Goal: Task Accomplishment & Management: Manage account settings

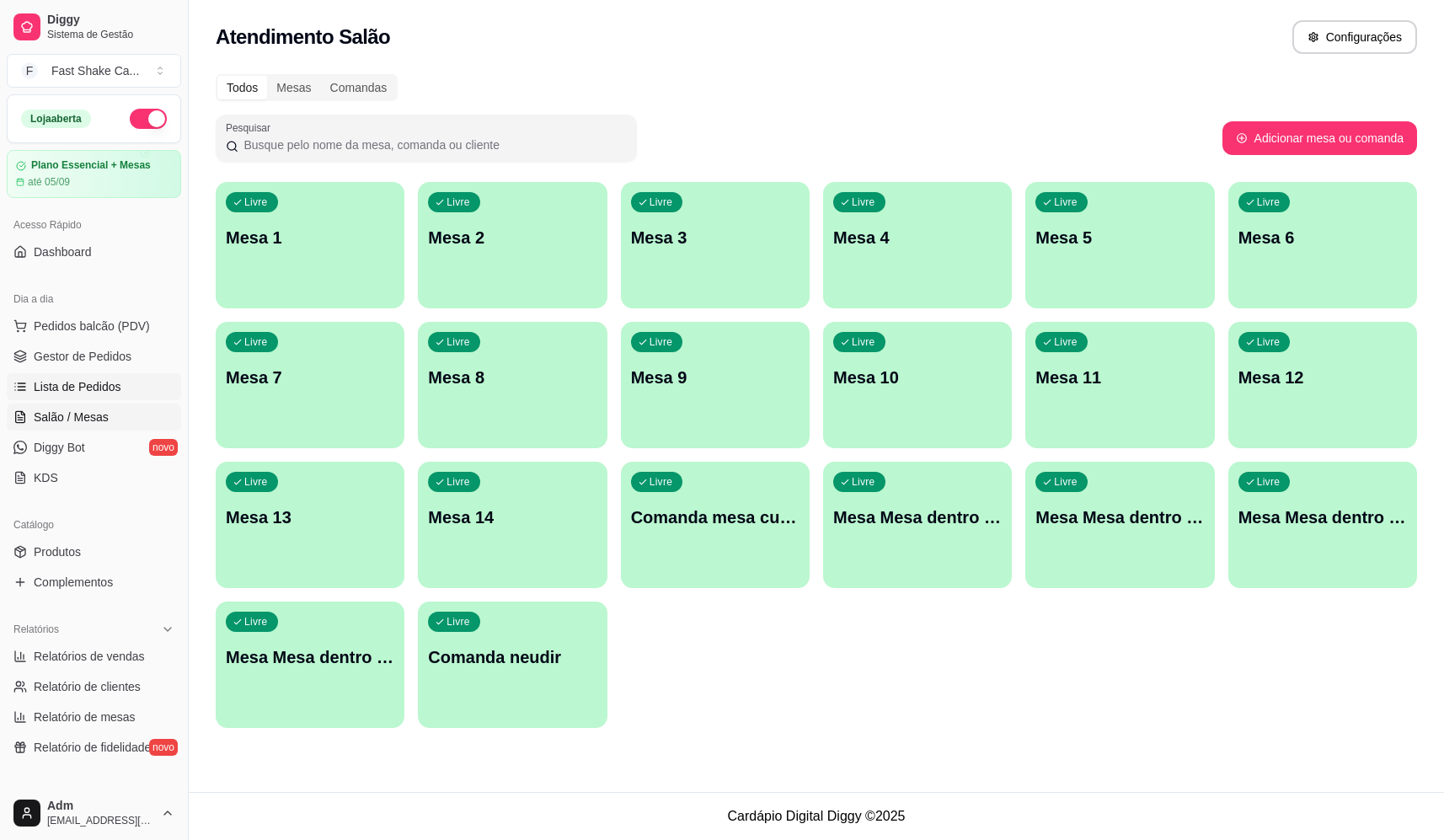
click at [106, 384] on span "Lista de Pedidos" at bounding box center [77, 386] width 87 height 16
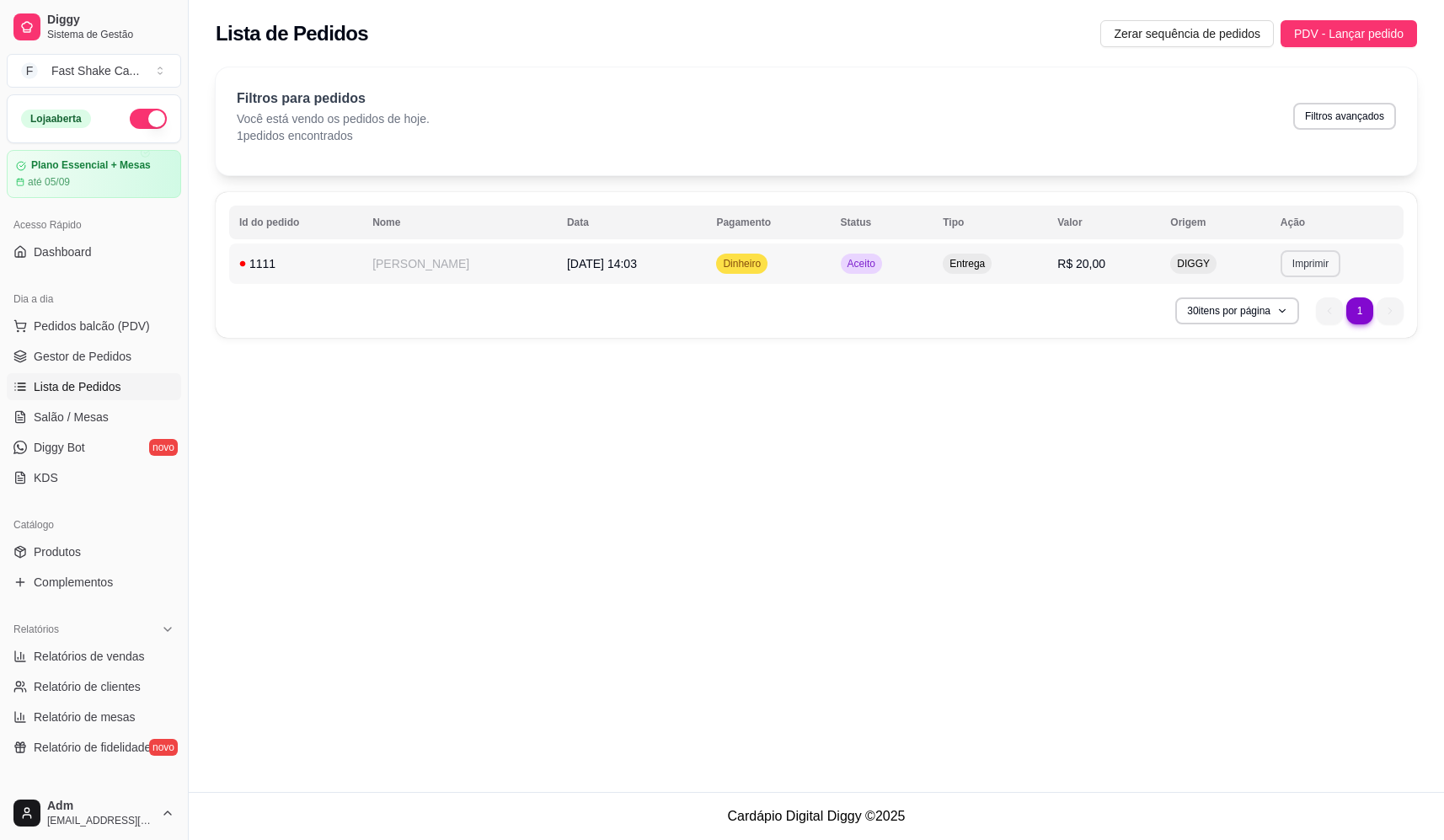
click at [1306, 266] on button "Imprimir" at bounding box center [1311, 264] width 60 height 27
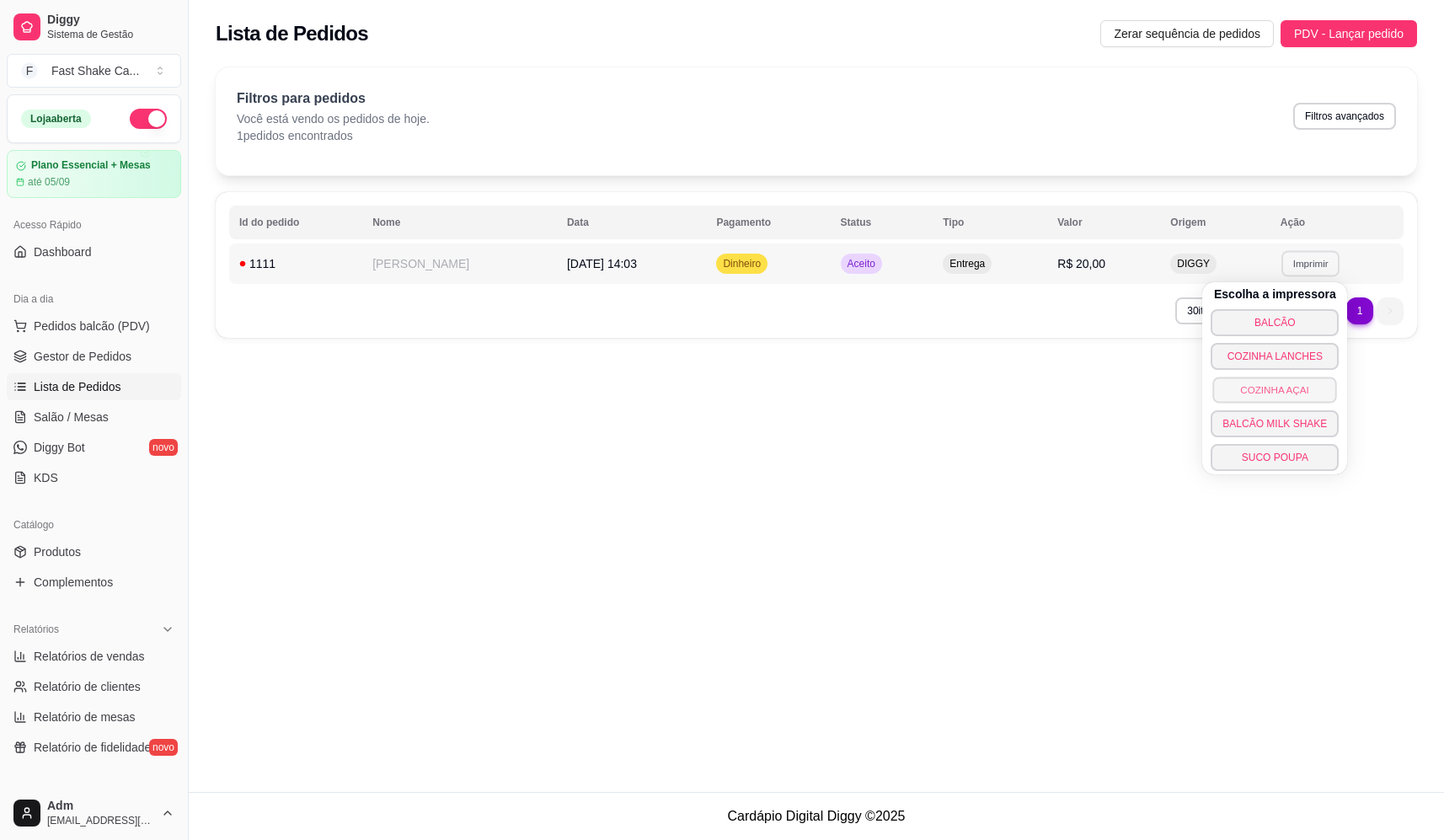
click at [1277, 390] on button "COZINHA AÇAI" at bounding box center [1275, 389] width 124 height 26
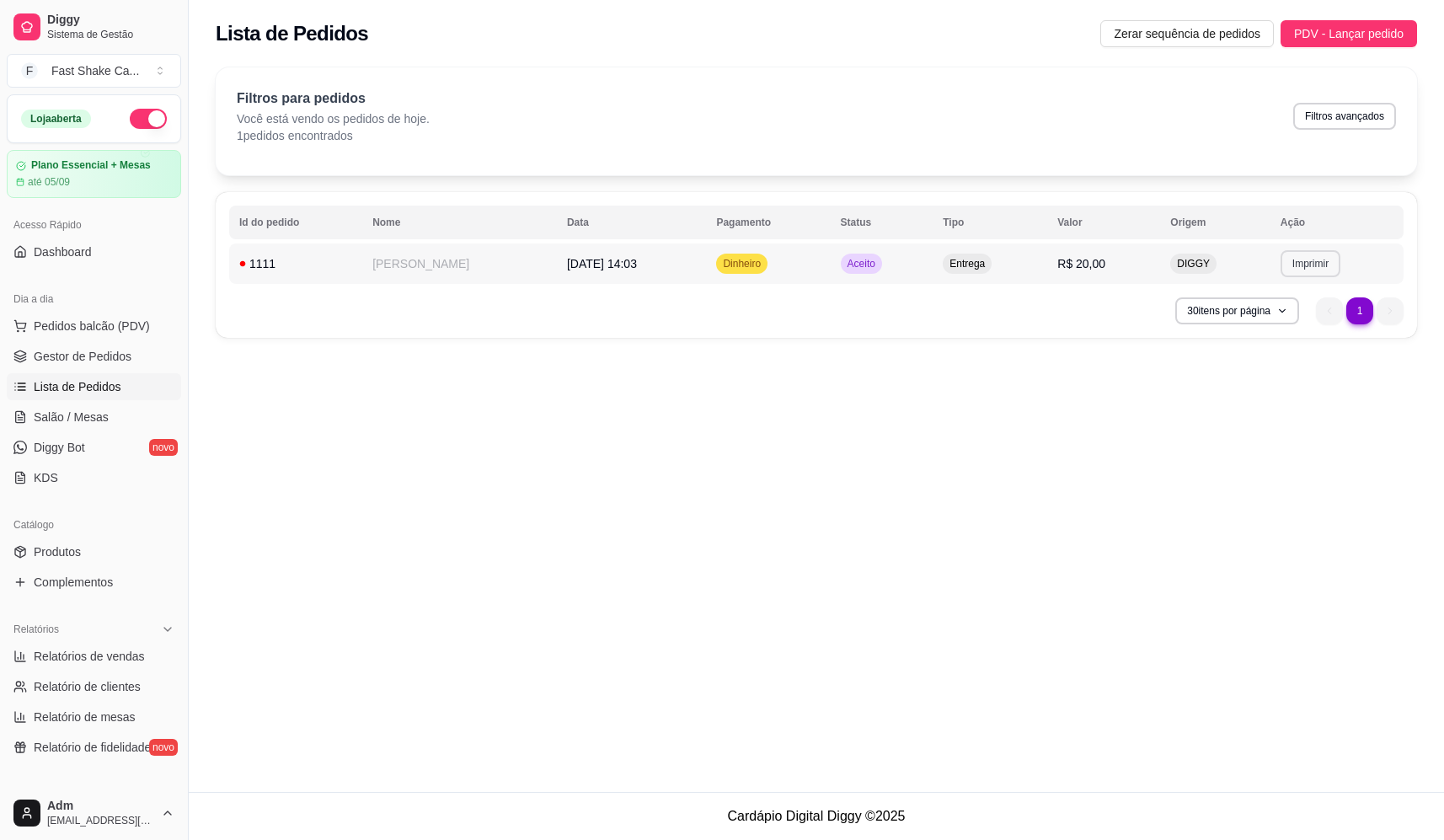
click at [1327, 267] on button "Imprimir" at bounding box center [1311, 264] width 60 height 27
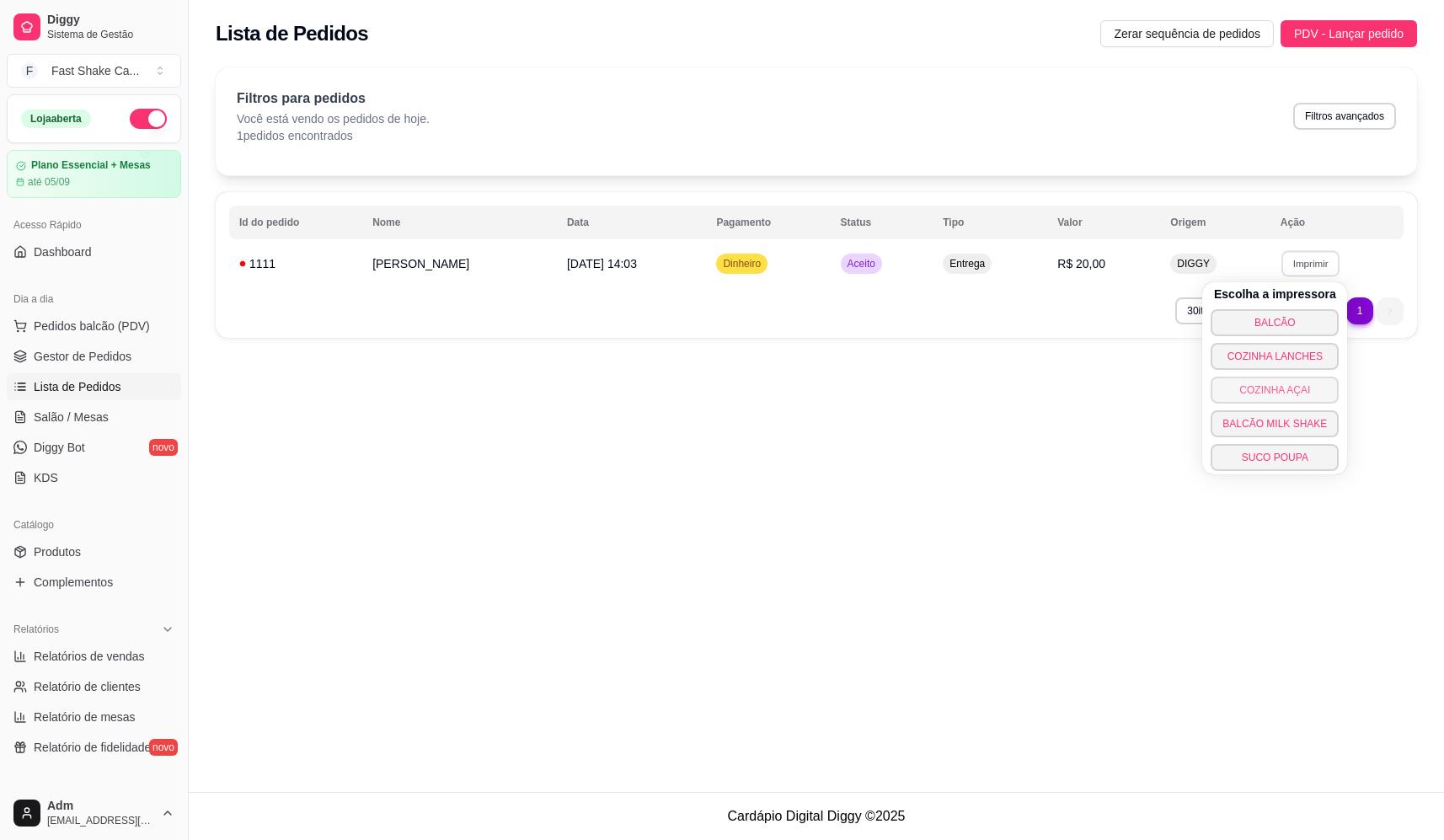
click at [1303, 397] on button "COZINHA AÇAI" at bounding box center [1275, 390] width 128 height 27
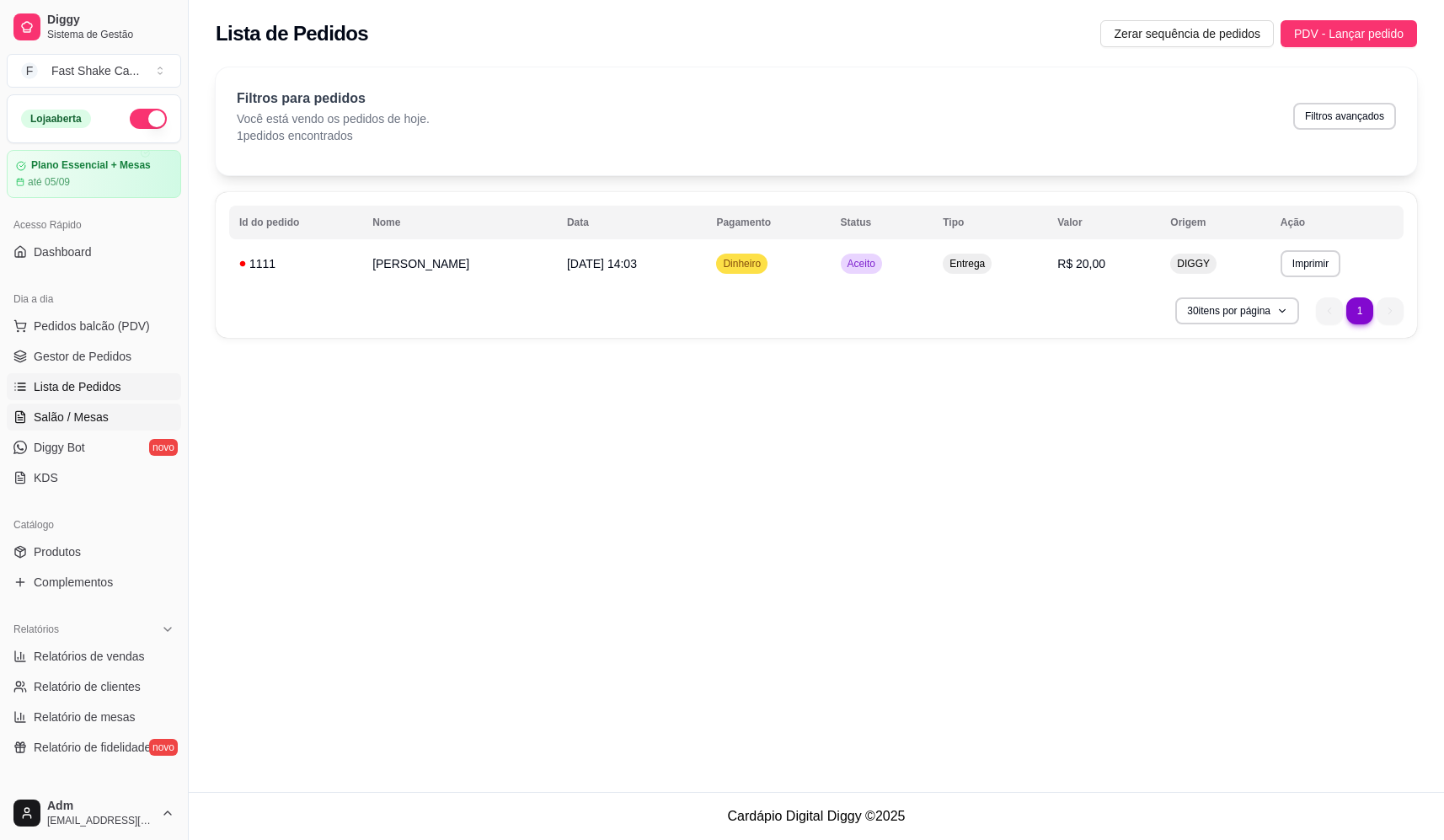
click at [116, 423] on link "Salão / Mesas" at bounding box center [93, 417] width 174 height 27
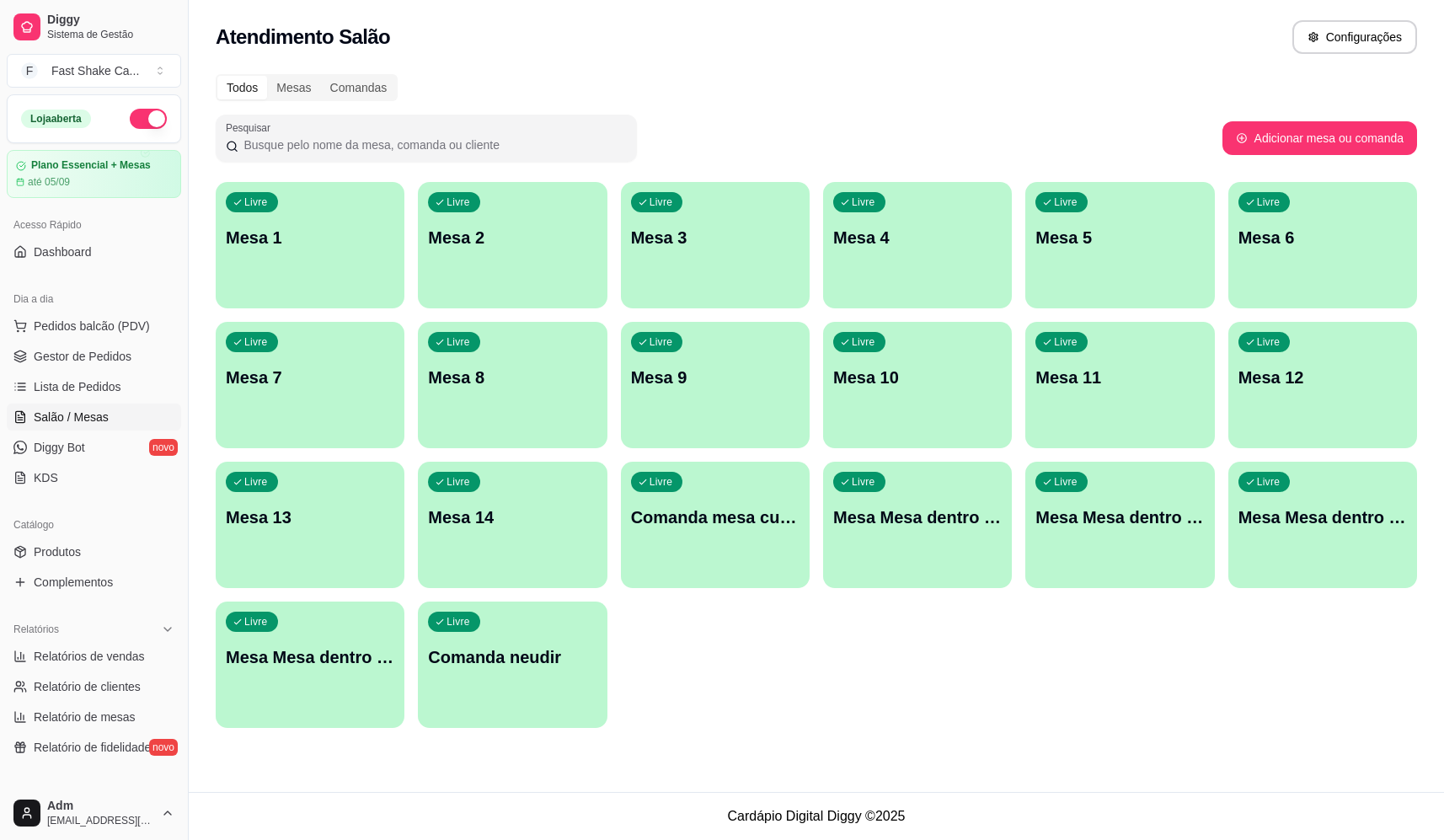
click at [928, 725] on div "Livre Mesa 1 Livre Mesa 2 Livre Mesa 3 Livre Mesa 4 Livre Mesa 5 Livre Mesa 6 L…" at bounding box center [816, 455] width 1202 height 546
click at [1072, 80] on div "Todos Mesas Comandas" at bounding box center [816, 87] width 1202 height 27
click at [373, 379] on p "Mesa 7" at bounding box center [310, 377] width 163 height 23
click at [982, 732] on div "Todos Mesas Comandas Pesquisar Adicionar mesa ou comanda Livre Mesa 1 Livre Mes…" at bounding box center [816, 405] width 1255 height 684
click at [967, 732] on div "Todos Mesas Comandas Pesquisar Adicionar mesa ou comanda Livre Mesa 1 Livre Mes…" at bounding box center [816, 405] width 1255 height 684
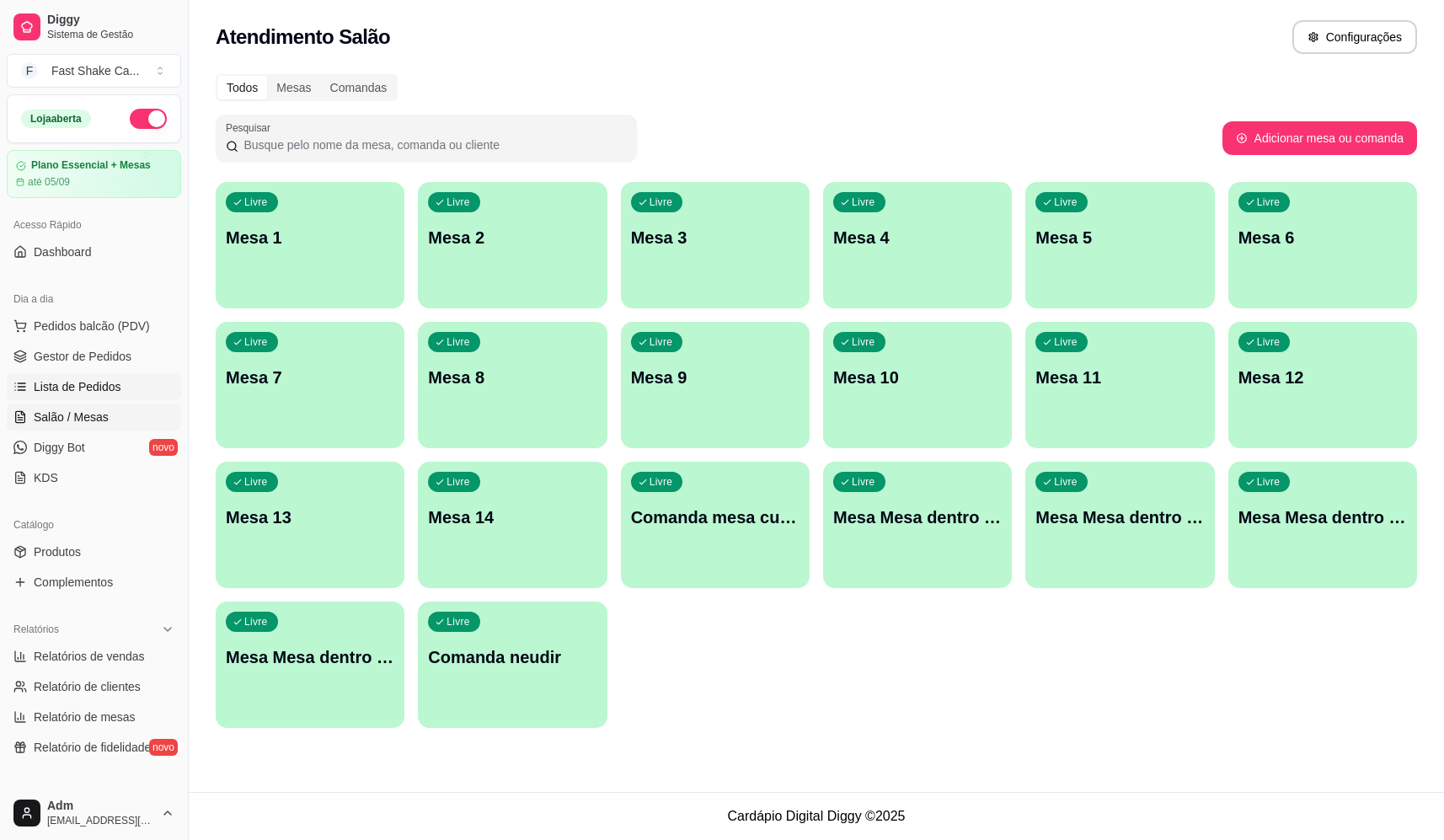
click at [98, 380] on span "Lista de Pedidos" at bounding box center [77, 386] width 87 height 16
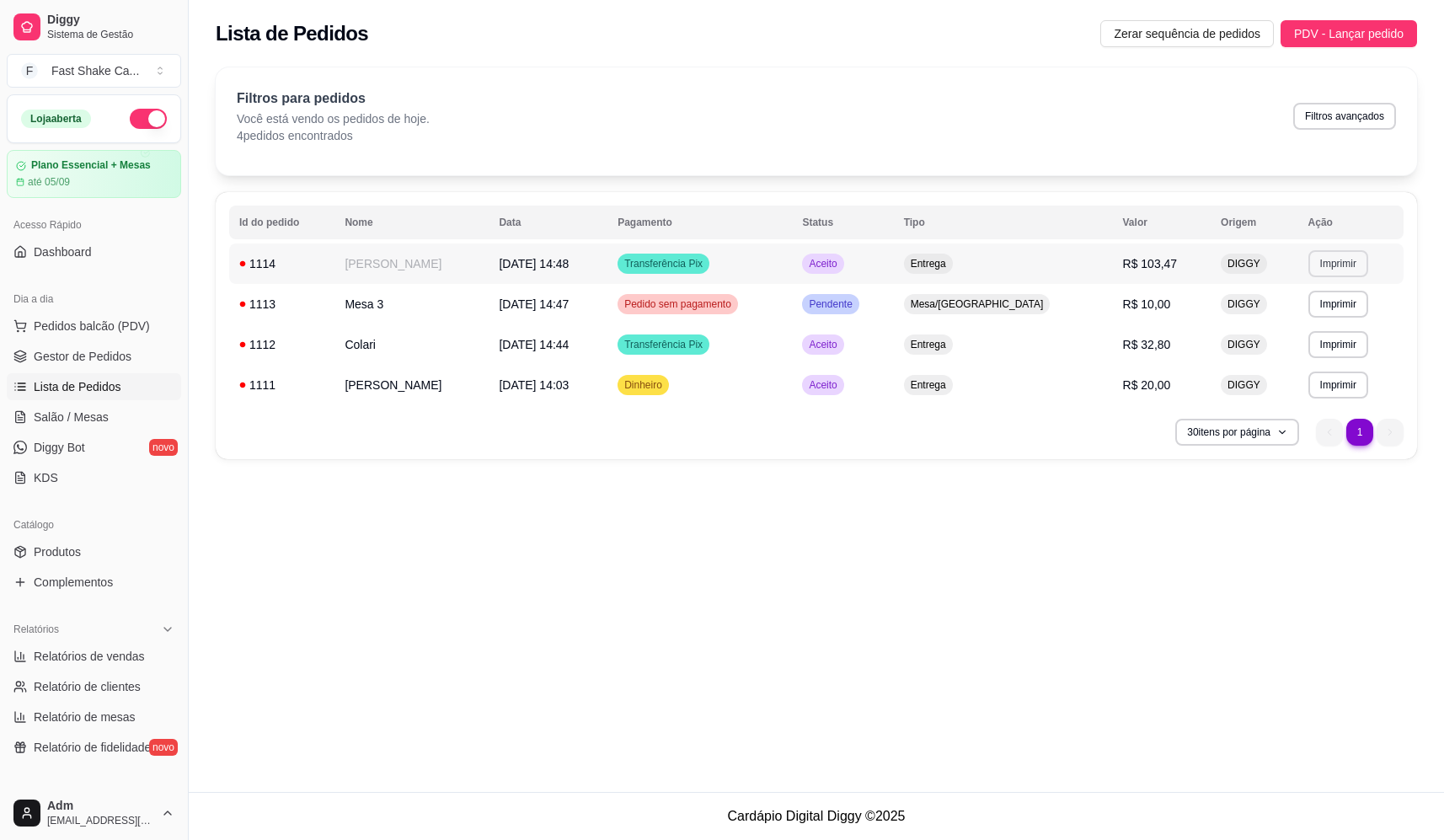
click at [1342, 258] on button "Imprimir" at bounding box center [1338, 264] width 60 height 27
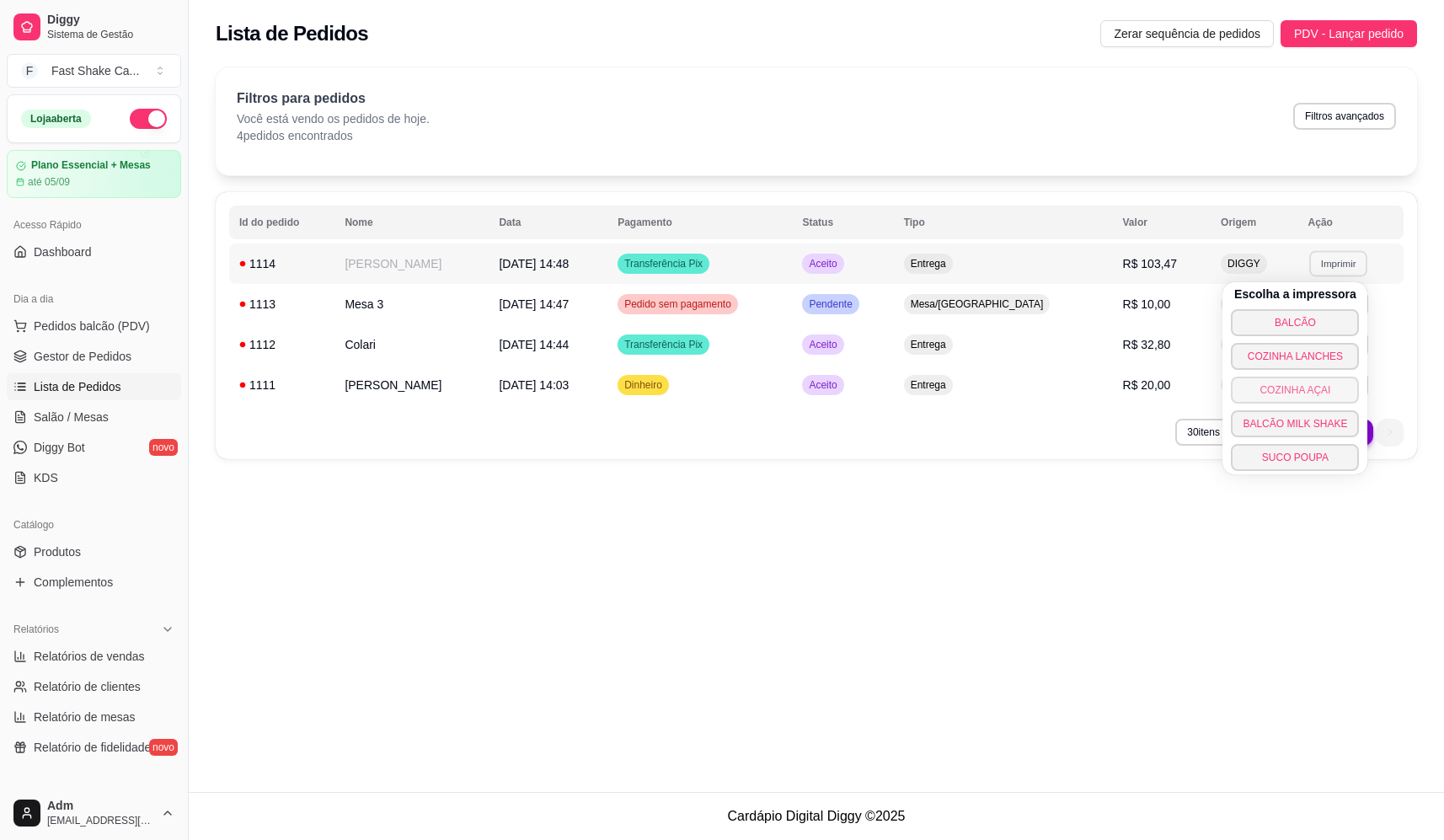
click at [1302, 396] on button "COZINHA AÇAI" at bounding box center [1295, 390] width 128 height 27
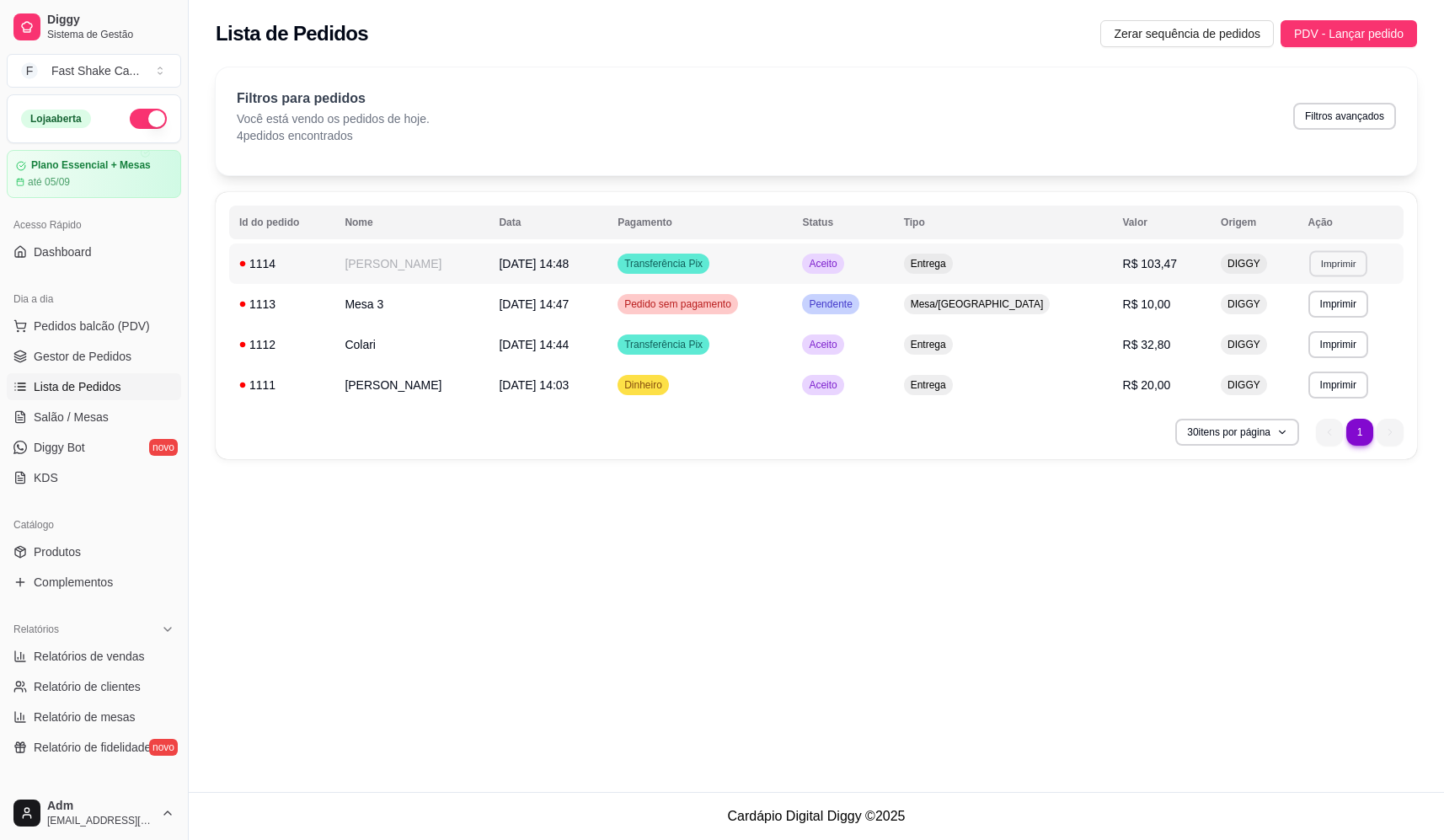
click at [1340, 256] on button "Imprimir" at bounding box center [1338, 263] width 58 height 26
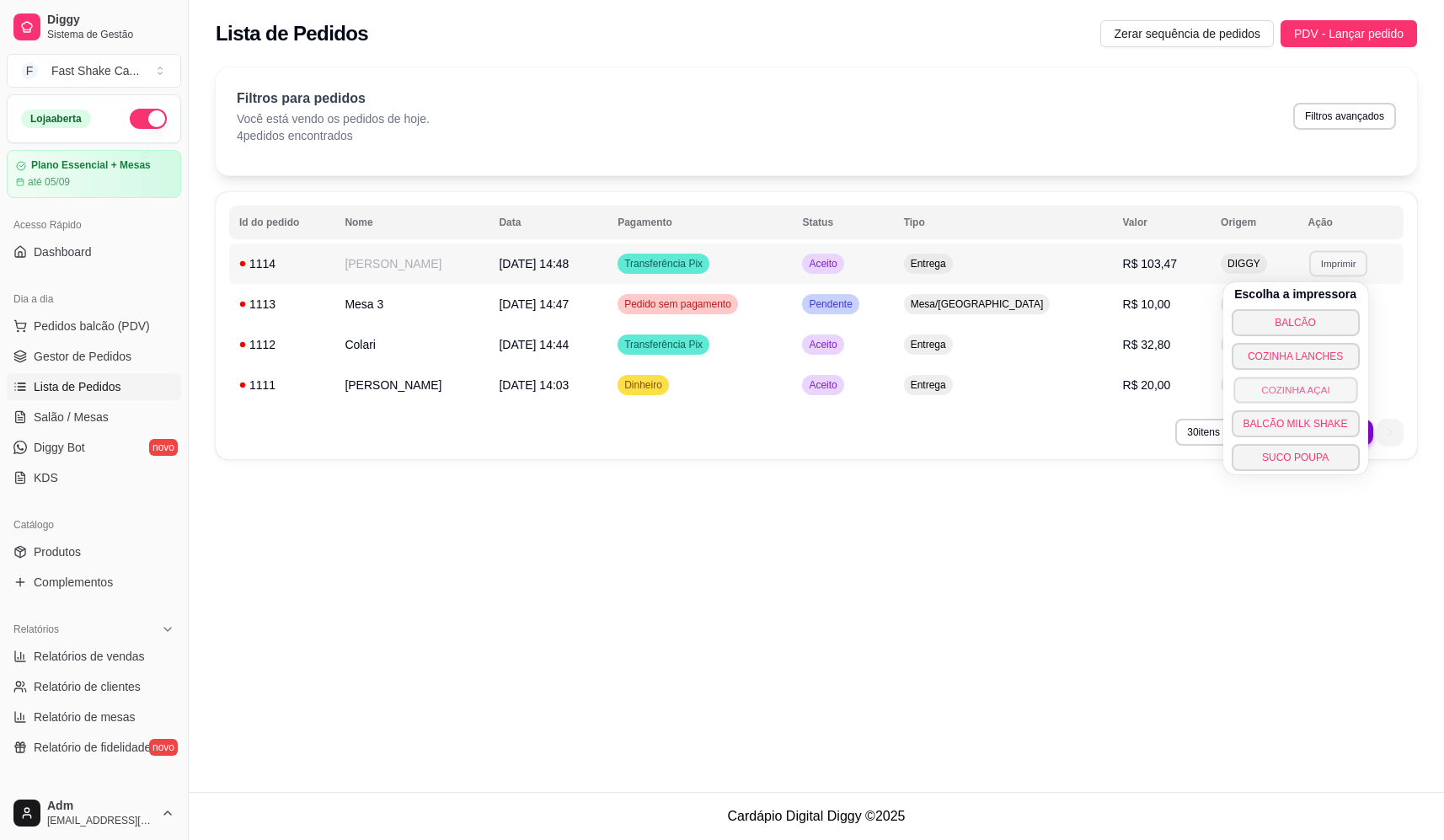
click at [1298, 386] on button "COZINHA AÇAI" at bounding box center [1296, 389] width 124 height 26
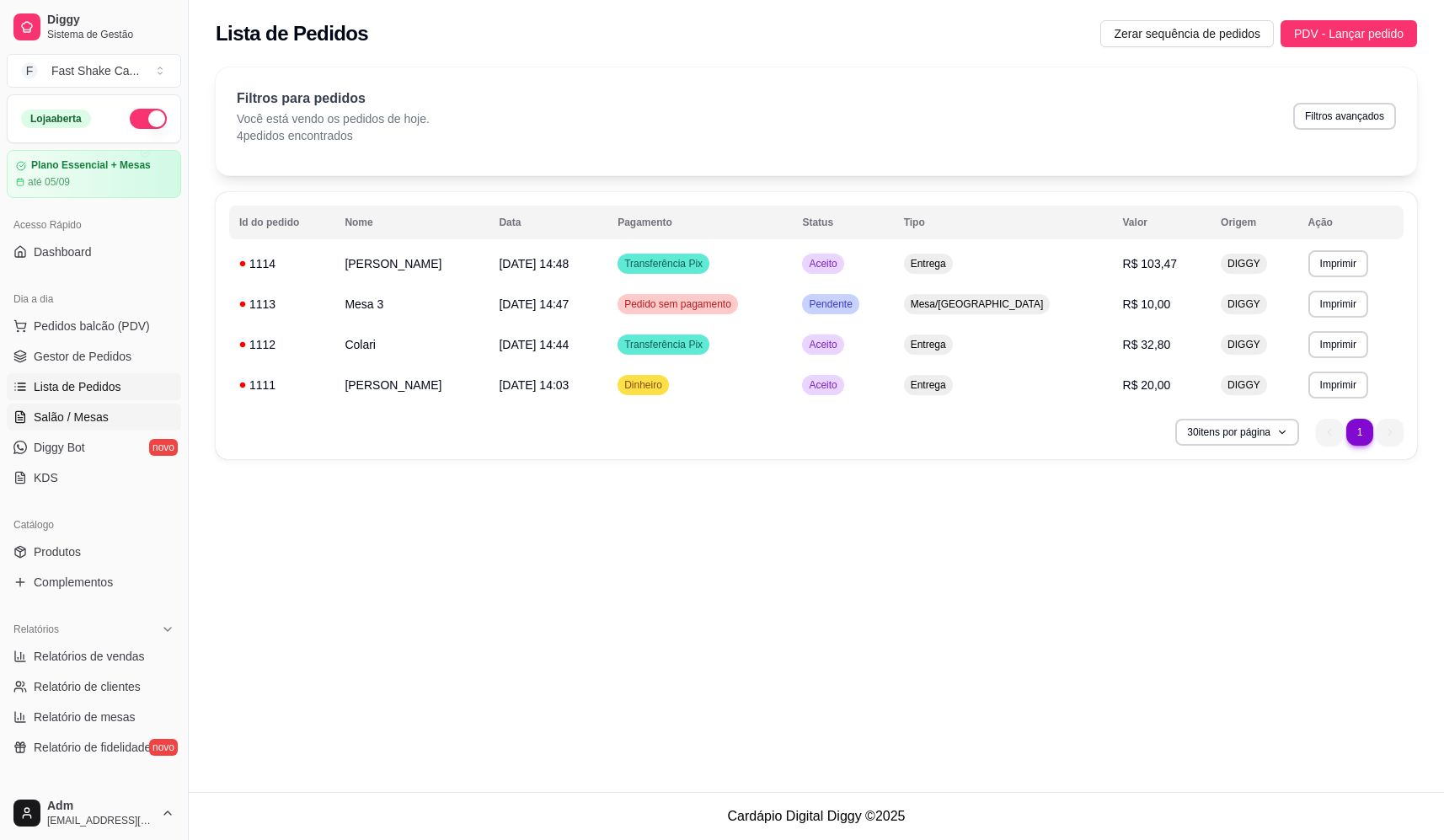
click at [93, 410] on span "Salão / Mesas" at bounding box center [71, 417] width 75 height 16
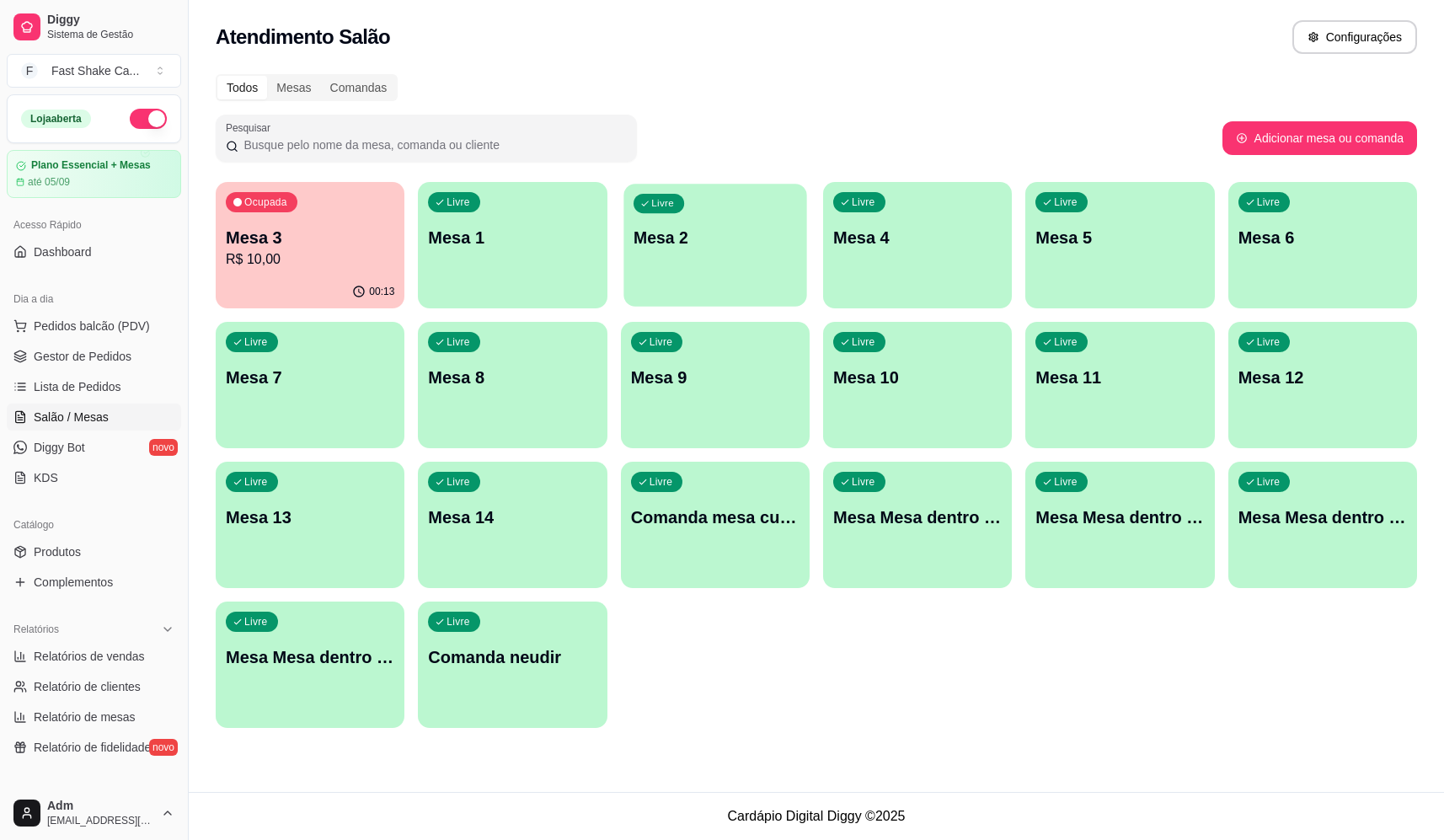
click at [681, 251] on div "Livre Mesa 2" at bounding box center [715, 235] width 184 height 103
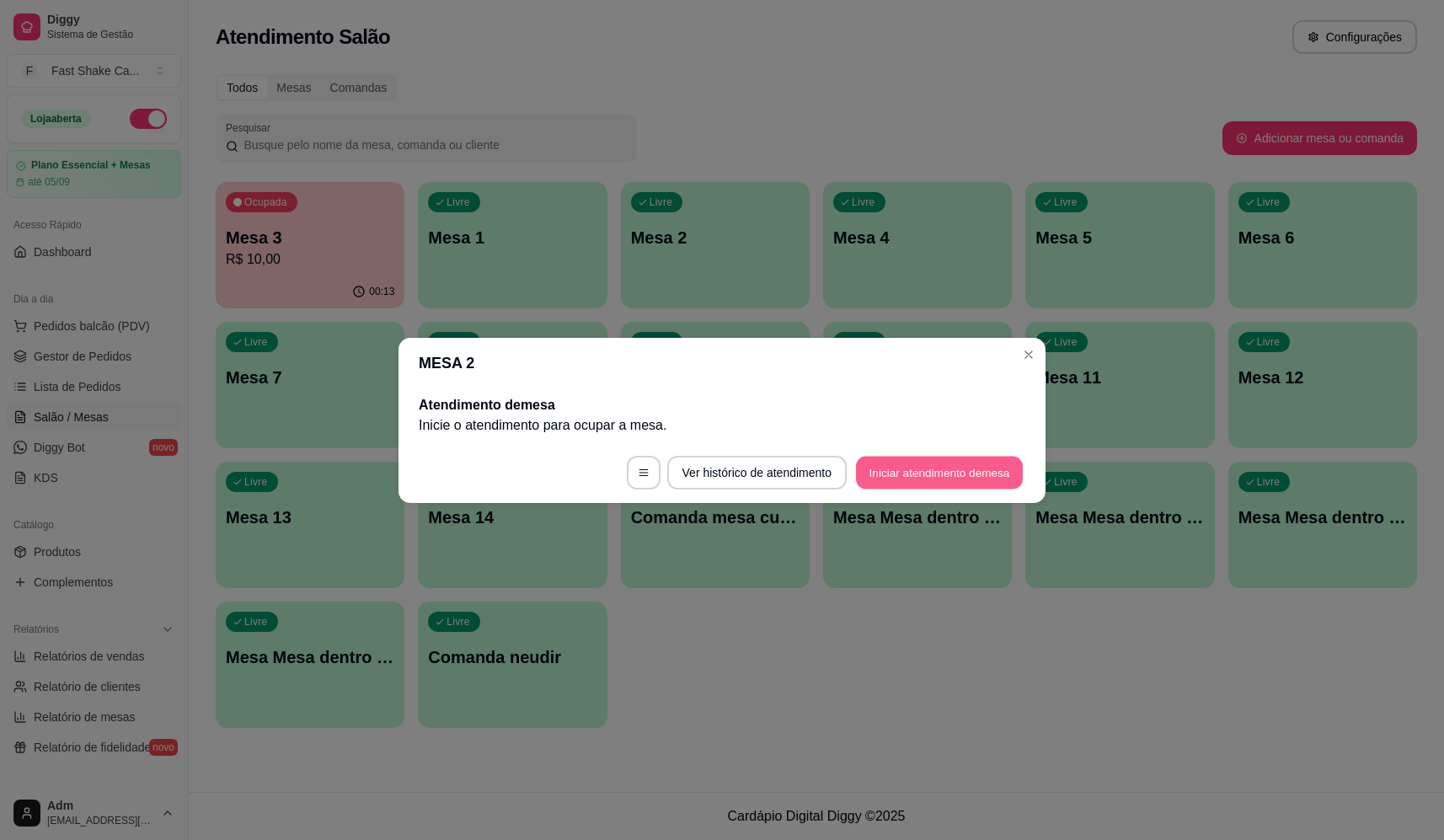
click at [953, 456] on button "Iniciar atendimento de mesa" at bounding box center [939, 472] width 167 height 33
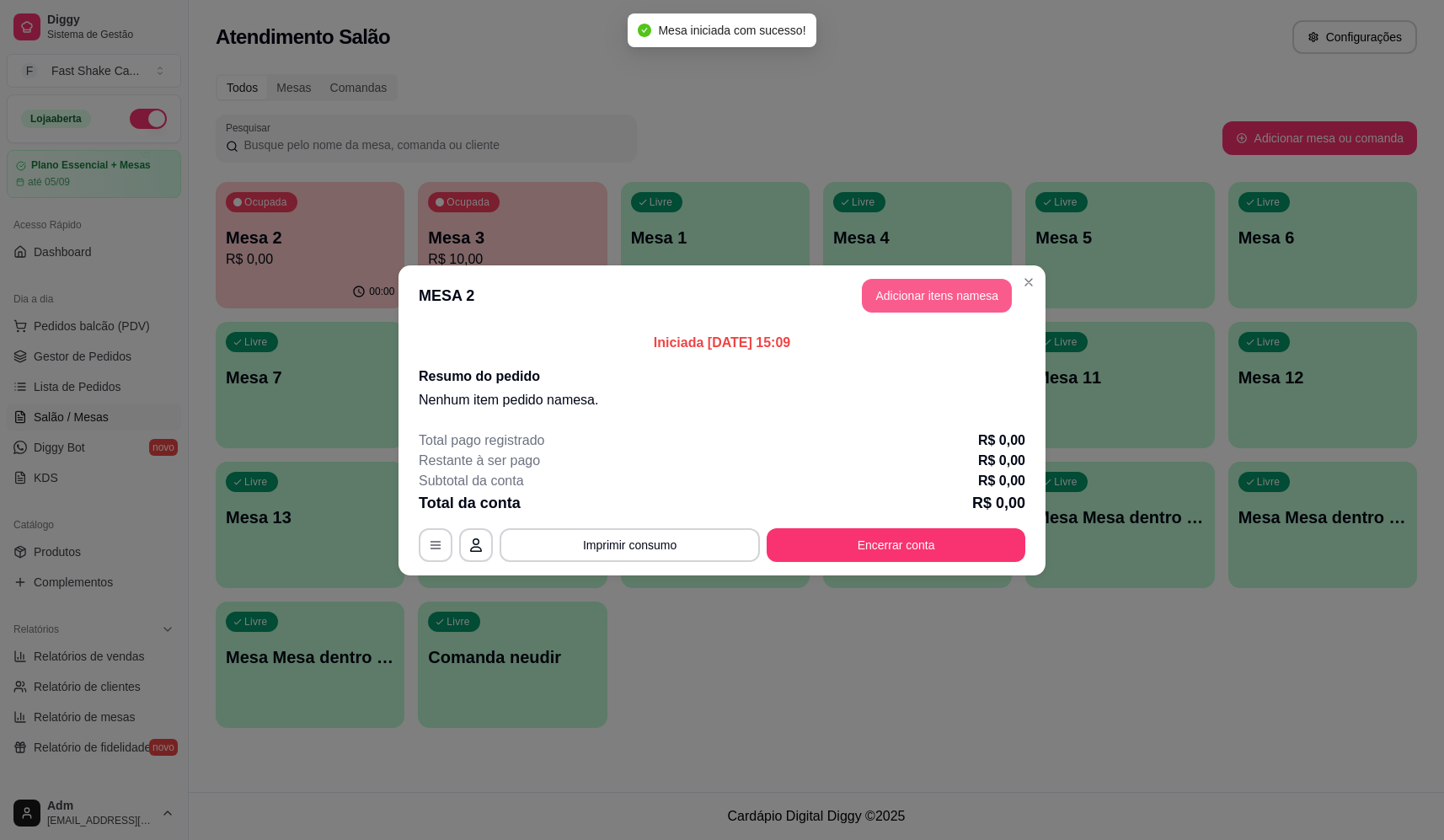
click at [901, 296] on button "Adicionar itens na mesa" at bounding box center [937, 295] width 150 height 34
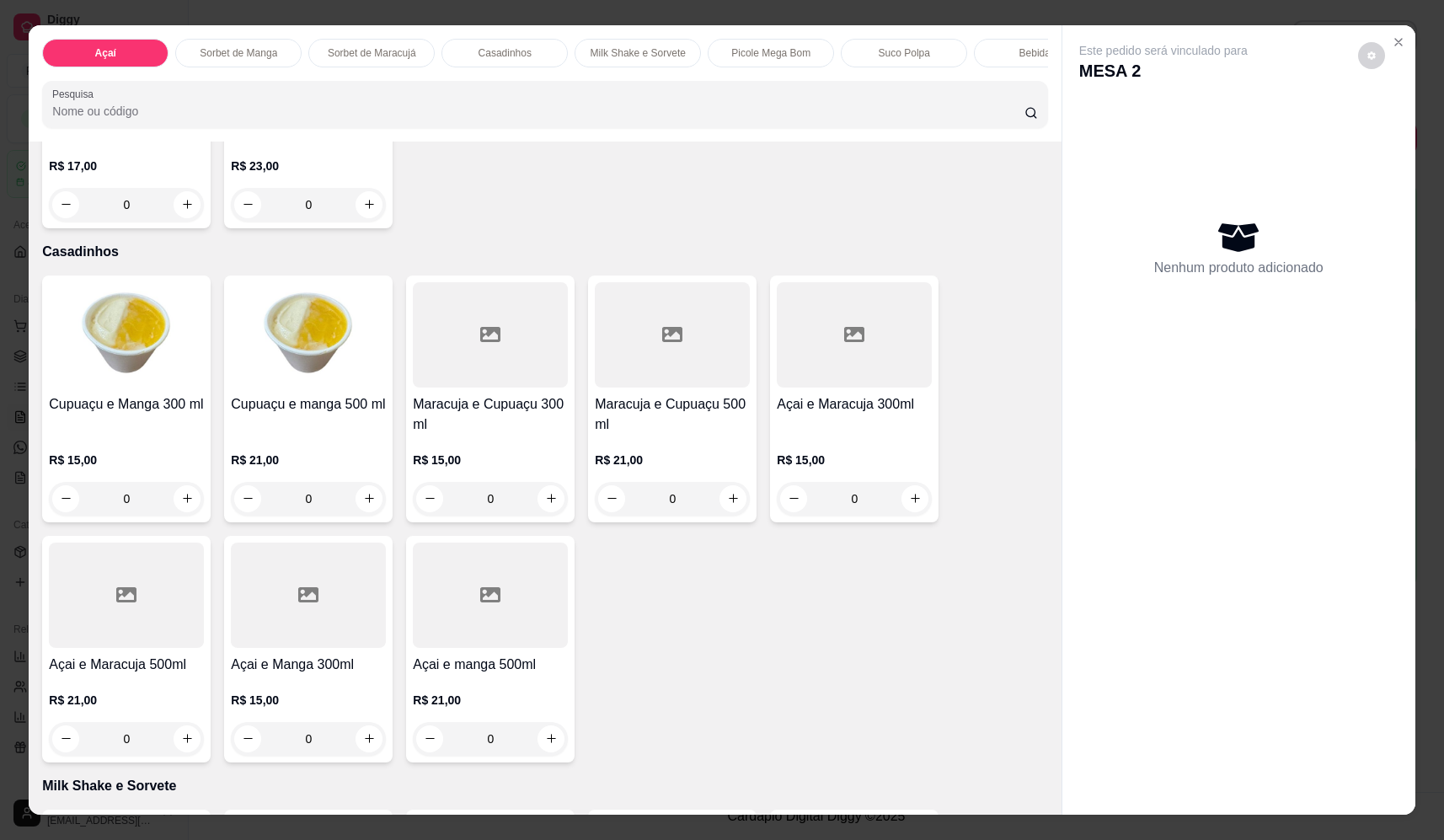
scroll to position [1517, 0]
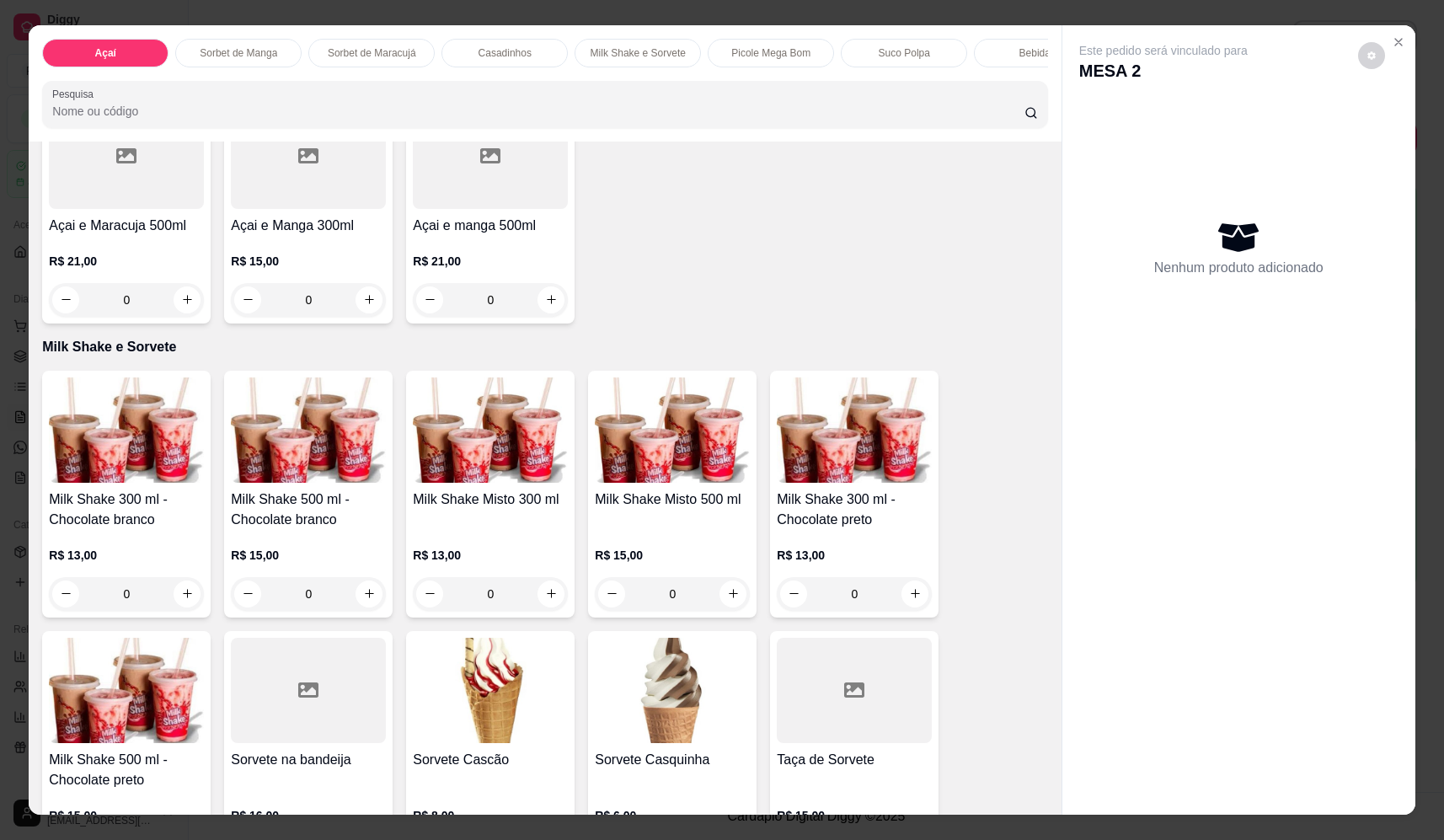
click at [728, 610] on div "0" at bounding box center [672, 593] width 155 height 34
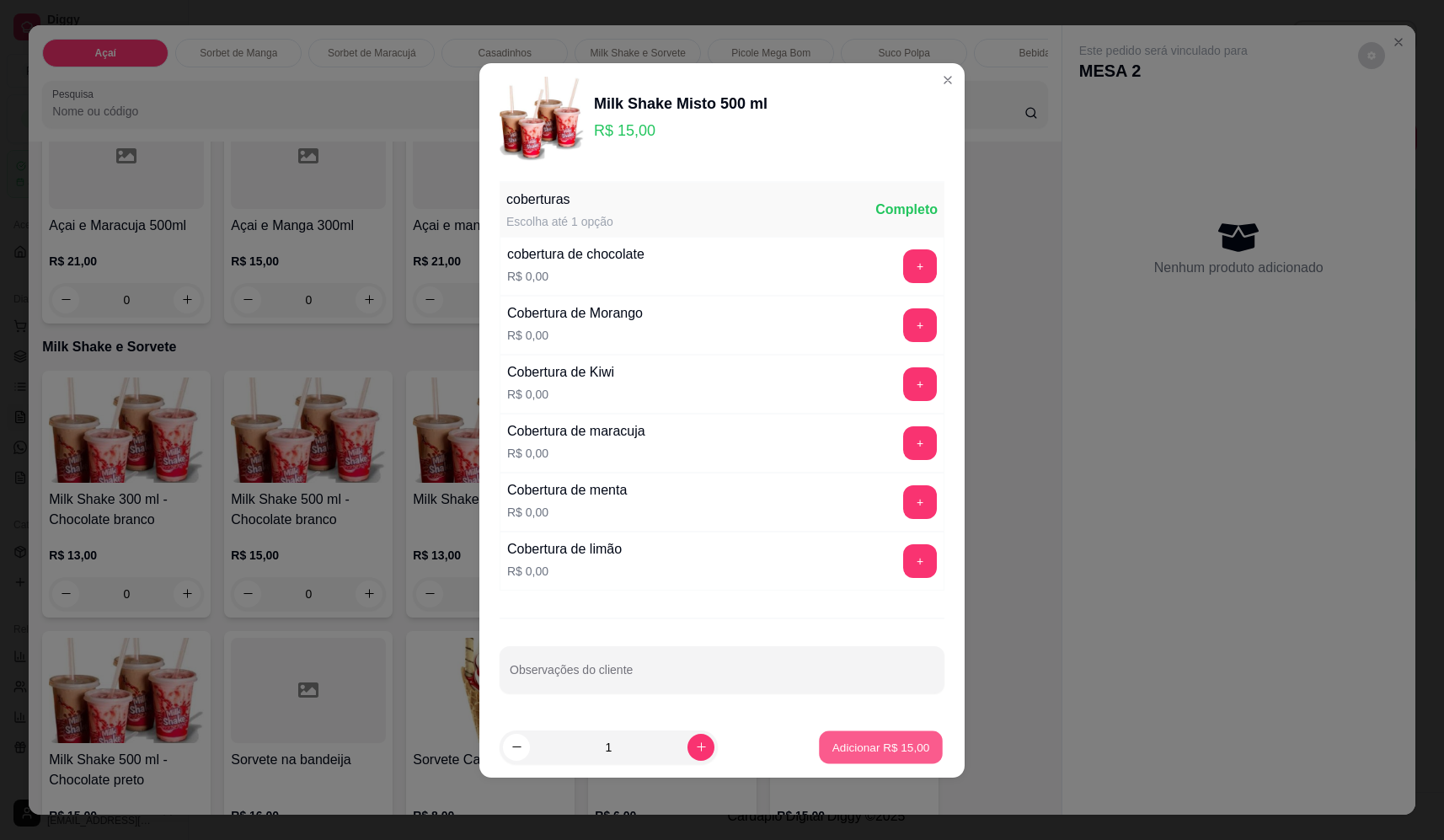
click at [855, 733] on button "Adicionar R$ 15,00" at bounding box center [881, 747] width 124 height 33
type input "1"
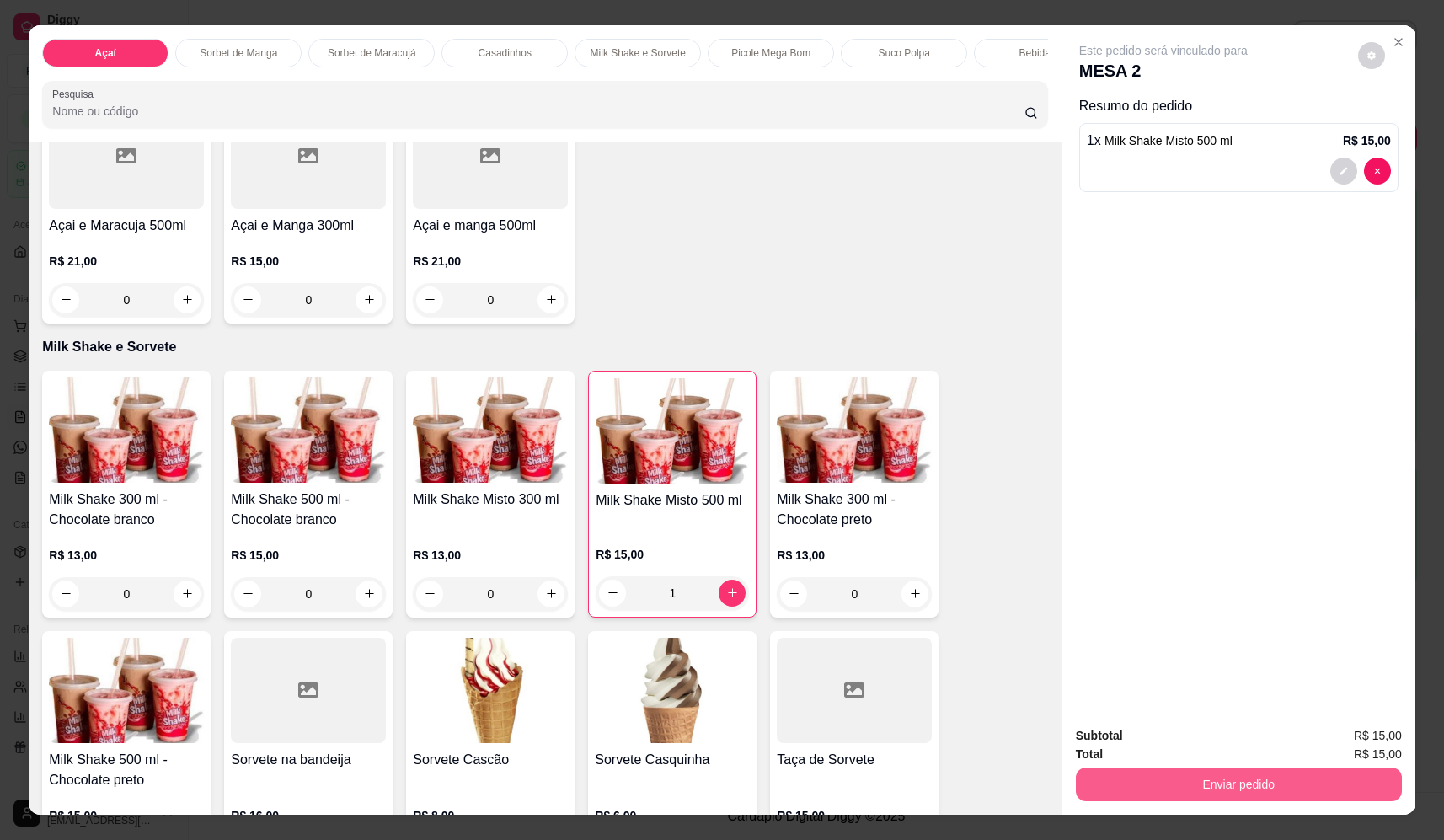
click at [1191, 782] on button "Enviar pedido" at bounding box center [1239, 784] width 326 height 34
click at [1173, 744] on button "Não registrar e enviar pedido" at bounding box center [1183, 743] width 170 height 31
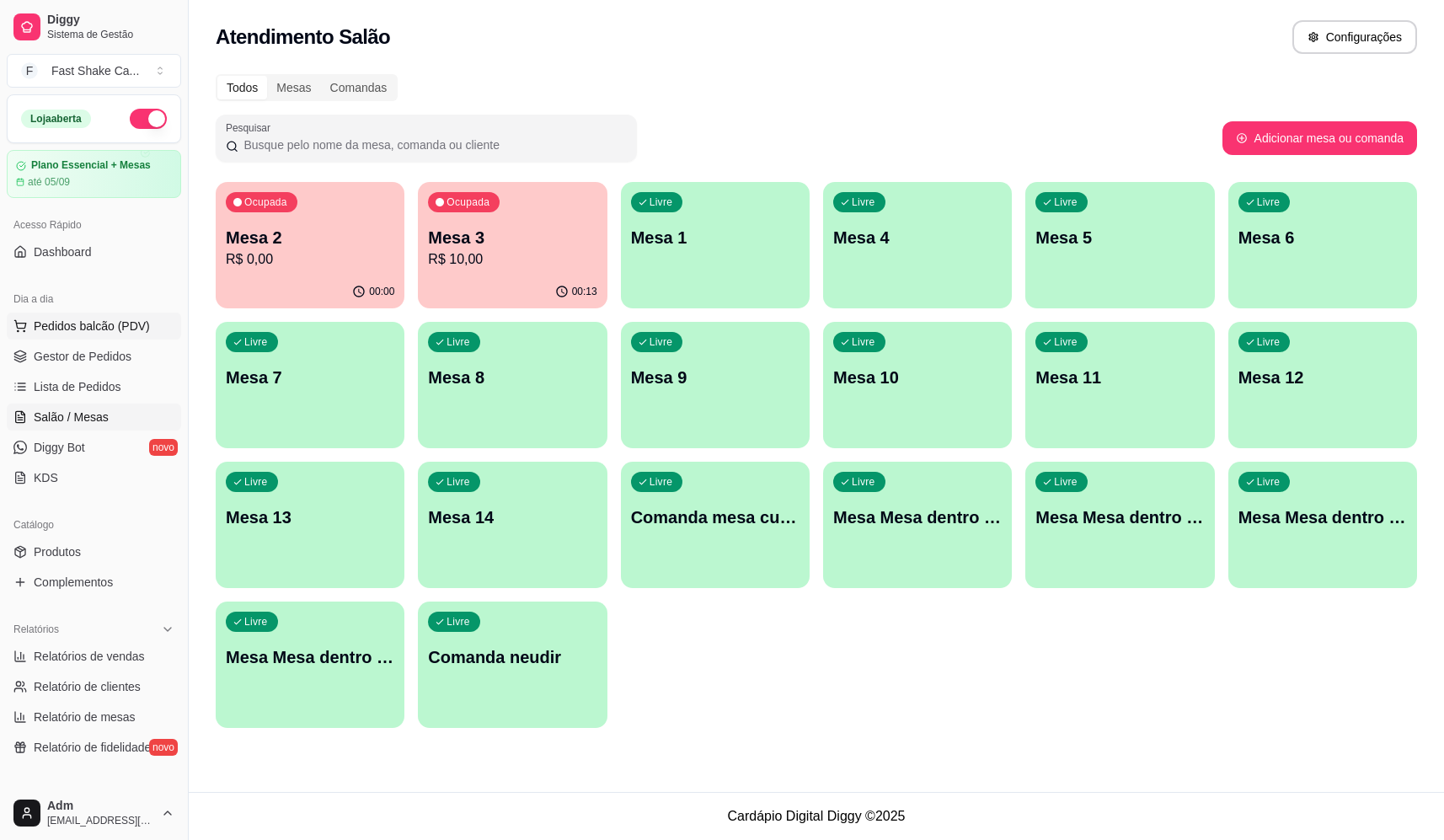
click at [60, 331] on span "Pedidos balcão (PDV)" at bounding box center [92, 326] width 117 height 16
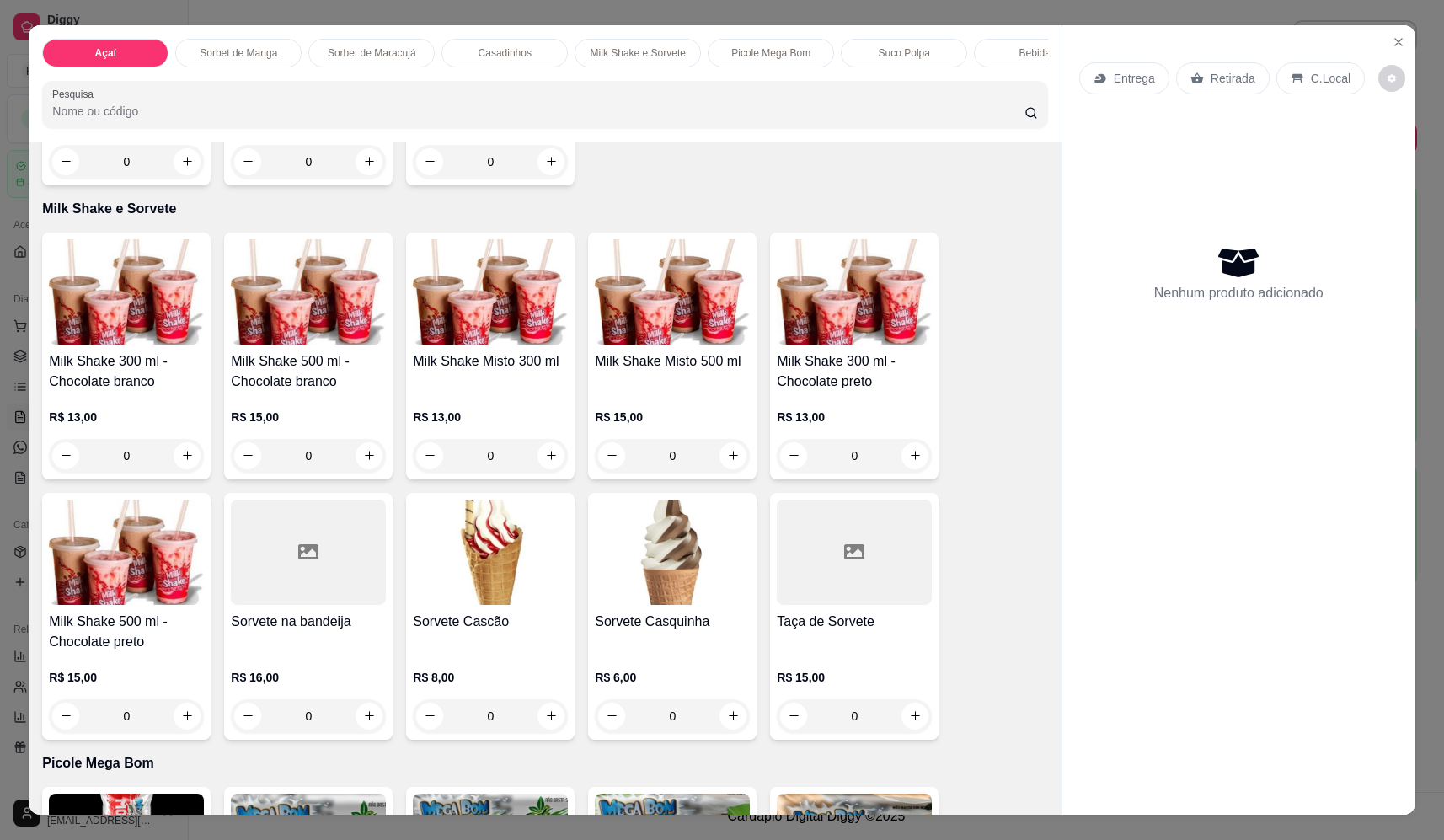
scroll to position [1685, 0]
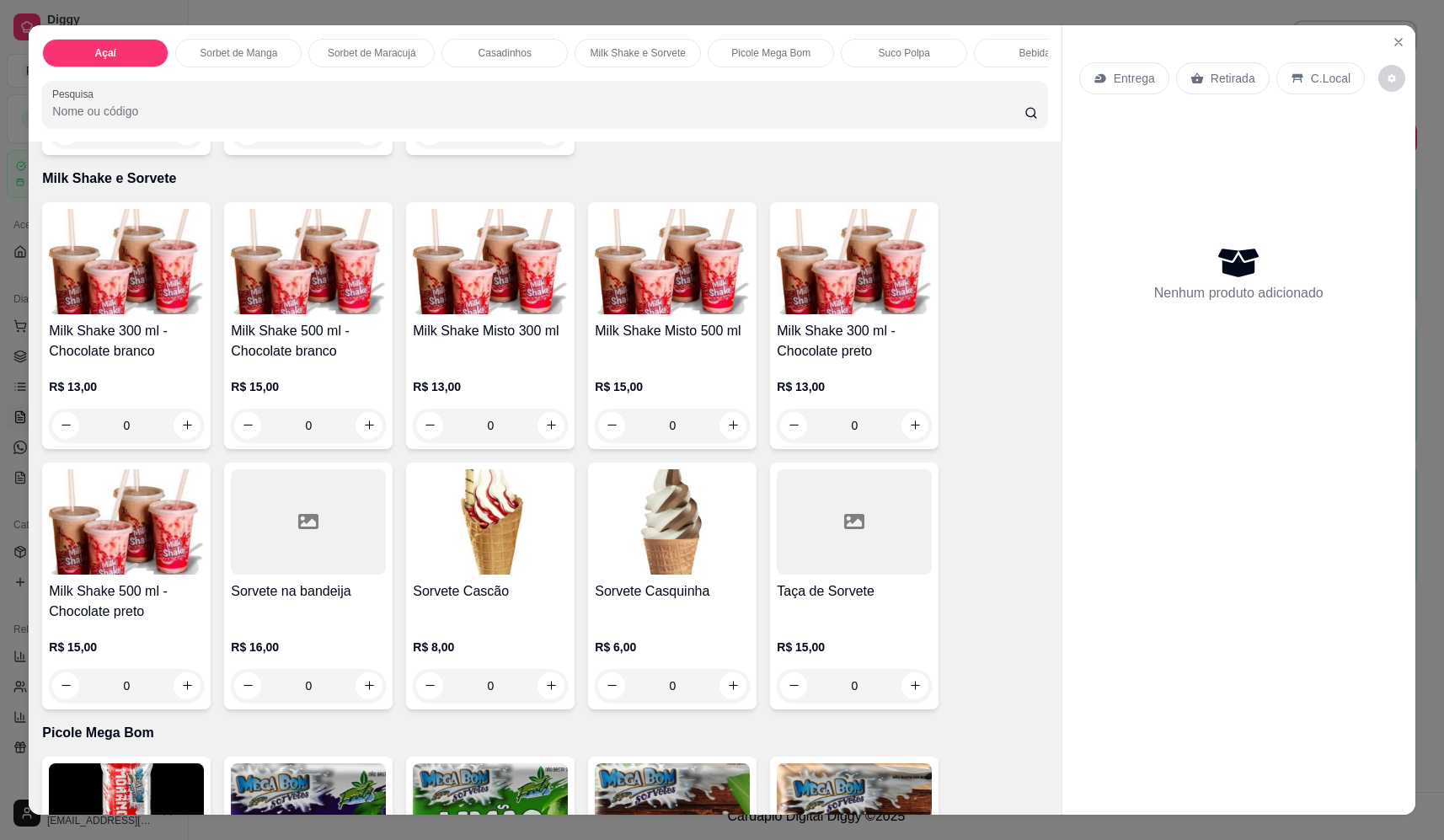
click at [544, 691] on div "0" at bounding box center [490, 685] width 155 height 34
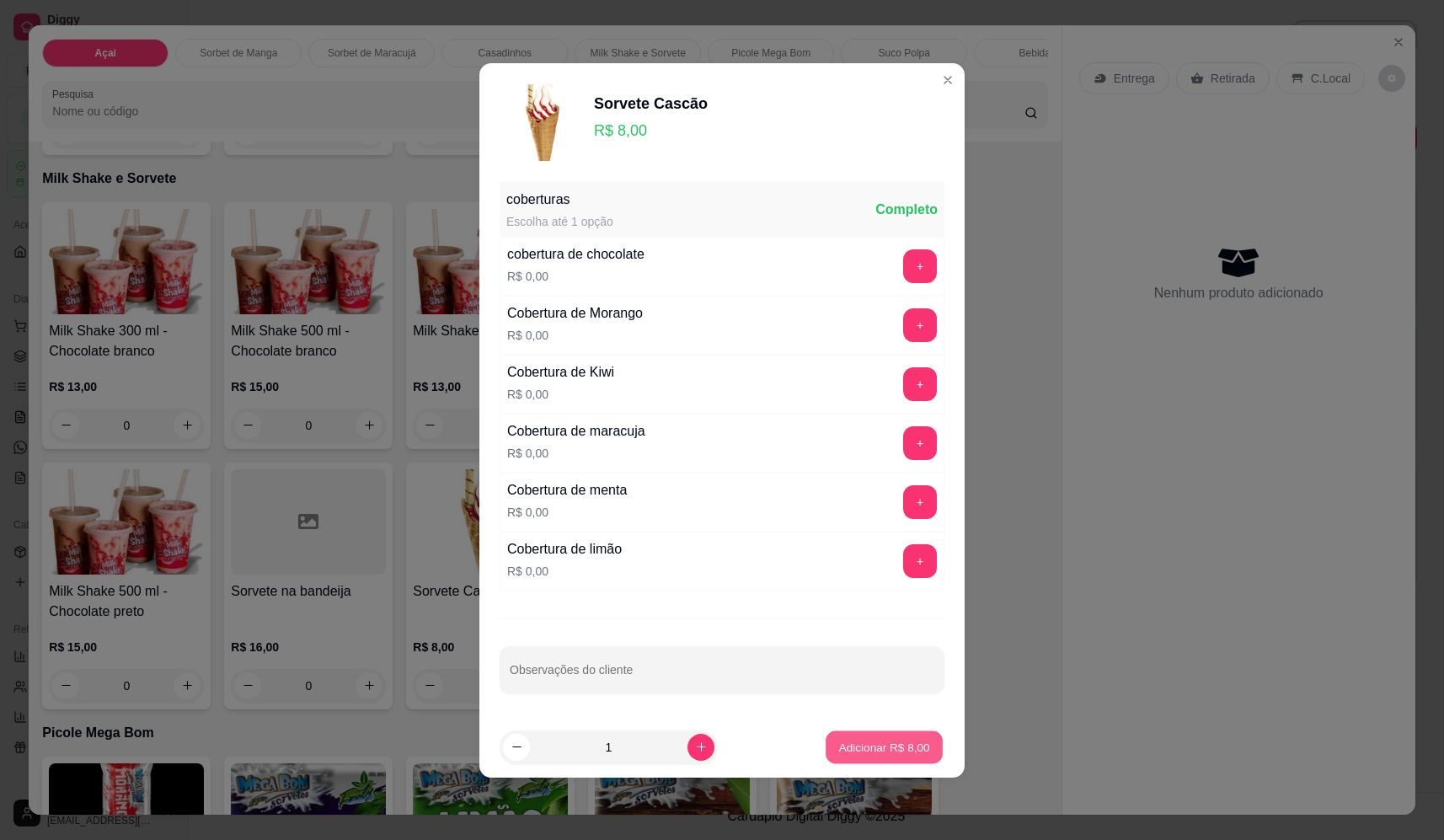
click at [843, 745] on p "Adicionar R$ 8,00" at bounding box center [884, 747] width 91 height 16
type input "1"
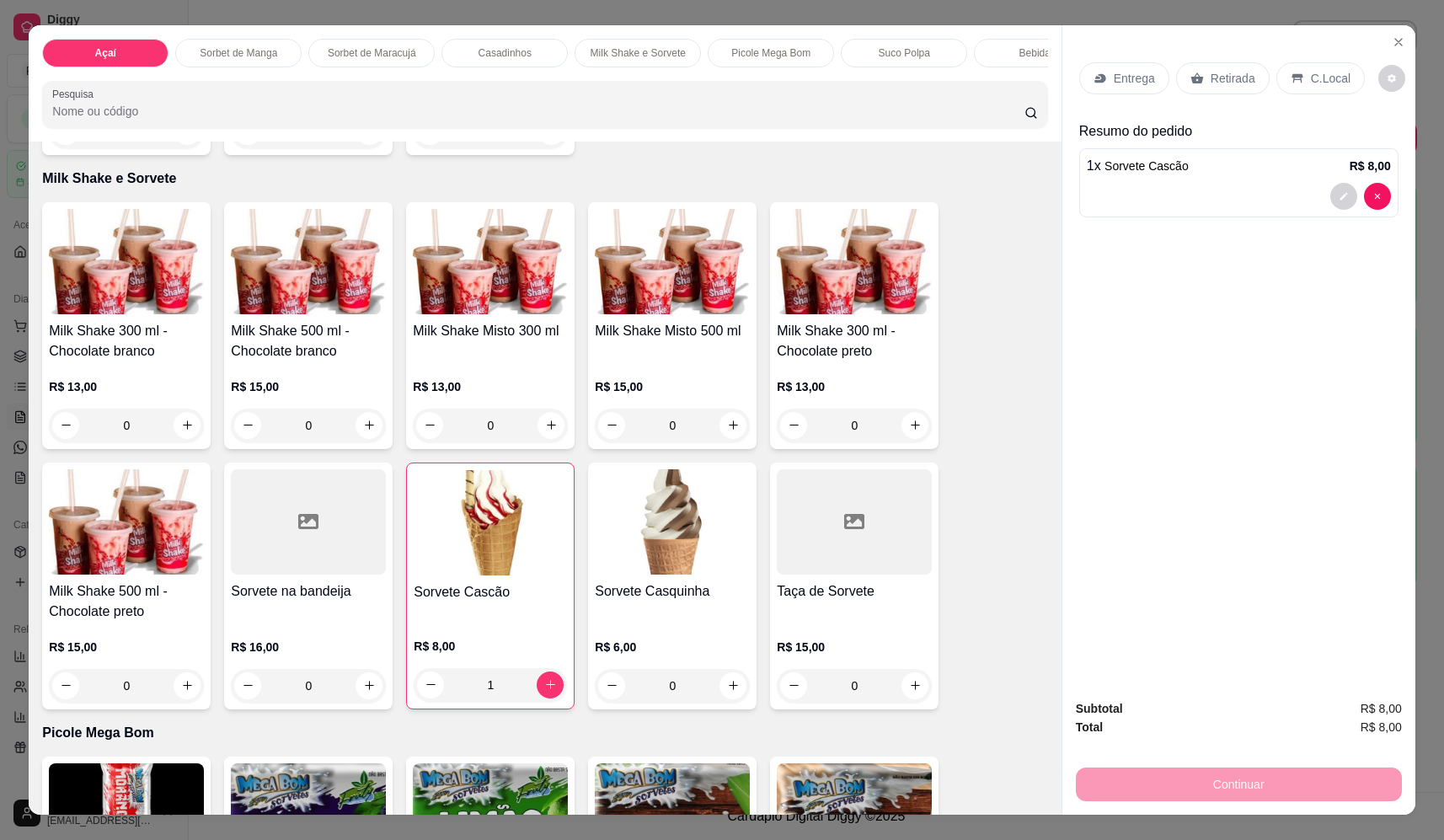
click at [730, 701] on div "0" at bounding box center [672, 685] width 155 height 34
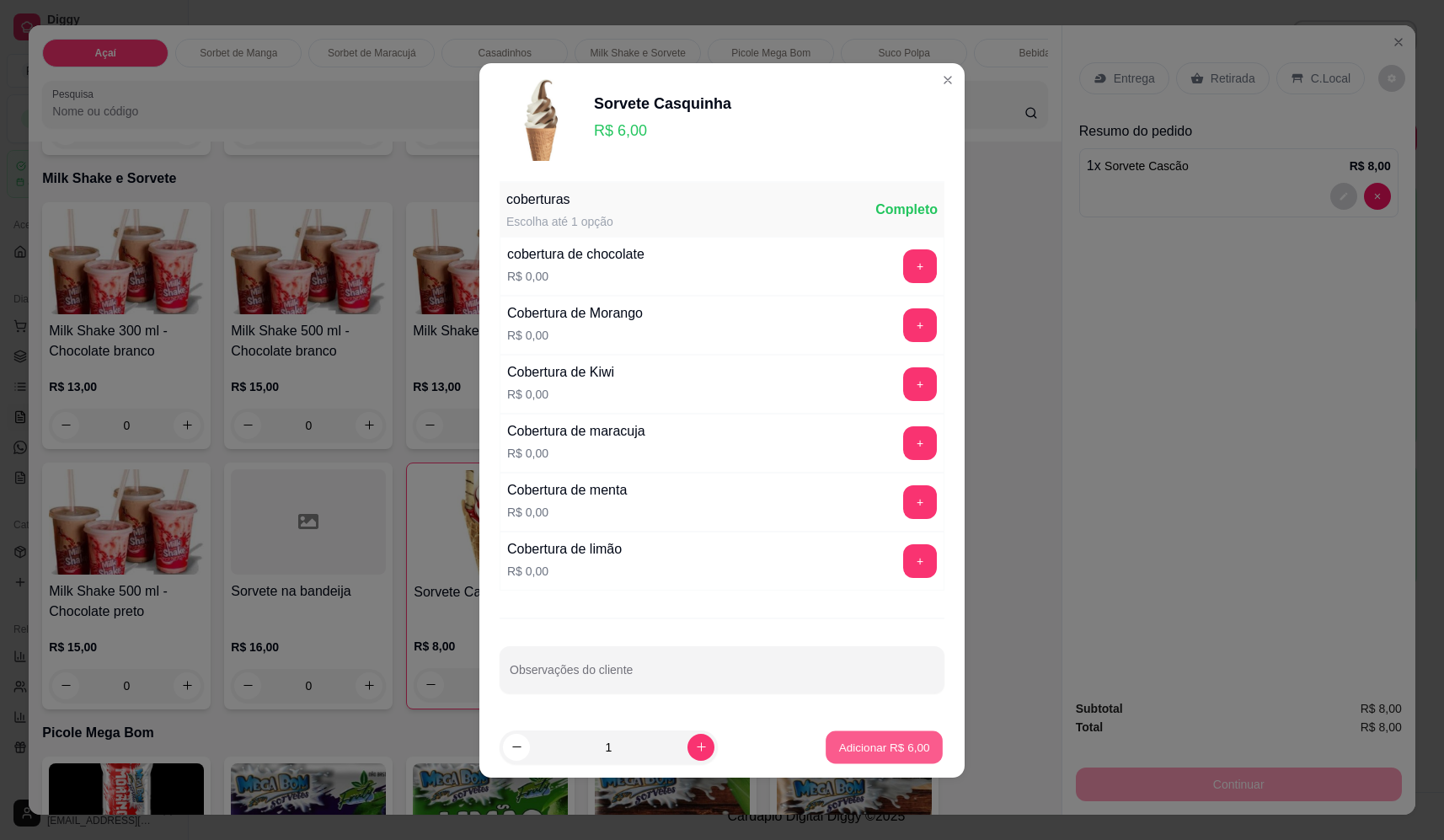
click at [841, 748] on p "Adicionar R$ 6,00" at bounding box center [884, 747] width 91 height 16
type input "1"
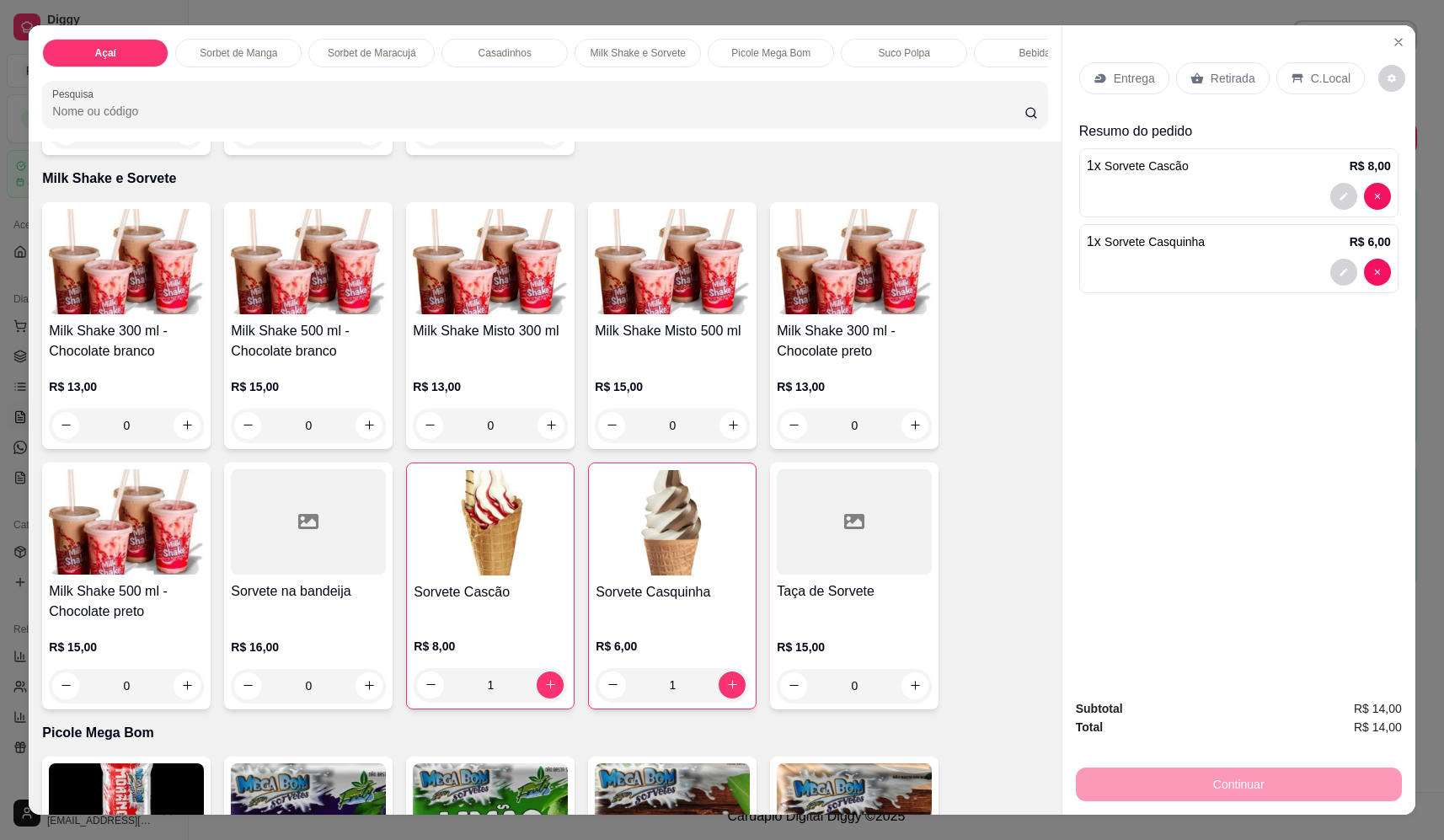
click at [1131, 77] on p "Entrega" at bounding box center [1134, 78] width 41 height 16
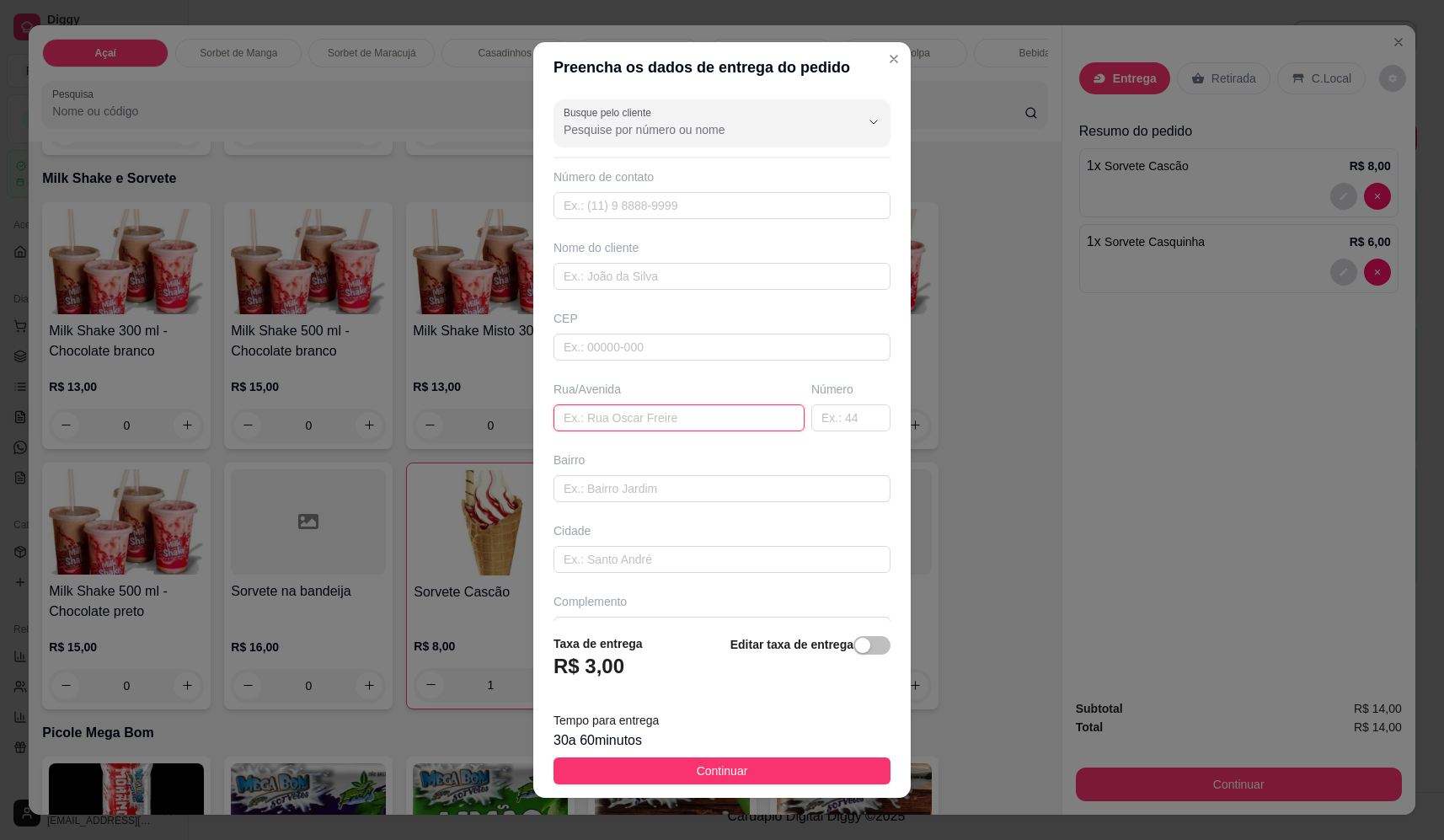
click at [620, 421] on input "text" at bounding box center [680, 418] width 251 height 27
type input "rua 4"
drag, startPoint x: 813, startPoint y: 412, endPoint x: 804, endPoint y: 426, distance: 16.6
click at [813, 415] on input "text" at bounding box center [851, 418] width 79 height 27
type input "1841"
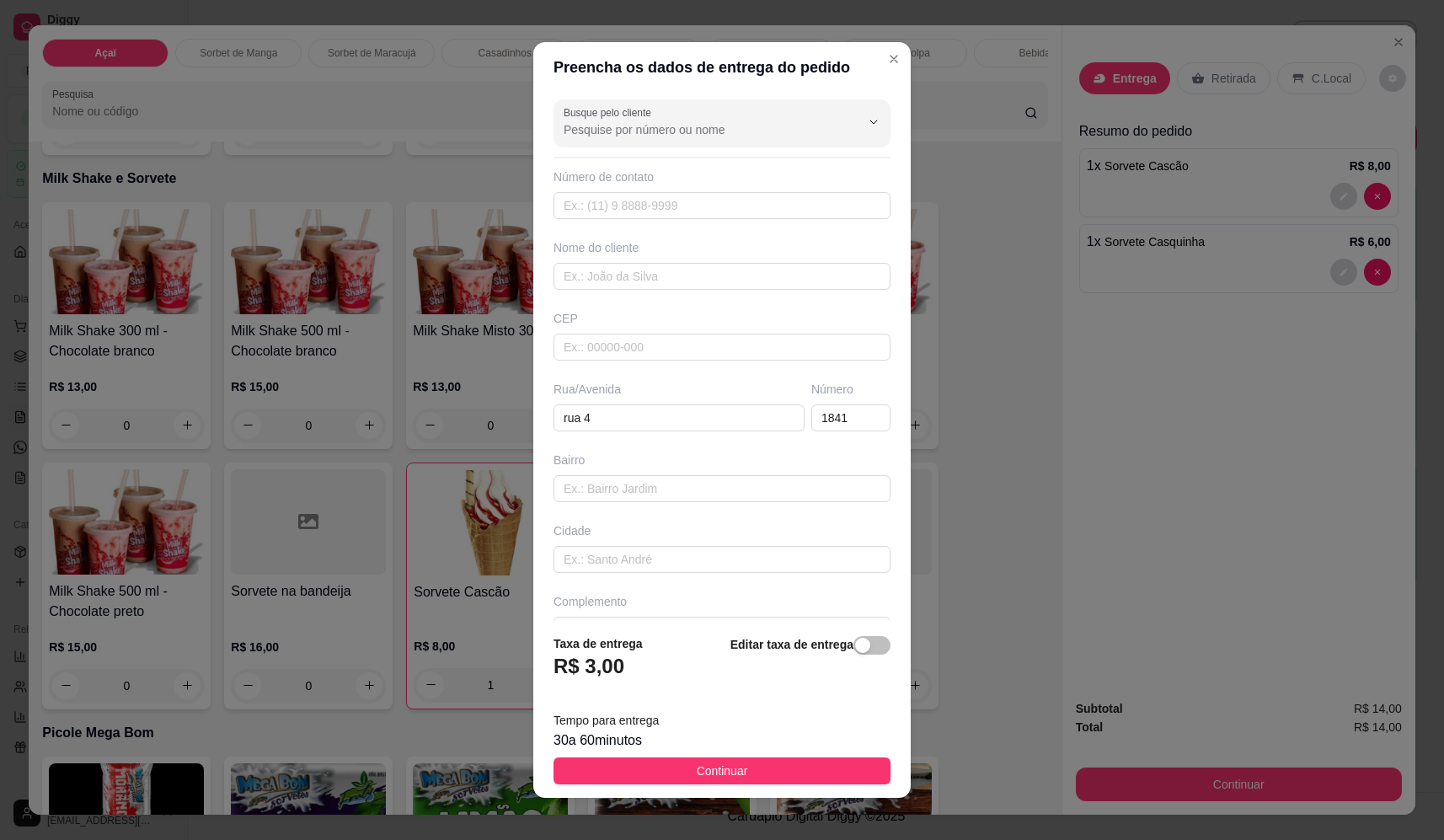
drag, startPoint x: 635, startPoint y: 771, endPoint x: 610, endPoint y: 760, distance: 27.3
click at [631, 770] on button "Continuar" at bounding box center [722, 771] width 337 height 27
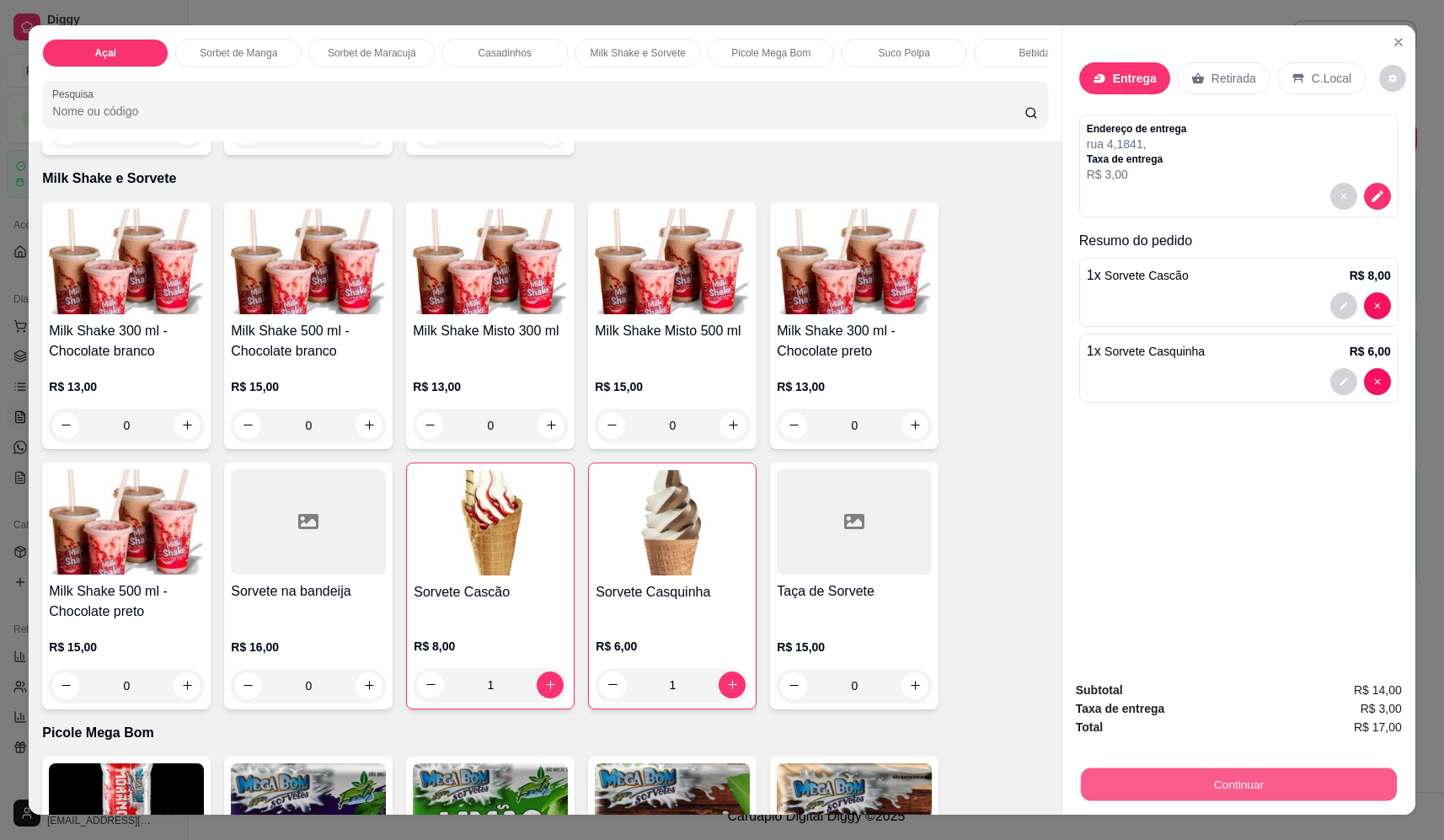
click at [1173, 790] on button "Continuar" at bounding box center [1238, 784] width 316 height 33
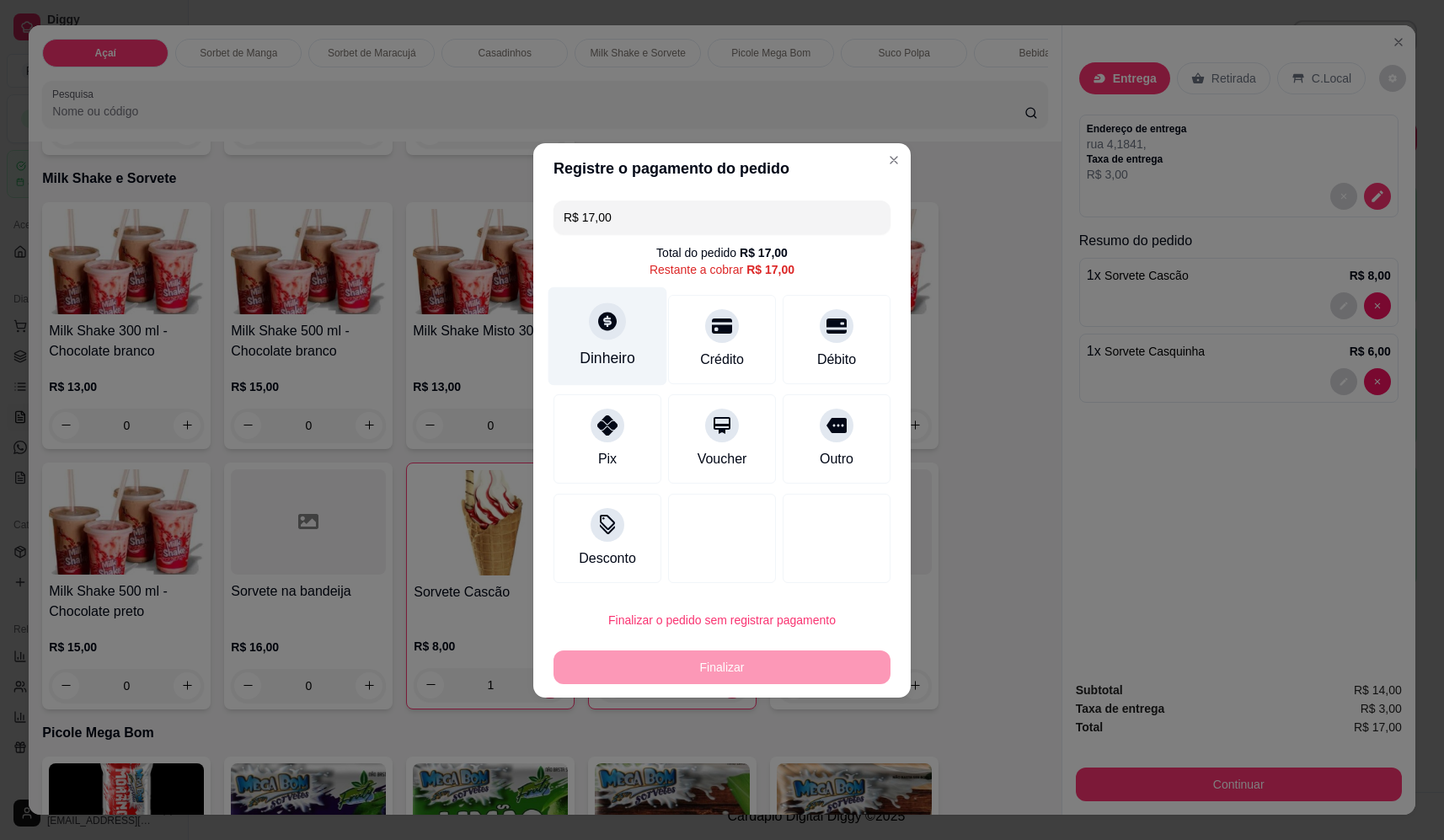
click at [616, 331] on icon at bounding box center [608, 321] width 22 height 22
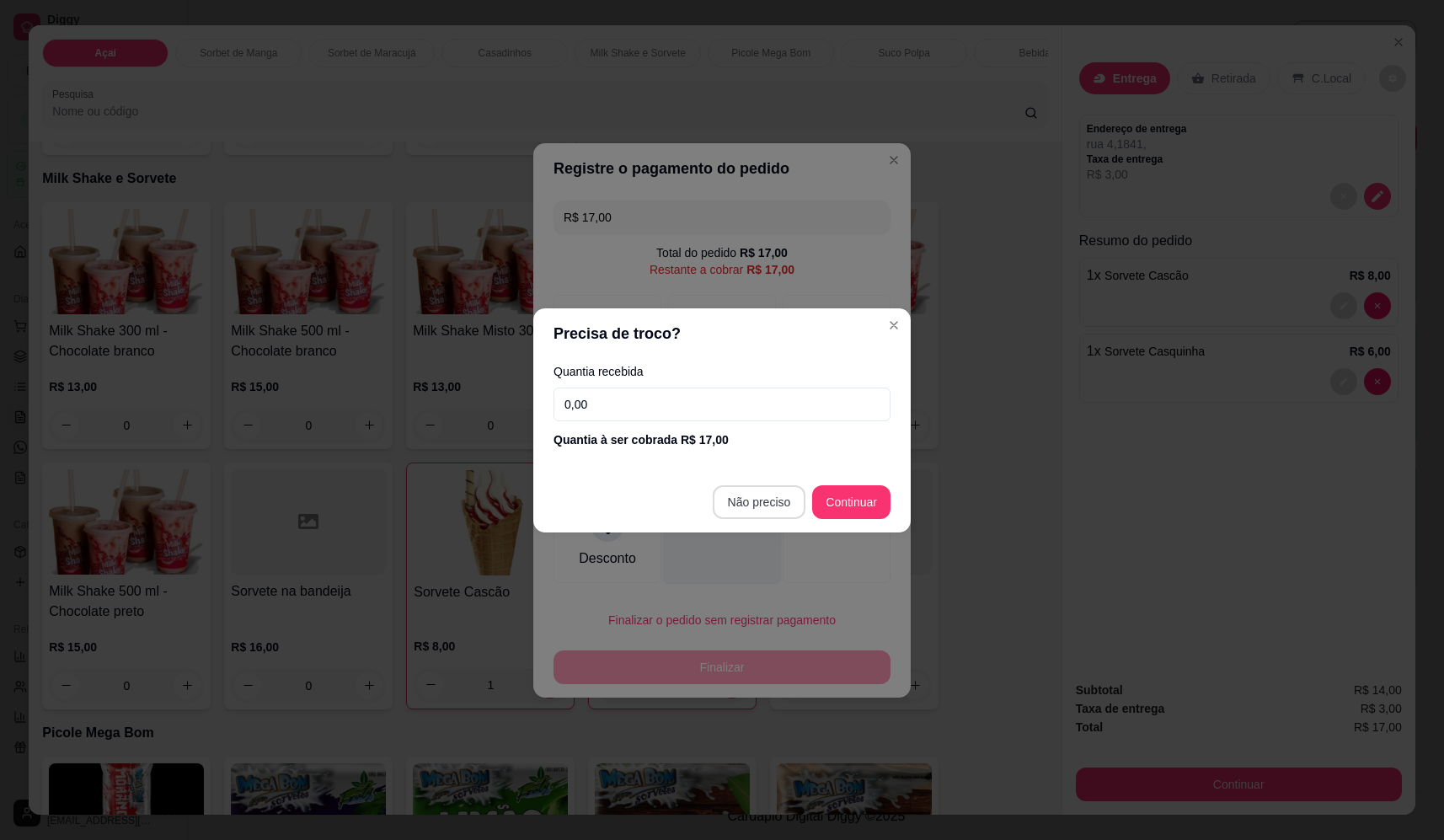
type input "R$ 0,00"
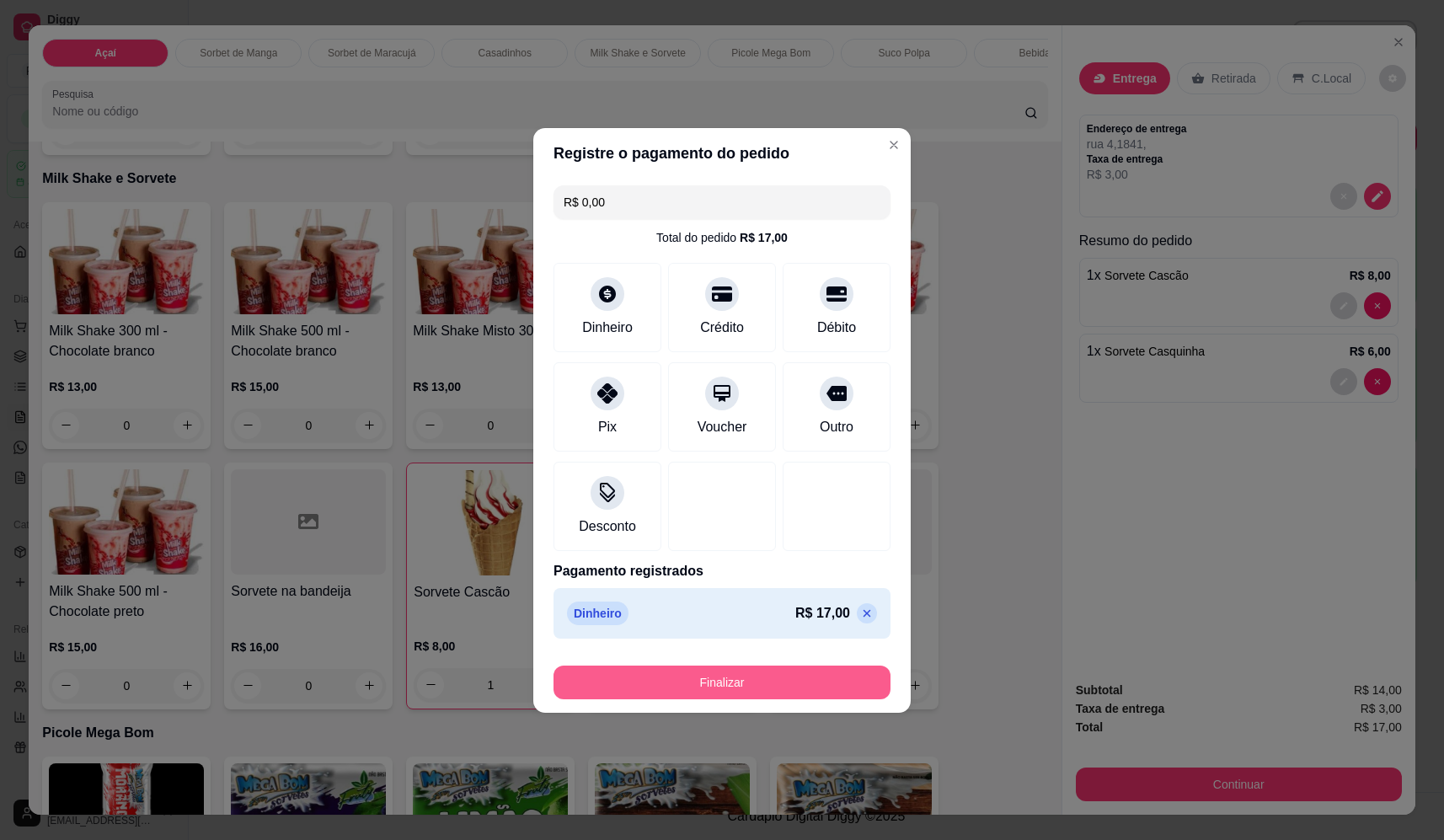
click at [725, 678] on button "Finalizar" at bounding box center [722, 682] width 337 height 34
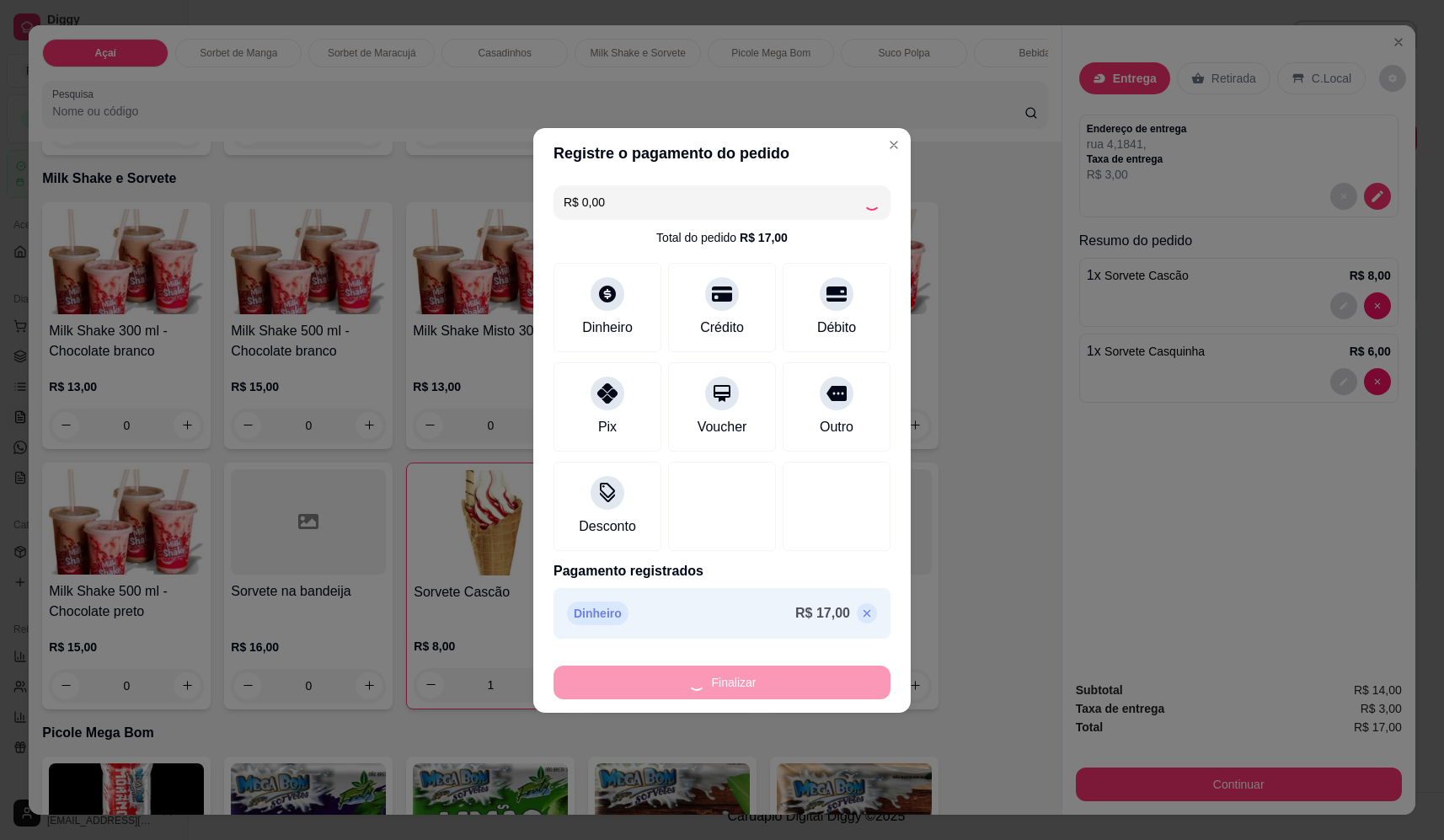
type input "0"
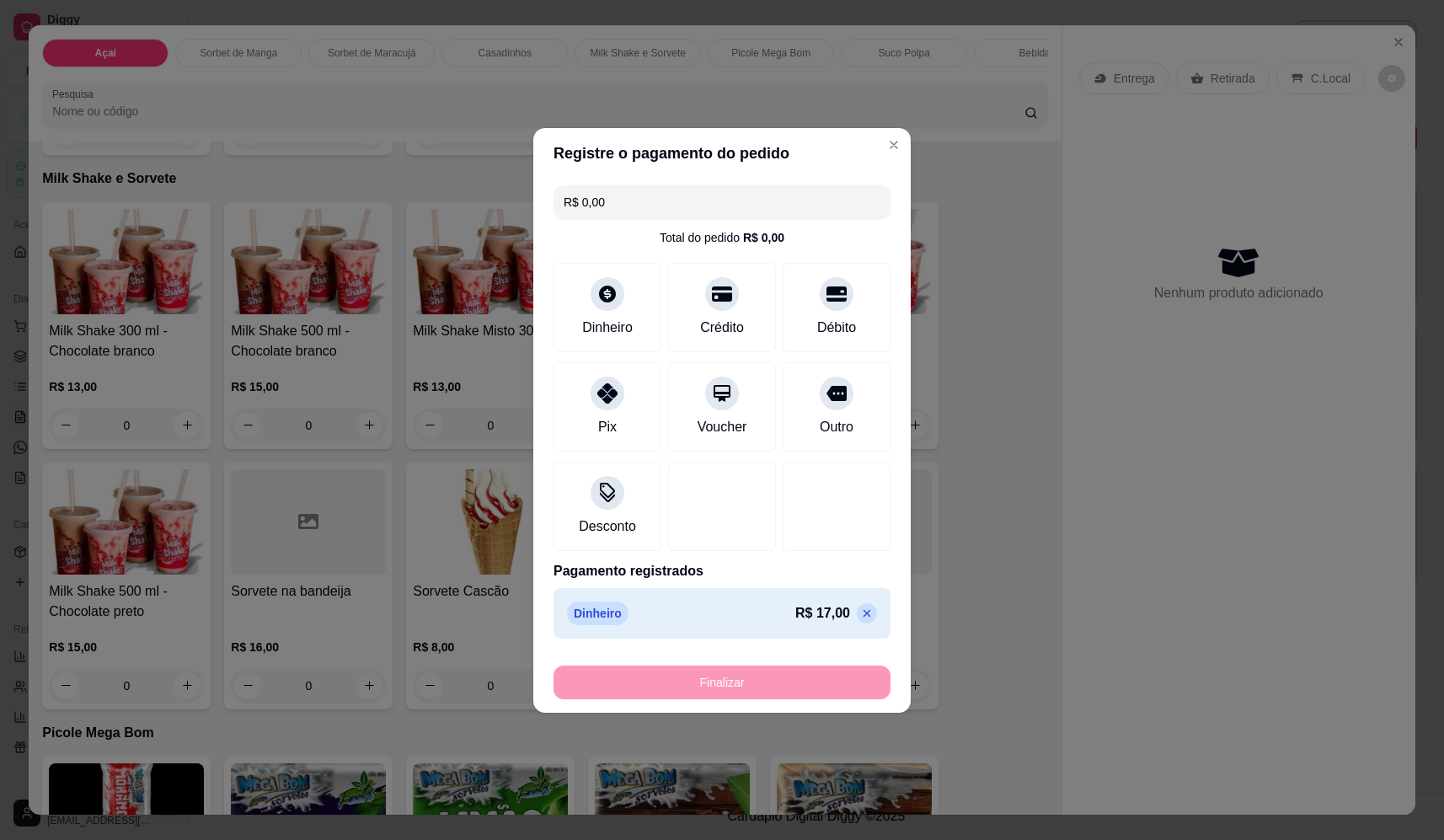
type input "-R$ 17,00"
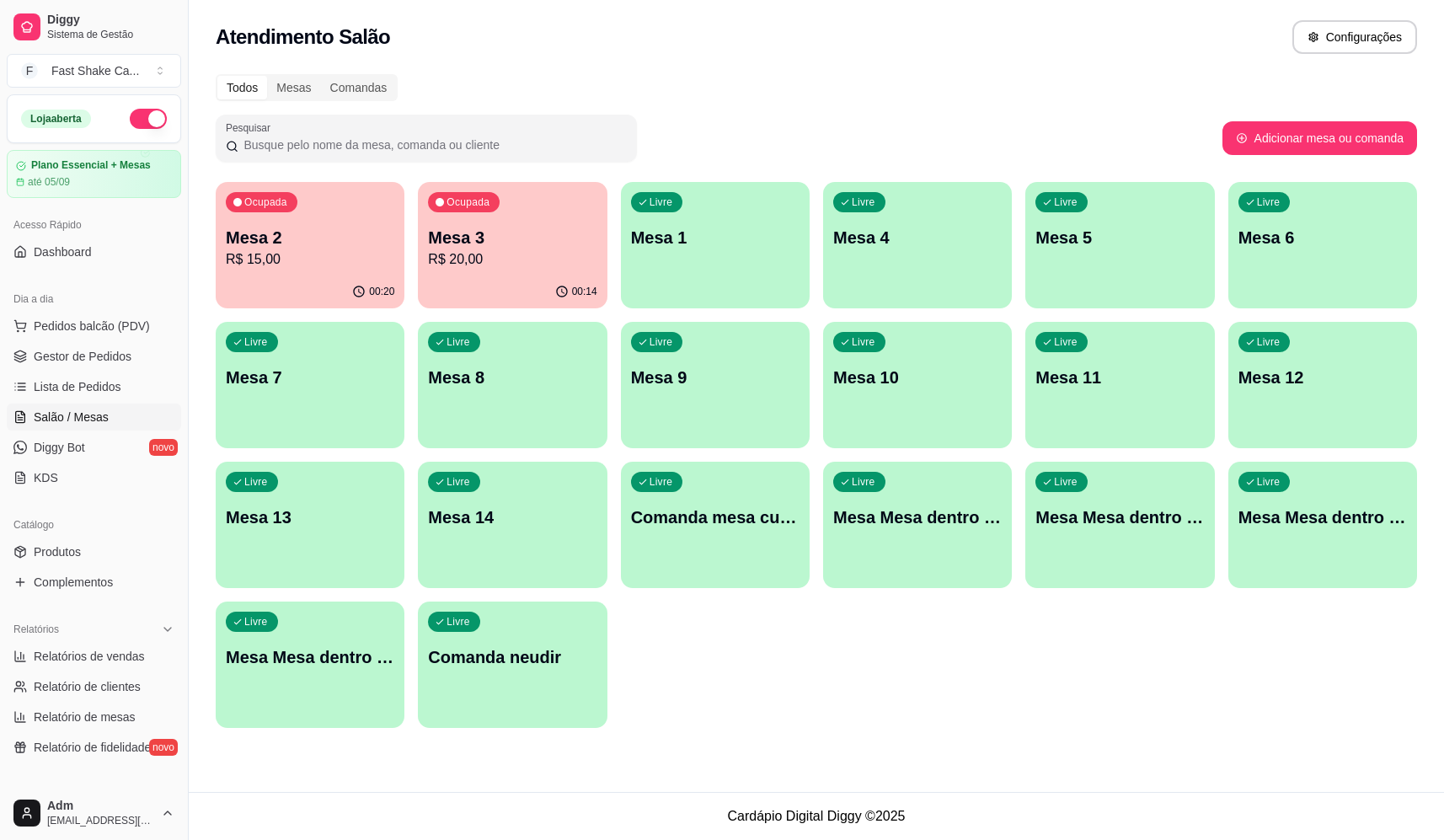
click at [1108, 97] on div "Todos Mesas Comandas" at bounding box center [816, 87] width 1202 height 27
click at [111, 323] on span "Pedidos balcão (PDV)" at bounding box center [92, 326] width 117 height 16
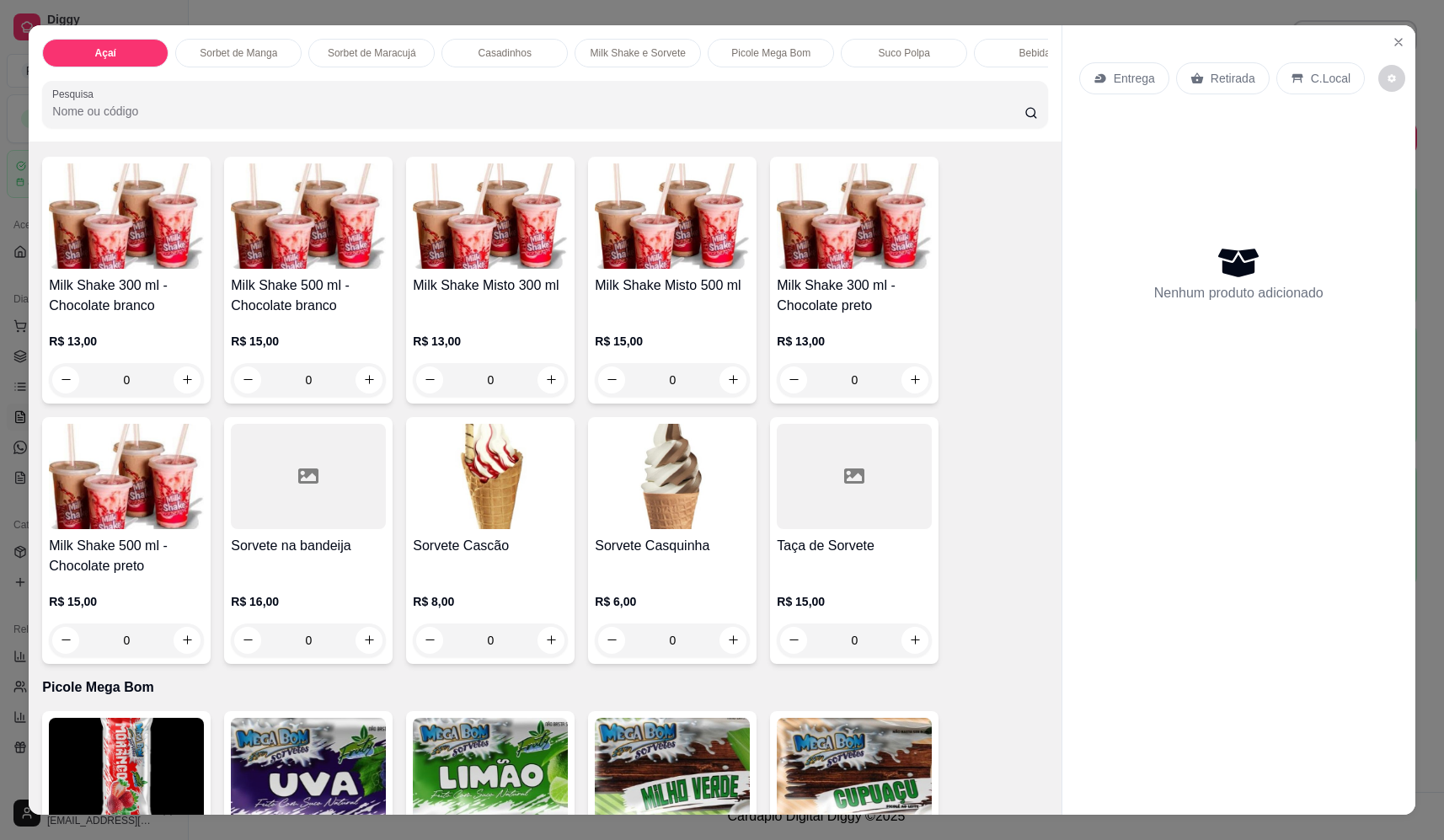
scroll to position [1769, 0]
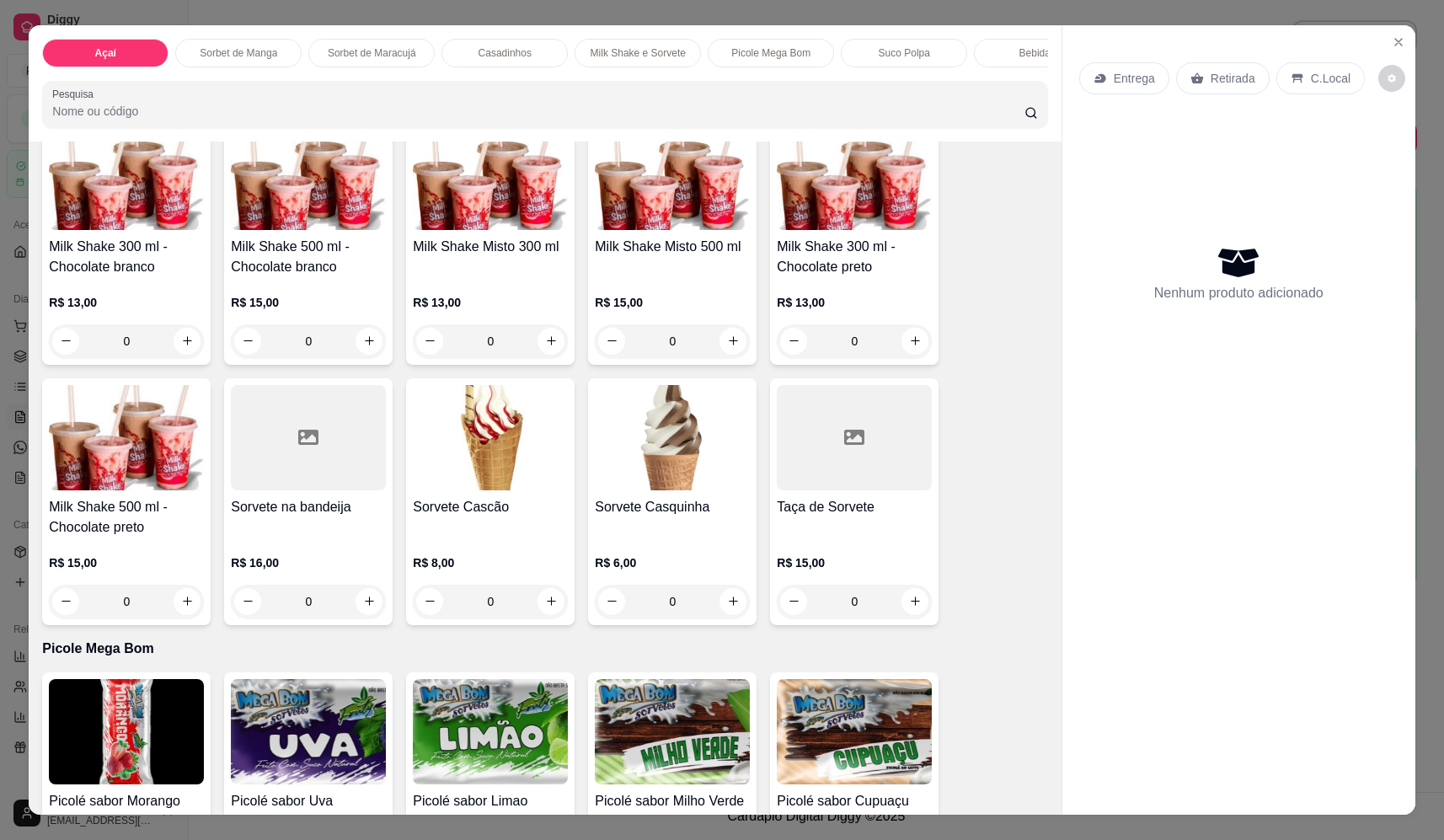
click at [544, 611] on div "0" at bounding box center [490, 601] width 155 height 34
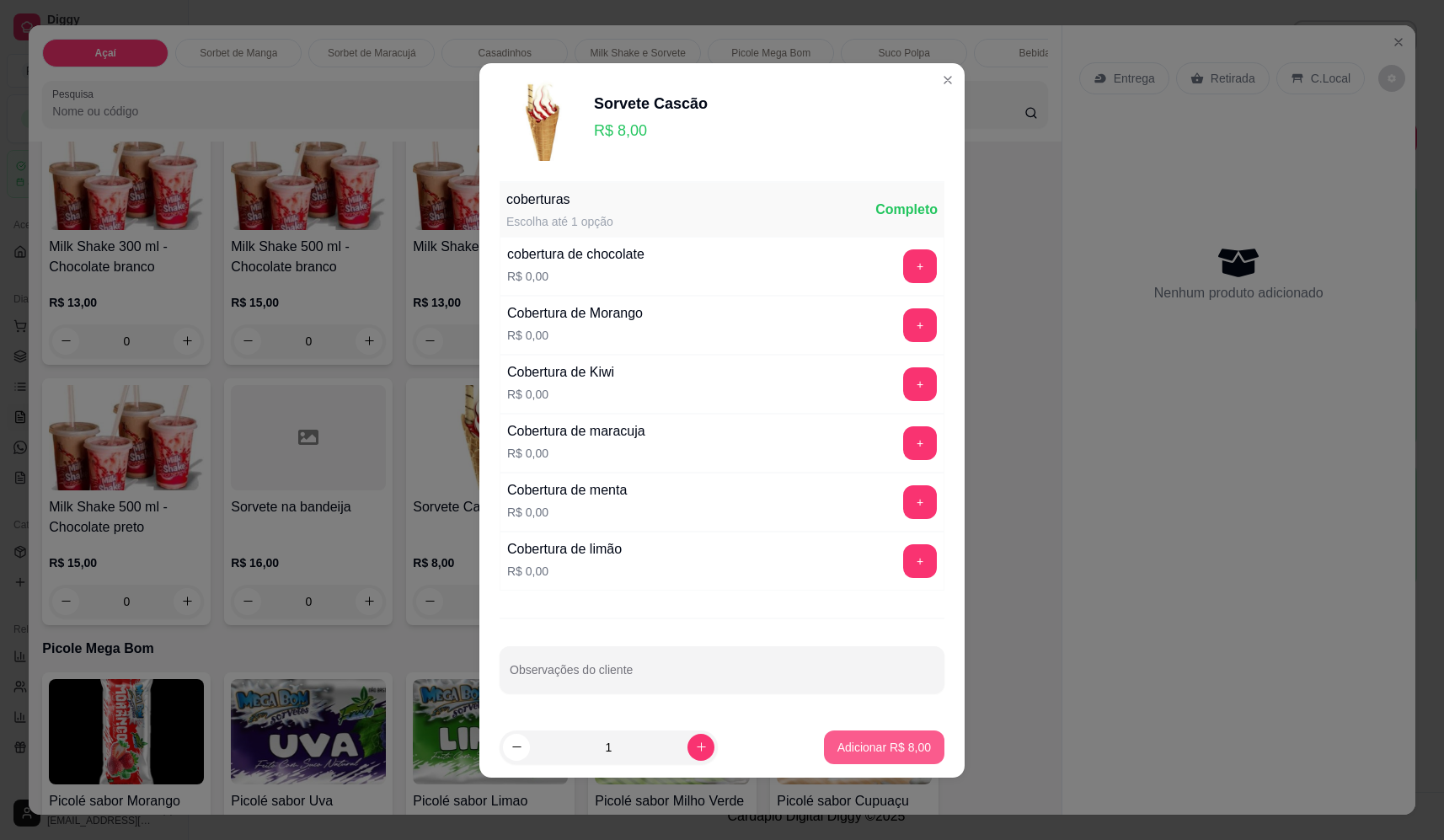
drag, startPoint x: 835, startPoint y: 750, endPoint x: 856, endPoint y: 754, distance: 21.4
click at [856, 754] on footer "1 Adicionar R$ 8,00" at bounding box center [722, 747] width 486 height 61
click at [856, 751] on p "Adicionar R$ 8,00" at bounding box center [884, 747] width 91 height 16
type input "1"
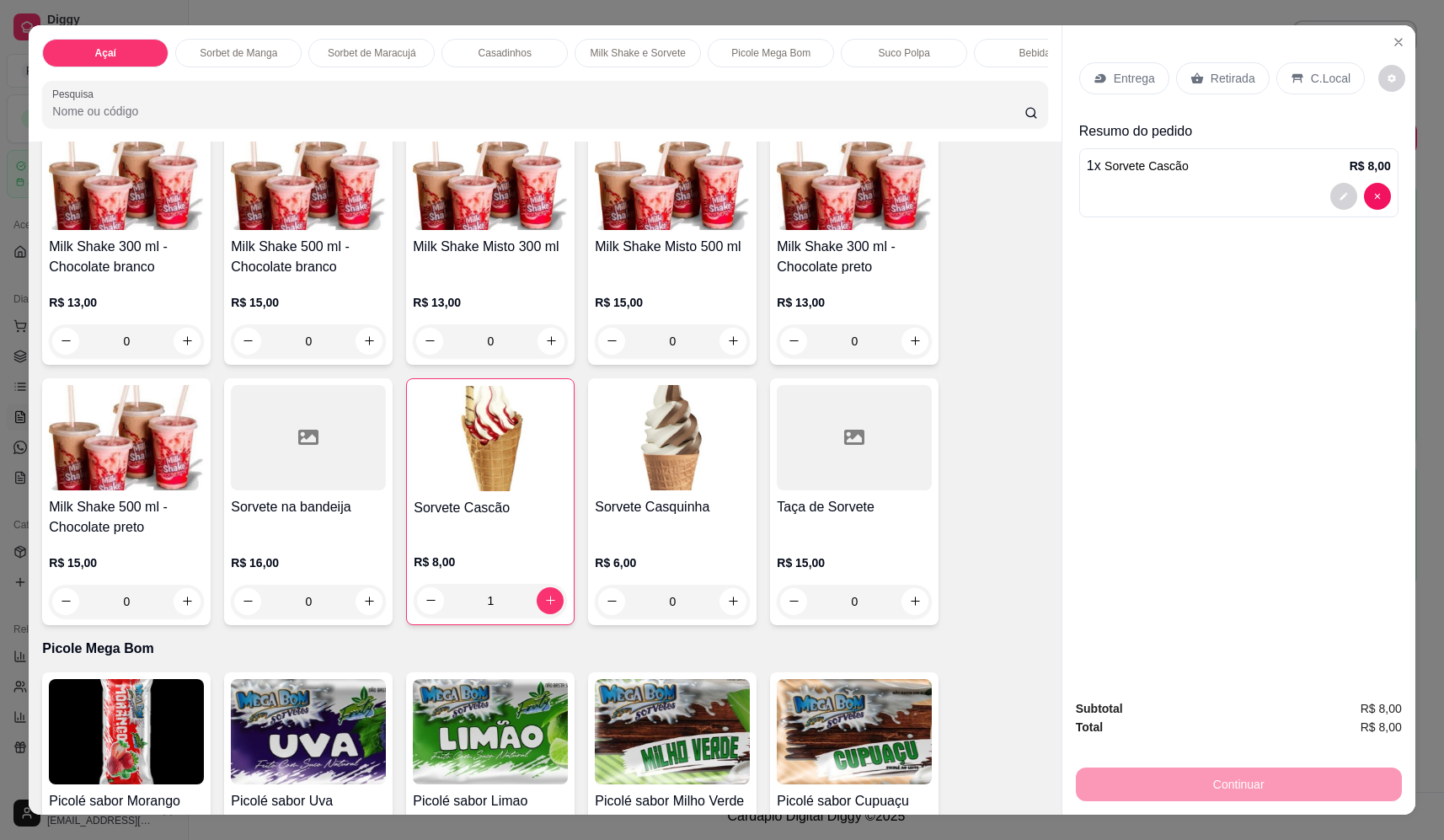
click at [725, 615] on div "0" at bounding box center [672, 601] width 155 height 34
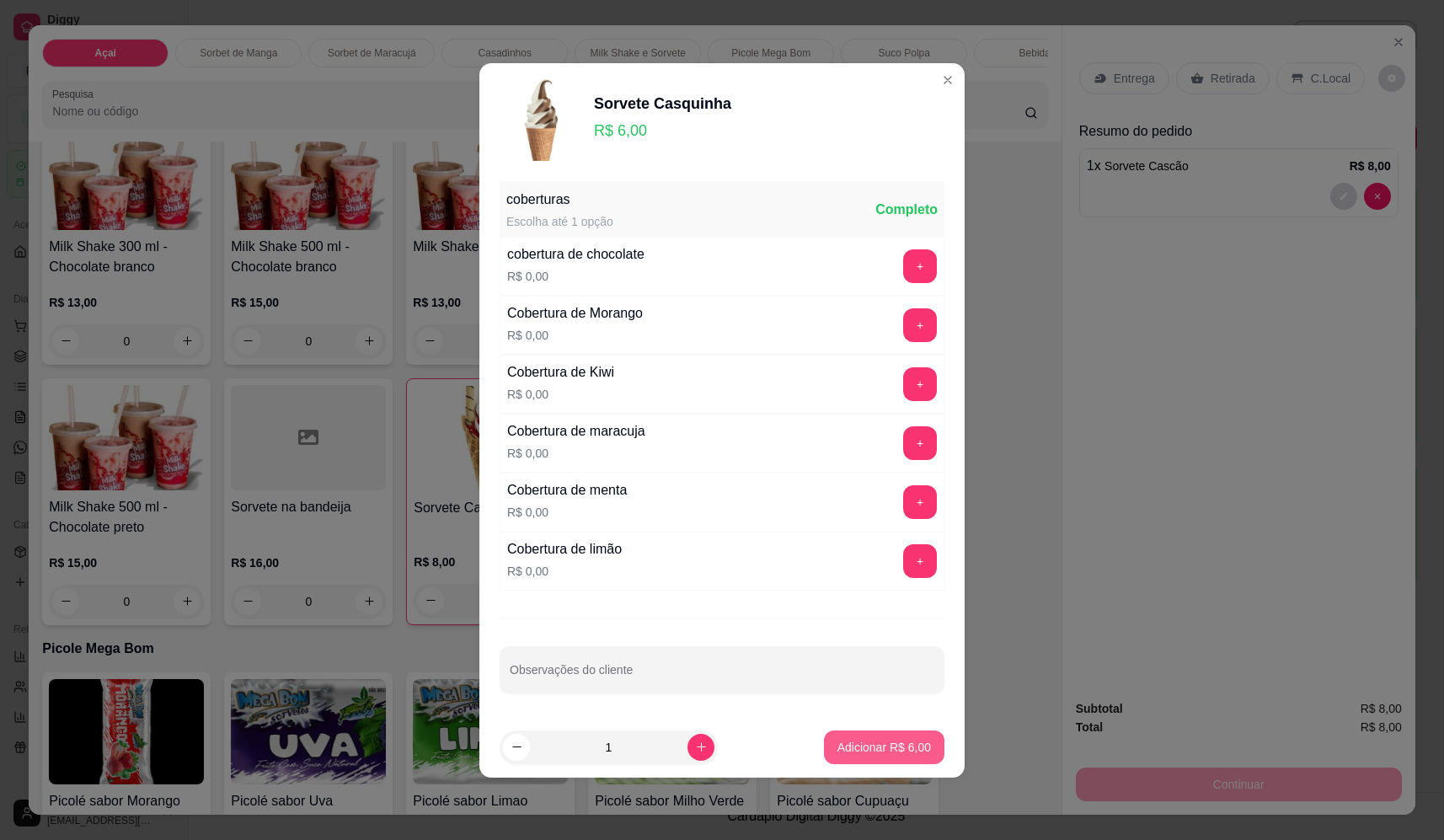
click at [824, 744] on button "Adicionar R$ 6,00" at bounding box center [884, 747] width 120 height 34
type input "1"
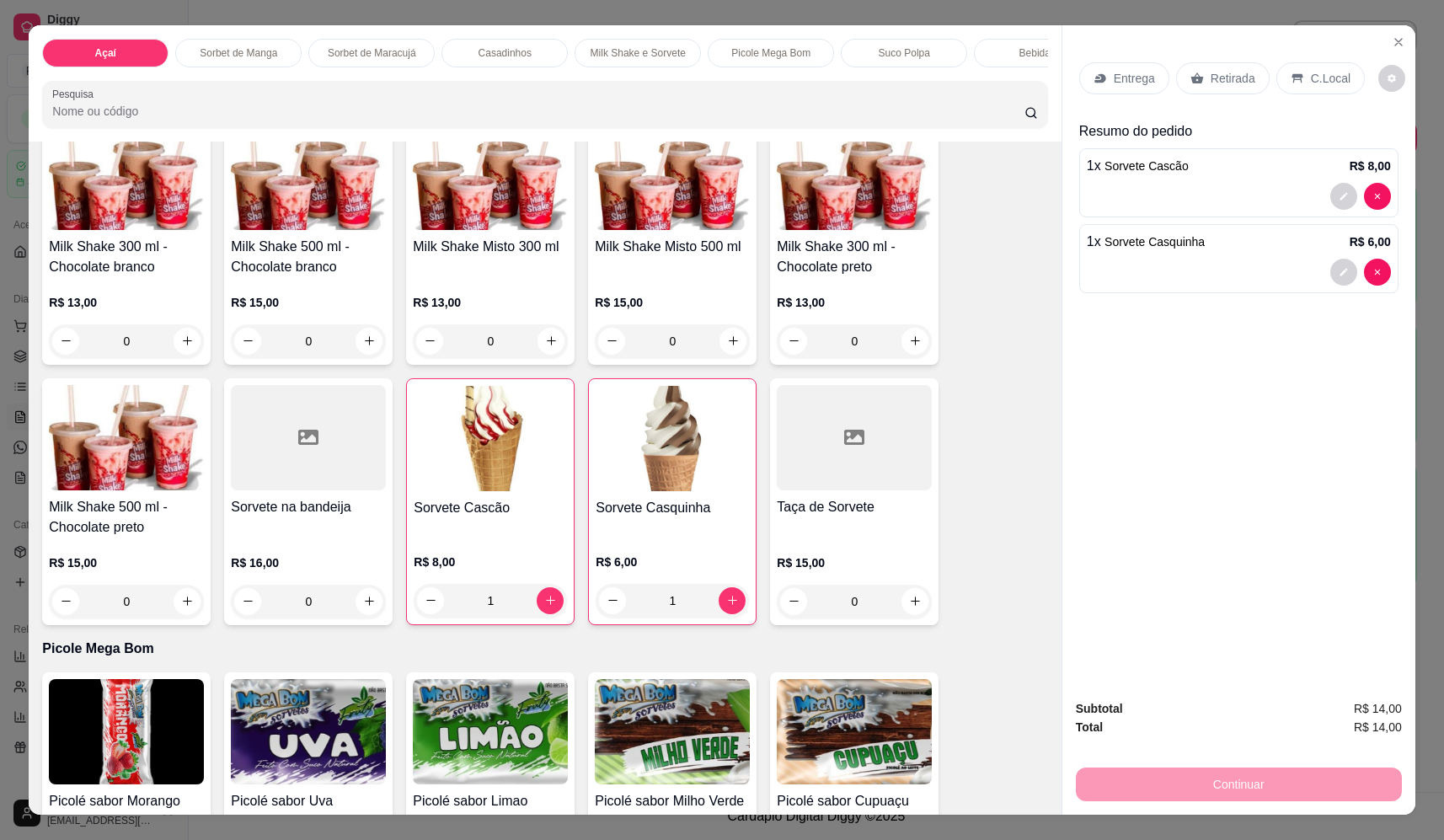
click at [1114, 74] on p "Entrega" at bounding box center [1134, 78] width 41 height 16
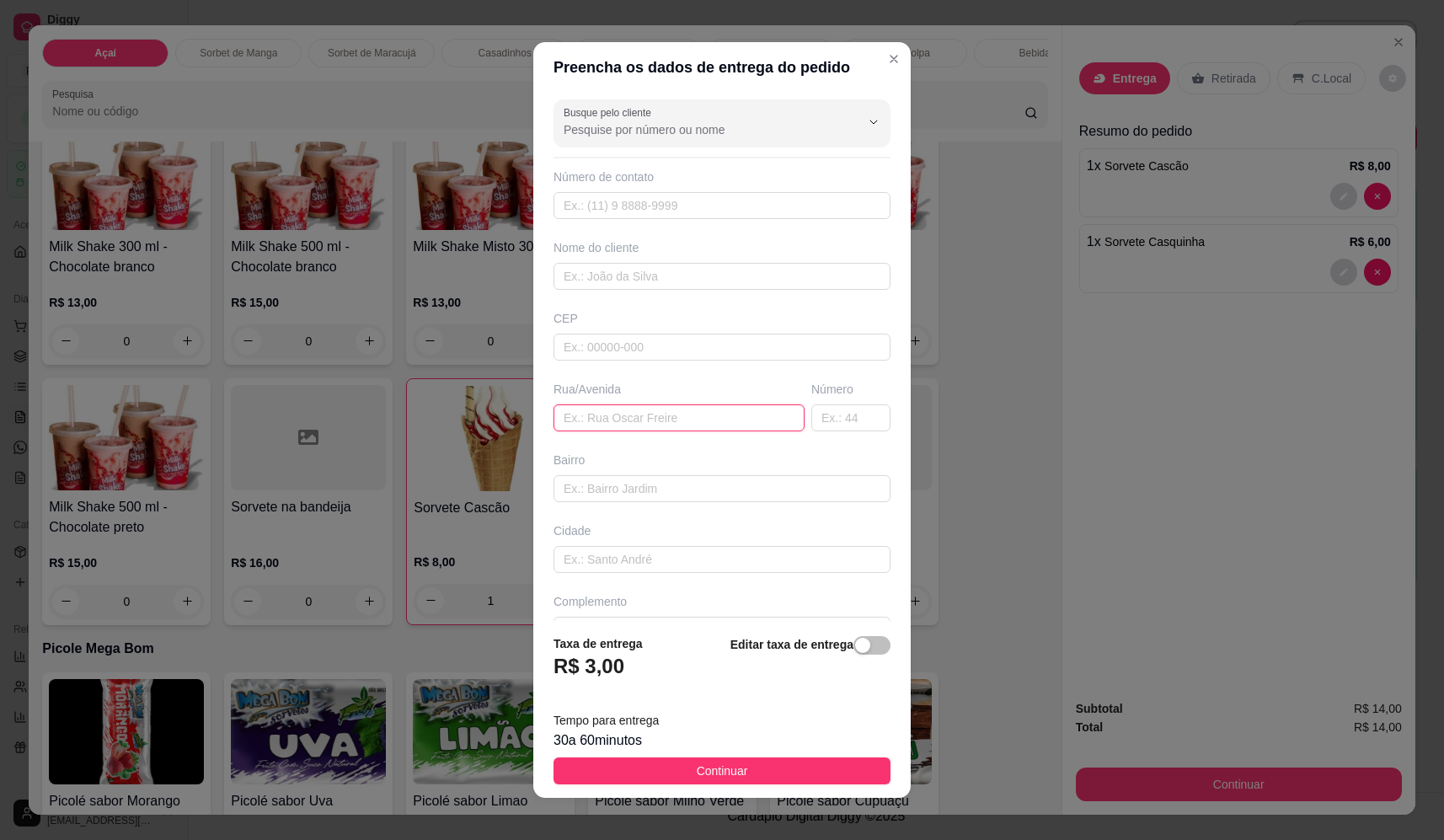
click at [646, 418] on input "text" at bounding box center [680, 418] width 251 height 27
type input "rua 4"
drag, startPoint x: 835, startPoint y: 413, endPoint x: 833, endPoint y: 425, distance: 12.2
click at [835, 418] on input "text" at bounding box center [851, 418] width 79 height 27
click at [812, 420] on input "text" at bounding box center [851, 418] width 79 height 27
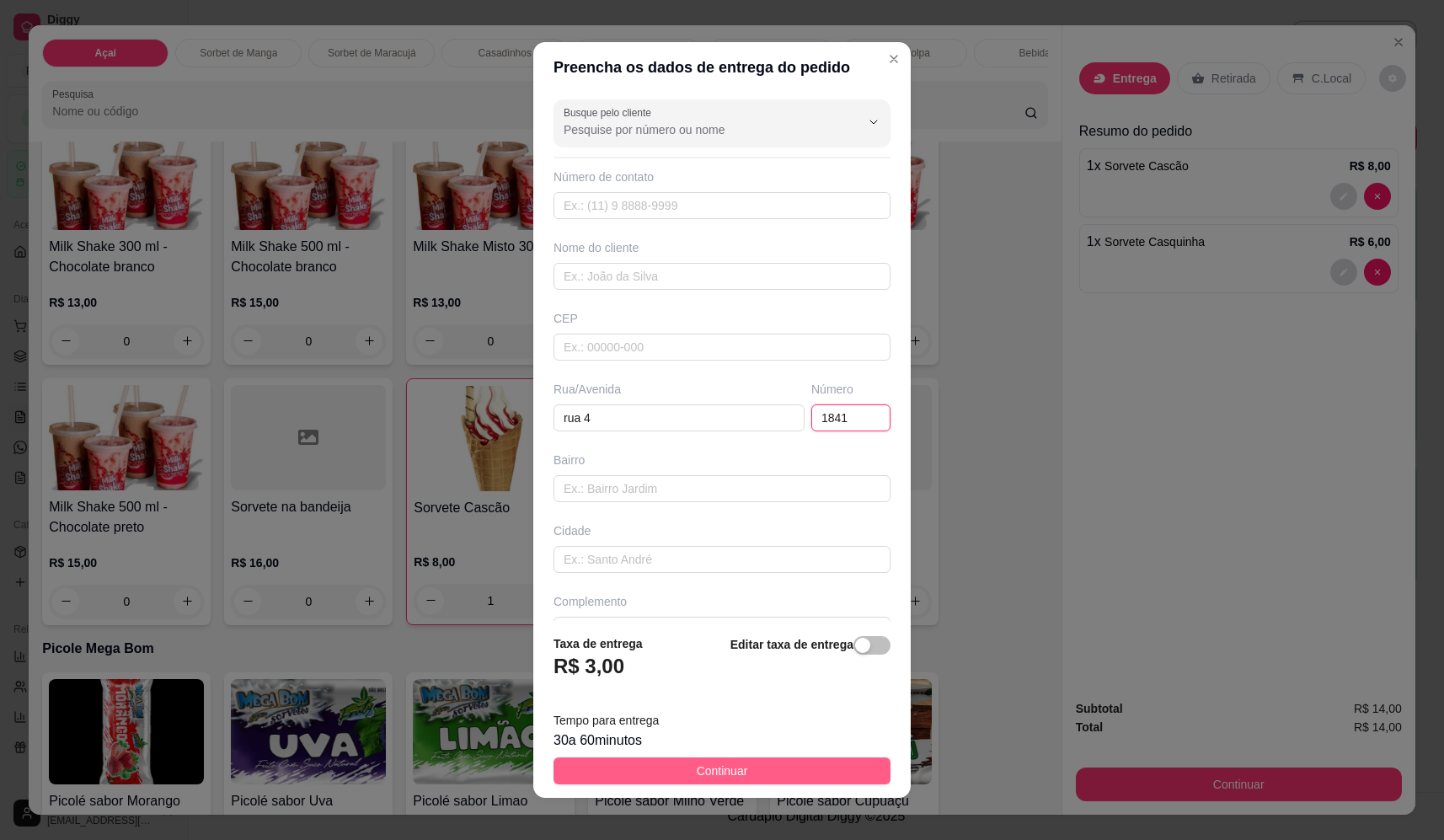
type input "1841"
click at [760, 776] on button "Continuar" at bounding box center [722, 771] width 337 height 27
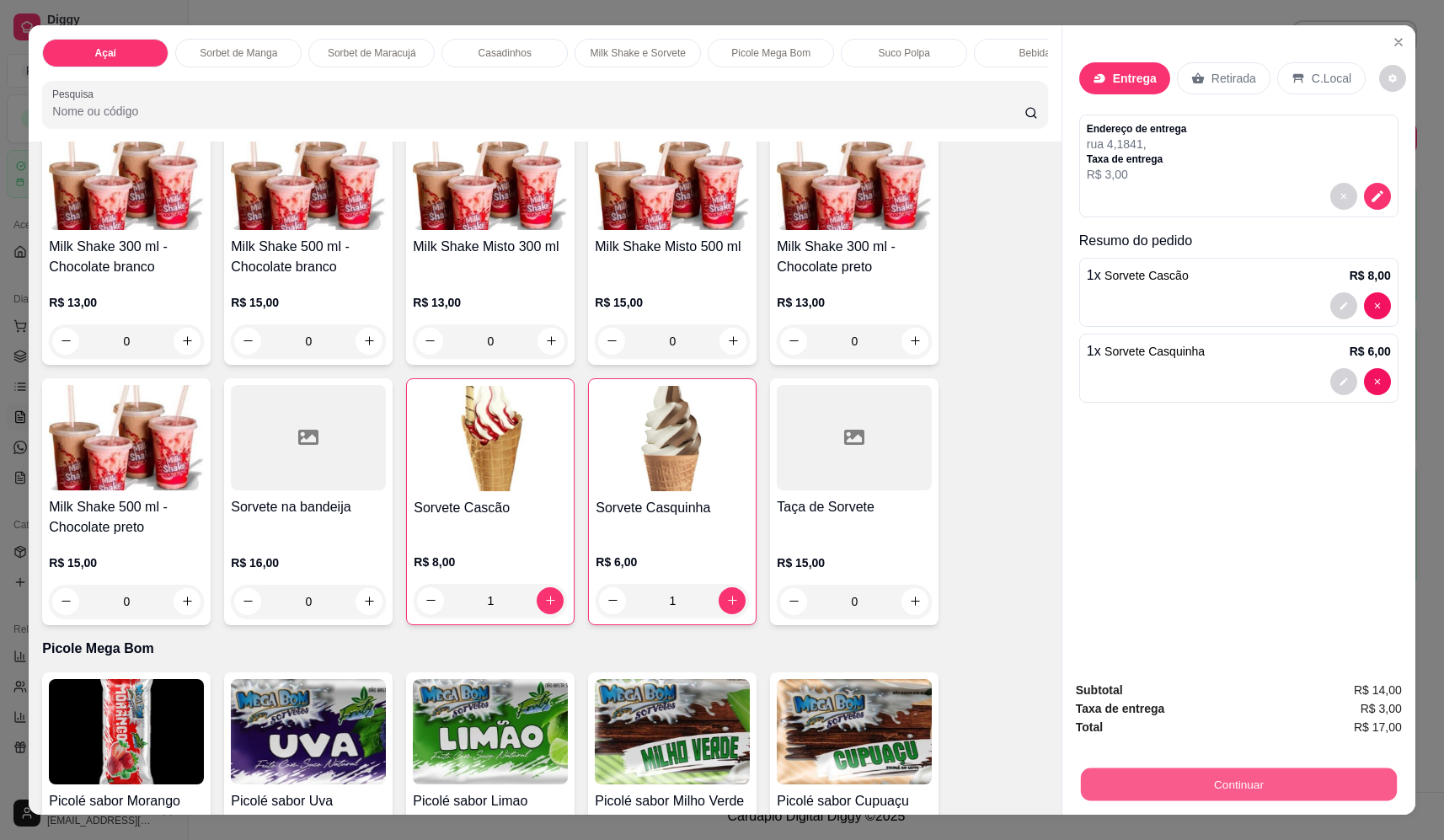
click at [1190, 791] on button "Continuar" at bounding box center [1238, 784] width 316 height 33
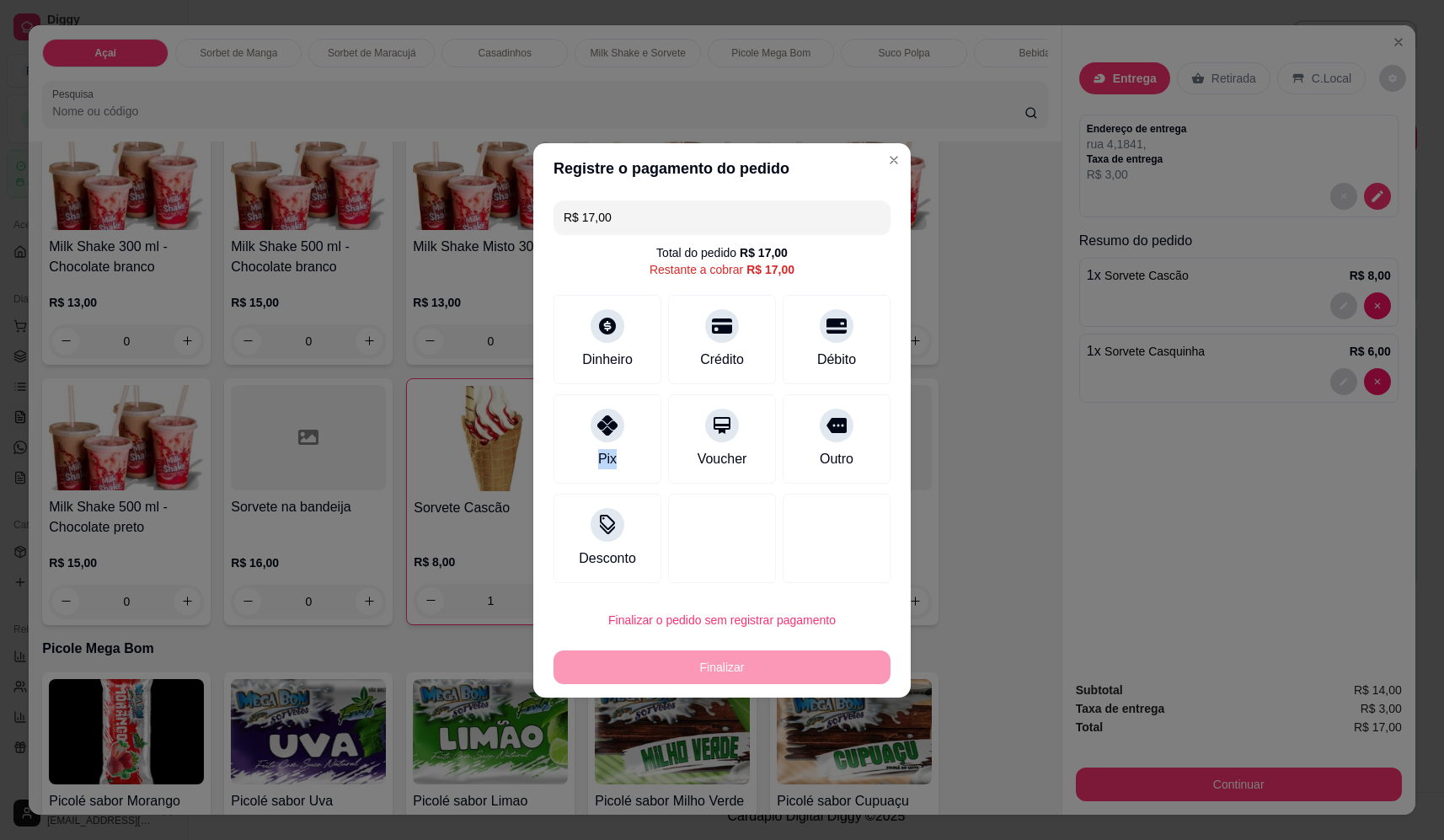
drag, startPoint x: 619, startPoint y: 443, endPoint x: 631, endPoint y: 459, distance: 20.0
click at [630, 458] on div "Pix" at bounding box center [608, 439] width 108 height 89
type input "R$ 0,00"
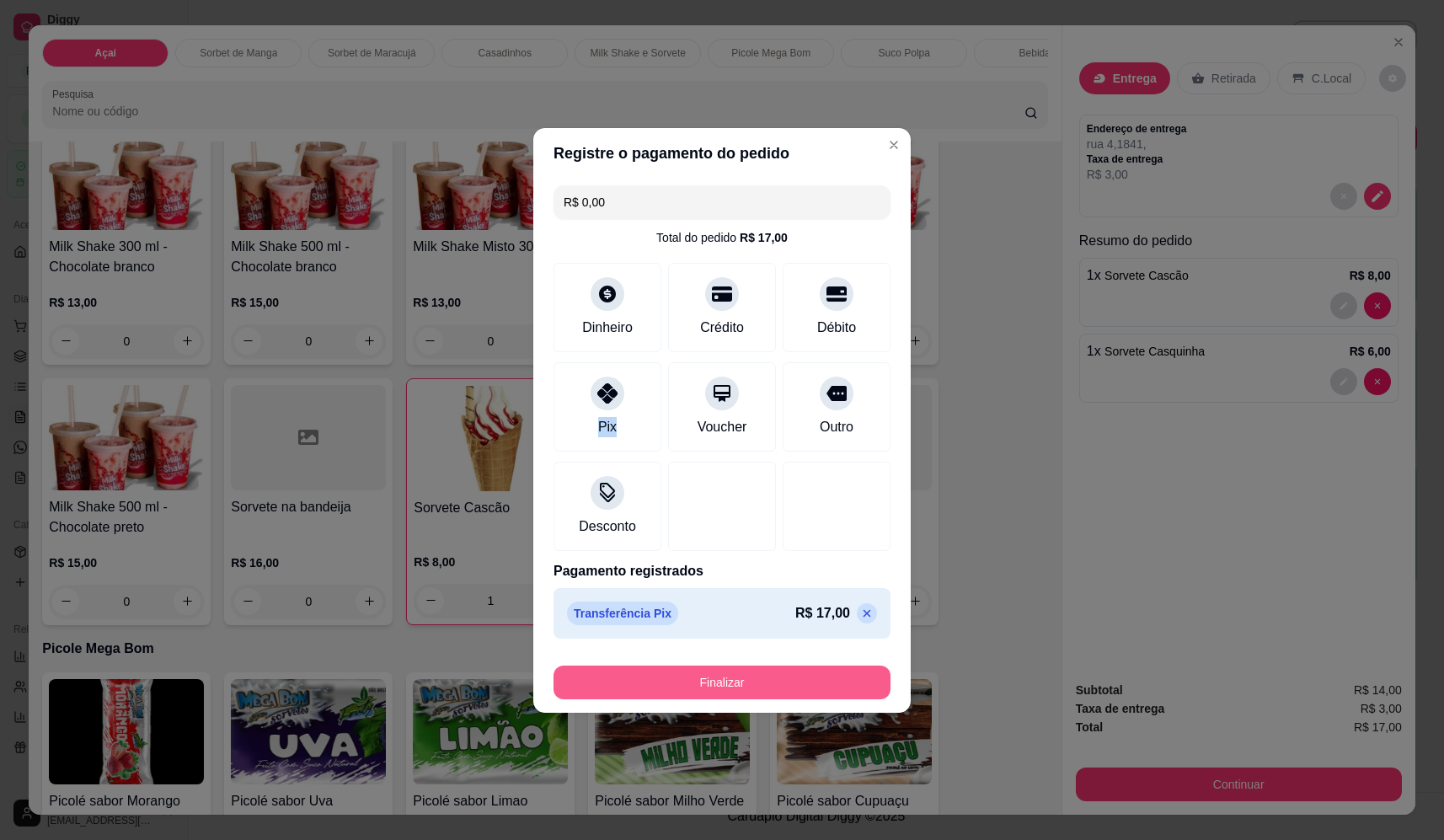
click at [763, 683] on button "Finalizar" at bounding box center [722, 682] width 337 height 34
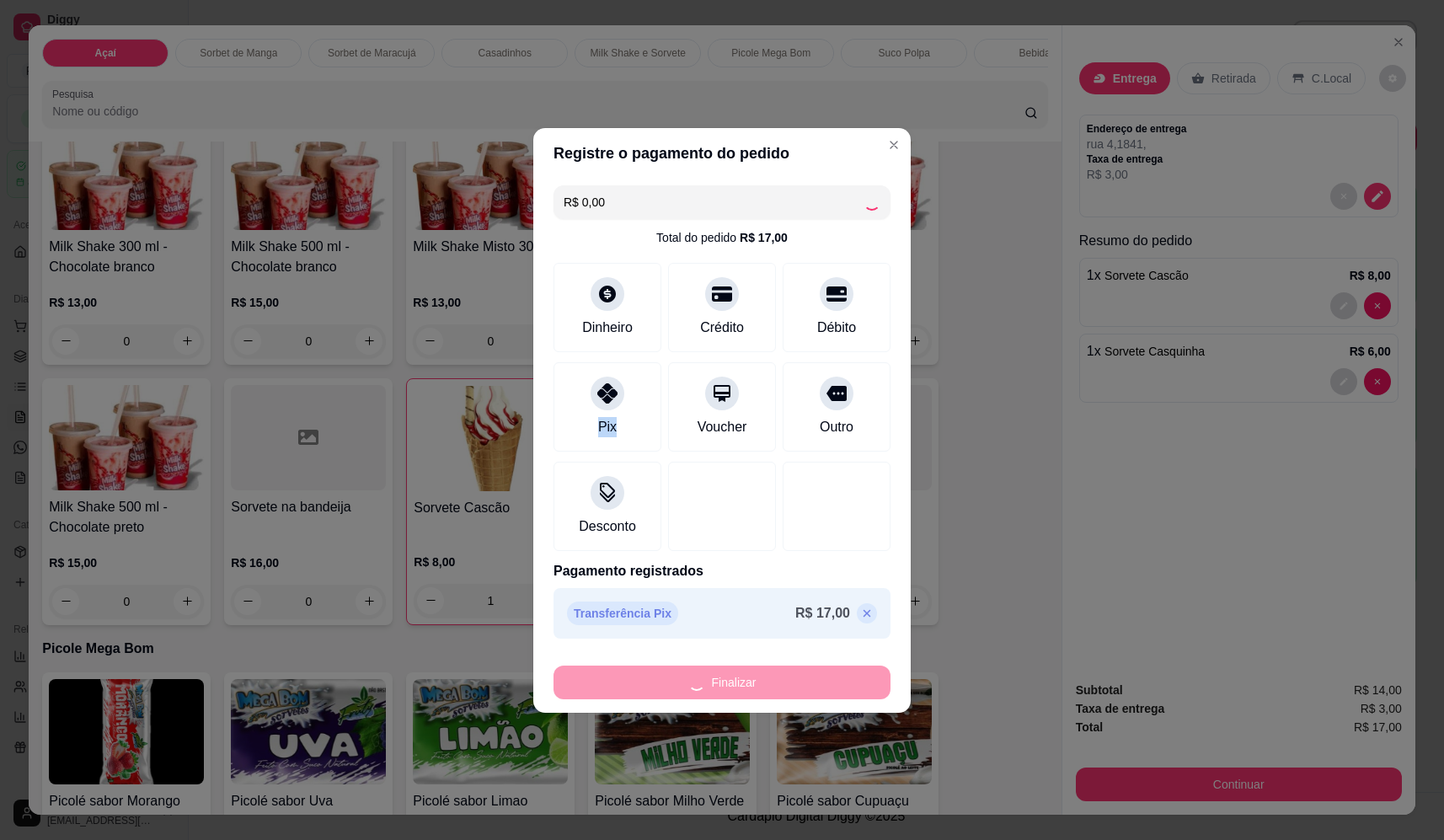
type input "0"
type input "-R$ 17,00"
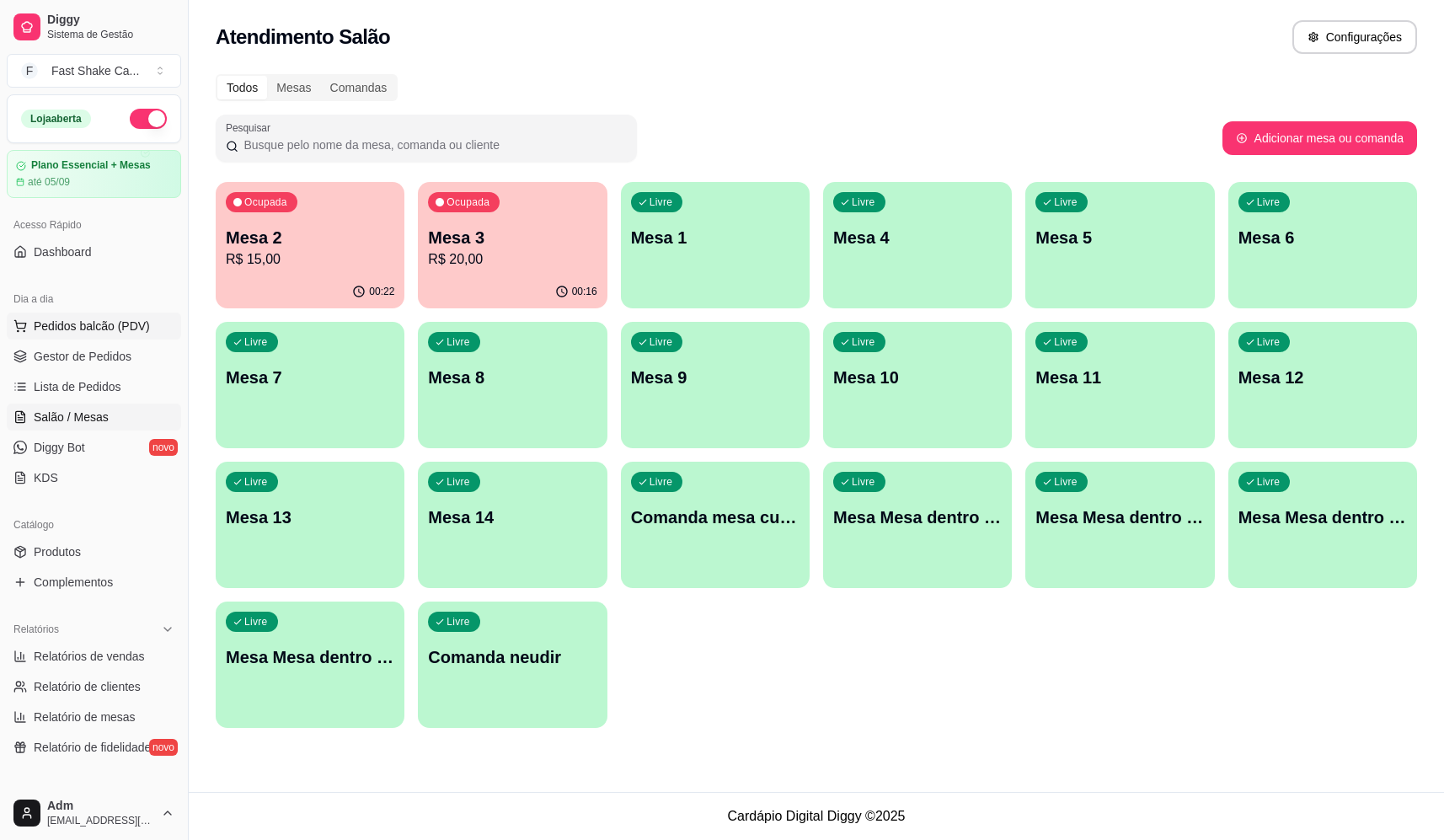
click at [92, 331] on span "Pedidos balcão (PDV)" at bounding box center [92, 326] width 117 height 16
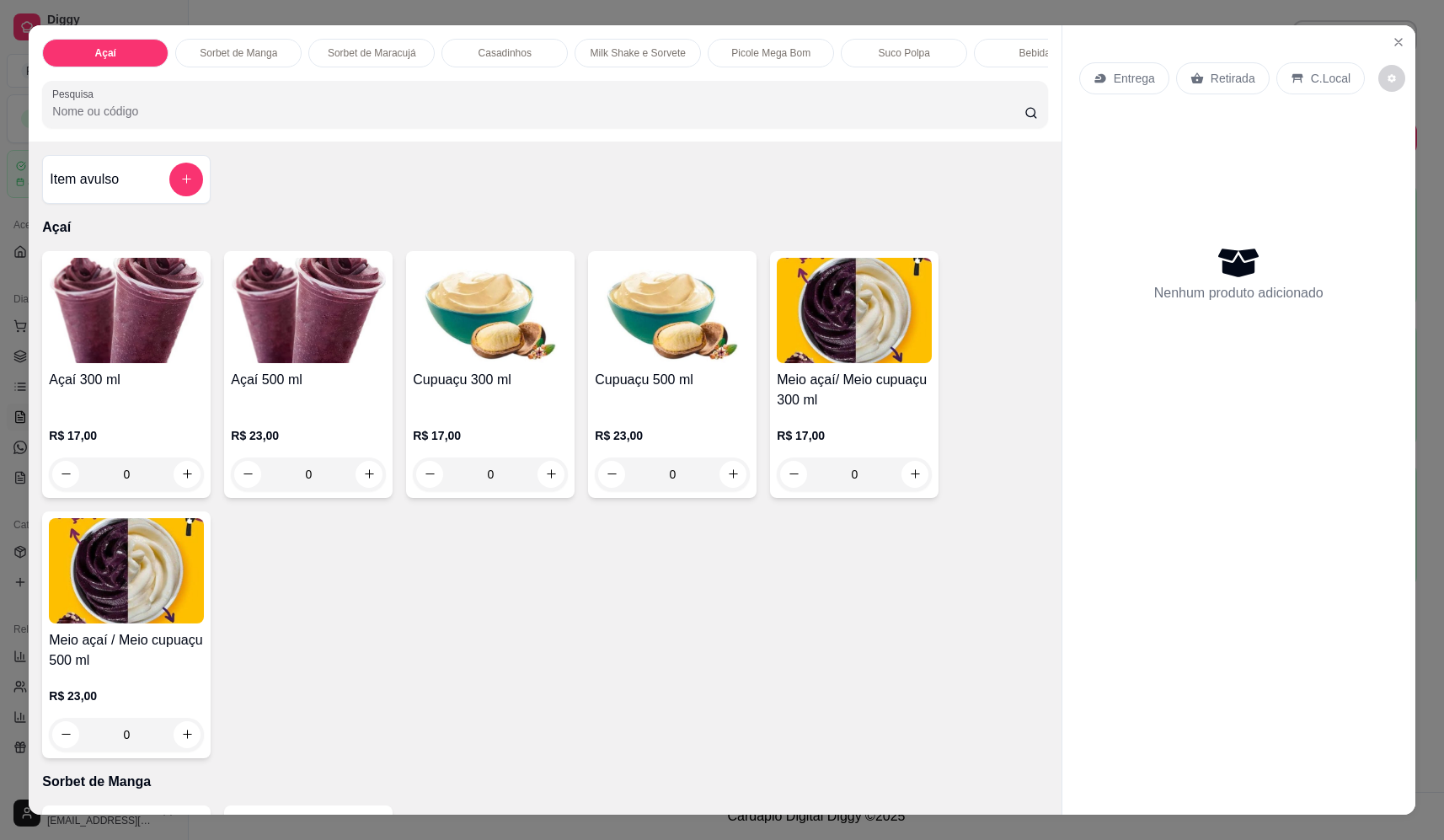
click at [181, 487] on div "0" at bounding box center [127, 474] width 155 height 34
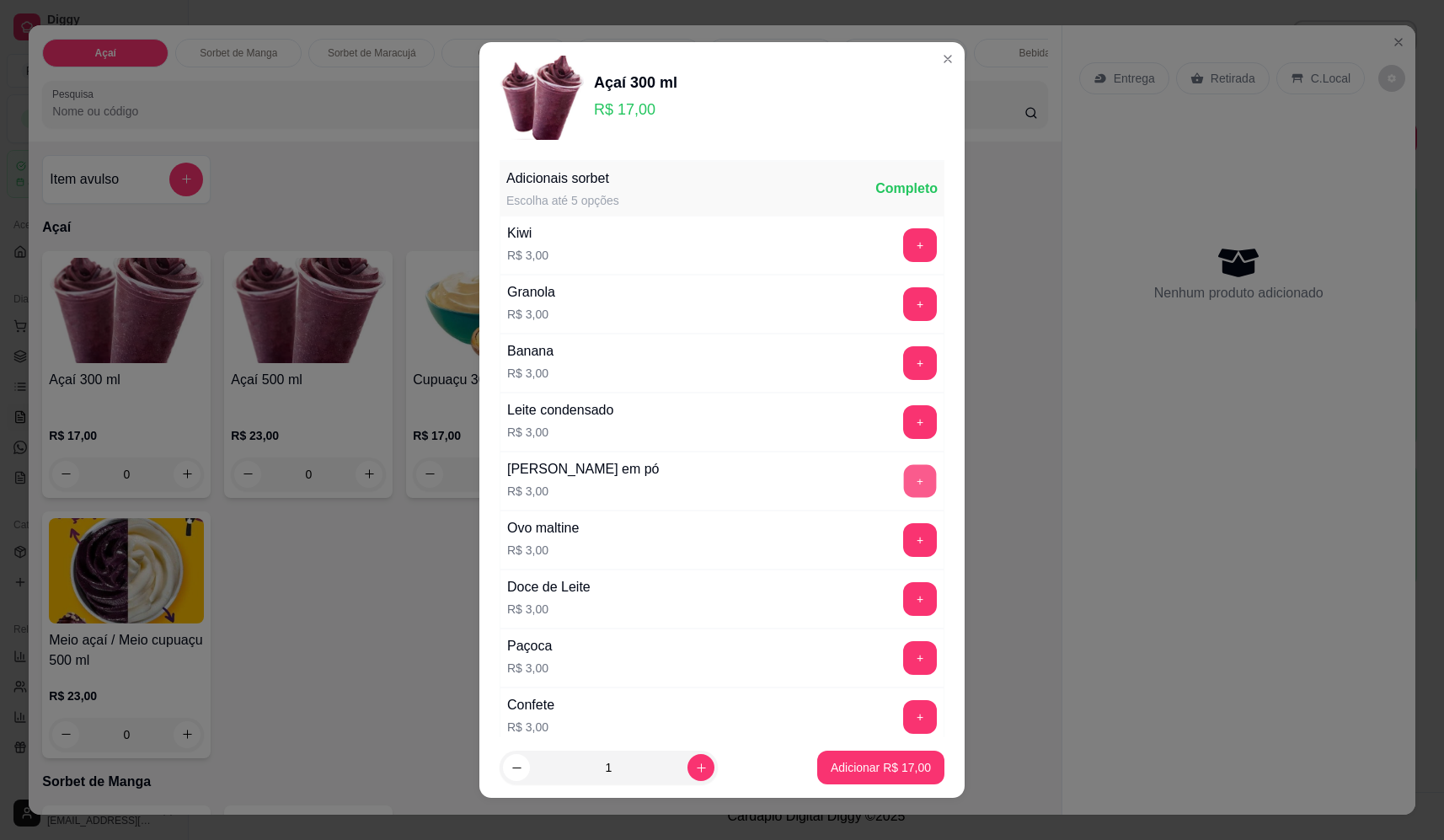
click at [904, 488] on button "+" at bounding box center [920, 481] width 33 height 33
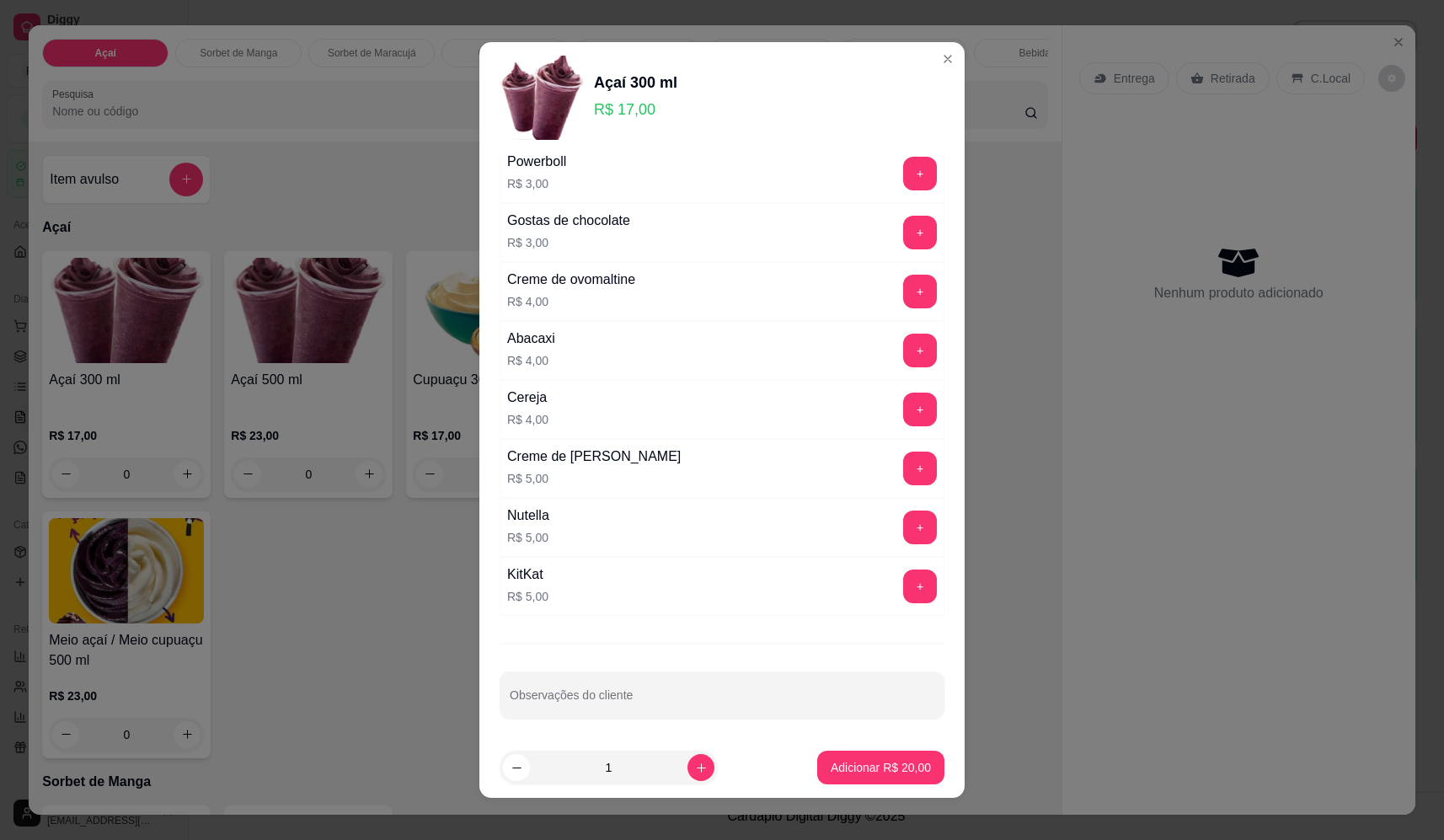
scroll to position [843, 0]
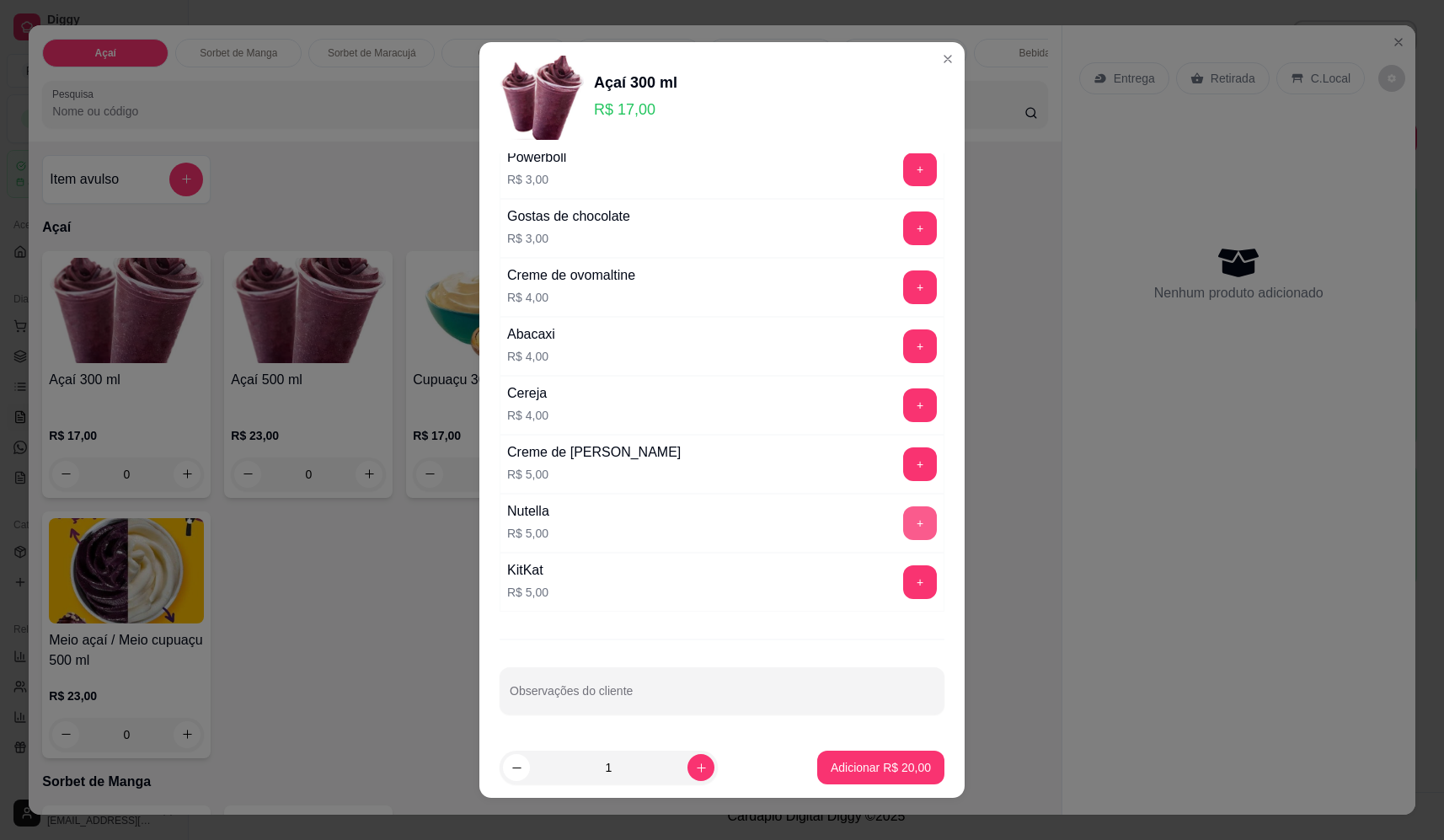
click at [903, 522] on button "+" at bounding box center [919, 523] width 34 height 34
click at [890, 765] on p "Adicionar R$ 25,00" at bounding box center [881, 767] width 97 height 16
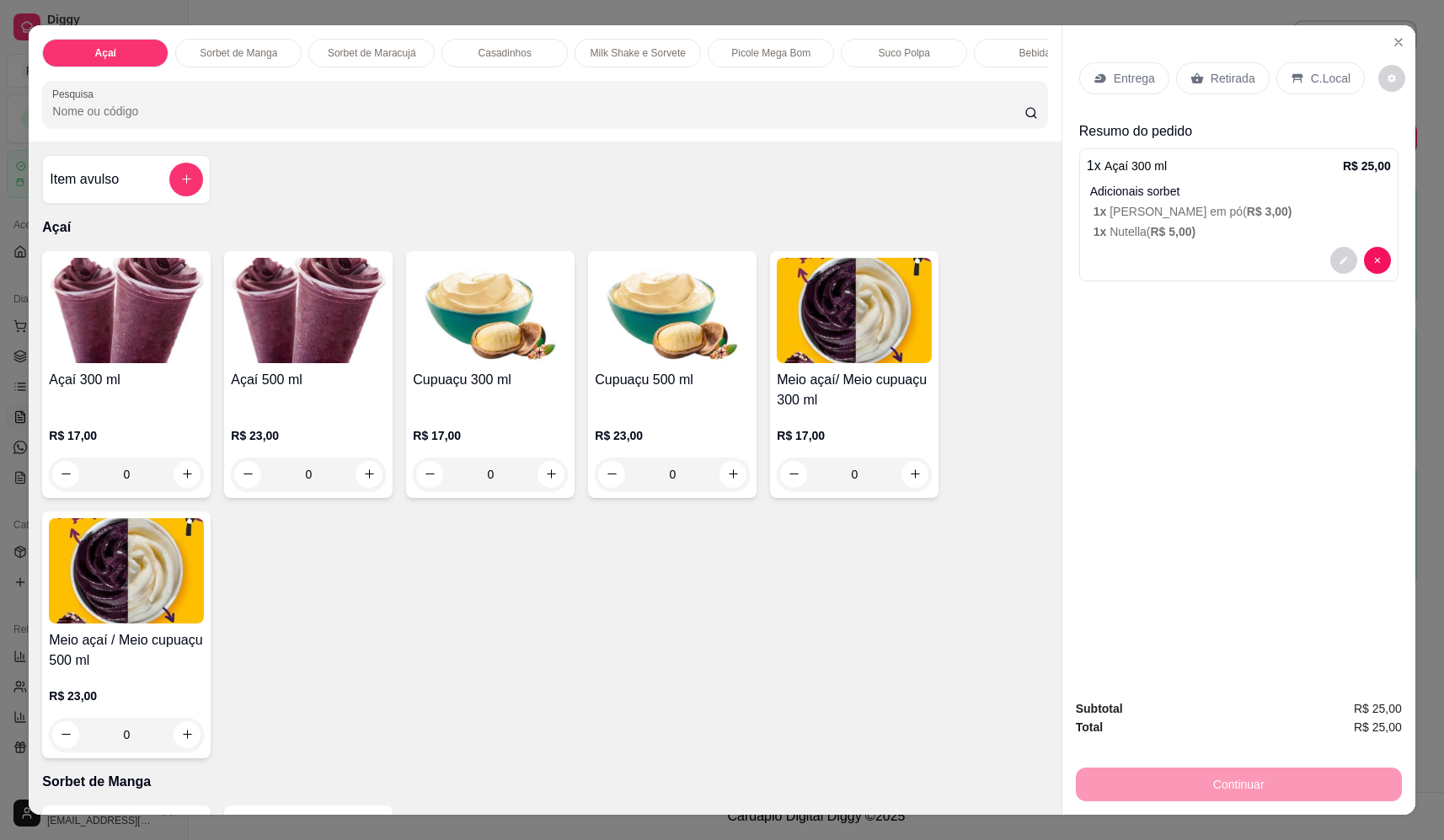
click at [1132, 77] on p "Entrega" at bounding box center [1134, 78] width 41 height 16
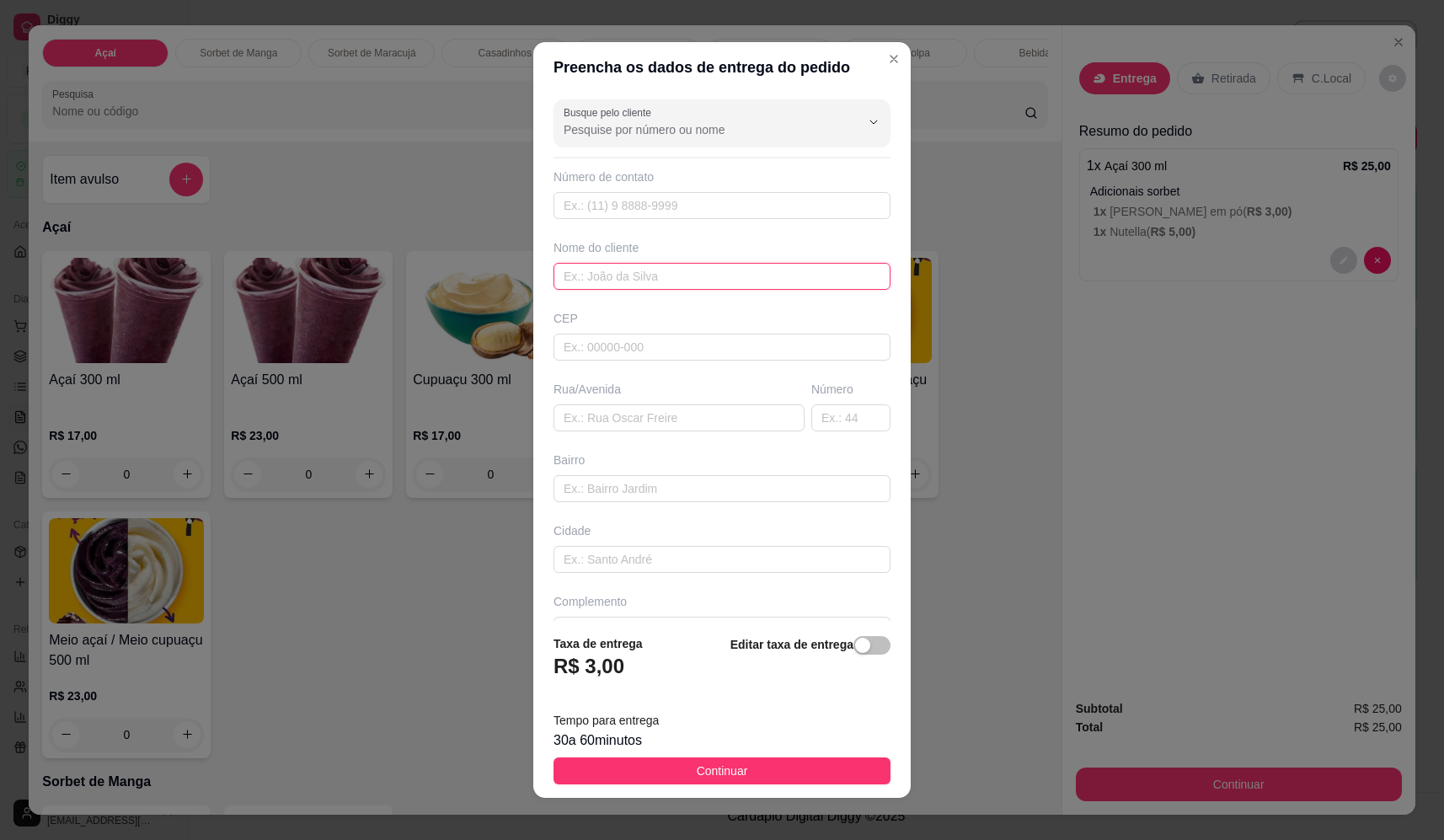
click at [722, 278] on input "text" at bounding box center [722, 277] width 337 height 27
type input "manu"
click at [653, 420] on input "text" at bounding box center [680, 418] width 251 height 27
type input "av estados unidos"
click at [848, 420] on input "text" at bounding box center [851, 418] width 79 height 27
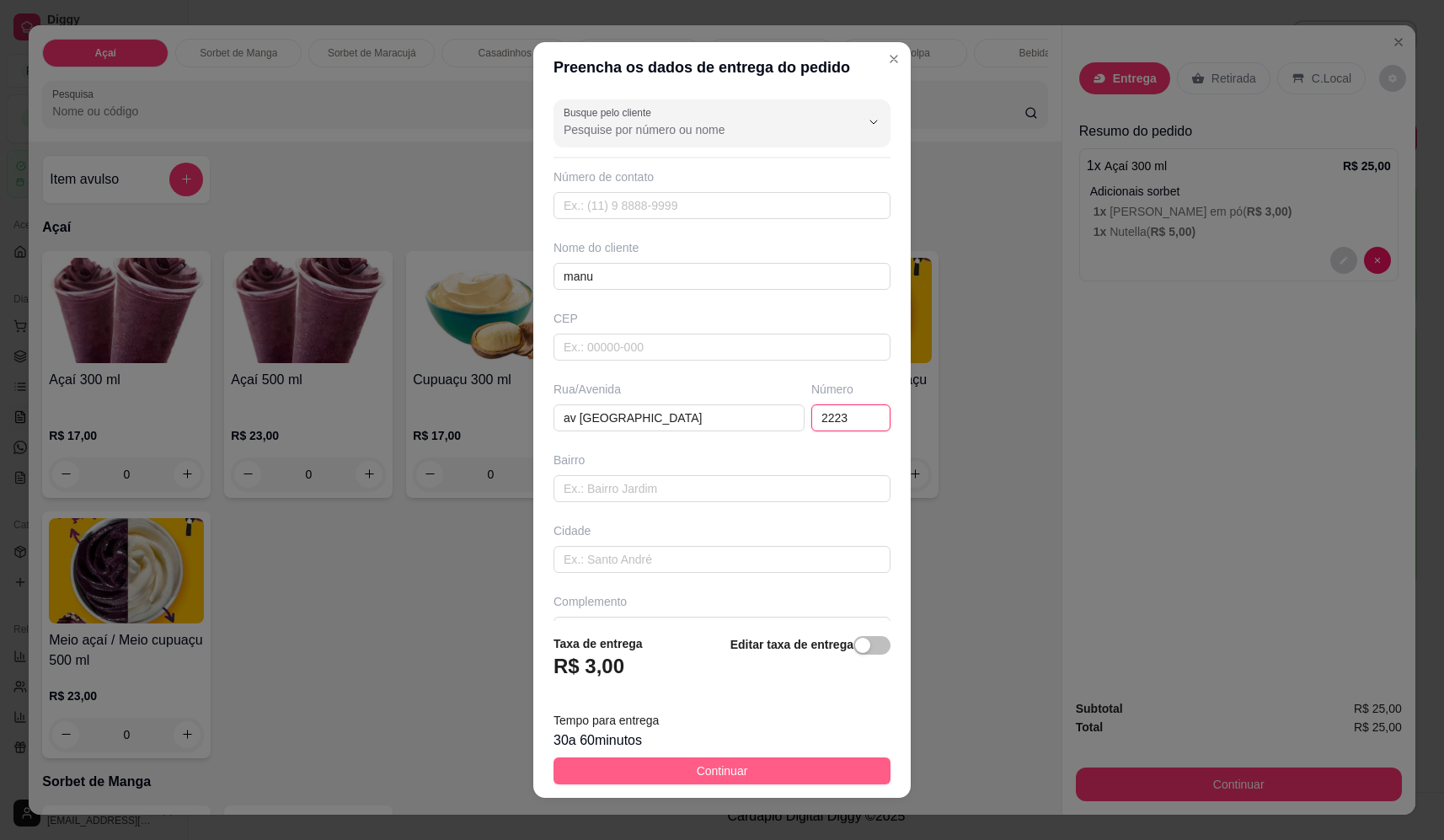
type input "2223"
click at [700, 760] on footer "Taxa de entrega R$ 3,00 Editar taxa de entrega Tempo para entrega 30 a 60 minut…" at bounding box center [722, 710] width 377 height 177
click at [700, 771] on span "Continuar" at bounding box center [722, 771] width 51 height 18
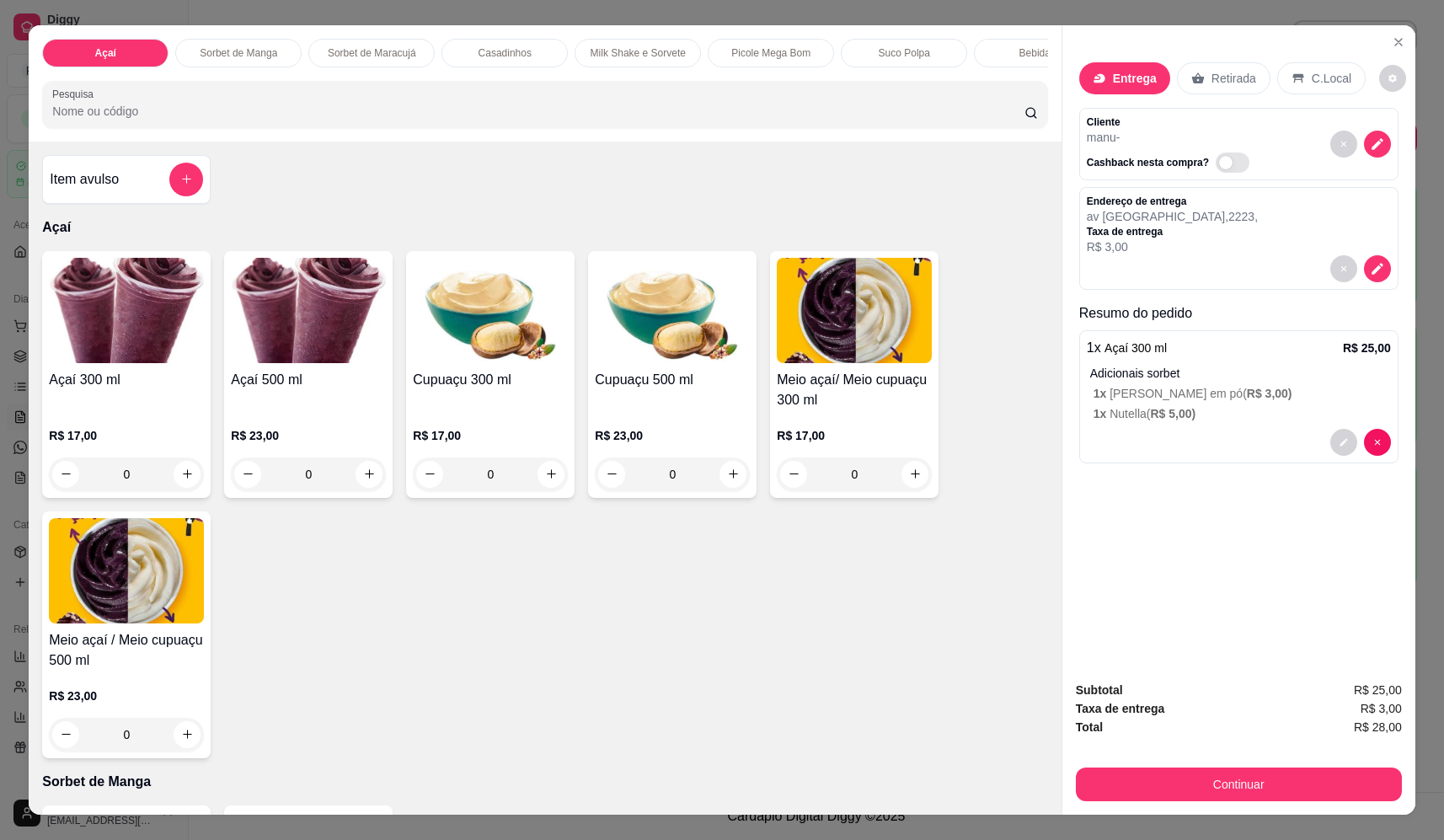
click at [1092, 790] on button "Continuar" at bounding box center [1239, 784] width 326 height 34
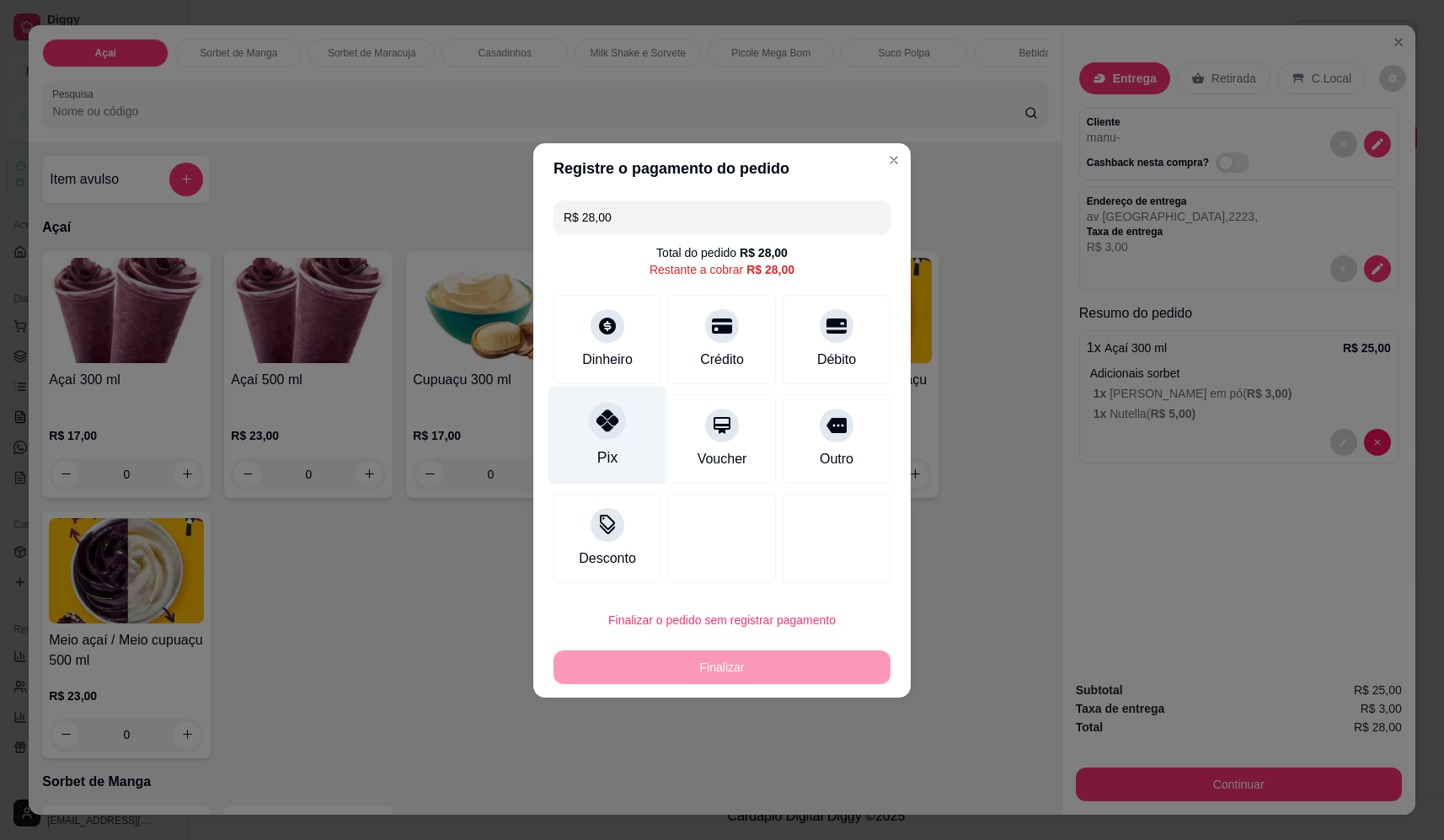
drag, startPoint x: 618, startPoint y: 423, endPoint x: 617, endPoint y: 435, distance: 12.0
click at [618, 424] on div at bounding box center [607, 420] width 37 height 37
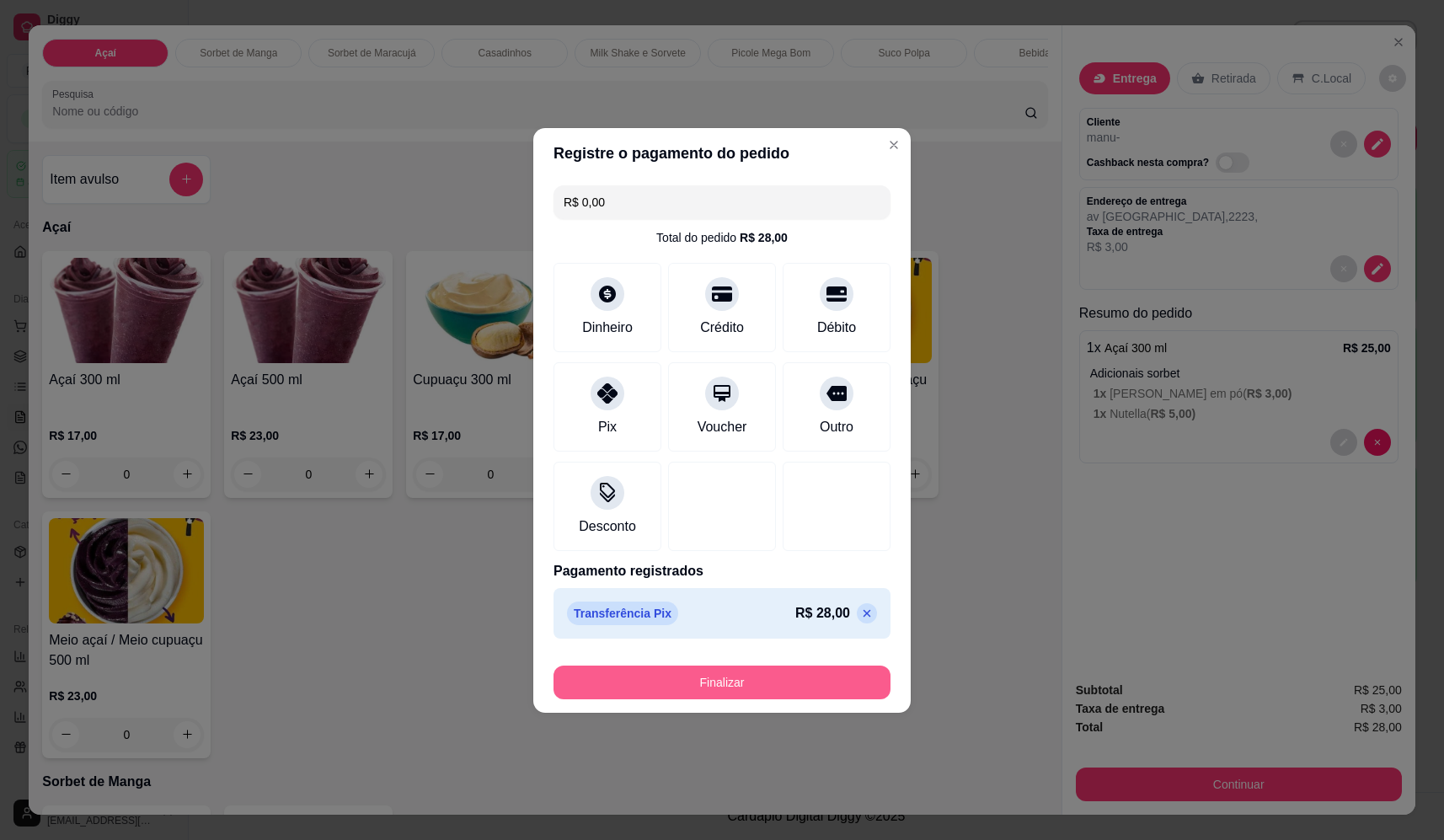
click at [824, 668] on button "Finalizar" at bounding box center [722, 682] width 337 height 34
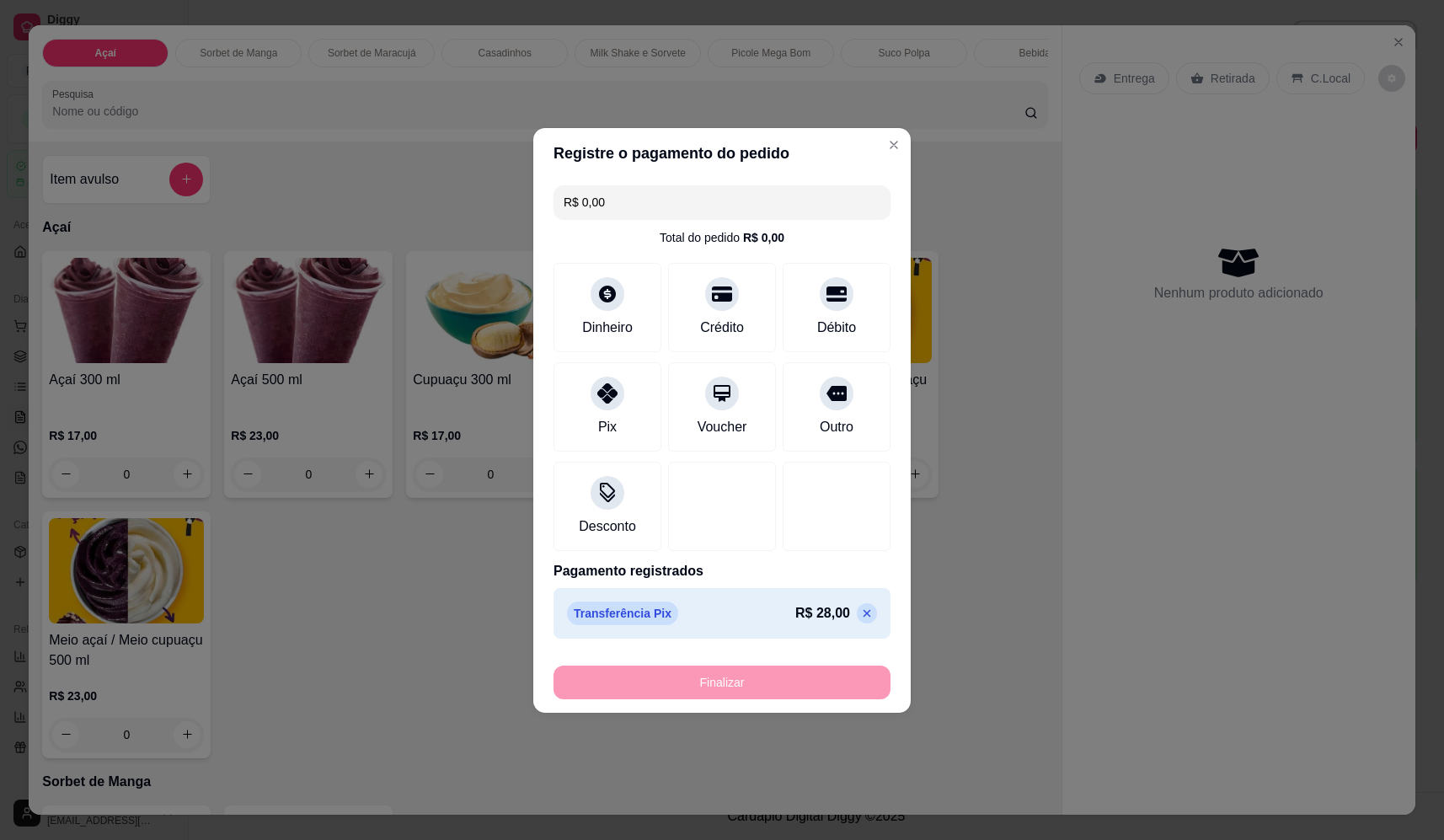
type input "-R$ 28,00"
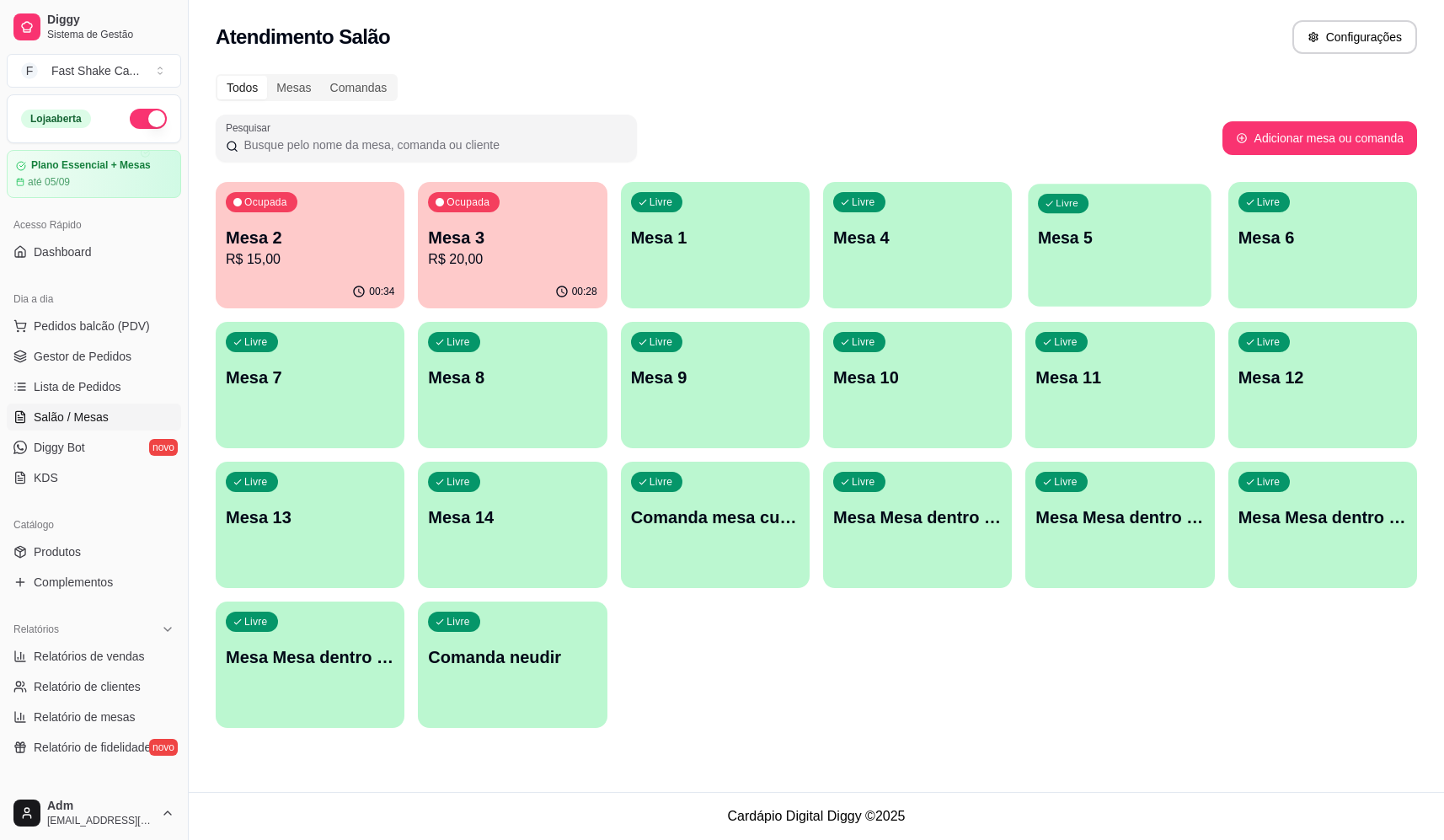
click at [1073, 252] on div "Livre Mesa 5" at bounding box center [1121, 235] width 184 height 103
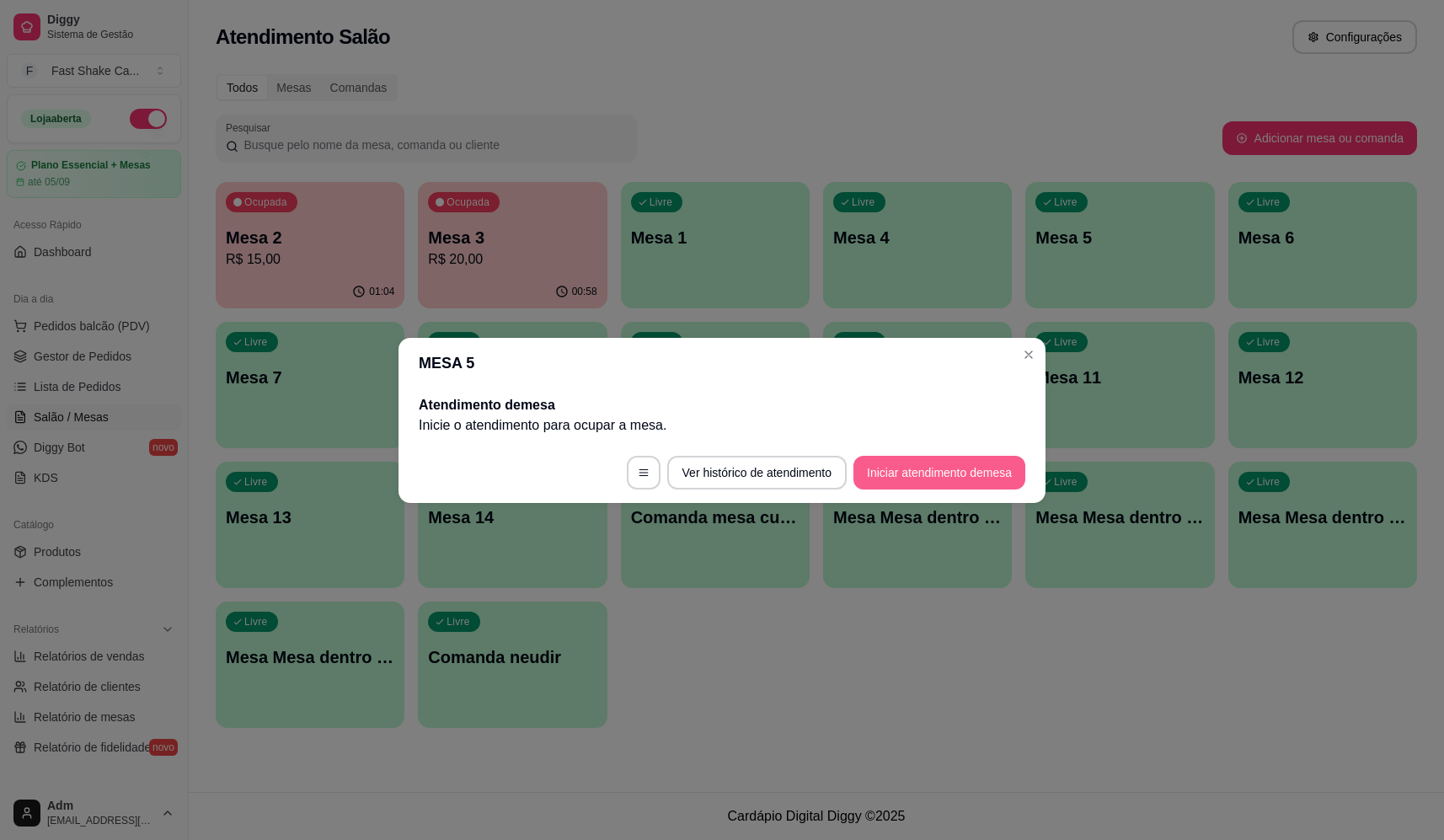
click at [912, 469] on button "Iniciar atendimento de mesa" at bounding box center [939, 472] width 172 height 34
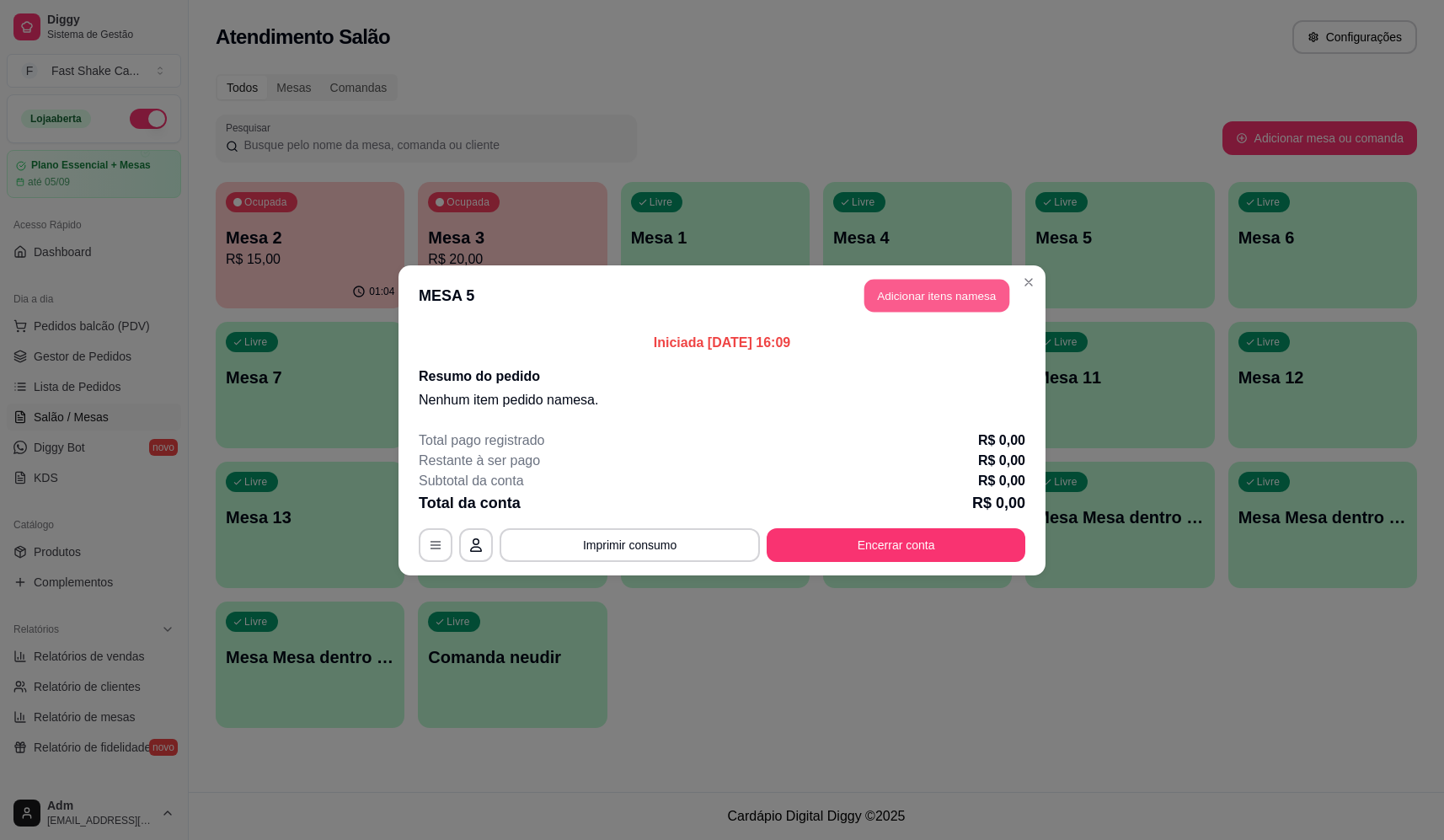
click at [938, 294] on button "Adicionar itens na mesa" at bounding box center [937, 295] width 145 height 33
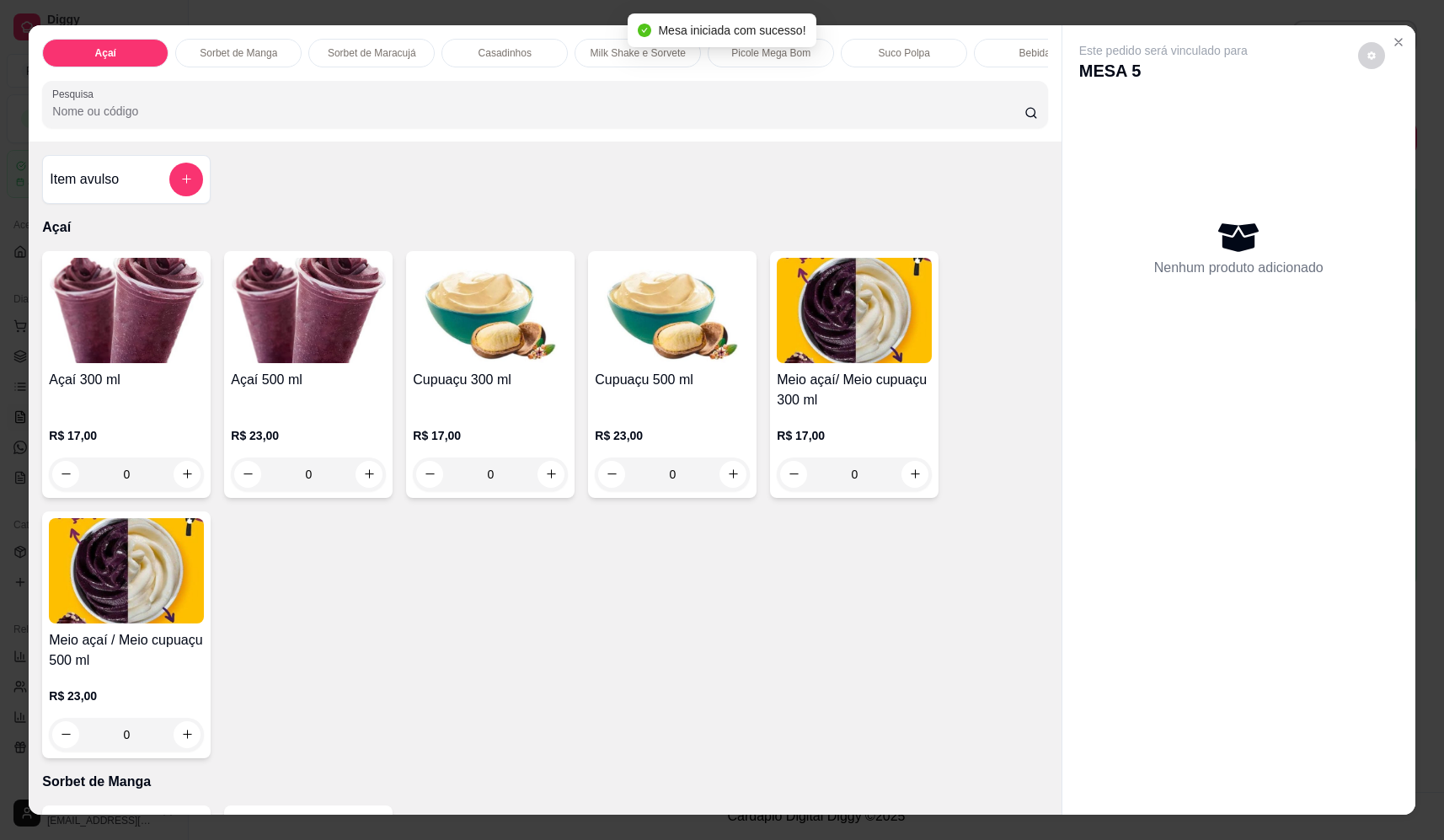
click at [356, 491] on div "0" at bounding box center [308, 474] width 155 height 34
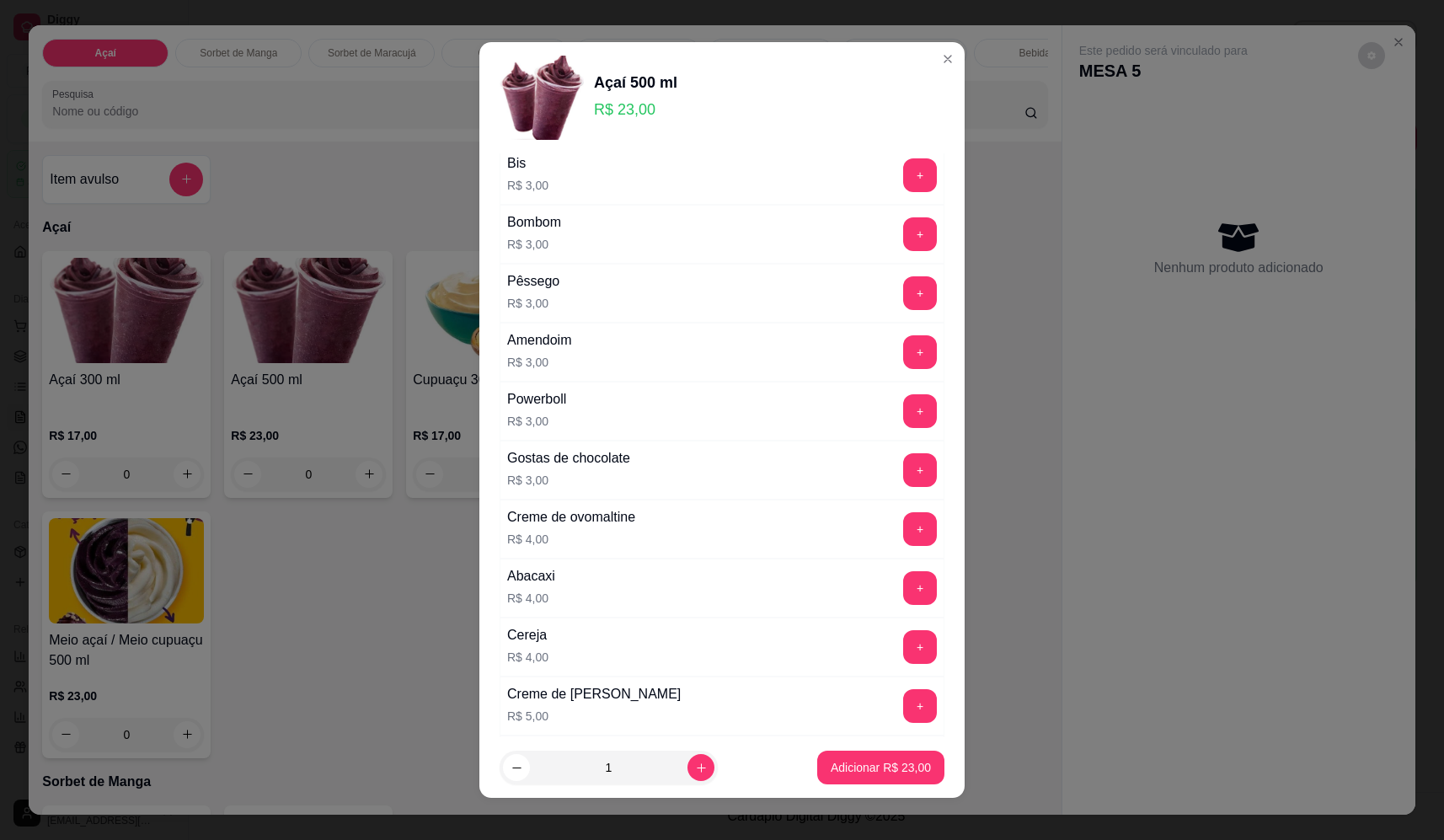
scroll to position [758, 0]
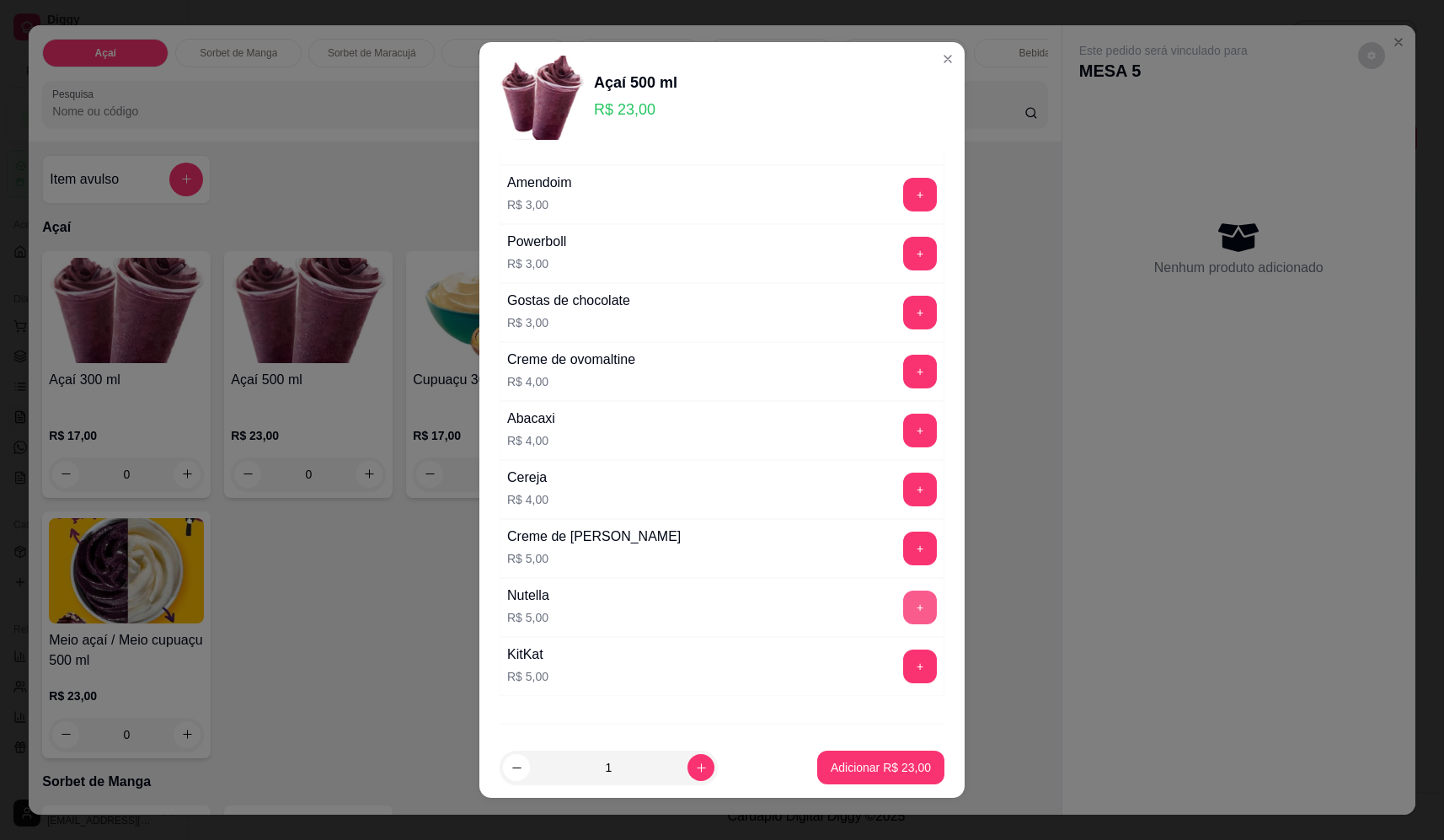
click at [903, 612] on button "+" at bounding box center [919, 607] width 34 height 34
click at [890, 772] on p "Adicionar R$ 28,00" at bounding box center [881, 767] width 97 height 16
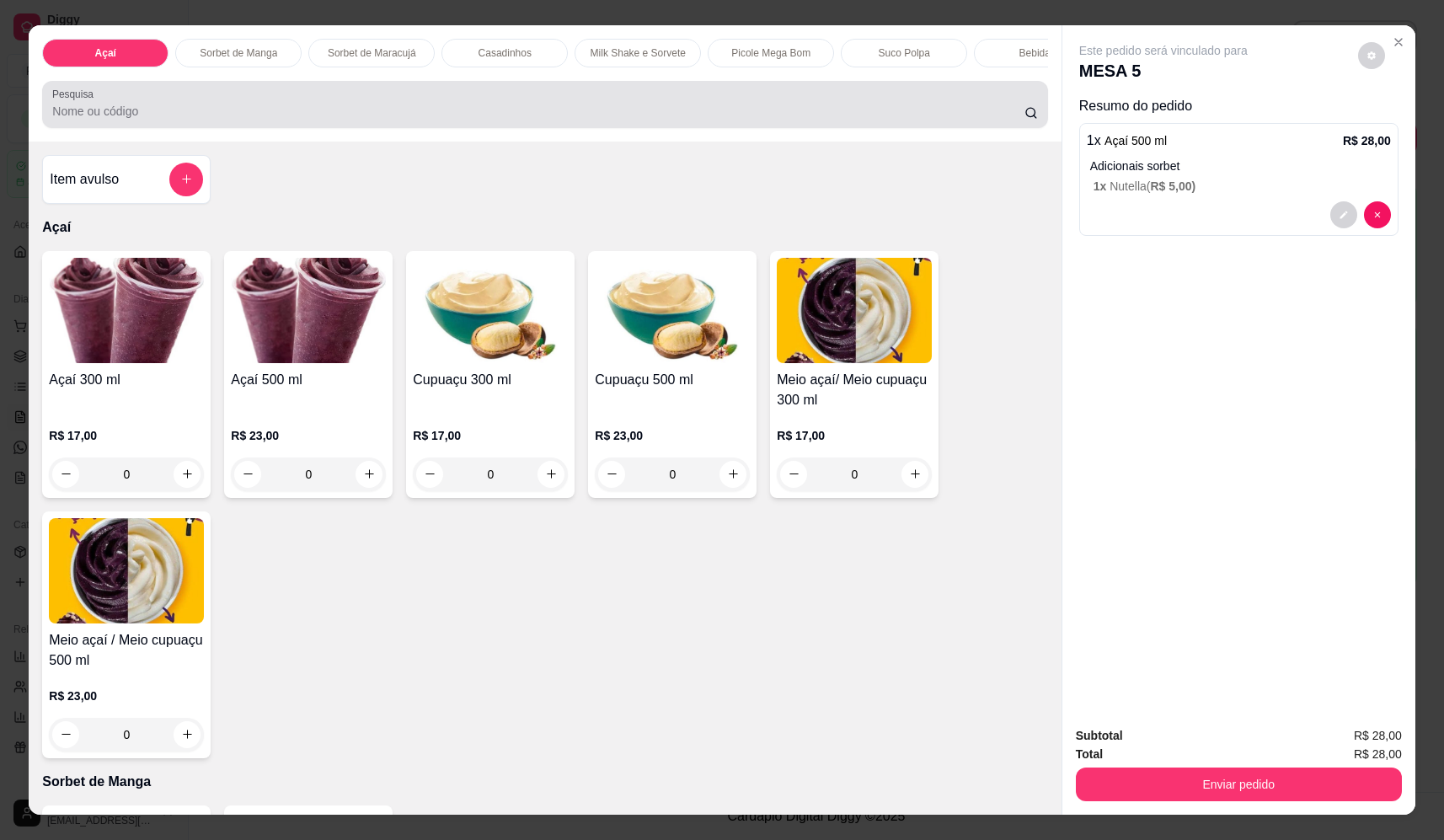
drag, startPoint x: 496, startPoint y: 114, endPoint x: 394, endPoint y: 114, distance: 102.0
click at [397, 114] on div at bounding box center [544, 104] width 985 height 34
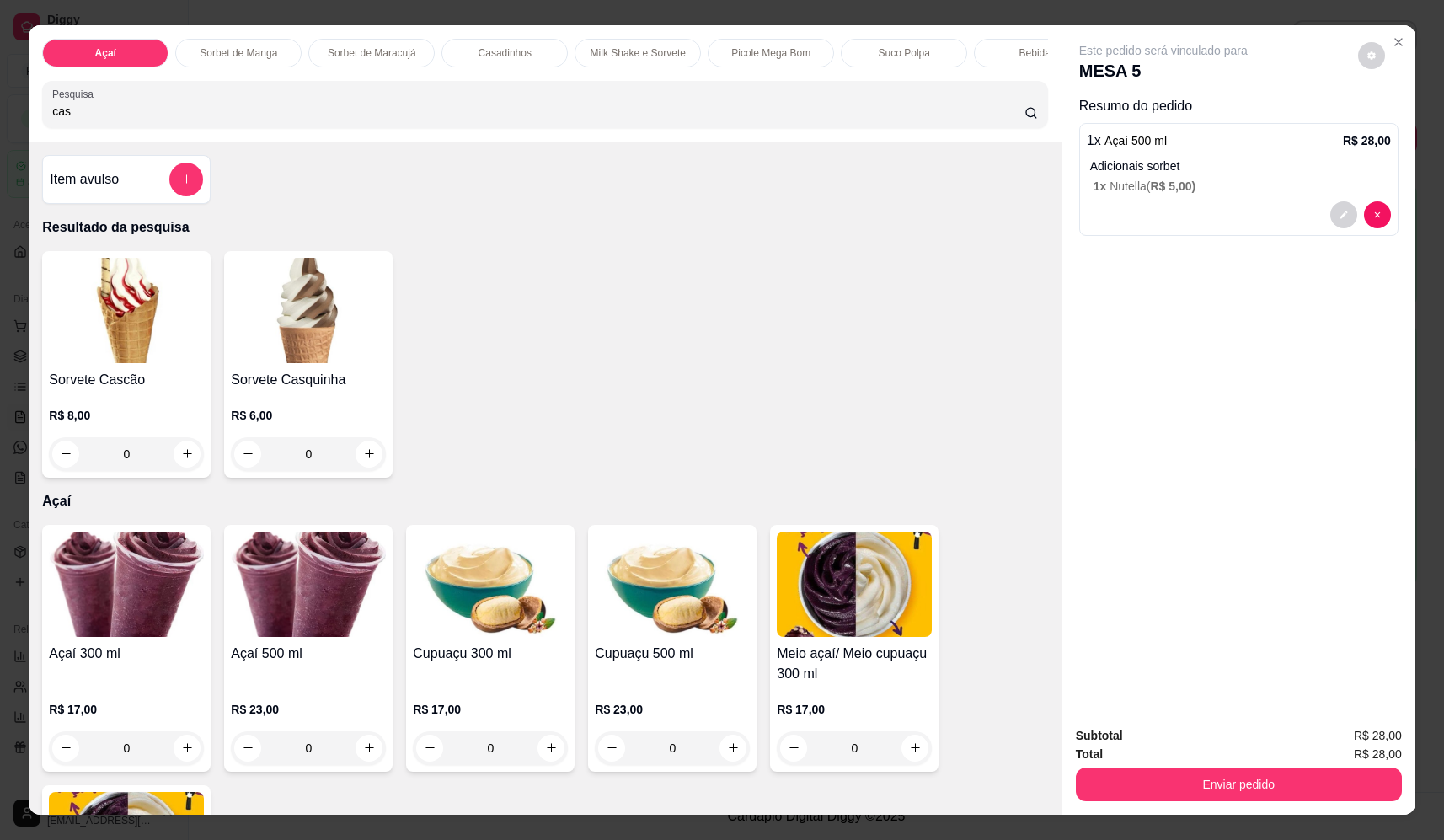
type input "cas"
click at [179, 471] on div "0" at bounding box center [127, 454] width 155 height 34
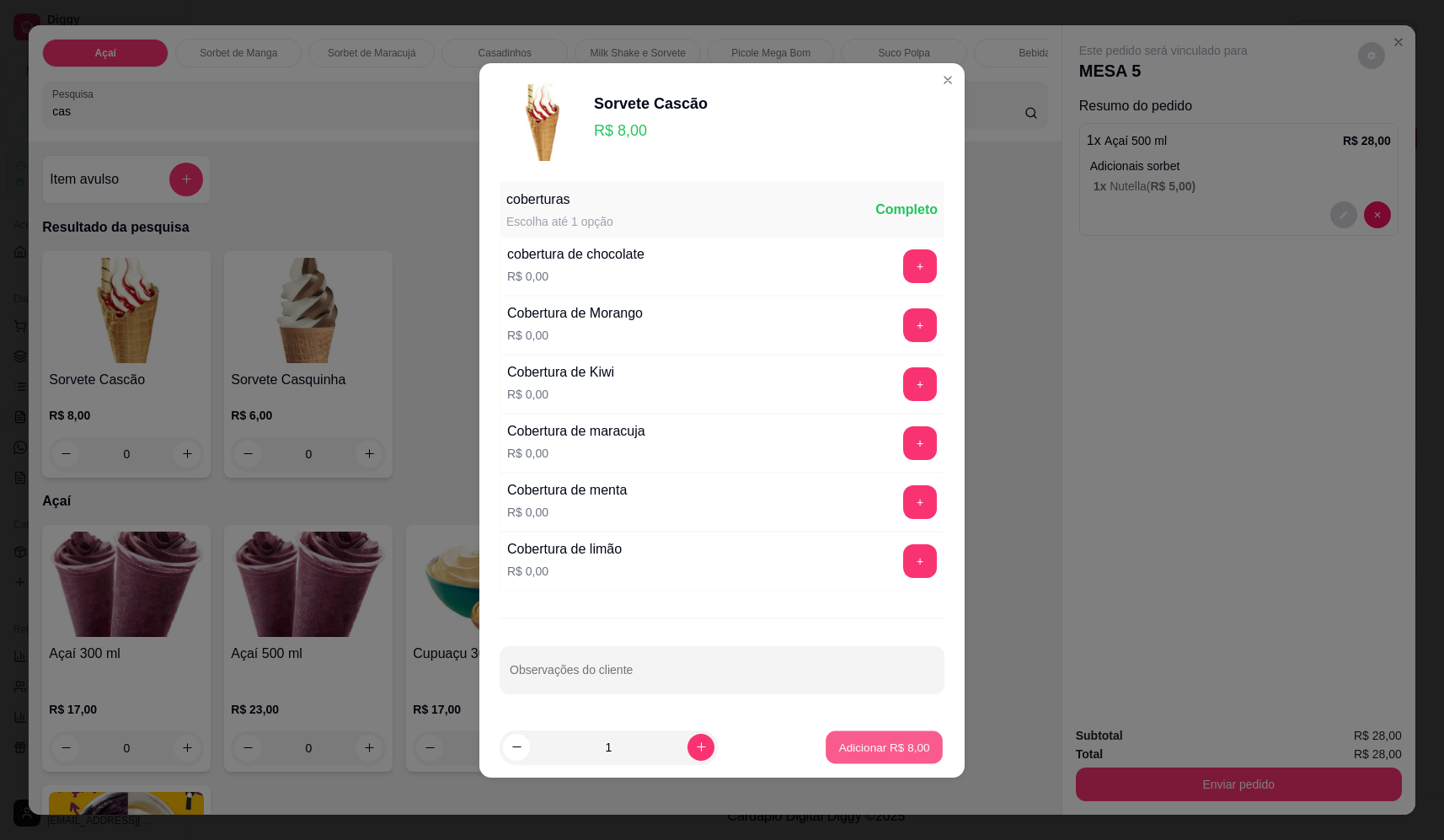
click at [890, 756] on button "Adicionar R$ 8,00" at bounding box center [884, 747] width 118 height 33
type input "1"
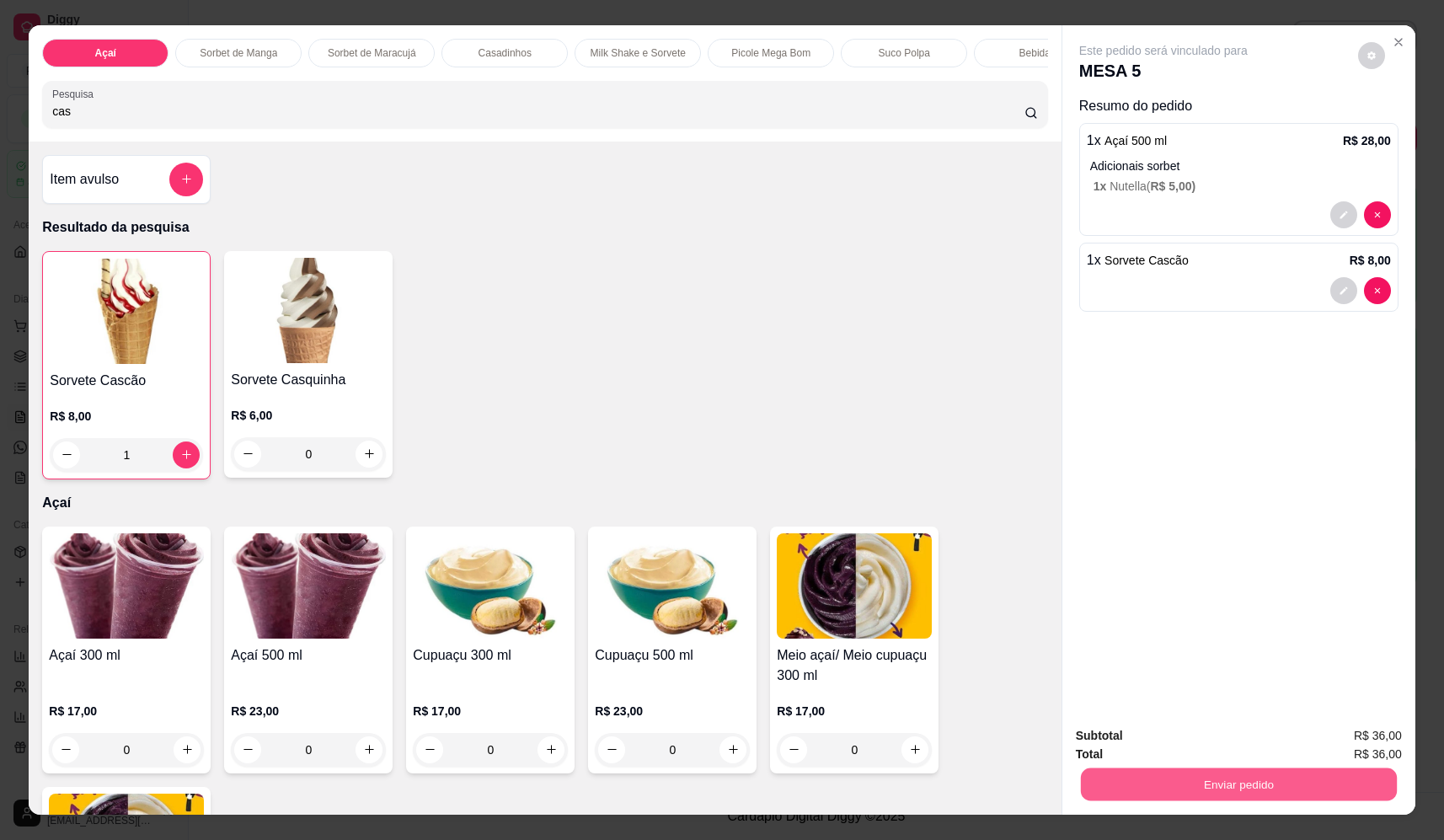
click at [1193, 792] on button "Enviar pedido" at bounding box center [1238, 784] width 316 height 33
click at [1183, 756] on button "Não registrar e enviar pedido" at bounding box center [1183, 743] width 175 height 32
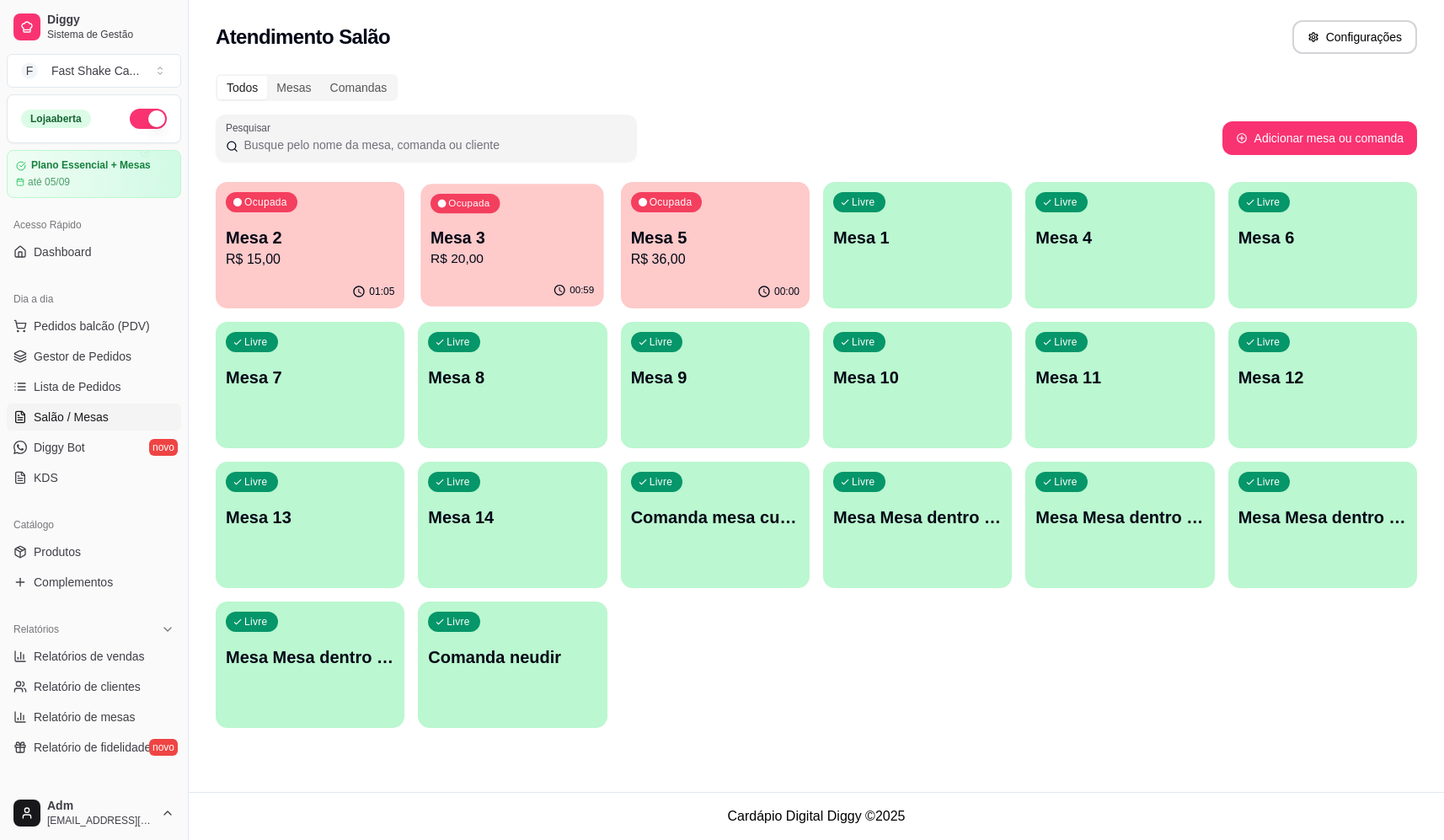
click at [558, 231] on p "Mesa 3" at bounding box center [512, 238] width 163 height 23
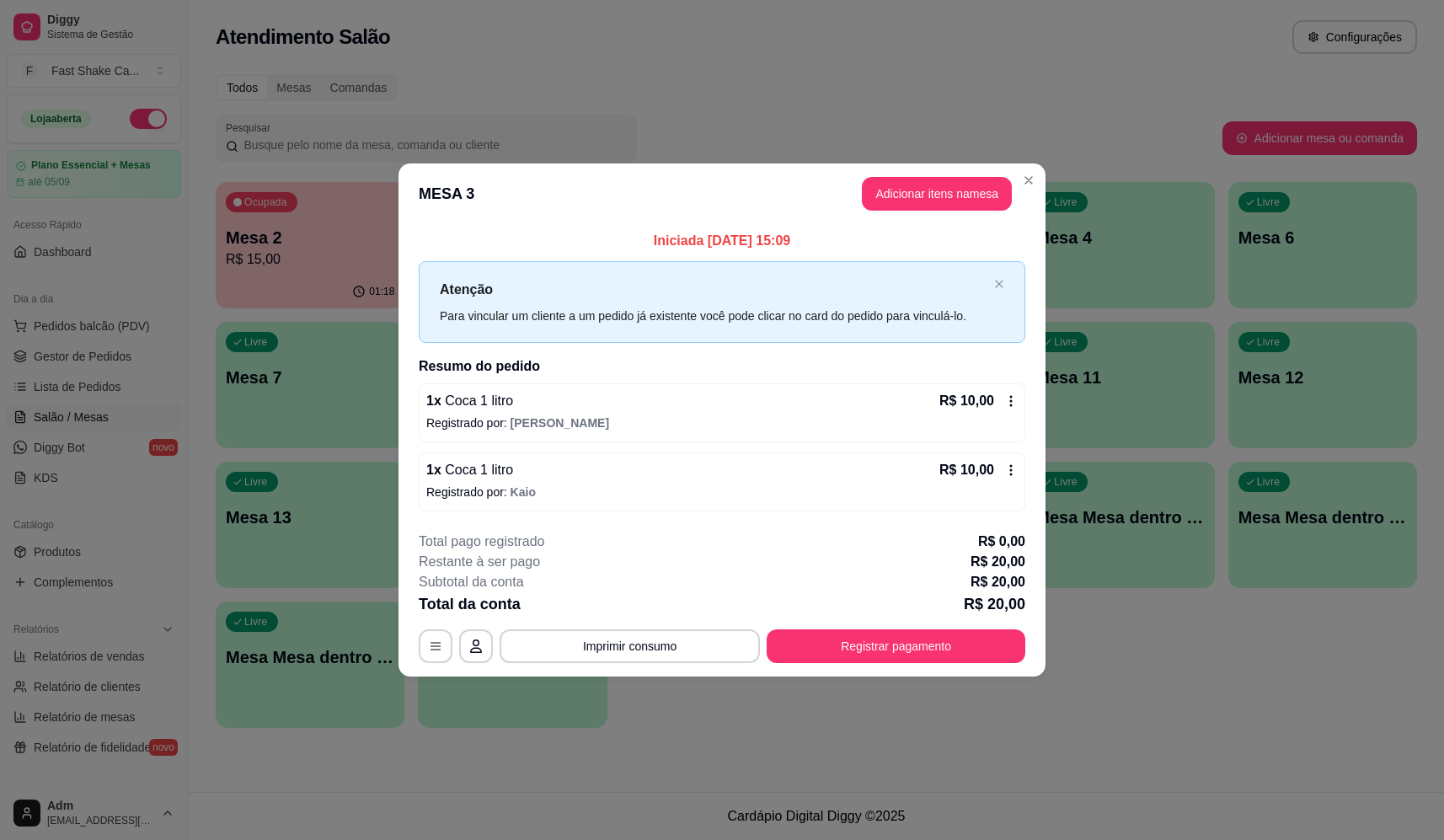
click at [538, 496] on p "Registrado por: Kaio" at bounding box center [722, 492] width 591 height 16
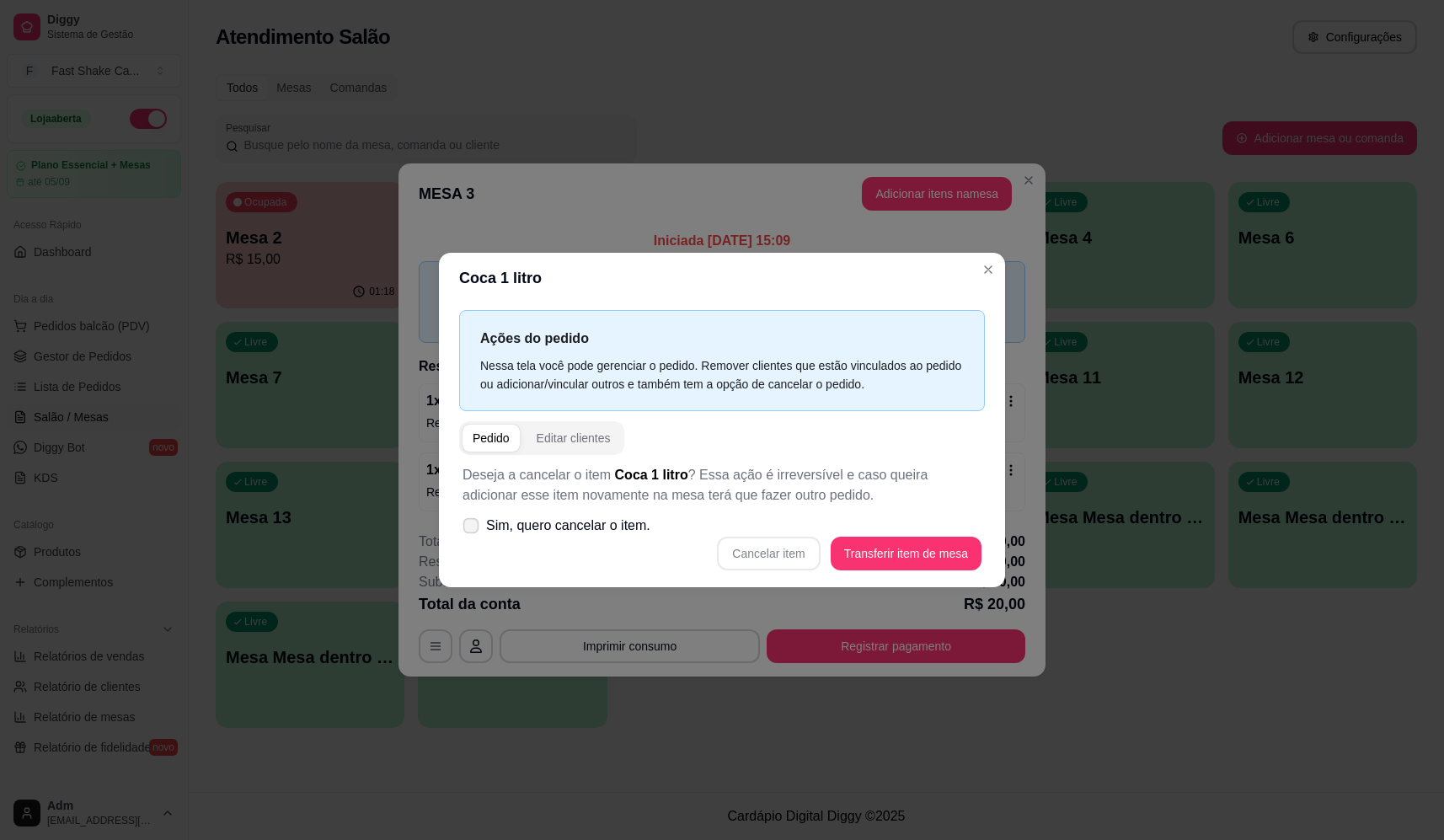
click at [570, 534] on label "Sim, quero cancelar o item." at bounding box center [556, 526] width 201 height 34
click at [473, 534] on input "Sim, quero cancelar o item." at bounding box center [467, 534] width 11 height 11
checkbox input "true"
click at [797, 552] on button "Cancelar item" at bounding box center [768, 553] width 103 height 34
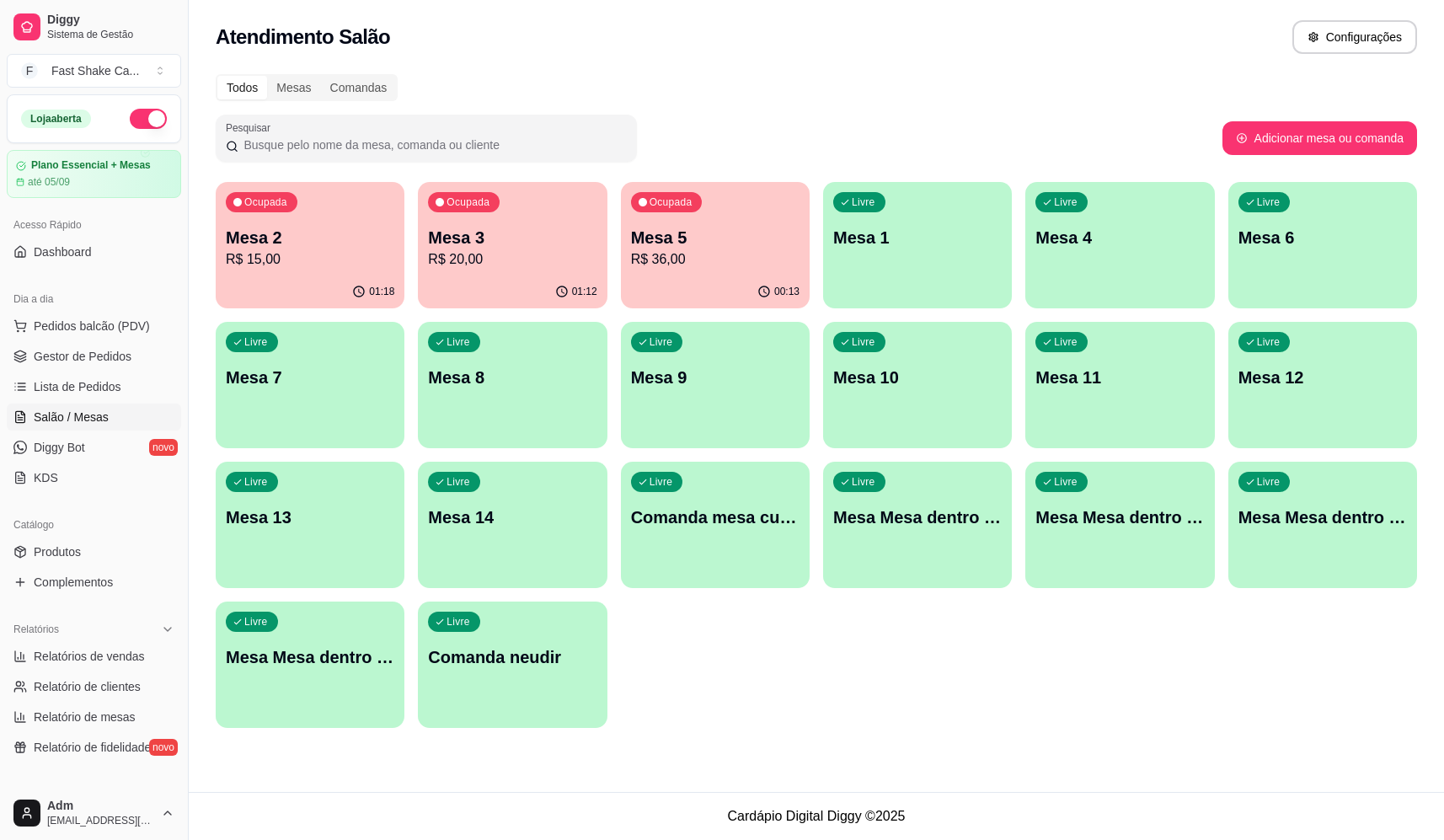
click at [291, 231] on p "Mesa 2" at bounding box center [310, 238] width 169 height 24
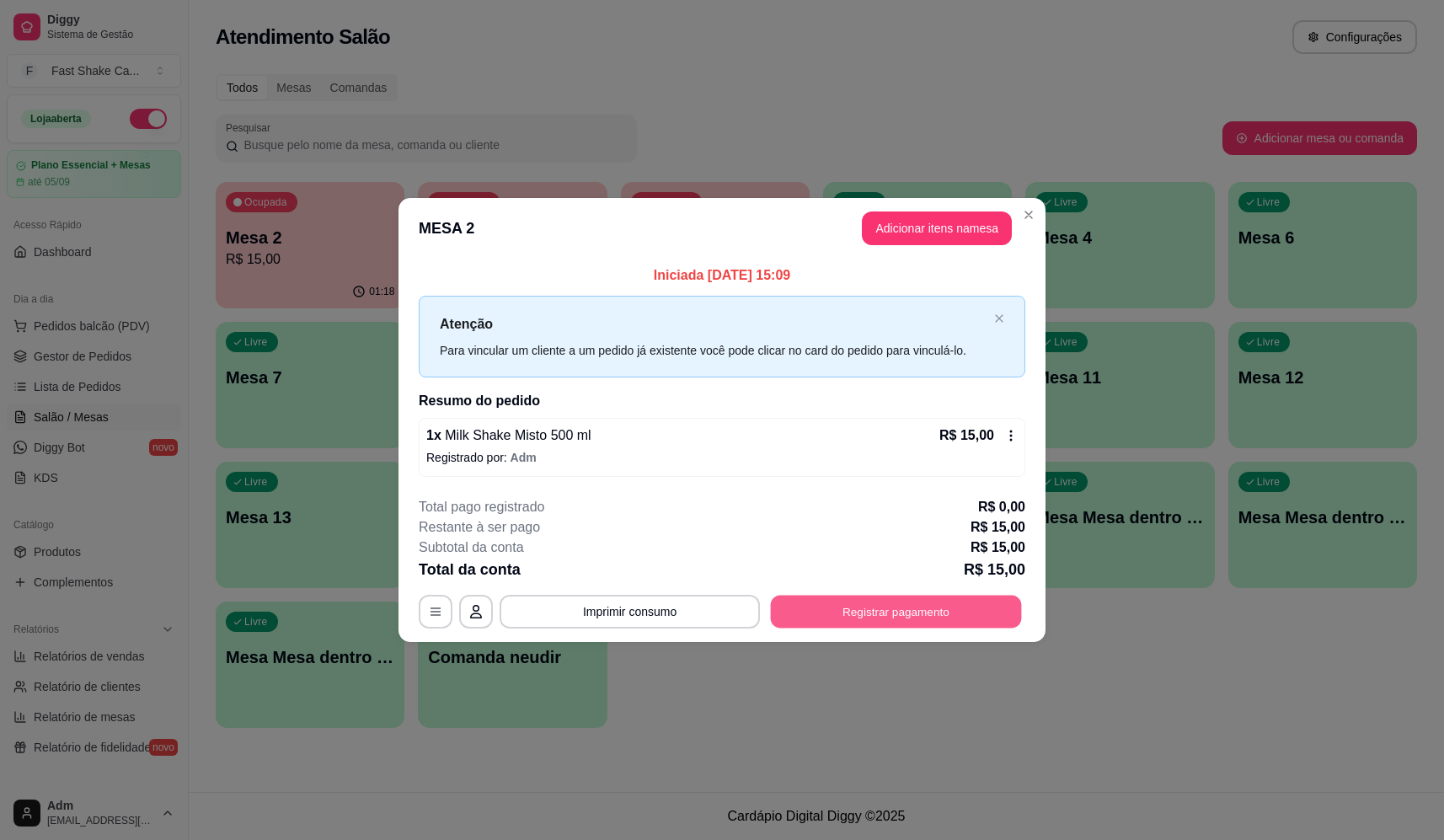
click at [879, 621] on button "Registrar pagamento" at bounding box center [896, 612] width 251 height 33
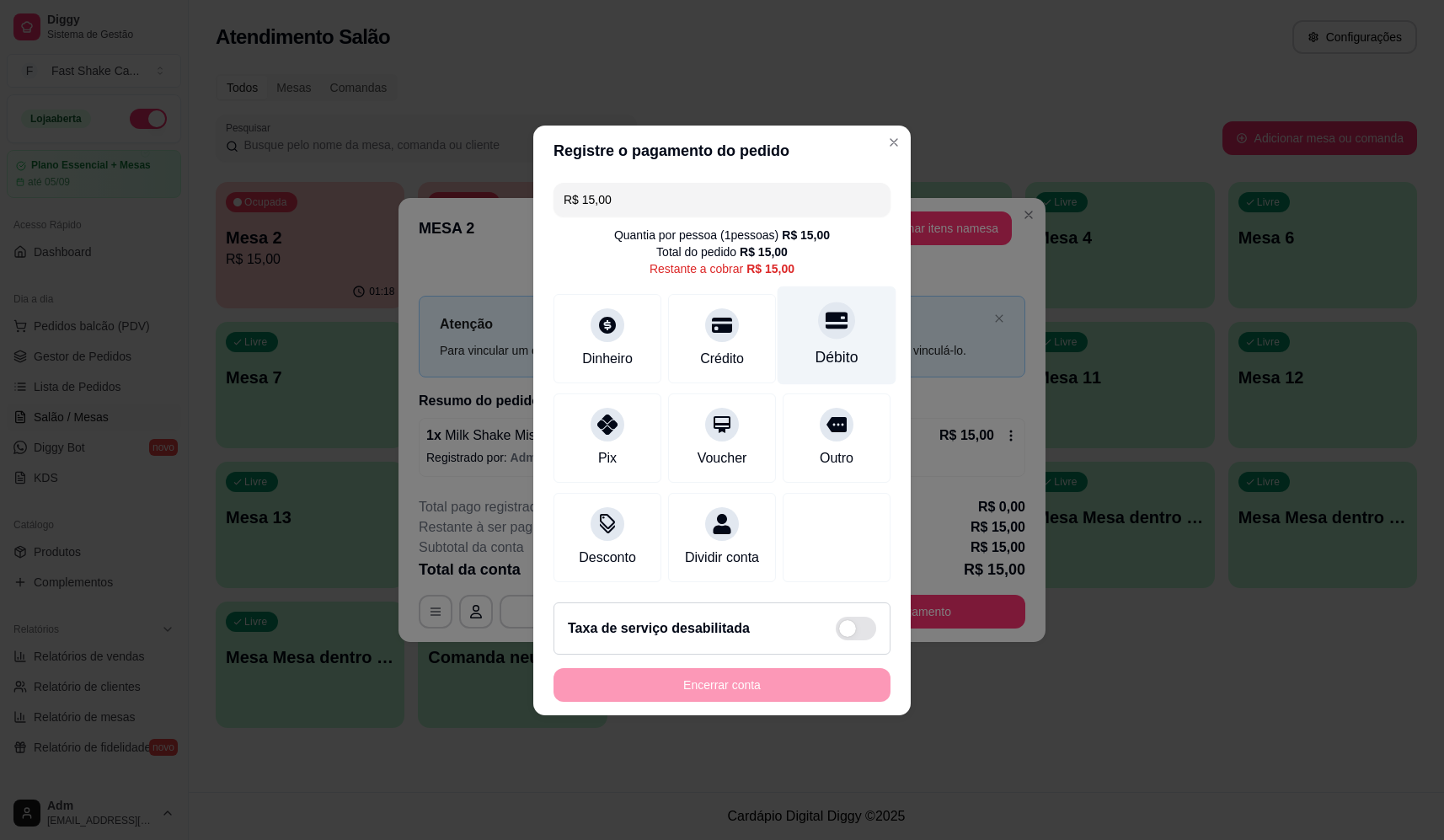
click at [840, 314] on div at bounding box center [836, 320] width 37 height 37
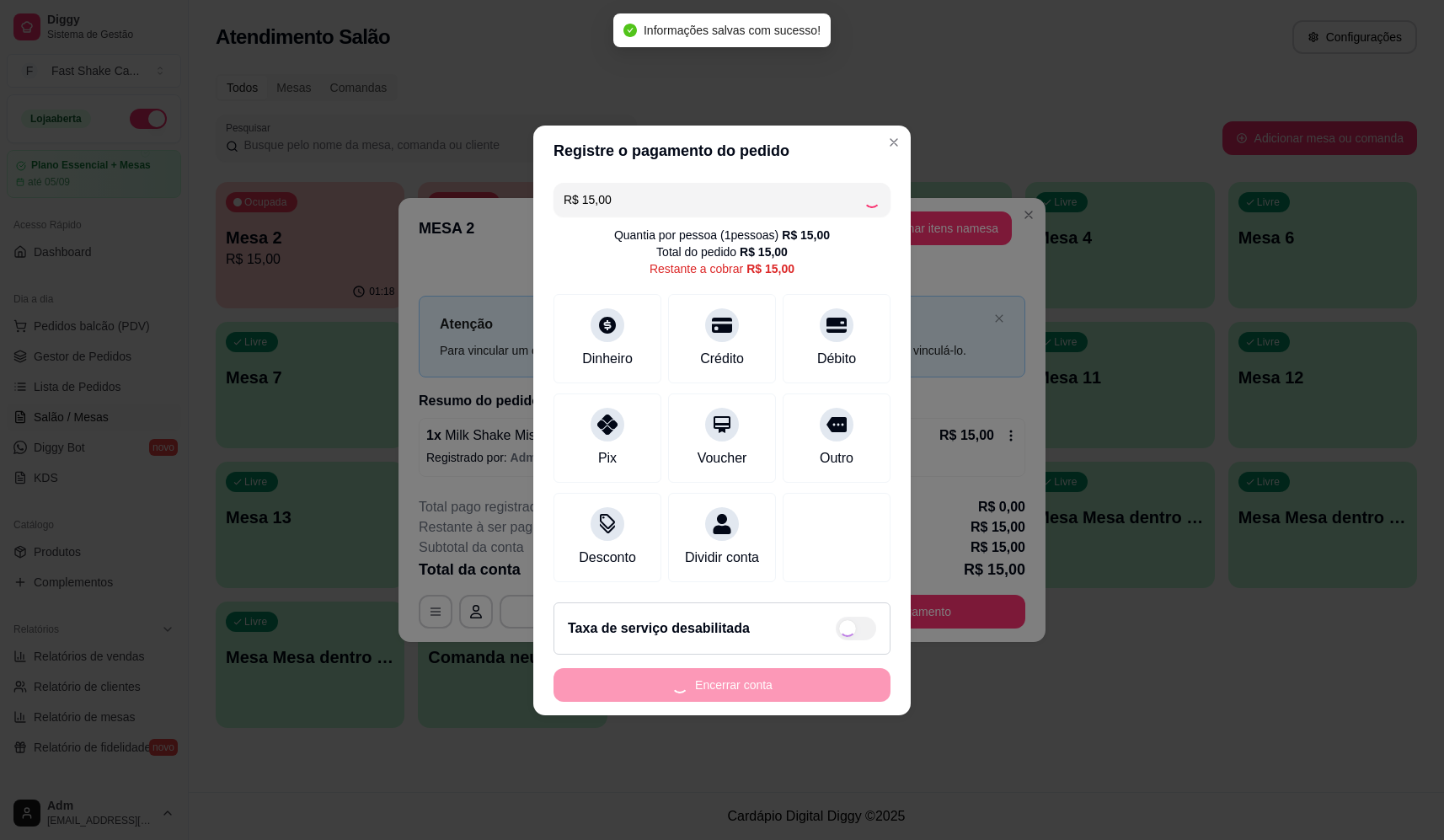
type input "R$ 0,00"
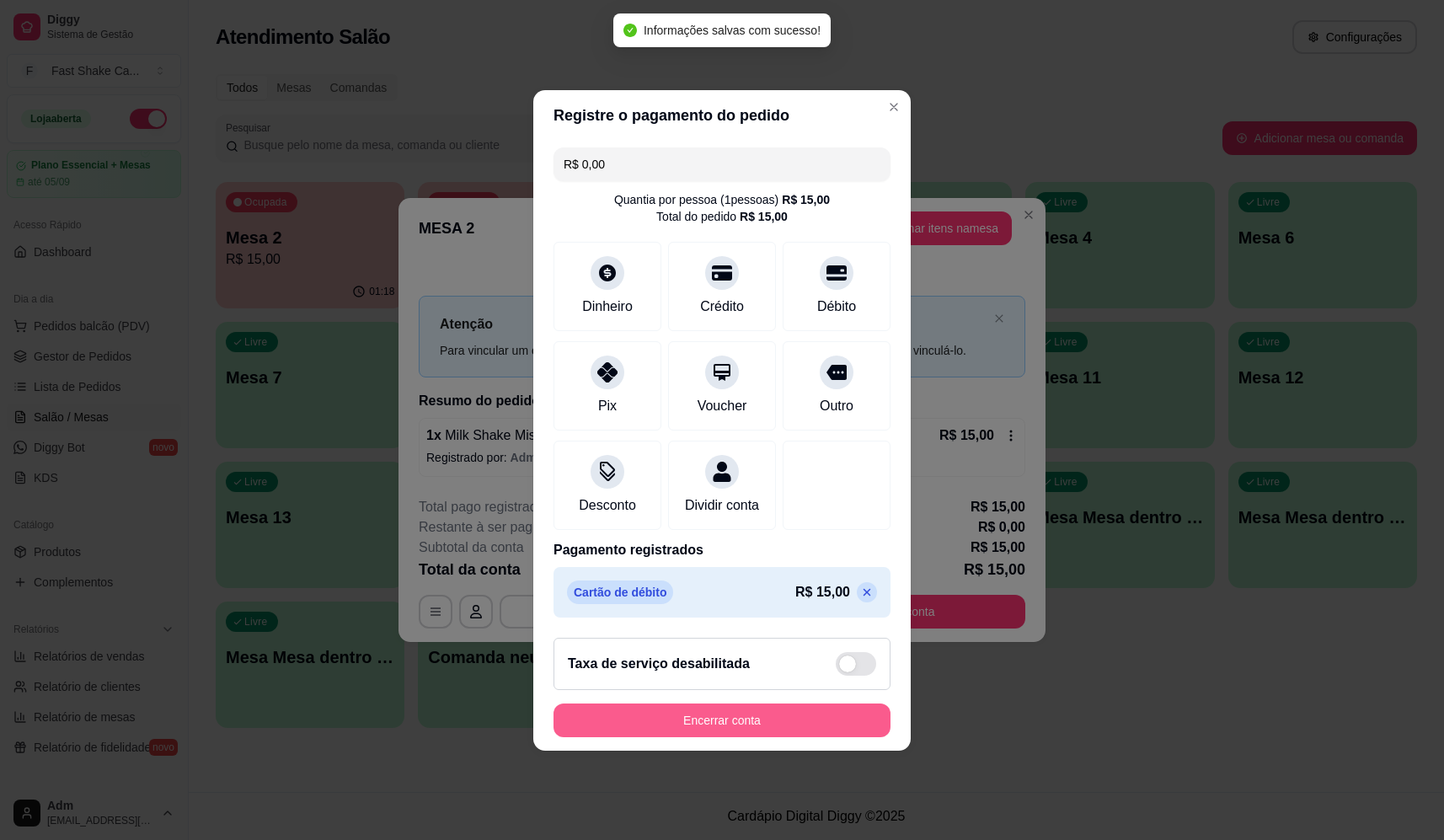
click at [796, 716] on button "Encerrar conta" at bounding box center [722, 720] width 337 height 34
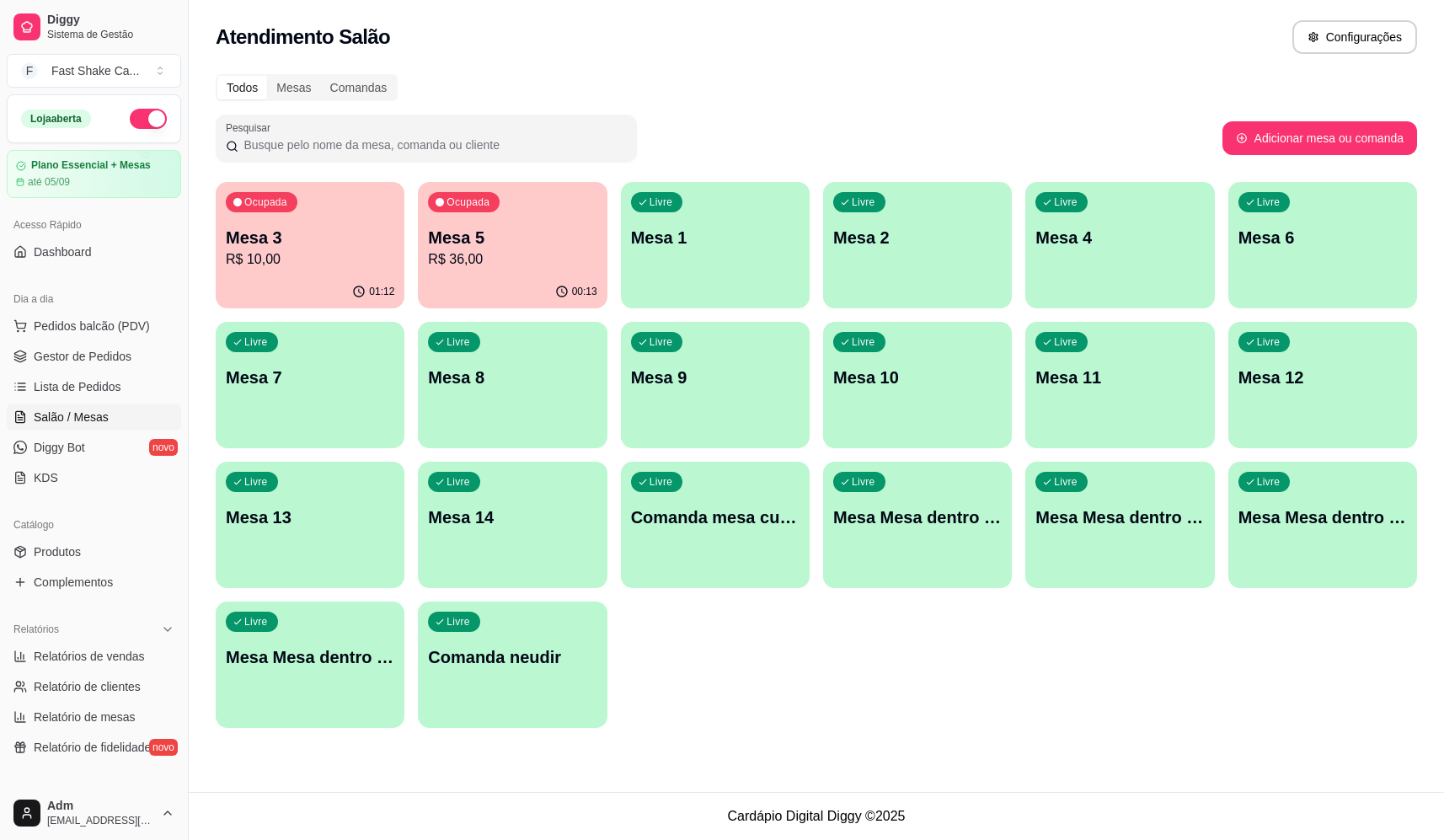
click at [565, 237] on p "Mesa 5" at bounding box center [512, 238] width 169 height 24
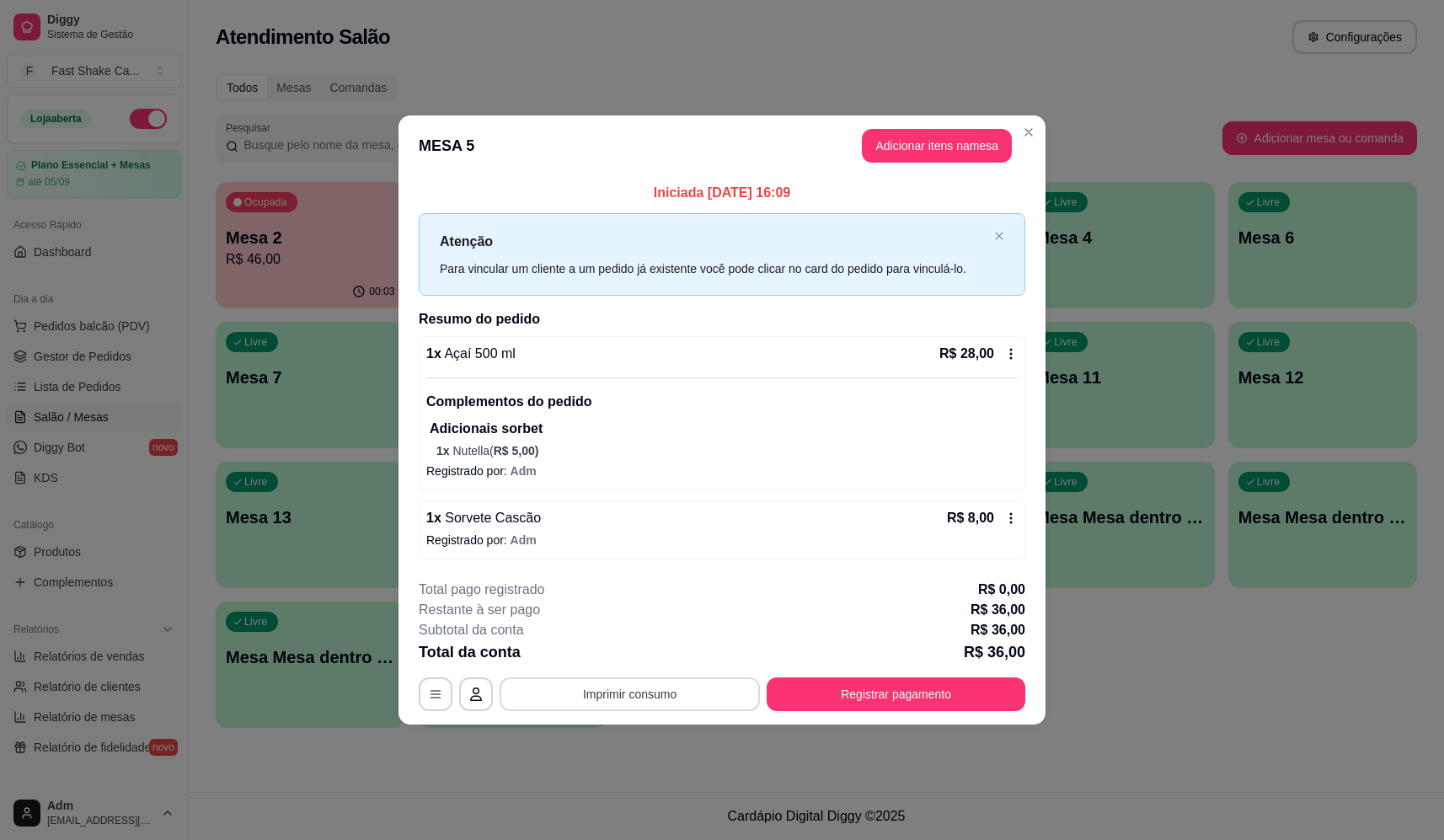
click at [644, 681] on button "Imprimir consumo" at bounding box center [630, 694] width 261 height 34
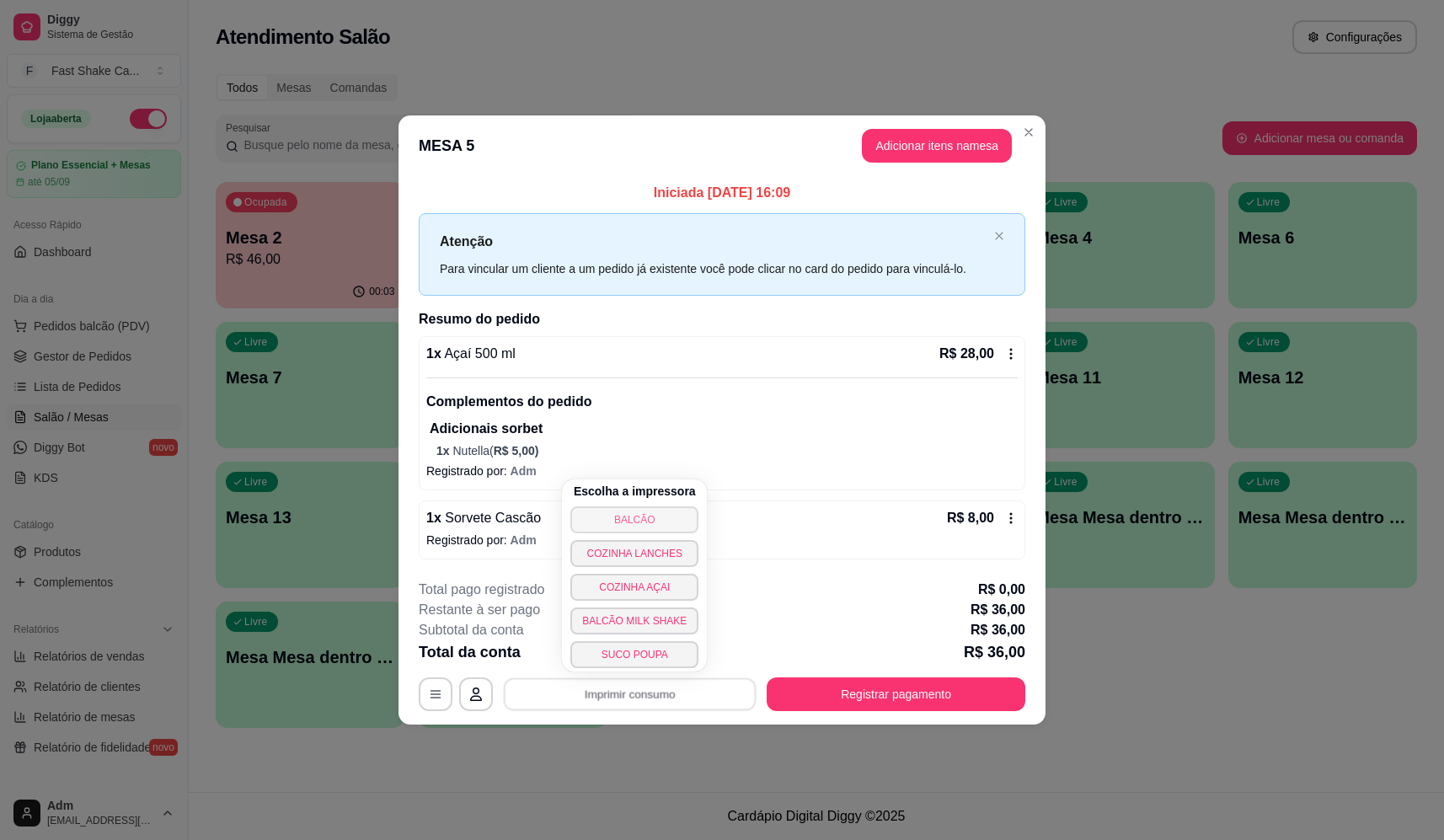
click at [655, 528] on button "BALCÃO" at bounding box center [634, 520] width 128 height 27
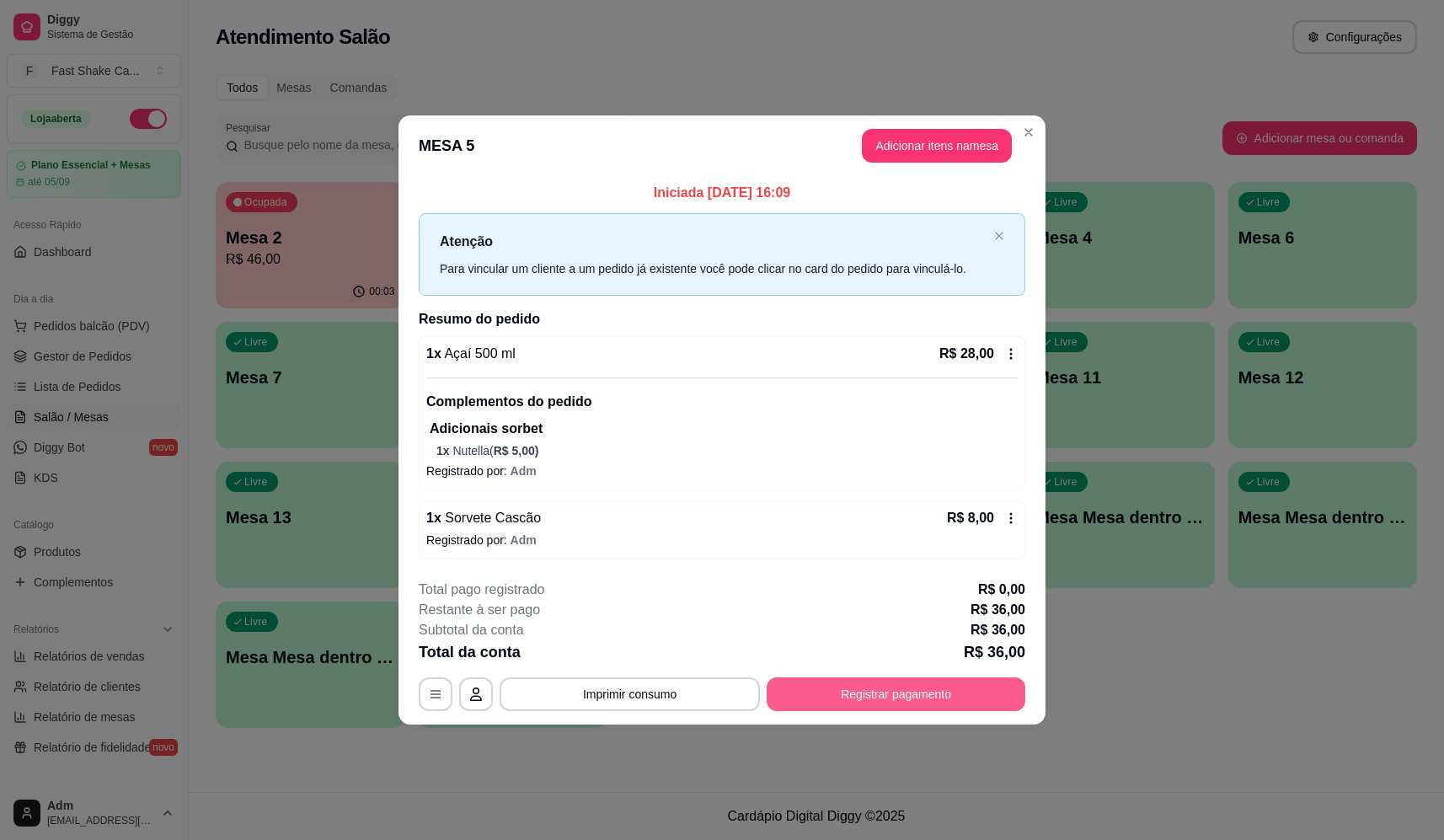
click at [904, 702] on button "Registrar pagamento" at bounding box center [896, 694] width 259 height 34
click at [798, 325] on div "Débito" at bounding box center [837, 334] width 118 height 98
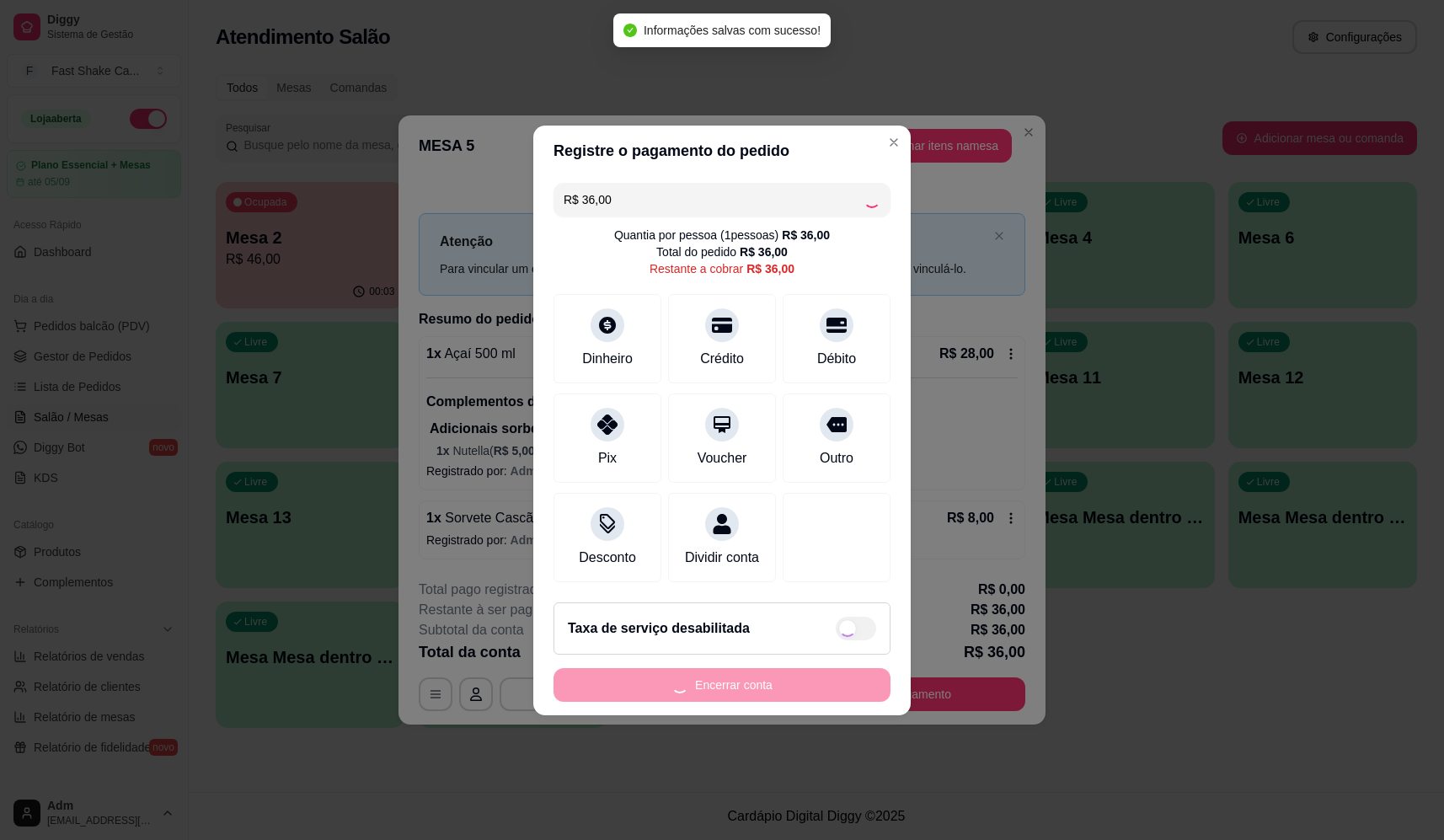
type input "R$ 0,00"
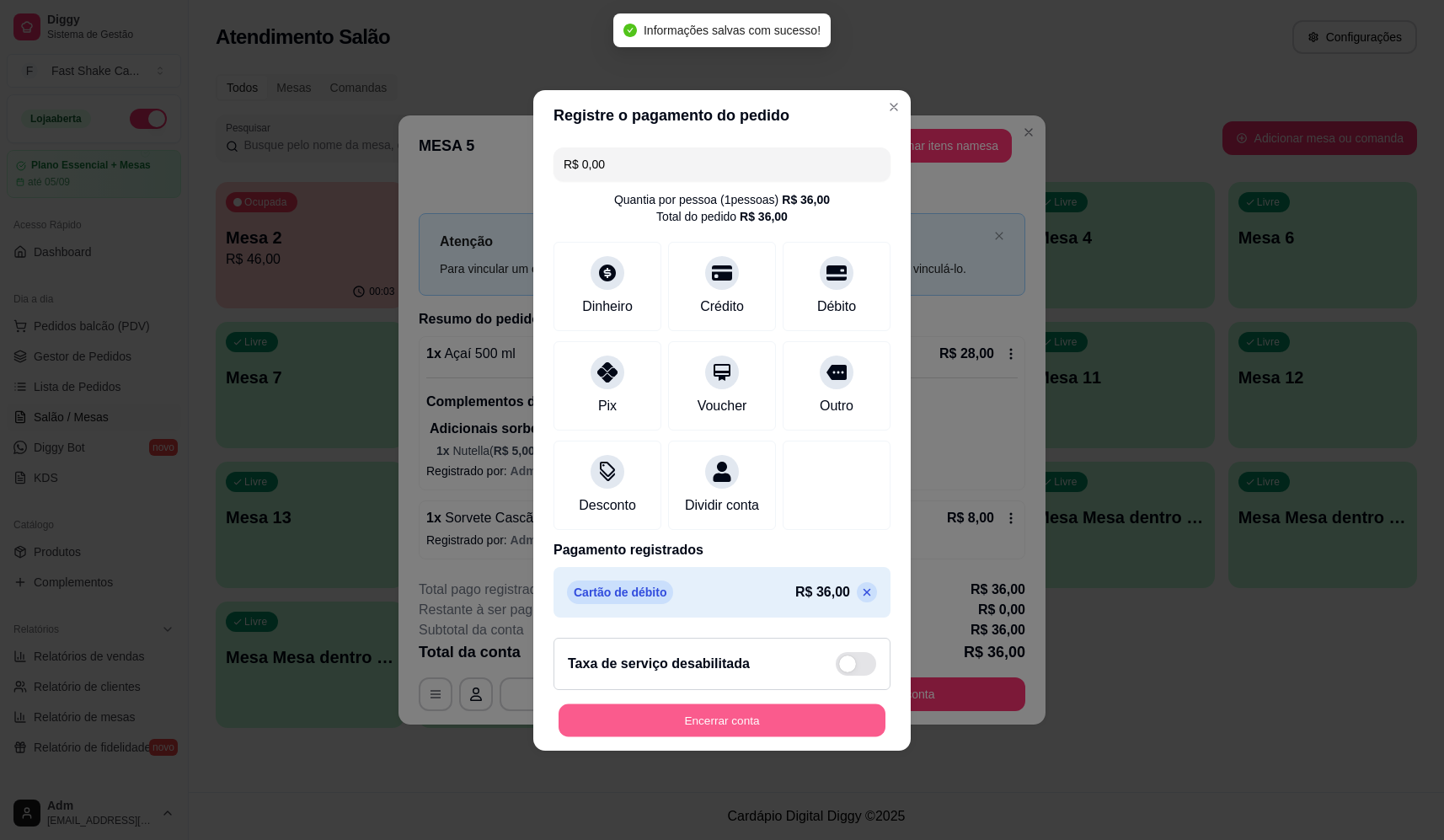
click at [825, 720] on button "Encerrar conta" at bounding box center [722, 720] width 327 height 33
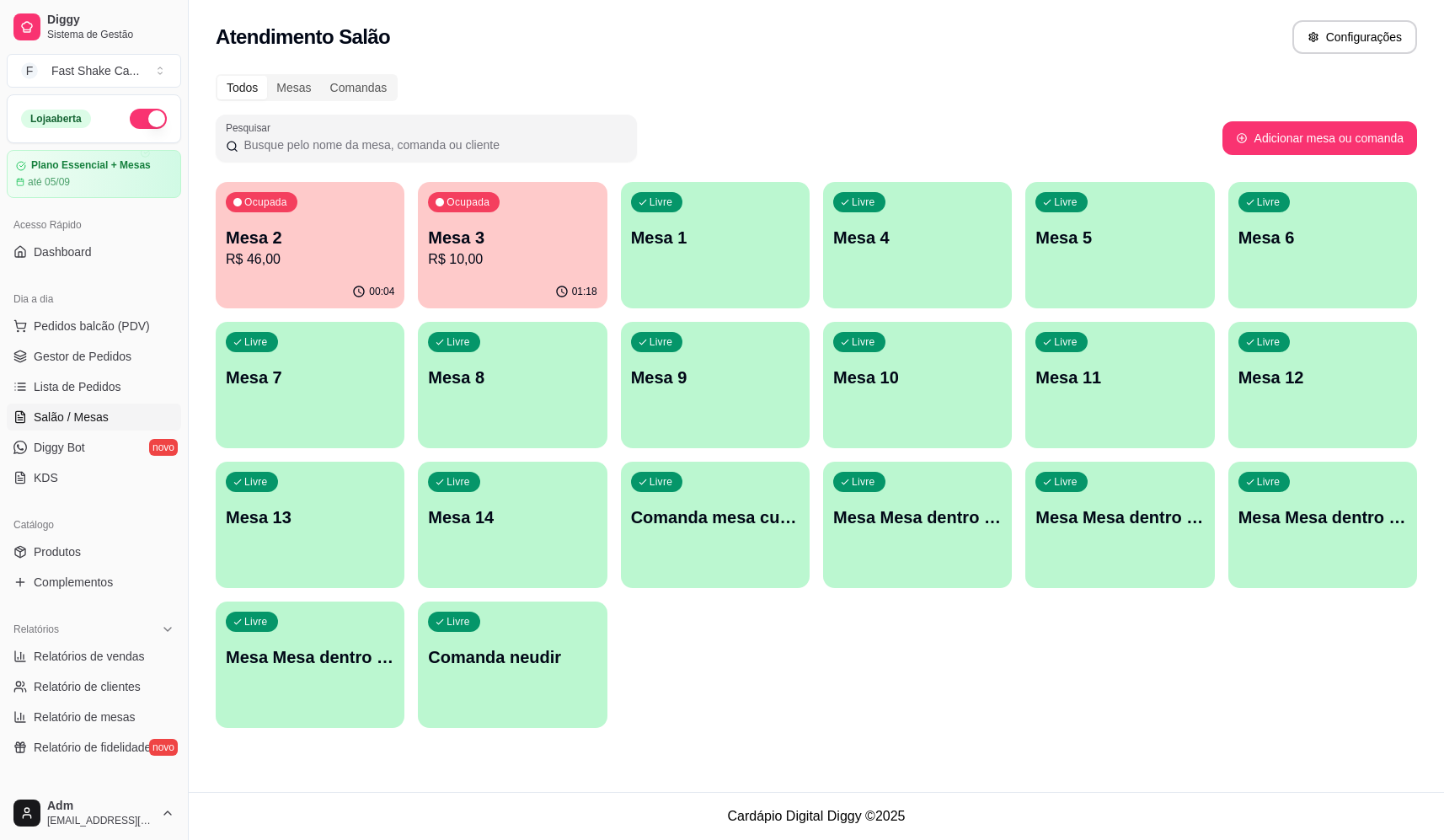
click at [1154, 529] on div "Livre Mesa Mesa dentro laranja" at bounding box center [1119, 515] width 189 height 107
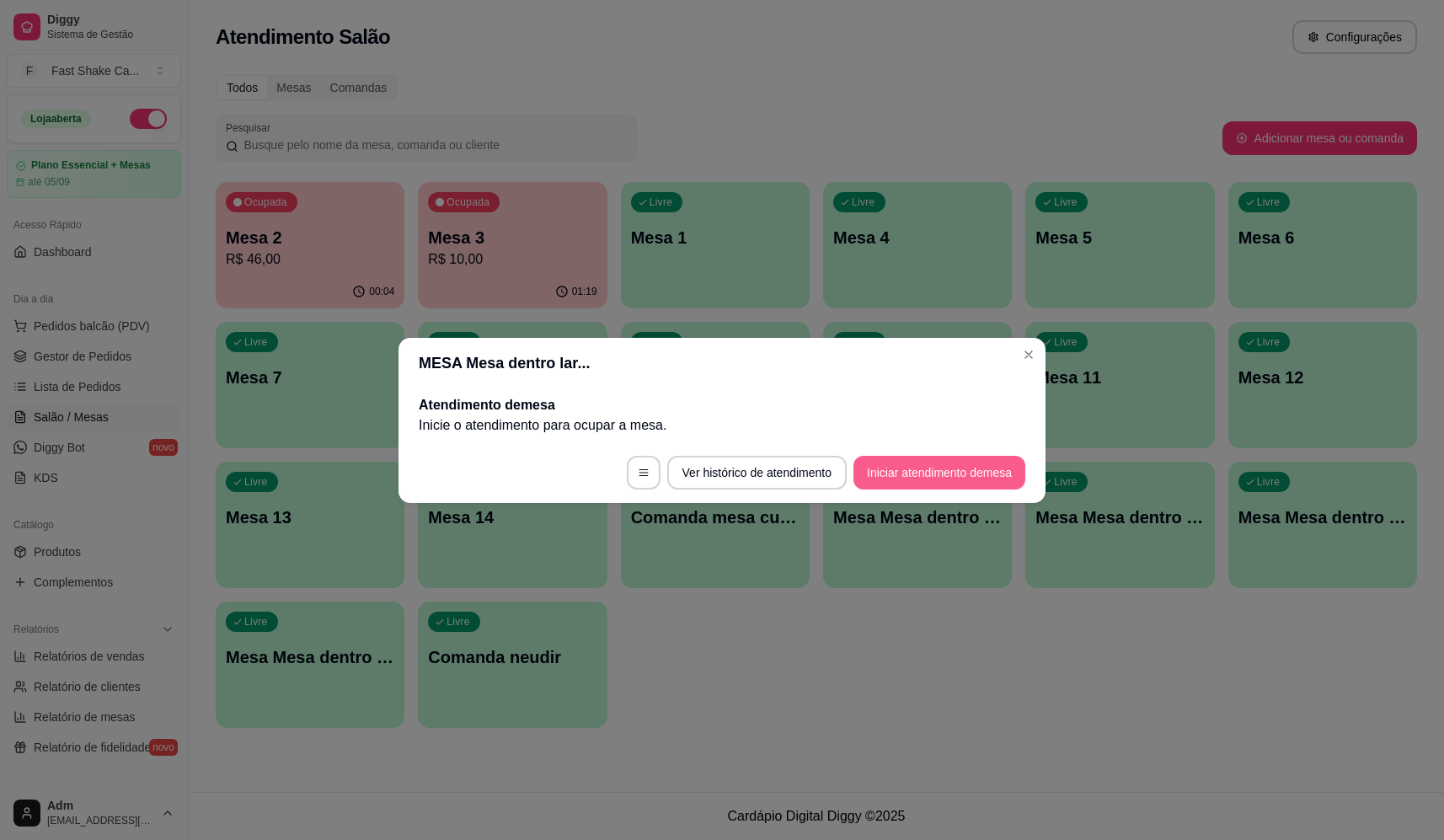
click at [958, 473] on button "Iniciar atendimento de mesa" at bounding box center [939, 472] width 172 height 34
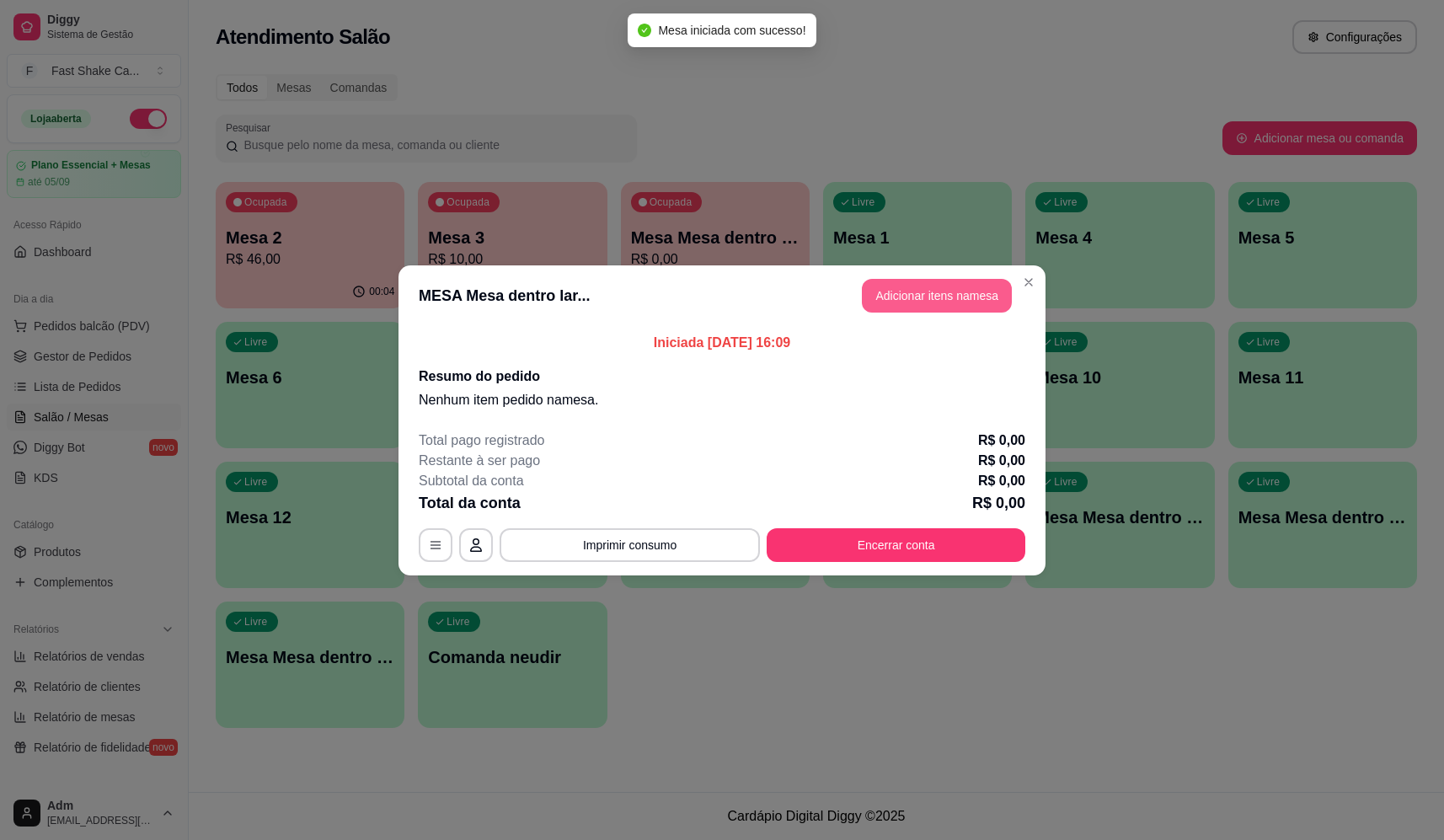
click at [912, 294] on button "Adicionar itens na mesa" at bounding box center [937, 295] width 150 height 34
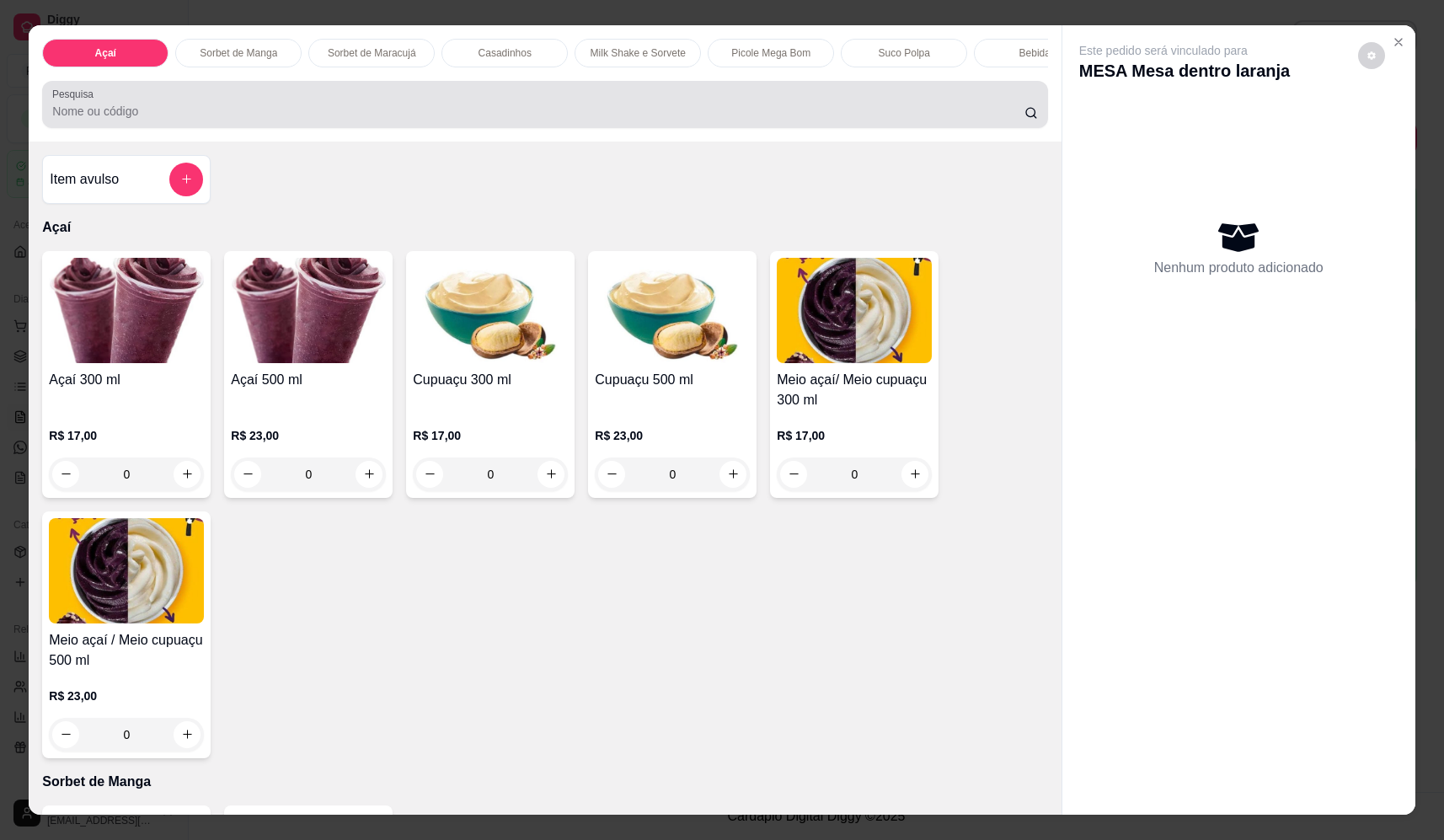
click at [265, 119] on input "Pesquisa" at bounding box center [538, 111] width 972 height 16
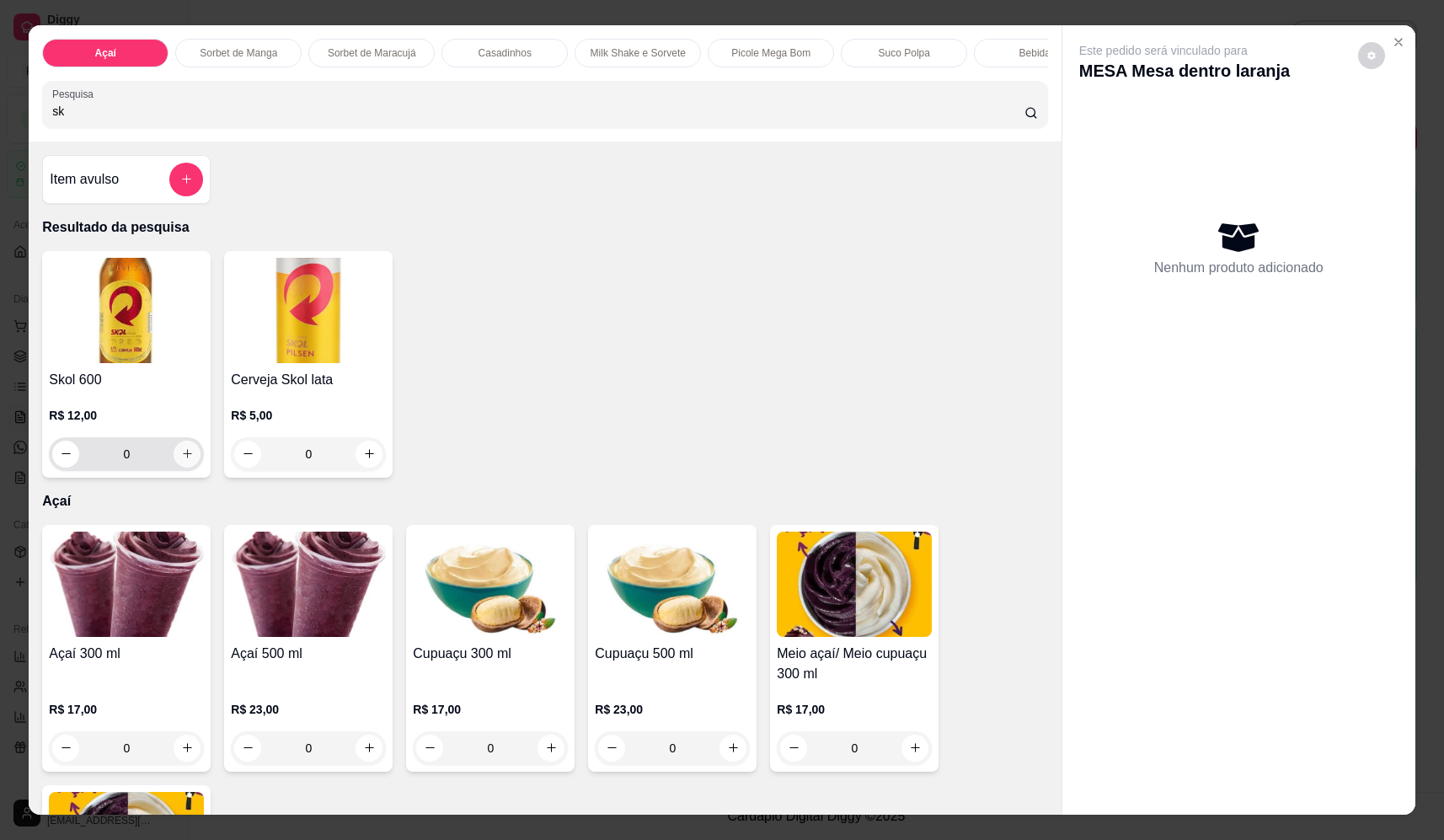
type input "sk"
click at [181, 460] on icon "increase-product-quantity" at bounding box center [188, 454] width 13 height 13
type input "1"
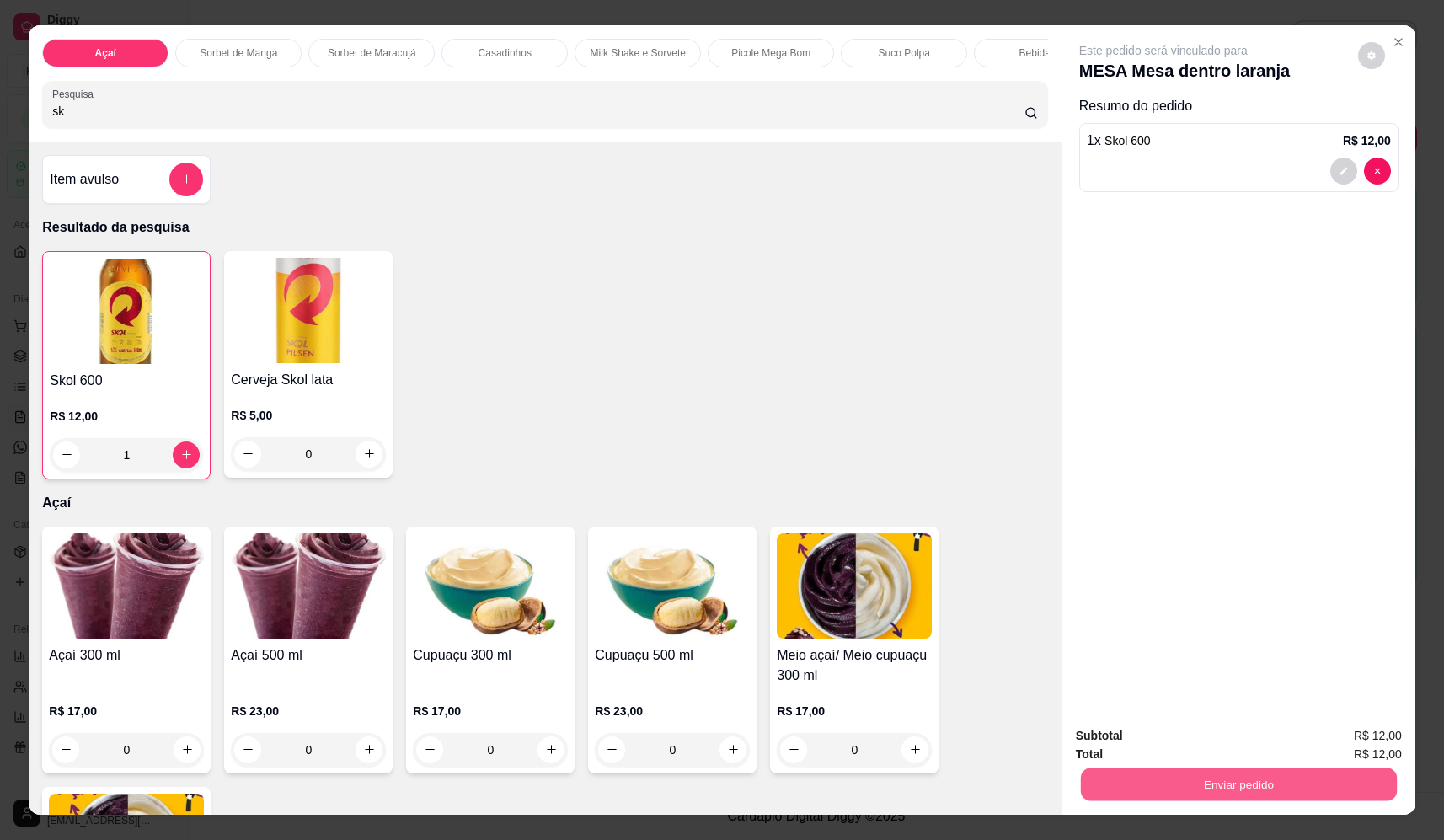
click at [1194, 781] on button "Enviar pedido" at bounding box center [1238, 784] width 316 height 33
click at [1184, 743] on button "Não registrar e enviar pedido" at bounding box center [1183, 743] width 175 height 32
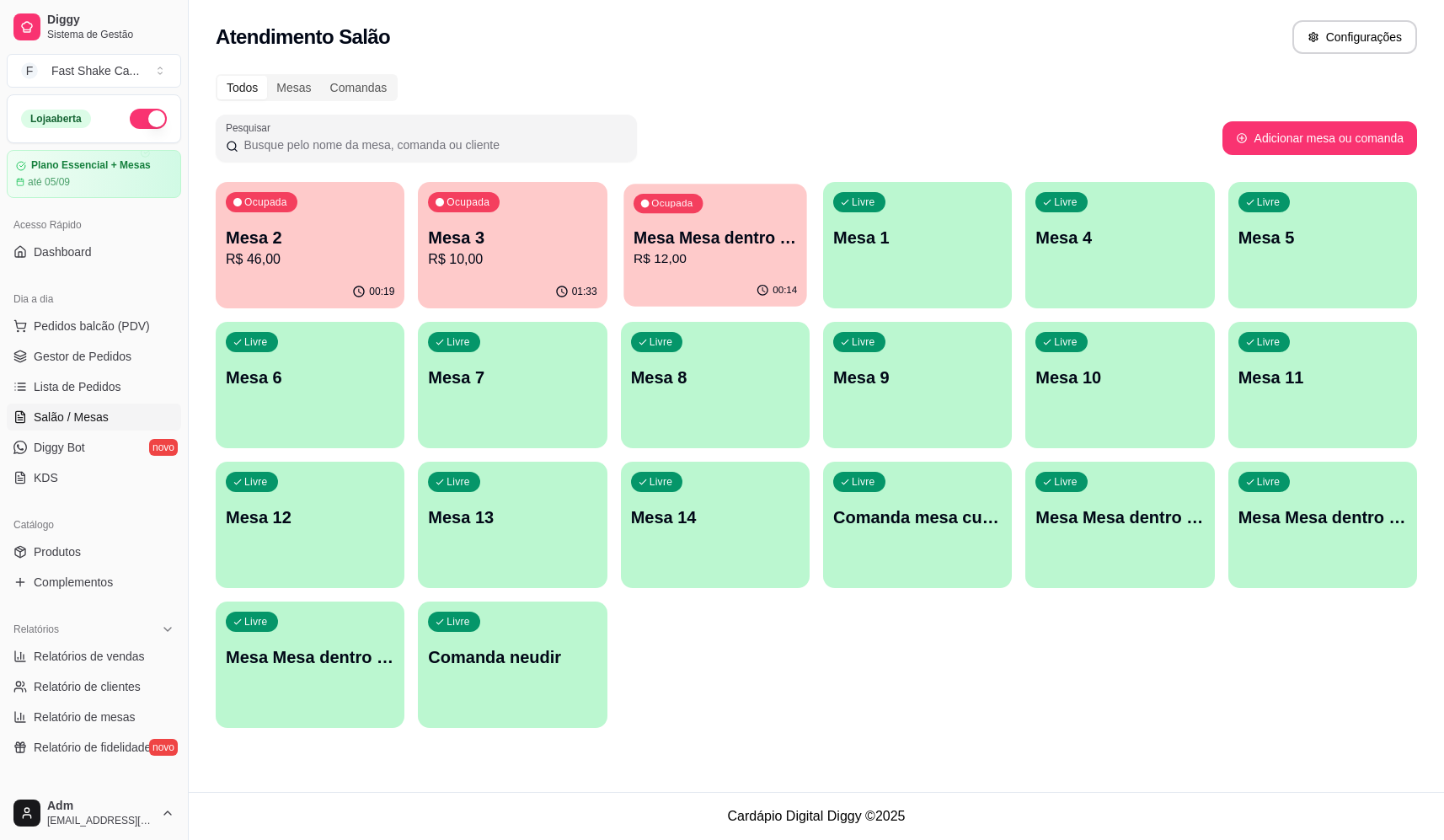
click at [711, 252] on p "R$ 12,00" at bounding box center [714, 259] width 163 height 19
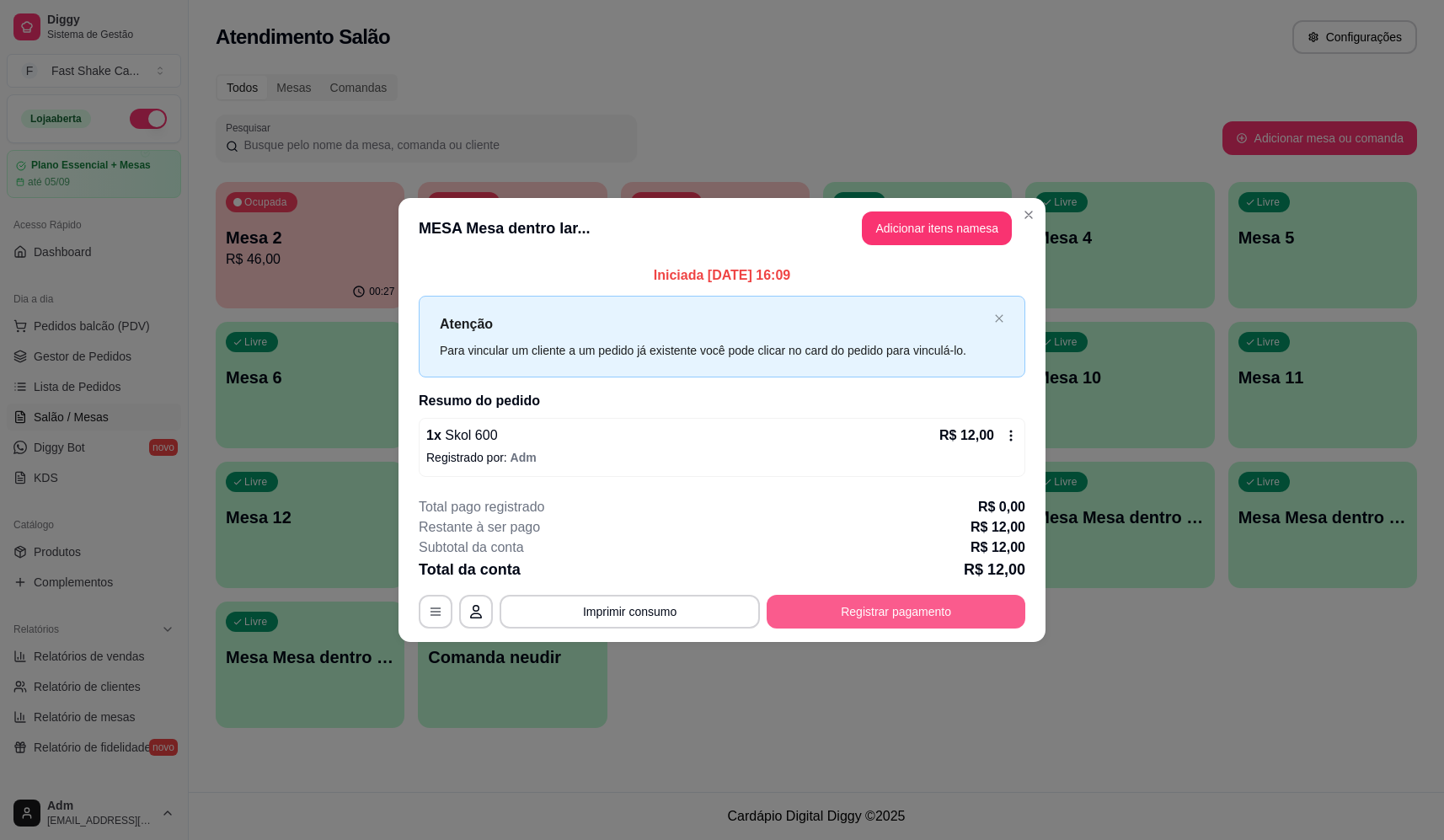
click at [901, 612] on button "Registrar pagamento" at bounding box center [896, 611] width 259 height 34
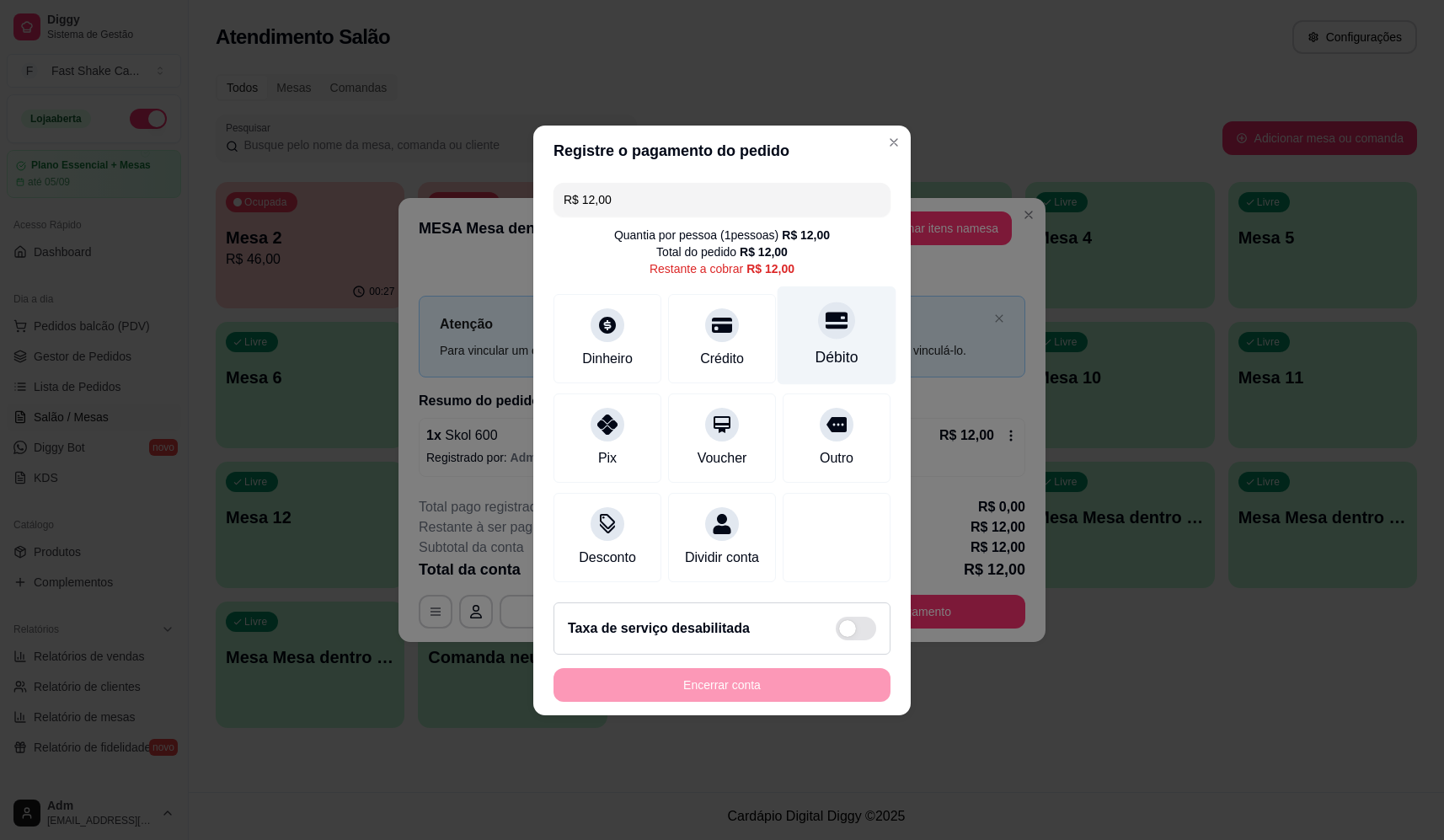
drag, startPoint x: 831, startPoint y: 325, endPoint x: 825, endPoint y: 333, distance: 10.0
click at [829, 328] on div at bounding box center [836, 320] width 37 height 37
type input "R$ 0,00"
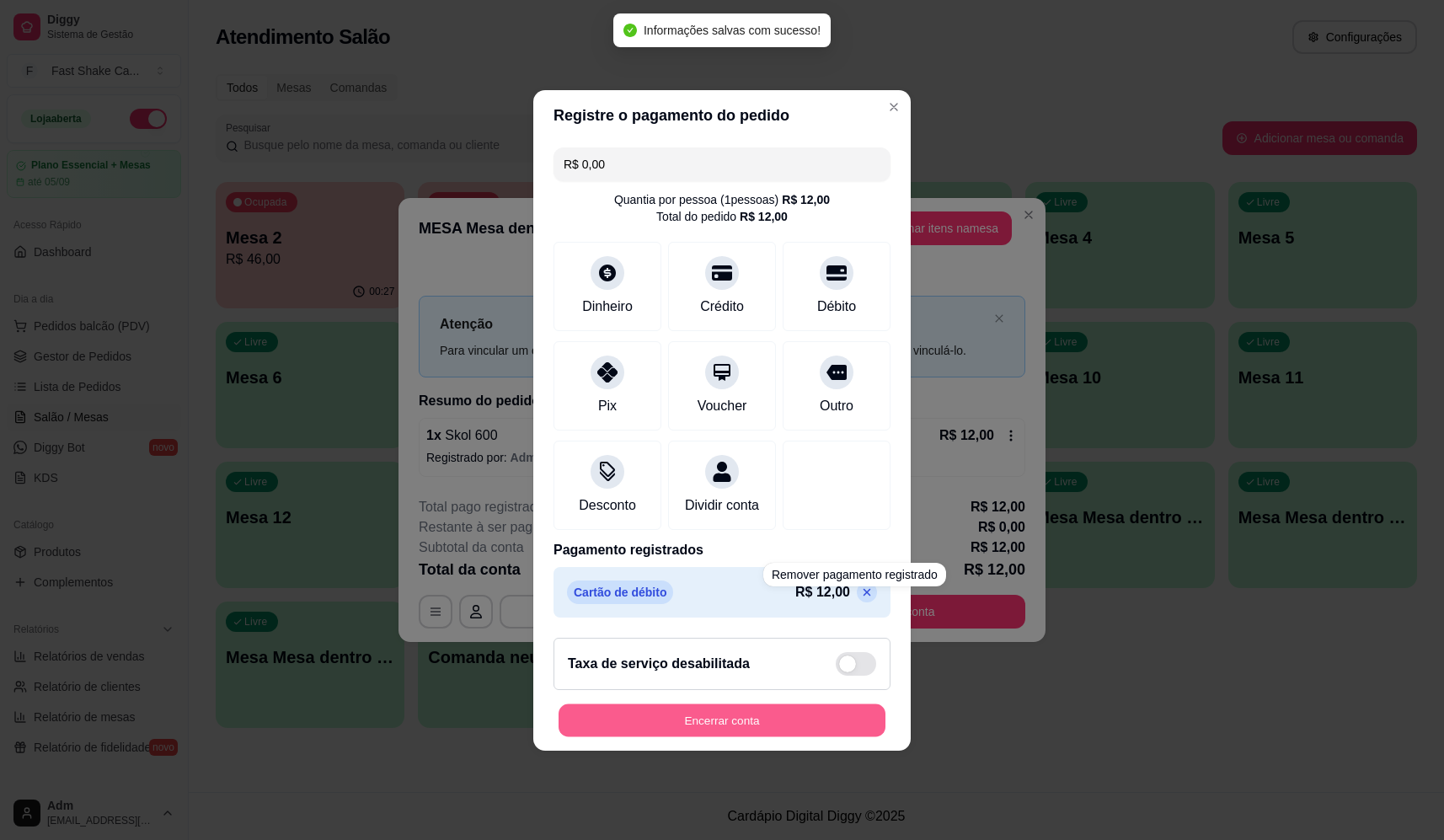
click at [810, 718] on button "Encerrar conta" at bounding box center [722, 720] width 327 height 33
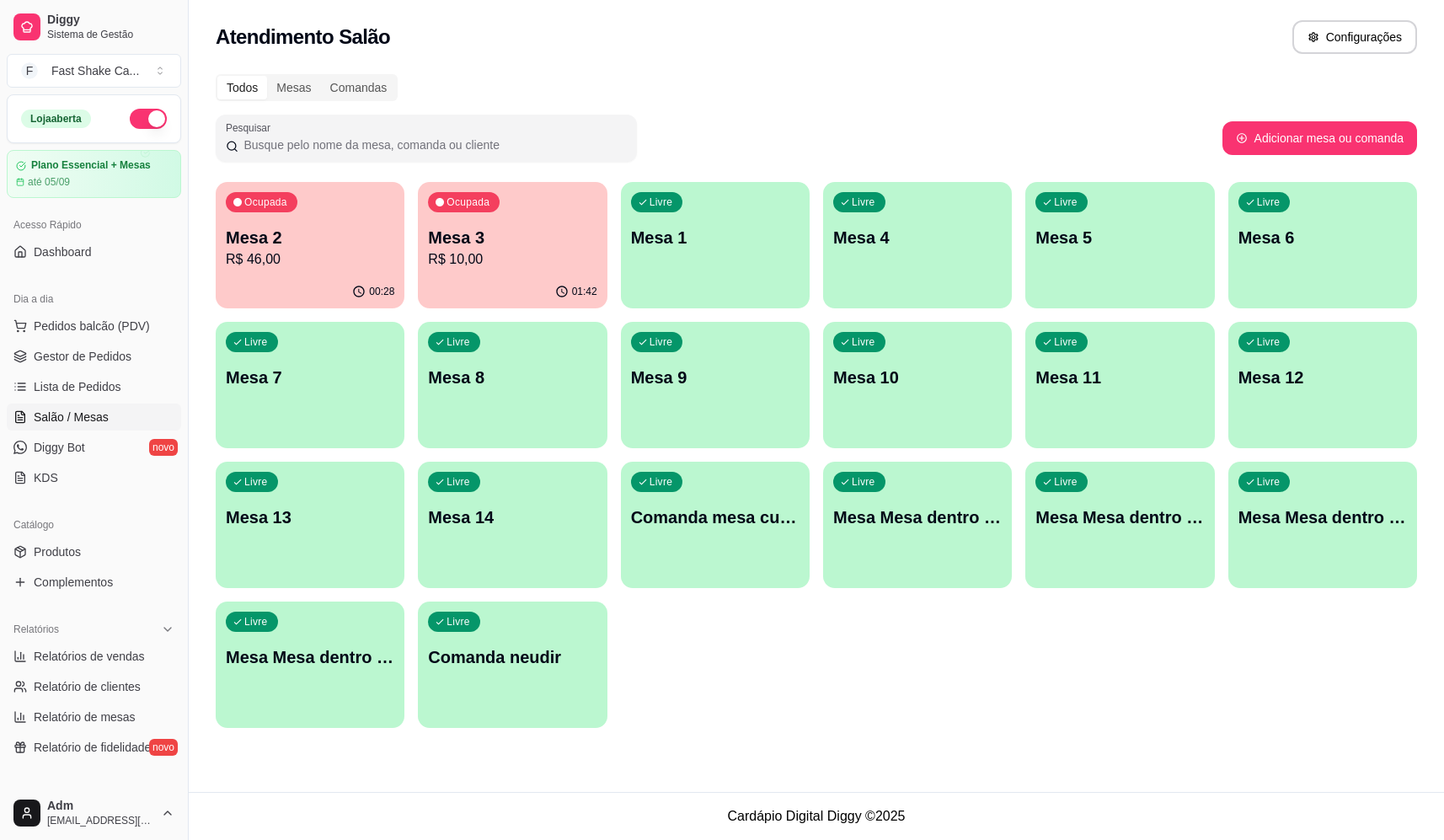
click at [1373, 511] on p "Mesa Mesa dentro verde" at bounding box center [1322, 517] width 169 height 24
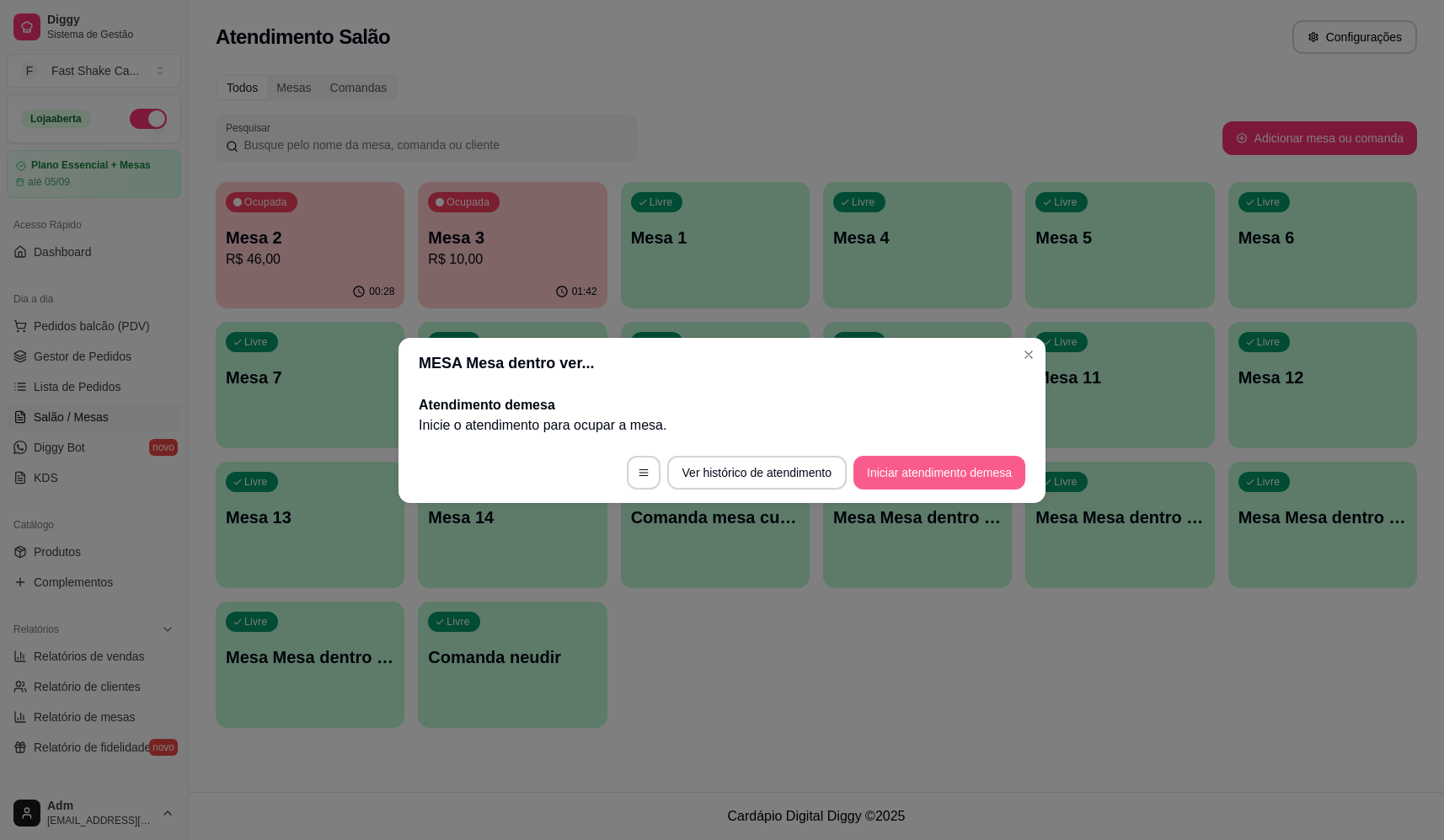
click at [949, 463] on button "Iniciar atendimento de mesa" at bounding box center [939, 472] width 172 height 34
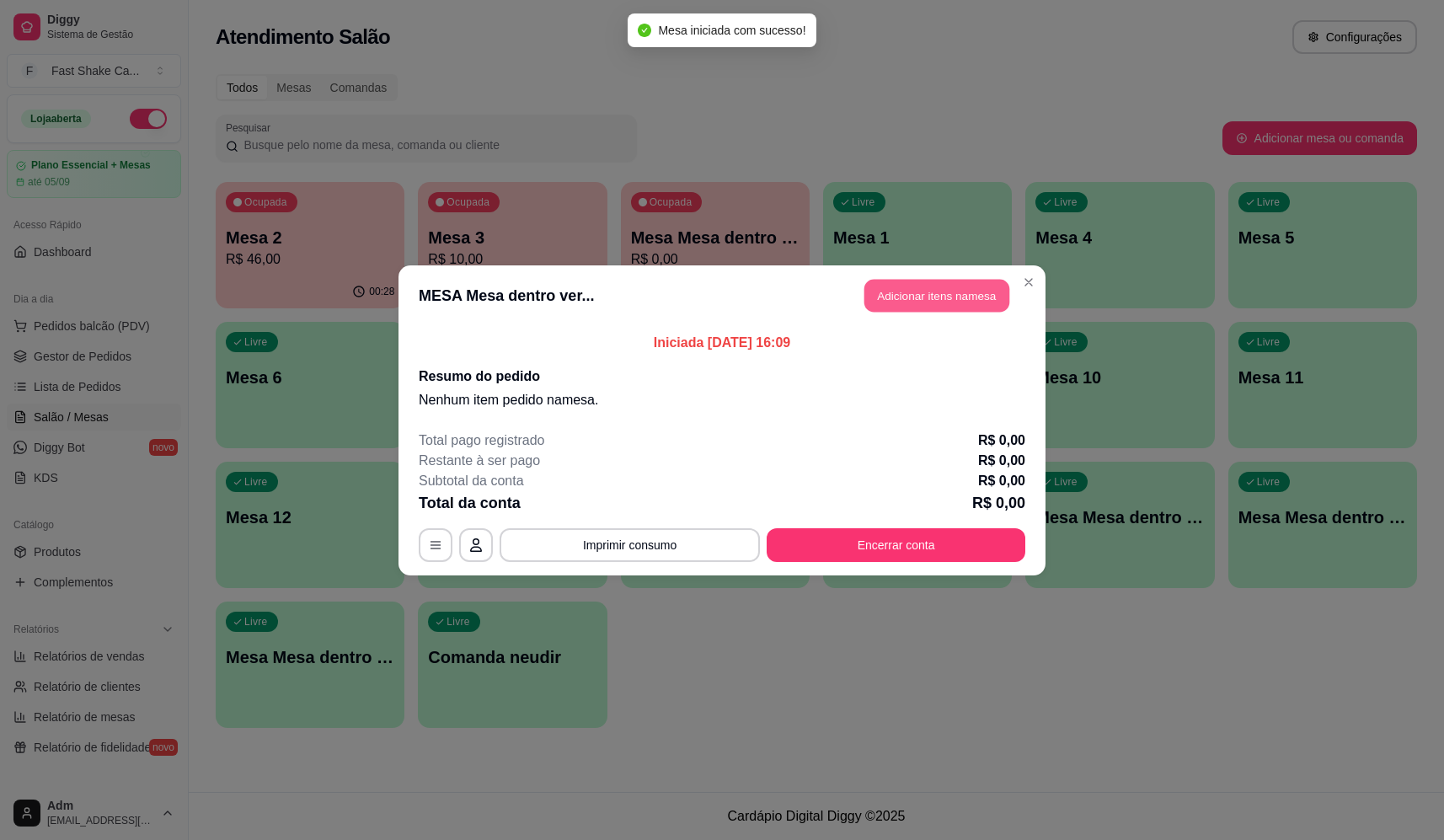
click at [904, 296] on button "Adicionar itens na mesa" at bounding box center [937, 295] width 145 height 33
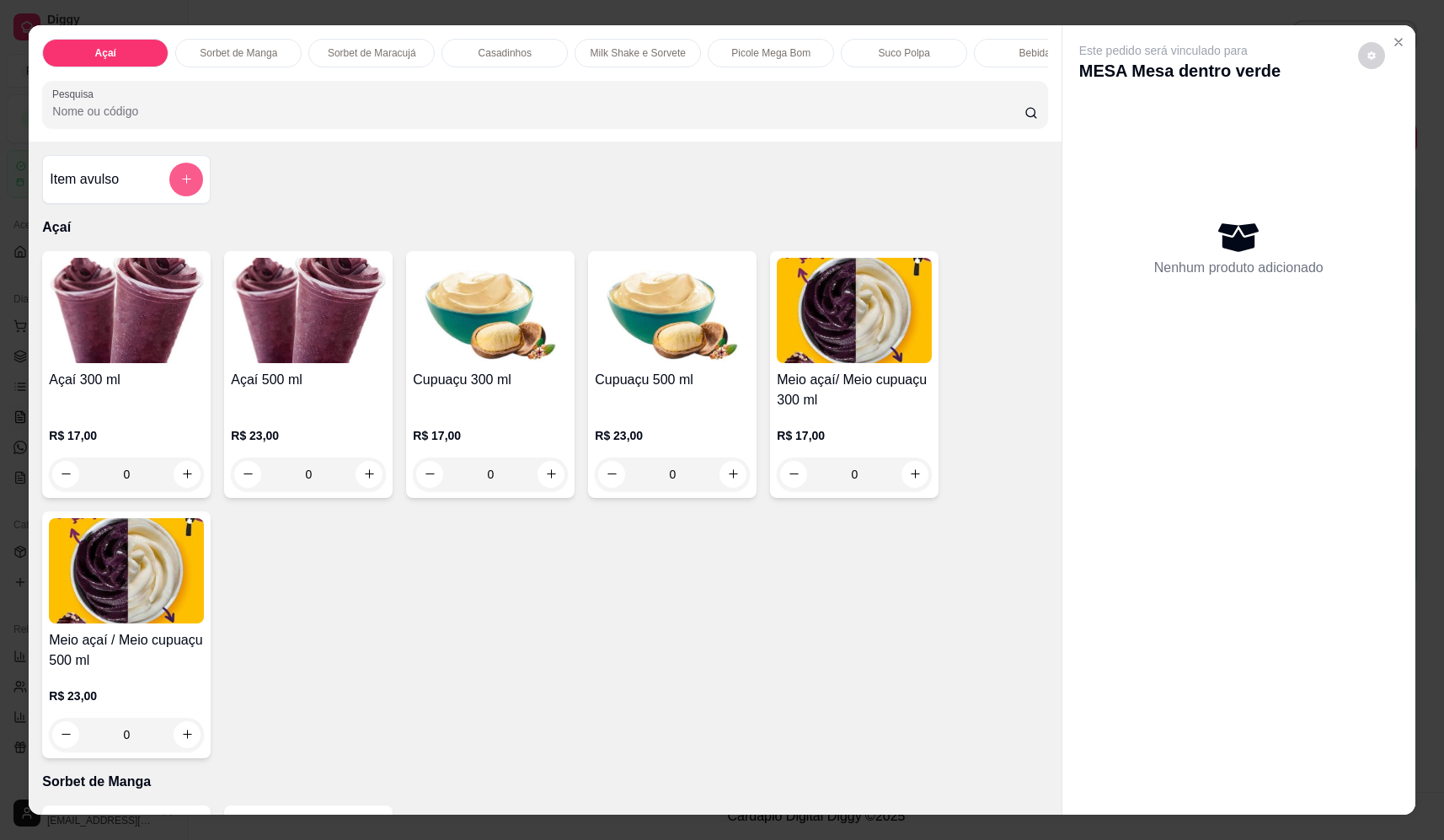
click at [180, 185] on icon "add-separate-item" at bounding box center [187, 179] width 13 height 13
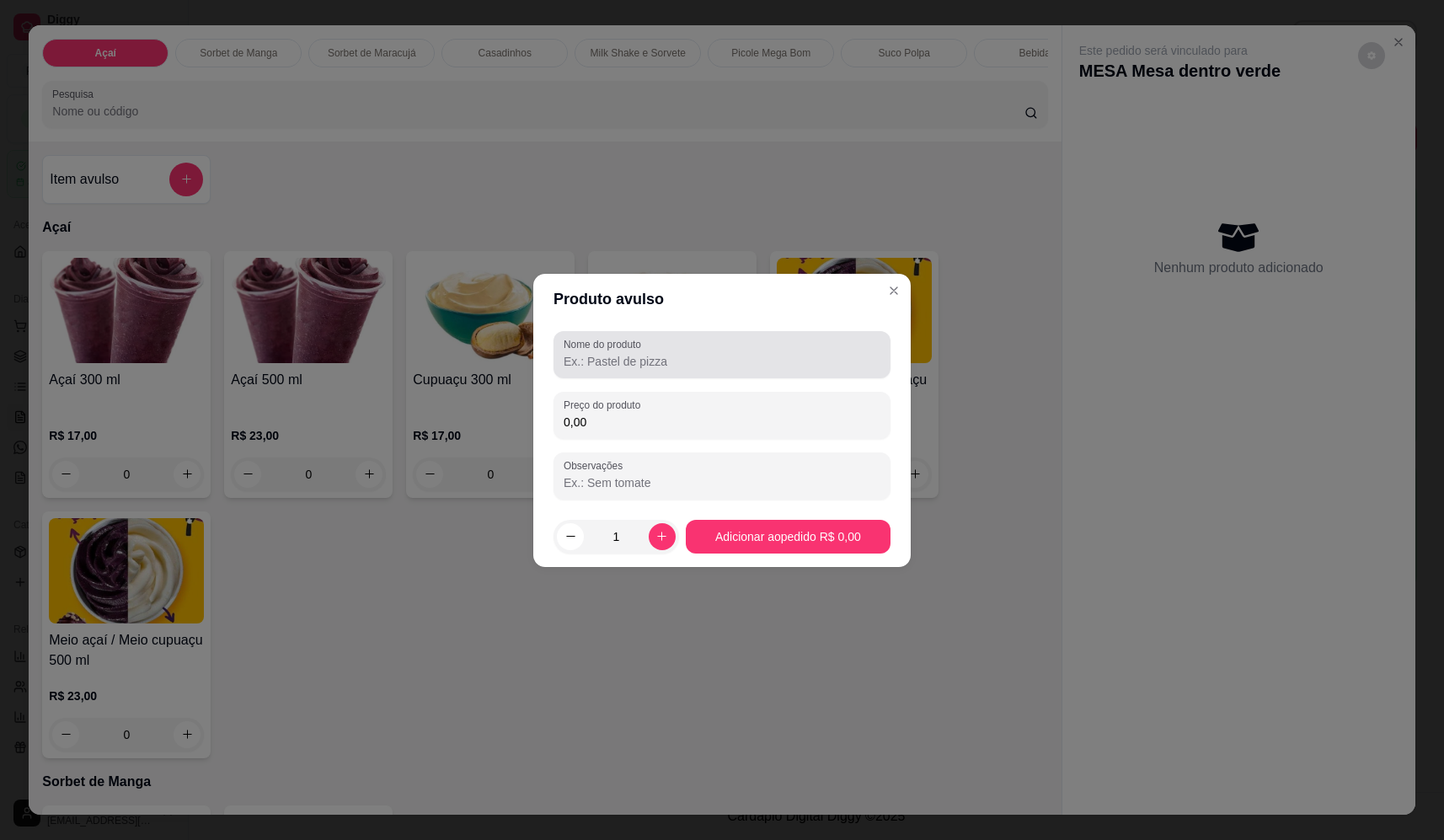
click at [640, 352] on div at bounding box center [722, 354] width 317 height 34
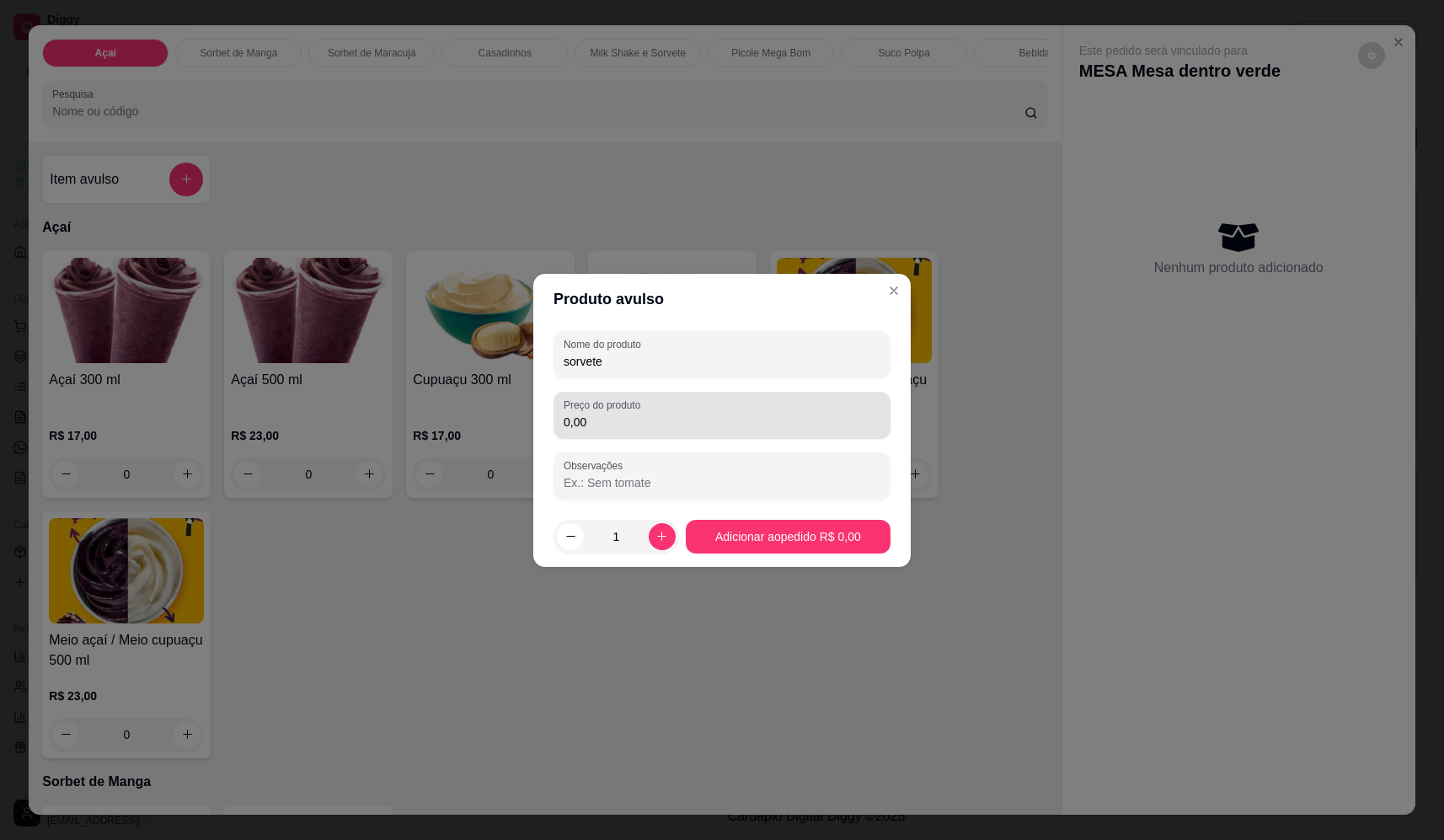
type input "sorvete"
click at [624, 424] on input "0,00" at bounding box center [722, 422] width 317 height 16
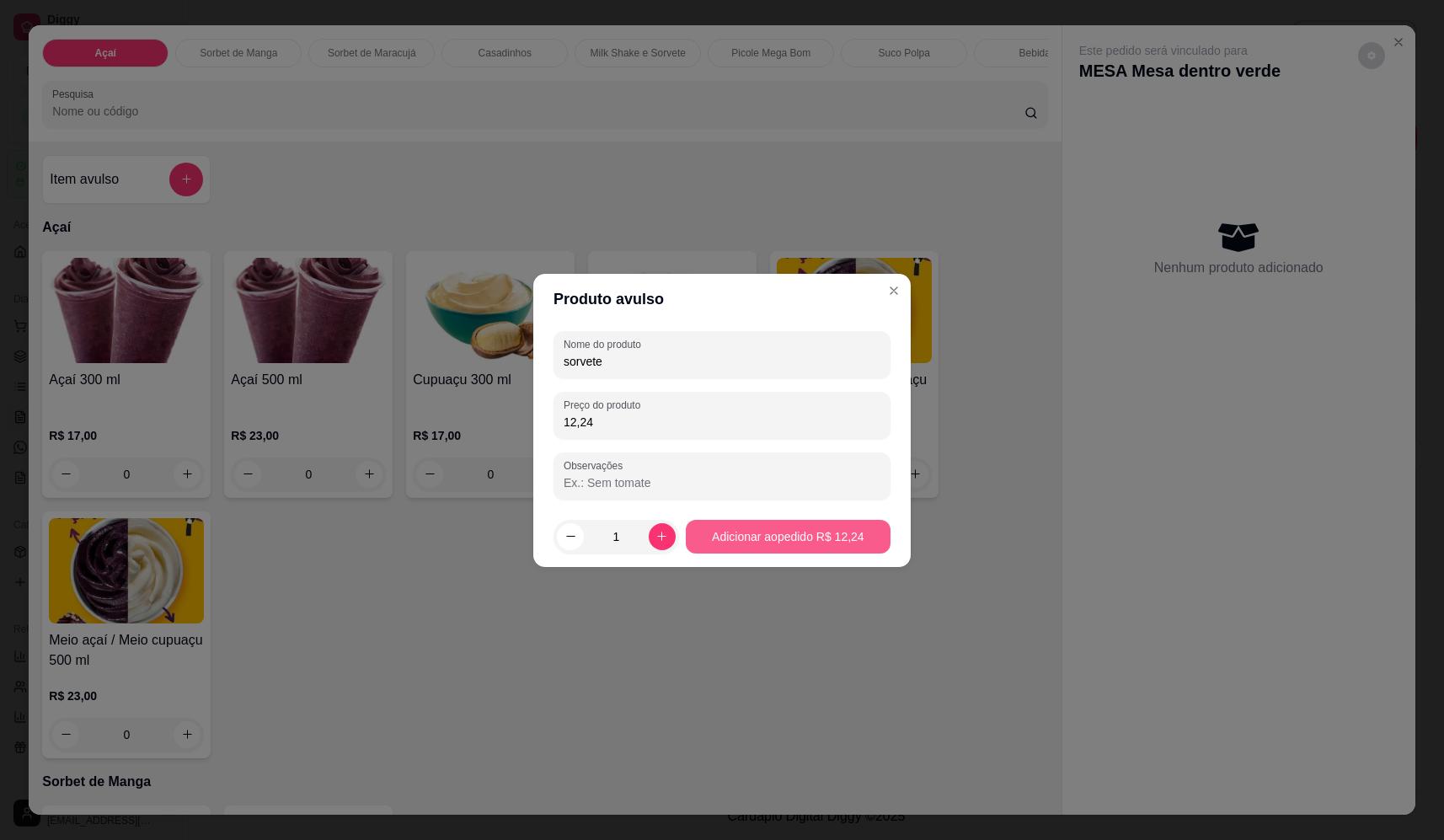
type input "12,24"
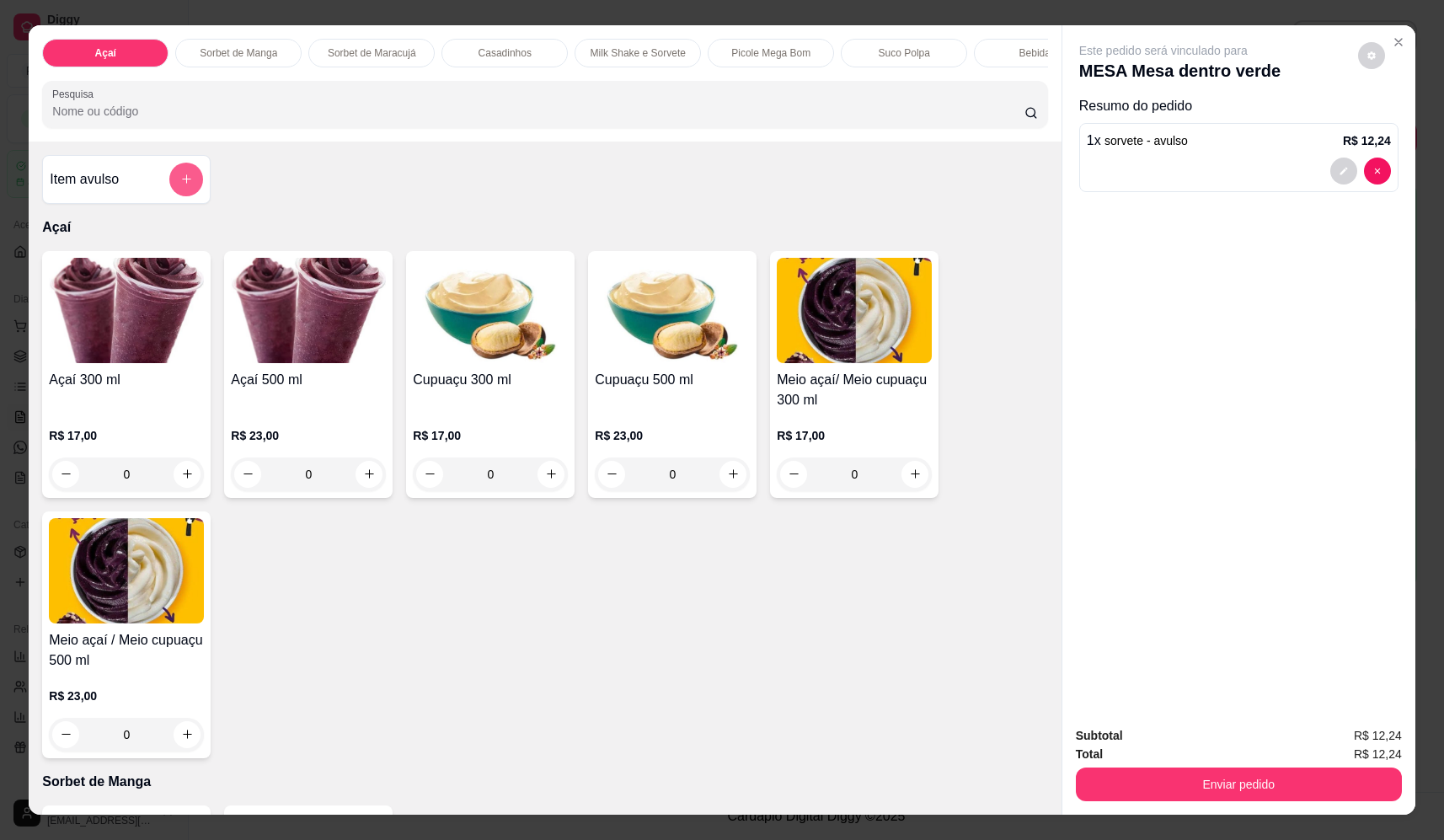
click at [180, 185] on icon "add-separate-item" at bounding box center [187, 179] width 13 height 13
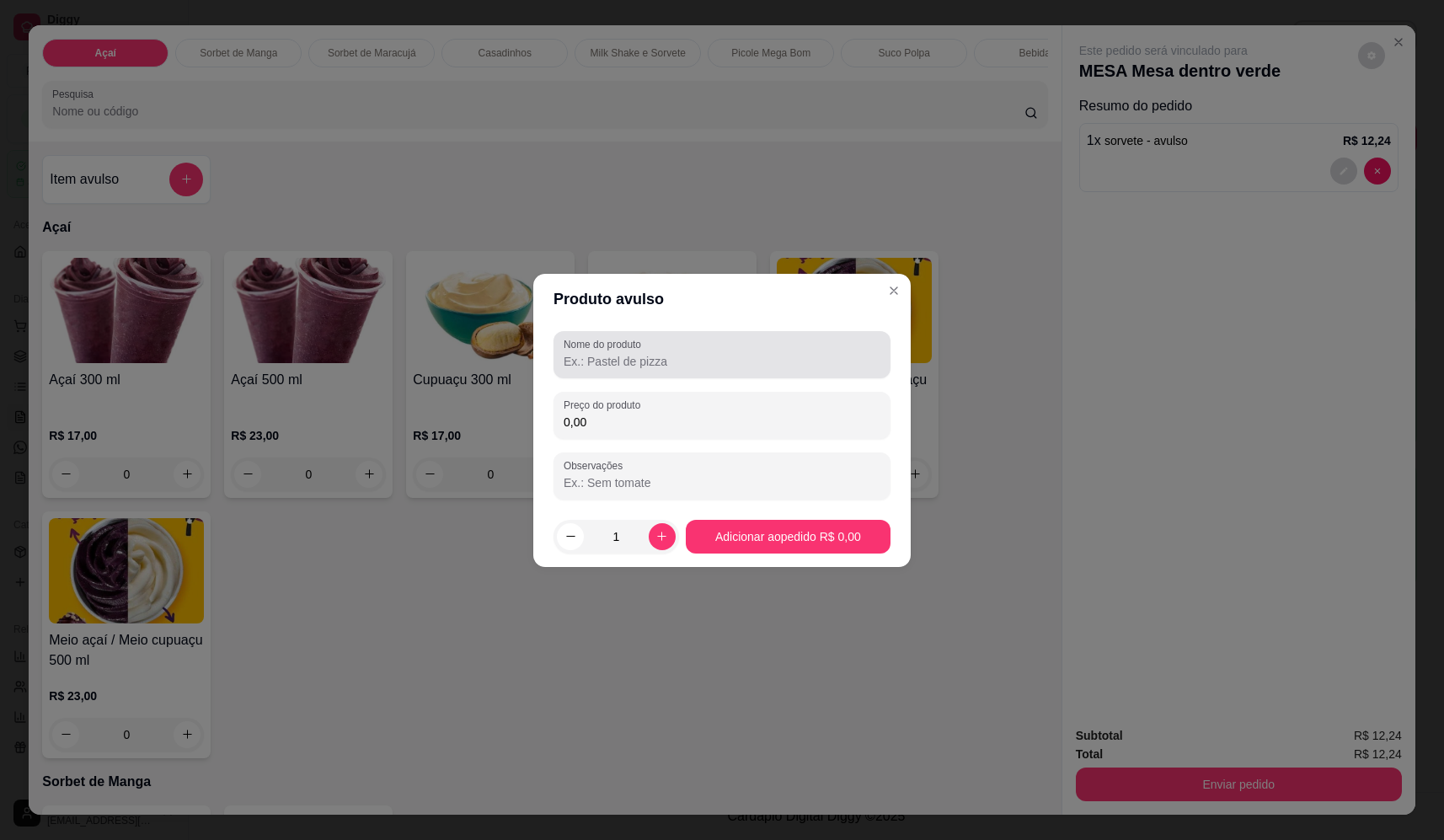
click at [656, 355] on input "Nome do produto" at bounding box center [722, 361] width 317 height 16
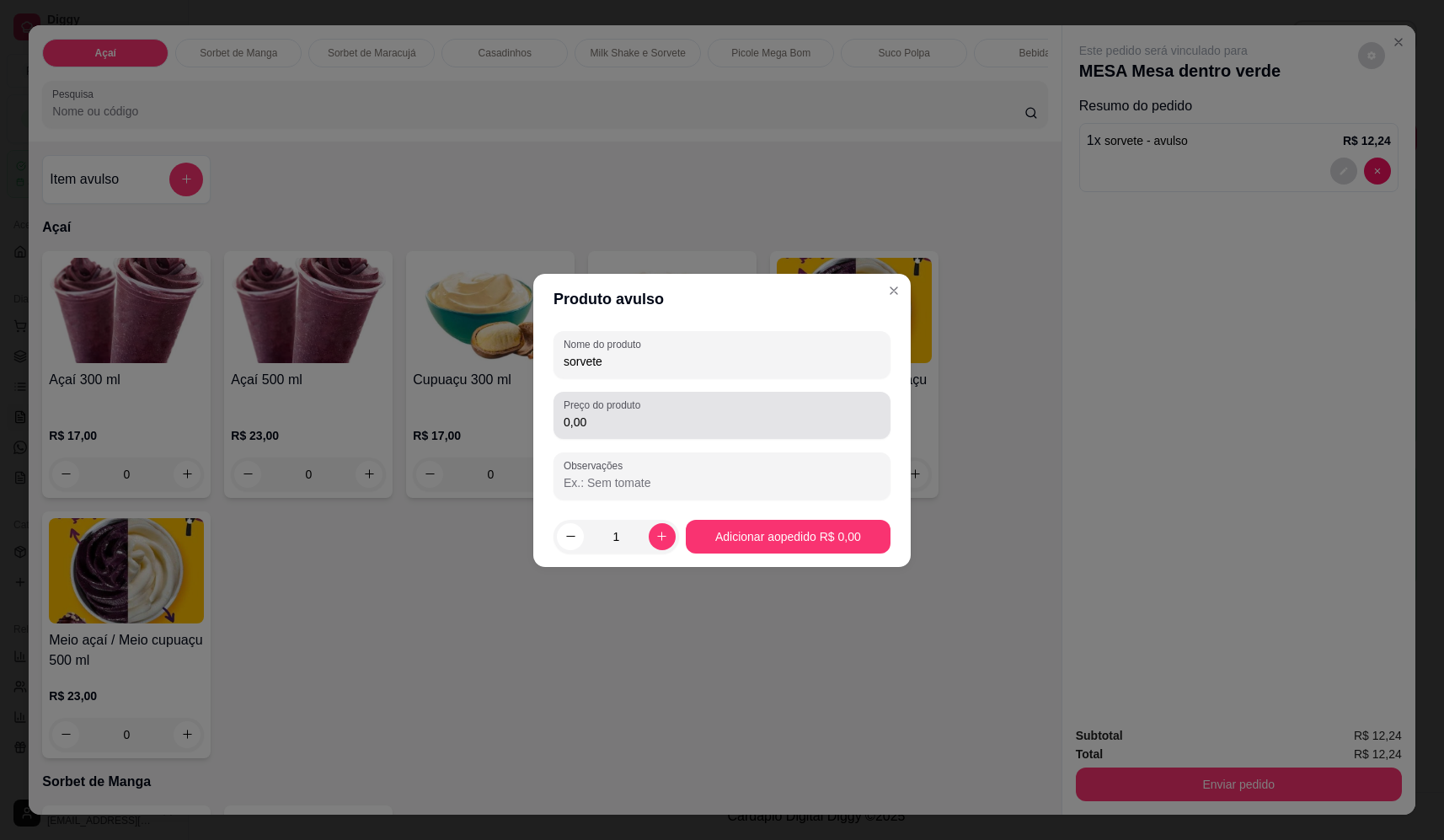
type input "sorvete"
click at [655, 431] on div "0,00" at bounding box center [722, 415] width 317 height 34
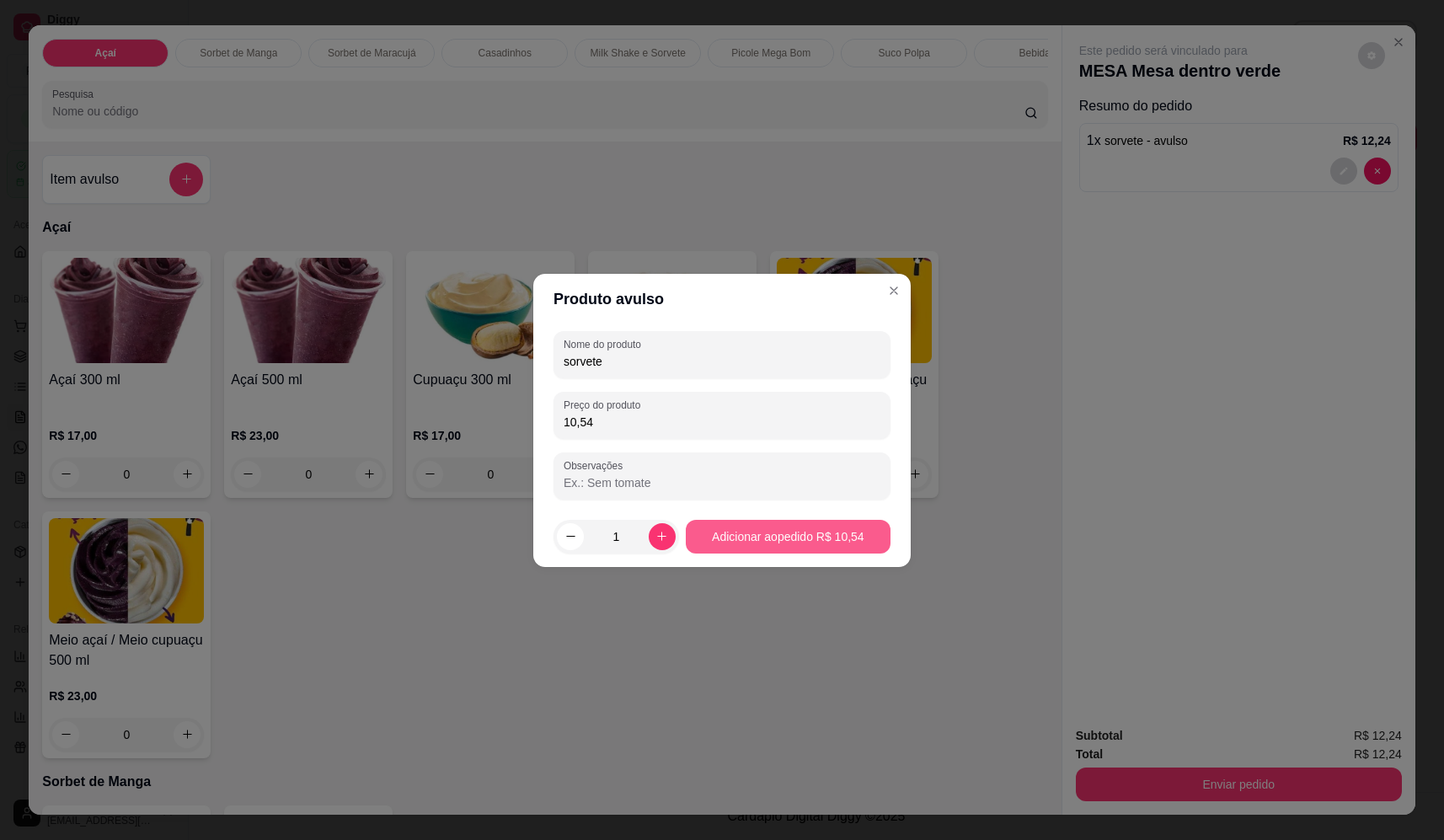
type input "10,54"
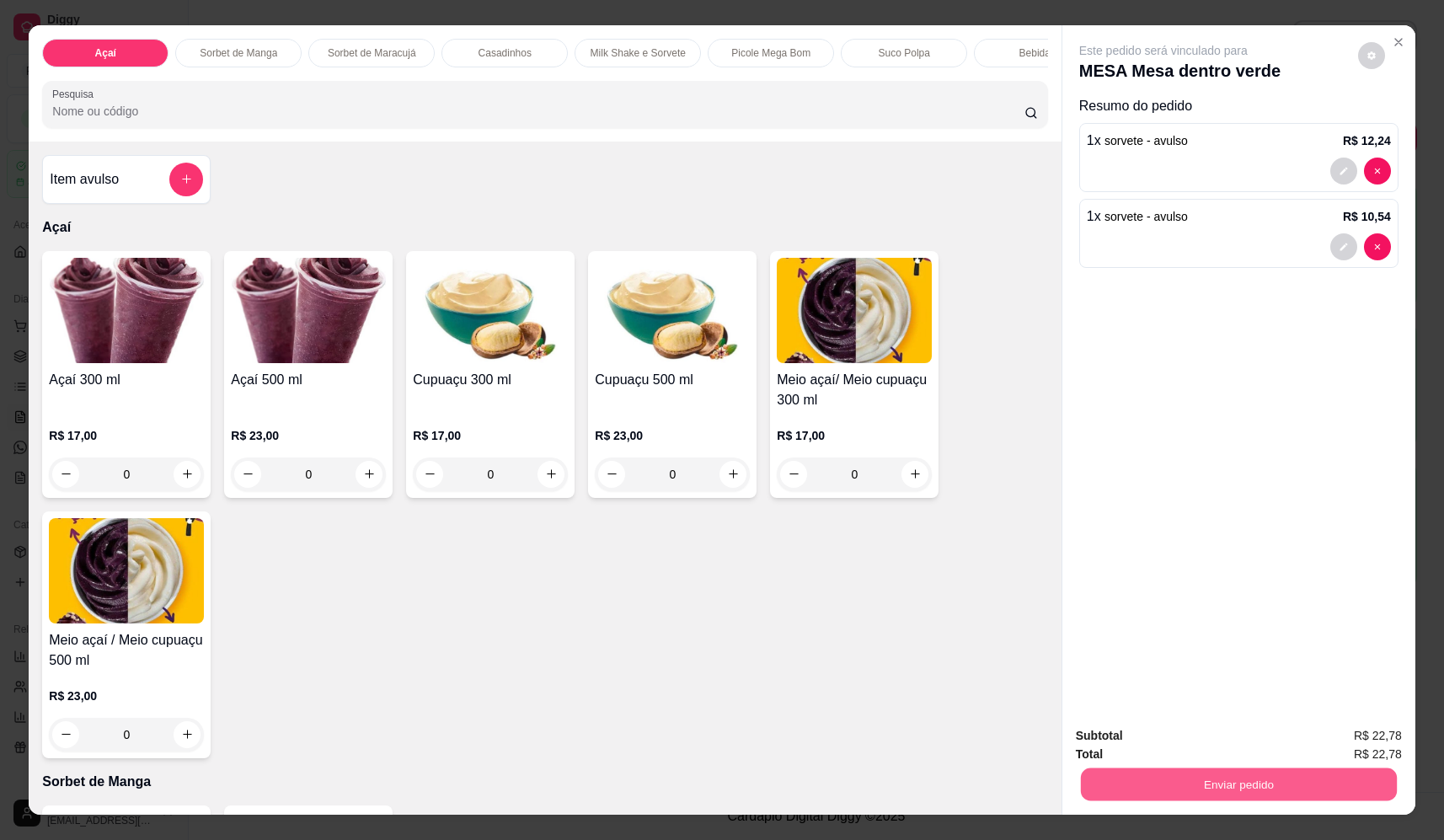
click at [1183, 784] on button "Enviar pedido" at bounding box center [1238, 784] width 316 height 33
click at [1173, 743] on button "Não registrar e enviar pedido" at bounding box center [1183, 743] width 175 height 32
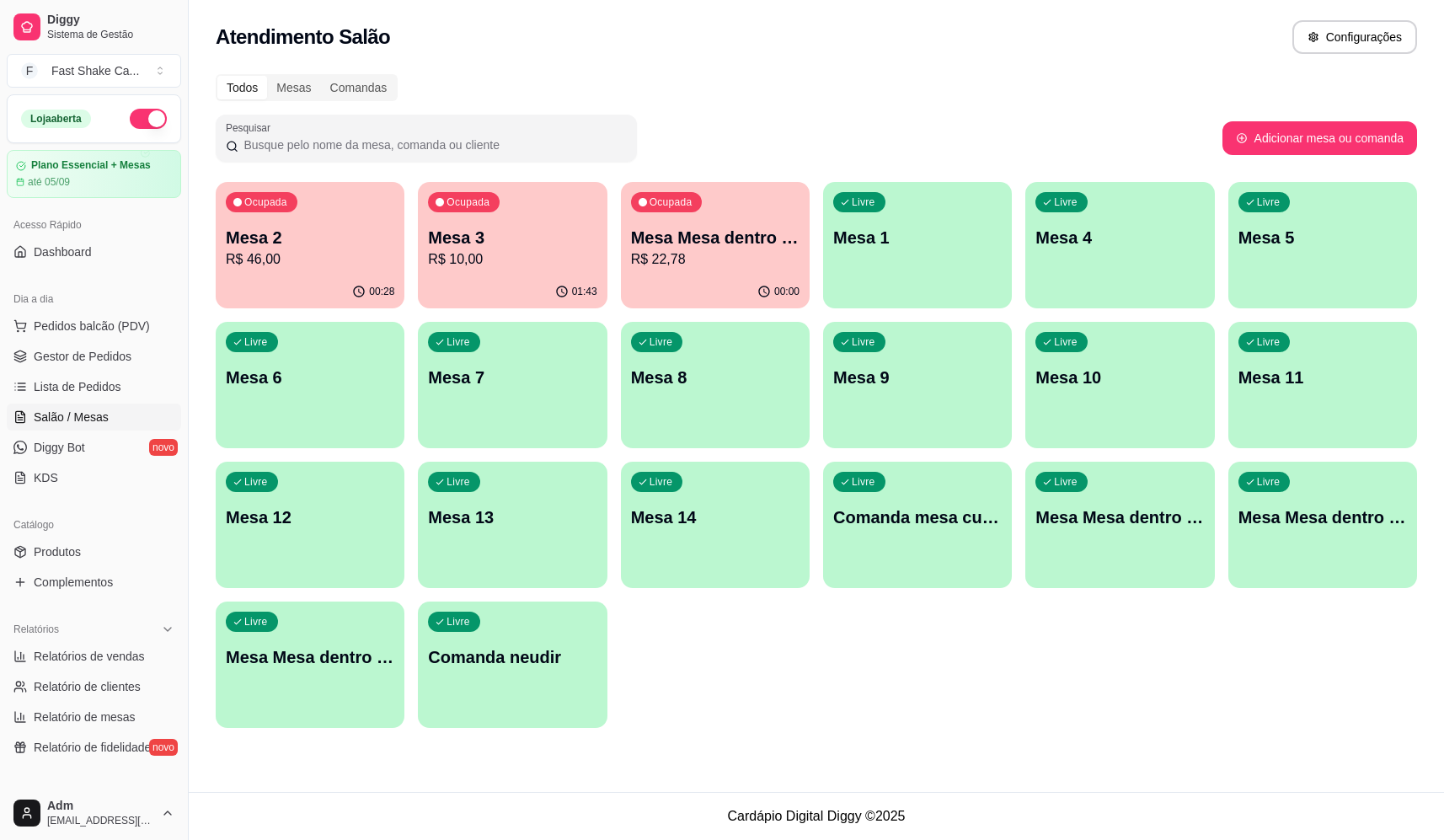
click at [332, 253] on p "R$ 46,00" at bounding box center [310, 260] width 169 height 20
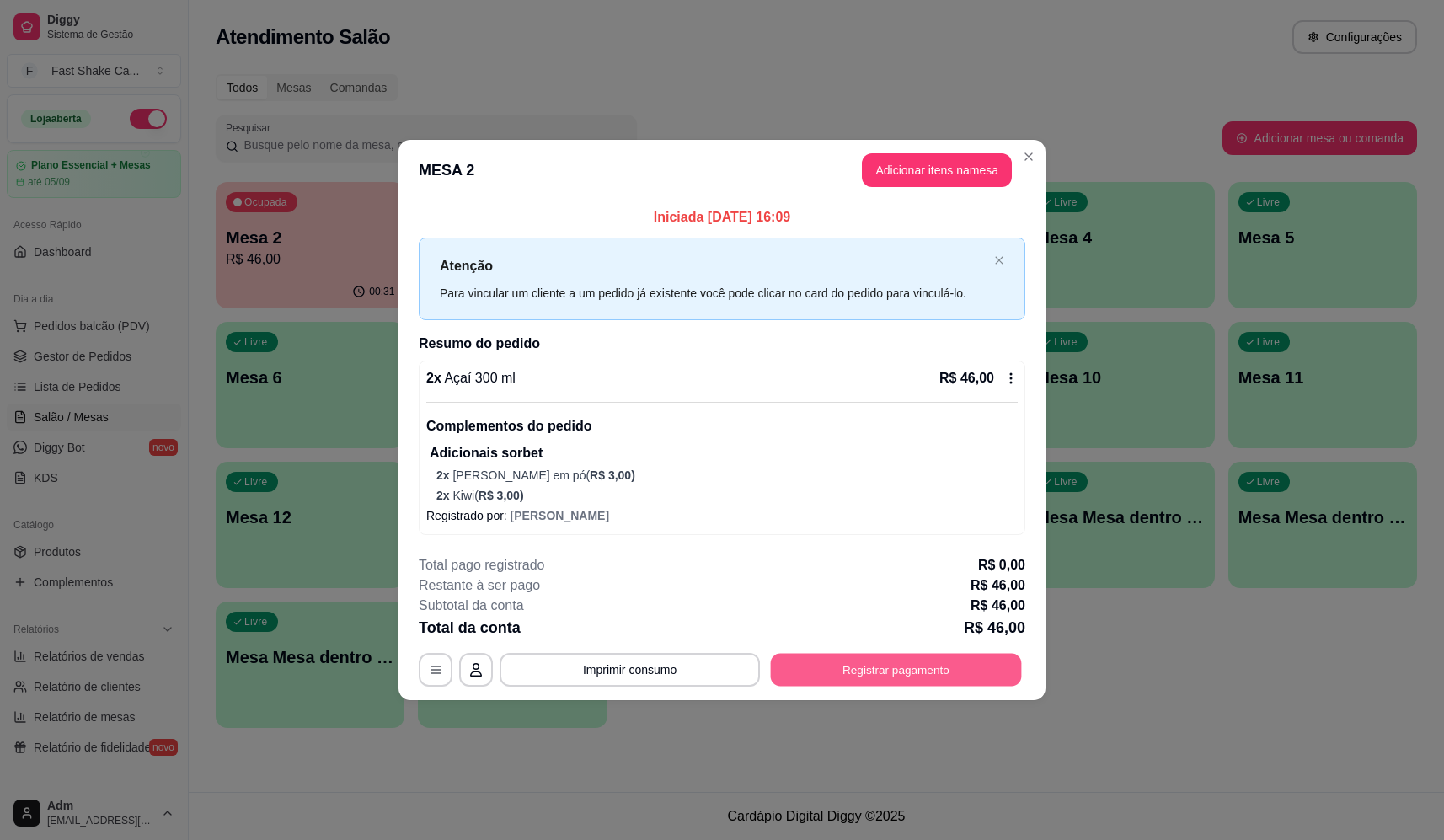
click at [939, 663] on button "Registrar pagamento" at bounding box center [896, 670] width 251 height 33
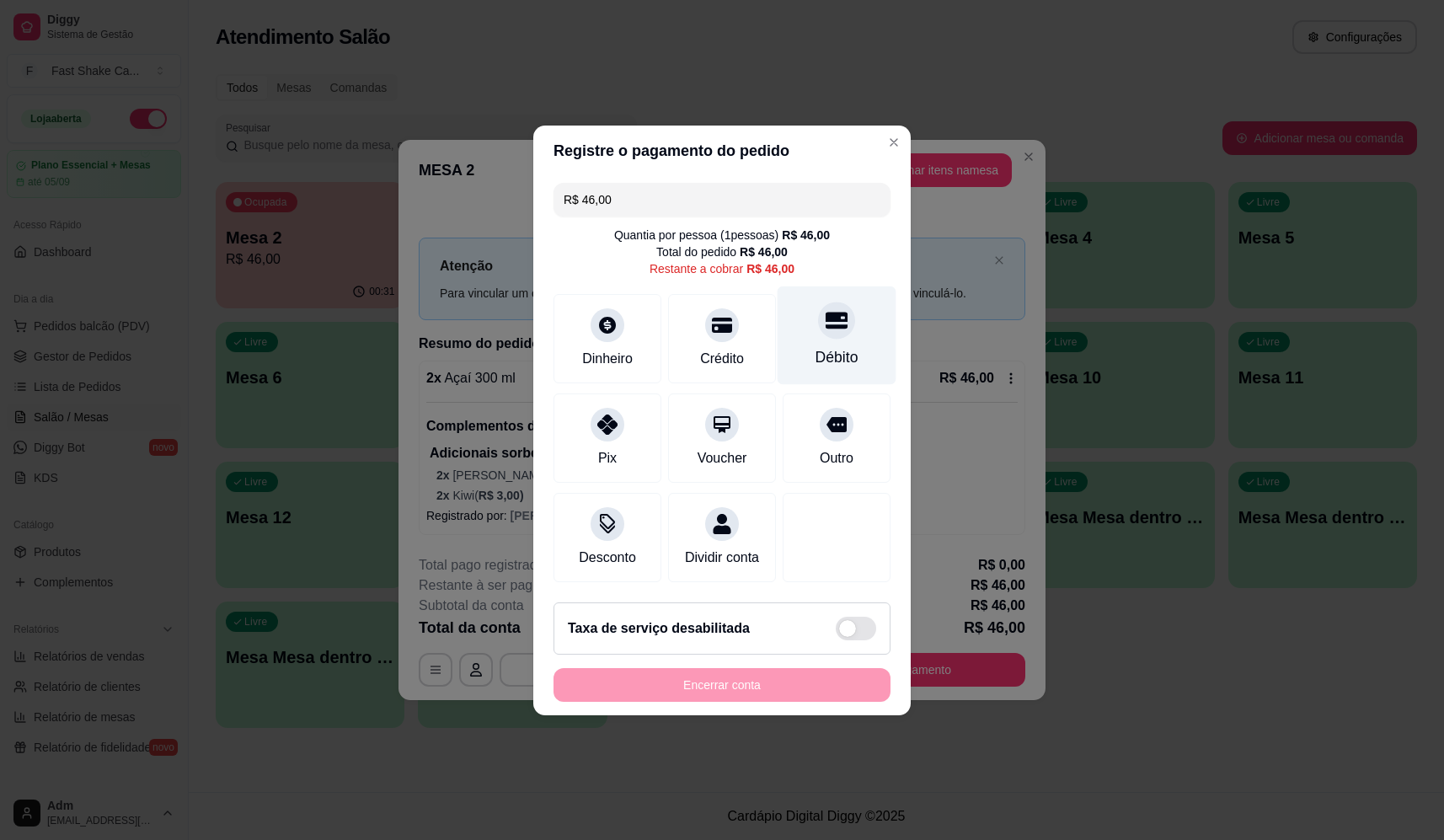
click at [788, 346] on div "Débito" at bounding box center [837, 334] width 118 height 98
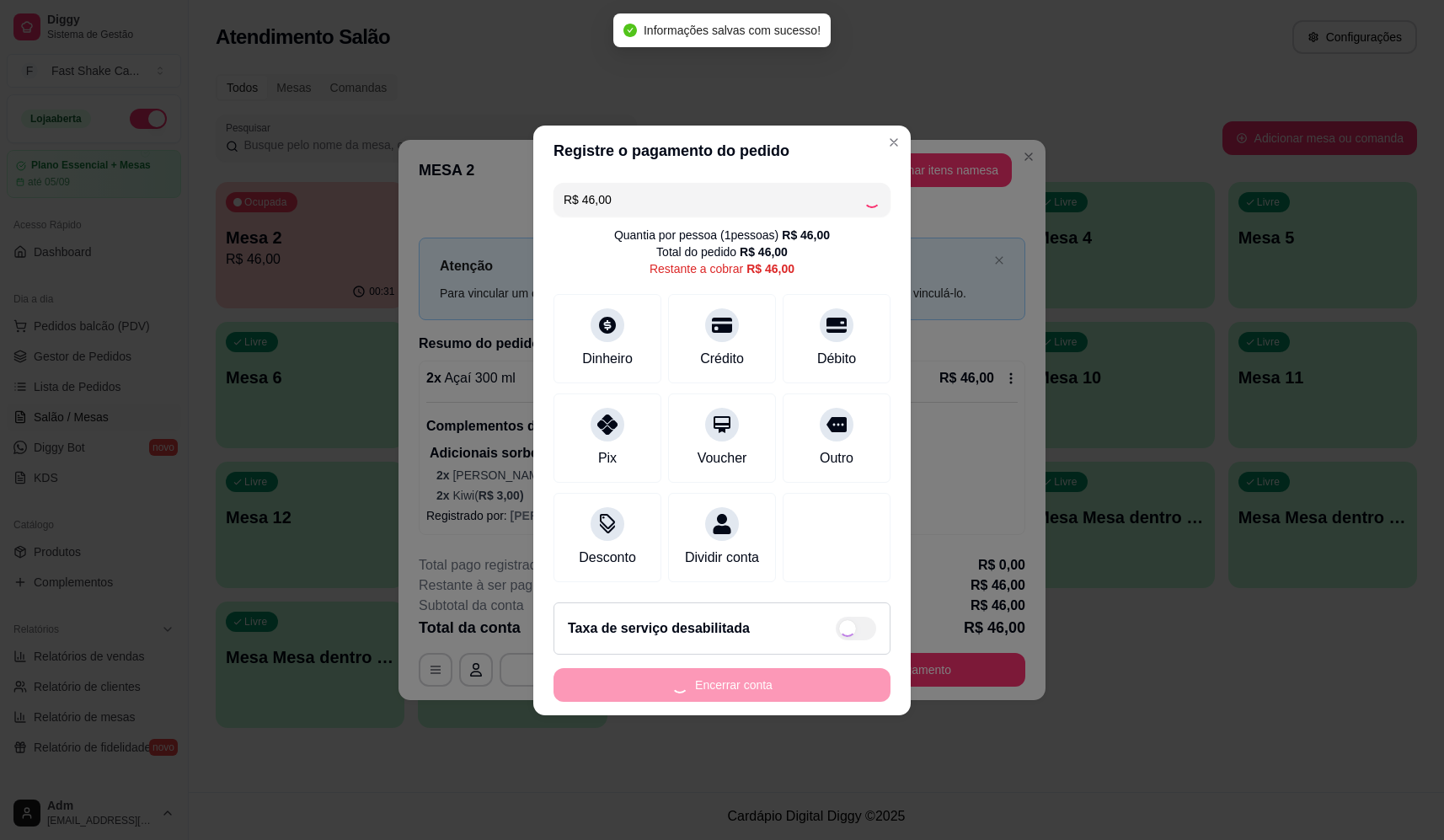
type input "R$ 0,00"
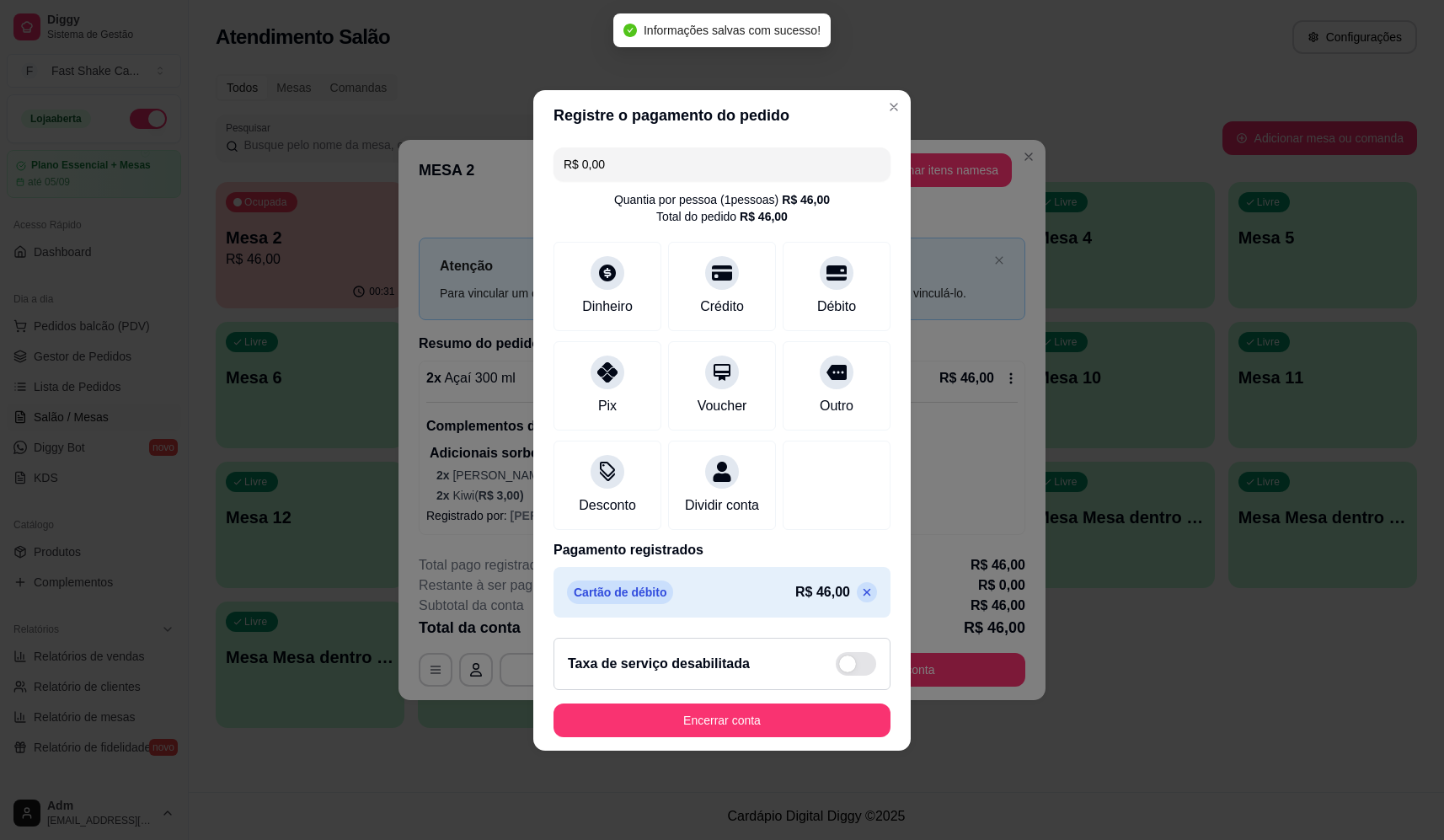
click at [773, 709] on footer "Taxa de serviço desabilitada Encerrar conta" at bounding box center [722, 687] width 377 height 127
click at [773, 717] on button "Encerrar conta" at bounding box center [722, 720] width 337 height 34
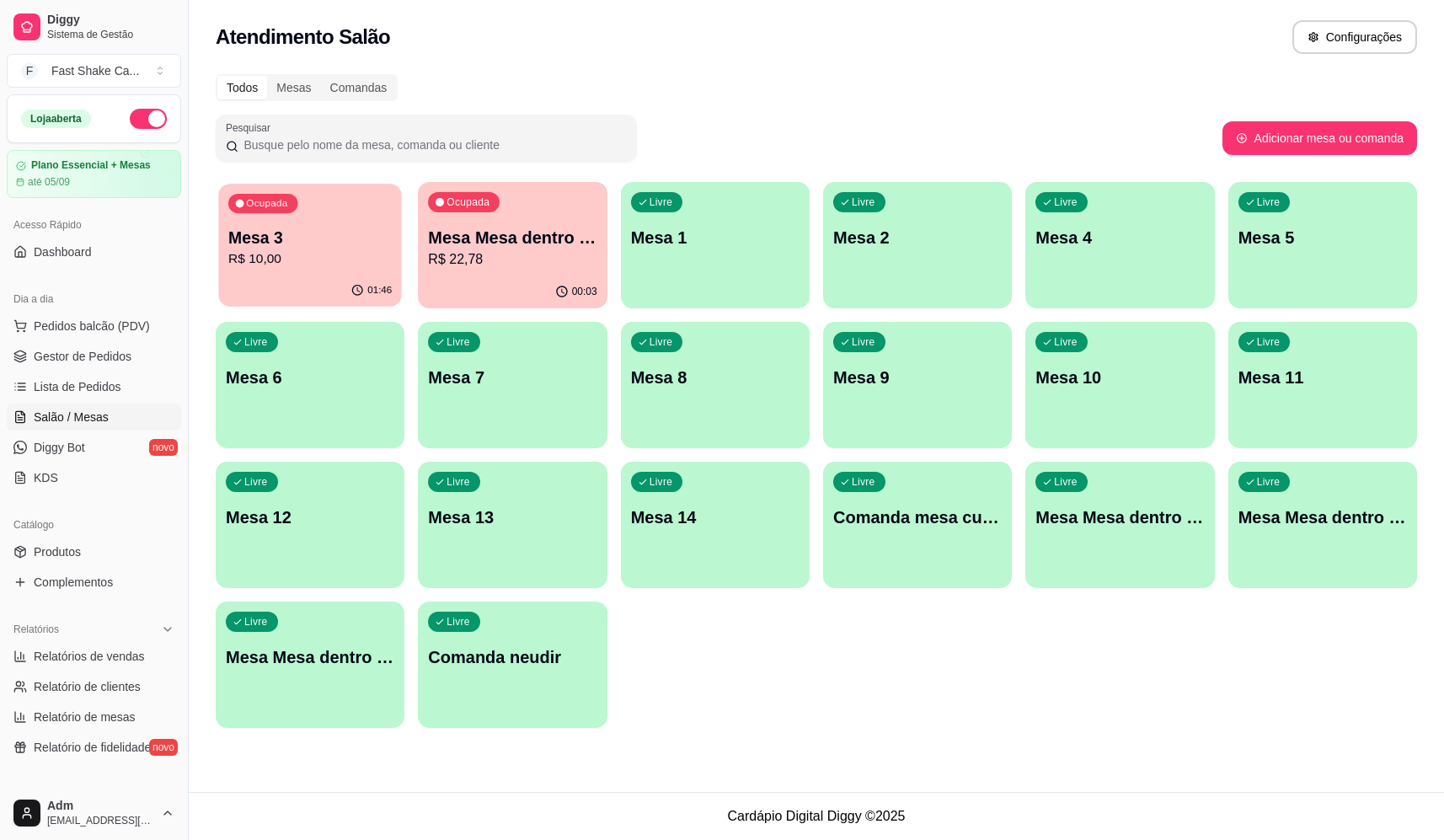
click at [310, 247] on p "Mesa 3" at bounding box center [310, 238] width 163 height 23
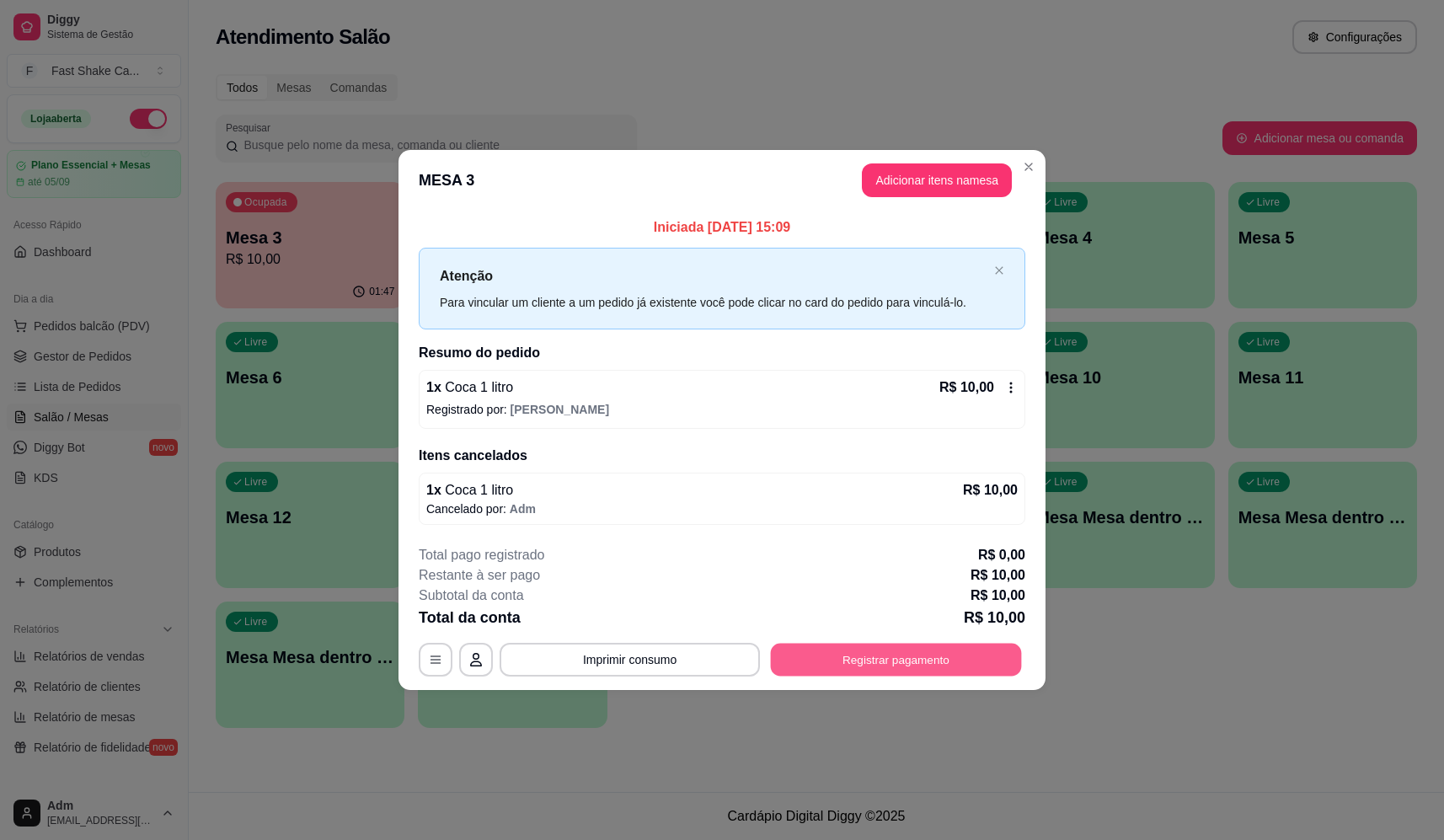
click at [900, 660] on button "Registrar pagamento" at bounding box center [896, 661] width 251 height 33
click at [797, 299] on div "Débito" at bounding box center [837, 334] width 118 height 98
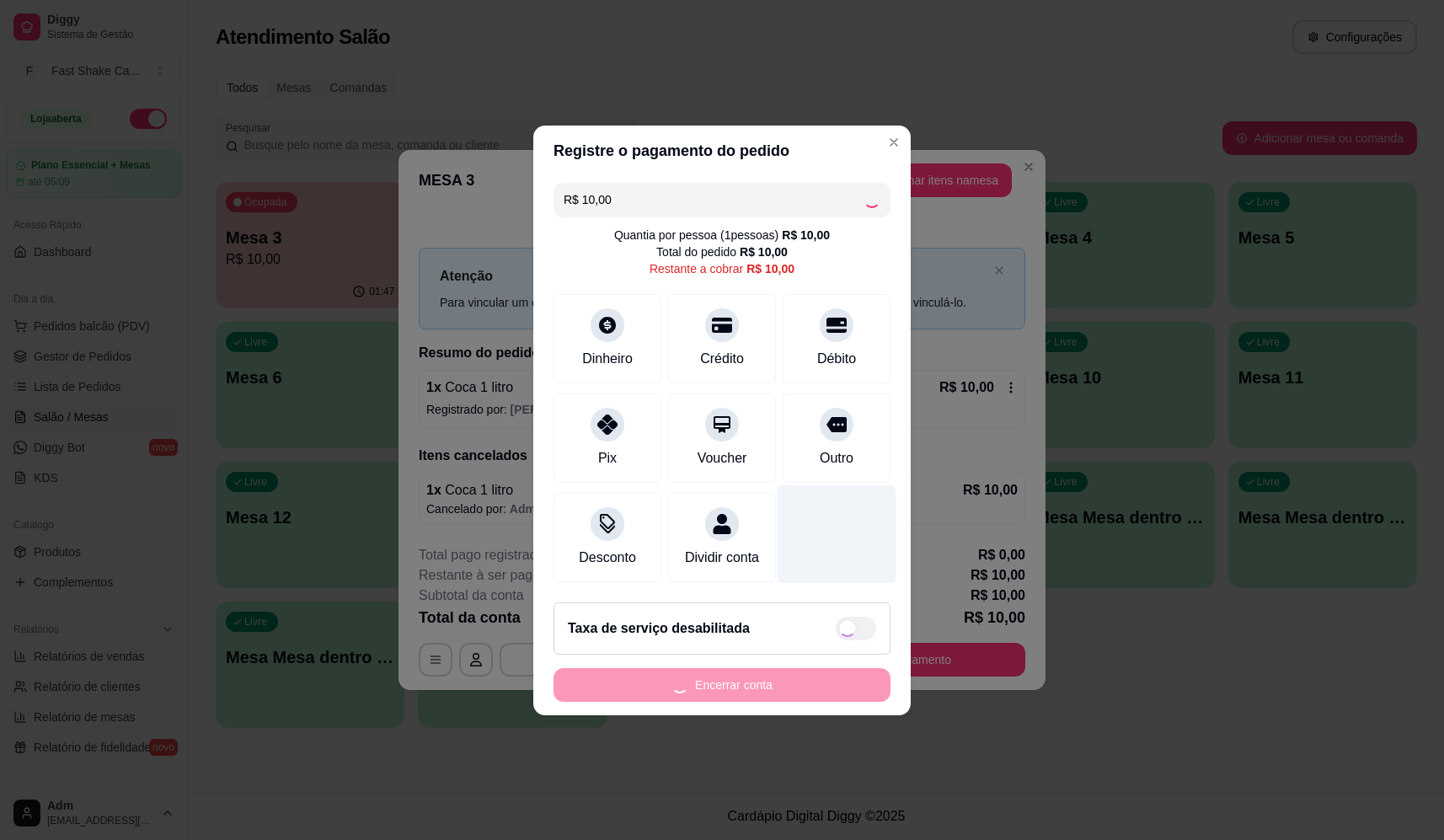
type input "R$ 0,00"
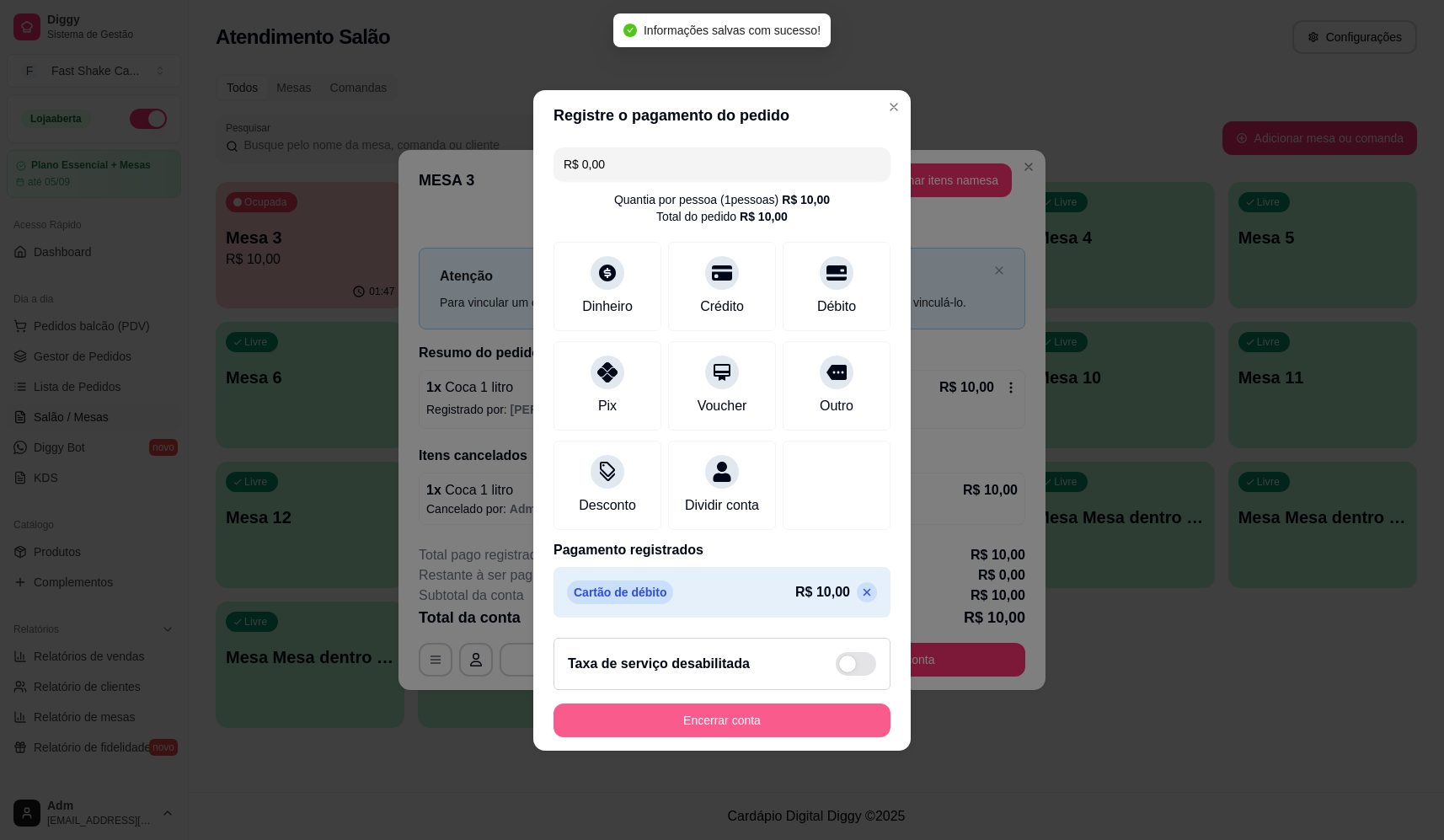
click at [788, 729] on button "Encerrar conta" at bounding box center [722, 720] width 337 height 34
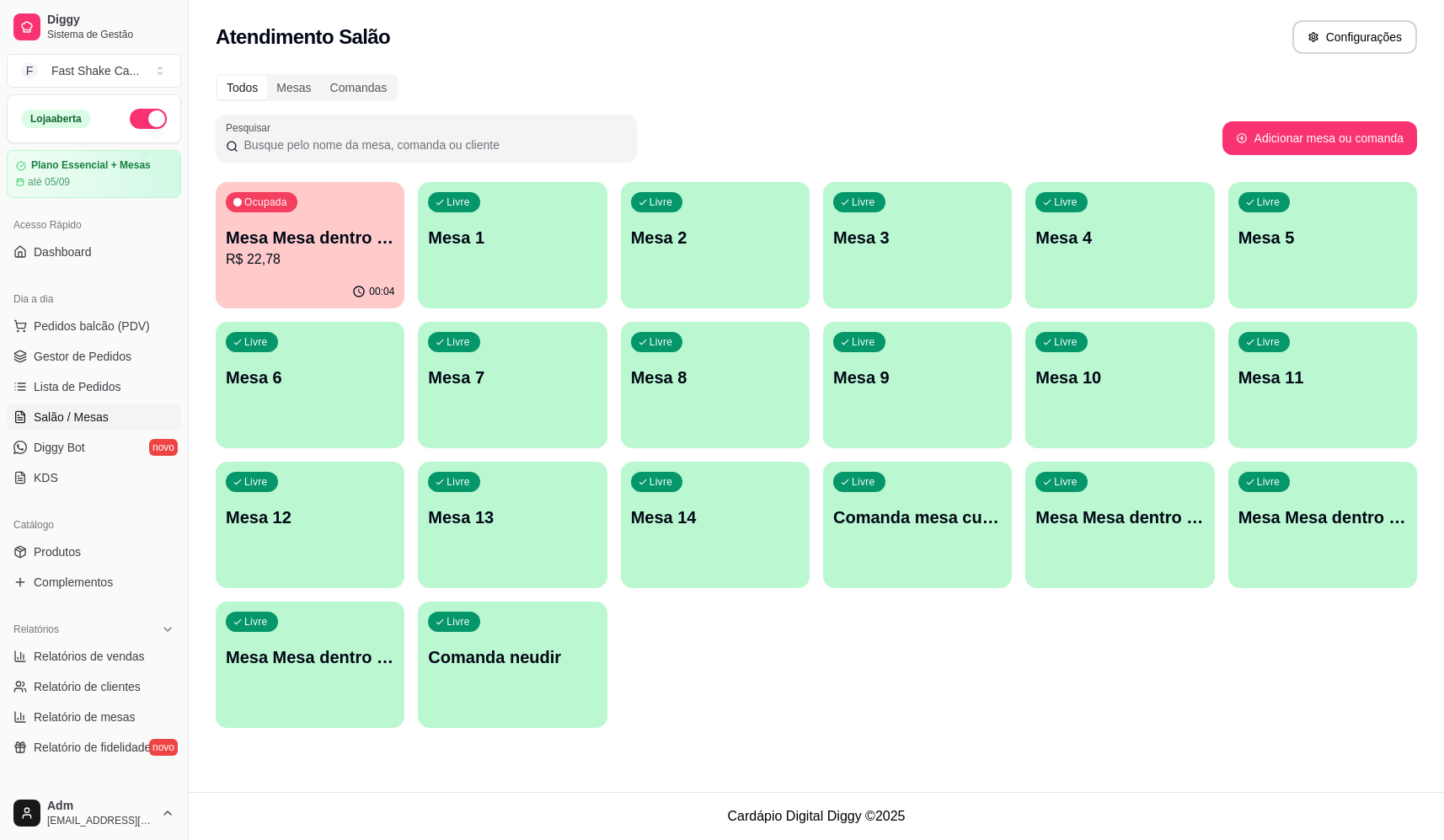
click at [728, 241] on p "Mesa 2" at bounding box center [715, 238] width 169 height 24
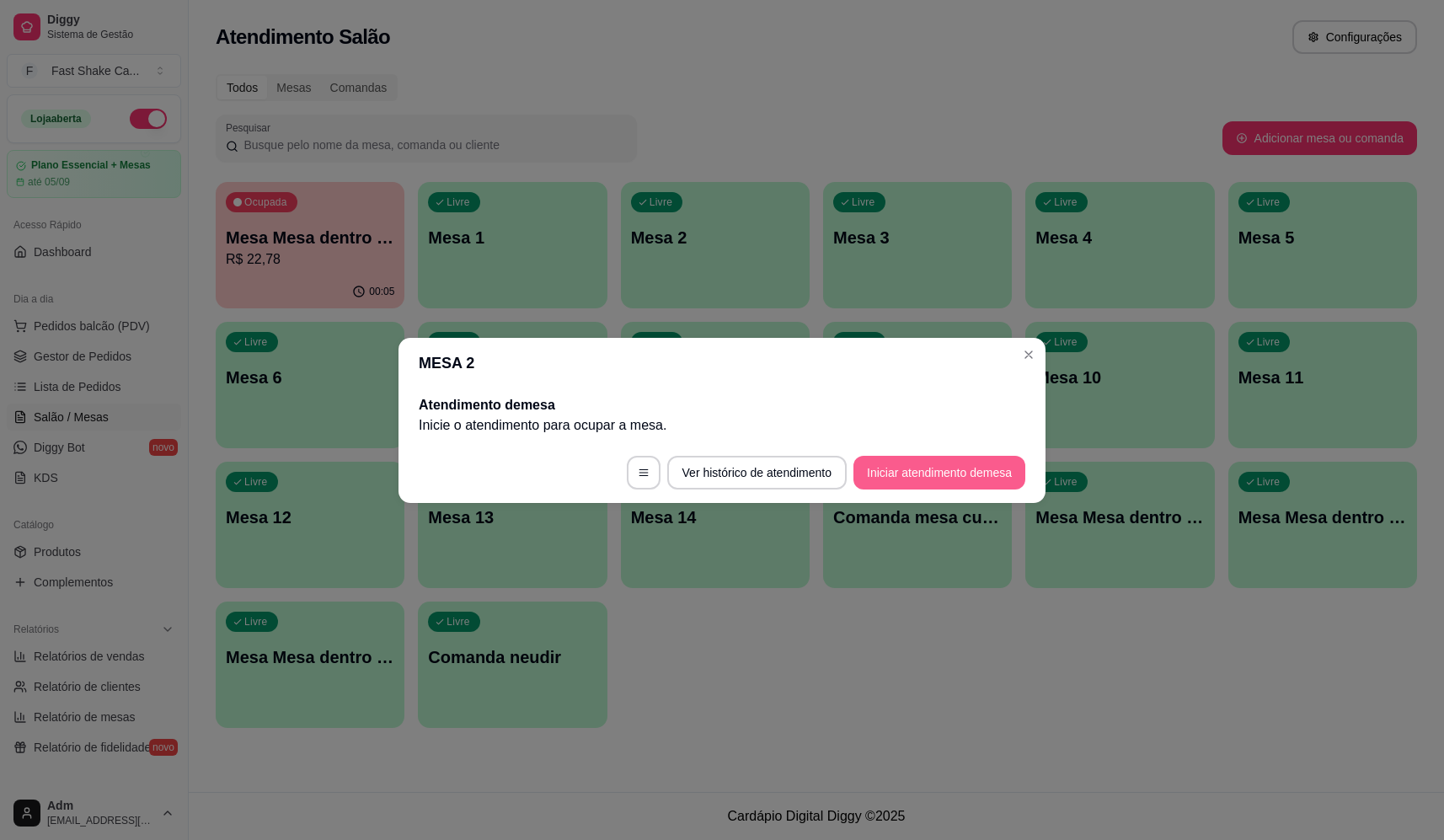
click at [934, 465] on button "Iniciar atendimento de mesa" at bounding box center [939, 472] width 172 height 34
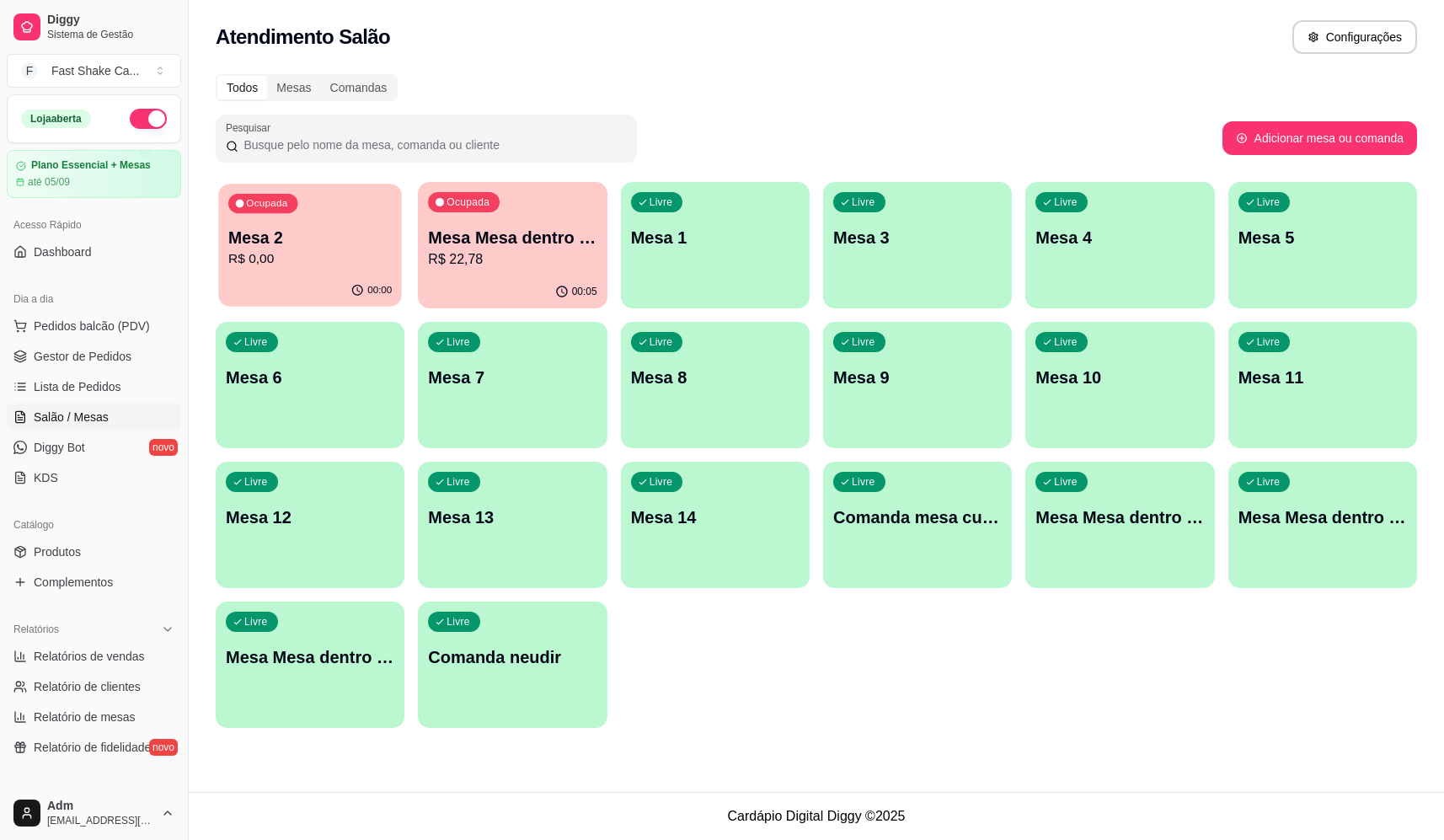
click at [308, 268] on p "R$ 0,00" at bounding box center [310, 259] width 163 height 19
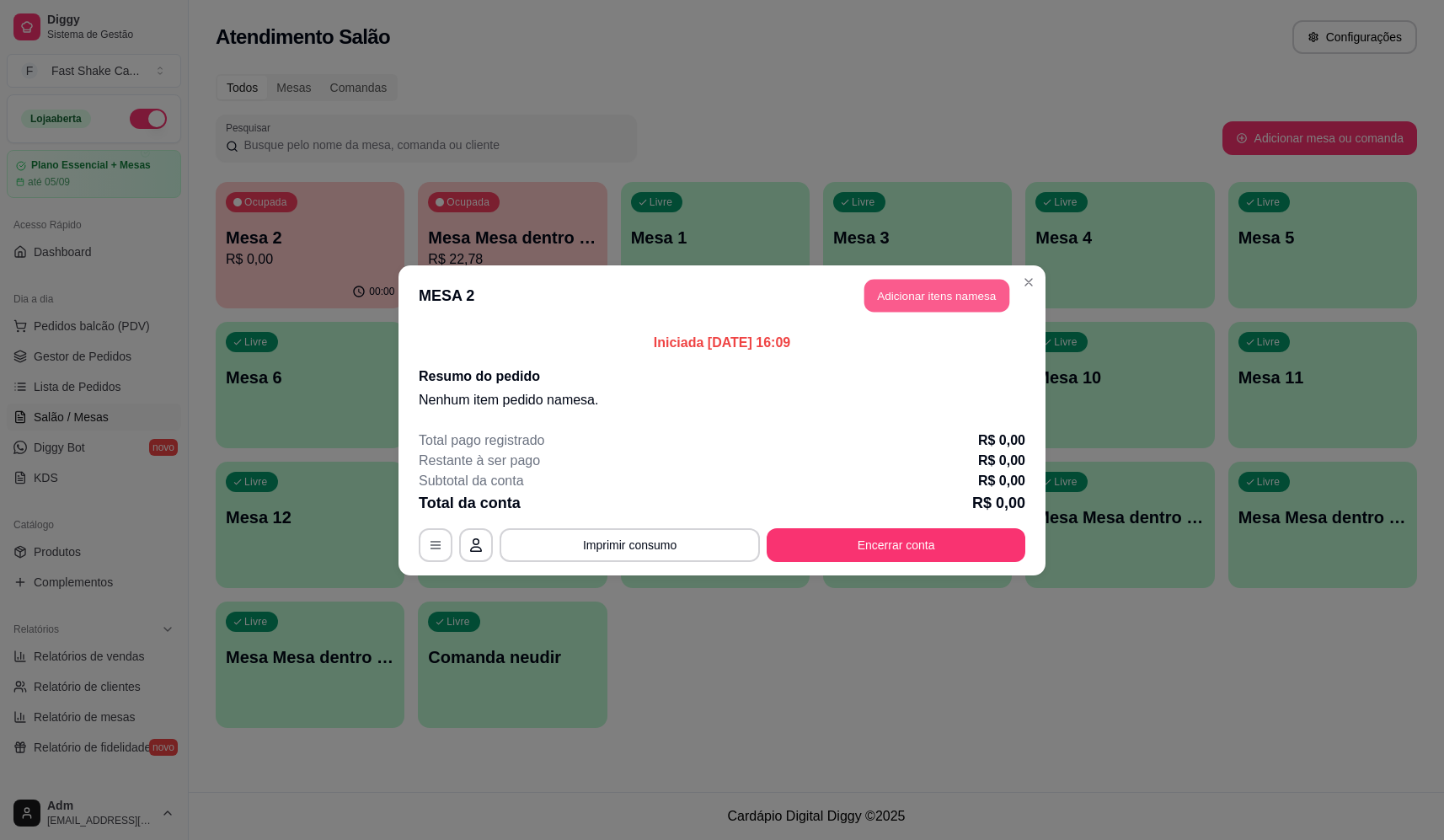
click at [966, 289] on button "Adicionar itens na mesa" at bounding box center [937, 295] width 145 height 33
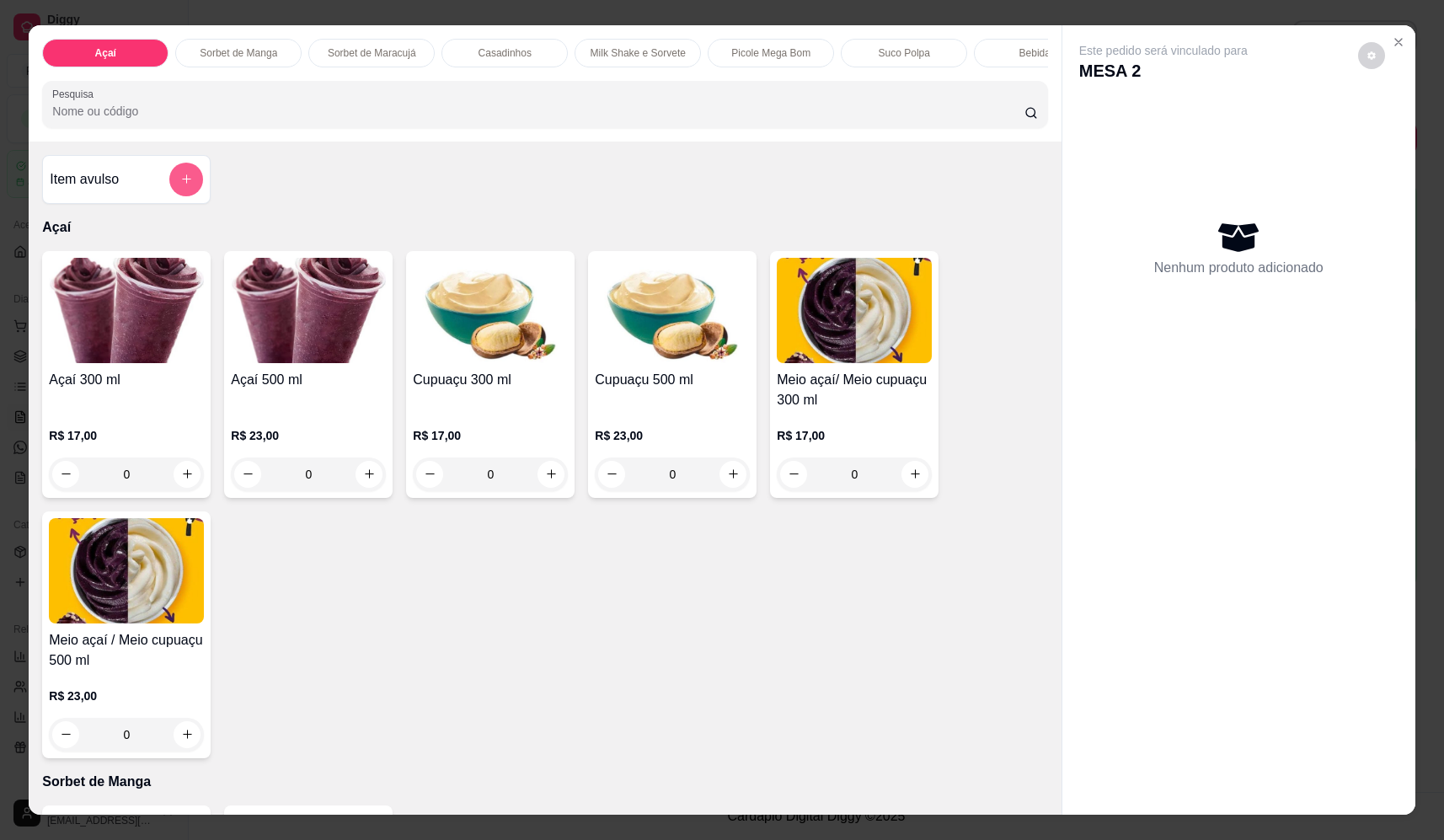
click at [175, 196] on button "add-separate-item" at bounding box center [186, 179] width 34 height 34
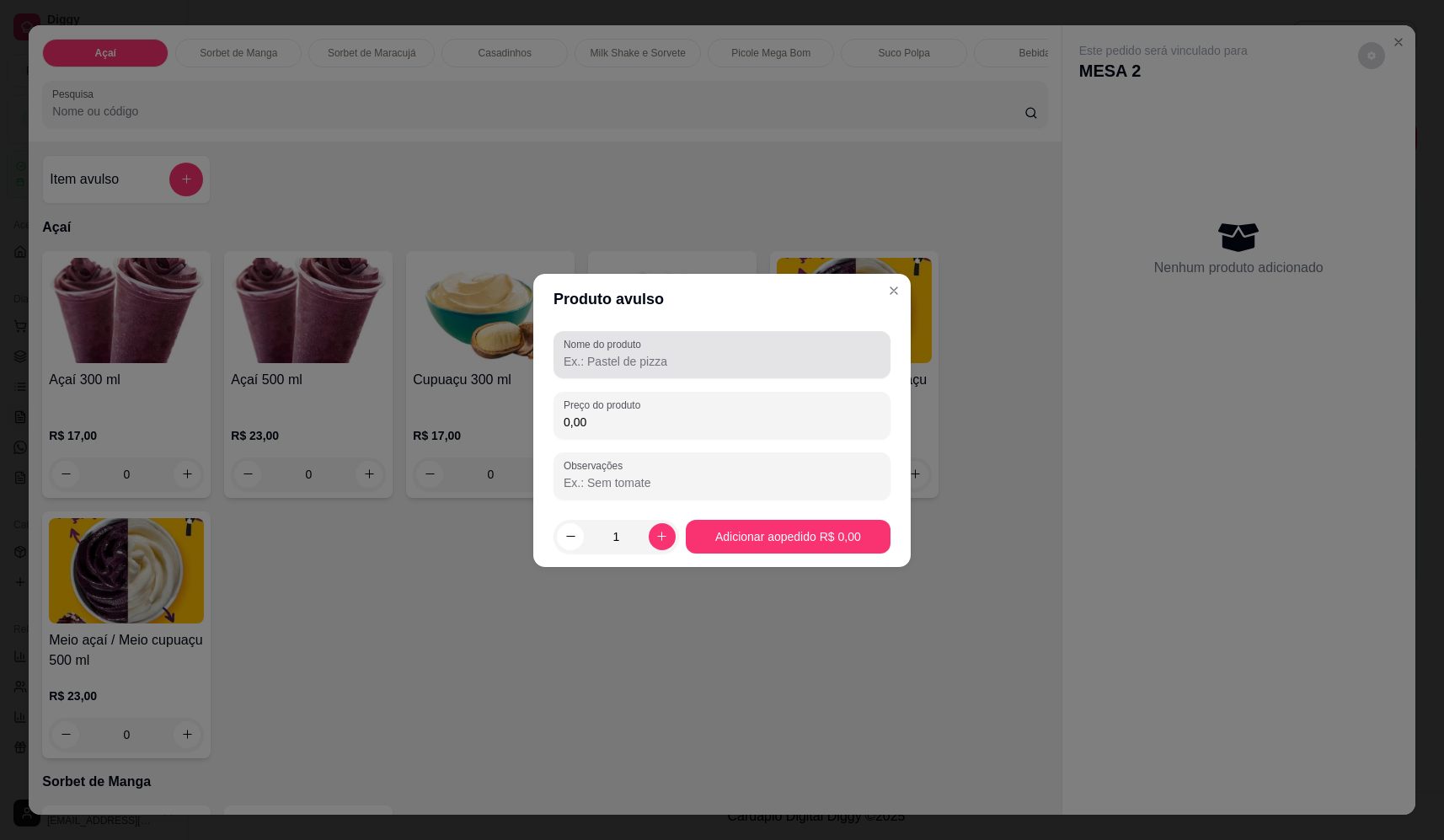
click at [628, 375] on div "Nome do produto" at bounding box center [722, 354] width 337 height 47
type input "sorvete"
click at [683, 420] on div "0,00" at bounding box center [722, 415] width 317 height 34
click at [688, 416] on input "0,00" at bounding box center [722, 422] width 317 height 16
click at [661, 417] on input "0,00" at bounding box center [722, 422] width 317 height 16
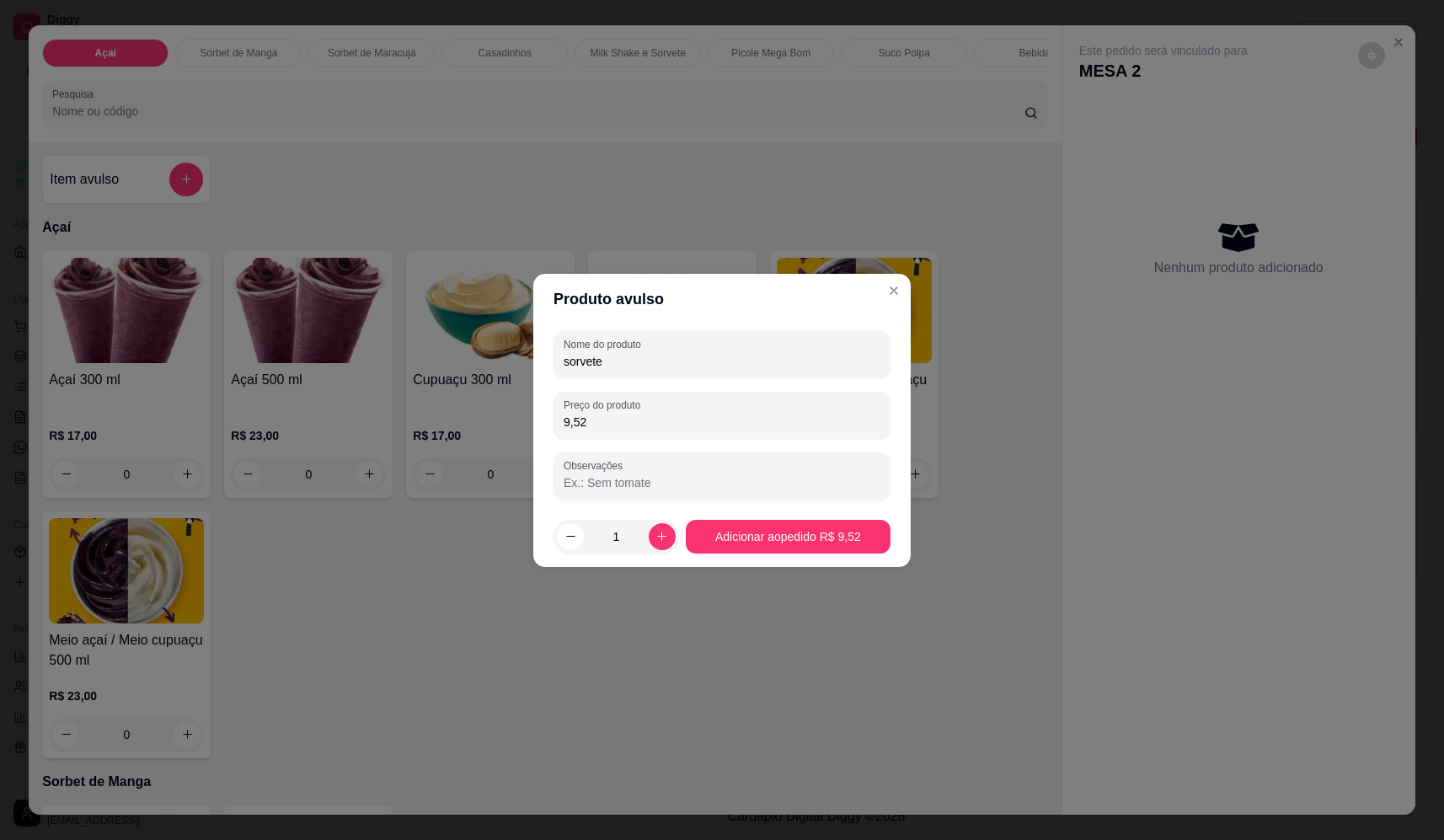
type input "9,52"
drag, startPoint x: 871, startPoint y: 555, endPoint x: 871, endPoint y: 542, distance: 13.0
click at [870, 555] on footer "1 Adicionar ao pedido R$ 9,52" at bounding box center [722, 537] width 377 height 61
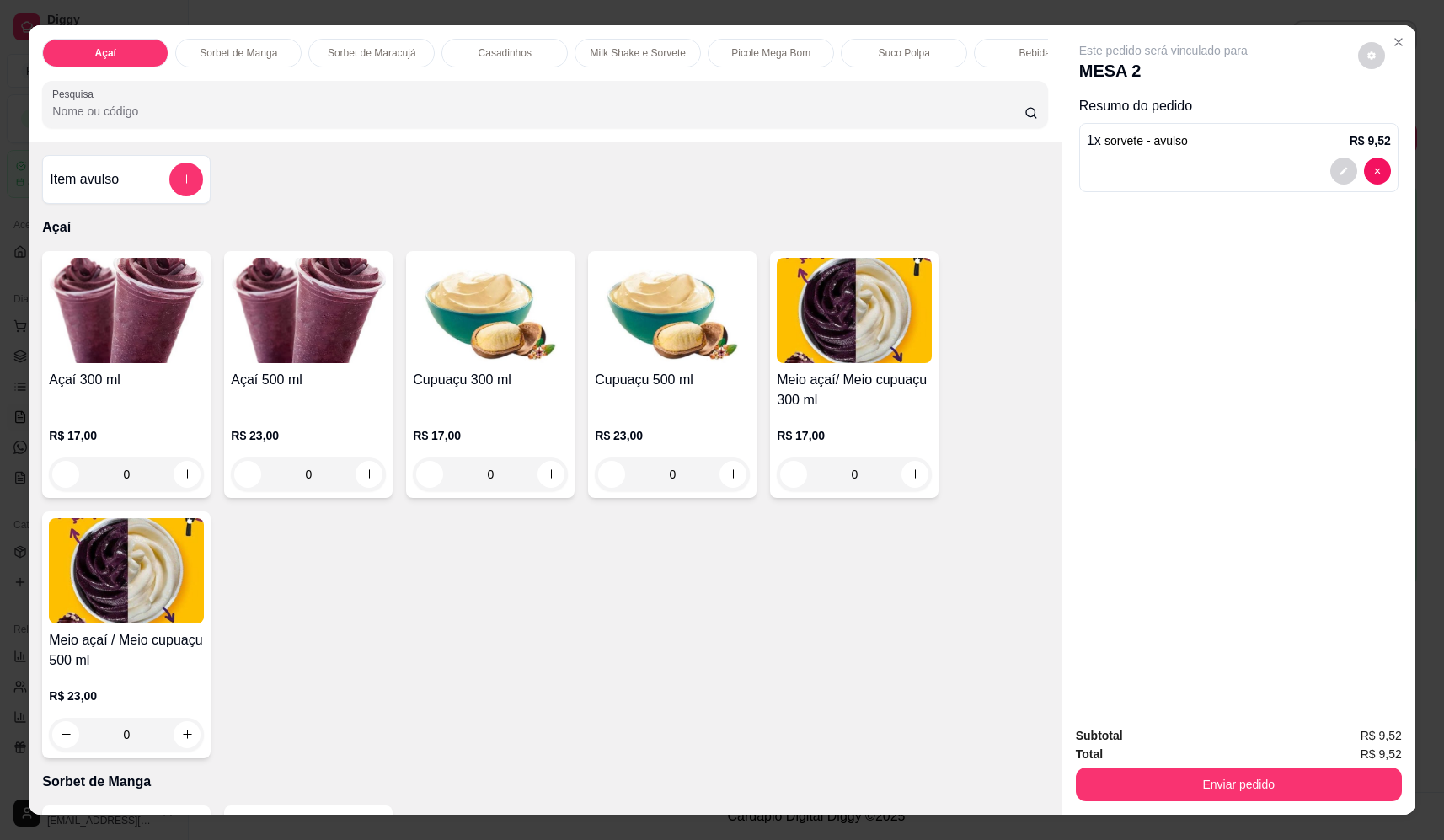
click at [467, 119] on input "Pesquisa" at bounding box center [538, 111] width 972 height 16
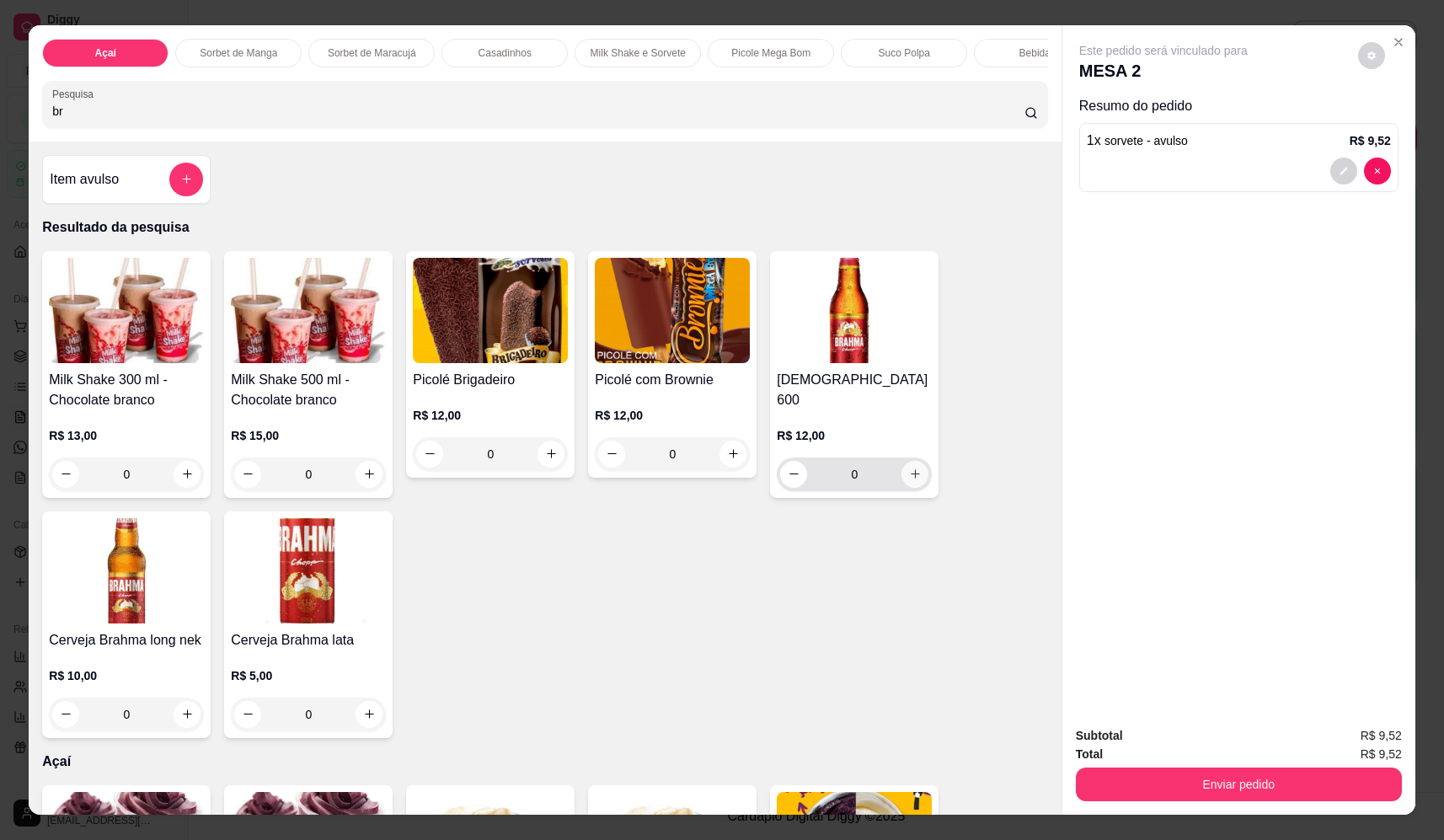
type input "br"
click at [911, 468] on icon "increase-product-quantity" at bounding box center [916, 475] width 13 height 13
type input "1"
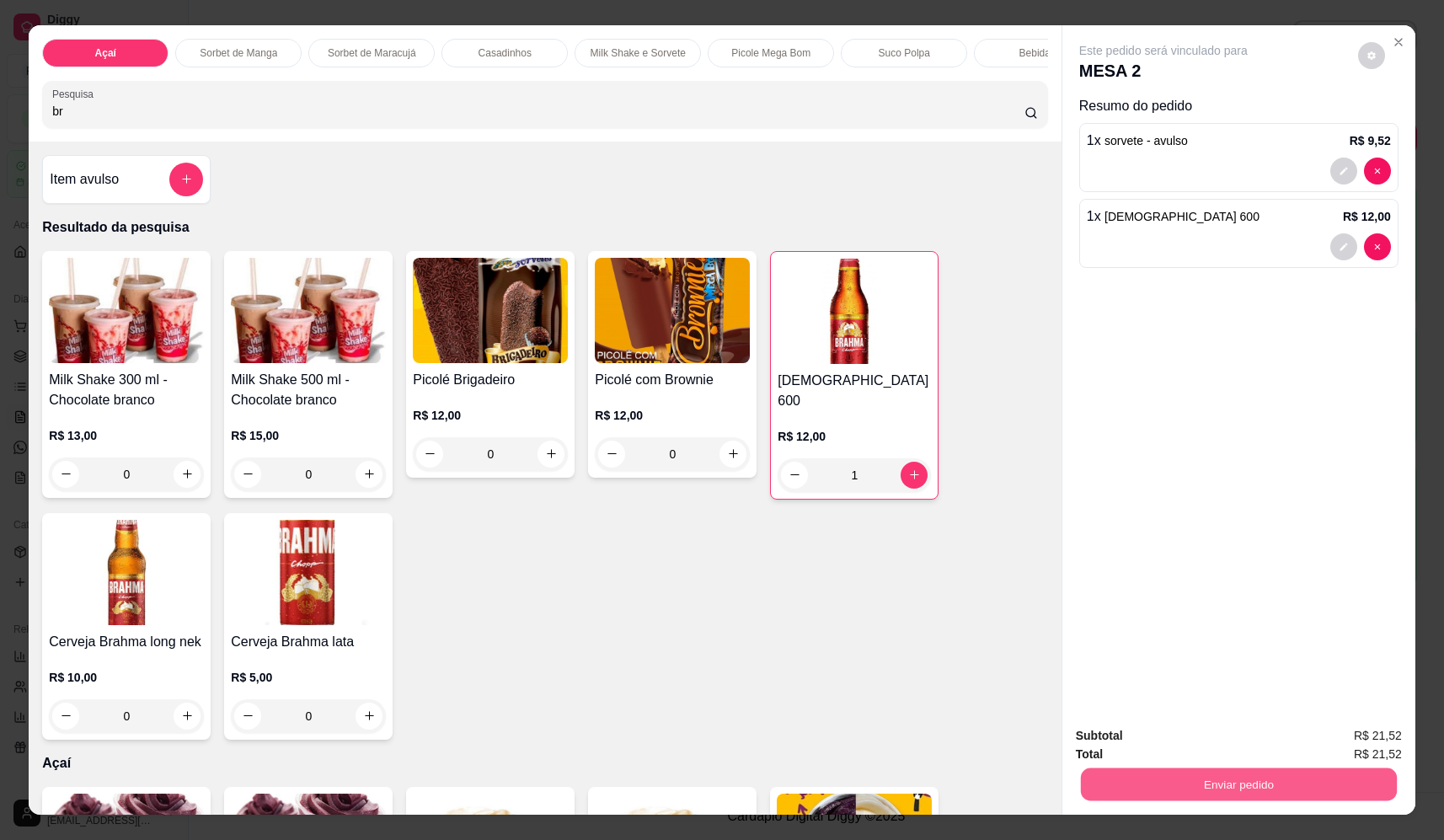
click at [1173, 782] on button "Enviar pedido" at bounding box center [1238, 784] width 316 height 33
click at [1169, 738] on button "Não registrar e enviar pedido" at bounding box center [1183, 743] width 170 height 31
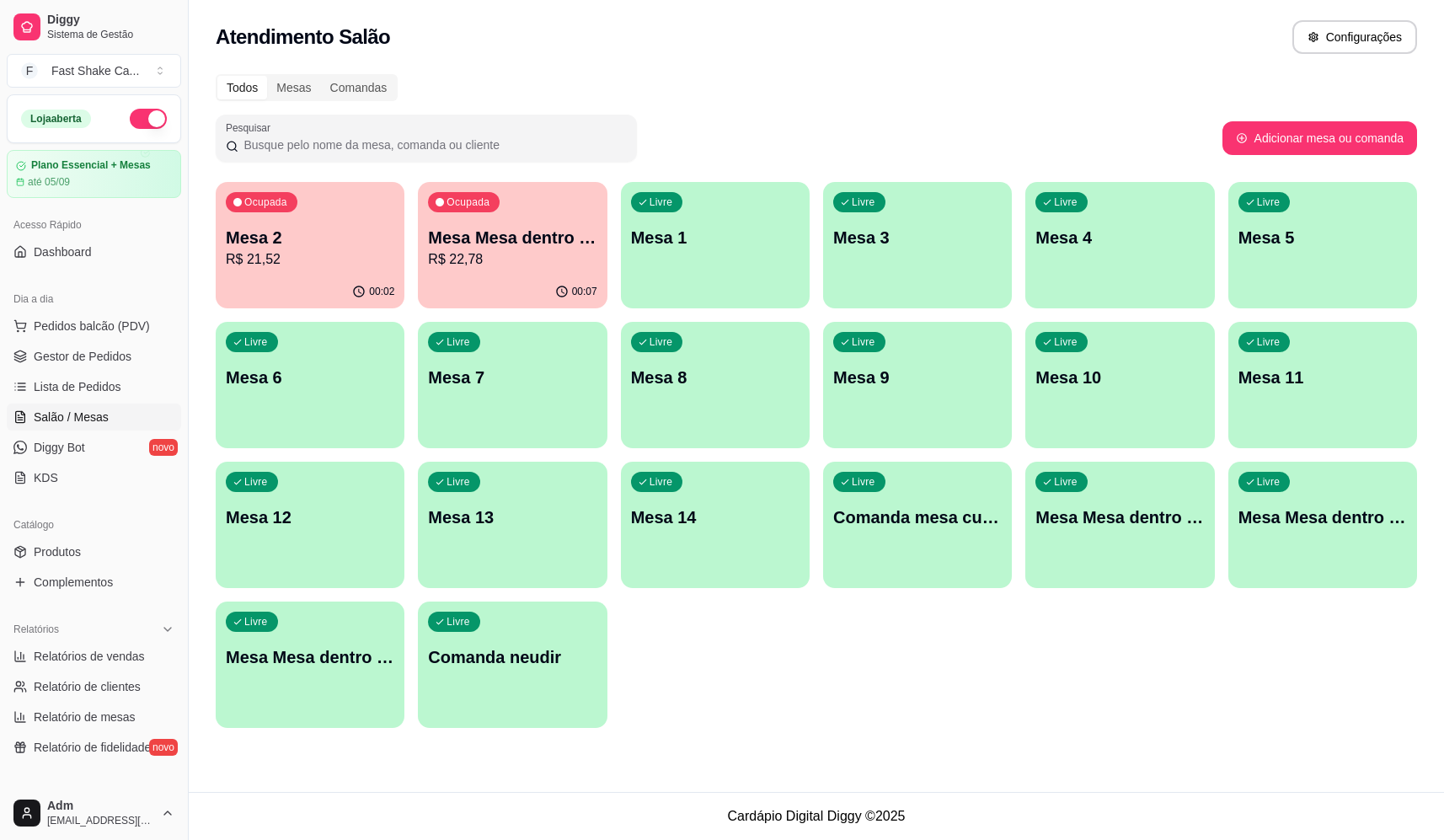
drag, startPoint x: 953, startPoint y: 181, endPoint x: 497, endPoint y: 217, distance: 457.4
click at [466, 233] on p "Mesa Mesa dentro verde" at bounding box center [512, 238] width 169 height 24
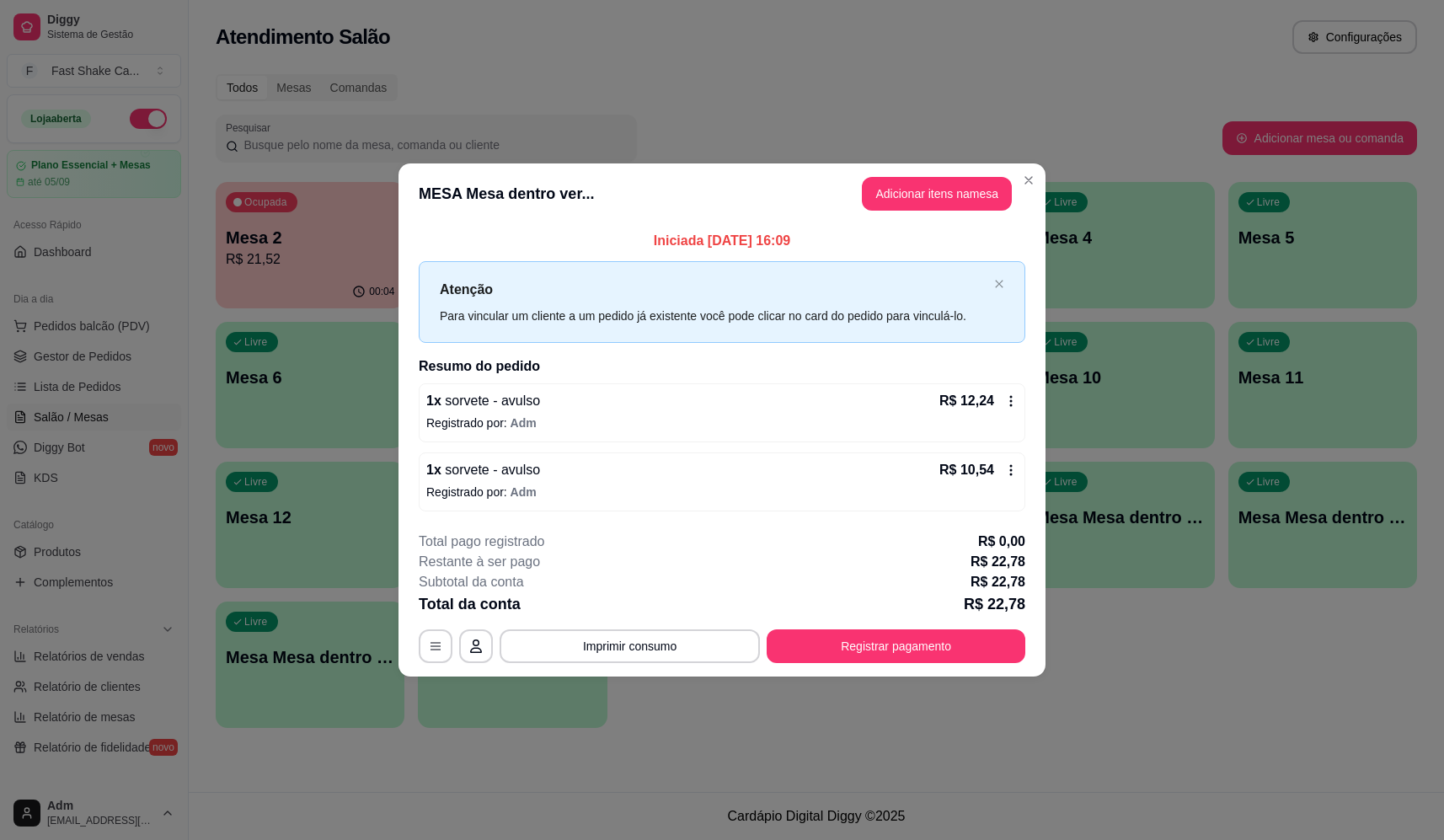
click at [699, 651] on button "Imprimir consumo" at bounding box center [630, 646] width 261 height 34
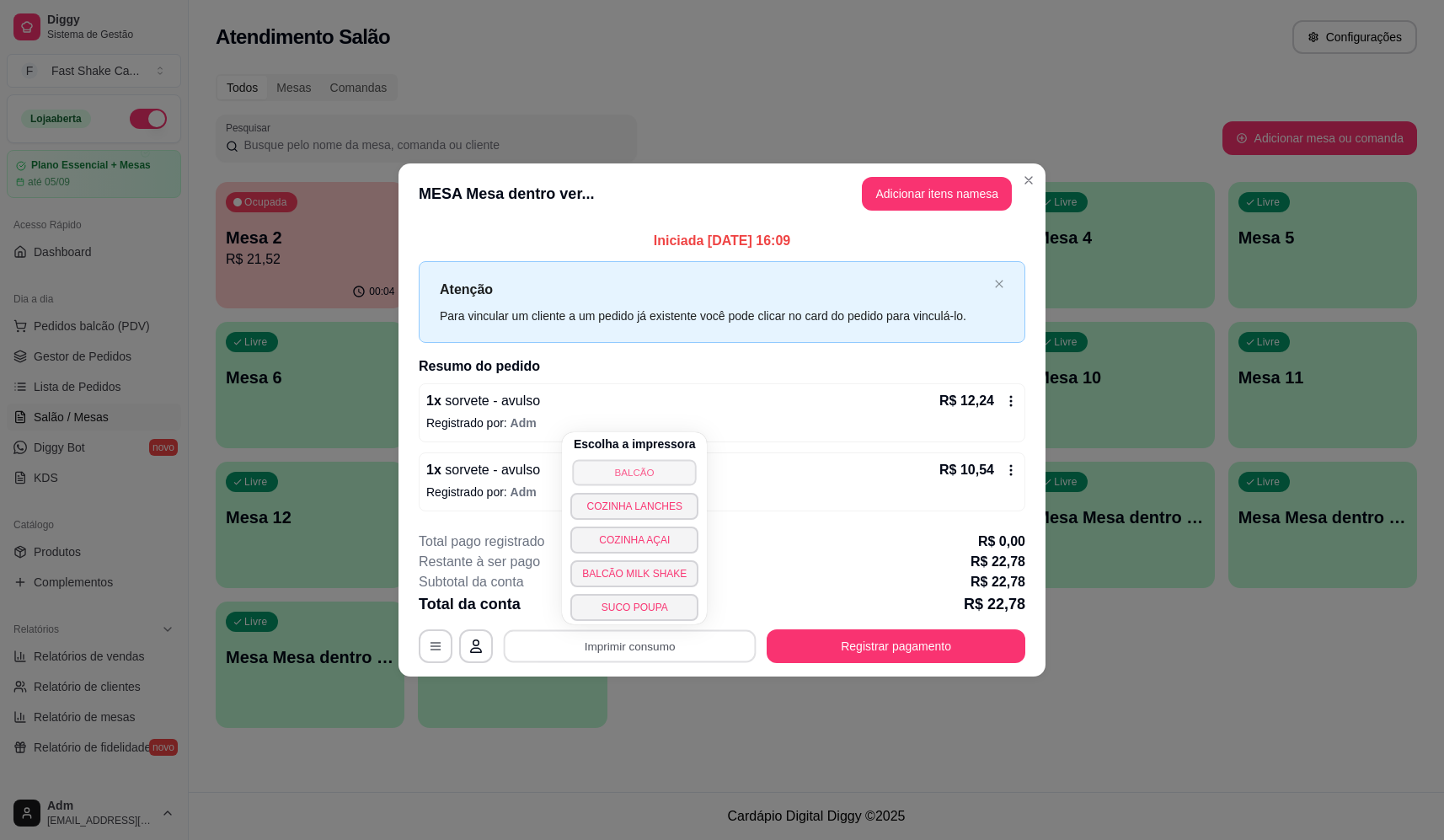
click at [654, 476] on button "BALCÃO" at bounding box center [635, 472] width 124 height 26
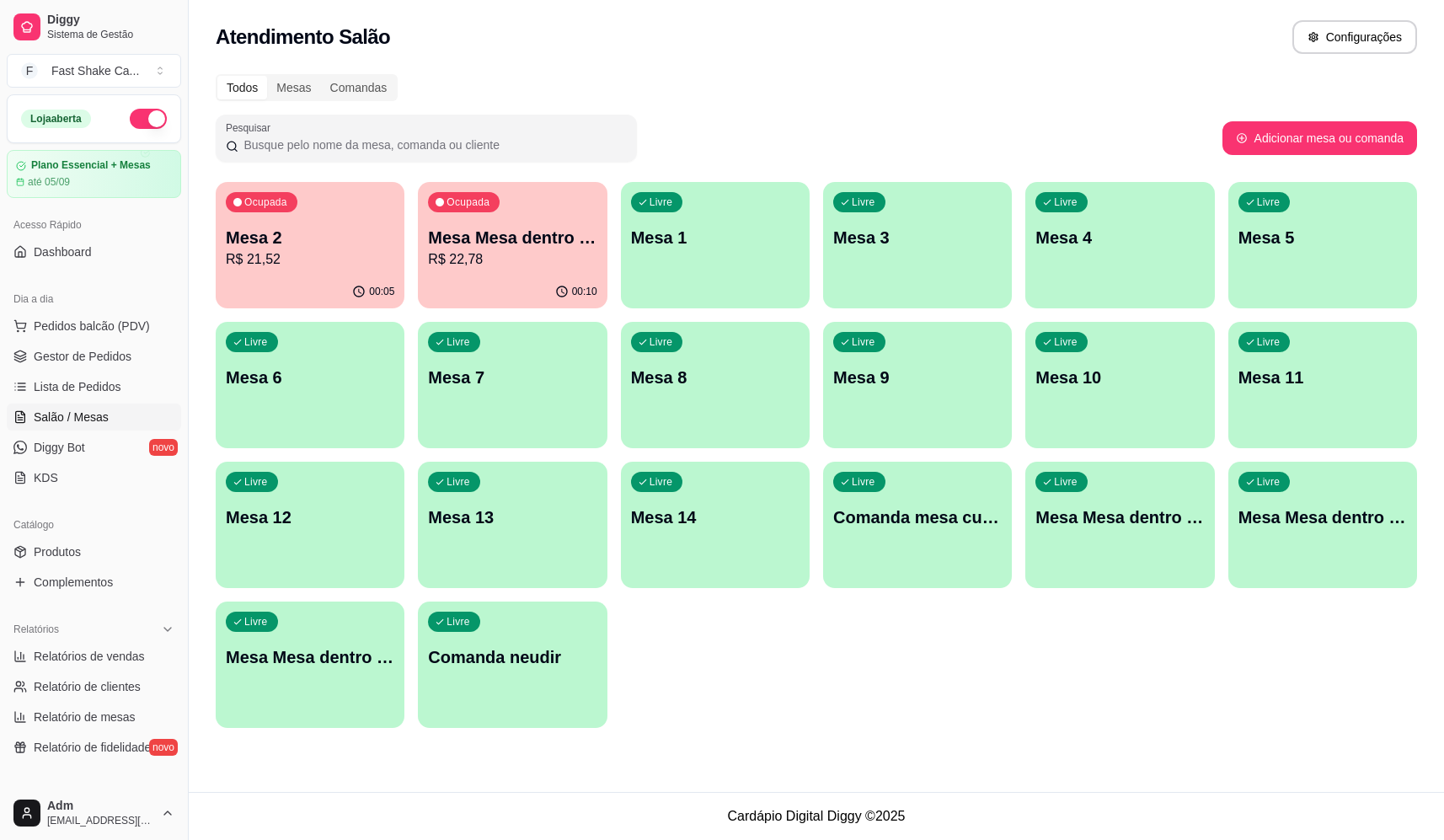
click at [961, 661] on div "Ocupada Mesa 2 R$ 21,52 00:05 Ocupada Mesa Mesa dentro verde R$ 22,78 00:10 Liv…" at bounding box center [816, 455] width 1202 height 546
click at [487, 260] on p "R$ 22,78" at bounding box center [512, 260] width 169 height 20
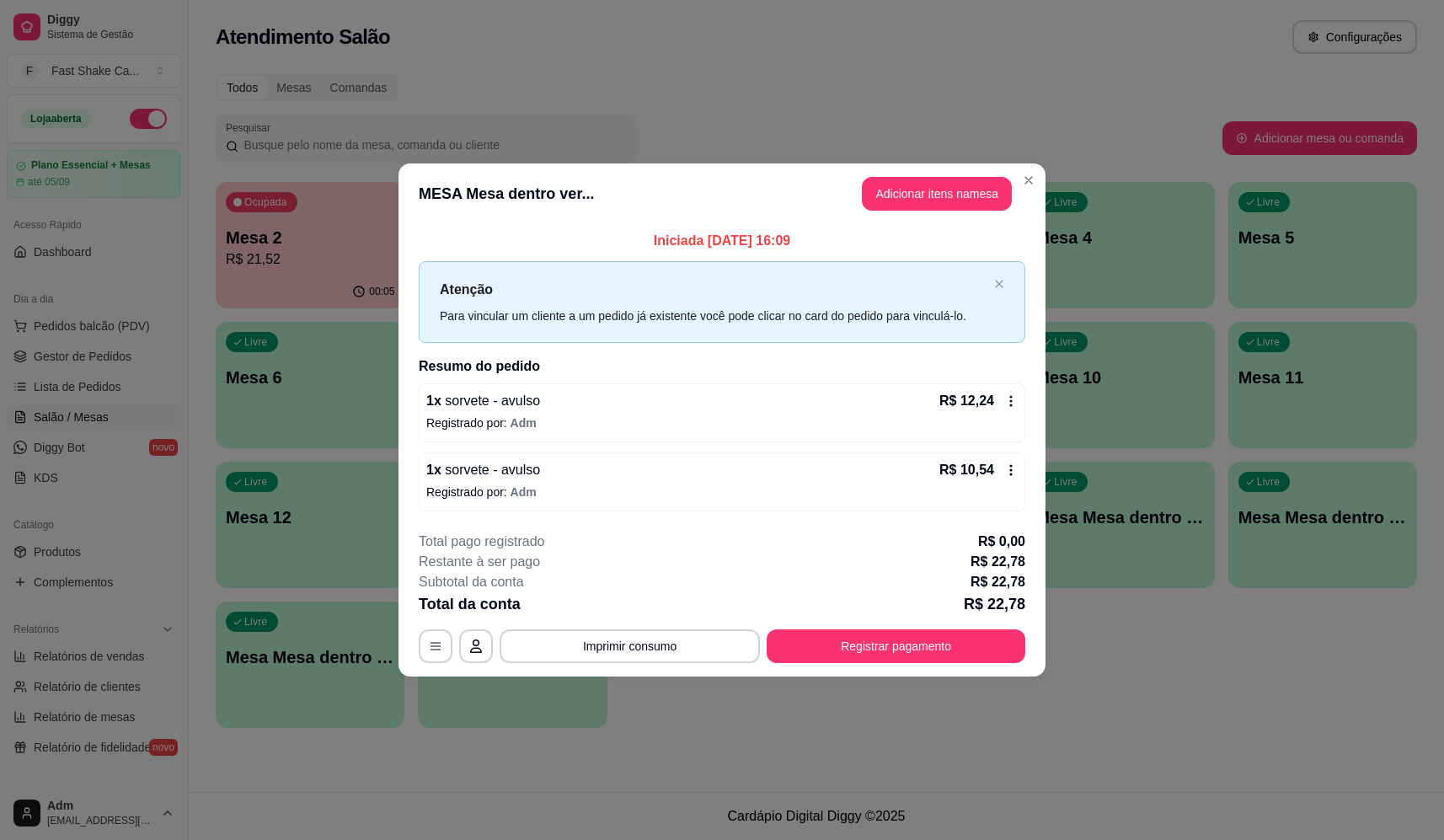
click at [933, 656] on button "Registrar pagamento" at bounding box center [896, 646] width 259 height 34
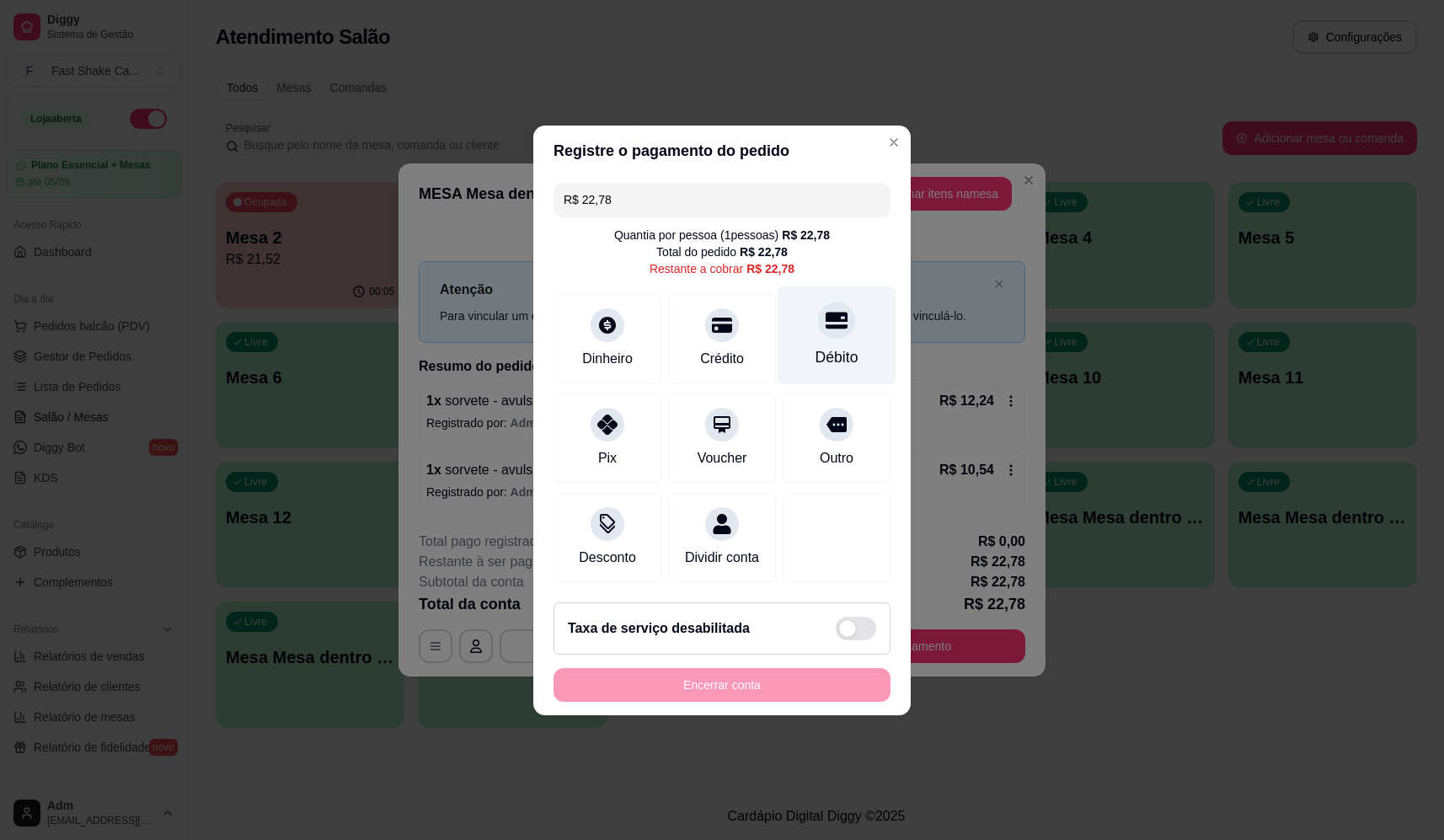
click at [825, 309] on icon at bounding box center [836, 320] width 22 height 22
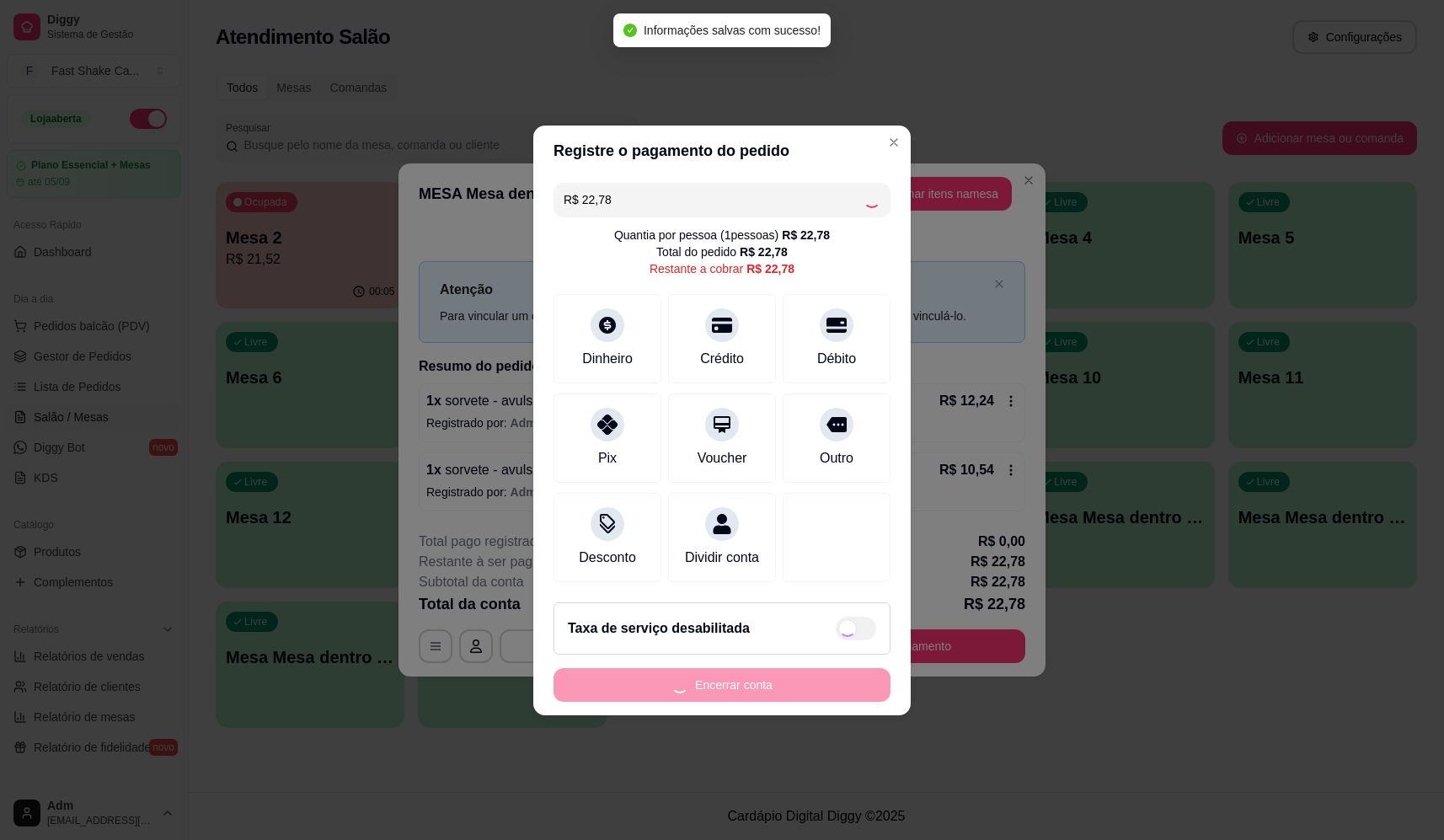
type input "R$ 0,00"
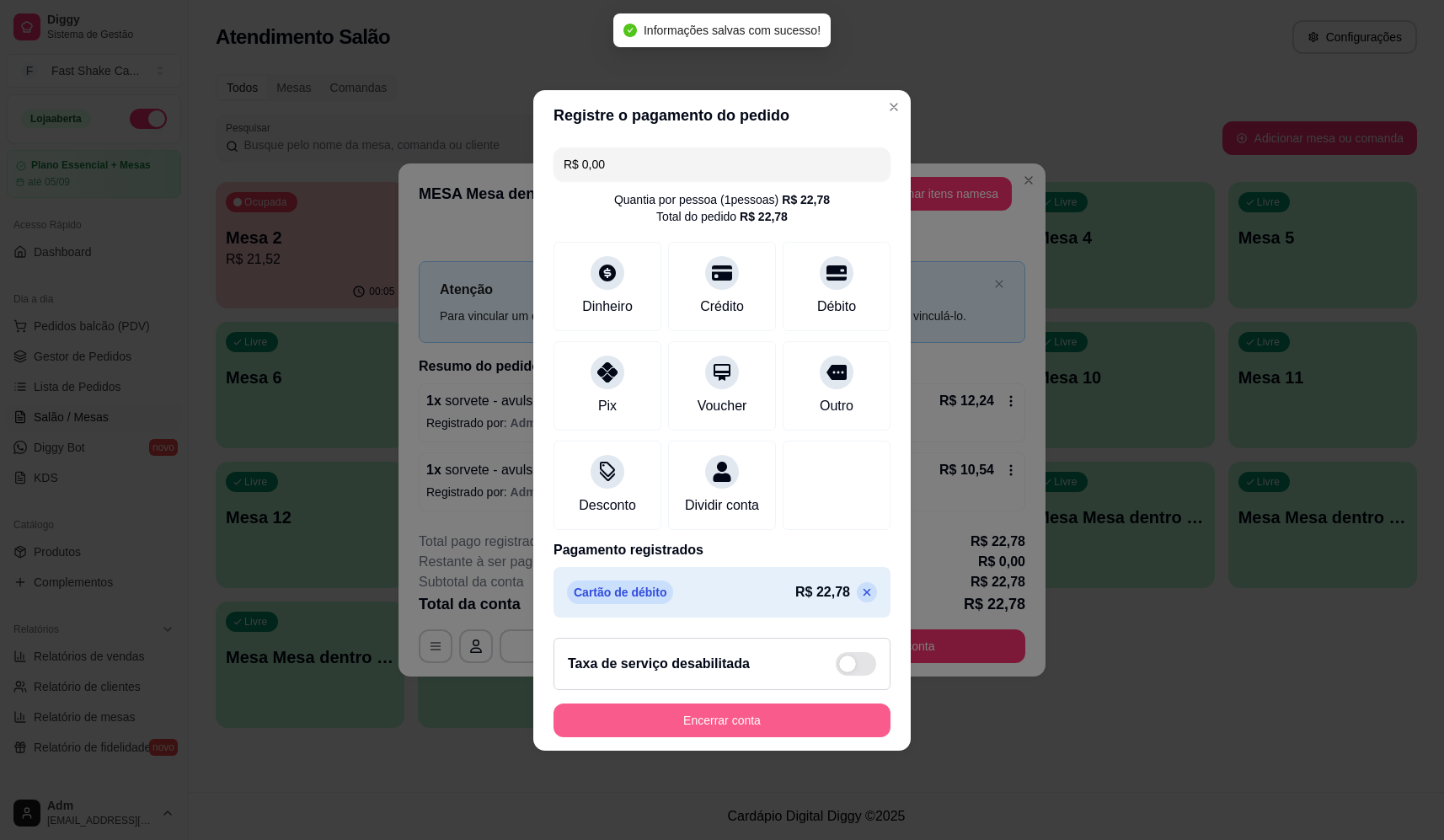
click at [836, 737] on button "Encerrar conta" at bounding box center [722, 720] width 337 height 34
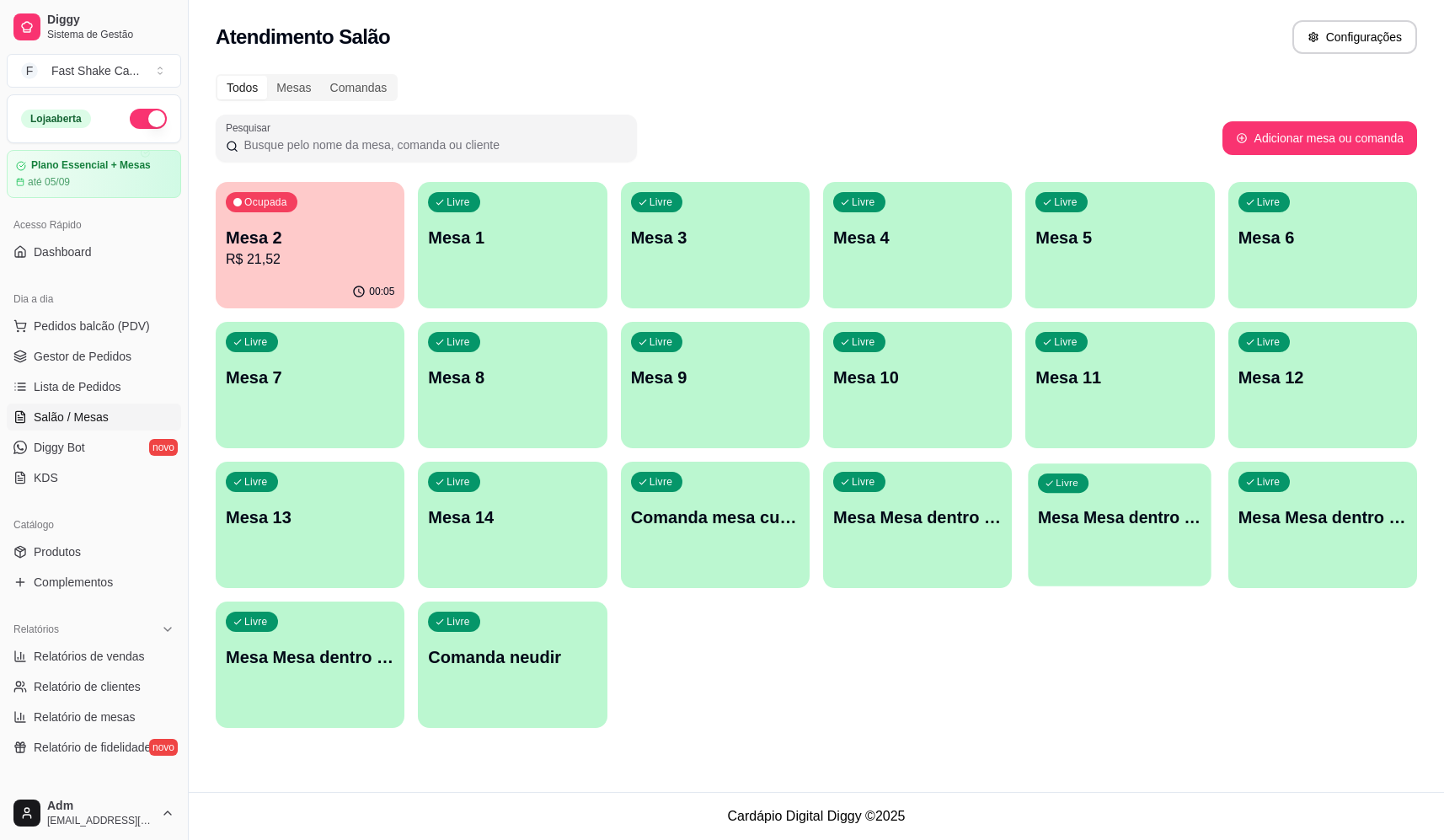
click at [1148, 544] on div "Livre Mesa Mesa dentro laranja" at bounding box center [1121, 515] width 184 height 103
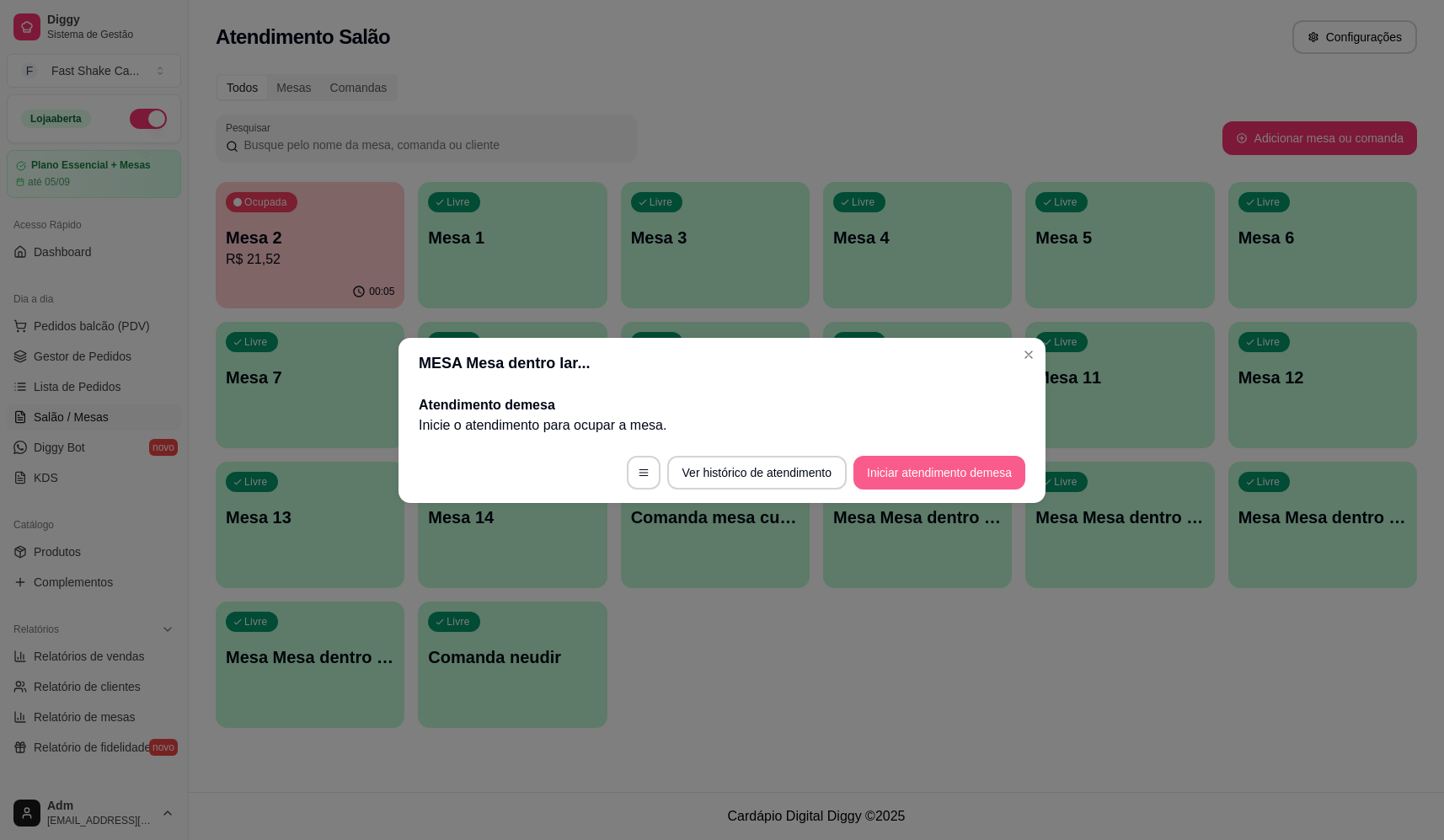
click at [959, 472] on button "Iniciar atendimento de mesa" at bounding box center [939, 472] width 172 height 34
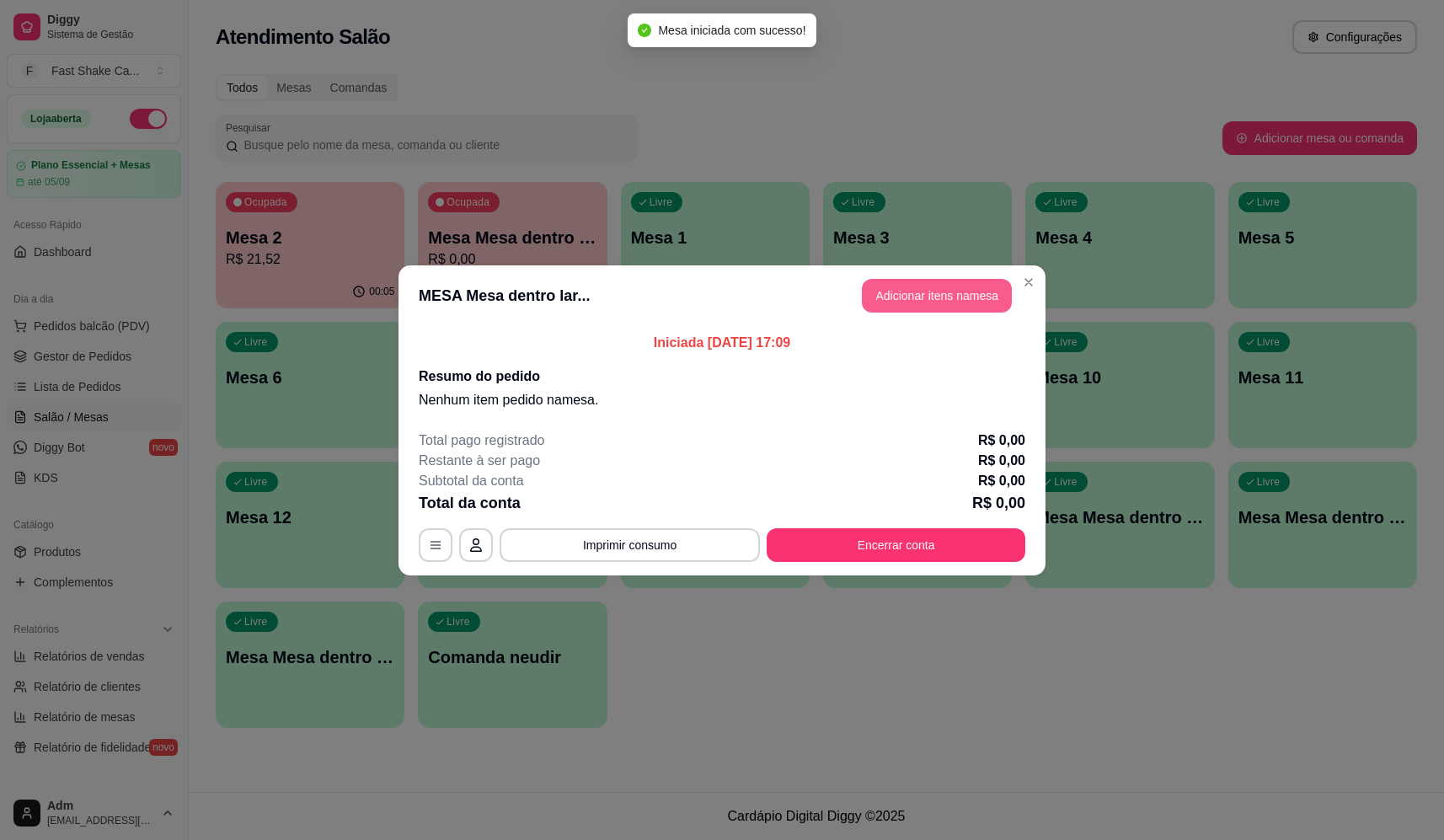
click at [891, 295] on button "Adicionar itens na mesa" at bounding box center [937, 295] width 150 height 34
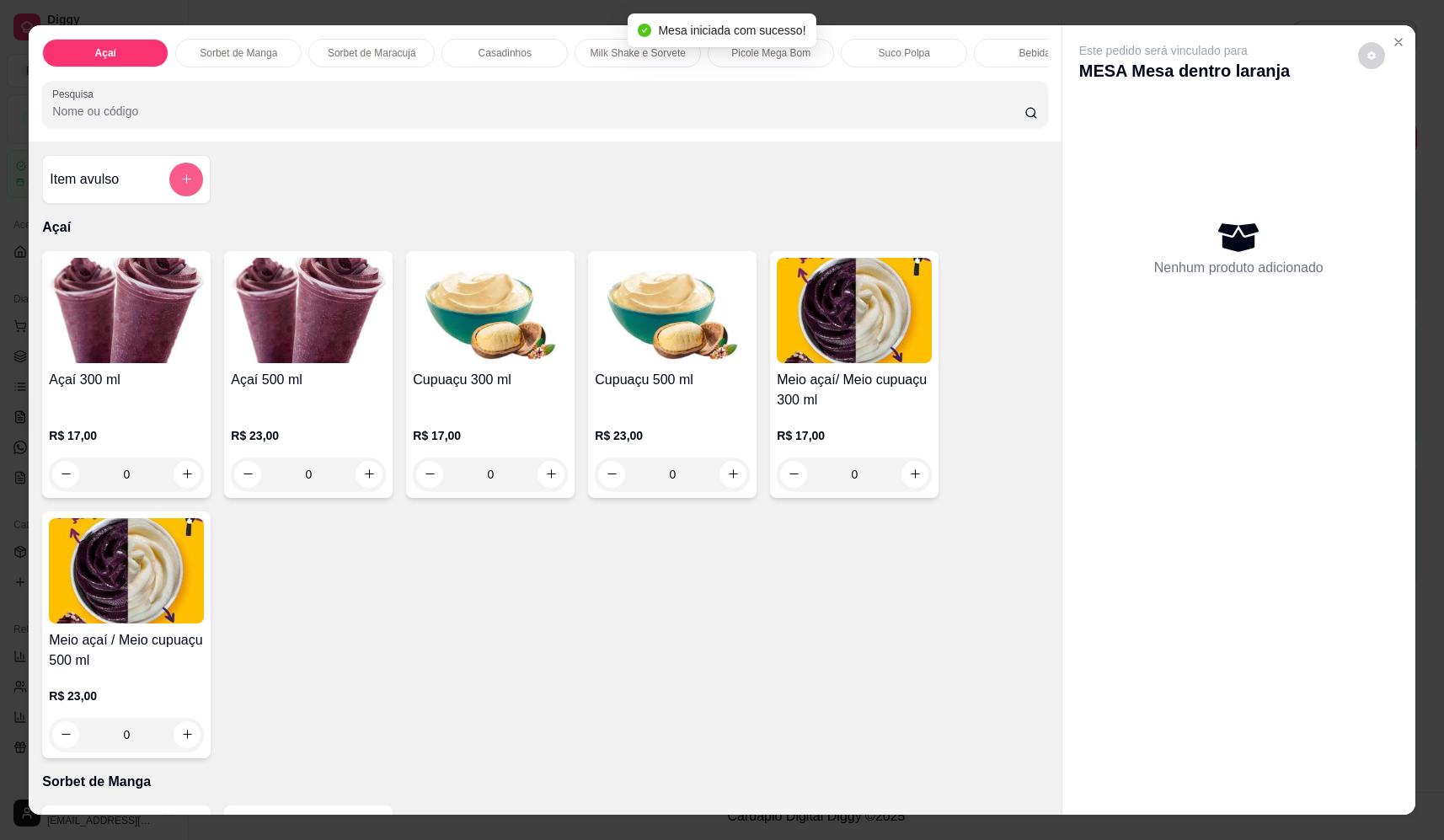
click at [176, 183] on button "add-separate-item" at bounding box center [186, 179] width 34 height 34
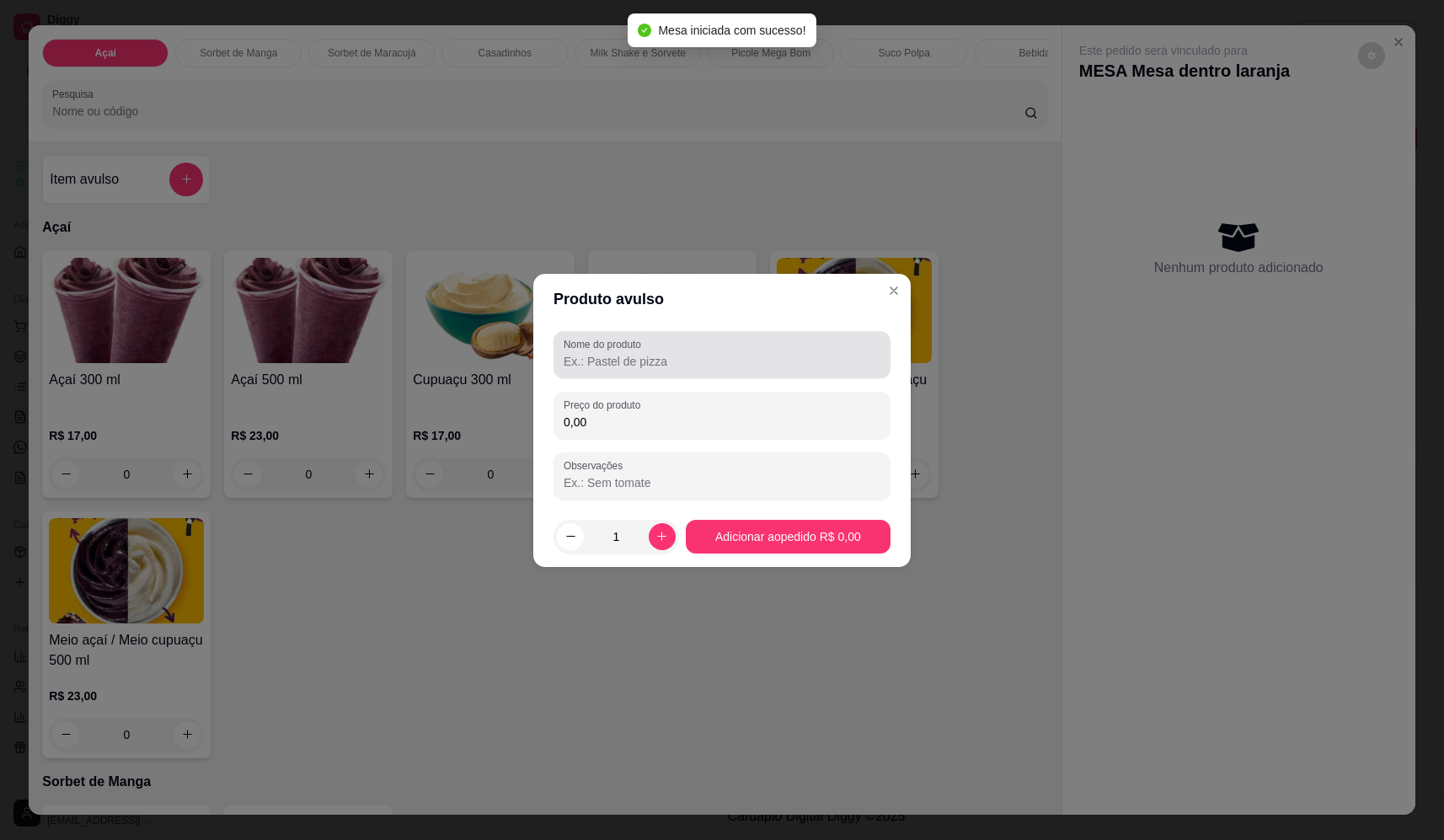
click at [658, 356] on input "Nome do produto" at bounding box center [722, 361] width 317 height 16
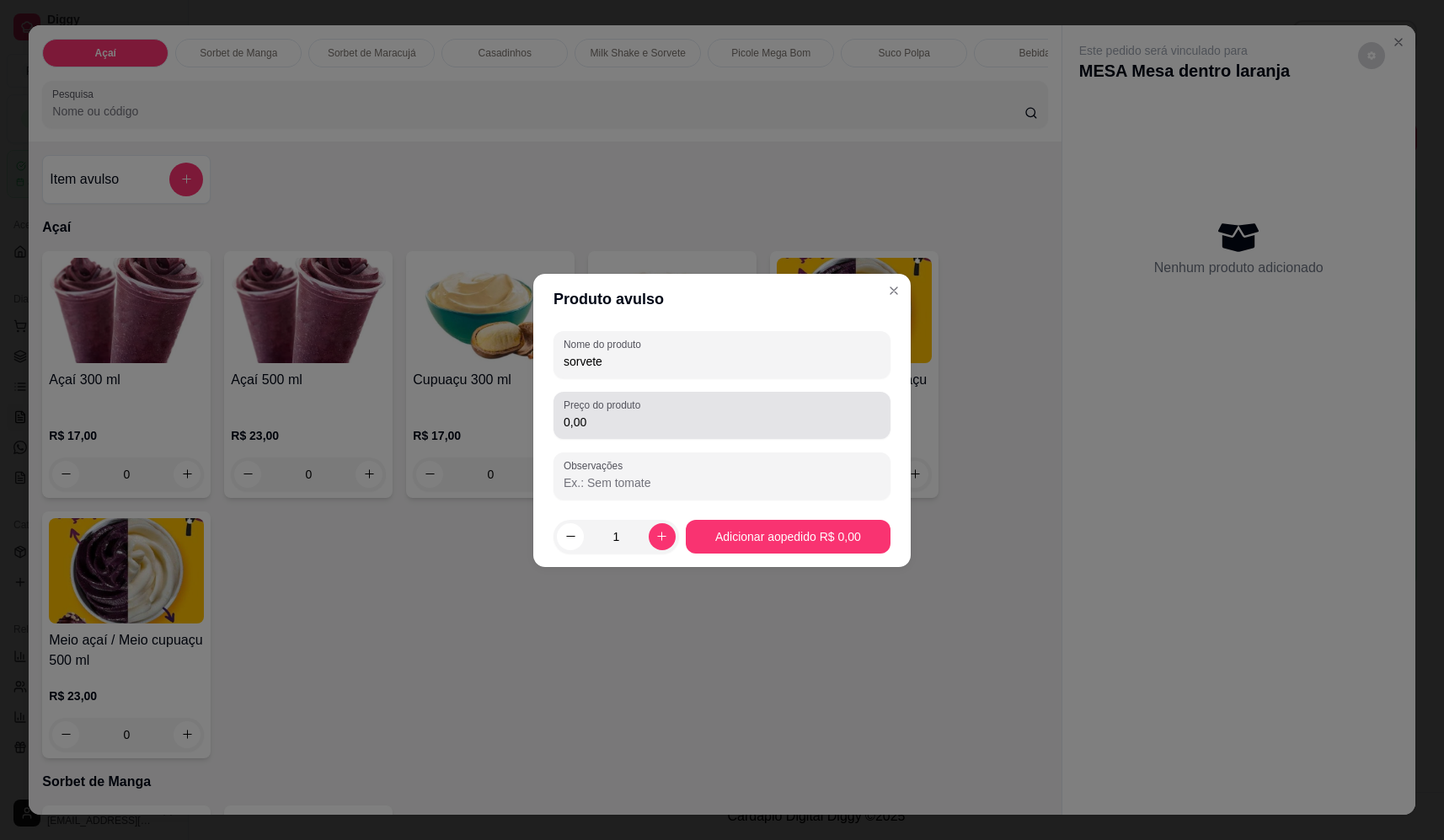
type input "sorvete"
click at [733, 423] on input "0,00" at bounding box center [722, 422] width 317 height 16
type input "12,24"
click at [730, 555] on footer "1 Adicionar ao pedido R$ 12,24" at bounding box center [722, 537] width 377 height 61
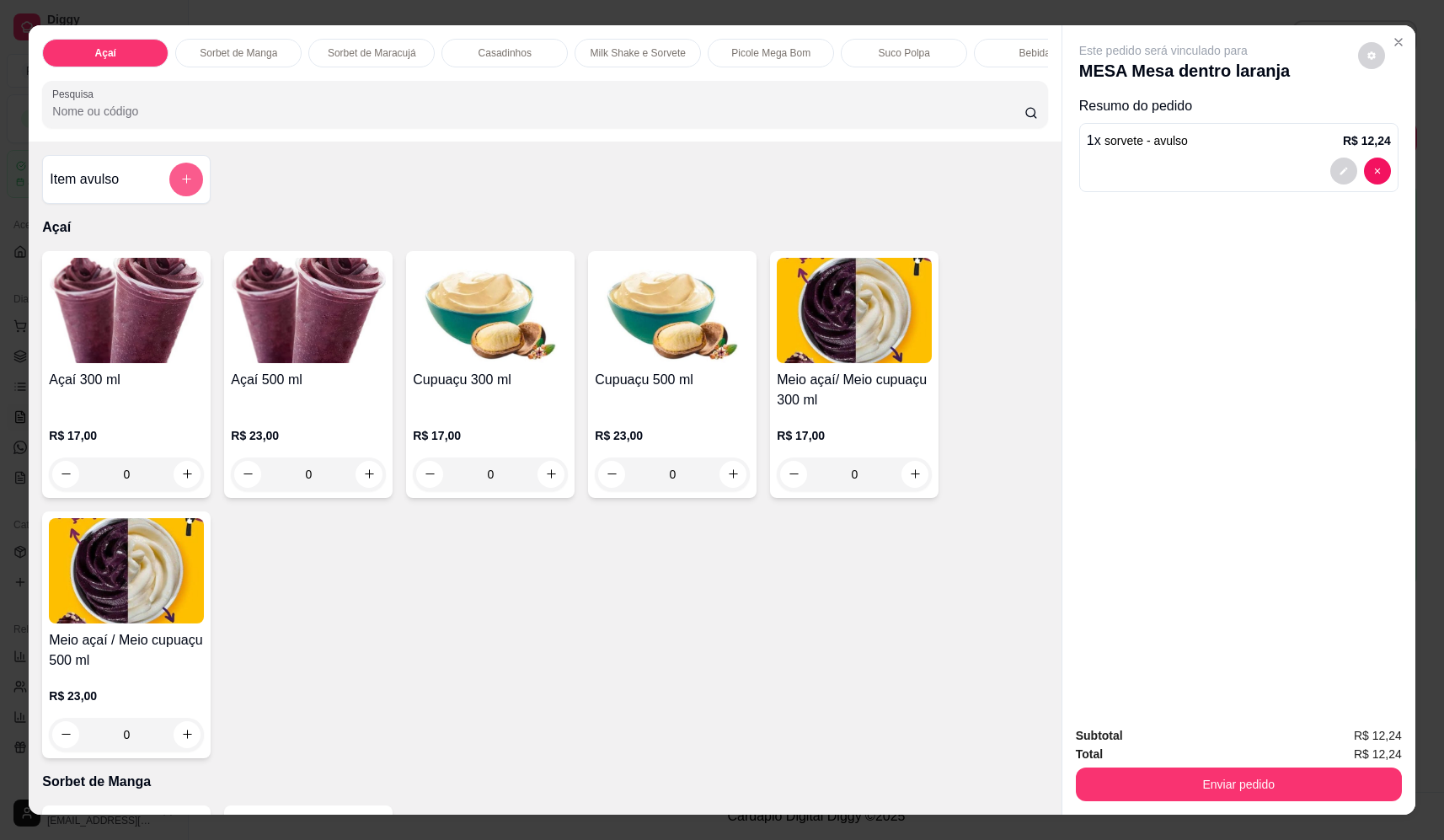
click at [173, 193] on button "add-separate-item" at bounding box center [186, 179] width 34 height 34
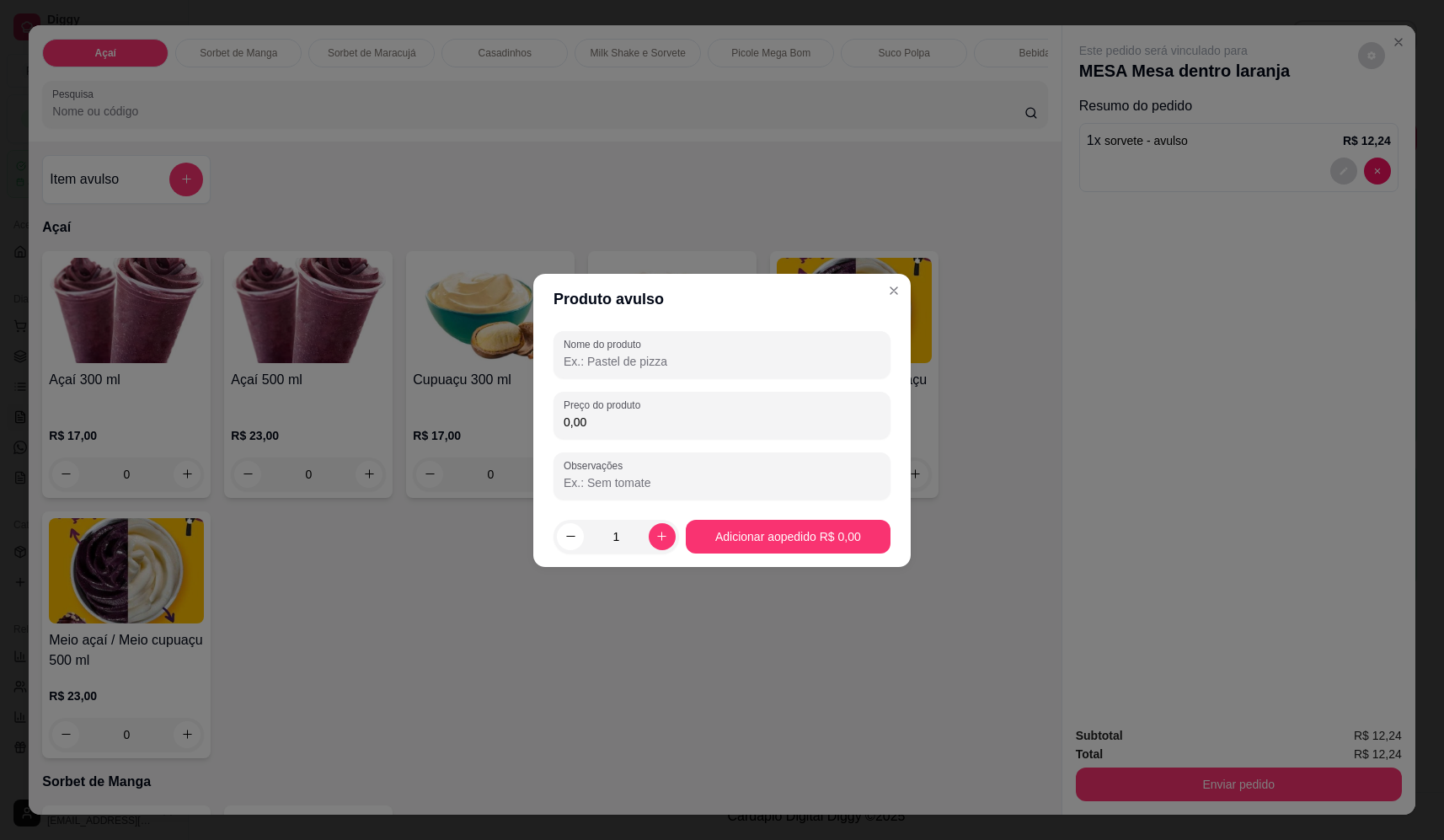
drag, startPoint x: 650, startPoint y: 386, endPoint x: 660, endPoint y: 374, distance: 15.6
click at [653, 384] on div "Nome do produto Preço do produto 0,00 Observações" at bounding box center [722, 415] width 337 height 169
drag, startPoint x: 666, startPoint y: 354, endPoint x: 650, endPoint y: 368, distance: 21.3
click at [664, 355] on input "Nome do produto" at bounding box center [722, 361] width 317 height 16
type input "sorvete"
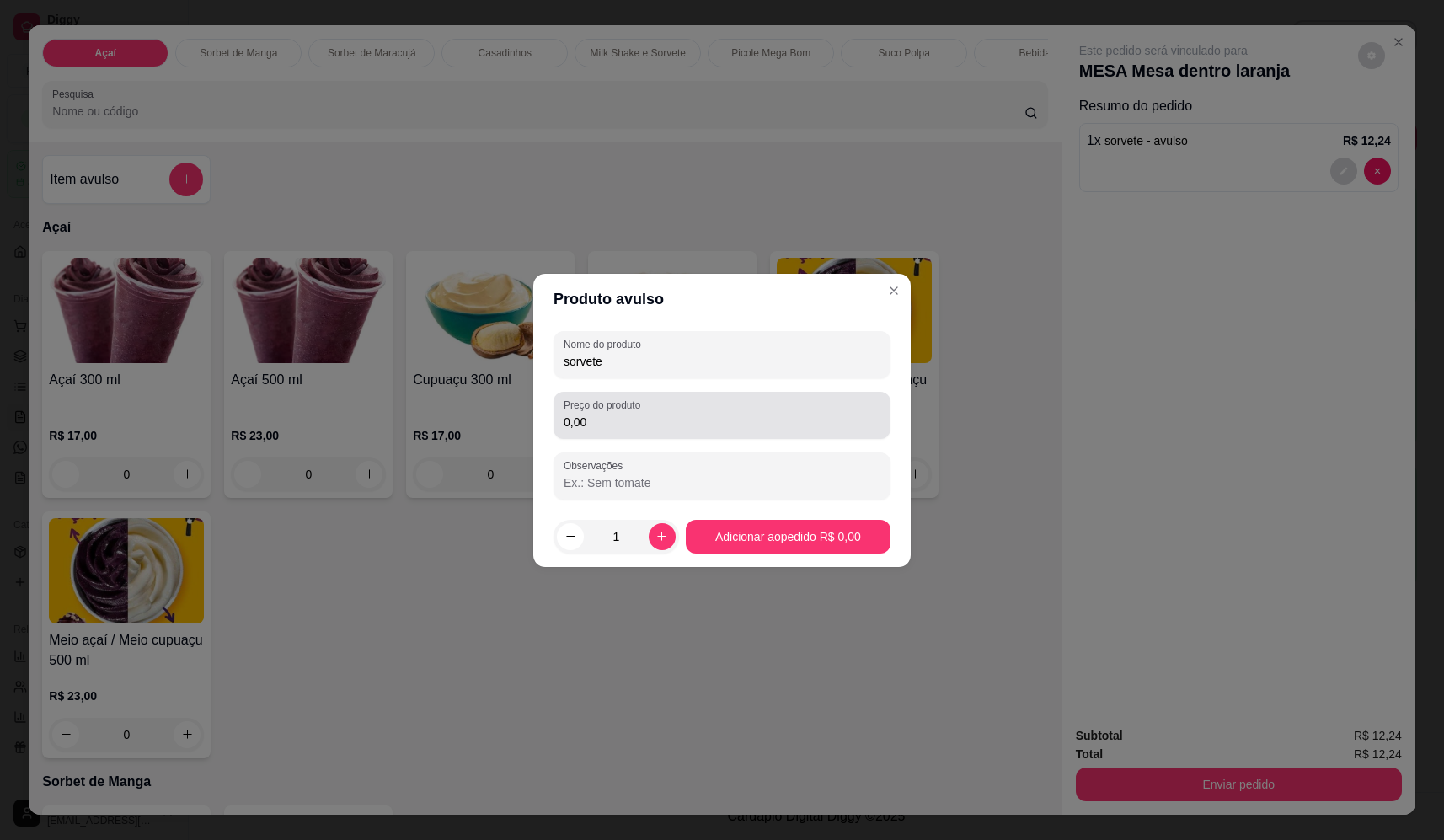
click at [734, 431] on div "0,00" at bounding box center [722, 415] width 317 height 34
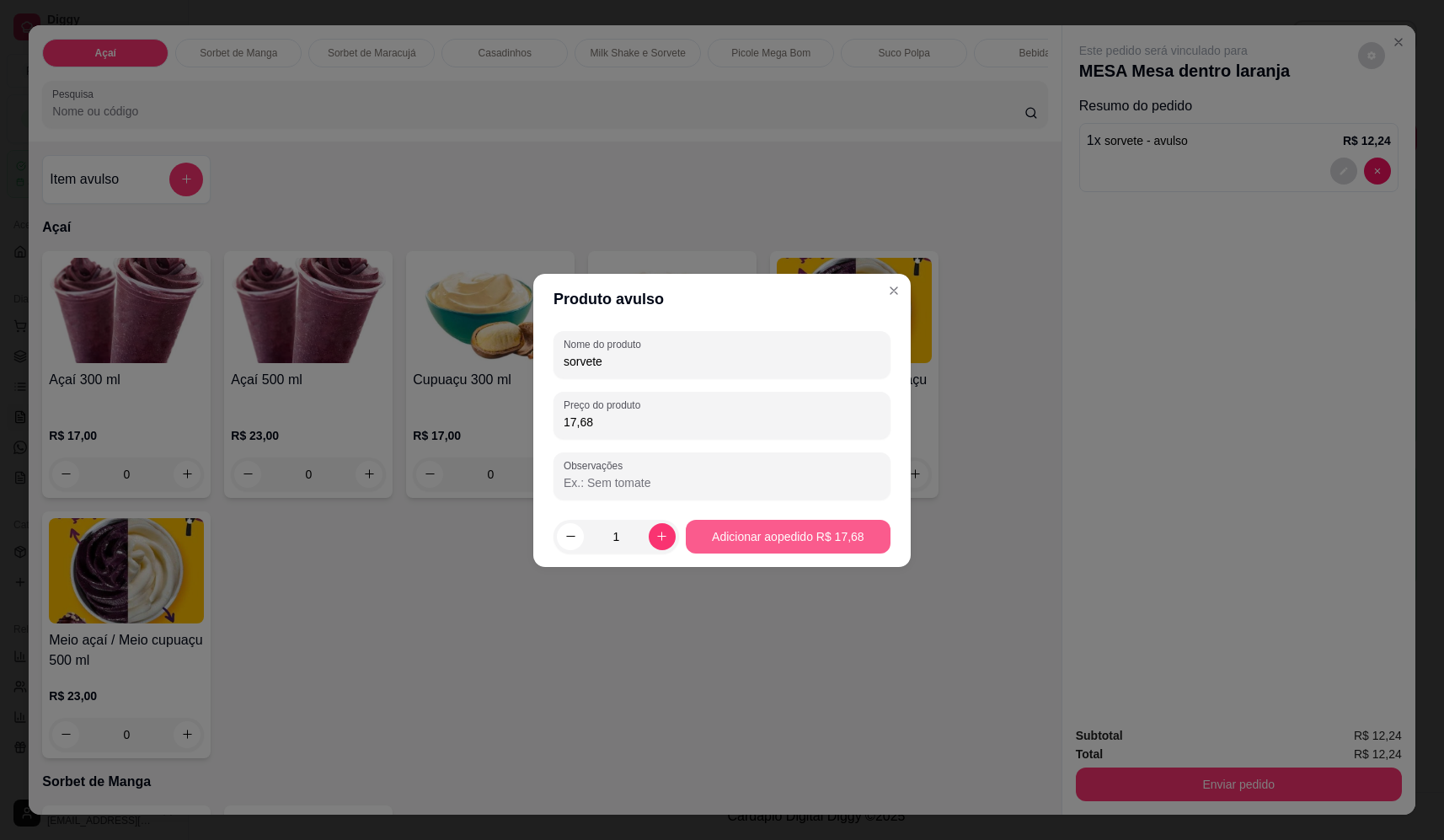
type input "17,68"
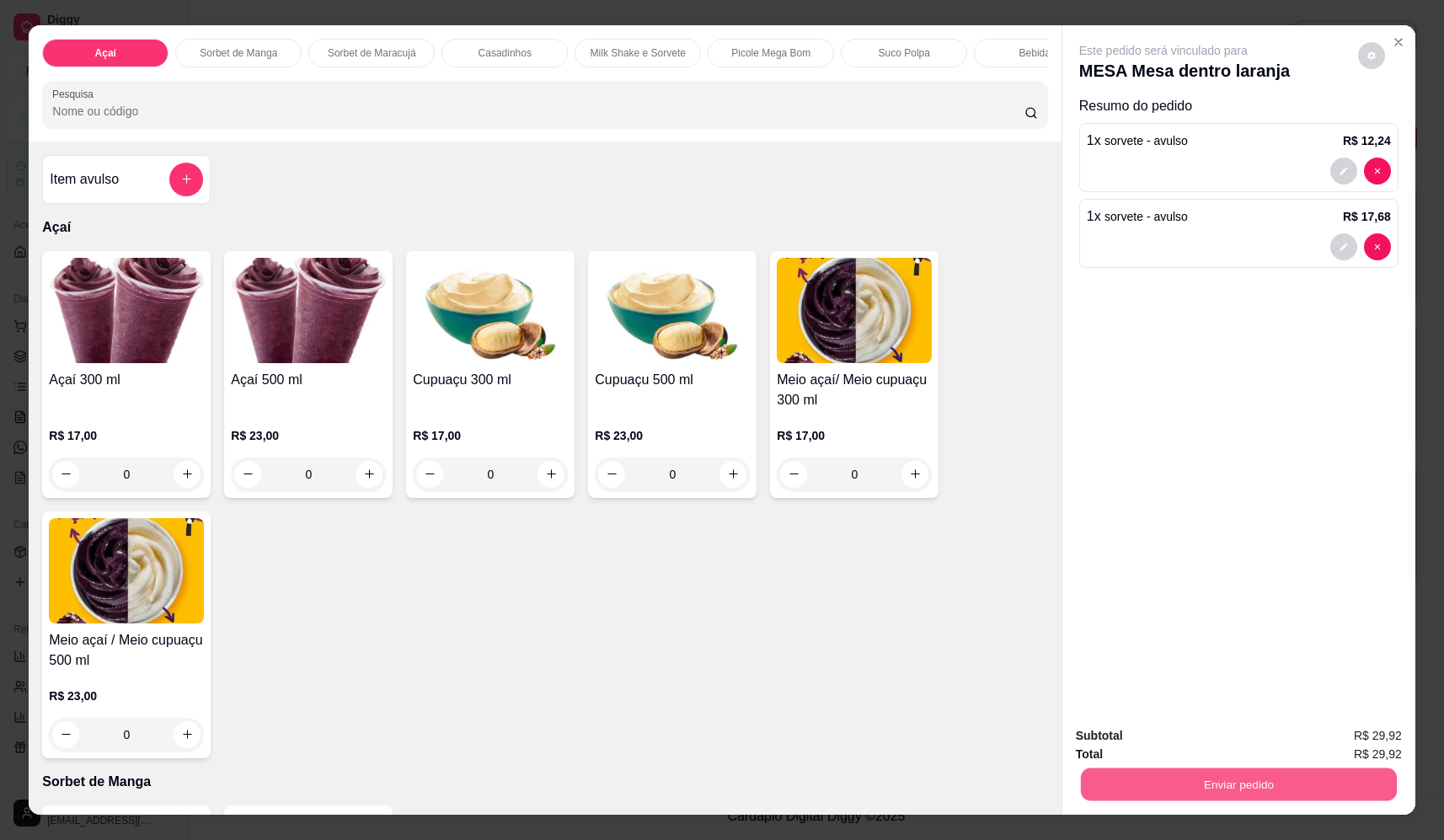
click at [1262, 794] on button "Enviar pedido" at bounding box center [1238, 784] width 316 height 33
click at [1212, 736] on button "Não registrar e enviar pedido" at bounding box center [1183, 743] width 170 height 31
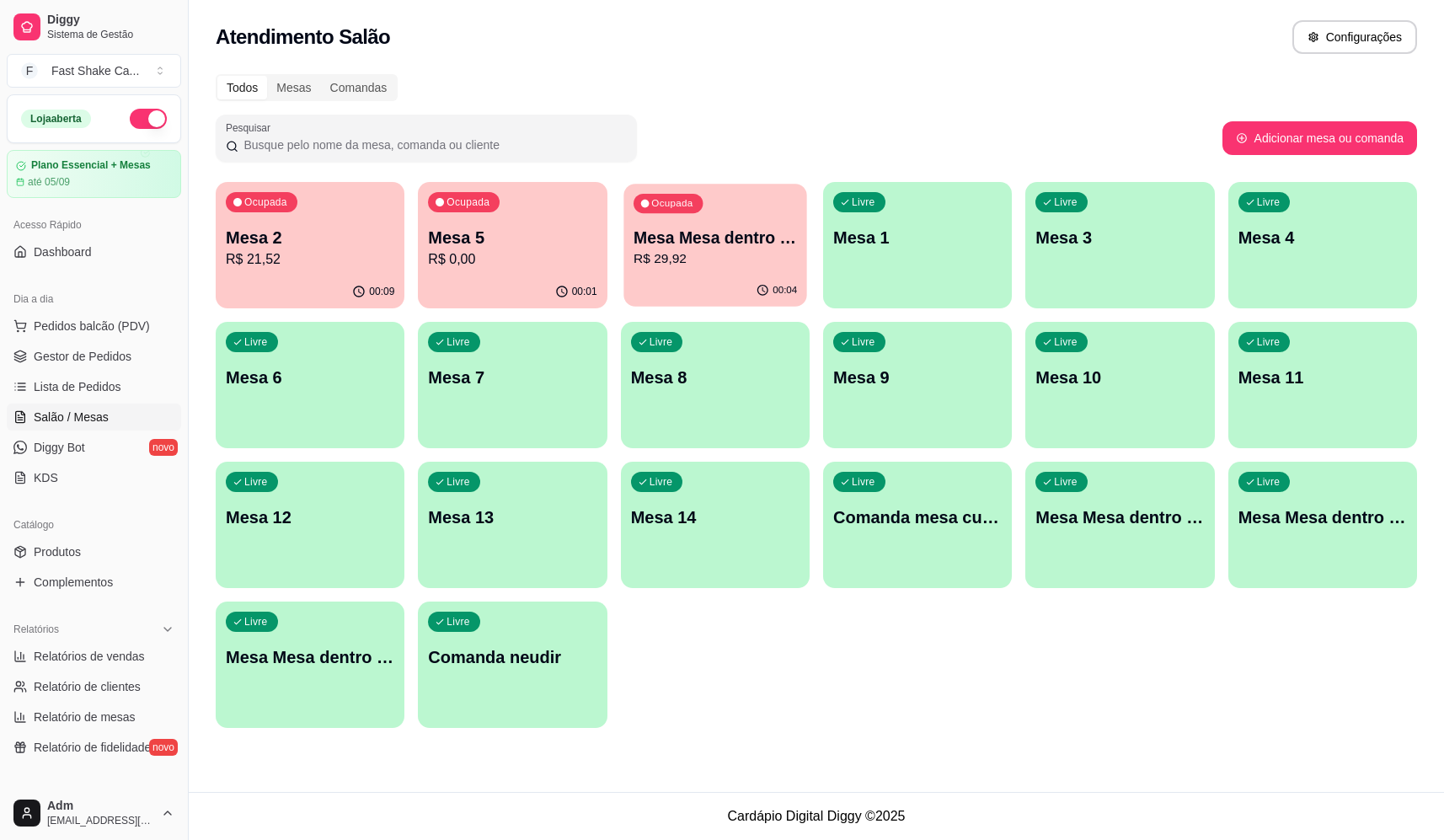
click at [707, 255] on p "R$ 29,92" at bounding box center [714, 259] width 163 height 19
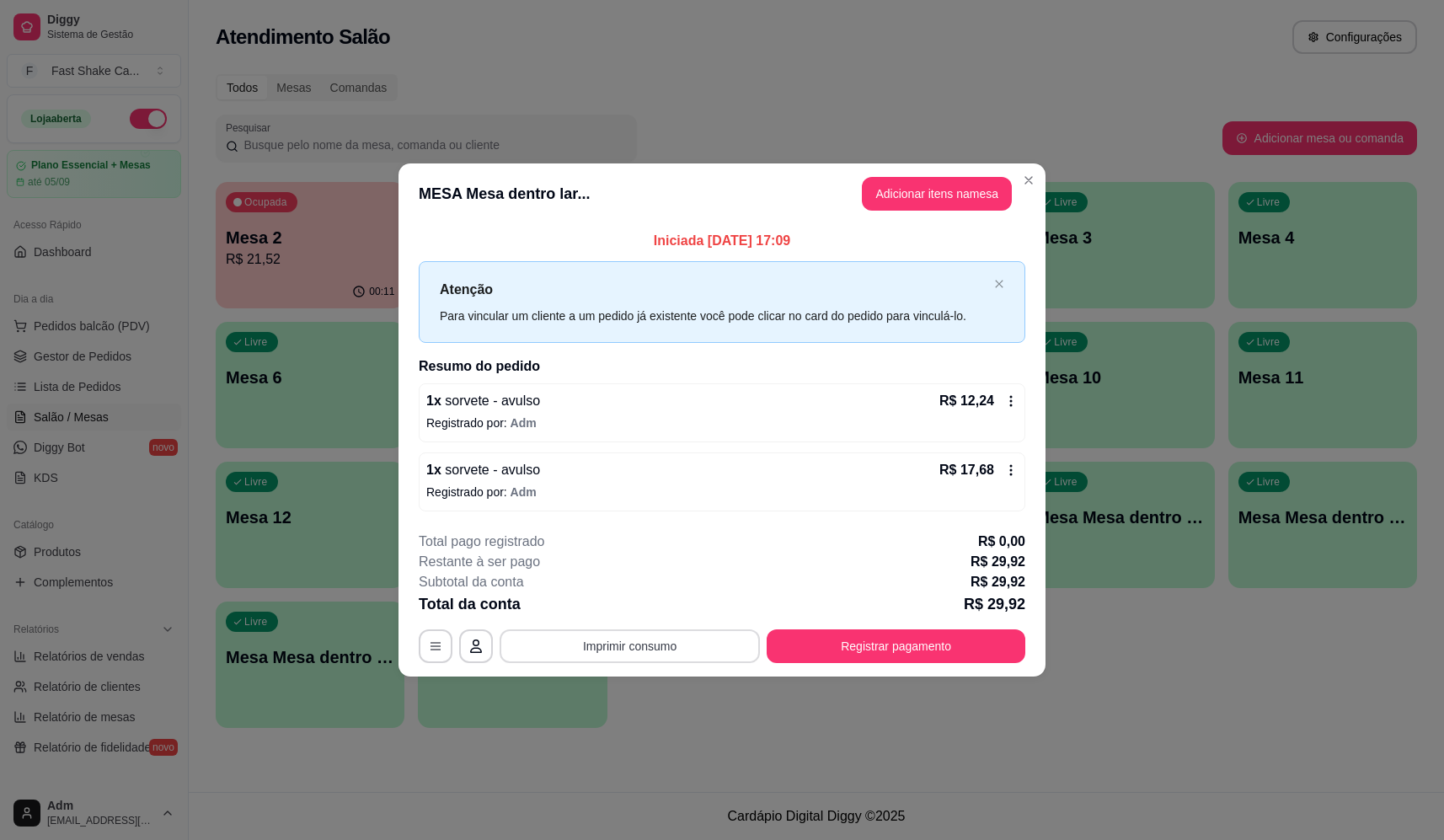
click at [671, 646] on button "Imprimir consumo" at bounding box center [630, 646] width 261 height 34
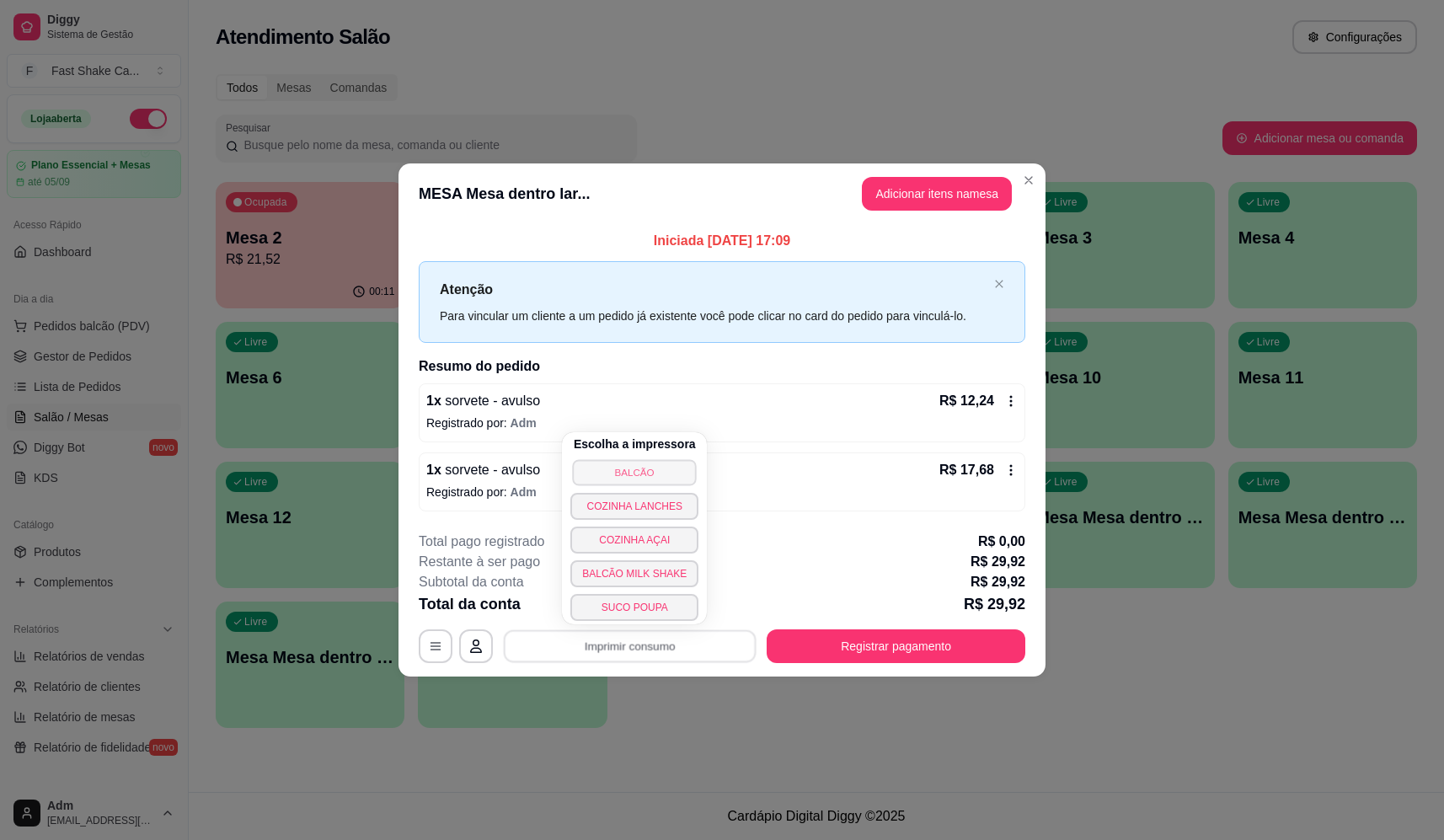
click at [665, 461] on button "BALCÃO" at bounding box center [635, 472] width 124 height 26
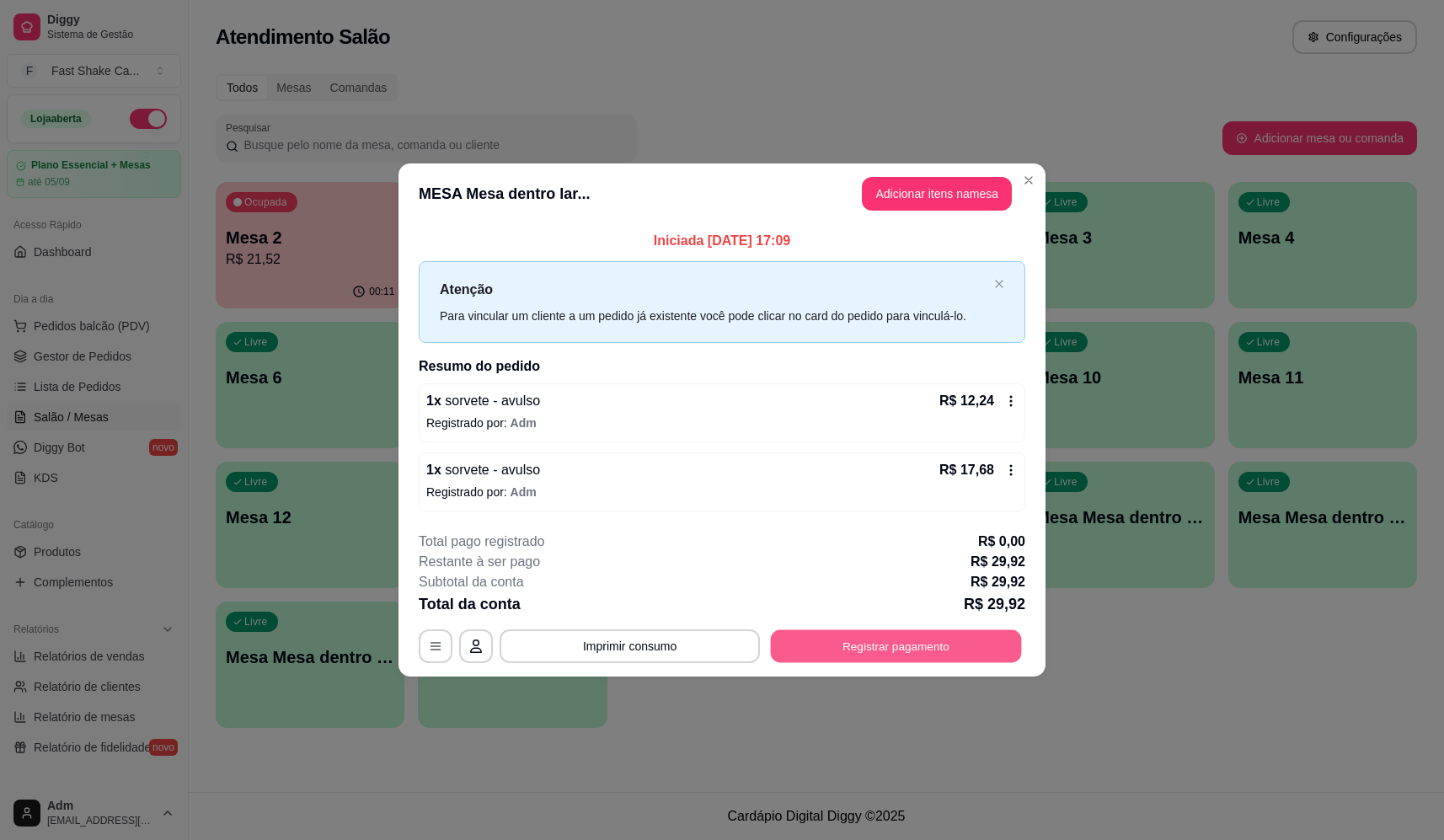
click at [935, 655] on button "Registrar pagamento" at bounding box center [896, 647] width 251 height 33
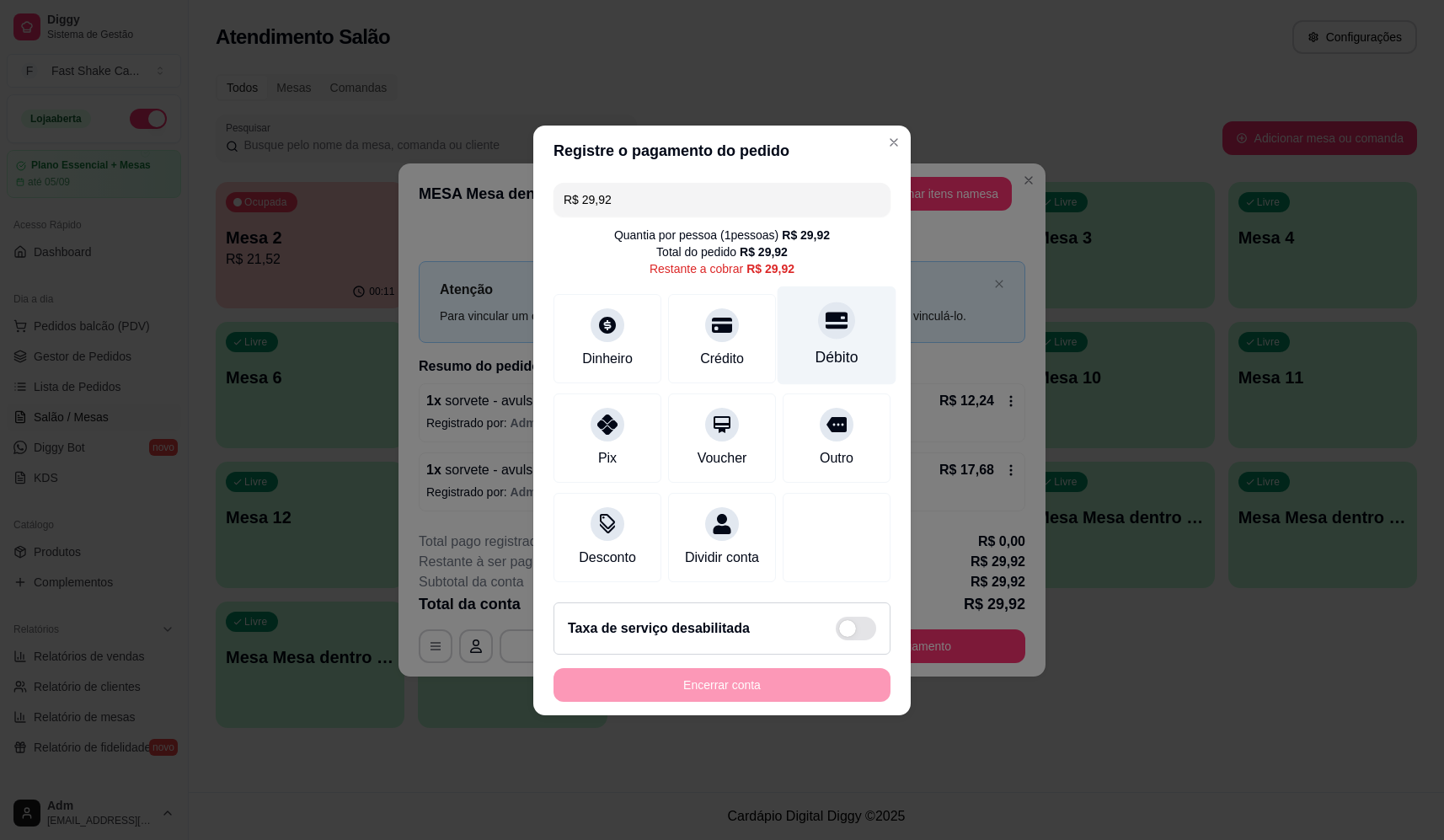
click at [825, 312] on icon at bounding box center [836, 320] width 22 height 16
type input "R$ 0,00"
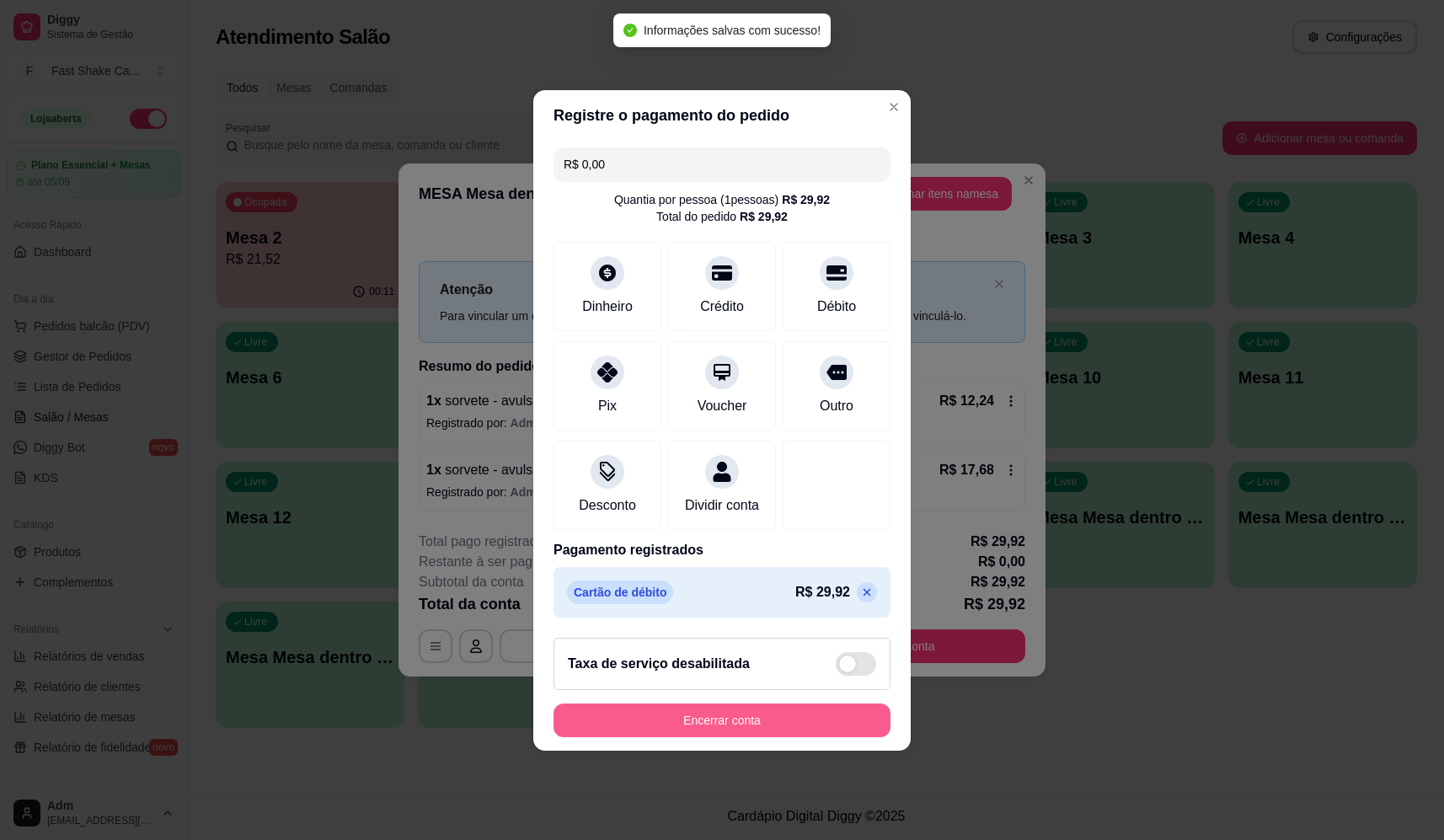
click at [787, 717] on button "Encerrar conta" at bounding box center [722, 720] width 337 height 34
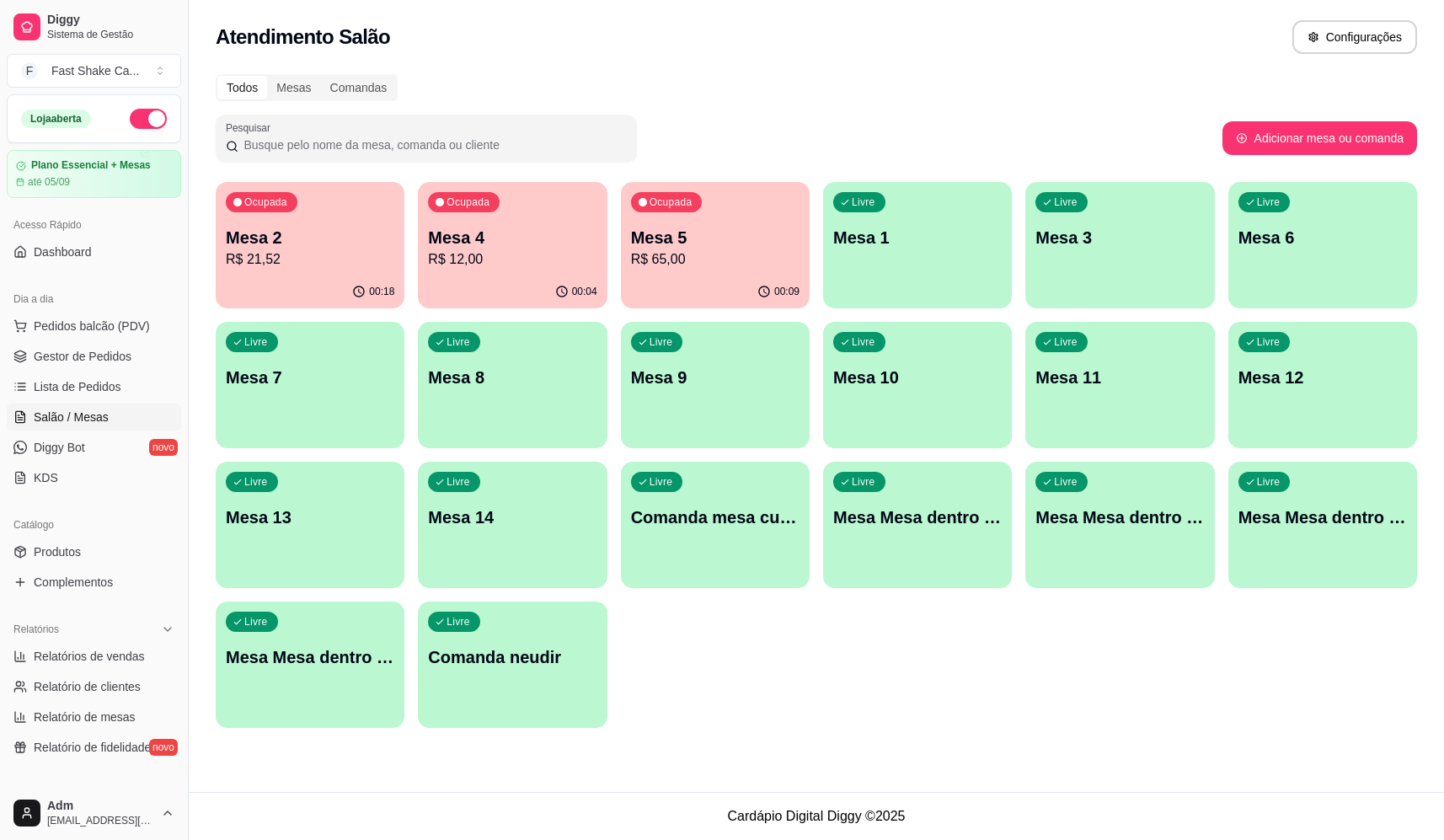
click at [1150, 256] on div "Livre Mesa 3" at bounding box center [1119, 235] width 189 height 107
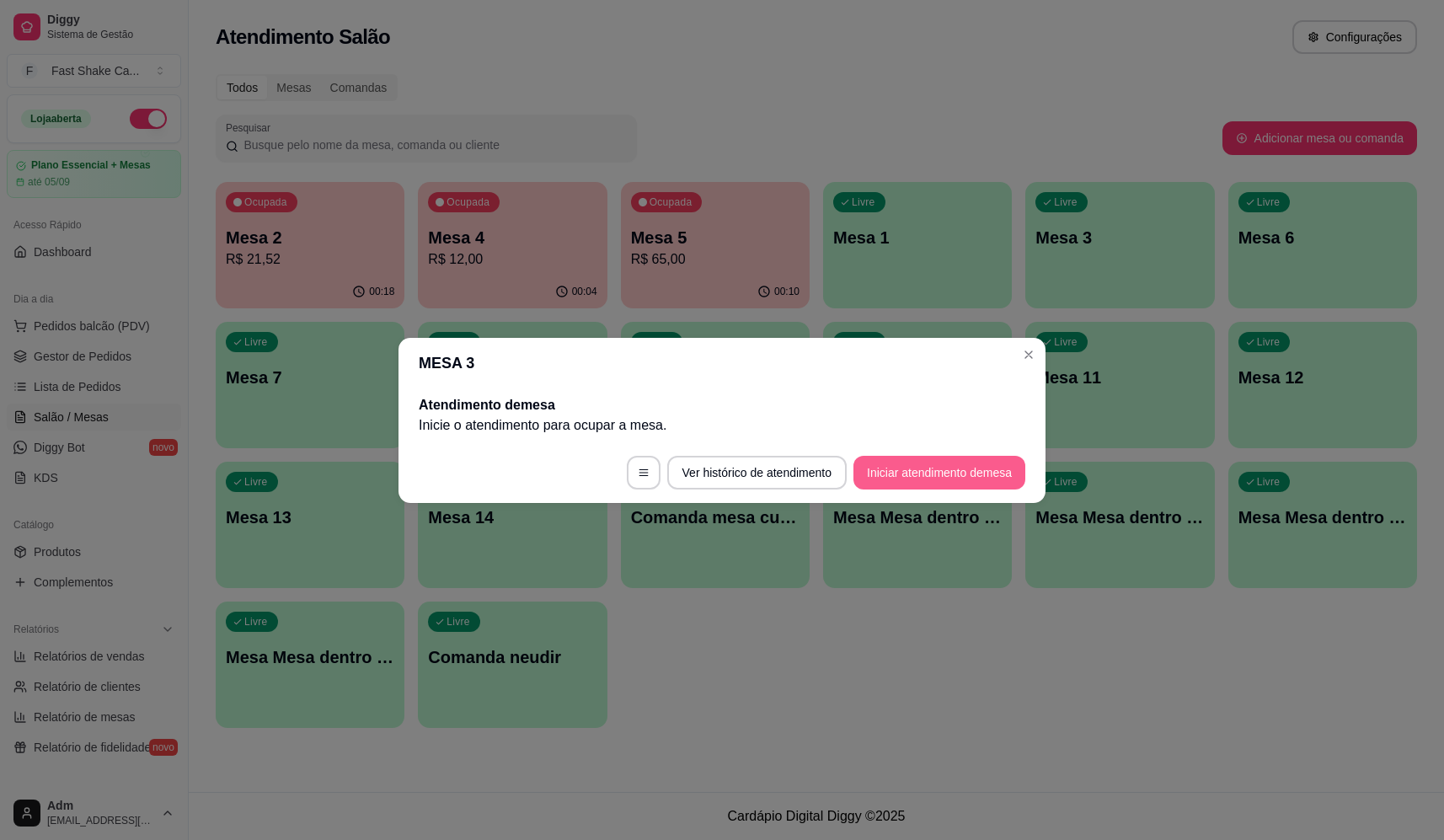
click at [938, 484] on button "Iniciar atendimento de mesa" at bounding box center [939, 472] width 172 height 34
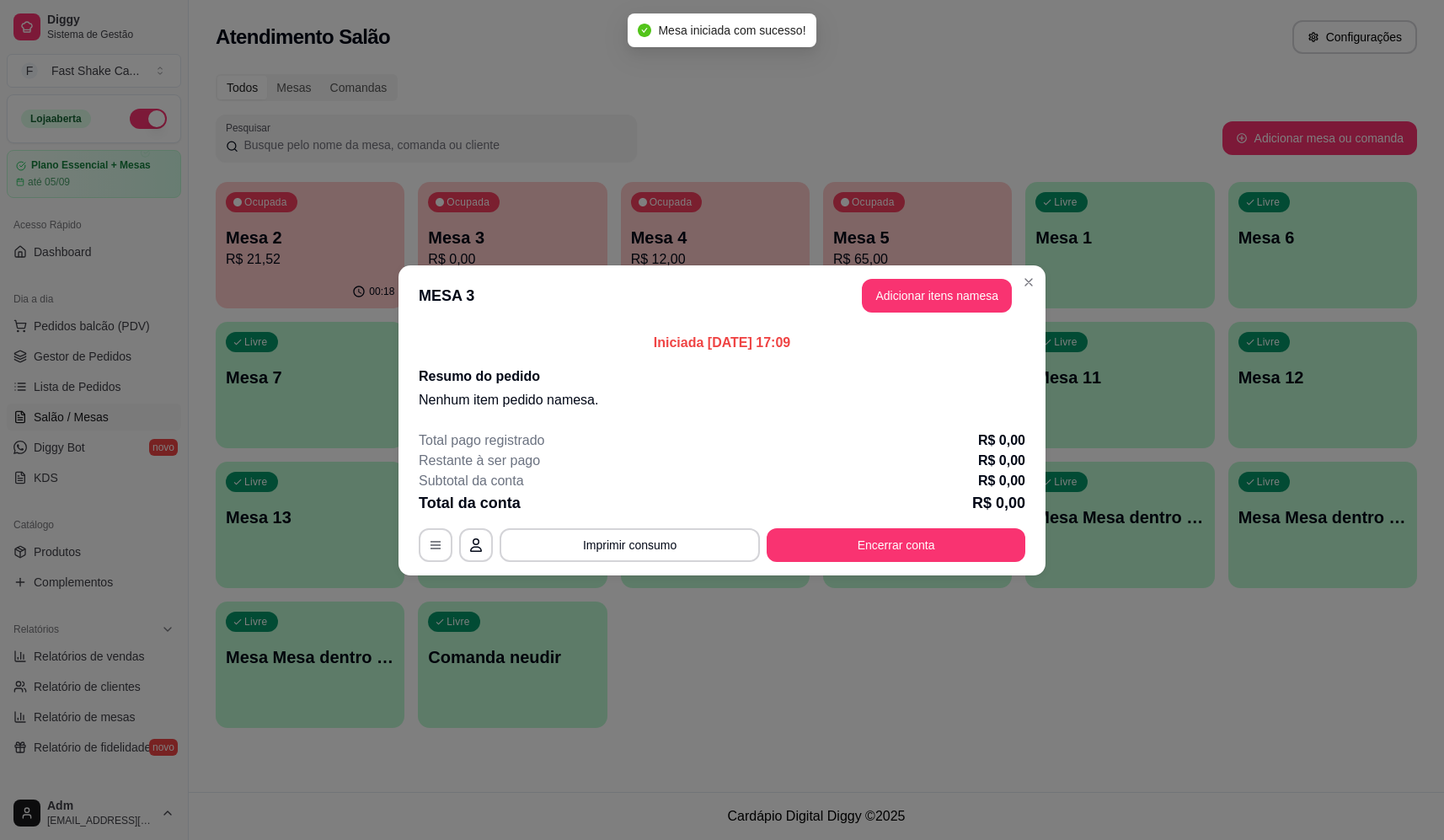
click at [964, 291] on button "Adicionar itens na mesa" at bounding box center [937, 295] width 150 height 34
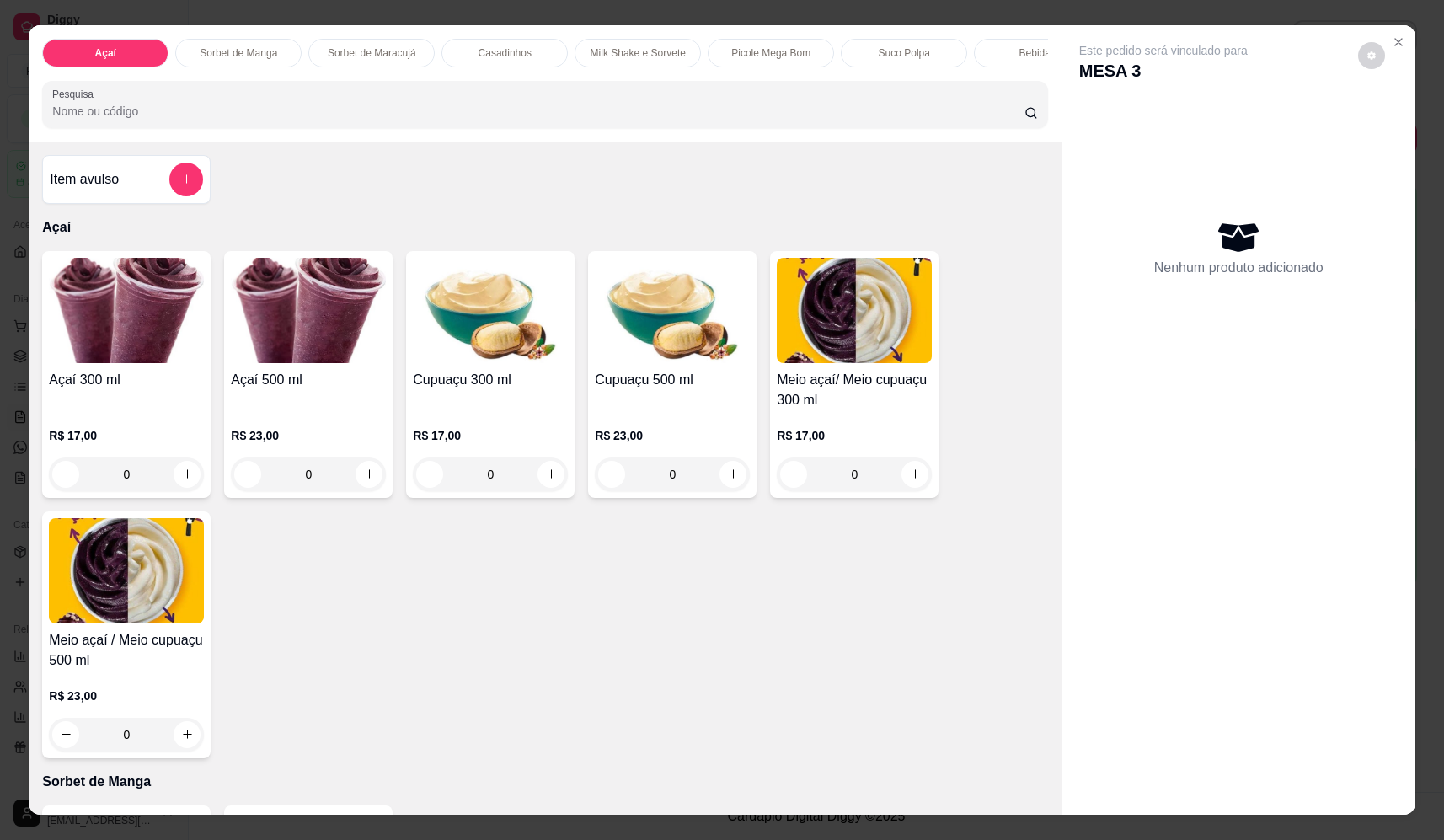
click at [180, 486] on div "0" at bounding box center [127, 474] width 155 height 34
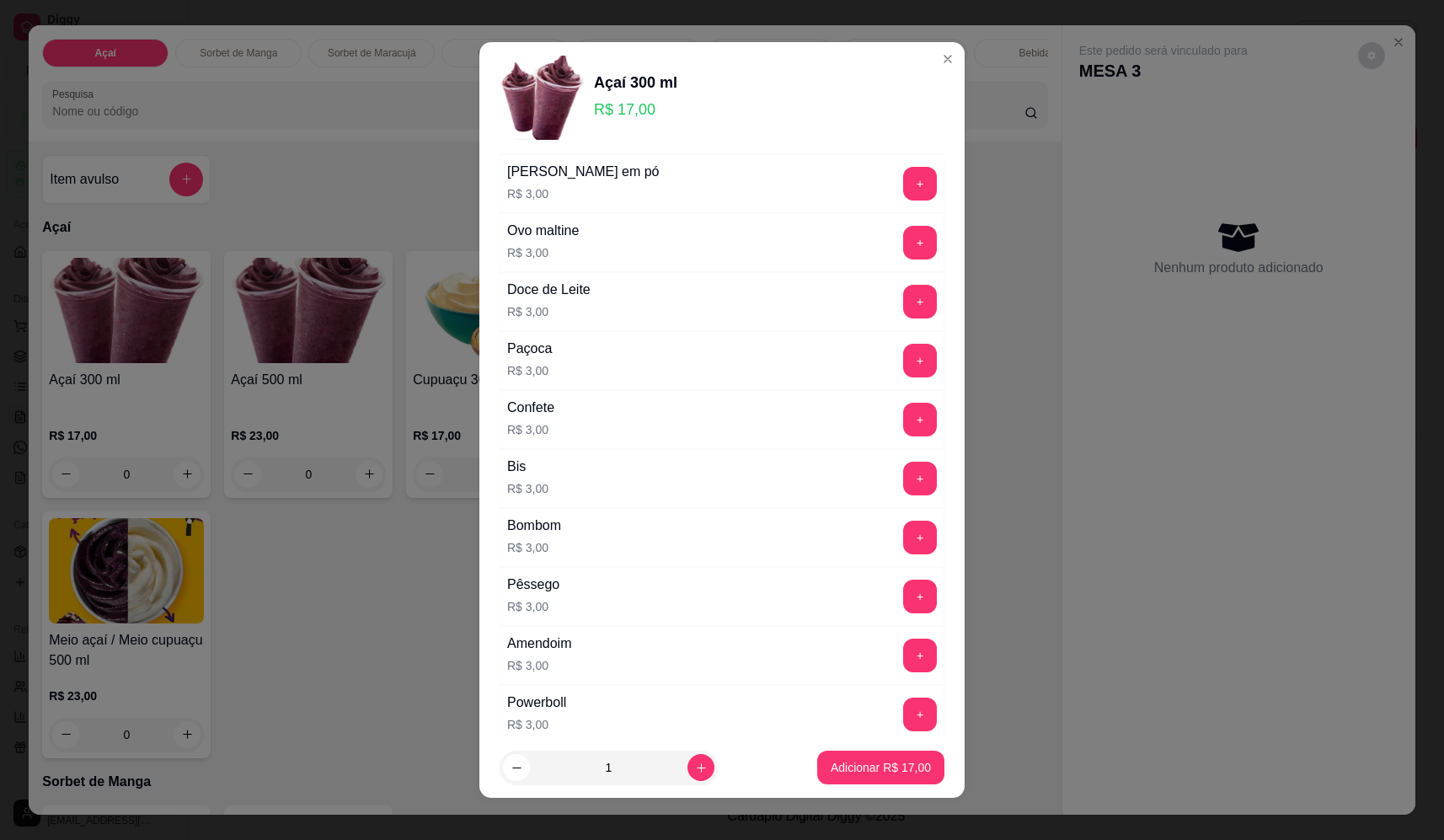
scroll to position [674, 0]
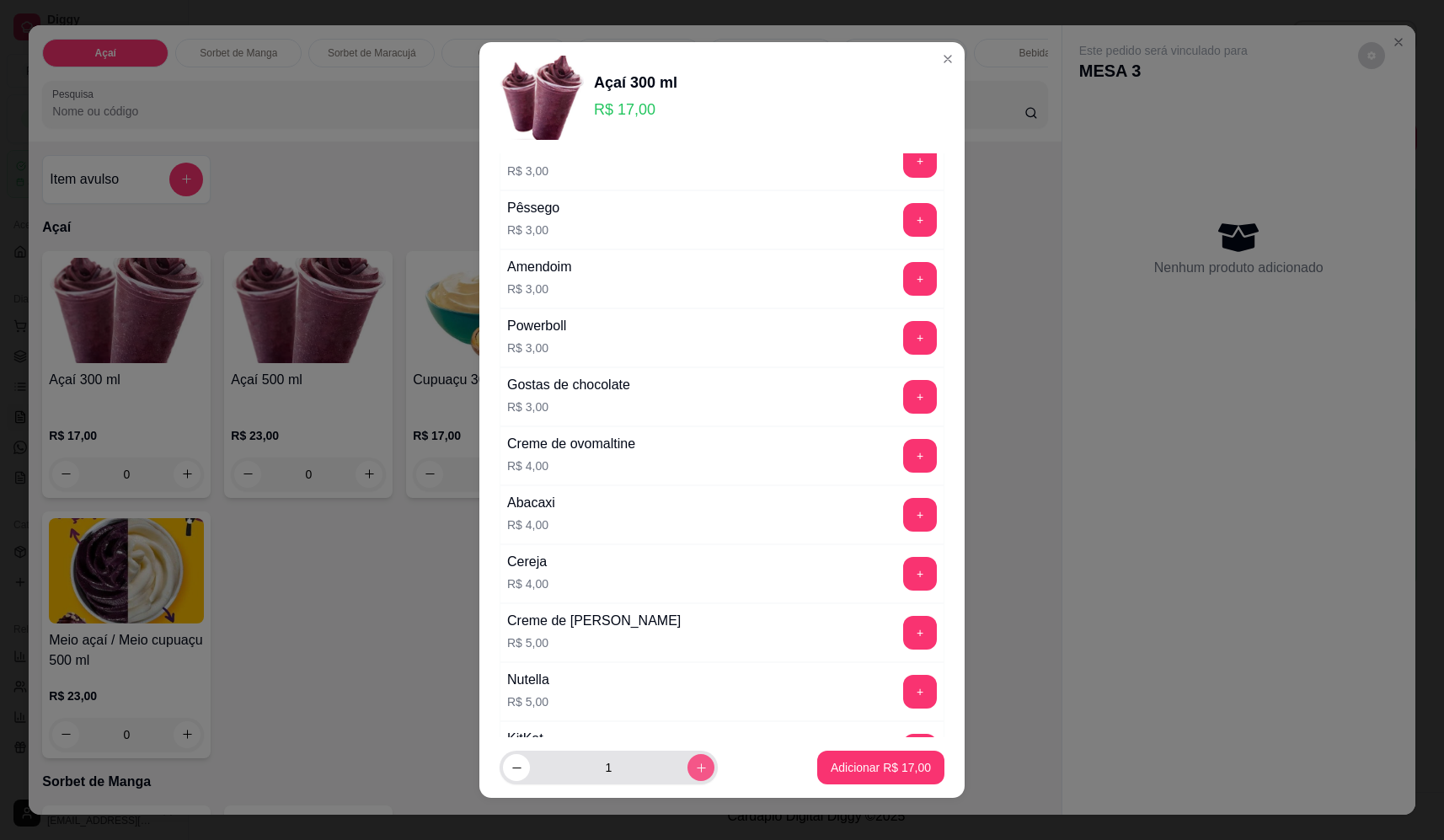
click at [688, 758] on button "increase-product-quantity" at bounding box center [702, 768] width 27 height 27
type input "2"
click at [903, 694] on button "+" at bounding box center [919, 691] width 34 height 34
click at [887, 763] on p "Adicionar R$ 44,00" at bounding box center [881, 767] width 97 height 16
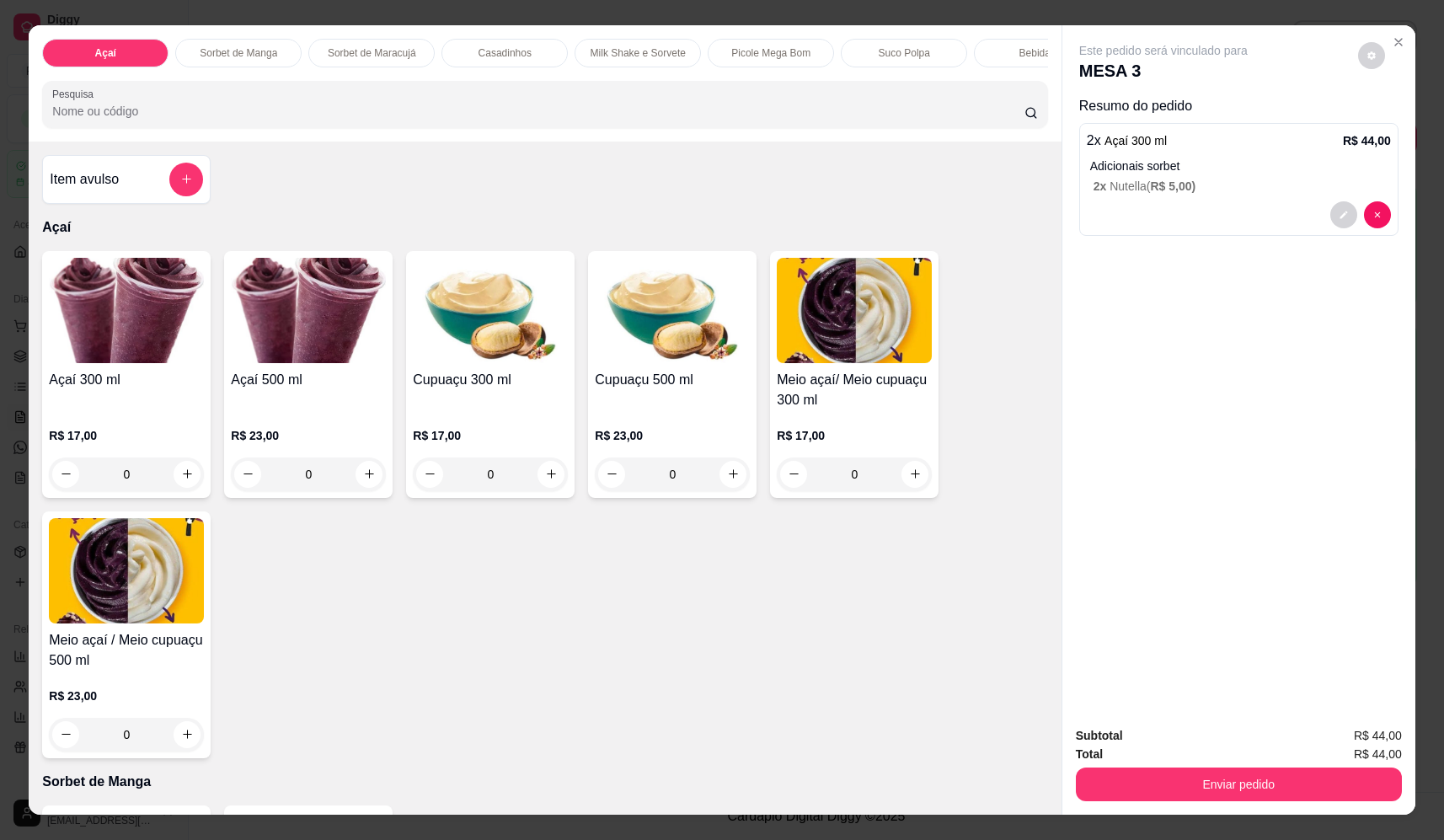
click at [185, 490] on div "0" at bounding box center [127, 474] width 155 height 34
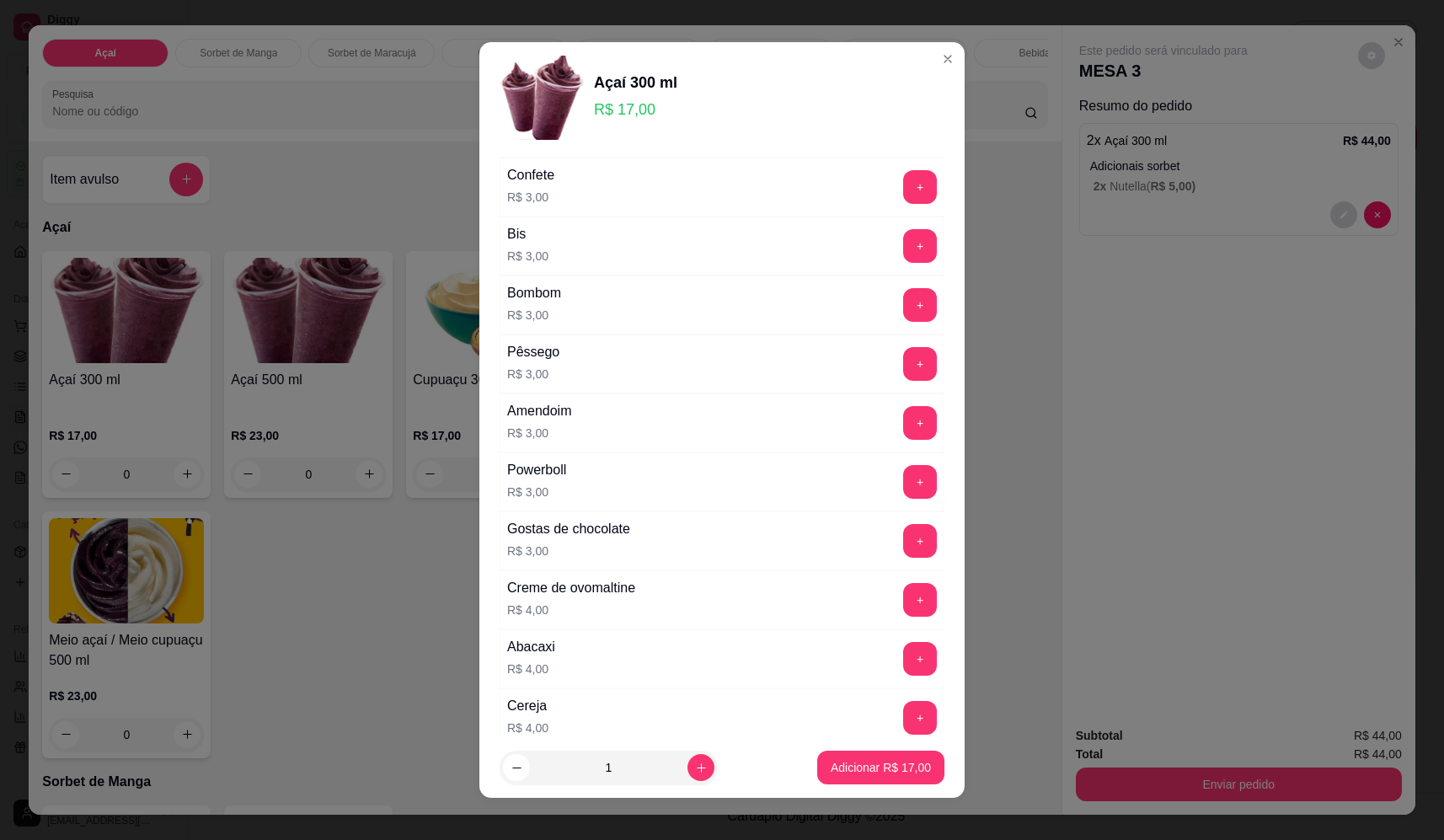
scroll to position [758, 0]
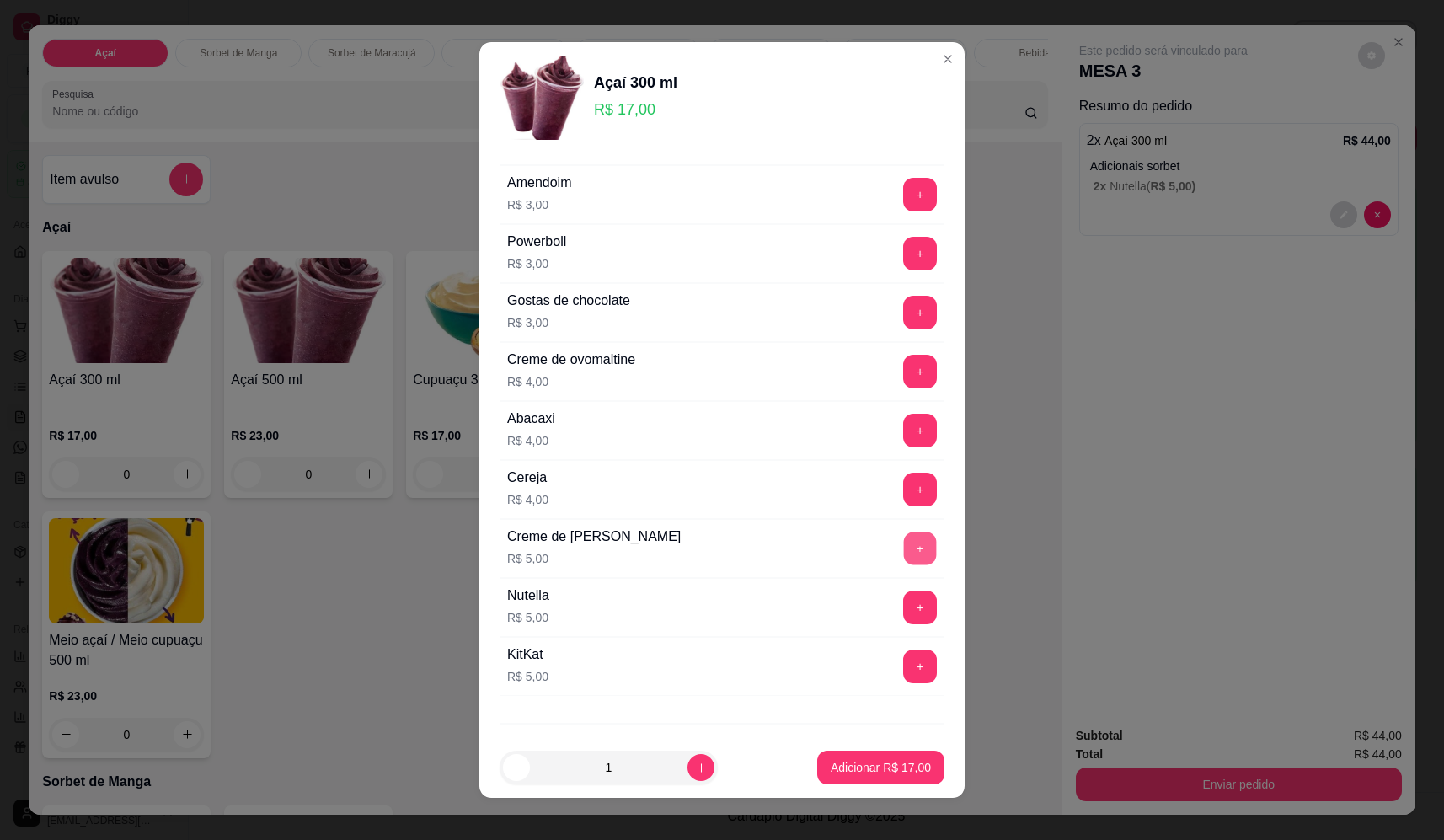
click at [904, 545] on button "+" at bounding box center [920, 548] width 33 height 33
click at [881, 763] on p "Adicionar R$ 22,00" at bounding box center [881, 767] width 97 height 16
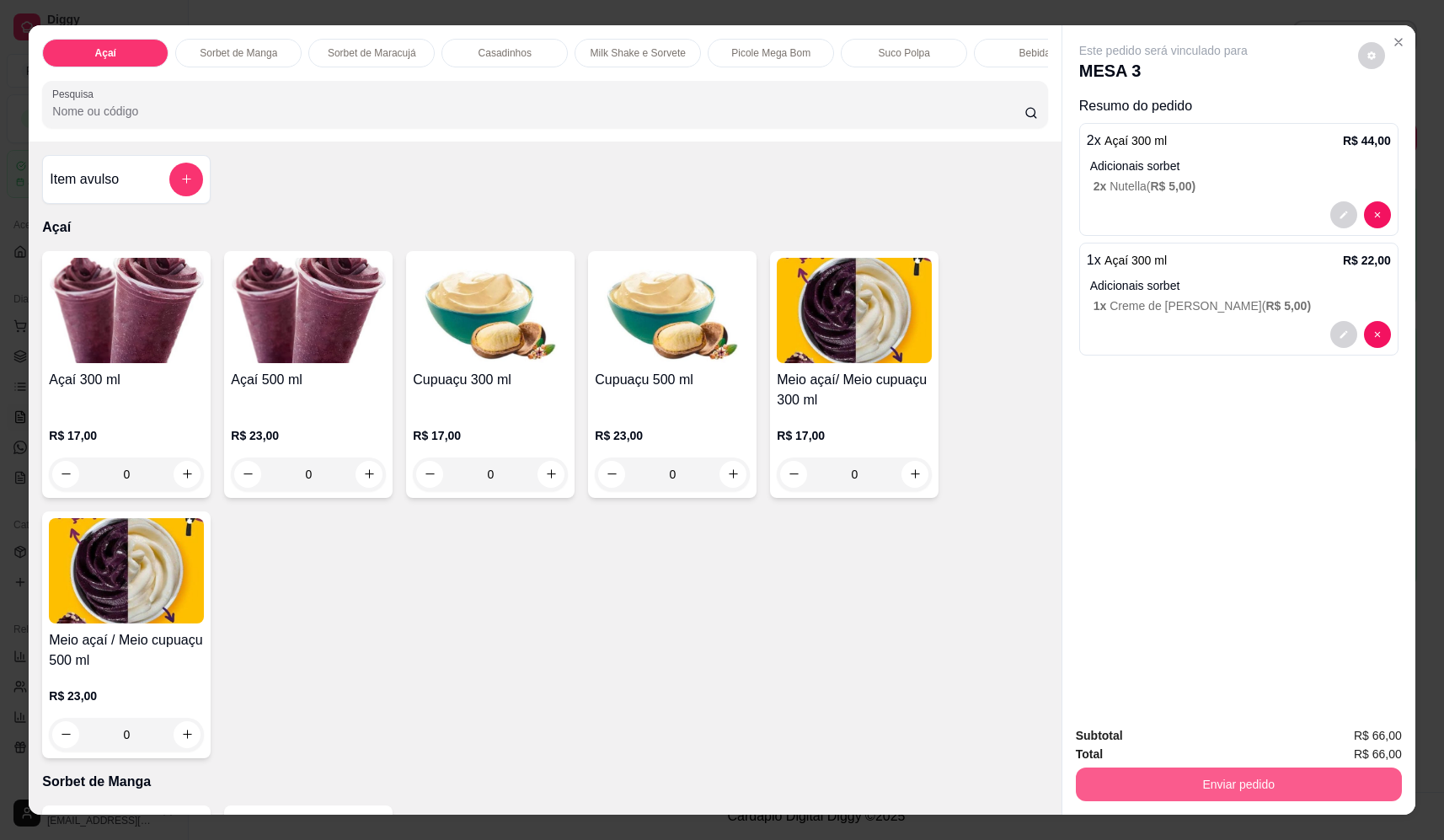
click at [1236, 784] on button "Enviar pedido" at bounding box center [1239, 784] width 326 height 34
click at [1191, 741] on button "Não registrar e enviar pedido" at bounding box center [1183, 743] width 175 height 32
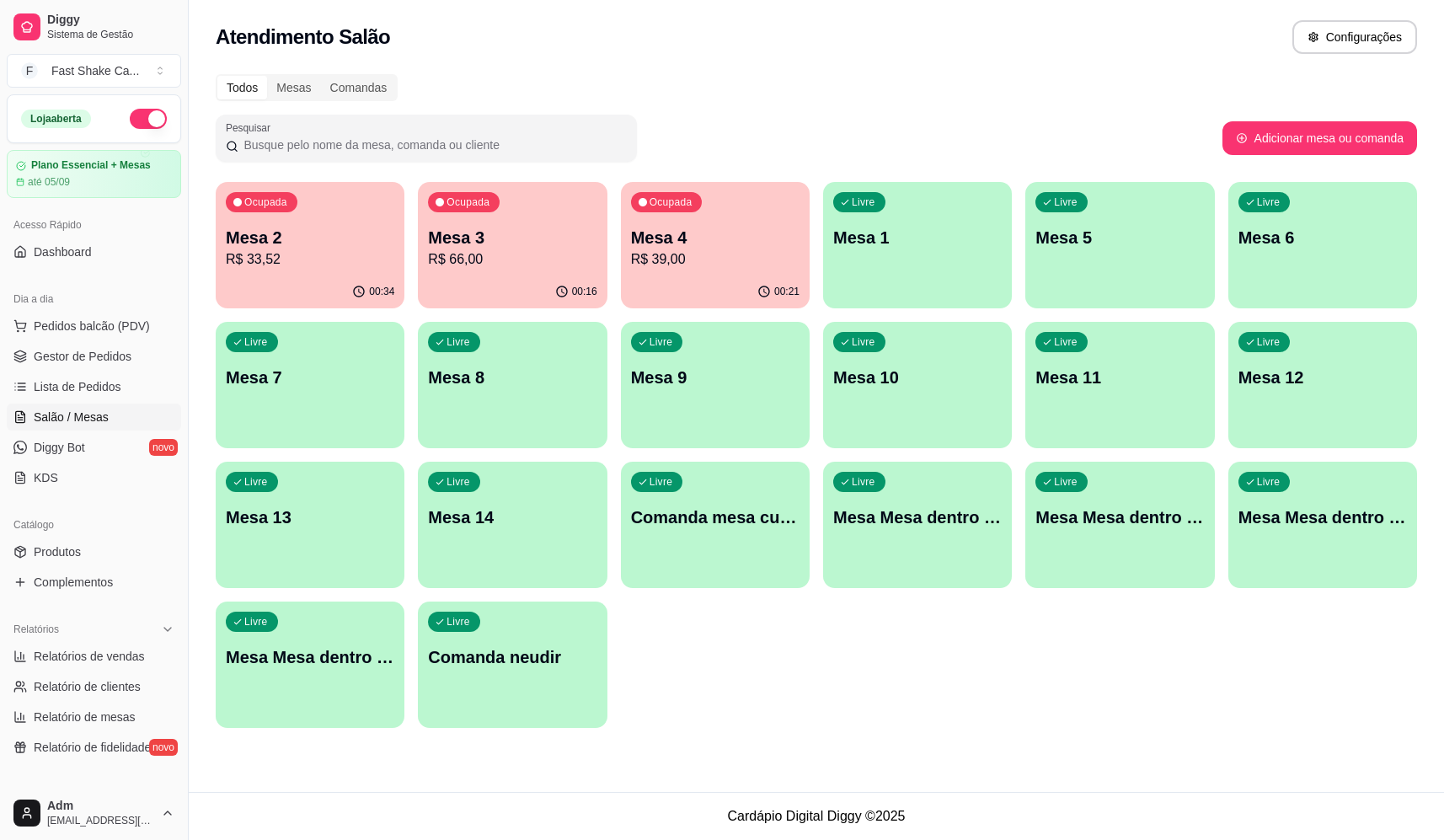
click at [955, 238] on p "Mesa 1" at bounding box center [917, 238] width 169 height 24
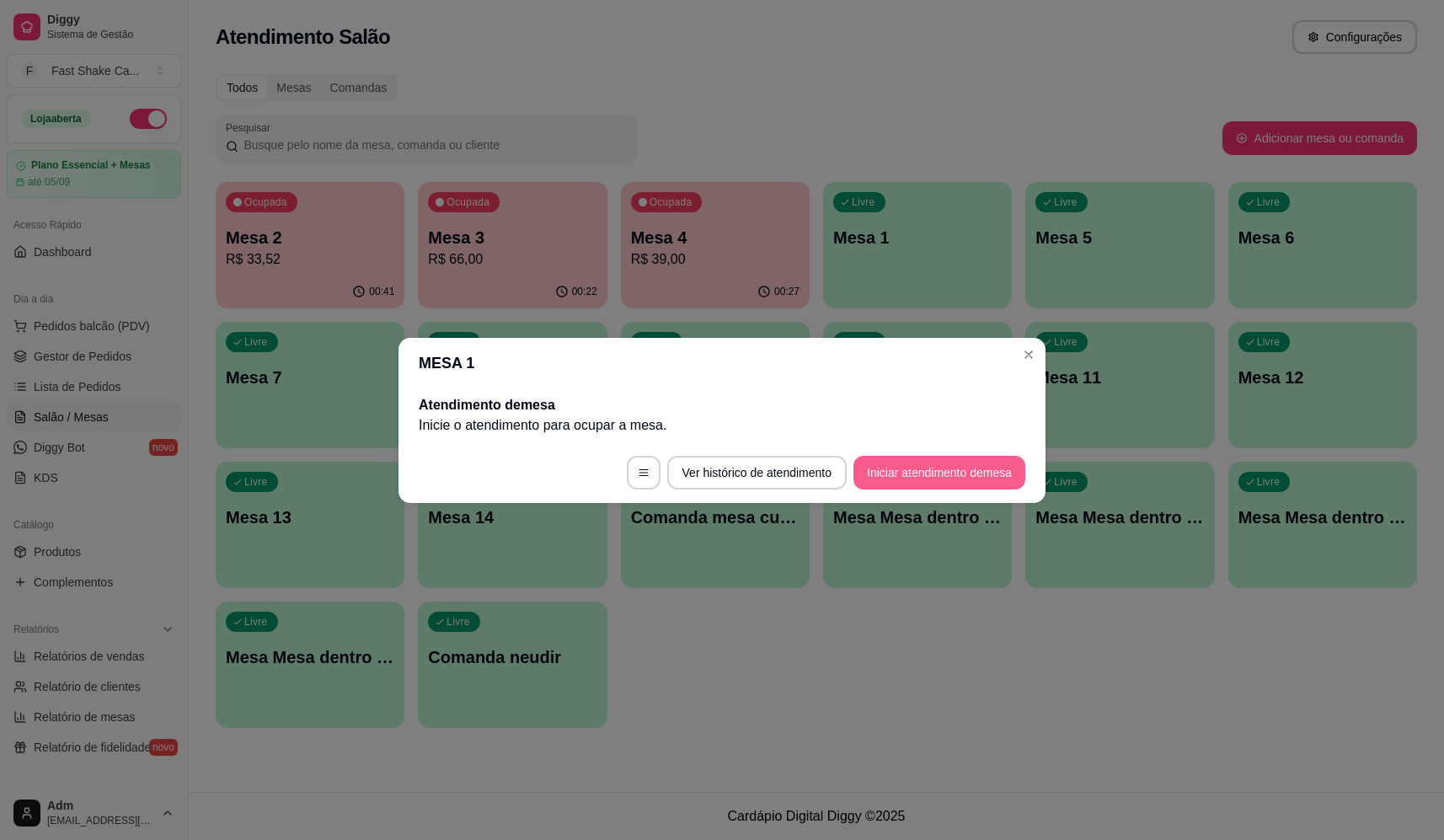
click at [890, 468] on button "Iniciar atendimento de mesa" at bounding box center [939, 472] width 172 height 34
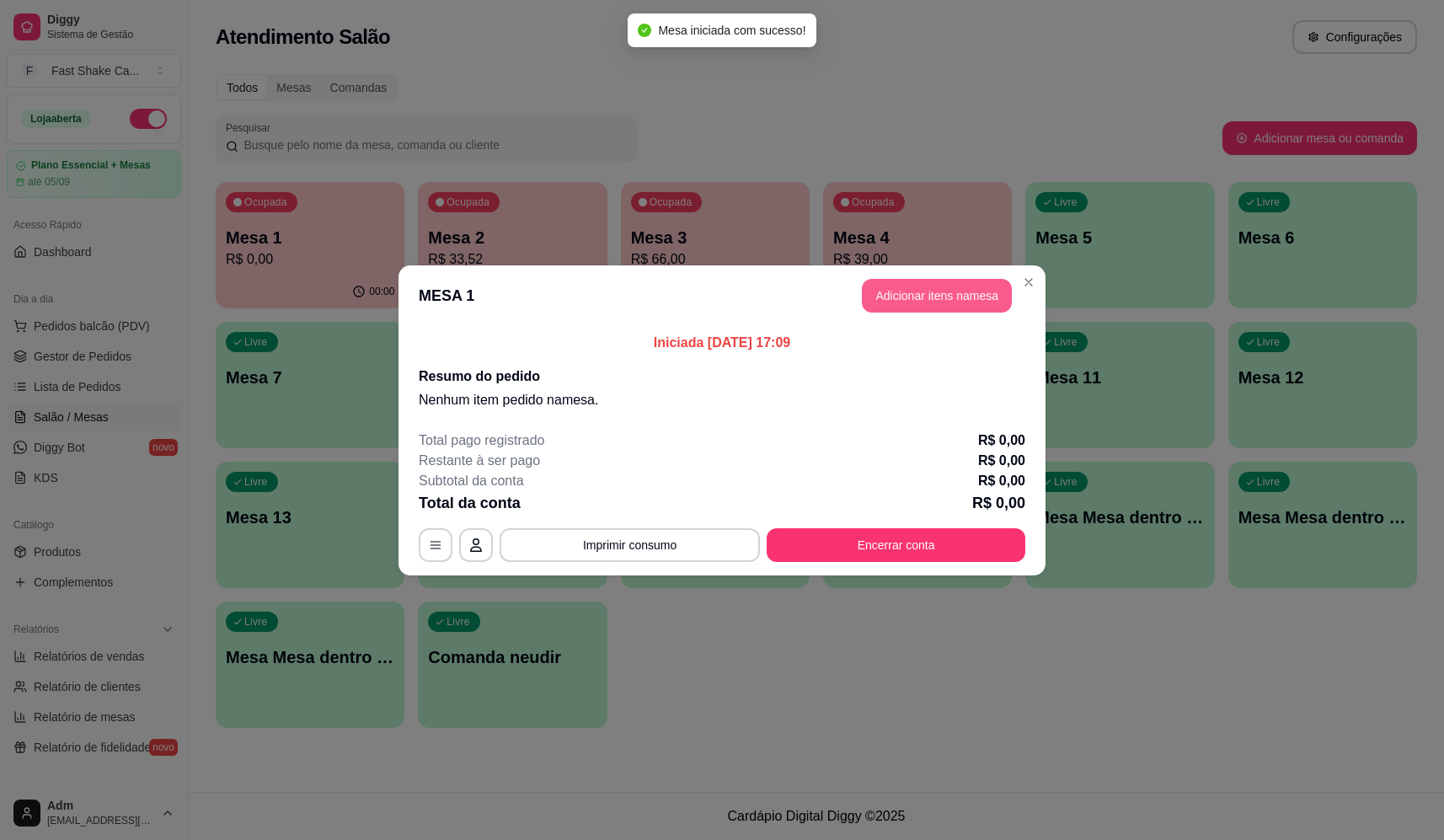
click at [920, 301] on button "Adicionar itens na mesa" at bounding box center [937, 295] width 150 height 34
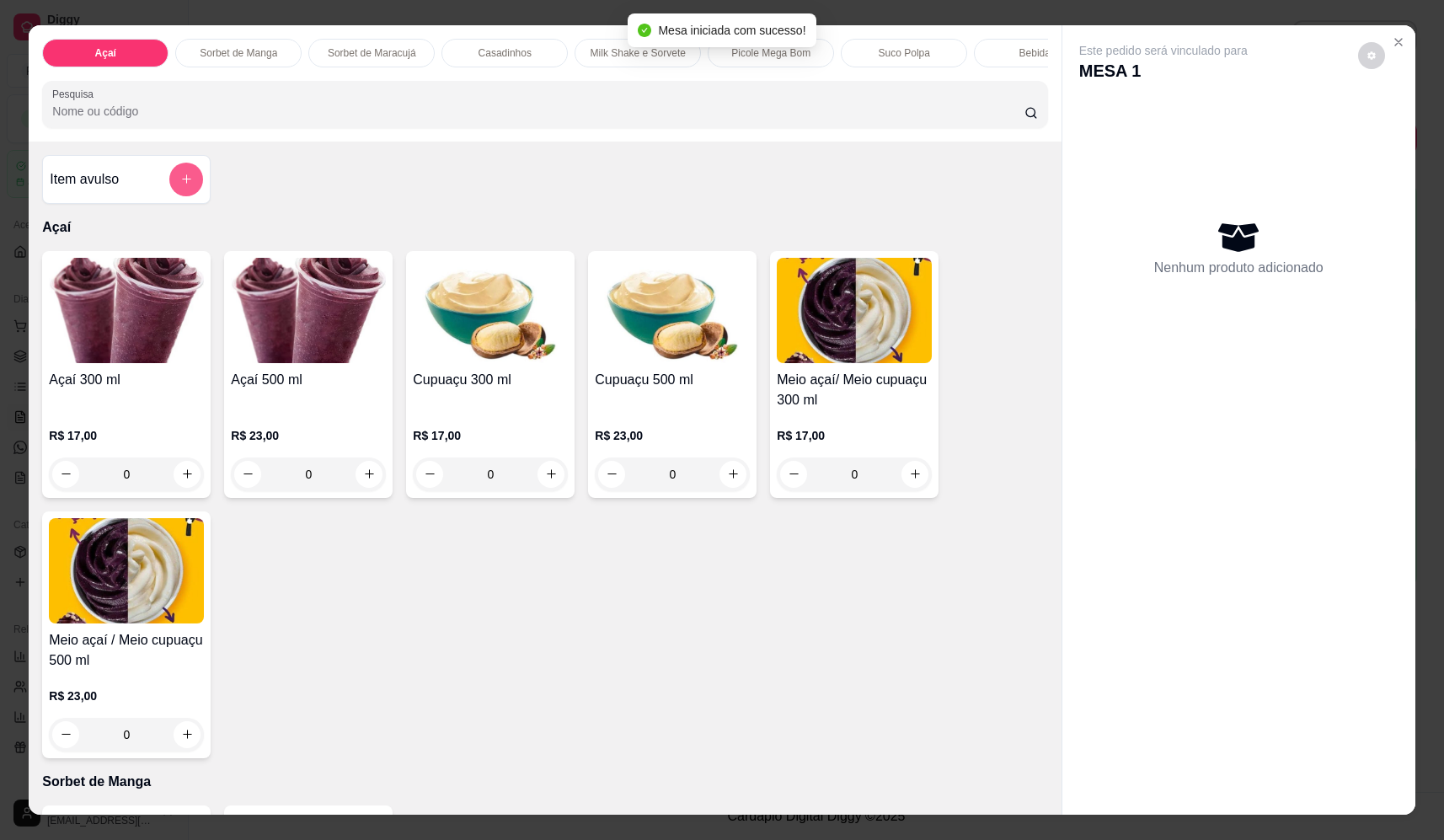
click at [180, 185] on icon "add-separate-item" at bounding box center [187, 179] width 13 height 13
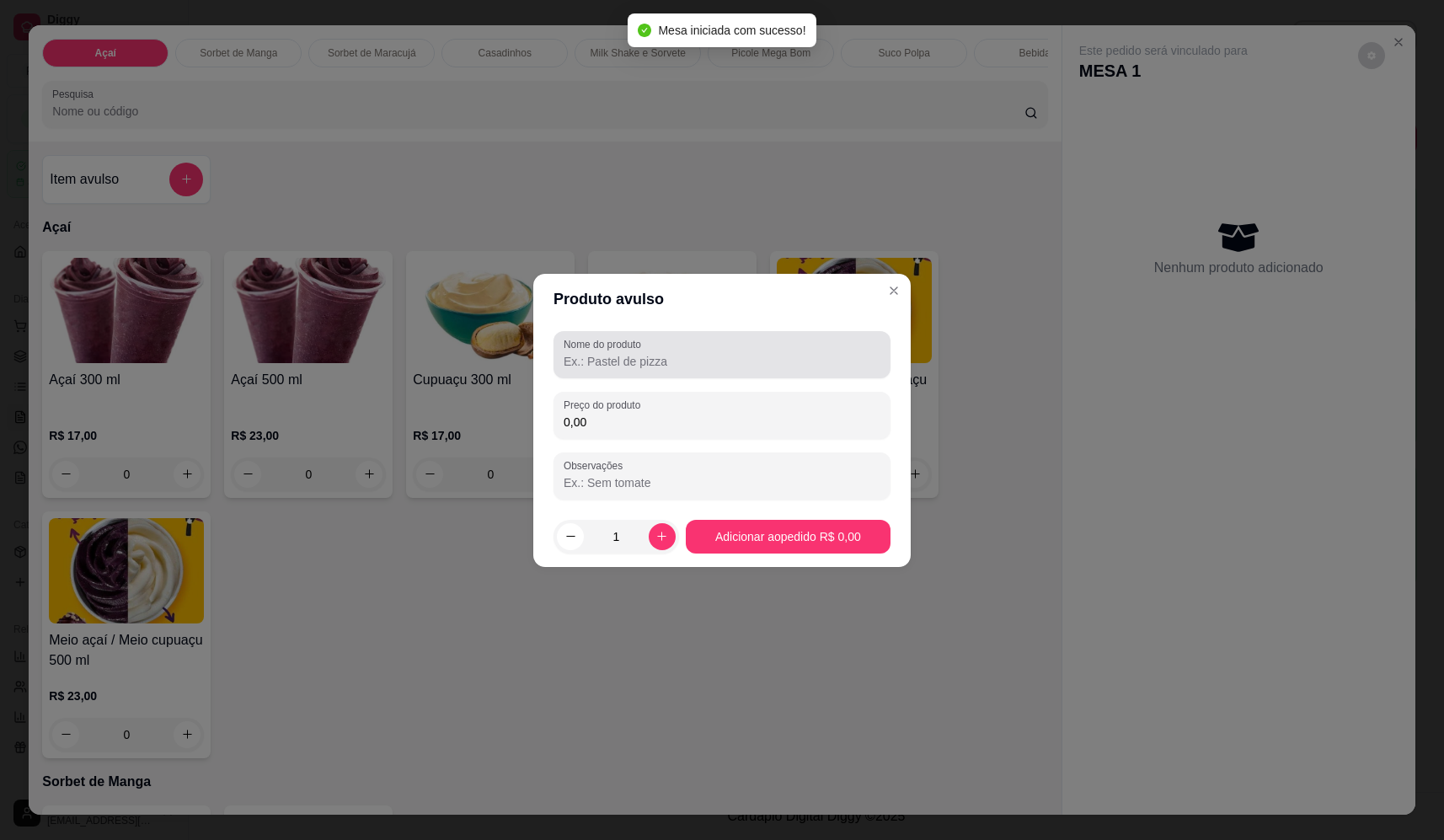
click at [613, 355] on input "Nome do produto" at bounding box center [722, 361] width 317 height 16
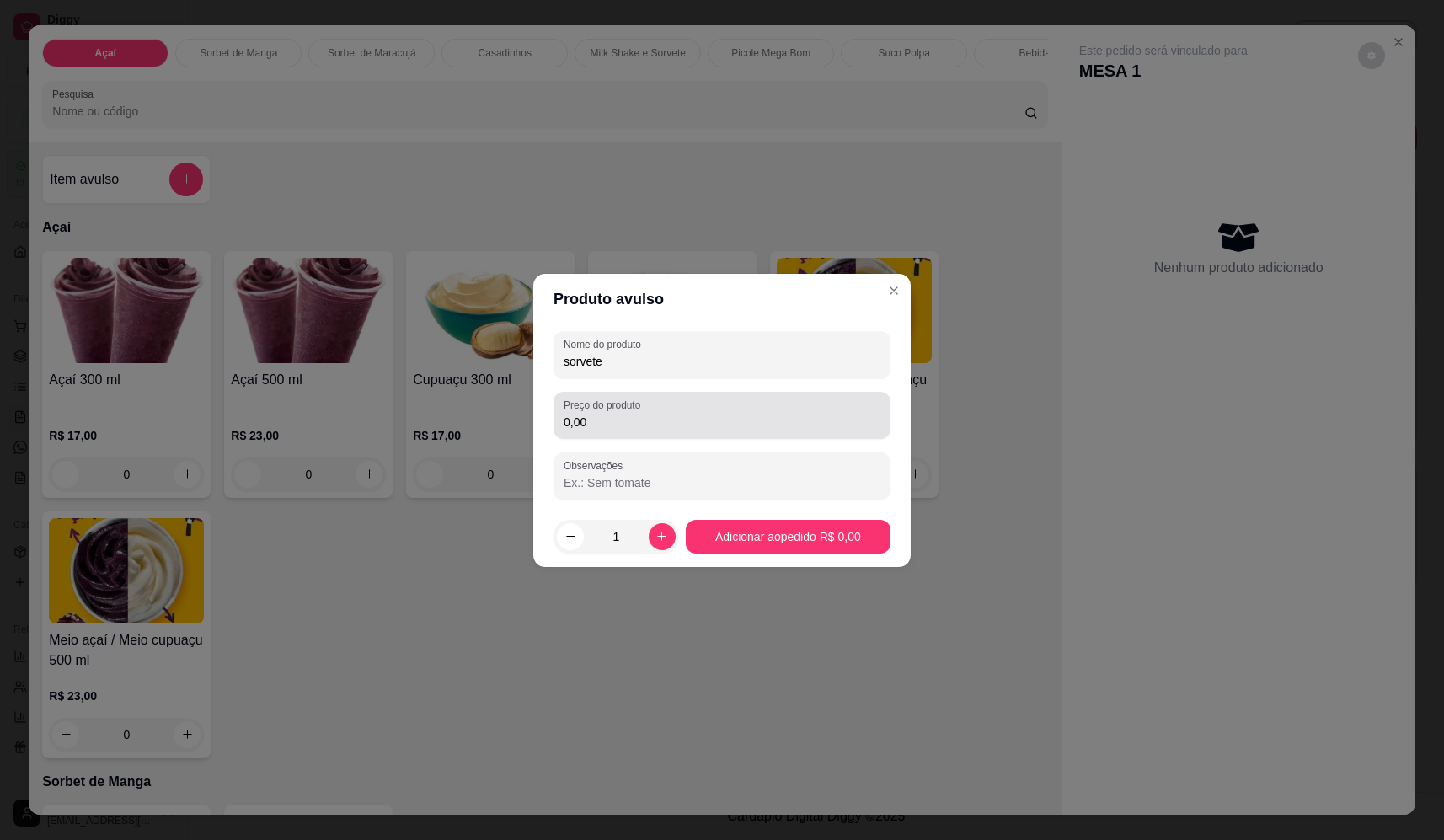
type input "sorvete"
click at [623, 418] on input "0,00" at bounding box center [722, 422] width 317 height 16
type input "9,86"
click at [801, 558] on footer "1 Adicionar ao pedido R$ 9,86" at bounding box center [722, 537] width 377 height 61
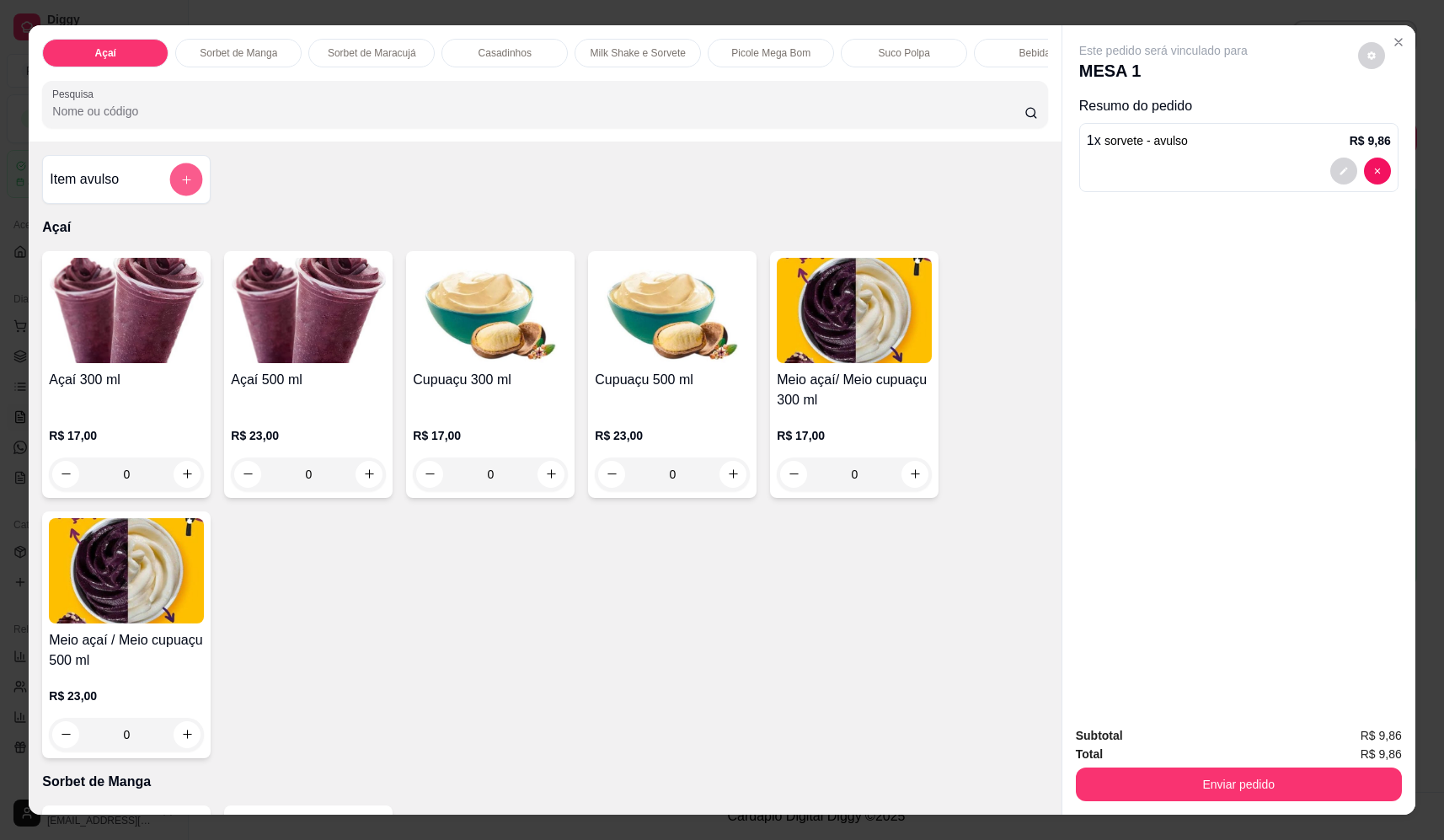
click at [176, 186] on button "add-separate-item" at bounding box center [187, 179] width 33 height 33
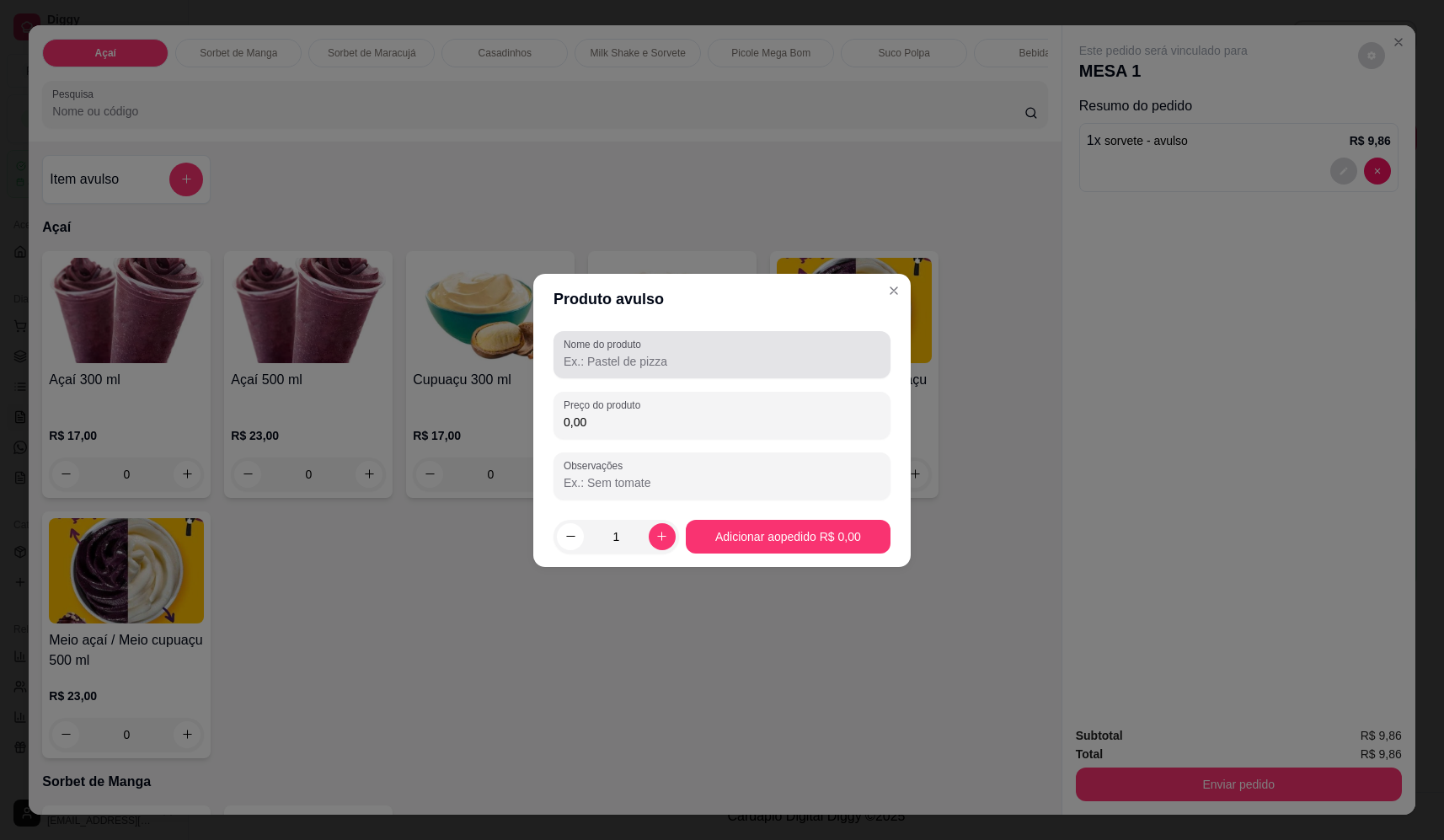
drag, startPoint x: 704, startPoint y: 343, endPoint x: 679, endPoint y: 365, distance: 33.3
click at [702, 345] on div at bounding box center [722, 354] width 317 height 34
type input "sorvete"
click at [716, 417] on input "0,00" at bounding box center [722, 422] width 317 height 16
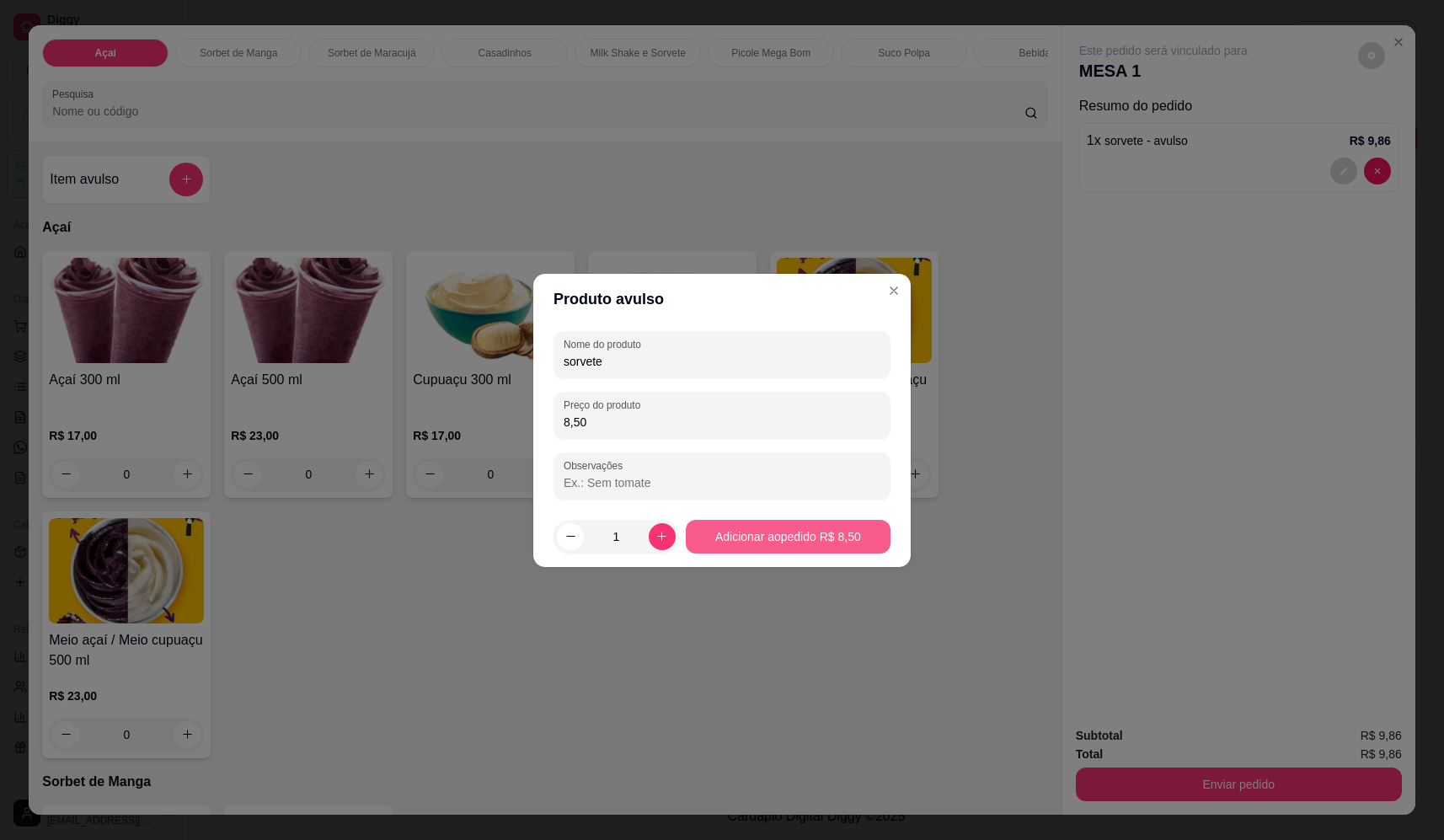
type input "8,50"
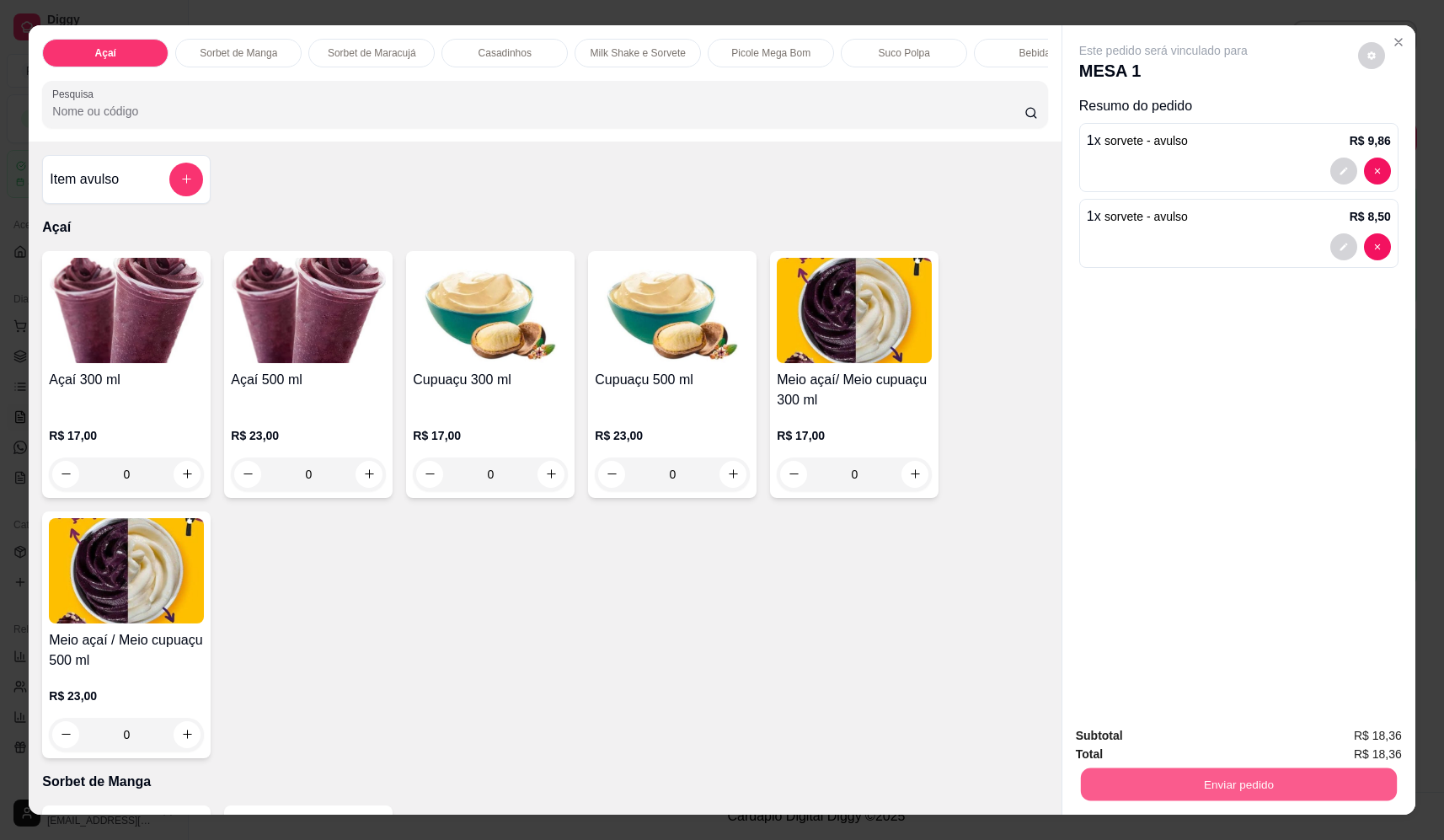
click at [1196, 792] on button "Enviar pedido" at bounding box center [1238, 784] width 316 height 33
click at [1203, 747] on button "Não registrar e enviar pedido" at bounding box center [1183, 743] width 170 height 31
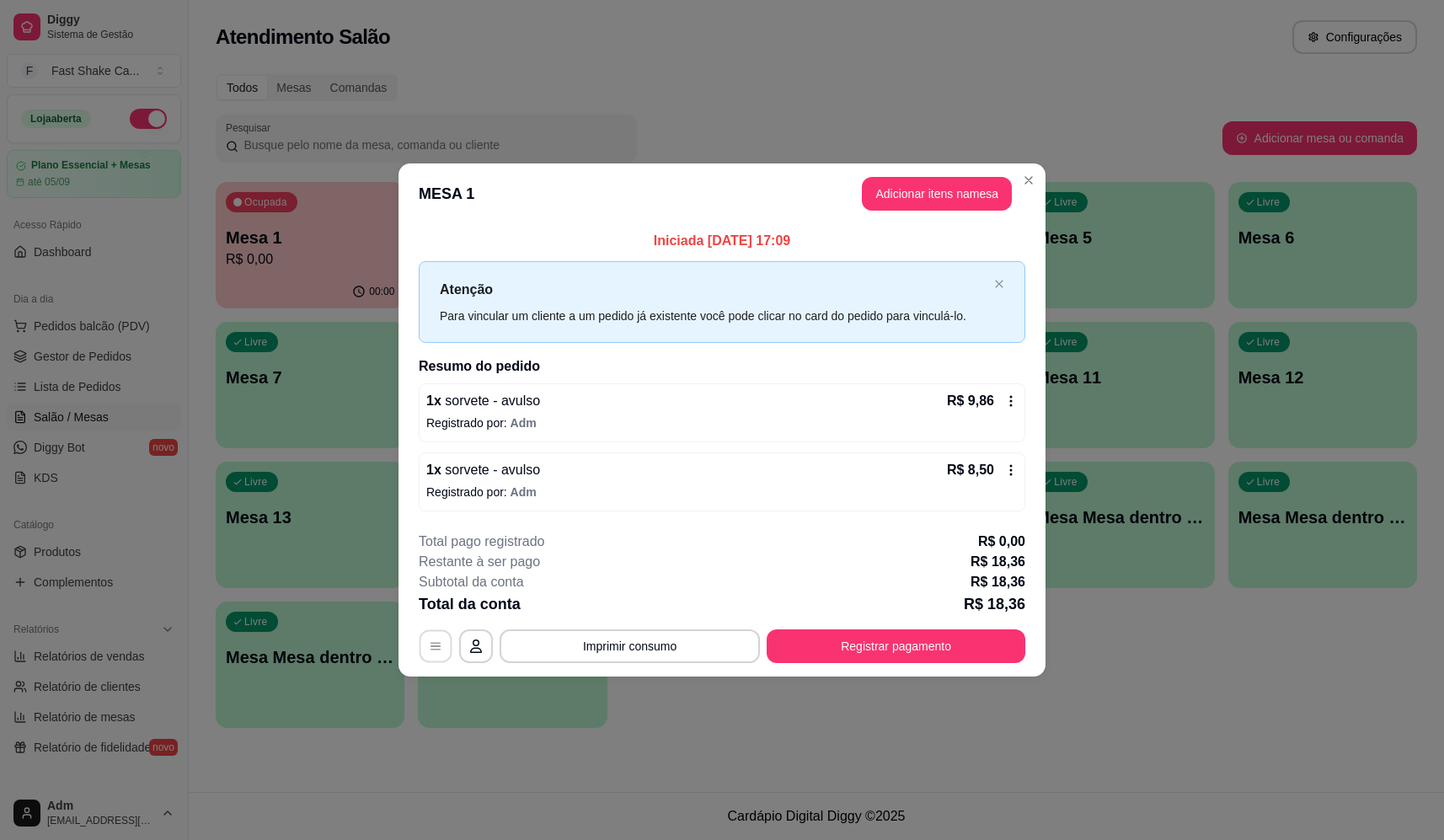
click at [432, 645] on icon "button" at bounding box center [435, 646] width 14 height 14
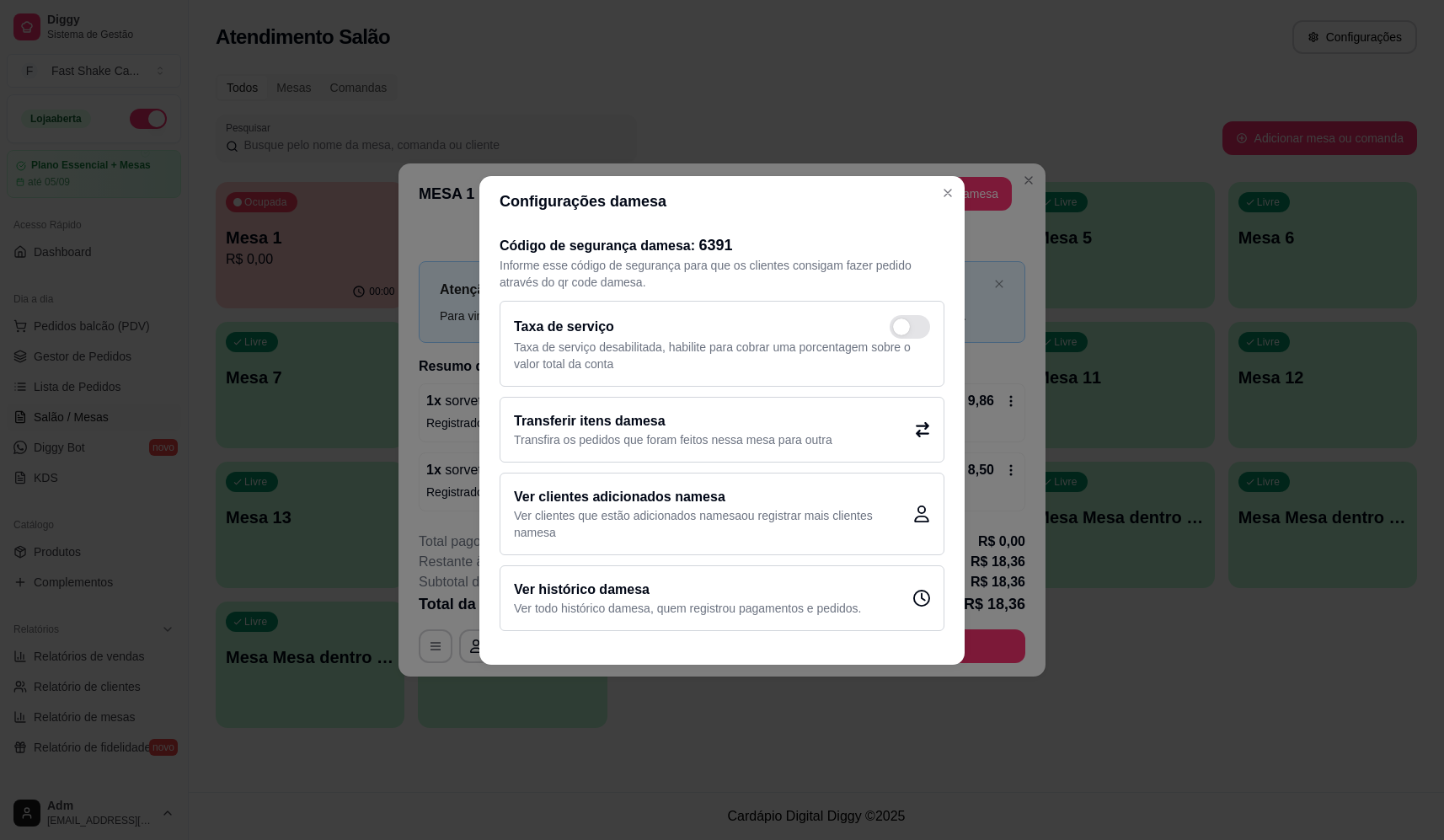
click at [603, 428] on h2 "Transferir itens da mesa" at bounding box center [673, 421] width 319 height 20
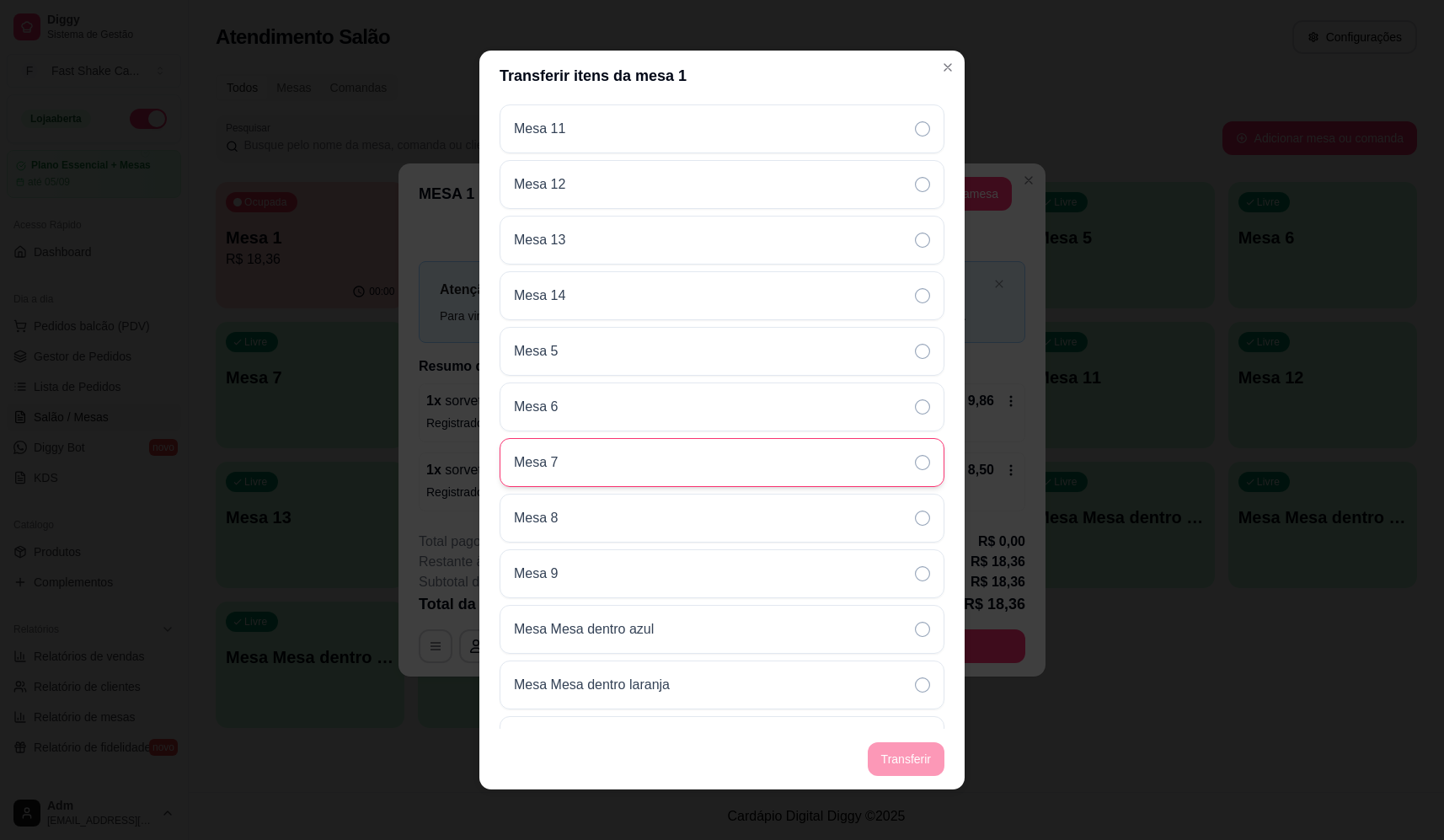
scroll to position [241, 0]
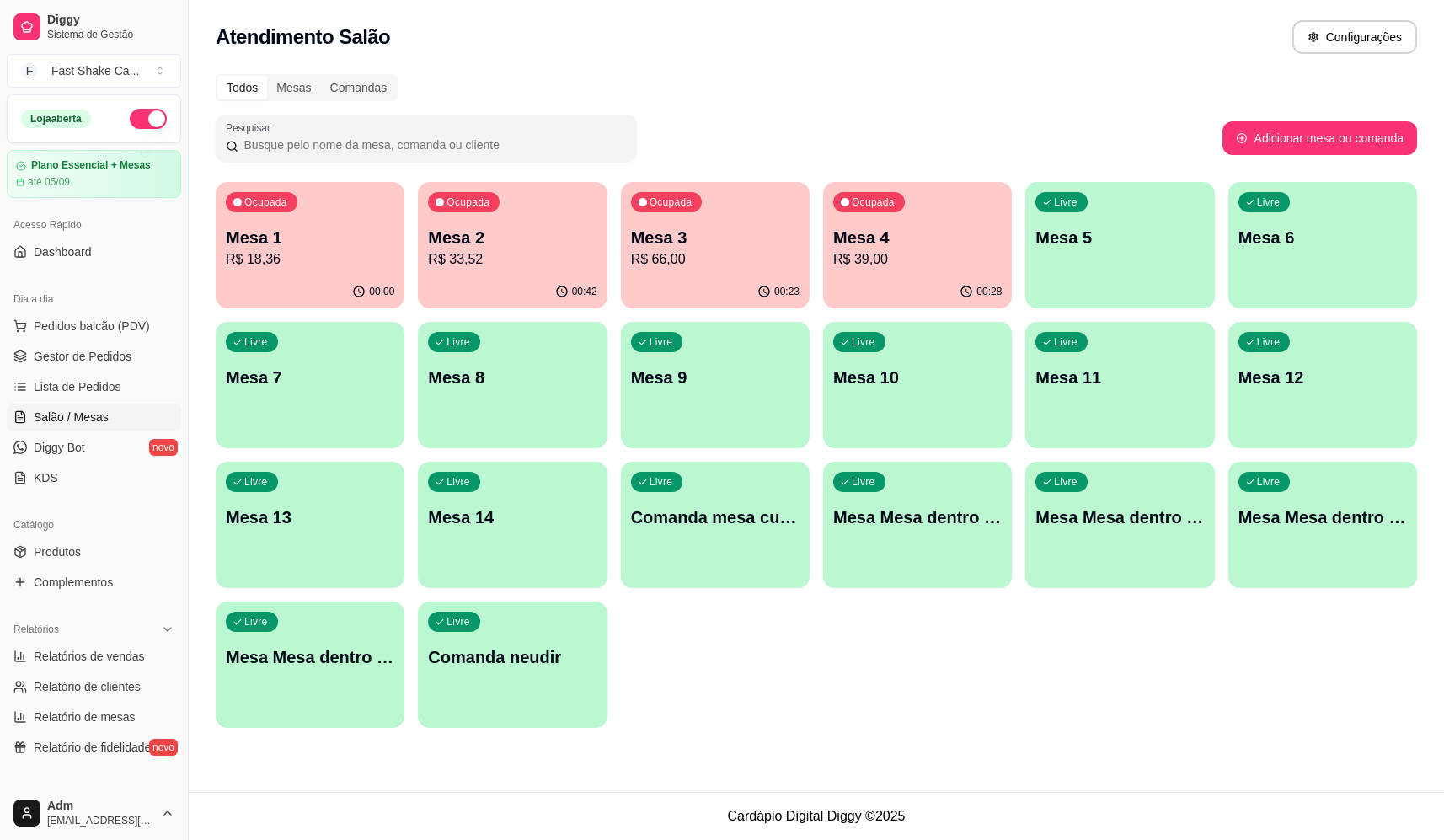
click at [508, 259] on p "R$ 33,52" at bounding box center [512, 260] width 169 height 20
click at [360, 252] on p "R$ 18,36" at bounding box center [310, 259] width 163 height 19
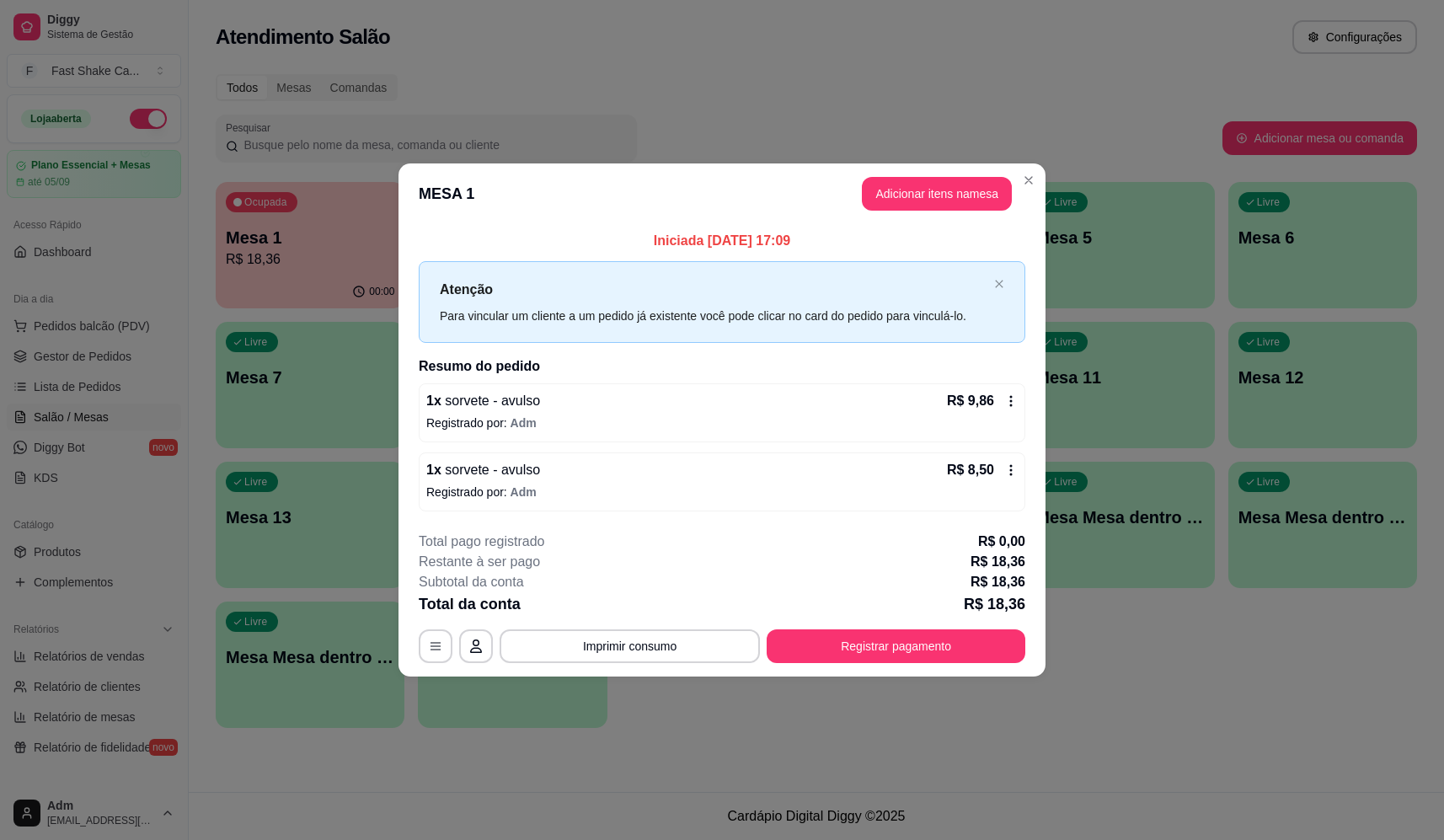
click at [1009, 405] on icon at bounding box center [1010, 401] width 14 height 14
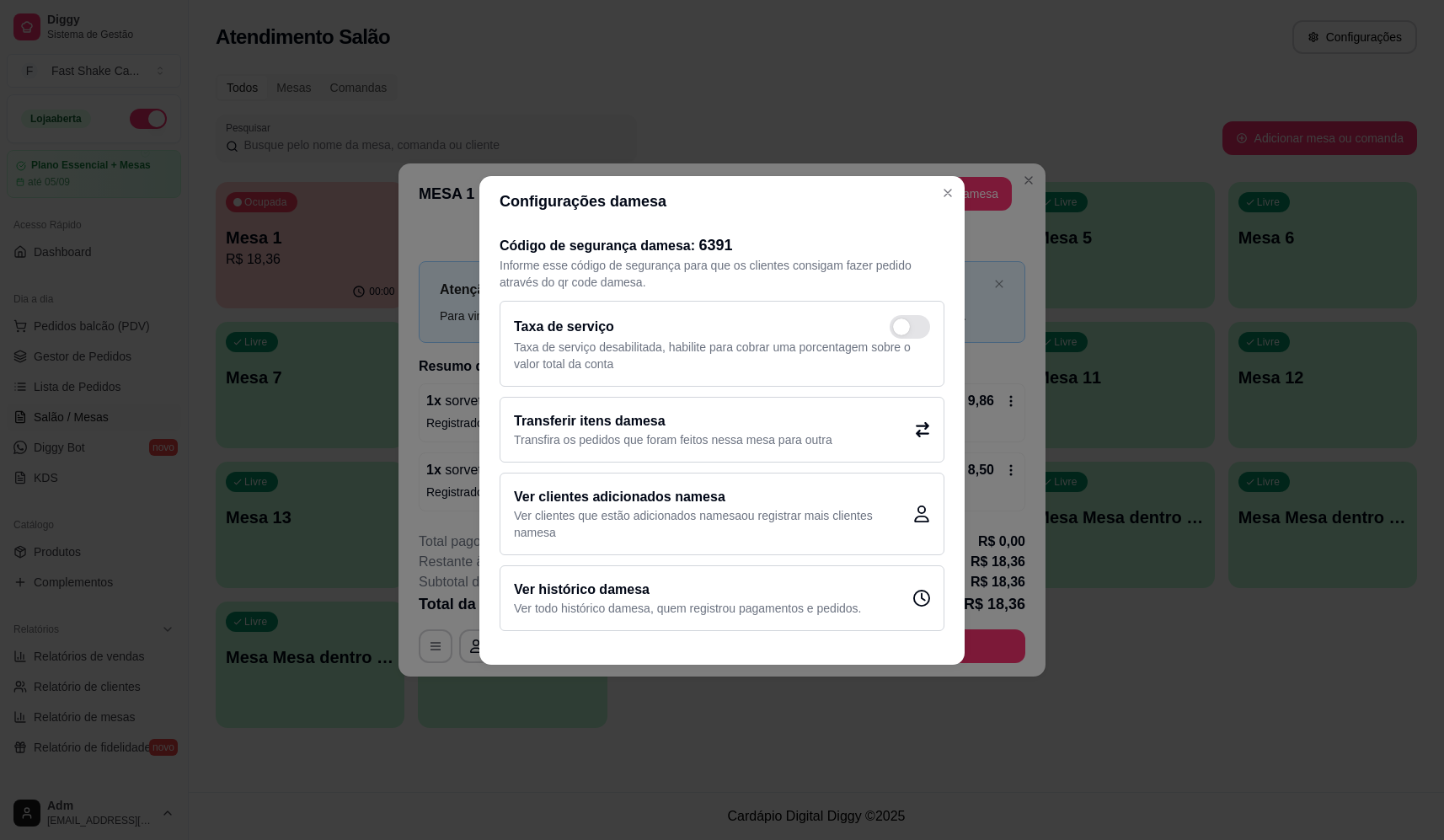
click at [676, 420] on h2 "Transferir itens da mesa" at bounding box center [673, 421] width 319 height 20
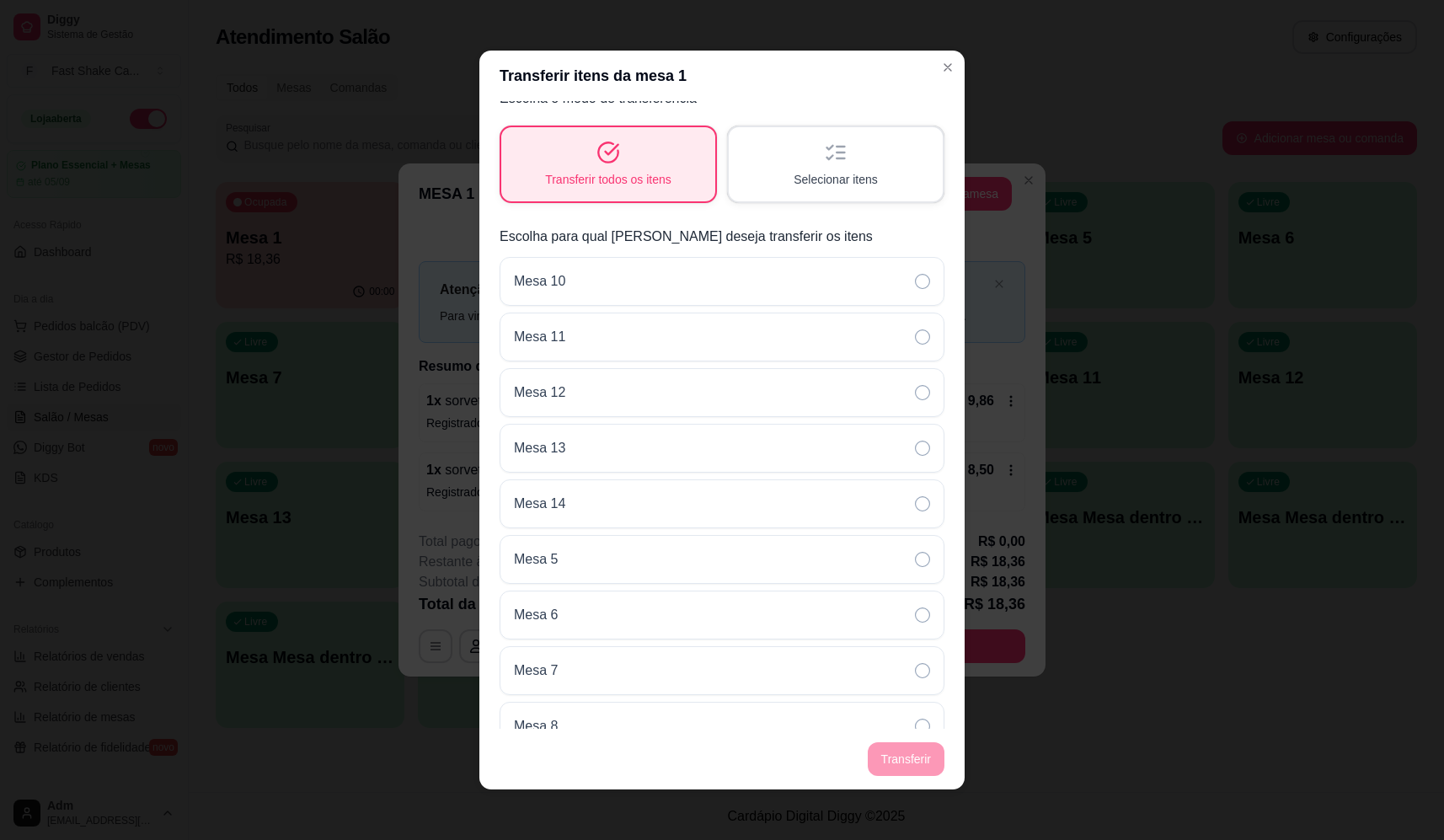
scroll to position [0, 0]
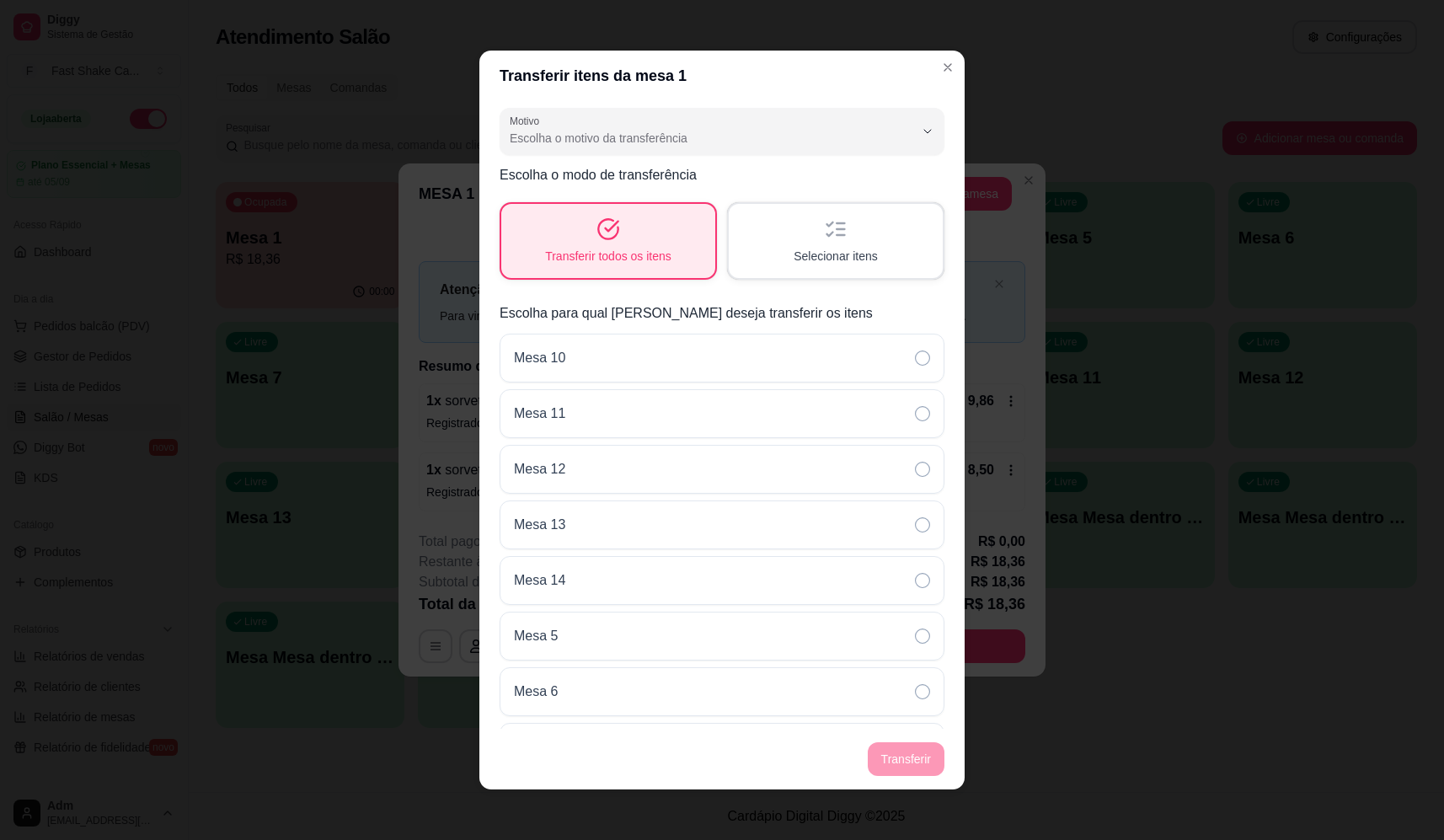
click at [804, 250] on span "Selecionar itens" at bounding box center [835, 256] width 84 height 16
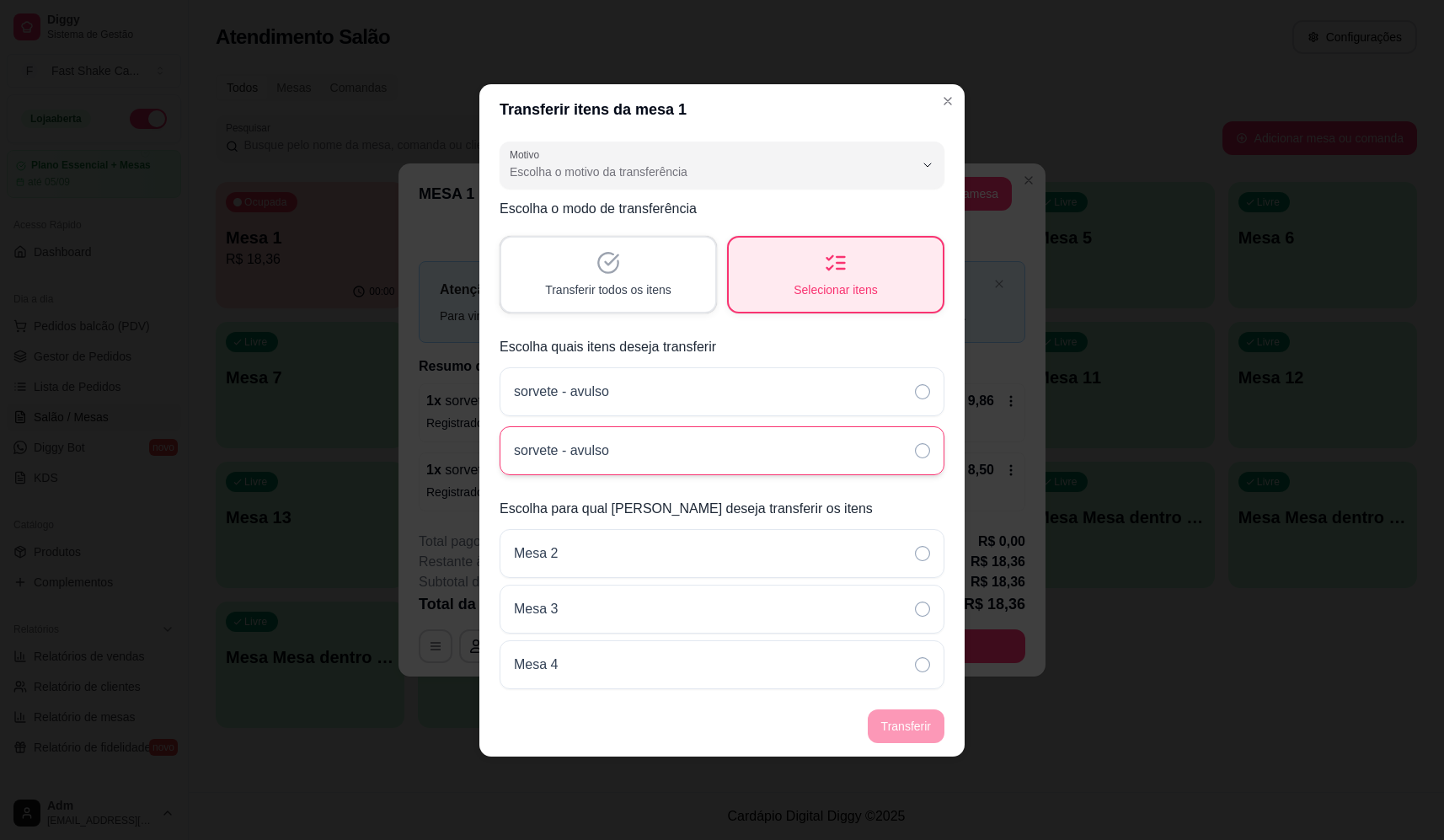
click at [876, 469] on div "sorvete - avulso" at bounding box center [722, 451] width 445 height 49
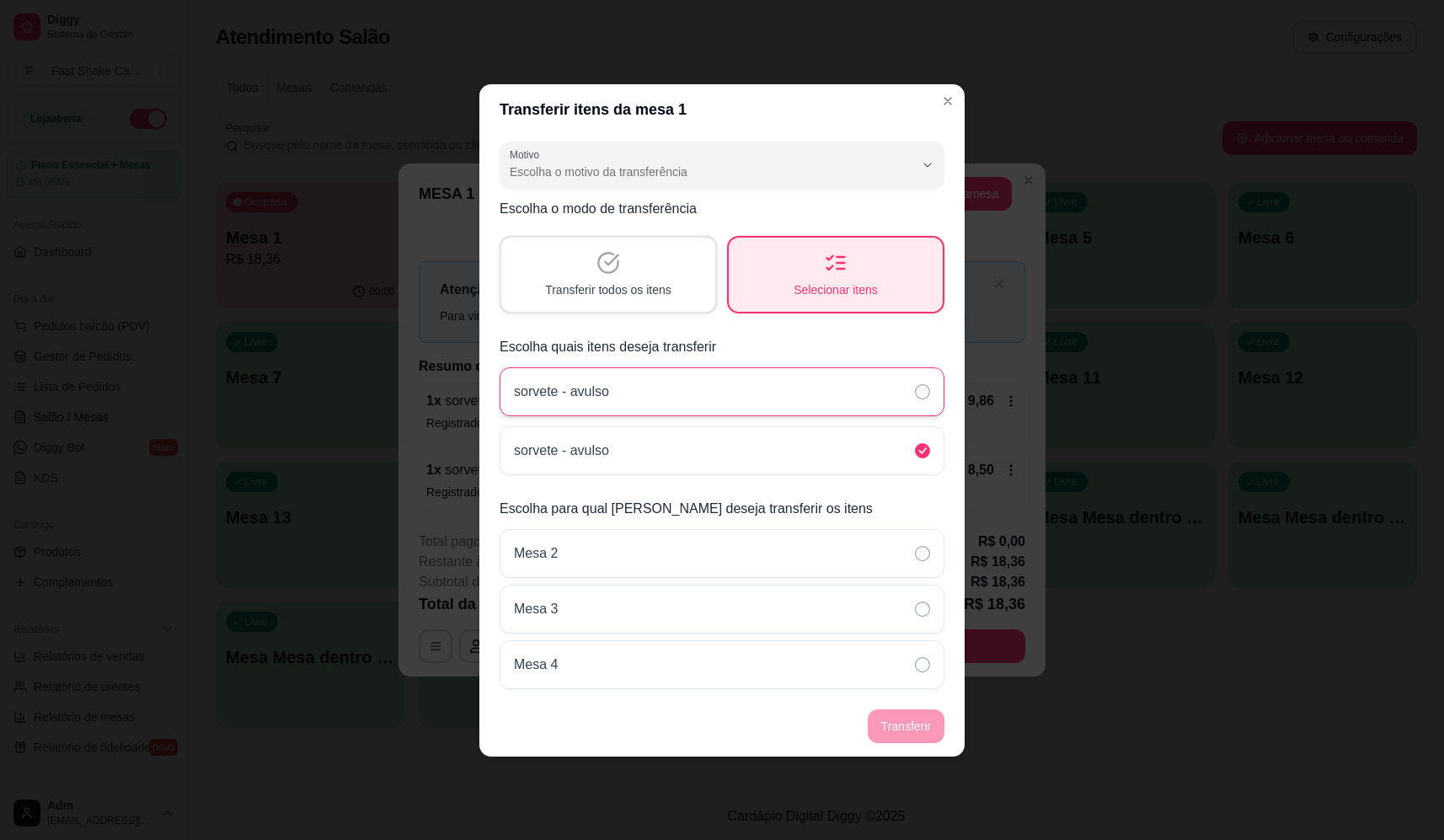
click at [911, 380] on div "sorvete - avulso" at bounding box center [722, 392] width 445 height 49
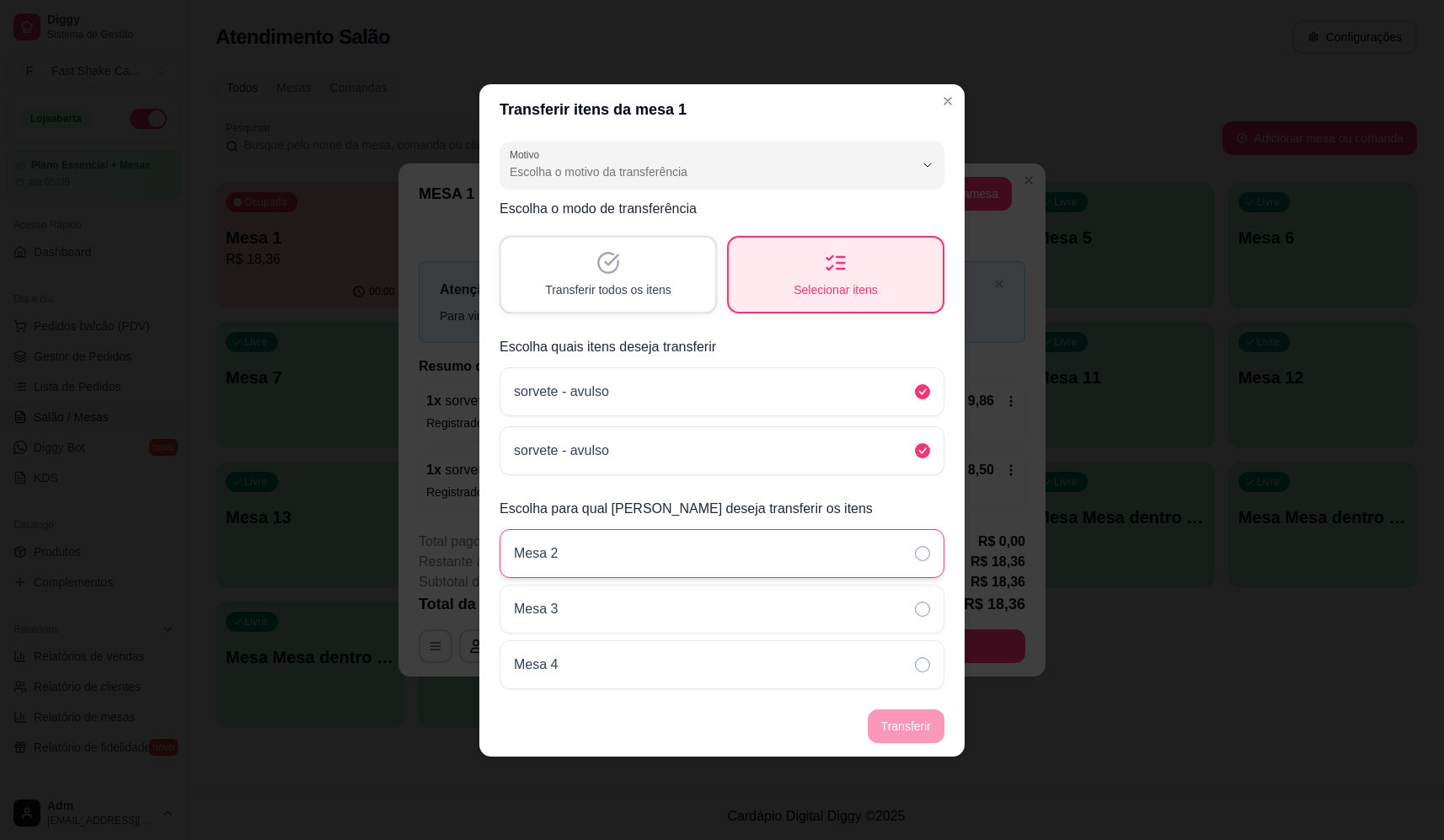
click at [905, 553] on div "Mesa 2" at bounding box center [722, 554] width 445 height 49
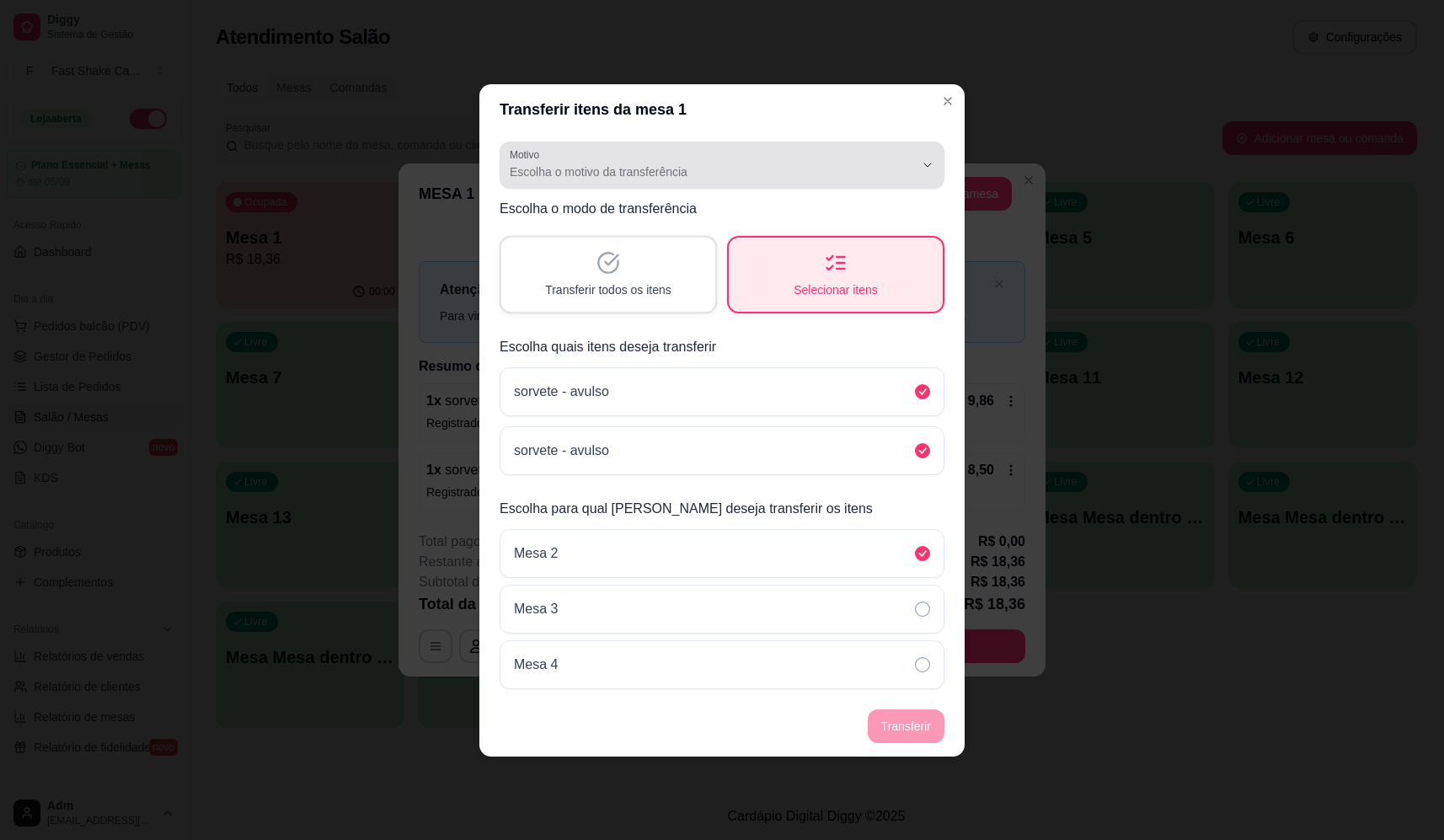
click at [731, 163] on span "Escolha o motivo da transferência" at bounding box center [712, 171] width 405 height 16
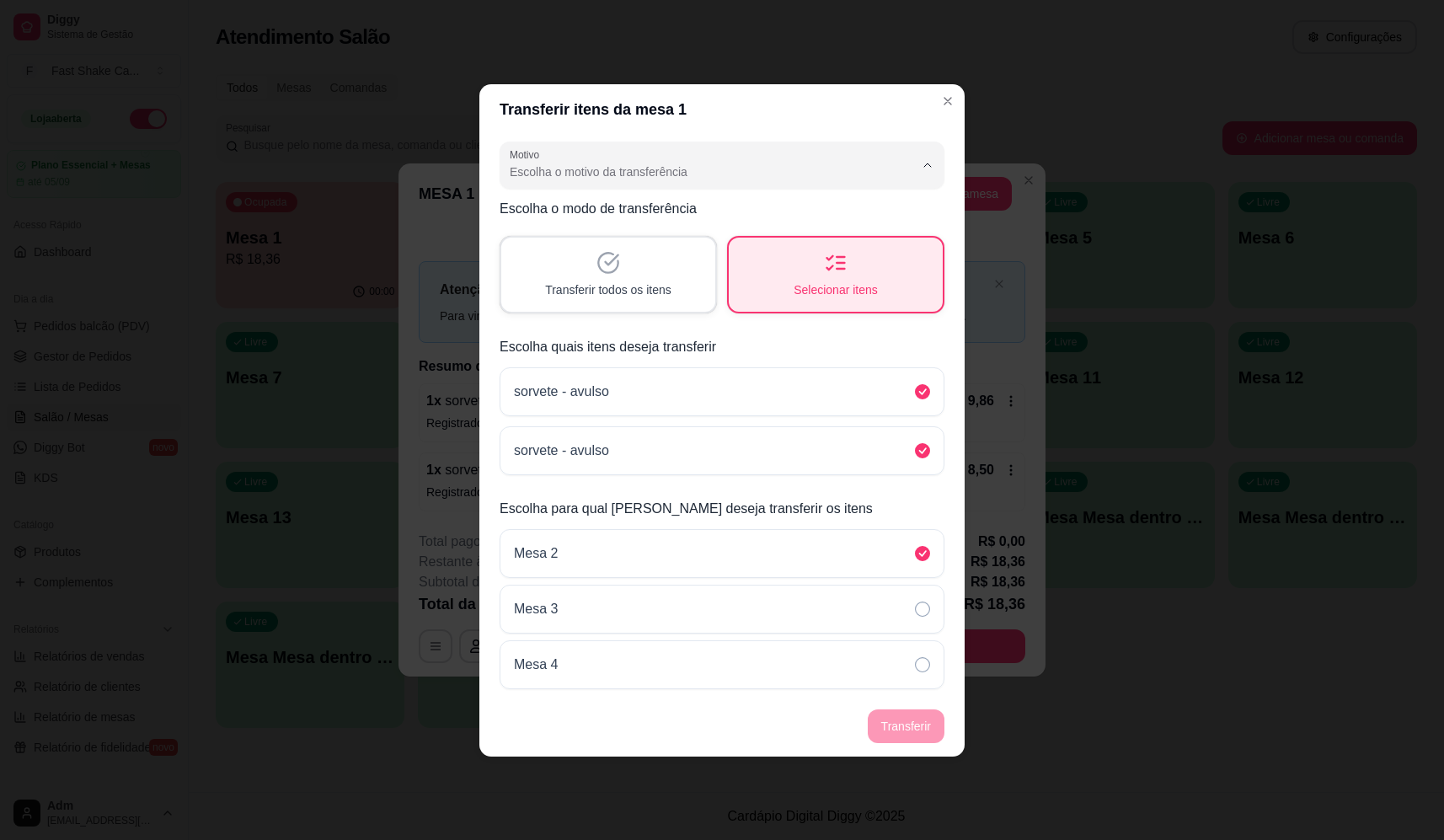
click at [666, 240] on span "Mudança de mesa" at bounding box center [713, 239] width 385 height 16
type input "TABLE_TRANSFER"
select select "TABLE_TRANSFER"
click at [917, 740] on button "Transferir" at bounding box center [906, 726] width 77 height 34
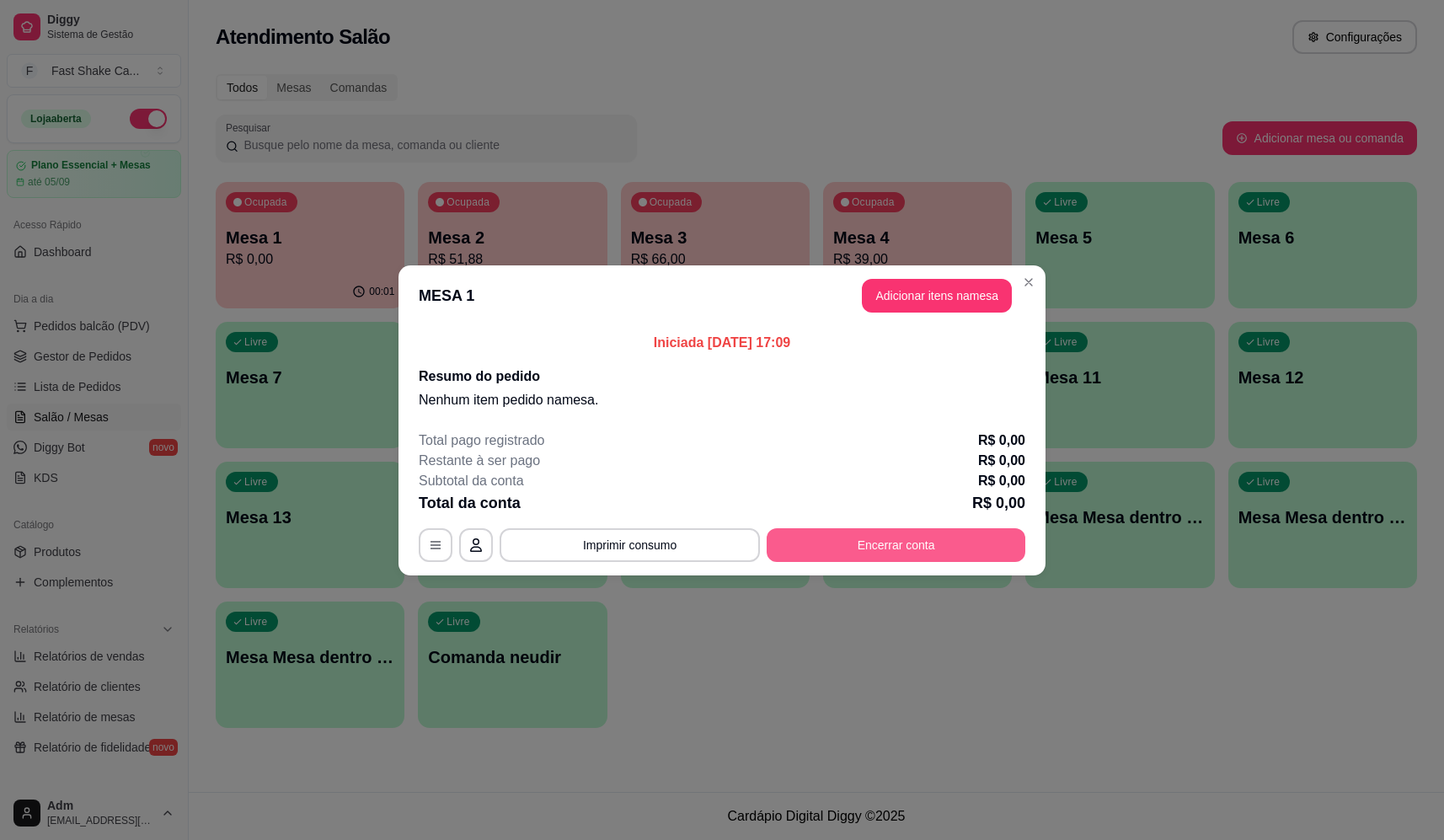
click at [917, 557] on button "Encerrar conta" at bounding box center [896, 545] width 259 height 34
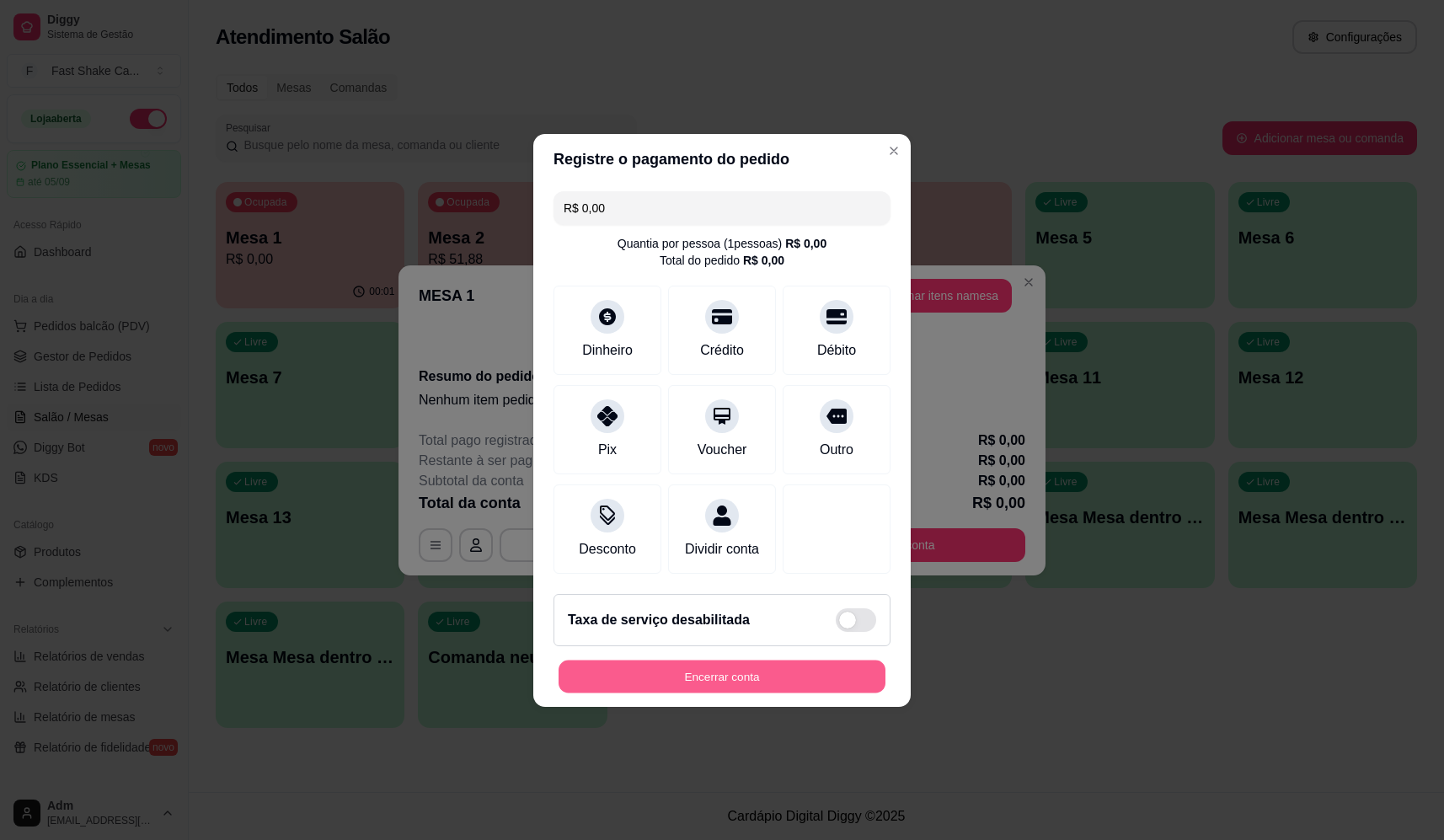
click at [845, 681] on button "Encerrar conta" at bounding box center [722, 676] width 327 height 33
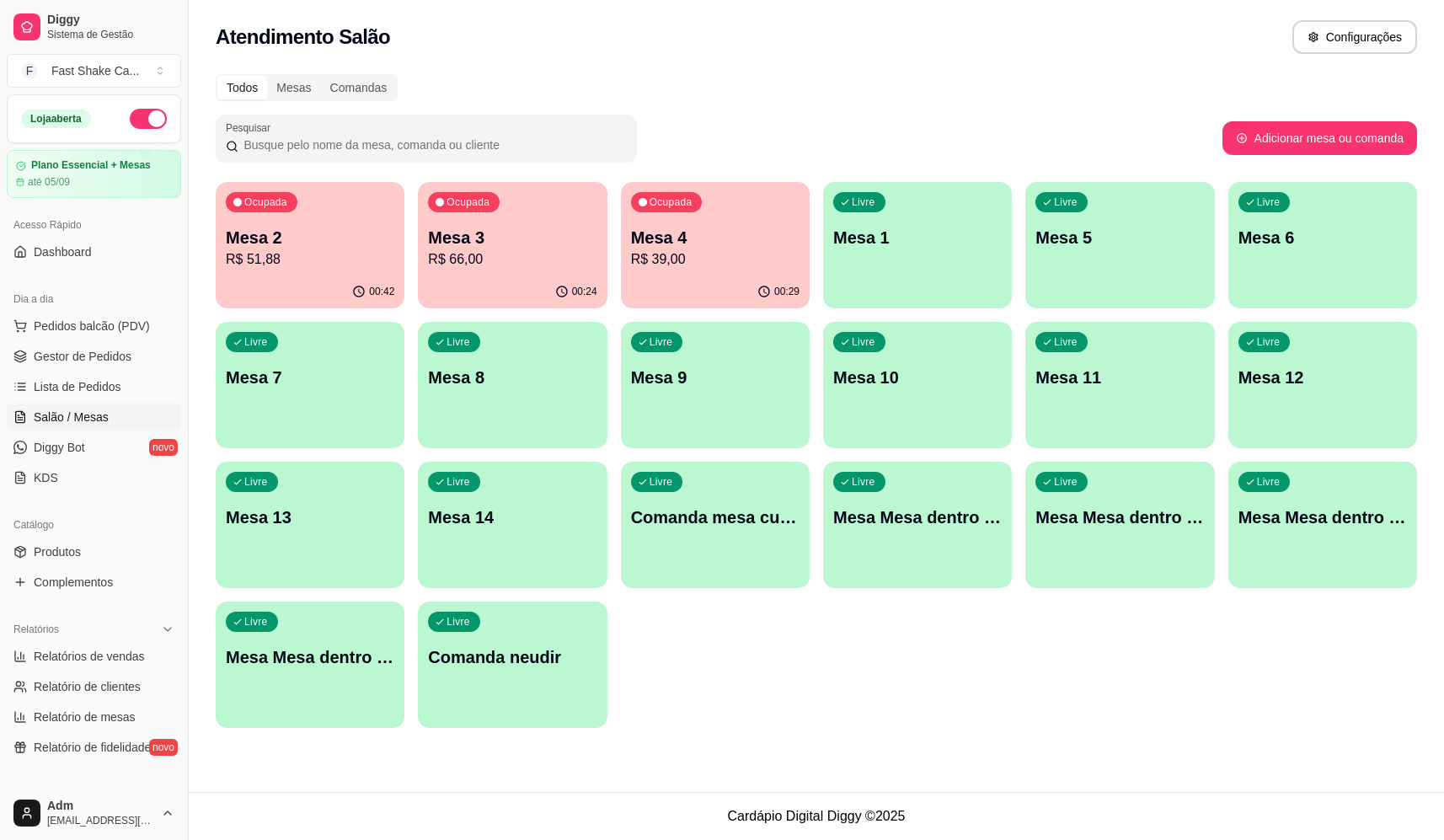
click at [245, 260] on p "R$ 51,88" at bounding box center [310, 260] width 169 height 20
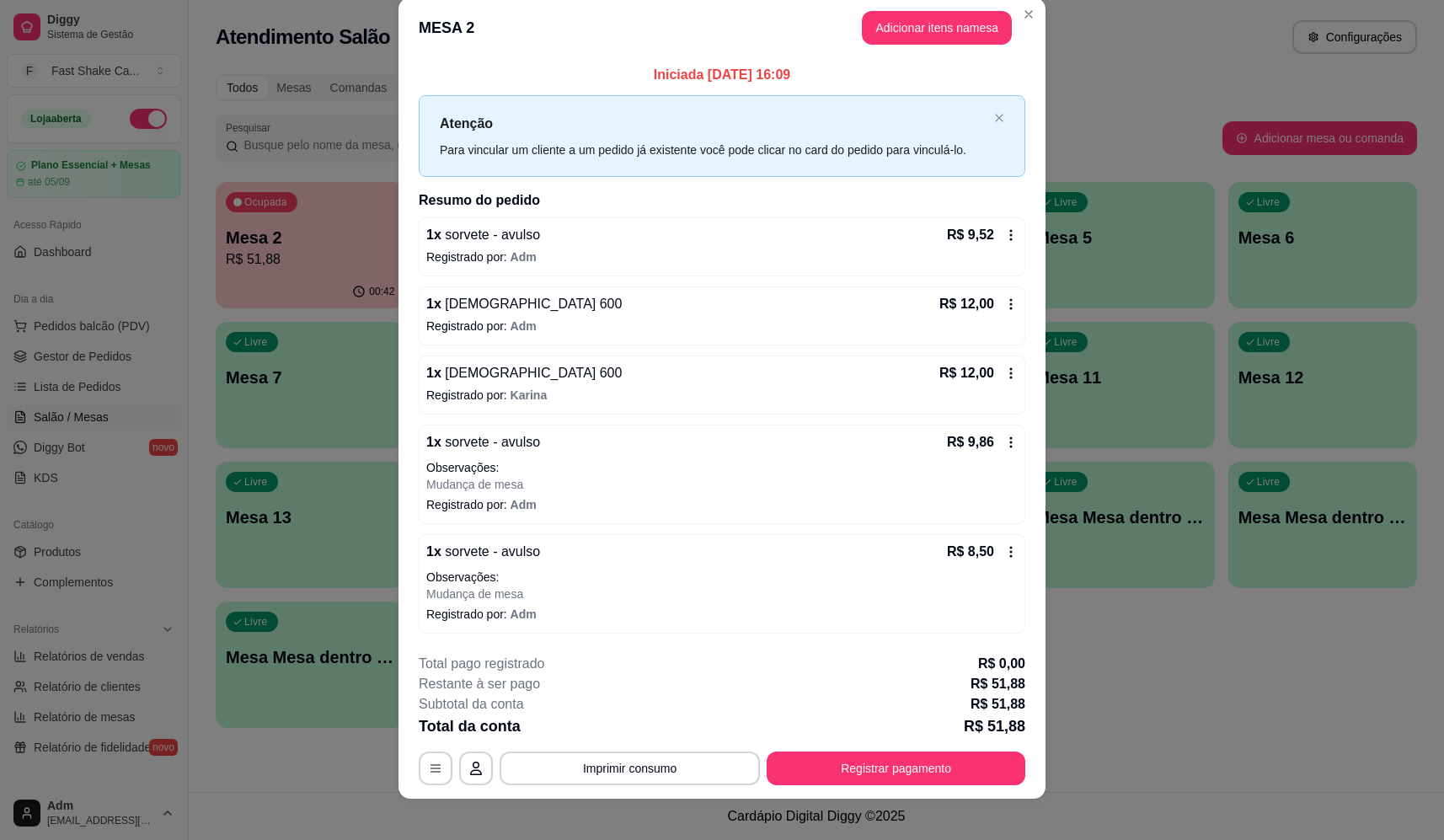
scroll to position [35, 0]
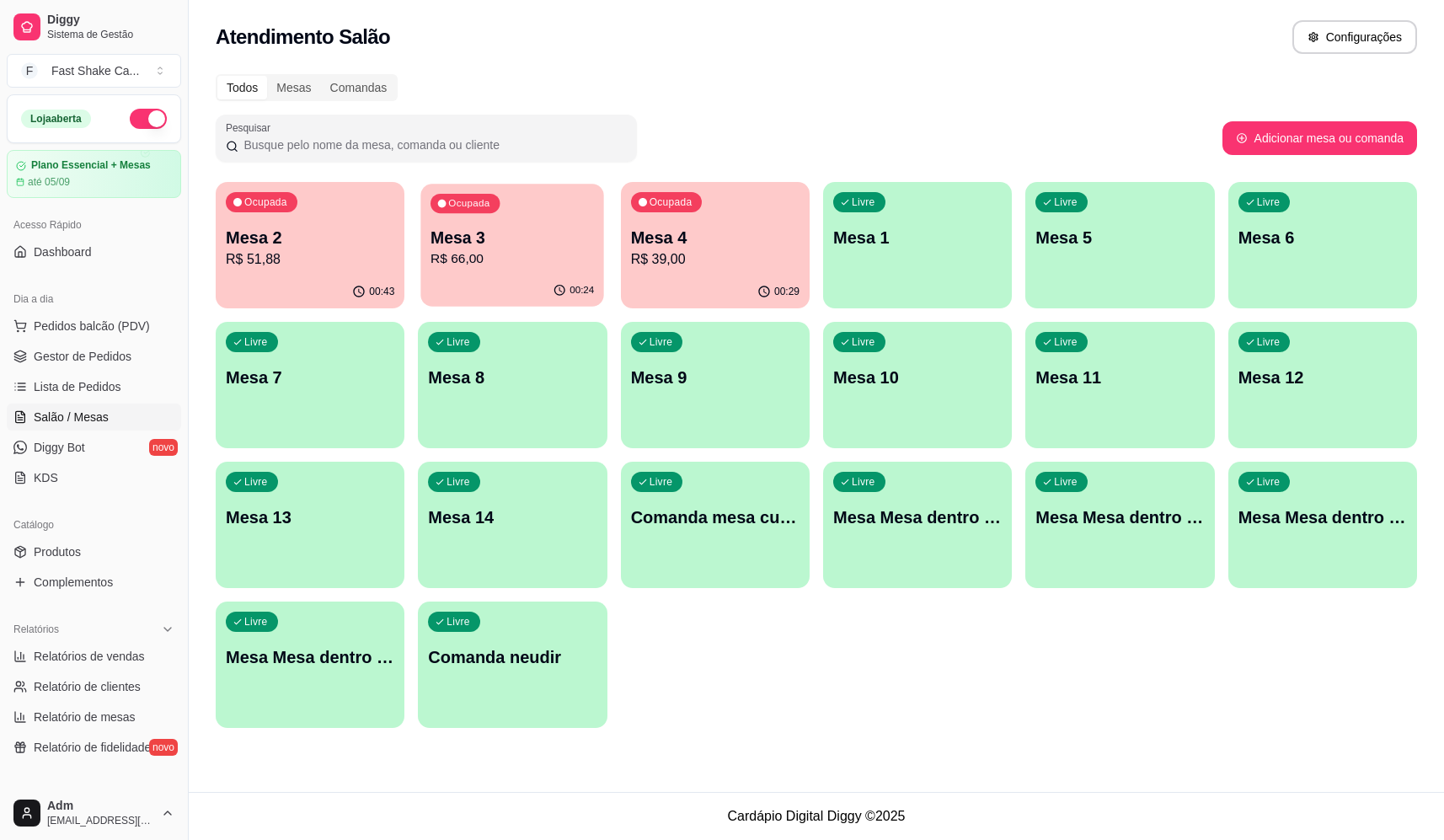
click at [523, 202] on div "Ocupada Mesa 3 R$ 66,00" at bounding box center [513, 230] width 184 height 91
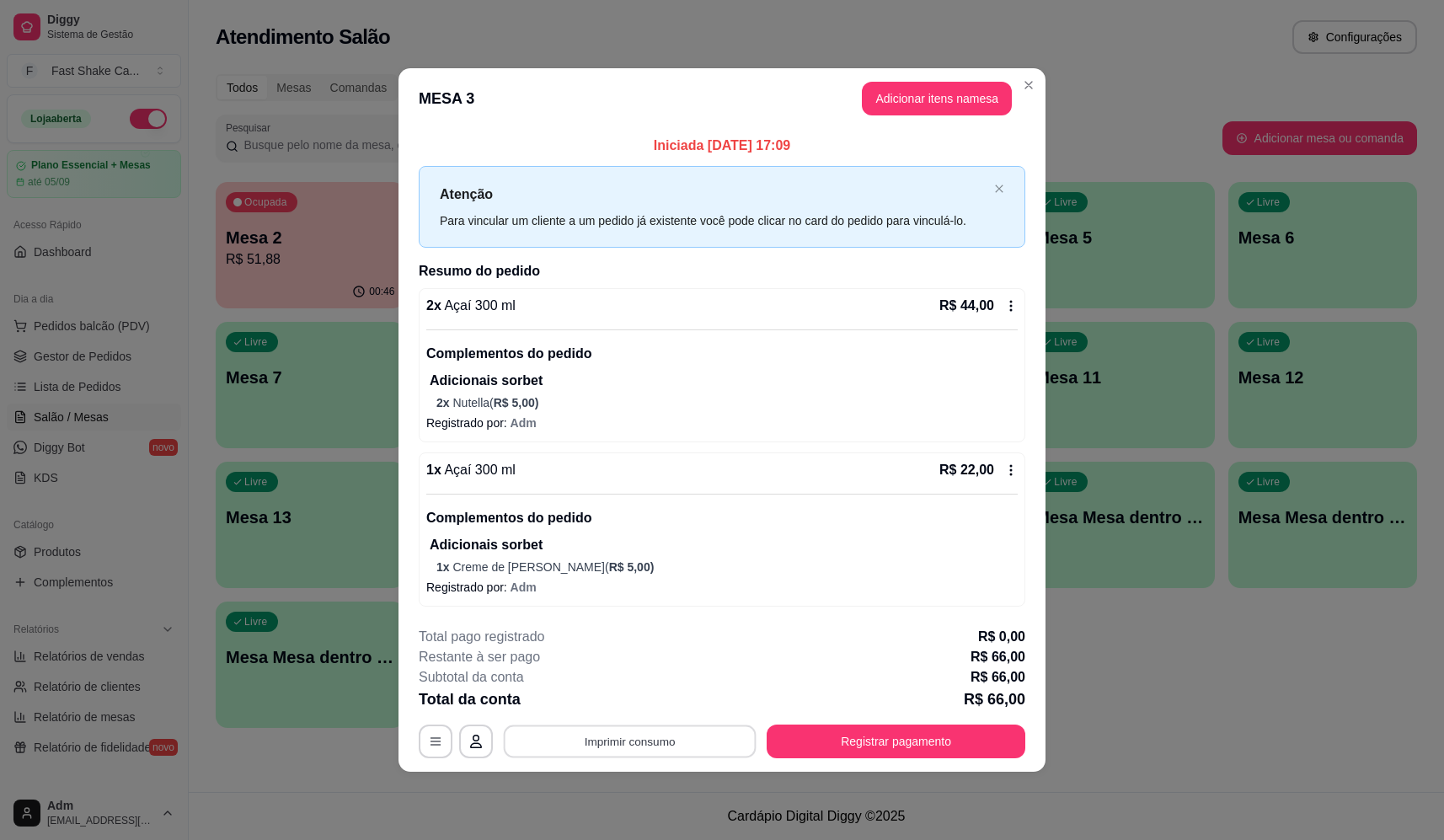
click at [719, 739] on button "Imprimir consumo" at bounding box center [630, 742] width 252 height 33
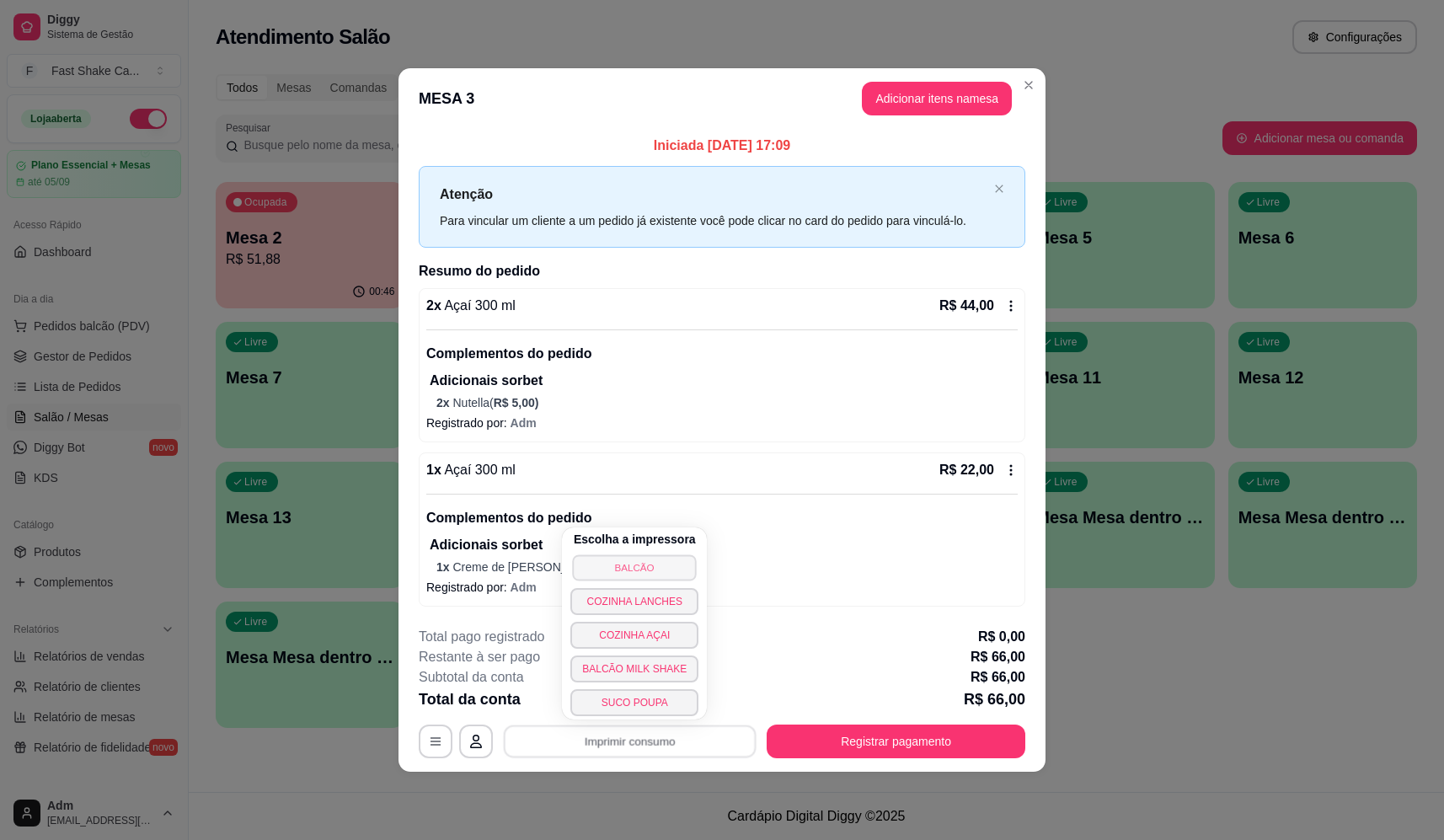
click at [655, 572] on button "BALCÃO" at bounding box center [635, 567] width 124 height 26
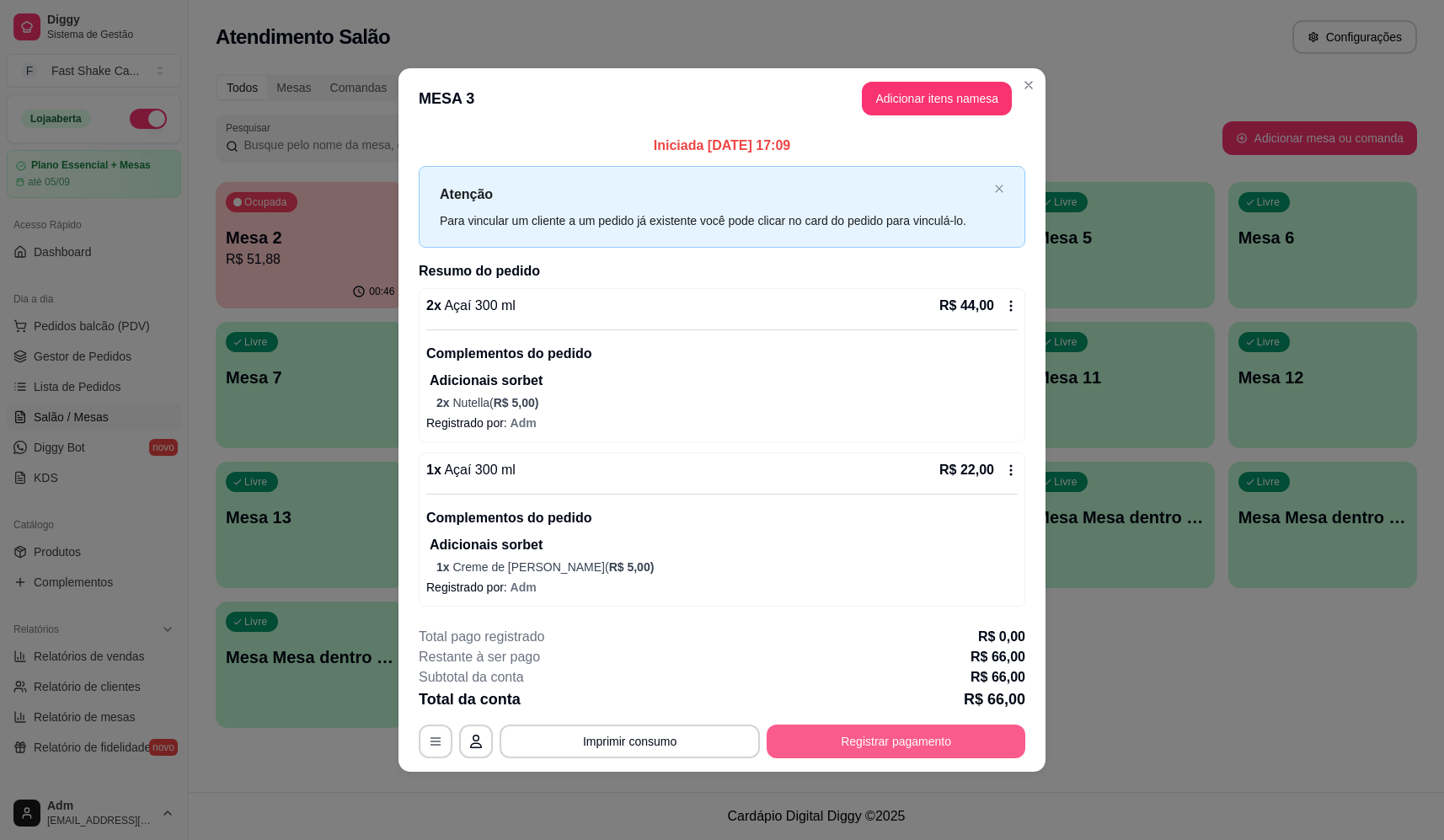
click at [880, 767] on footer "**********" at bounding box center [722, 692] width 647 height 159
drag, startPoint x: 883, startPoint y: 759, endPoint x: 881, endPoint y: 741, distance: 18.1
click at [883, 758] on footer "**********" at bounding box center [722, 692] width 647 height 159
click at [880, 736] on button "Registrar pagamento" at bounding box center [896, 741] width 259 height 34
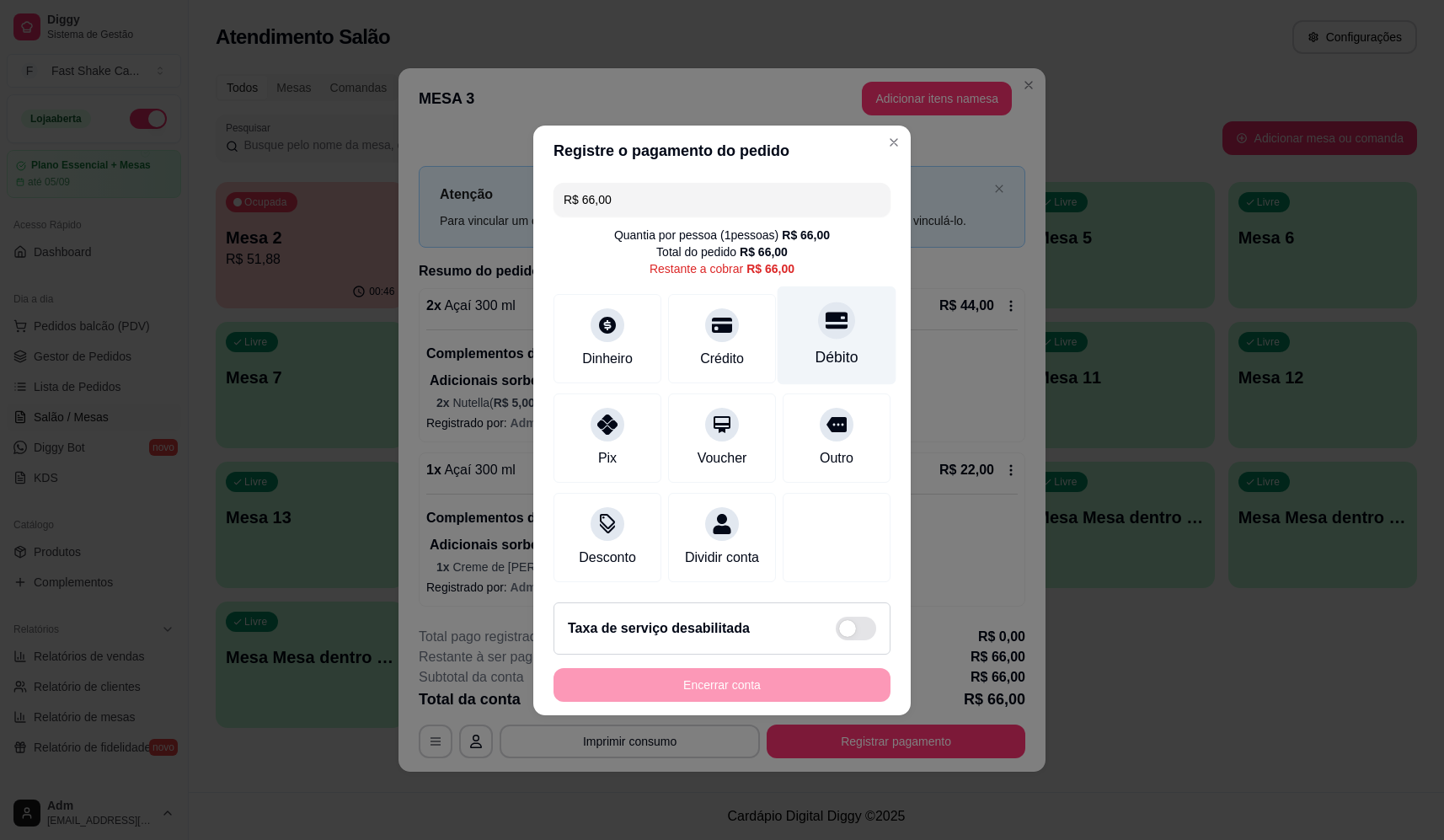
click at [837, 321] on div at bounding box center [836, 320] width 37 height 37
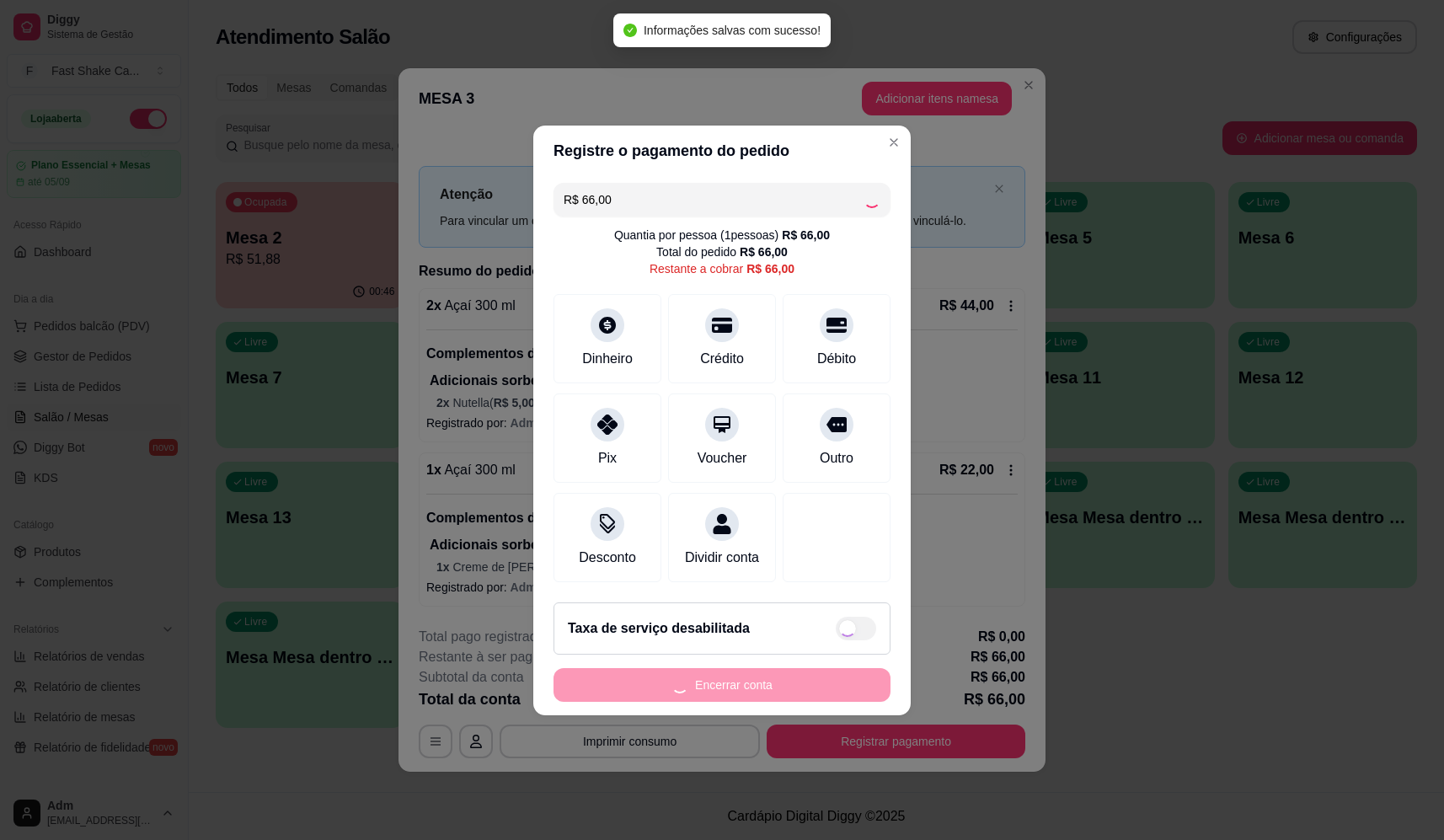
type input "R$ 0,00"
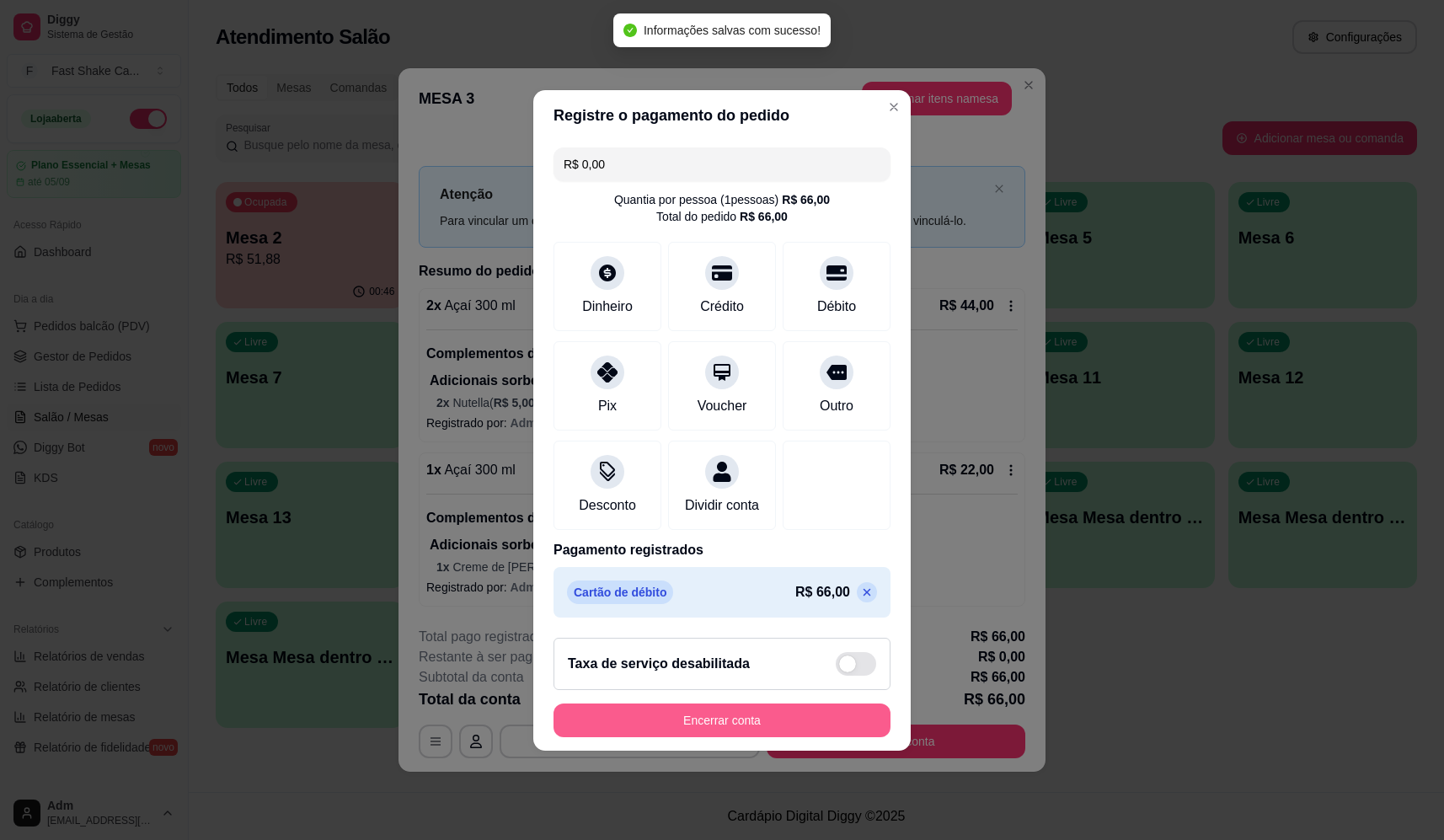
click at [804, 728] on button "Encerrar conta" at bounding box center [722, 720] width 337 height 34
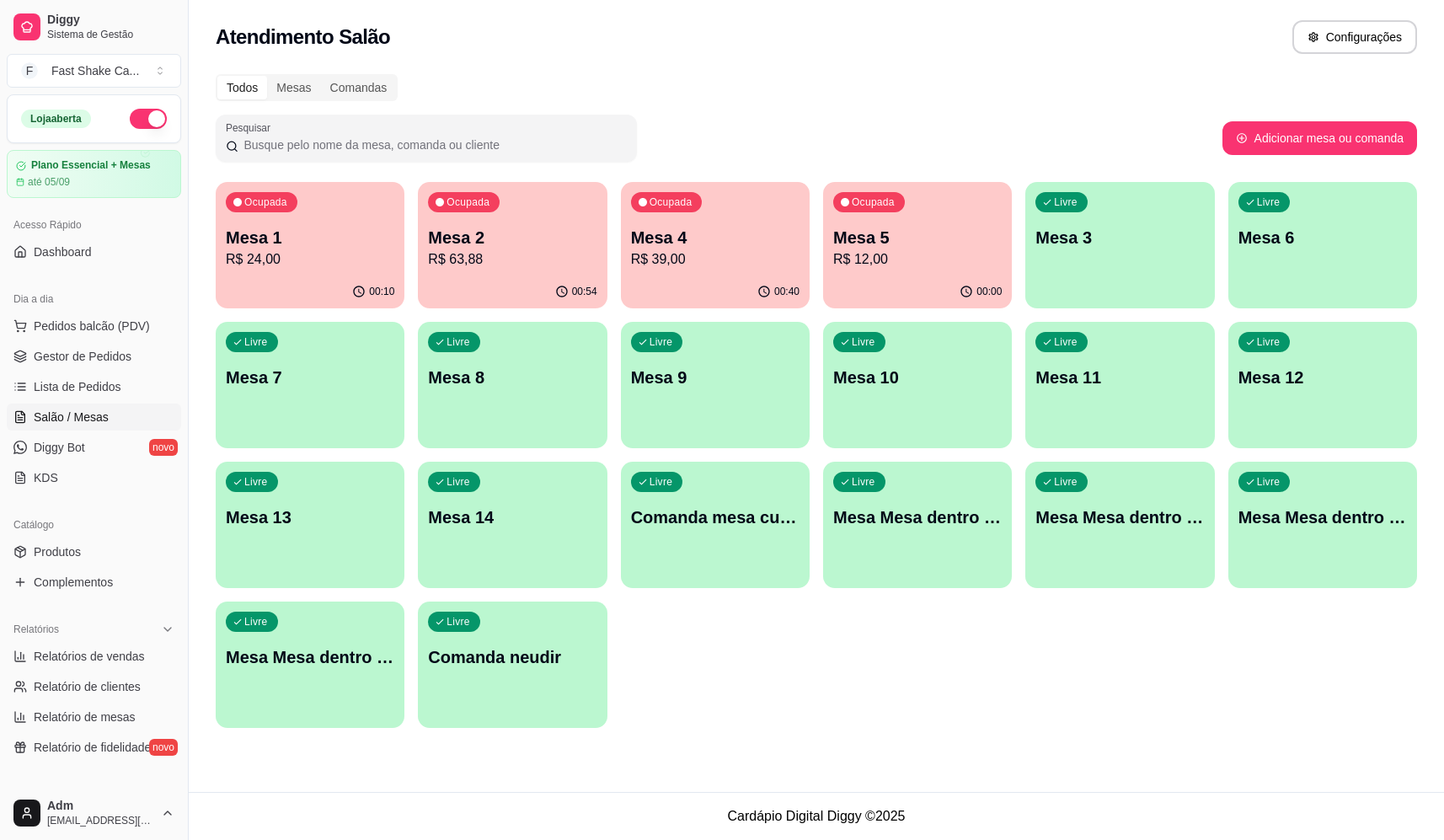
click at [497, 245] on p "Mesa 2" at bounding box center [512, 238] width 169 height 24
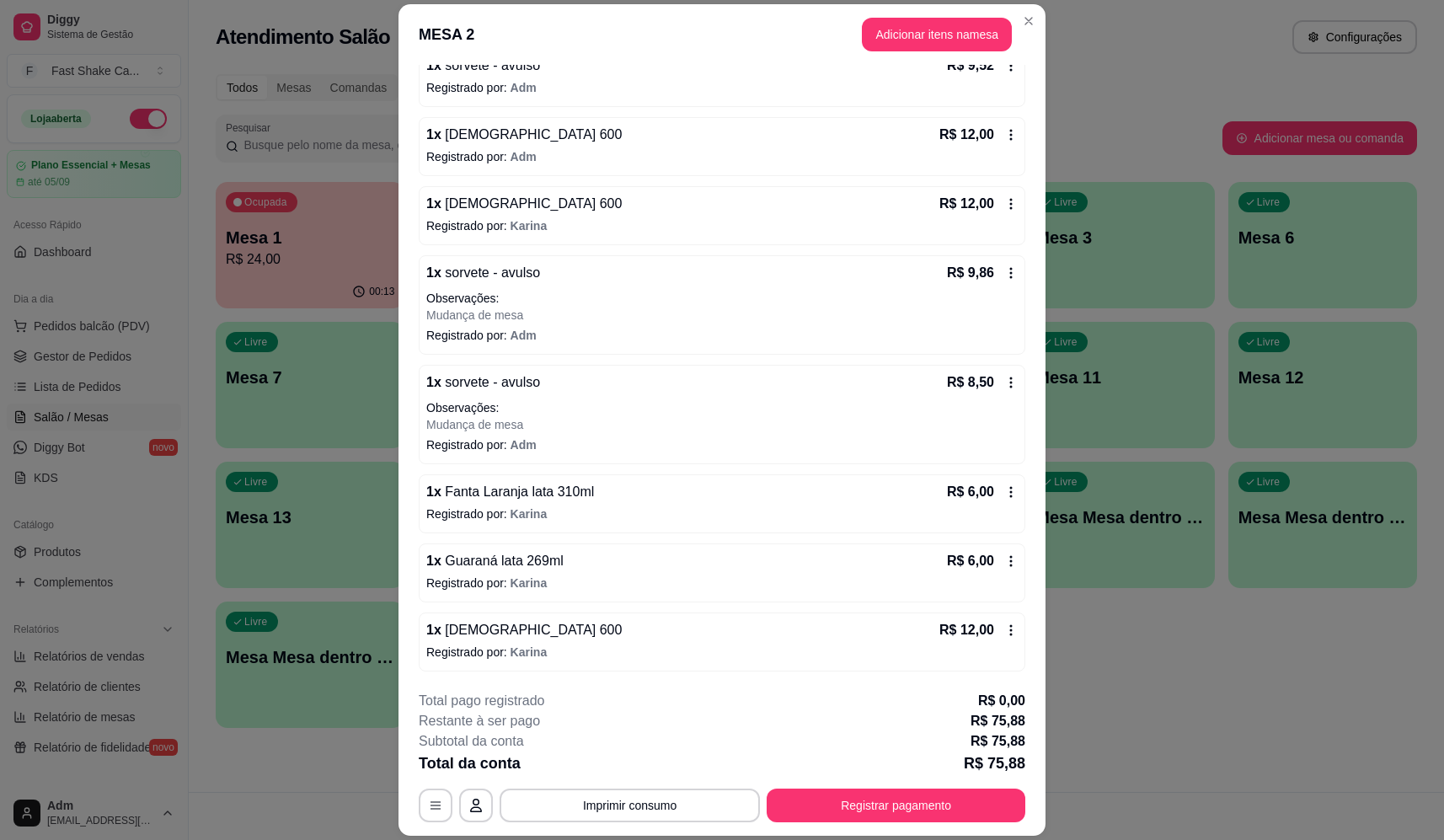
scroll to position [177, 0]
click at [907, 39] on button "Adicionar itens na mesa" at bounding box center [937, 35] width 145 height 33
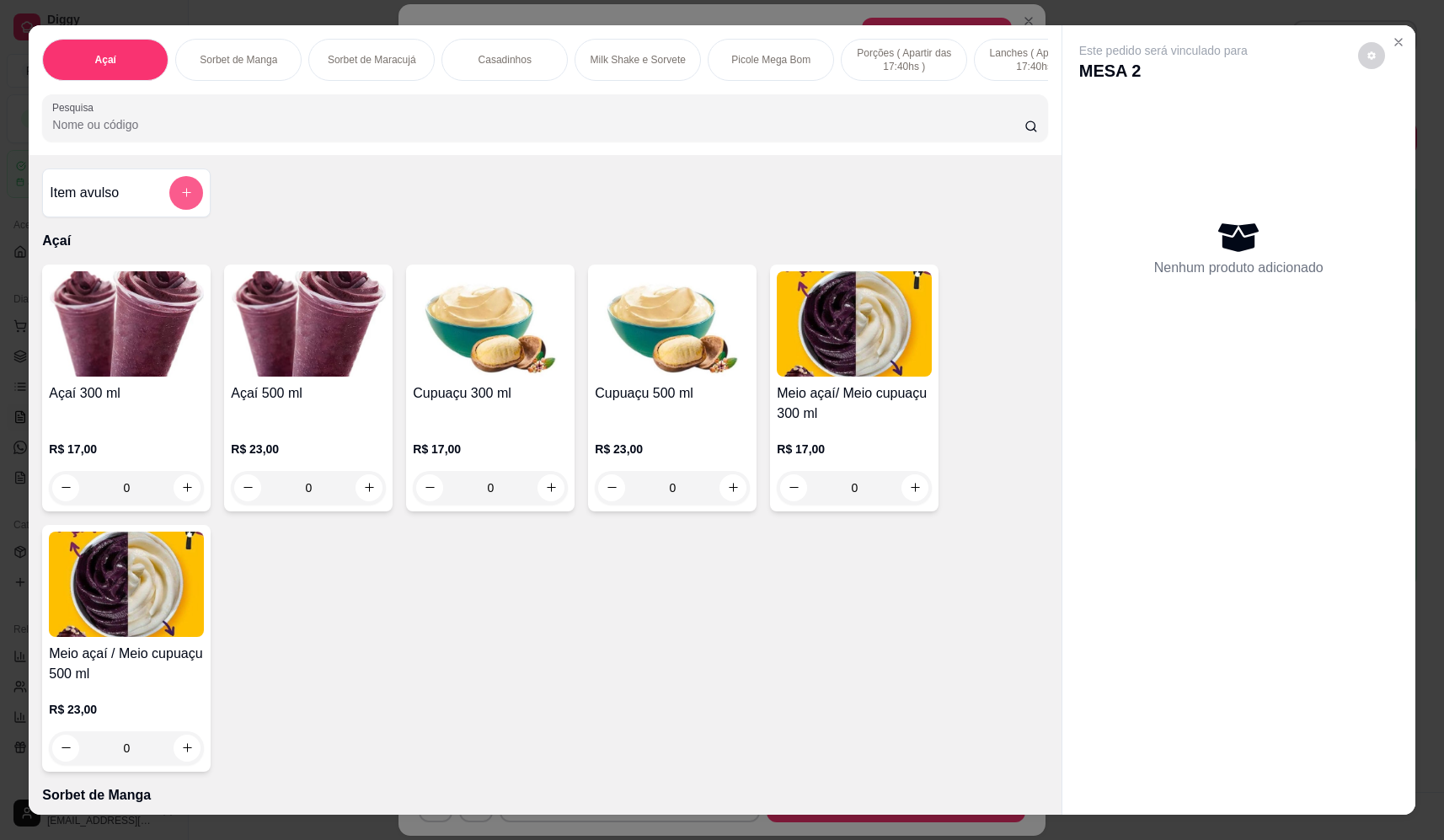
click at [180, 199] on icon "add-separate-item" at bounding box center [187, 192] width 13 height 13
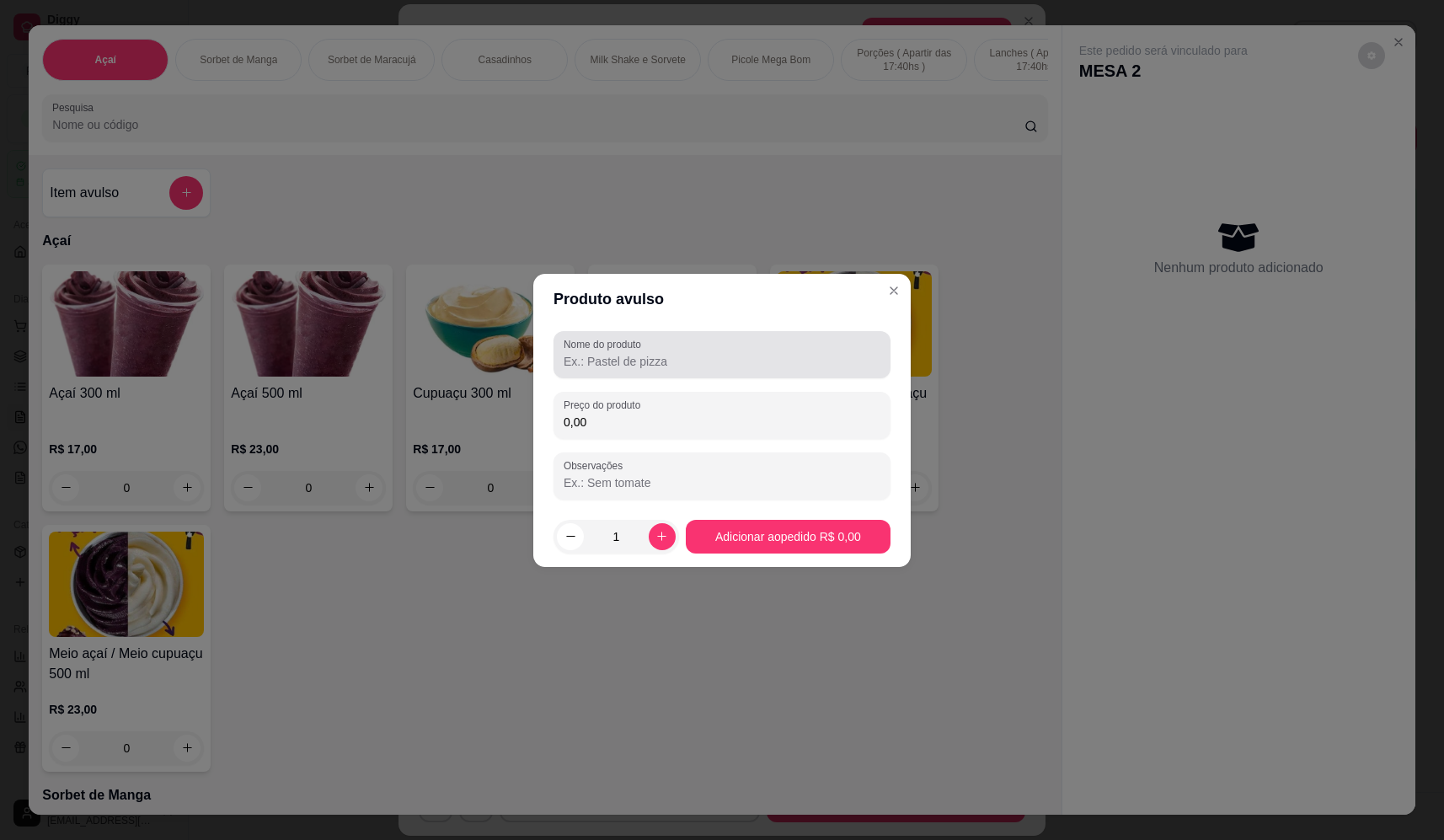
drag, startPoint x: 636, startPoint y: 368, endPoint x: 647, endPoint y: 334, distance: 35.7
click at [647, 344] on div "Nome do produto" at bounding box center [722, 354] width 337 height 47
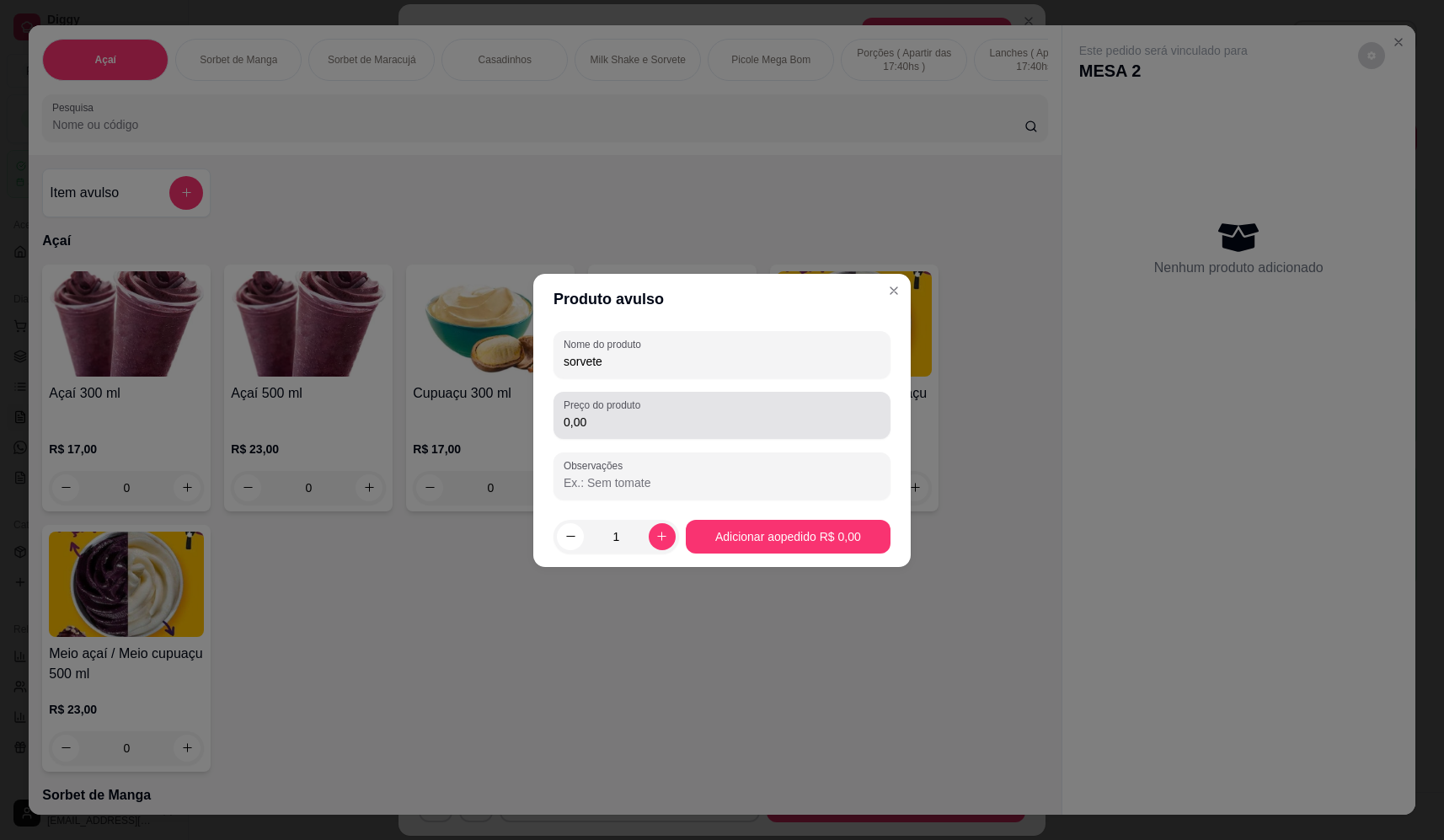
type input "sorvete"
drag, startPoint x: 669, startPoint y: 424, endPoint x: 673, endPoint y: 389, distance: 35.2
click at [670, 424] on input "0,00" at bounding box center [722, 422] width 317 height 16
type input "5,78"
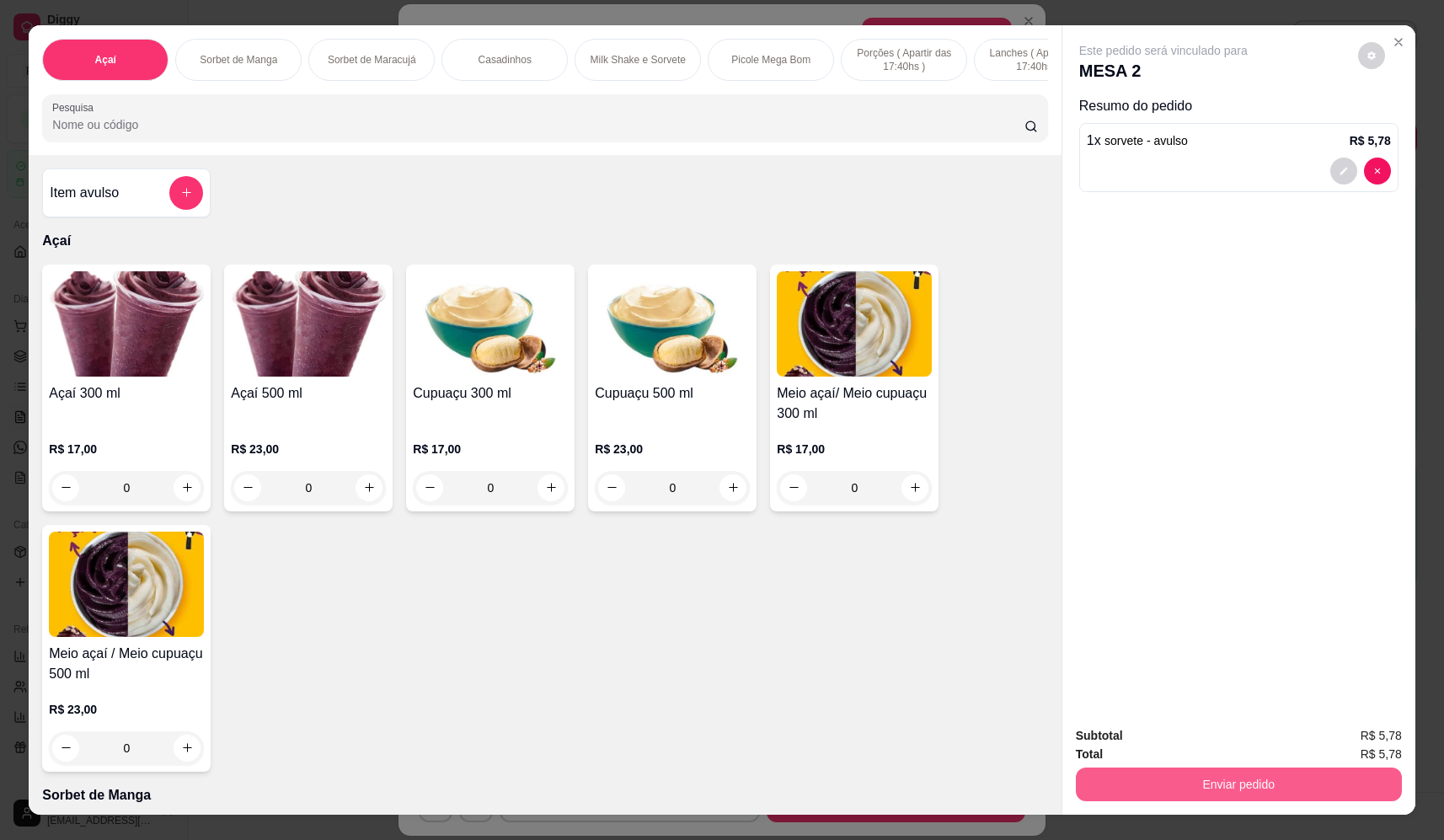
click at [1198, 778] on button "Enviar pedido" at bounding box center [1239, 784] width 326 height 34
click at [1209, 730] on button "Não registrar e enviar pedido" at bounding box center [1183, 743] width 175 height 32
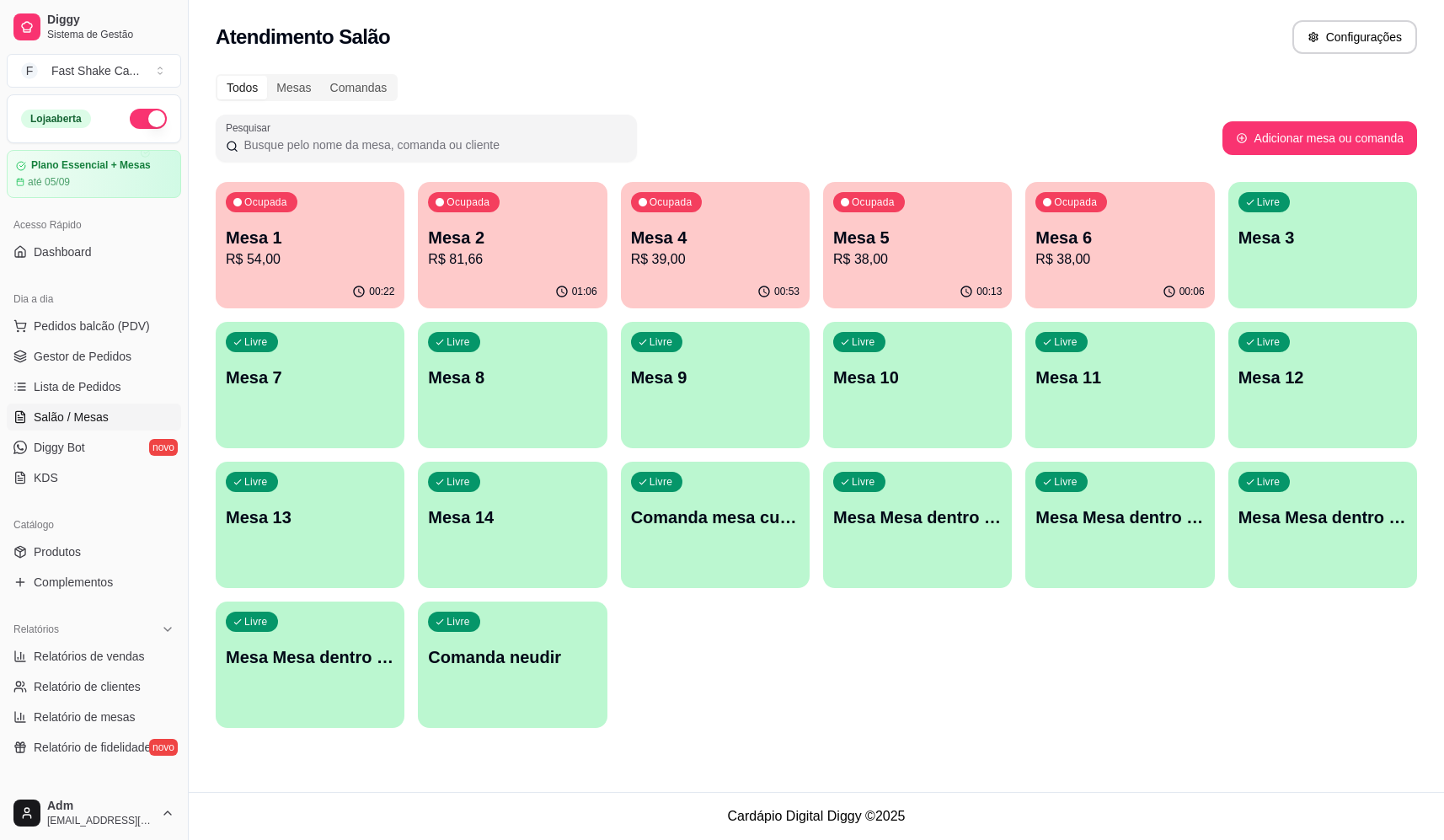
click at [1143, 529] on div "Livre Mesa Mesa dentro laranja" at bounding box center [1119, 515] width 189 height 107
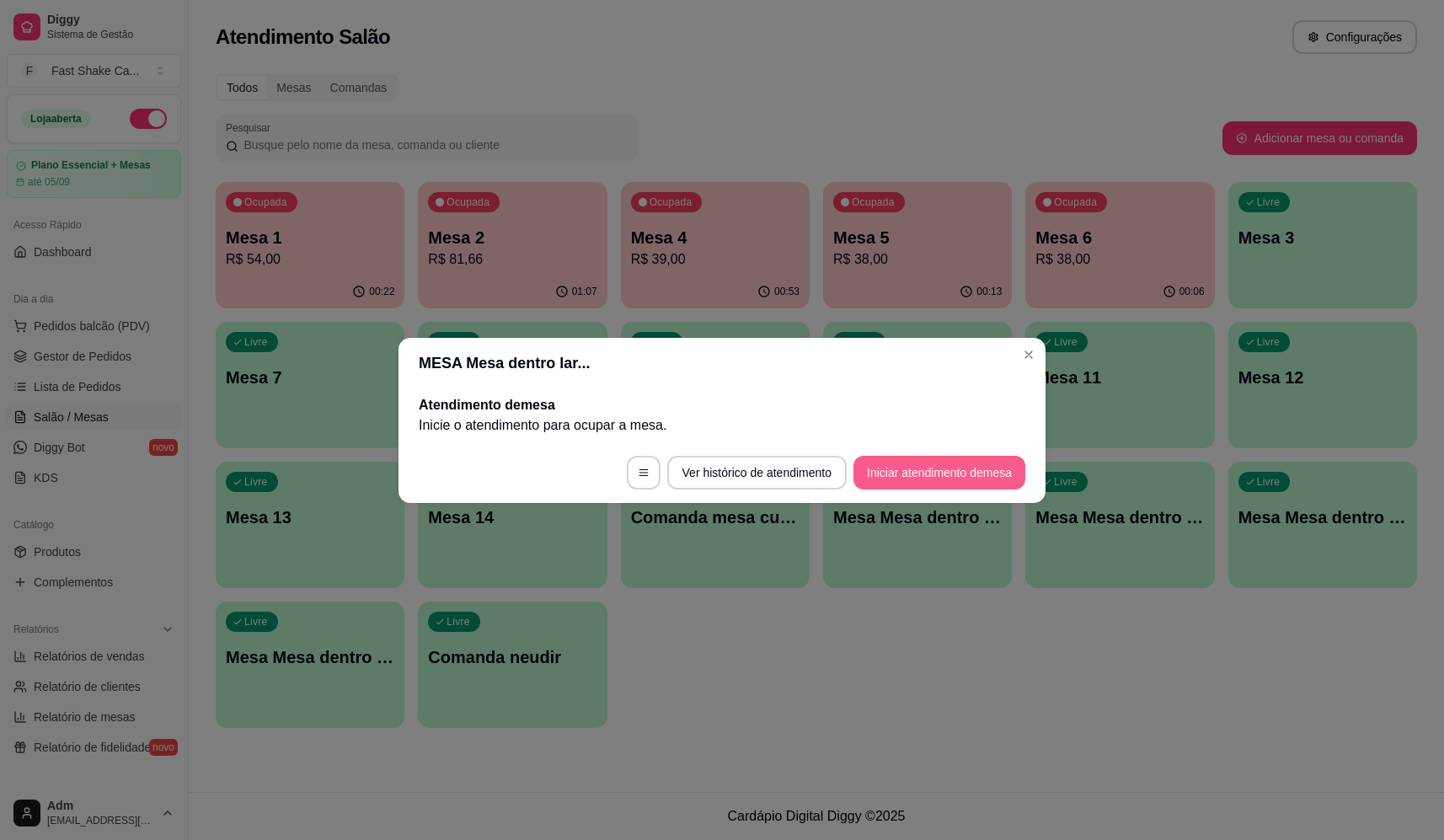
click at [935, 477] on button "Iniciar atendimento de mesa" at bounding box center [939, 472] width 172 height 34
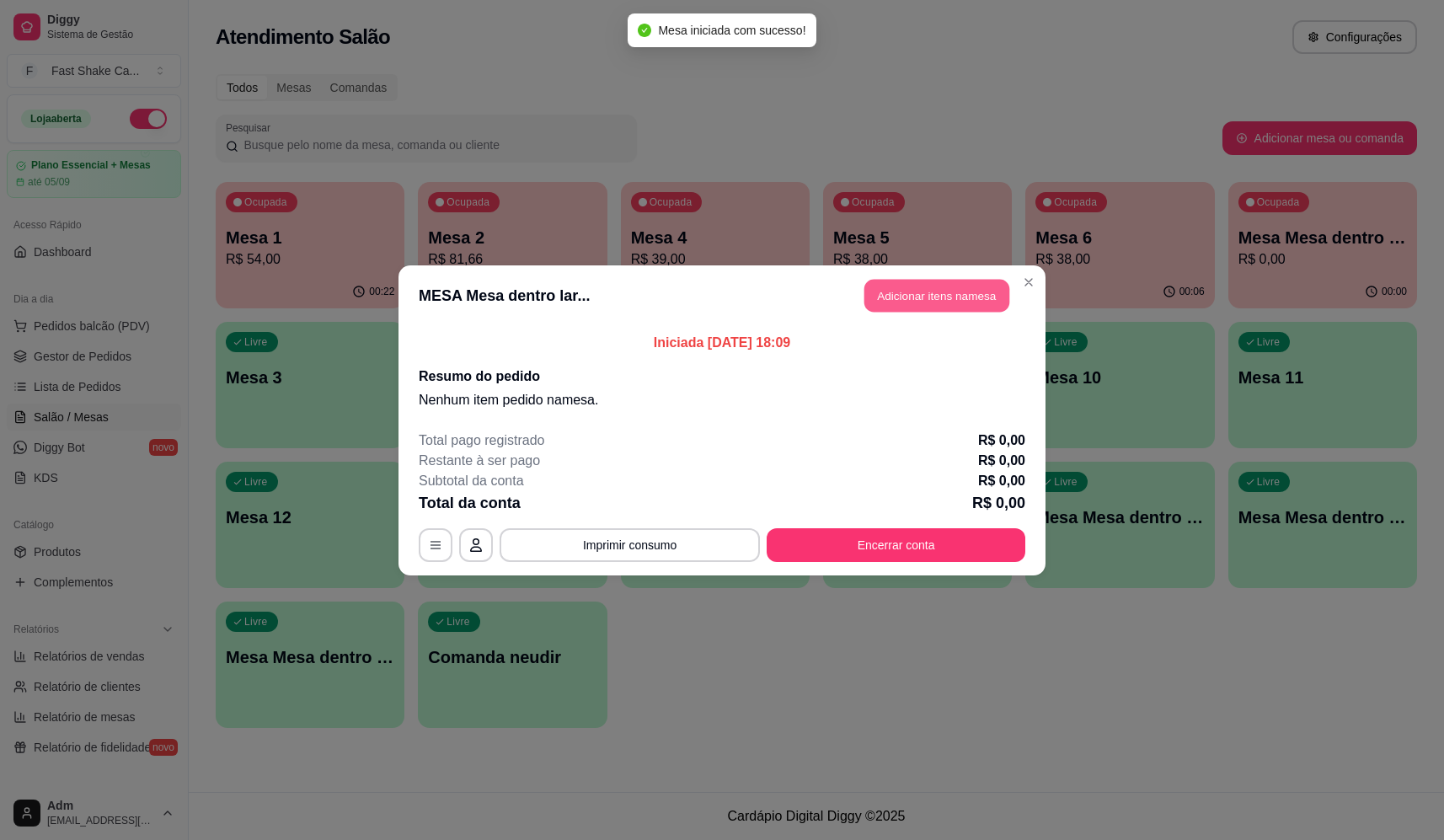
click at [979, 297] on button "Adicionar itens na mesa" at bounding box center [937, 295] width 145 height 33
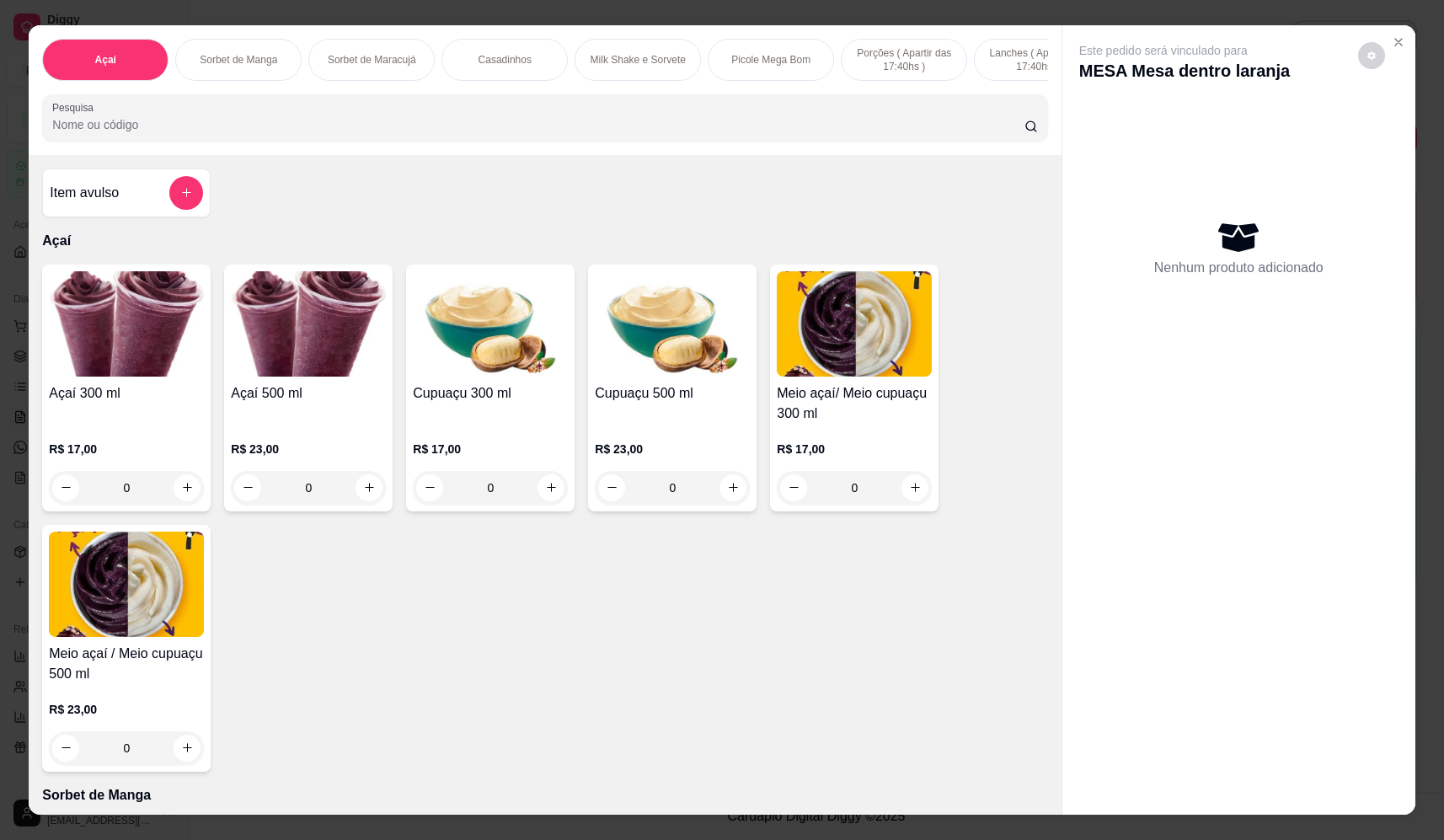
drag, startPoint x: 250, startPoint y: 133, endPoint x: 259, endPoint y: 143, distance: 13.5
click at [259, 133] on input "Pesquisa" at bounding box center [538, 125] width 972 height 16
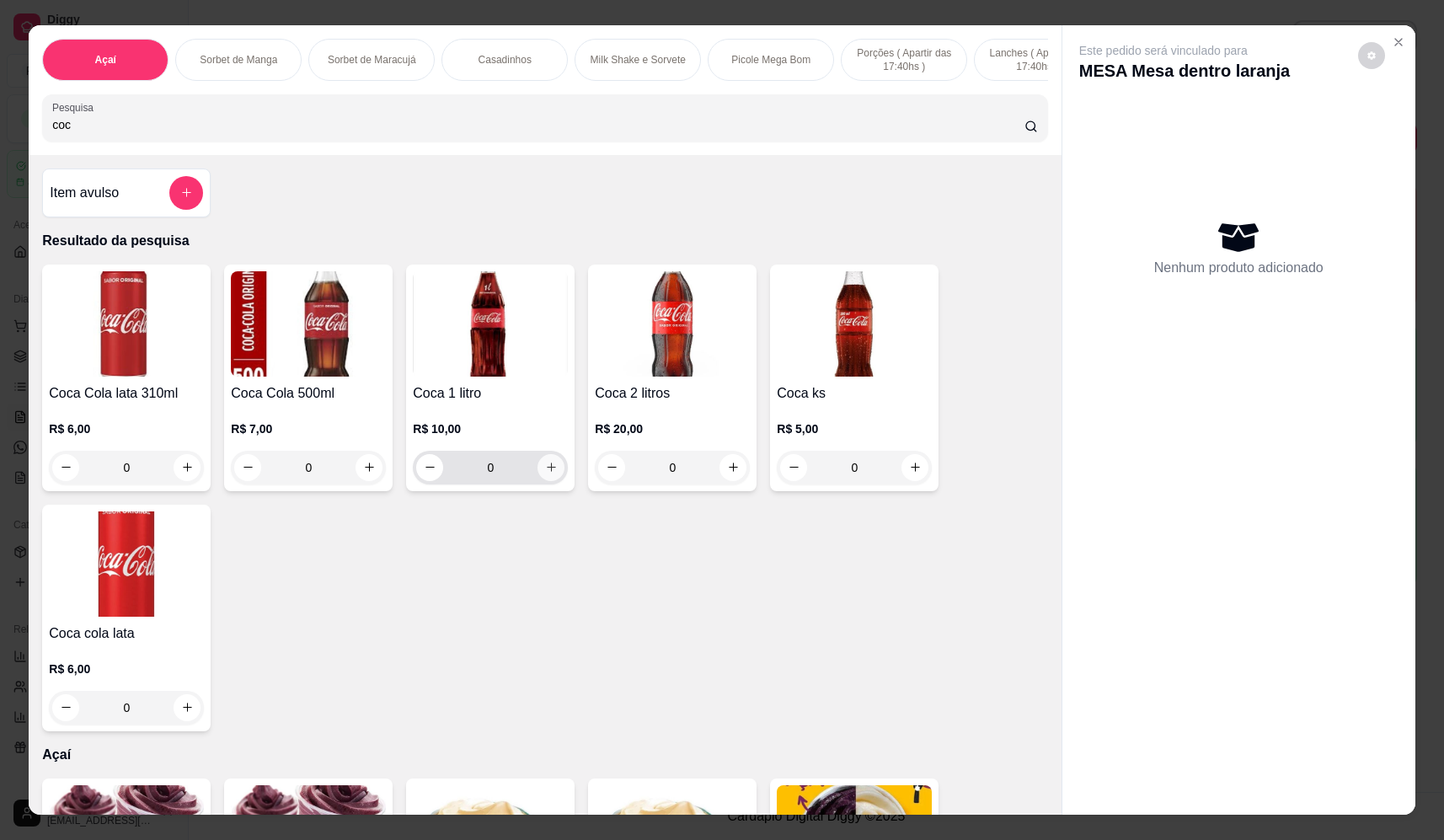
type input "coc"
click at [547, 473] on icon "increase-product-quantity" at bounding box center [551, 468] width 9 height 9
type input "1"
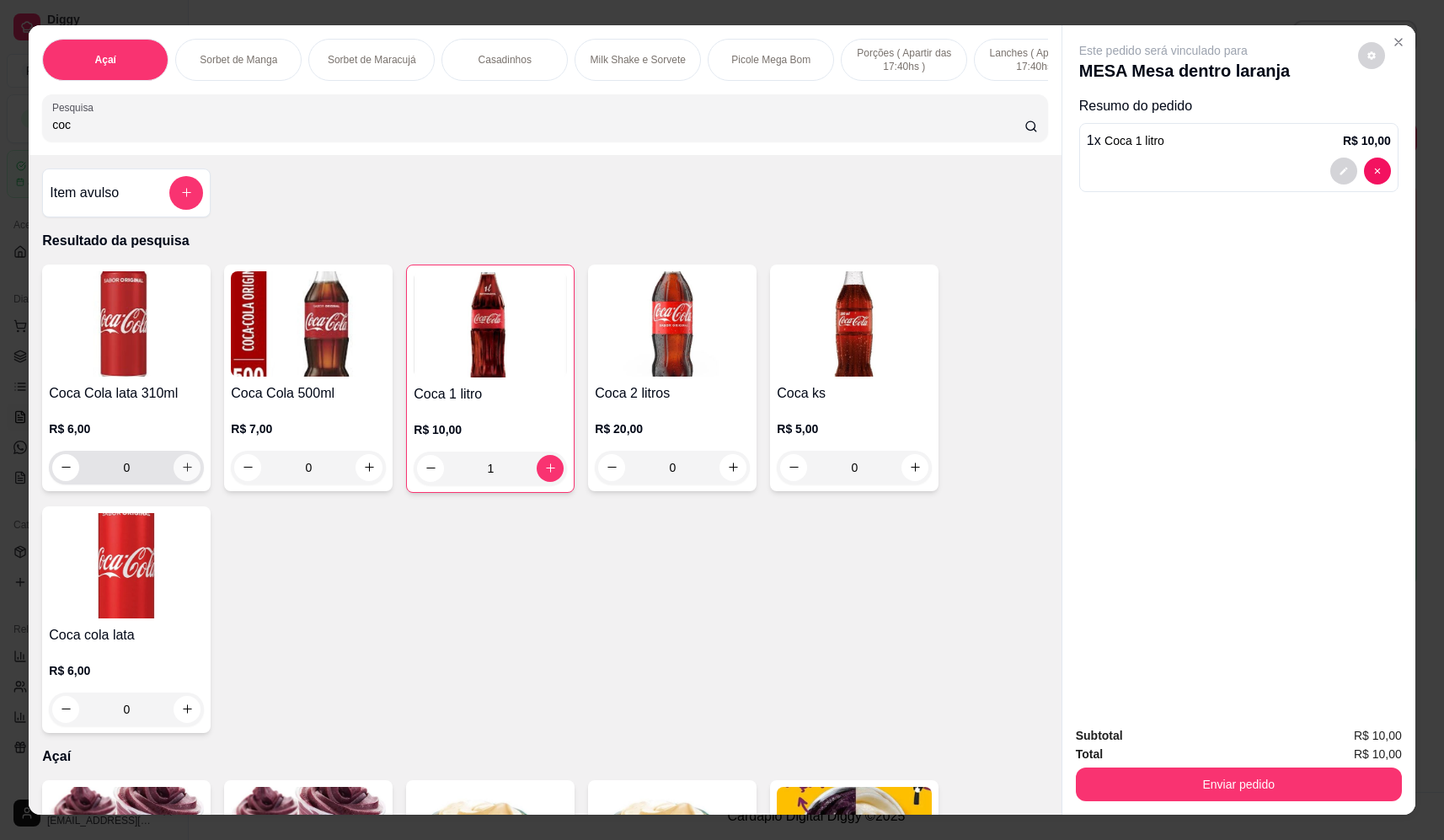
click at [187, 474] on icon "increase-product-quantity" at bounding box center [188, 467] width 13 height 13
type input "1"
drag, startPoint x: 323, startPoint y: 133, endPoint x: -35, endPoint y: 159, distance: 358.9
click at [0, 159] on html "Diggy Sistema de Gestão F Fast Shake Ca ... Loja aberta Plano Essencial + Mesas…" at bounding box center [722, 420] width 1444 height 840
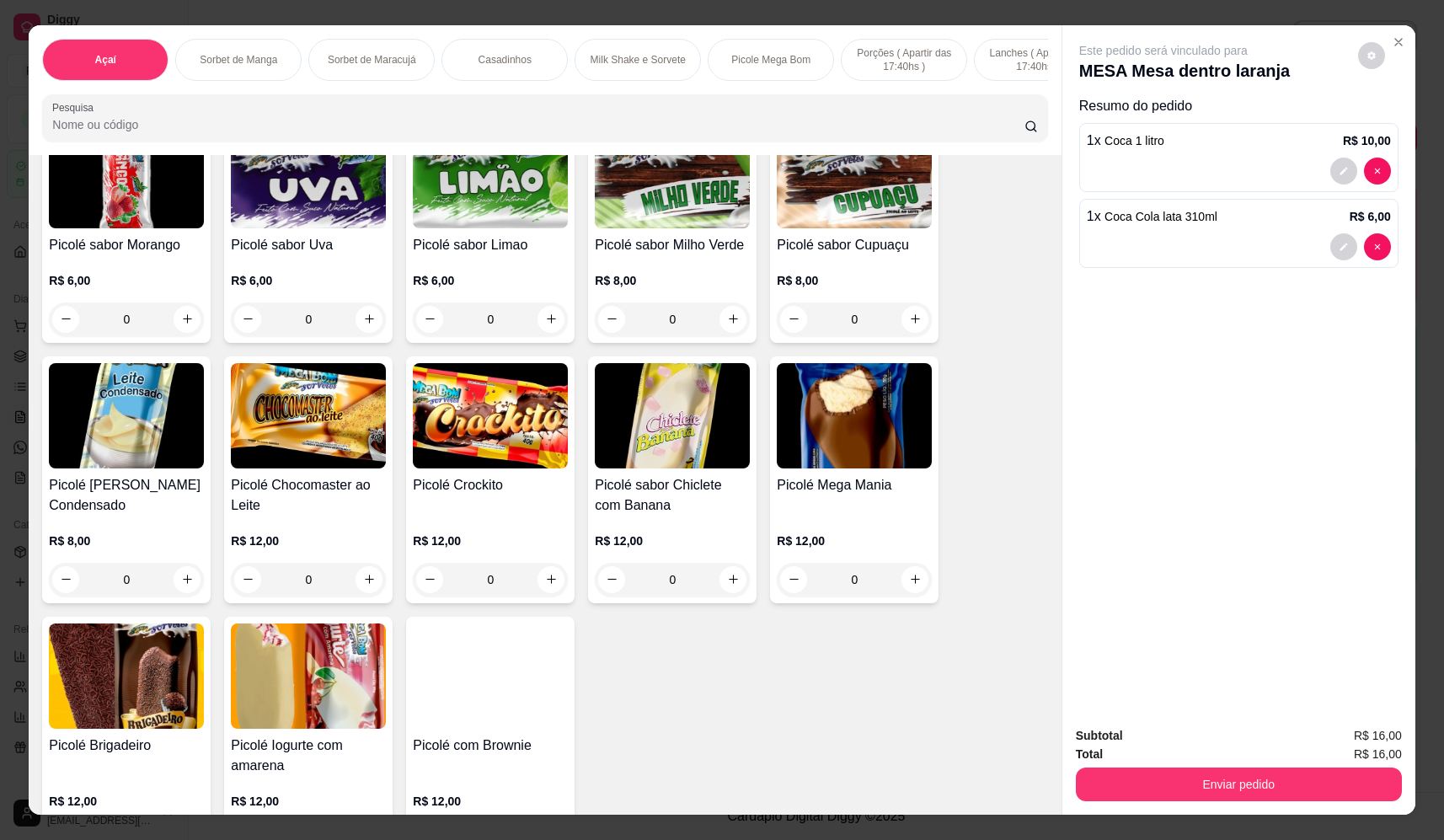
scroll to position [2443, 0]
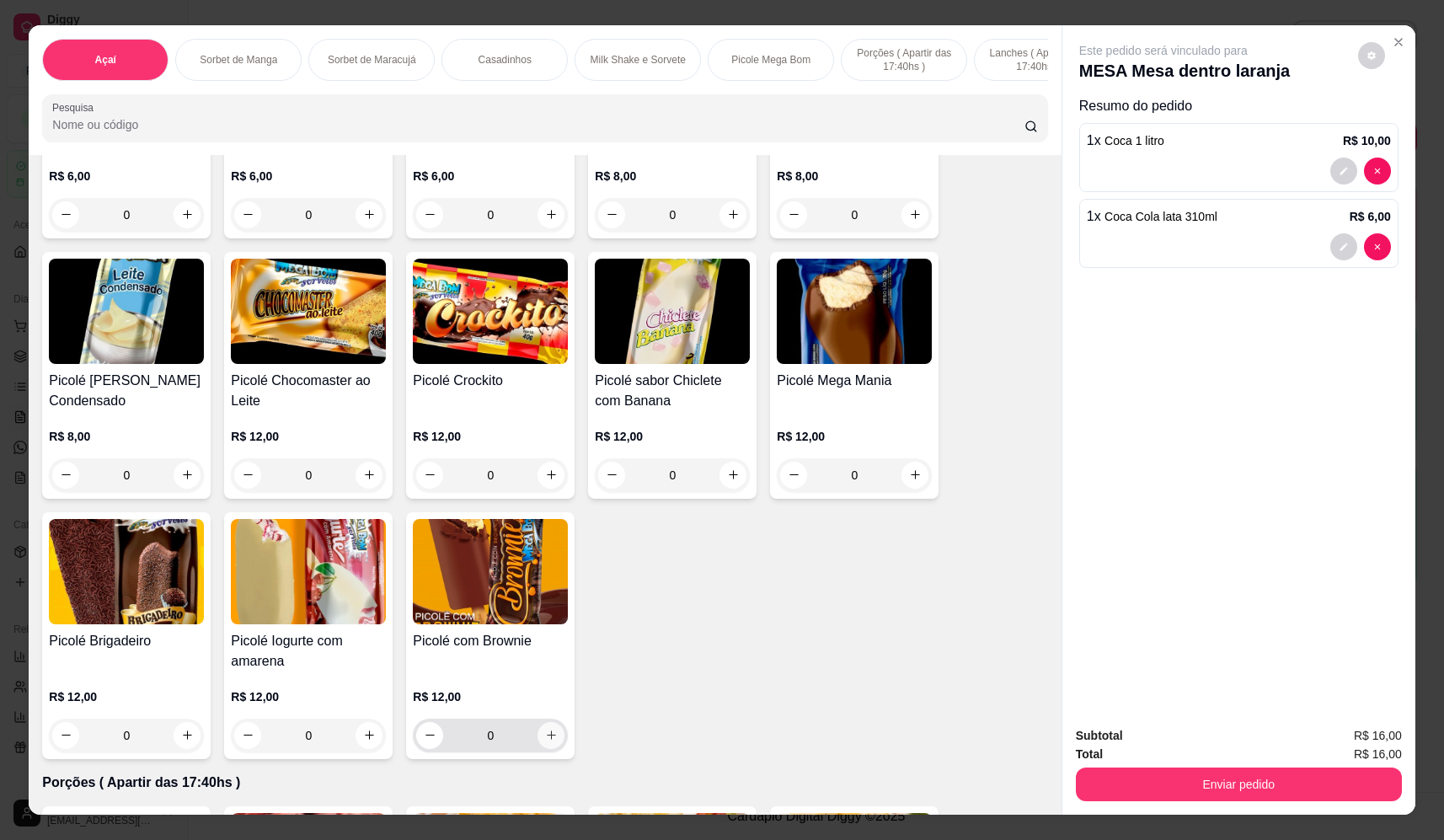
click at [547, 749] on button "increase-product-quantity" at bounding box center [551, 736] width 27 height 27
type input "1"
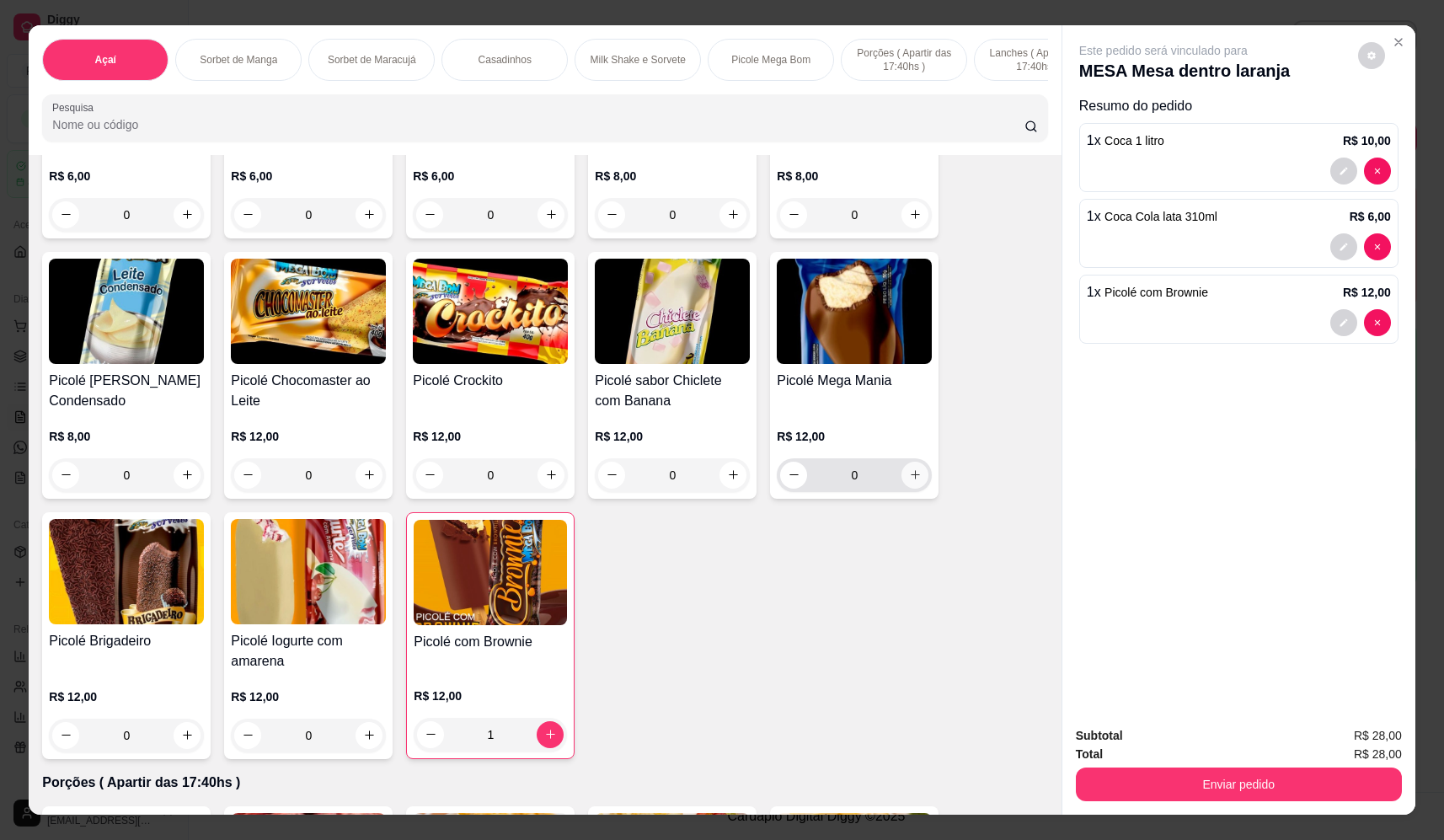
click at [905, 477] on button "increase-product-quantity" at bounding box center [915, 476] width 27 height 27
type input "1"
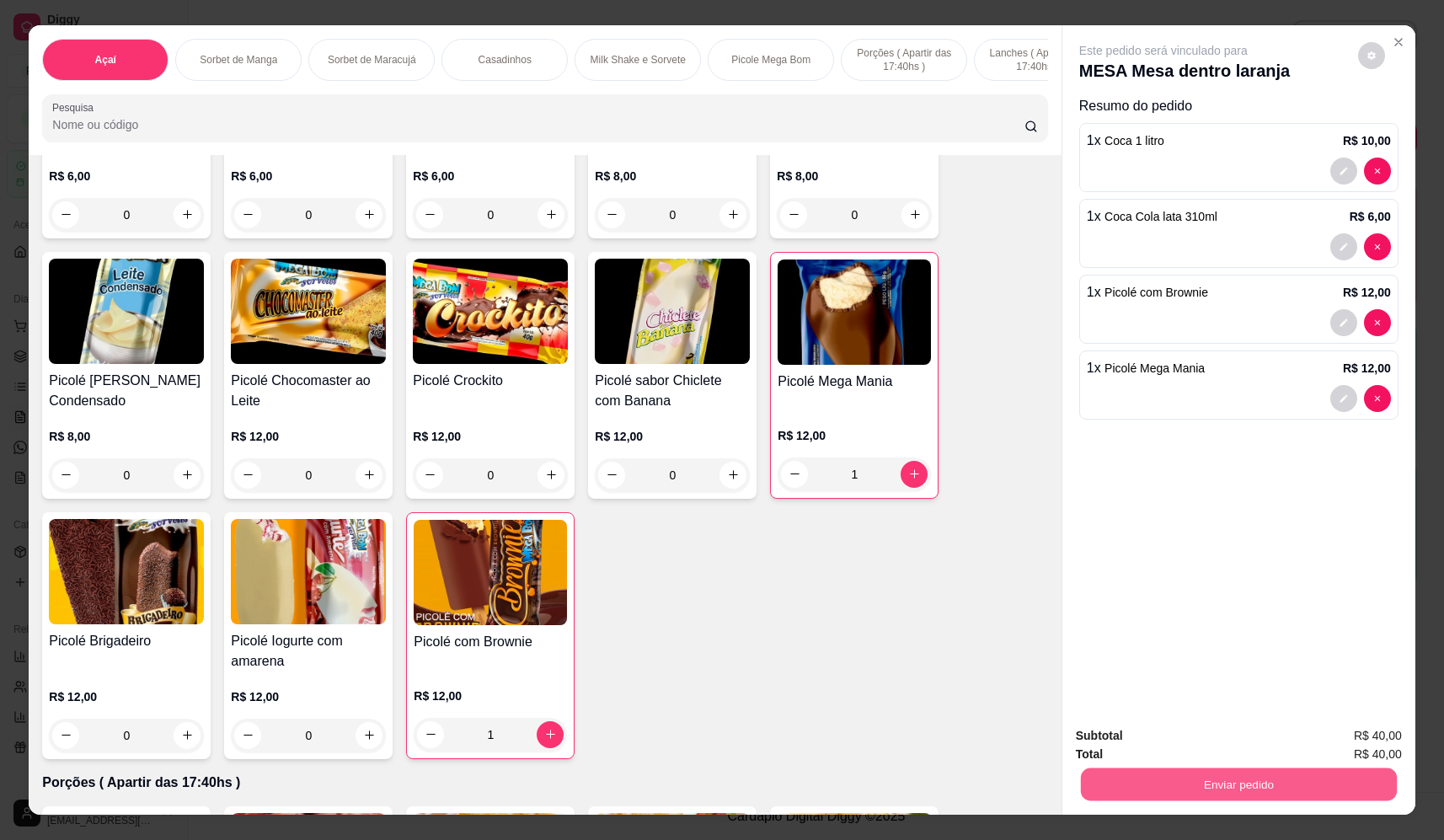
click at [1223, 779] on button "Enviar pedido" at bounding box center [1238, 784] width 316 height 33
click at [1172, 739] on button "Não registrar e enviar pedido" at bounding box center [1183, 743] width 170 height 31
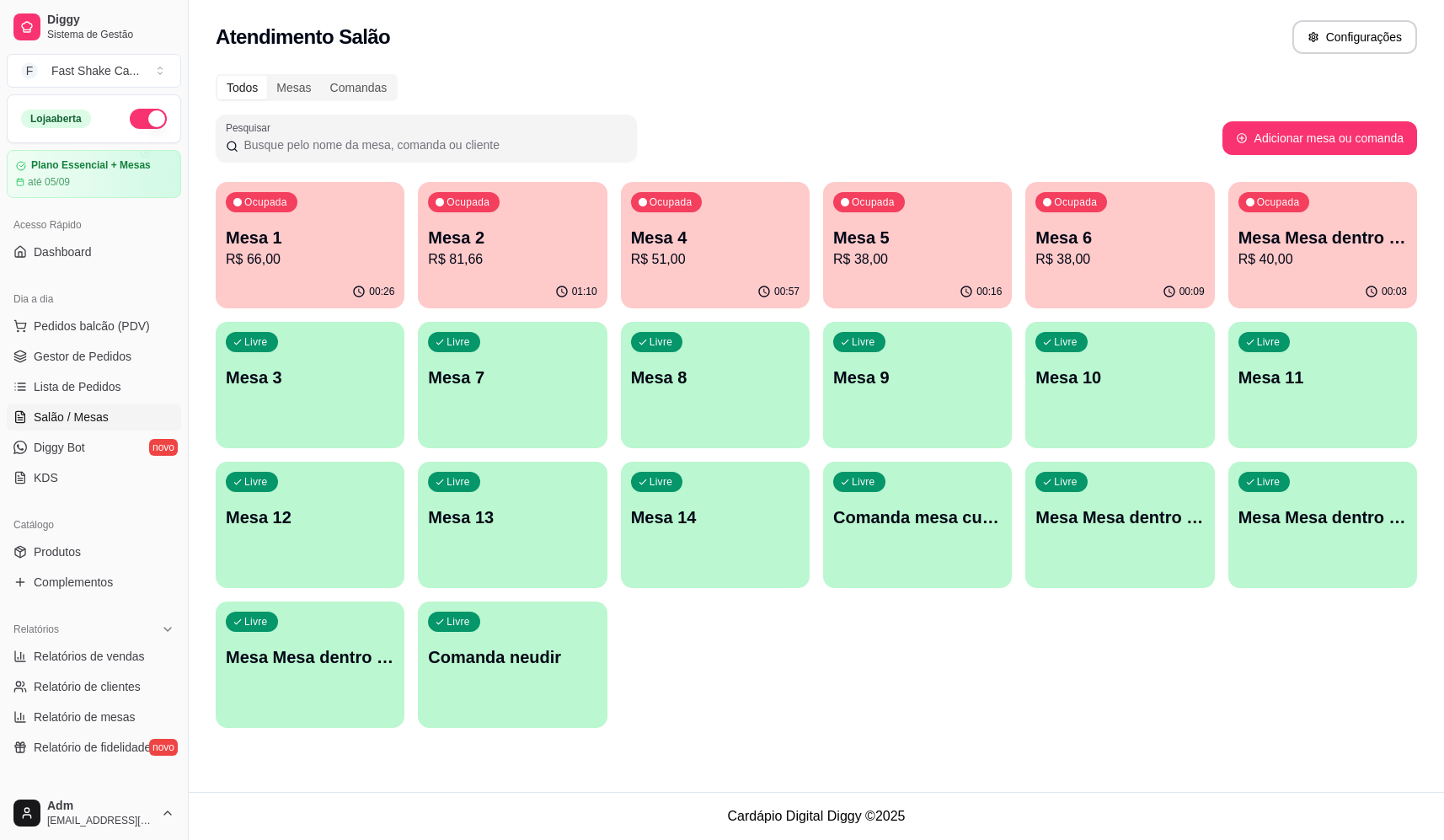
click at [1357, 262] on p "R$ 40,00" at bounding box center [1322, 260] width 169 height 20
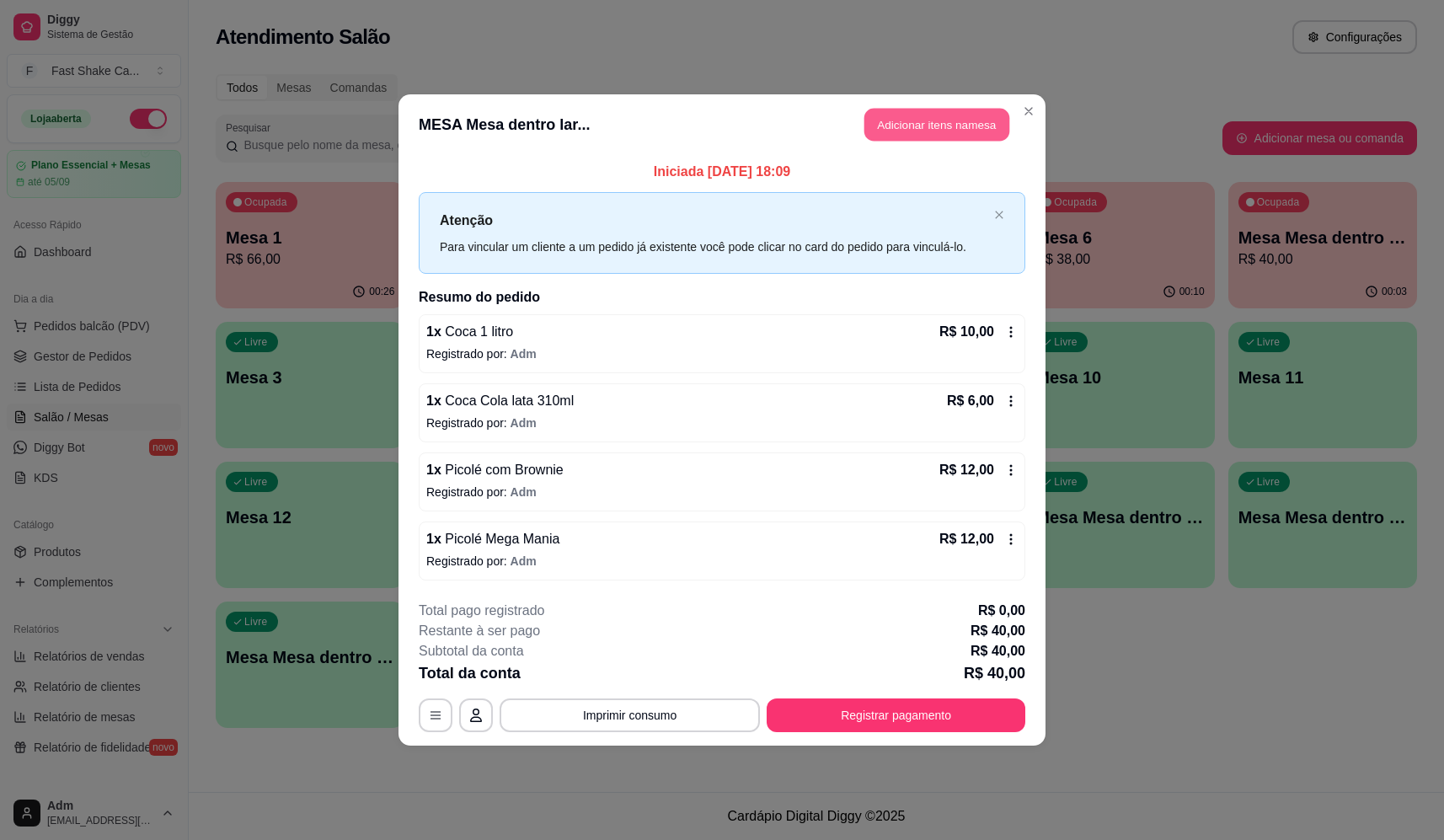
click at [941, 125] on button "Adicionar itens na mesa" at bounding box center [937, 125] width 145 height 33
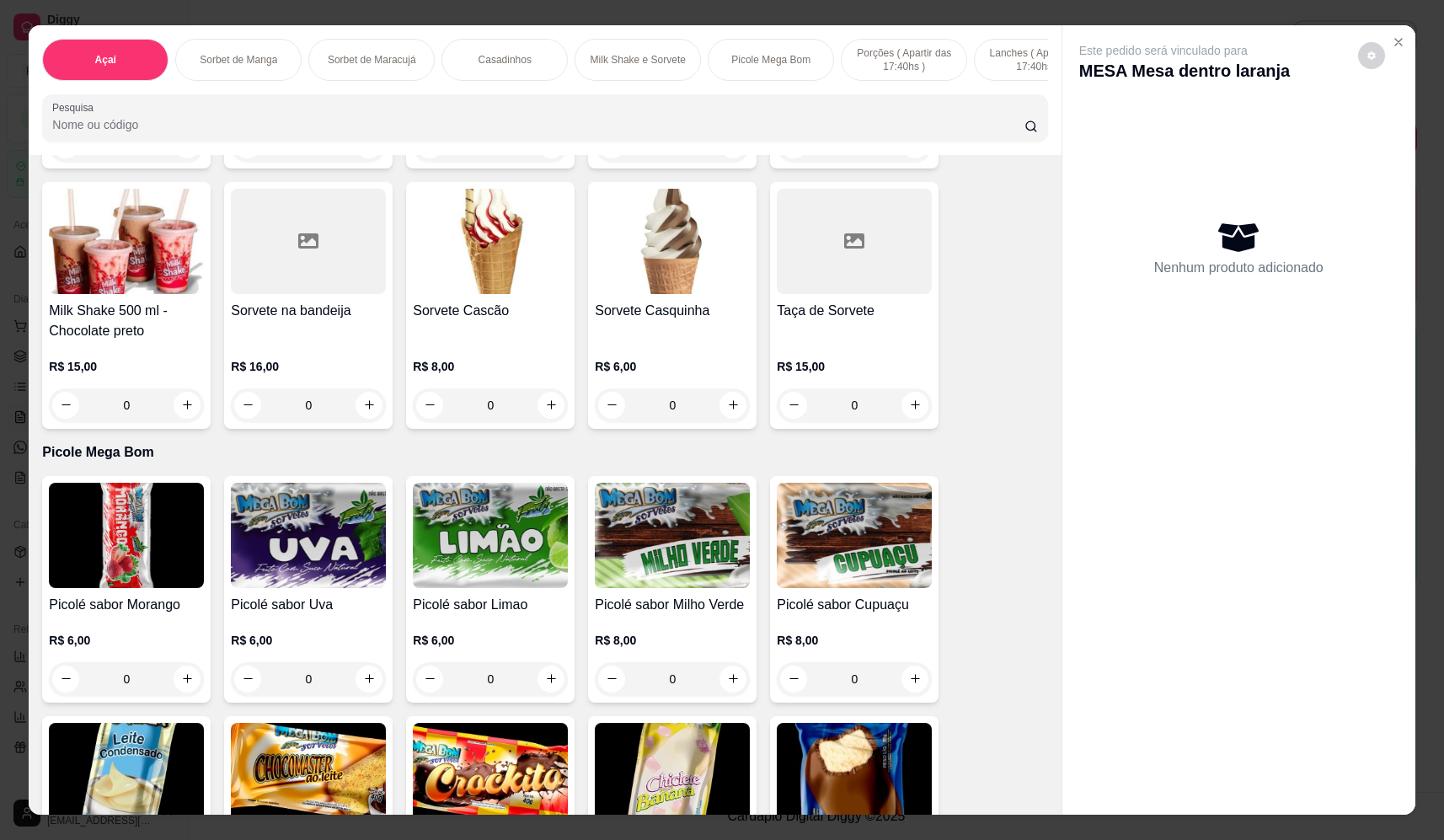
scroll to position [2190, 0]
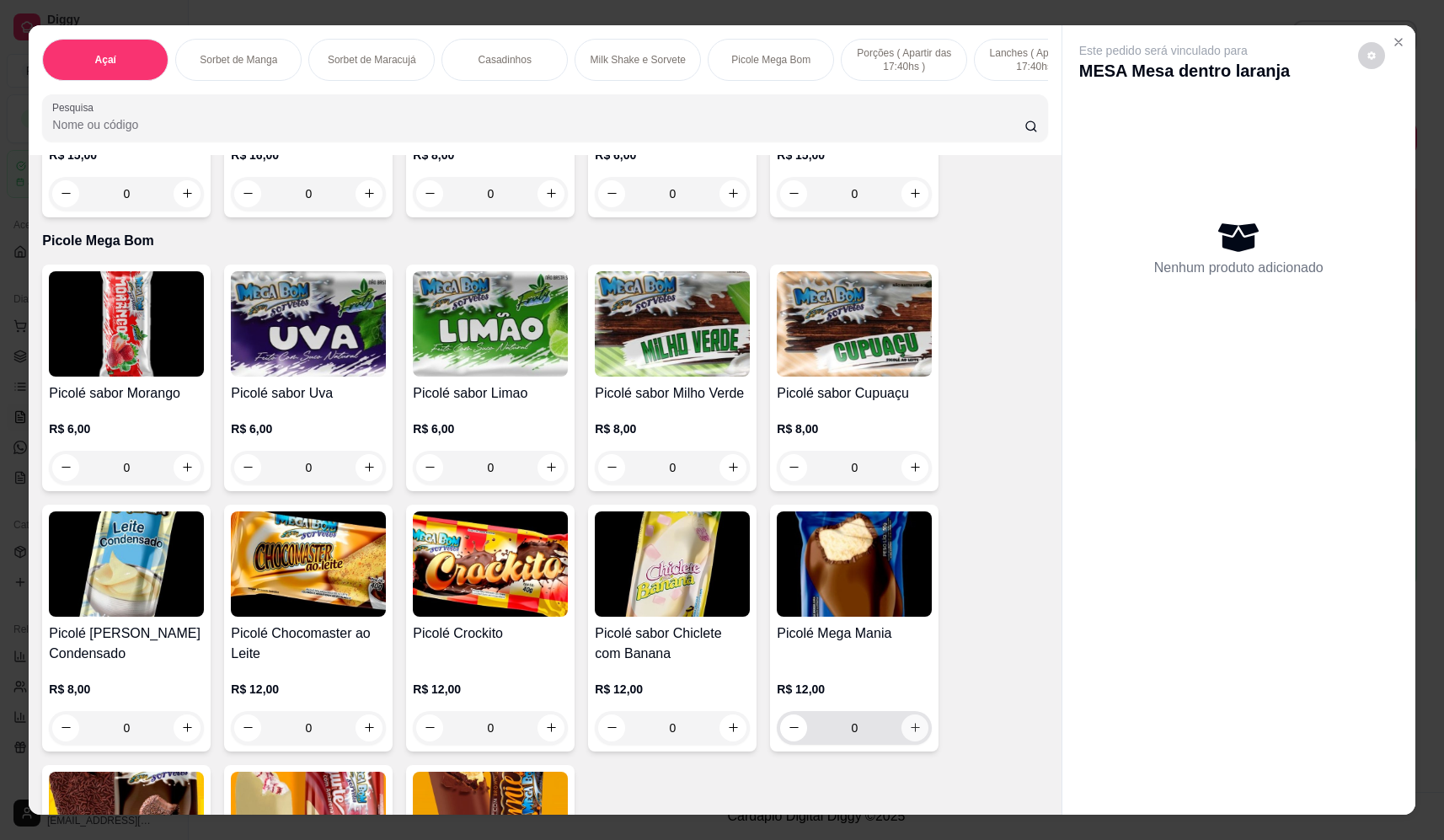
click at [909, 733] on icon "increase-product-quantity" at bounding box center [916, 728] width 13 height 13
type input "1"
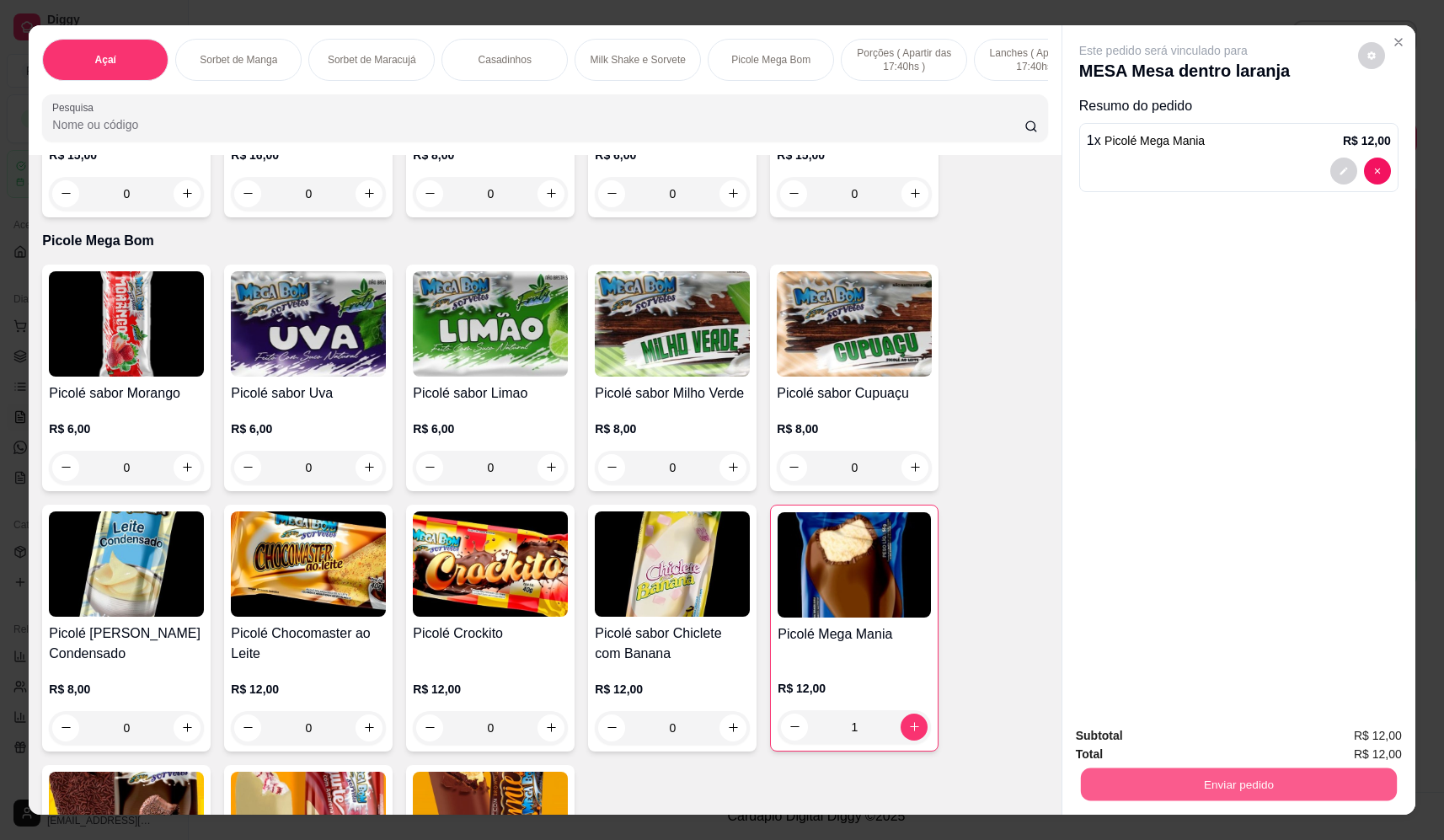
click at [1196, 775] on button "Enviar pedido" at bounding box center [1238, 784] width 316 height 33
click at [1175, 743] on button "Não registrar e enviar pedido" at bounding box center [1183, 743] width 175 height 32
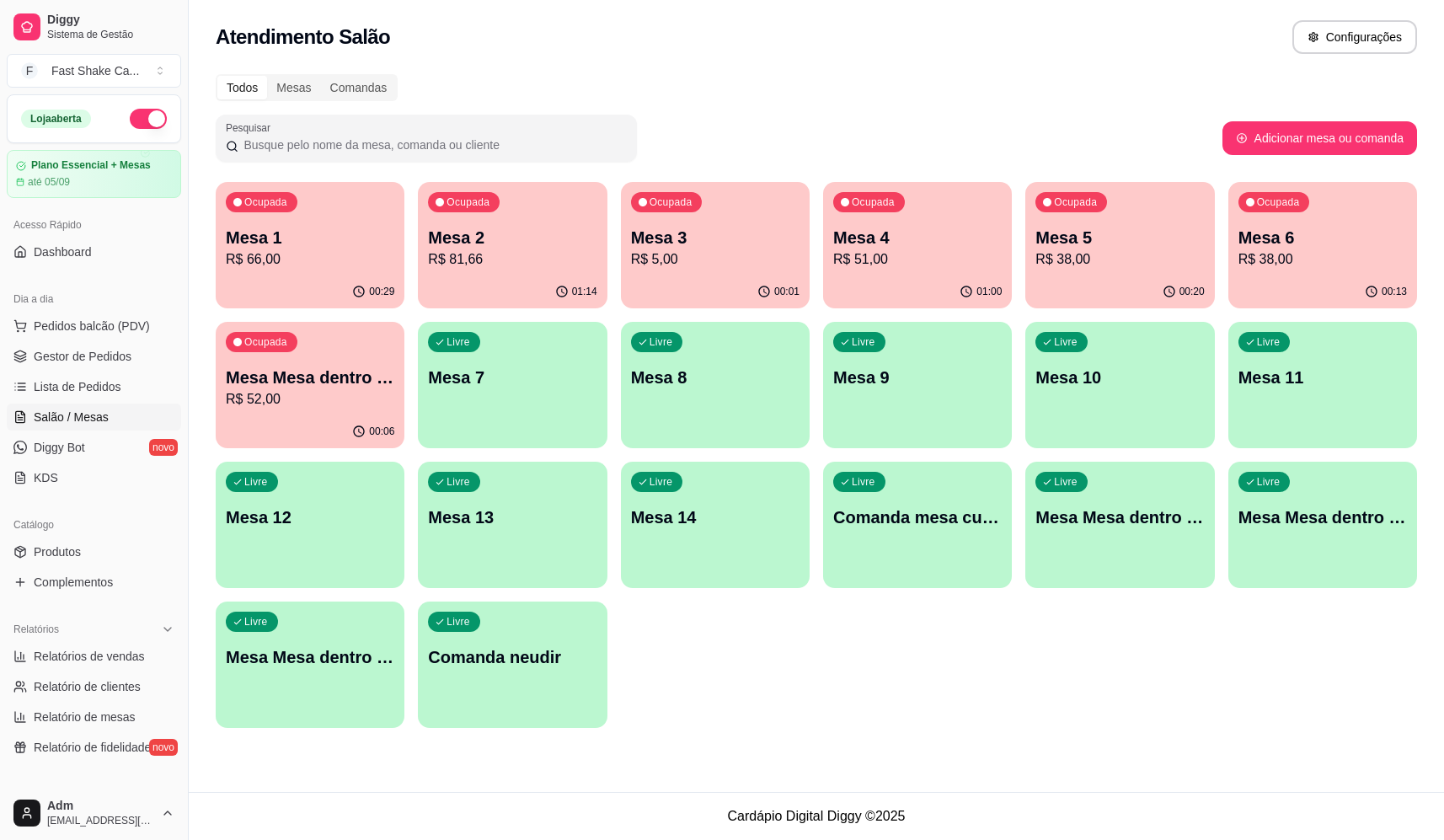
click at [887, 349] on div "Livre Mesa 9" at bounding box center [917, 374] width 189 height 107
click at [670, 242] on p "Mesa 3" at bounding box center [715, 238] width 169 height 24
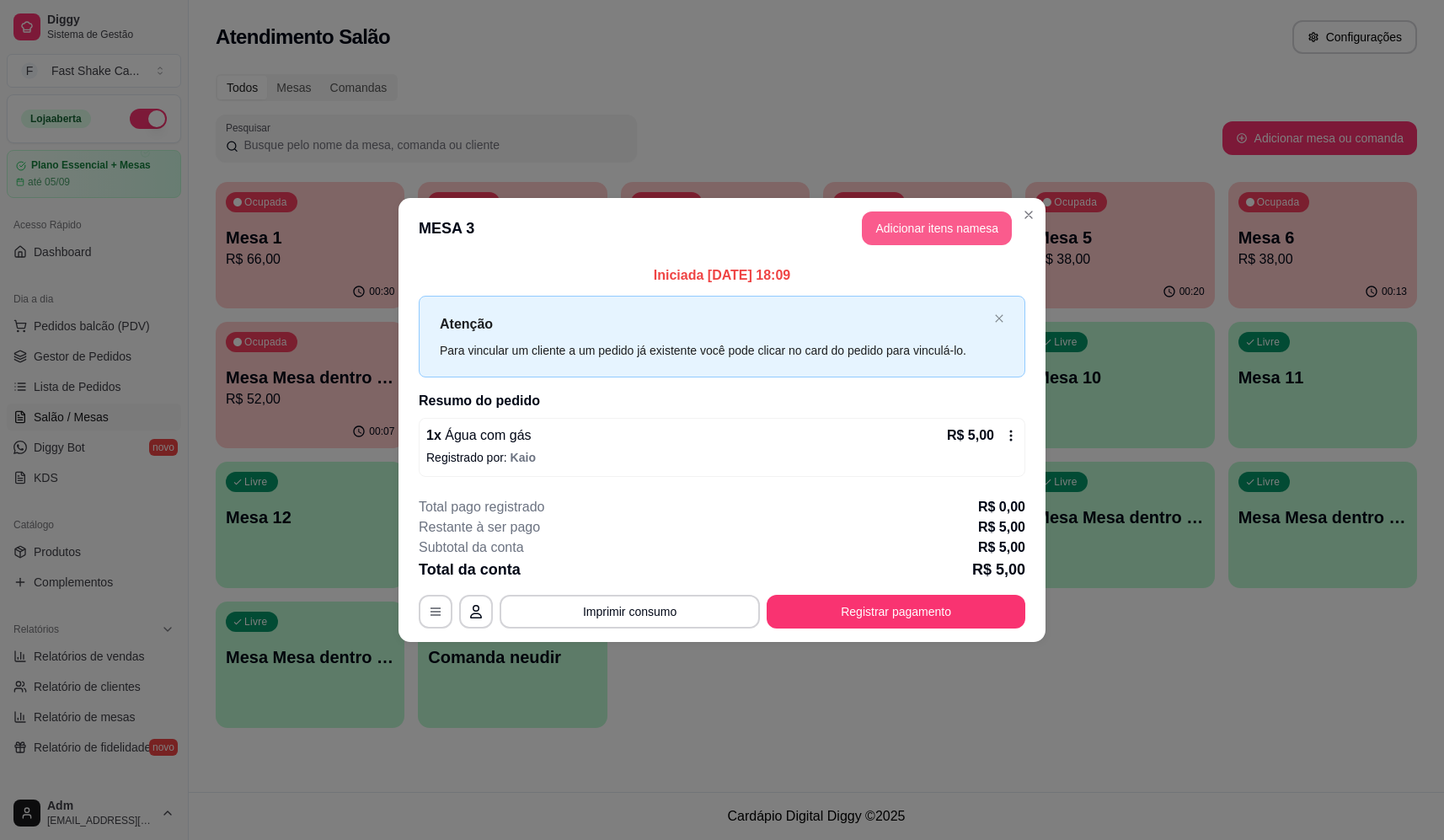
click at [903, 229] on button "Adicionar itens na mesa" at bounding box center [937, 228] width 150 height 34
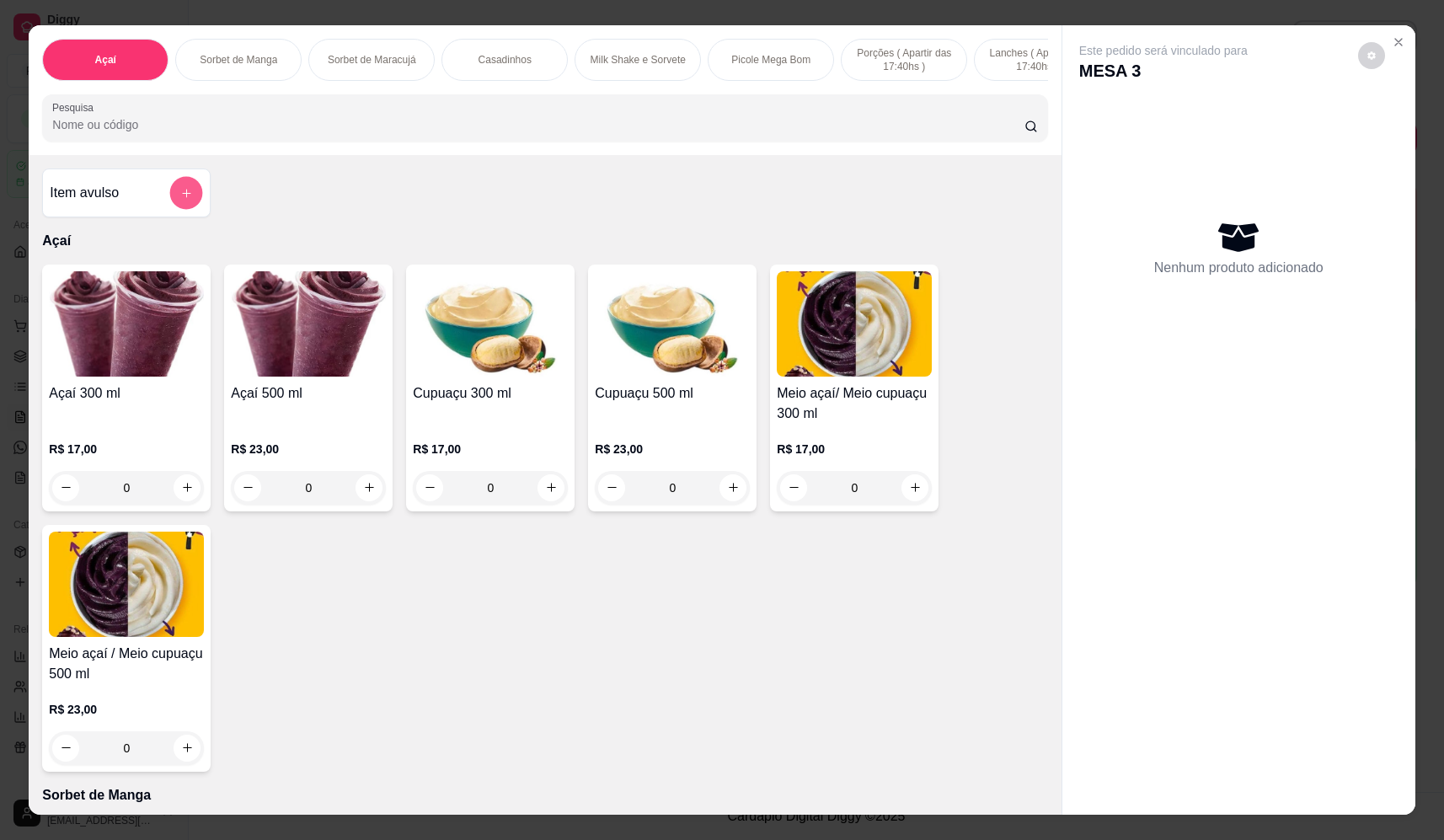
click at [180, 200] on icon "add-separate-item" at bounding box center [187, 193] width 13 height 13
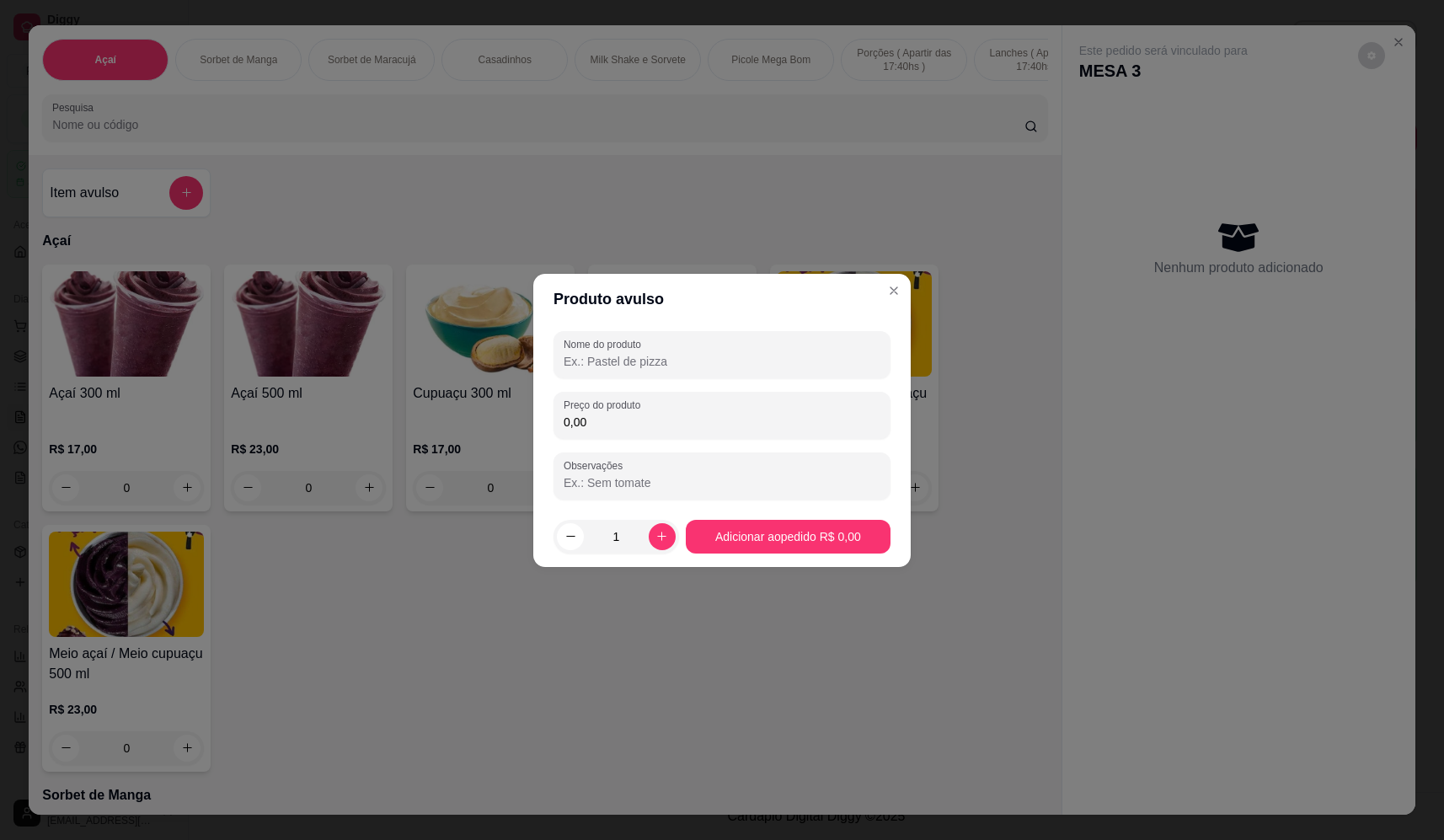
click at [710, 353] on input "Nome do produto" at bounding box center [722, 361] width 317 height 16
type input "sorvete"
click at [682, 406] on div "0,00" at bounding box center [722, 415] width 317 height 34
click at [649, 408] on div "0,00" at bounding box center [722, 415] width 317 height 34
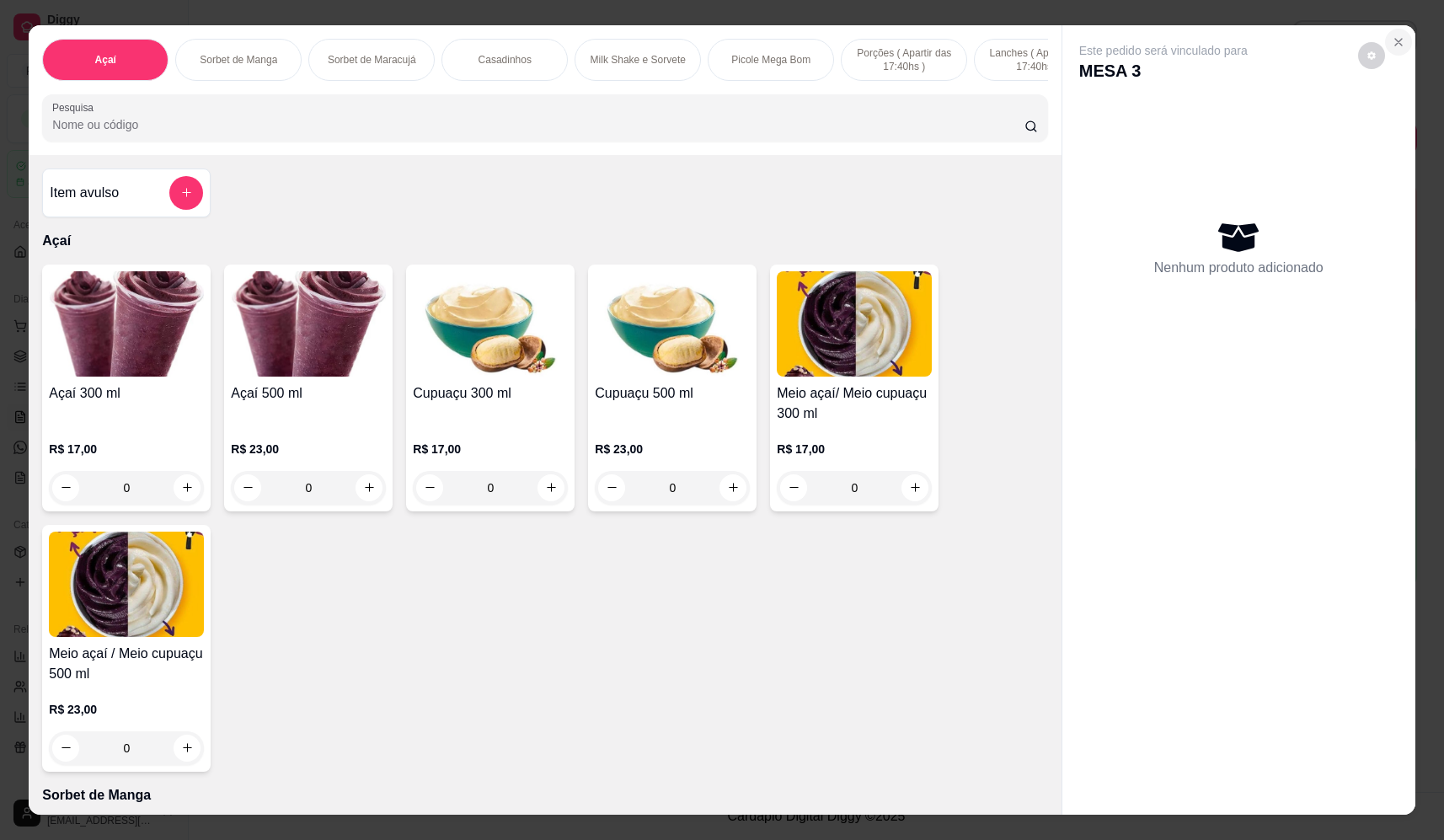
click at [1398, 39] on icon "Close" at bounding box center [1398, 42] width 14 height 14
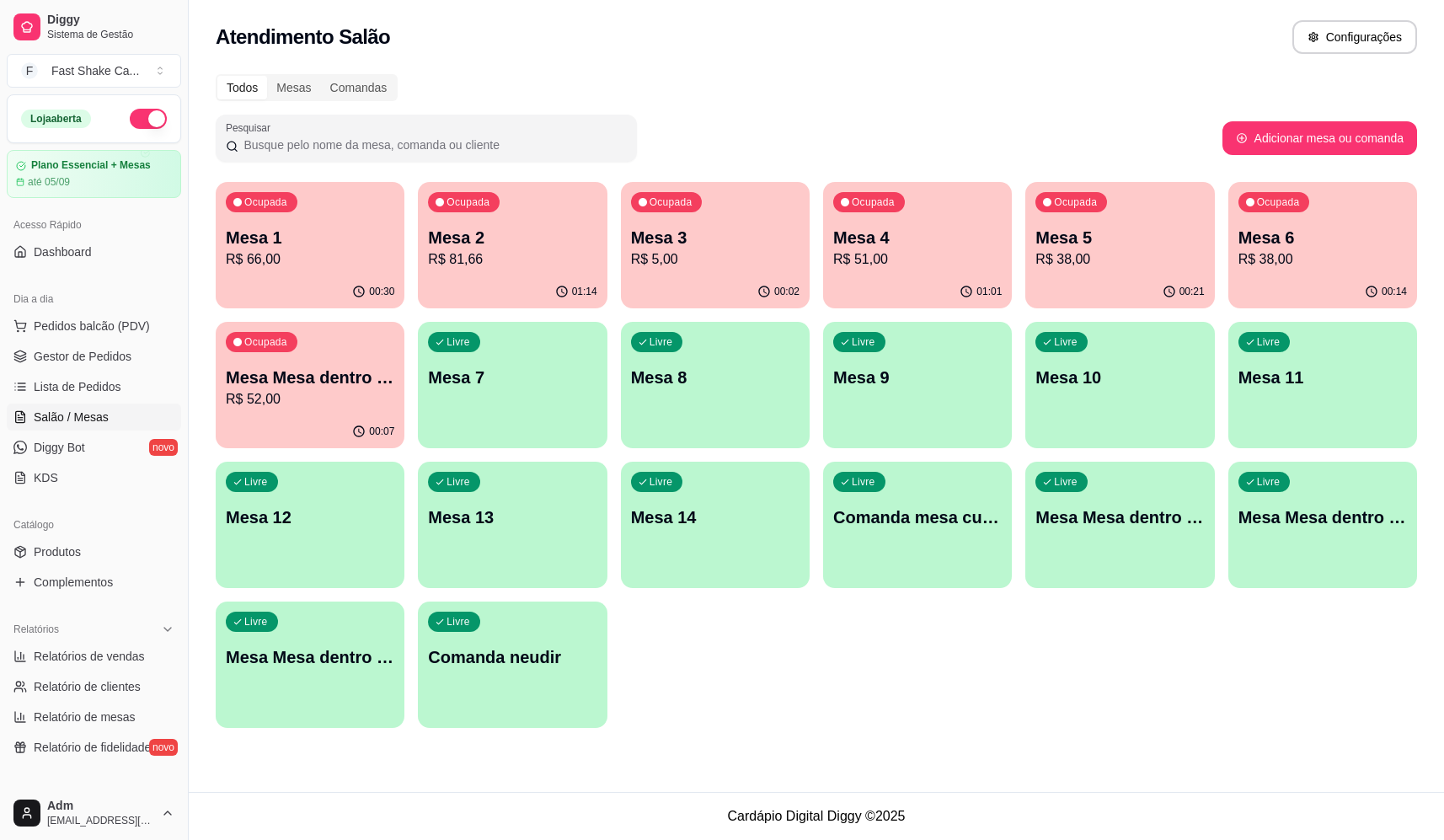
click at [320, 392] on p "R$ 52,00" at bounding box center [310, 399] width 169 height 20
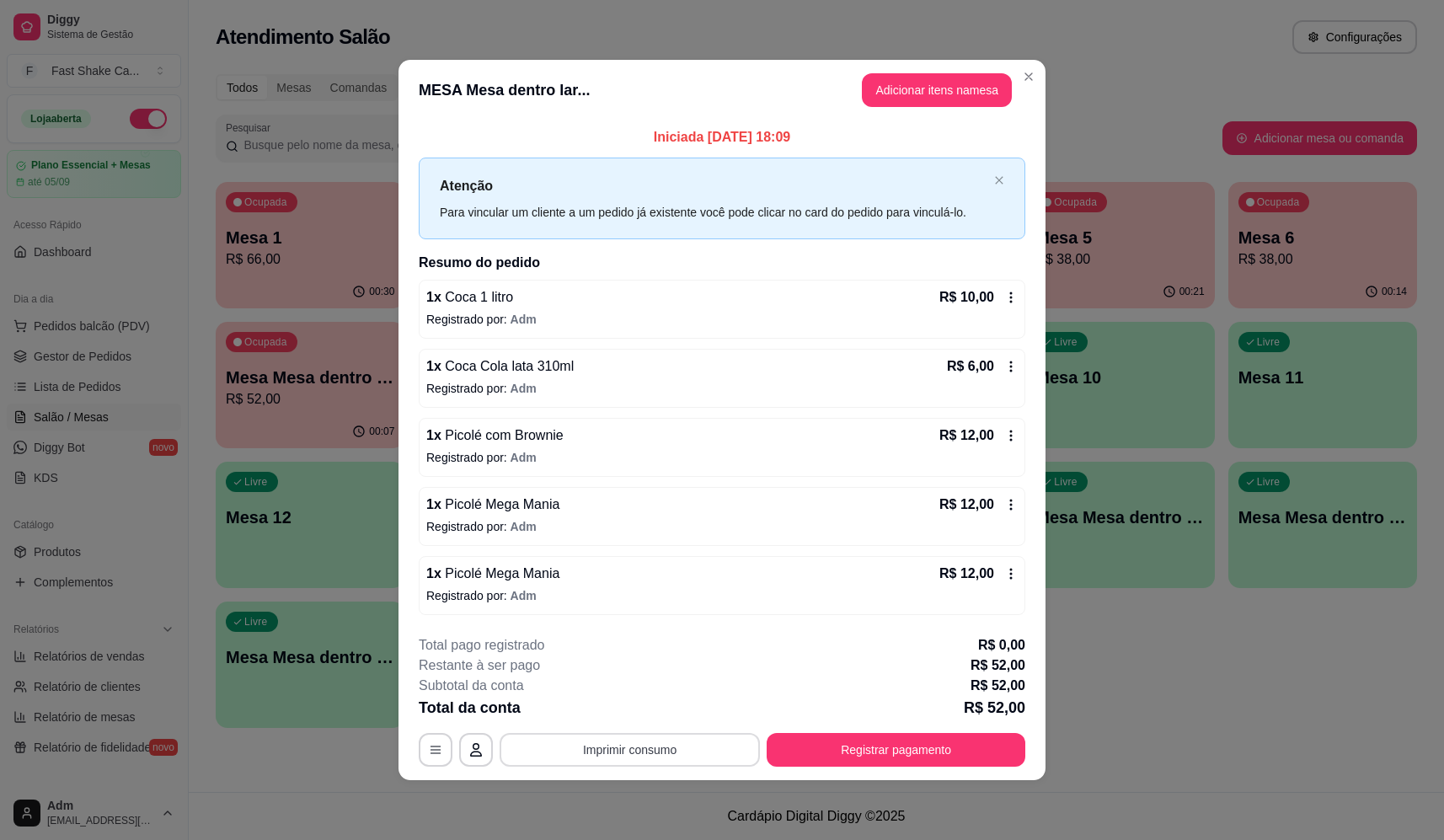
click at [630, 737] on button "Imprimir consumo" at bounding box center [630, 750] width 261 height 34
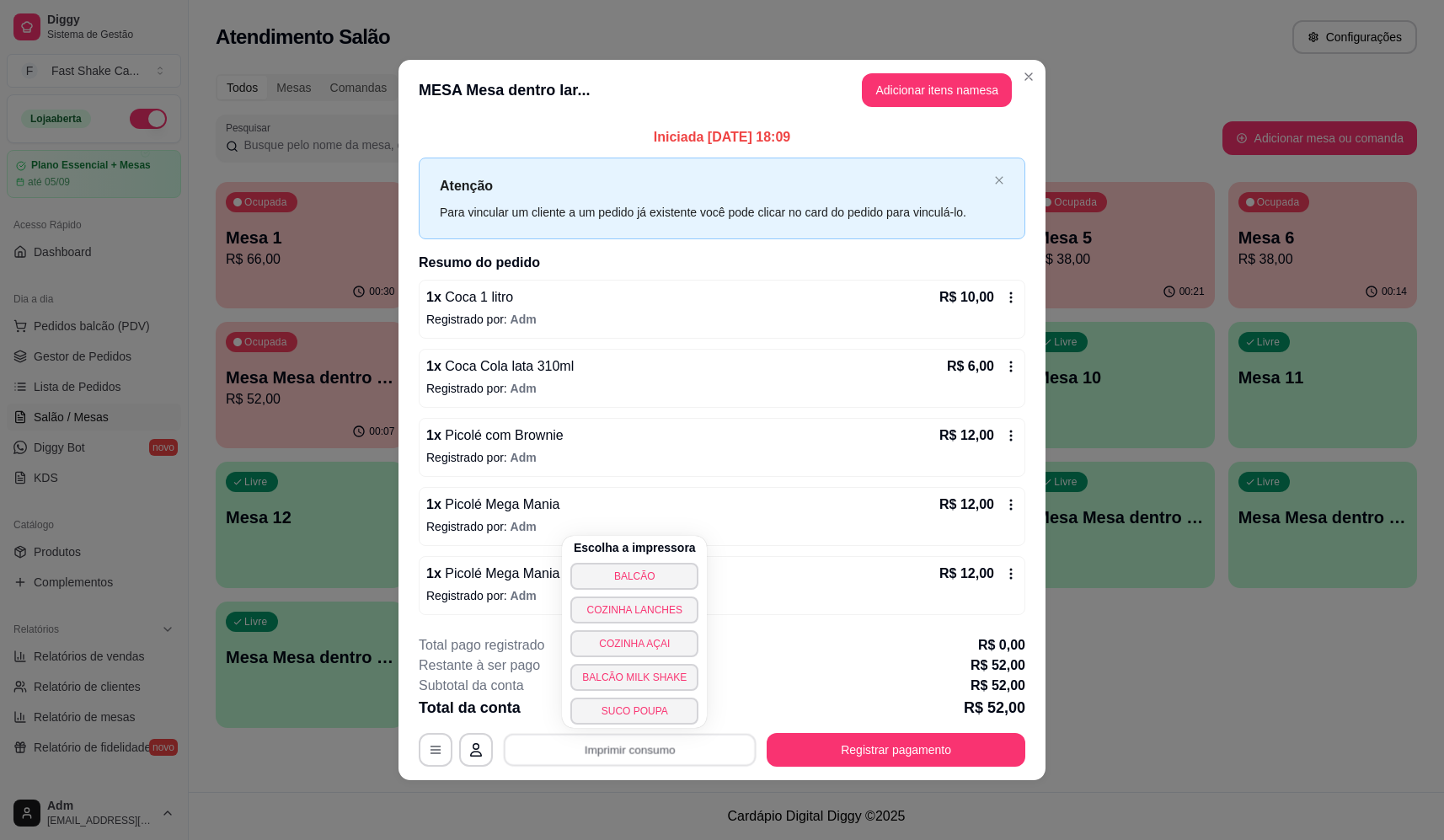
click at [652, 570] on button "BALCÃO" at bounding box center [634, 577] width 128 height 27
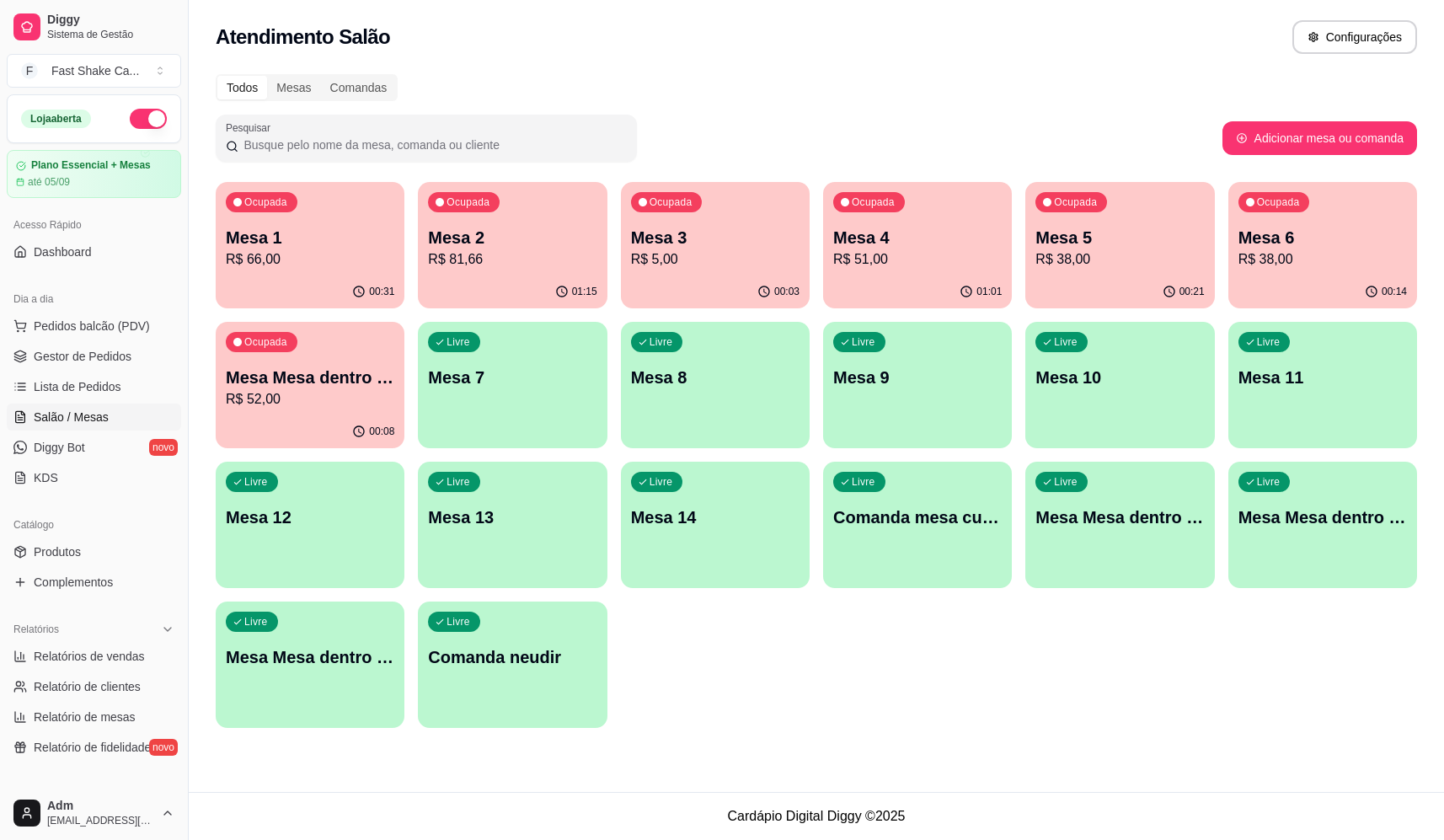
click at [717, 241] on p "Mesa 3" at bounding box center [715, 238] width 169 height 24
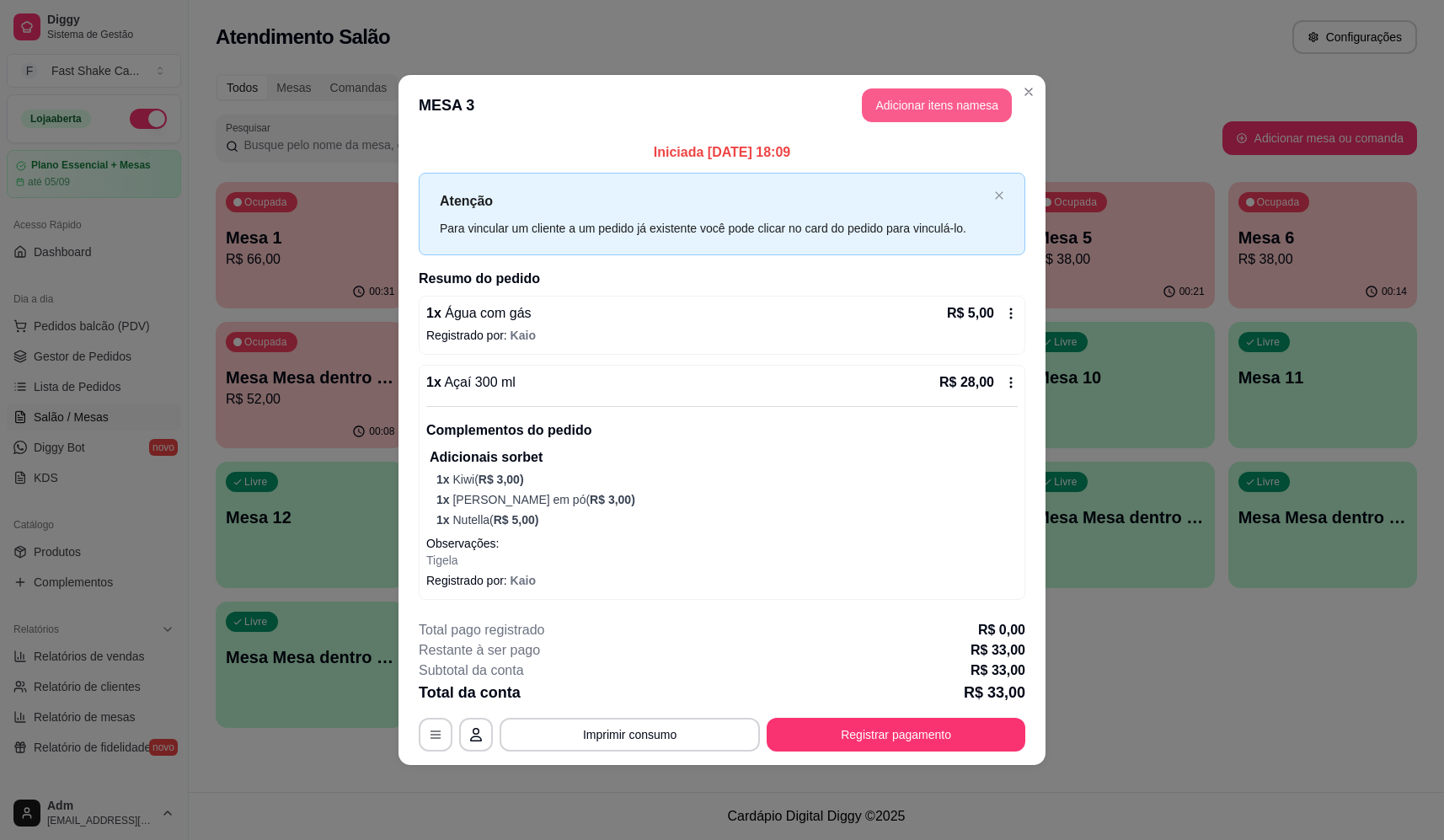
click at [937, 88] on button "Adicionar itens na mesa" at bounding box center [937, 105] width 150 height 34
click at [904, 124] on header "MESA 3 Adicionar itens na mesa" at bounding box center [722, 105] width 647 height 61
click at [908, 114] on button "Adicionar itens na mesa" at bounding box center [937, 105] width 150 height 34
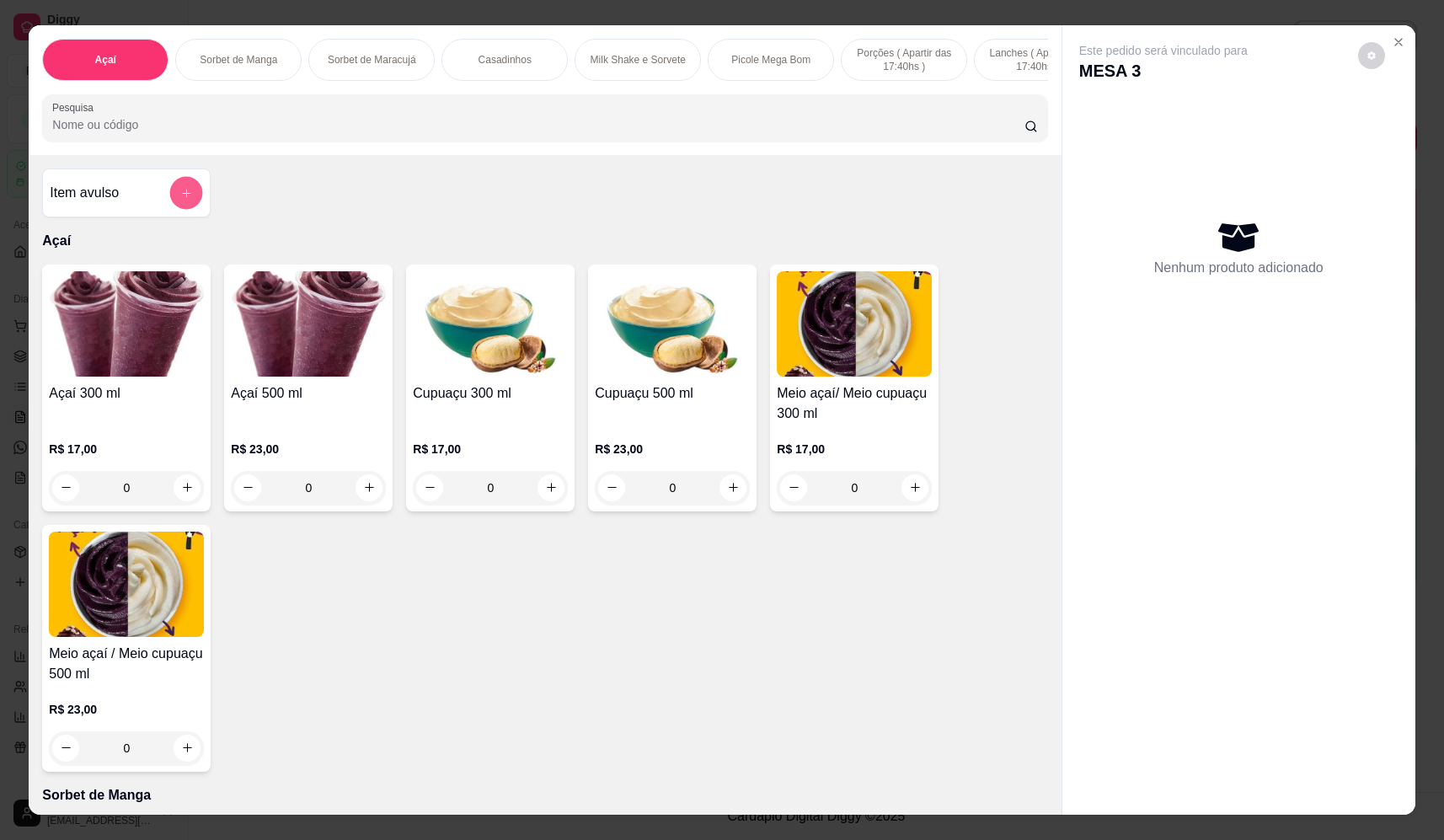
click at [191, 210] on button "add-separate-item" at bounding box center [187, 193] width 33 height 33
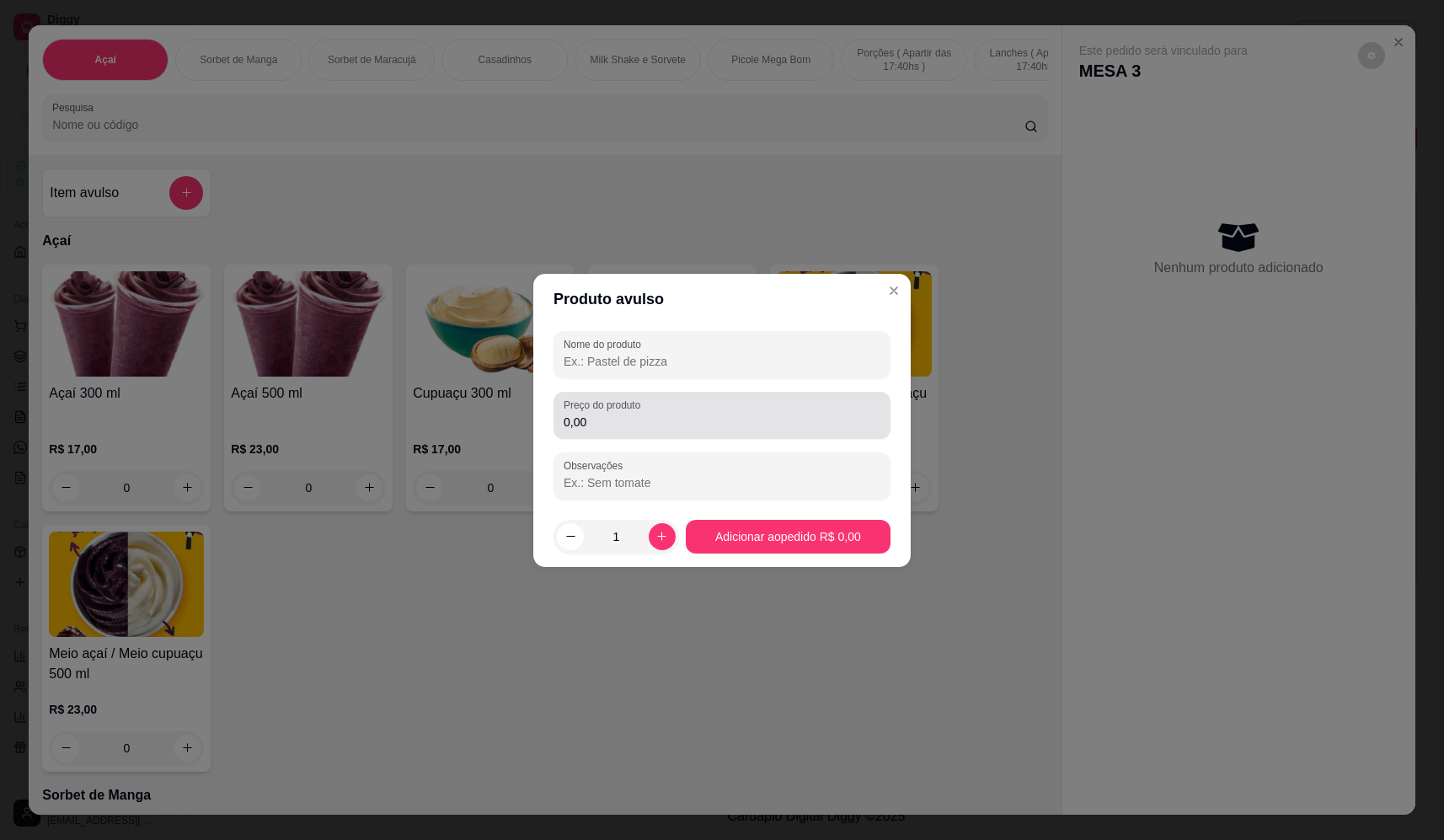
click at [711, 420] on input "0,00" at bounding box center [722, 422] width 317 height 16
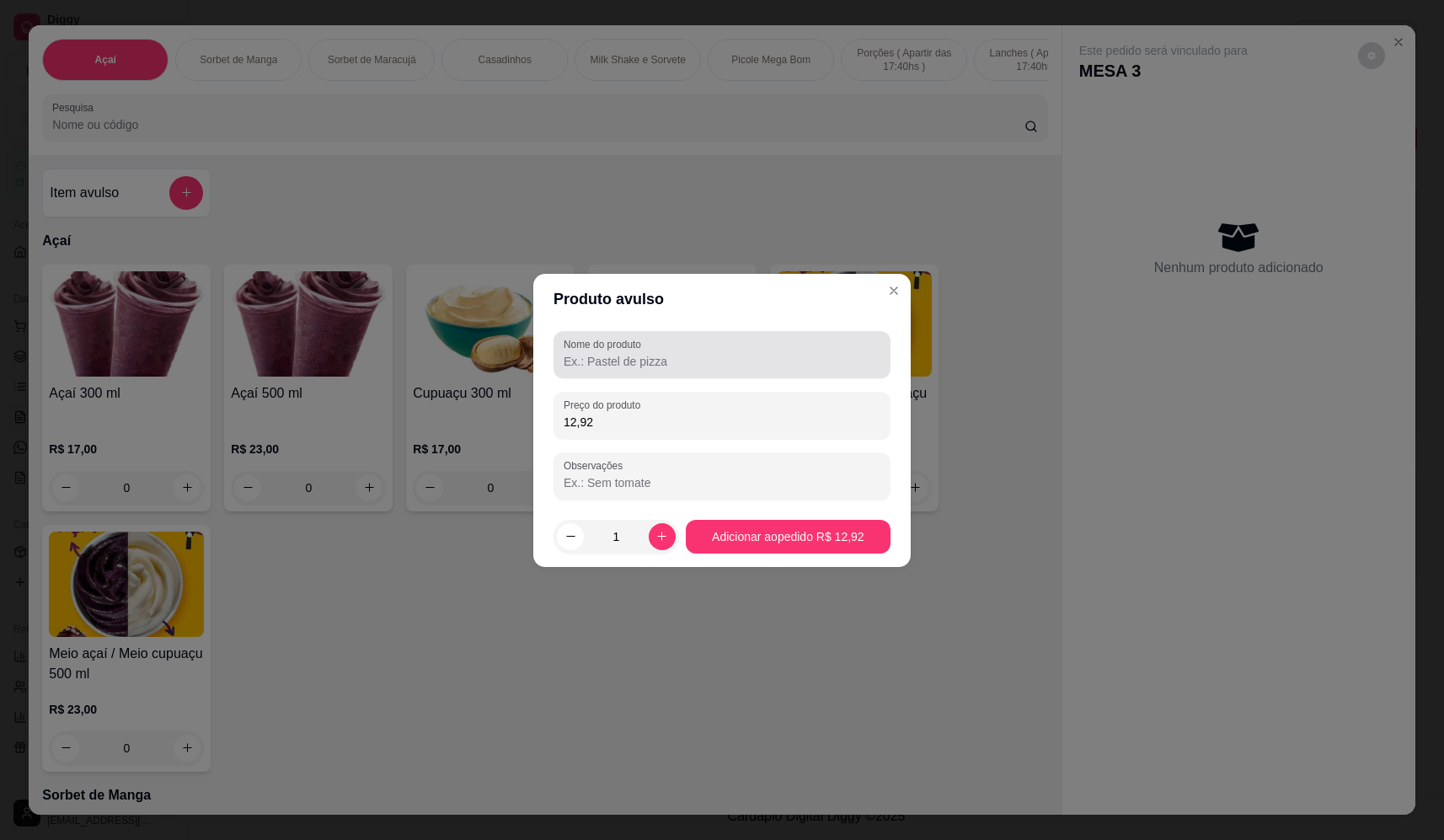
type input "12,92"
click at [846, 352] on div at bounding box center [722, 354] width 317 height 34
type input "sorvete"
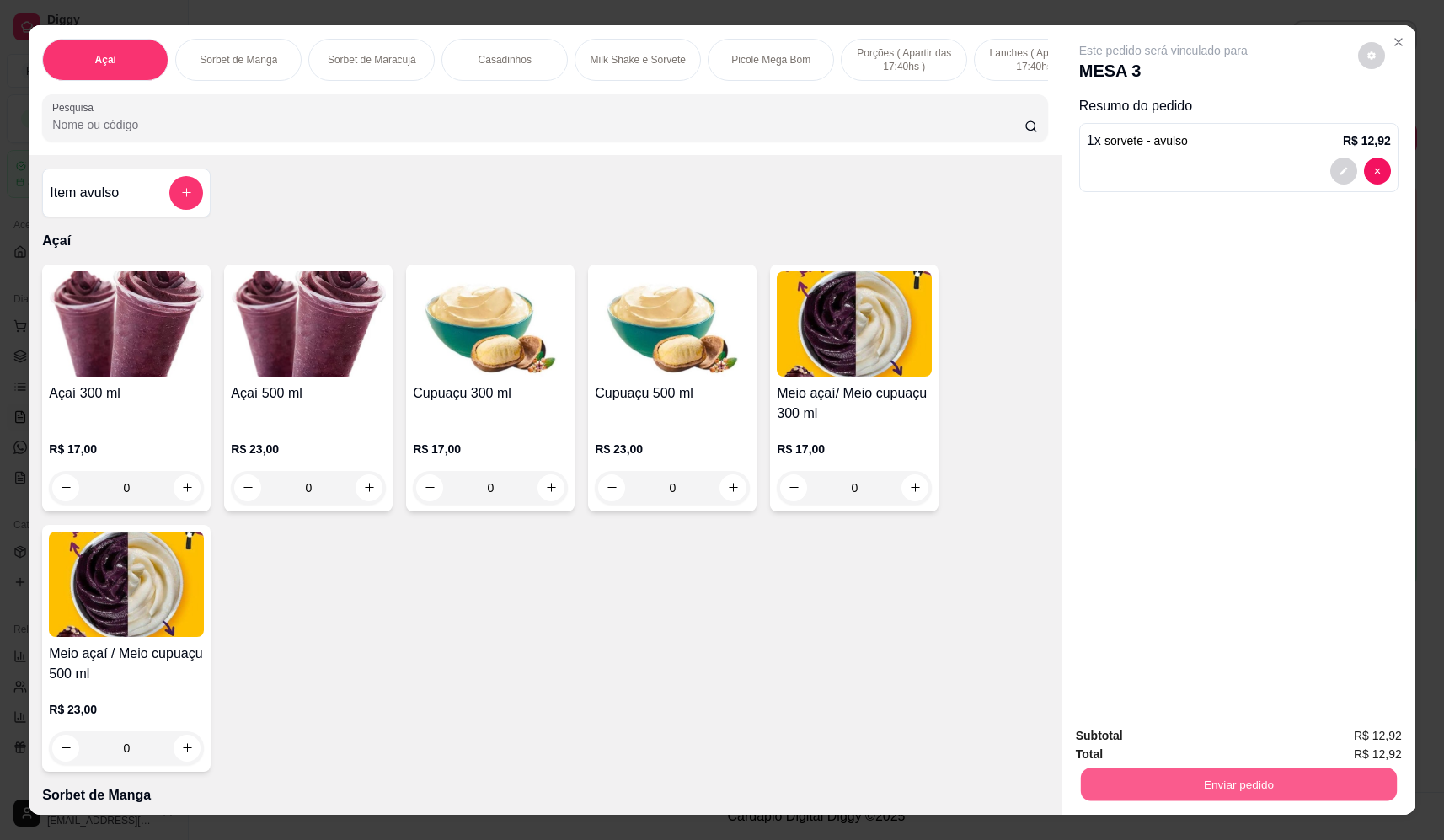
click at [1183, 784] on button "Enviar pedido" at bounding box center [1238, 784] width 316 height 33
click at [1176, 740] on button "Não registrar e enviar pedido" at bounding box center [1183, 743] width 175 height 32
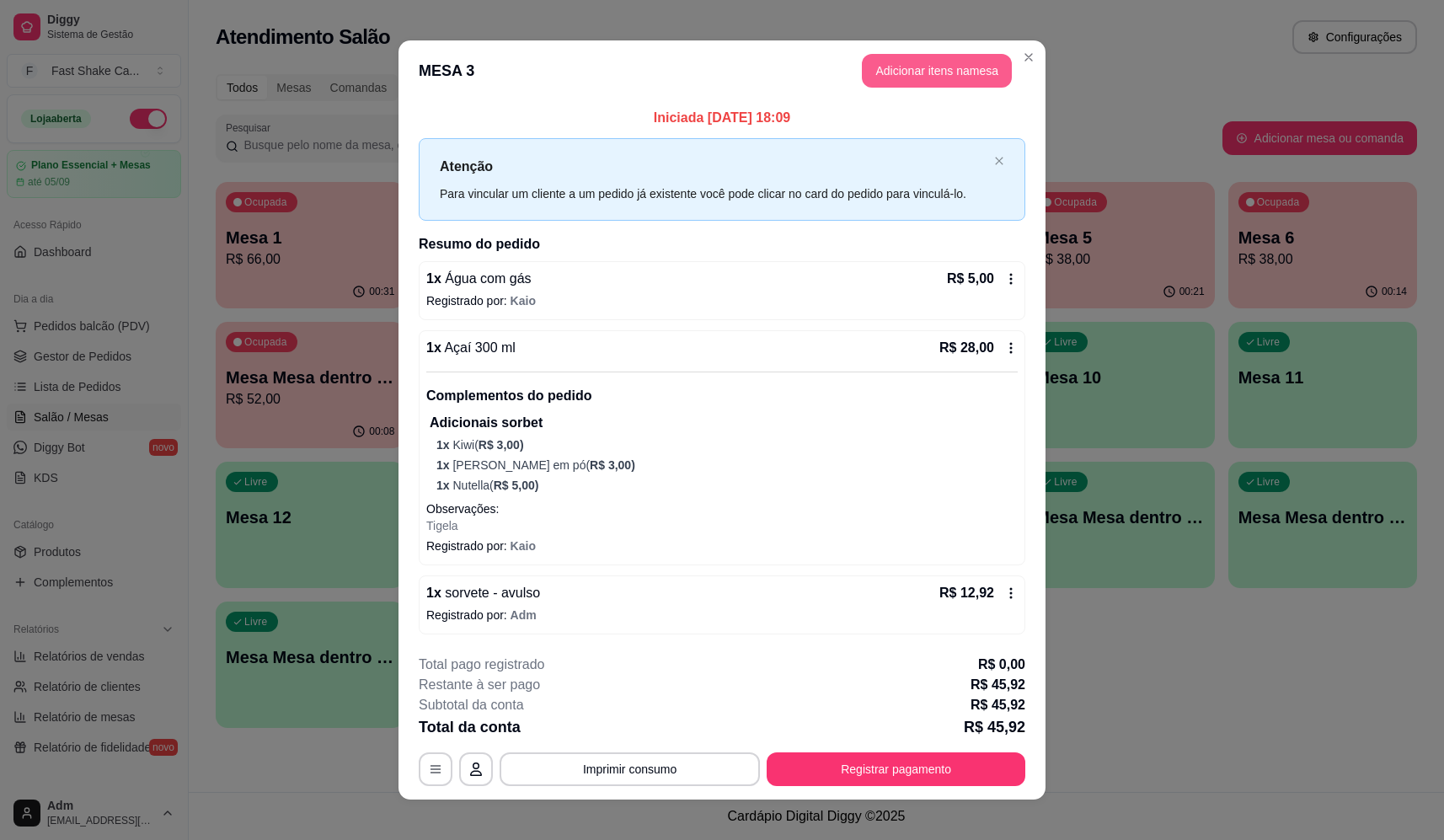
click at [926, 72] on button "Adicionar itens na mesa" at bounding box center [937, 70] width 150 height 34
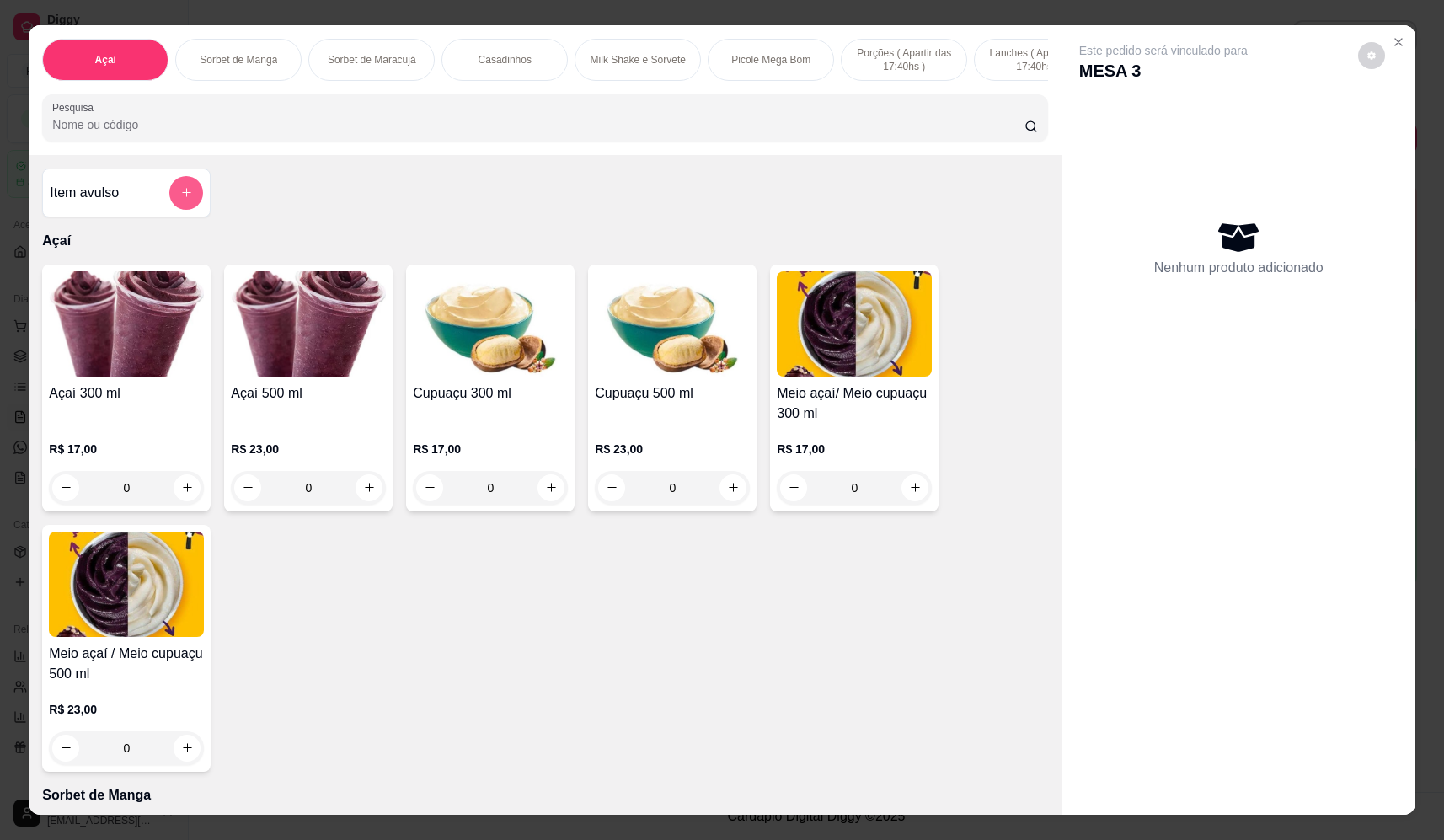
click at [180, 199] on icon "add-separate-item" at bounding box center [187, 192] width 13 height 13
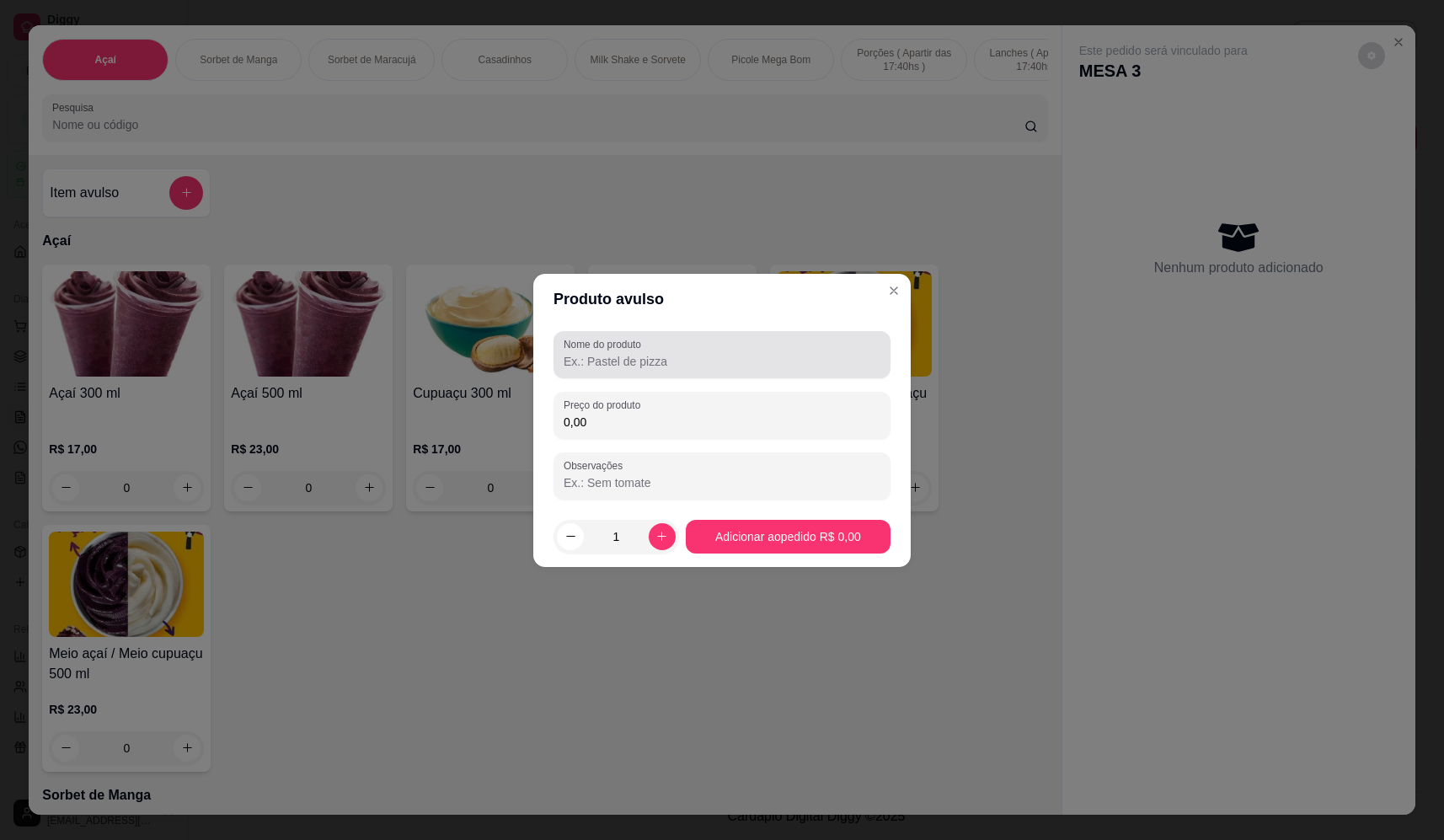
click at [699, 351] on div at bounding box center [722, 354] width 317 height 34
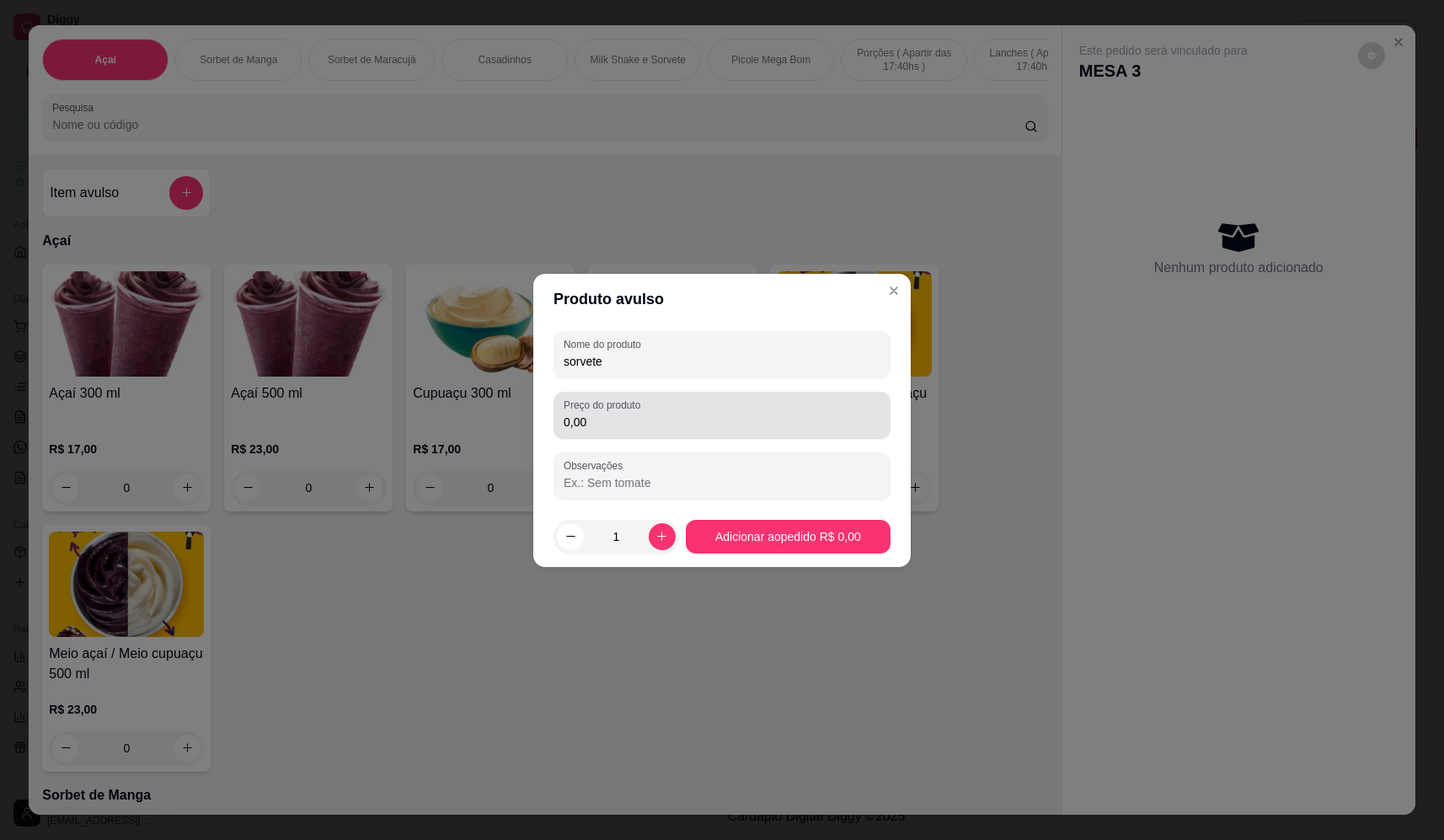
type input "sorvete"
click at [659, 411] on div "0,00" at bounding box center [722, 415] width 317 height 34
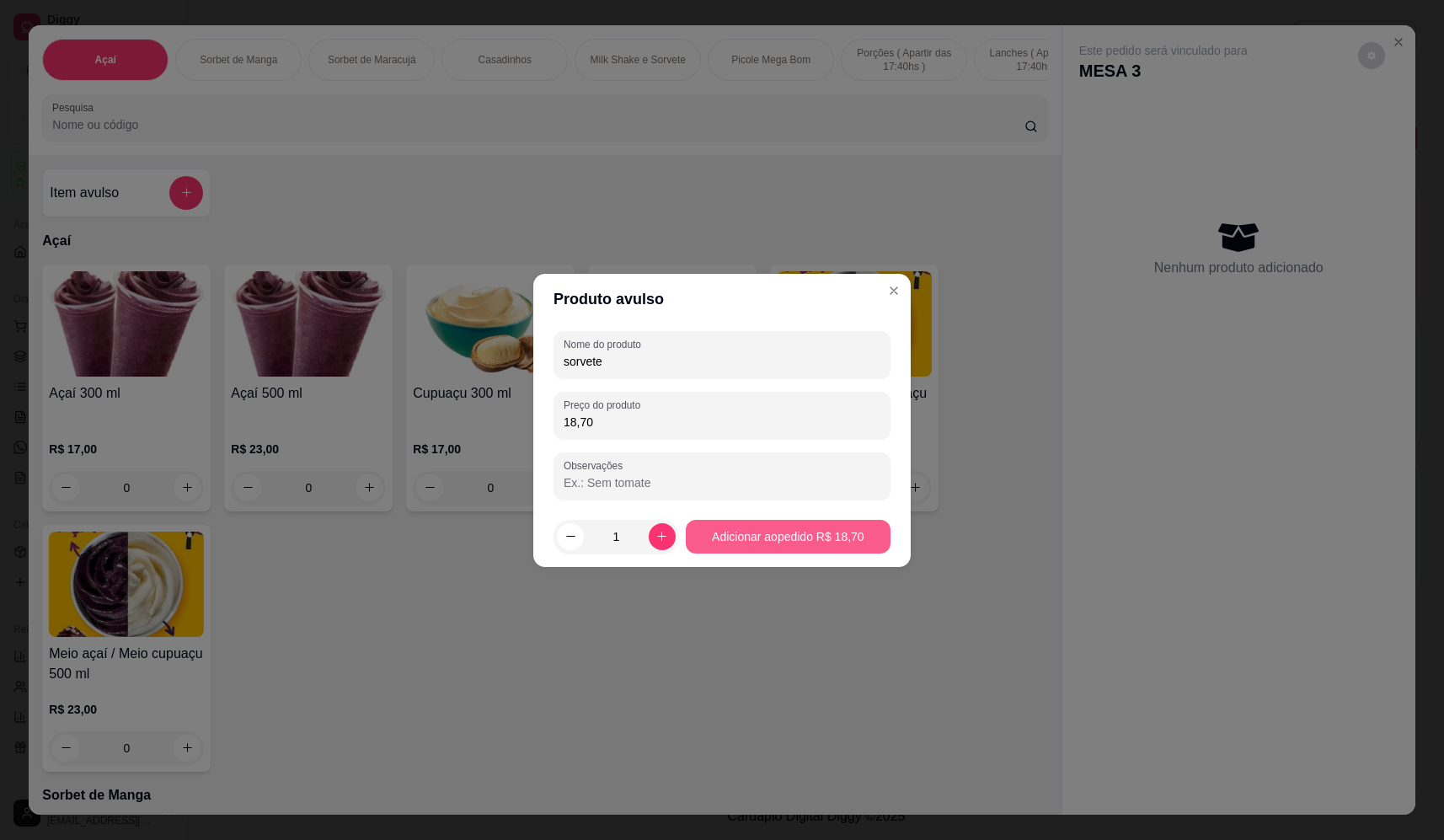
type input "18,70"
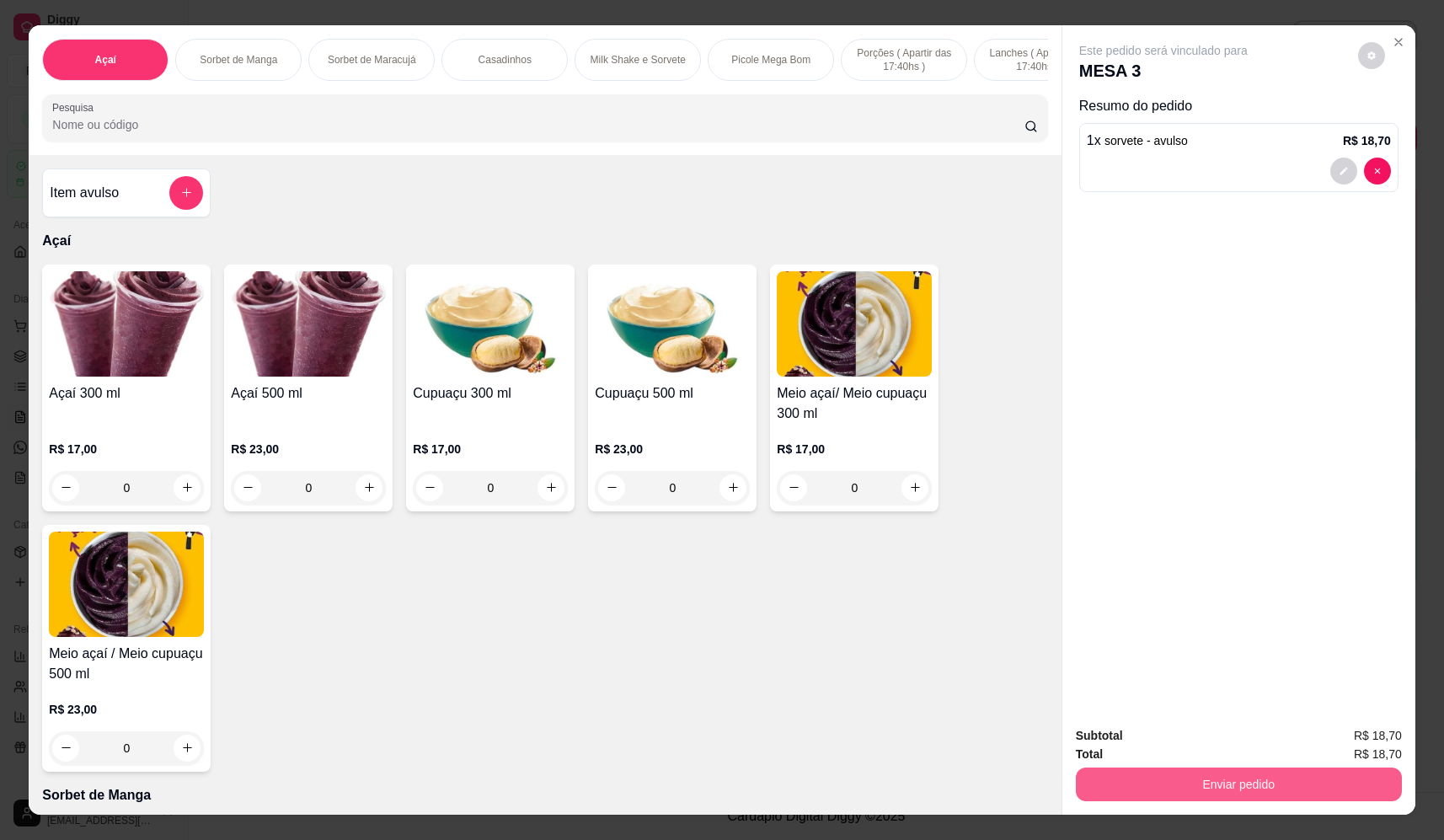
click at [1212, 788] on button "Enviar pedido" at bounding box center [1239, 784] width 326 height 34
click at [1171, 739] on button "Não registrar e enviar pedido" at bounding box center [1183, 743] width 175 height 32
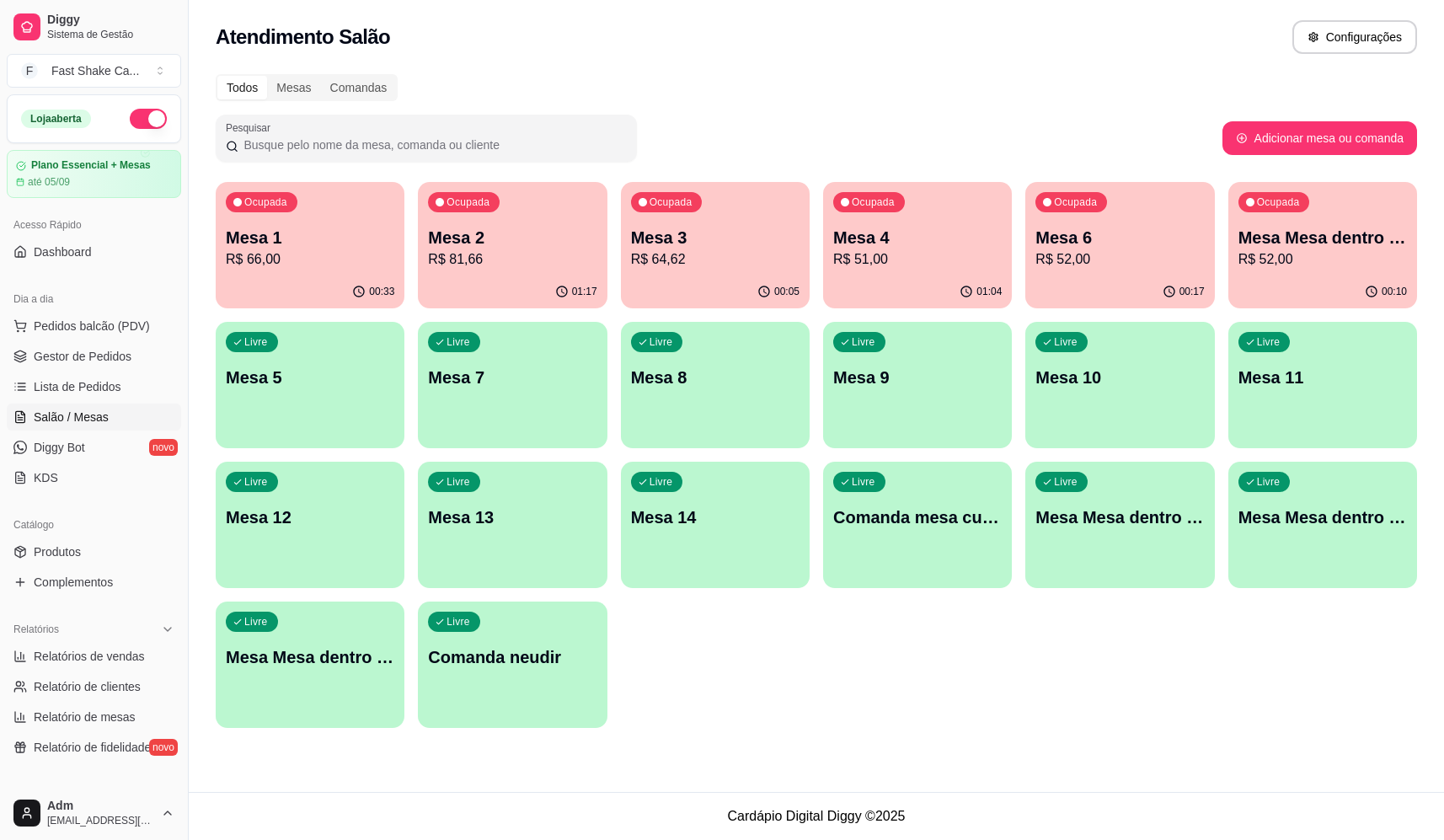
click at [1342, 225] on div "Ocupada Mesa Mesa dentro laranja R$ 52,00" at bounding box center [1322, 229] width 189 height 94
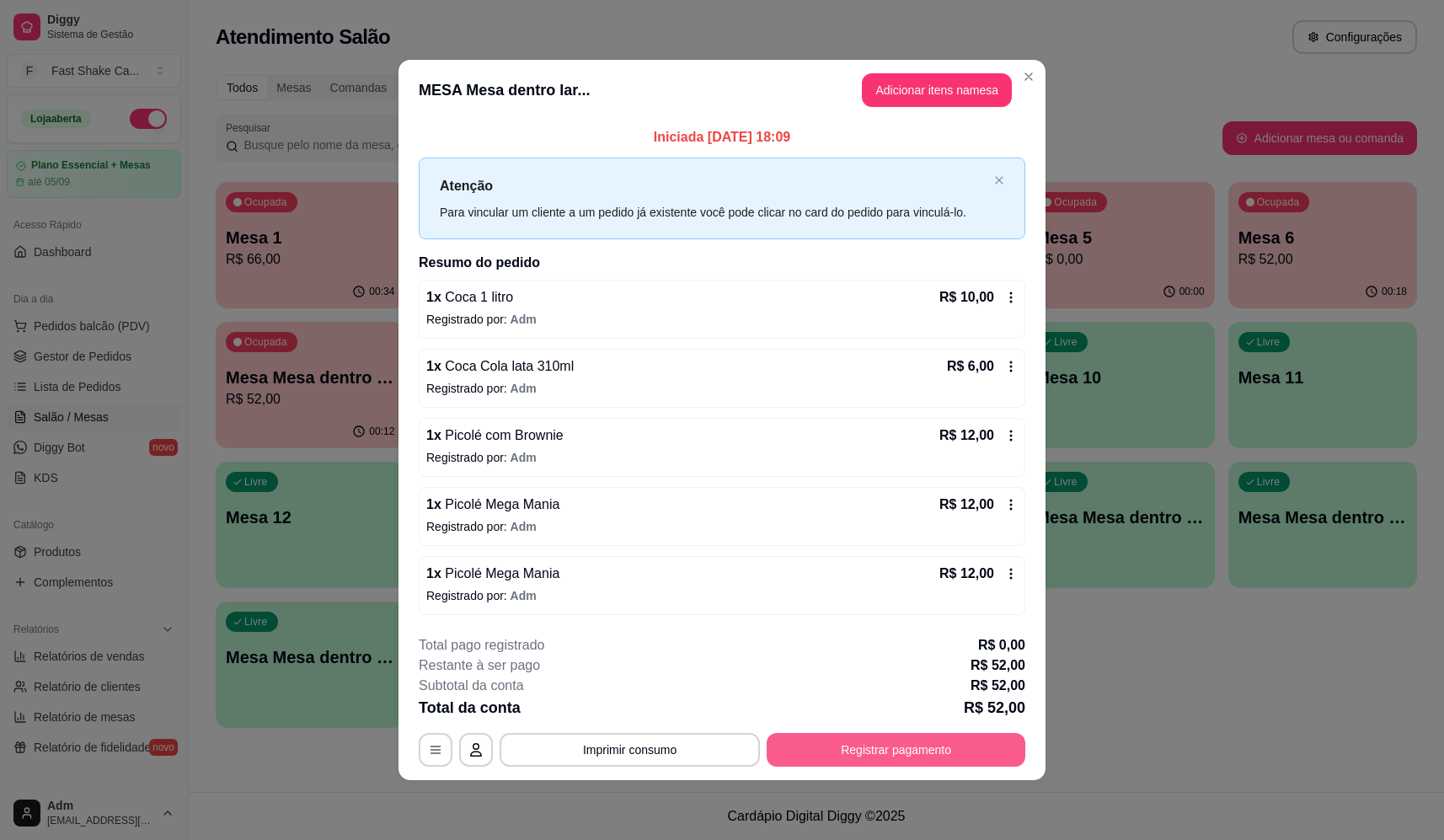
click at [855, 753] on button "Registrar pagamento" at bounding box center [896, 750] width 259 height 34
click at [836, 334] on div "Débito" at bounding box center [837, 334] width 118 height 98
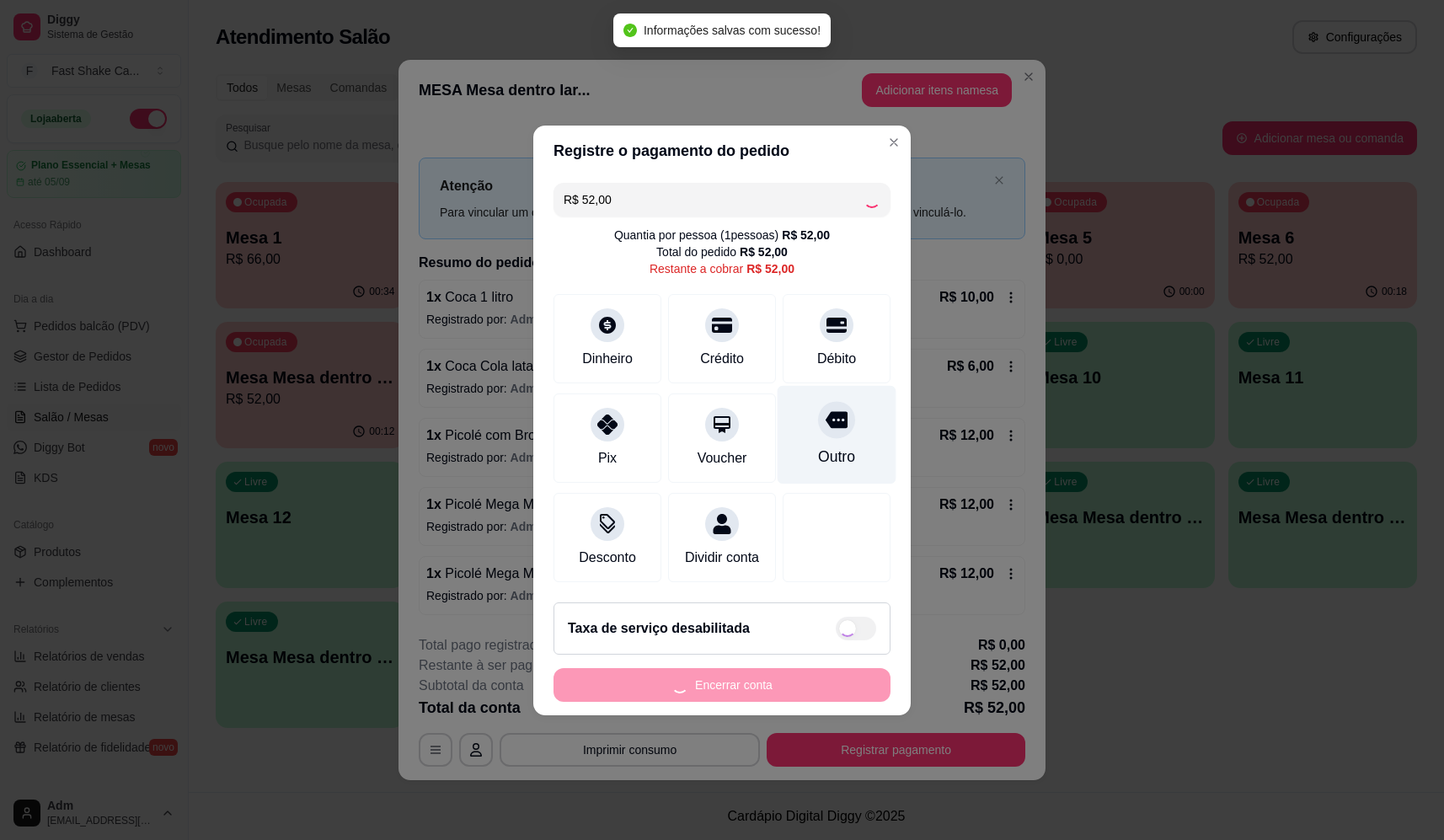
type input "R$ 0,00"
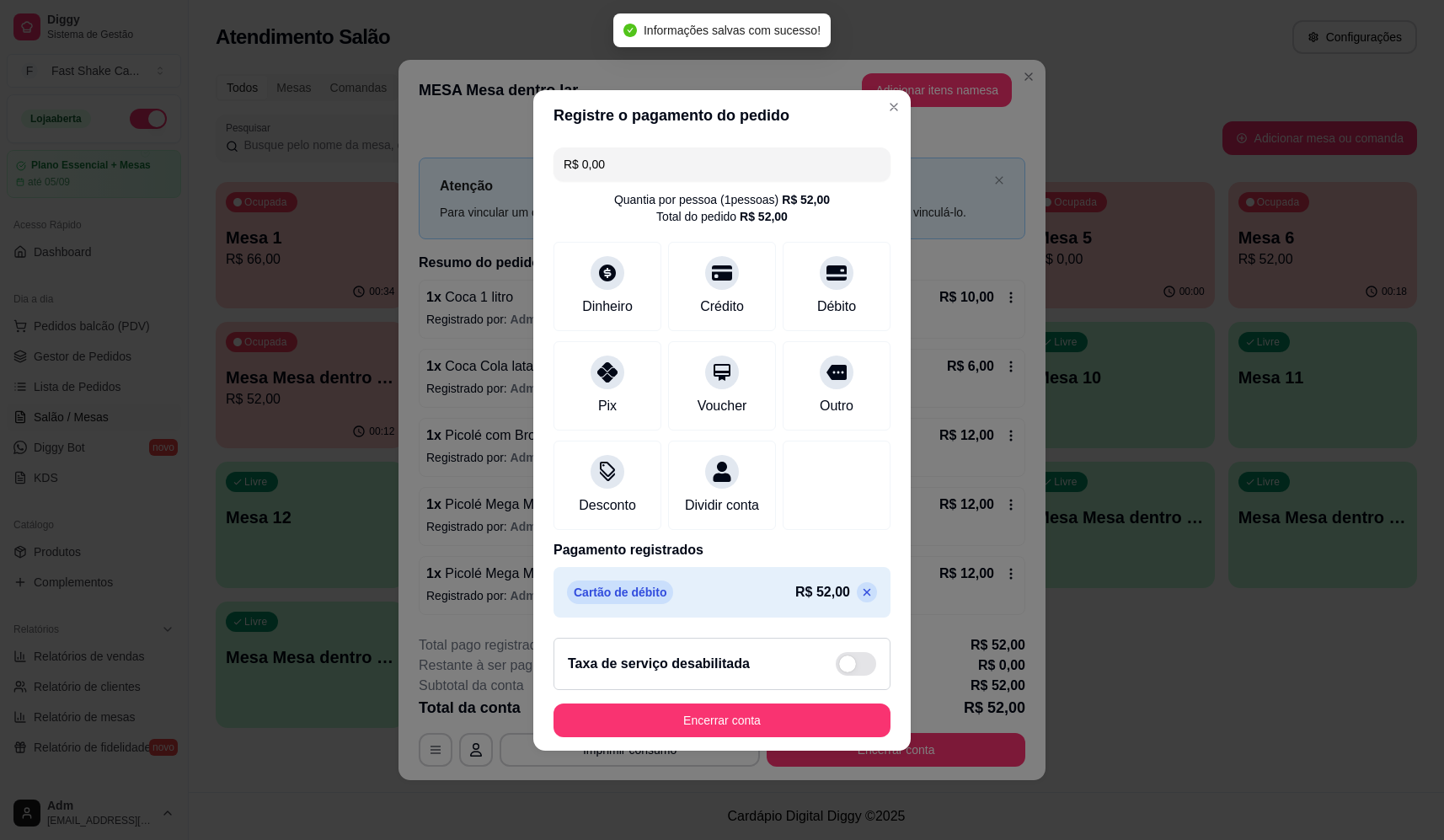
click at [745, 737] on button "Encerrar conta" at bounding box center [722, 720] width 337 height 34
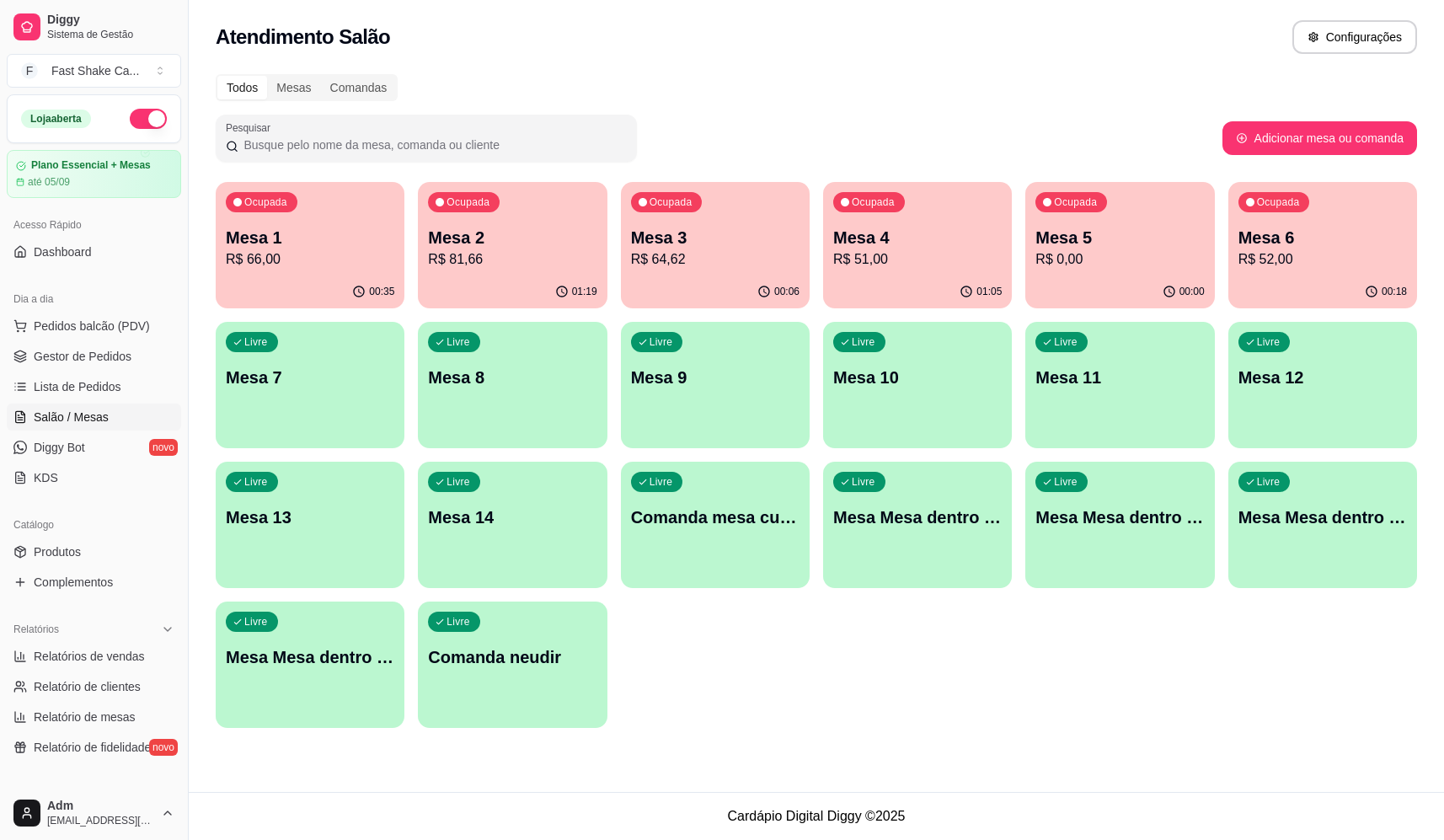
click at [1372, 514] on p "Mesa Mesa dentro verde" at bounding box center [1322, 517] width 169 height 24
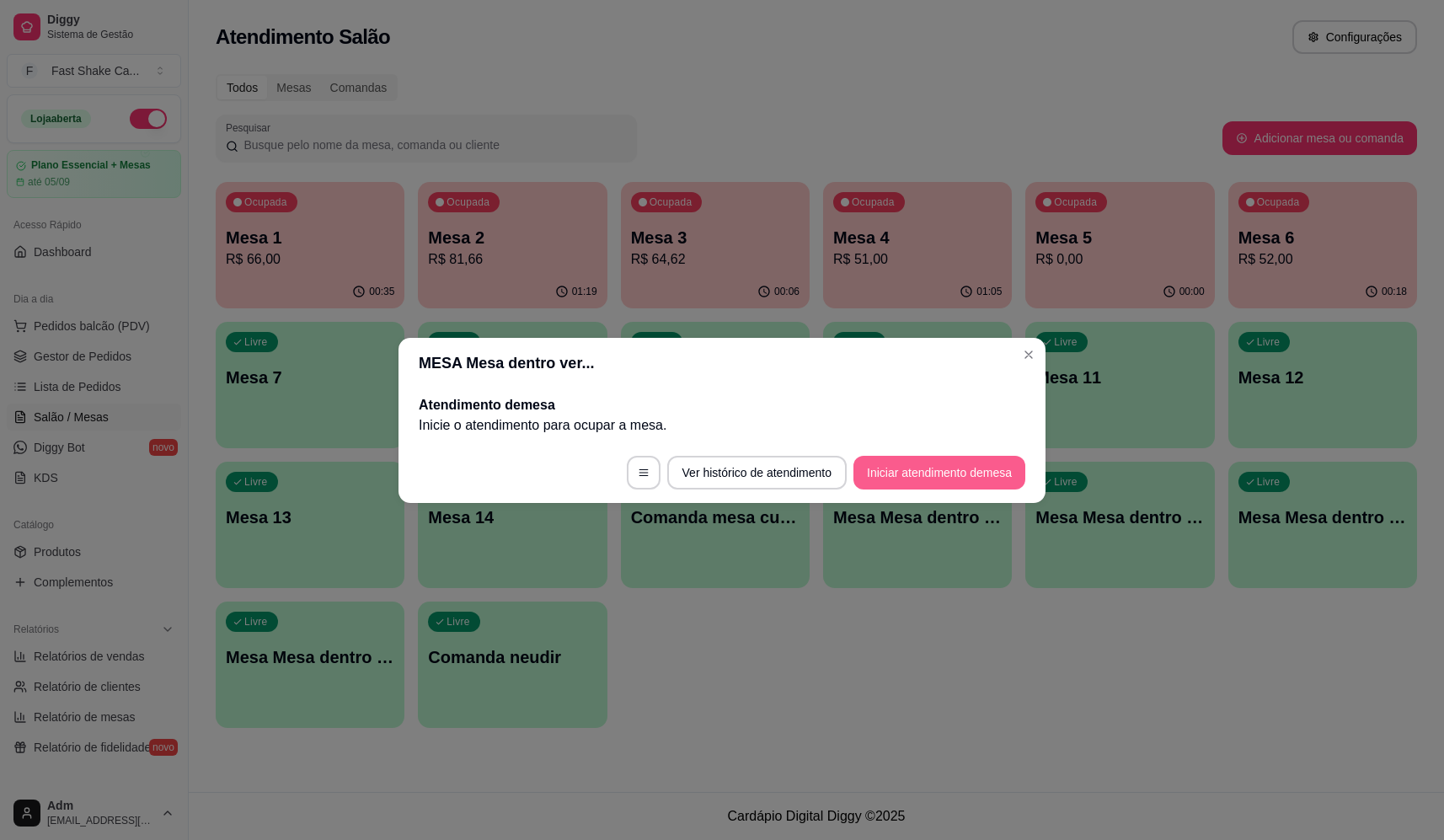
click at [920, 480] on button "Iniciar atendimento de mesa" at bounding box center [939, 472] width 172 height 34
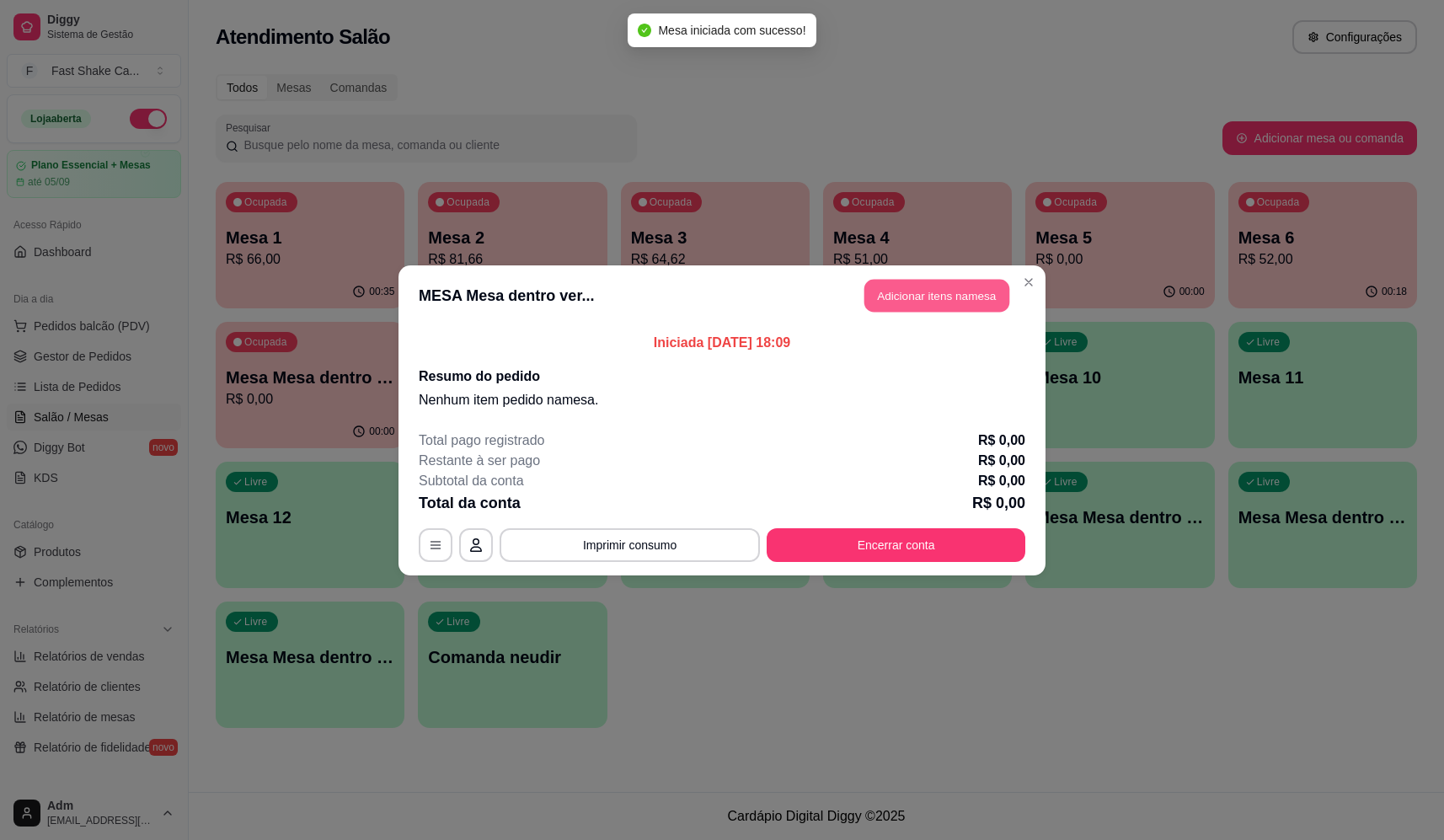
click at [910, 292] on button "Adicionar itens na mesa" at bounding box center [937, 295] width 145 height 33
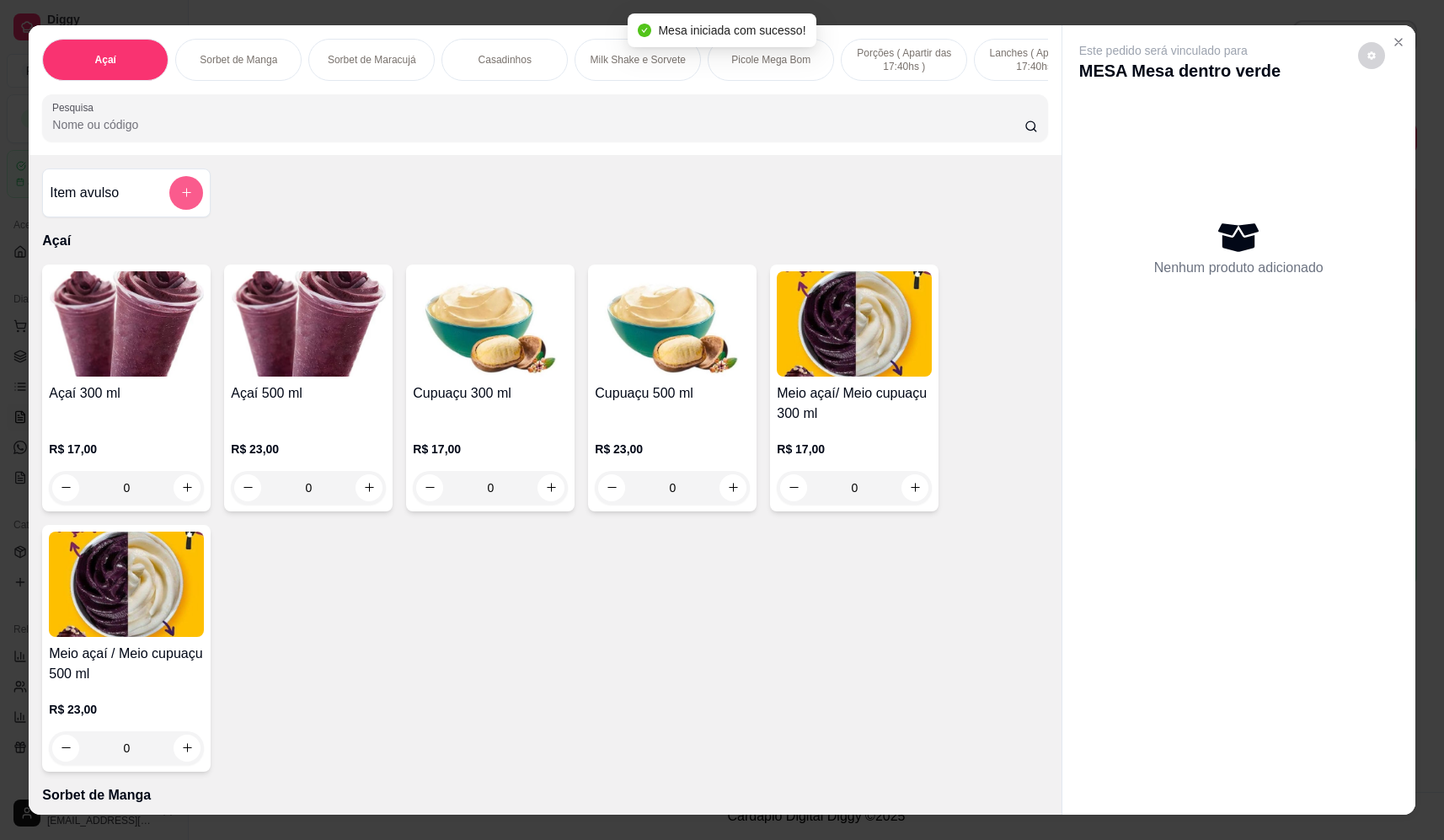
click at [173, 202] on button "add-separate-item" at bounding box center [186, 192] width 34 height 34
click at [631, 368] on input "Nome do produto" at bounding box center [722, 361] width 317 height 16
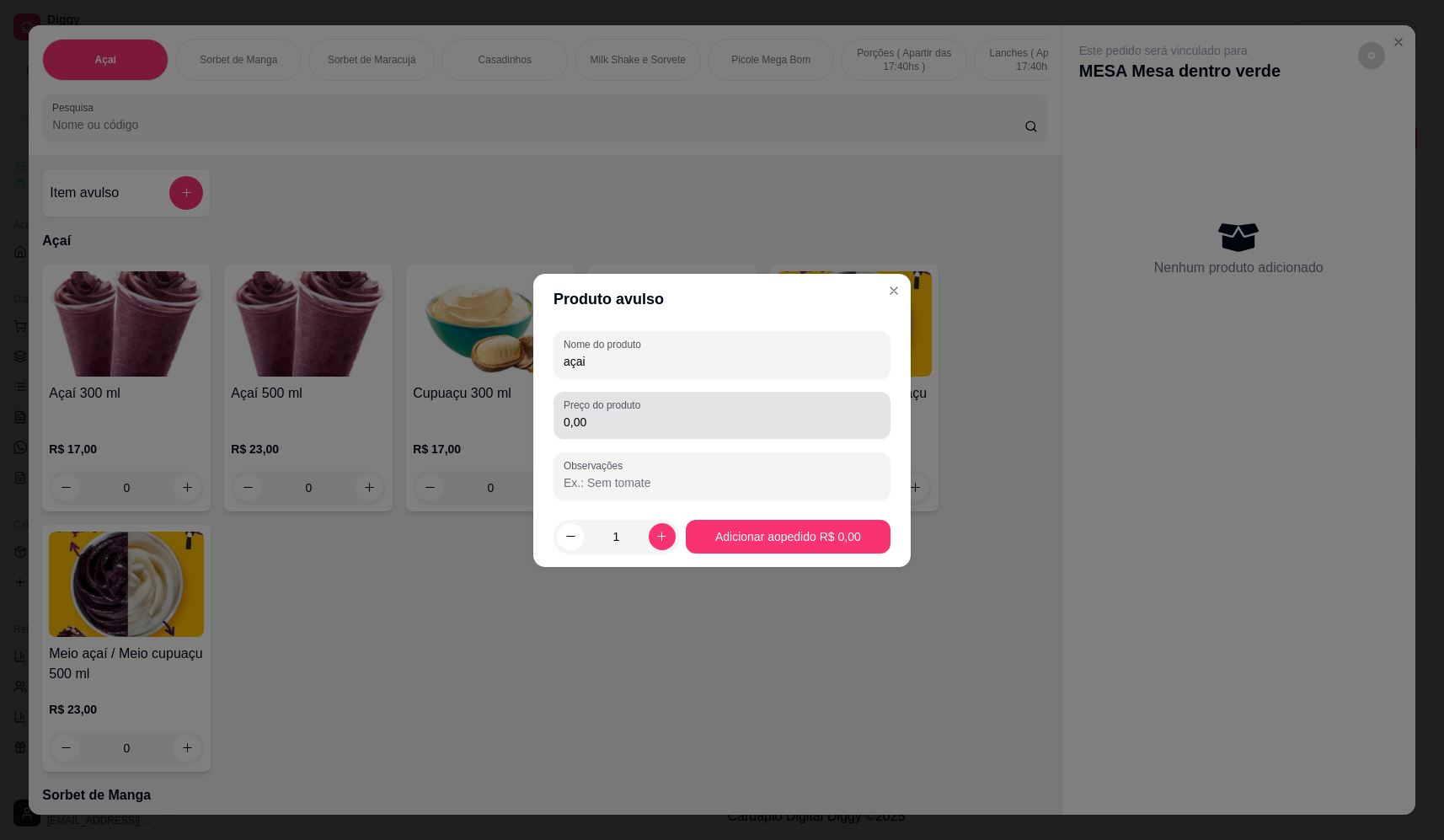
type input "açai"
click at [641, 425] on input "0,00" at bounding box center [722, 422] width 317 height 16
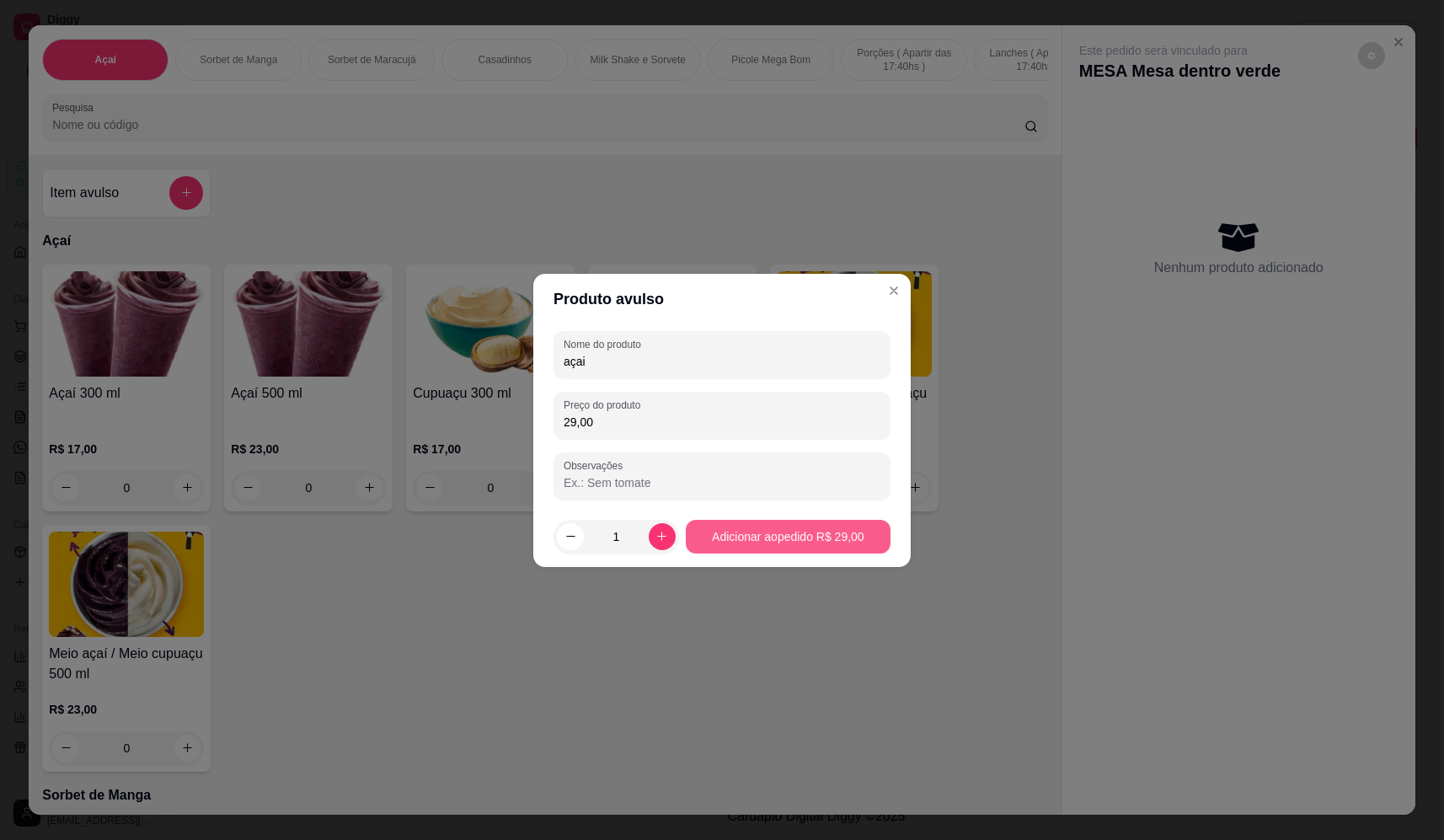
type input "29,00"
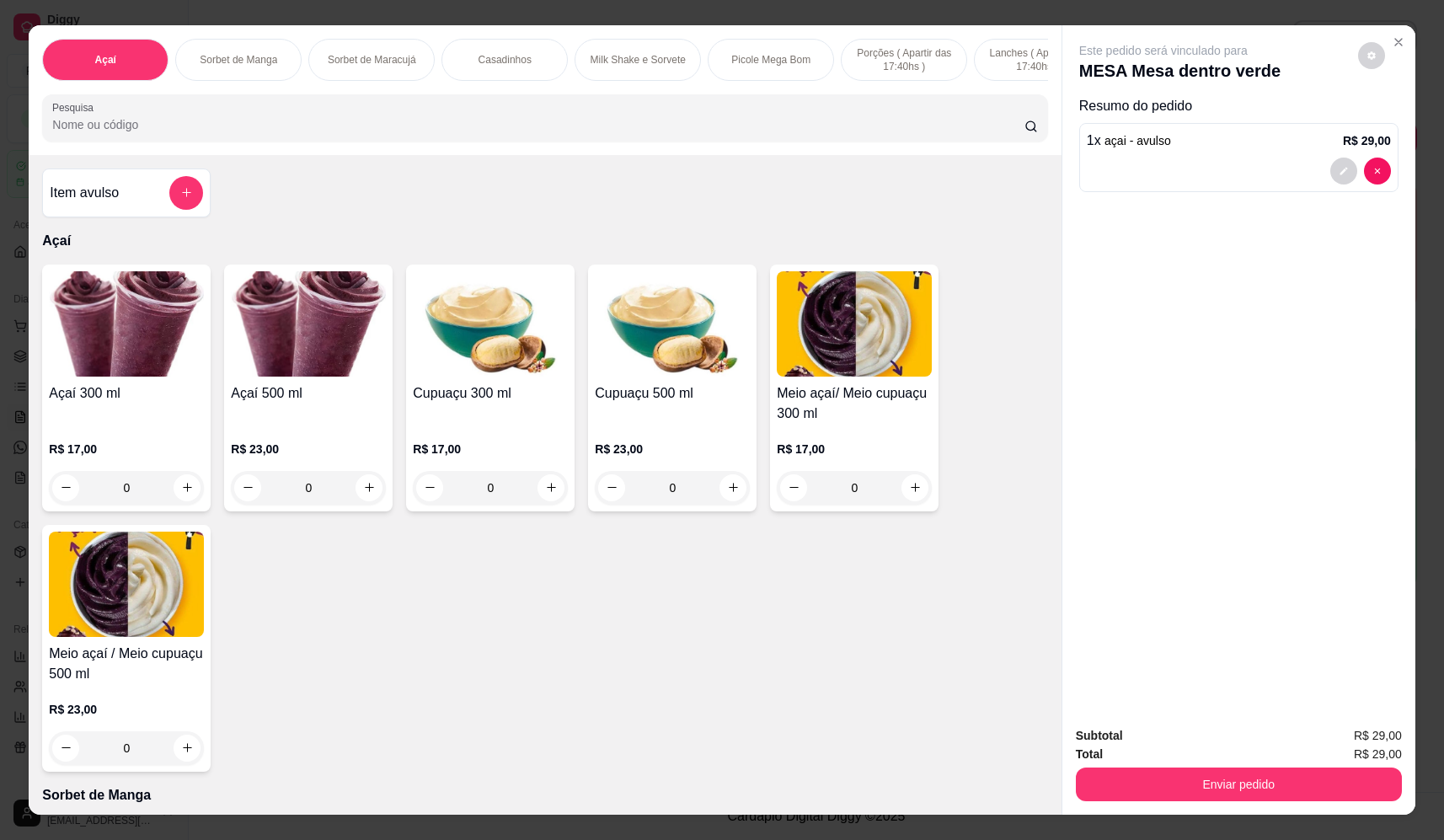
click at [240, 133] on input "Pesquisa" at bounding box center [538, 125] width 972 height 16
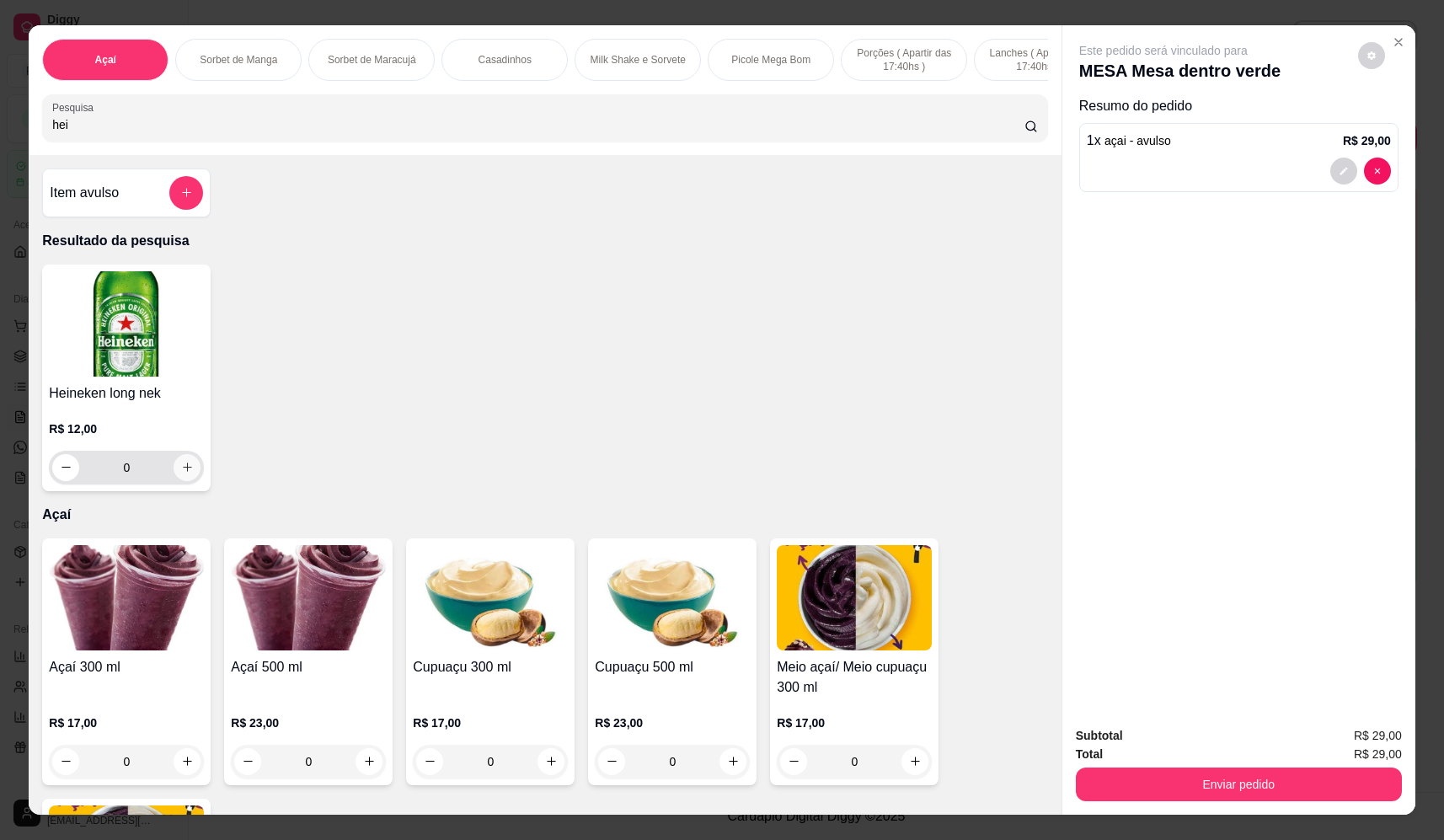
type input "hei"
click at [182, 470] on button "increase-product-quantity" at bounding box center [188, 467] width 27 height 27
type input "1"
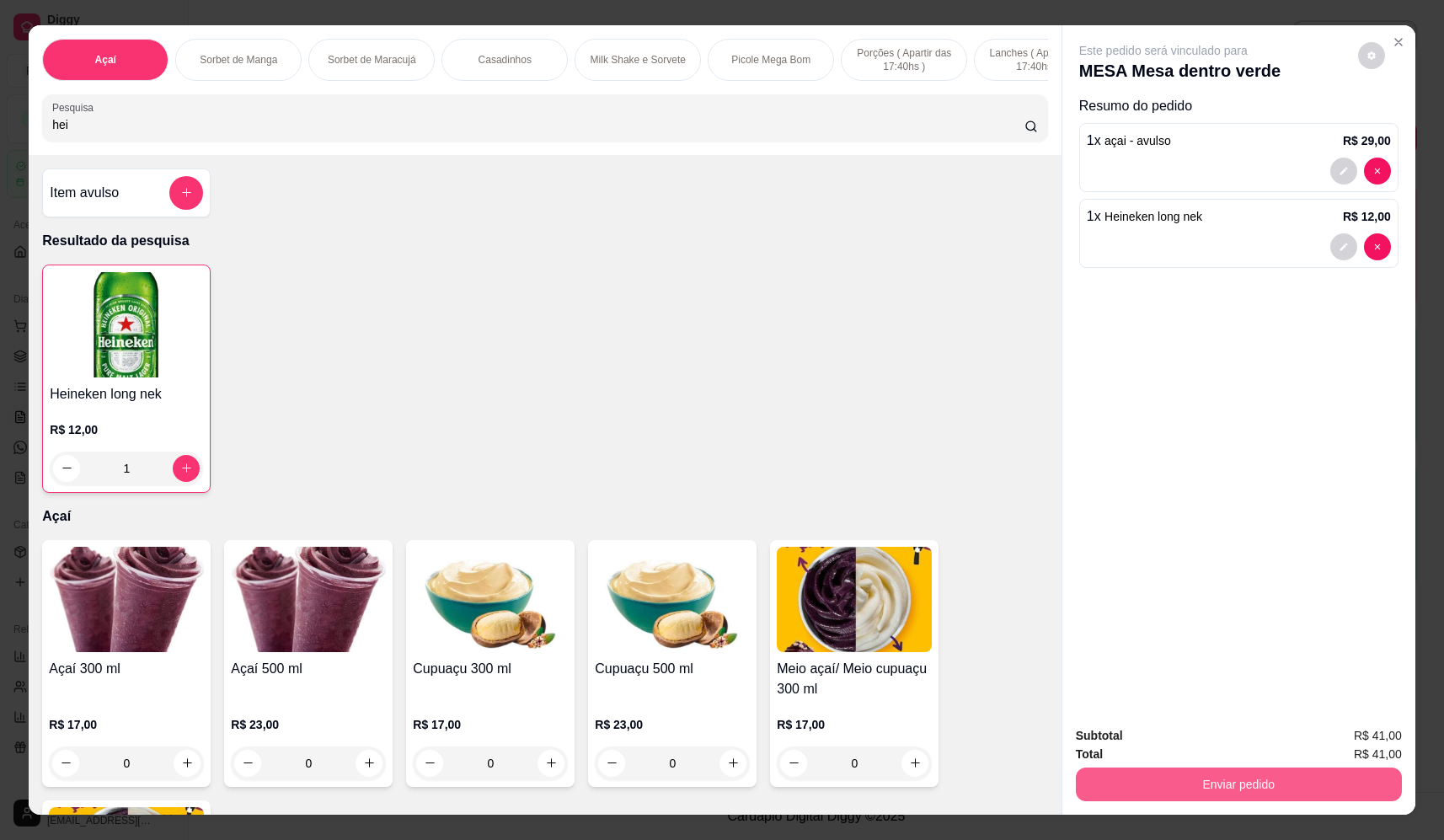
click at [1200, 775] on button "Enviar pedido" at bounding box center [1239, 784] width 326 height 34
click at [1203, 748] on button "Não registrar e enviar pedido" at bounding box center [1183, 743] width 175 height 32
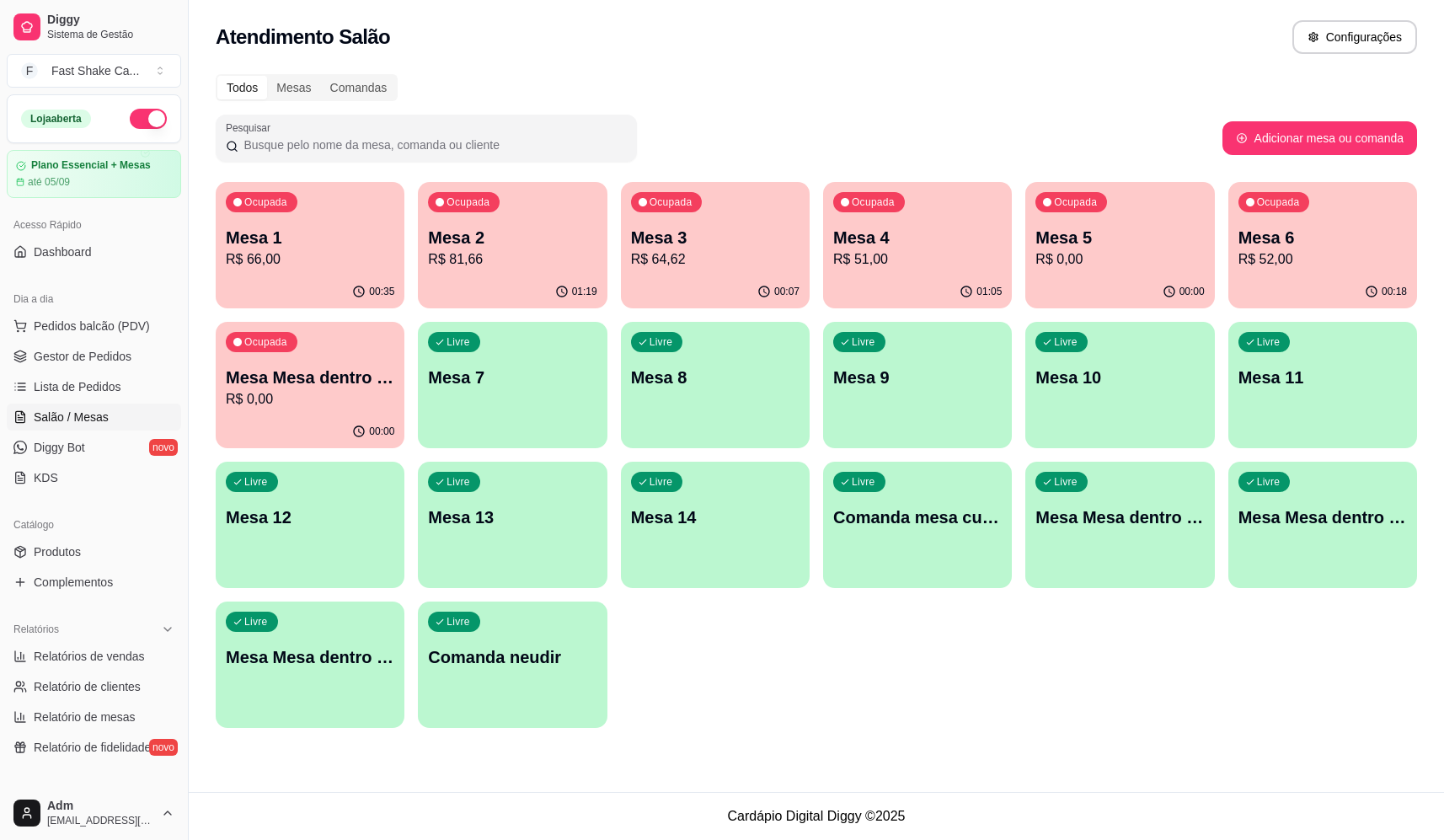
click at [400, 383] on div "Ocupada Mesa Mesa dentro verde R$ 0,00" at bounding box center [310, 368] width 189 height 94
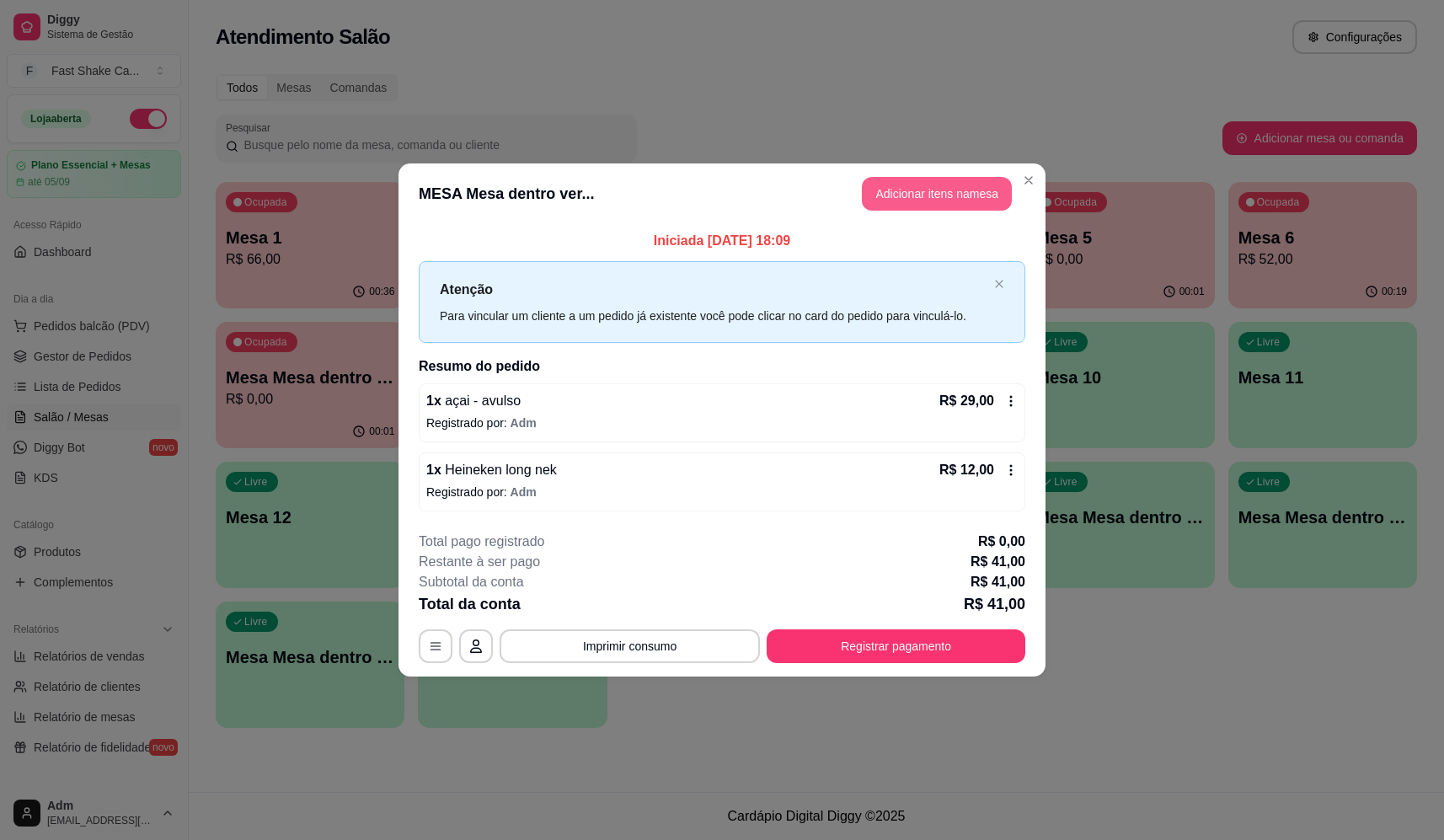
click at [969, 198] on button "Adicionar itens na mesa" at bounding box center [937, 193] width 150 height 34
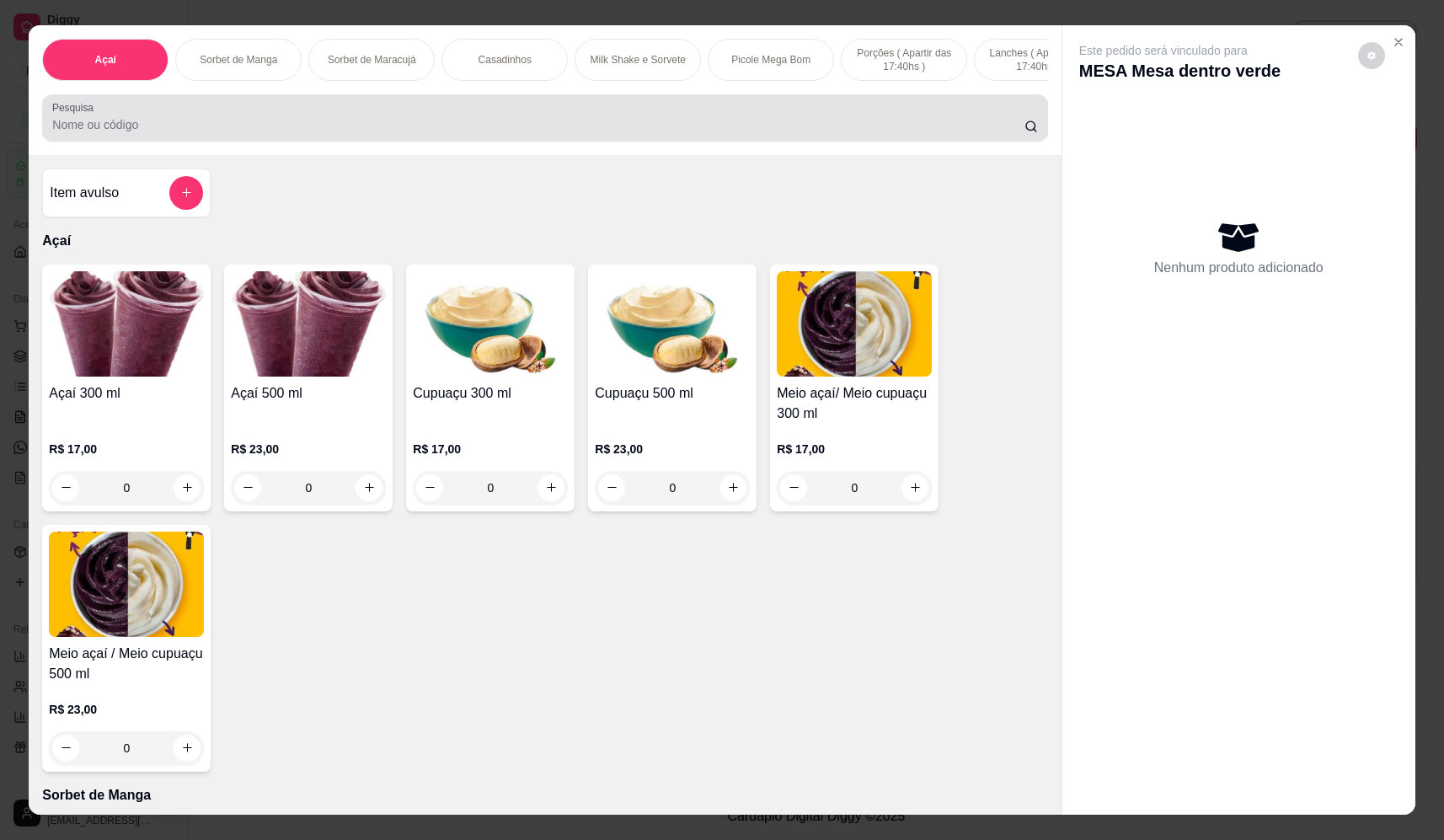
click at [236, 141] on div "Pesquisa" at bounding box center [544, 118] width 1005 height 47
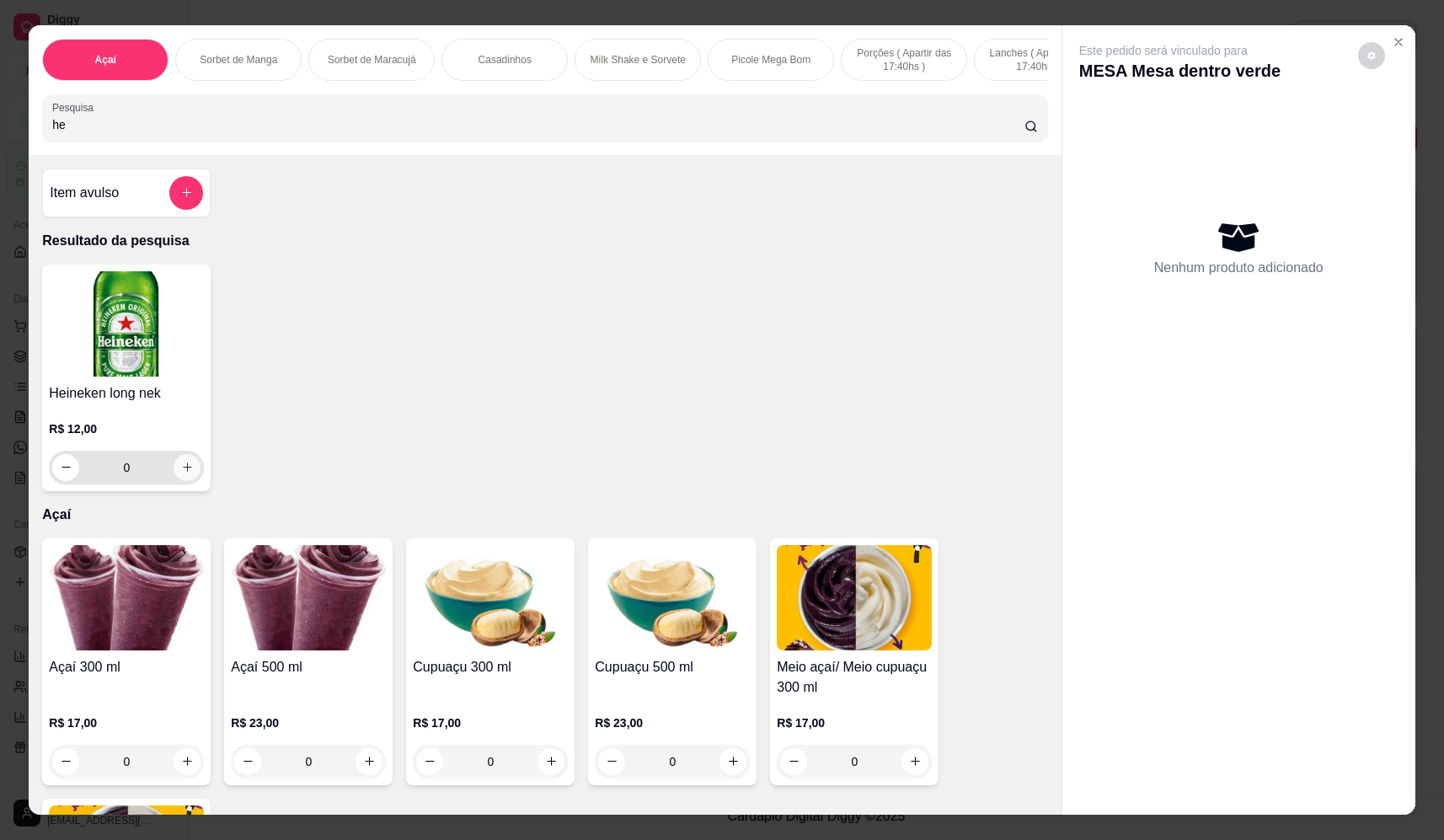
type input "he"
click at [184, 474] on icon "increase-product-quantity" at bounding box center [188, 467] width 13 height 13
type input "1"
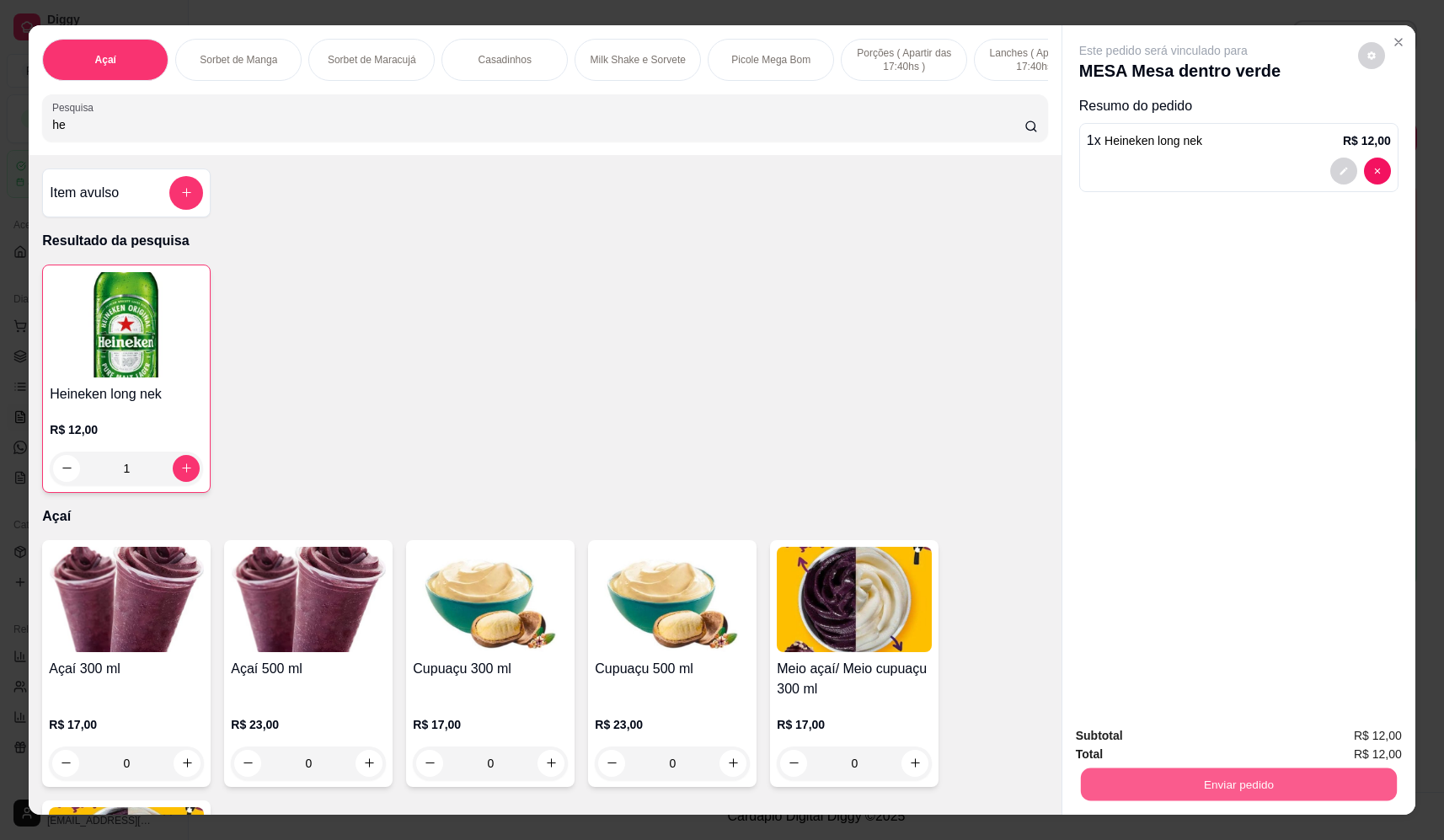
click at [1212, 793] on button "Enviar pedido" at bounding box center [1238, 784] width 316 height 33
click at [1182, 756] on button "Não registrar e enviar pedido" at bounding box center [1183, 743] width 175 height 32
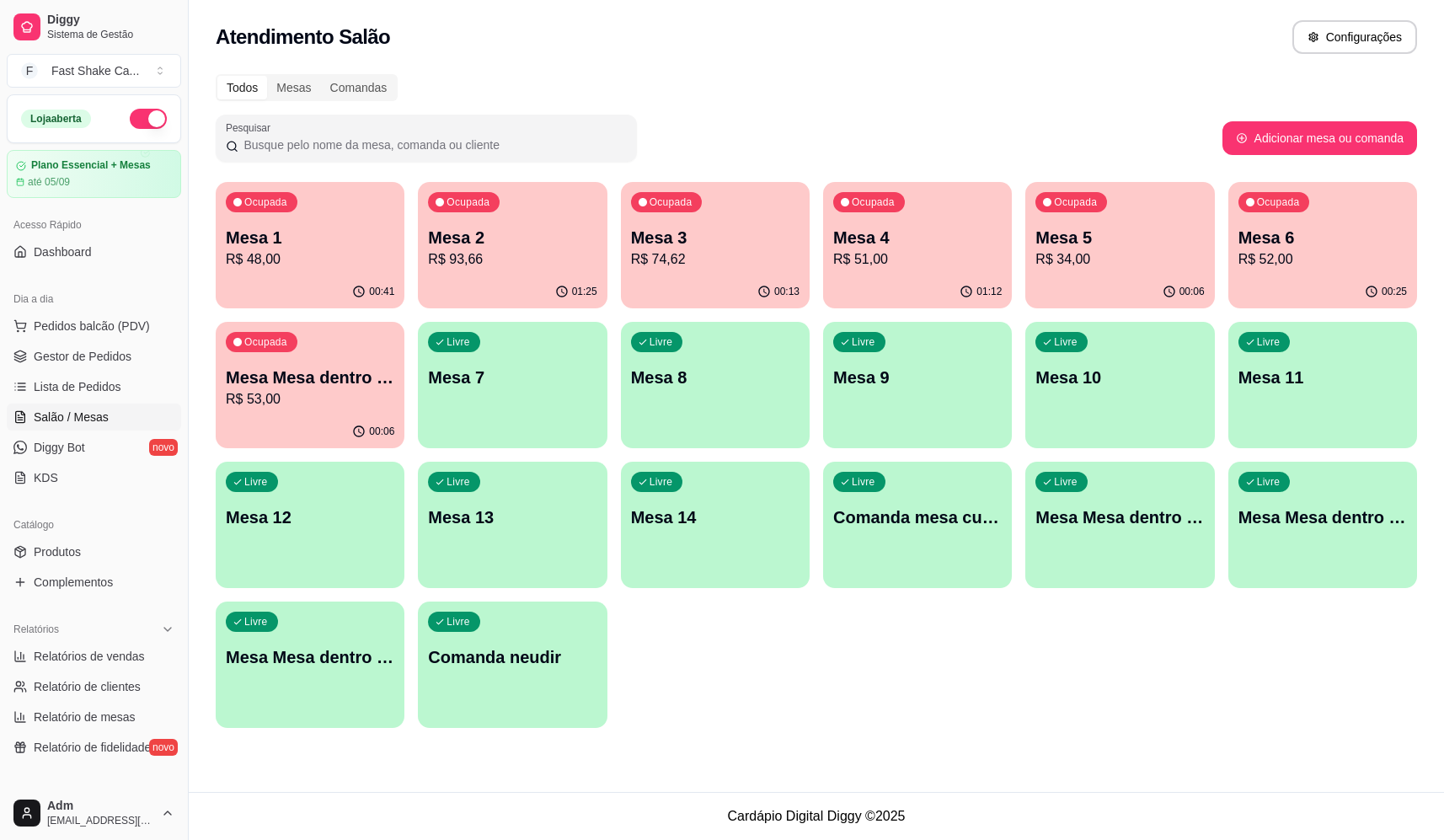
click at [365, 367] on p "Mesa Mesa dentro verde" at bounding box center [310, 377] width 169 height 24
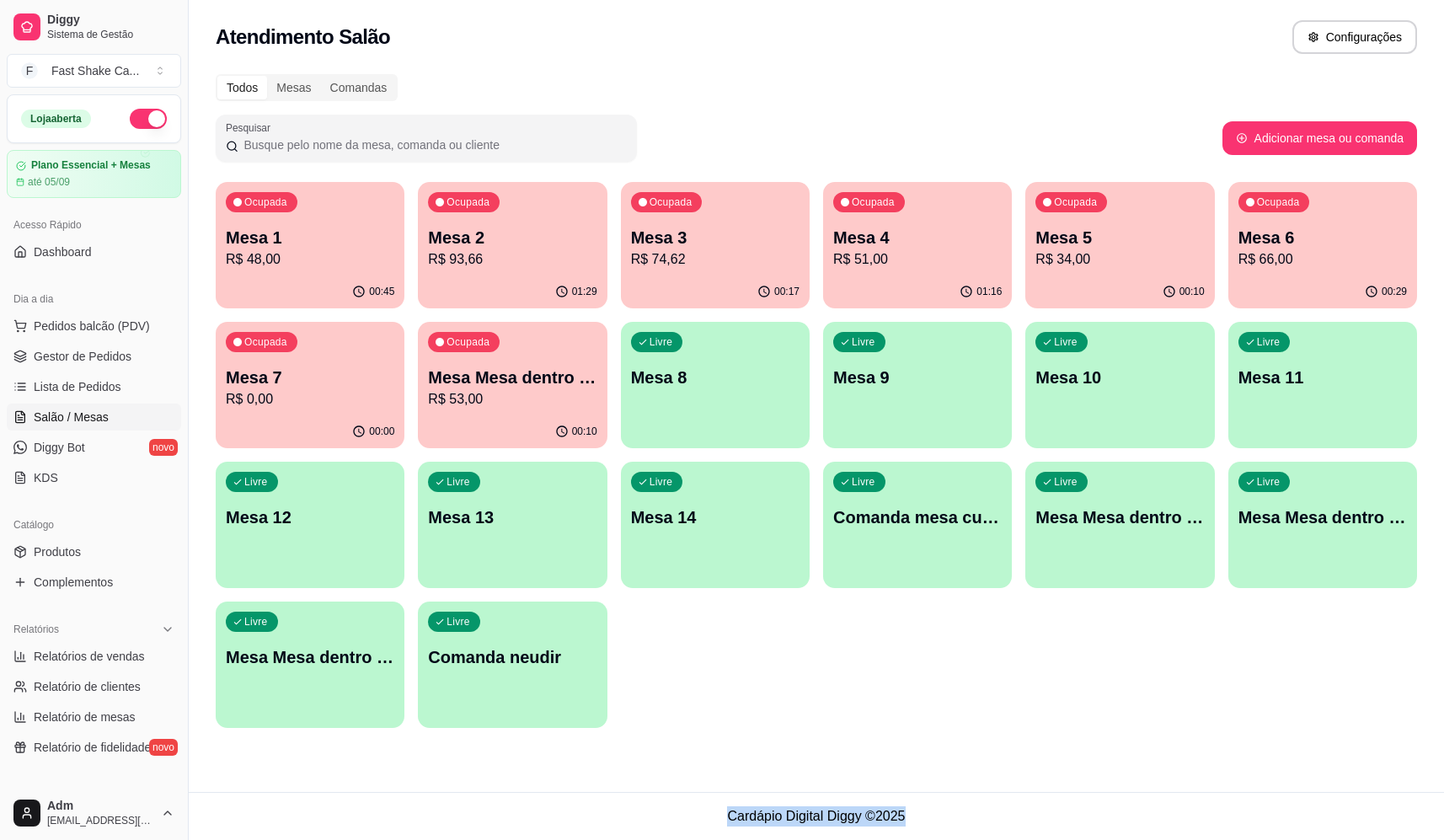
drag, startPoint x: 729, startPoint y: 817, endPoint x: 1022, endPoint y: 822, distance: 293.0
click at [1022, 822] on footer "Cardápio Digital Diggy © 2025" at bounding box center [816, 815] width 1255 height 48
click at [891, 822] on footer "Cardápio Digital Diggy © 2025" at bounding box center [816, 815] width 1255 height 48
click at [917, 813] on footer "Cardápio Digital Diggy © 2025" at bounding box center [816, 815] width 1255 height 48
click at [1323, 537] on div "Livre Mesa Mesa dentro laranja" at bounding box center [1323, 515] width 184 height 103
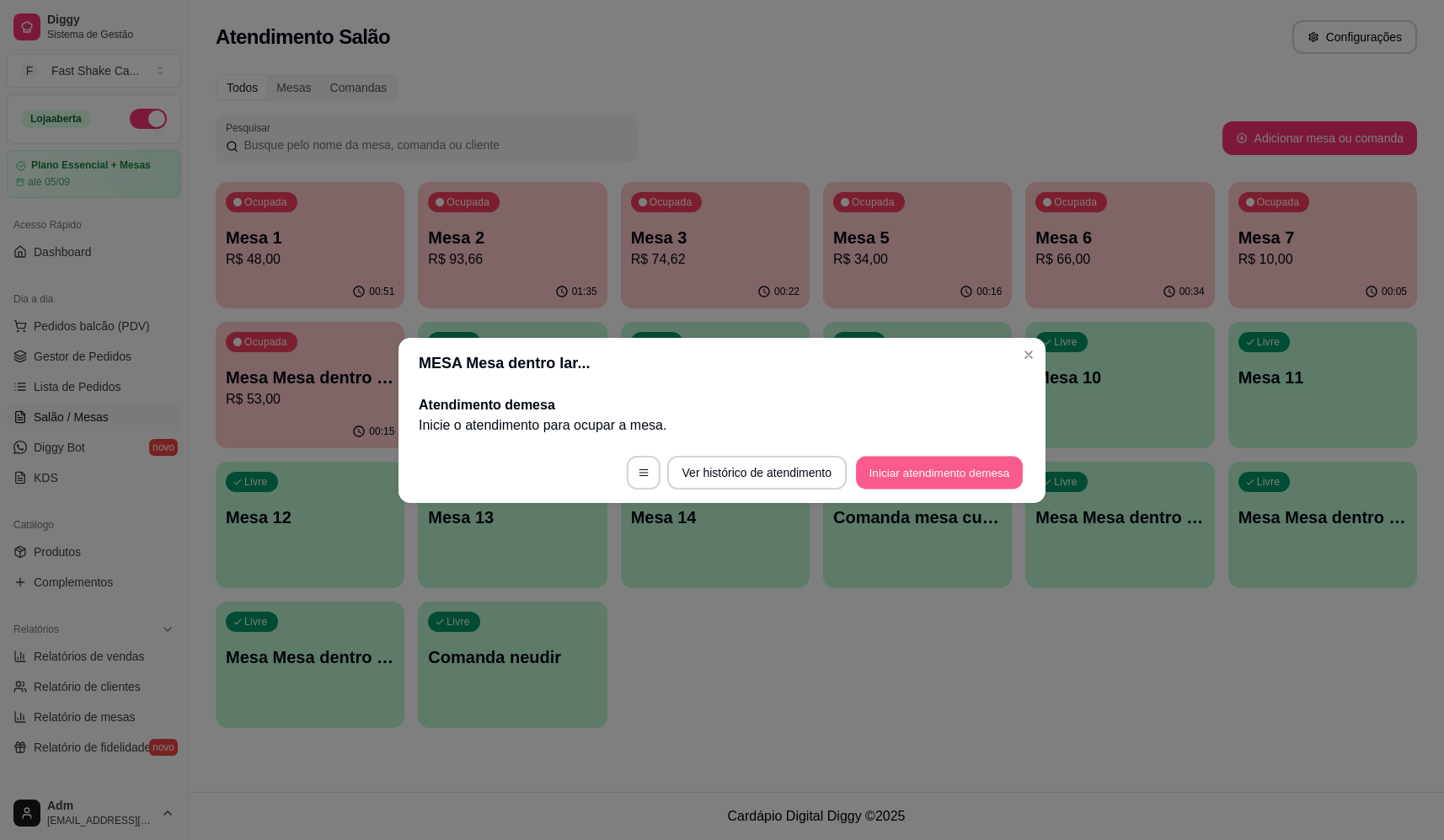
click at [893, 455] on footer "Ver histórico de atendimento Iniciar atendimento de mesa" at bounding box center [722, 472] width 647 height 61
click at [886, 464] on button "Iniciar atendimento de mesa" at bounding box center [939, 472] width 172 height 34
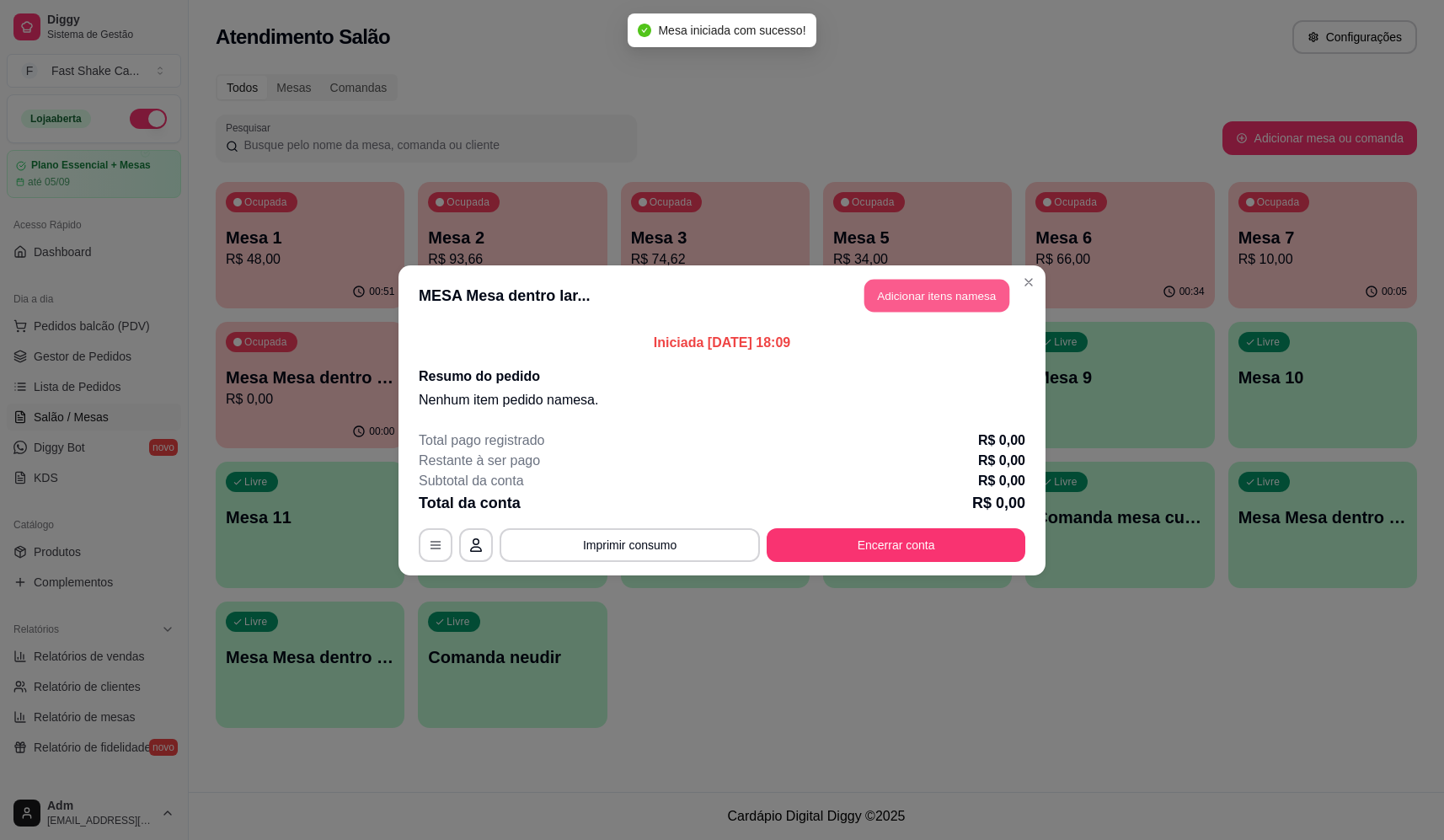
click at [930, 297] on button "Adicionar itens na mesa" at bounding box center [937, 295] width 145 height 33
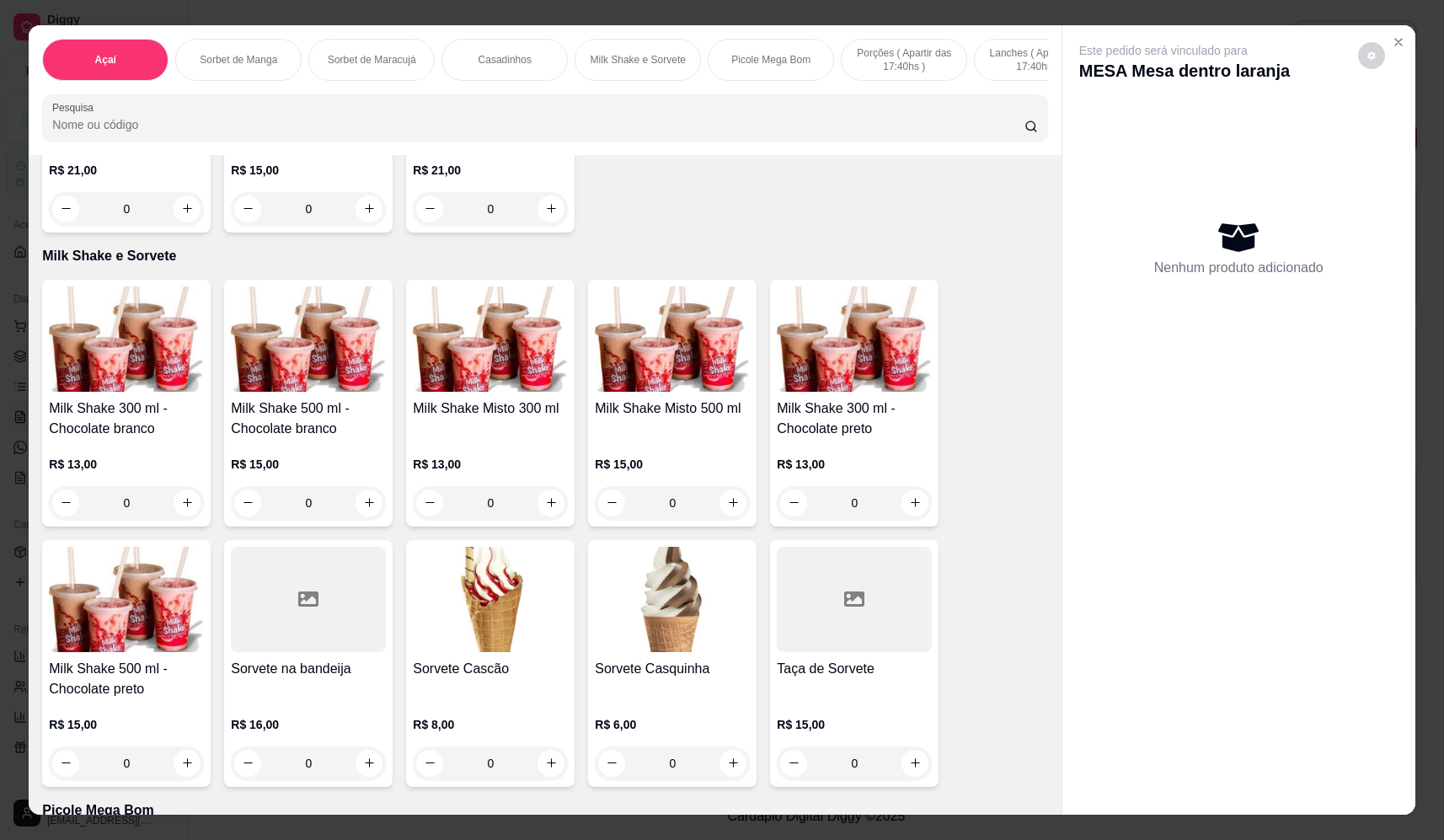
scroll to position [1685, 0]
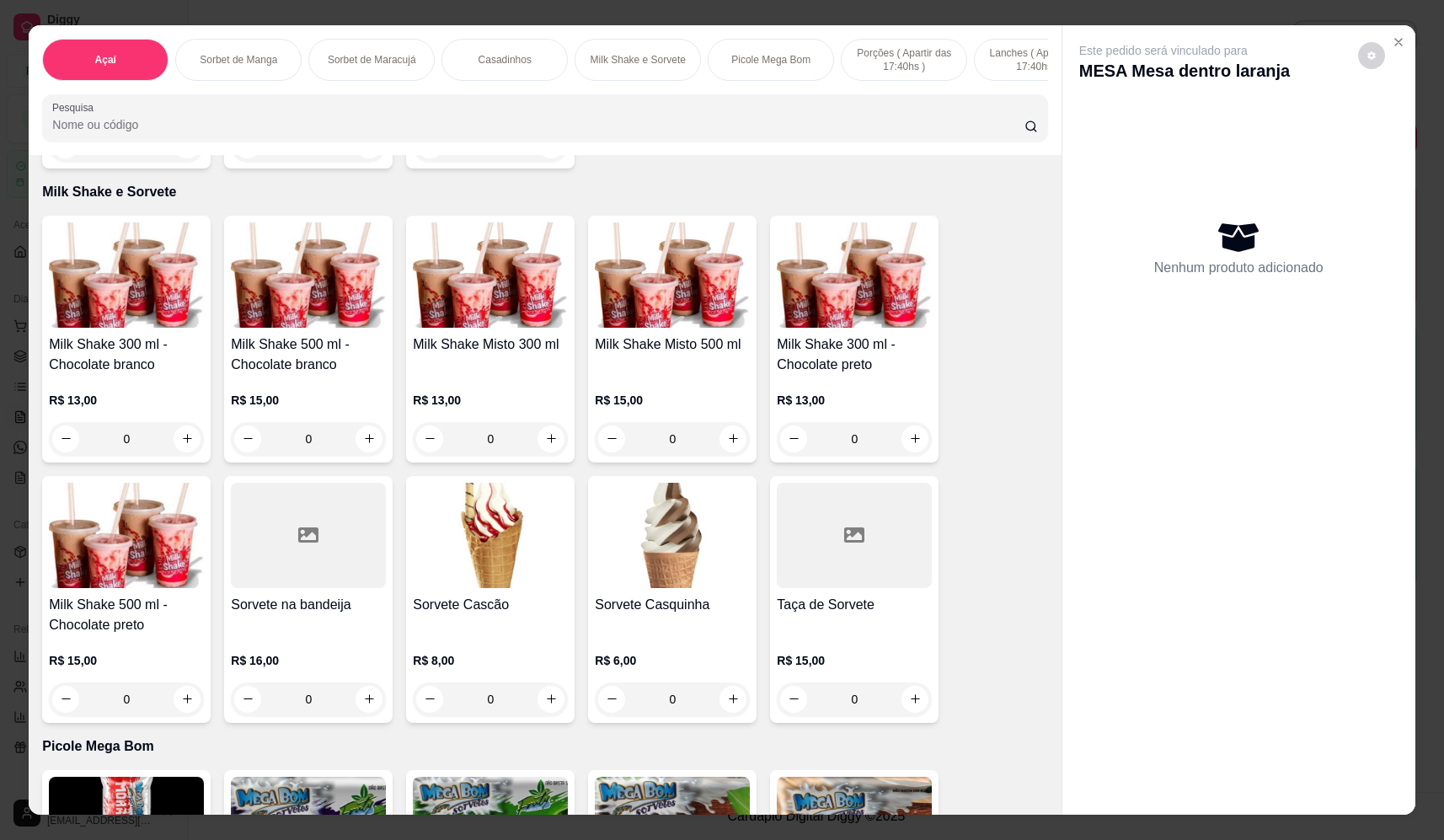
click at [179, 456] on div "0" at bounding box center [127, 438] width 155 height 34
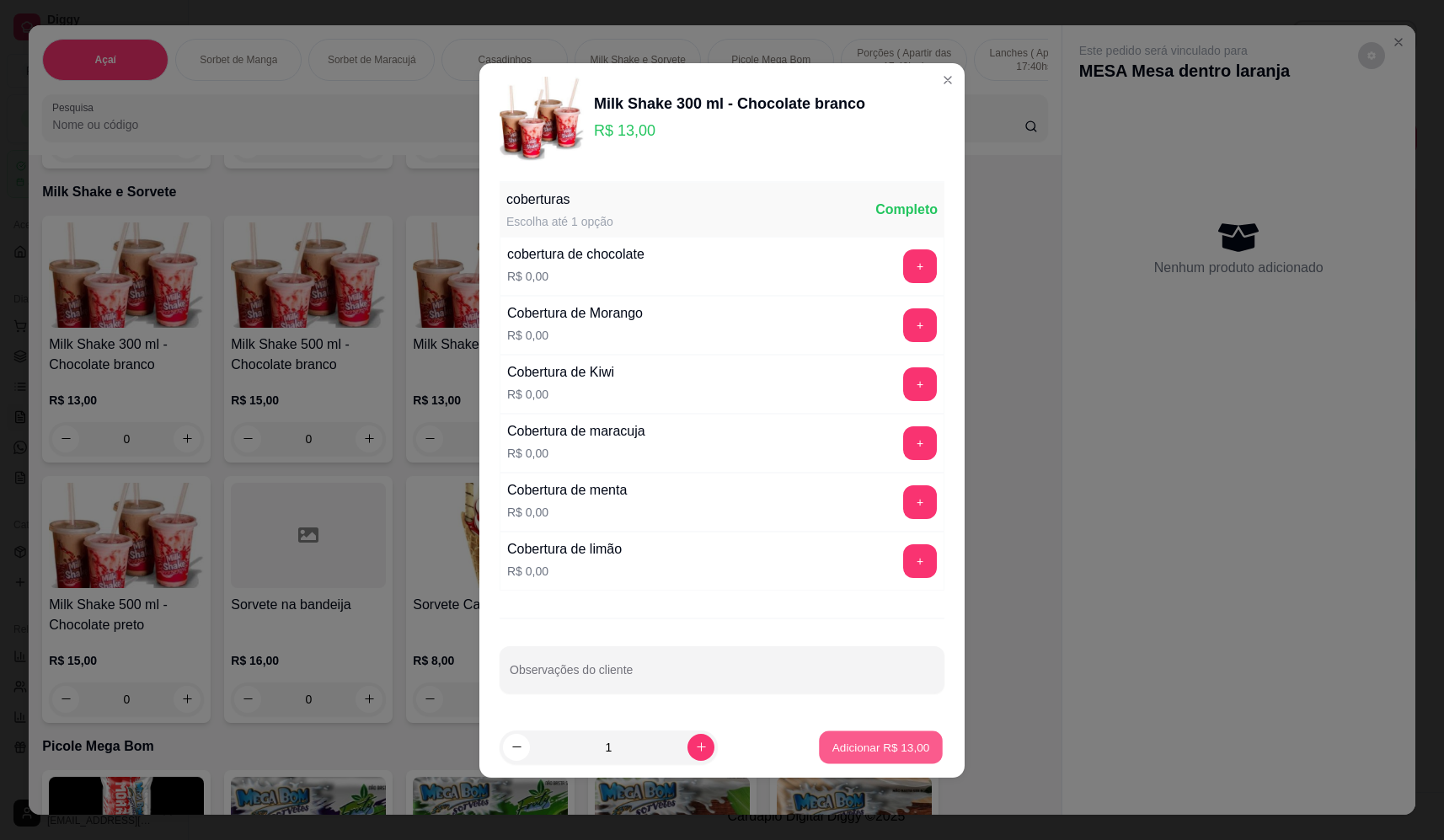
click at [843, 743] on p "Adicionar R$ 13,00" at bounding box center [881, 747] width 97 height 16
type input "1"
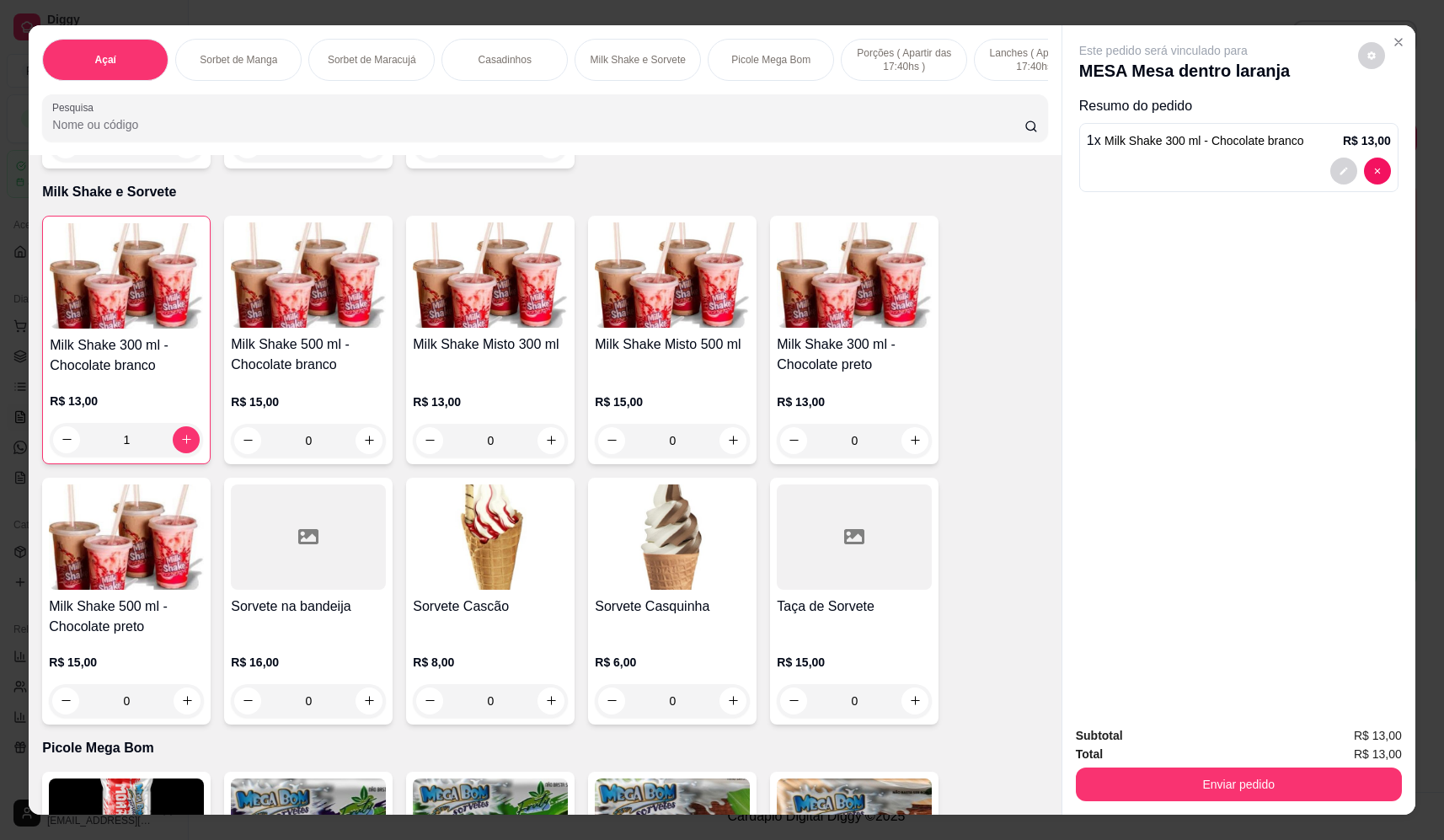
click at [552, 718] on div "0" at bounding box center [490, 701] width 155 height 34
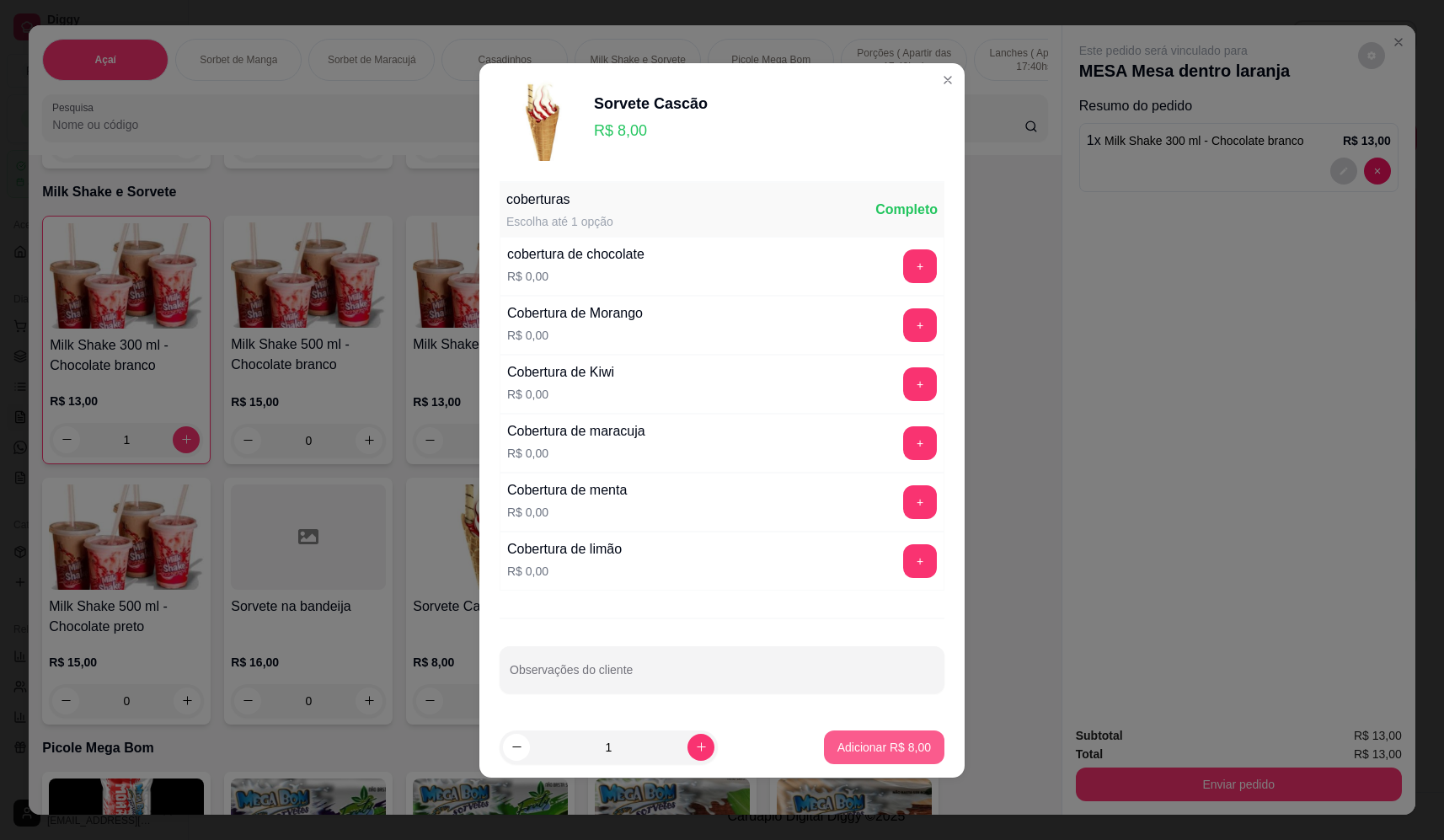
click at [873, 746] on p "Adicionar R$ 8,00" at bounding box center [884, 747] width 94 height 16
type input "1"
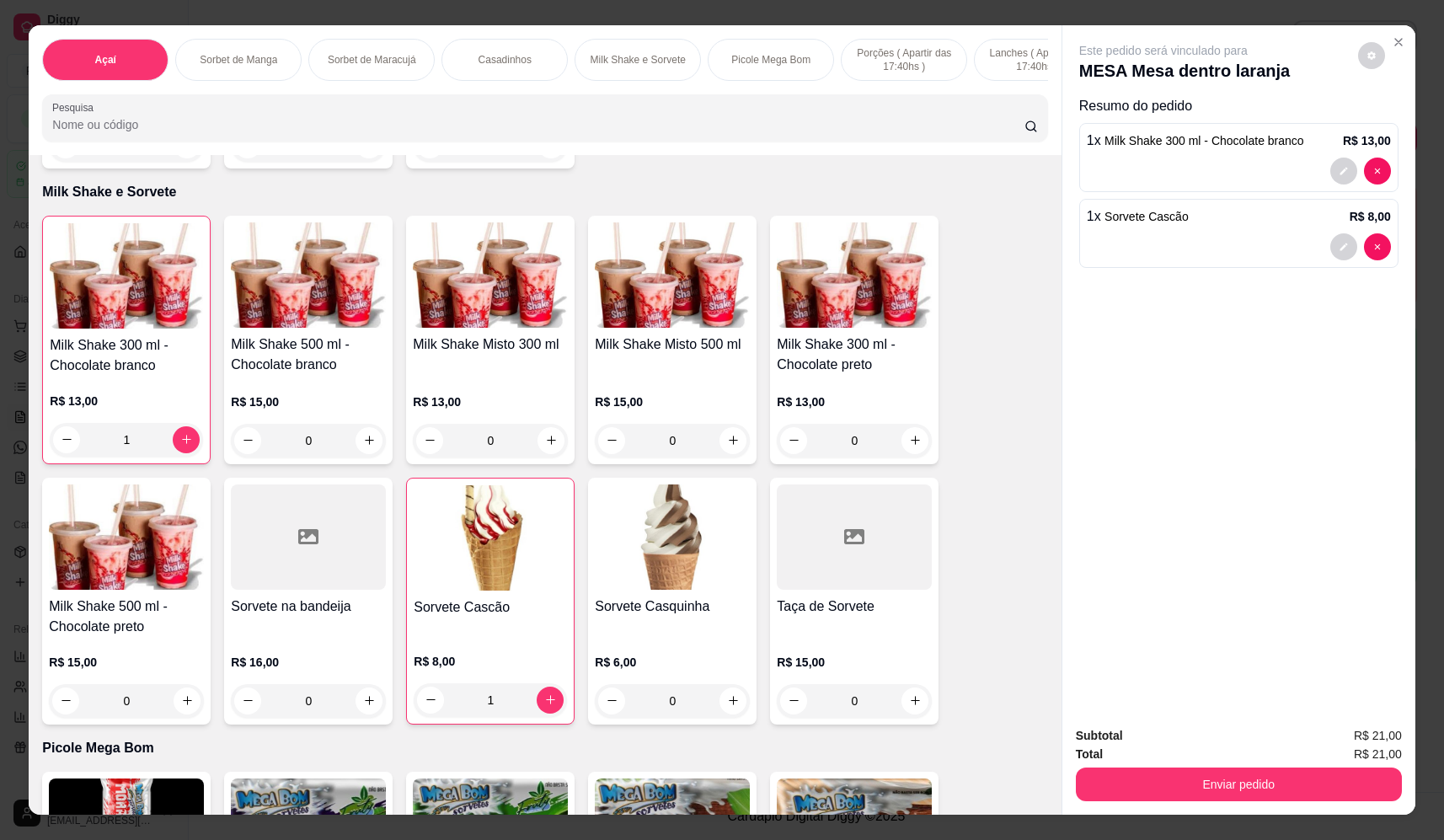
click at [729, 712] on div "0" at bounding box center [672, 701] width 155 height 34
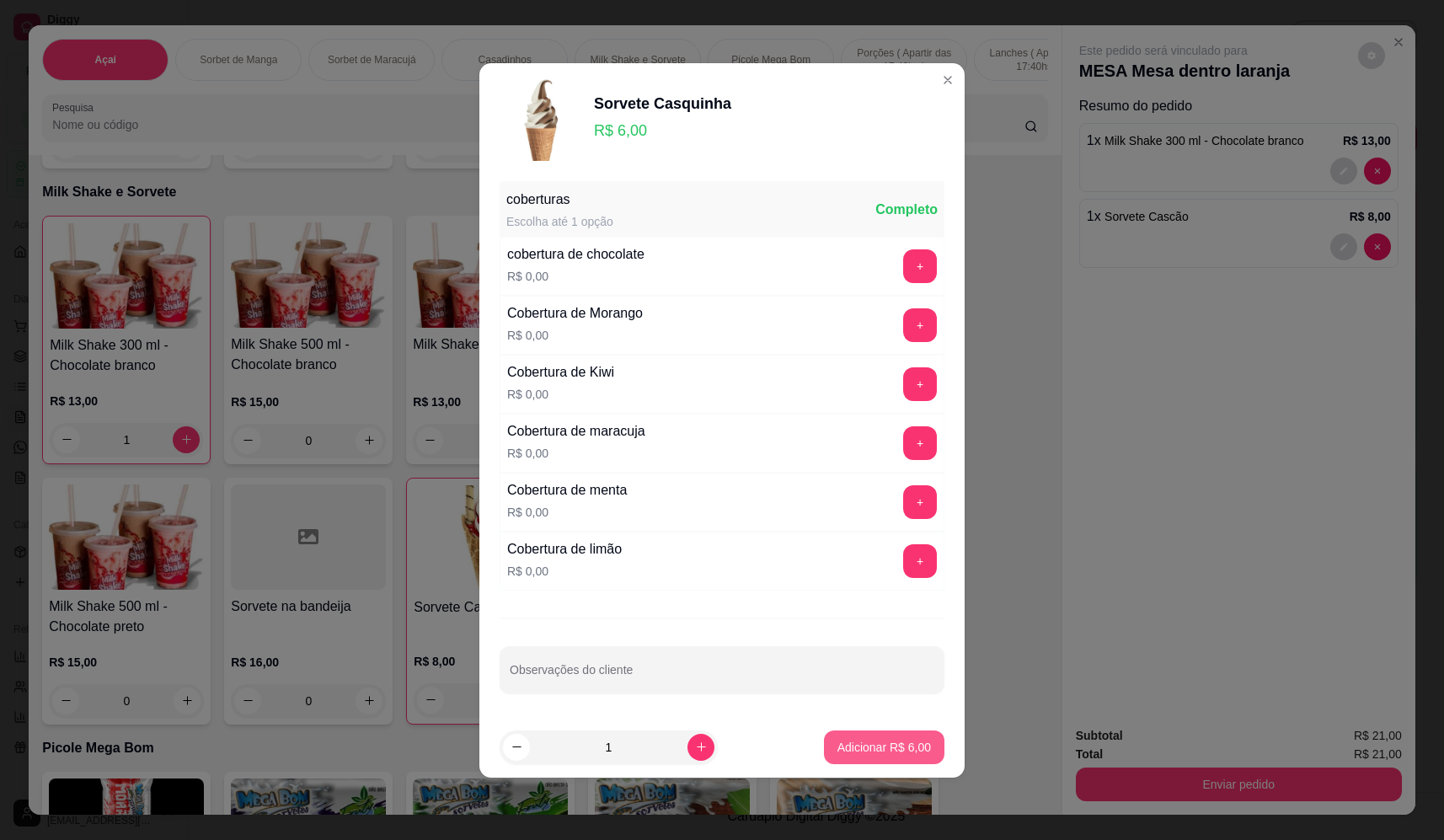
click at [877, 741] on p "Adicionar R$ 6,00" at bounding box center [884, 747] width 94 height 16
type input "1"
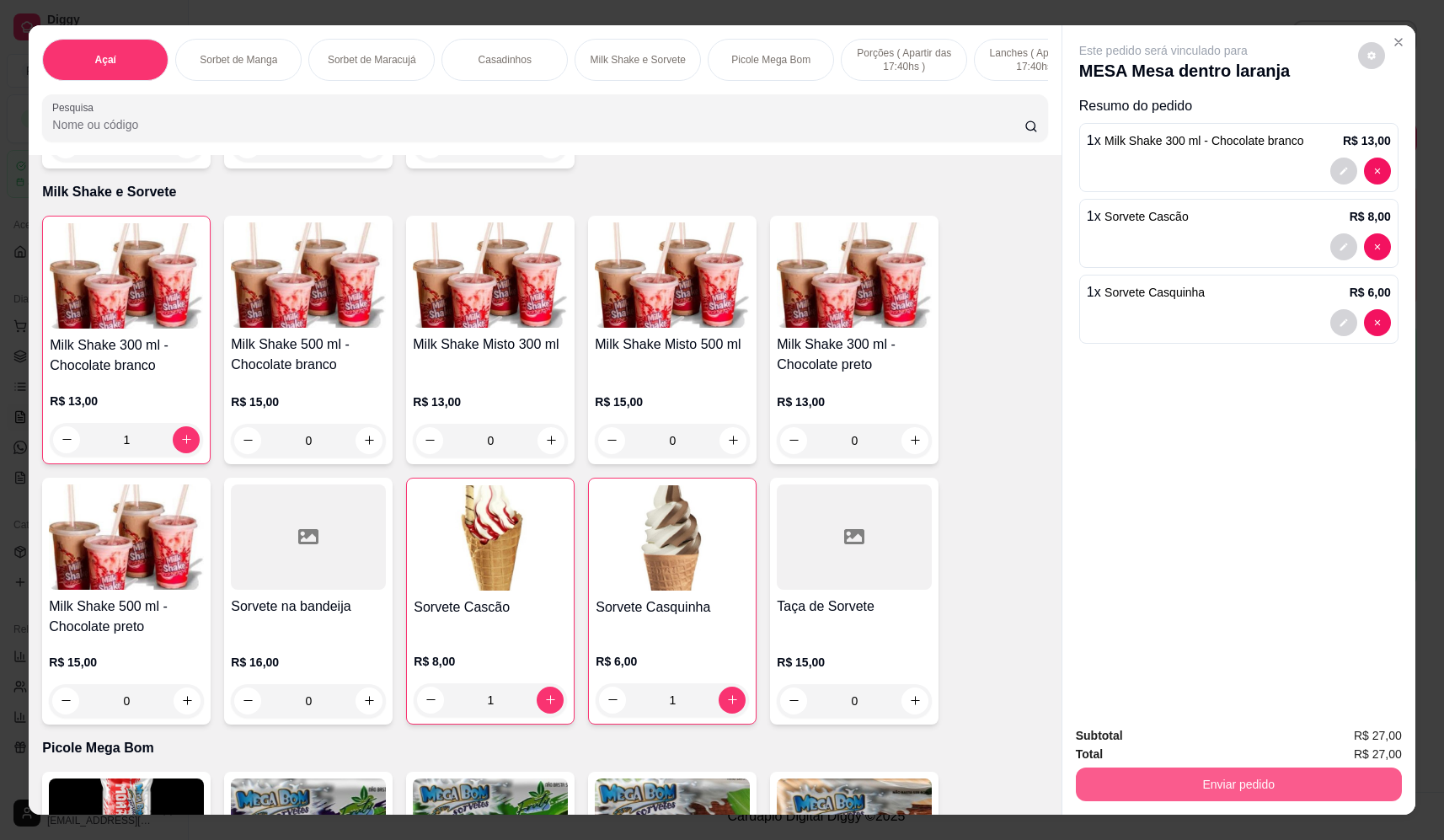
click at [1185, 786] on button "Enviar pedido" at bounding box center [1239, 784] width 326 height 34
click at [1166, 743] on button "Não registrar e enviar pedido" at bounding box center [1183, 743] width 175 height 32
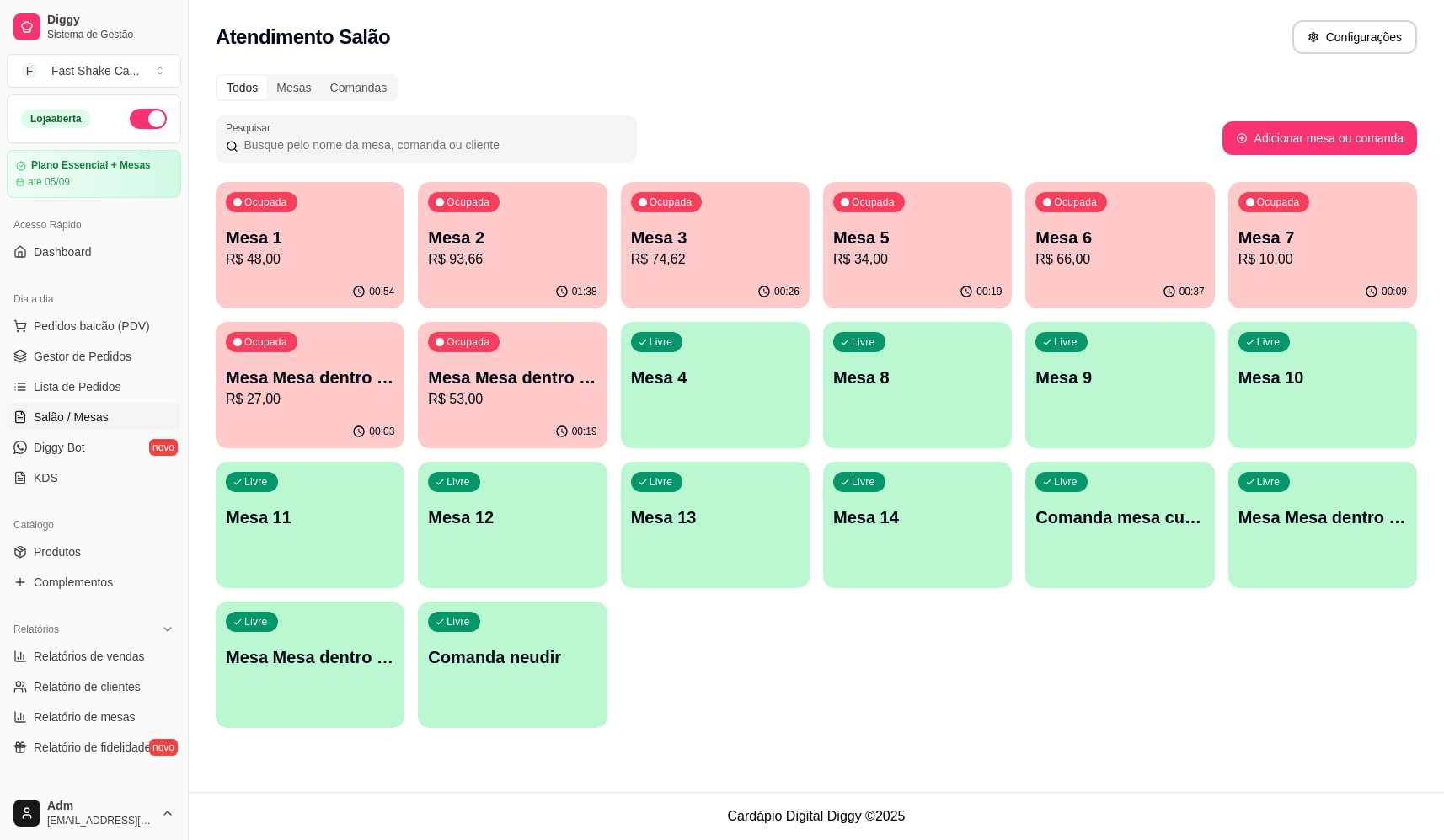
click at [1309, 268] on p "R$ 10,00" at bounding box center [1322, 260] width 169 height 20
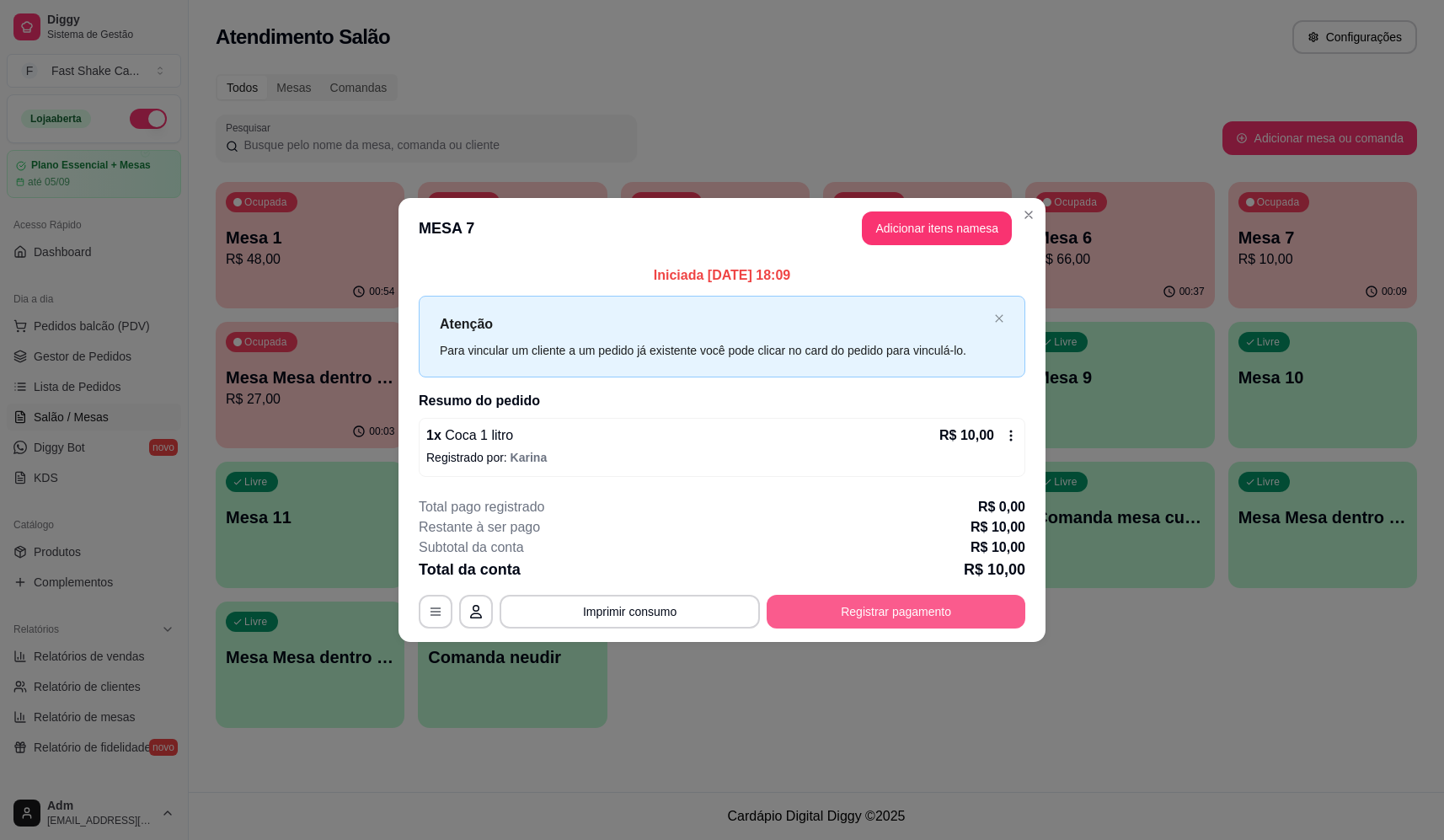
click at [864, 611] on button "Registrar pagamento" at bounding box center [896, 611] width 259 height 34
click at [830, 273] on div "R$ 10,00 Quantia por pessoa ( 1 pessoas) R$ 10,00 Total do pedido R$ 10,00 Rest…" at bounding box center [722, 381] width 377 height 413
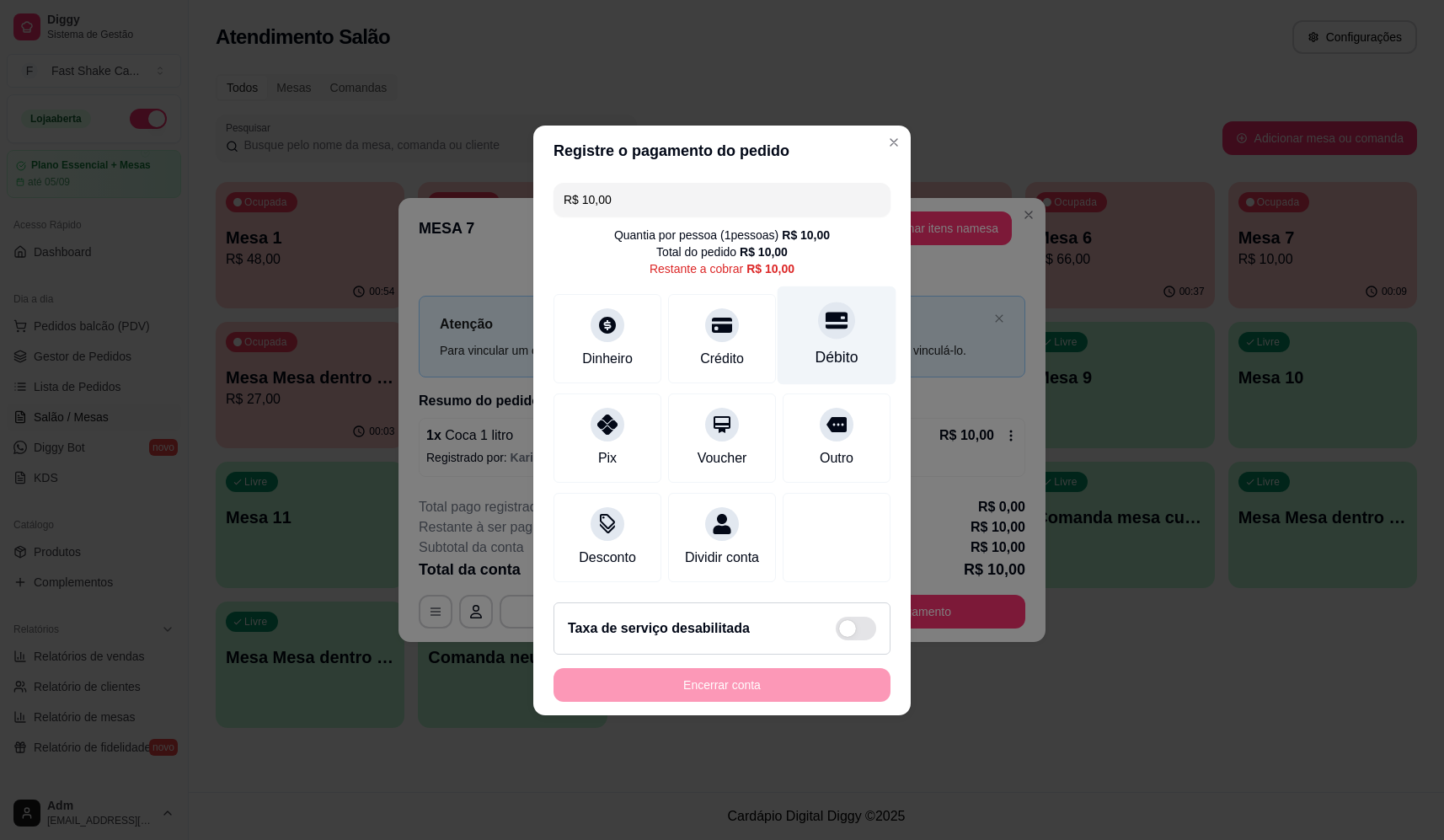
click at [831, 346] on div "Débito" at bounding box center [836, 357] width 43 height 22
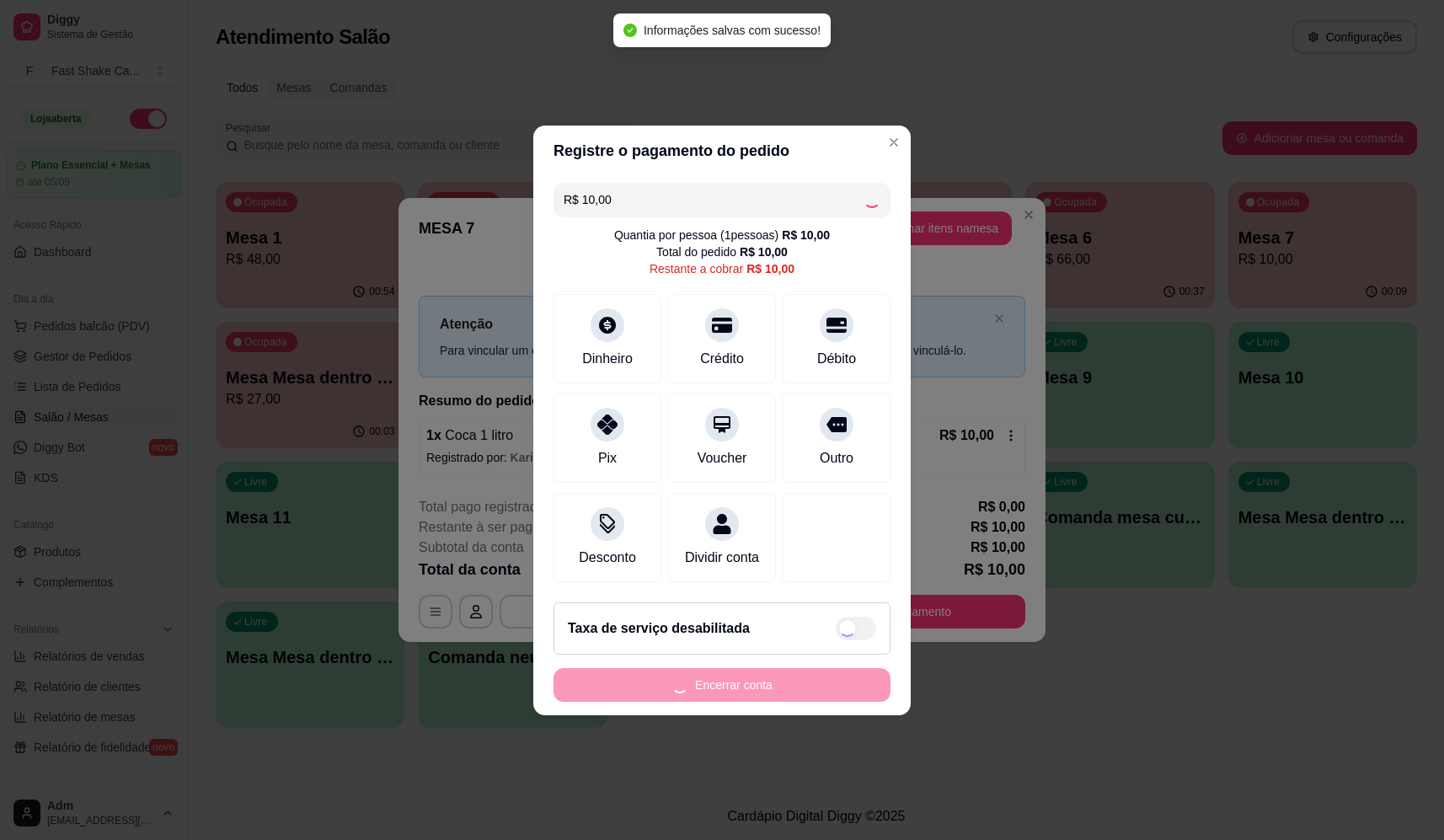
type input "R$ 0,00"
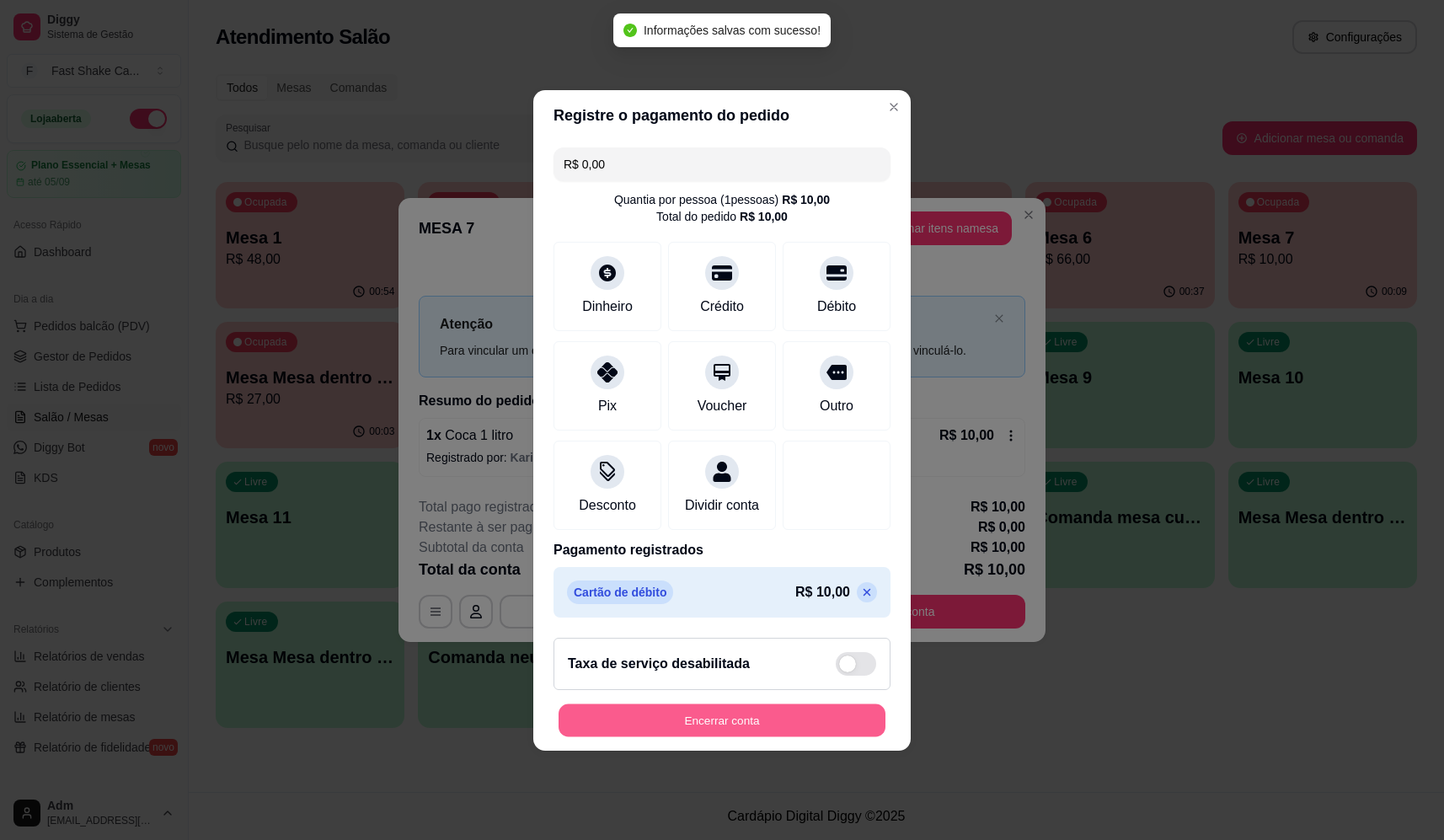
click at [763, 724] on button "Encerrar conta" at bounding box center [722, 720] width 327 height 33
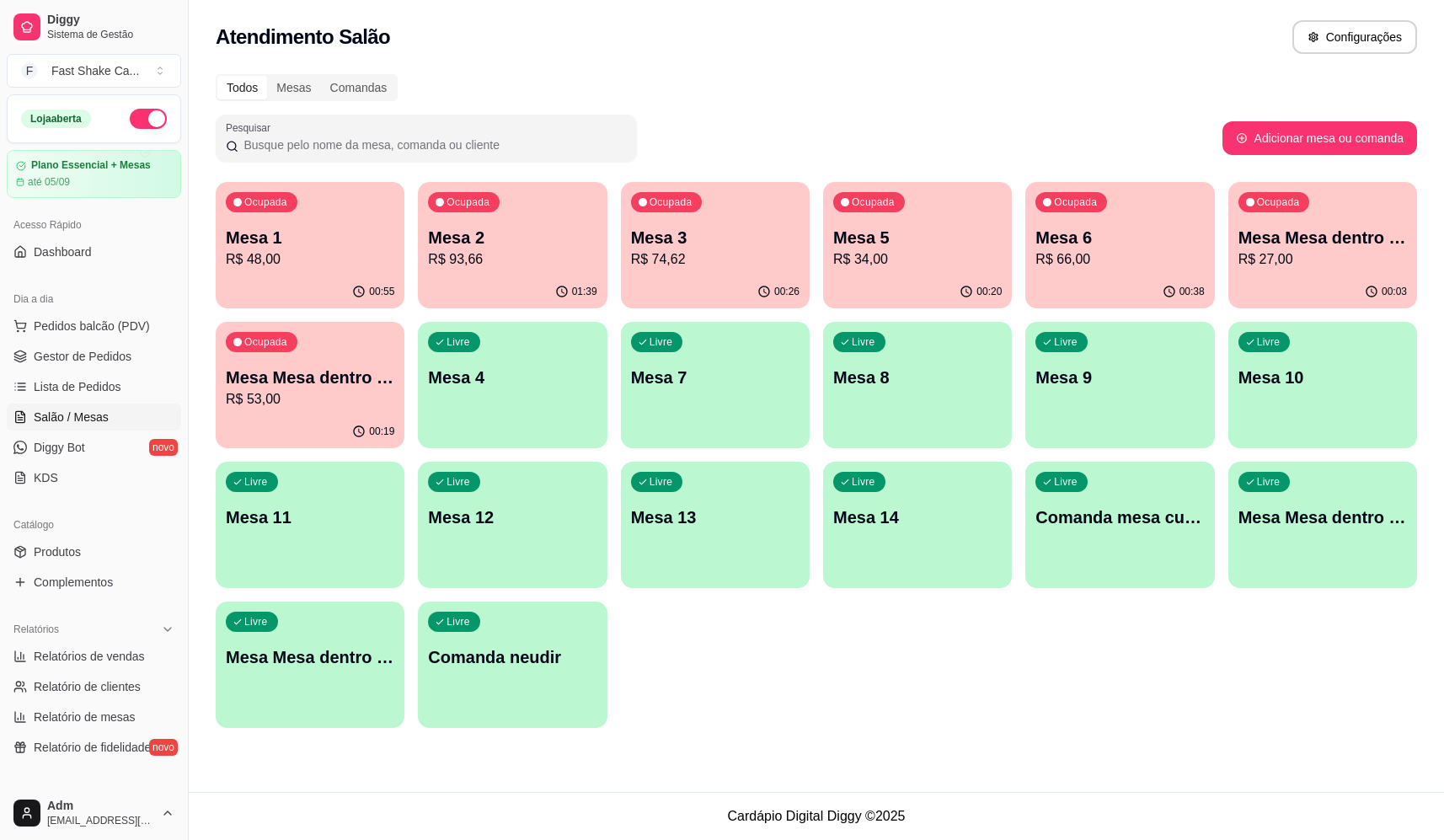
click at [1337, 223] on div "Ocupada Mesa Mesa dentro laranja R$ 27,00" at bounding box center [1322, 229] width 189 height 94
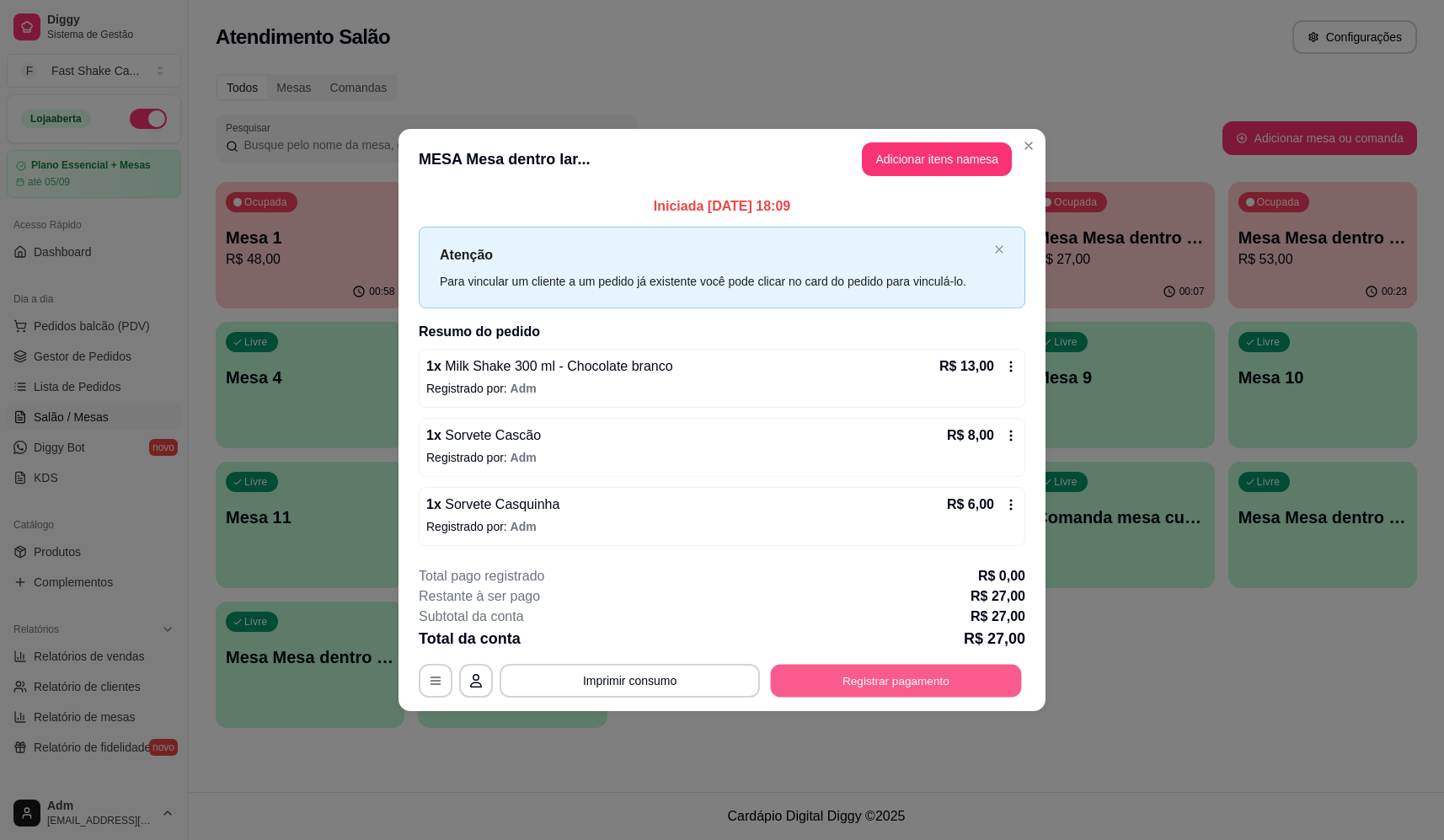
click at [913, 681] on button "Registrar pagamento" at bounding box center [896, 681] width 251 height 33
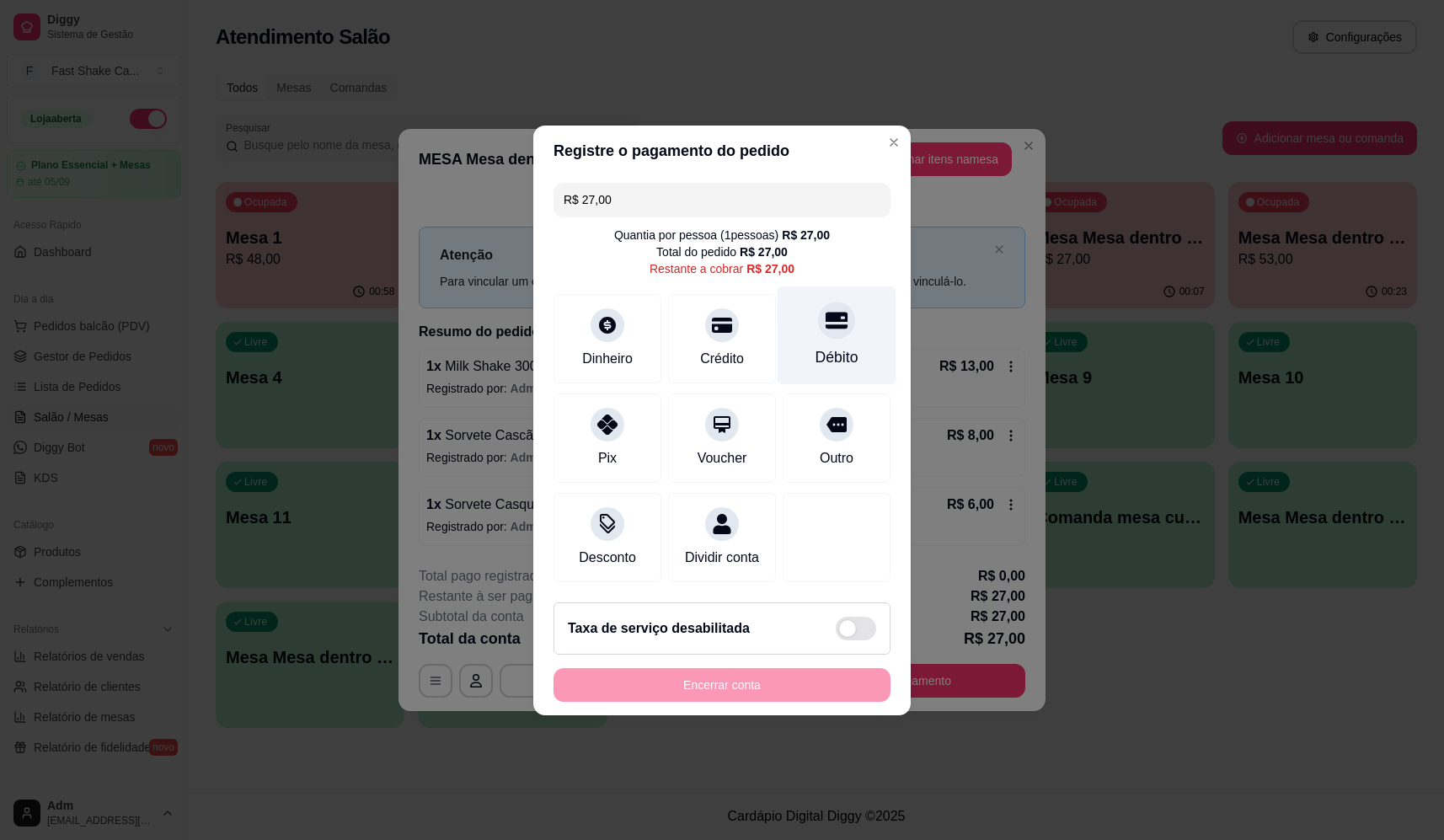
click at [812, 300] on div "Débito" at bounding box center [837, 334] width 118 height 98
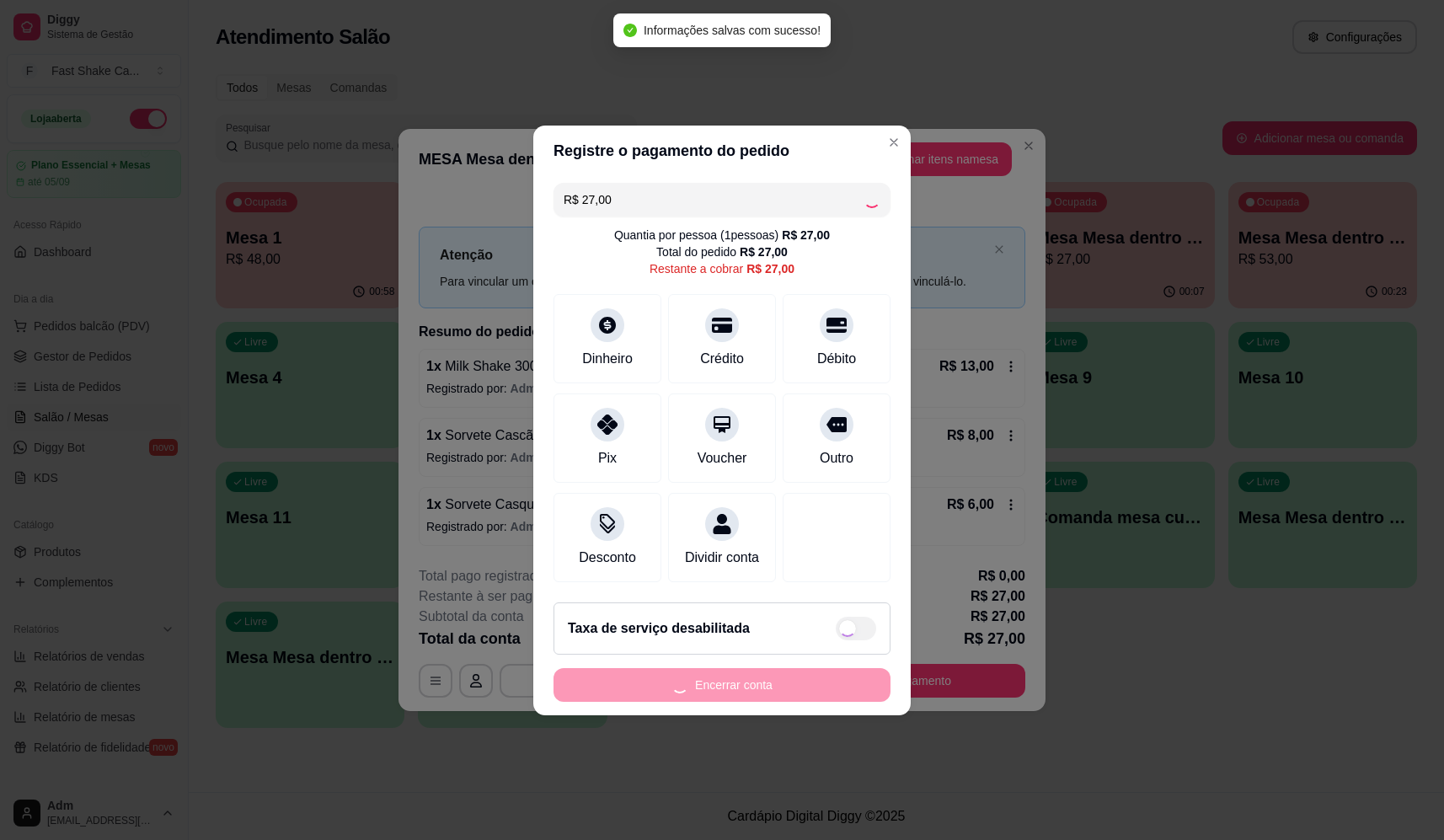
type input "R$ 0,00"
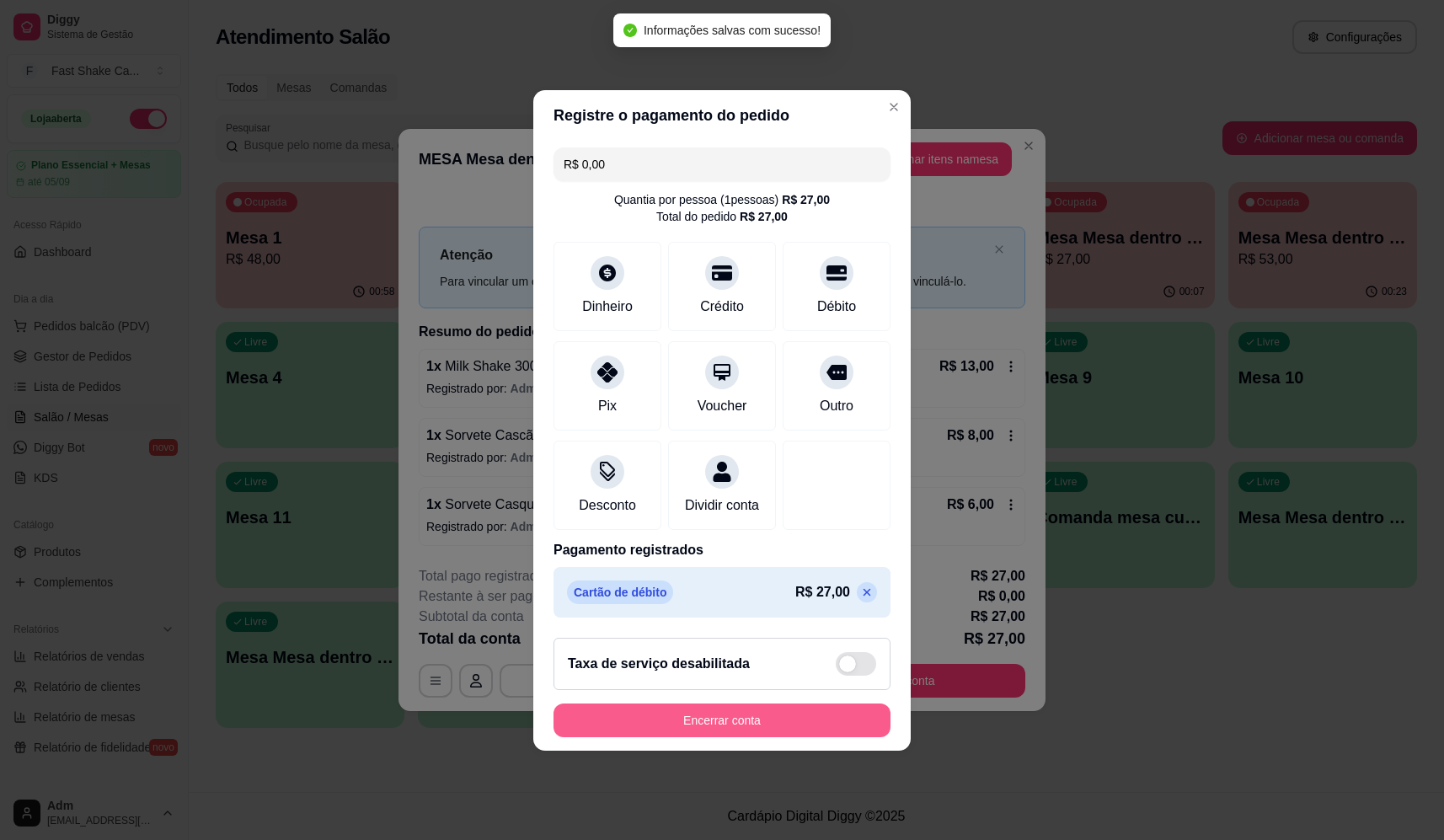
click at [784, 732] on button "Encerrar conta" at bounding box center [722, 720] width 337 height 34
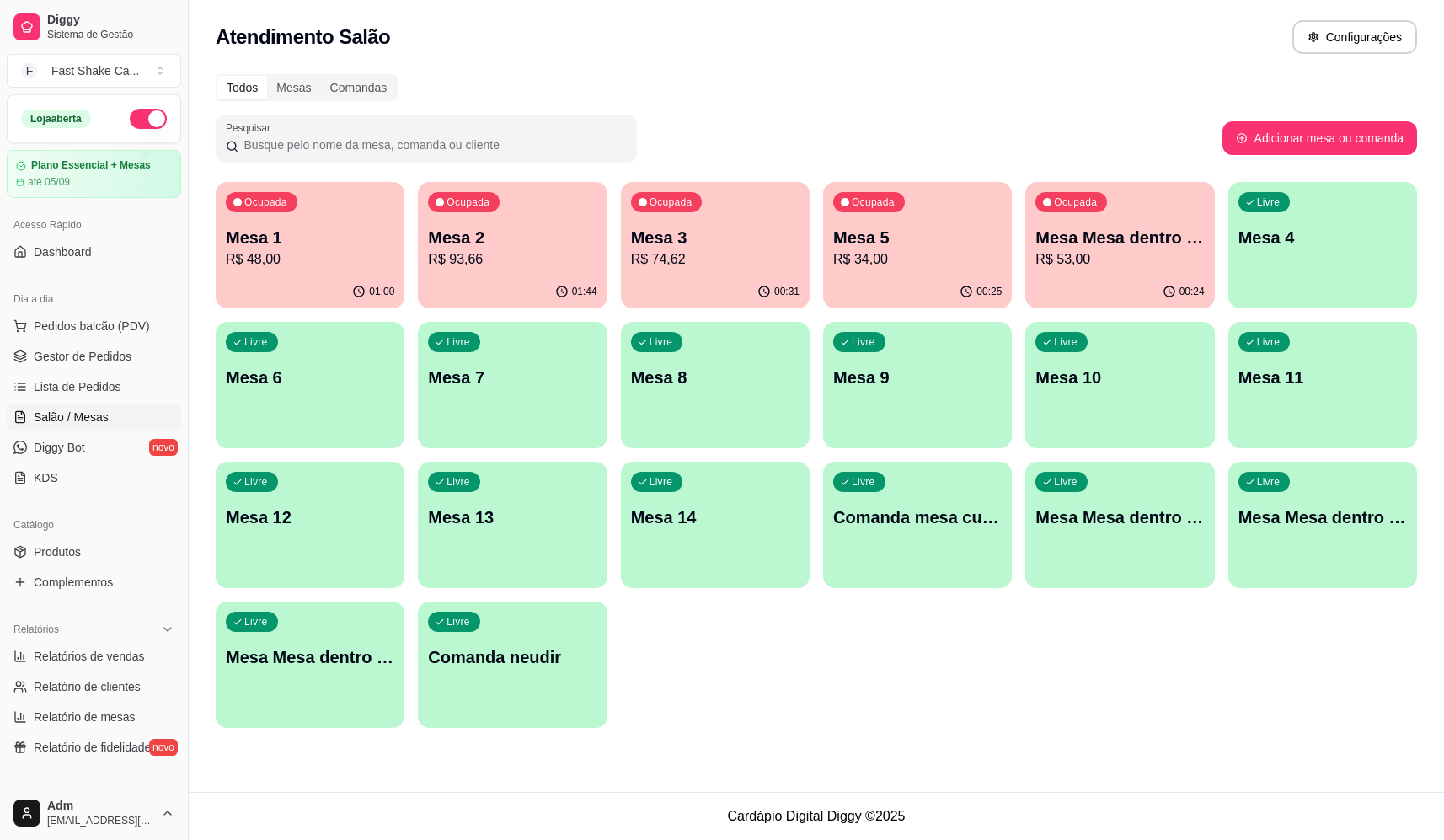
click at [700, 245] on p "Mesa 3" at bounding box center [715, 238] width 169 height 24
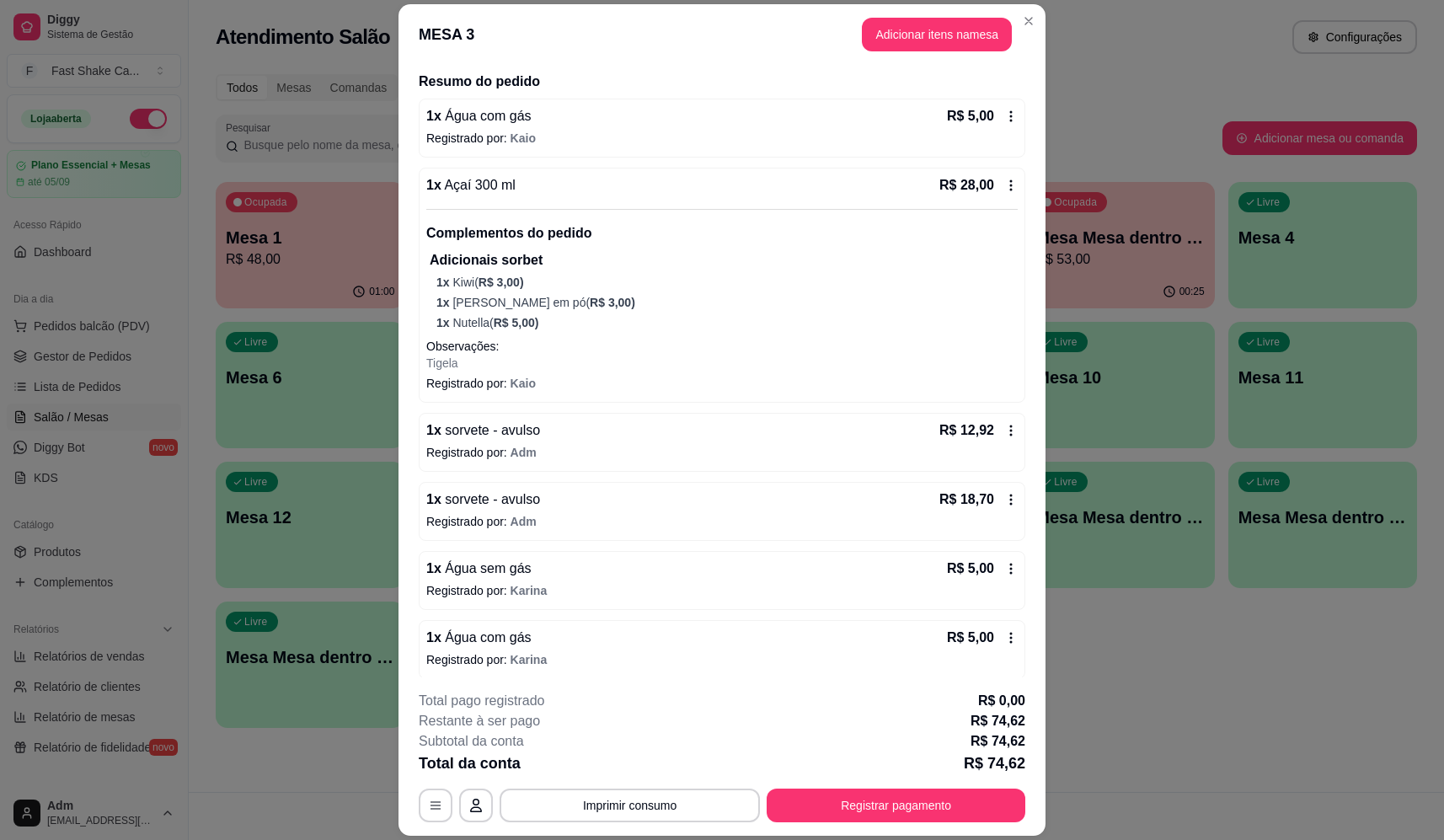
scroll to position [134, 0]
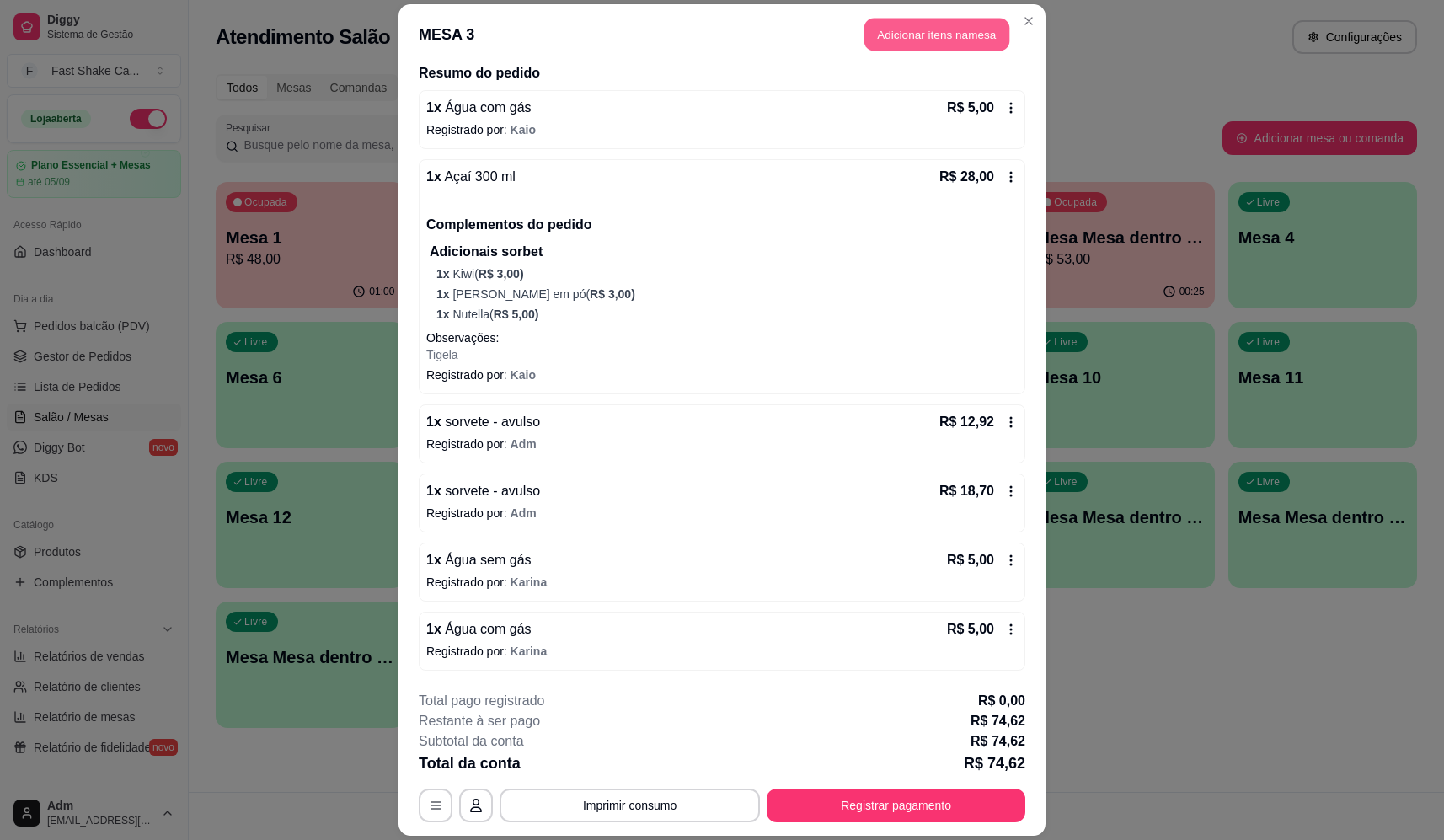
click at [914, 39] on button "Adicionar itens na mesa" at bounding box center [937, 35] width 145 height 33
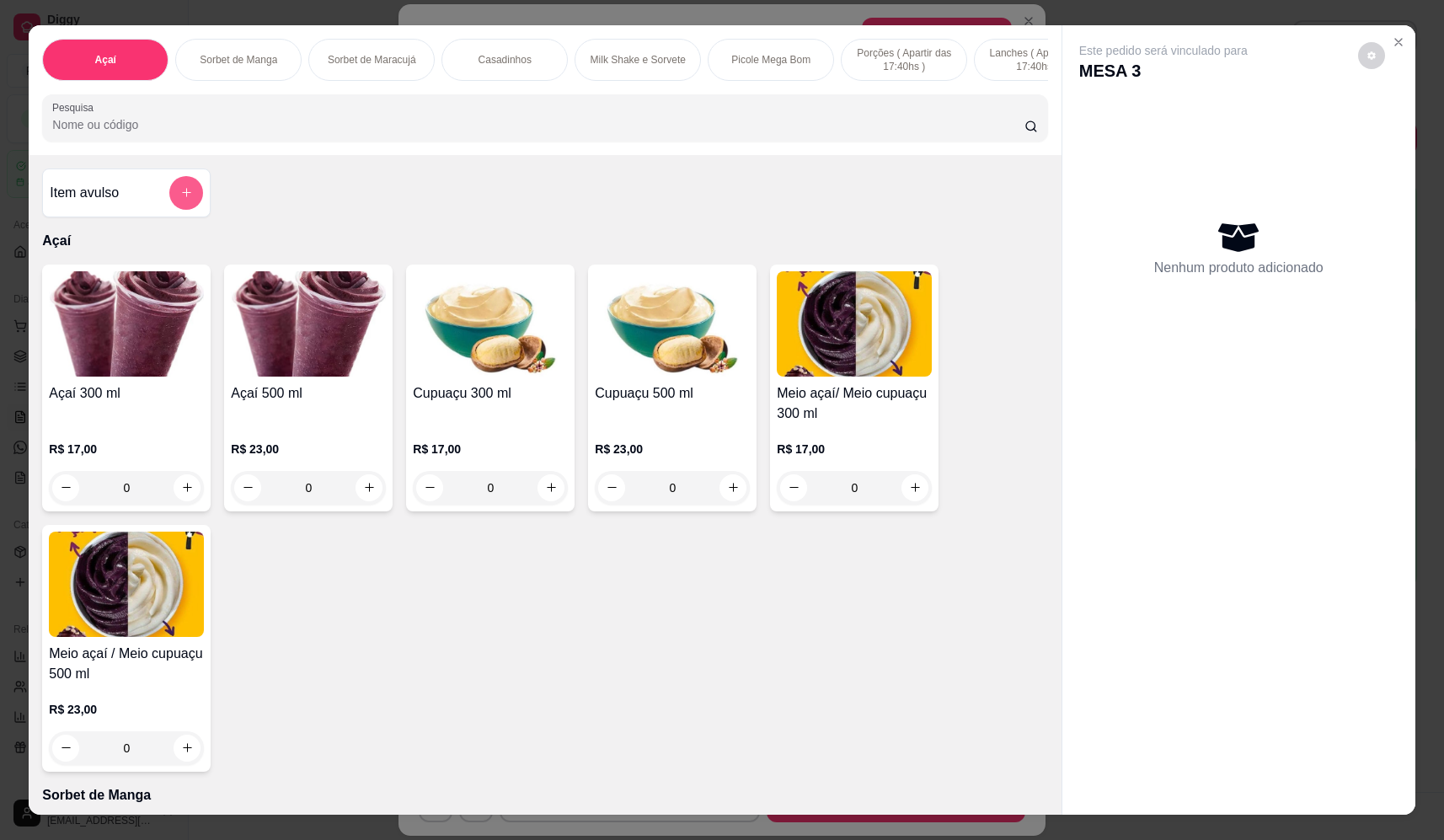
click at [190, 207] on button "add-separate-item" at bounding box center [186, 192] width 34 height 34
click at [644, 374] on div "Nome do produto" at bounding box center [722, 354] width 338 height 47
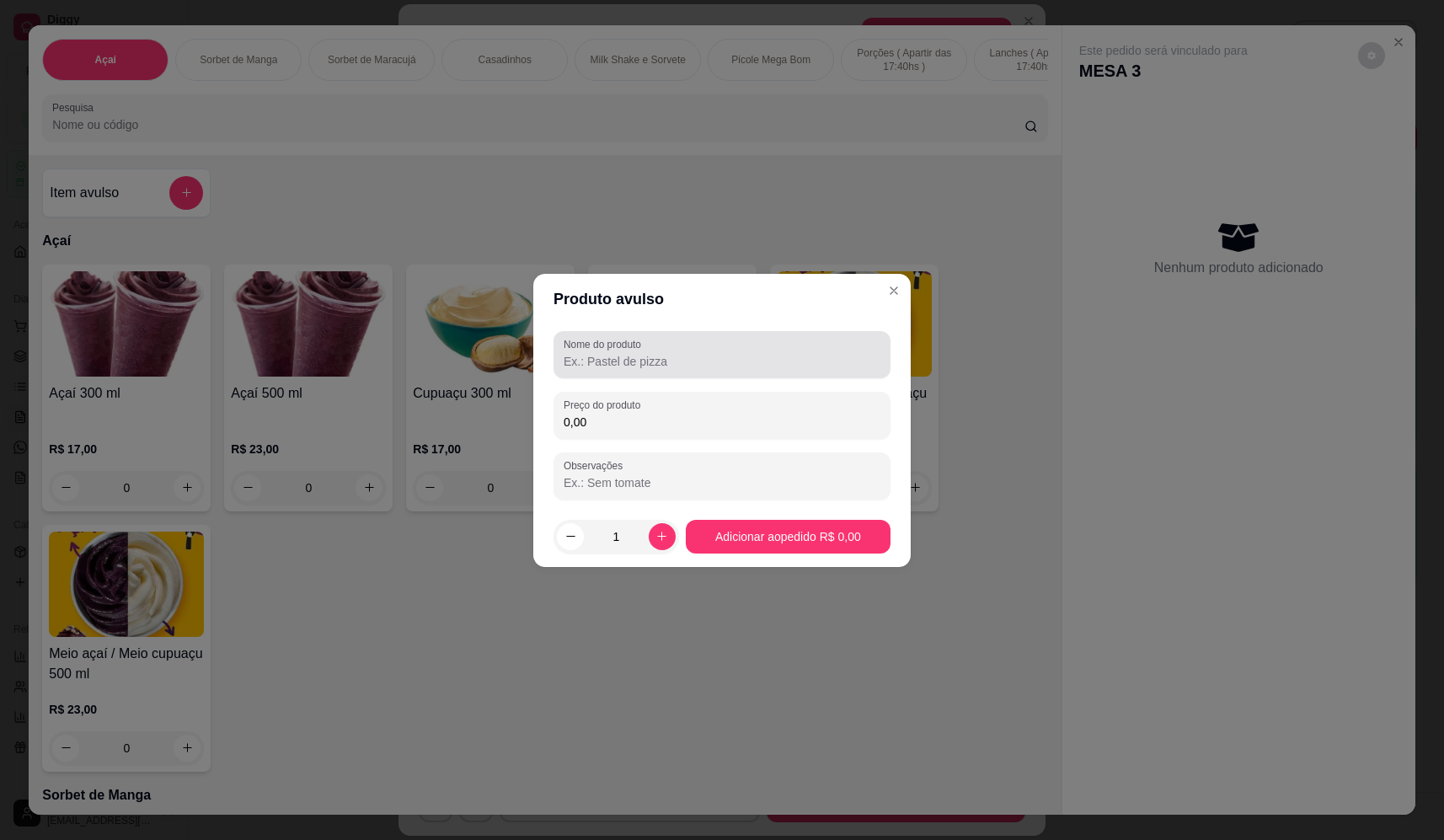
click at [653, 349] on div at bounding box center [722, 354] width 317 height 34
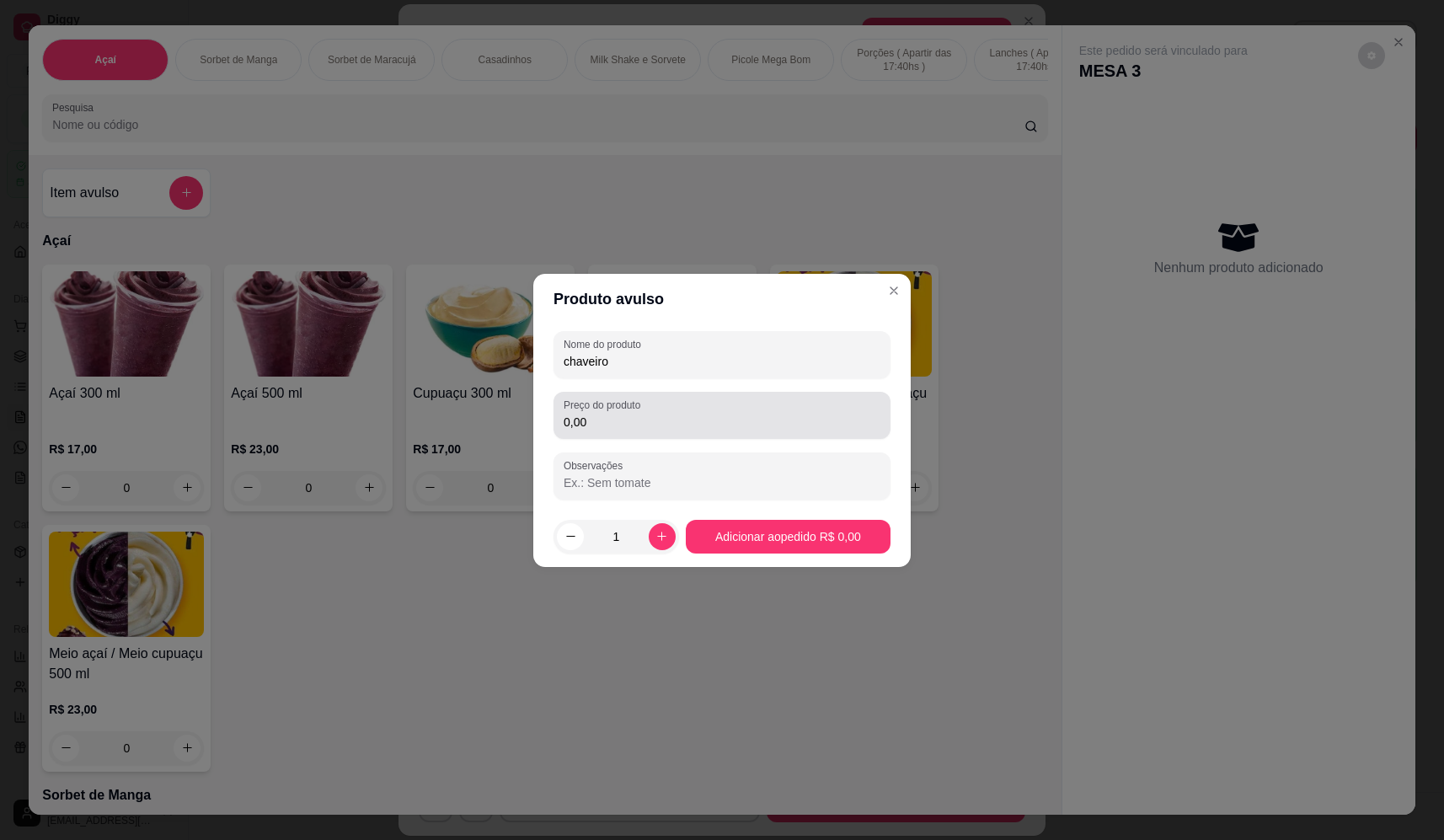
type input "chaveiro"
click at [845, 420] on input "0,00" at bounding box center [722, 422] width 317 height 16
type input "20,00"
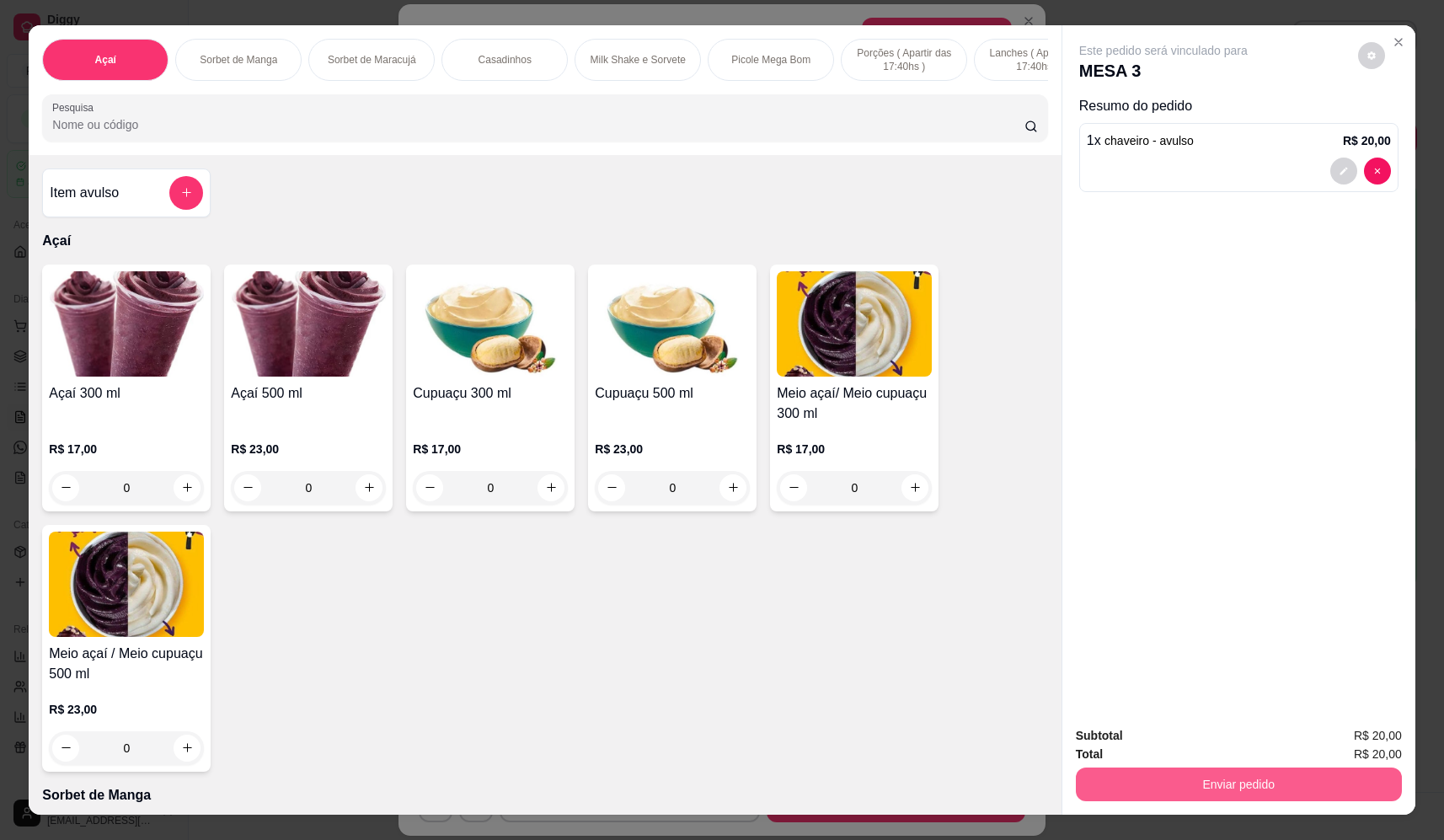
click at [1267, 784] on button "Enviar pedido" at bounding box center [1239, 784] width 326 height 34
click at [1220, 744] on button "Não registrar e enviar pedido" at bounding box center [1183, 743] width 175 height 32
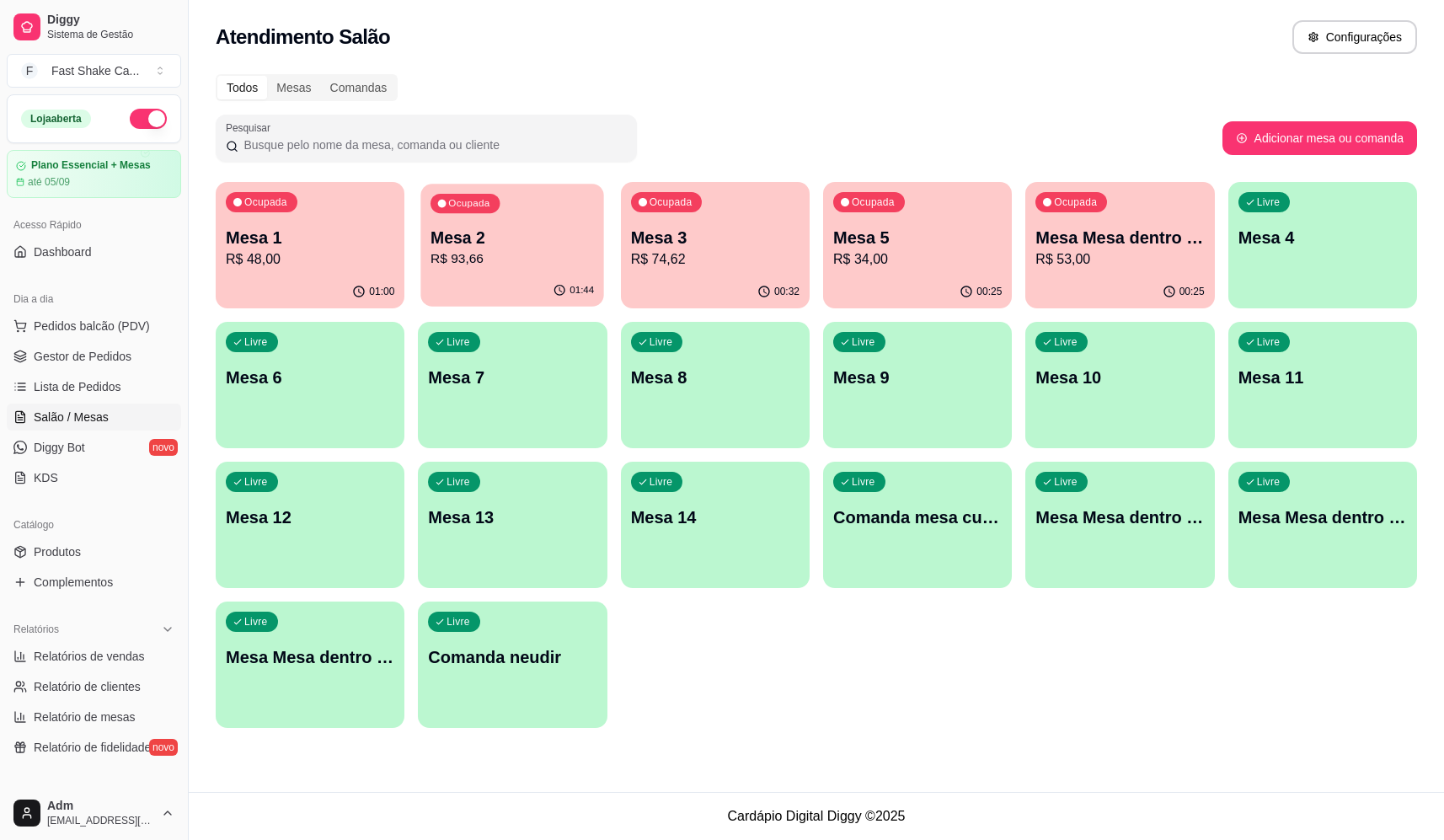
click at [547, 219] on div "Ocupada Mesa 2 R$ 93,66" at bounding box center [513, 230] width 184 height 91
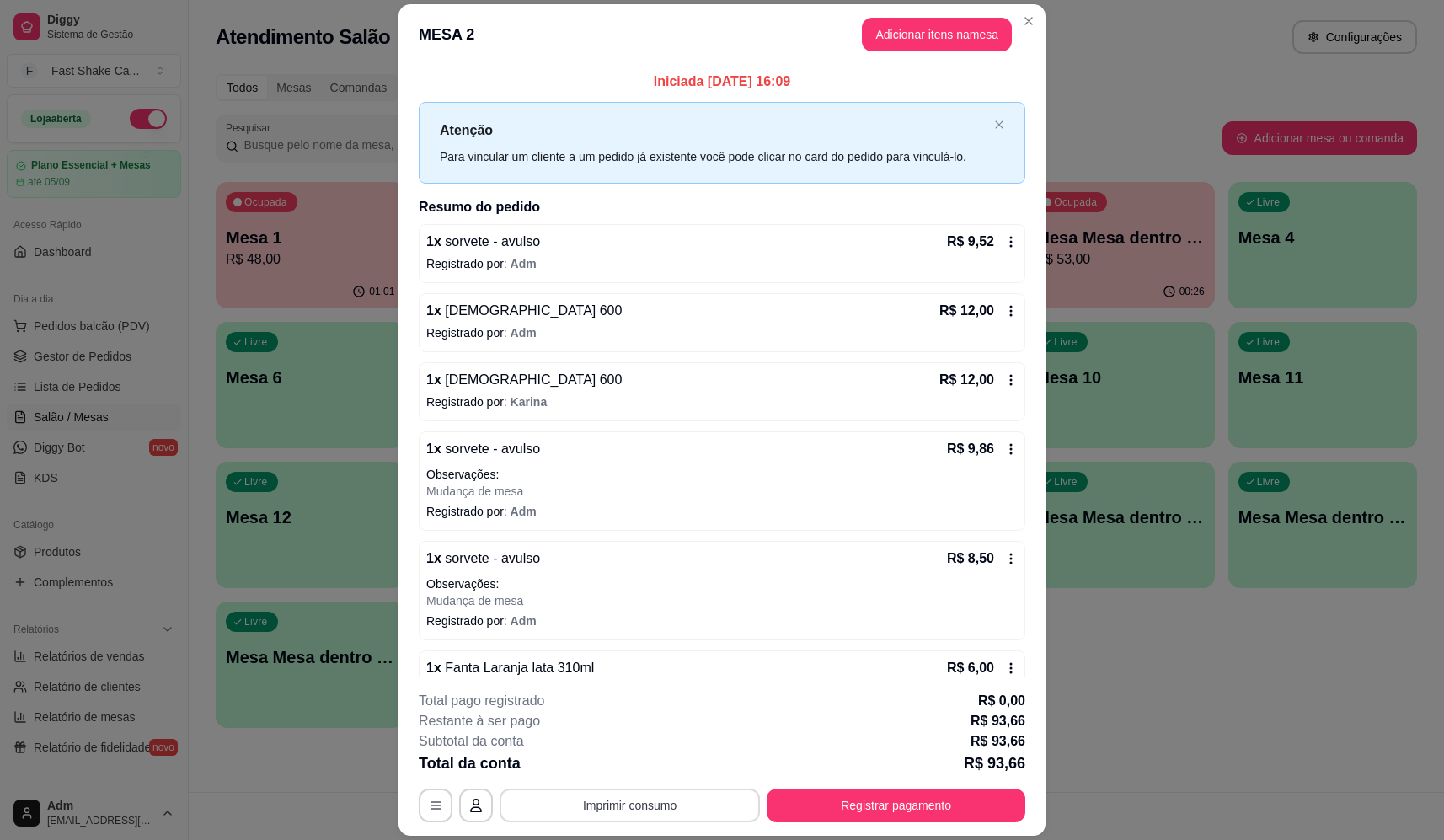
click at [649, 812] on button "Imprimir consumo" at bounding box center [630, 805] width 261 height 34
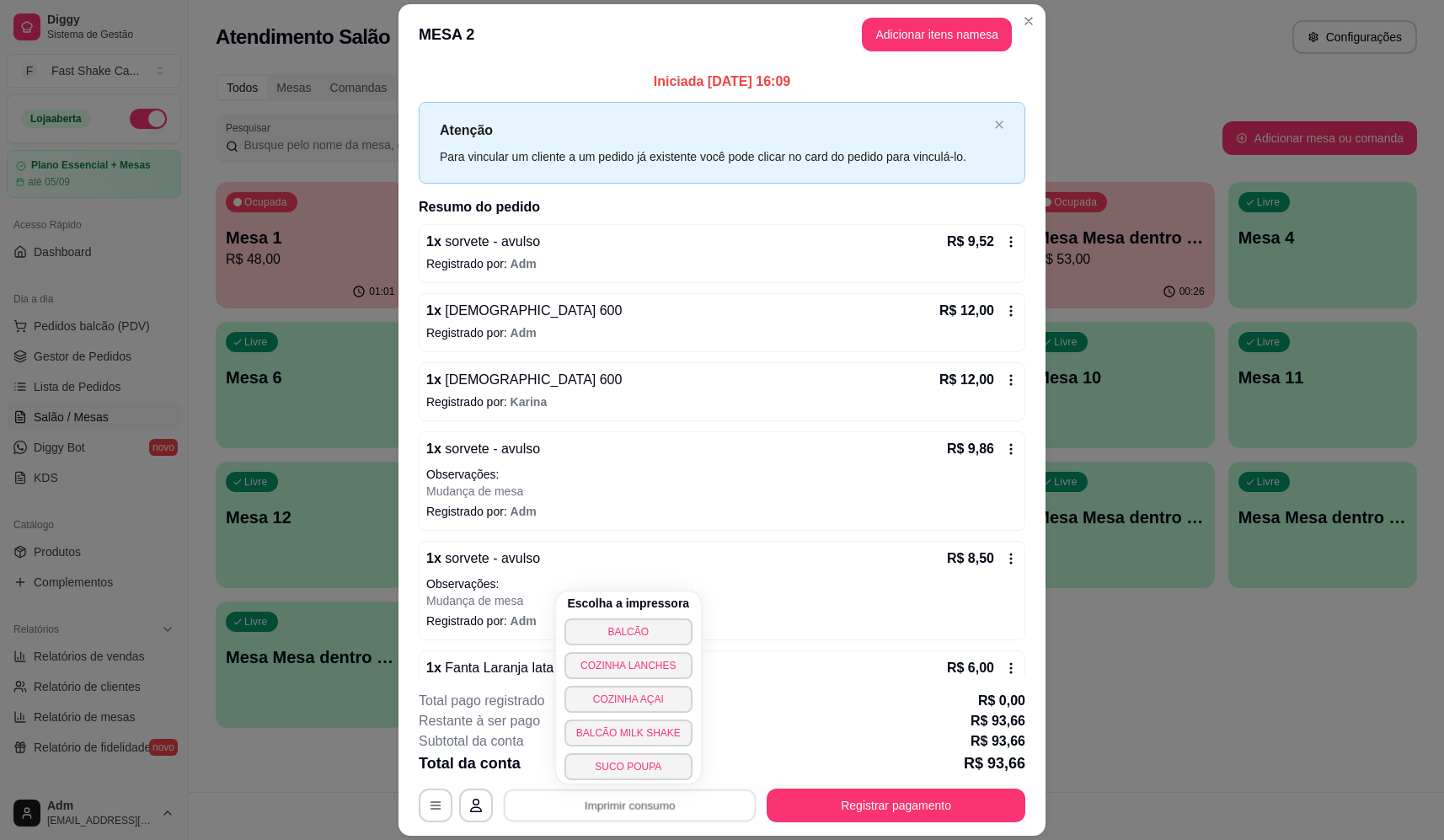
click at [650, 638] on button "BALCÃO" at bounding box center [629, 632] width 128 height 27
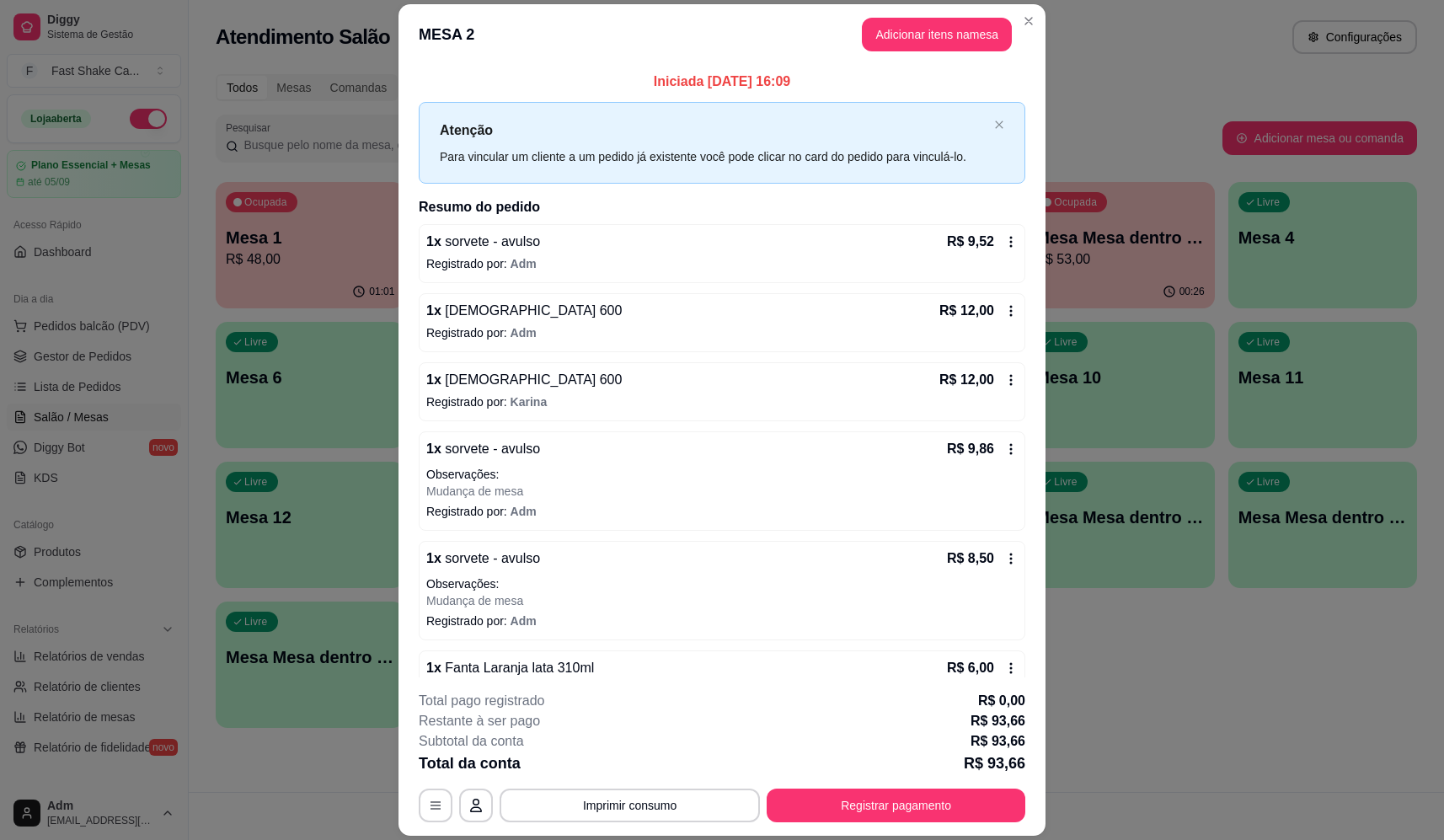
click at [551, 253] on div "1 x sorvete - avulso R$ 9,52 Registrado por: Adm" at bounding box center [722, 253] width 607 height 59
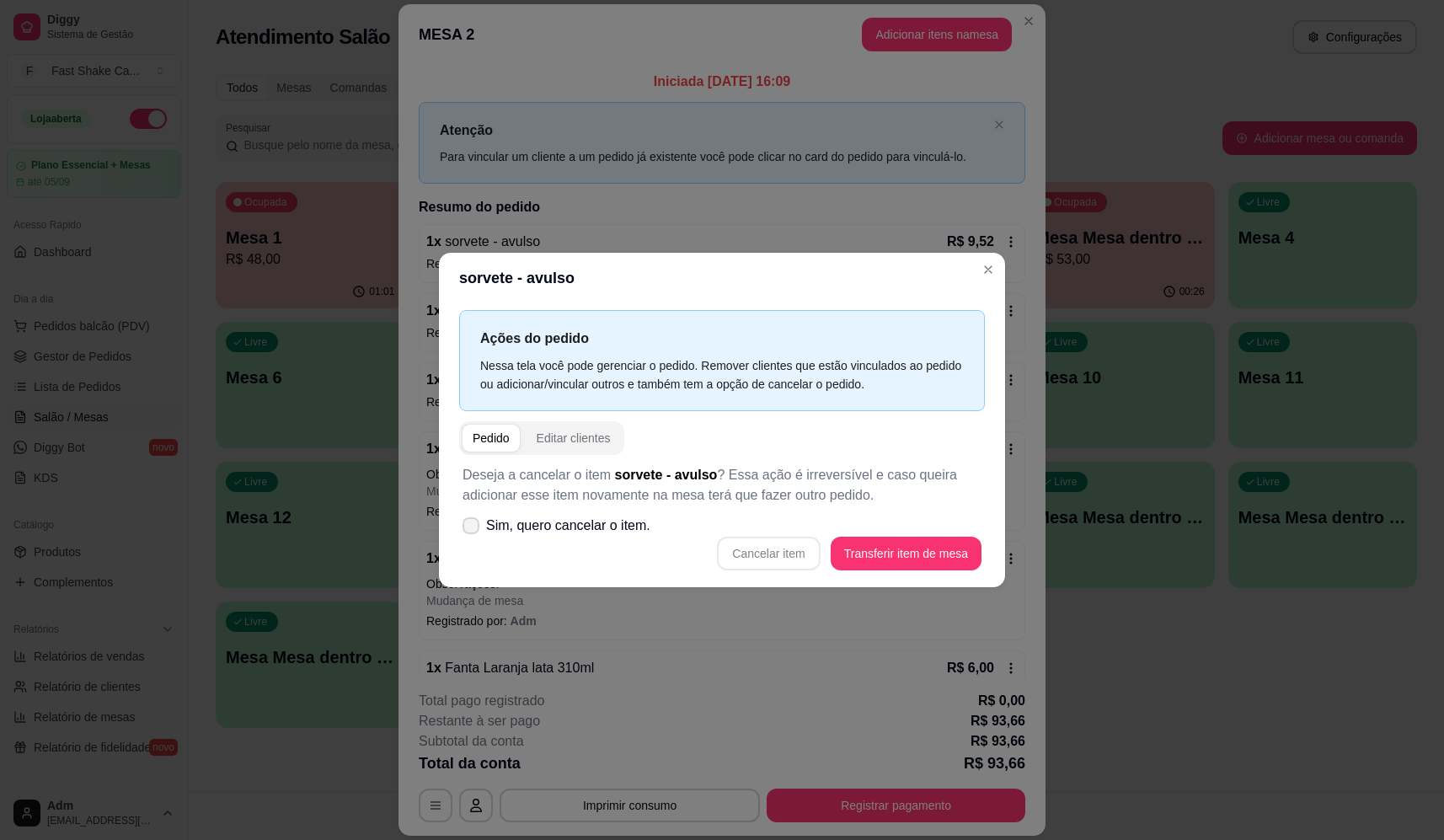
click at [556, 527] on span "Sim, quero cancelar o item." at bounding box center [568, 526] width 164 height 20
click at [473, 528] on input "Sim, quero cancelar o item." at bounding box center [467, 534] width 11 height 11
checkbox input "true"
click at [767, 545] on button "Cancelar item" at bounding box center [769, 553] width 100 height 33
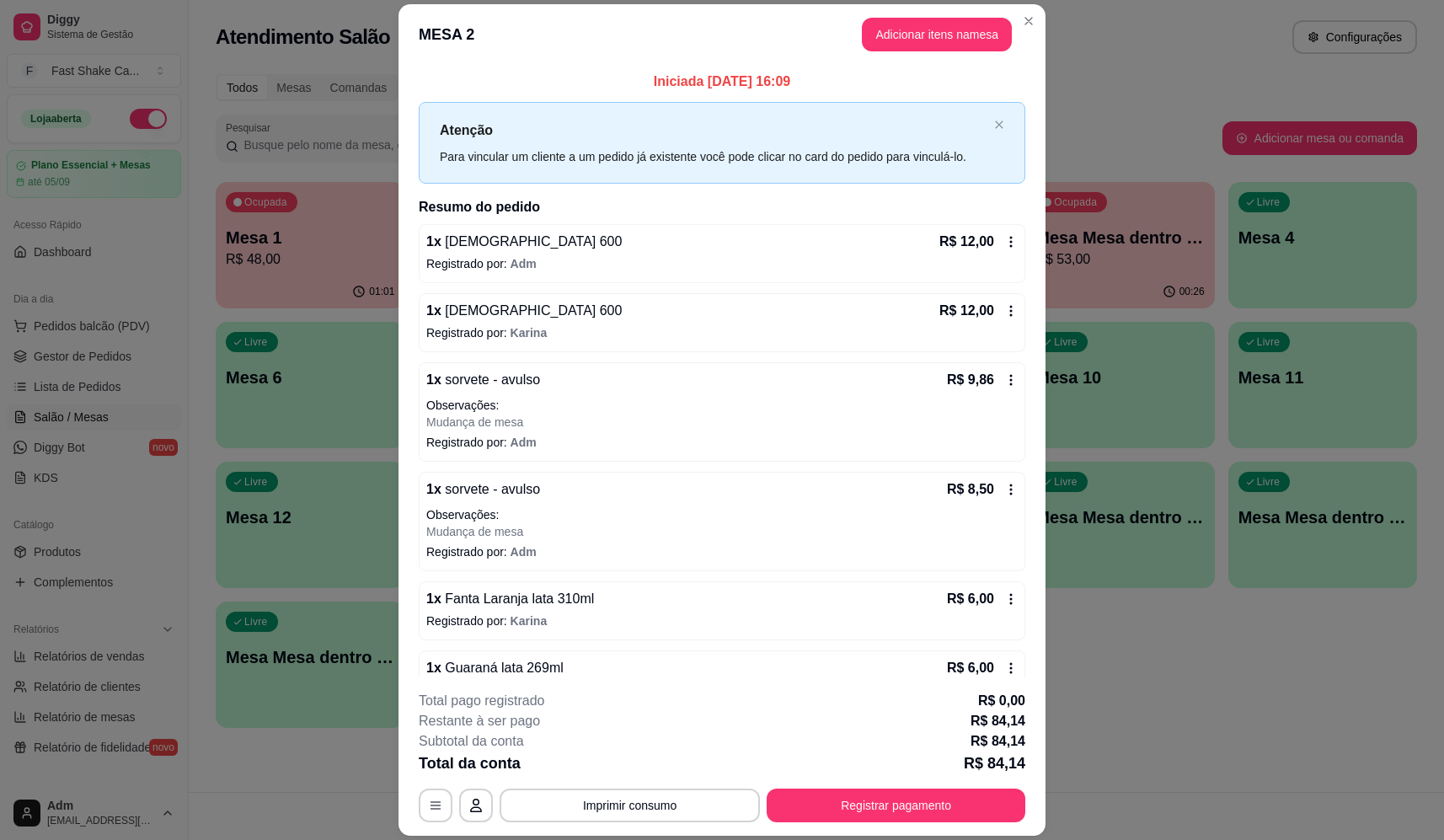
click at [653, 248] on div "1 x Brahma 600 R$ 12,00" at bounding box center [722, 241] width 591 height 20
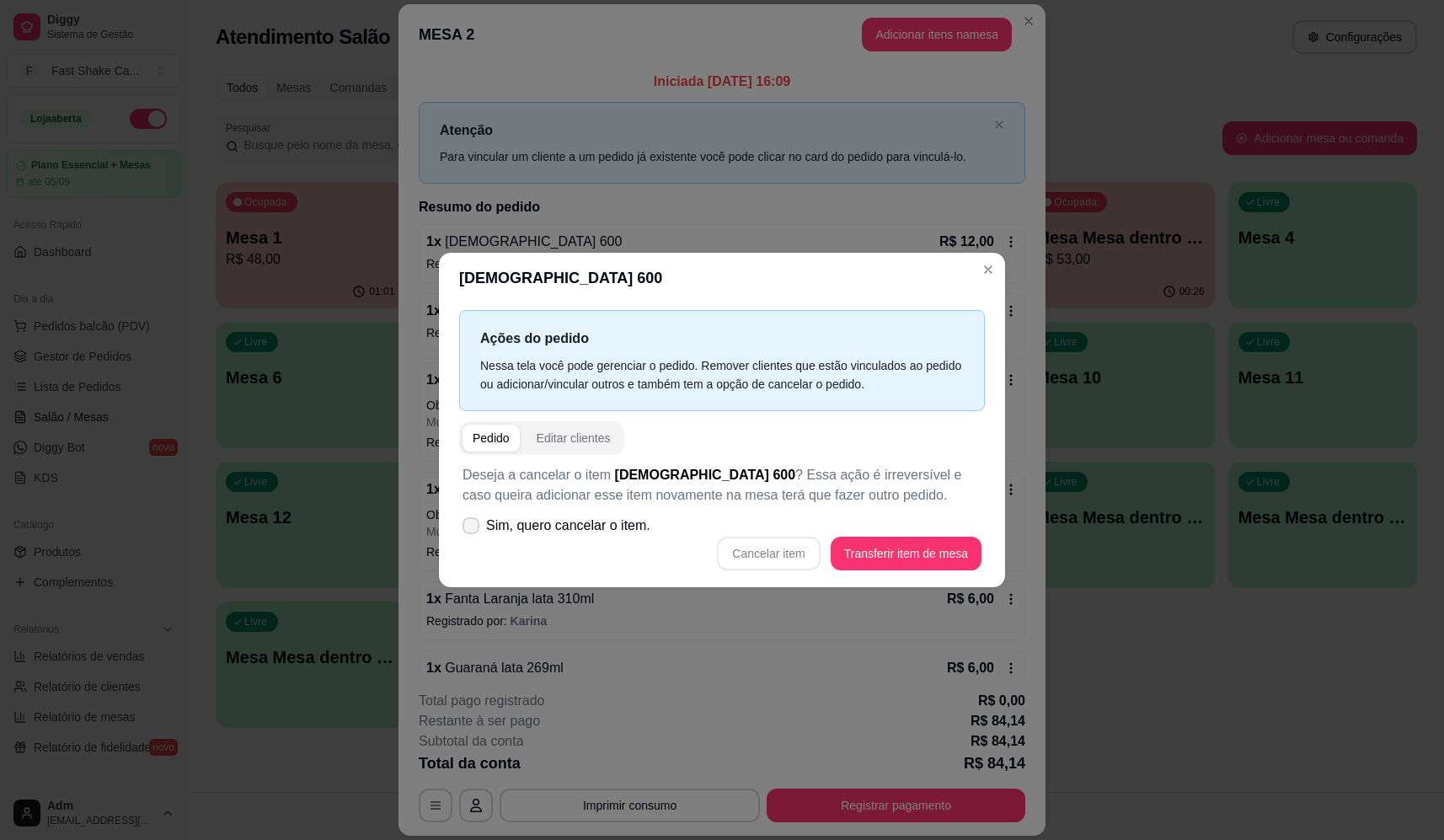
click at [603, 535] on span "Sim, quero cancelar o item." at bounding box center [568, 526] width 164 height 20
click at [473, 535] on input "Sim, quero cancelar o item." at bounding box center [467, 534] width 11 height 11
checkbox input "true"
click at [768, 554] on button "Cancelar item" at bounding box center [769, 553] width 100 height 33
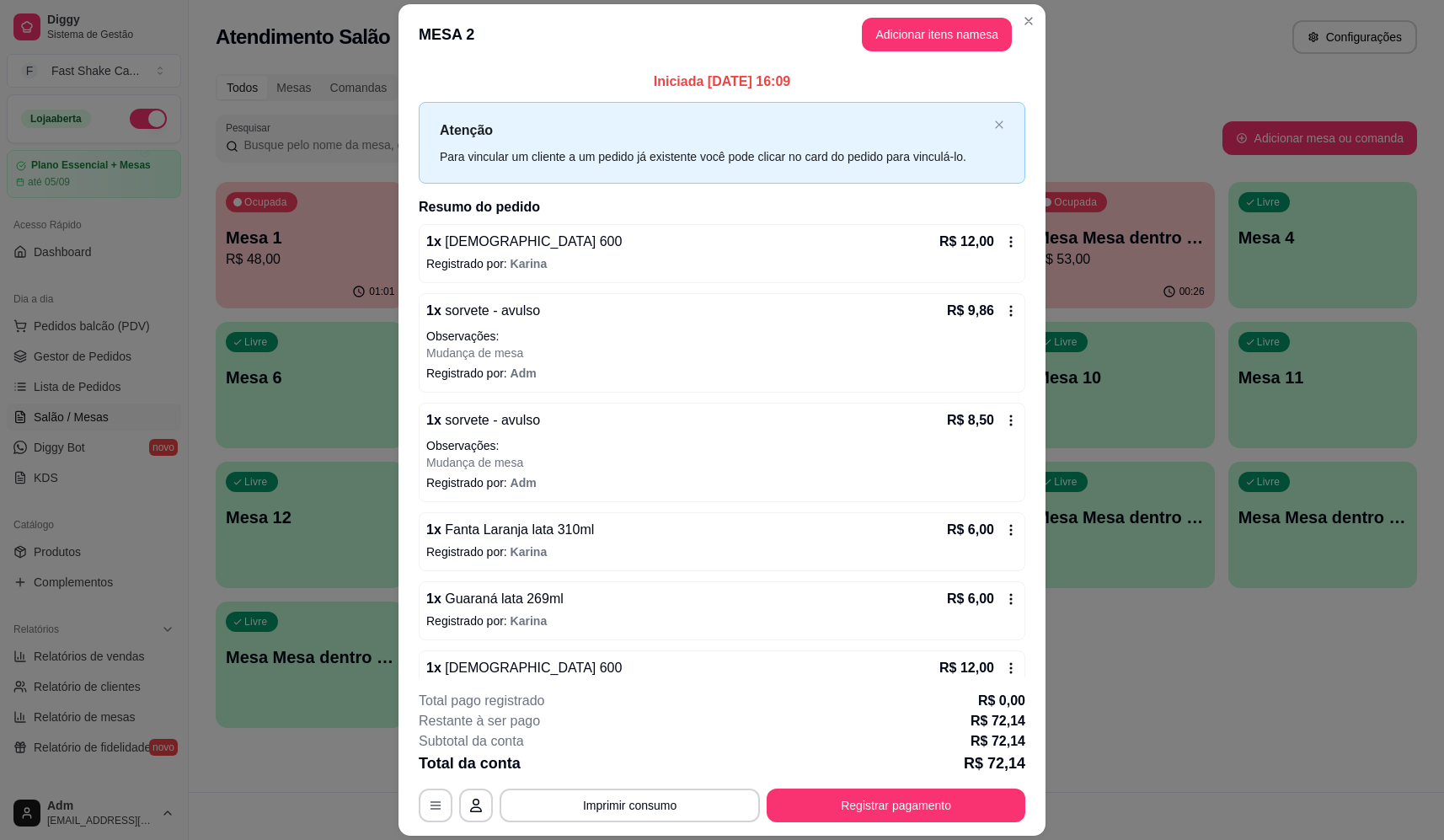
click at [988, 269] on p "Registrado por: Karina" at bounding box center [722, 263] width 591 height 16
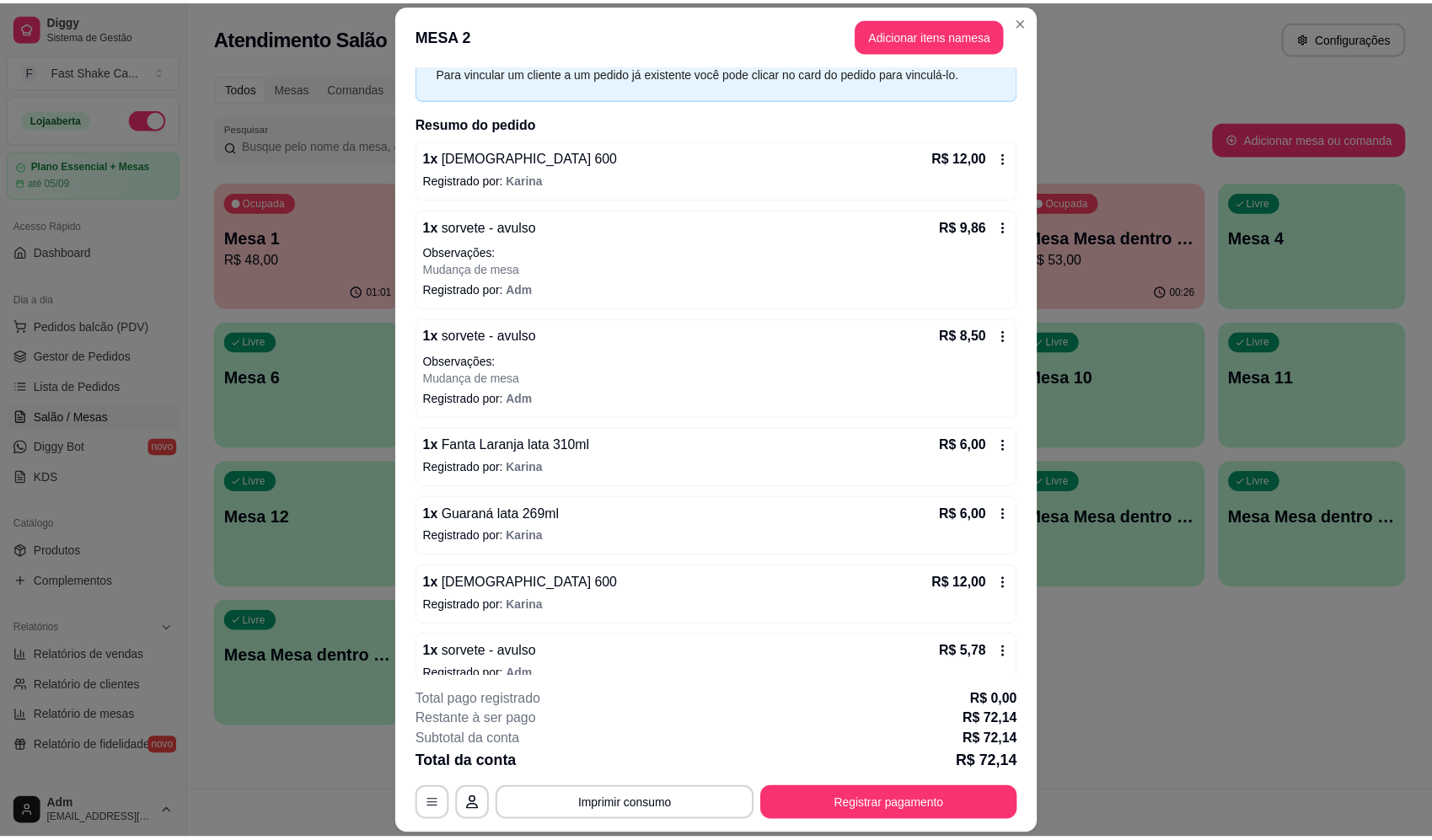
scroll to position [0, 0]
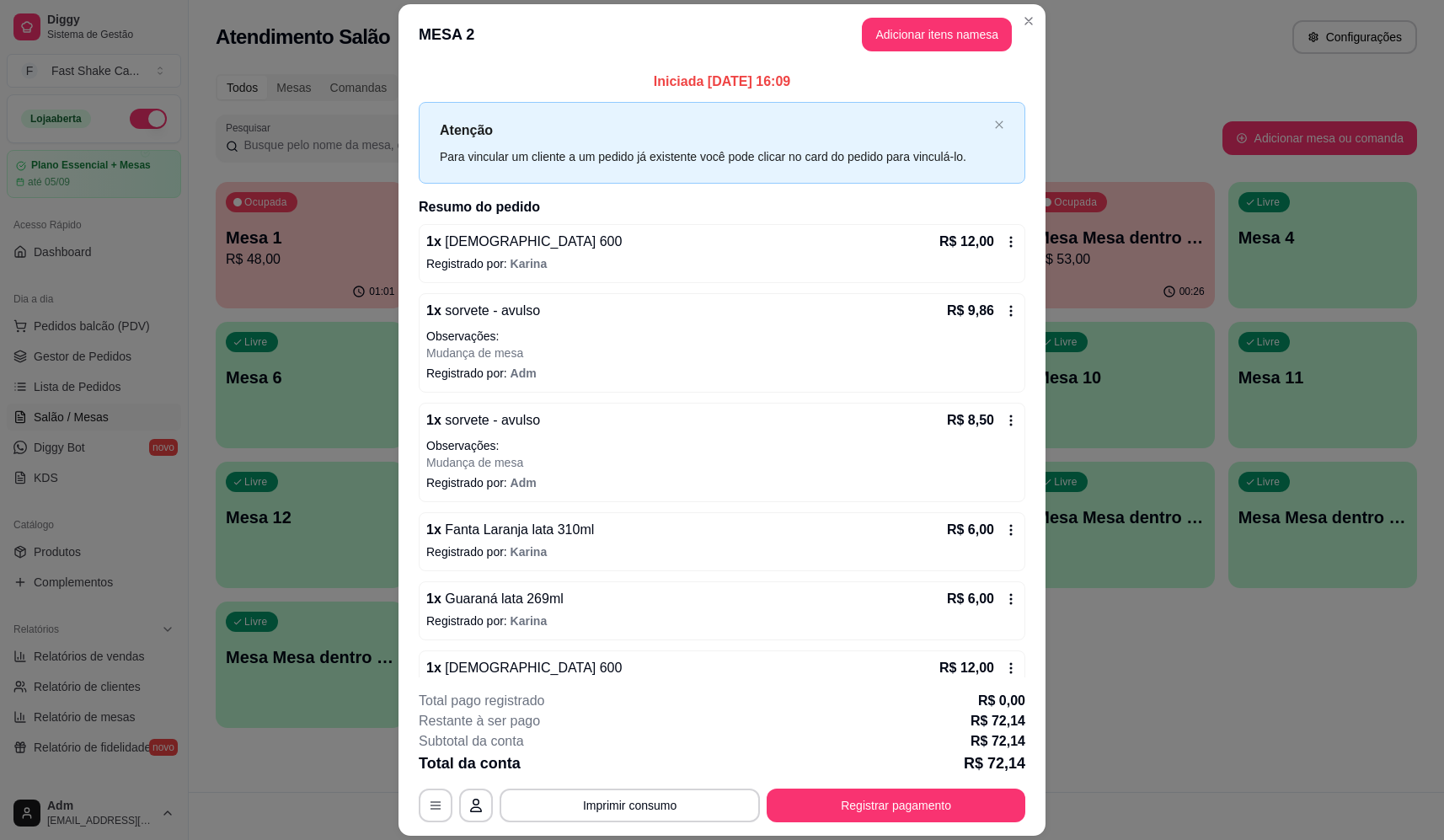
click at [669, 251] on div "1 x Brahma 600 R$ 12,00" at bounding box center [722, 241] width 591 height 20
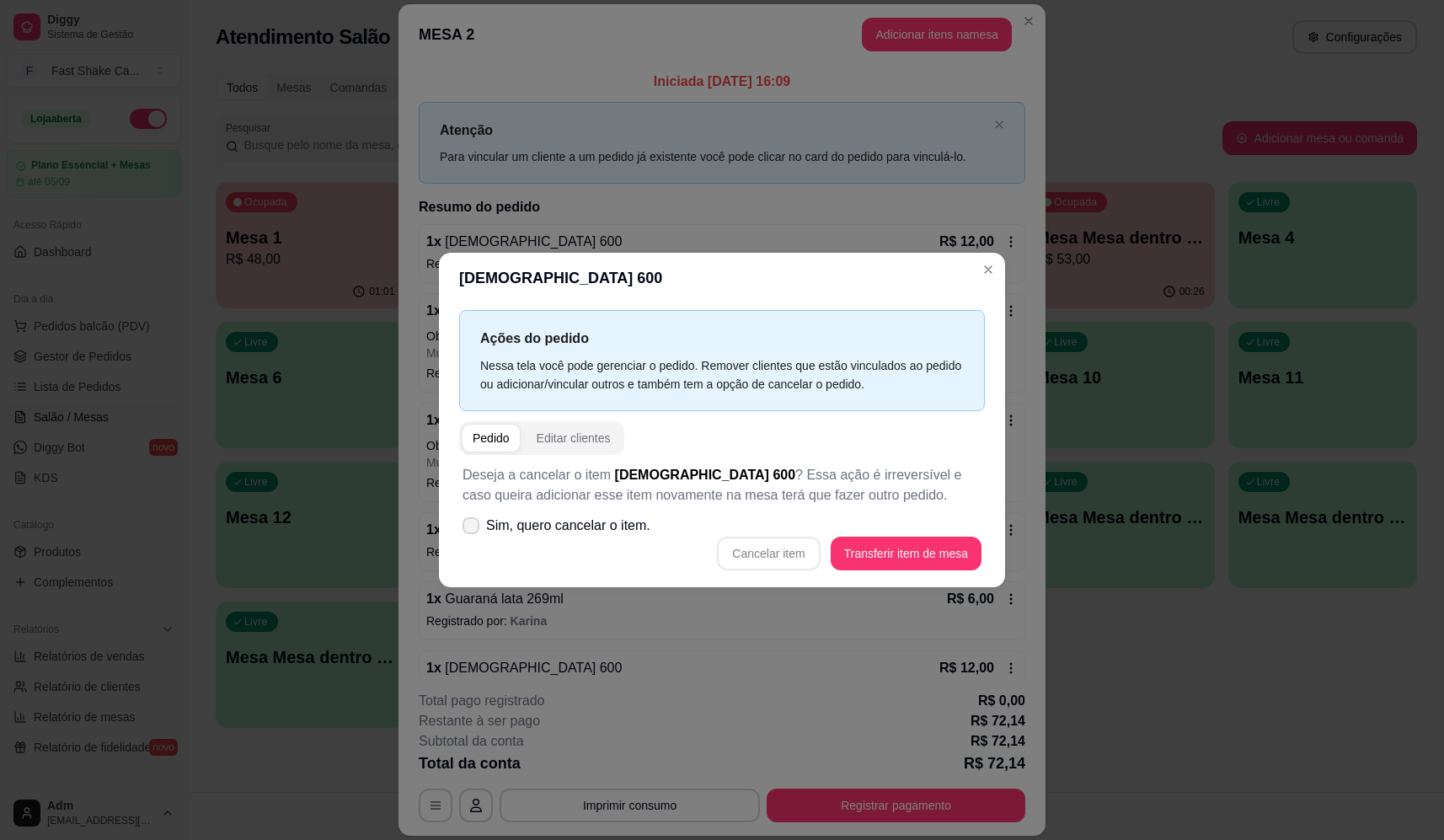
click at [613, 525] on span "Sim, quero cancelar o item." at bounding box center [568, 526] width 164 height 20
click at [473, 528] on input "Sim, quero cancelar o item." at bounding box center [467, 534] width 11 height 11
checkbox input "true"
click at [801, 555] on button "Cancelar item" at bounding box center [768, 553] width 103 height 34
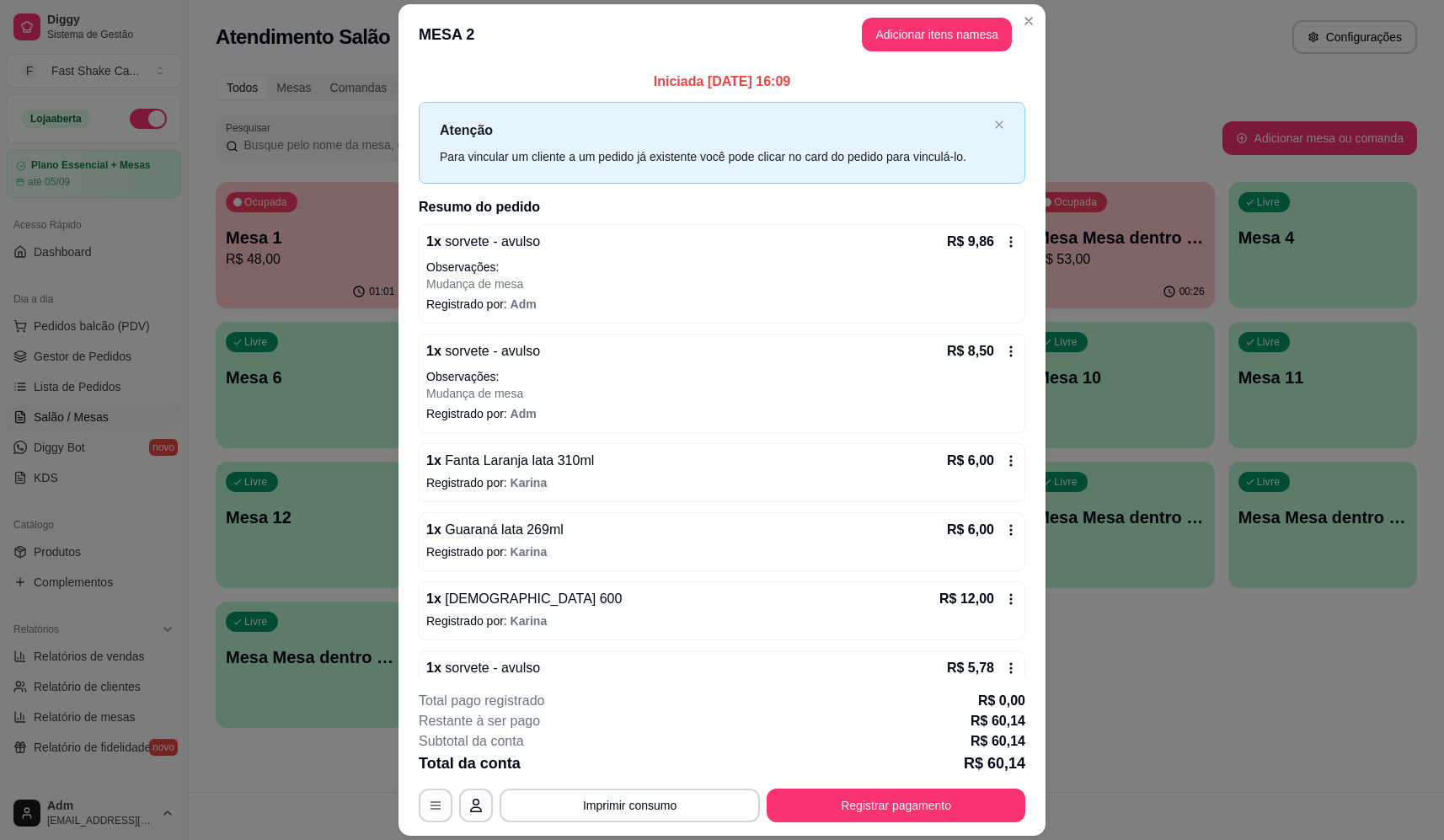
click at [876, 261] on p "Observações:" at bounding box center [722, 267] width 591 height 16
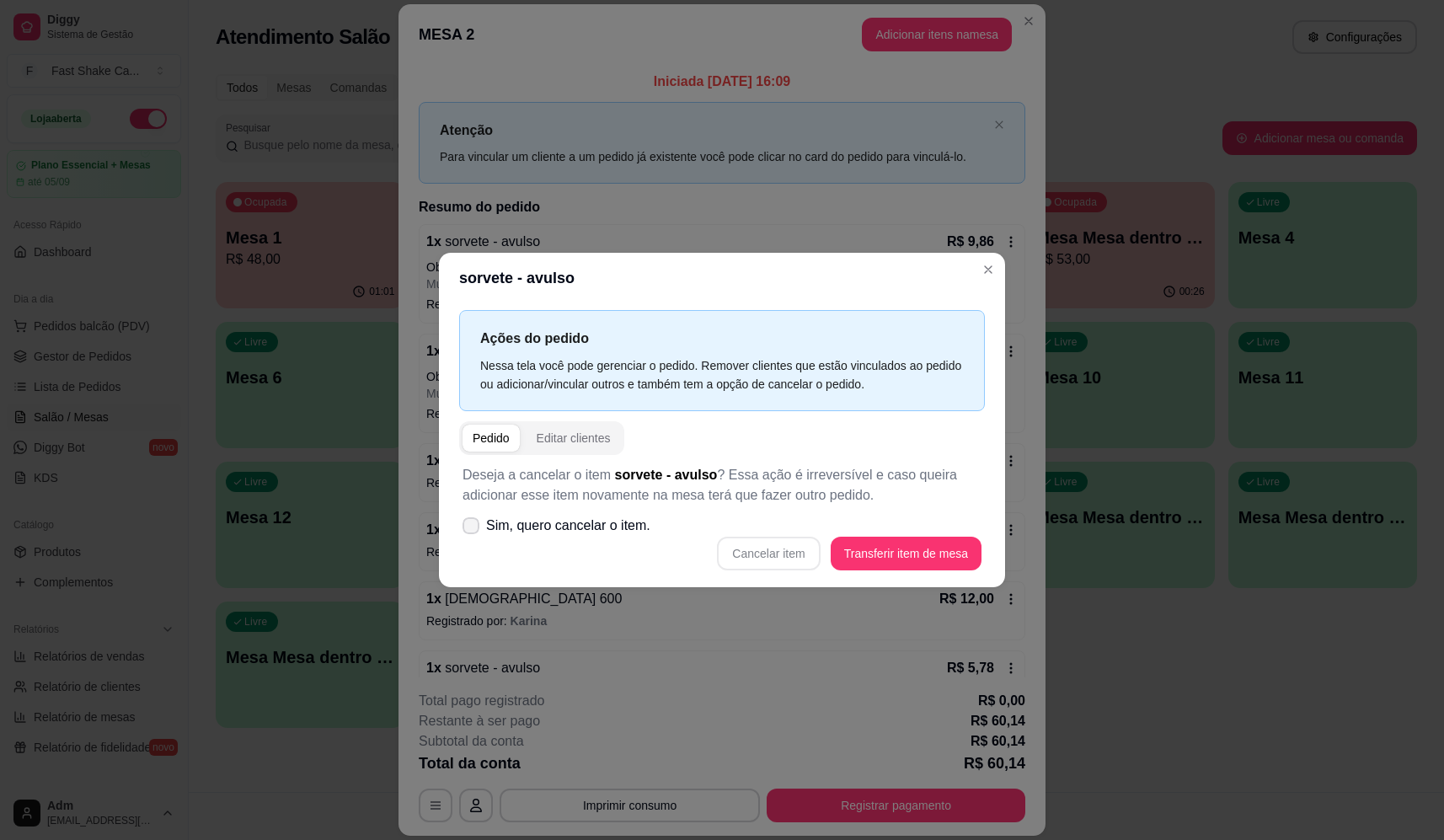
click at [630, 529] on span "Sim, quero cancelar o item." at bounding box center [568, 526] width 164 height 20
click at [473, 529] on input "Sim, quero cancelar o item." at bounding box center [467, 534] width 11 height 11
checkbox input "true"
click at [762, 551] on button "Cancelar item" at bounding box center [768, 553] width 103 height 34
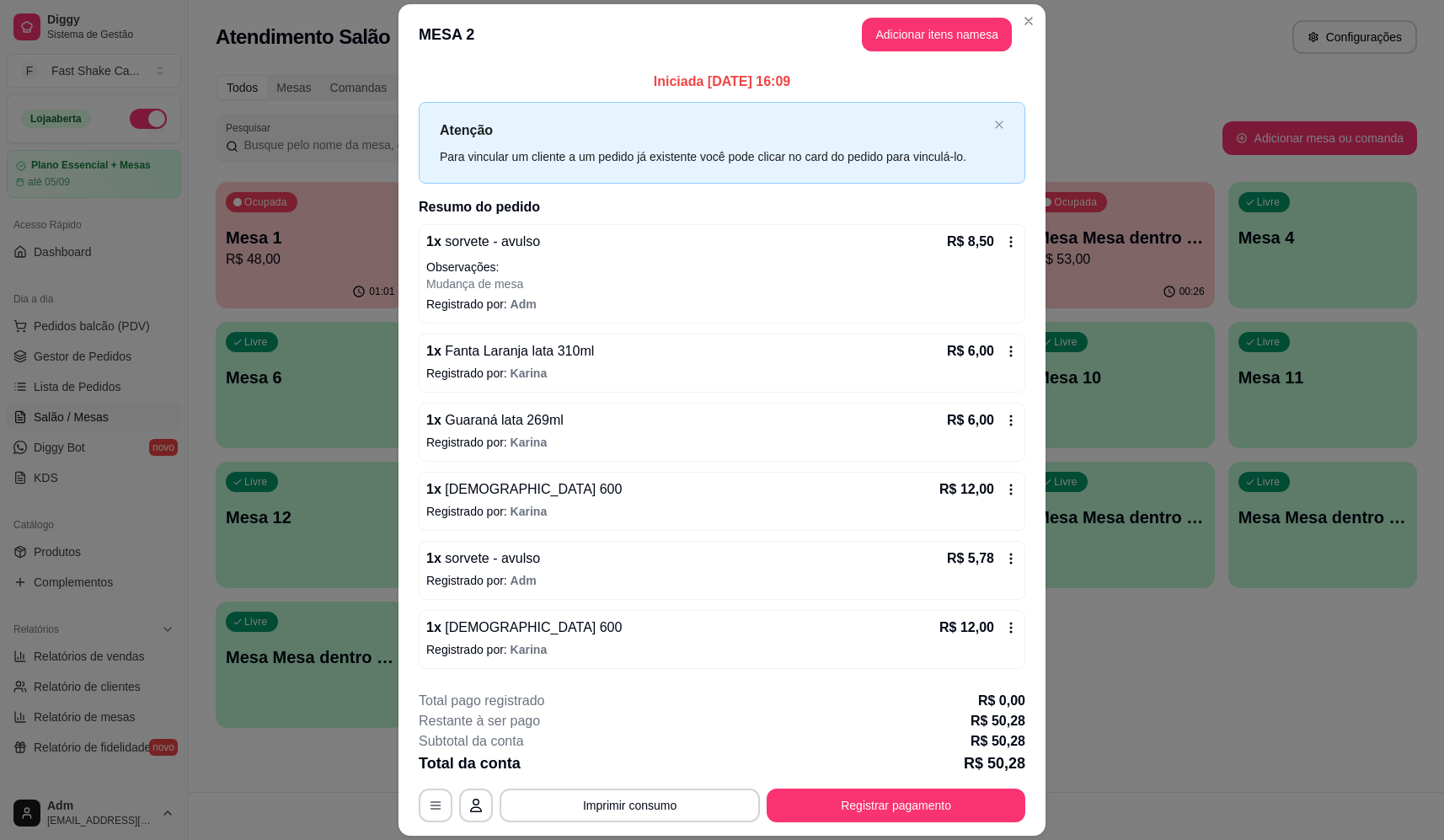
click at [988, 271] on p "Observações:" at bounding box center [722, 267] width 591 height 16
click at [668, 364] on div "1 x Fanta Laranja lata 310ml R$ 6,00 Registrado por: Karina" at bounding box center [722, 363] width 607 height 59
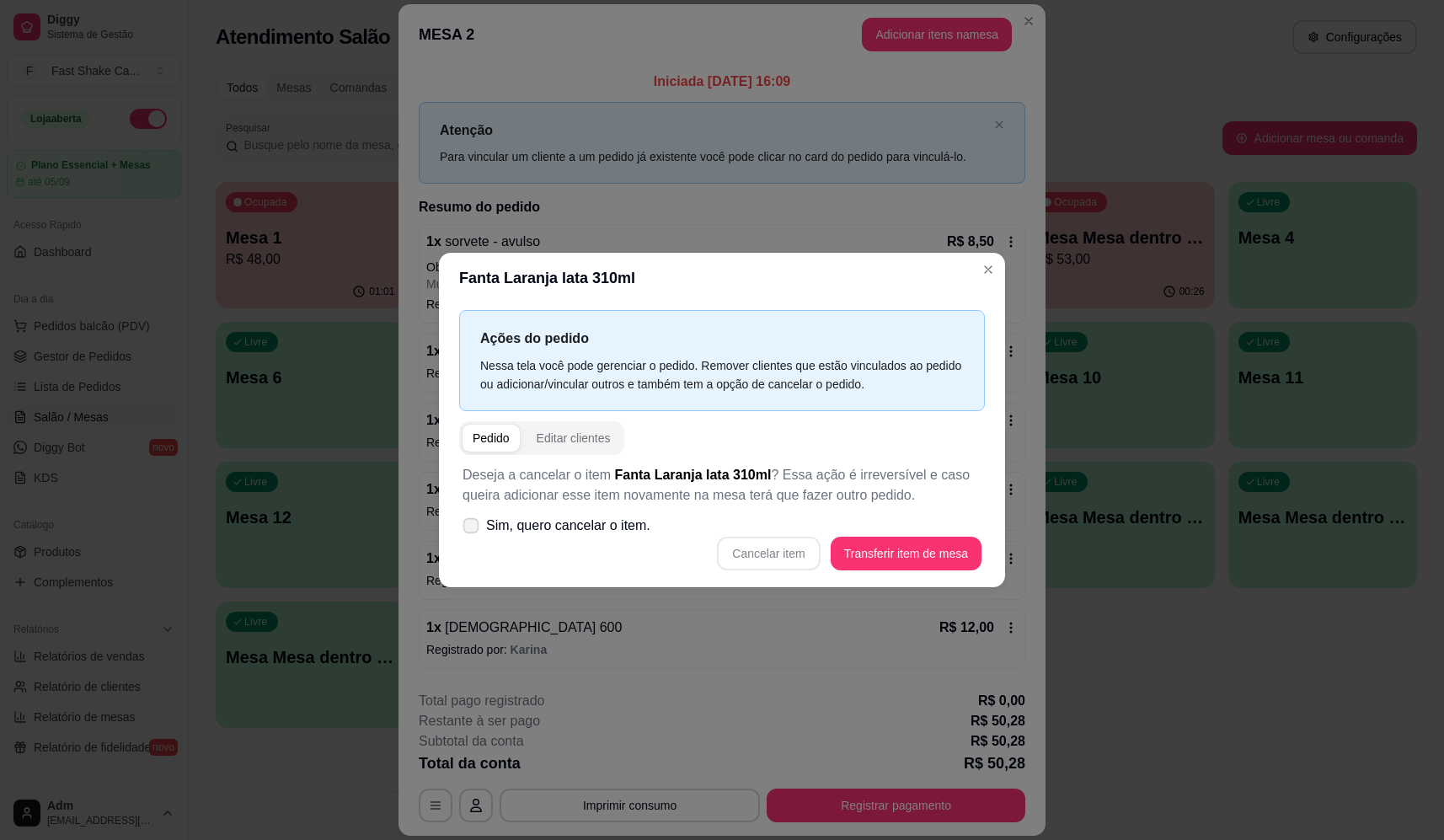
click at [609, 527] on span "Sim, quero cancelar o item." at bounding box center [568, 526] width 164 height 20
click at [473, 528] on input "Sim, quero cancelar o item." at bounding box center [467, 534] width 11 height 11
checkbox input "true"
click at [756, 564] on button "Cancelar item" at bounding box center [769, 553] width 100 height 33
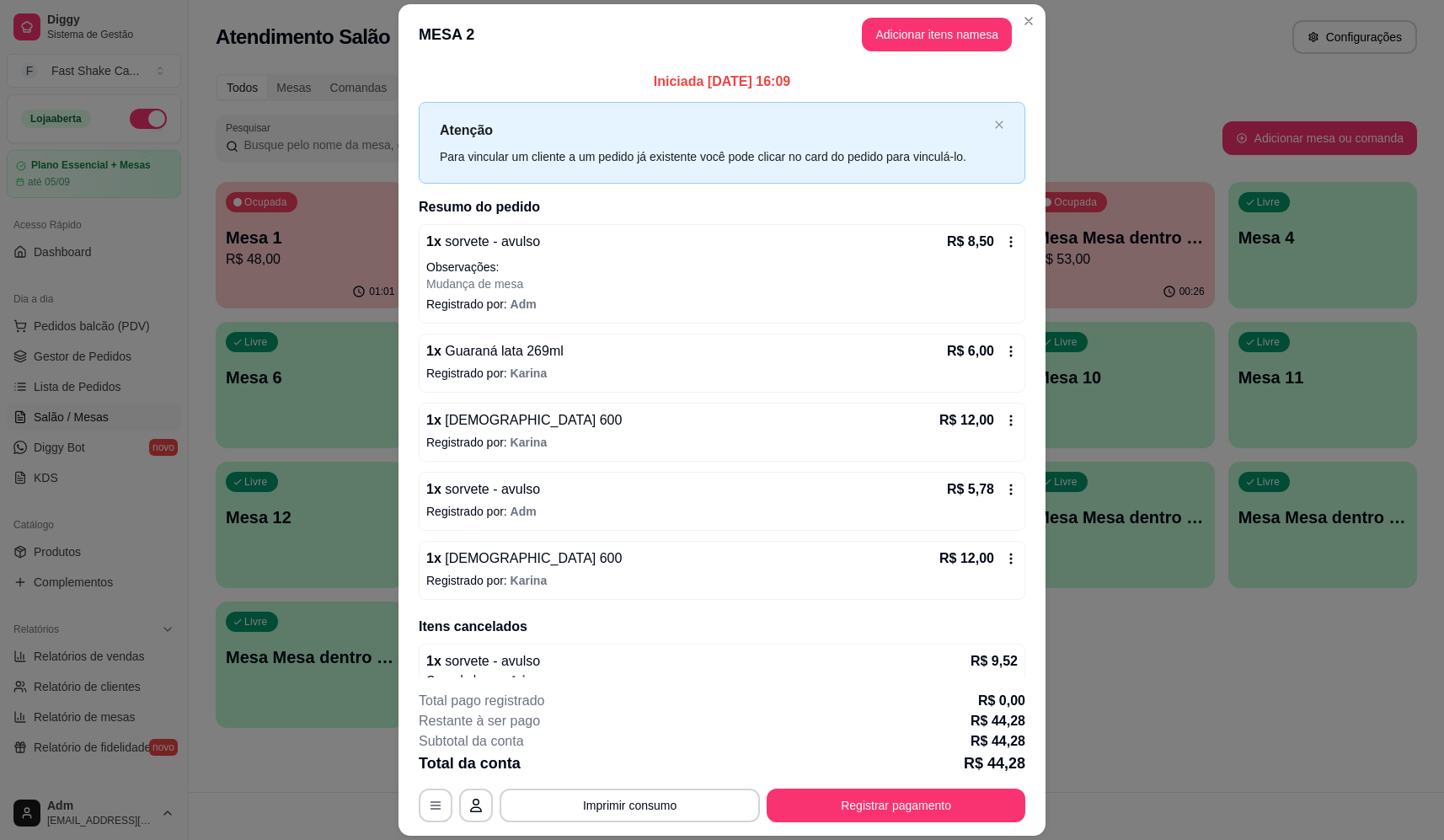
click at [520, 366] on span "Karina" at bounding box center [528, 373] width 37 height 14
click at [605, 528] on span "Sim, quero cancelar o item." at bounding box center [568, 526] width 164 height 20
click at [473, 528] on input "Sim, quero cancelar o item." at bounding box center [467, 534] width 11 height 11
checkbox input "true"
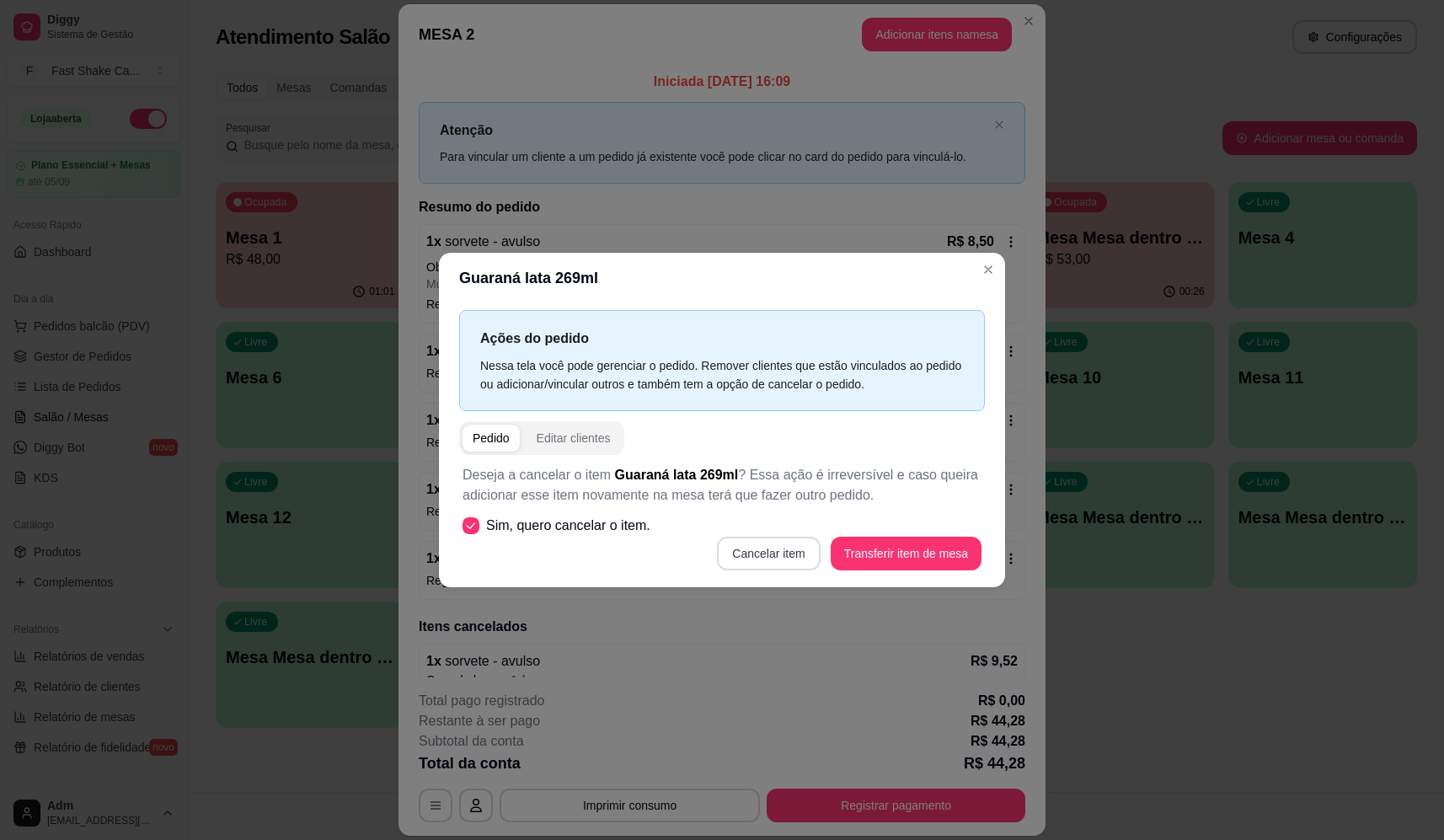
click at [760, 558] on button "Cancelar item" at bounding box center [768, 553] width 103 height 34
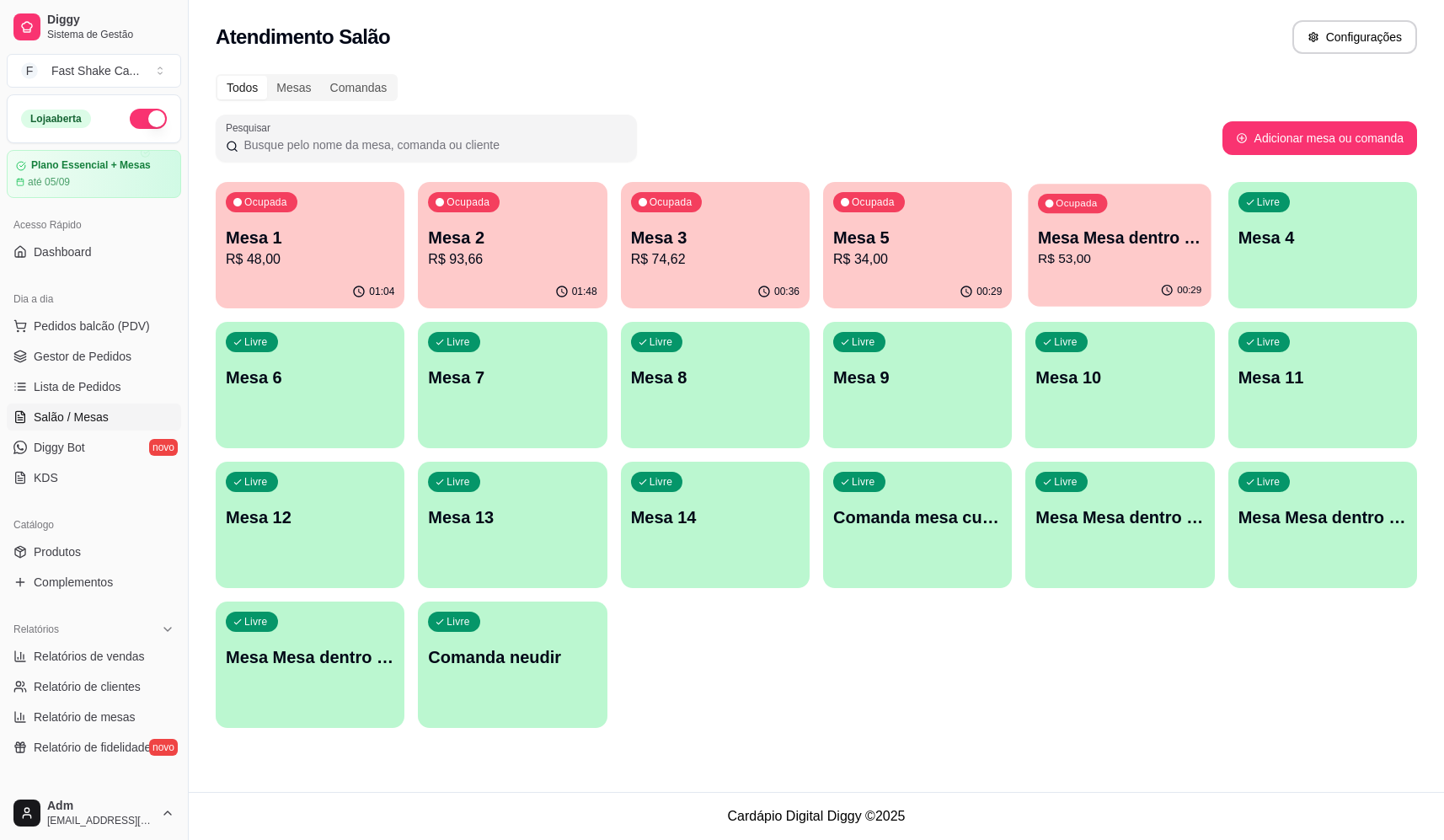
click at [1070, 277] on div "00:29" at bounding box center [1121, 290] width 184 height 32
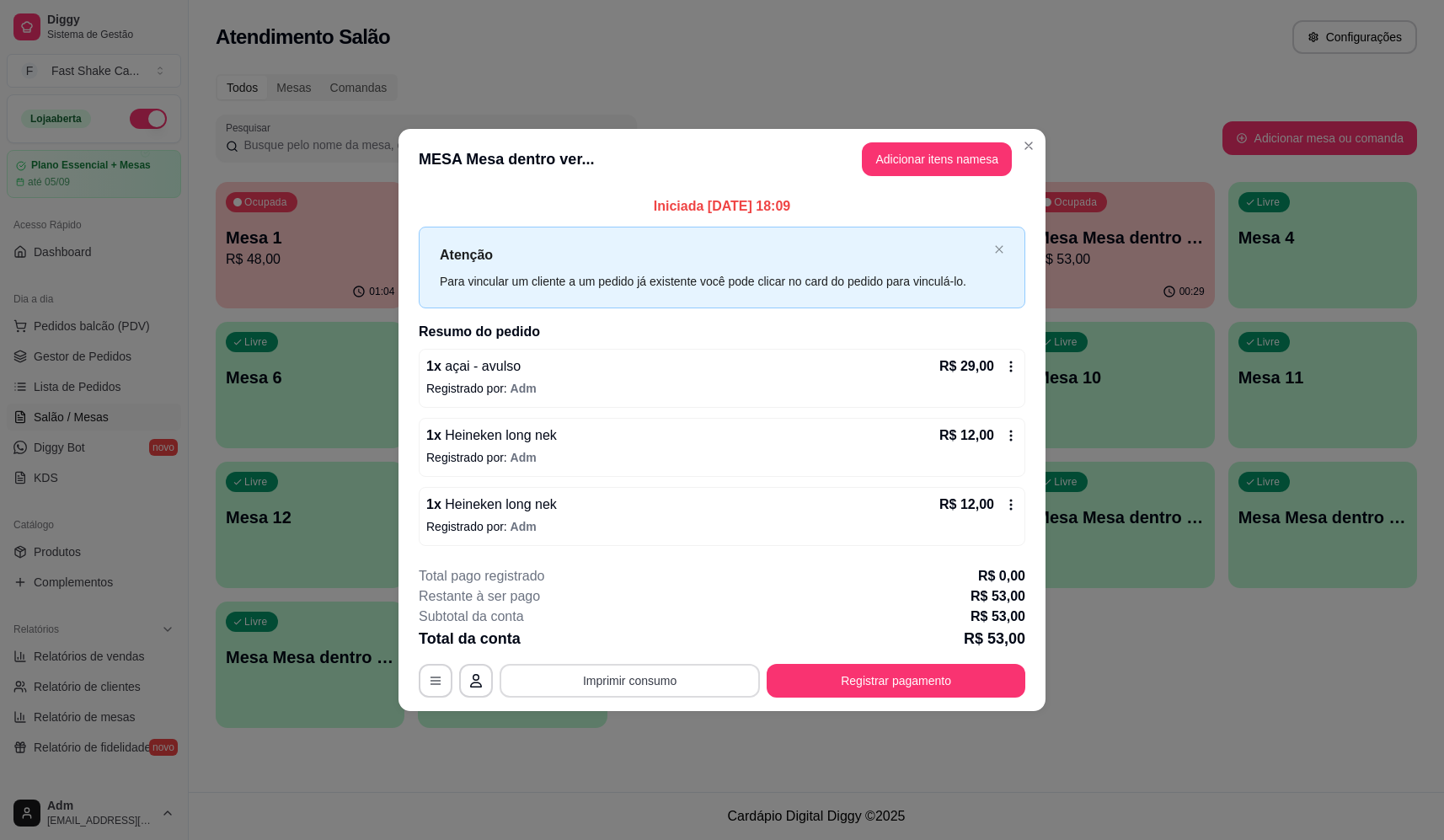
click at [649, 690] on button "Imprimir consumo" at bounding box center [630, 681] width 261 height 34
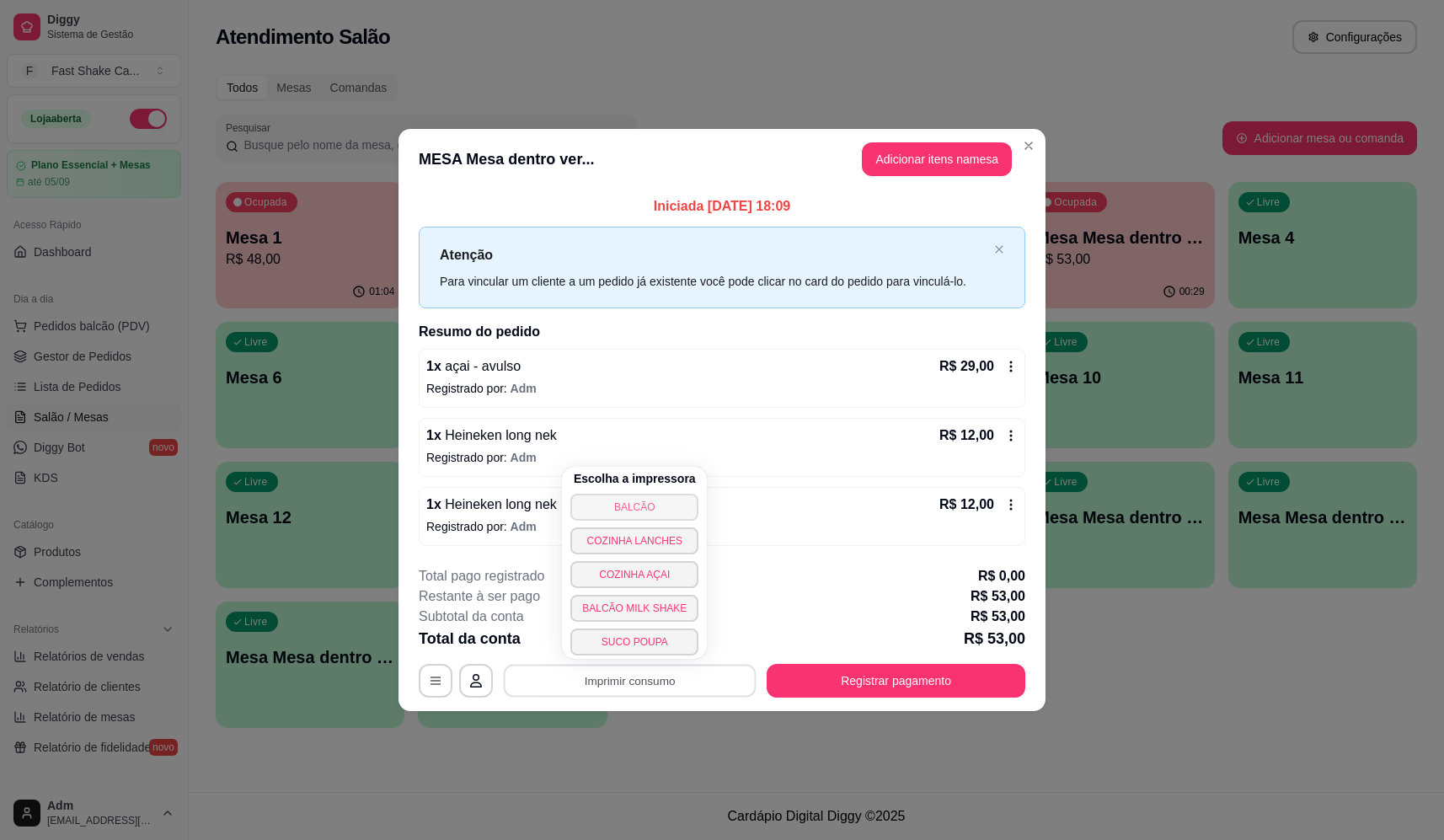
click at [646, 517] on button "BALCÃO" at bounding box center [634, 507] width 128 height 27
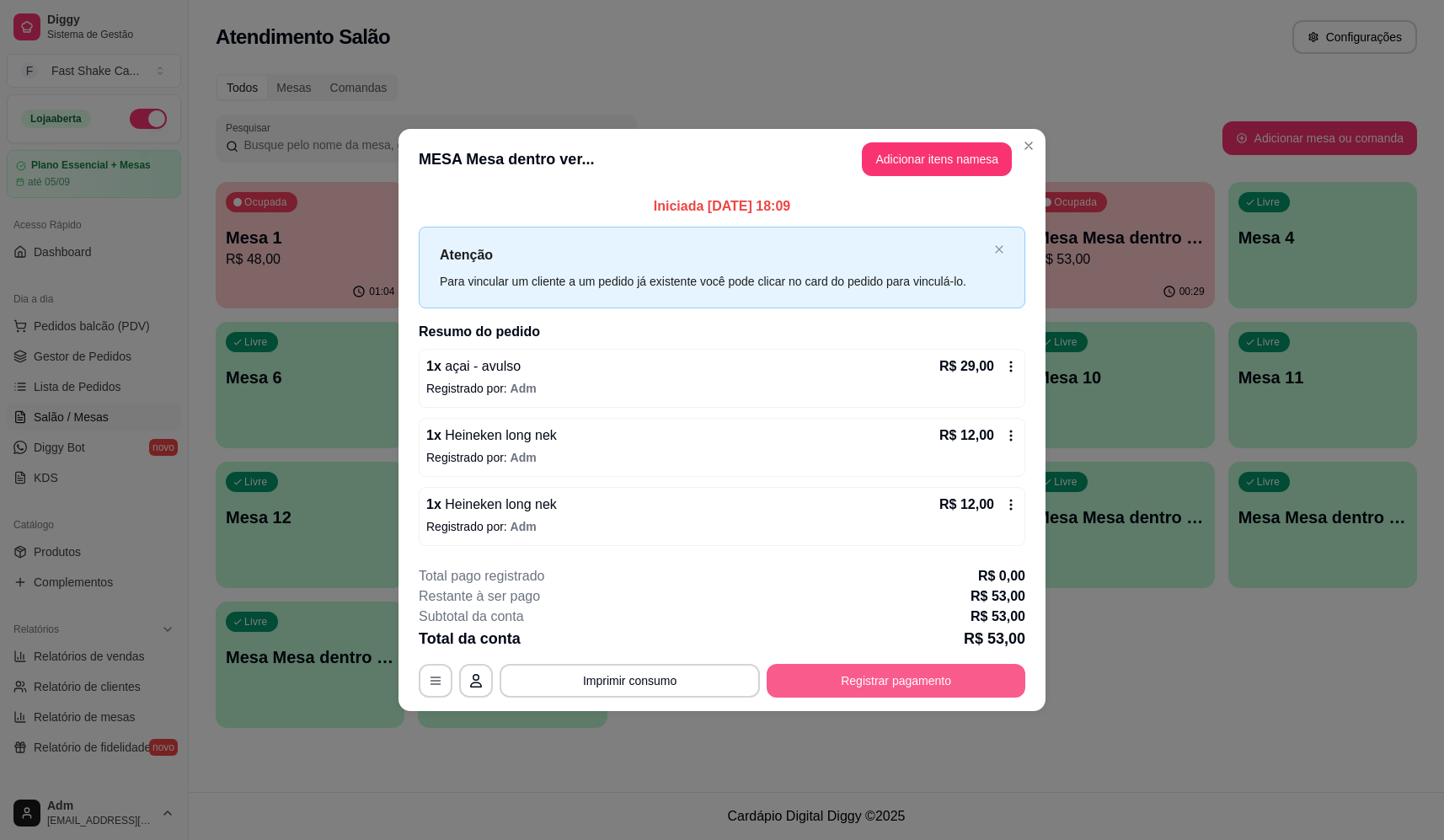
click at [947, 695] on button "Registrar pagamento" at bounding box center [896, 681] width 259 height 34
click at [808, 307] on div "Débito" at bounding box center [837, 334] width 118 height 98
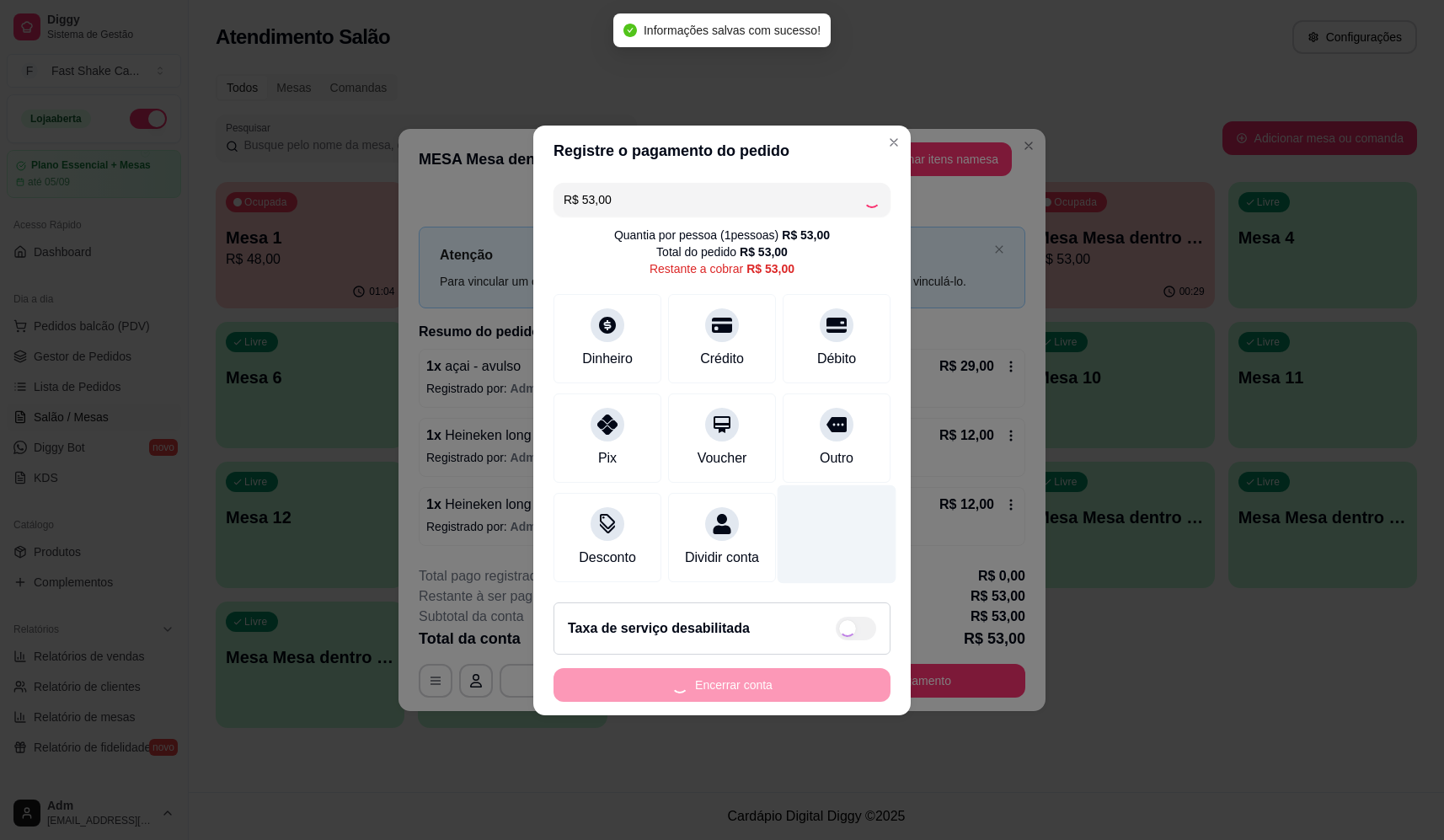
type input "R$ 0,00"
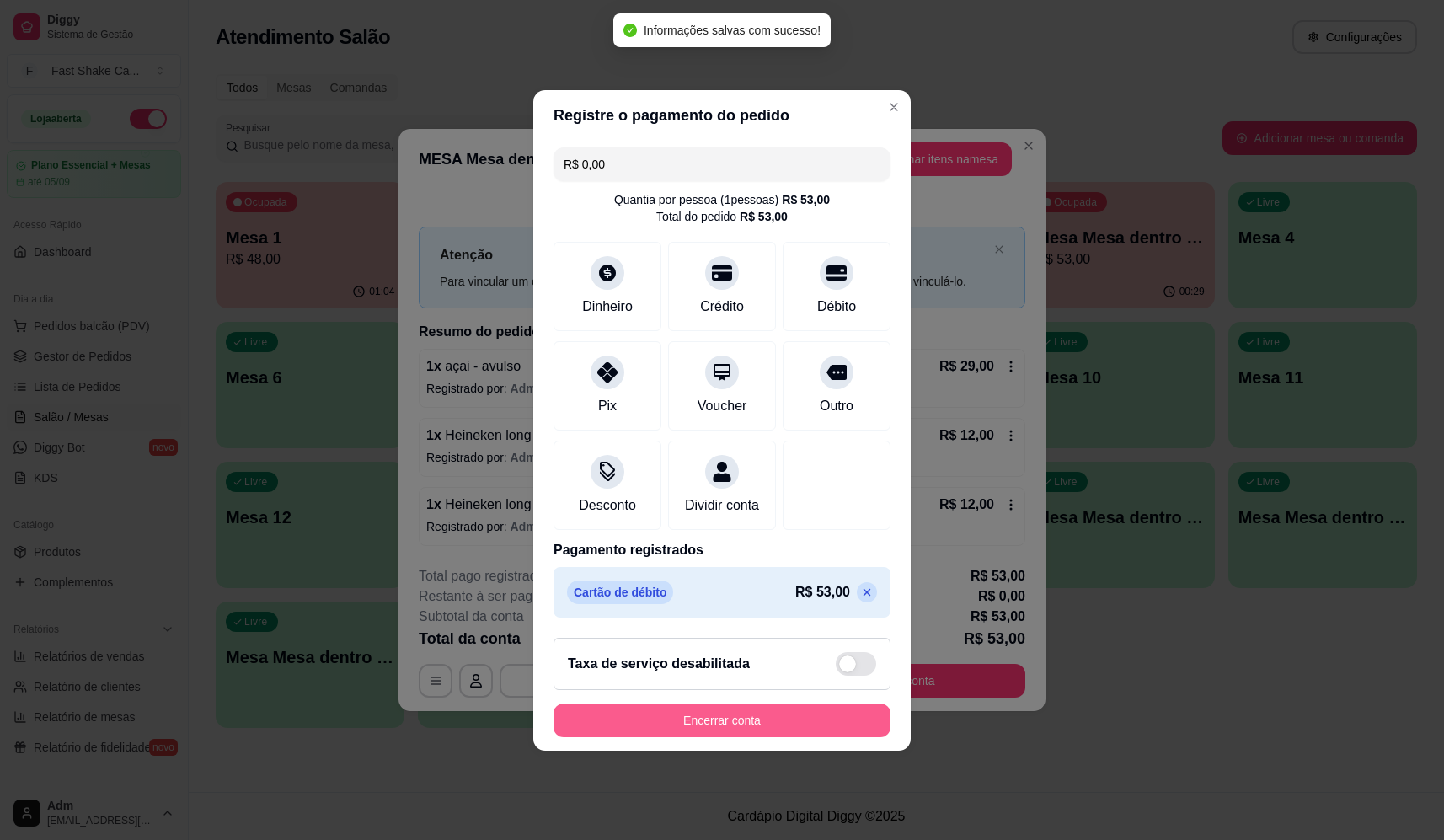
click at [763, 730] on button "Encerrar conta" at bounding box center [722, 720] width 337 height 34
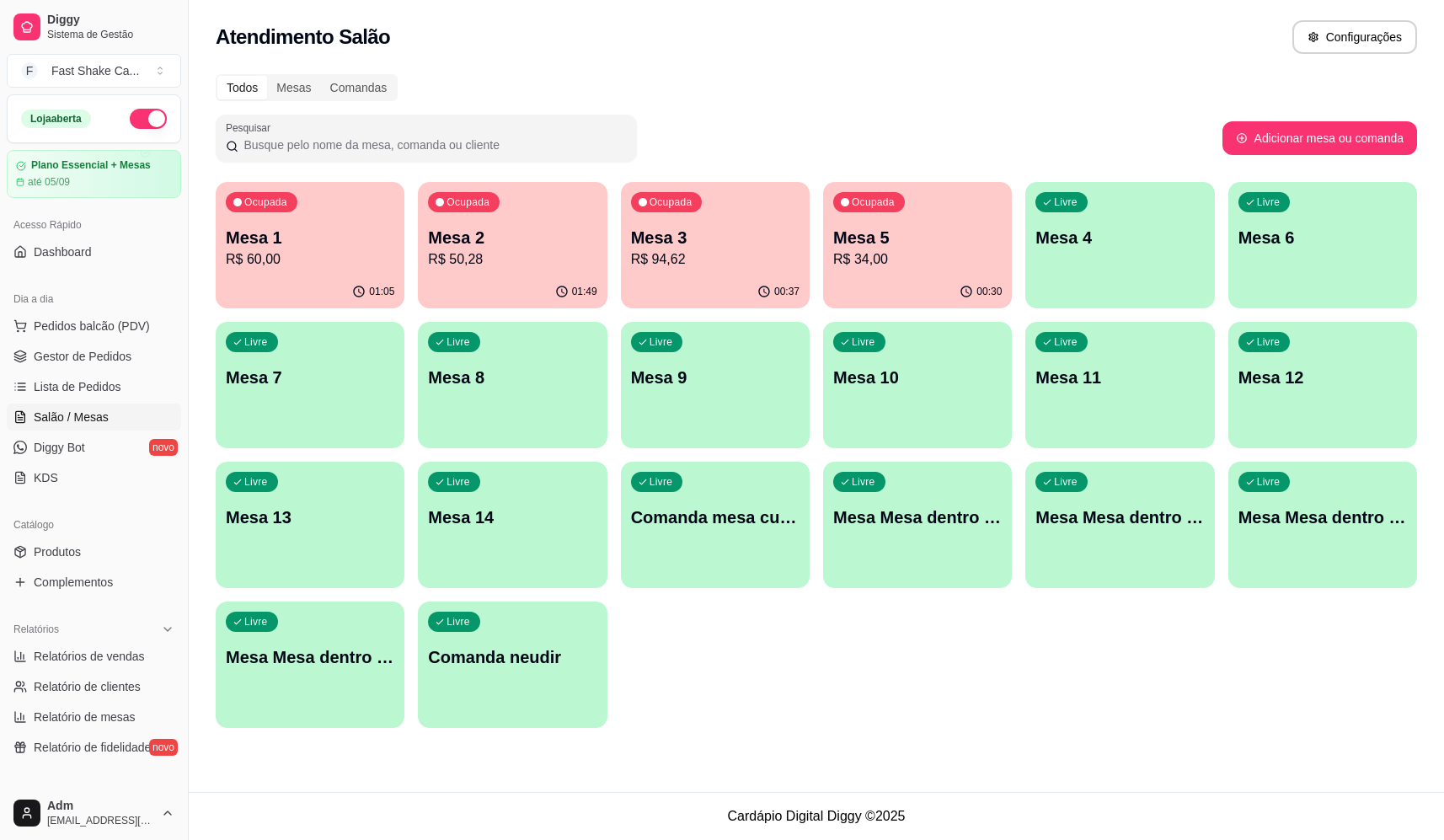
click at [571, 231] on p "Mesa 2" at bounding box center [512, 238] width 169 height 24
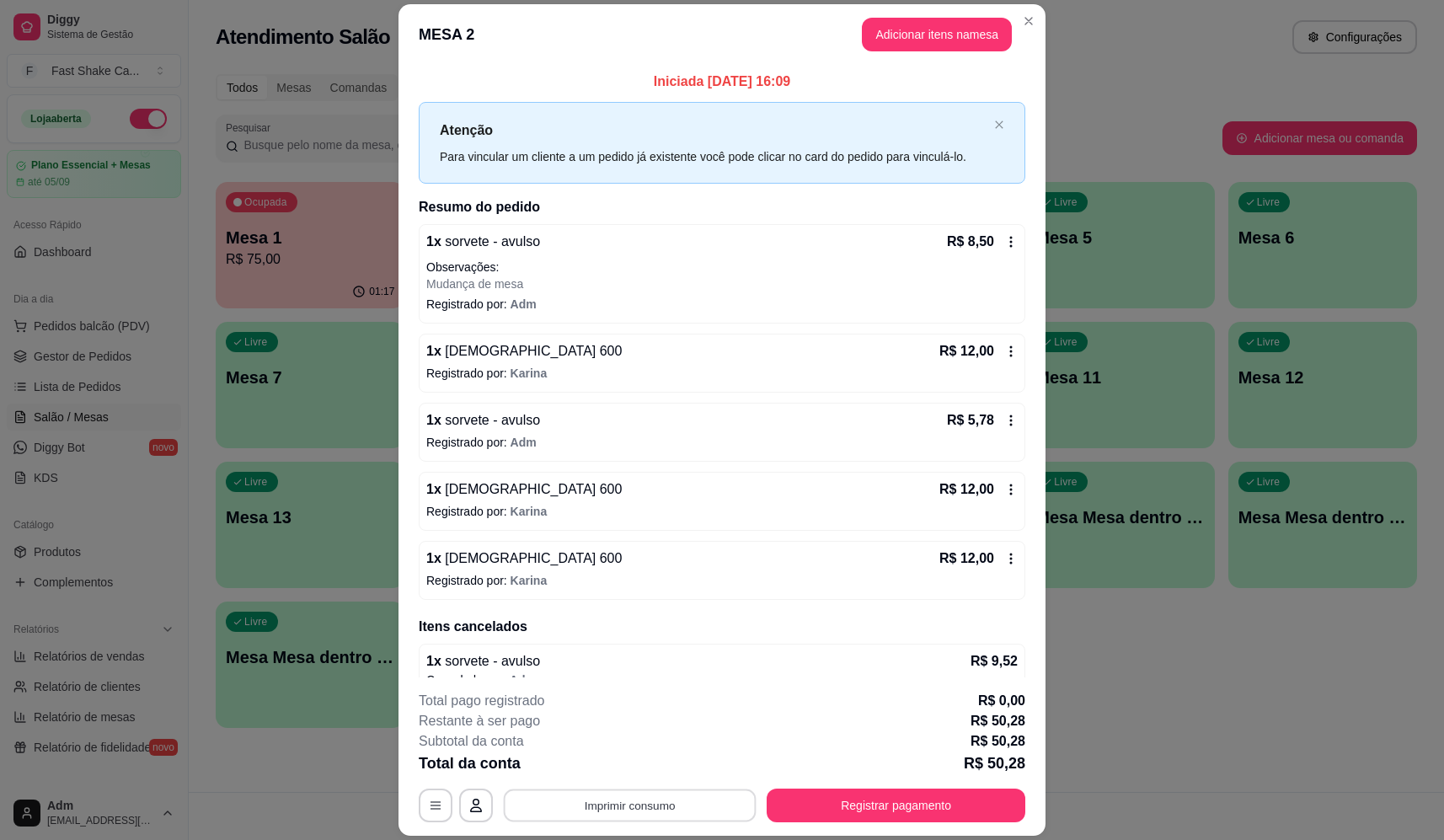
click at [647, 812] on button "Imprimir consumo" at bounding box center [630, 806] width 252 height 33
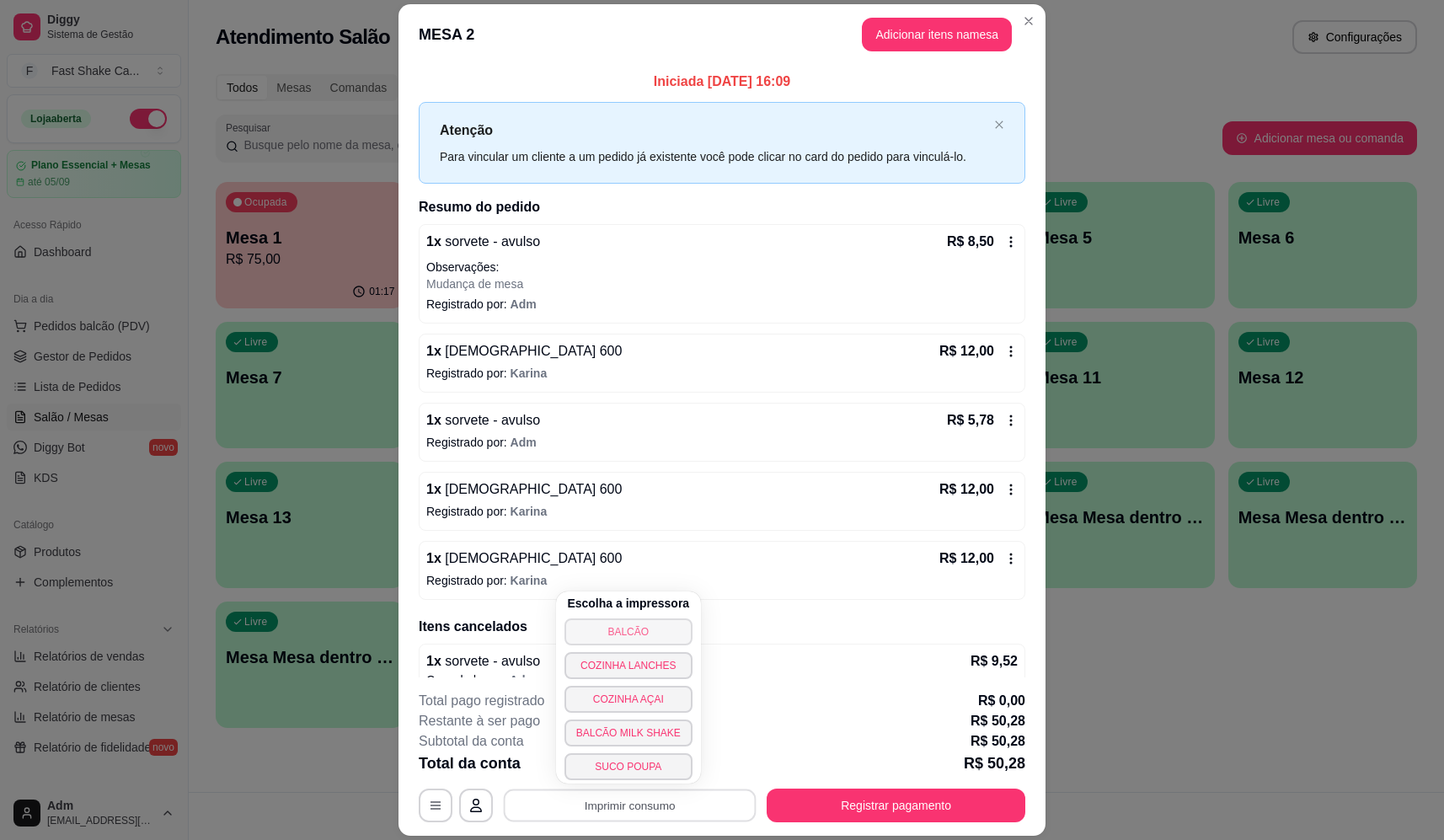
click at [639, 631] on button "BALCÃO" at bounding box center [629, 632] width 128 height 27
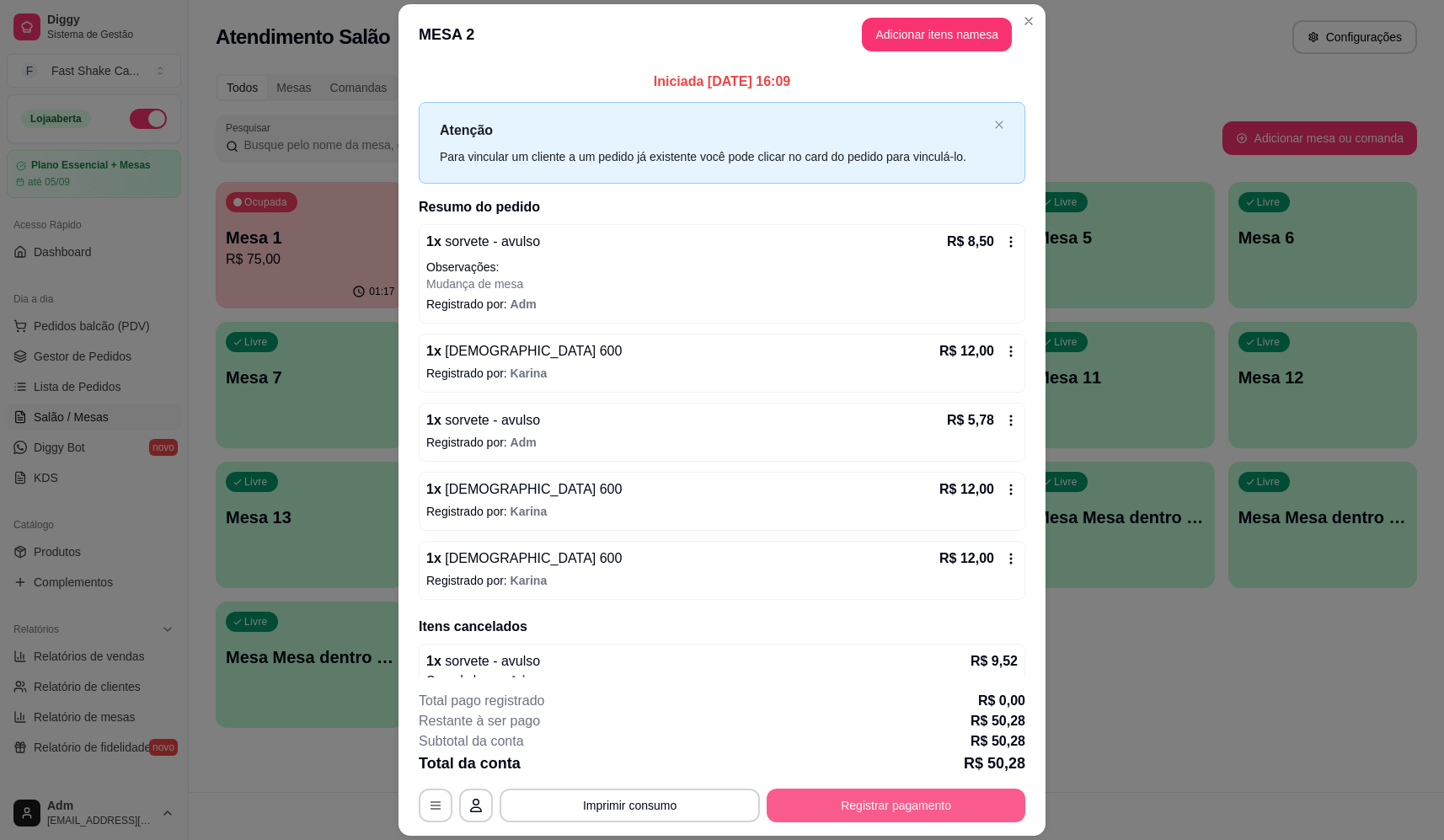
click at [845, 817] on button "Registrar pagamento" at bounding box center [896, 805] width 259 height 34
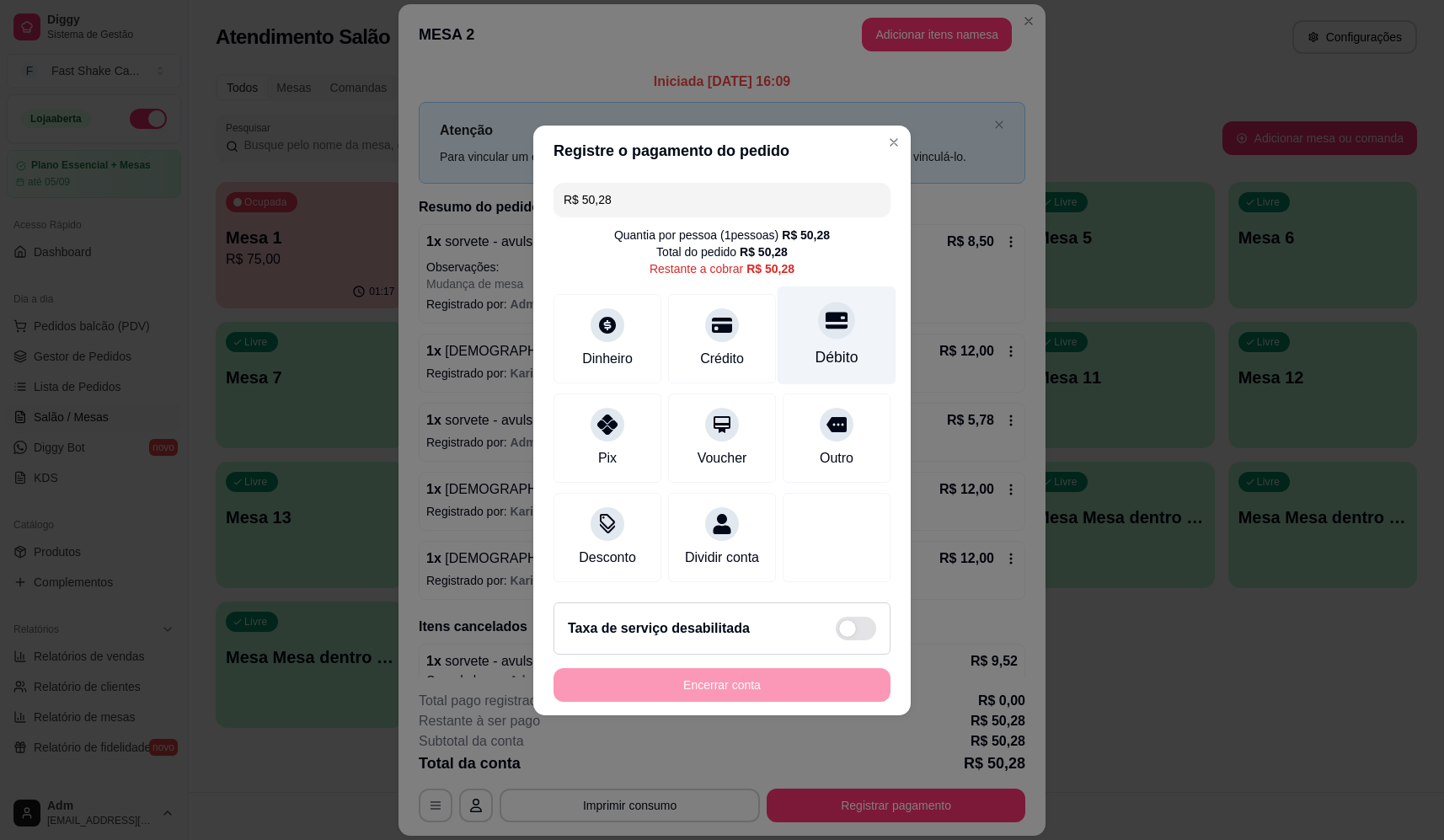
click at [827, 324] on div at bounding box center [836, 320] width 37 height 37
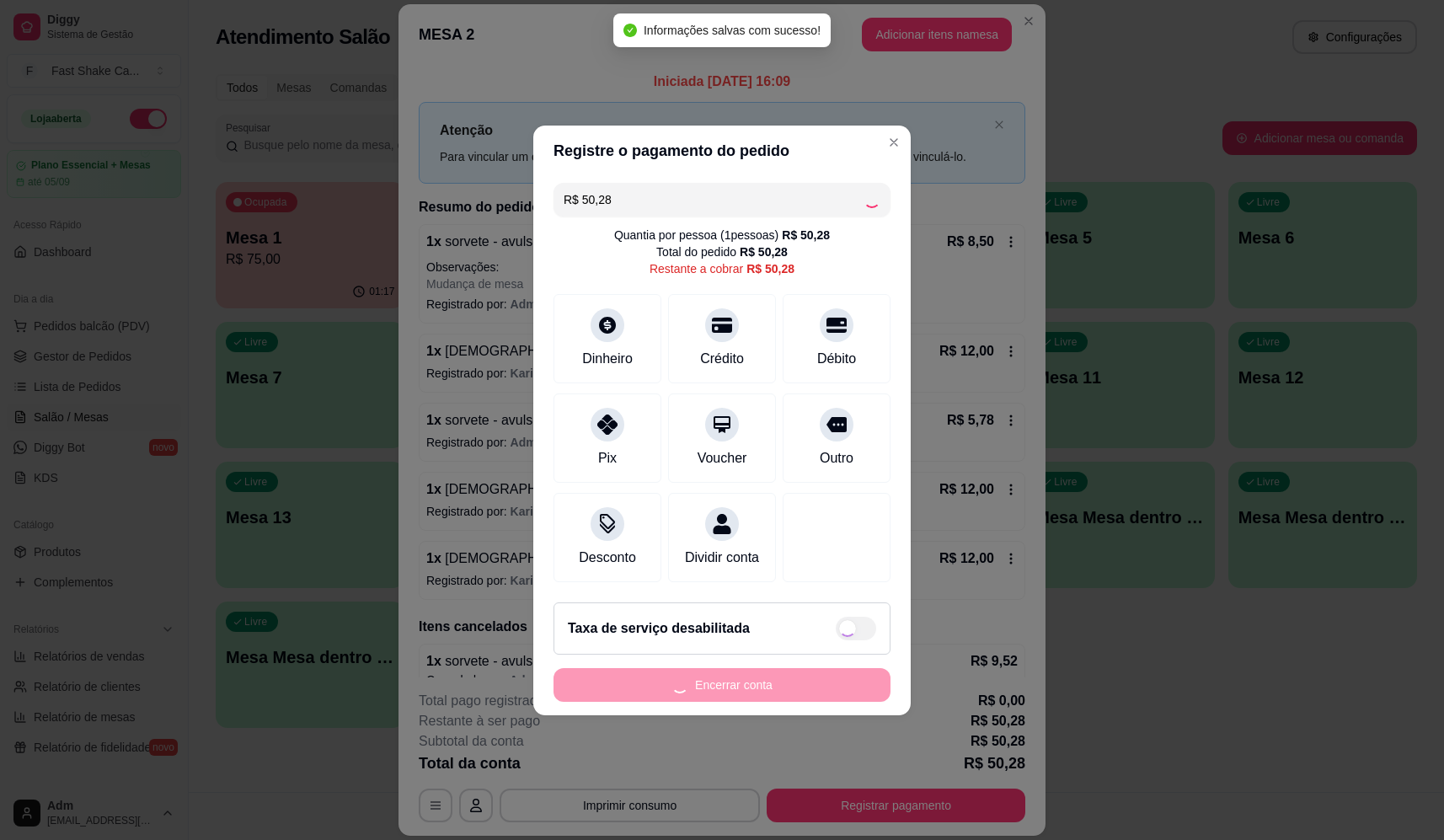
type input "R$ 0,00"
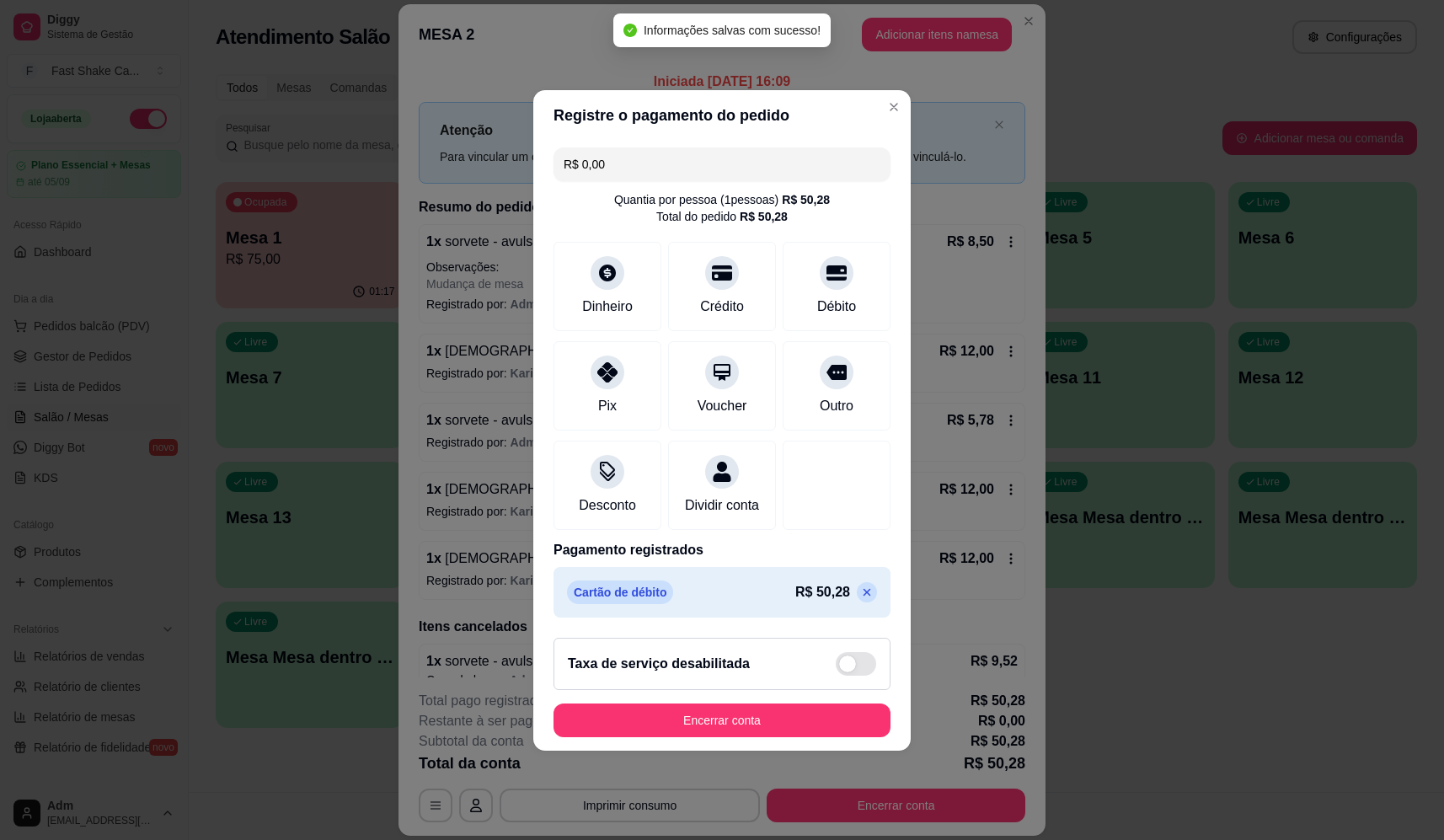
click at [770, 709] on footer "Taxa de serviço desabilitada Encerrar conta" at bounding box center [722, 687] width 377 height 127
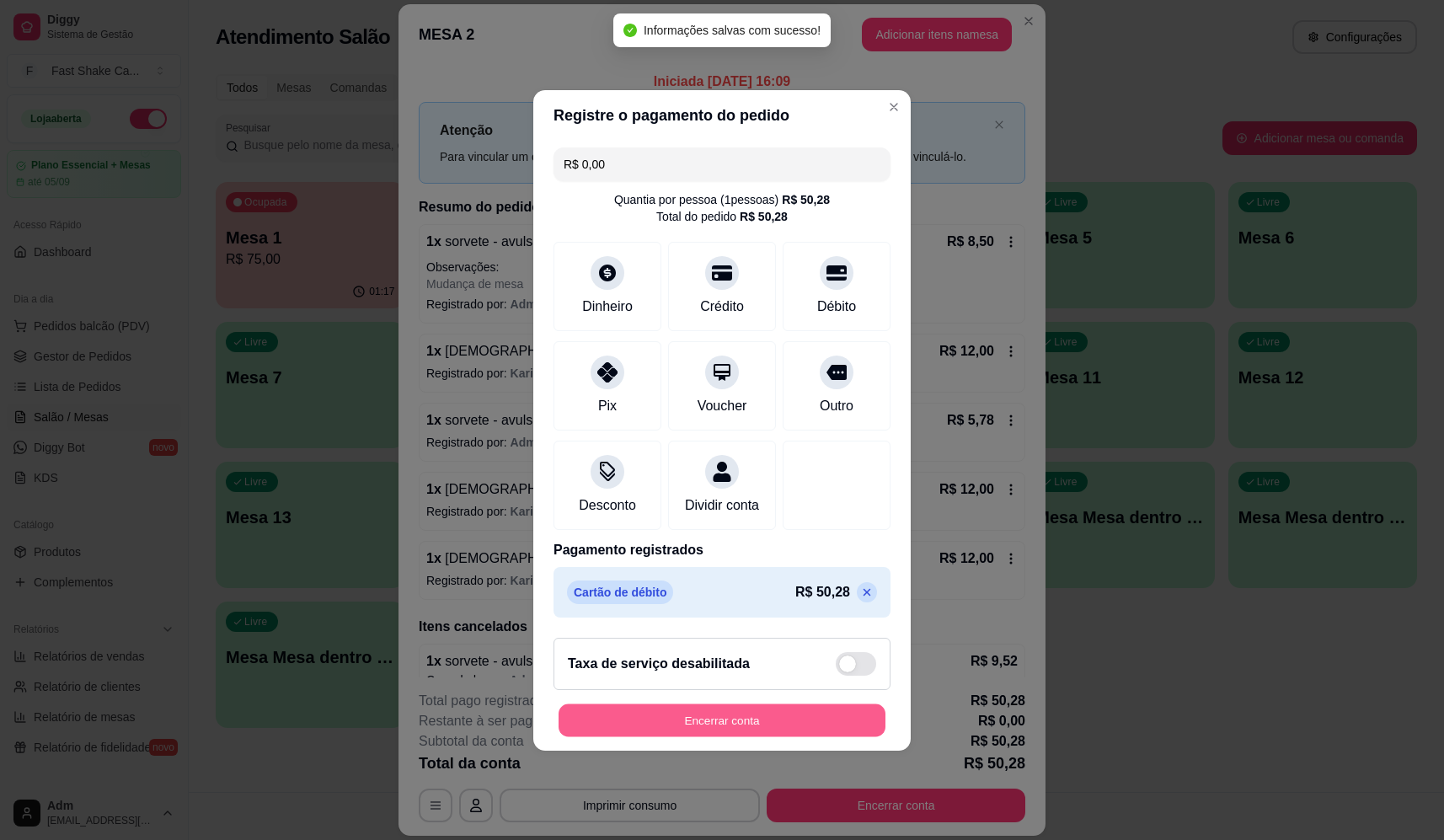
click at [776, 717] on button "Encerrar conta" at bounding box center [722, 720] width 327 height 33
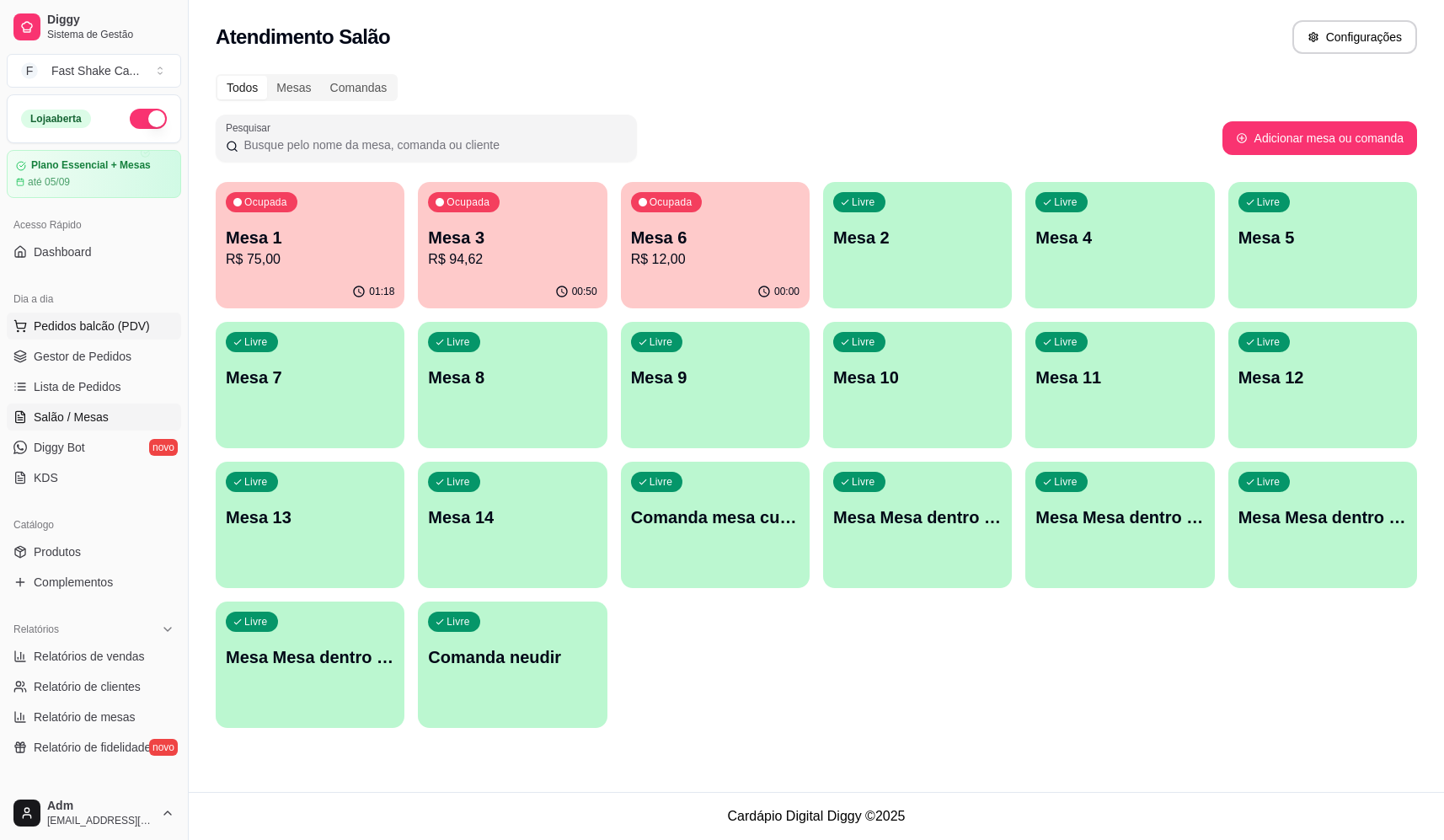
click at [114, 323] on span "Pedidos balcão (PDV)" at bounding box center [92, 326] width 117 height 16
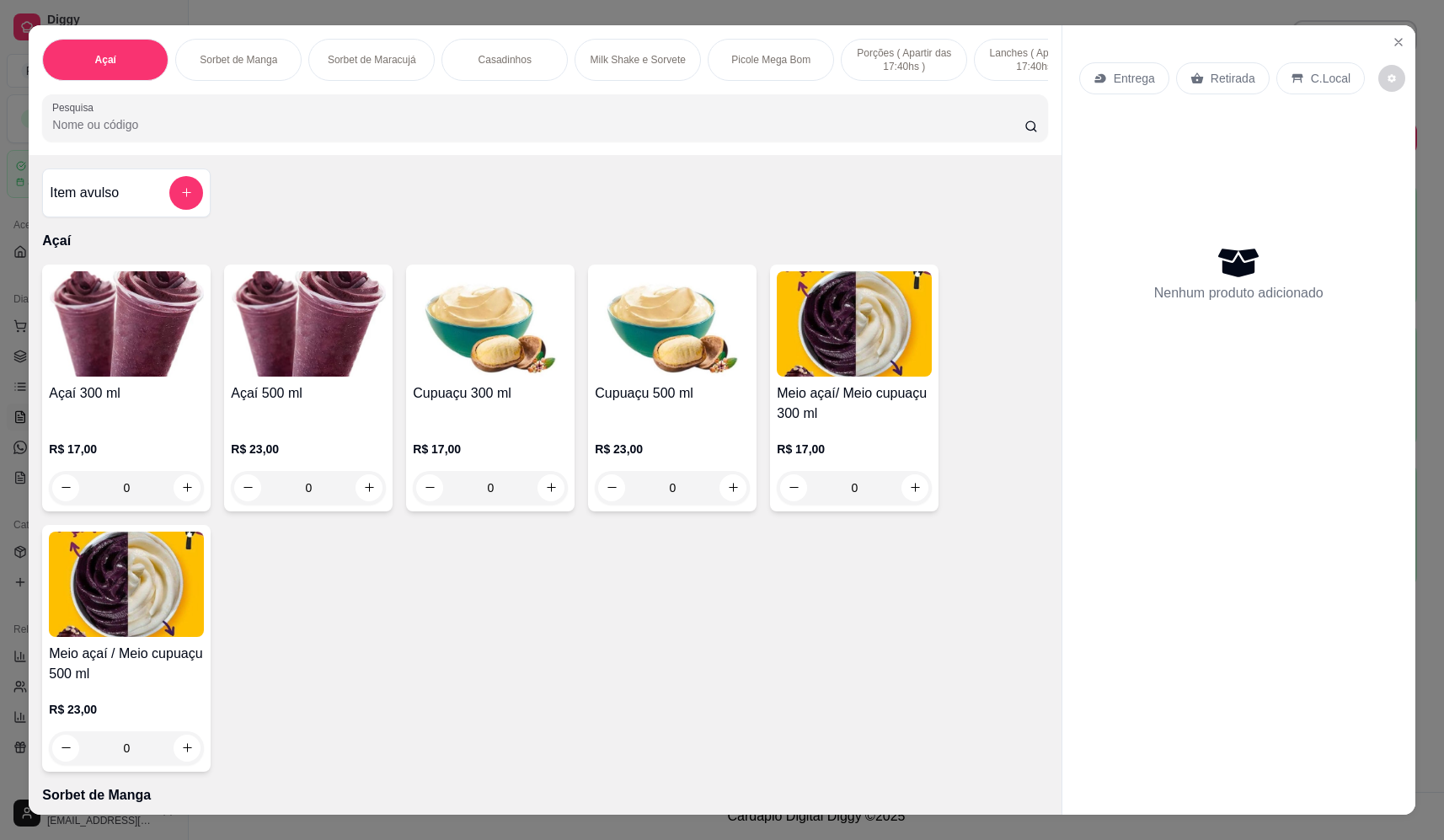
click at [325, 133] on input "Pesquisa" at bounding box center [538, 125] width 972 height 16
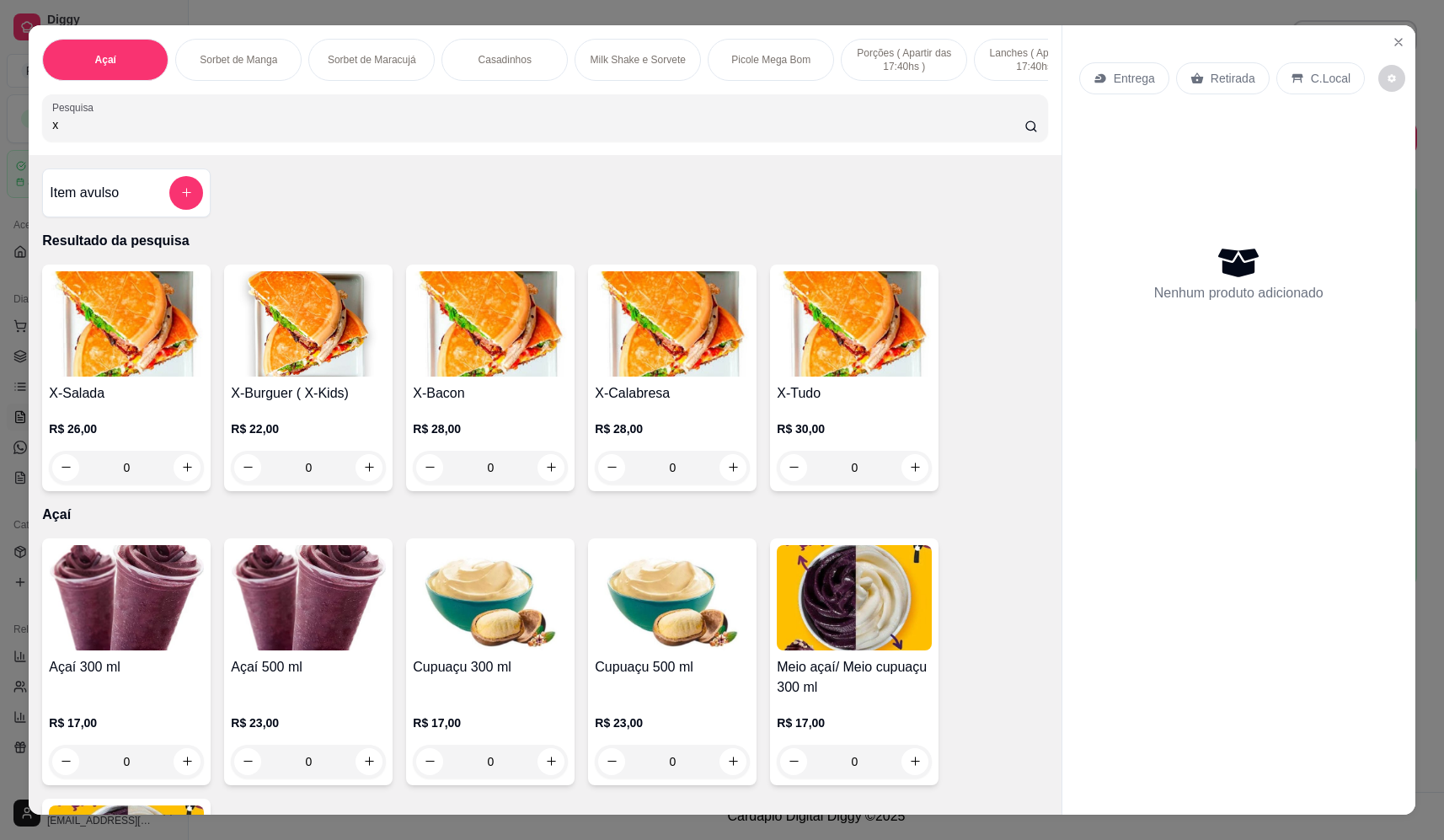
type input "x"
click at [177, 478] on div "0" at bounding box center [127, 467] width 155 height 34
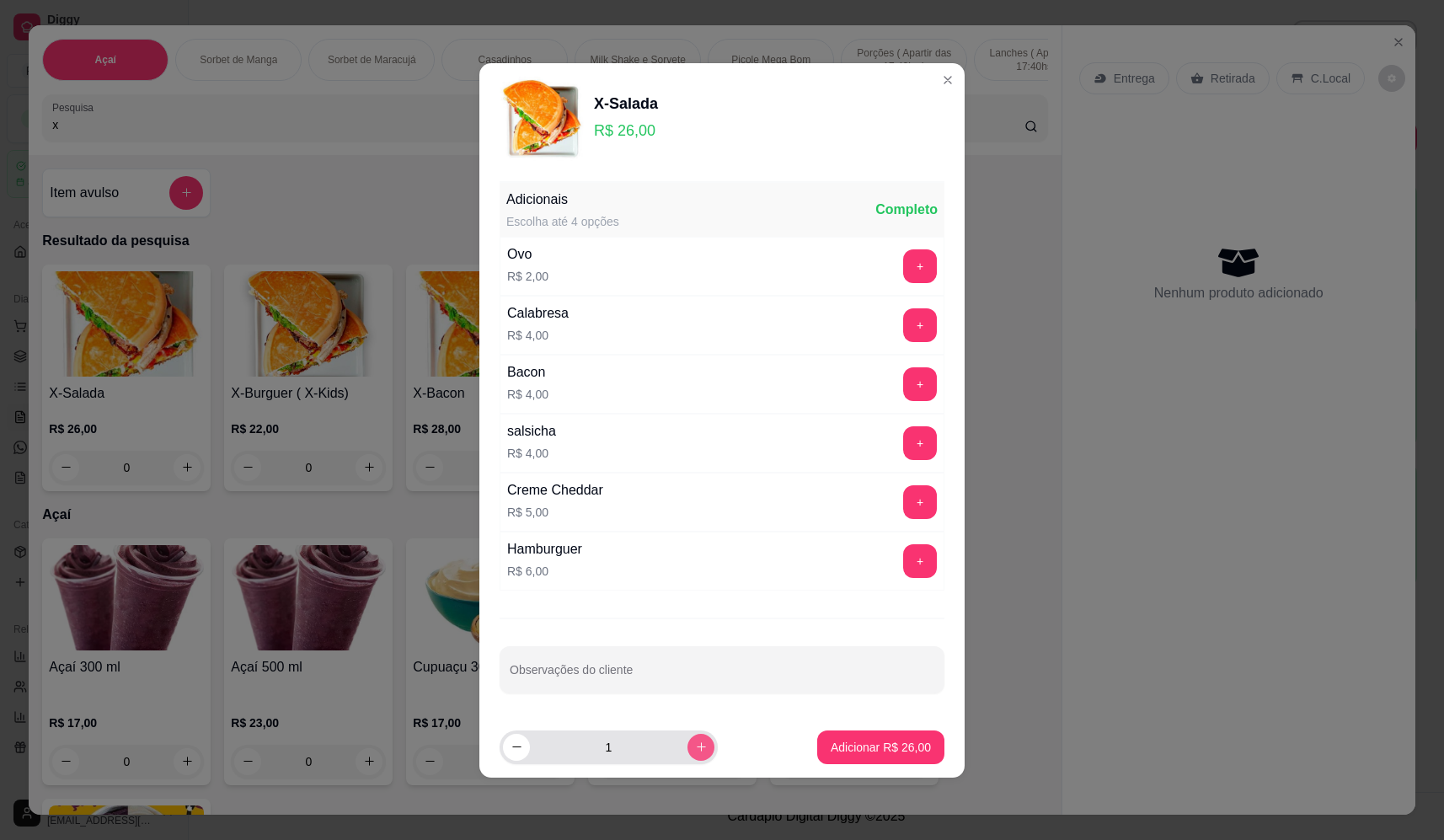
click at [695, 752] on icon "increase-product-quantity" at bounding box center [702, 747] width 13 height 13
type input "2"
click at [874, 746] on p "Adicionar R$ 52,00" at bounding box center [881, 747] width 100 height 16
type input "2"
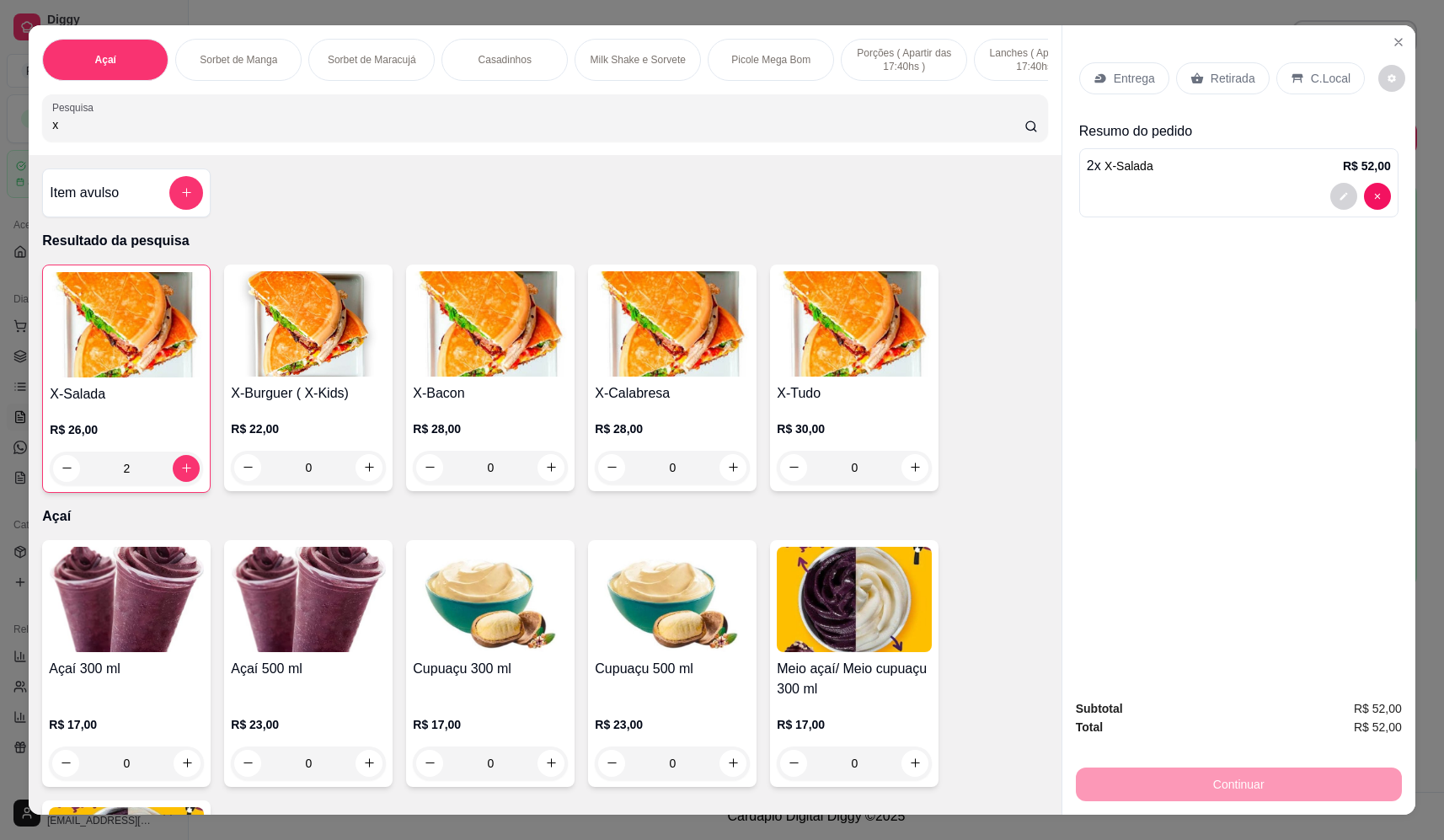
click at [1220, 74] on p "Retirada" at bounding box center [1233, 78] width 45 height 16
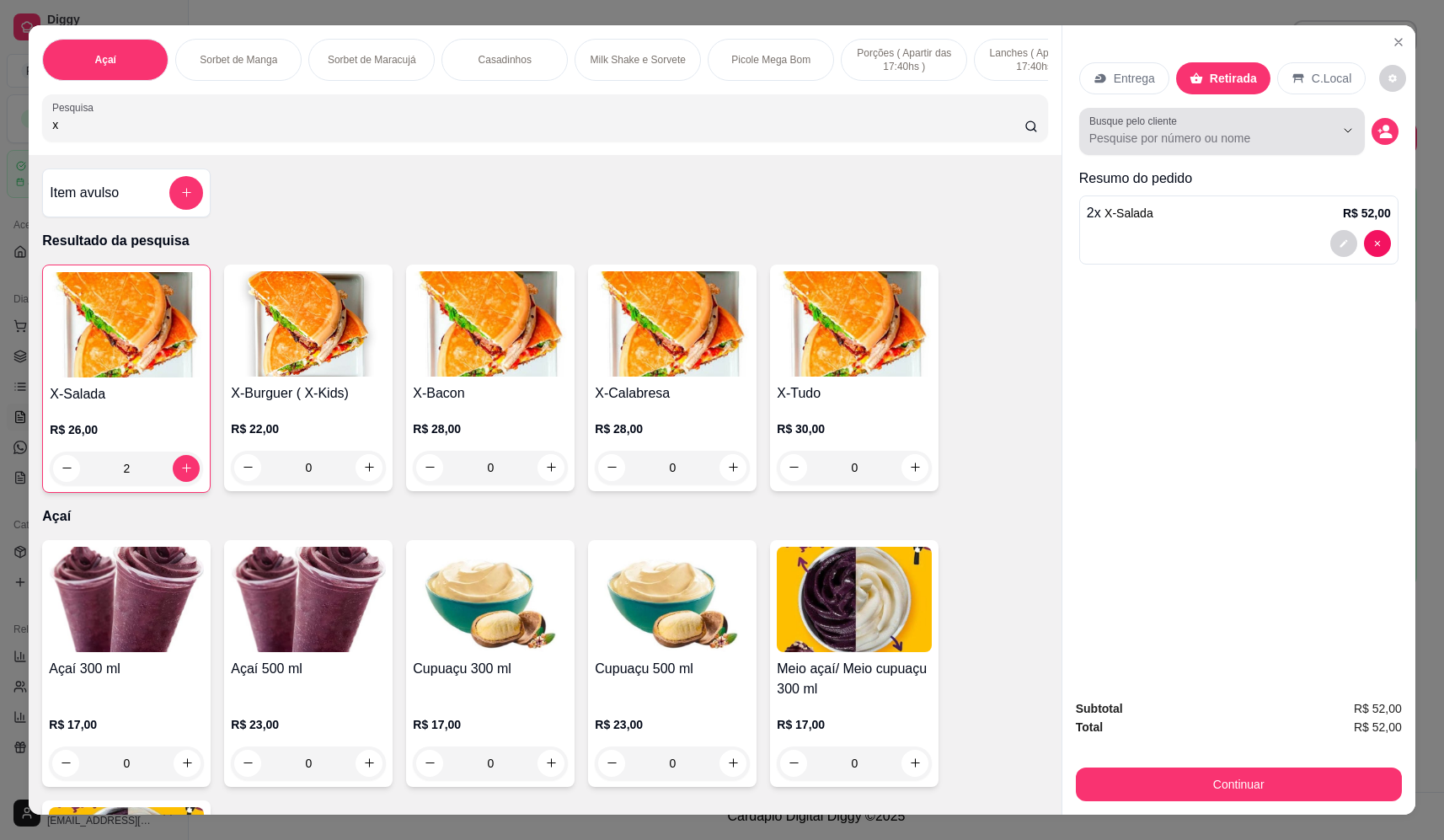
click at [1307, 138] on div at bounding box center [1334, 130] width 54 height 32
type input "Marta Possamai"
click at [1183, 376] on div "Entrega Retirada C.Local Busque pelo cliente Marta Possamai Resumo do pedido 2 …" at bounding box center [1238, 355] width 353 height 661
click at [1254, 125] on div at bounding box center [1222, 131] width 265 height 34
type input "m"
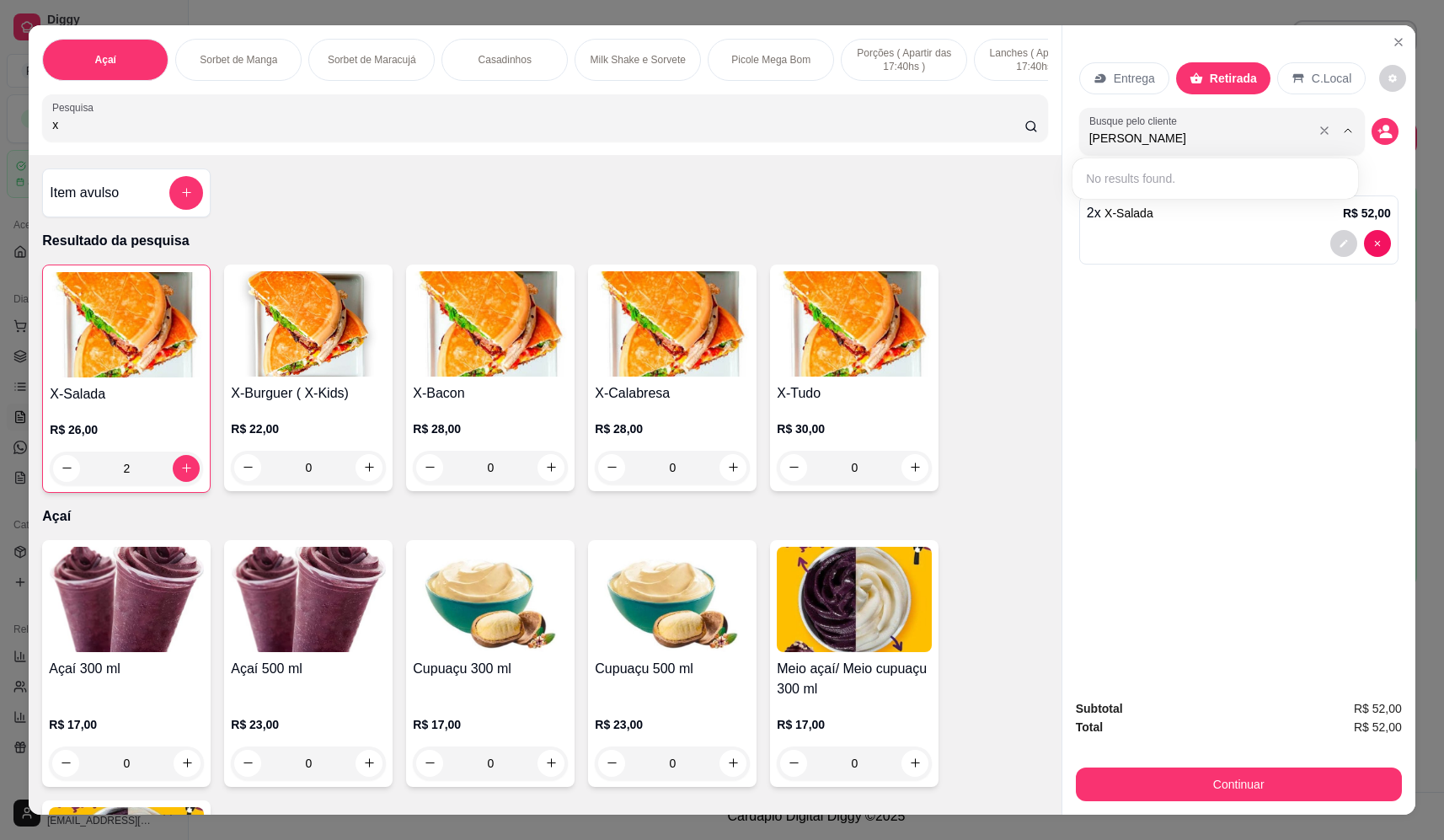
type input "Marta possamai"
click at [1266, 131] on input "Busque pelo cliente" at bounding box center [1199, 138] width 219 height 16
type input "Marta Possamai"
click at [1383, 128] on circle "decrease-product-quantity" at bounding box center [1386, 128] width 6 height 6
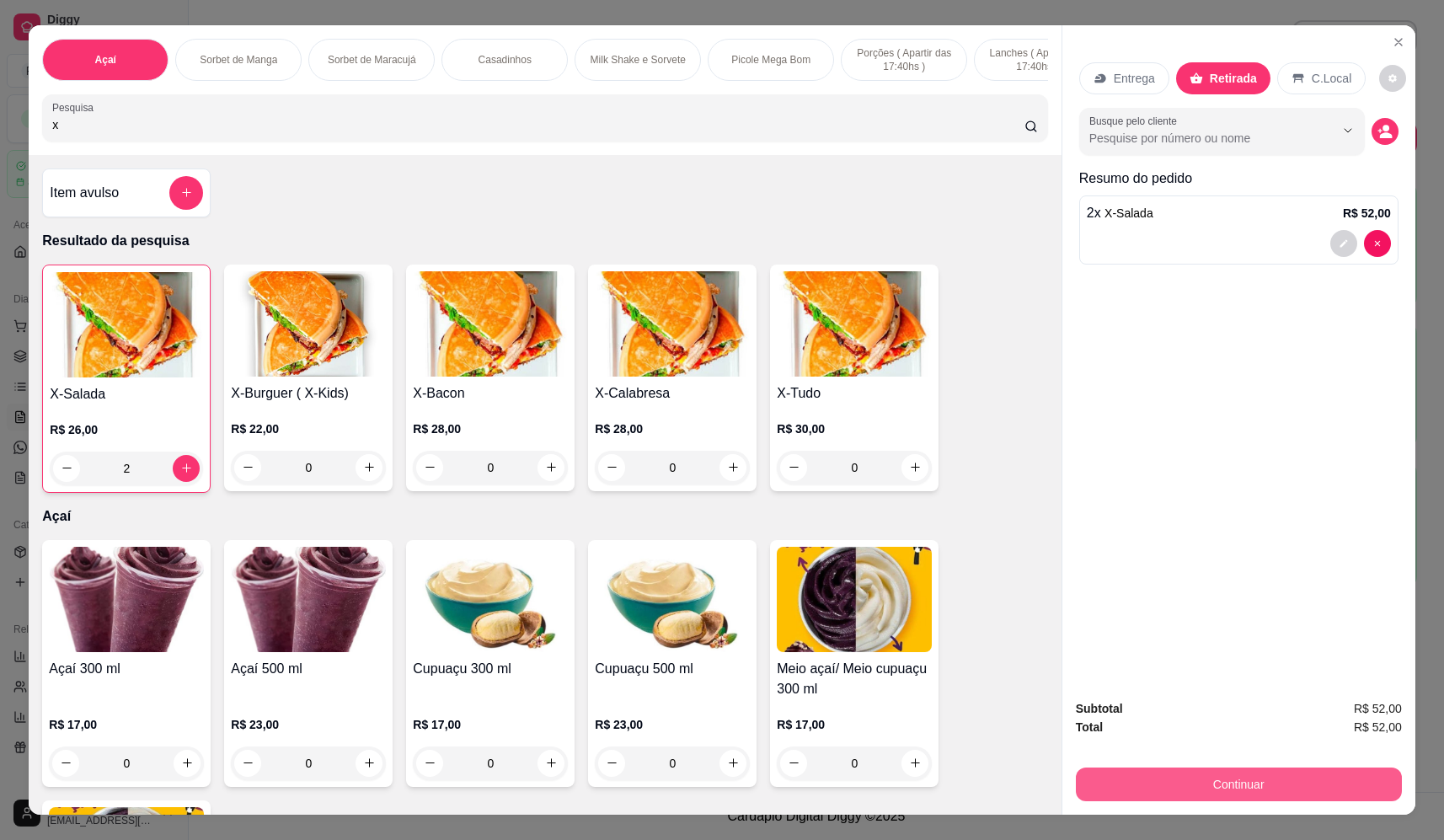
click at [1272, 784] on button "Continuar" at bounding box center [1239, 784] width 326 height 34
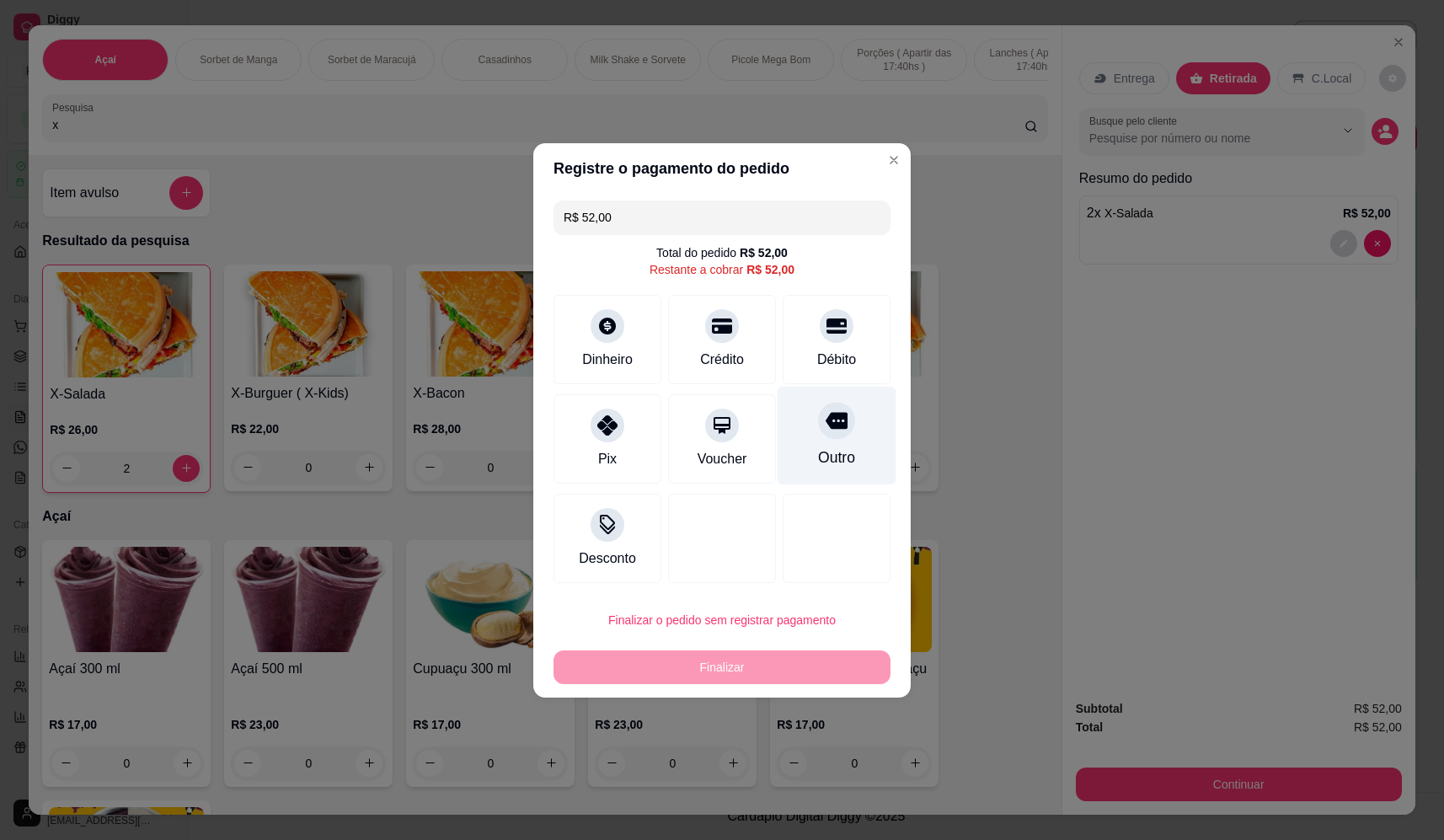
click at [824, 438] on div at bounding box center [836, 420] width 37 height 37
type input "R$ 0,00"
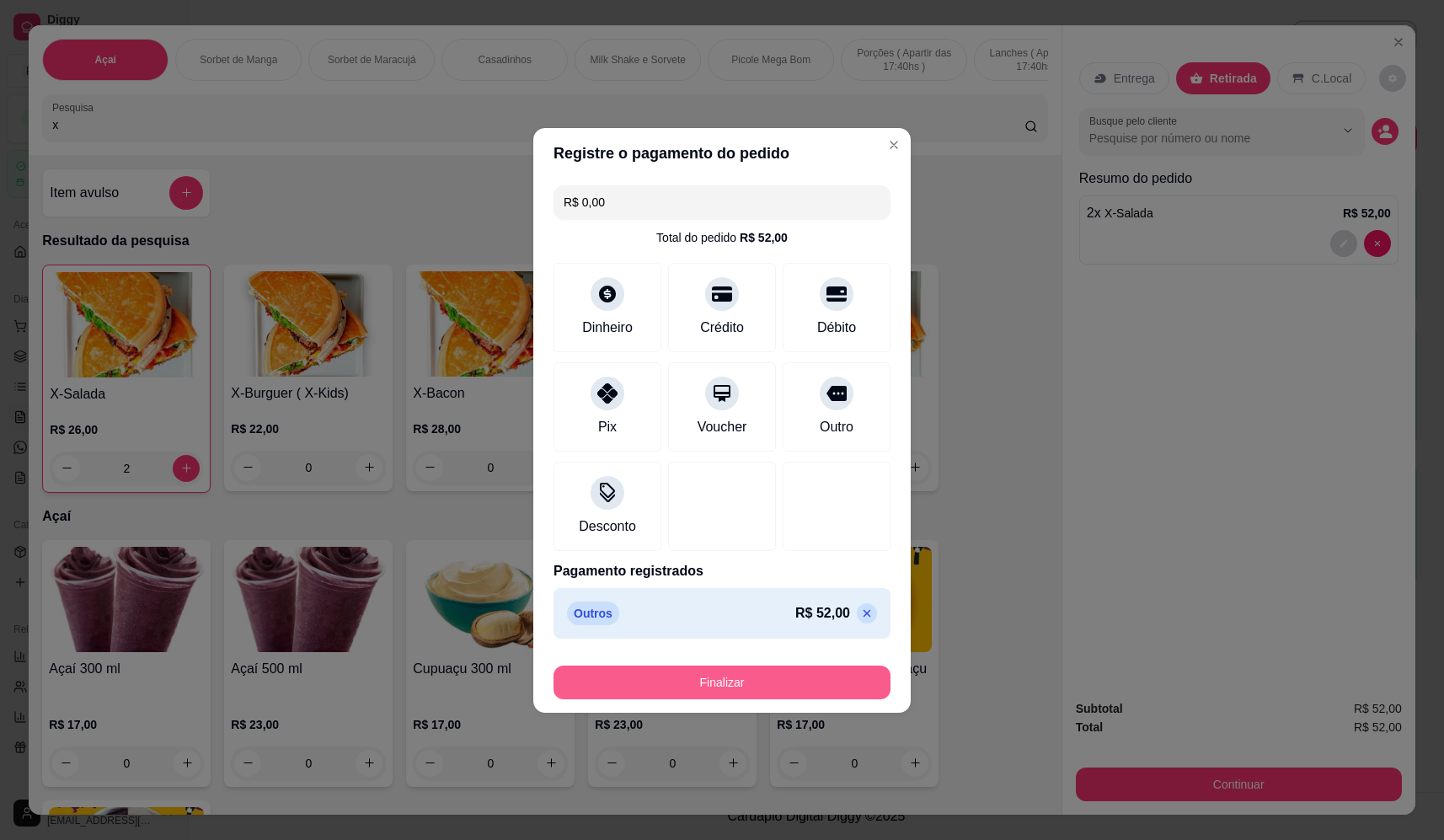
click at [702, 689] on button "Finalizar" at bounding box center [722, 682] width 337 height 34
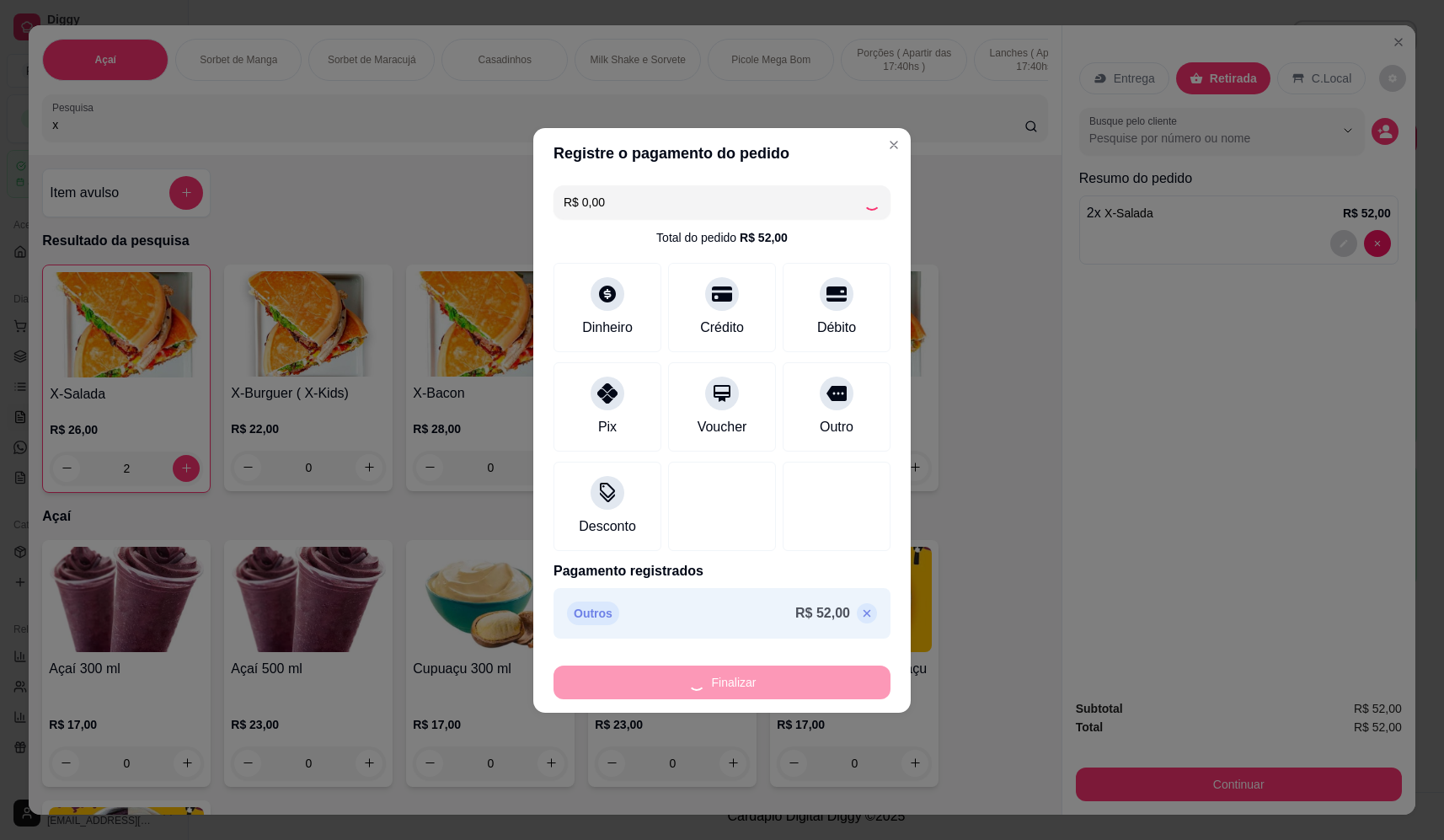
type input "0"
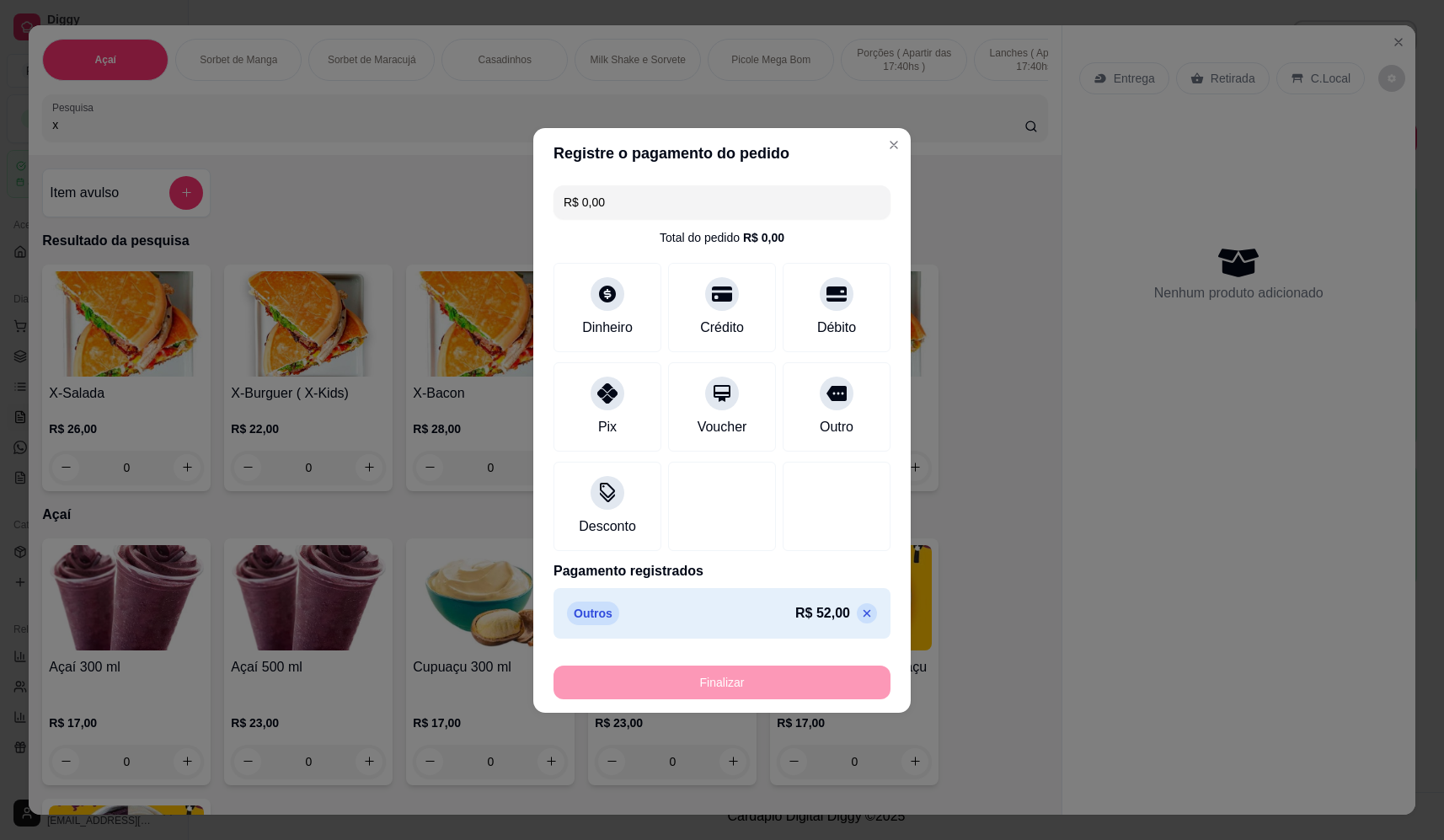
type input "-R$ 52,00"
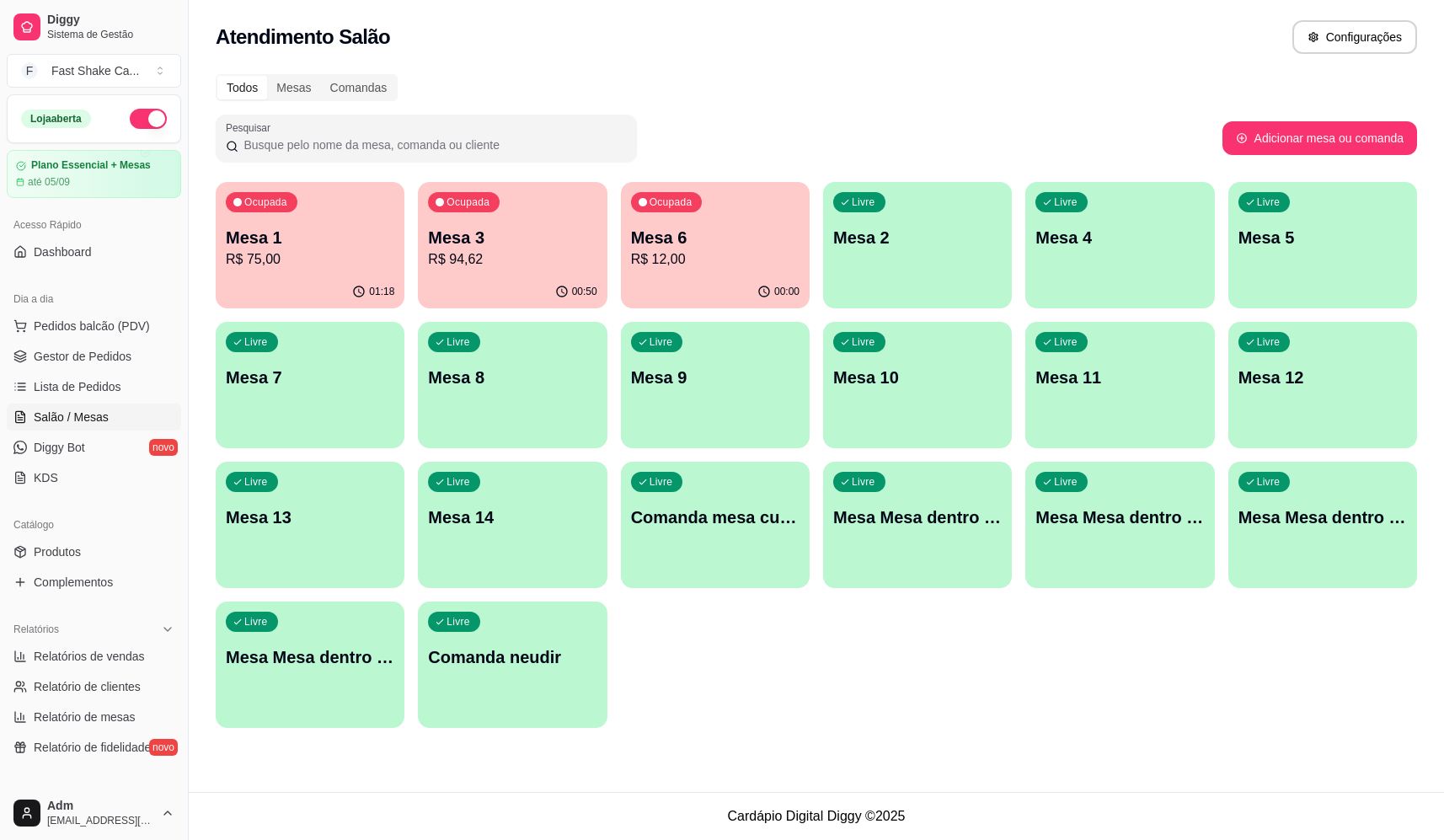
click at [521, 262] on p "R$ 94,62" at bounding box center [512, 260] width 169 height 20
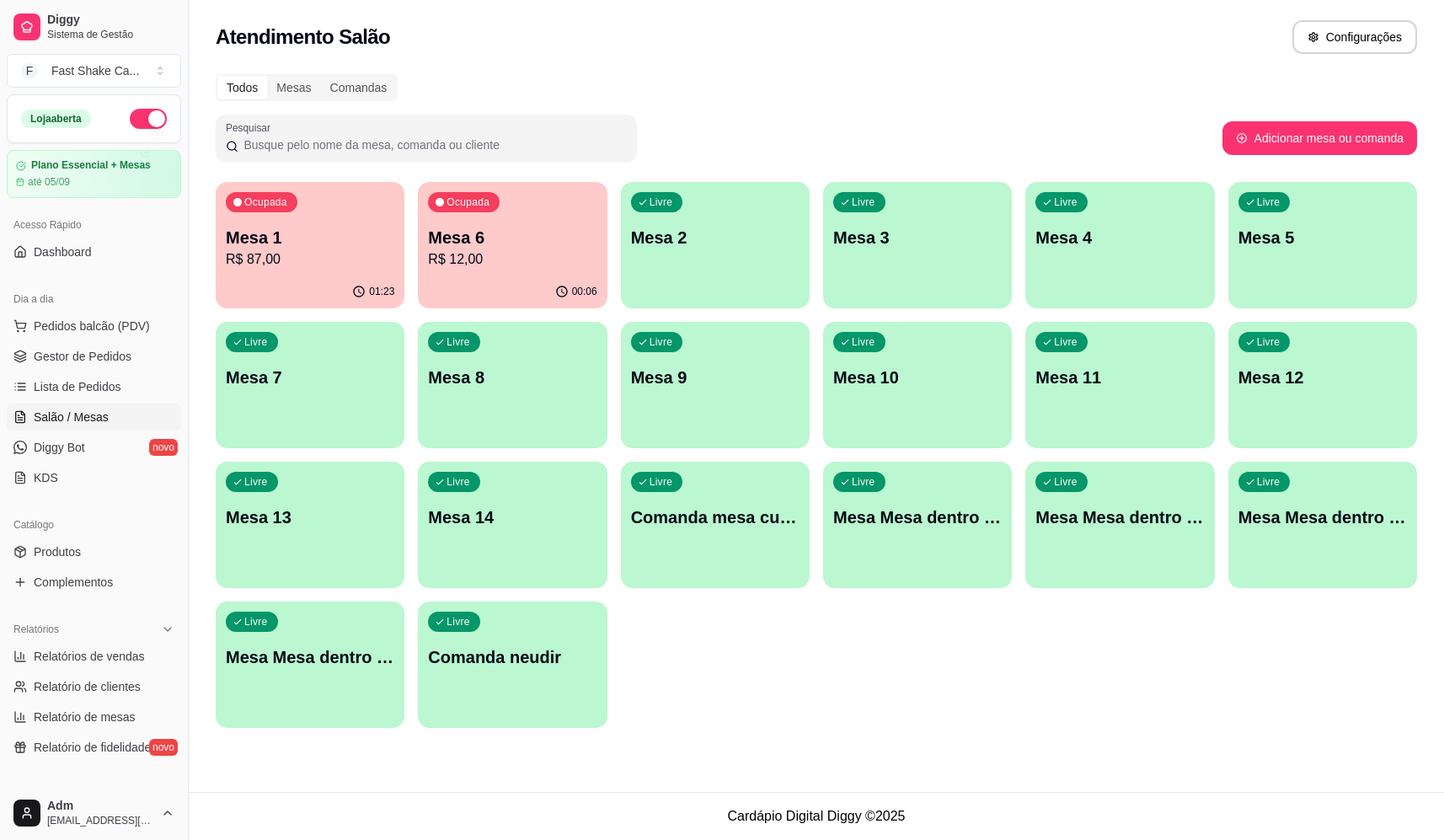
click at [300, 247] on p "Mesa 1" at bounding box center [310, 238] width 169 height 24
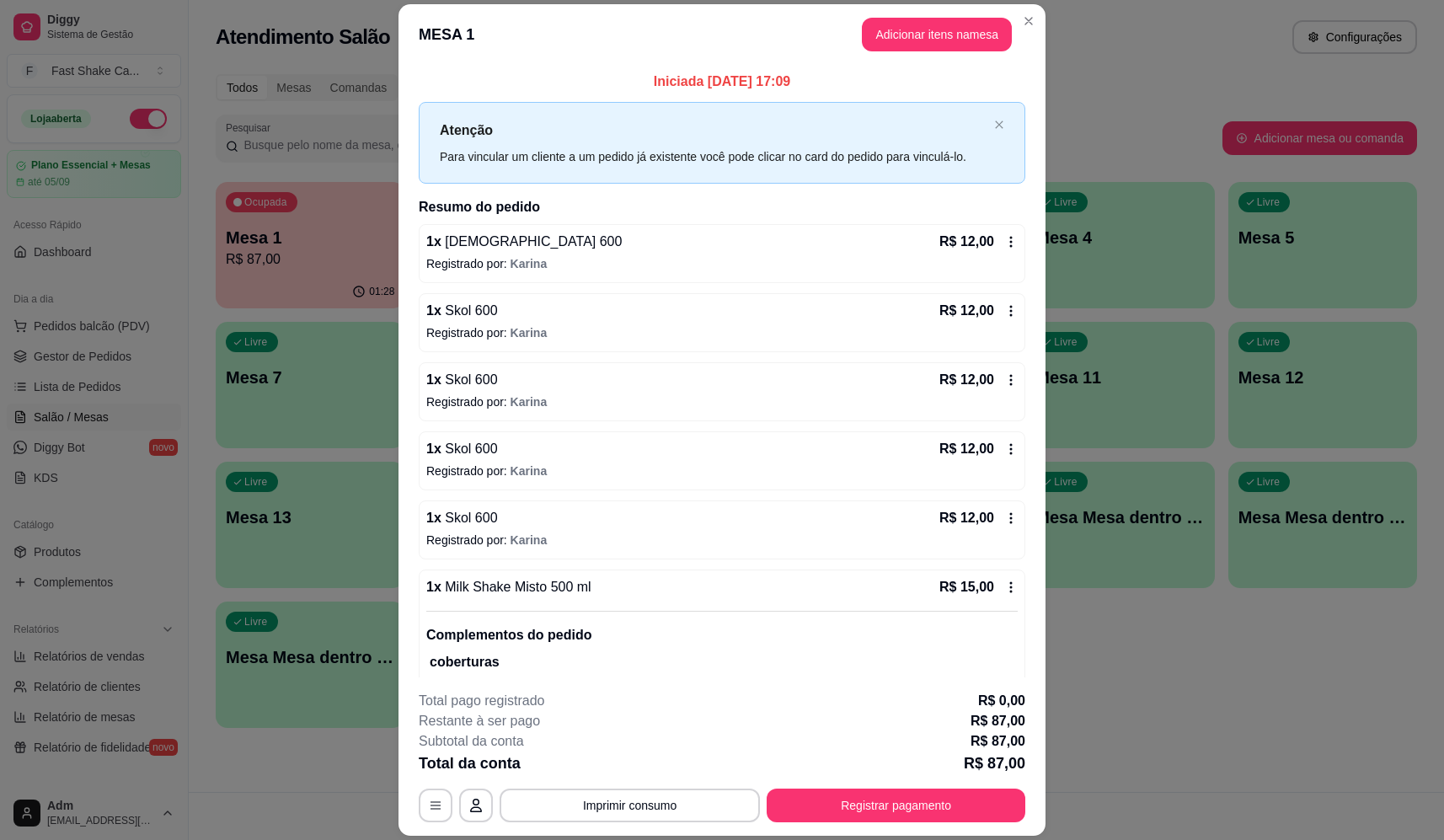
click at [602, 580] on div "1 x Milk Shake Misto 500 ml R$ 15,00" at bounding box center [722, 587] width 591 height 20
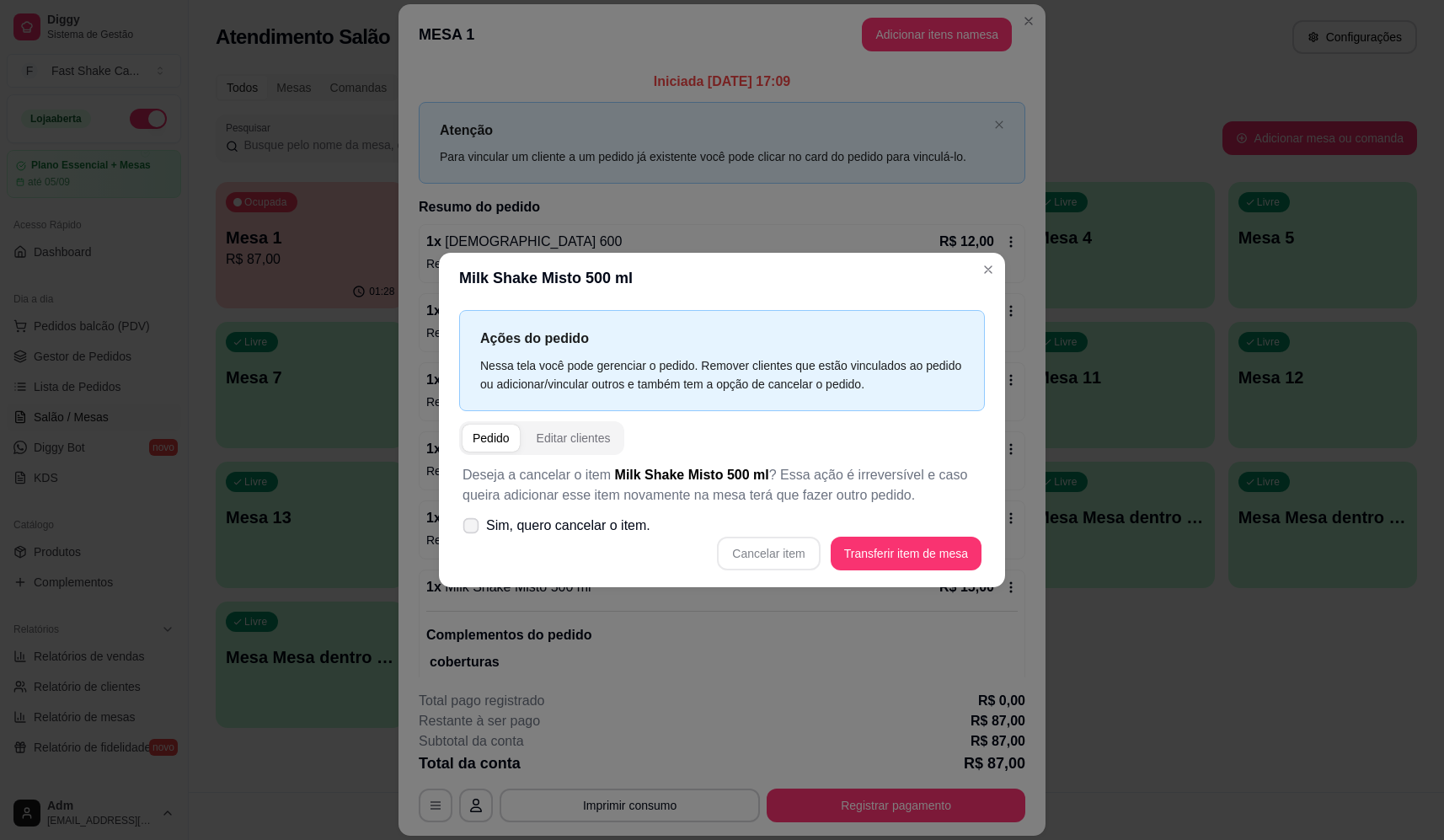
click at [621, 527] on span "Sim, quero cancelar o item." at bounding box center [568, 526] width 164 height 20
click at [473, 528] on input "Sim, quero cancelar o item." at bounding box center [467, 534] width 11 height 11
checkbox input "true"
click at [772, 556] on button "Cancelar item" at bounding box center [768, 553] width 103 height 34
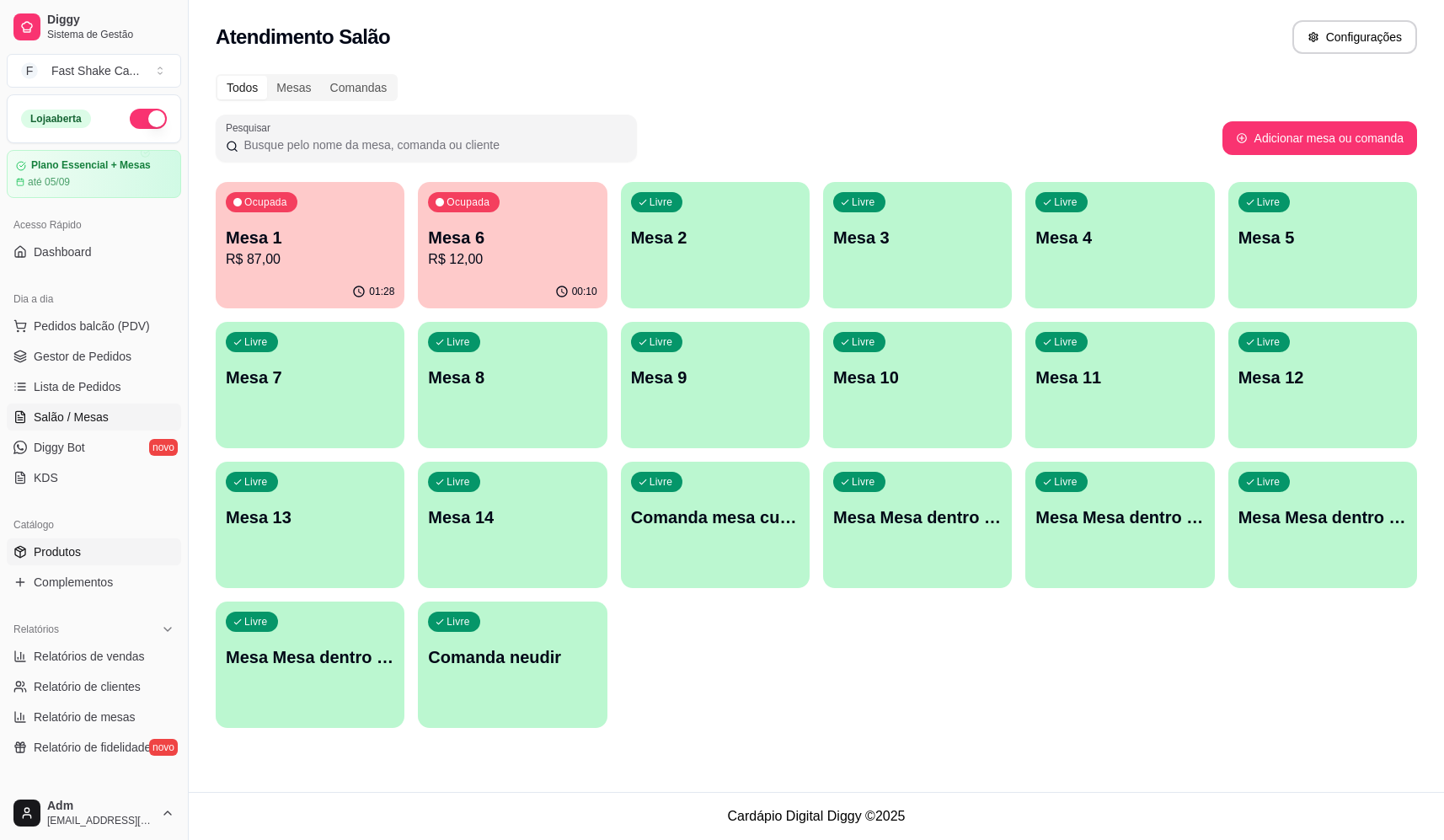
drag, startPoint x: 70, startPoint y: 563, endPoint x: 62, endPoint y: 554, distance: 12.0
click at [70, 563] on link "Produtos" at bounding box center [93, 552] width 174 height 27
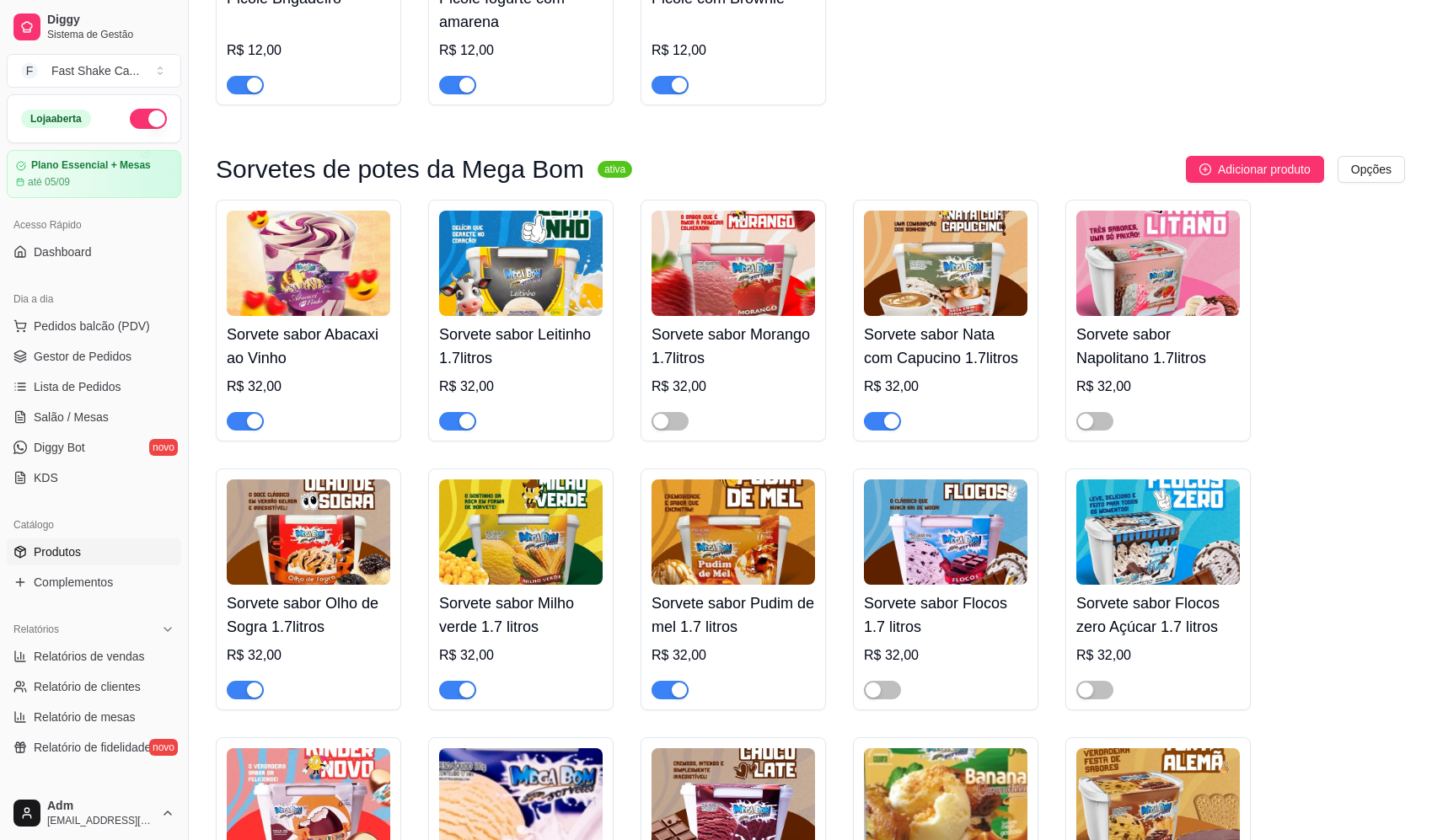
scroll to position [3876, 0]
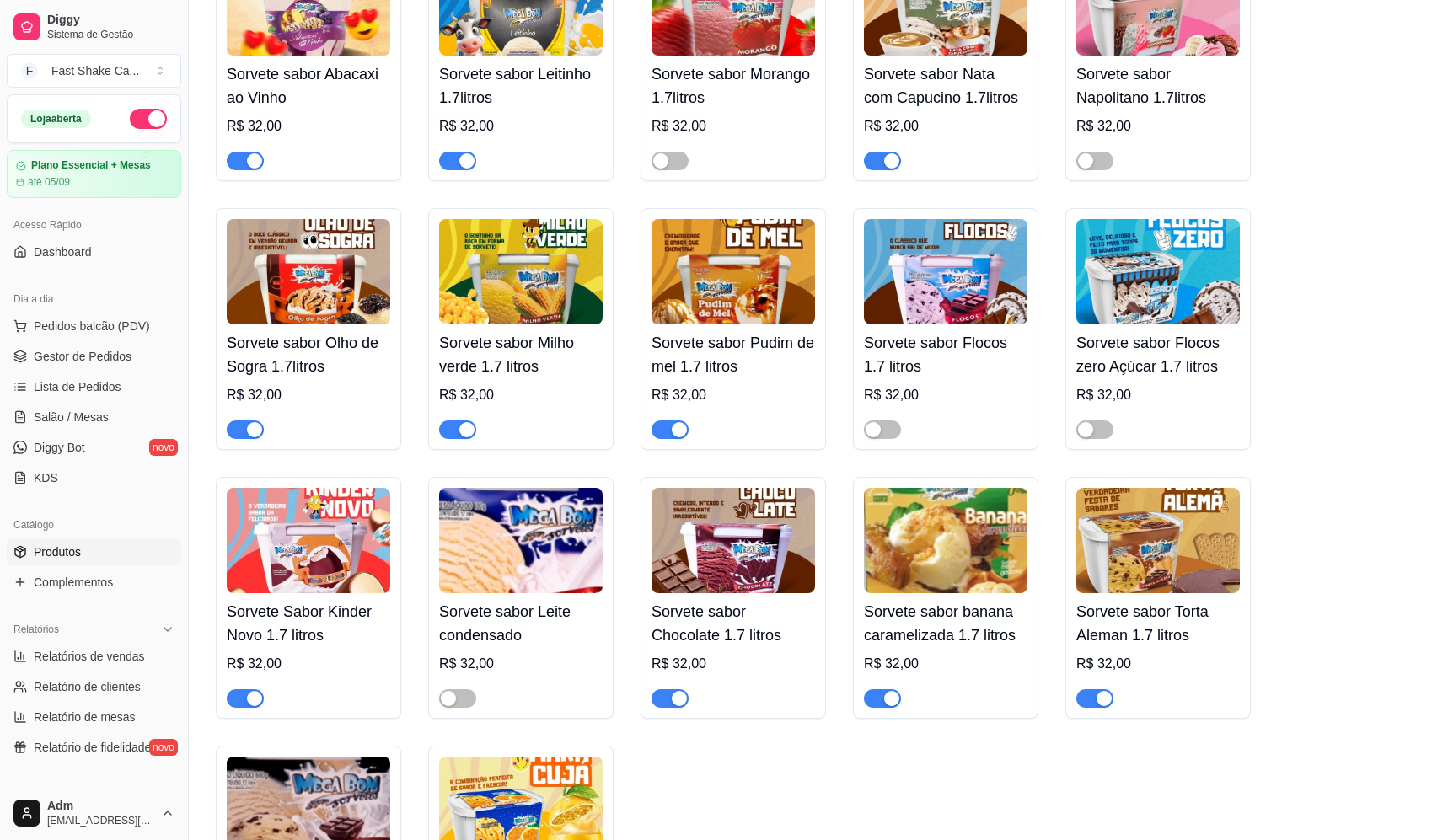
click at [253, 706] on div "button" at bounding box center [254, 698] width 15 height 15
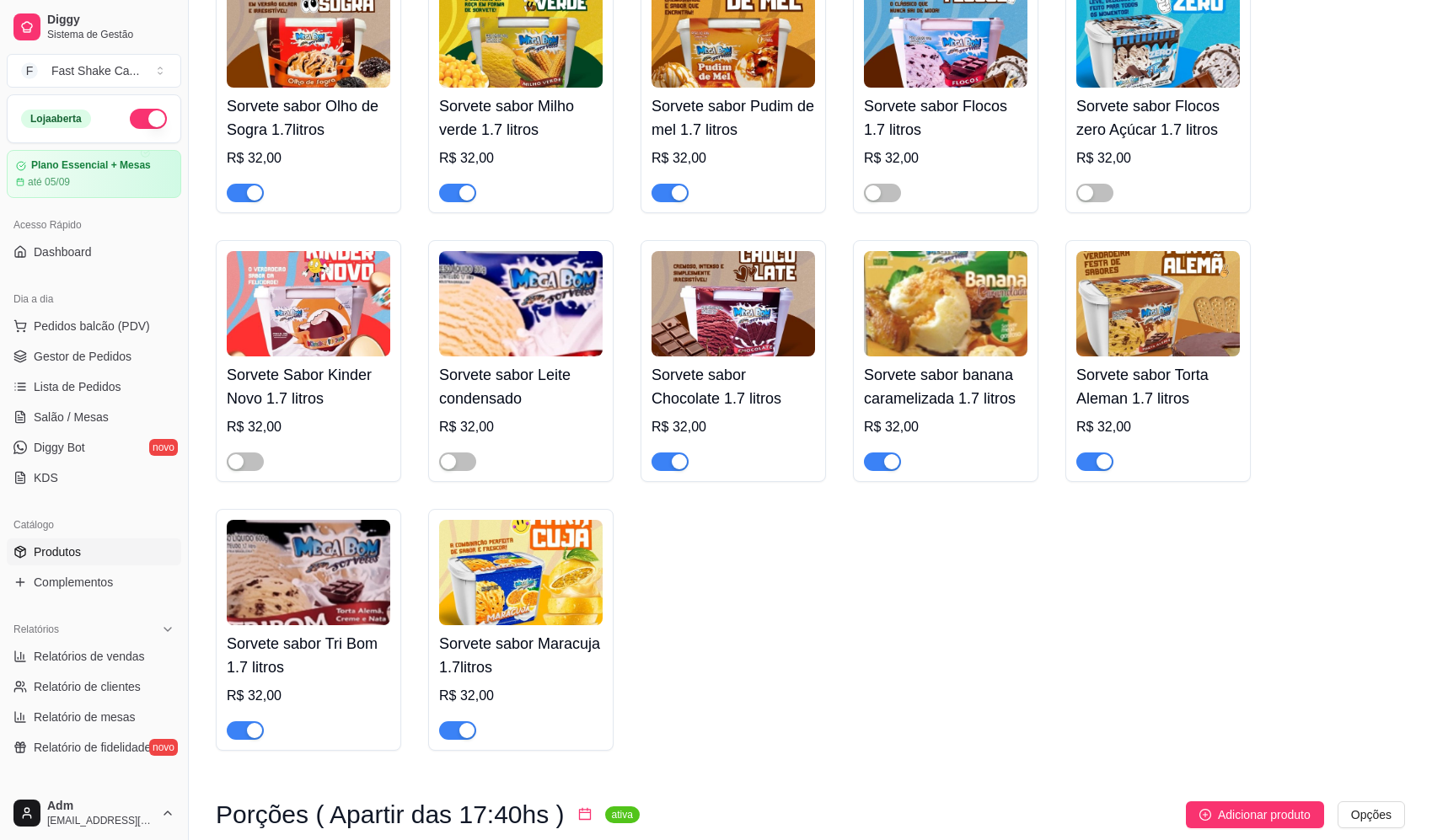
scroll to position [4128, 0]
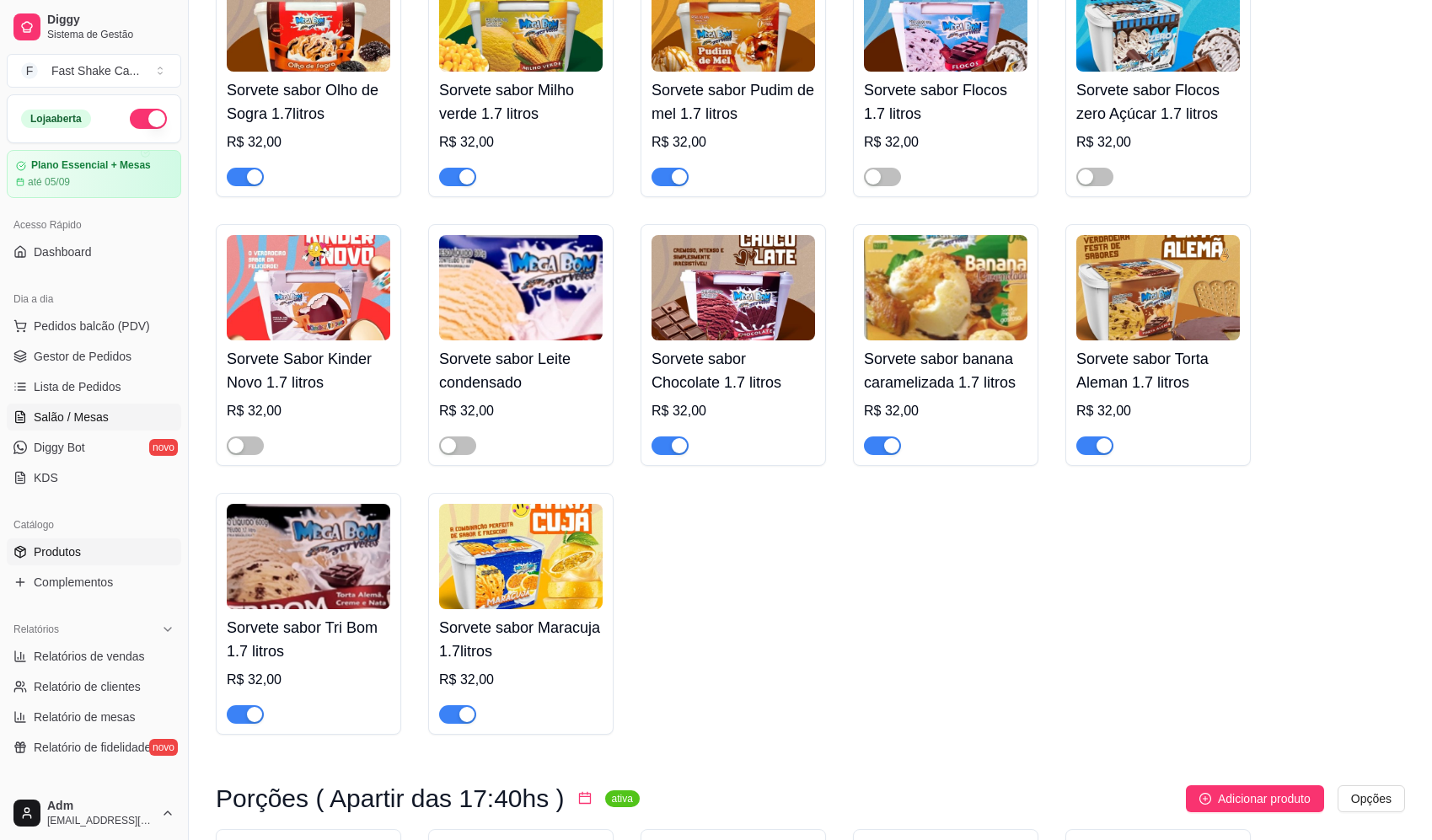
click at [81, 428] on link "Salão / Mesas" at bounding box center [93, 417] width 174 height 27
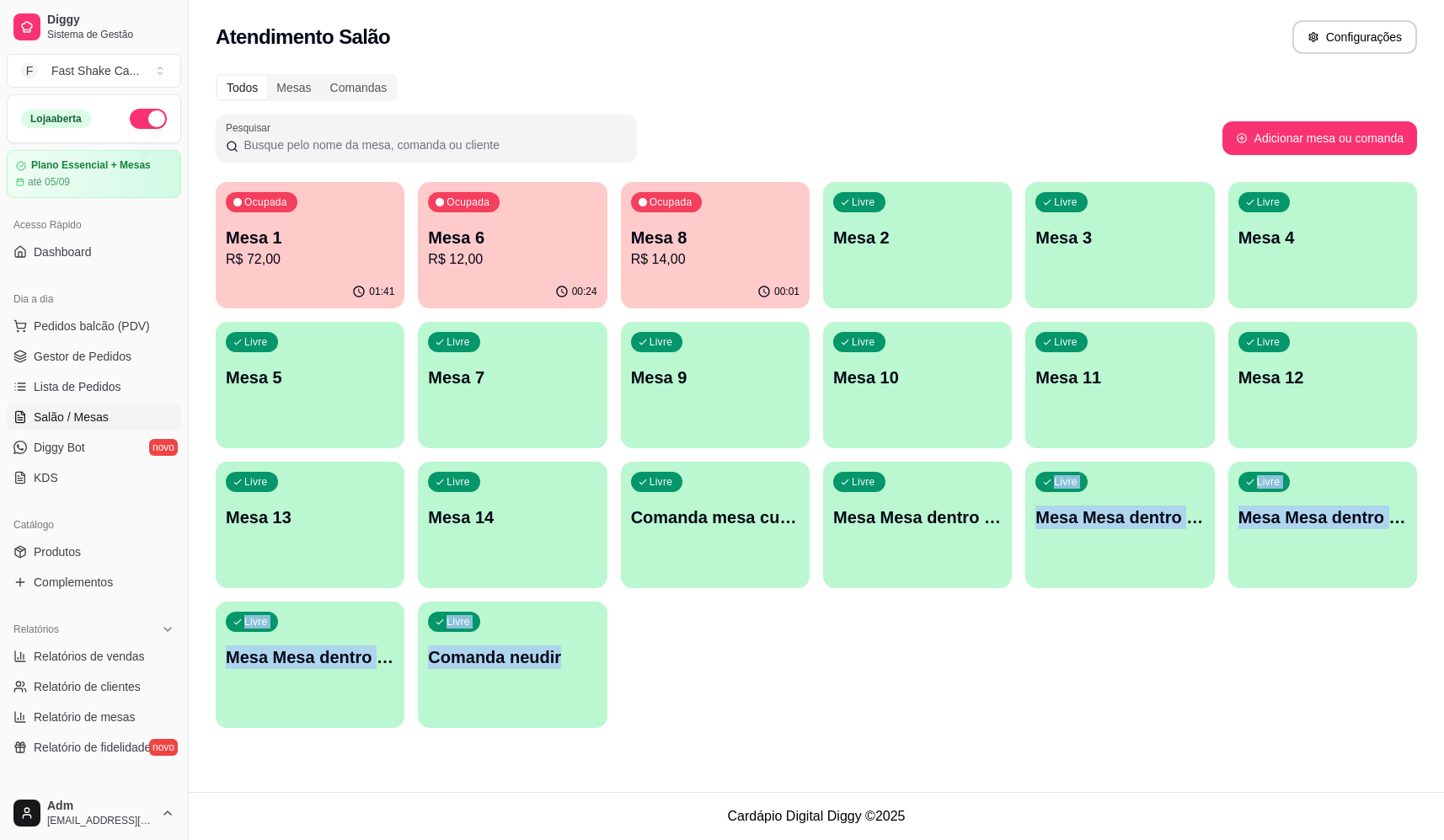
drag, startPoint x: 727, startPoint y: 813, endPoint x: 922, endPoint y: 790, distance: 196.4
click at [922, 790] on main "Toggle Sidebar Sistema de Gestão Diggy Atendimento Salão Configurações Todos Me…" at bounding box center [816, 420] width 1255 height 840
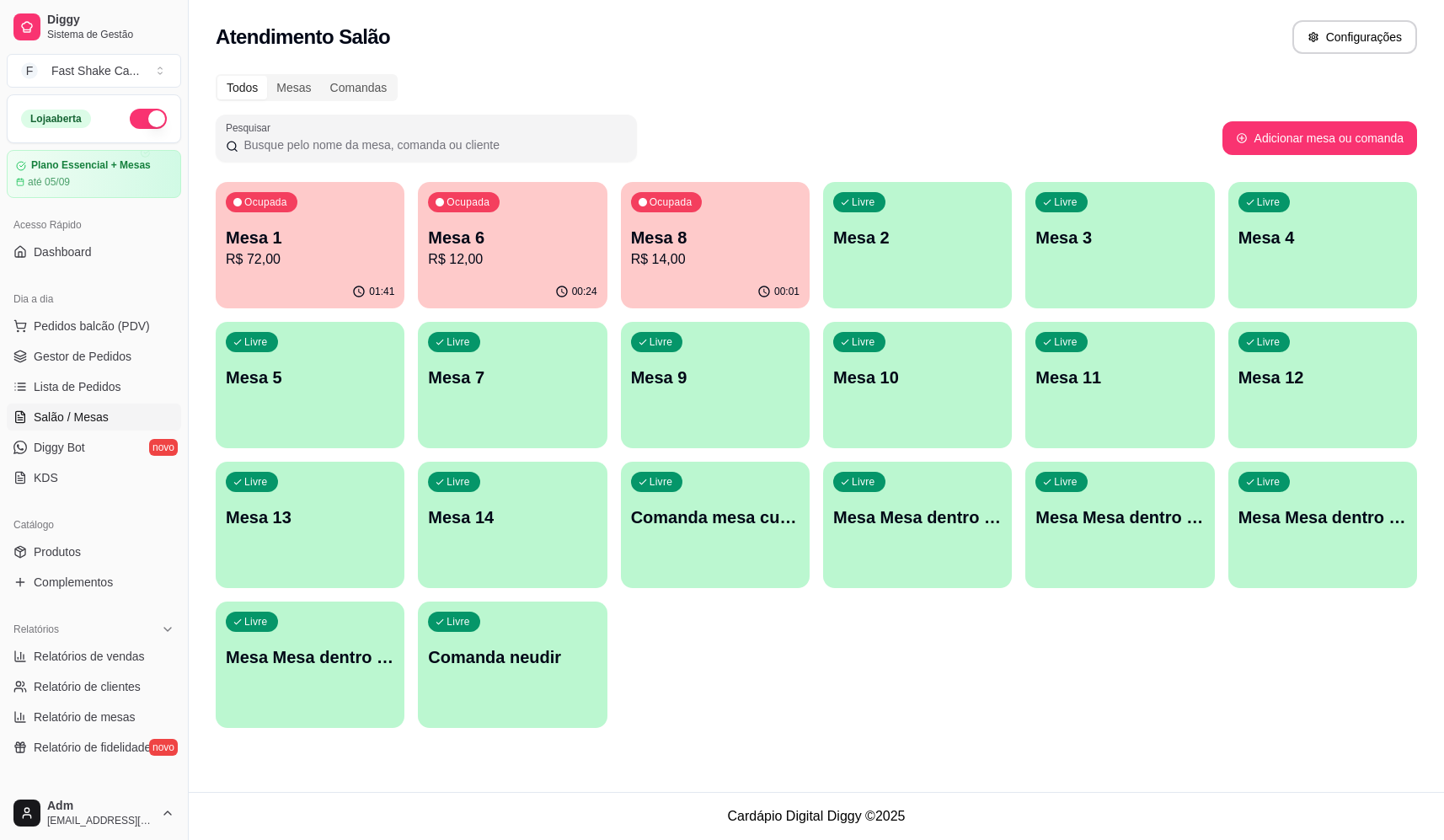
click at [937, 802] on footer "Cardápio Digital Diggy © 2025" at bounding box center [816, 815] width 1255 height 48
drag, startPoint x: 732, startPoint y: 817, endPoint x: 937, endPoint y: 800, distance: 205.7
click at [929, 805] on footer "Cardápio Digital Diggy © 2025" at bounding box center [816, 815] width 1255 height 48
click at [879, 810] on footer "Cardápio Digital Diggy © 2025" at bounding box center [816, 815] width 1255 height 48
click at [76, 331] on span "Pedidos balcão (PDV)" at bounding box center [92, 326] width 117 height 16
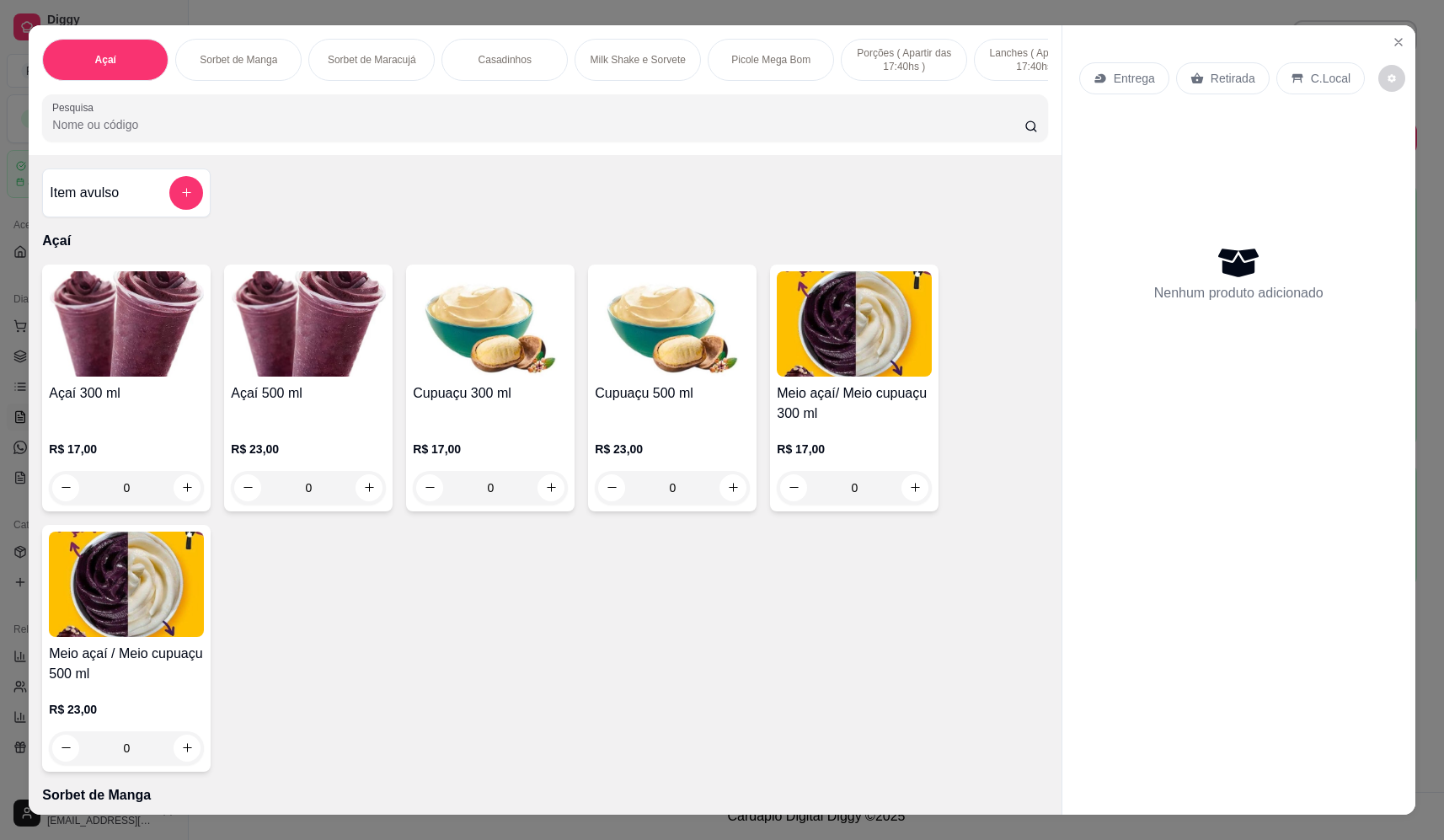
click at [365, 505] on div "0" at bounding box center [308, 487] width 155 height 34
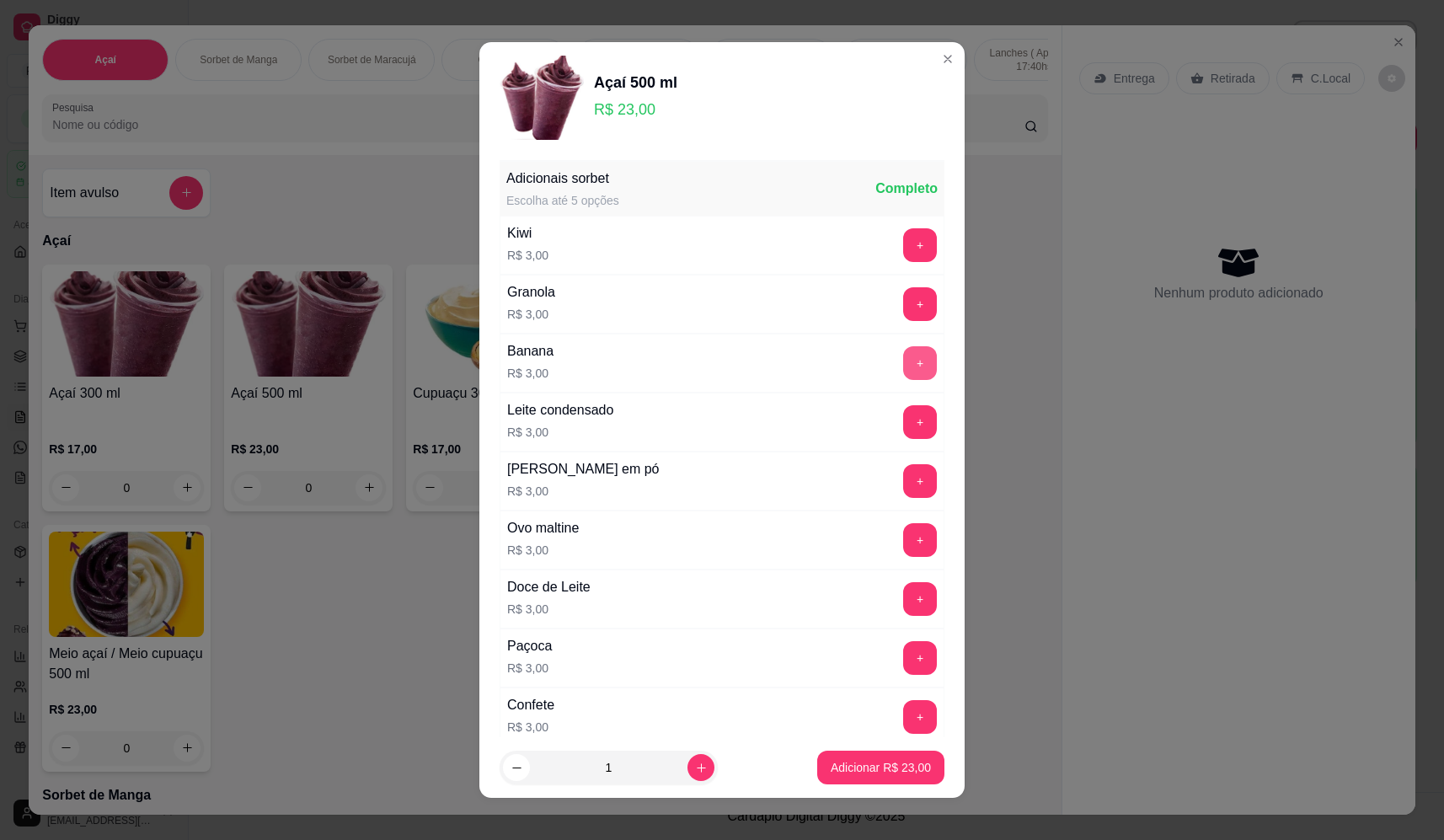
click at [903, 364] on button "+" at bounding box center [919, 363] width 34 height 34
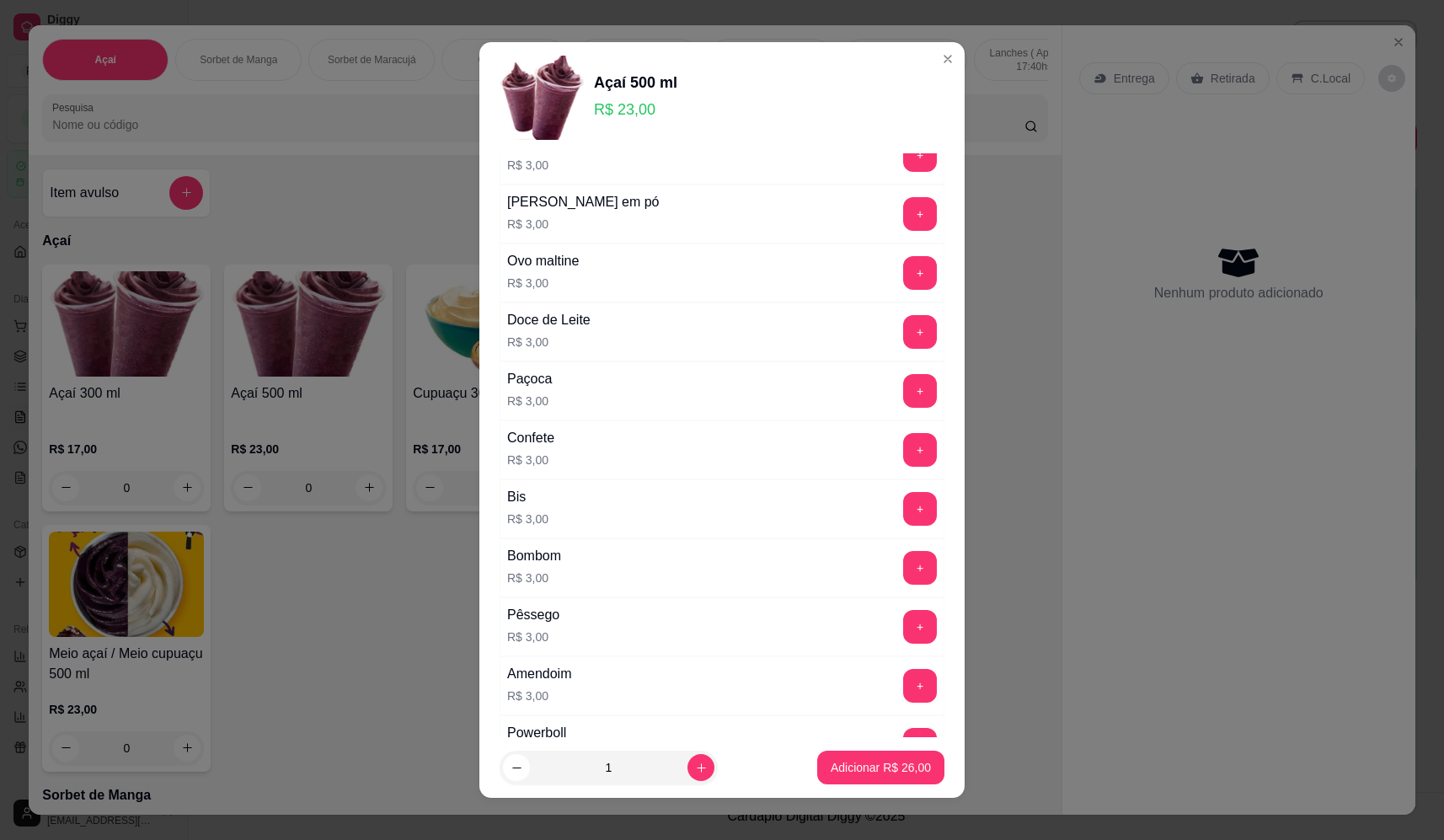
scroll to position [589, 0]
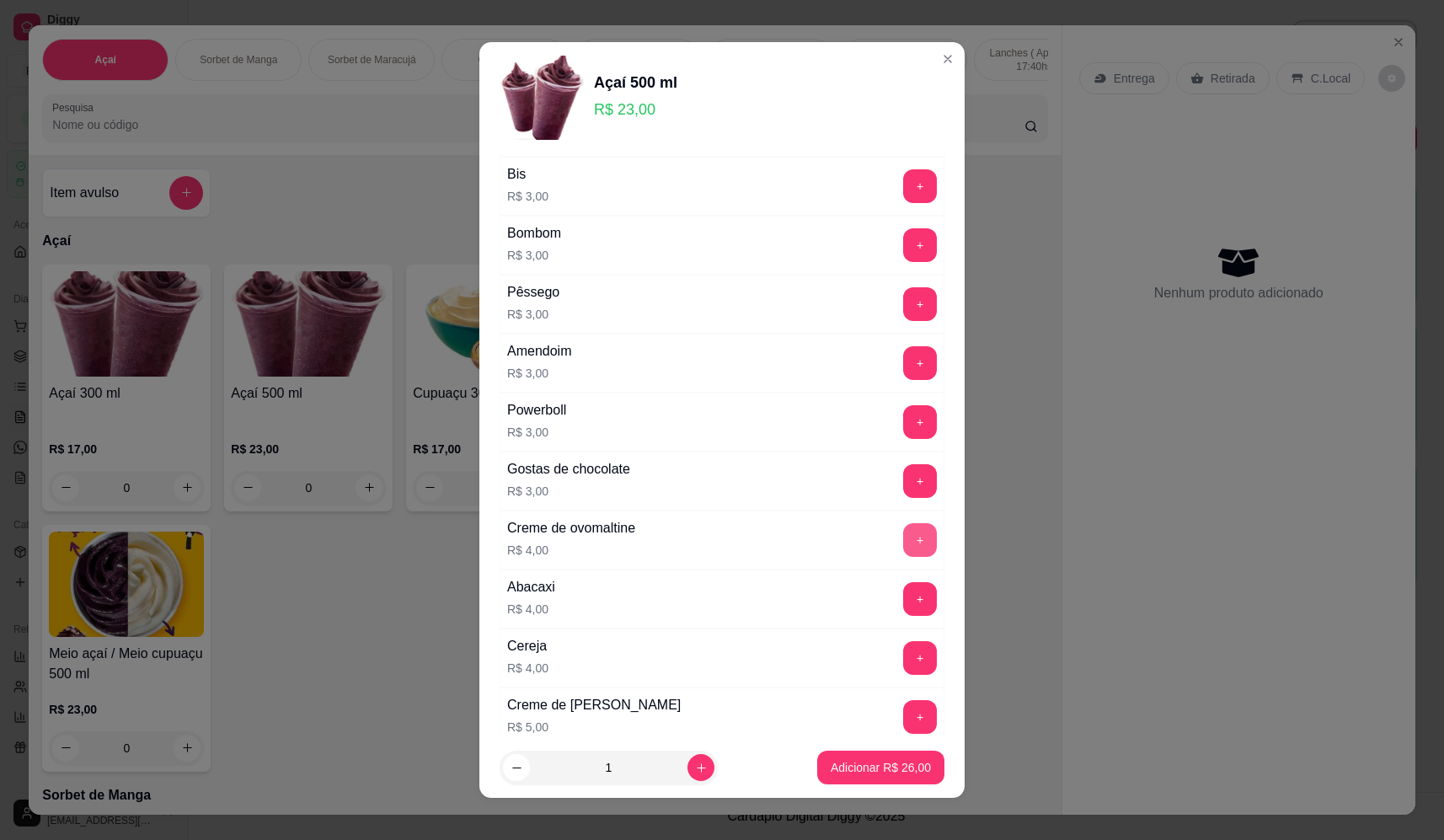
click at [903, 543] on button "+" at bounding box center [919, 539] width 34 height 34
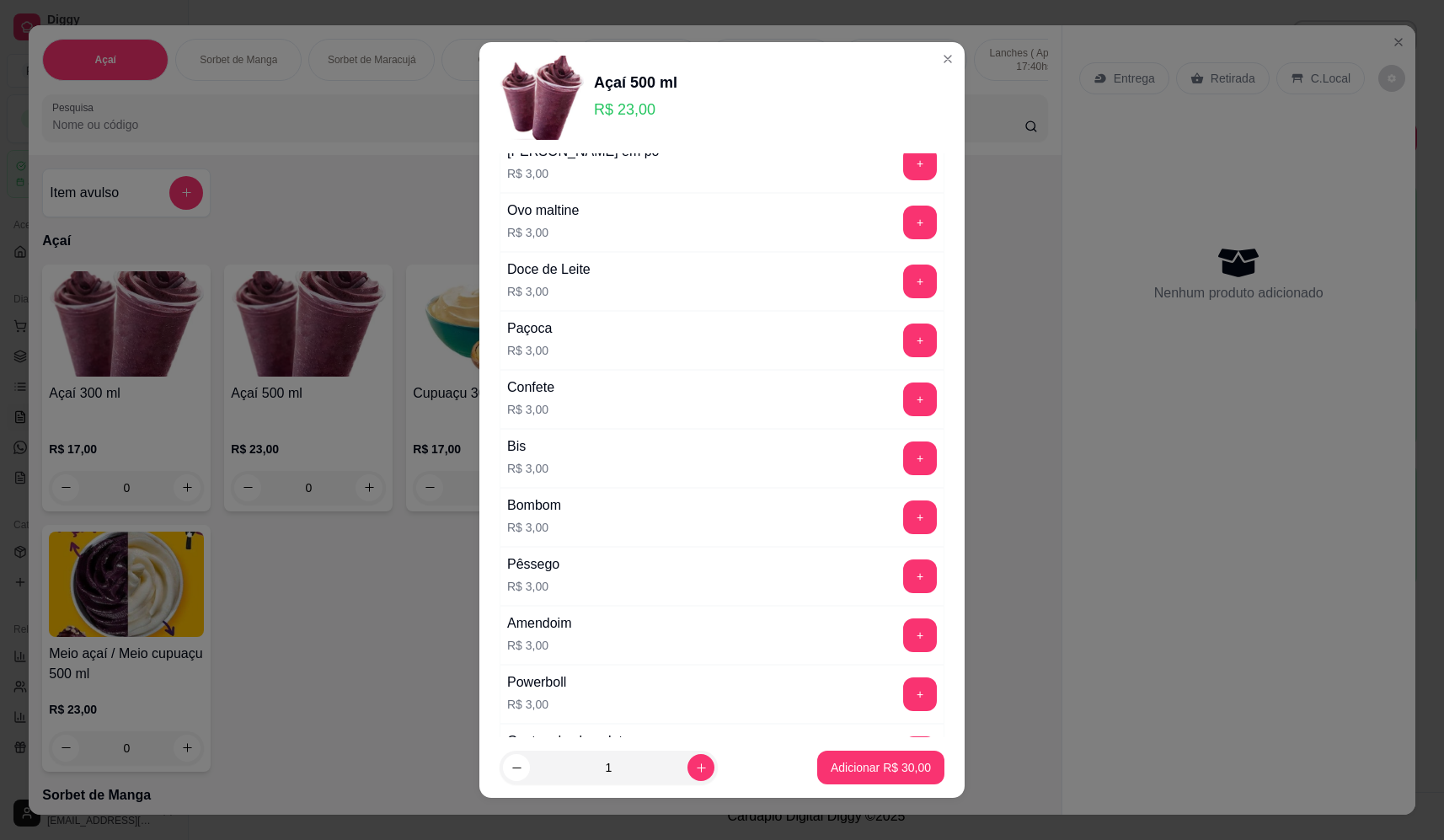
scroll to position [169, 0]
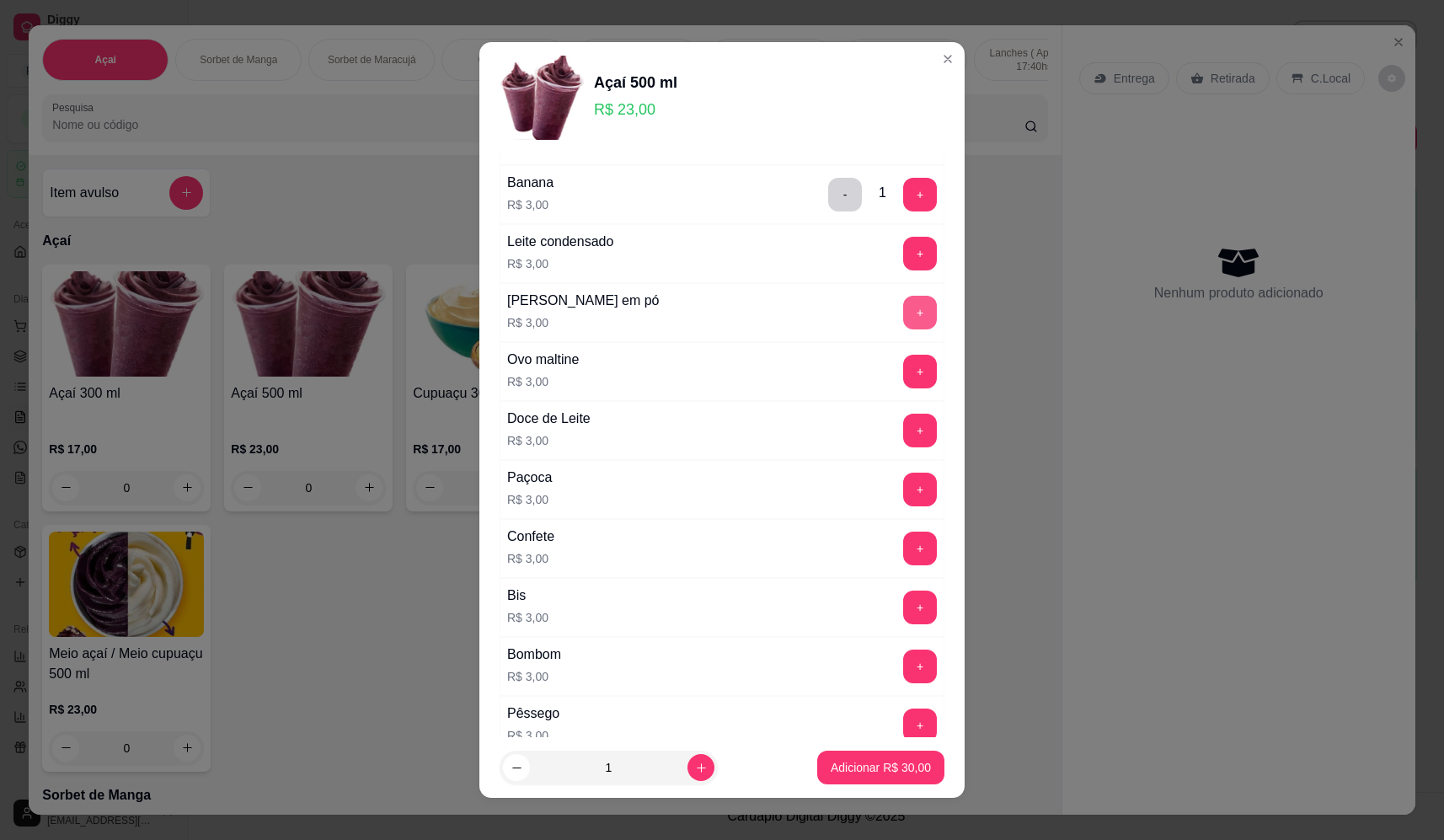
click at [903, 311] on button "+" at bounding box center [919, 312] width 34 height 34
click at [899, 767] on p "Adicionar R$ 33,00" at bounding box center [881, 767] width 100 height 16
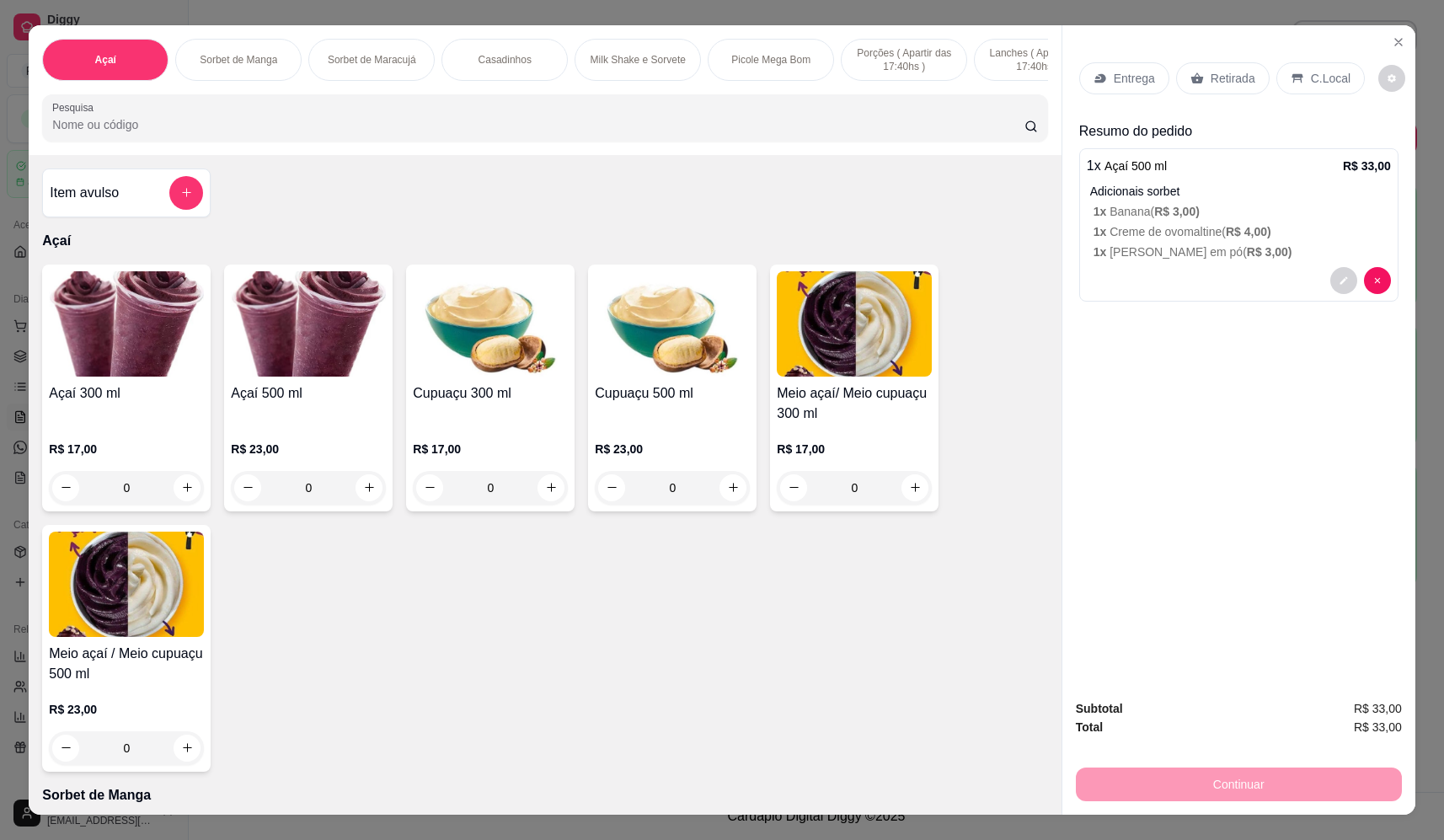
click at [476, 133] on input "Pesquisa" at bounding box center [538, 125] width 972 height 16
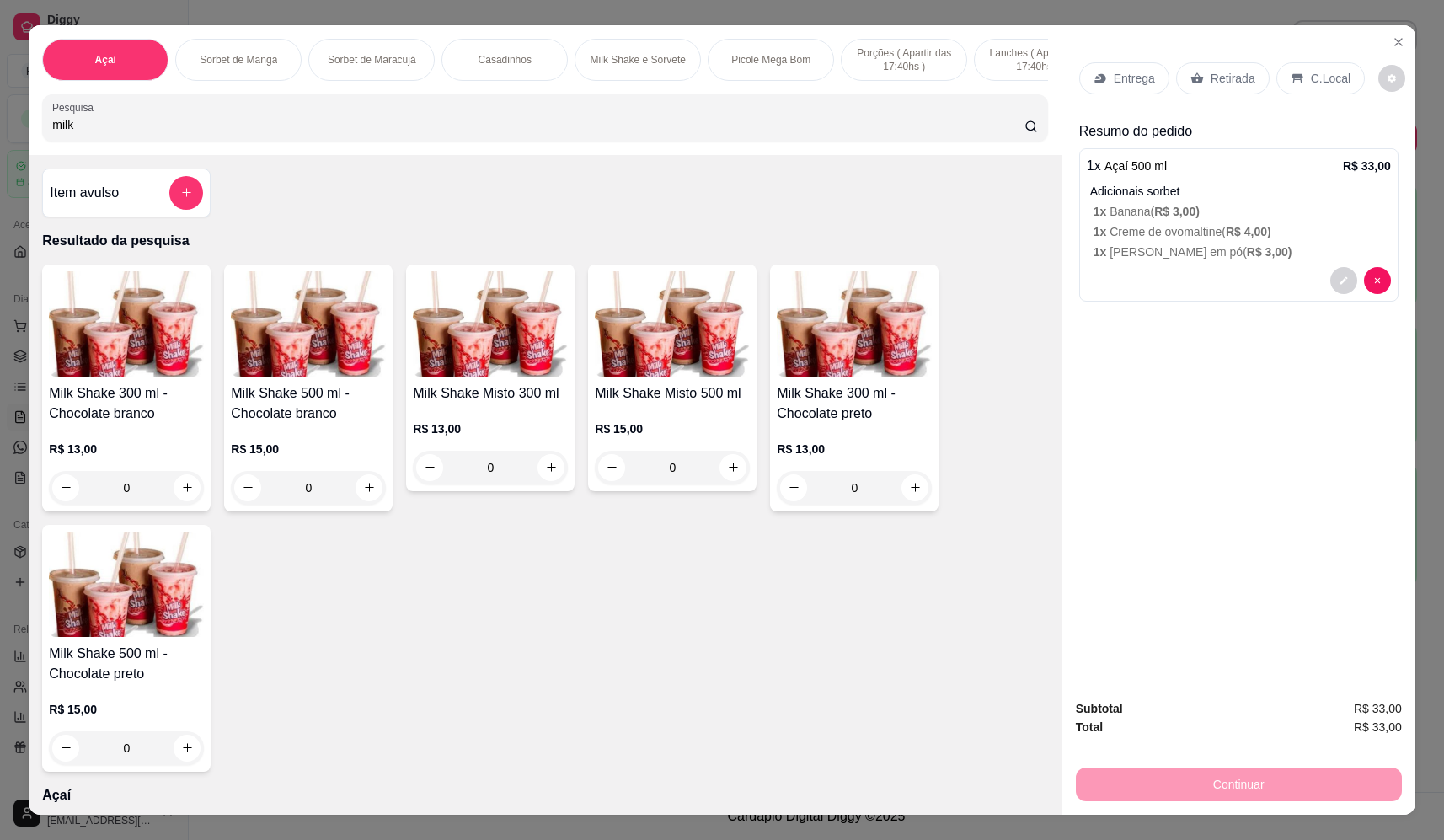
type input "milk"
click at [736, 476] on div "0" at bounding box center [672, 467] width 155 height 34
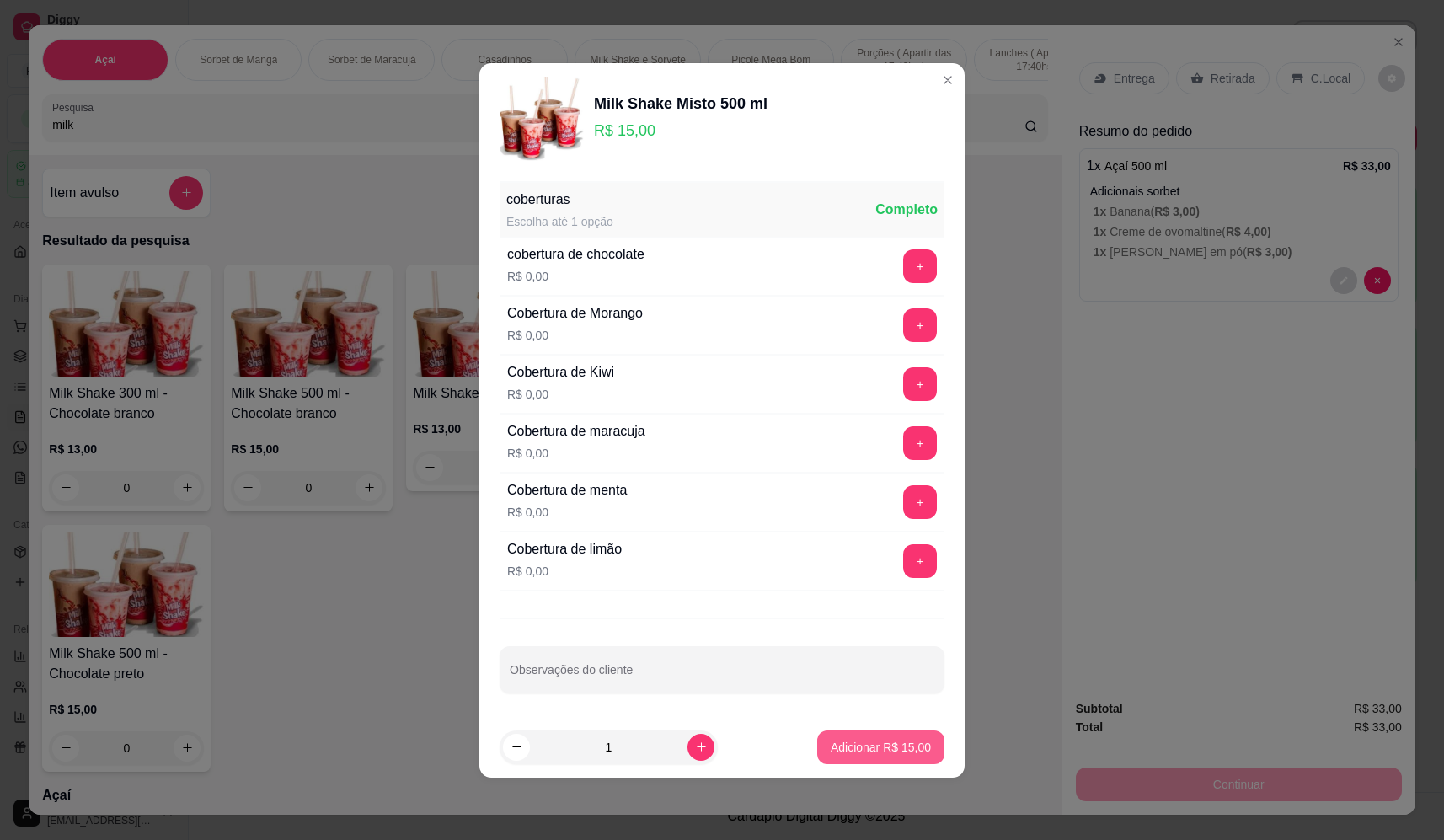
click at [877, 752] on p "Adicionar R$ 15,00" at bounding box center [881, 747] width 100 height 16
type input "1"
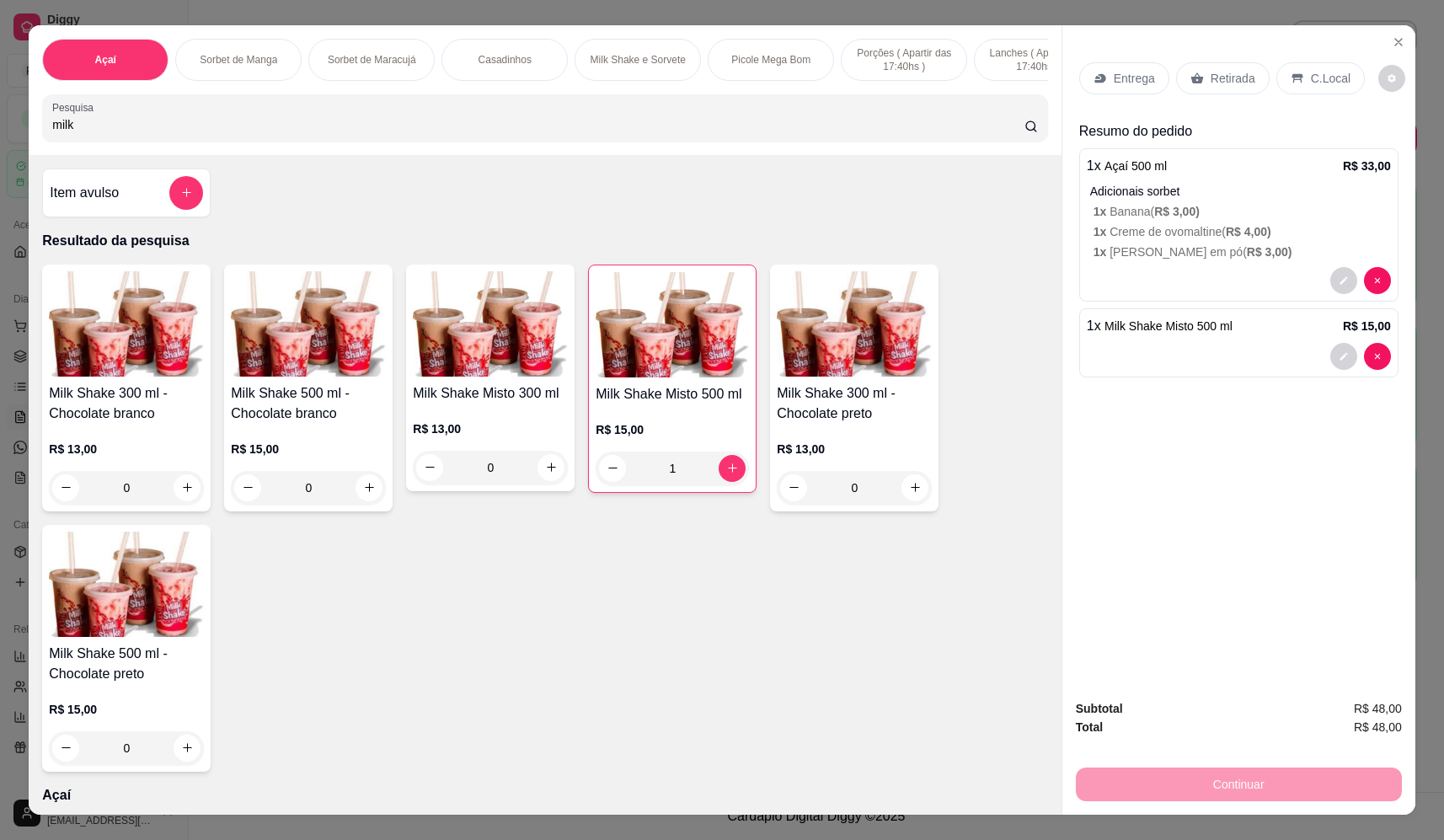
click at [1211, 84] on p "Retirada" at bounding box center [1233, 78] width 45 height 16
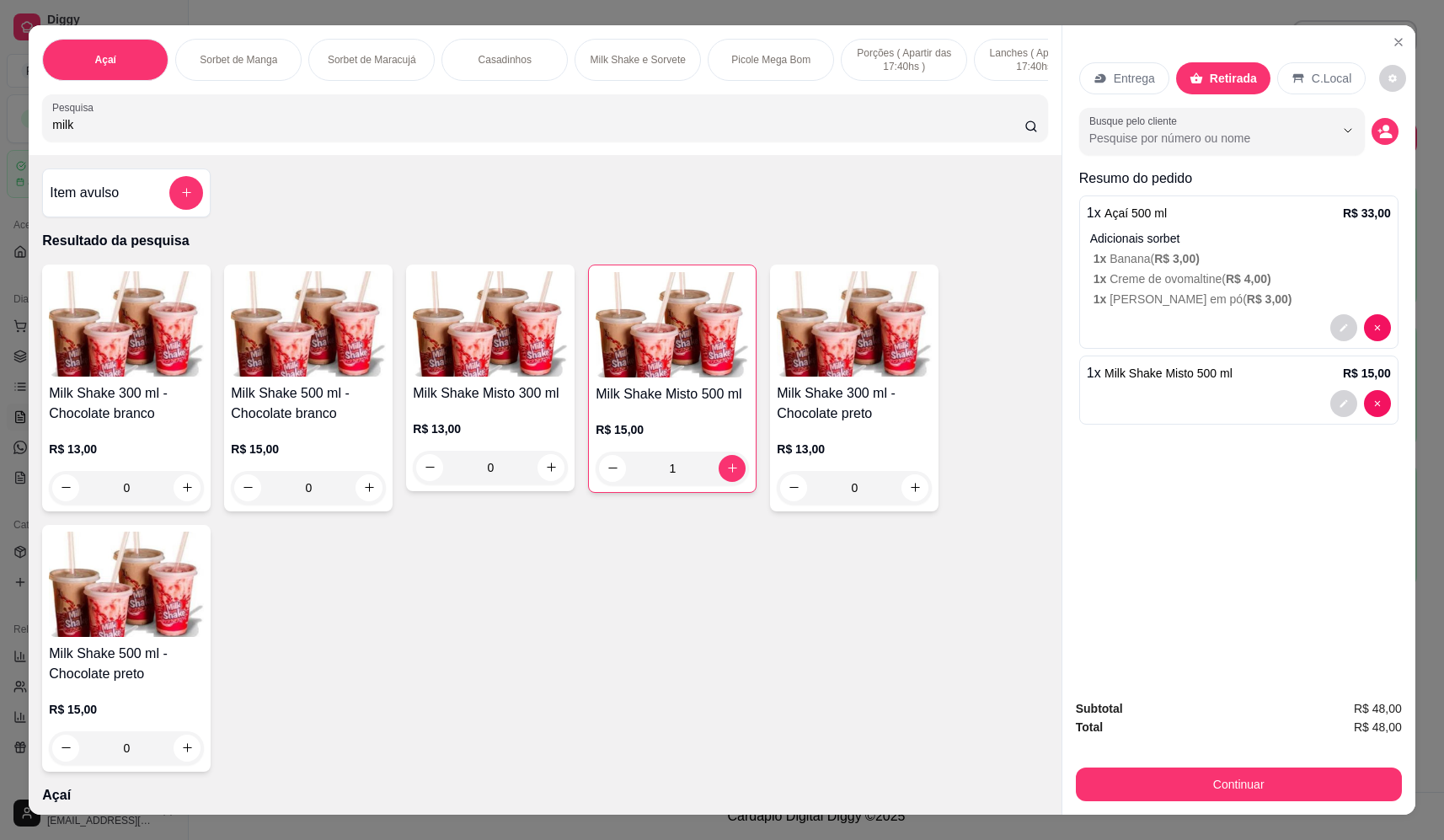
click at [1233, 766] on div "Continuar" at bounding box center [1239, 783] width 326 height 38
click at [1229, 778] on button "Continuar" at bounding box center [1239, 784] width 326 height 34
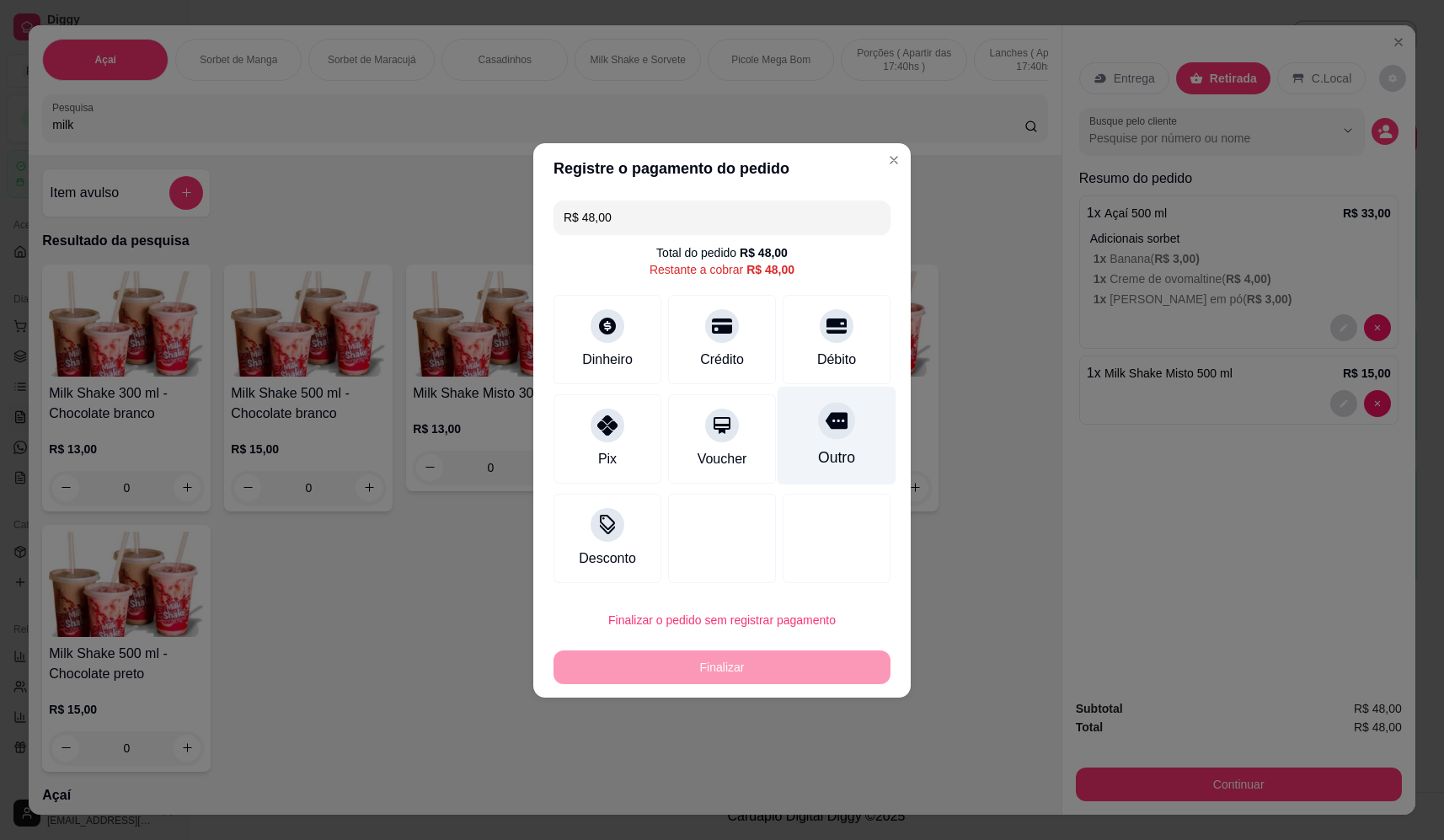
click at [791, 415] on div "Outro" at bounding box center [837, 435] width 118 height 98
type input "R$ 0,00"
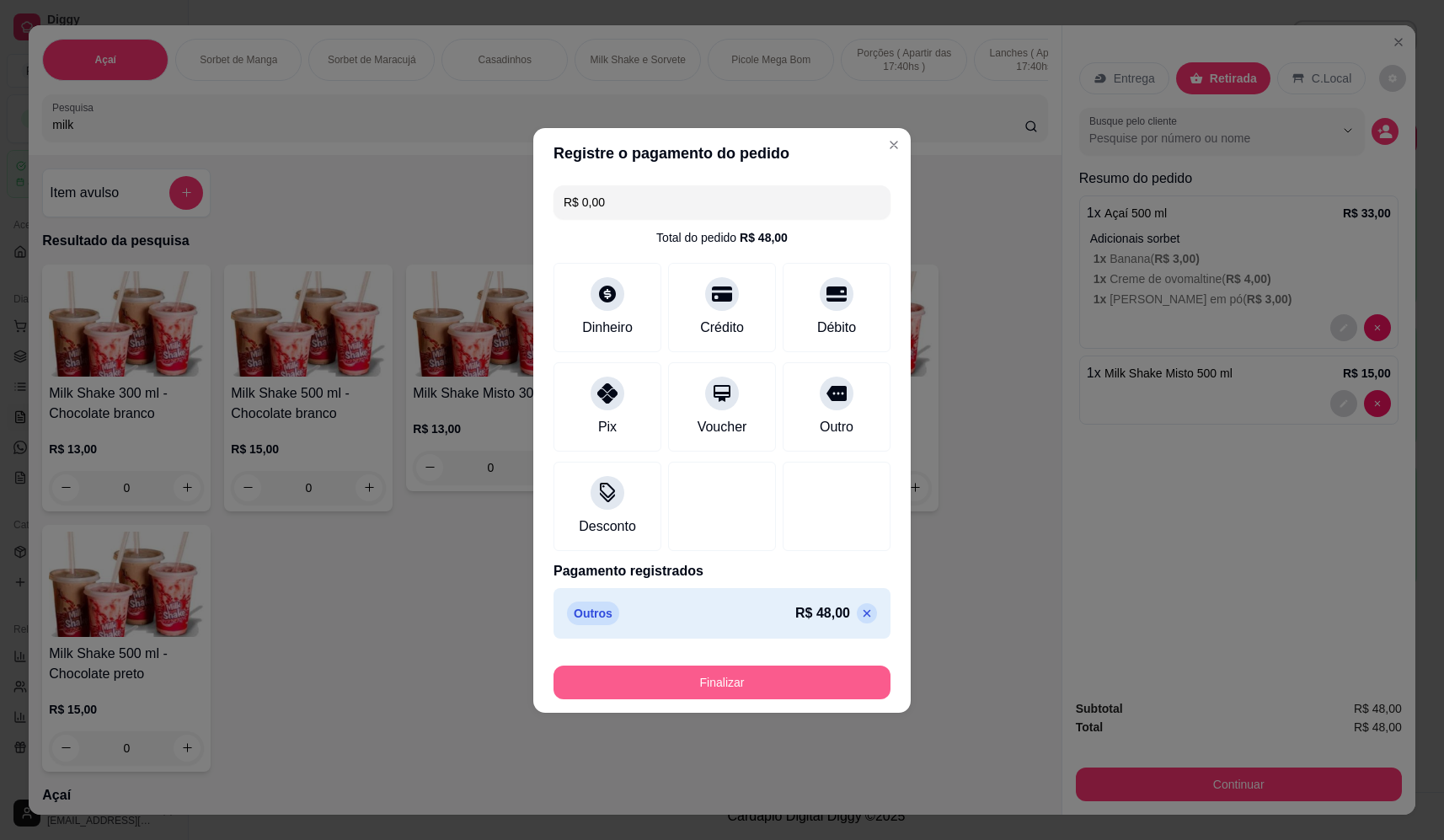
click at [819, 692] on button "Finalizar" at bounding box center [722, 682] width 337 height 34
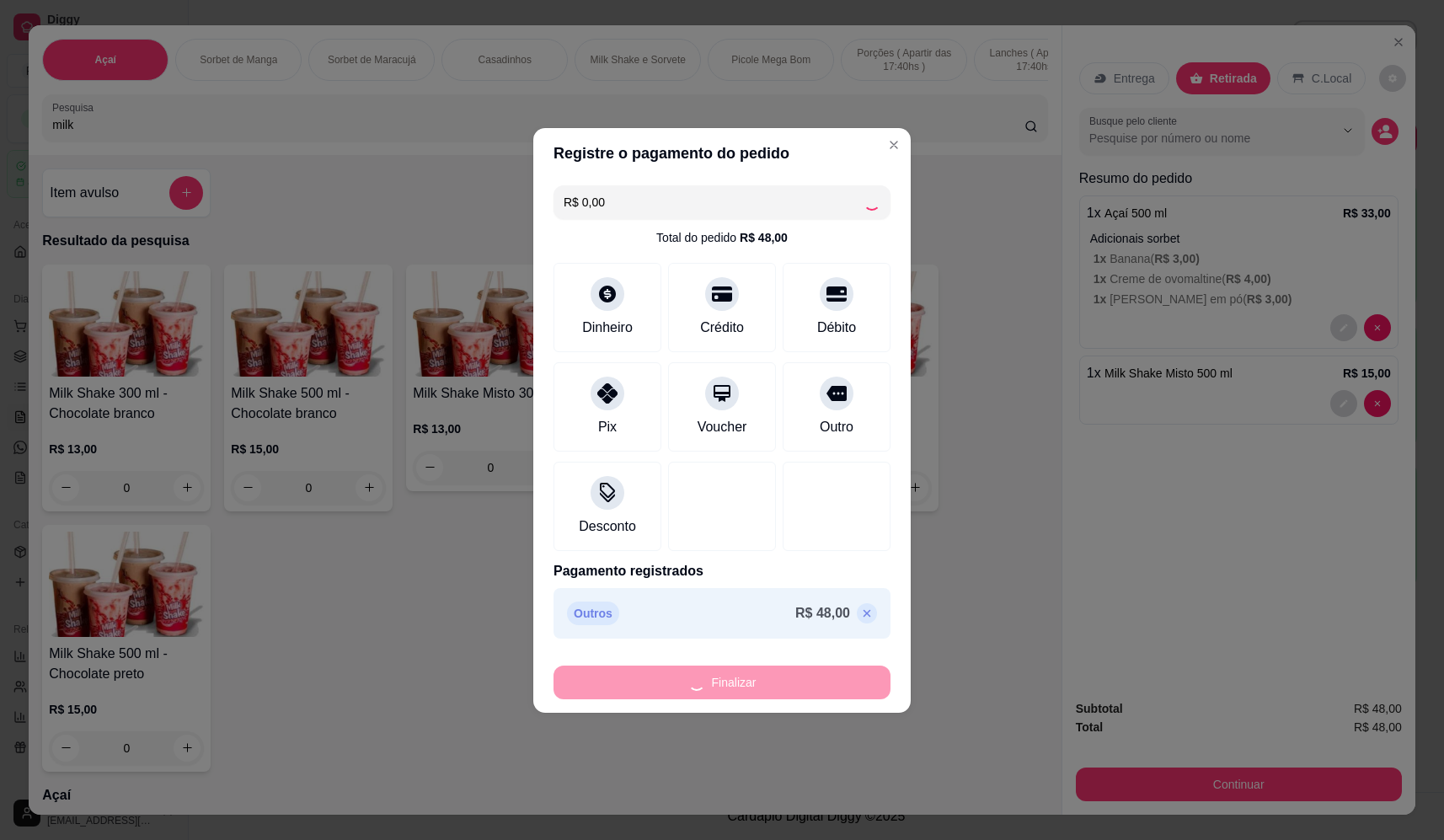
type input "0"
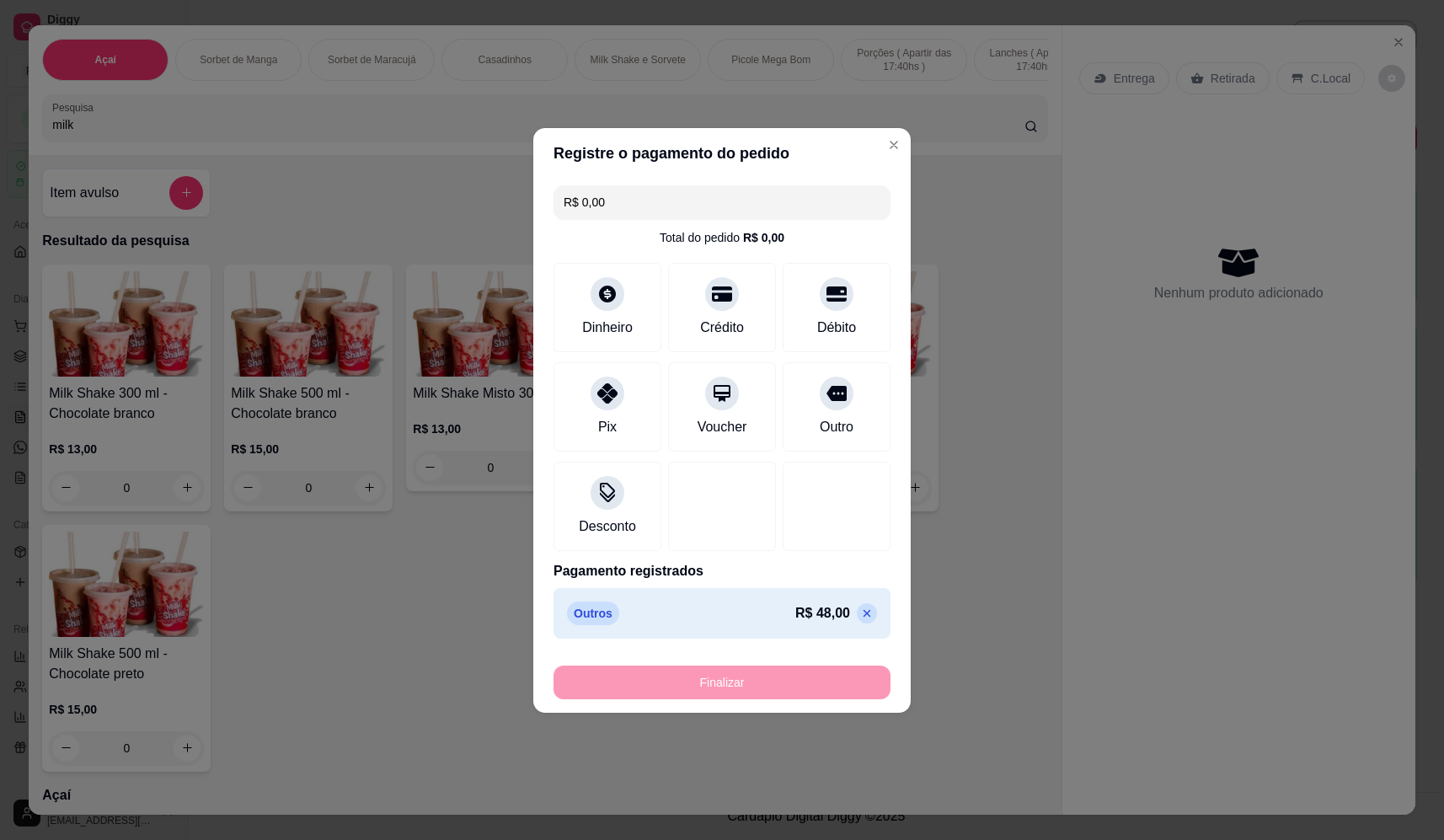
type input "-R$ 48,00"
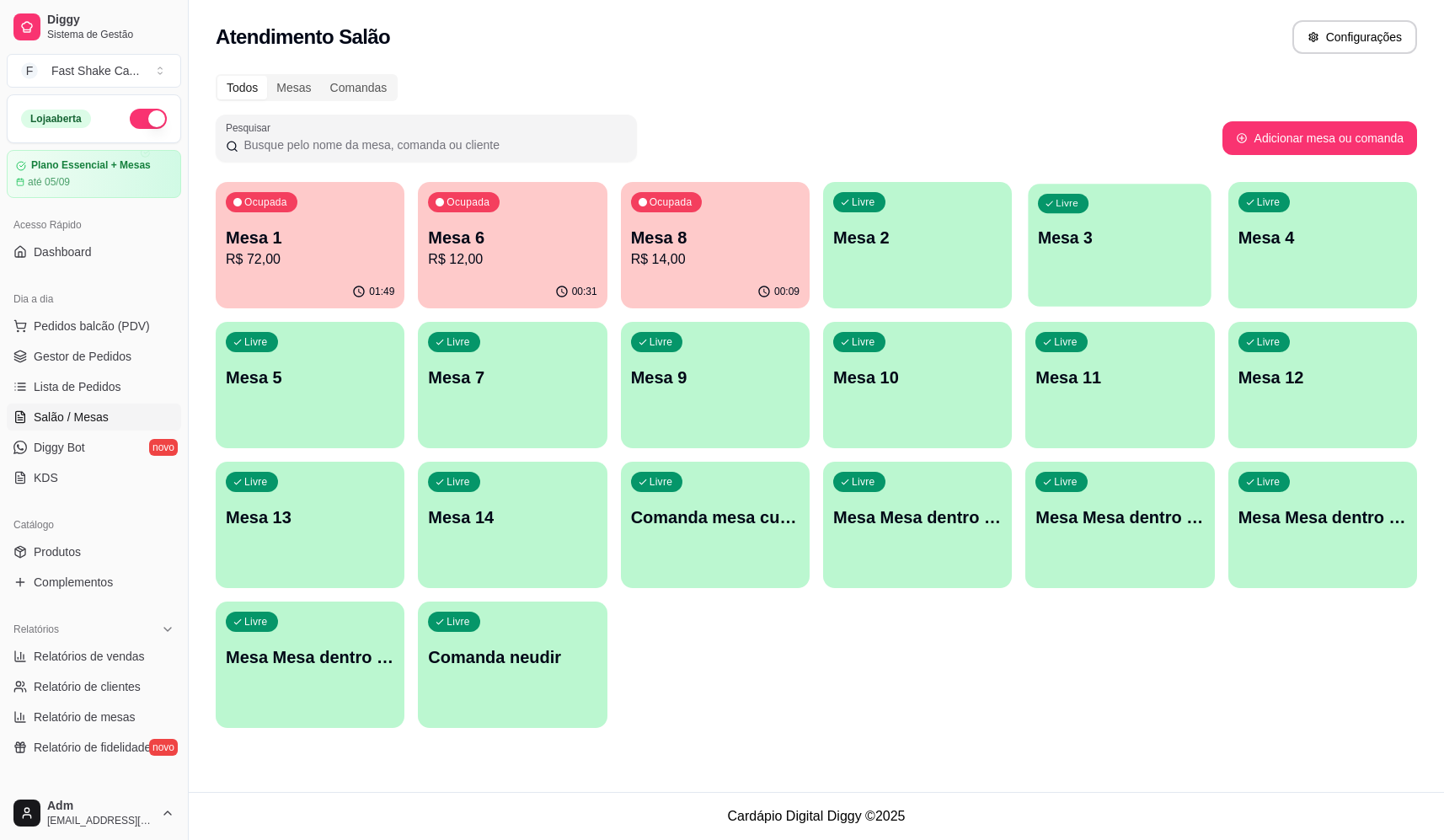
click at [1105, 241] on p "Mesa 3" at bounding box center [1119, 238] width 163 height 23
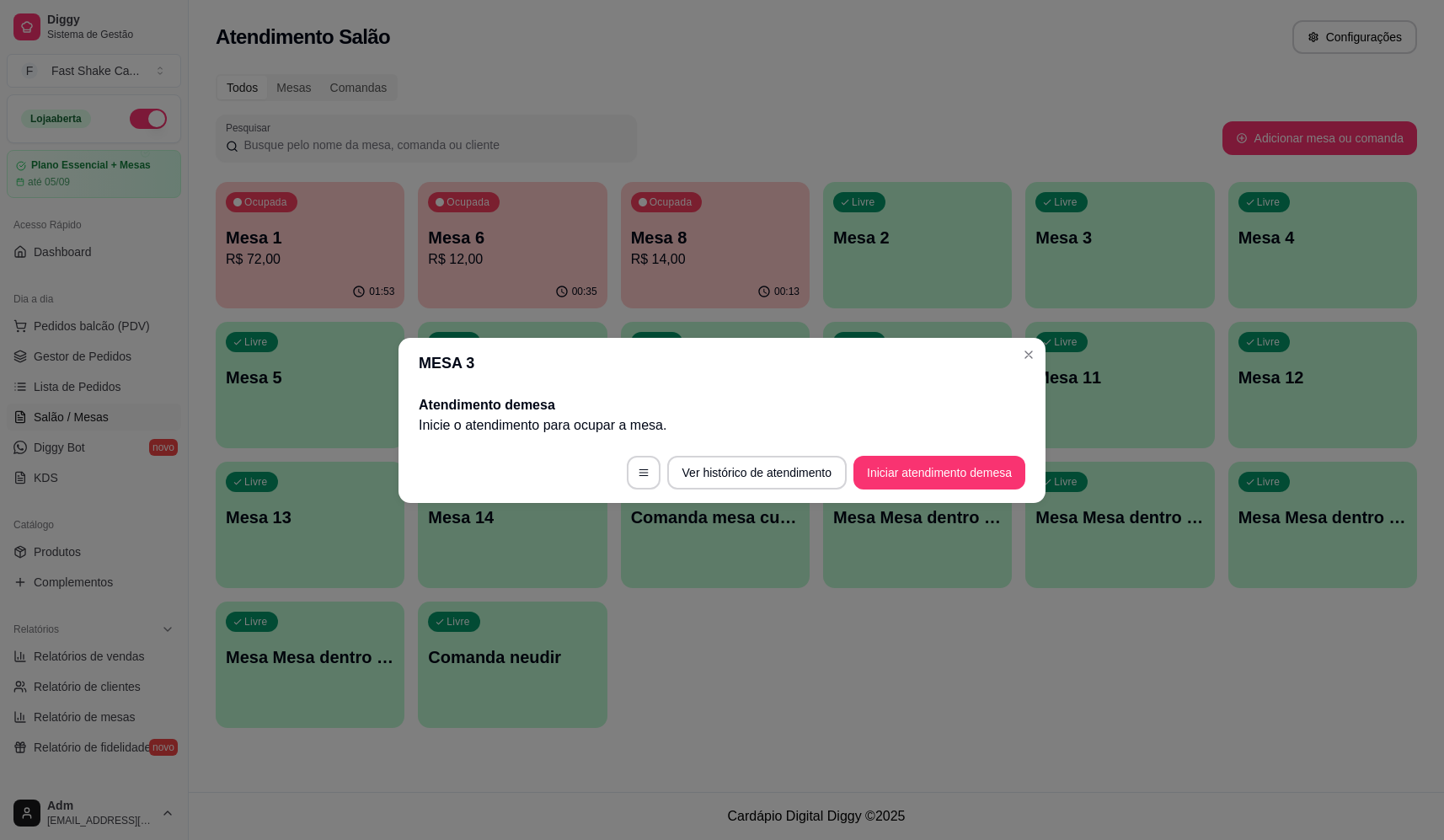
click at [917, 498] on footer "Ver histórico de atendimento Iniciar atendimento de mesa" at bounding box center [722, 472] width 647 height 61
click at [925, 487] on button "Iniciar atendimento de mesa" at bounding box center [939, 472] width 172 height 34
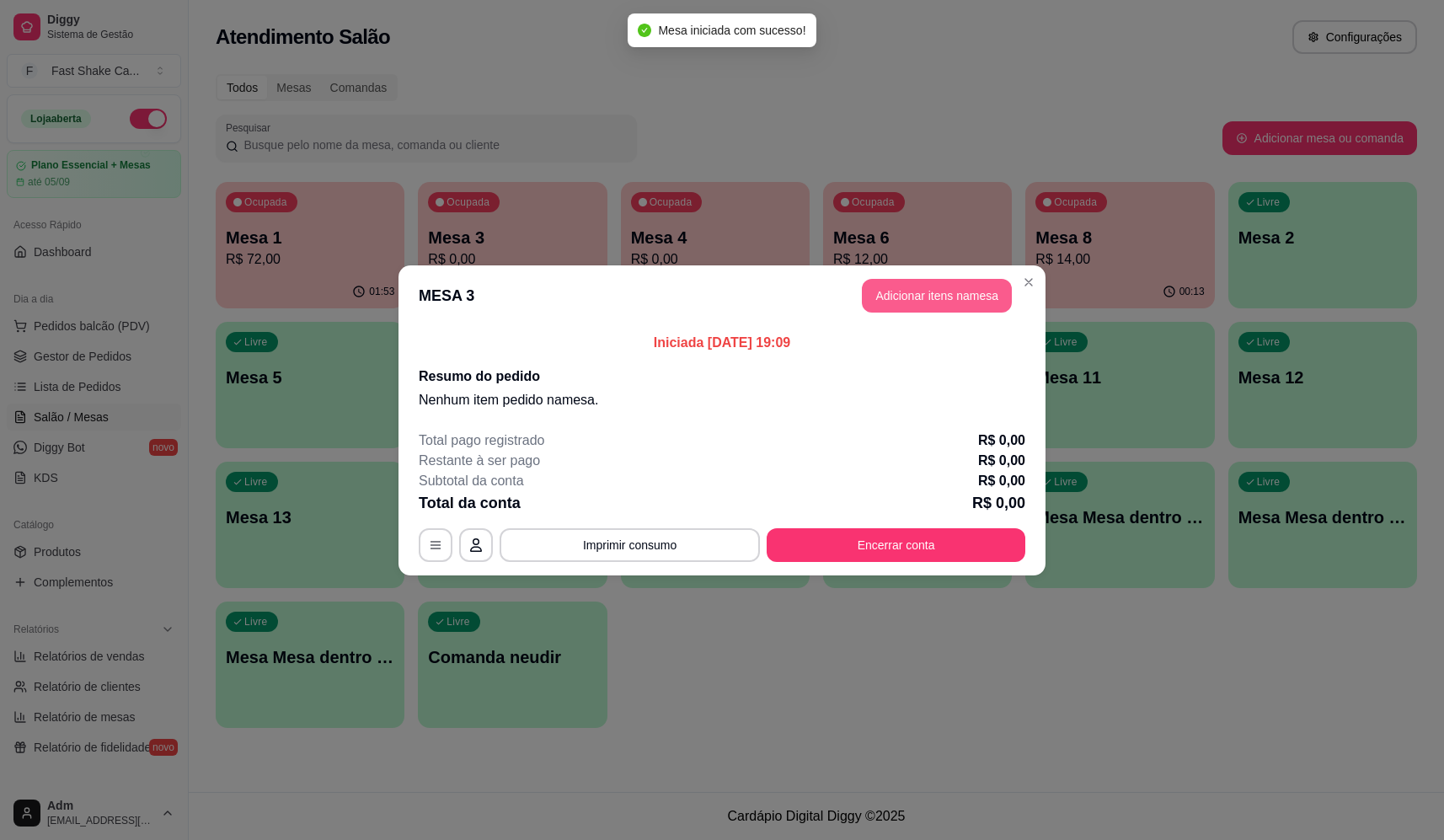
click at [981, 296] on button "Adicionar itens na mesa" at bounding box center [937, 295] width 150 height 34
click at [549, 118] on div at bounding box center [544, 118] width 985 height 34
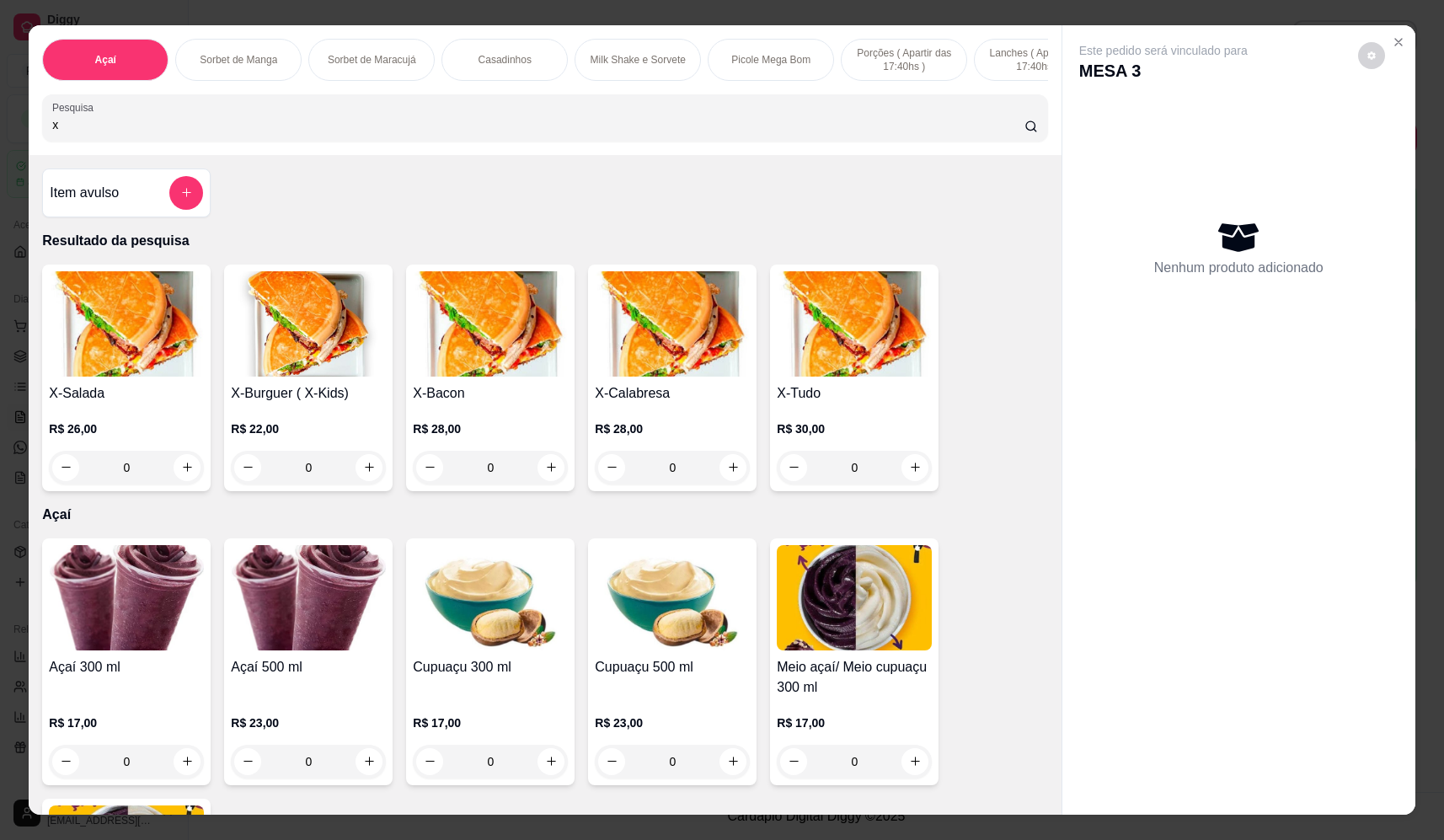
type input "x"
click at [540, 479] on div "0" at bounding box center [490, 467] width 155 height 34
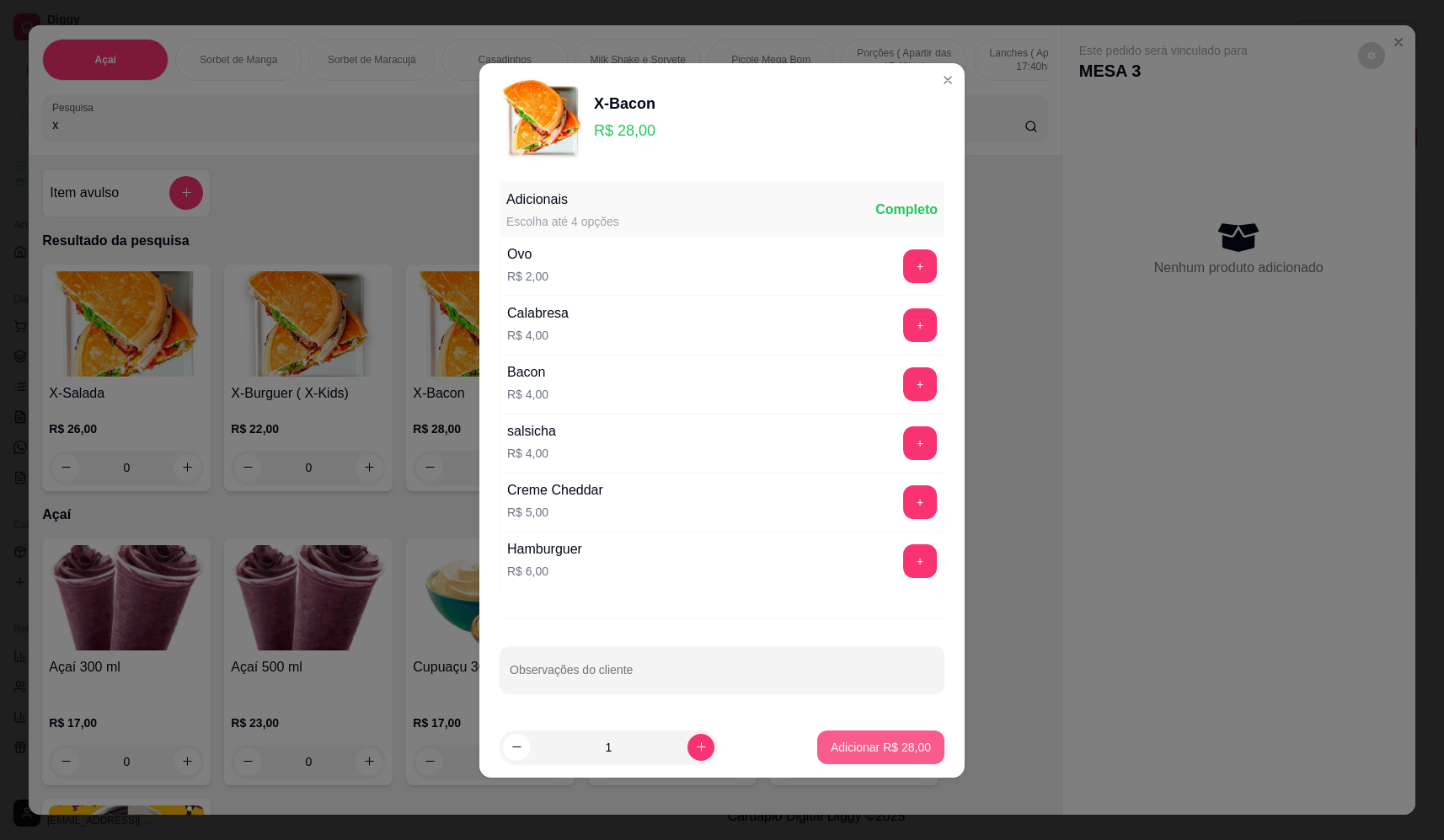
click at [883, 746] on p "Adicionar R$ 28,00" at bounding box center [881, 747] width 100 height 16
type input "1"
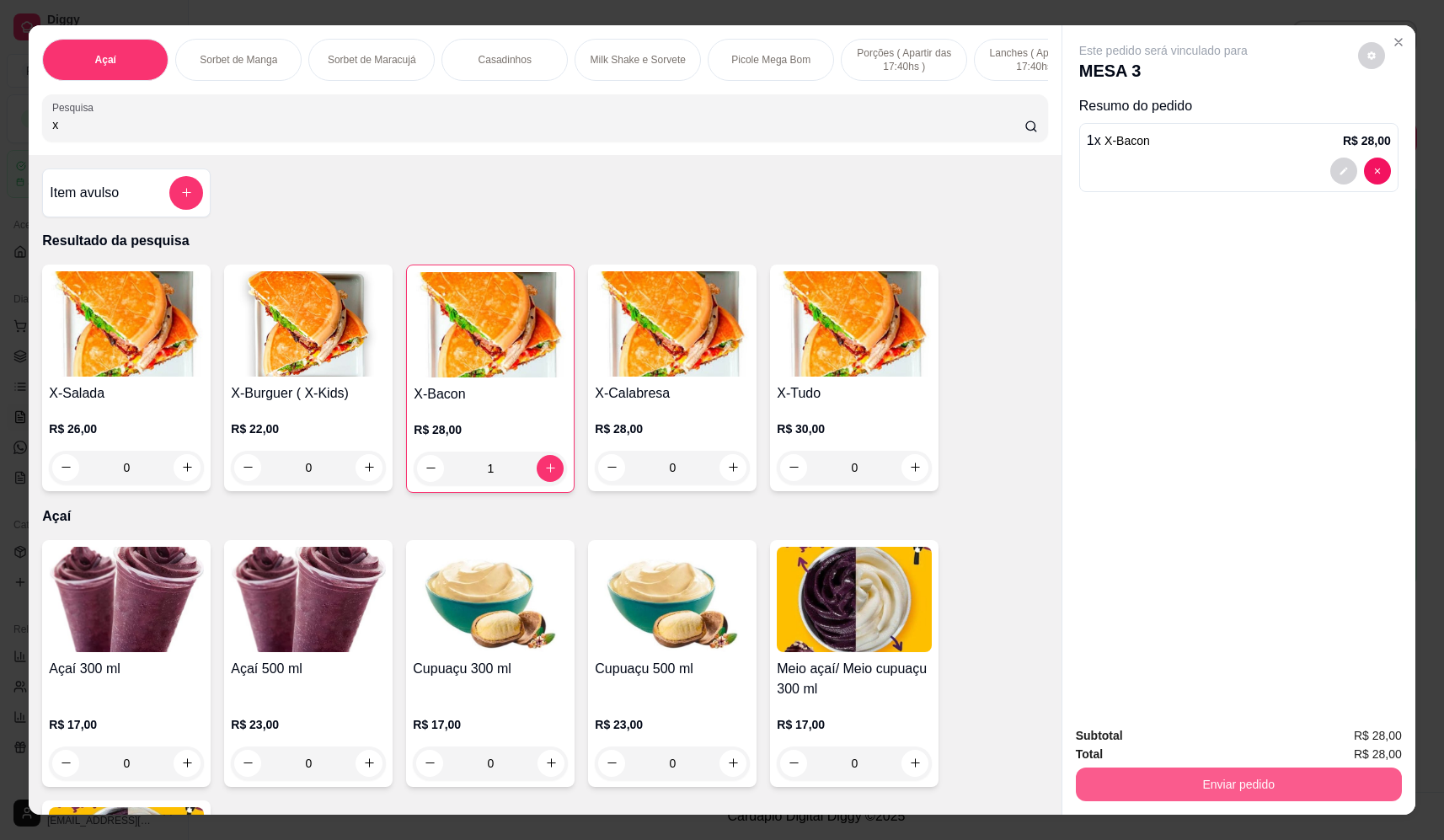
click at [1170, 796] on button "Enviar pedido" at bounding box center [1239, 784] width 326 height 34
click at [1144, 745] on button "Não registrar e enviar pedido" at bounding box center [1183, 743] width 170 height 31
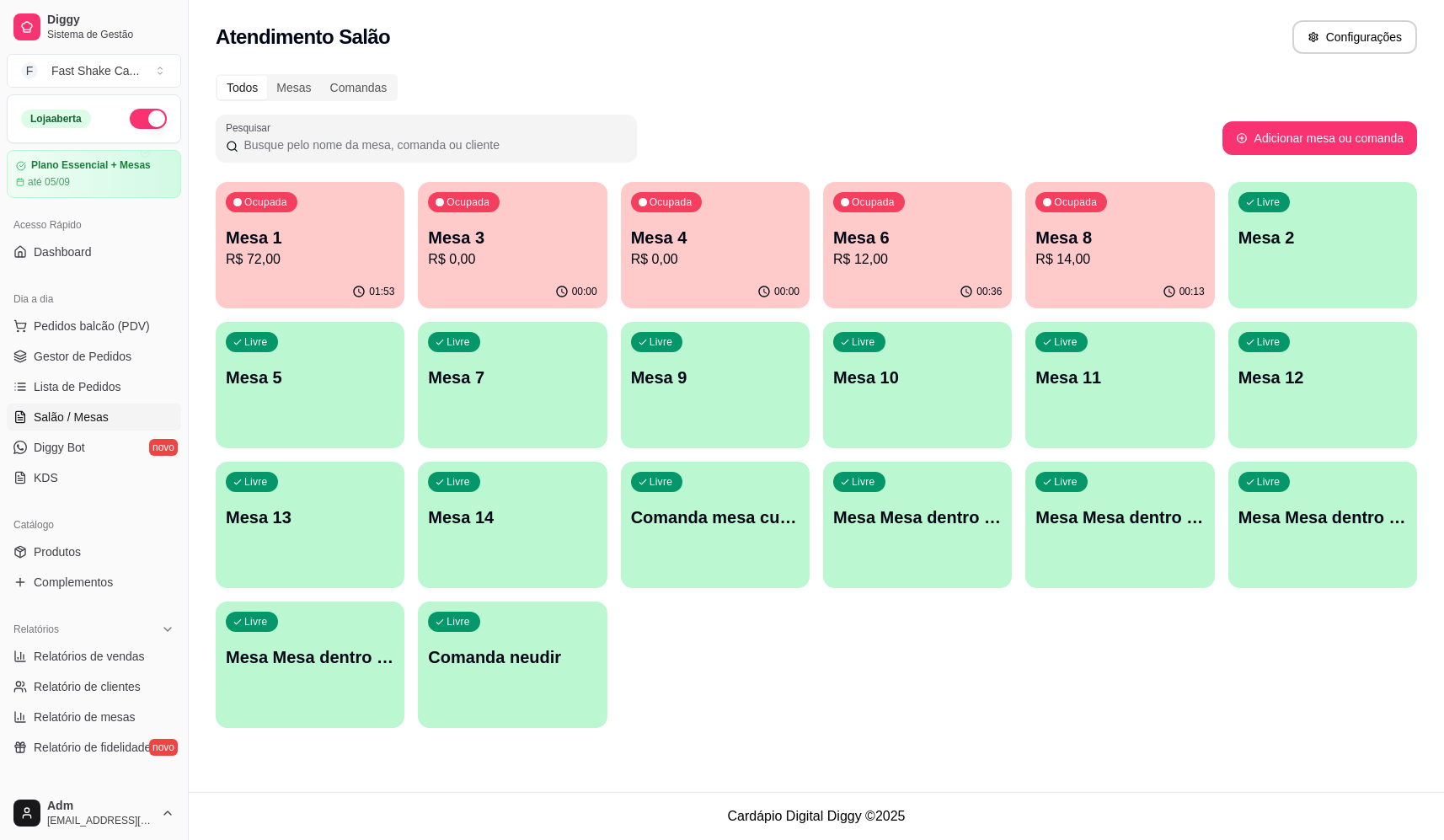
click at [849, 113] on div "Todos Mesas Comandas Pesquisar Adicionar mesa ou comanda Ocupada Mesa 1 R$ 72,0…" at bounding box center [816, 405] width 1255 height 684
click at [501, 245] on p "Mesa 3" at bounding box center [512, 238] width 169 height 24
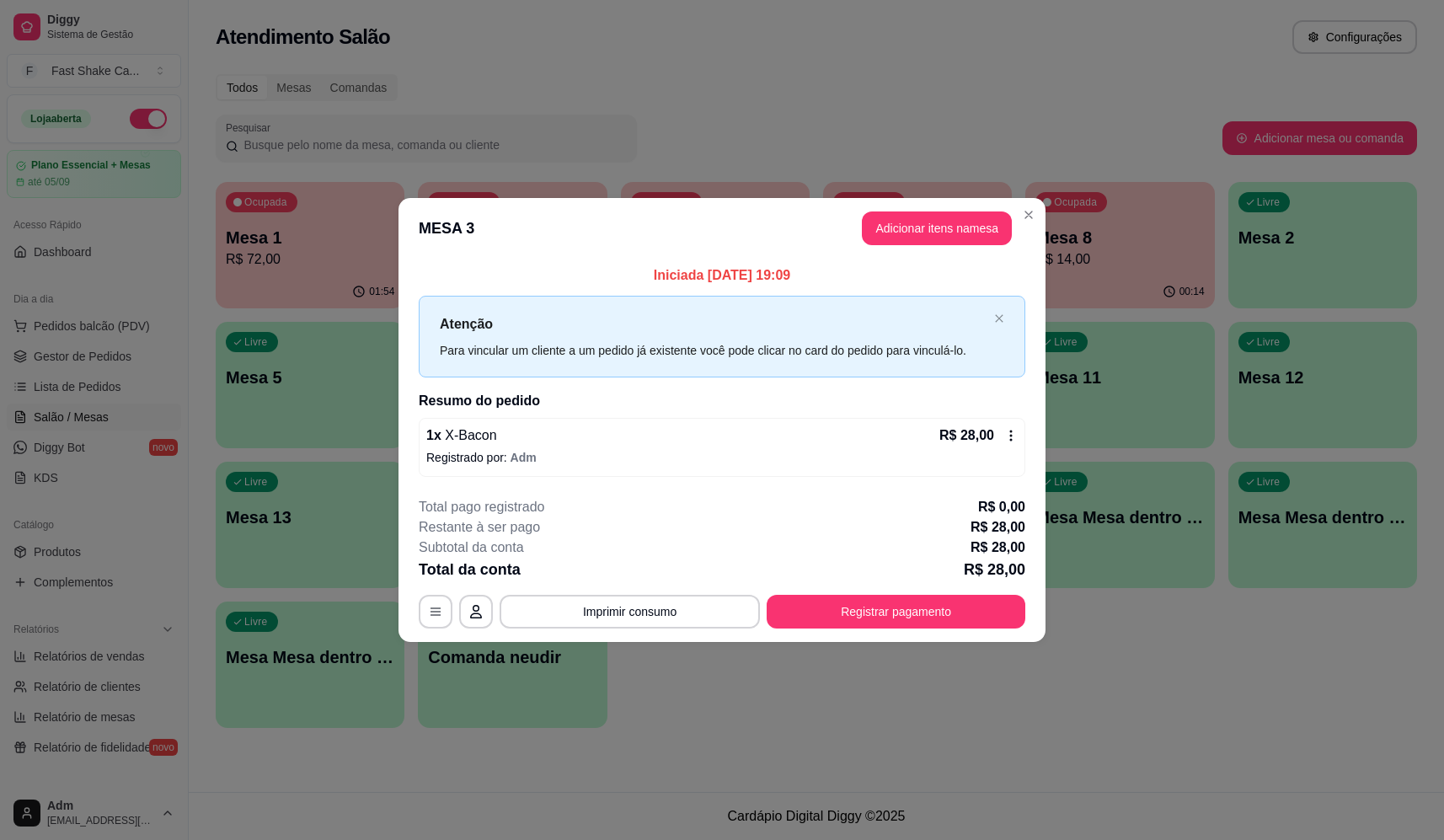
click at [949, 216] on button "Adicionar itens na mesa" at bounding box center [937, 228] width 150 height 34
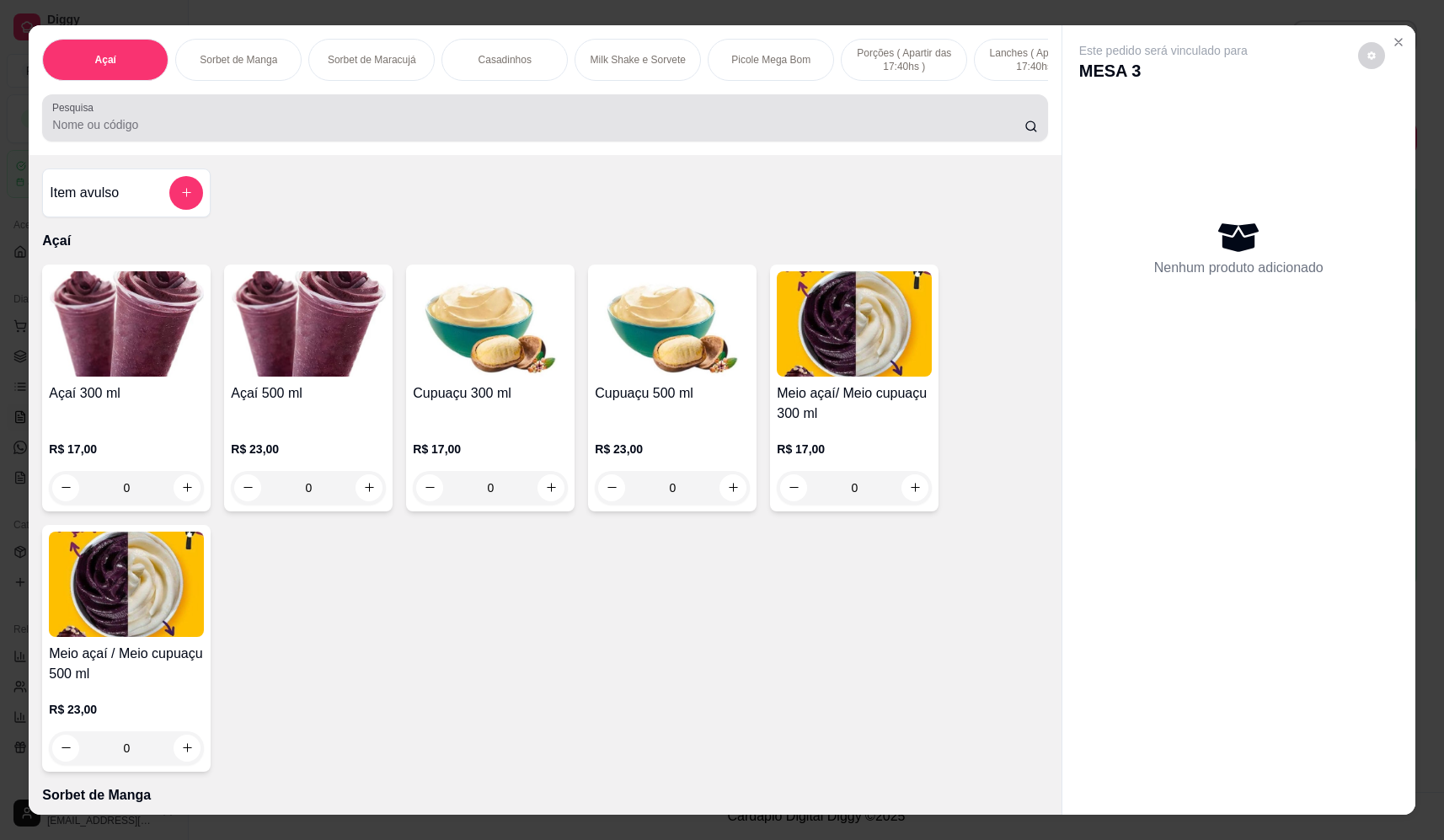
click at [516, 133] on input "Pesquisa" at bounding box center [538, 125] width 972 height 16
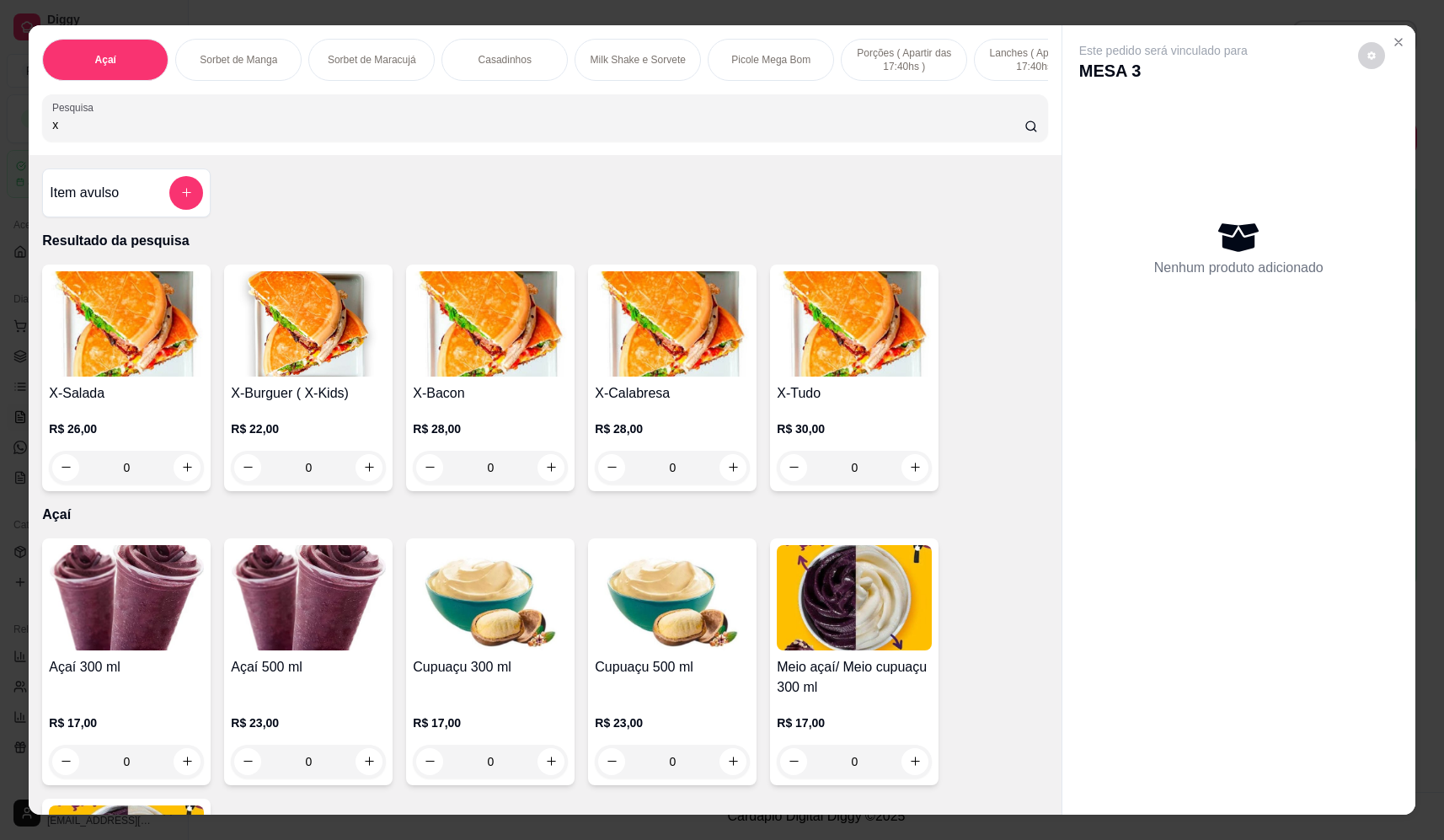
type input "x"
click at [909, 476] on div "0" at bounding box center [855, 467] width 155 height 34
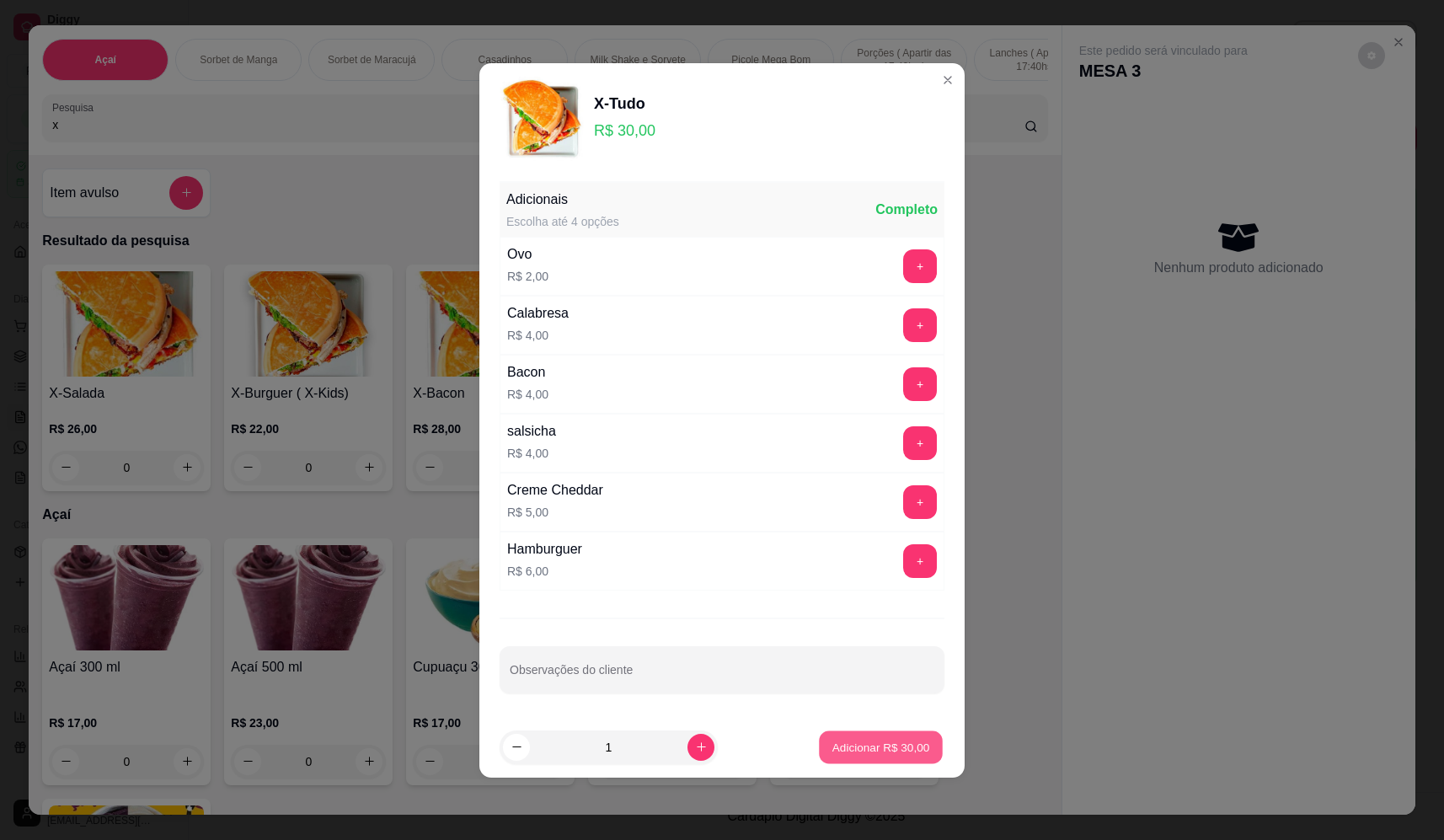
click at [868, 741] on p "Adicionar R$ 30,00" at bounding box center [881, 747] width 97 height 16
type input "1"
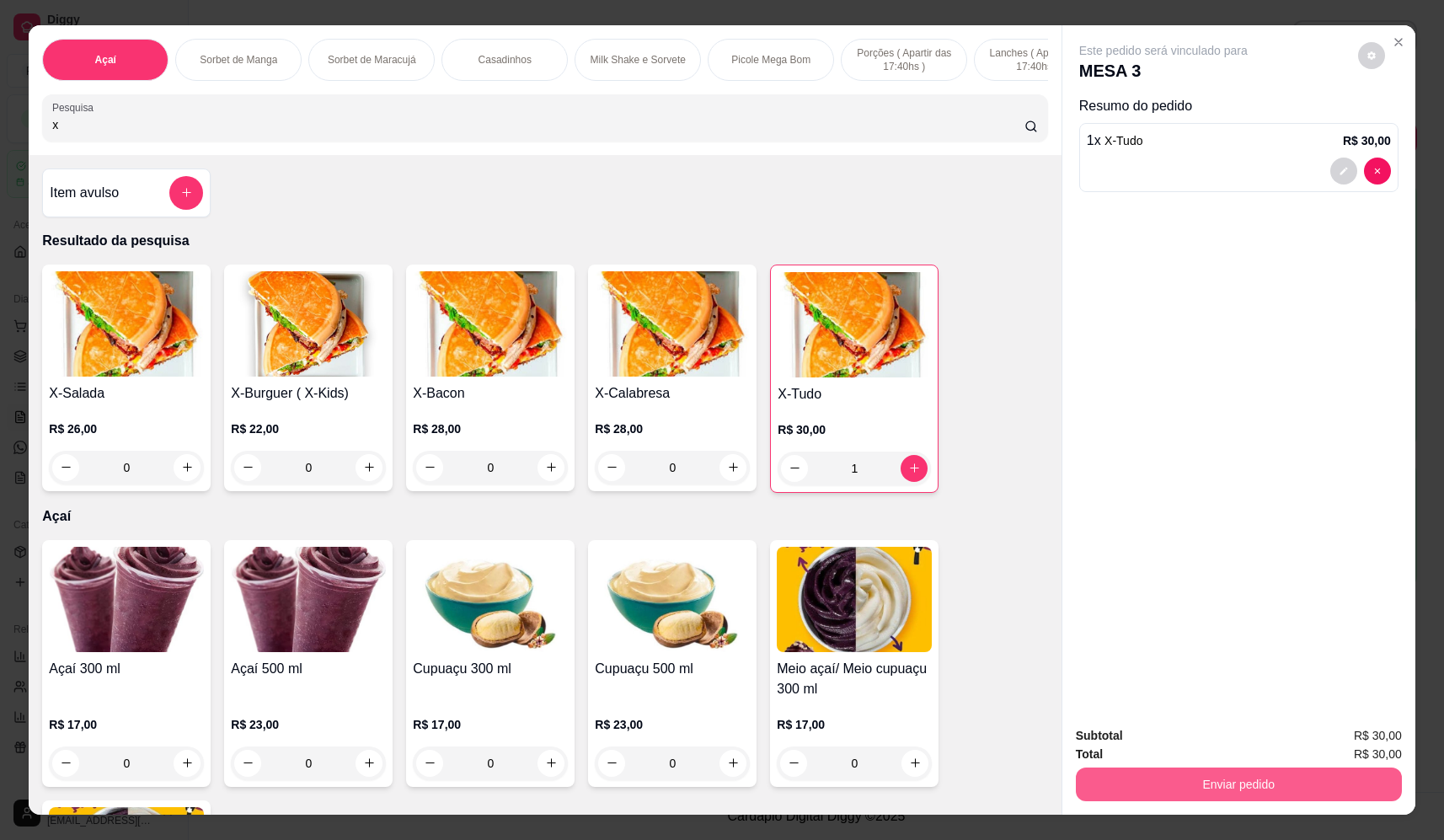
click at [1148, 775] on button "Enviar pedido" at bounding box center [1239, 784] width 326 height 34
click at [1155, 736] on button "Não registrar e enviar pedido" at bounding box center [1183, 743] width 175 height 32
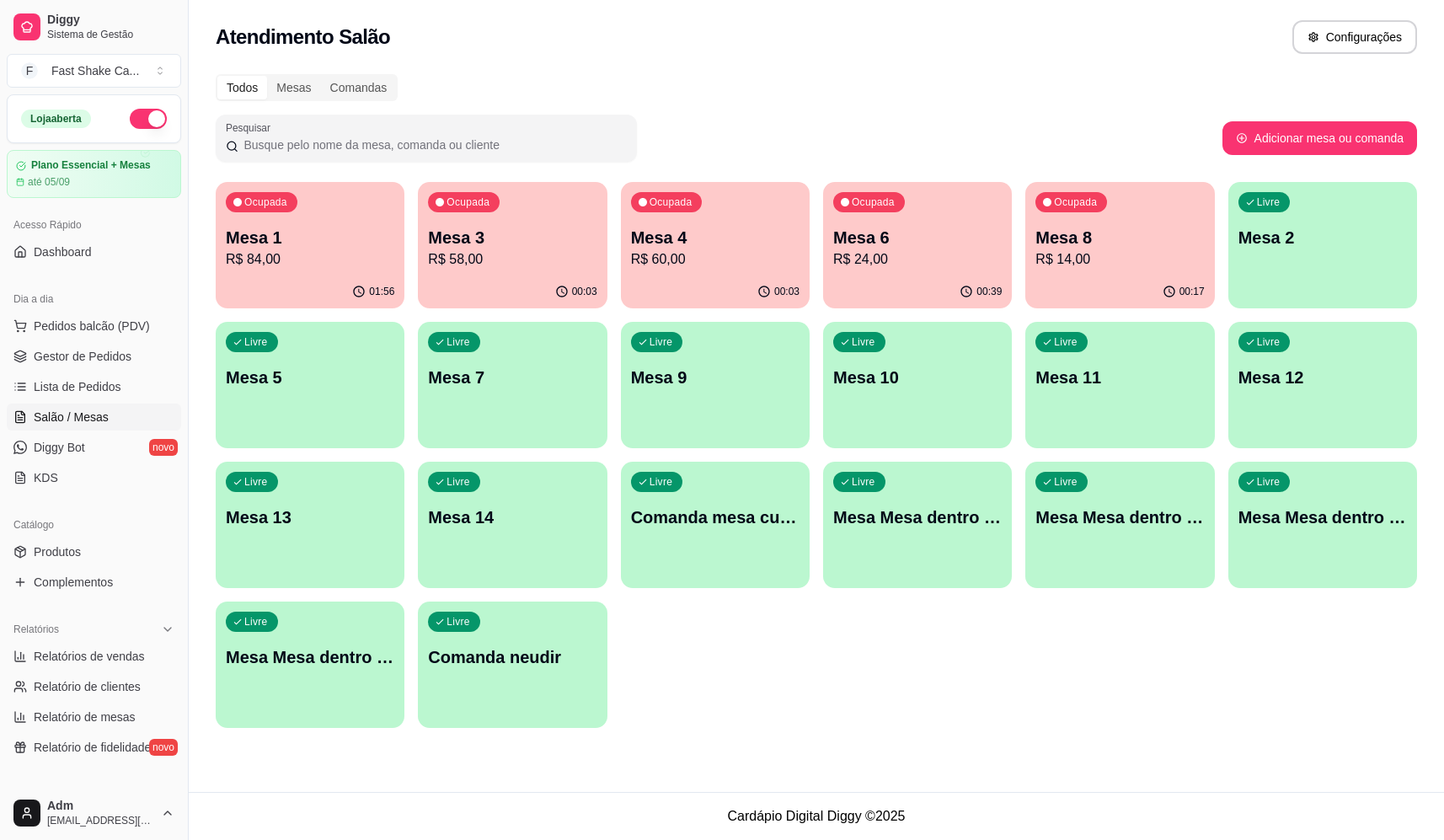
click at [522, 263] on p "R$ 58,00" at bounding box center [512, 260] width 169 height 20
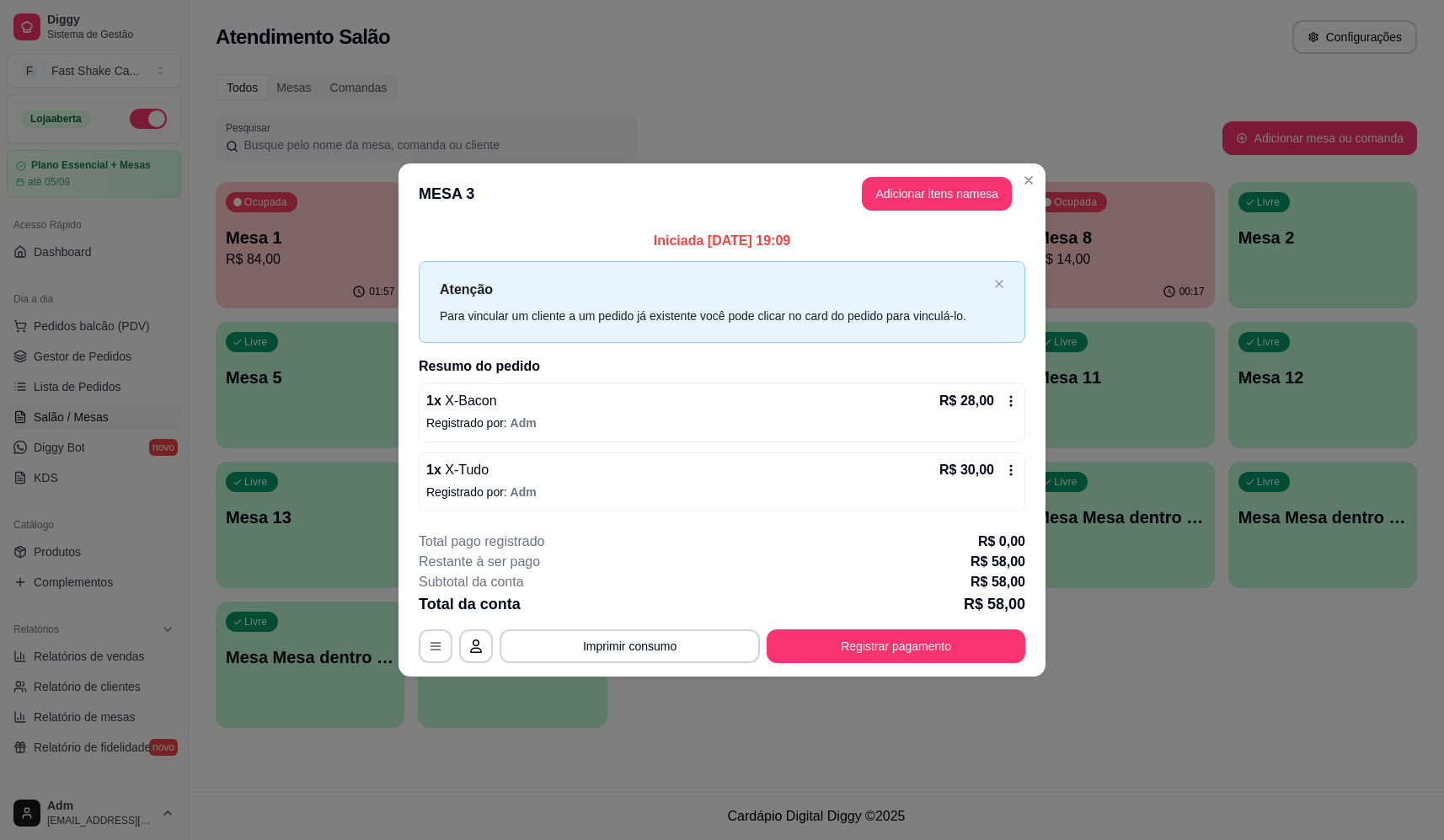
click at [926, 659] on button "Registrar pagamento" at bounding box center [896, 646] width 259 height 34
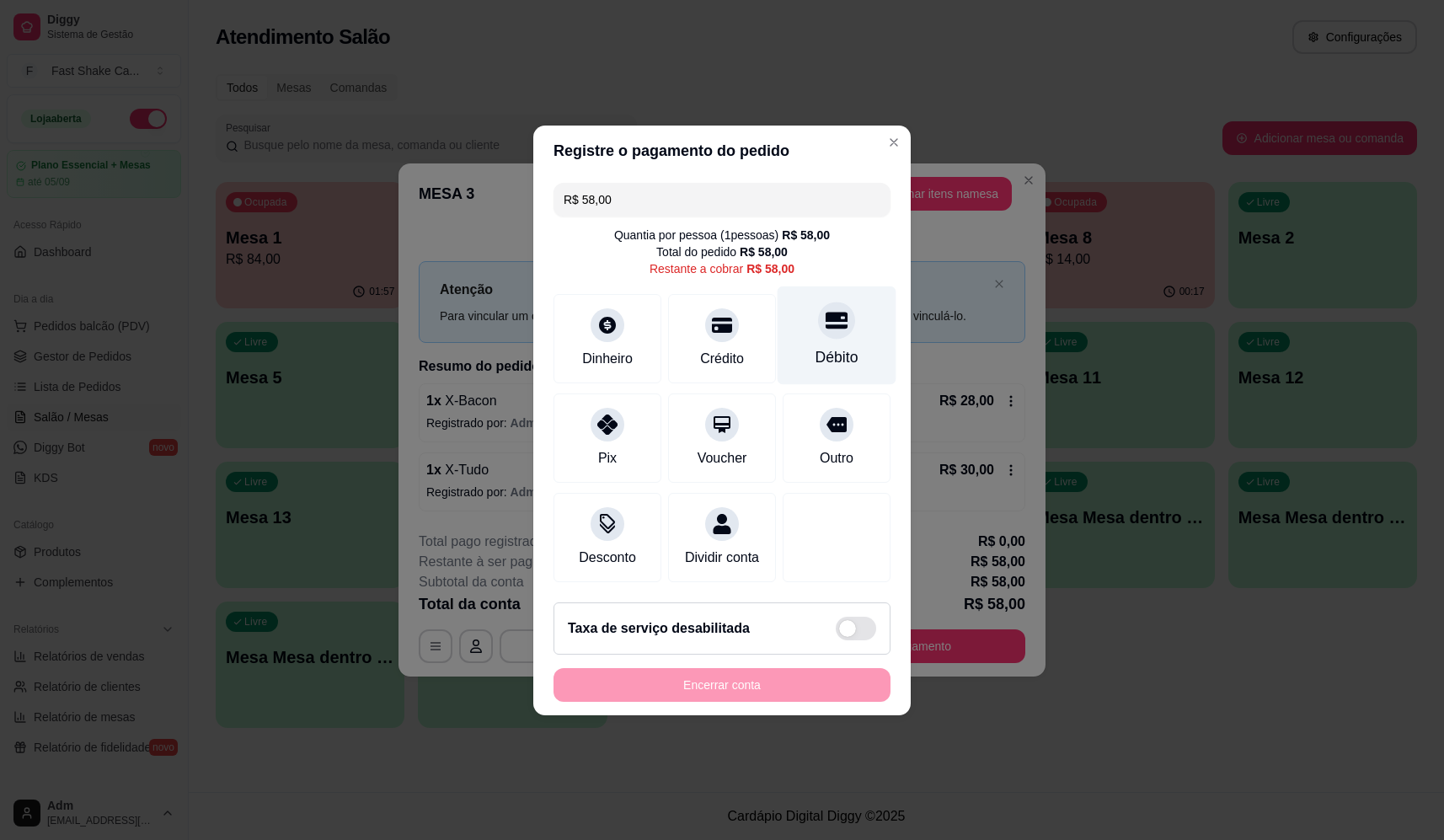
click at [812, 301] on div "Débito" at bounding box center [837, 334] width 118 height 98
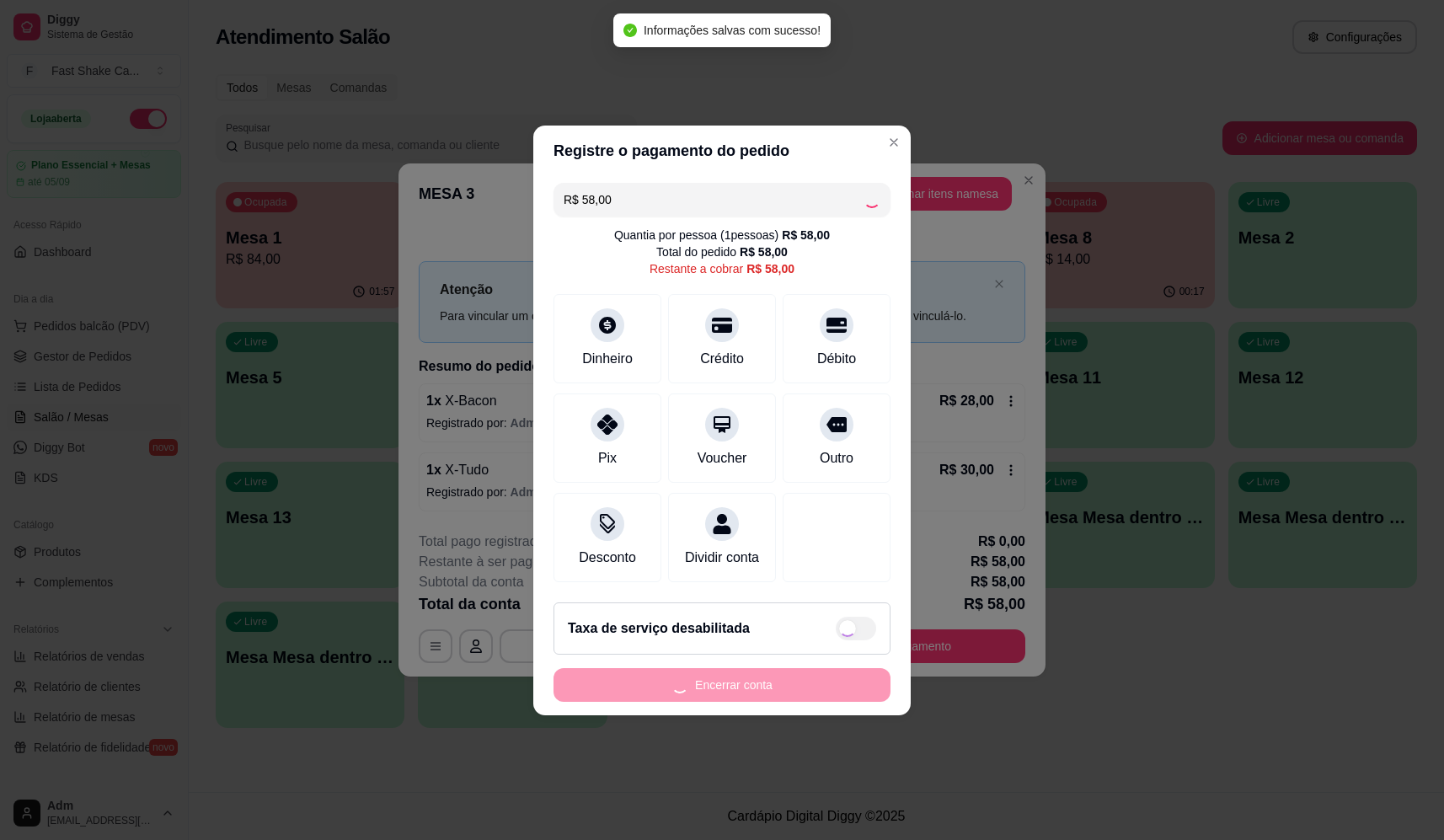
type input "R$ 0,00"
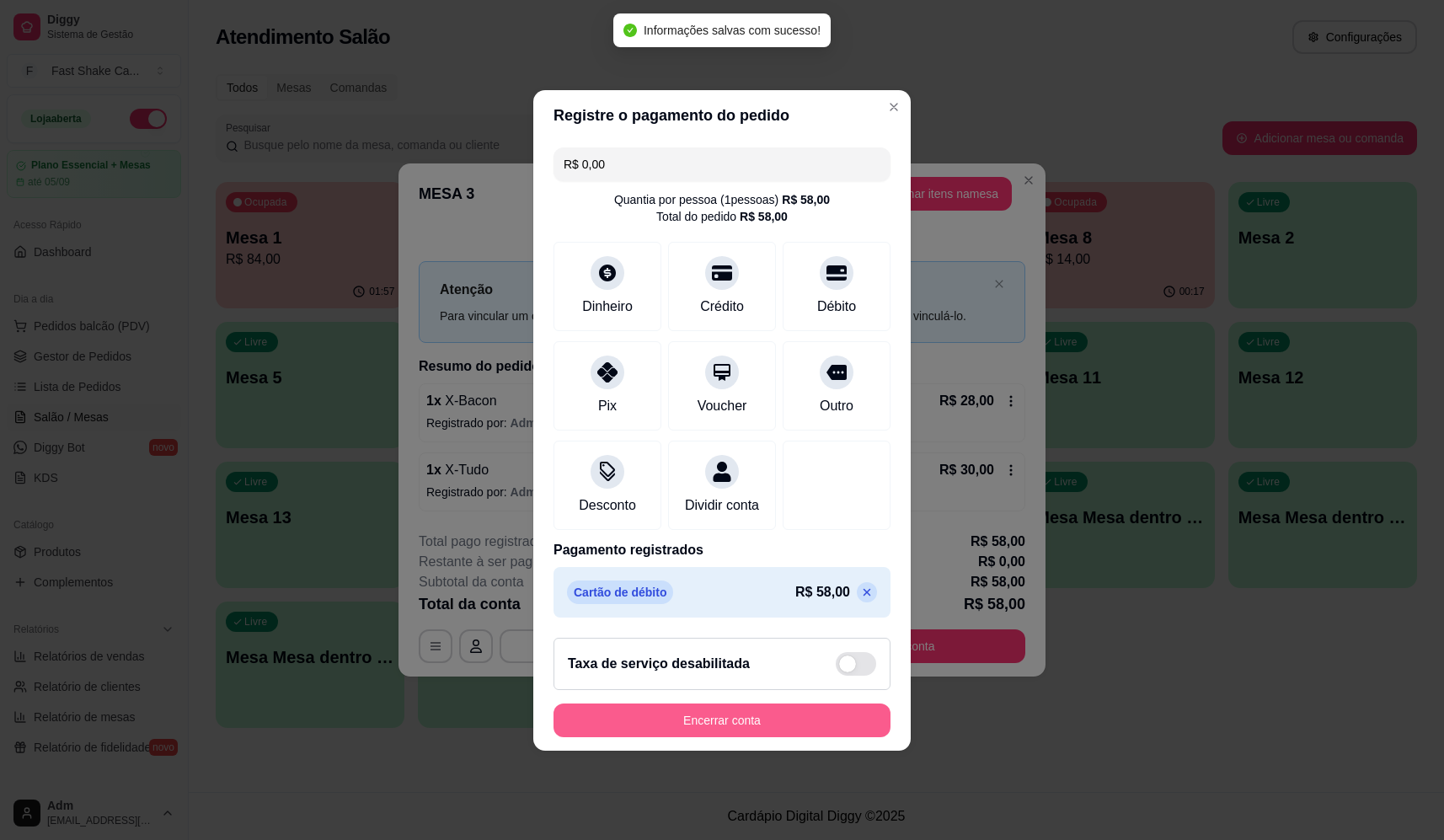
click at [756, 727] on button "Encerrar conta" at bounding box center [722, 720] width 337 height 34
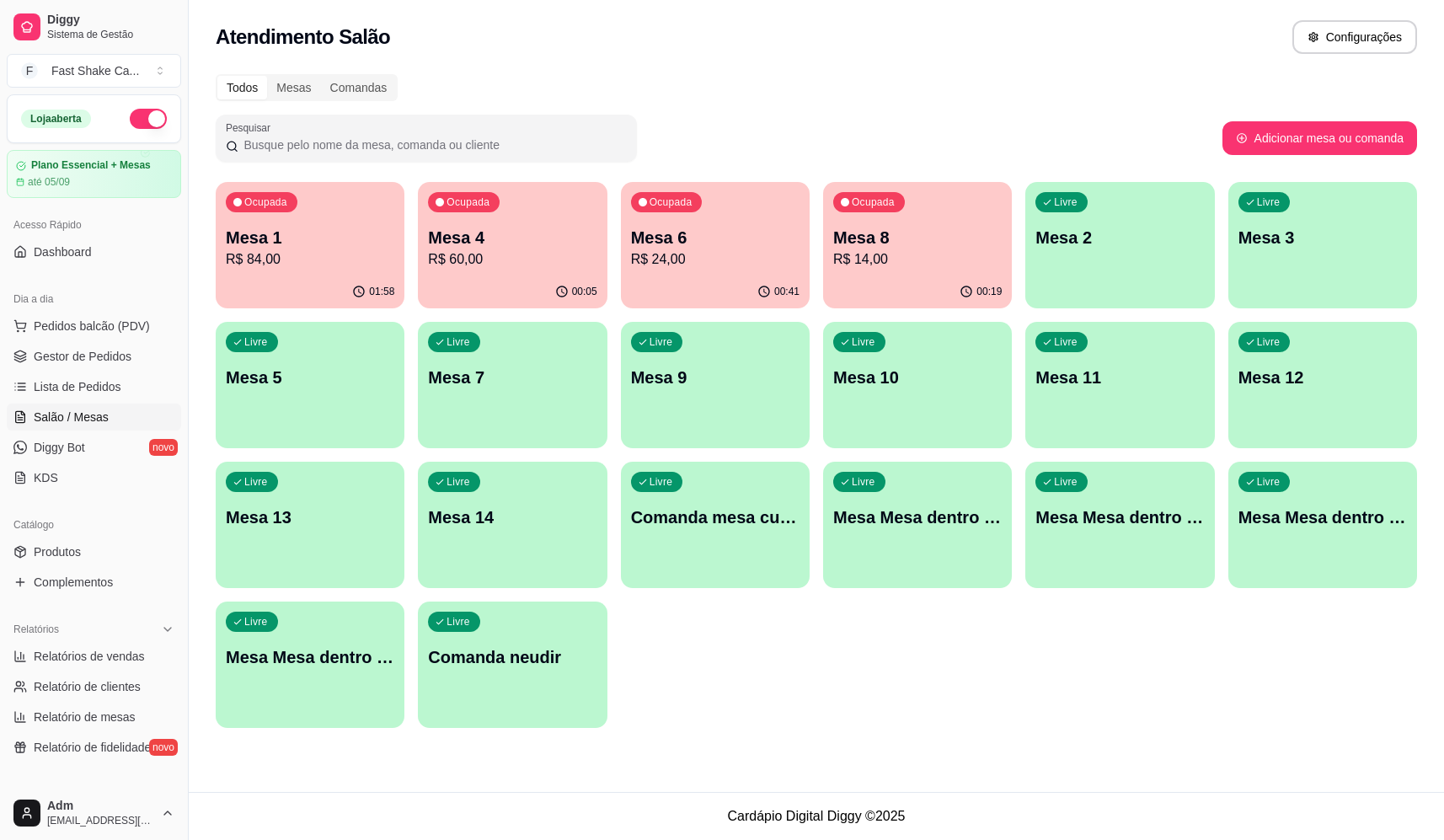
click at [948, 524] on p "Mesa Mesa dentro azul" at bounding box center [917, 517] width 169 height 24
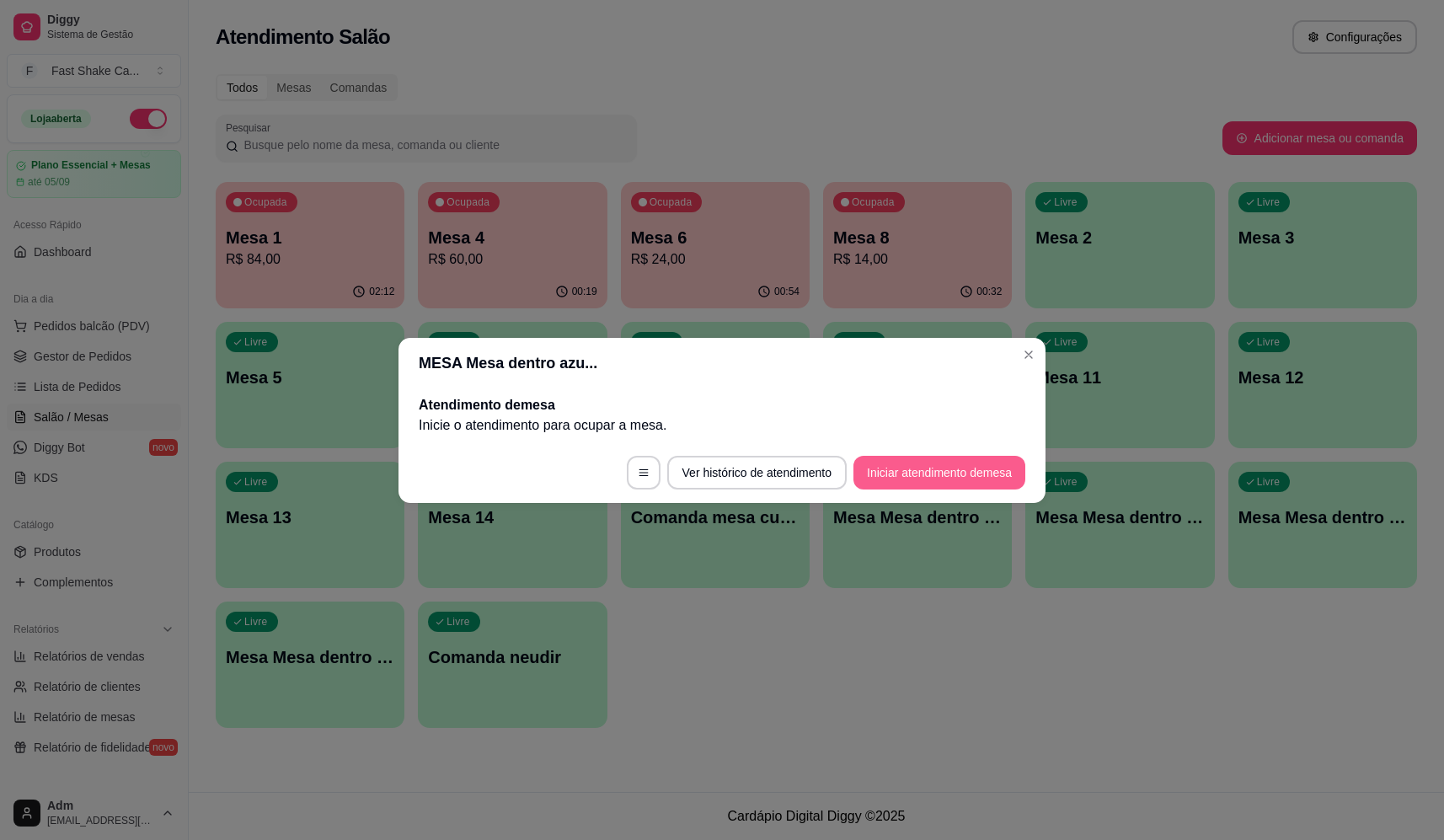
click at [913, 471] on button "Iniciar atendimento de mesa" at bounding box center [939, 472] width 172 height 34
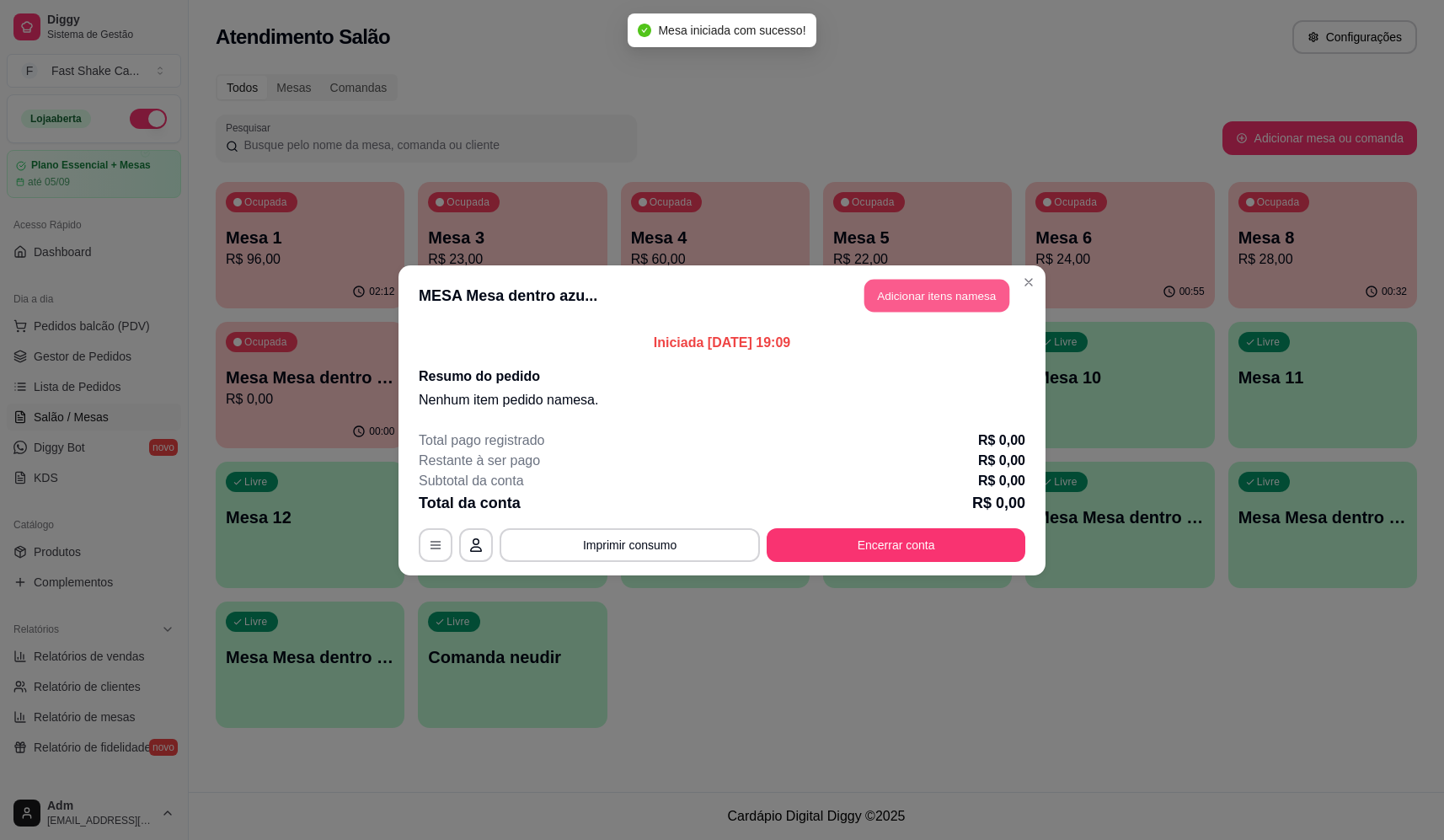
click at [937, 305] on button "Adicionar itens na mesa" at bounding box center [937, 295] width 145 height 33
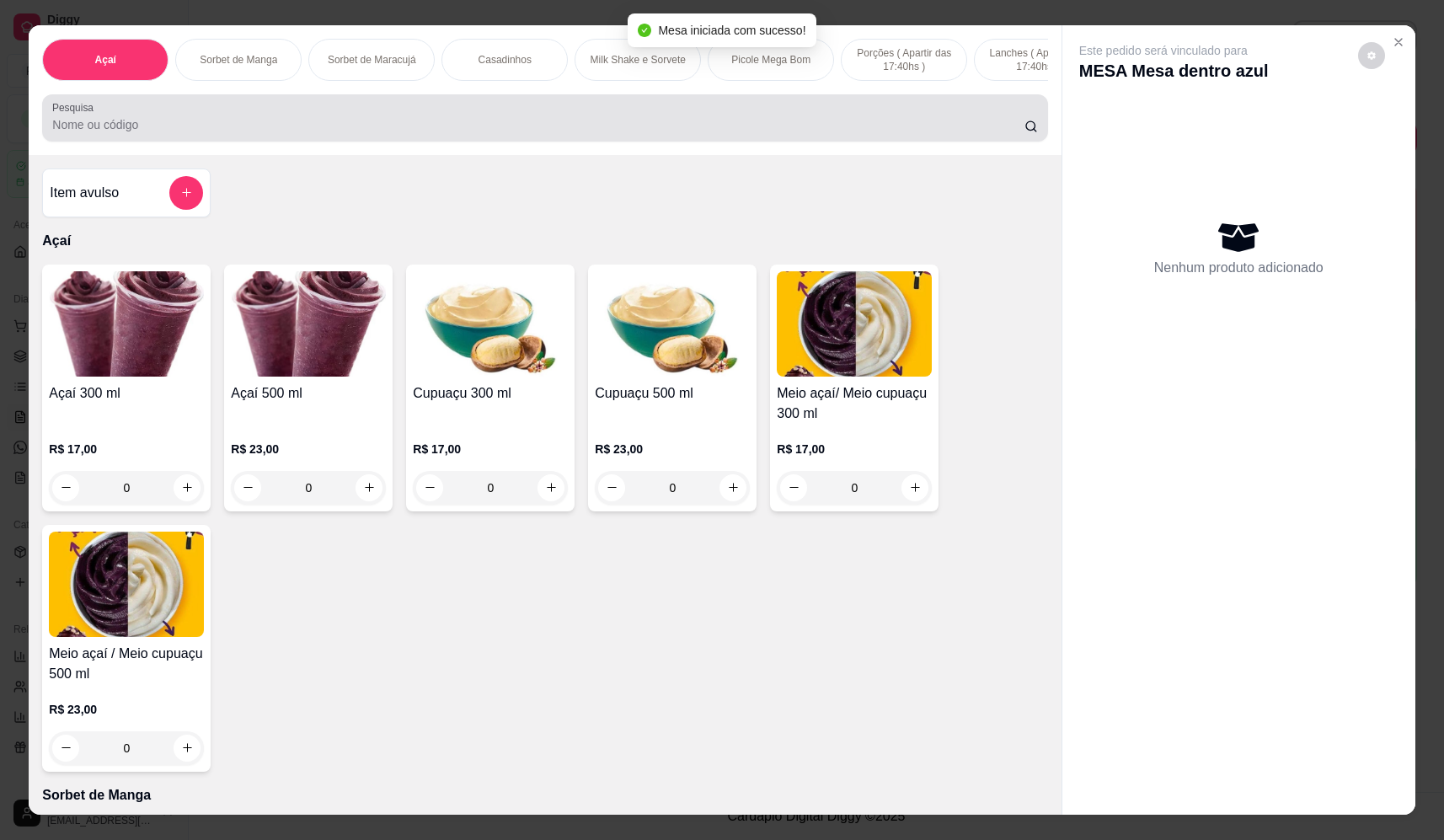
click at [604, 132] on input "Pesquisa" at bounding box center [538, 125] width 972 height 16
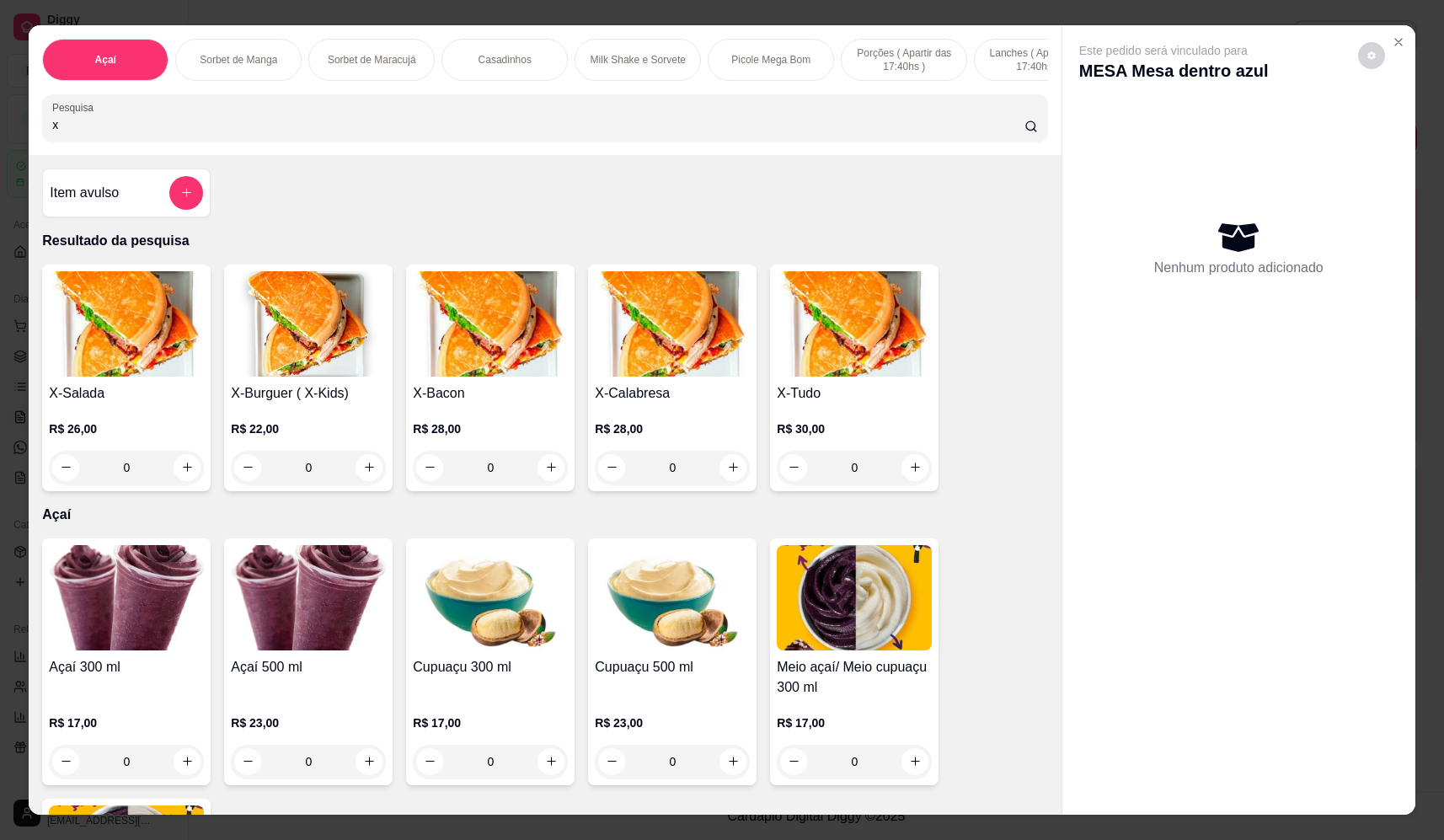
type input "x"
click at [192, 476] on div "0" at bounding box center [127, 467] width 155 height 34
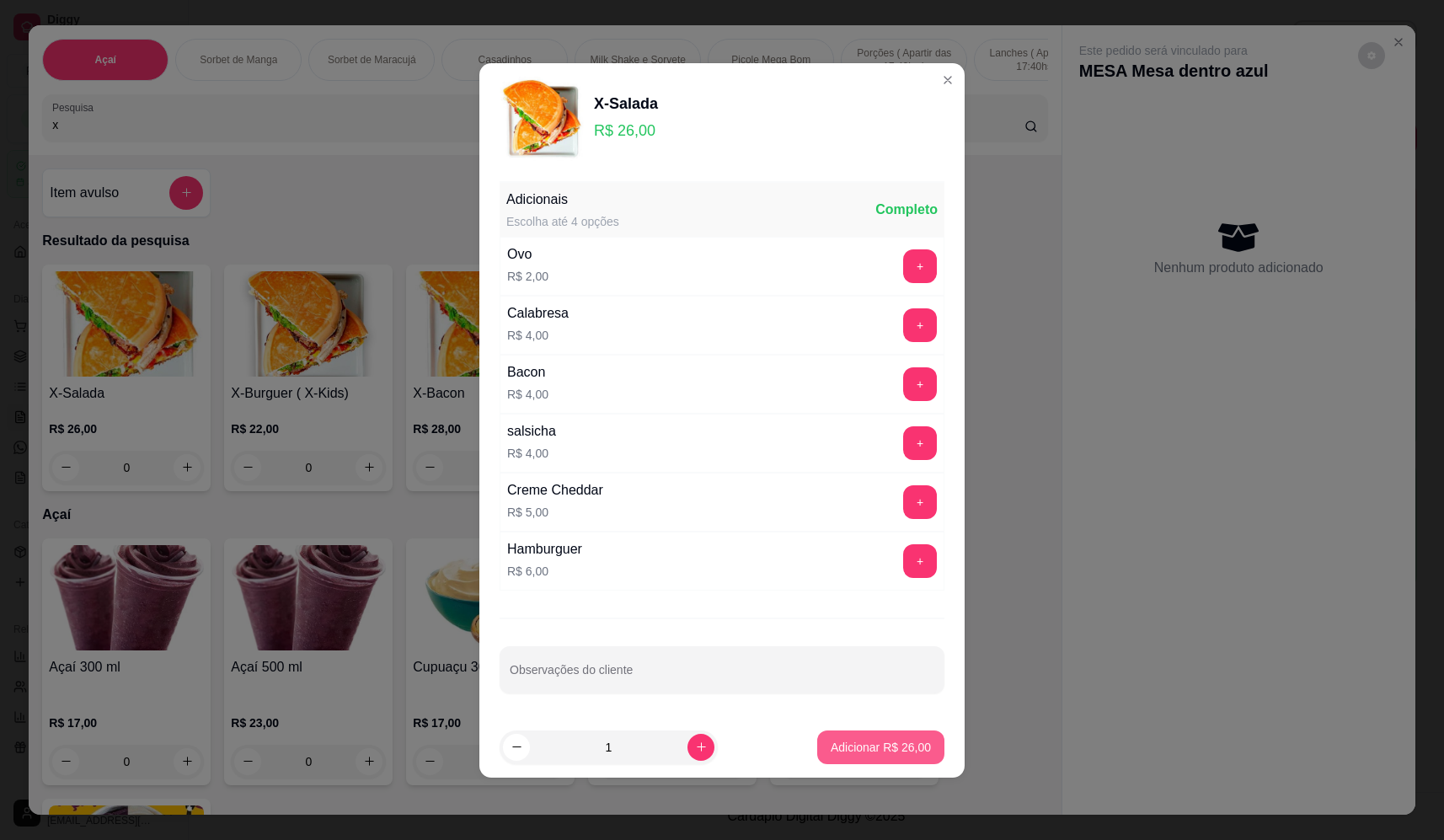
click at [888, 747] on p "Adicionar R$ 26,00" at bounding box center [881, 747] width 100 height 16
type input "1"
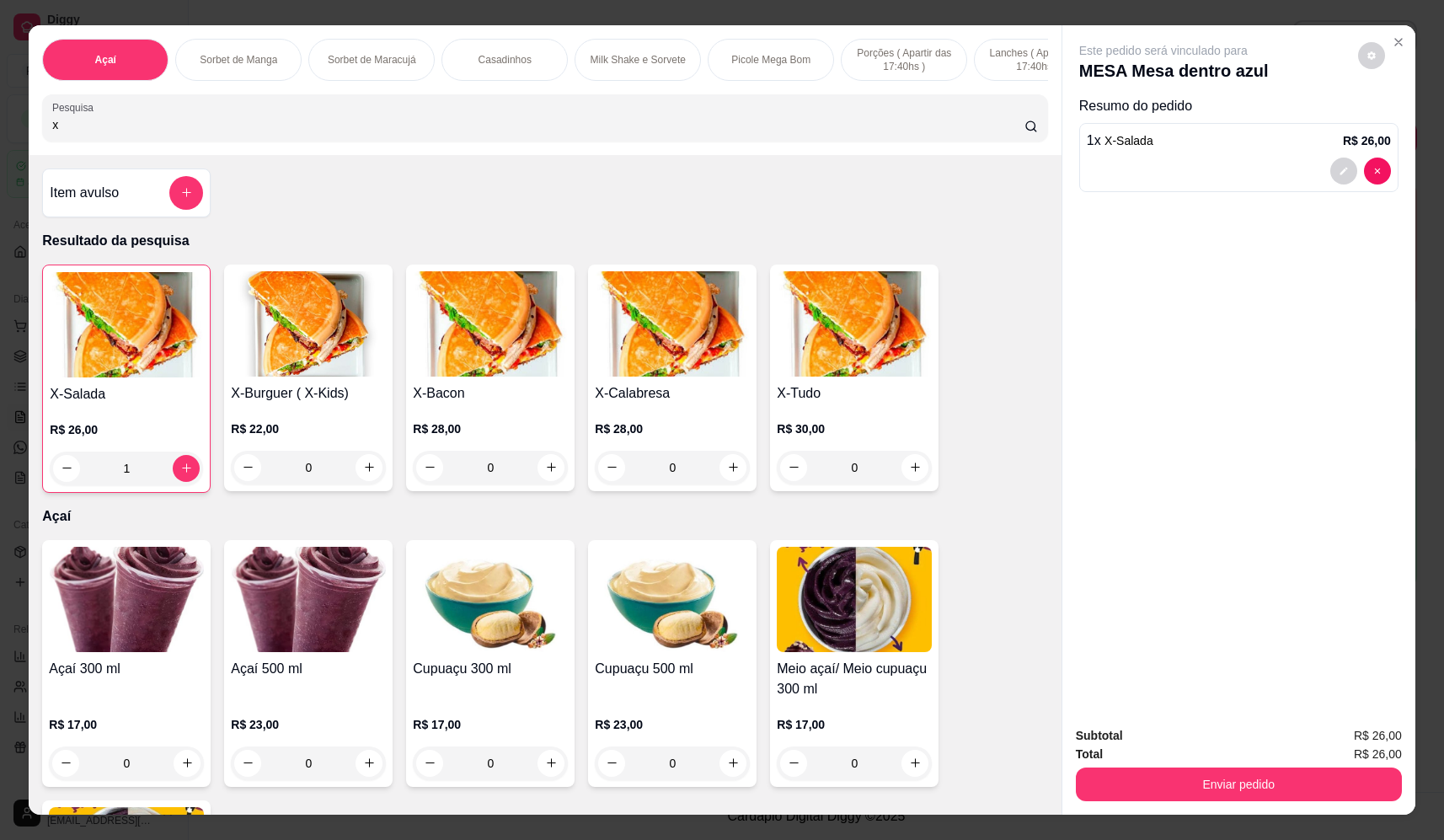
click at [912, 484] on div "0" at bounding box center [855, 467] width 155 height 34
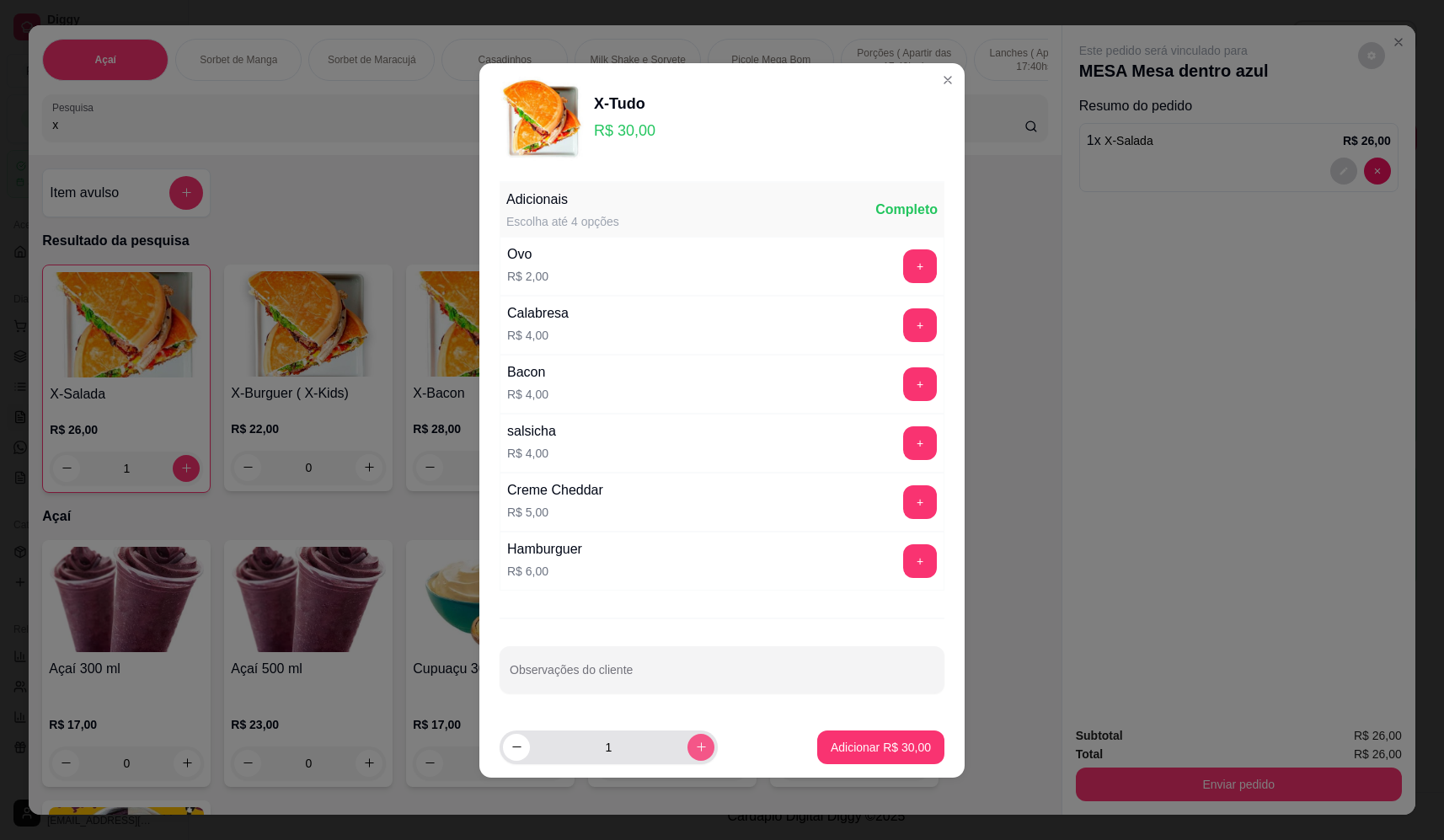
click at [695, 750] on icon "increase-product-quantity" at bounding box center [702, 747] width 13 height 13
type input "2"
click at [891, 743] on p "Adicionar R$ 60,00" at bounding box center [881, 747] width 100 height 16
type input "2"
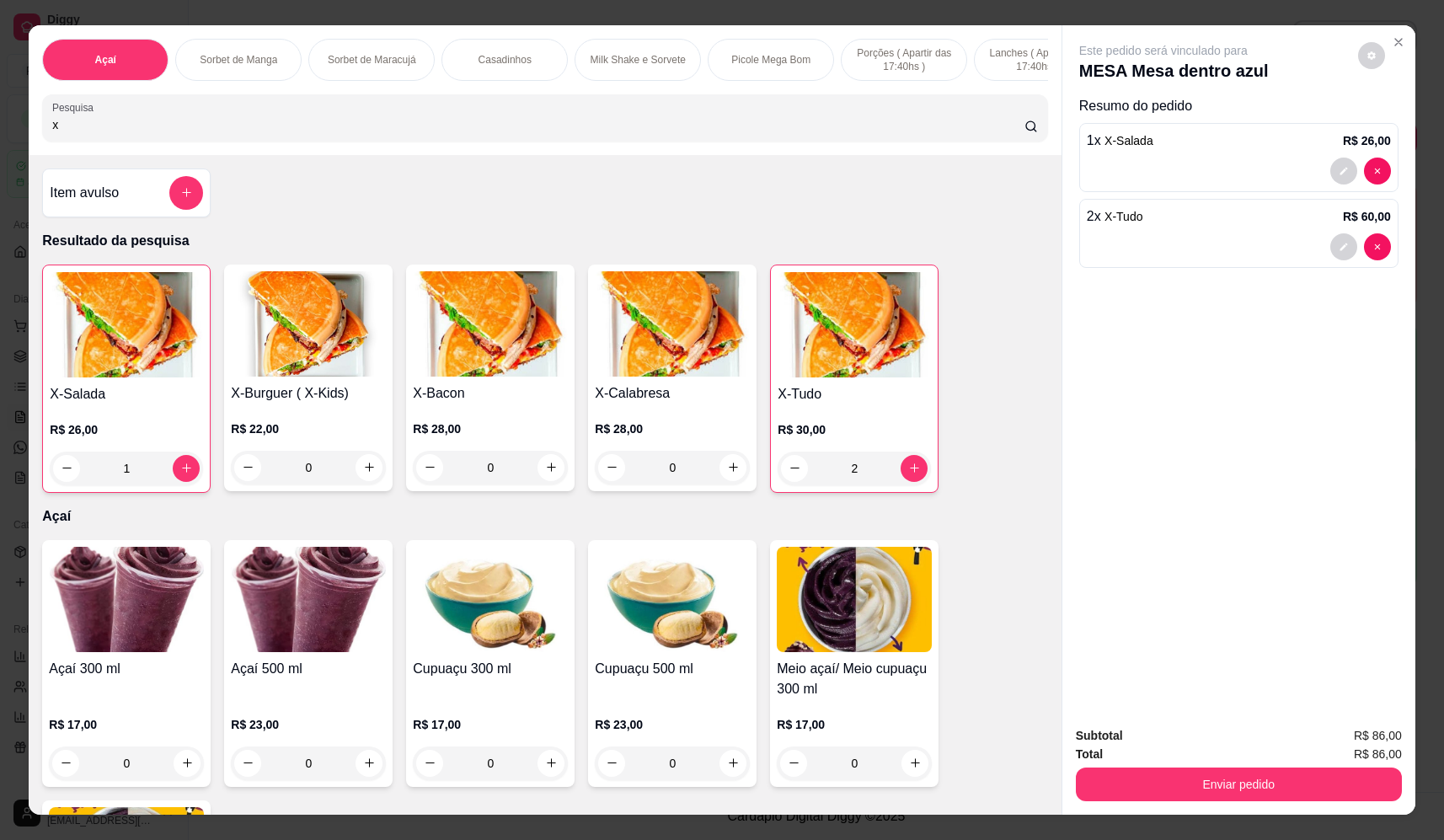
click at [539, 478] on div "0" at bounding box center [490, 467] width 155 height 34
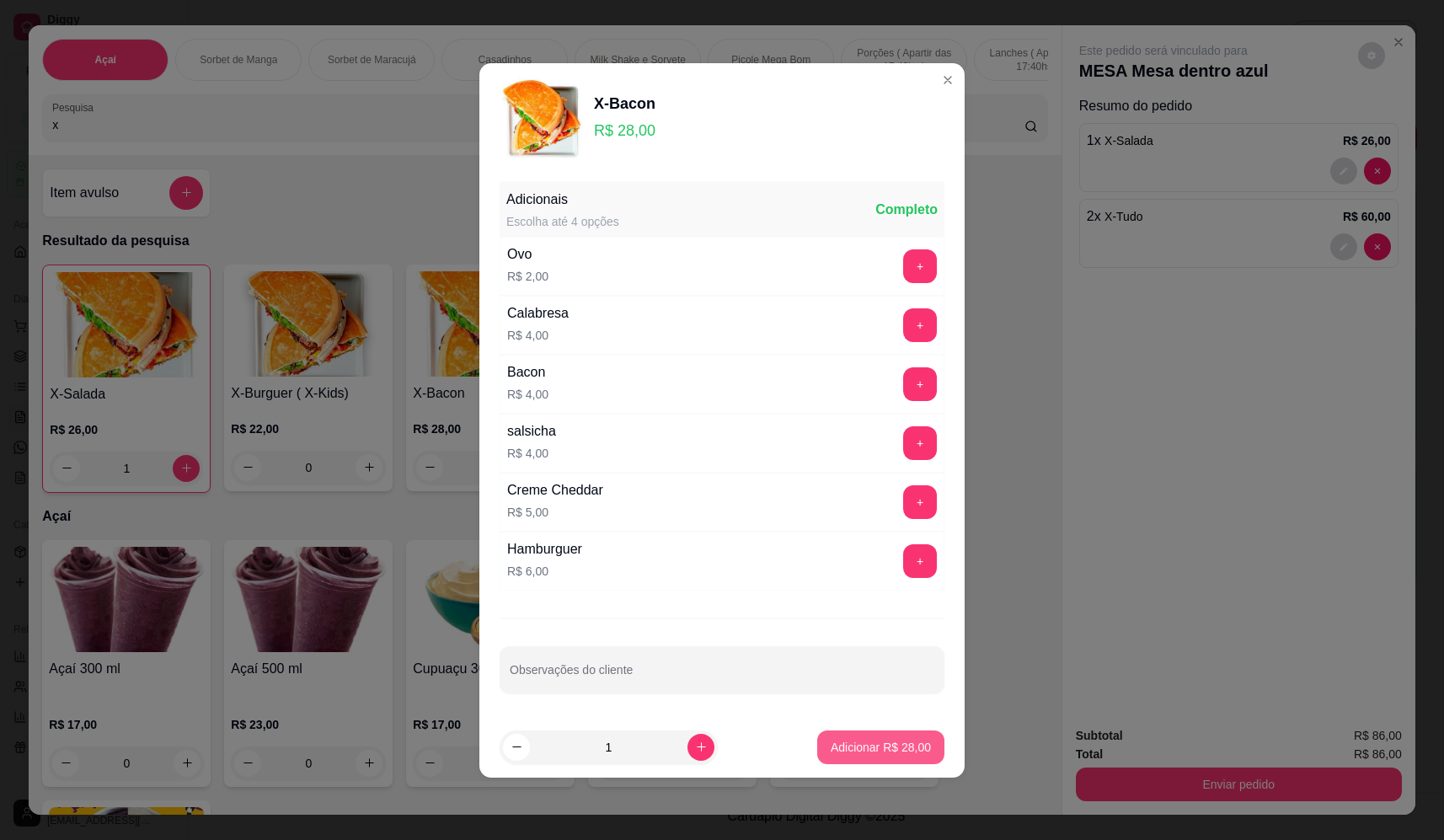
click at [871, 744] on p "Adicionar R$ 28,00" at bounding box center [881, 747] width 100 height 16
type input "1"
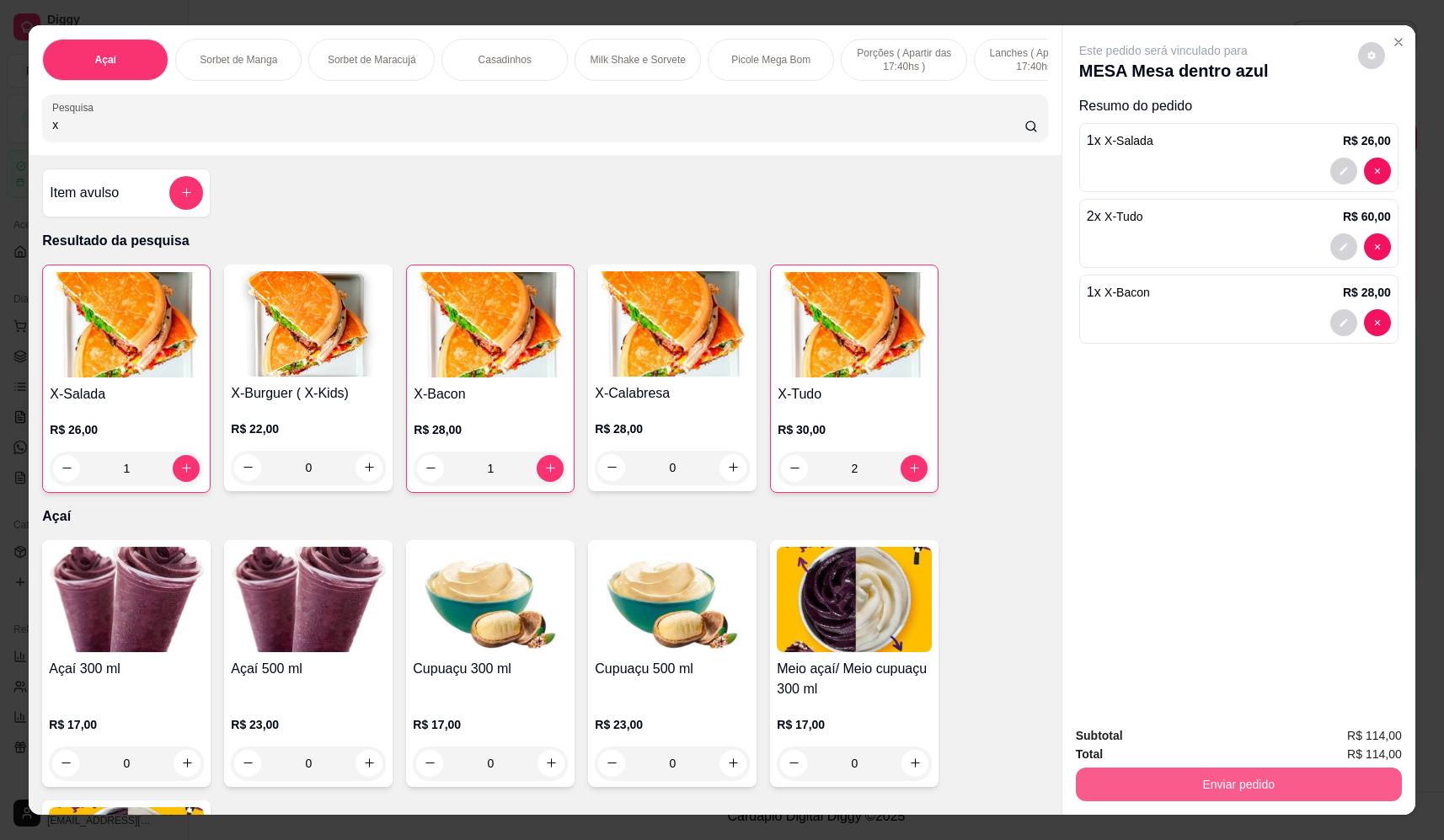
click at [1230, 782] on button "Enviar pedido" at bounding box center [1239, 784] width 326 height 34
click at [1173, 746] on button "Não registrar e enviar pedido" at bounding box center [1183, 743] width 170 height 31
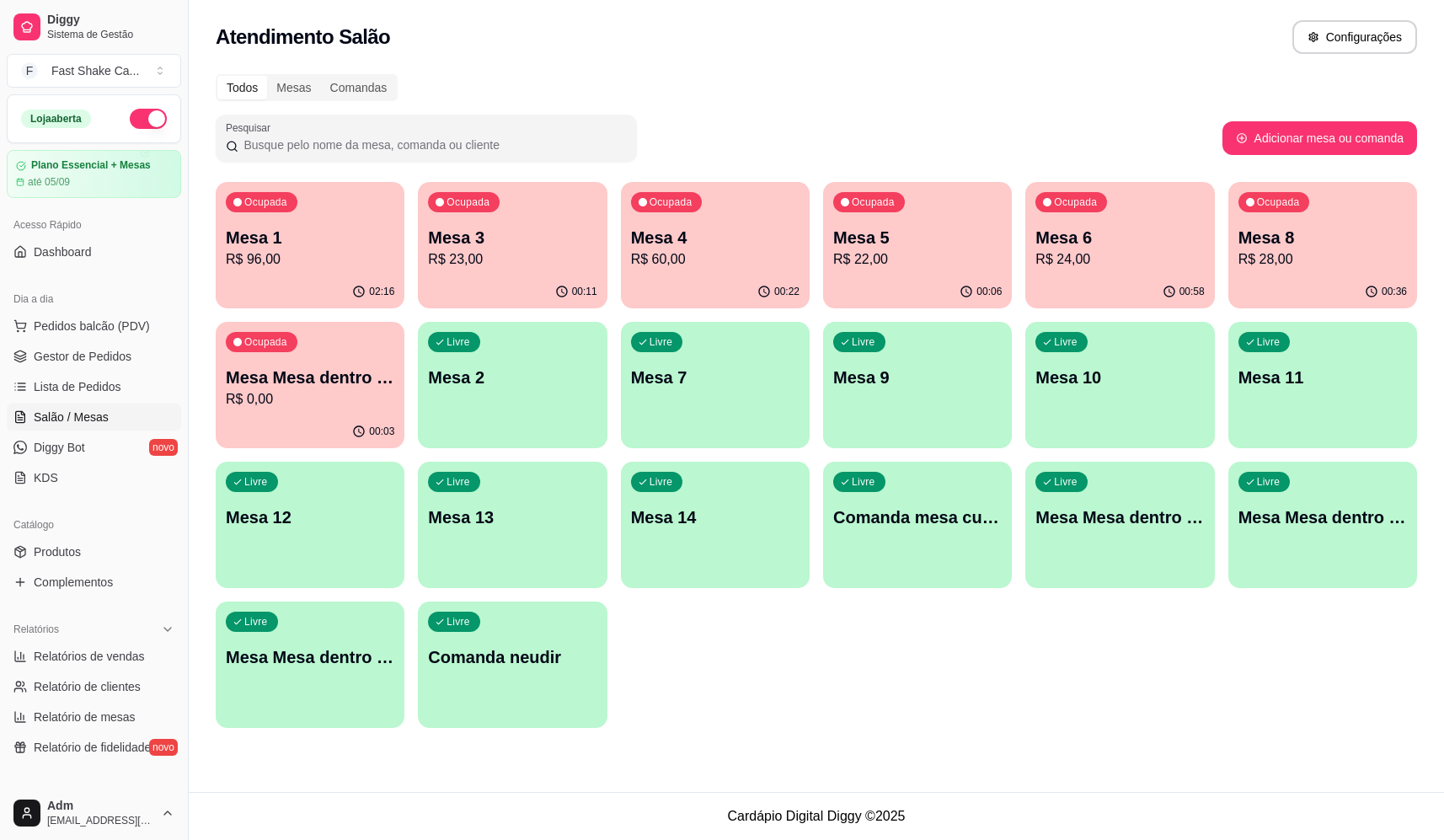
click at [511, 249] on div "Mesa 3 R$ 23,00" at bounding box center [512, 248] width 169 height 44
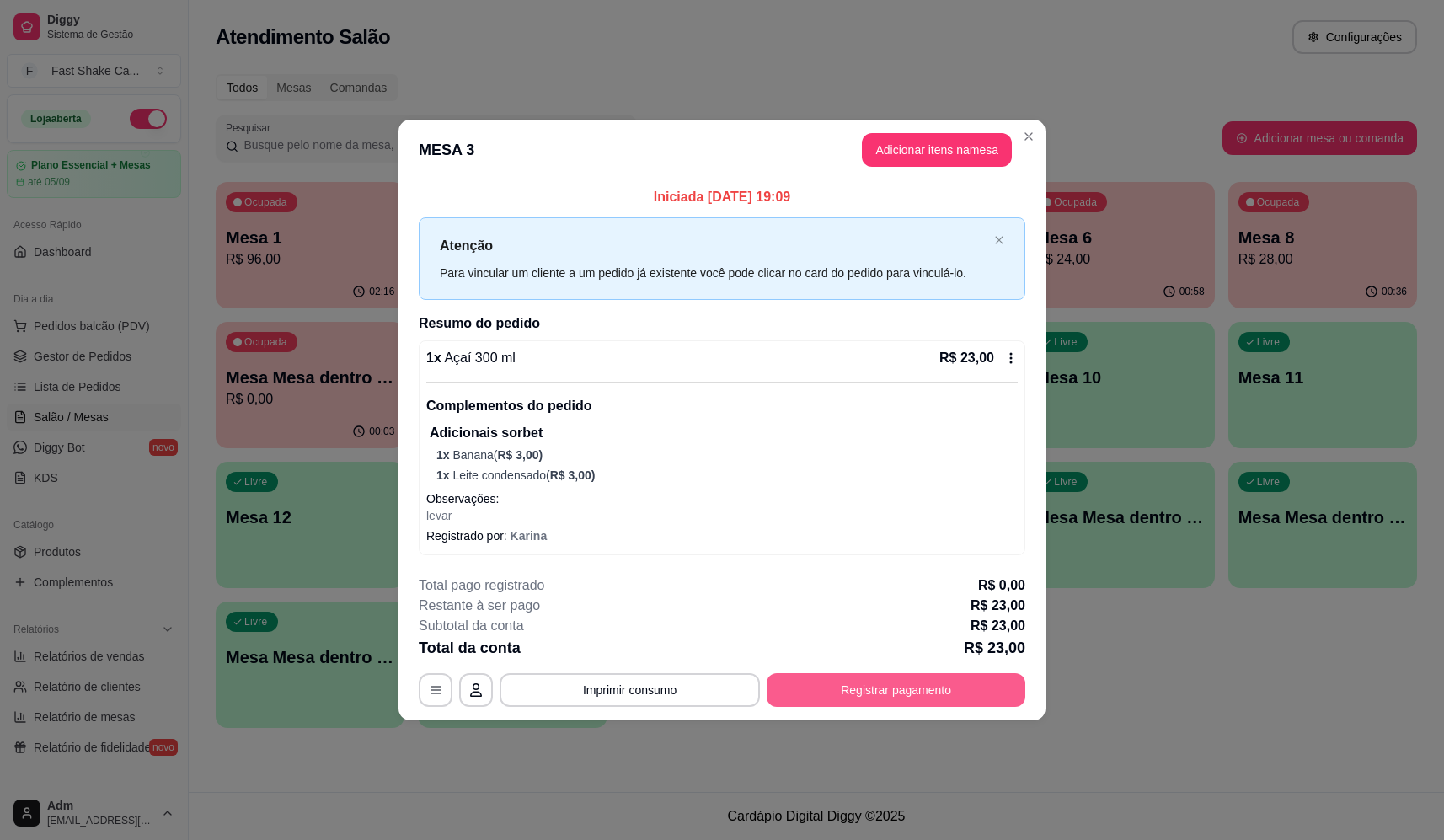
click at [816, 693] on button "Registrar pagamento" at bounding box center [896, 690] width 259 height 34
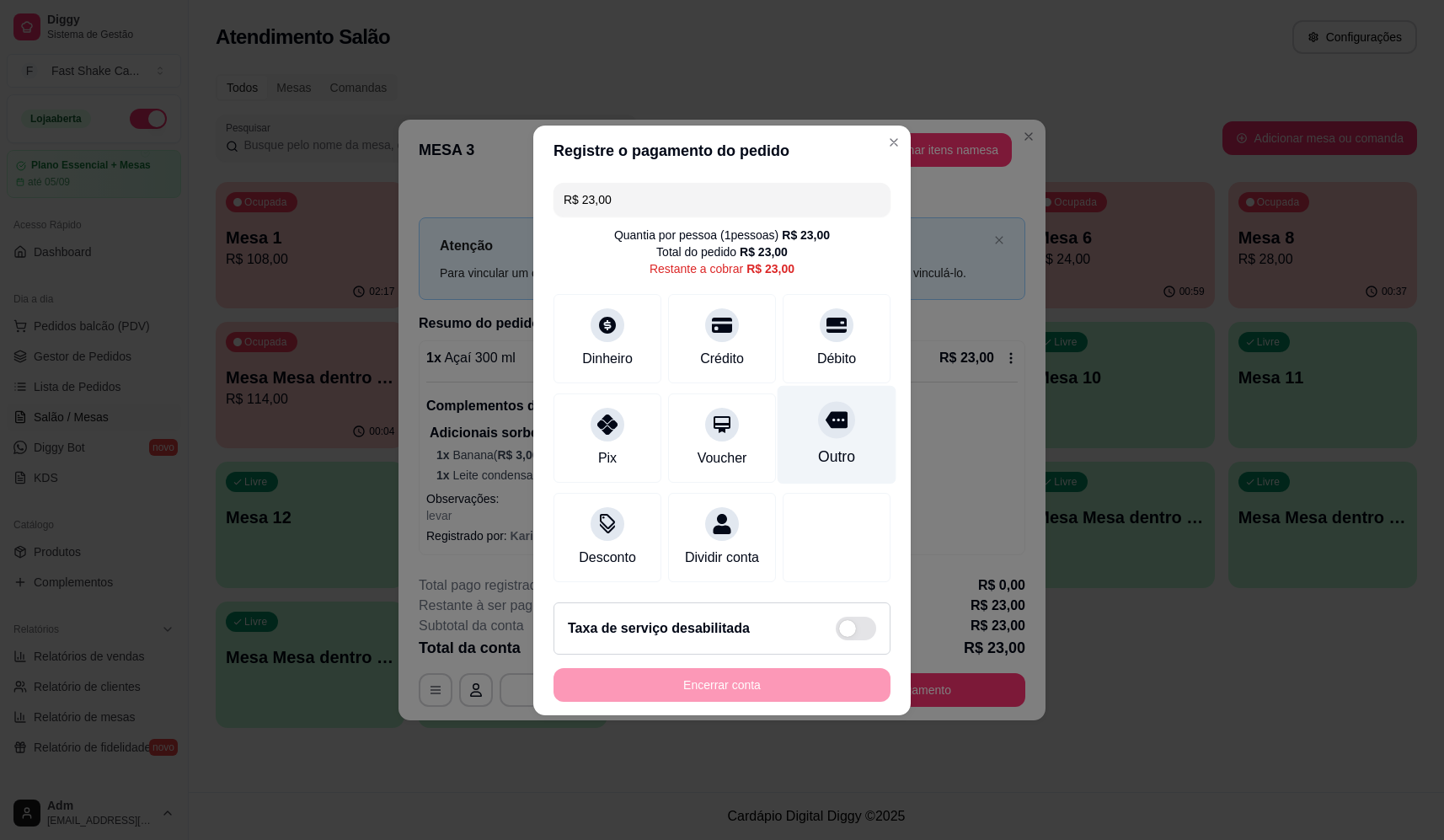
click at [815, 431] on div "Outro" at bounding box center [837, 435] width 118 height 98
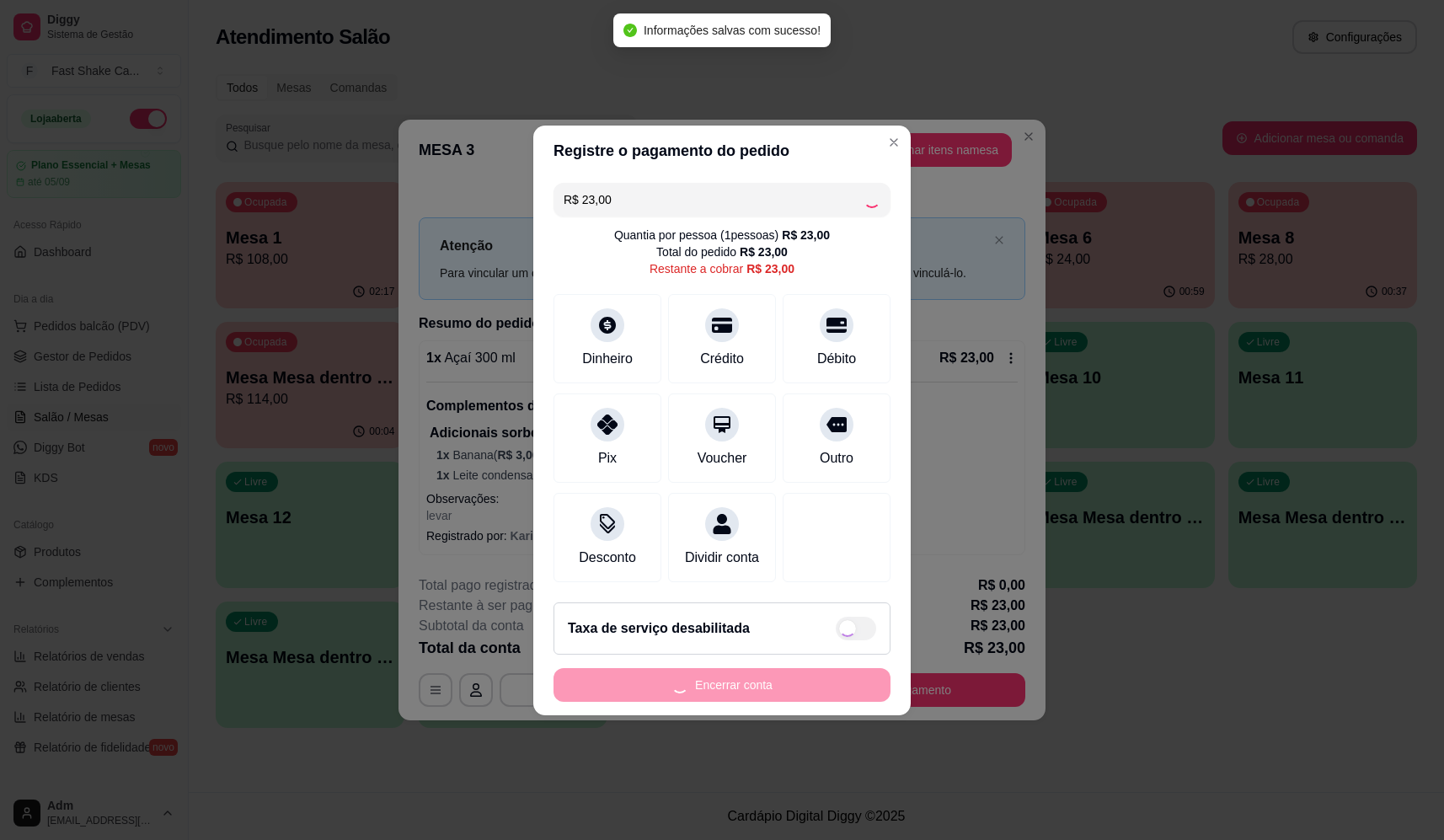
type input "R$ 0,00"
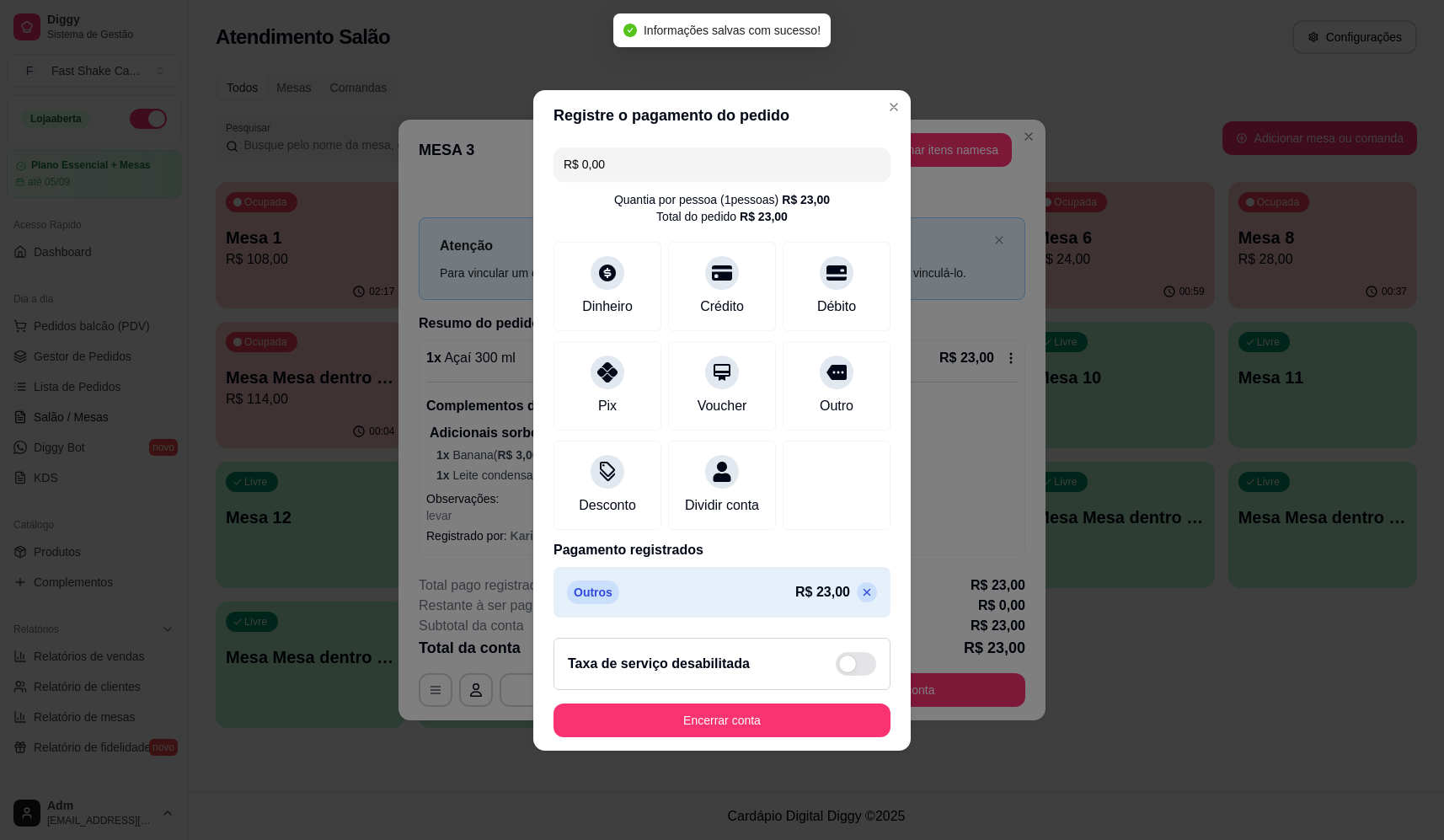
click at [785, 719] on button "Encerrar conta" at bounding box center [722, 720] width 337 height 34
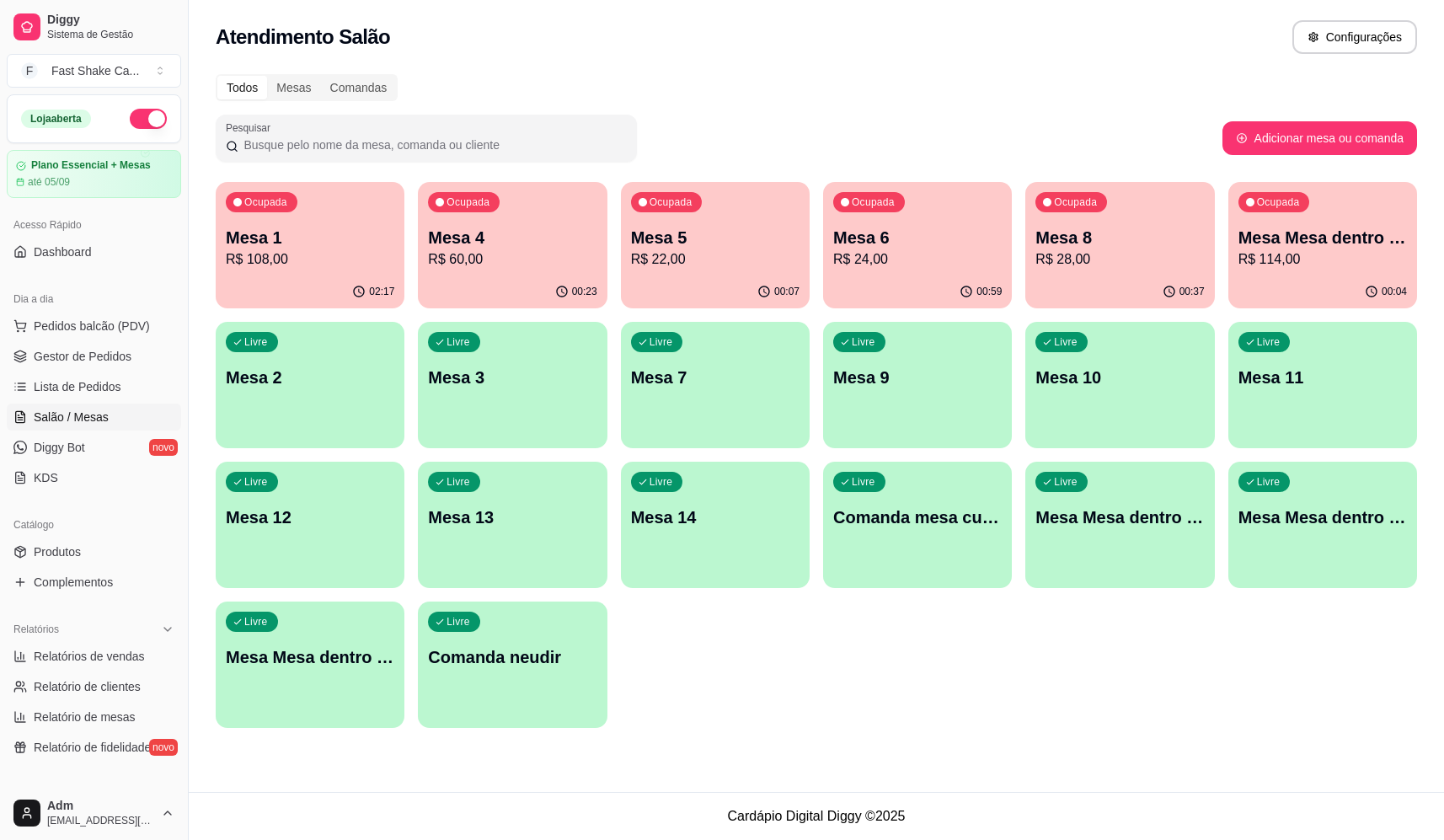
click at [1303, 256] on p "R$ 114,00" at bounding box center [1322, 260] width 169 height 20
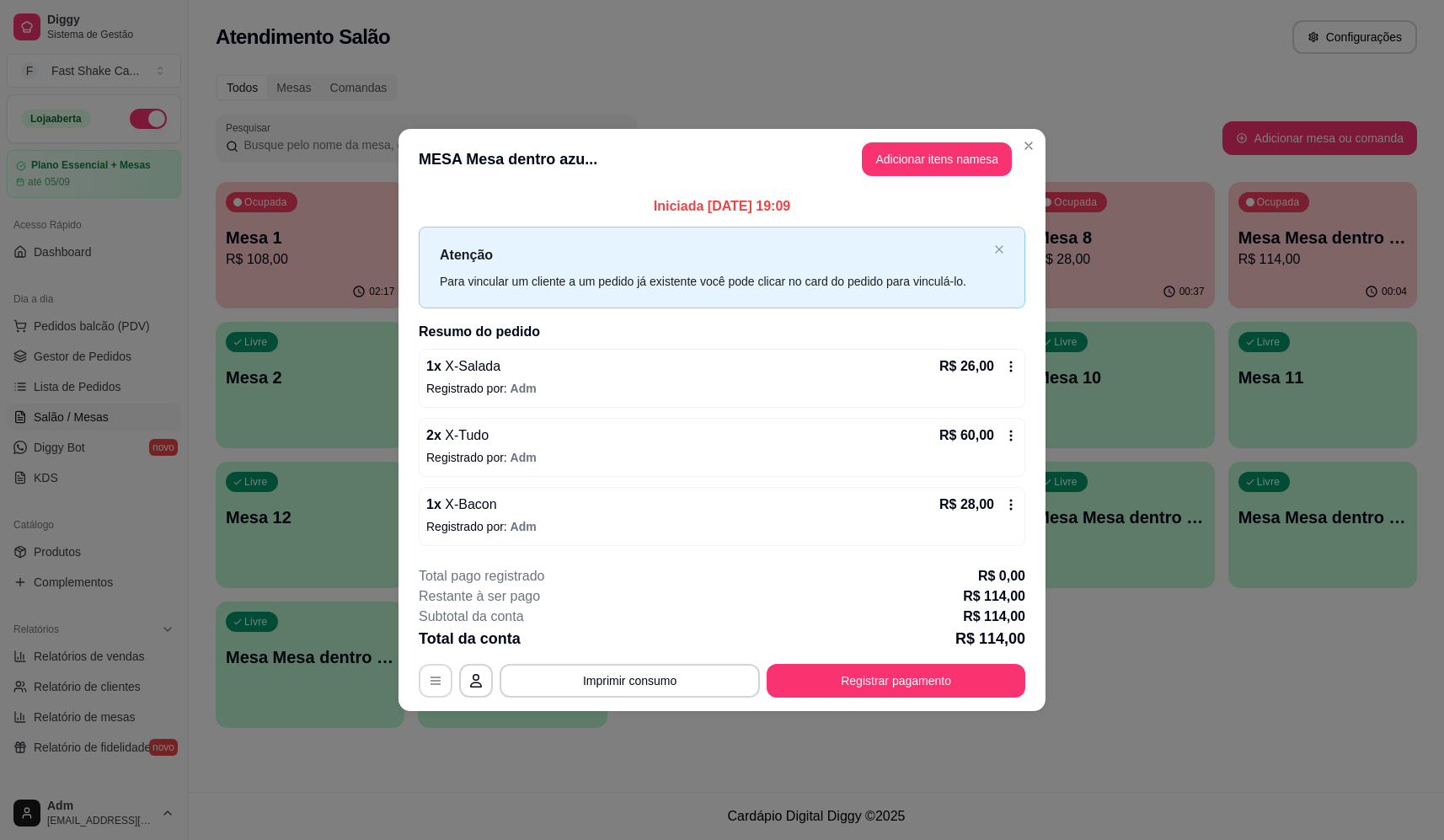
click at [437, 675] on icon "button" at bounding box center [435, 681] width 14 height 14
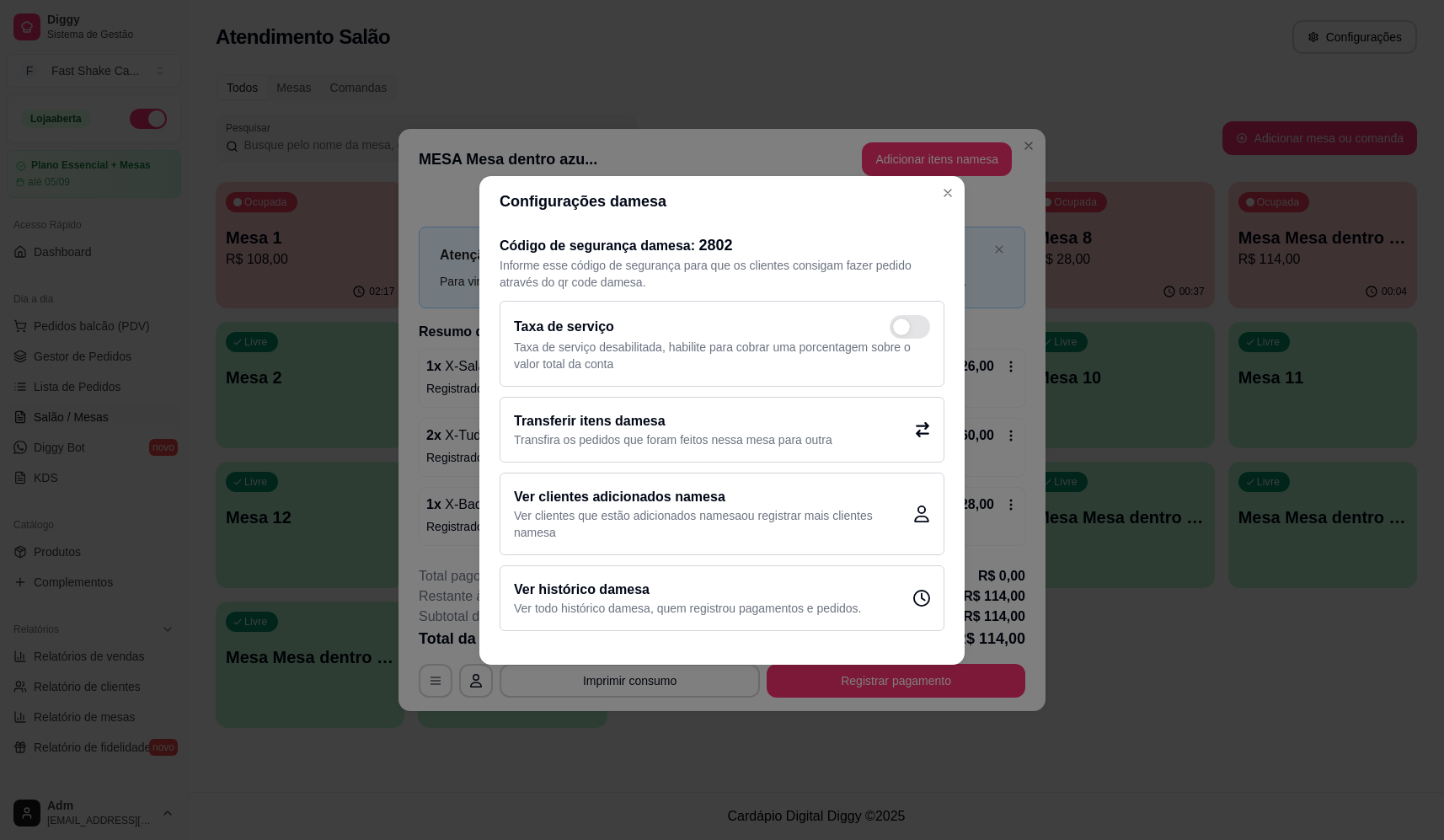
click at [683, 412] on h2 "Transferir itens da mesa" at bounding box center [673, 421] width 319 height 20
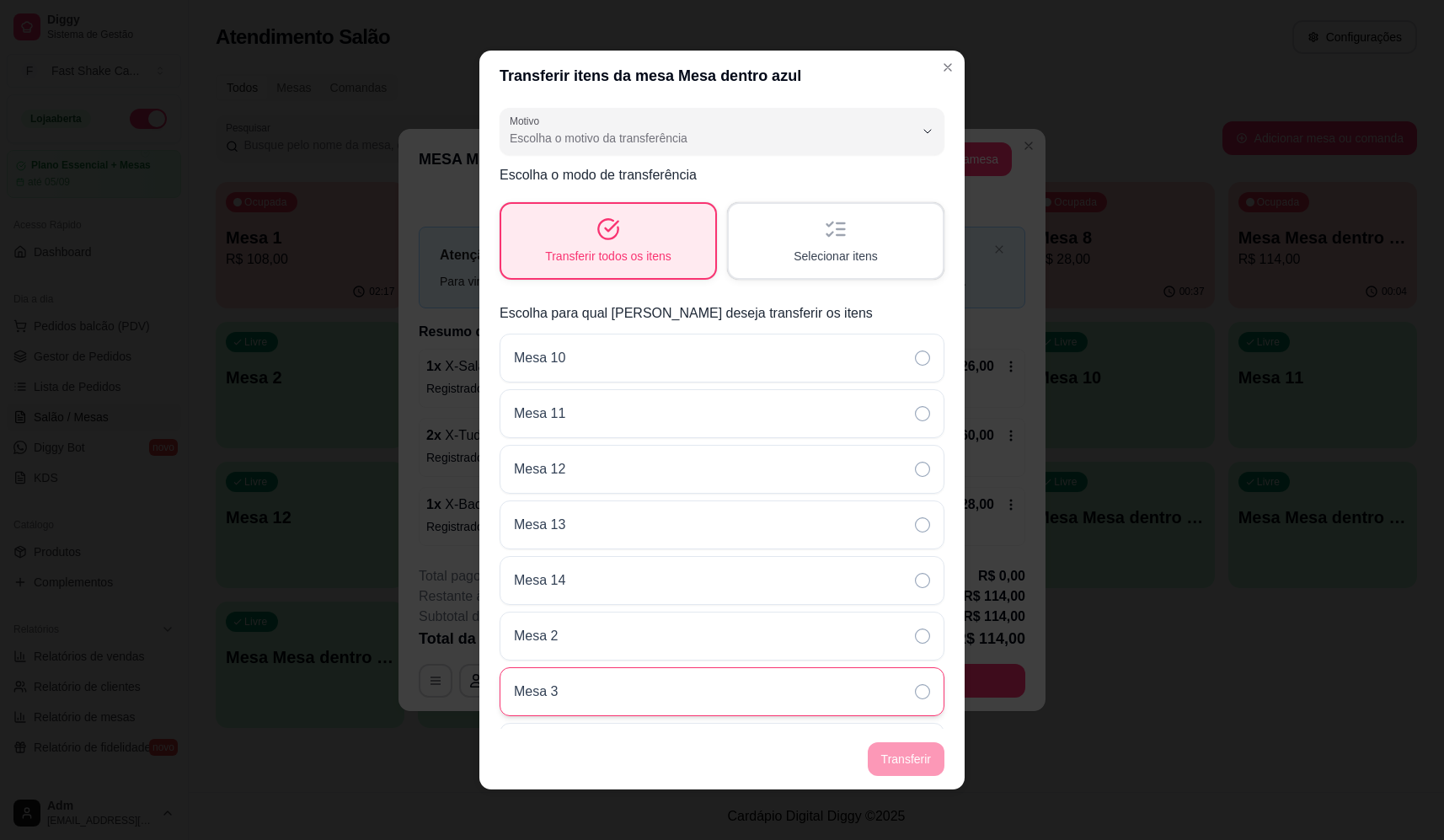
click at [593, 699] on div "Mesa 3" at bounding box center [722, 691] width 445 height 49
click at [716, 158] on div "Motivo Pedido lançado na mesa errada Mudança de mesa Outro Motivo Escolha o mot…" at bounding box center [722, 415] width 486 height 628
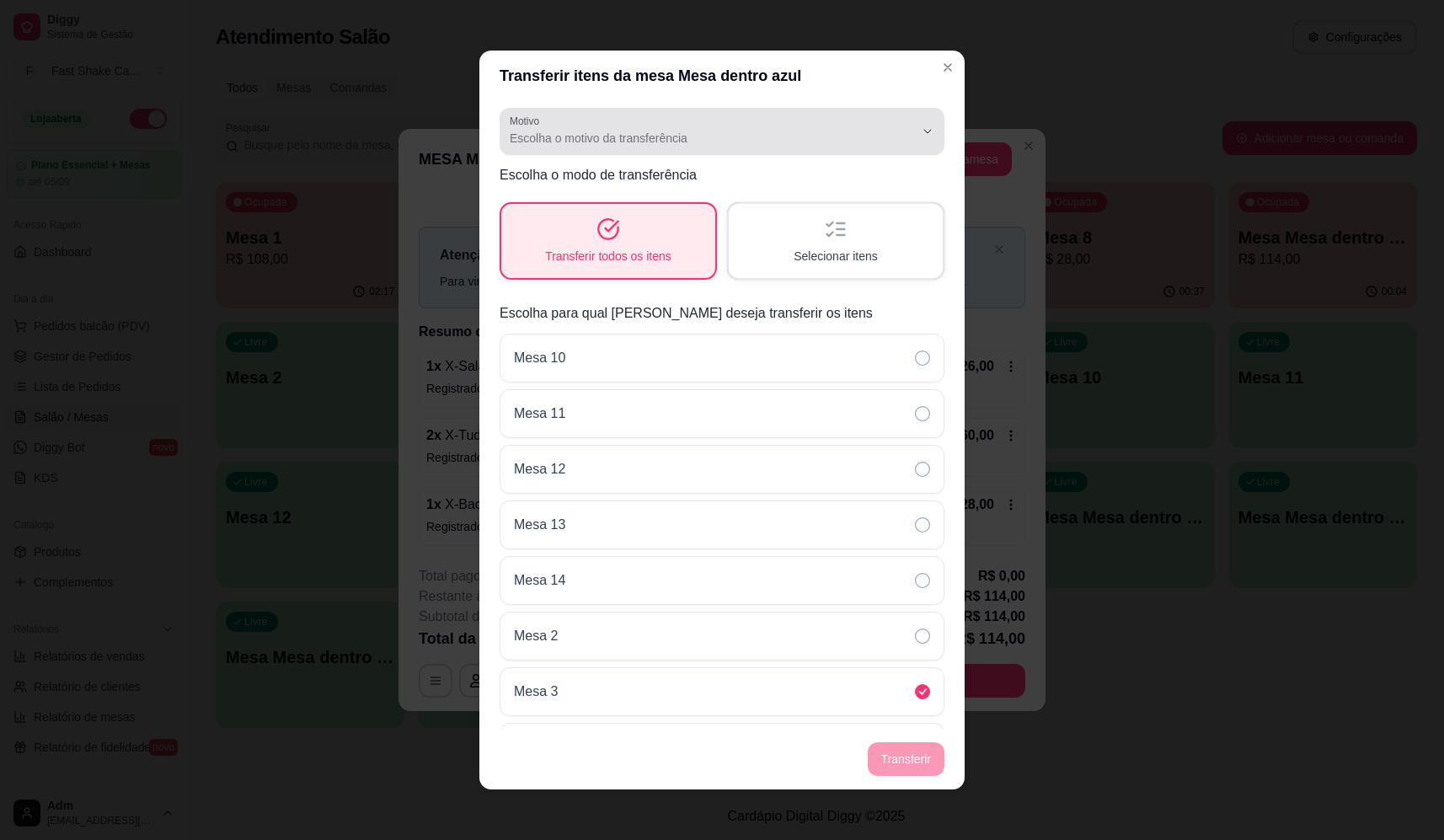
click at [717, 144] on span "Escolha o motivo da transferência" at bounding box center [712, 138] width 405 height 16
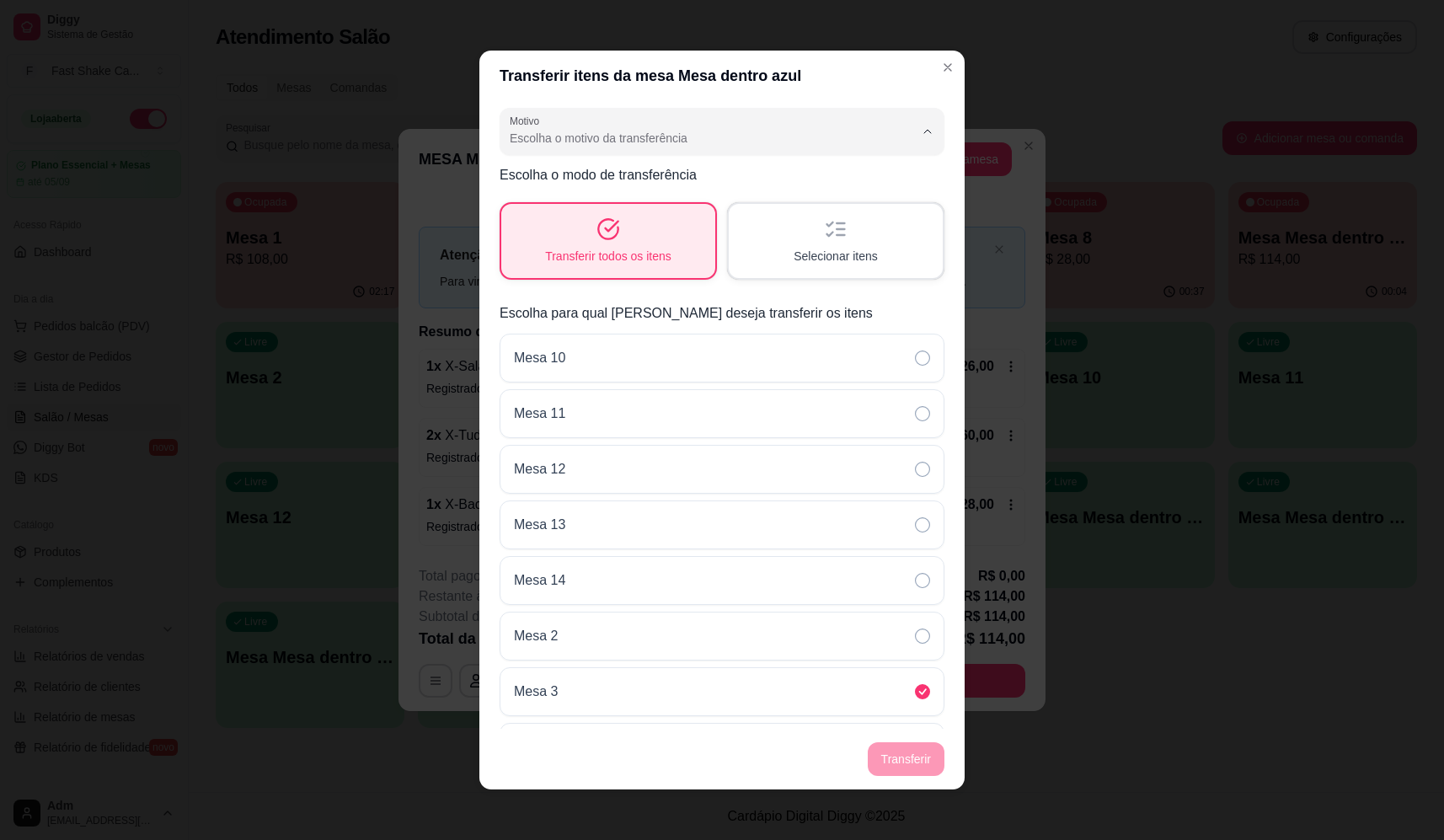
click at [694, 204] on span "Mudança de mesa" at bounding box center [702, 206] width 374 height 16
type input "TABLE_TRANSFER"
select select "TABLE_TRANSFER"
click at [890, 764] on button "Transferir" at bounding box center [906, 760] width 75 height 33
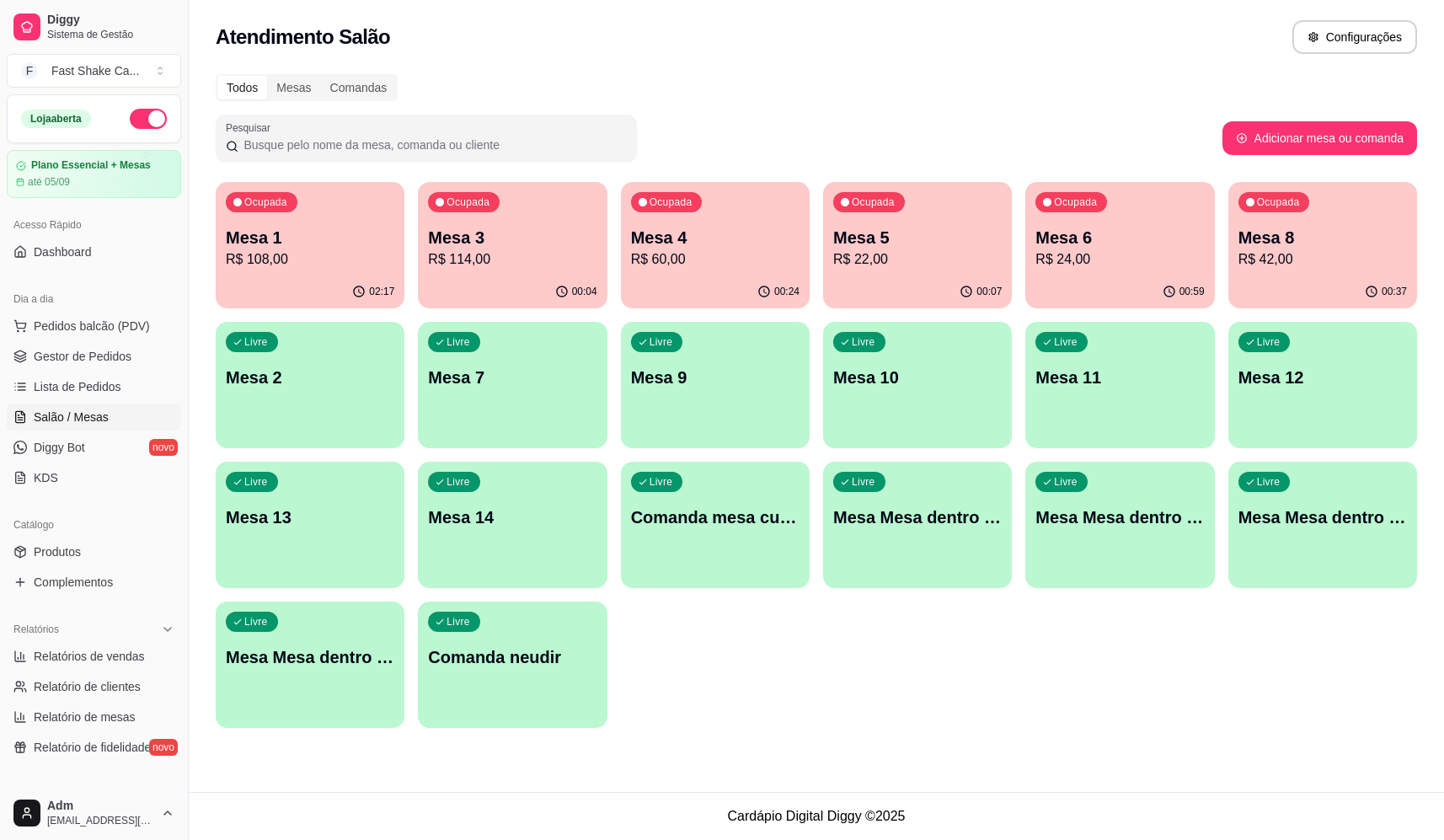
click at [490, 242] on p "Mesa 3" at bounding box center [512, 238] width 169 height 24
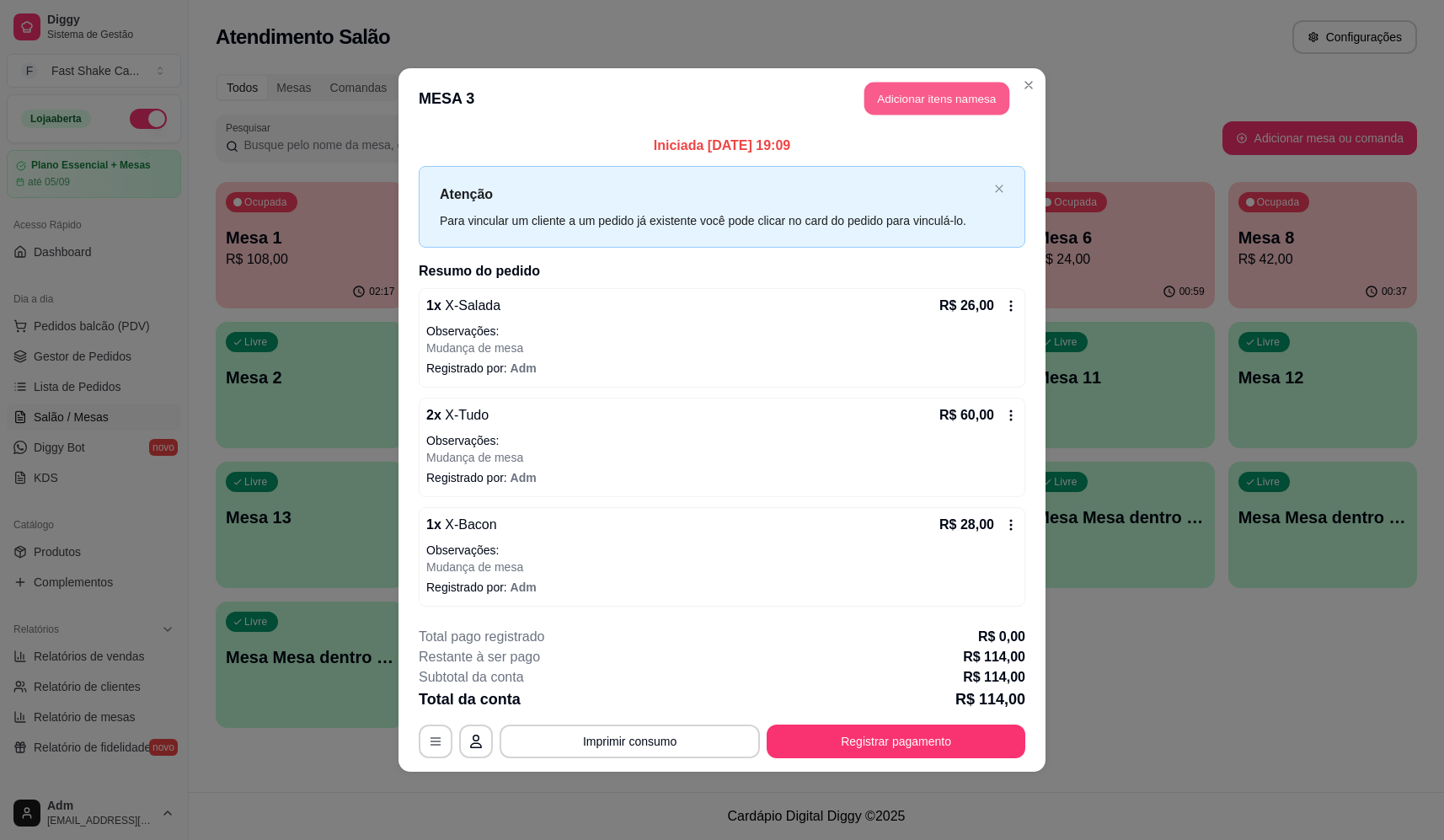
click at [915, 107] on button "Adicionar itens na mesa" at bounding box center [937, 99] width 145 height 33
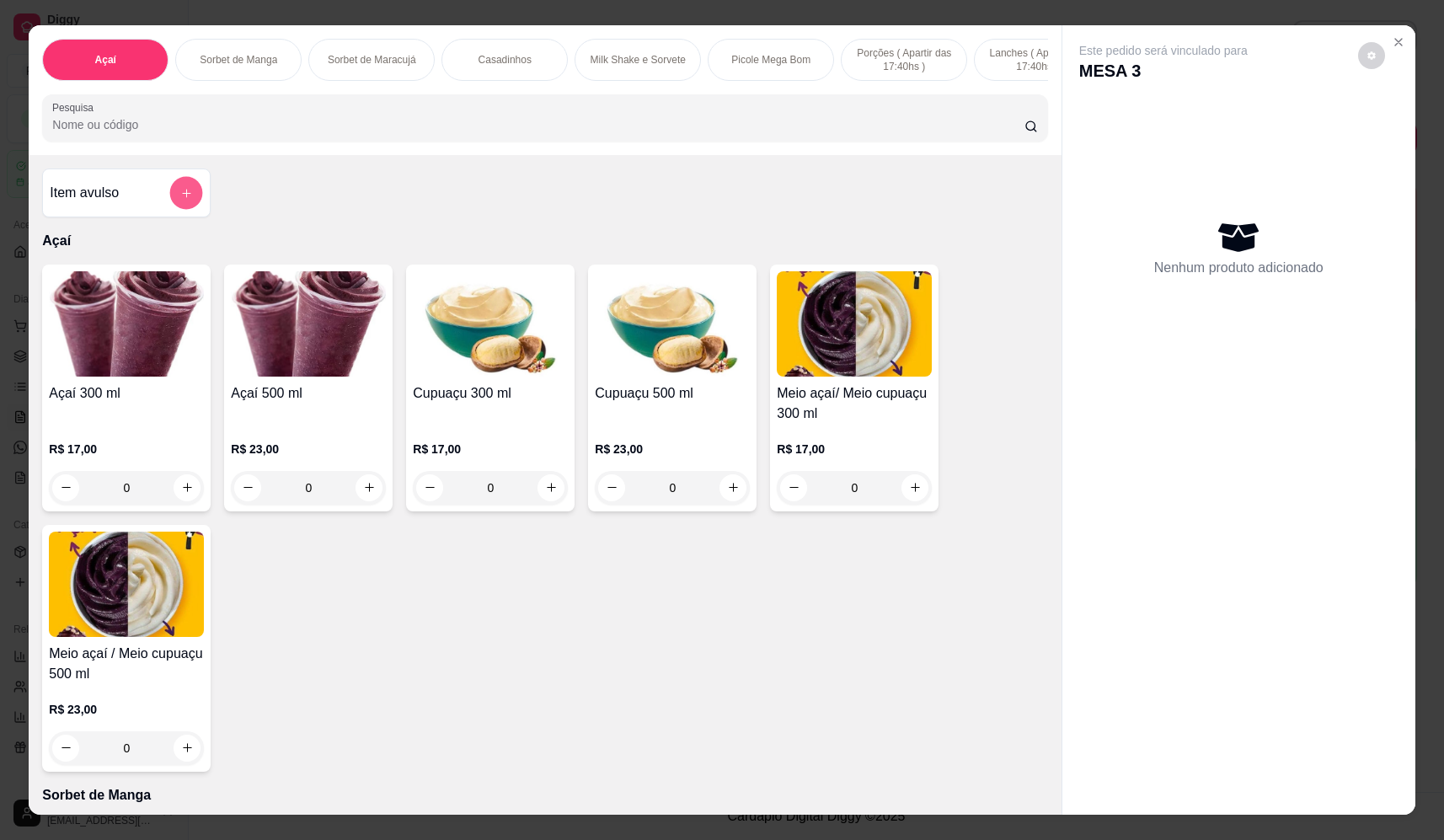
click at [195, 198] on button "add-separate-item" at bounding box center [187, 193] width 33 height 33
click at [747, 368] on input "Nome do produto" at bounding box center [722, 361] width 317 height 16
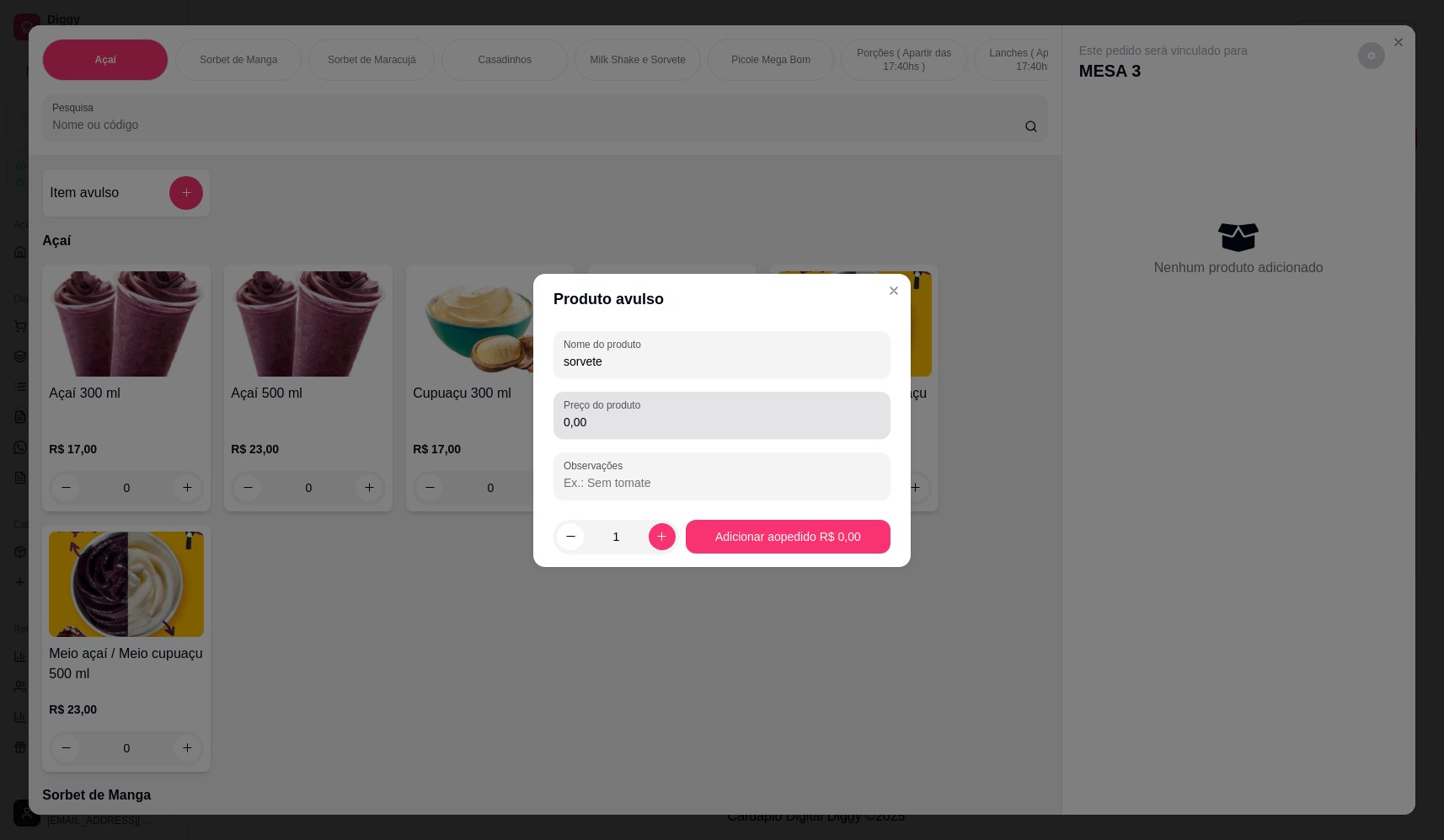
type input "sorvete"
click at [769, 435] on div "Preço do produto 0,00" at bounding box center [722, 415] width 337 height 47
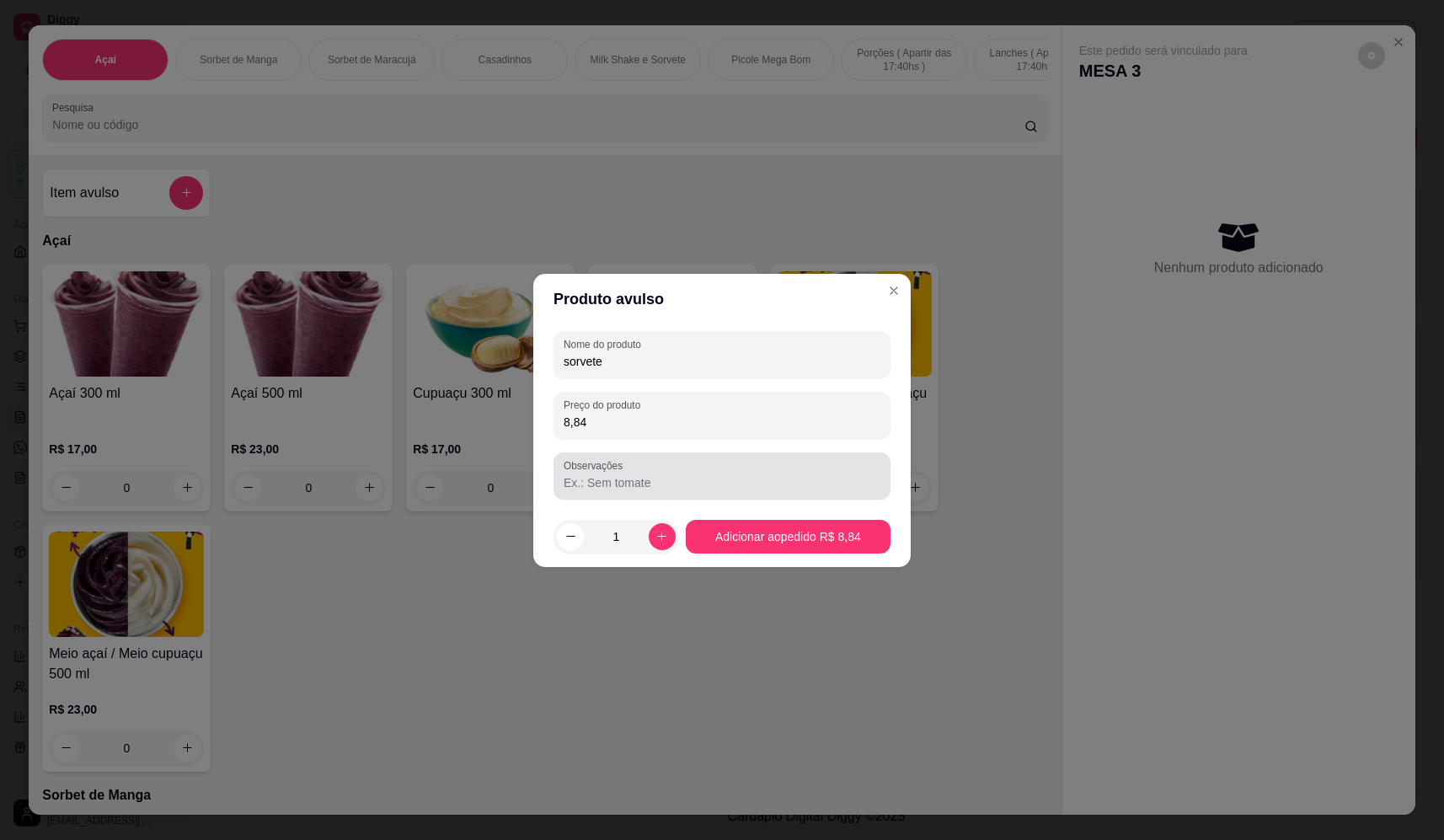
type input "8,84"
click at [698, 472] on div at bounding box center [722, 476] width 317 height 34
type input "gilmar"
click at [833, 555] on footer "1 Adicionar ao pedido R$ 8,84" at bounding box center [722, 537] width 377 height 61
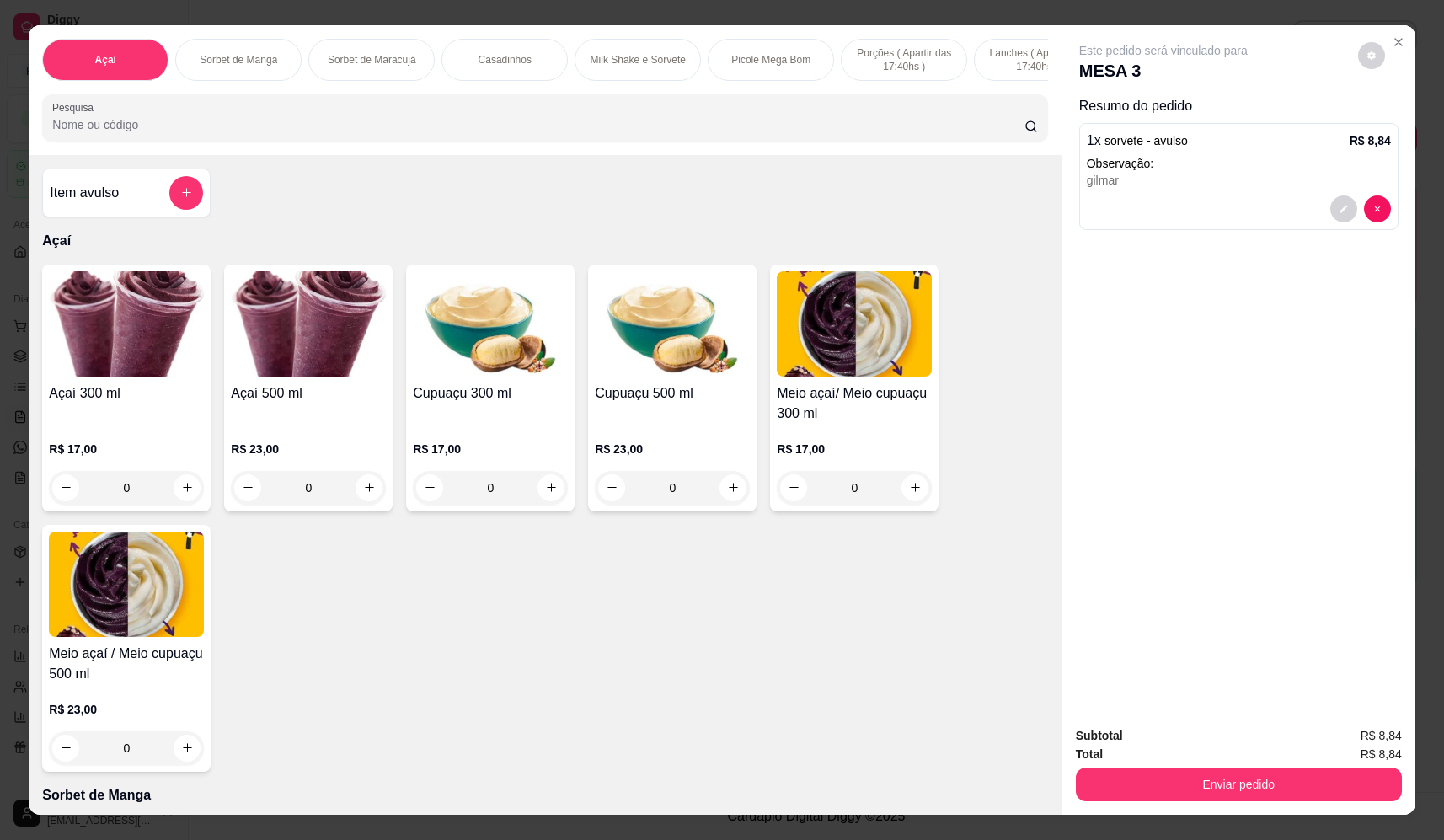
click at [182, 199] on icon "add-separate-item" at bounding box center [187, 192] width 13 height 13
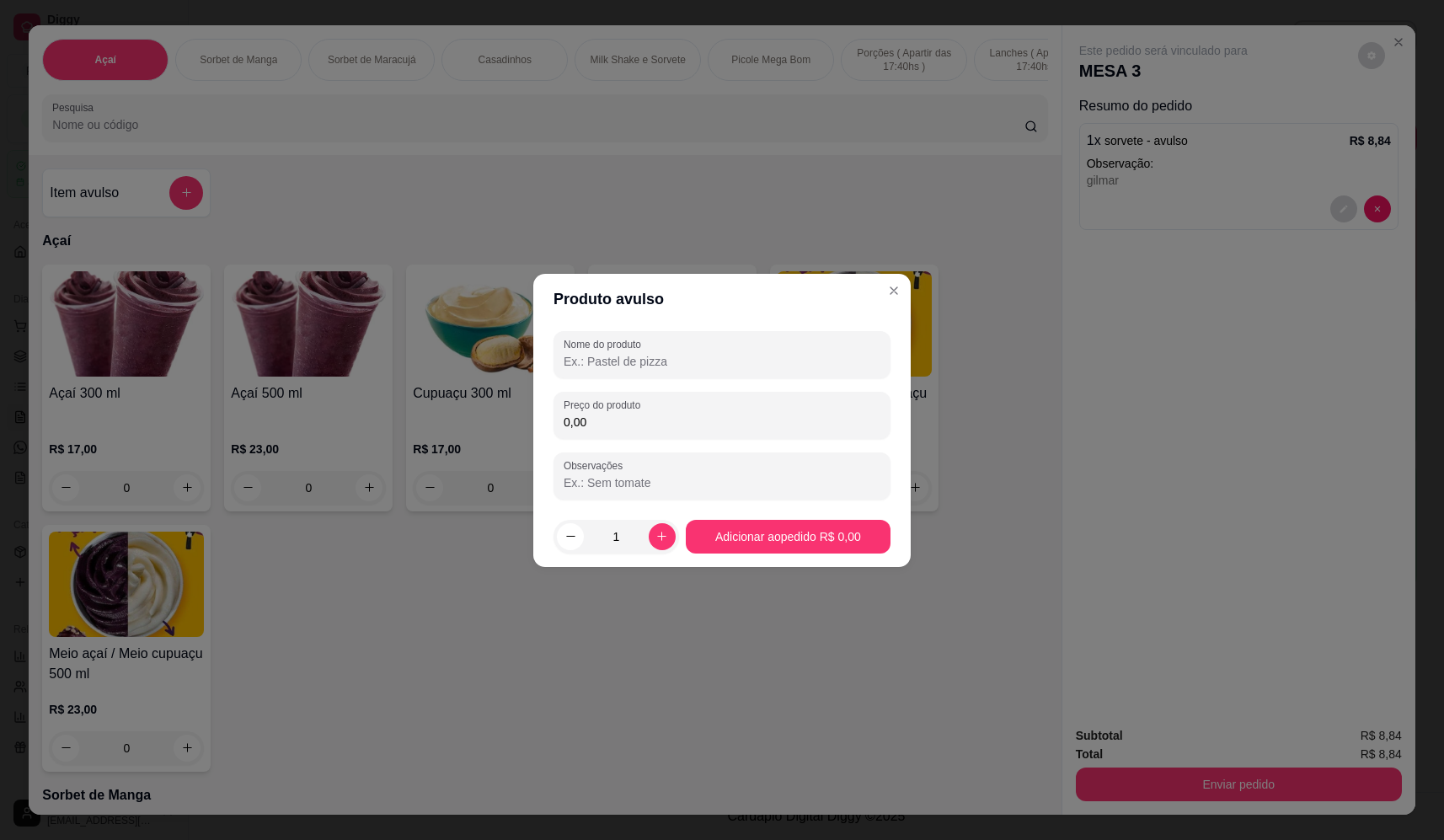
click at [673, 355] on input "Nome do produto" at bounding box center [722, 361] width 317 height 16
type input "sorvete"
click at [727, 414] on input "0,00" at bounding box center [722, 422] width 317 height 16
type input "12,24"
click at [717, 486] on input "Observações" at bounding box center [722, 483] width 317 height 16
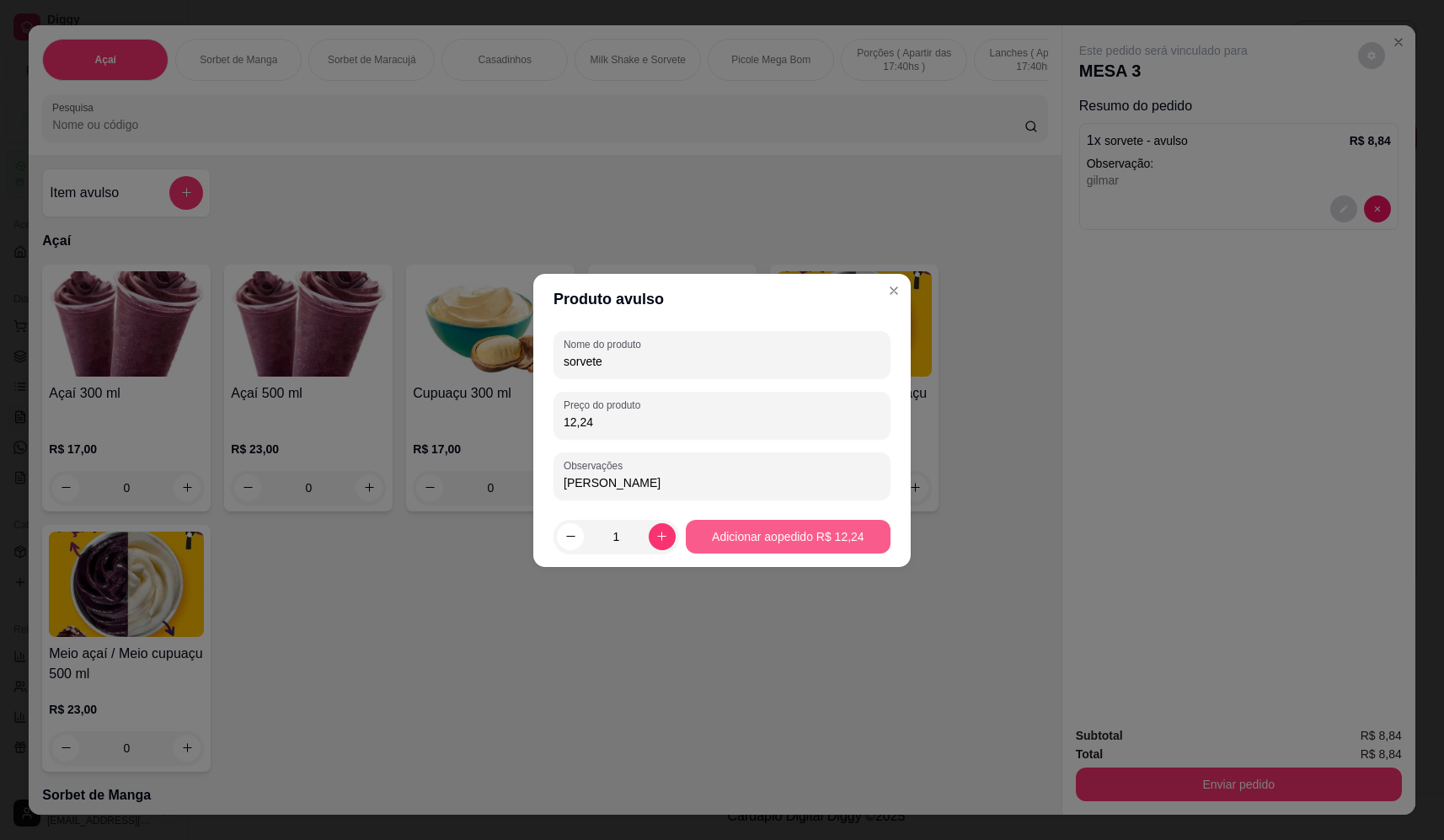
type input "[PERSON_NAME]"
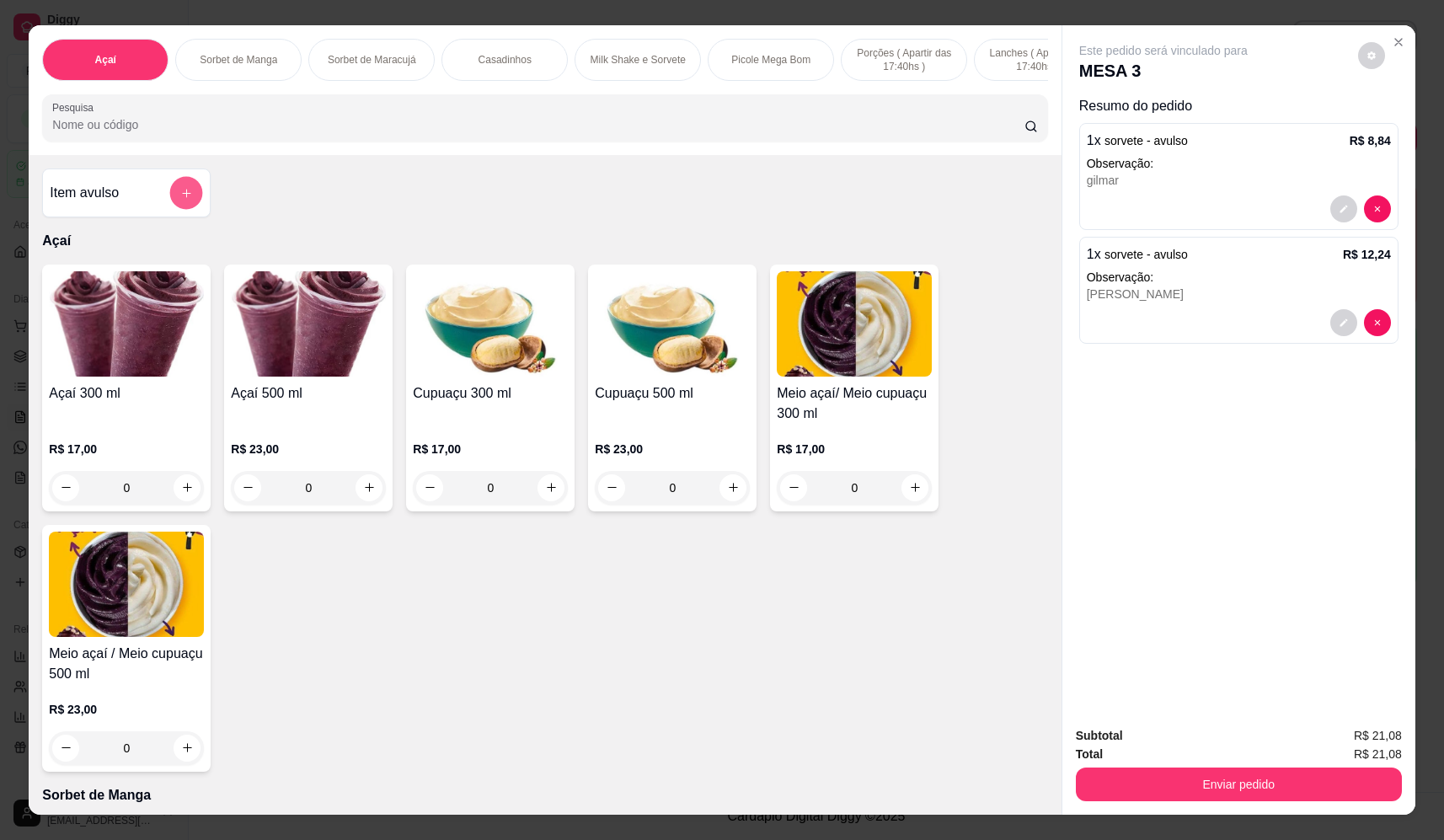
click at [169, 205] on div at bounding box center [186, 192] width 34 height 34
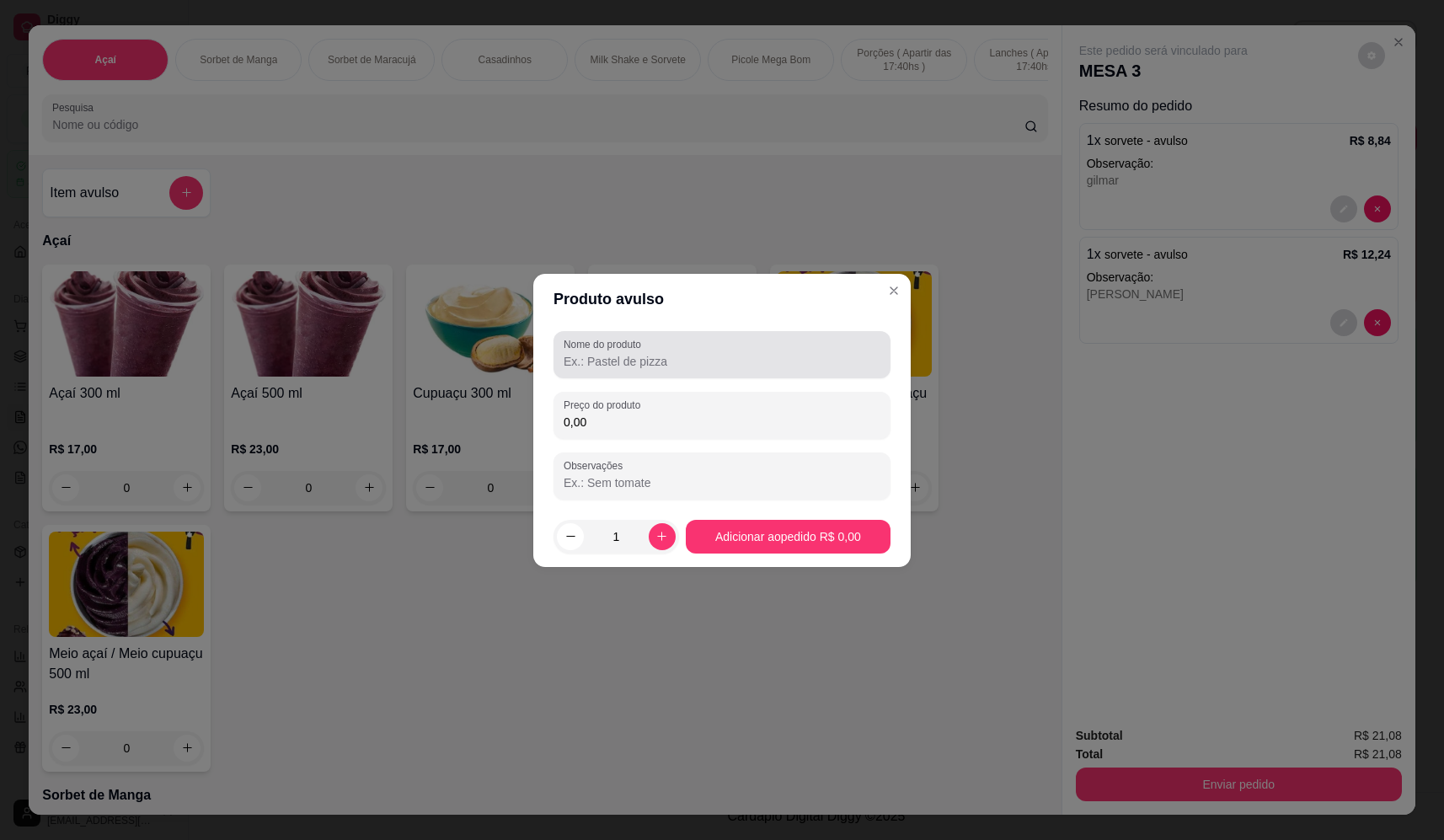
click at [681, 360] on input "Nome do produto" at bounding box center [722, 361] width 317 height 16
type input "1"
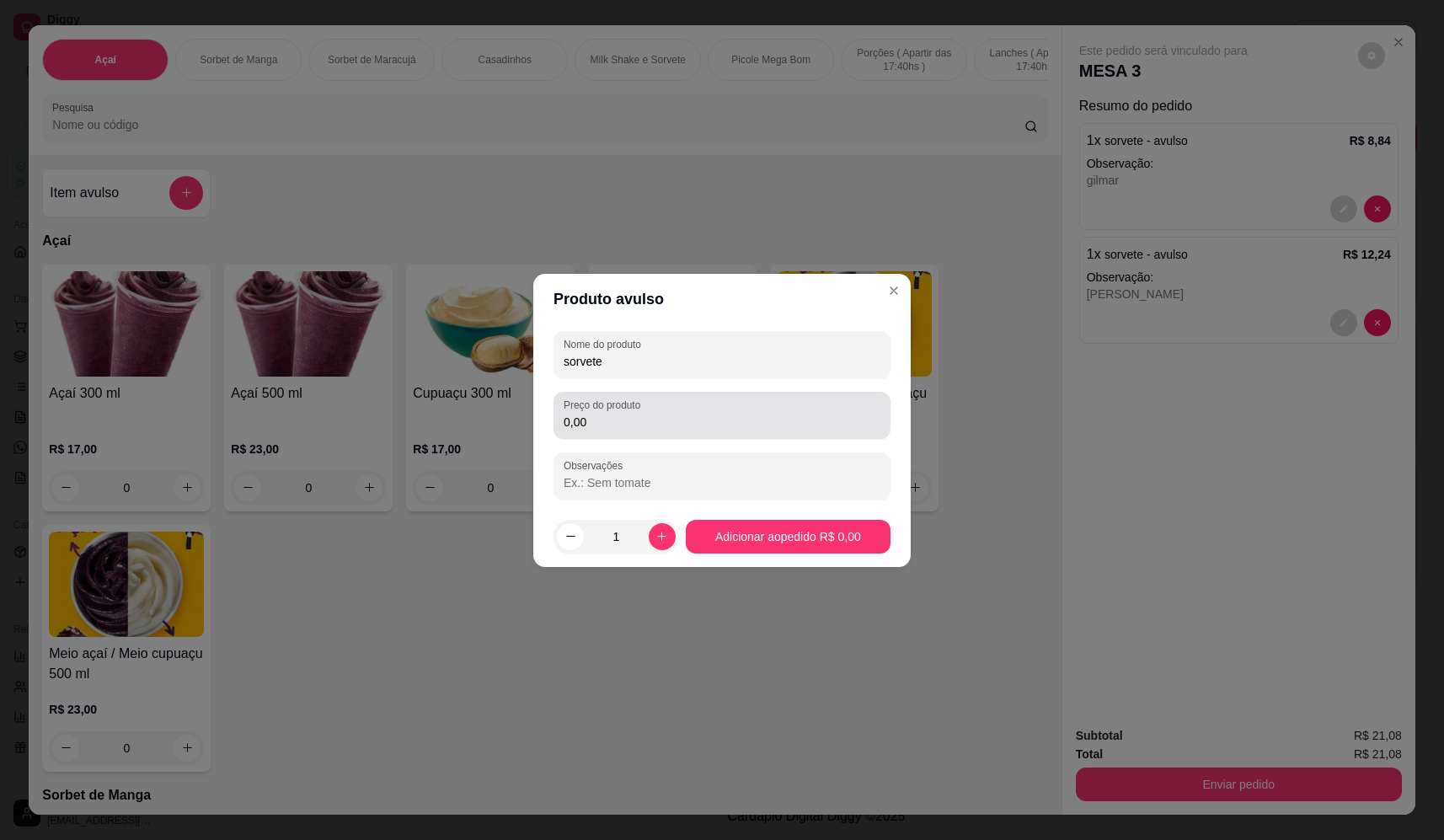
type input "sorvete"
click at [810, 420] on input "0,00" at bounding box center [722, 422] width 317 height 16
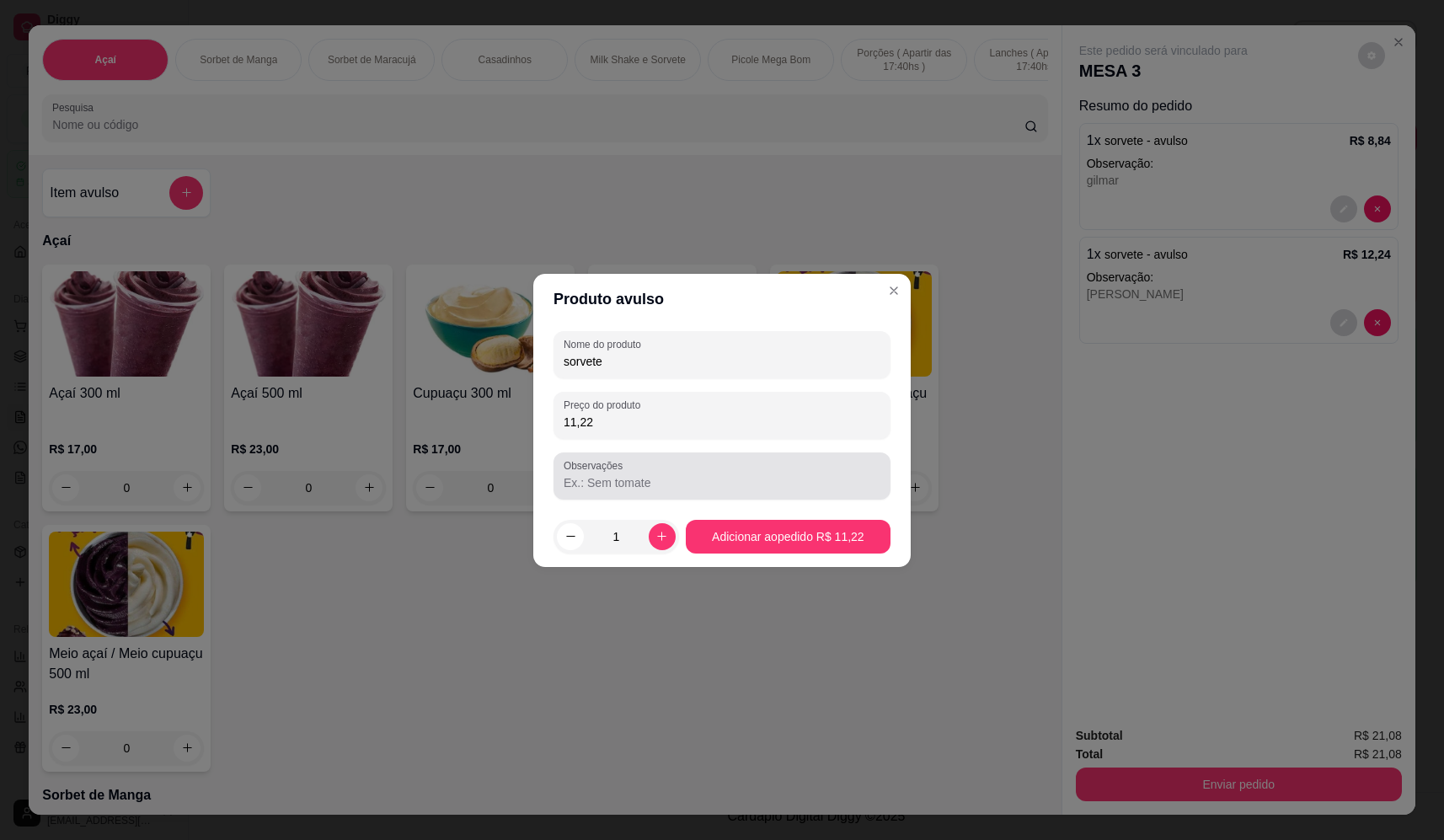
type input "11,22"
click at [773, 470] on div at bounding box center [722, 476] width 317 height 34
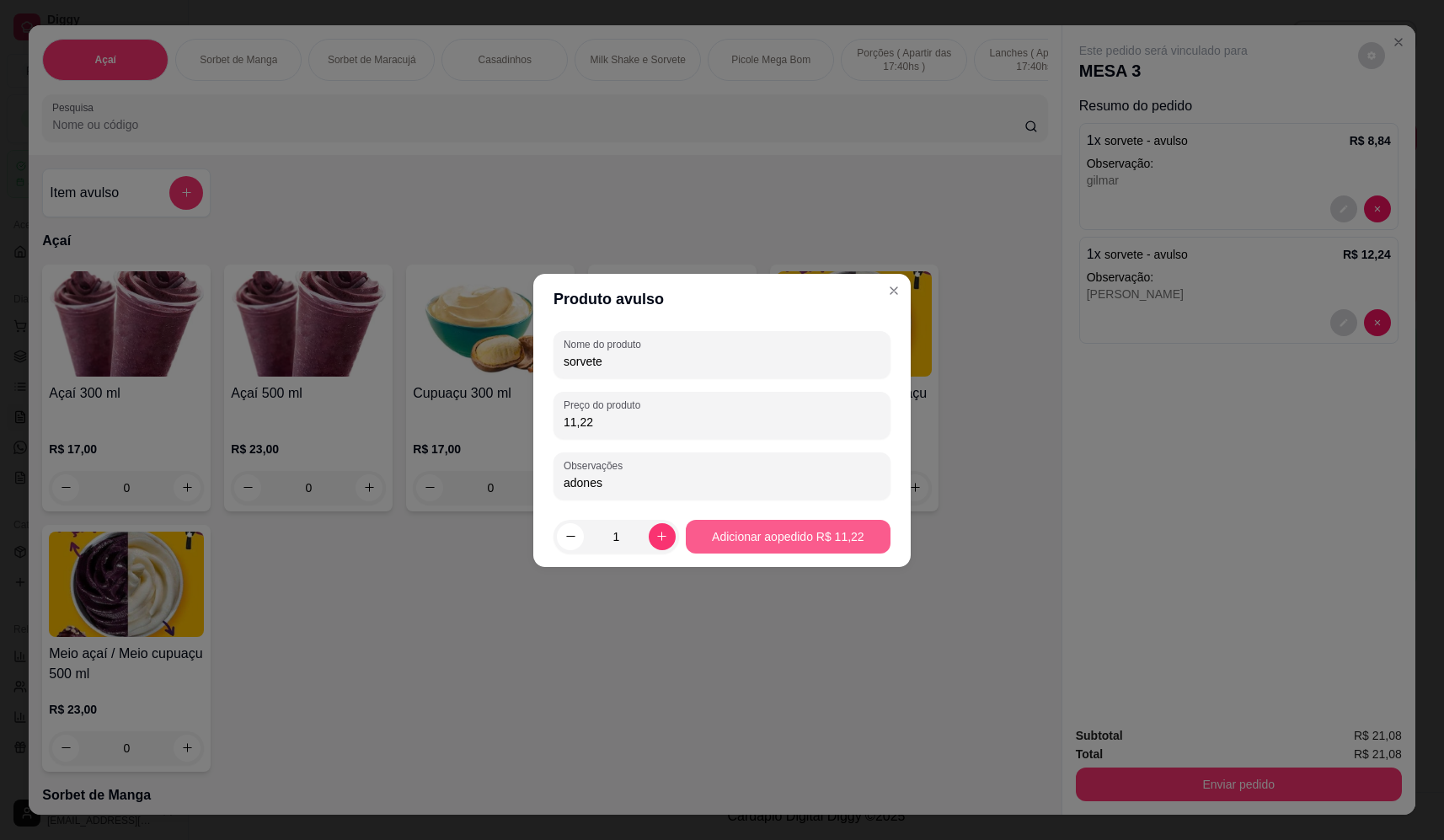
type input "adones"
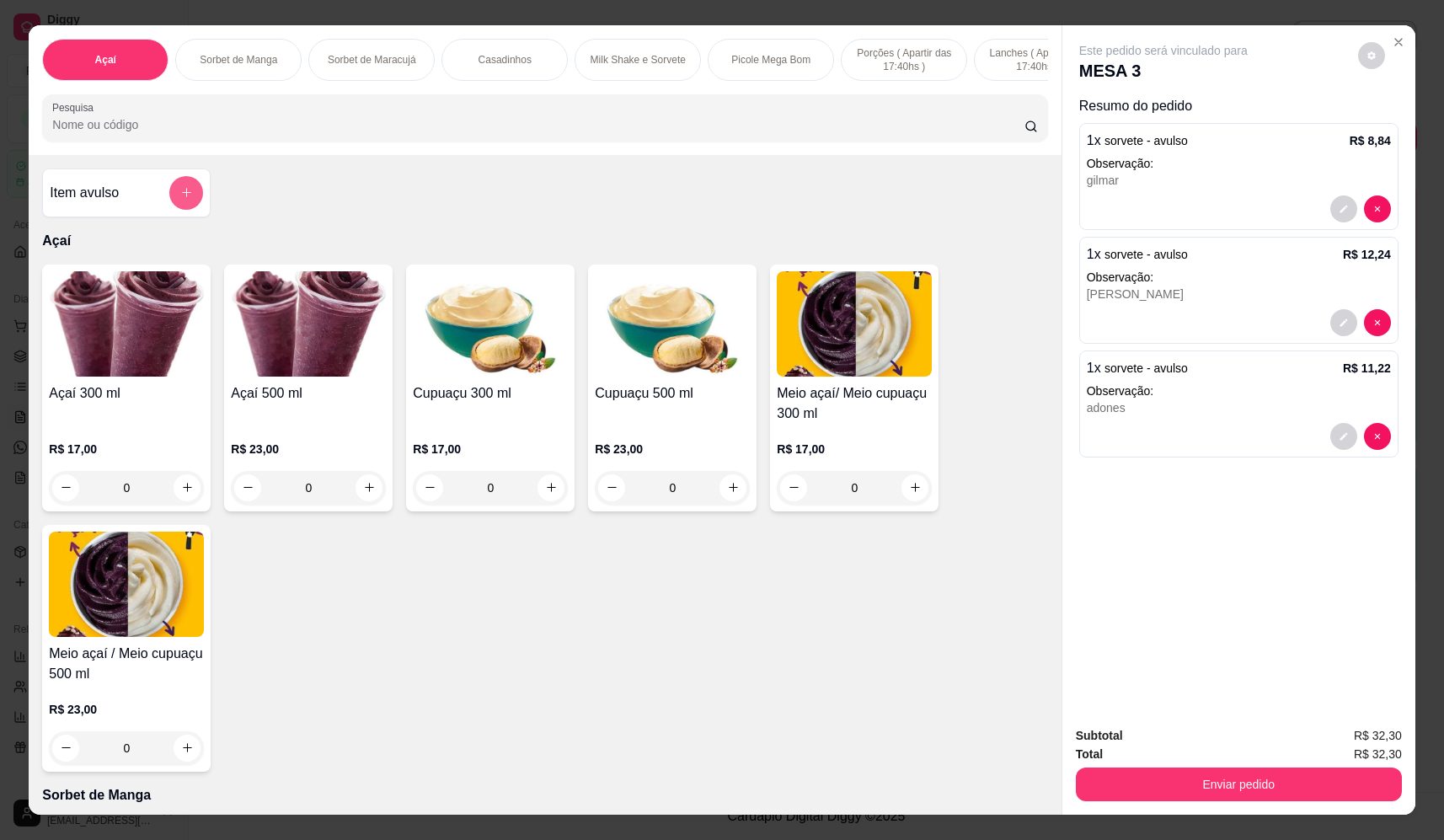
click at [182, 199] on icon "add-separate-item" at bounding box center [187, 192] width 13 height 13
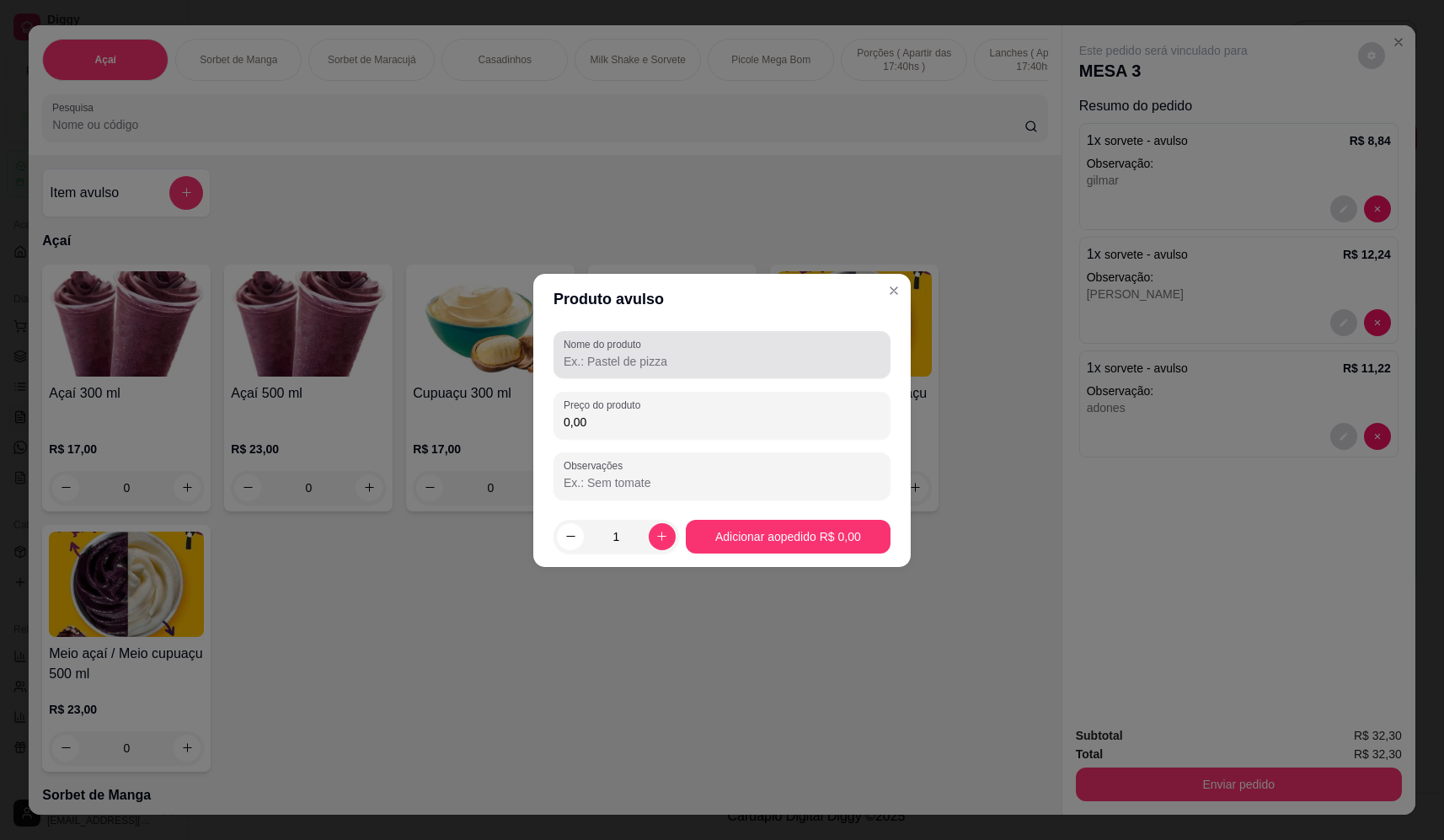
click at [710, 353] on input "Nome do produto" at bounding box center [722, 361] width 317 height 16
type input "sorvete"
click at [806, 421] on input "0,00" at bounding box center [722, 422] width 317 height 16
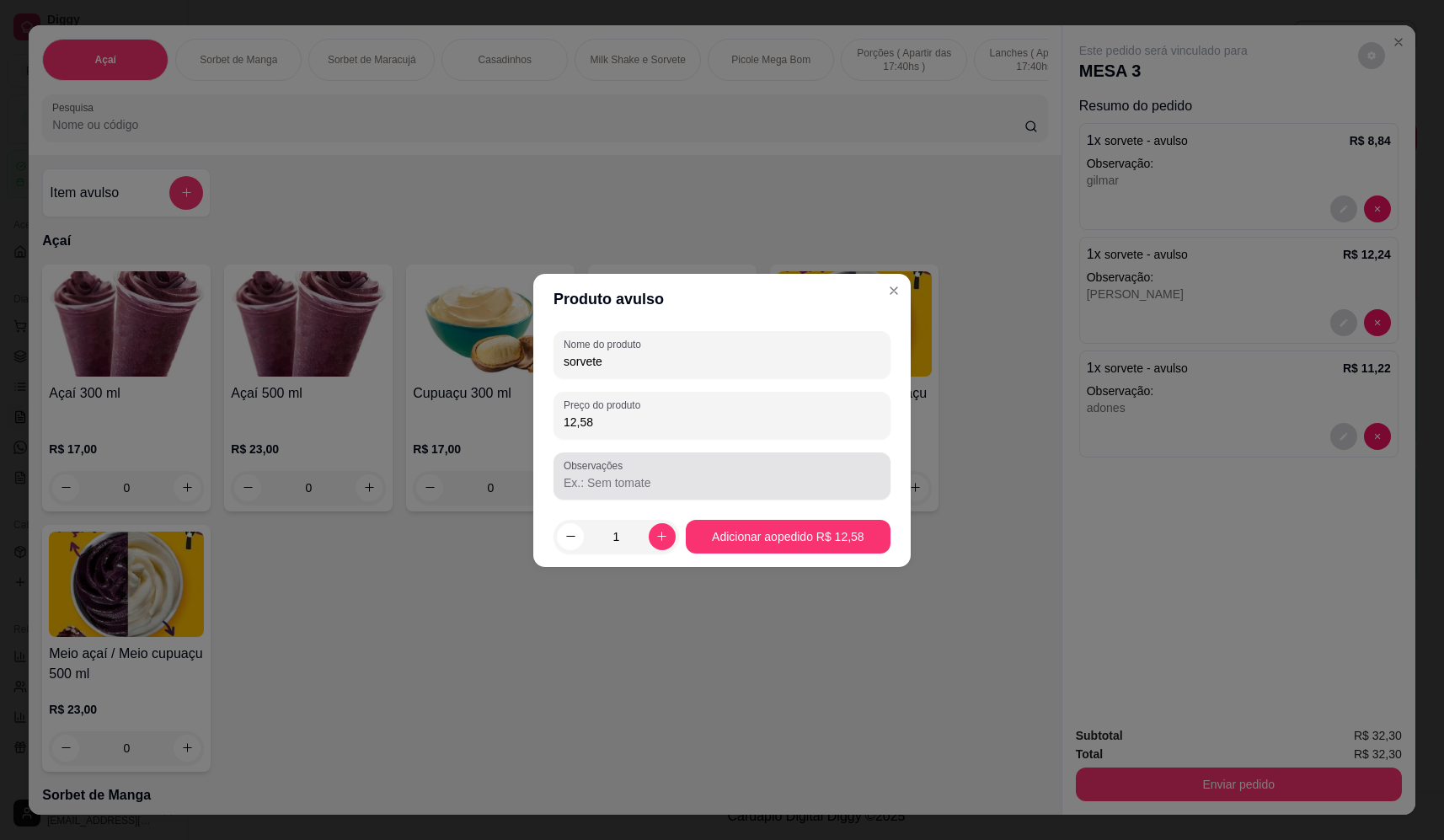
type input "12,58"
click at [750, 469] on div at bounding box center [722, 476] width 317 height 34
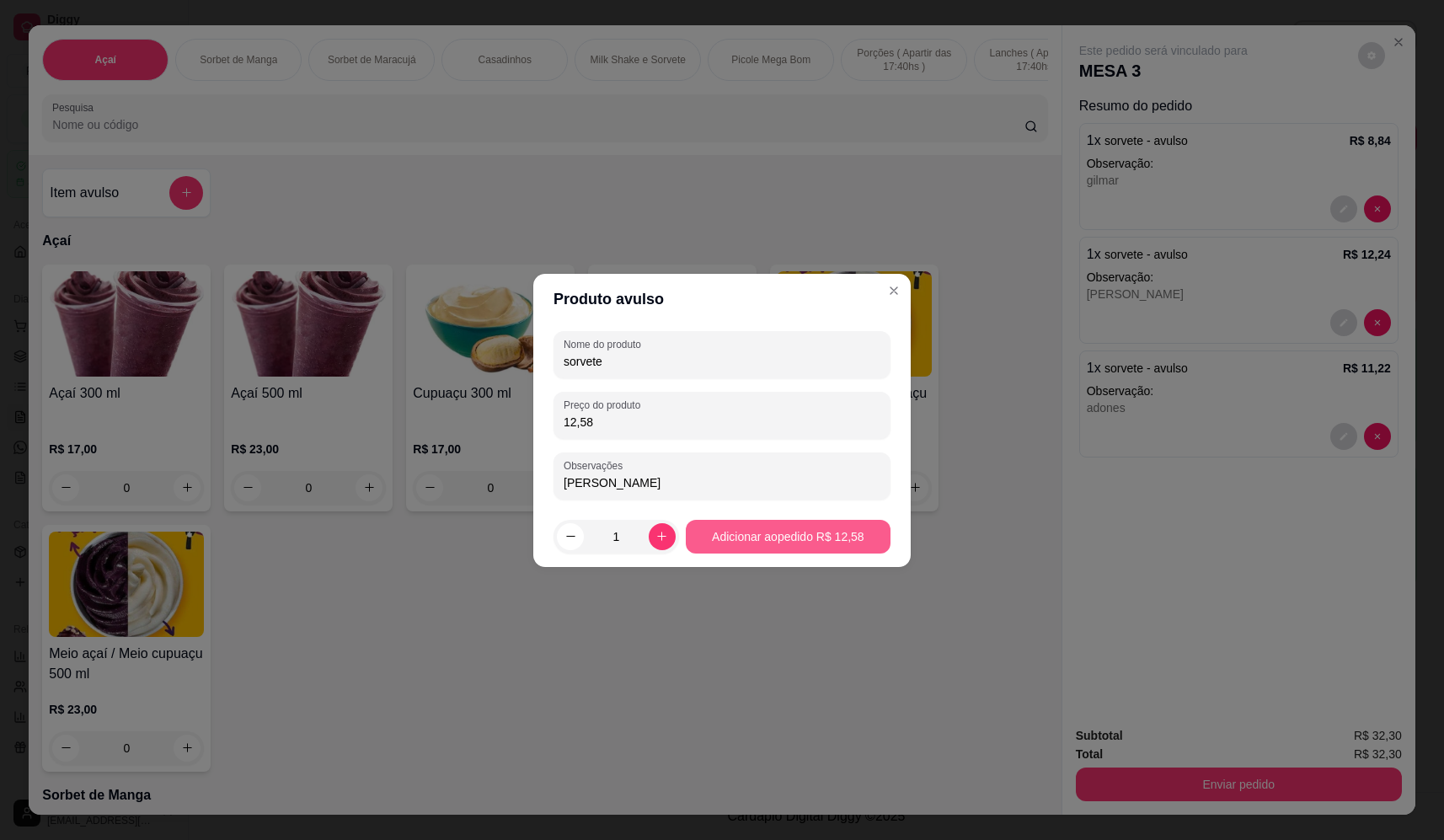
type input "[PERSON_NAME]"
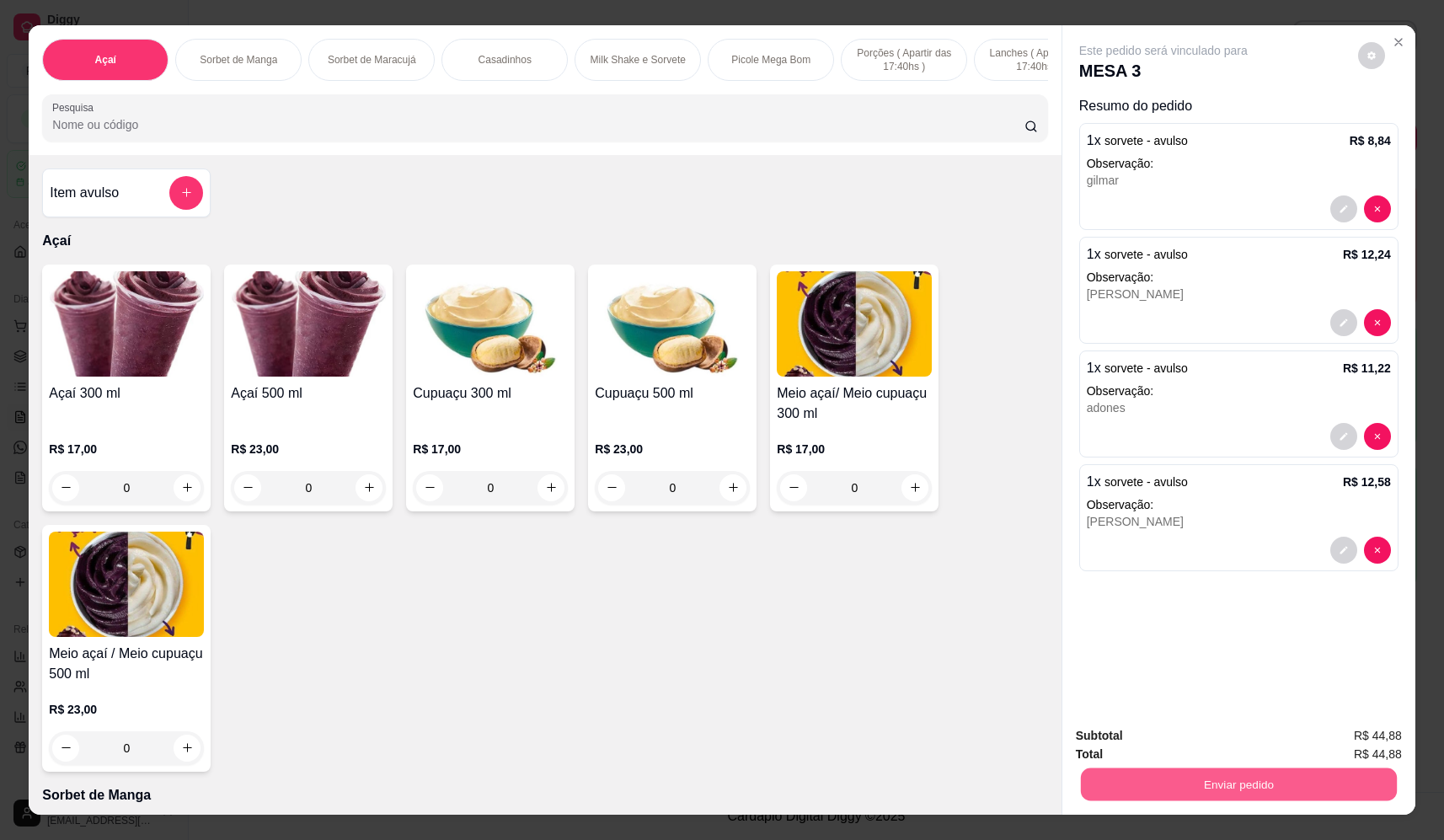
click at [1259, 772] on button "Enviar pedido" at bounding box center [1238, 784] width 316 height 33
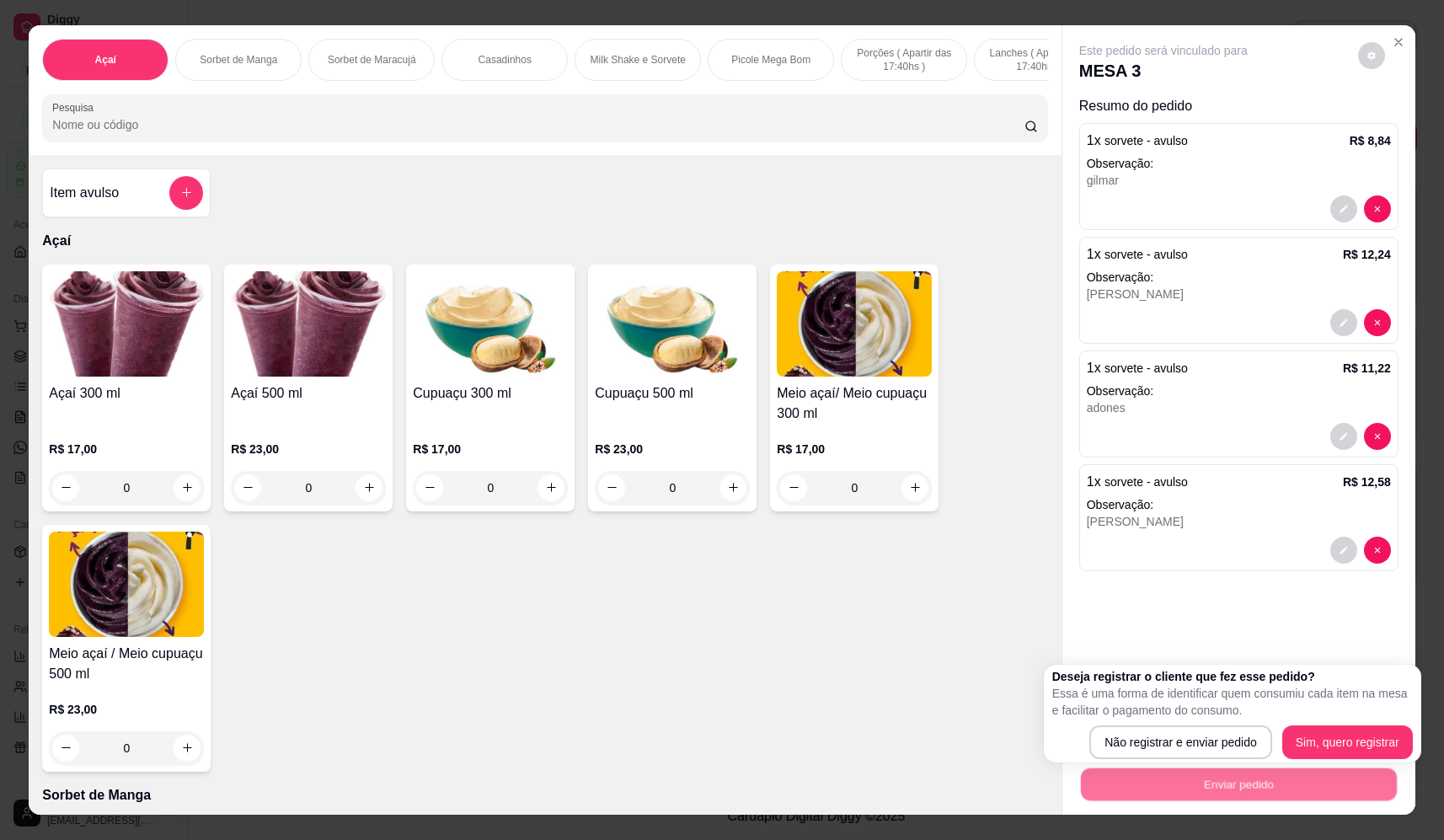
click at [1164, 722] on div "Deseja registrar o cliente que fez esse pedido? Essa é uma forma de identificar…" at bounding box center [1233, 713] width 361 height 91
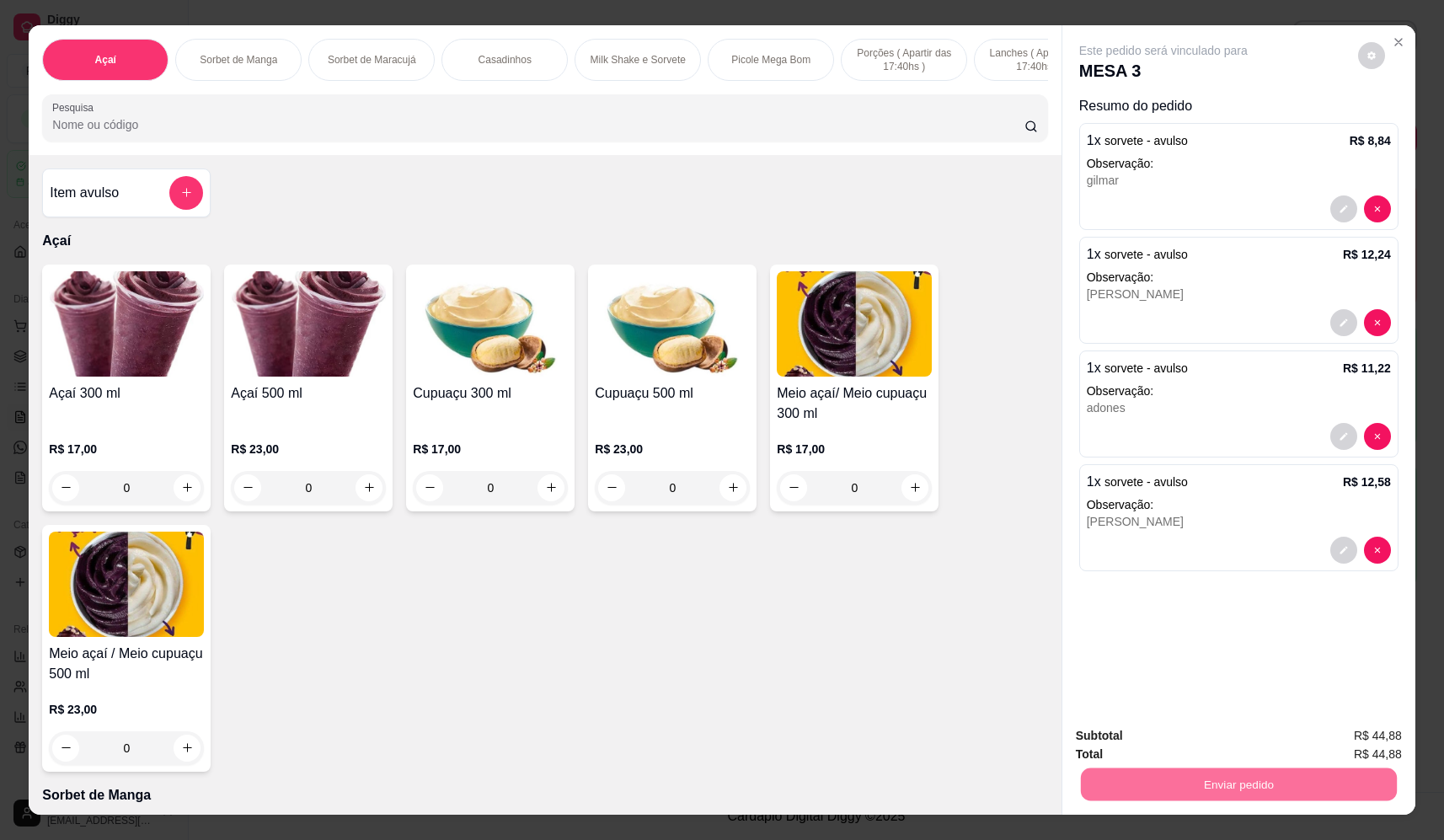
click at [1186, 751] on button "Não registrar e enviar pedido" at bounding box center [1183, 743] width 175 height 32
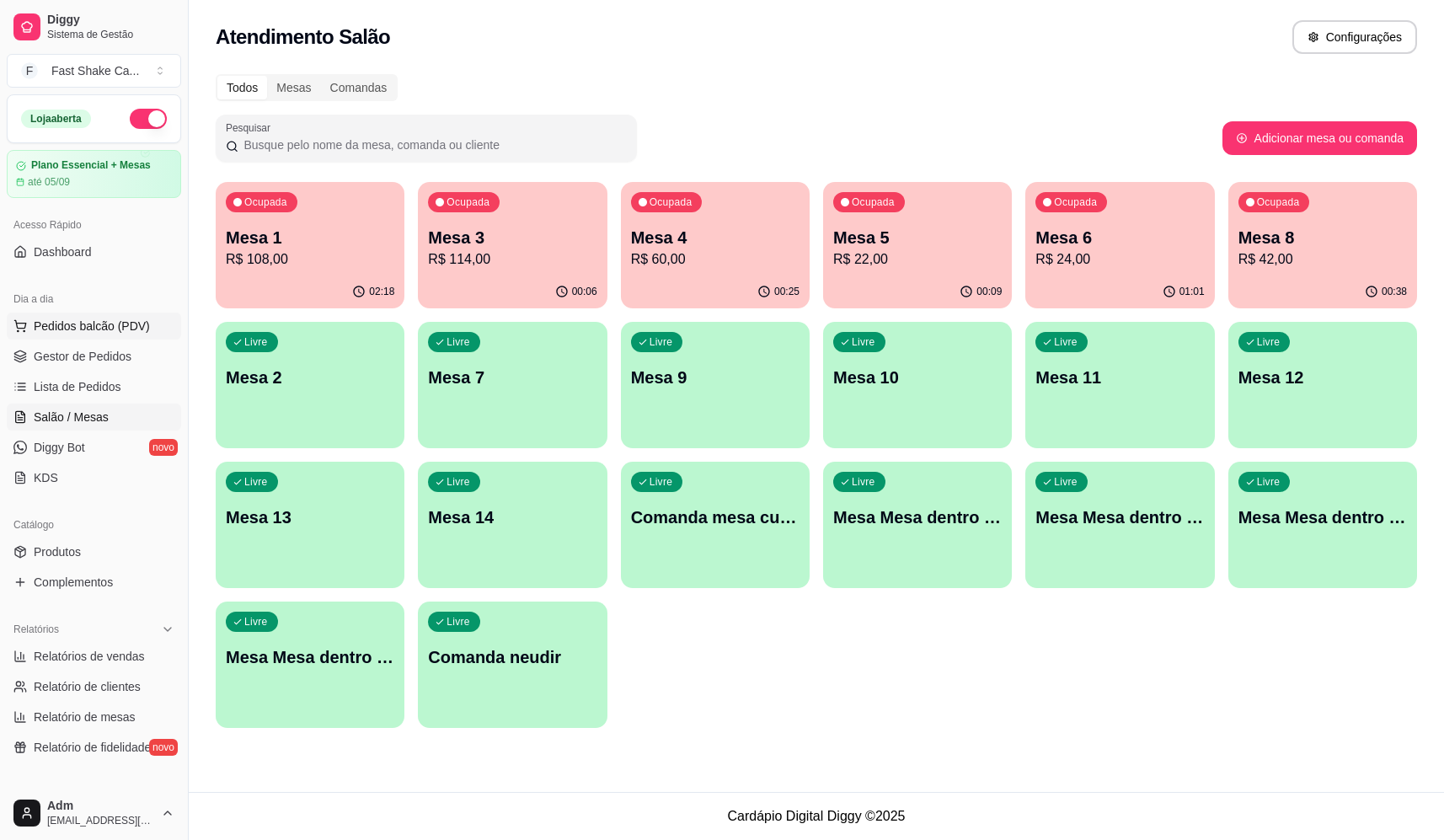
click at [134, 320] on span "Pedidos balcão (PDV)" at bounding box center [92, 326] width 117 height 16
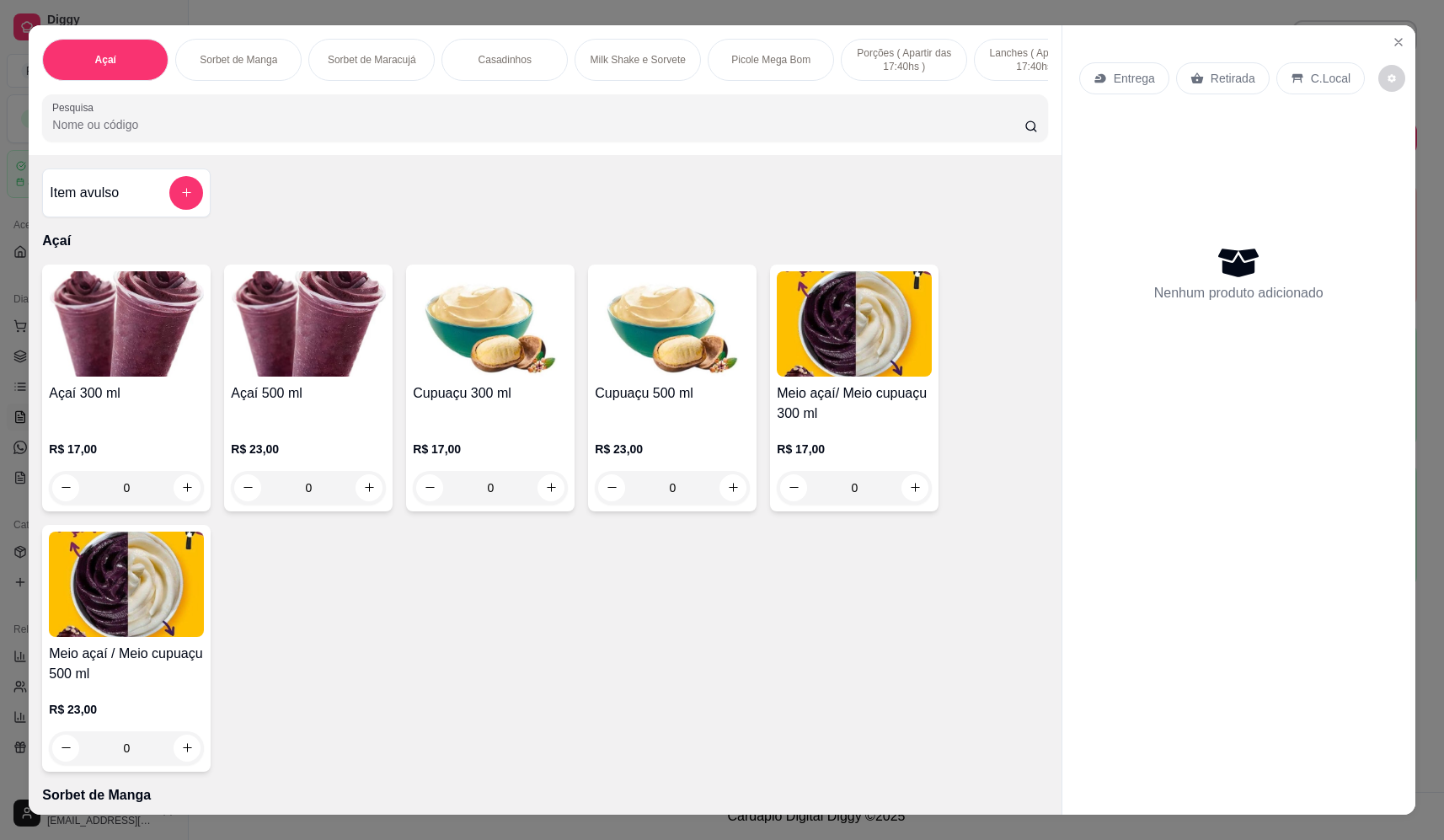
click at [184, 500] on div "0" at bounding box center [127, 487] width 155 height 34
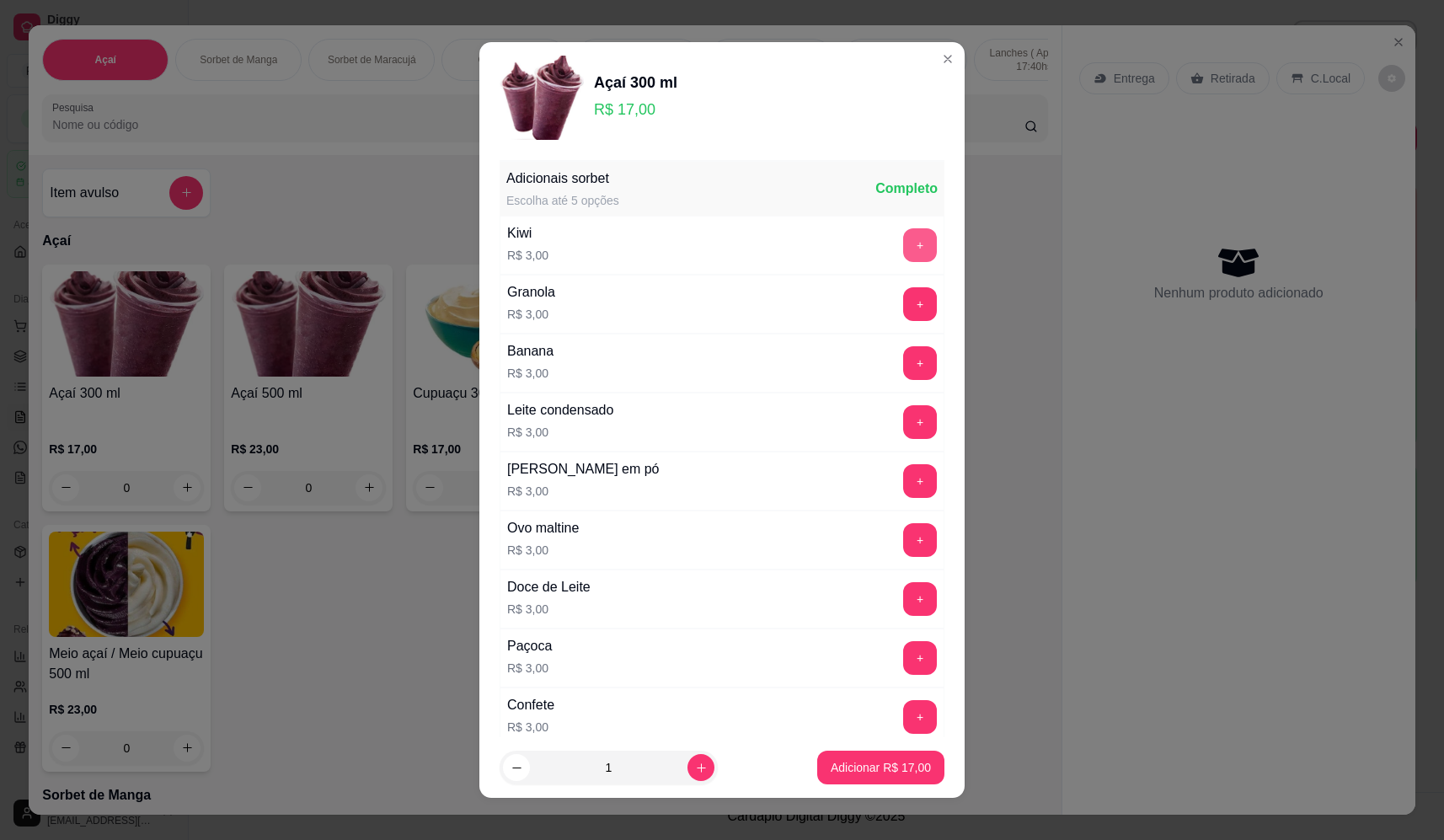
click at [903, 241] on button "+" at bounding box center [919, 245] width 34 height 34
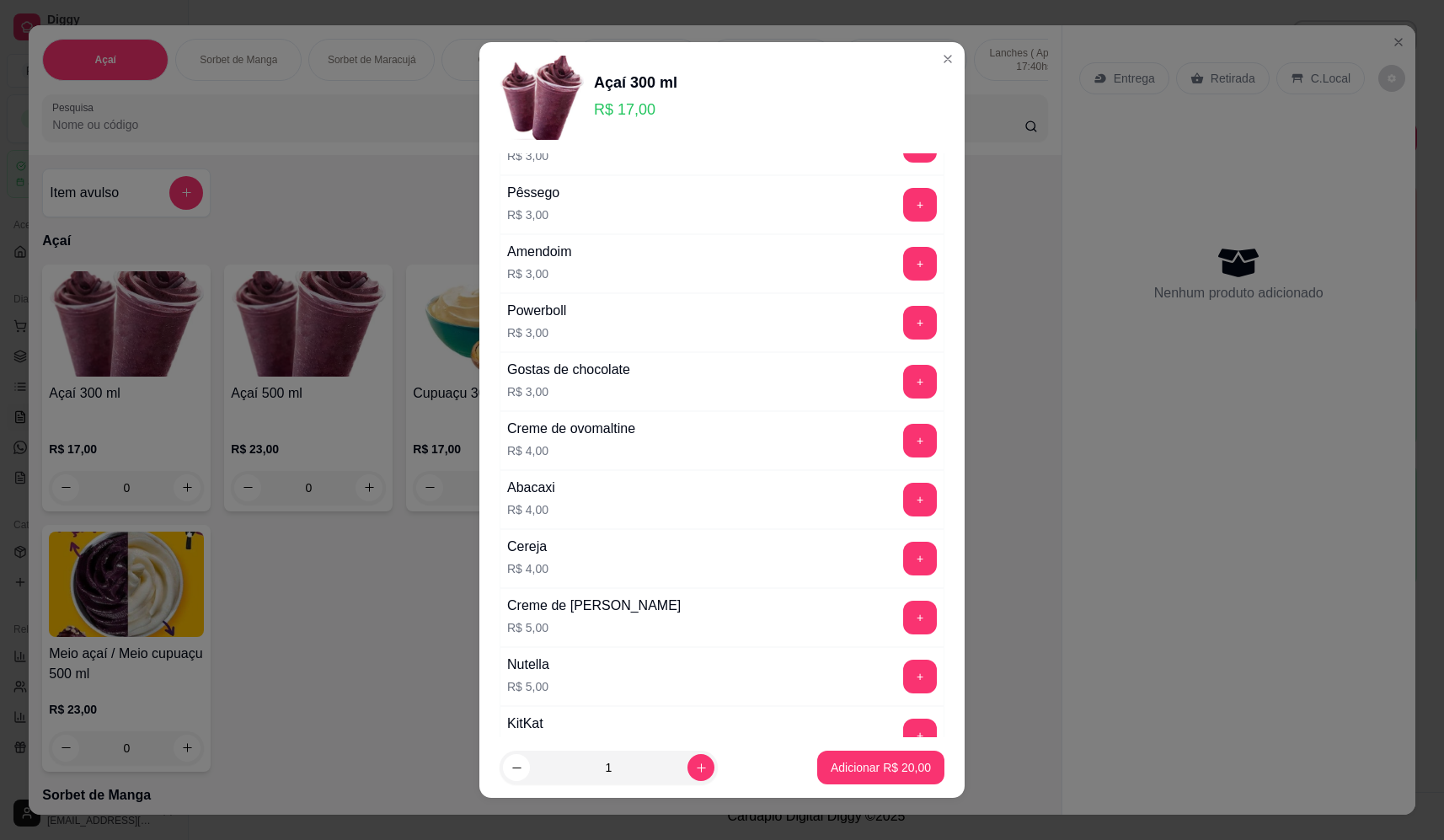
scroll to position [758, 0]
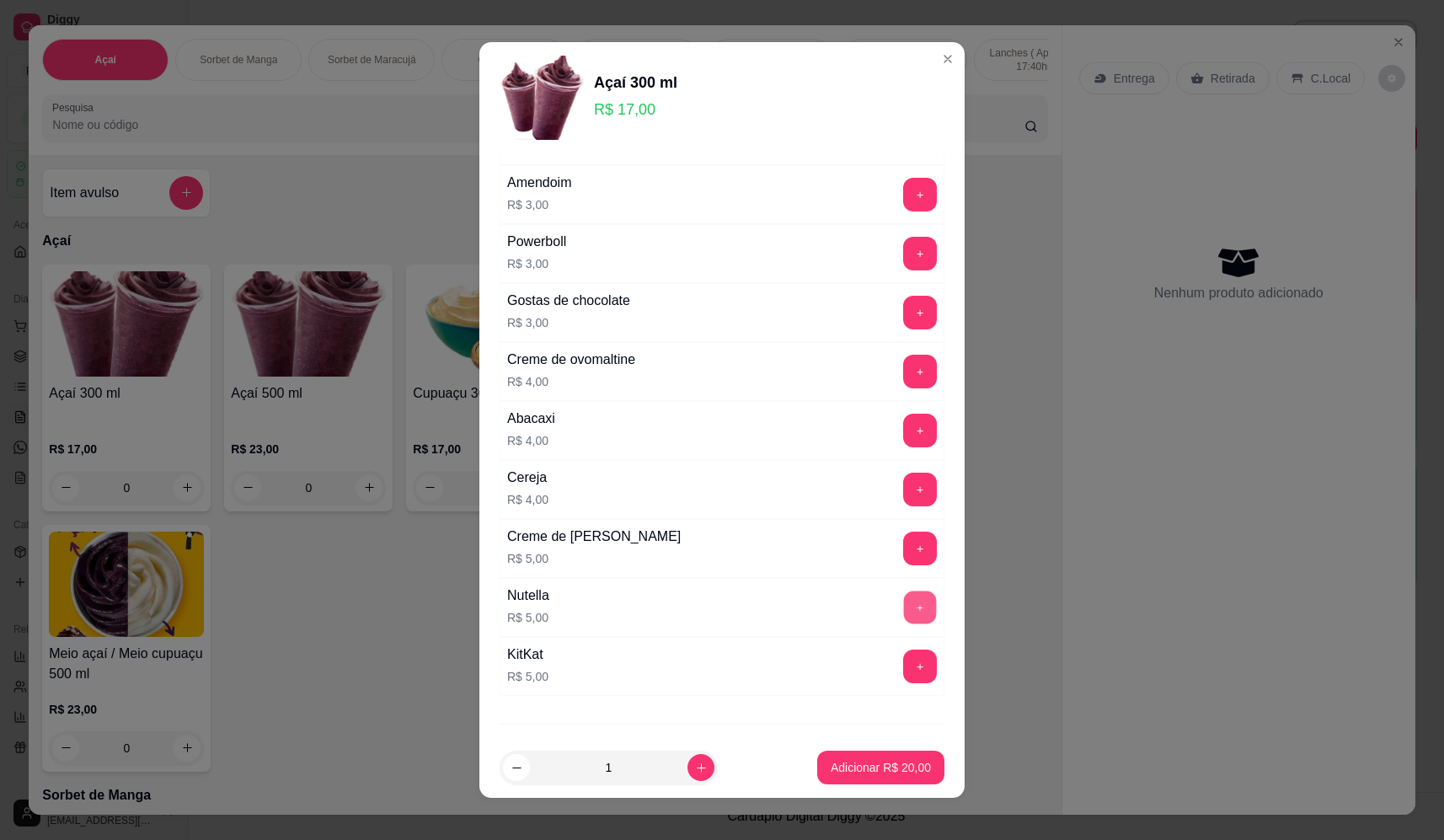
click at [904, 603] on button "+" at bounding box center [920, 607] width 33 height 33
click at [875, 769] on p "Adicionar R$ 25,00" at bounding box center [881, 767] width 100 height 16
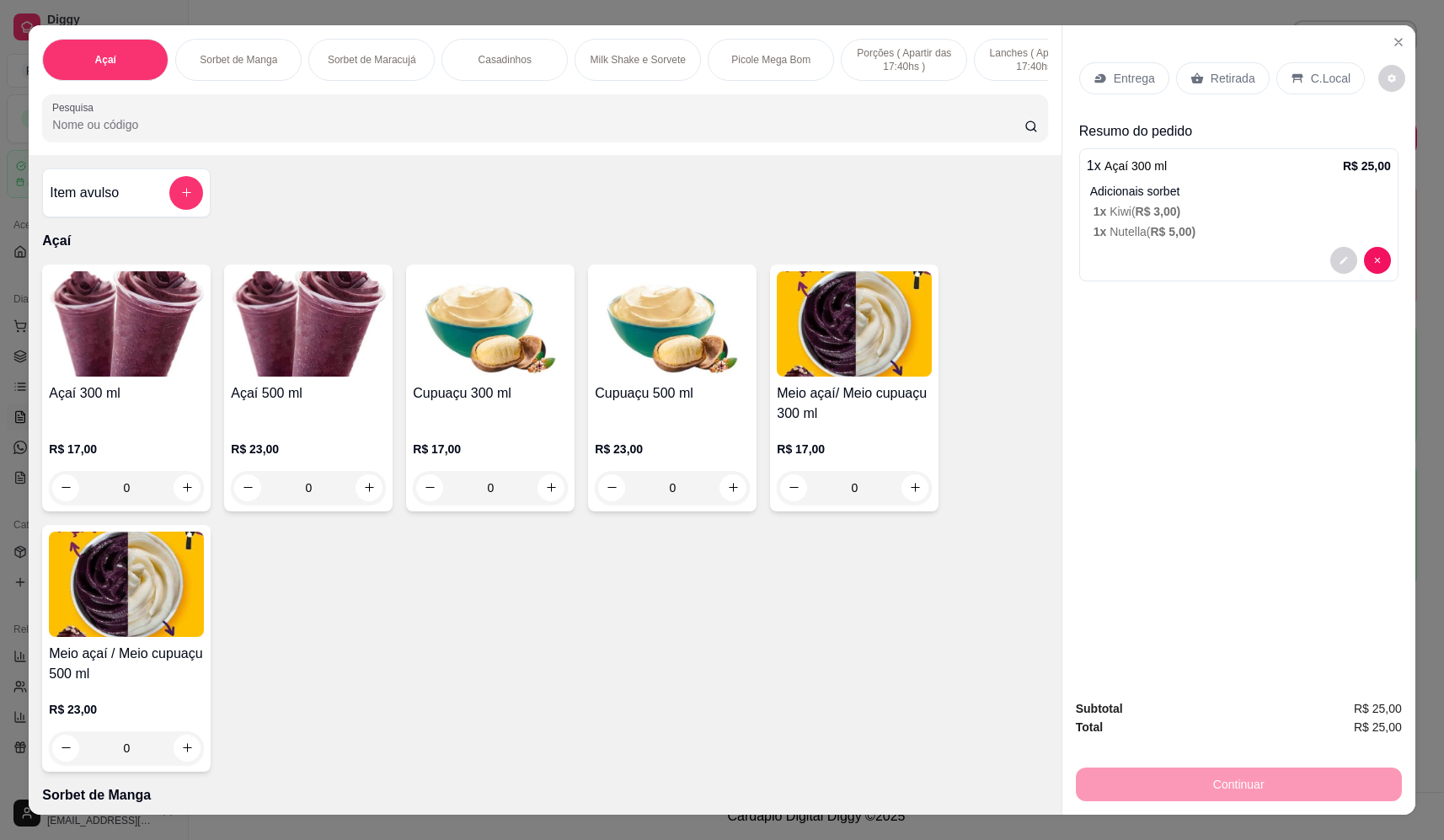
click at [189, 497] on div "0" at bounding box center [127, 487] width 155 height 34
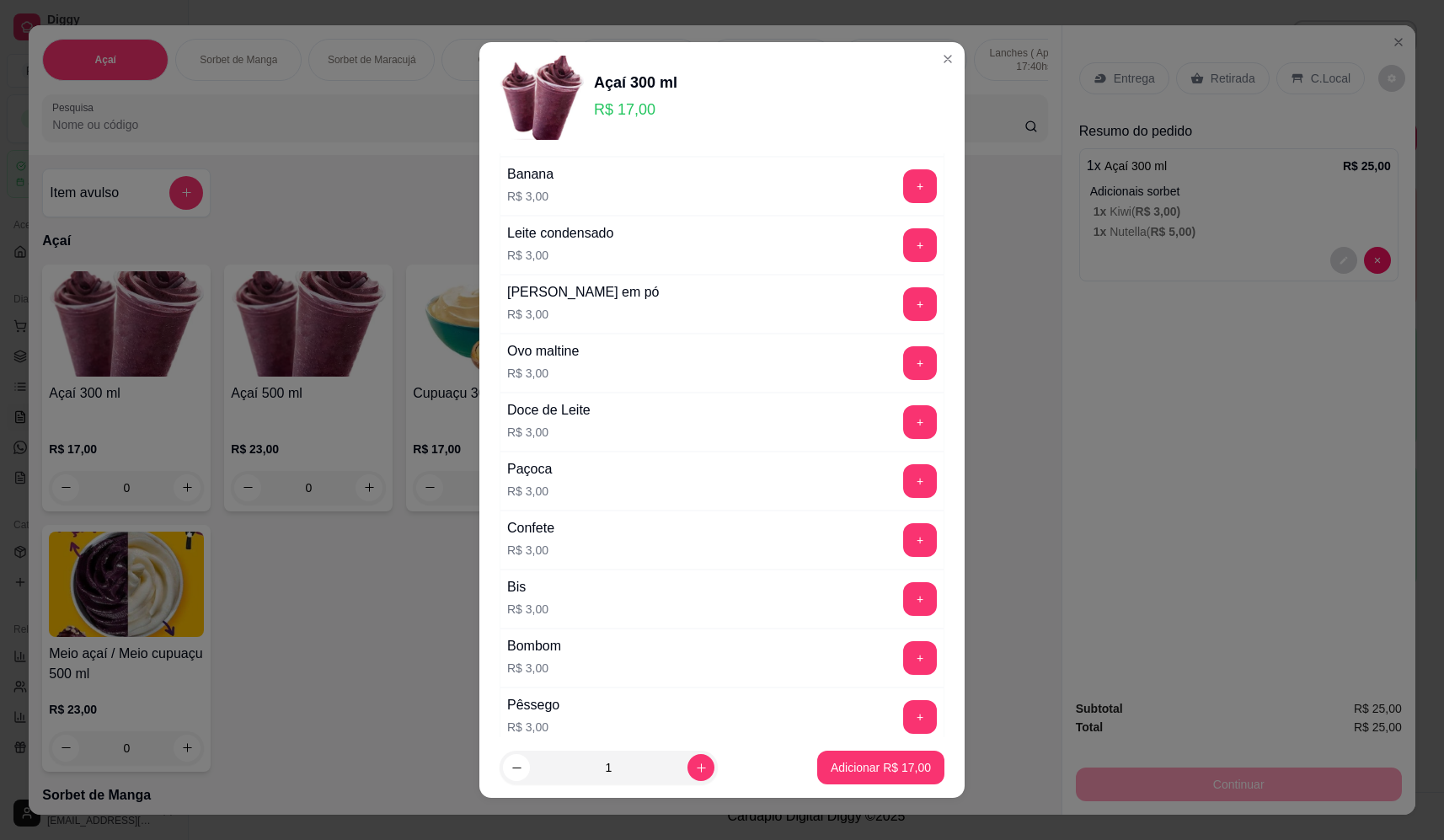
scroll to position [589, 0]
click at [904, 709] on button "+" at bounding box center [920, 716] width 33 height 33
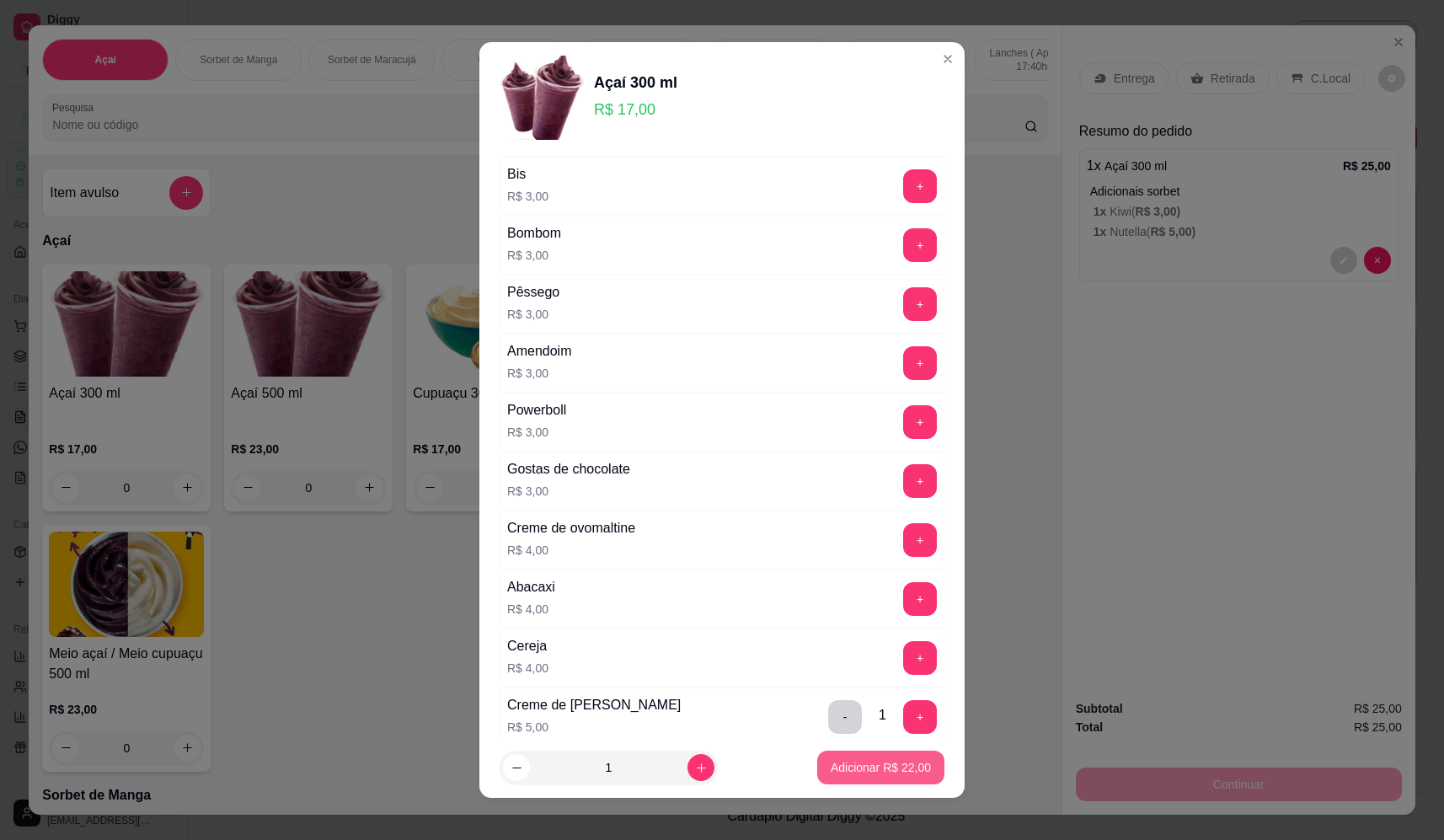
click at [873, 756] on button "Adicionar R$ 22,00" at bounding box center [881, 767] width 128 height 34
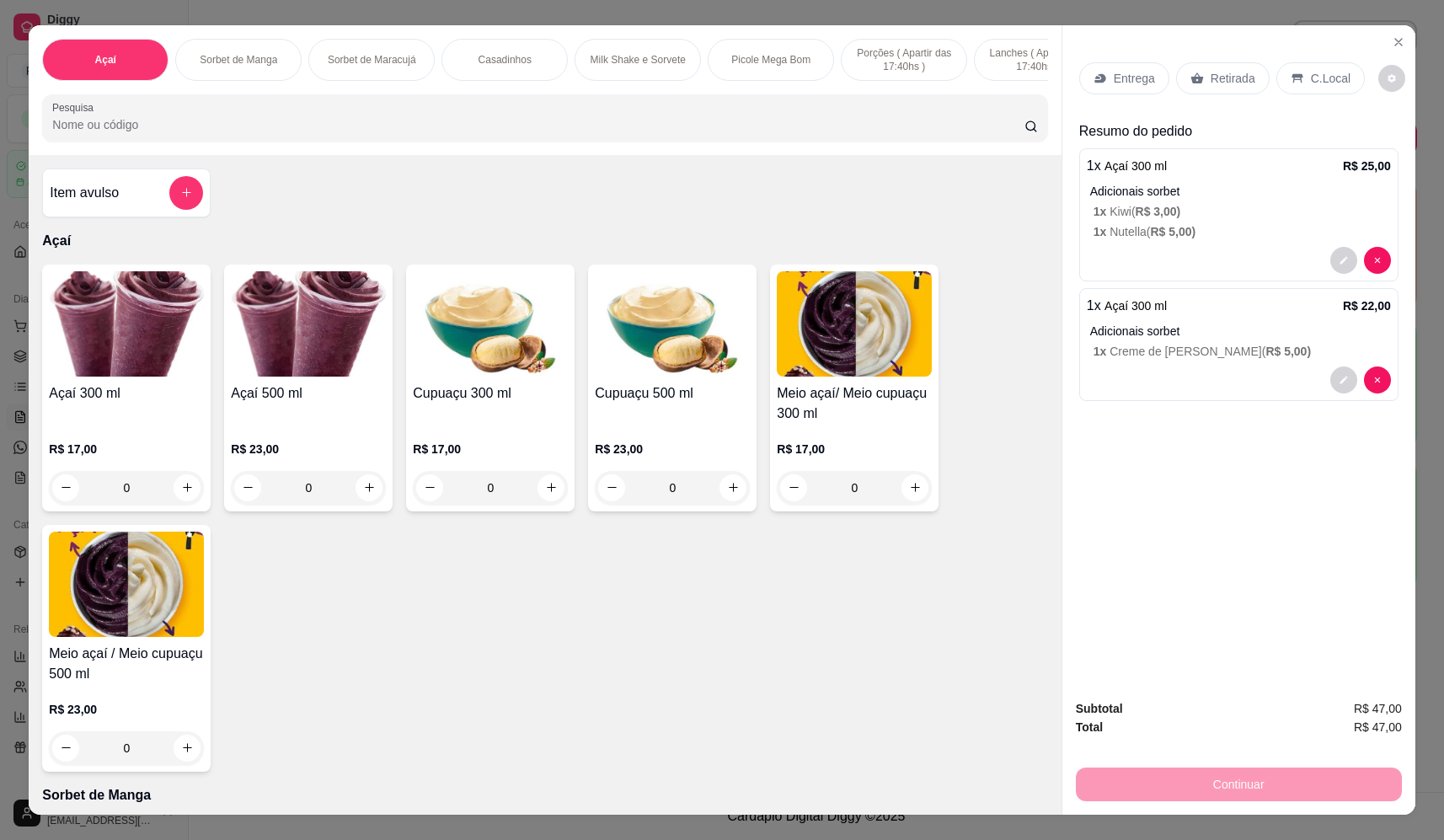
click at [1338, 377] on icon "decrease-product-quantity" at bounding box center [1343, 380] width 10 height 10
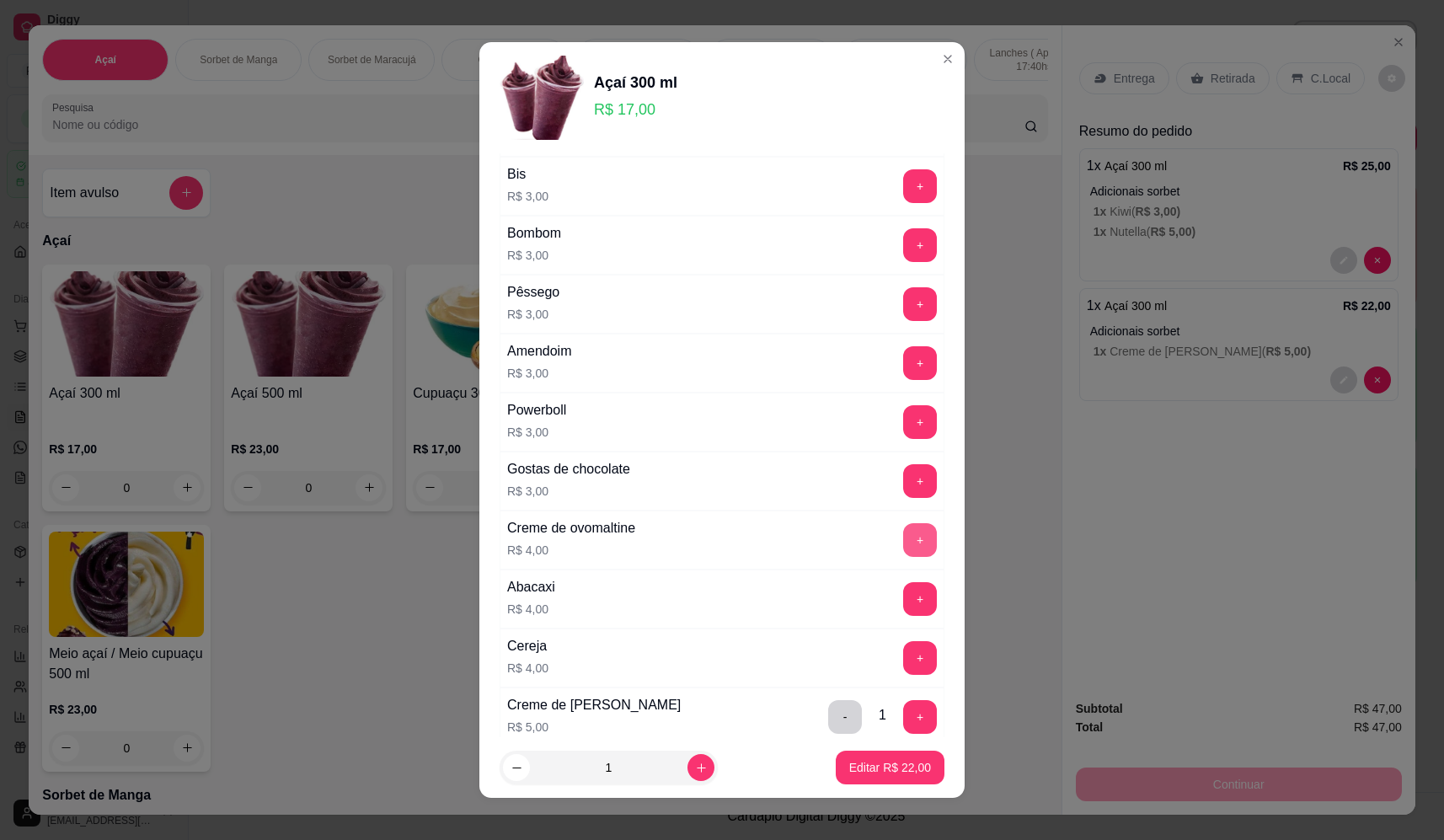
click at [903, 538] on button "+" at bounding box center [919, 539] width 34 height 34
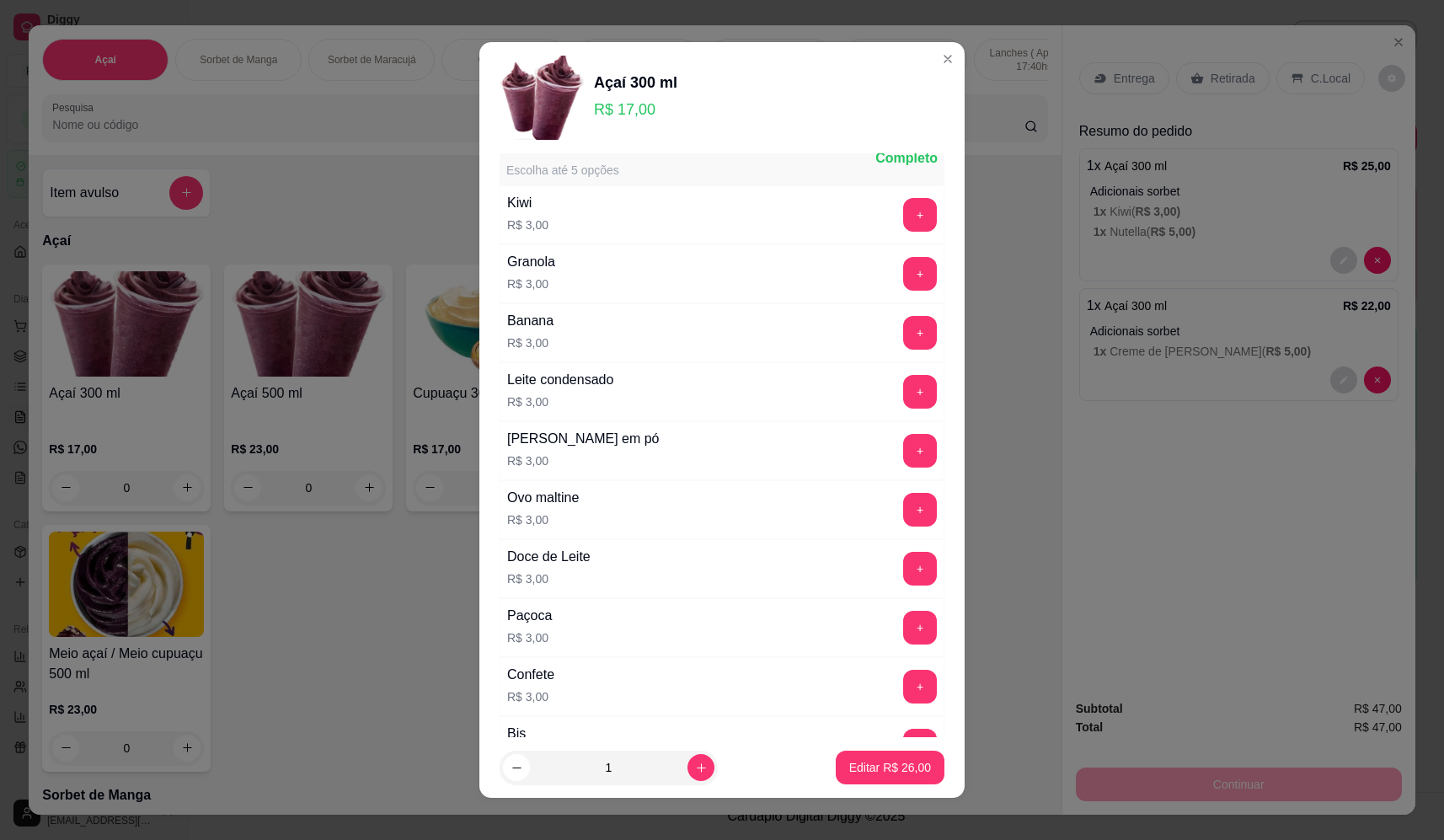
scroll to position [0, 0]
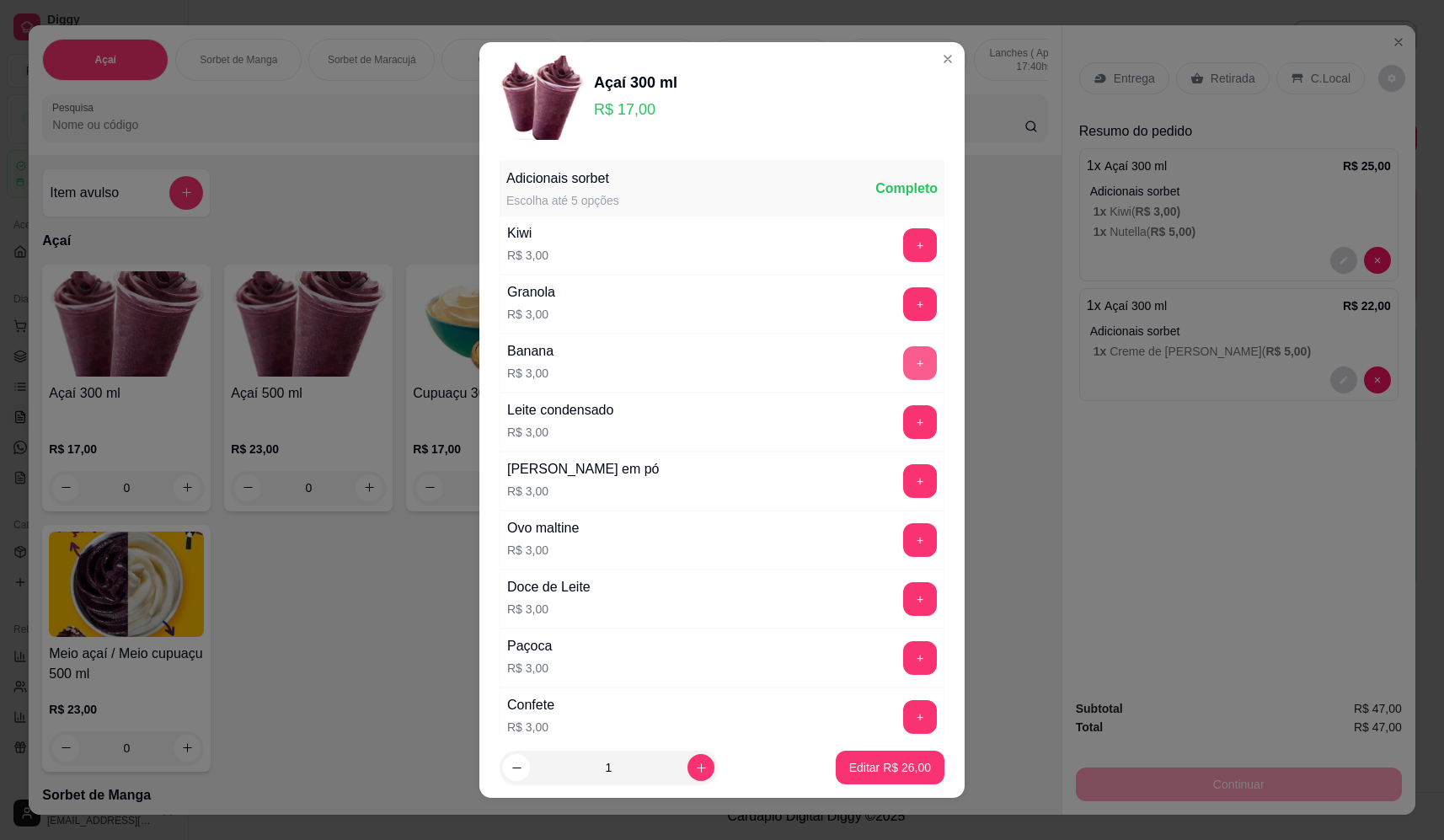
click at [903, 354] on button "+" at bounding box center [919, 363] width 34 height 34
click at [870, 780] on button "Editar R$ 29,00" at bounding box center [890, 768] width 106 height 33
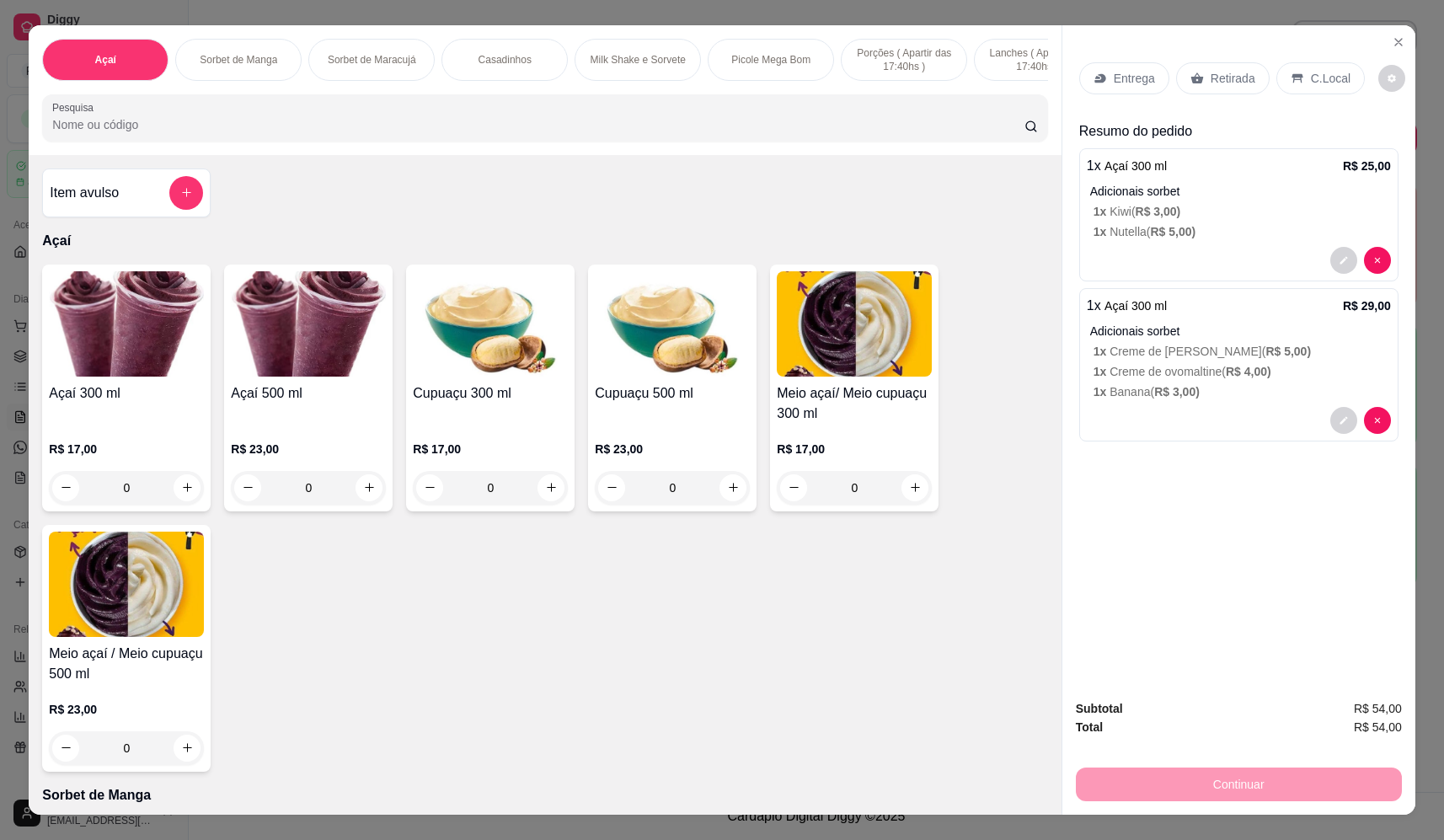
click at [1137, 84] on p "Entrega" at bounding box center [1134, 78] width 41 height 16
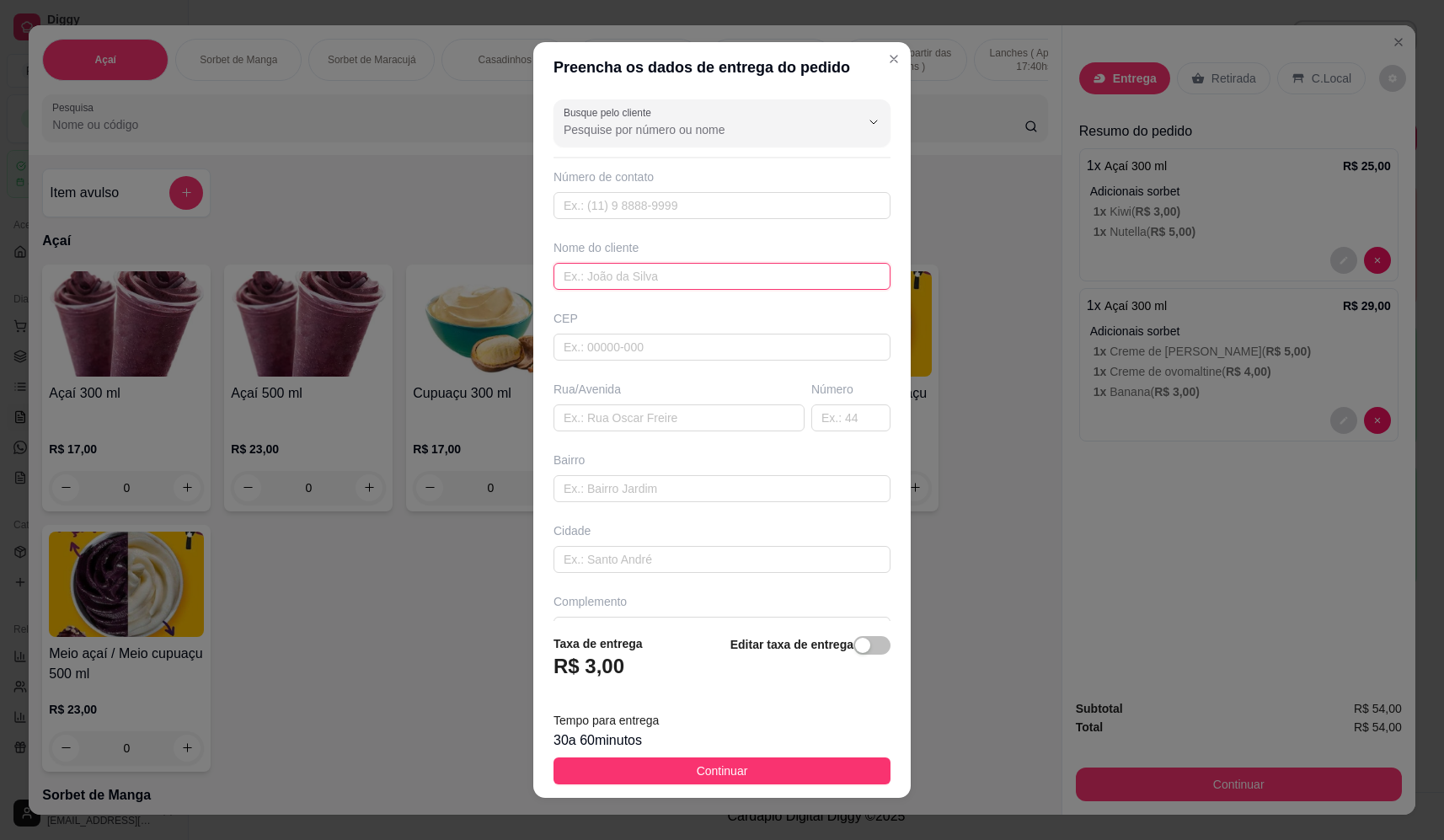
click at [637, 275] on input "text" at bounding box center [722, 277] width 337 height 27
type input "dom diego"
click at [686, 424] on input "text" at bounding box center [680, 418] width 251 height 27
type input "pizzaria"
click at [792, 765] on button "Continuar" at bounding box center [722, 771] width 337 height 27
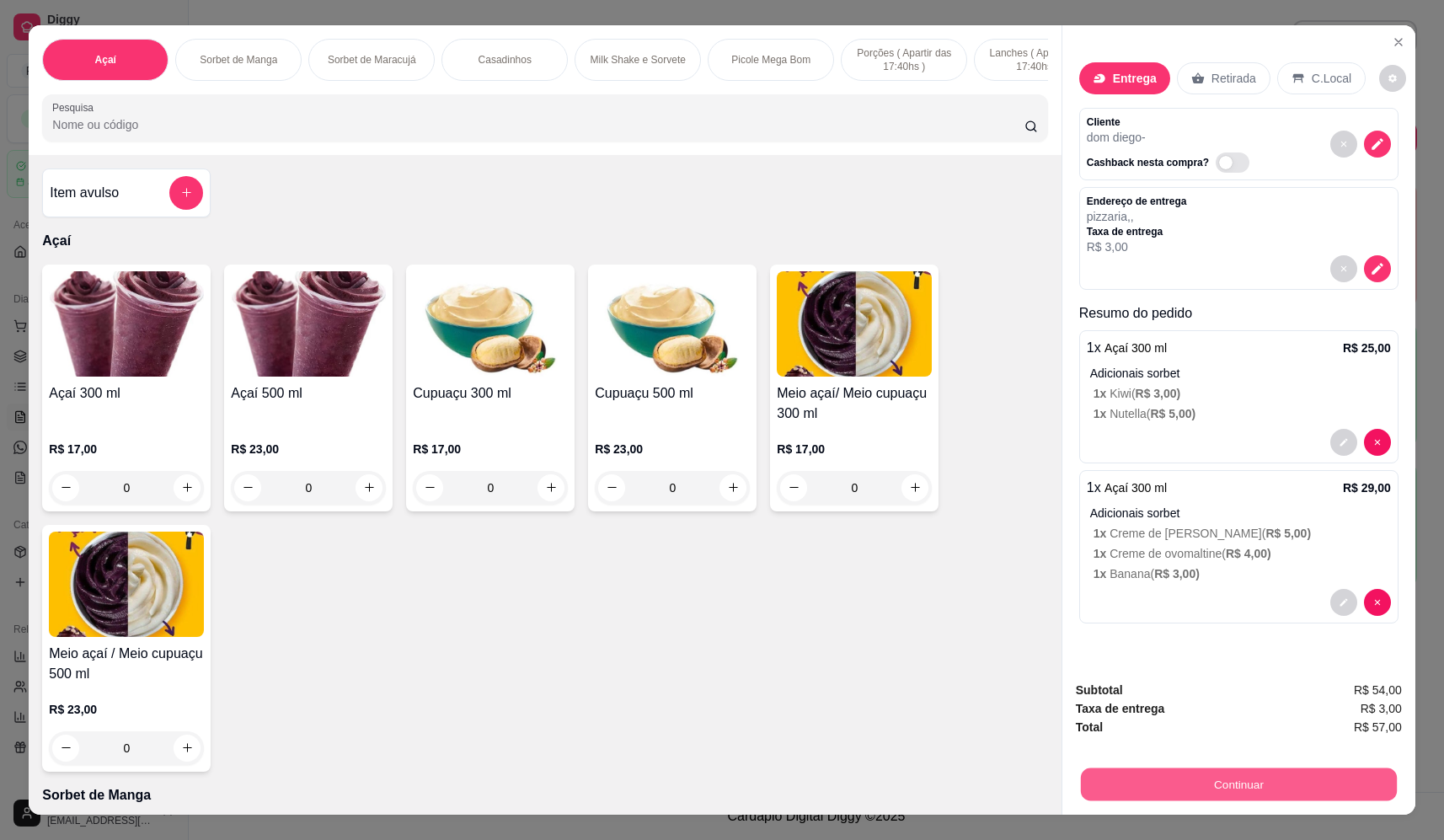
click at [1259, 793] on button "Continuar" at bounding box center [1238, 784] width 316 height 33
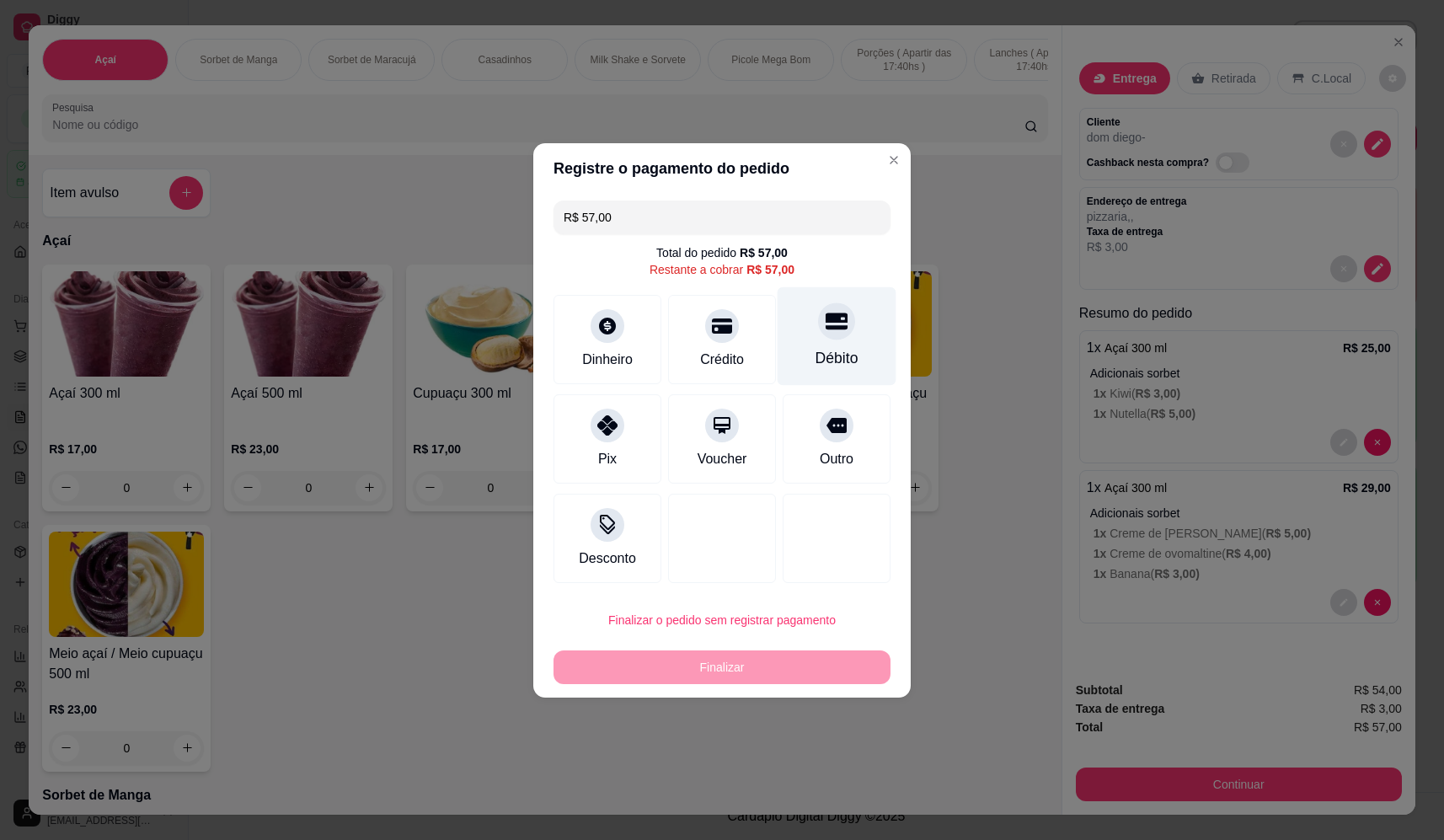
click at [841, 341] on div "Débito" at bounding box center [837, 335] width 118 height 98
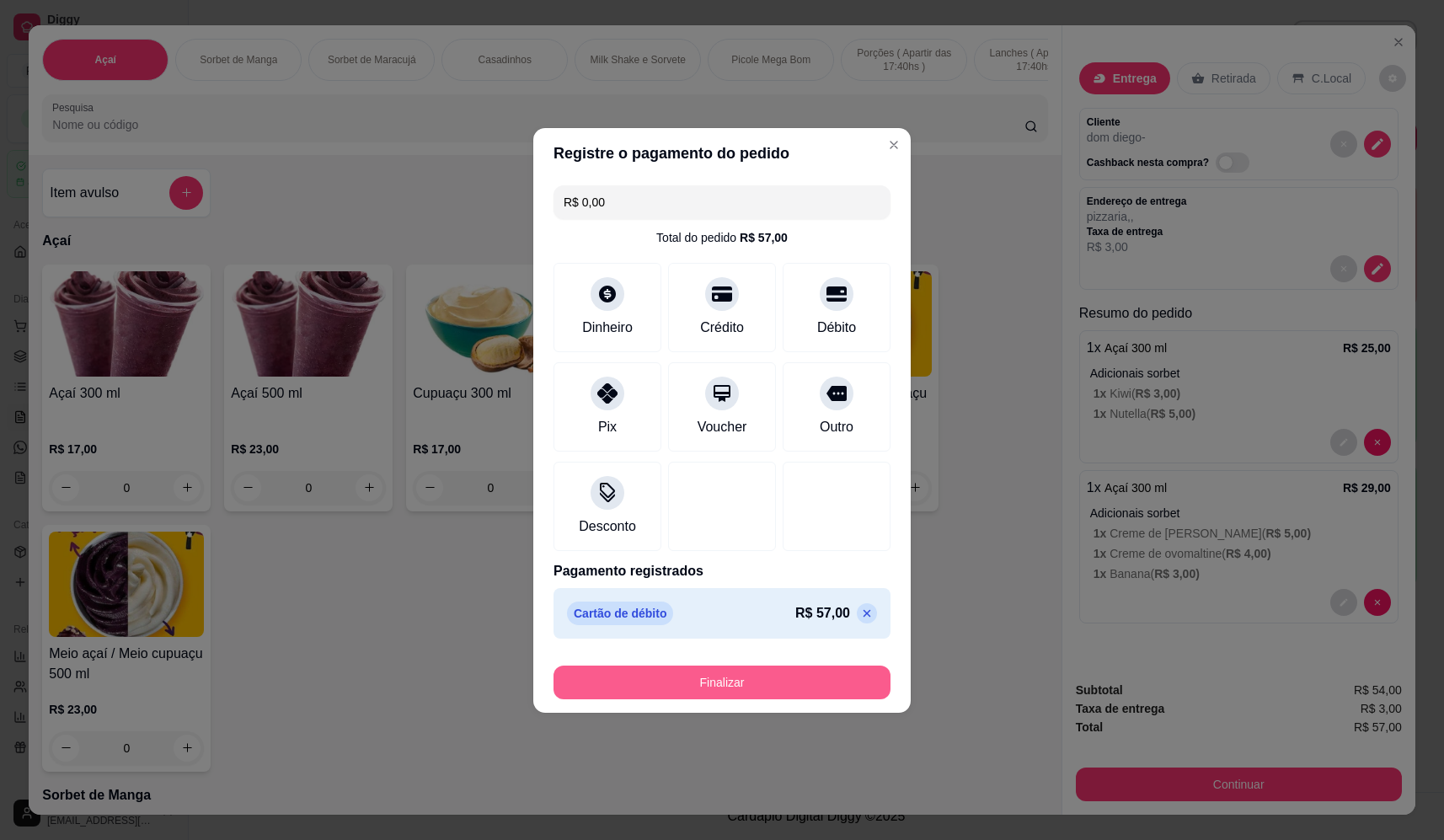
click at [721, 679] on button "Finalizar" at bounding box center [722, 682] width 337 height 34
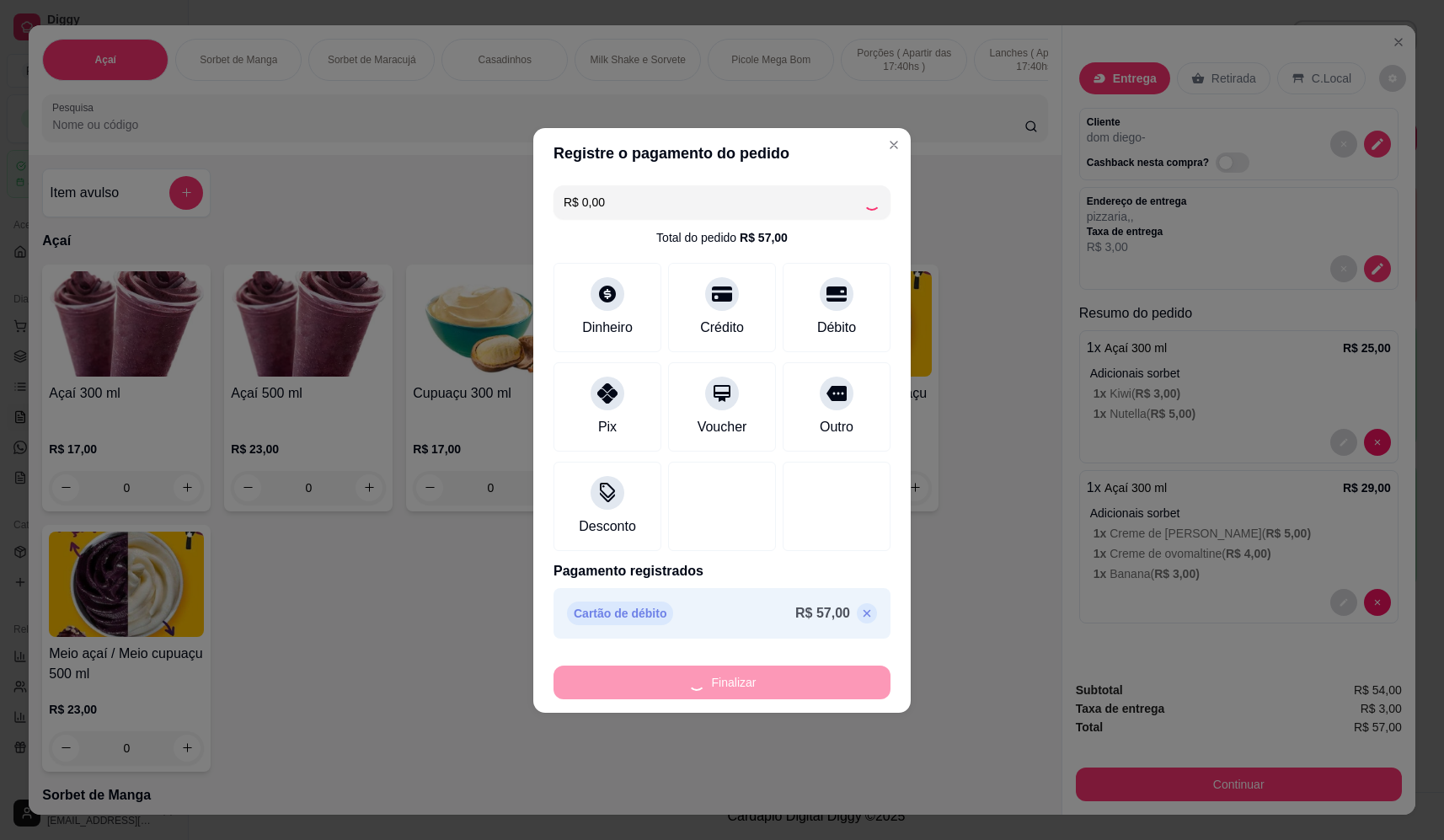
type input "-R$ 57,00"
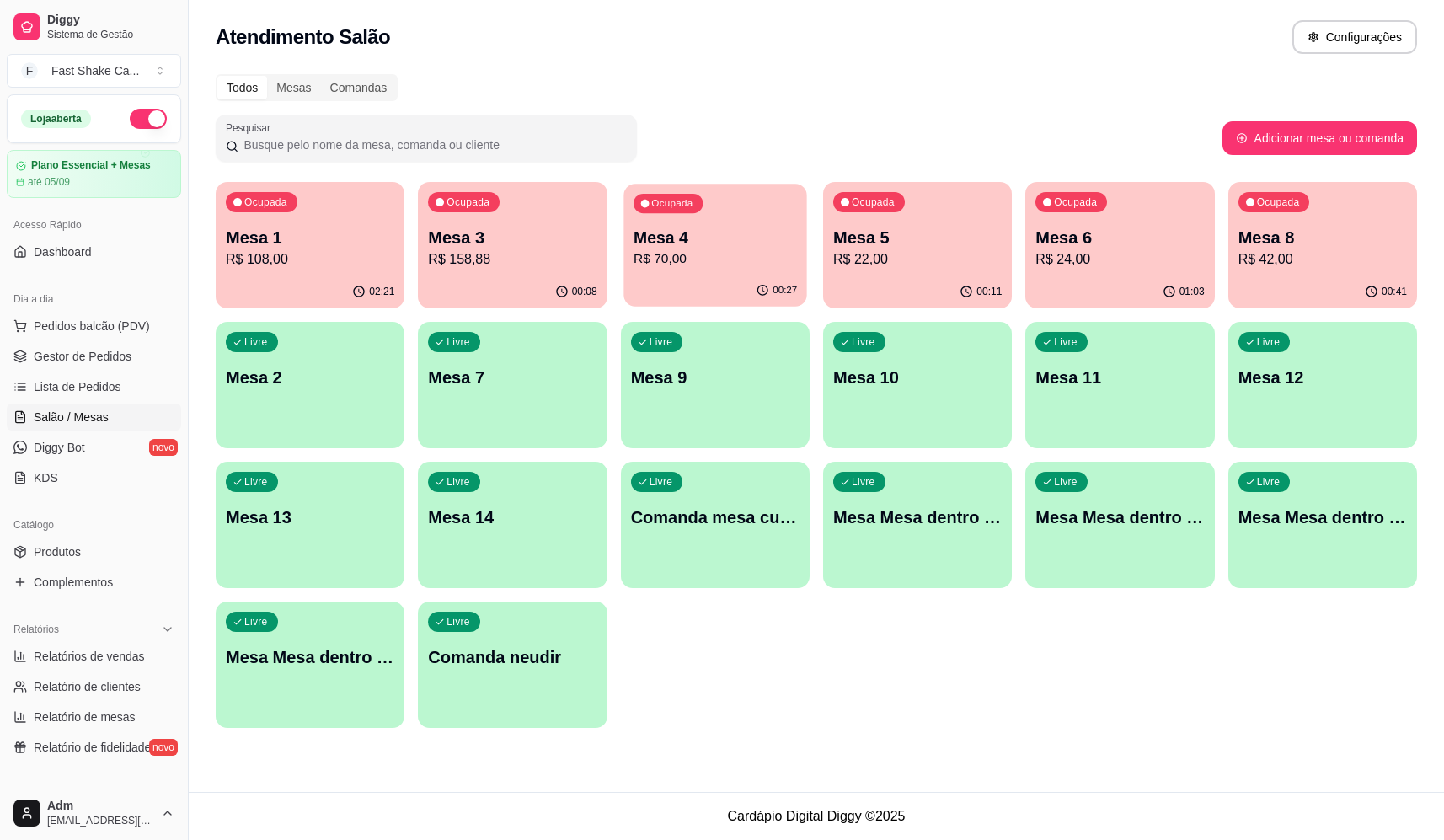
click at [745, 250] on p "R$ 70,00" at bounding box center [714, 259] width 163 height 19
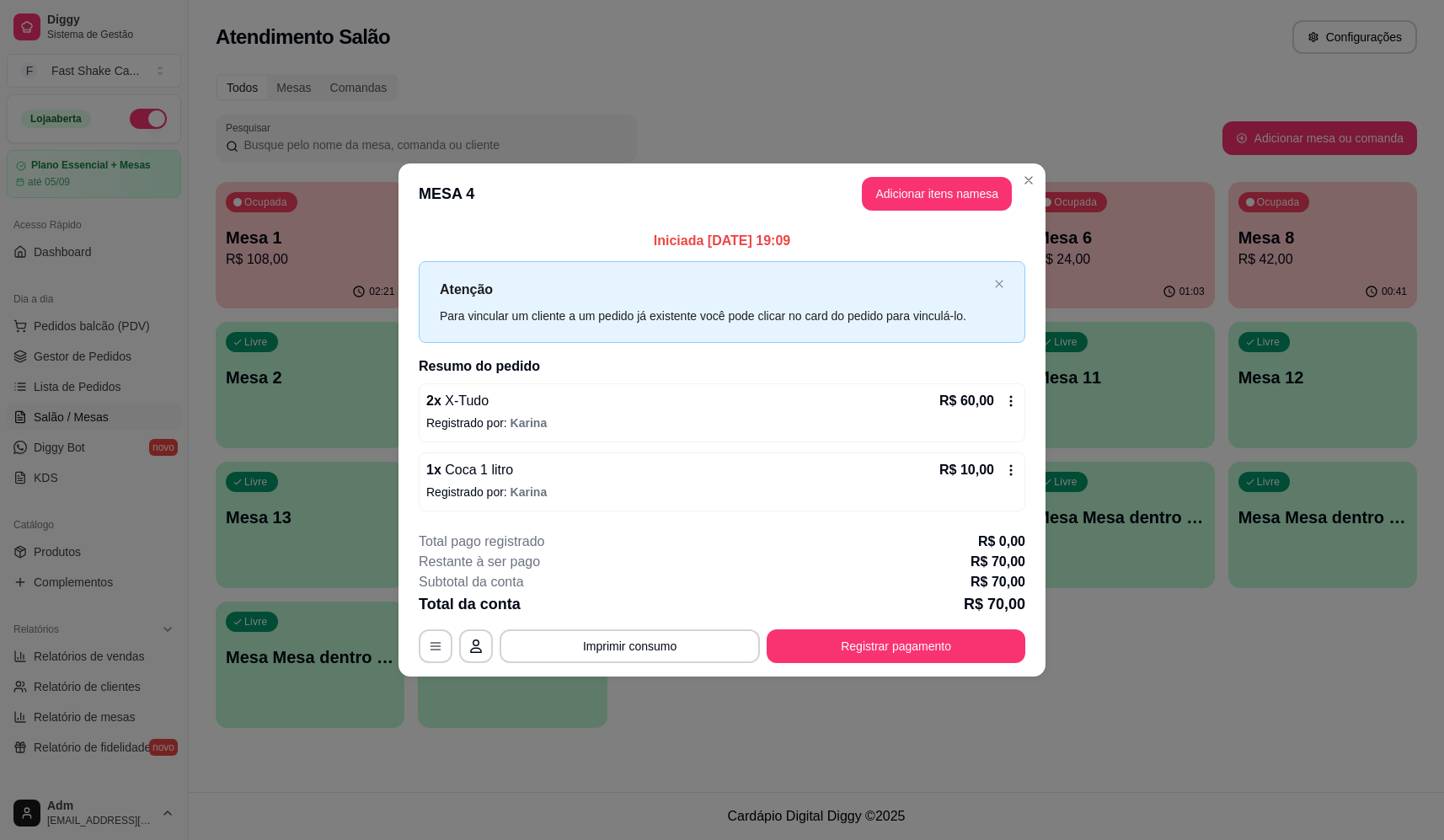
click at [593, 409] on div "2 x X-Tudo R$ 60,00" at bounding box center [722, 401] width 591 height 20
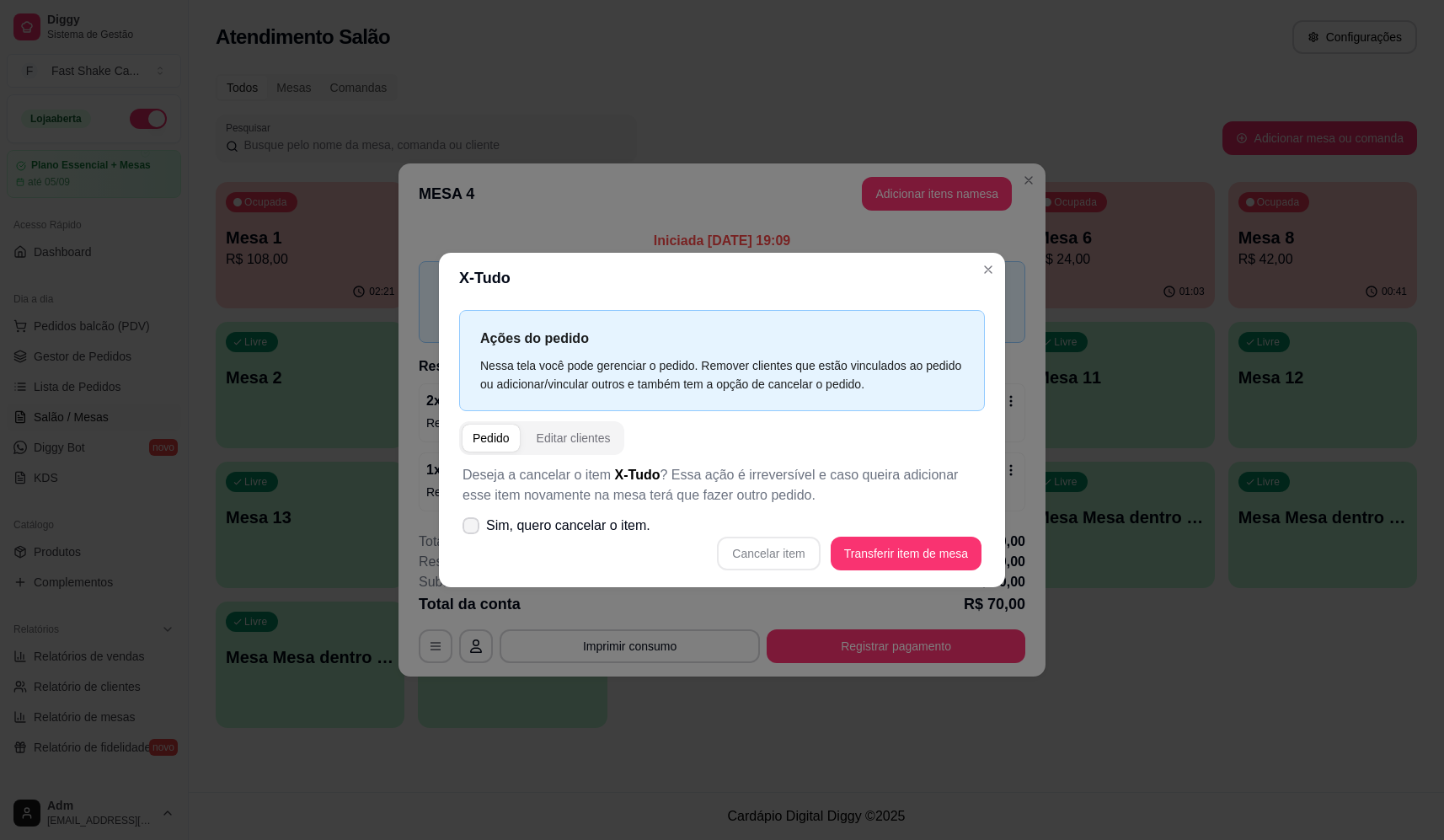
click at [610, 531] on span "Sim, quero cancelar o item." at bounding box center [568, 526] width 164 height 20
click at [473, 531] on input "Sim, quero cancelar o item." at bounding box center [467, 534] width 11 height 11
checkbox input "true"
click at [756, 550] on button "Cancelar item" at bounding box center [768, 553] width 103 height 34
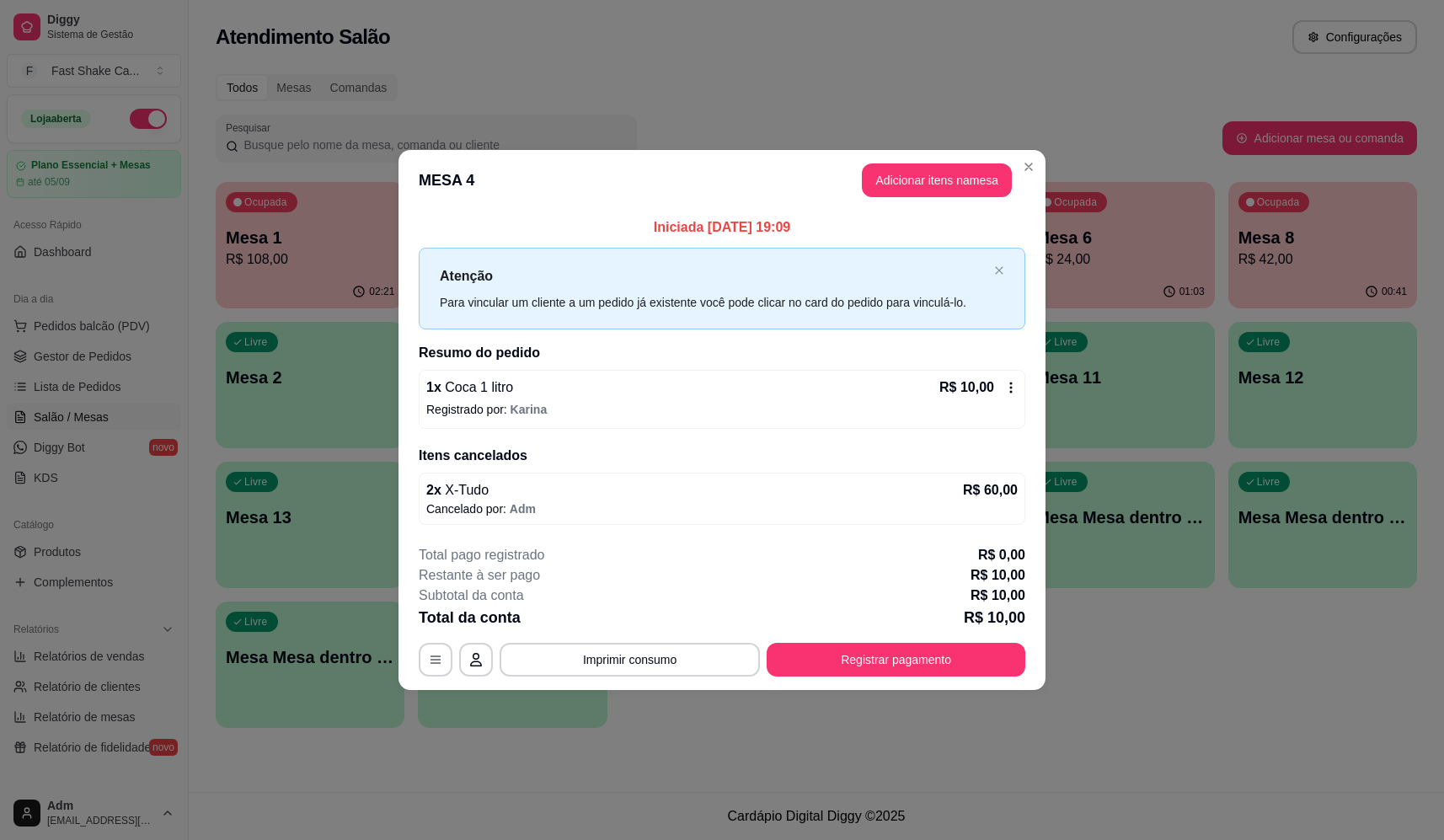
click at [968, 198] on header "MESA 4 Adicionar itens na mesa" at bounding box center [722, 180] width 647 height 61
click at [968, 184] on button "Adicionar itens na mesa" at bounding box center [937, 179] width 150 height 34
click at [462, 133] on input "Pesquisa" at bounding box center [538, 125] width 972 height 16
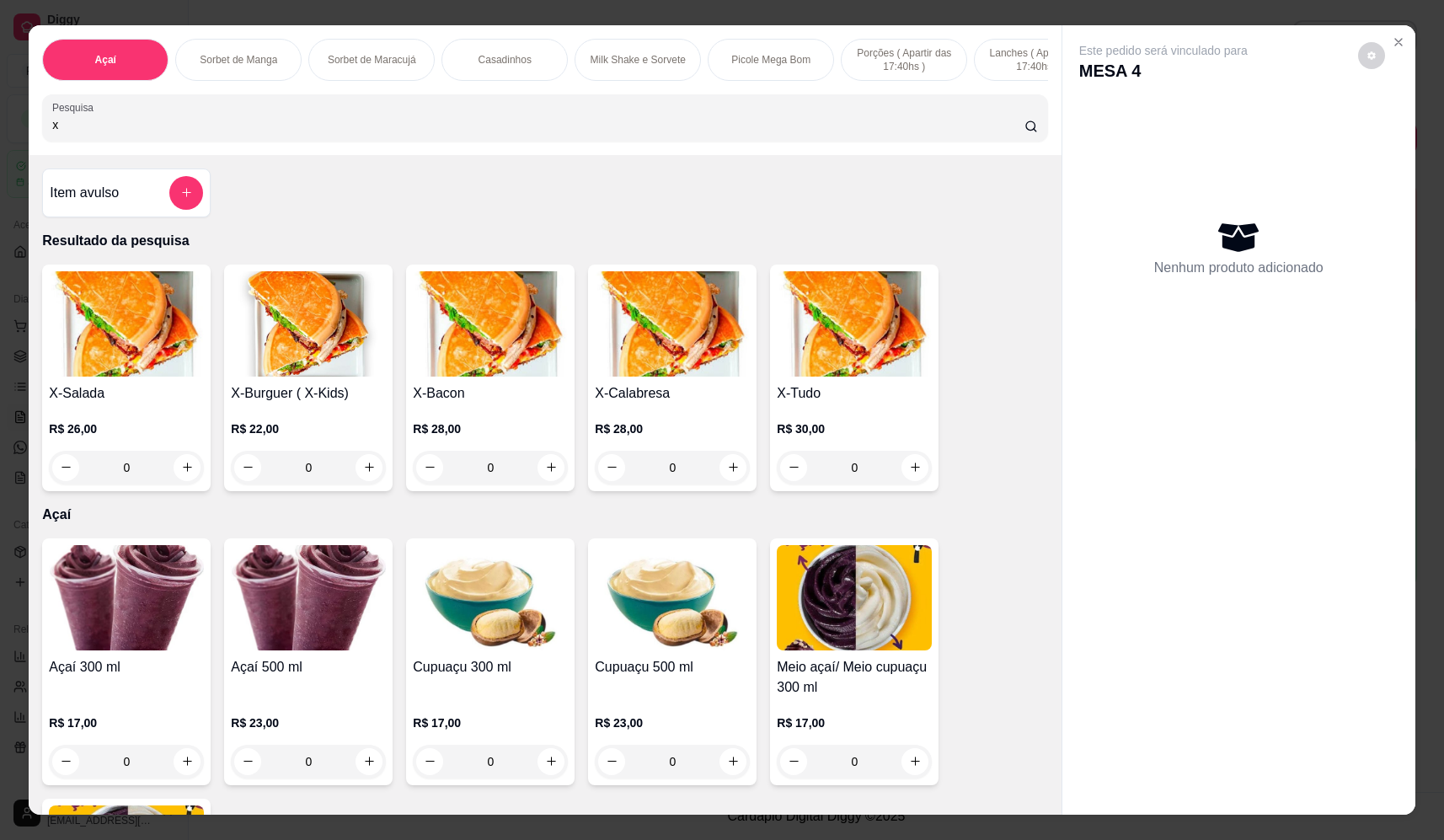
type input "x"
click at [913, 480] on div "0" at bounding box center [855, 467] width 155 height 34
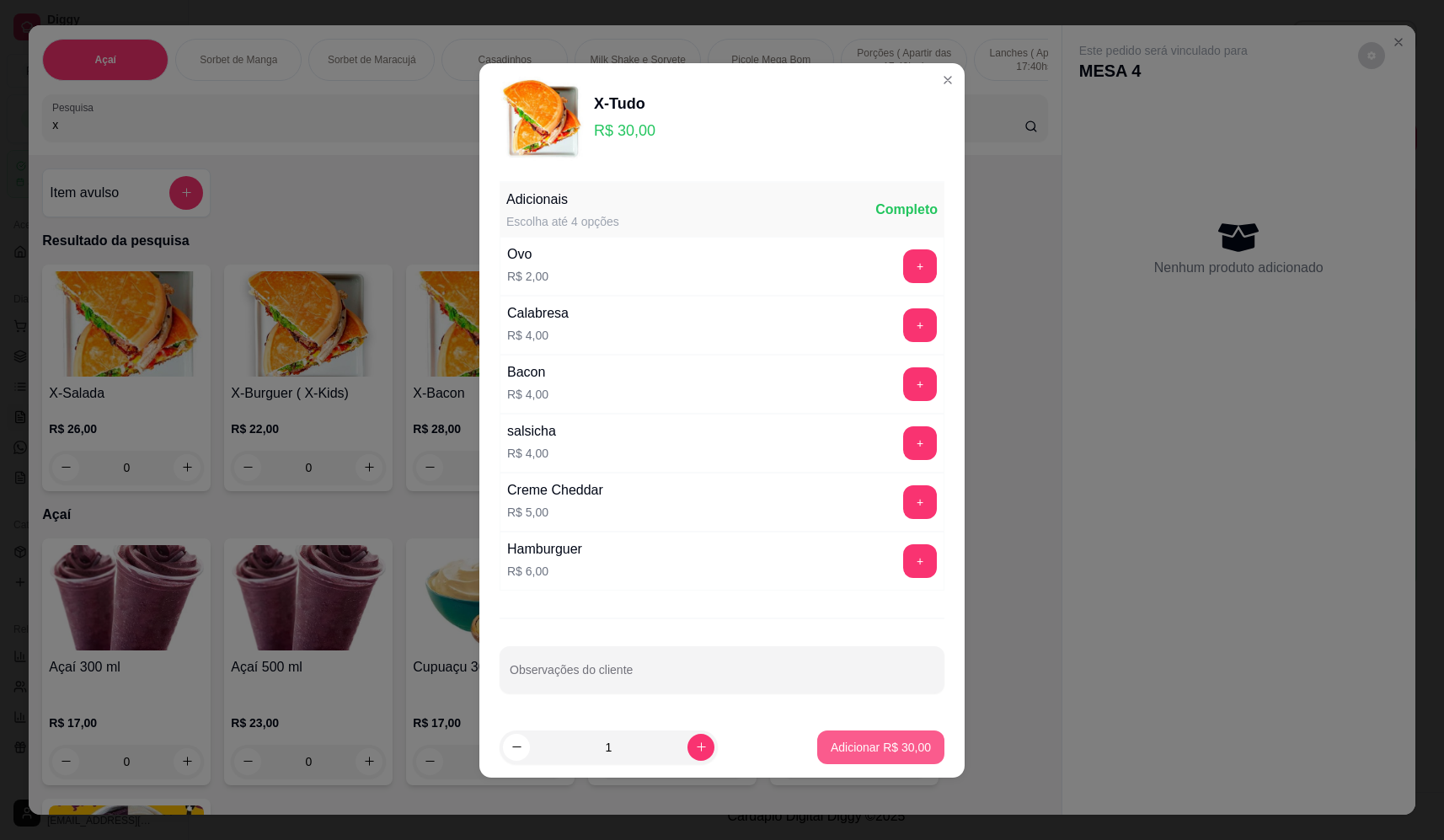
click at [872, 739] on p "Adicionar R$ 30,00" at bounding box center [881, 747] width 100 height 16
type input "1"
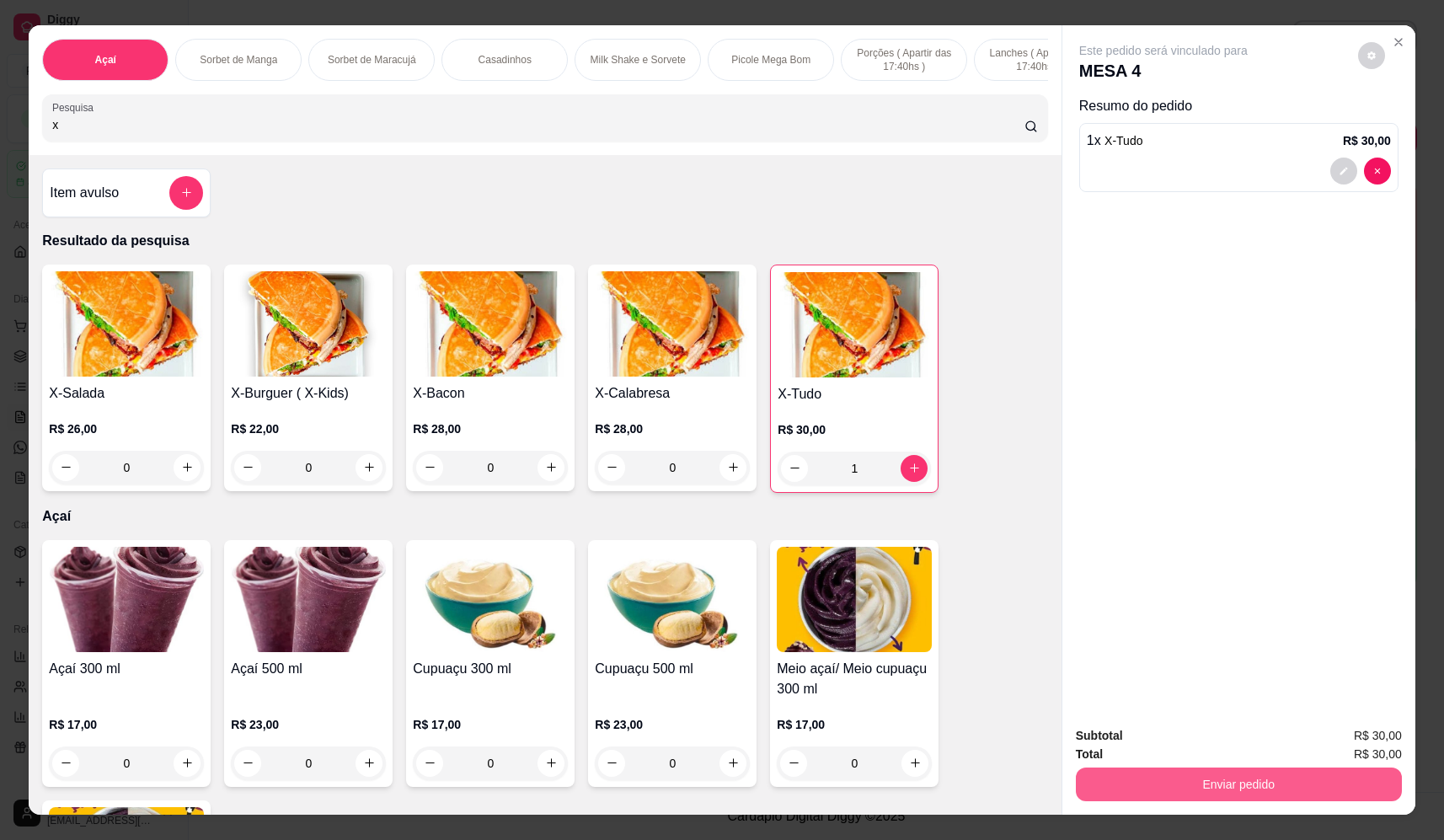
click at [1115, 782] on button "Enviar pedido" at bounding box center [1239, 784] width 326 height 34
click at [1117, 737] on button "Não registrar e enviar pedido" at bounding box center [1183, 743] width 170 height 31
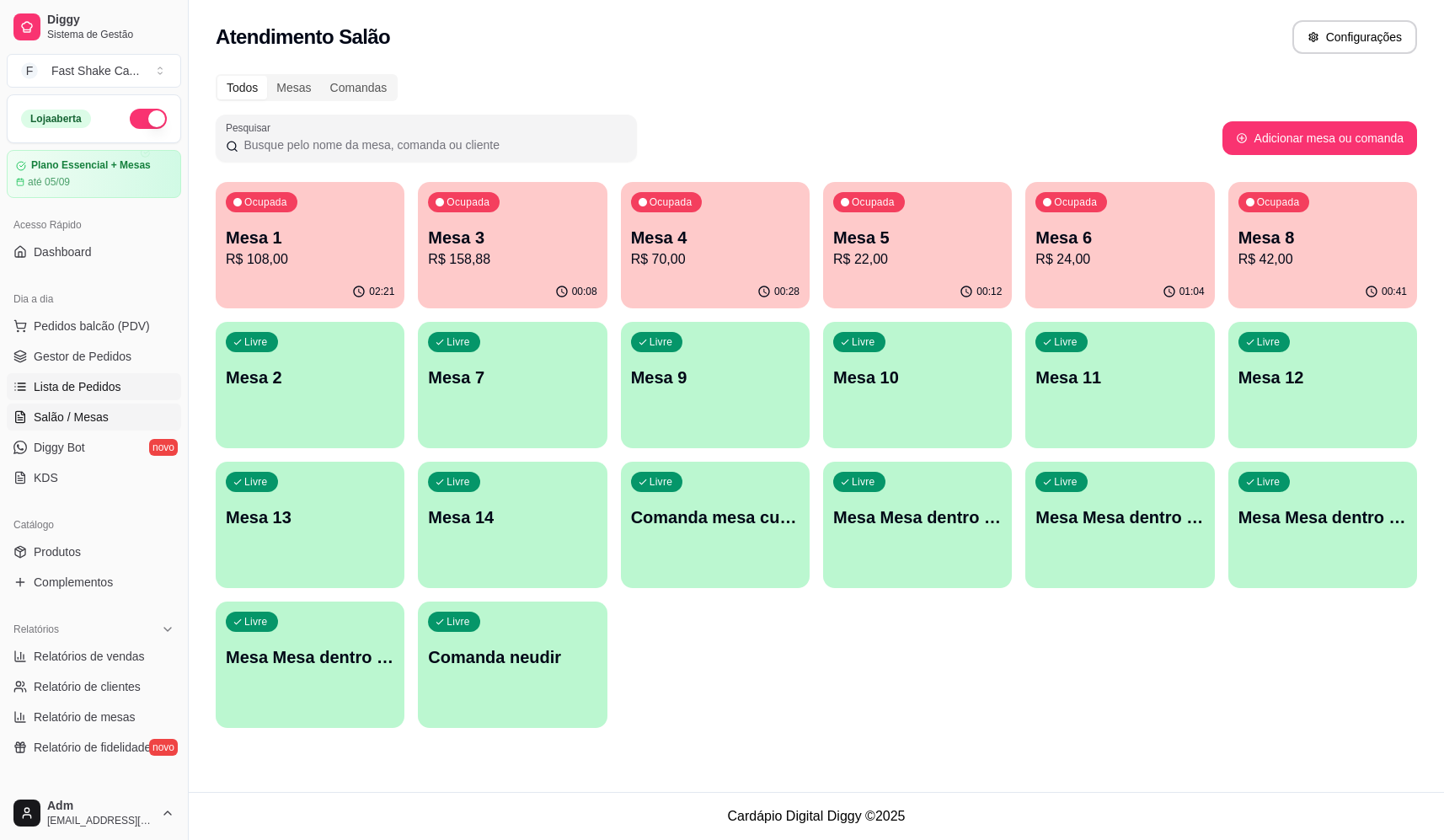
click at [94, 392] on span "Lista de Pedidos" at bounding box center [77, 386] width 87 height 16
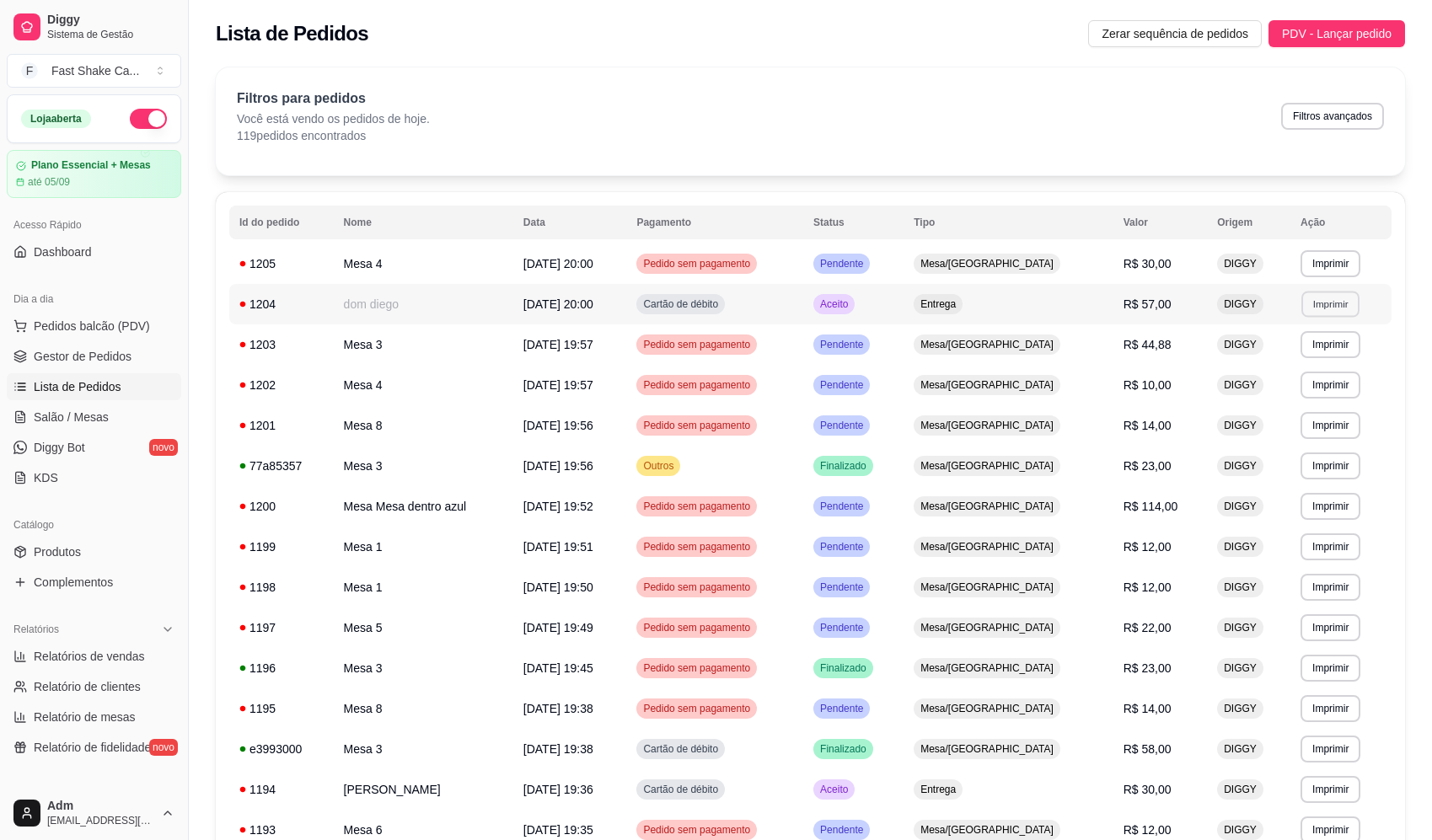
click at [1310, 302] on button "Imprimir" at bounding box center [1331, 303] width 58 height 26
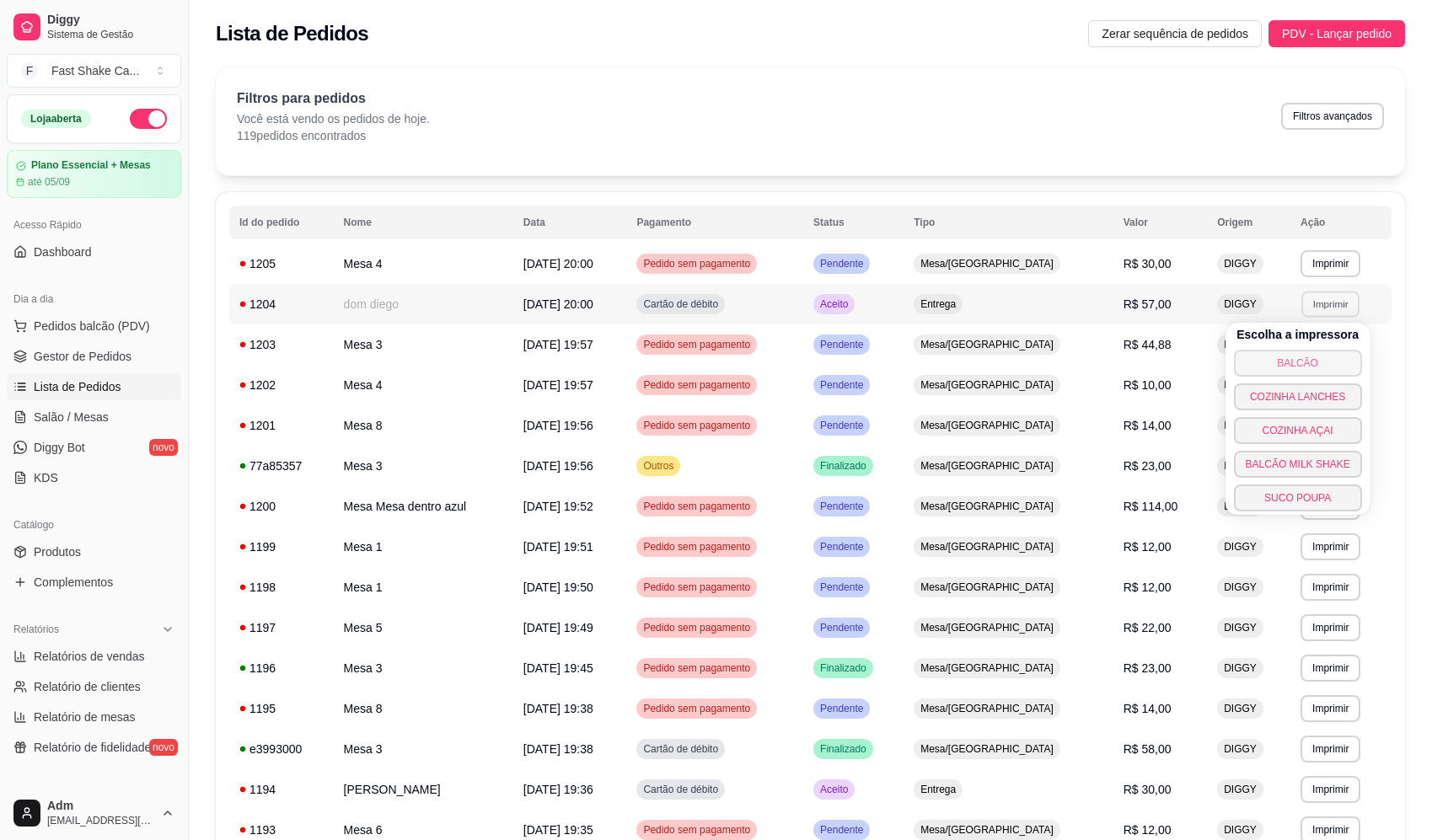
click at [1294, 362] on button "BALCÃO" at bounding box center [1298, 364] width 129 height 27
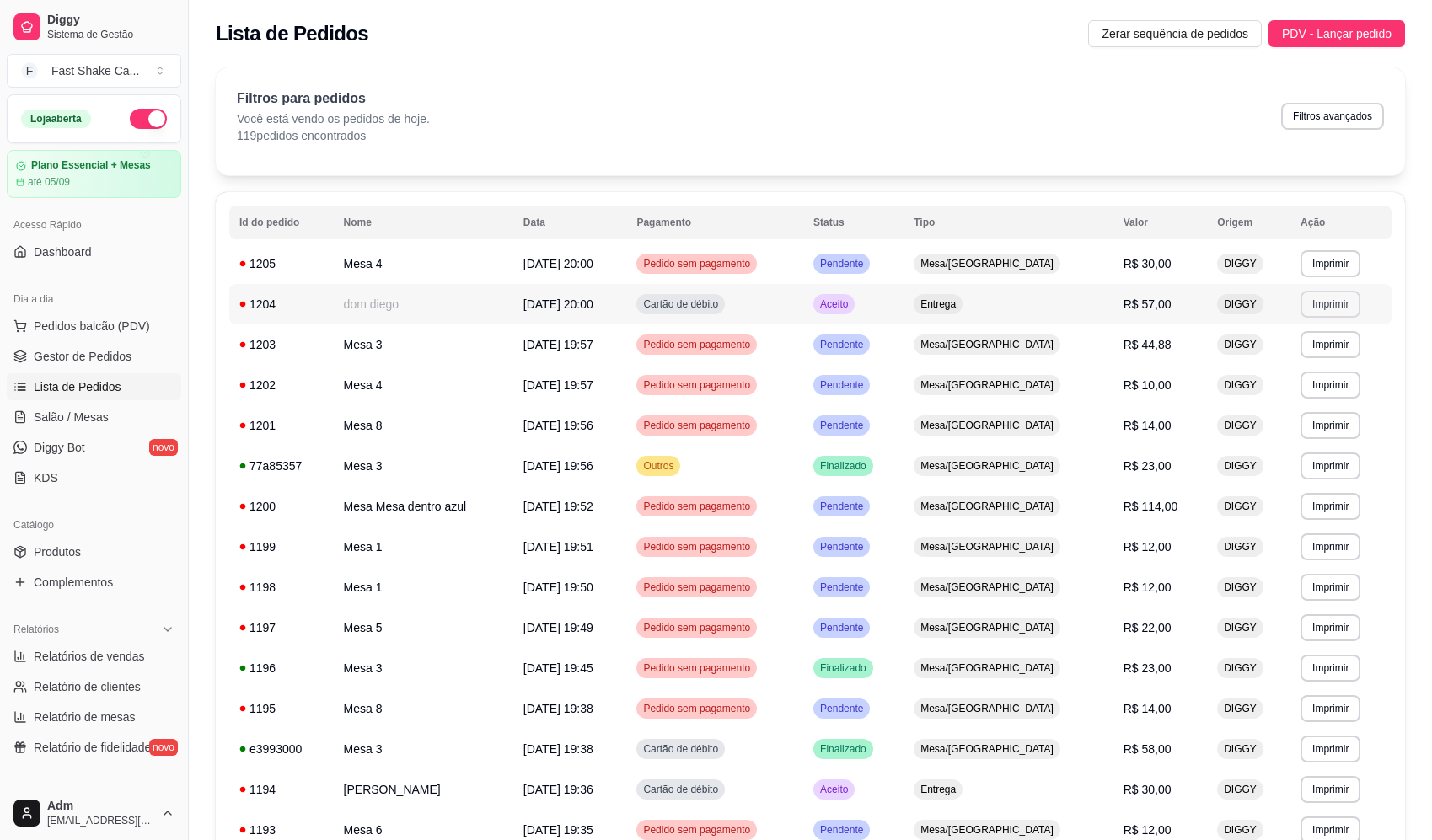
click at [1325, 302] on button "Imprimir" at bounding box center [1331, 304] width 60 height 27
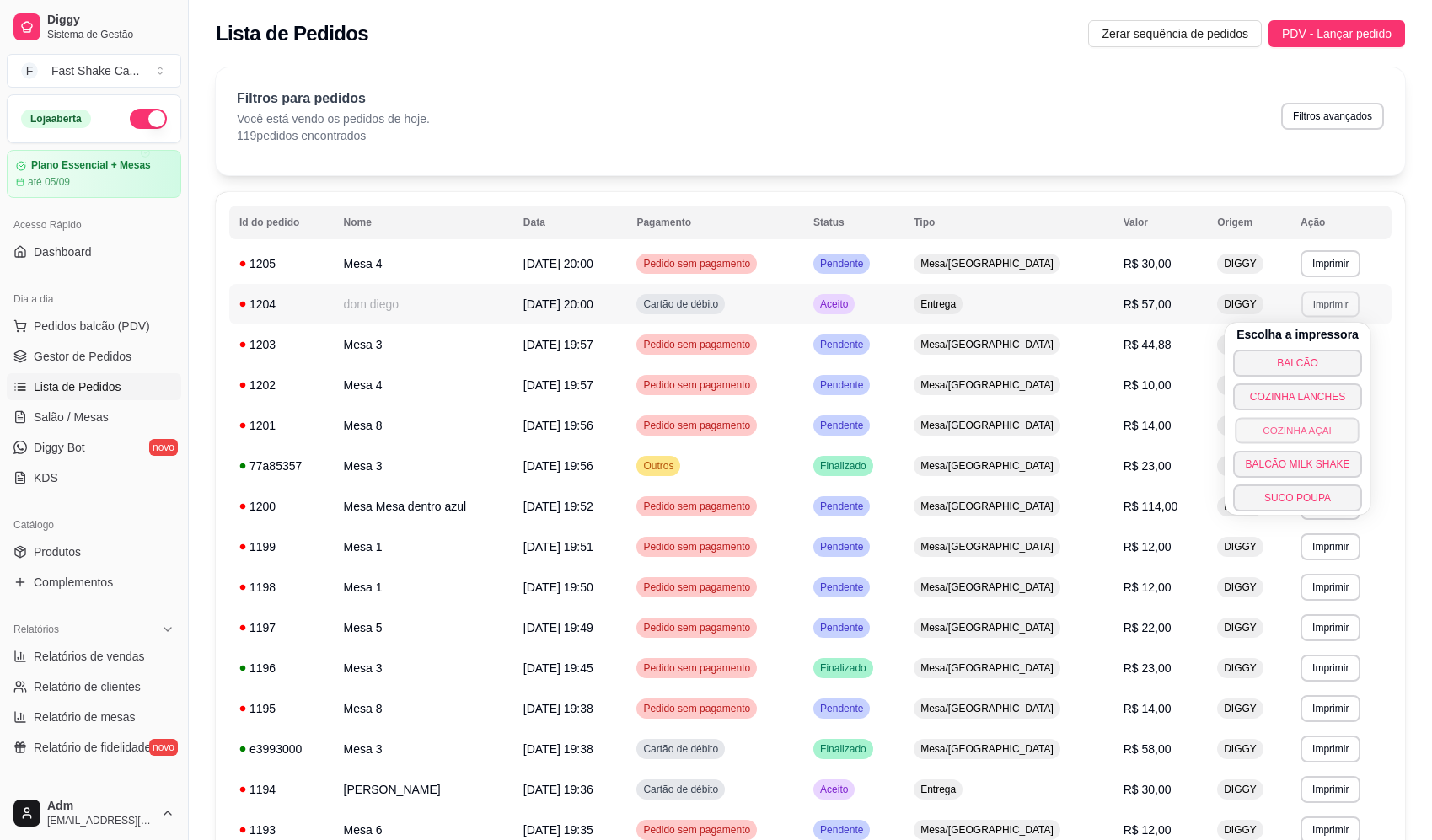
click at [1305, 432] on button "COZINHA AÇAI" at bounding box center [1298, 430] width 124 height 26
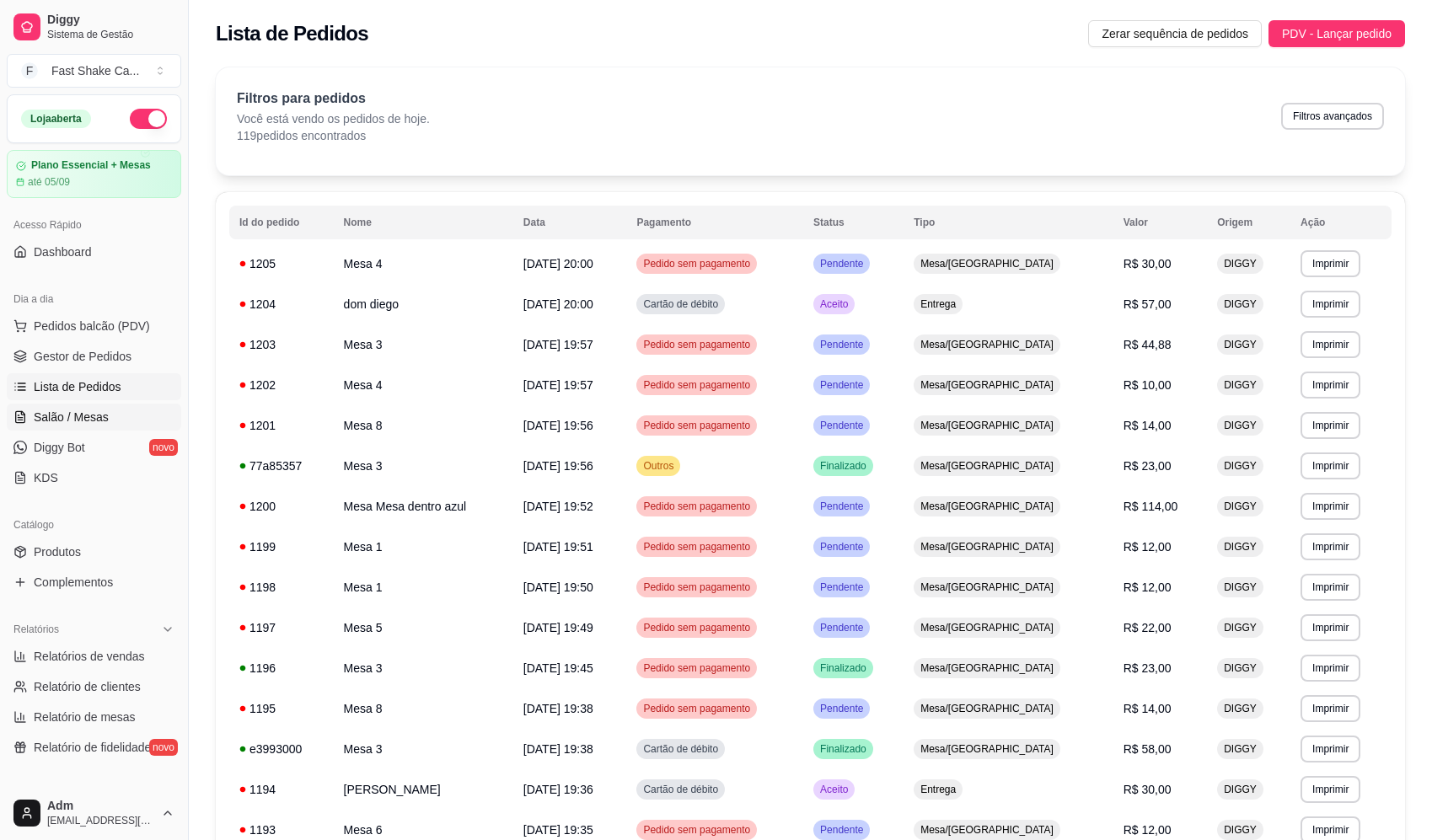
click at [71, 415] on span "Salão / Mesas" at bounding box center [71, 417] width 75 height 16
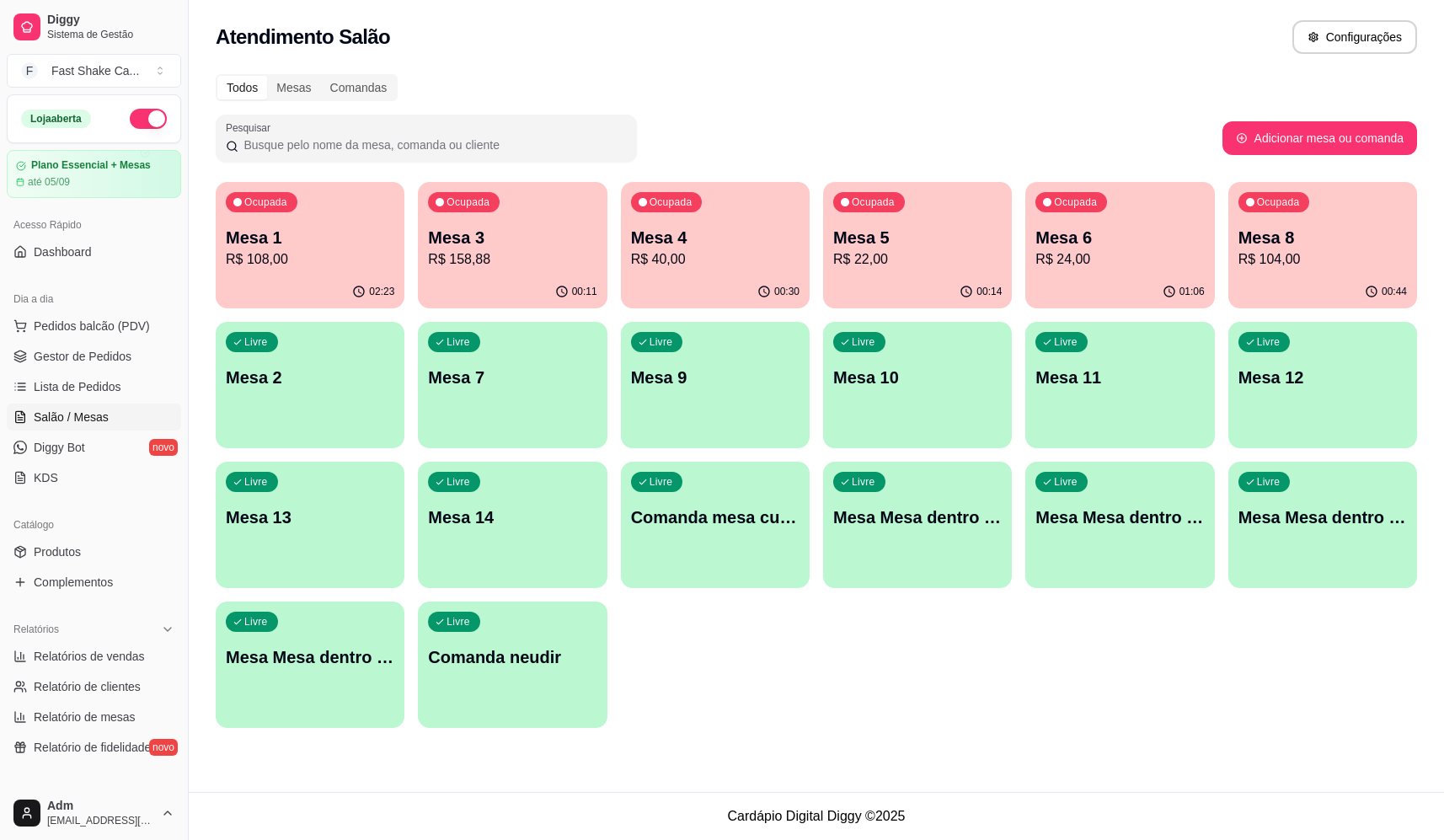
click at [323, 259] on p "R$ 108,00" at bounding box center [310, 260] width 169 height 20
click at [337, 240] on p "Mesa 1" at bounding box center [310, 238] width 169 height 24
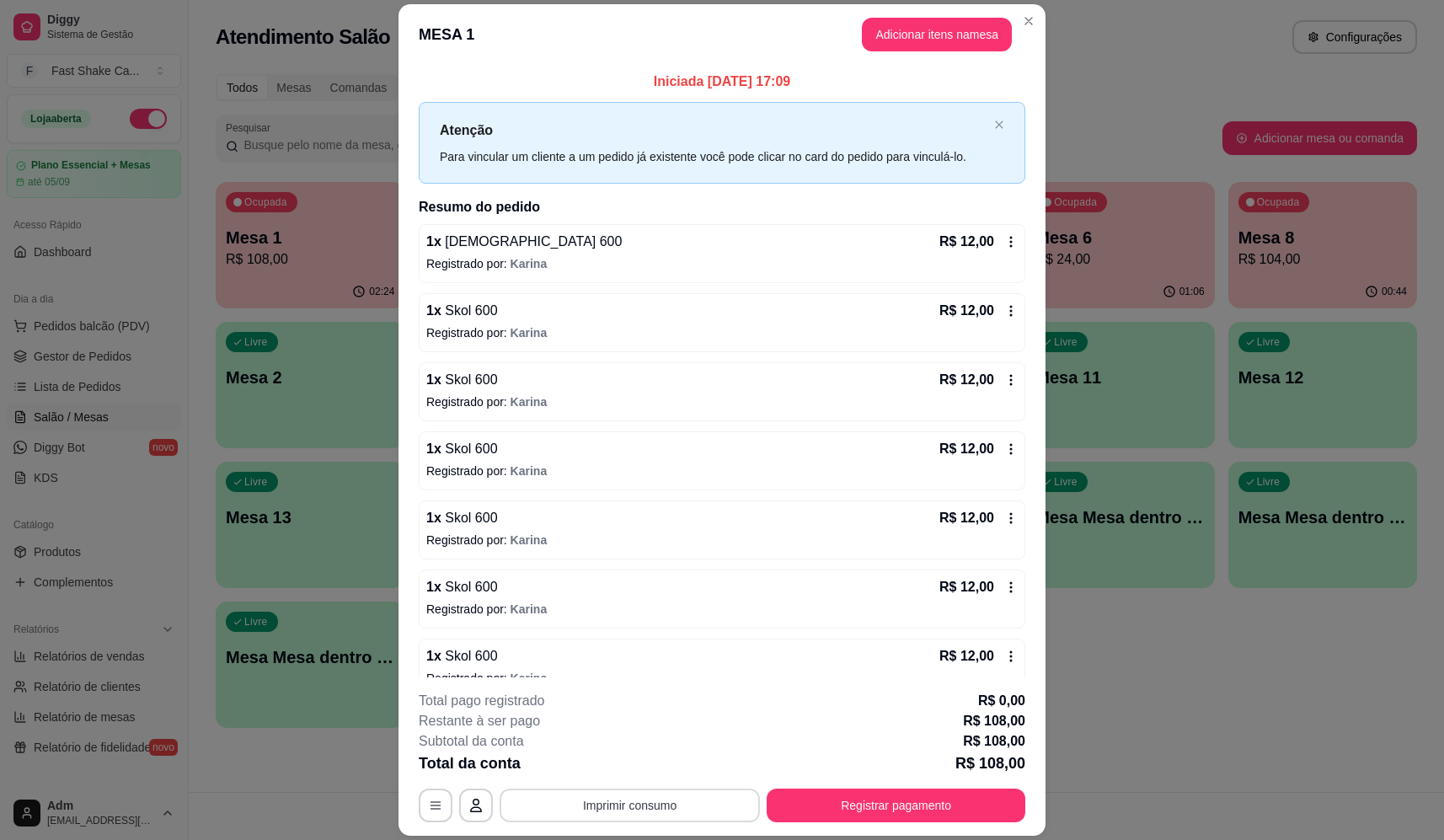
click at [654, 804] on button "Imprimir consumo" at bounding box center [630, 805] width 261 height 34
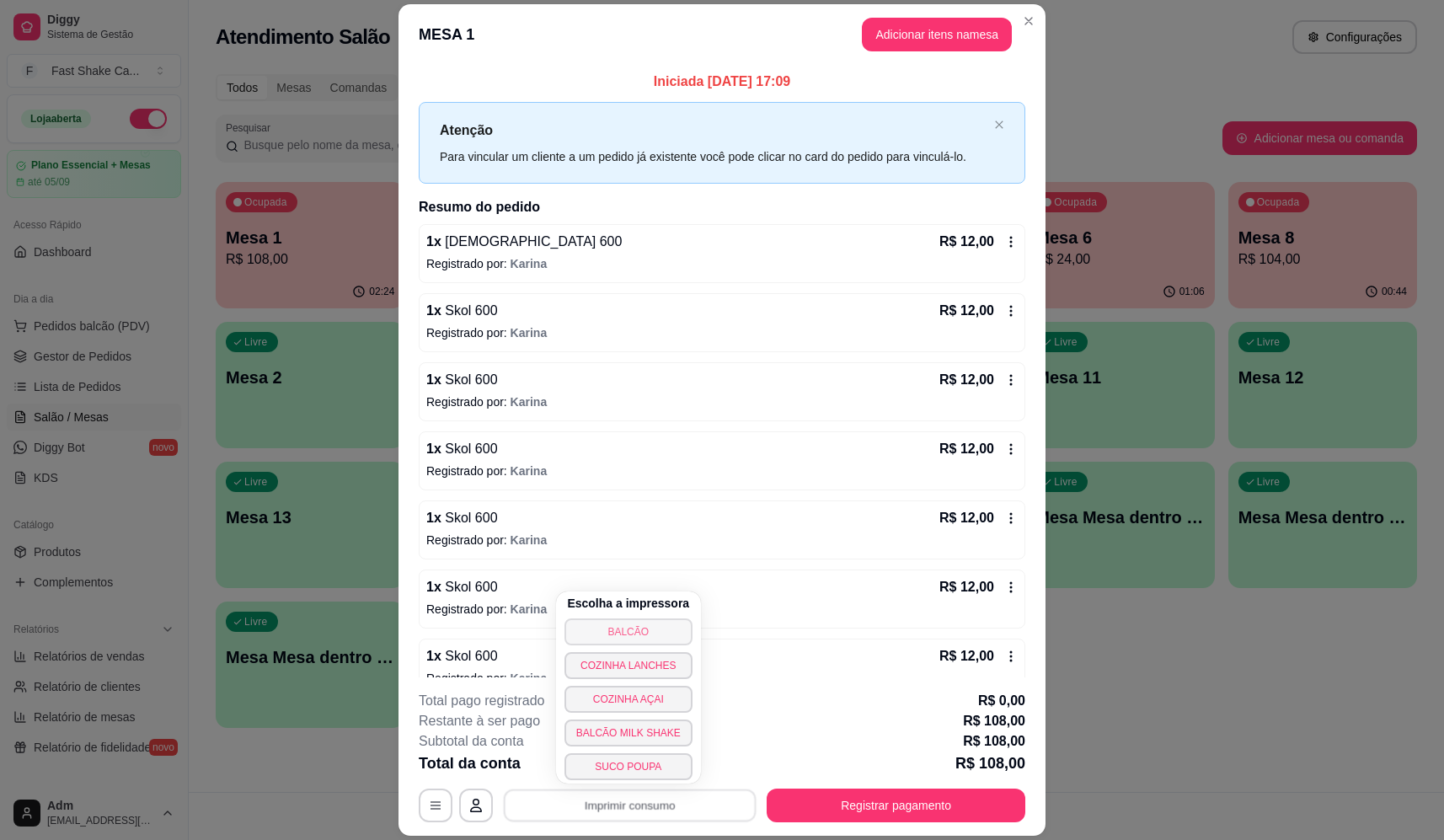
click at [654, 622] on button "BALCÃO" at bounding box center [629, 632] width 128 height 27
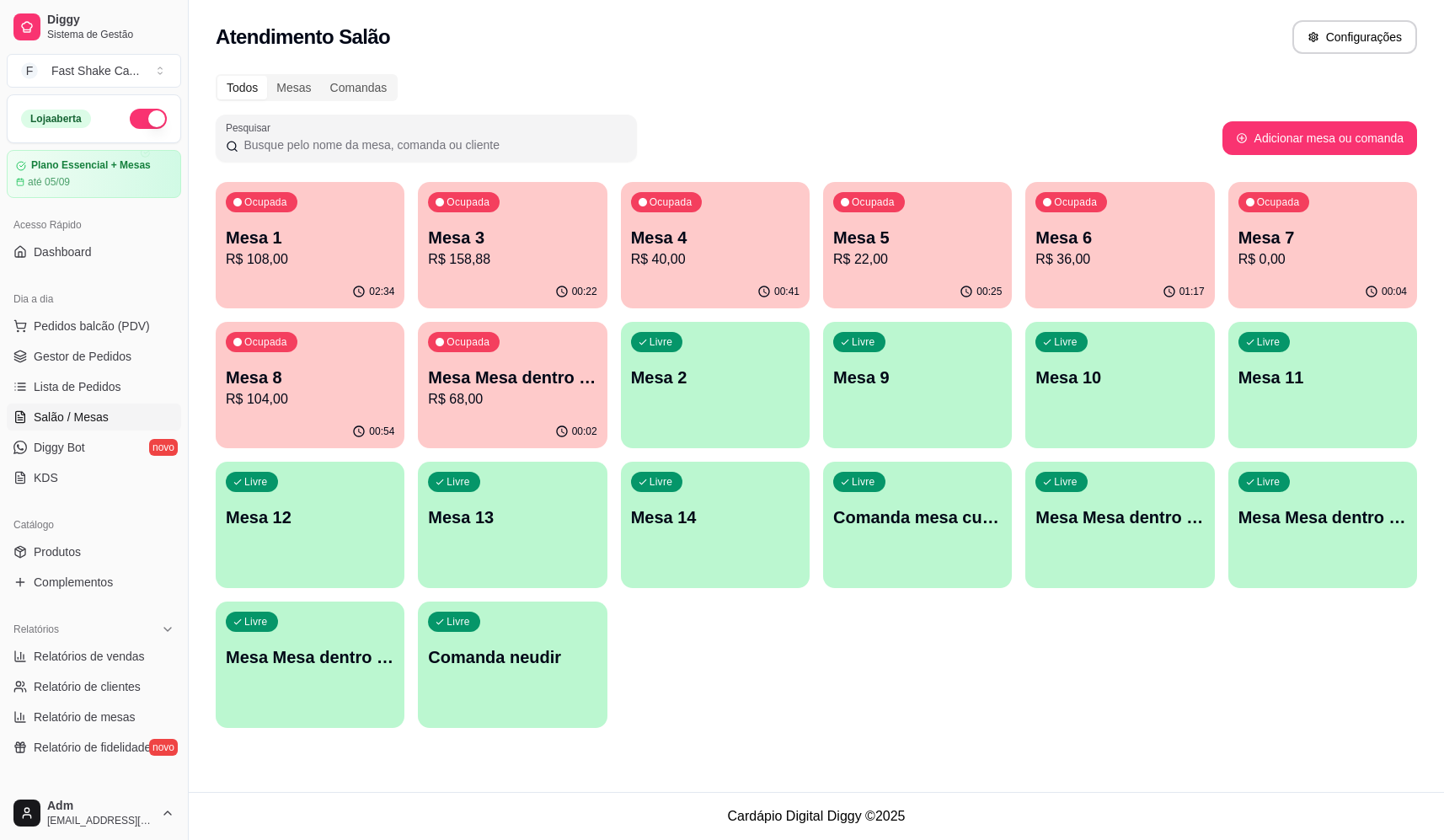
click at [556, 220] on div "Ocupada Mesa 3 R$ 158,88" at bounding box center [512, 229] width 189 height 94
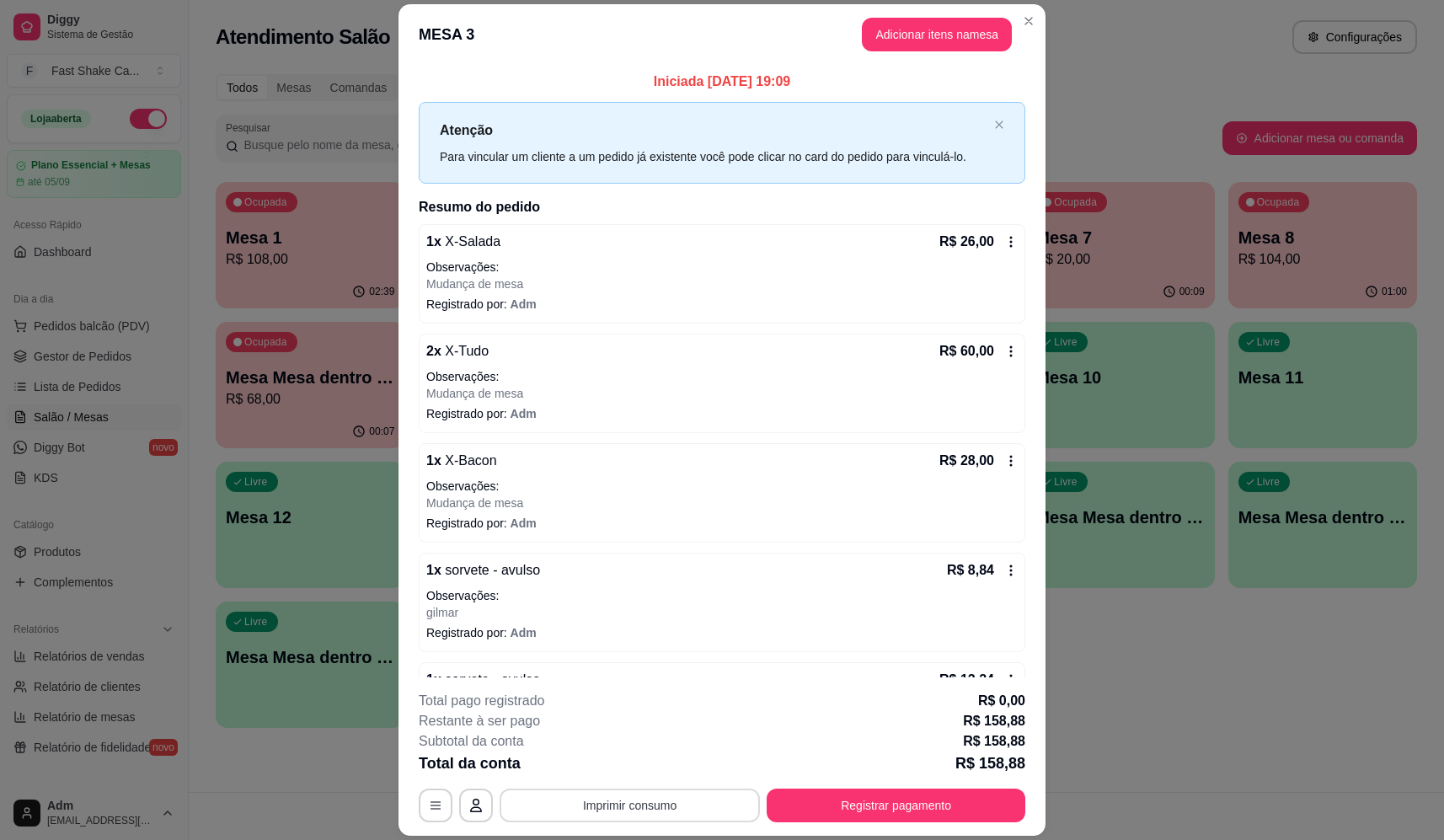
click at [573, 815] on button "Imprimir consumo" at bounding box center [630, 805] width 261 height 34
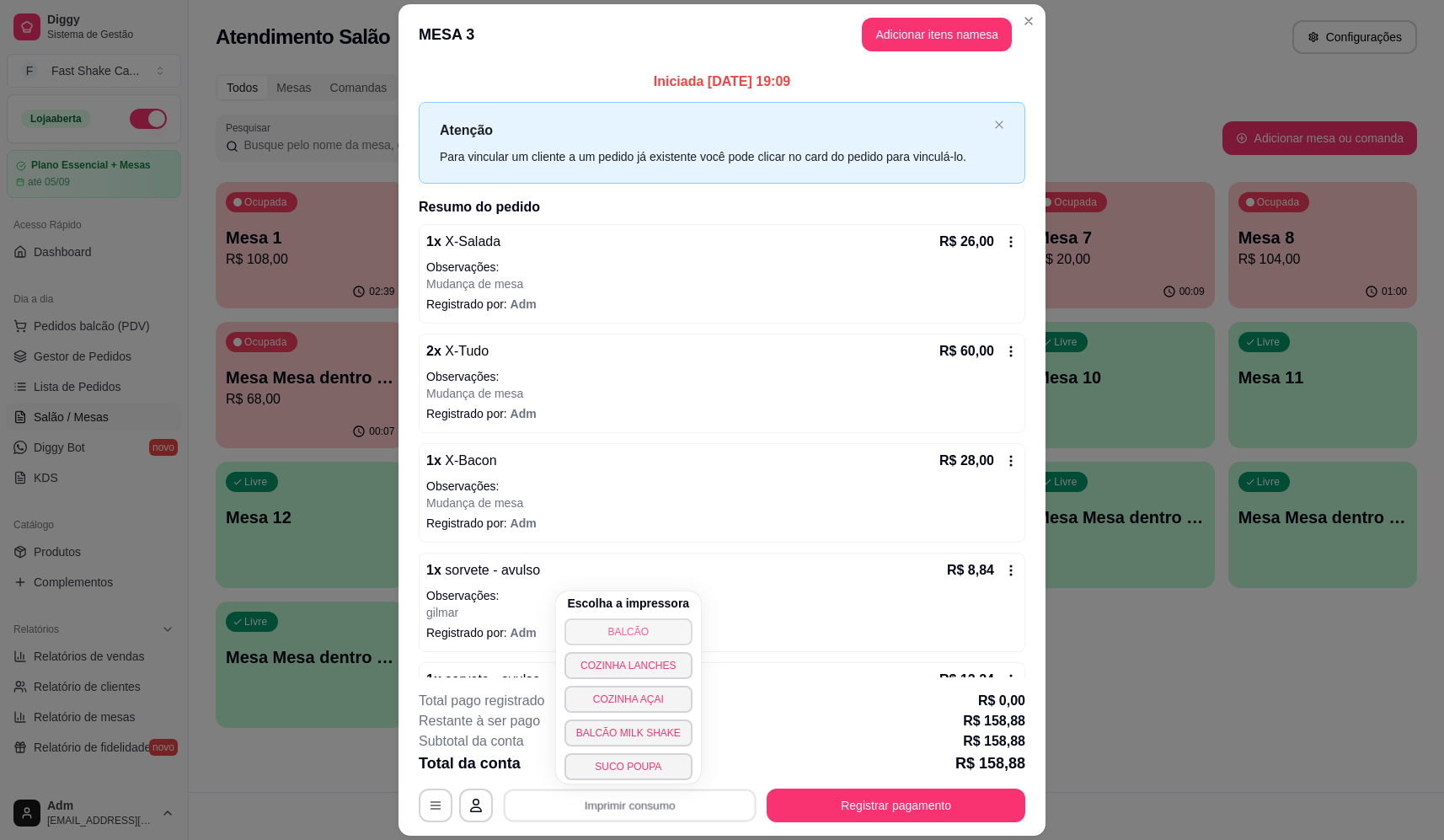
click at [647, 623] on button "BALCÃO" at bounding box center [629, 632] width 128 height 27
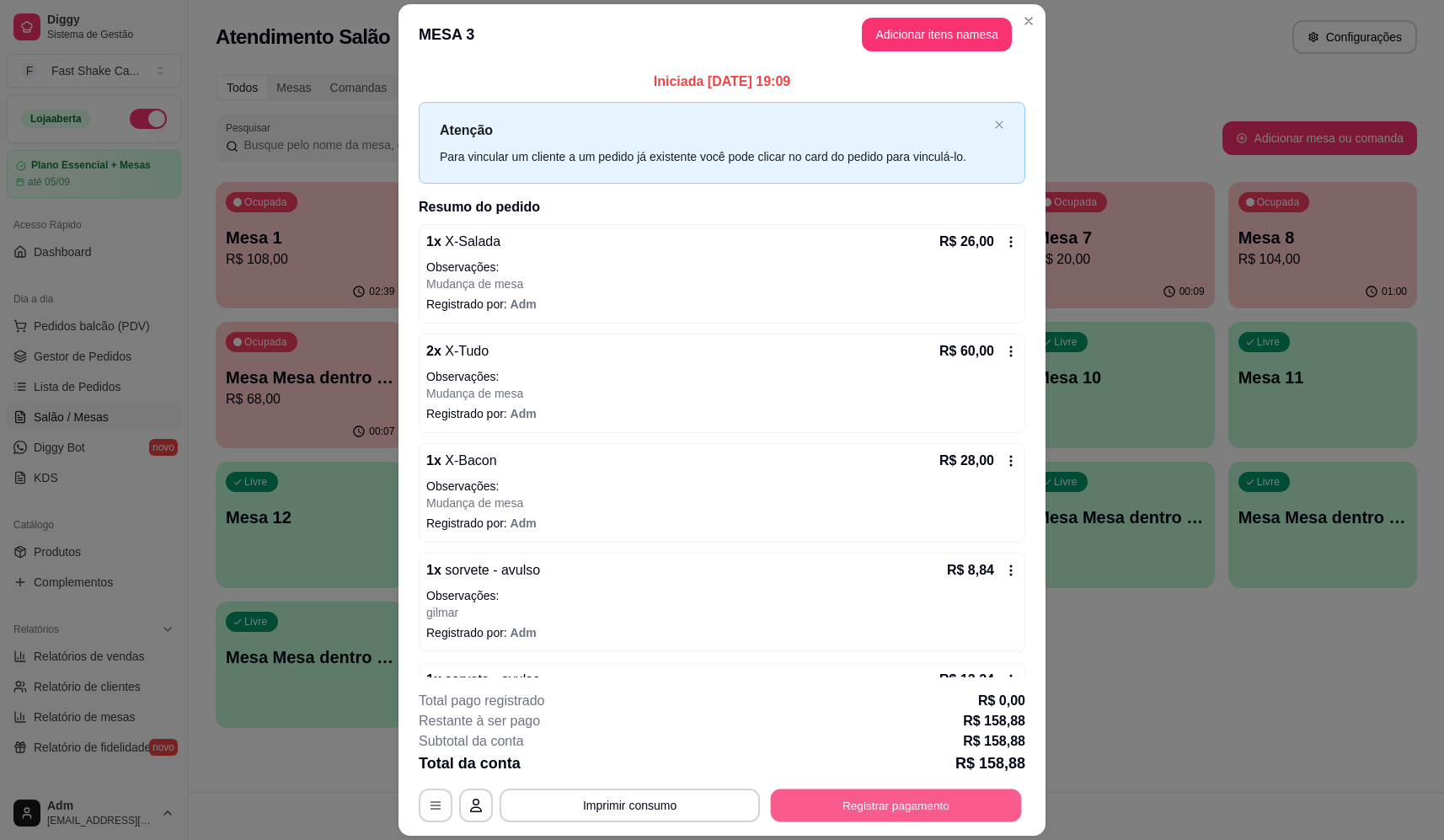
click at [906, 803] on button "Registrar pagamento" at bounding box center [896, 806] width 251 height 33
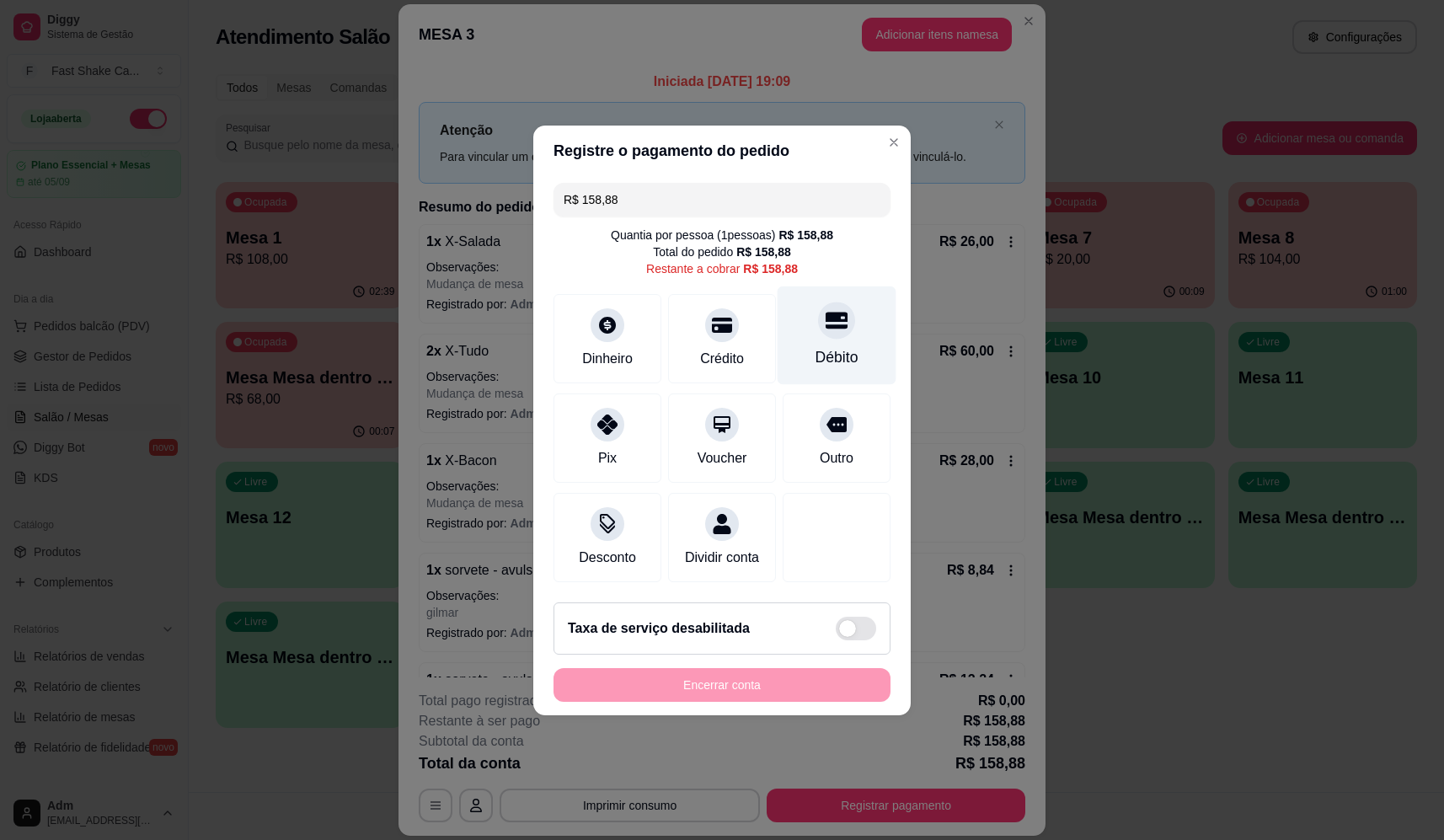
click at [830, 351] on div "Débito" at bounding box center [836, 357] width 43 height 22
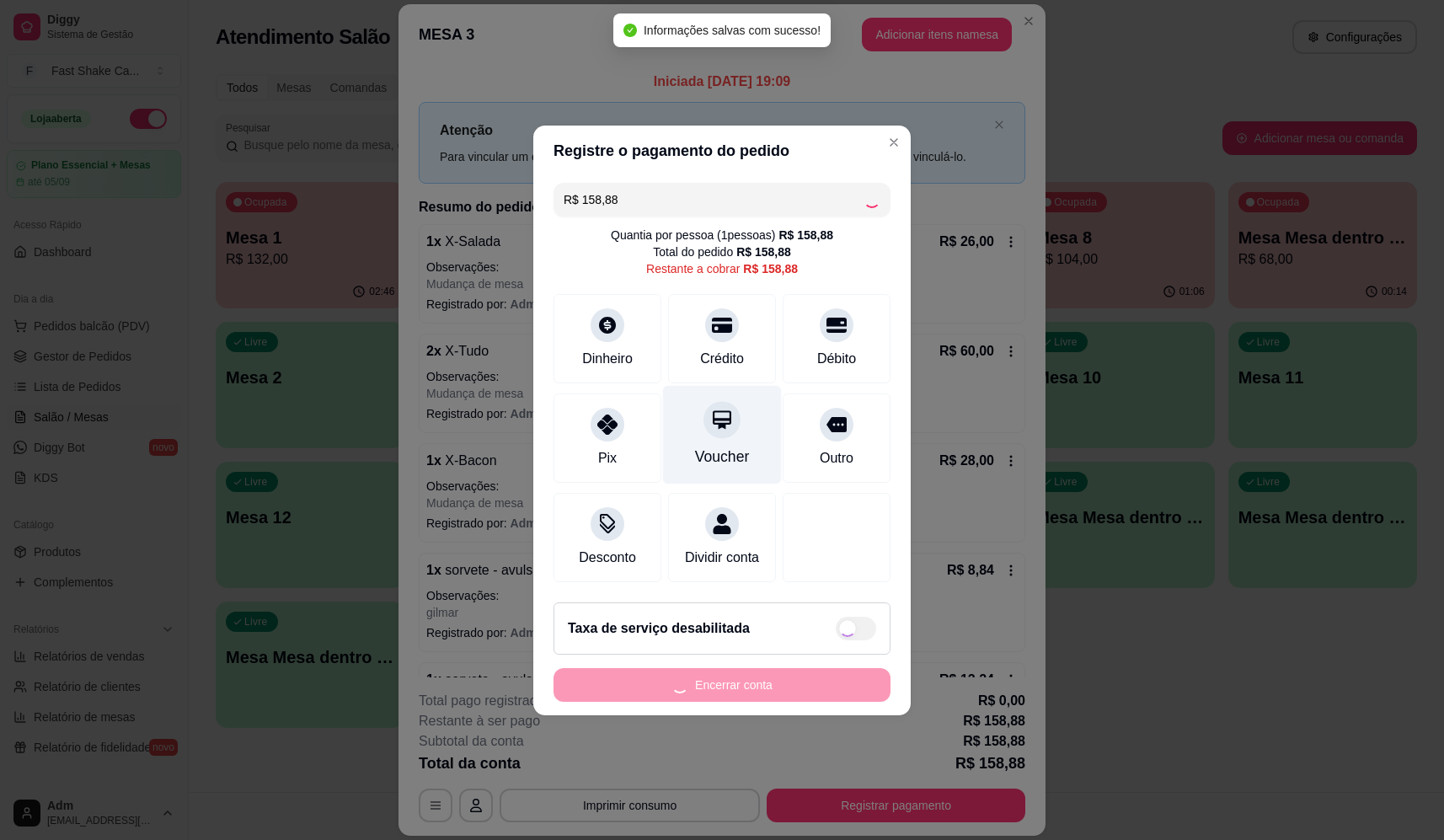
type input "R$ 0,00"
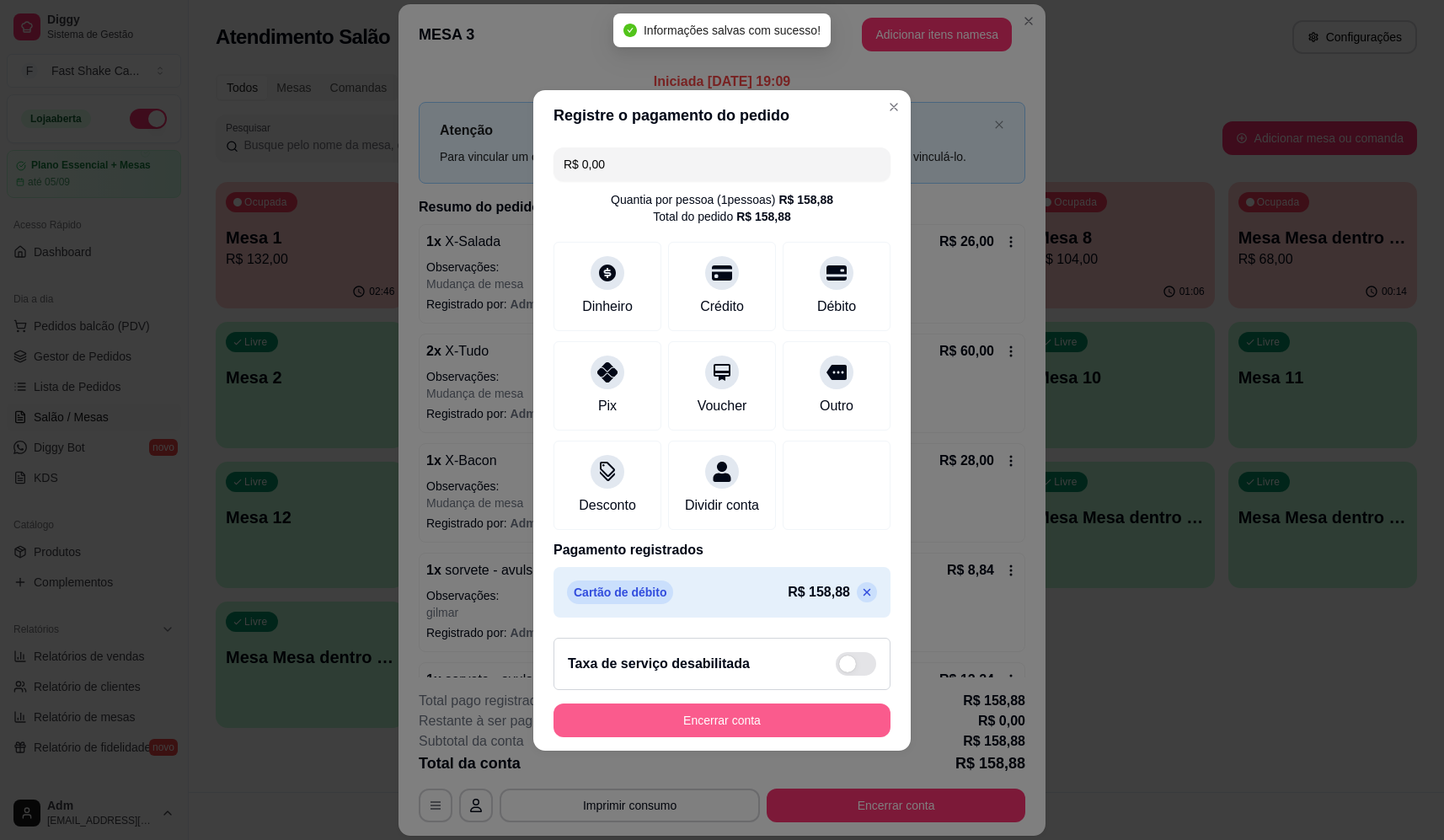
click at [749, 720] on button "Encerrar conta" at bounding box center [722, 720] width 337 height 34
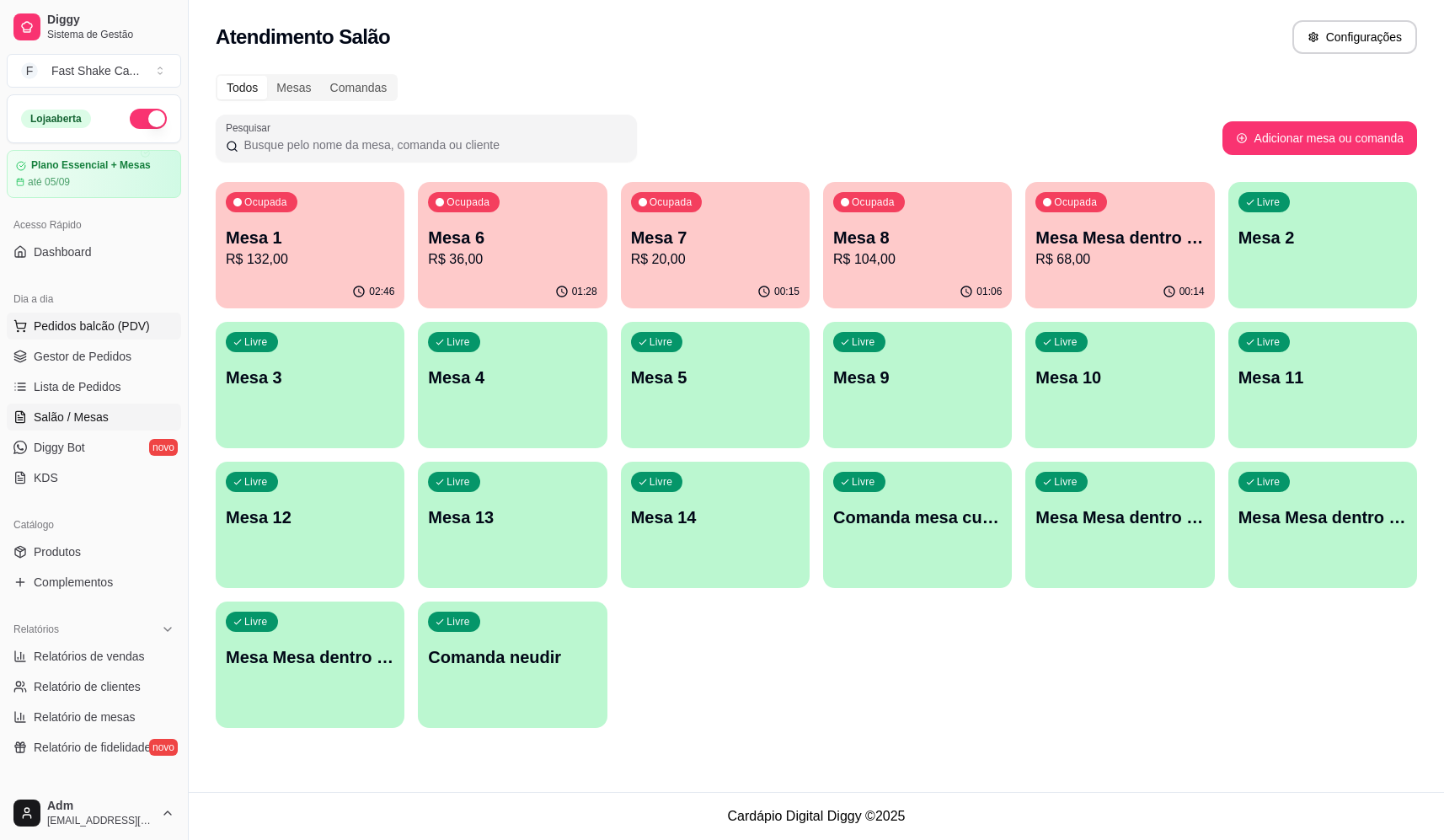
click at [114, 324] on span "Pedidos balcão (PDV)" at bounding box center [92, 326] width 117 height 16
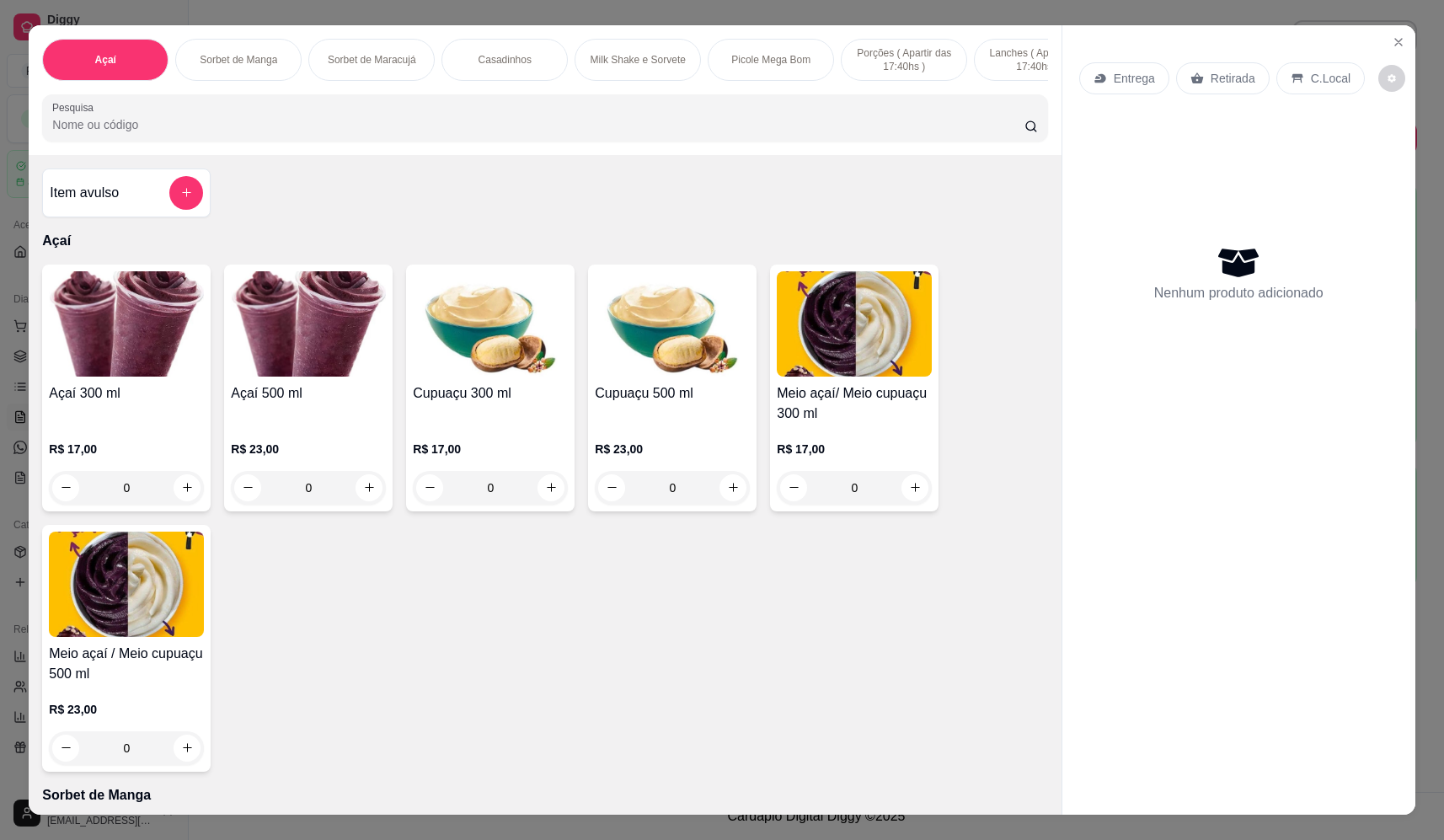
click at [186, 208] on button "add-separate-item" at bounding box center [186, 192] width 34 height 34
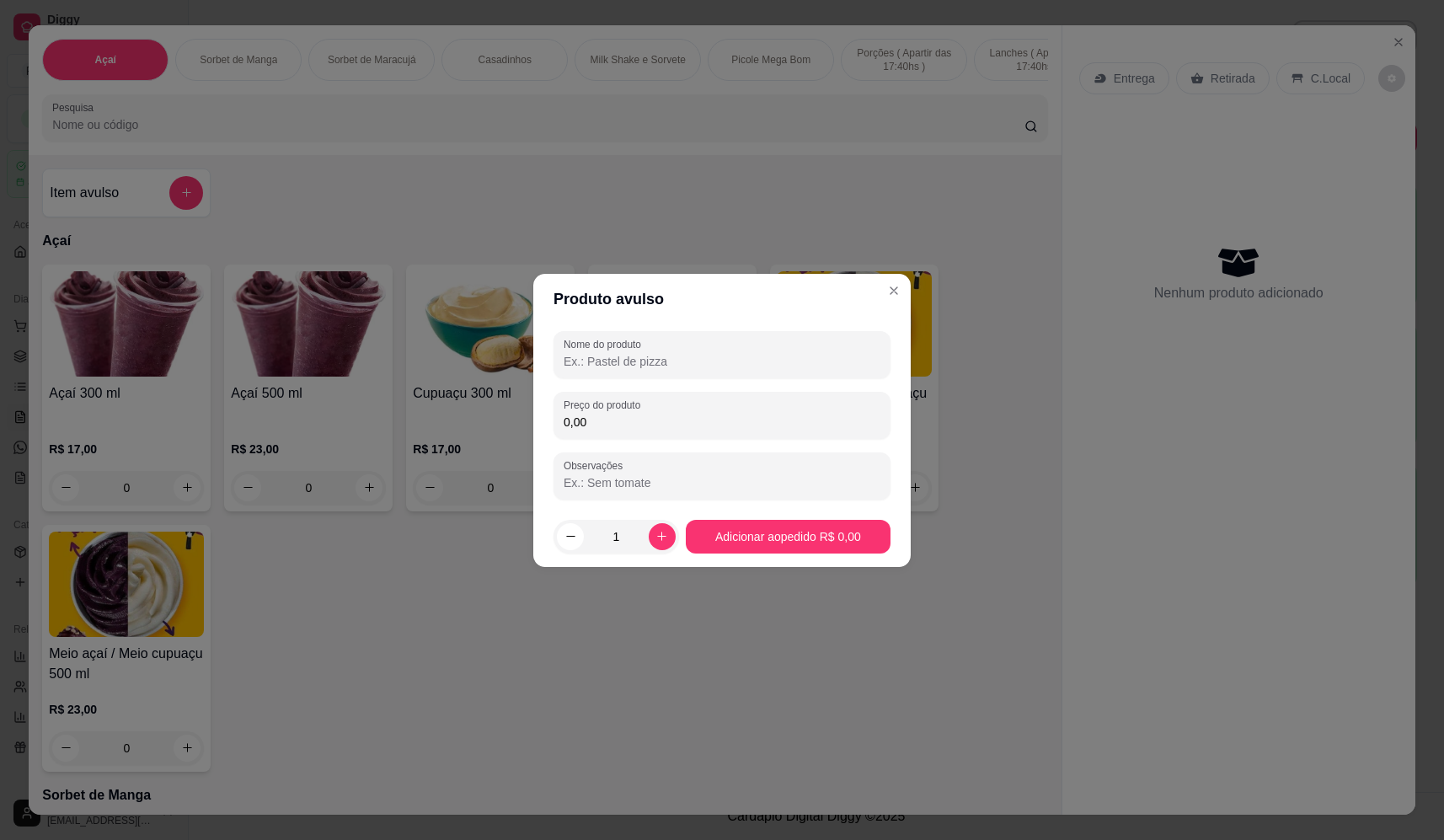
click at [655, 368] on input "Nome do produto" at bounding box center [722, 361] width 317 height 16
type input "pode sorvete de maracuja"
click at [649, 414] on input "0,00" at bounding box center [722, 422] width 317 height 16
type input "32,00"
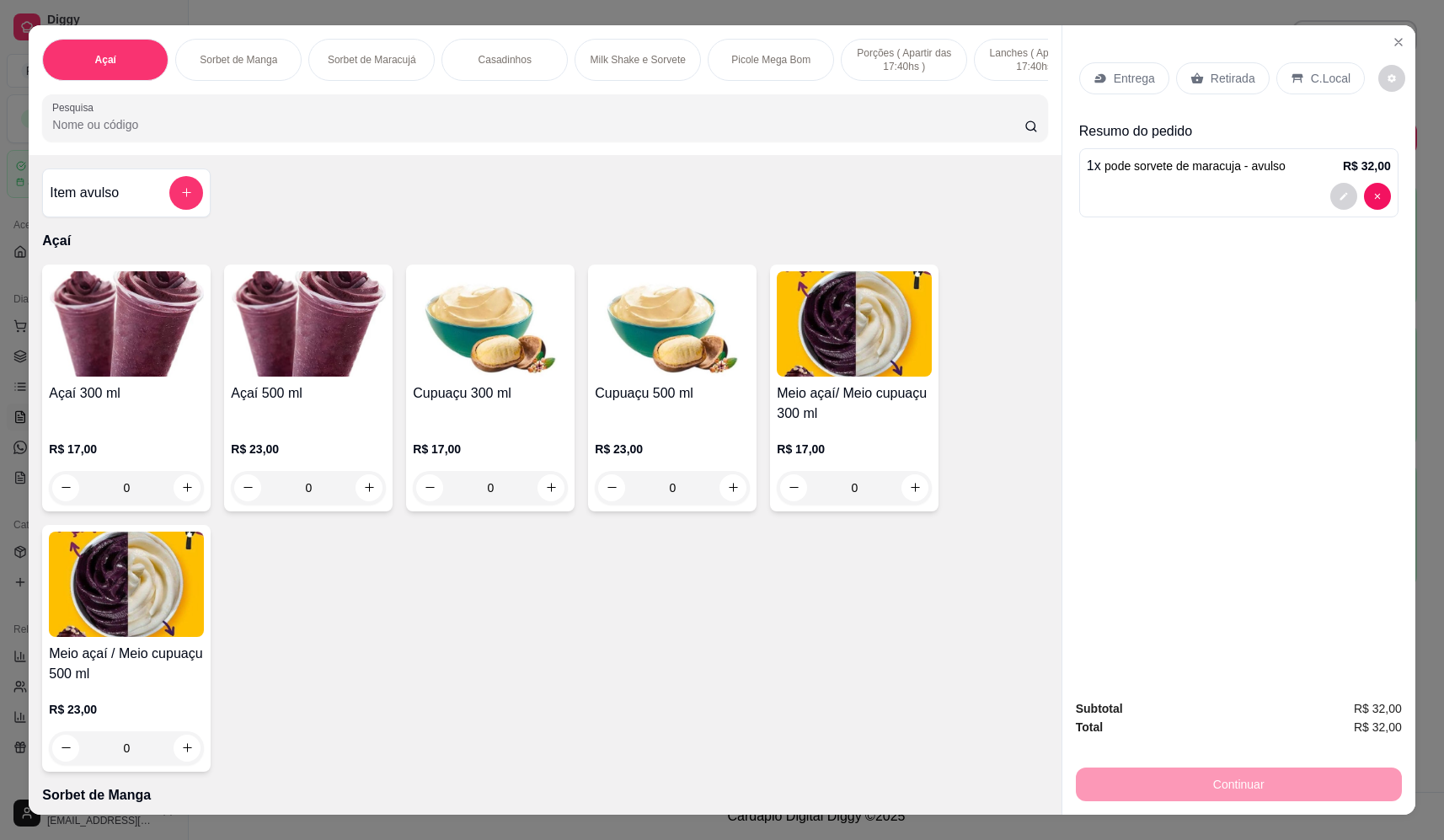
click at [1131, 79] on p "Entrega" at bounding box center [1134, 78] width 41 height 16
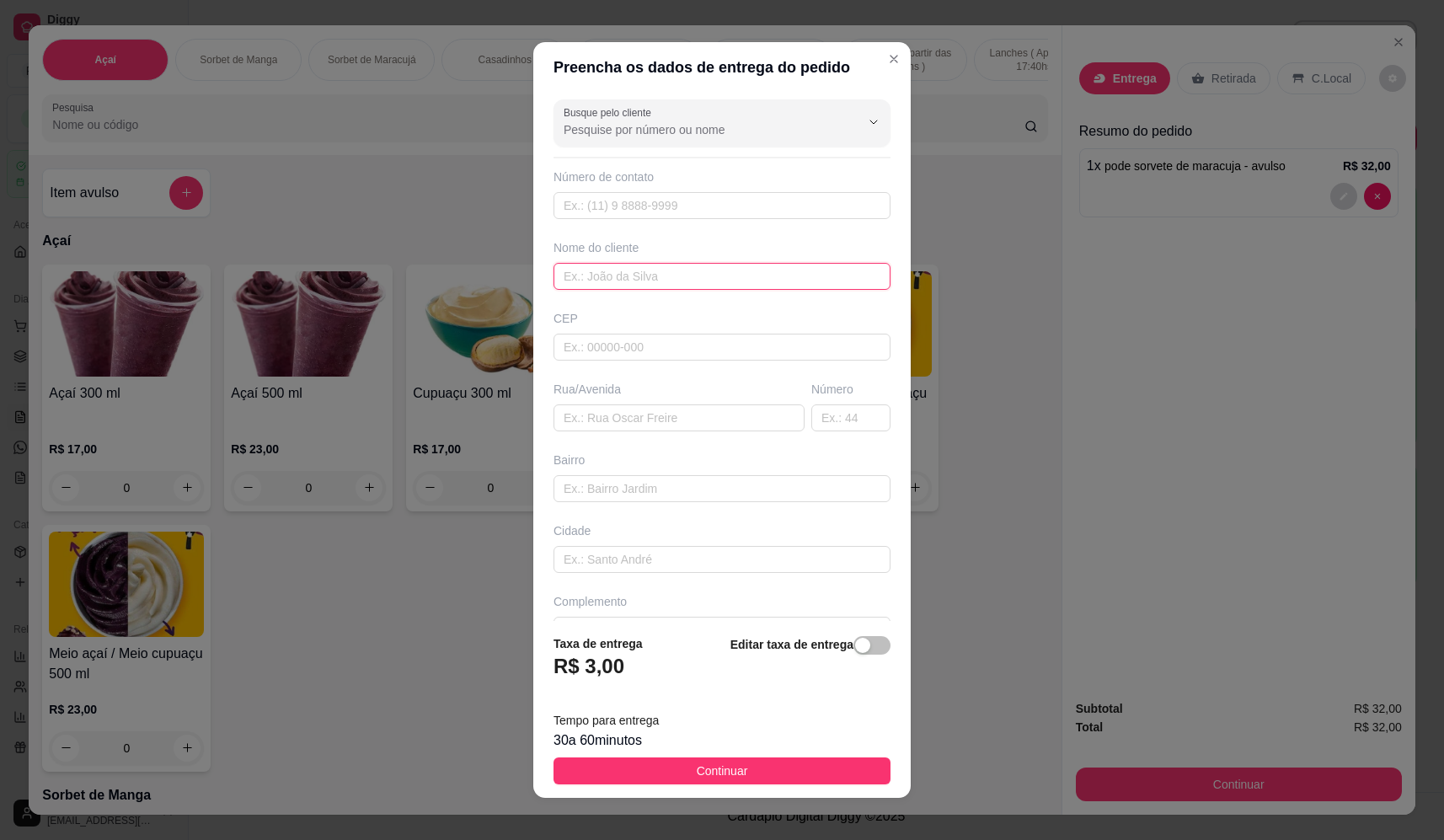
click at [662, 267] on input "text" at bounding box center [722, 277] width 337 height 27
type input "[PERSON_NAME]"
click at [615, 420] on input "text" at bounding box center [680, 418] width 251 height 27
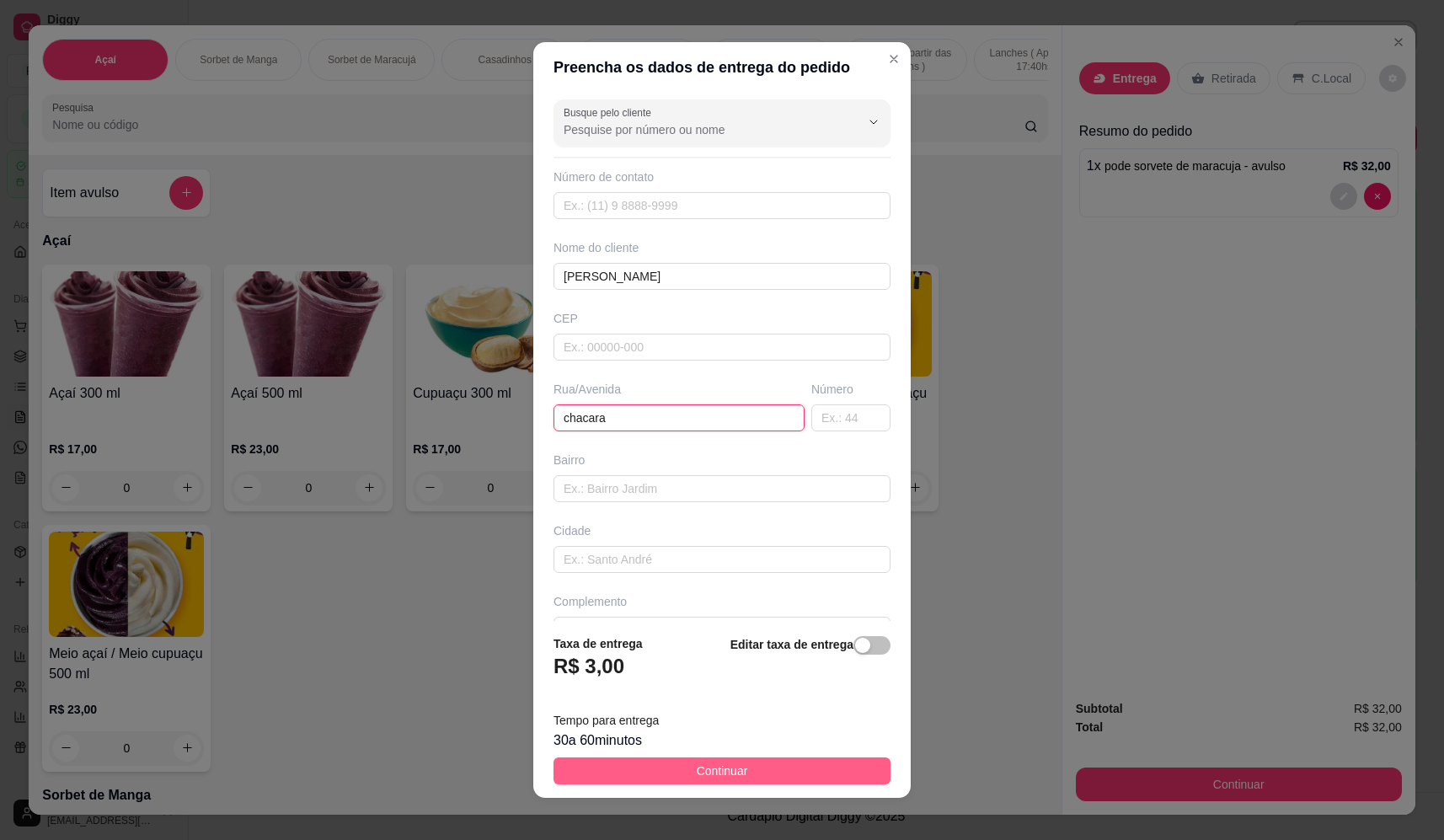
type input "chacara"
click at [765, 773] on button "Continuar" at bounding box center [722, 771] width 337 height 27
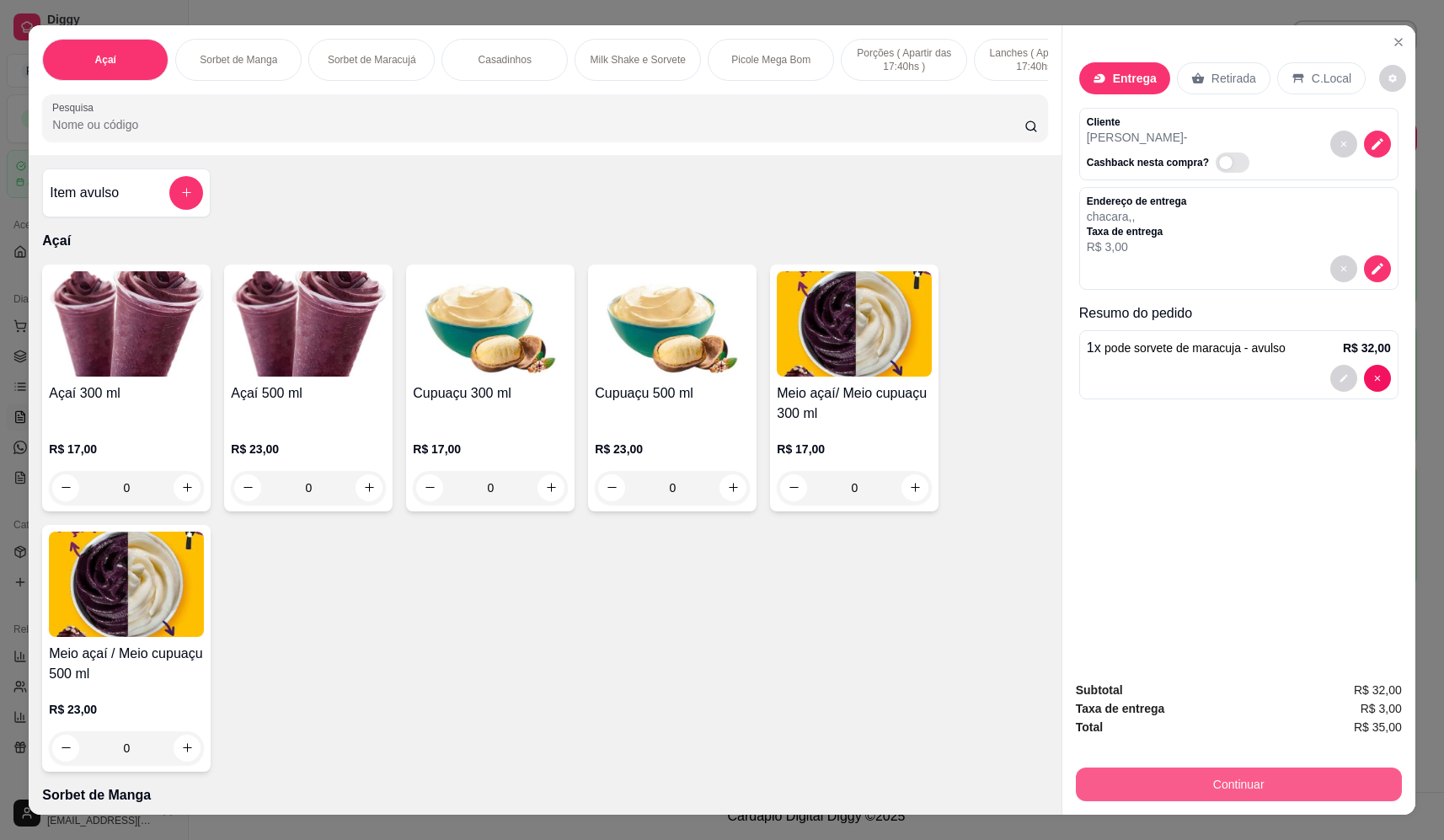
click at [1251, 789] on button "Continuar" at bounding box center [1239, 784] width 326 height 34
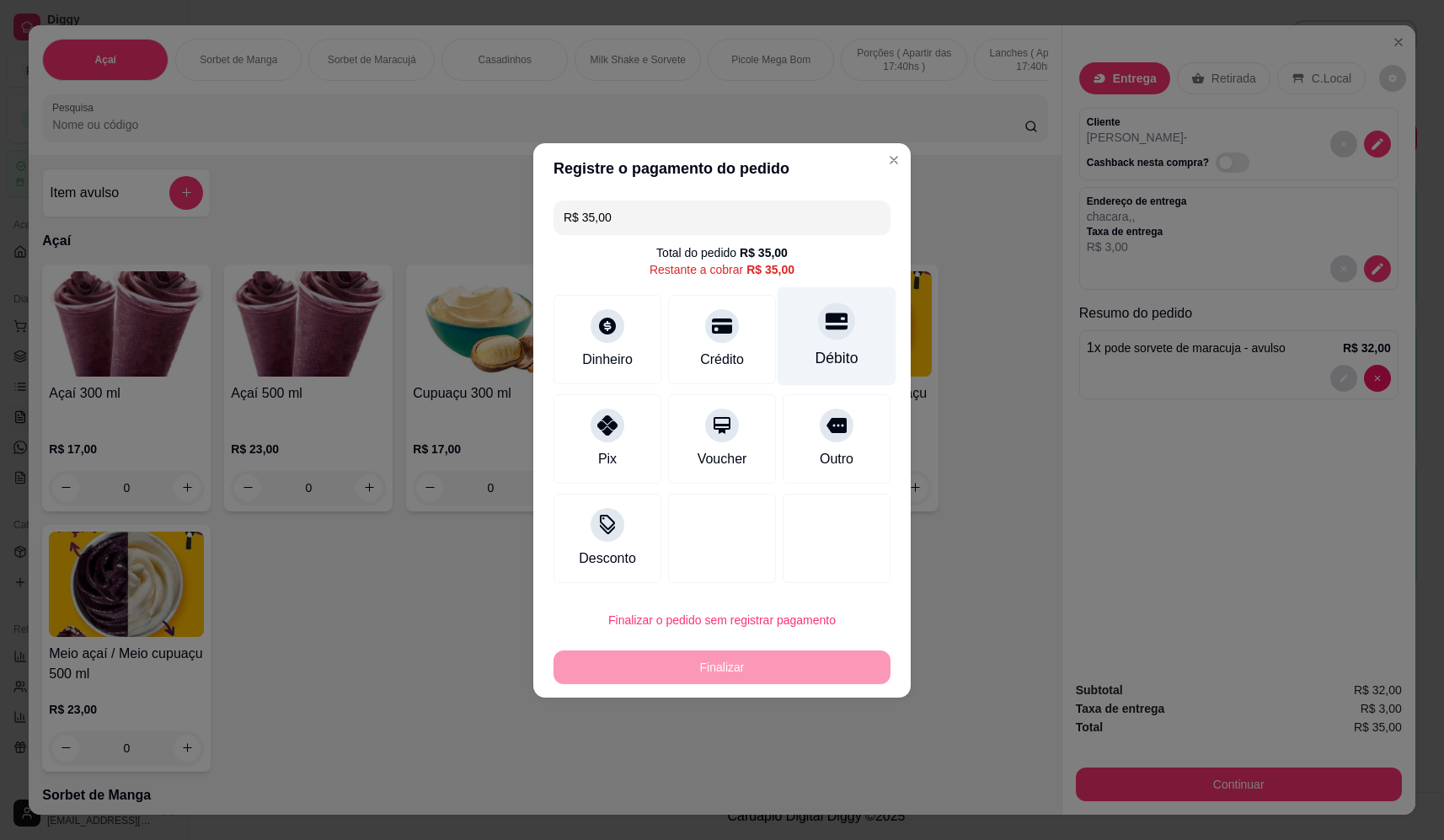
click at [824, 351] on div "Débito" at bounding box center [836, 358] width 43 height 22
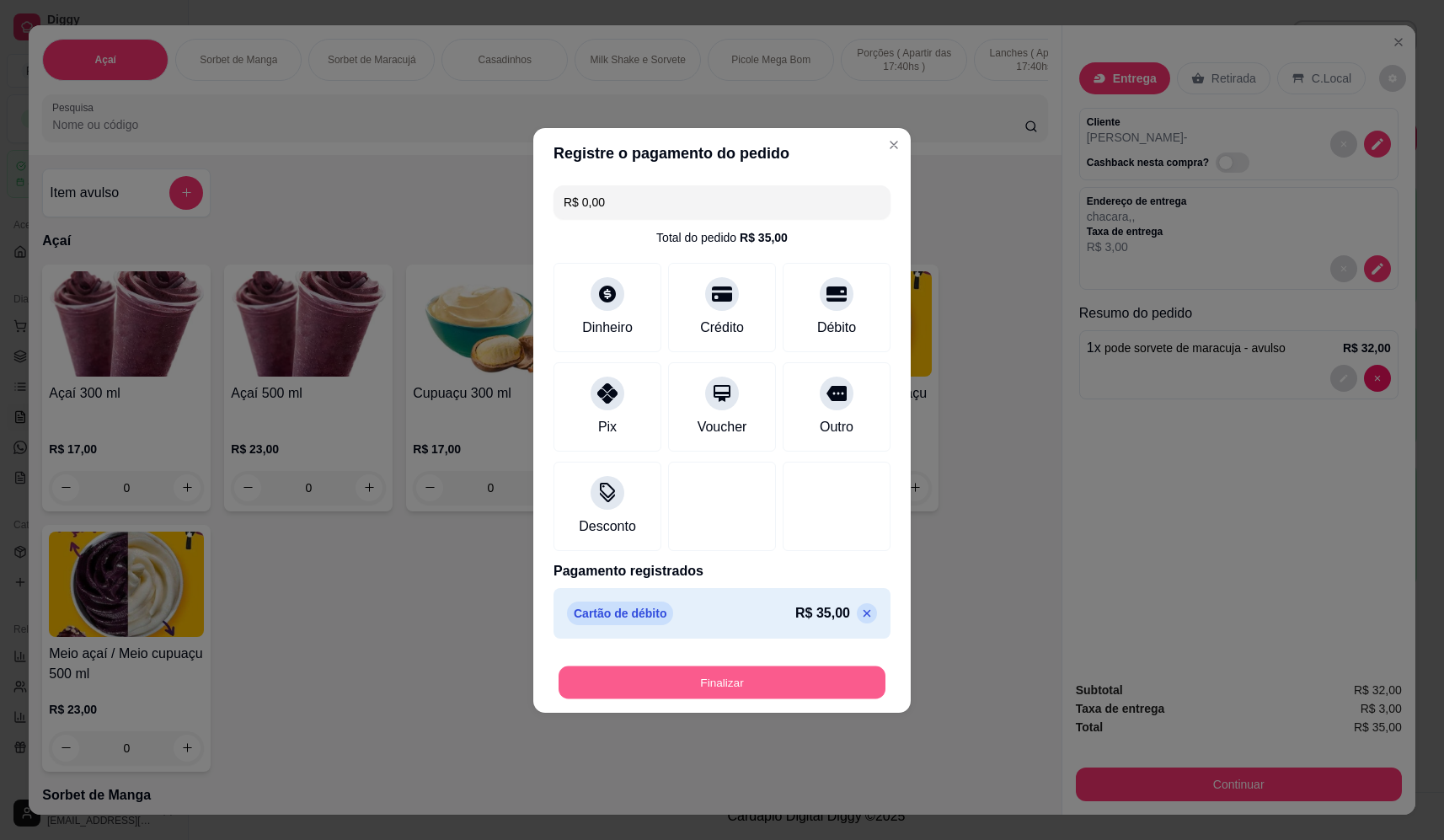
click at [776, 692] on button "Finalizar" at bounding box center [722, 682] width 327 height 33
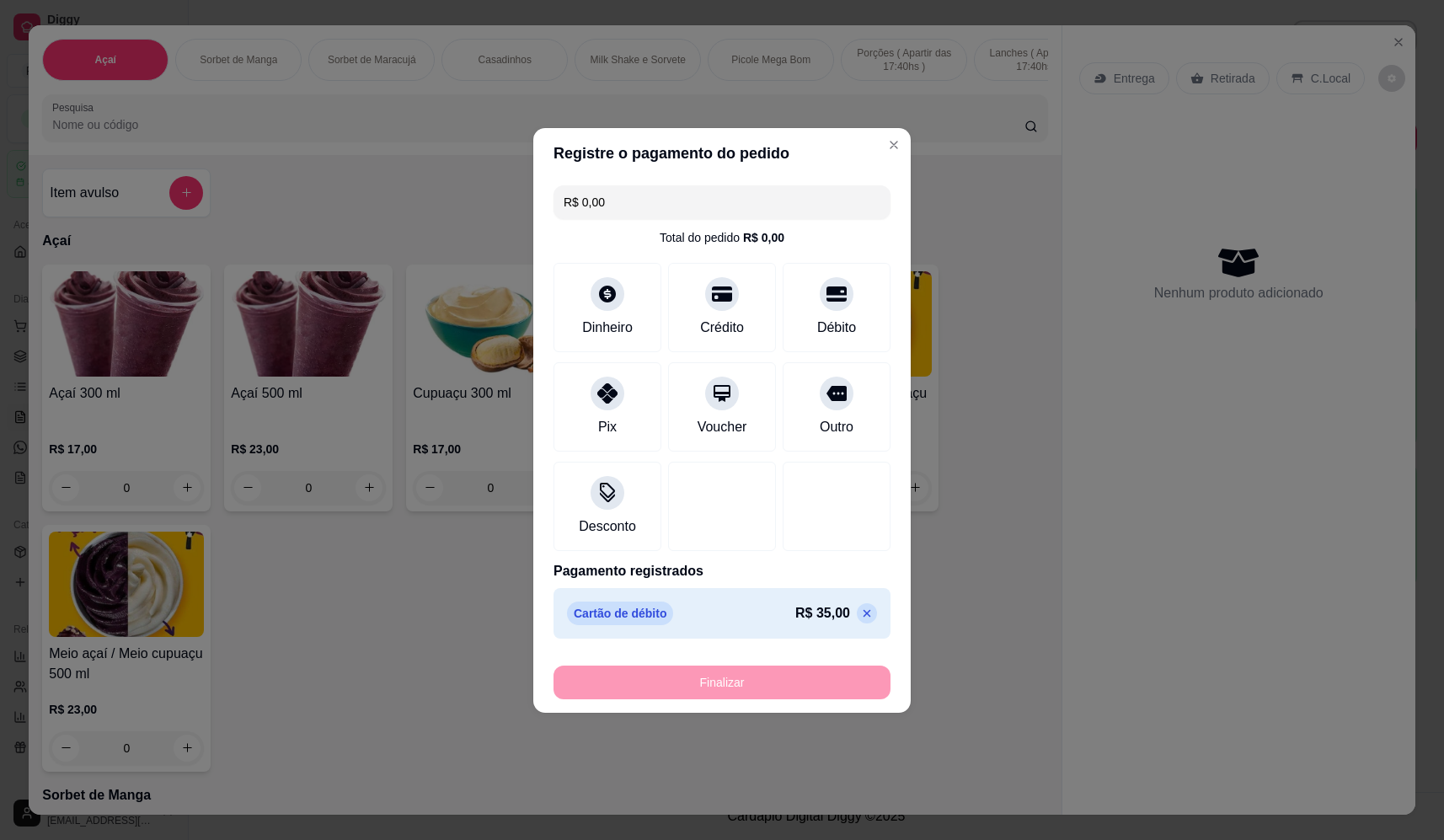
type input "-R$ 35,00"
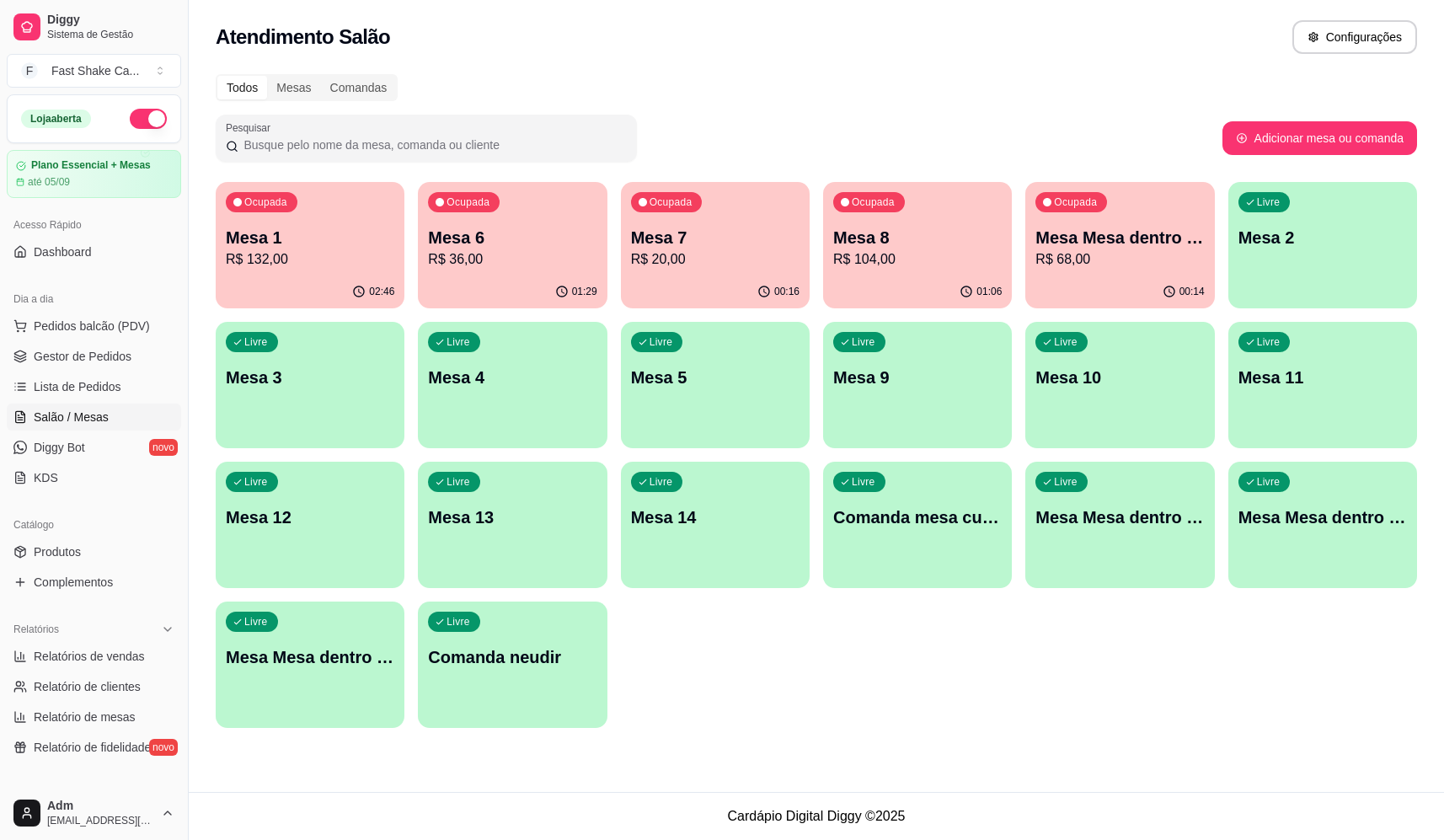
click at [709, 240] on p "Mesa 7" at bounding box center [715, 238] width 169 height 24
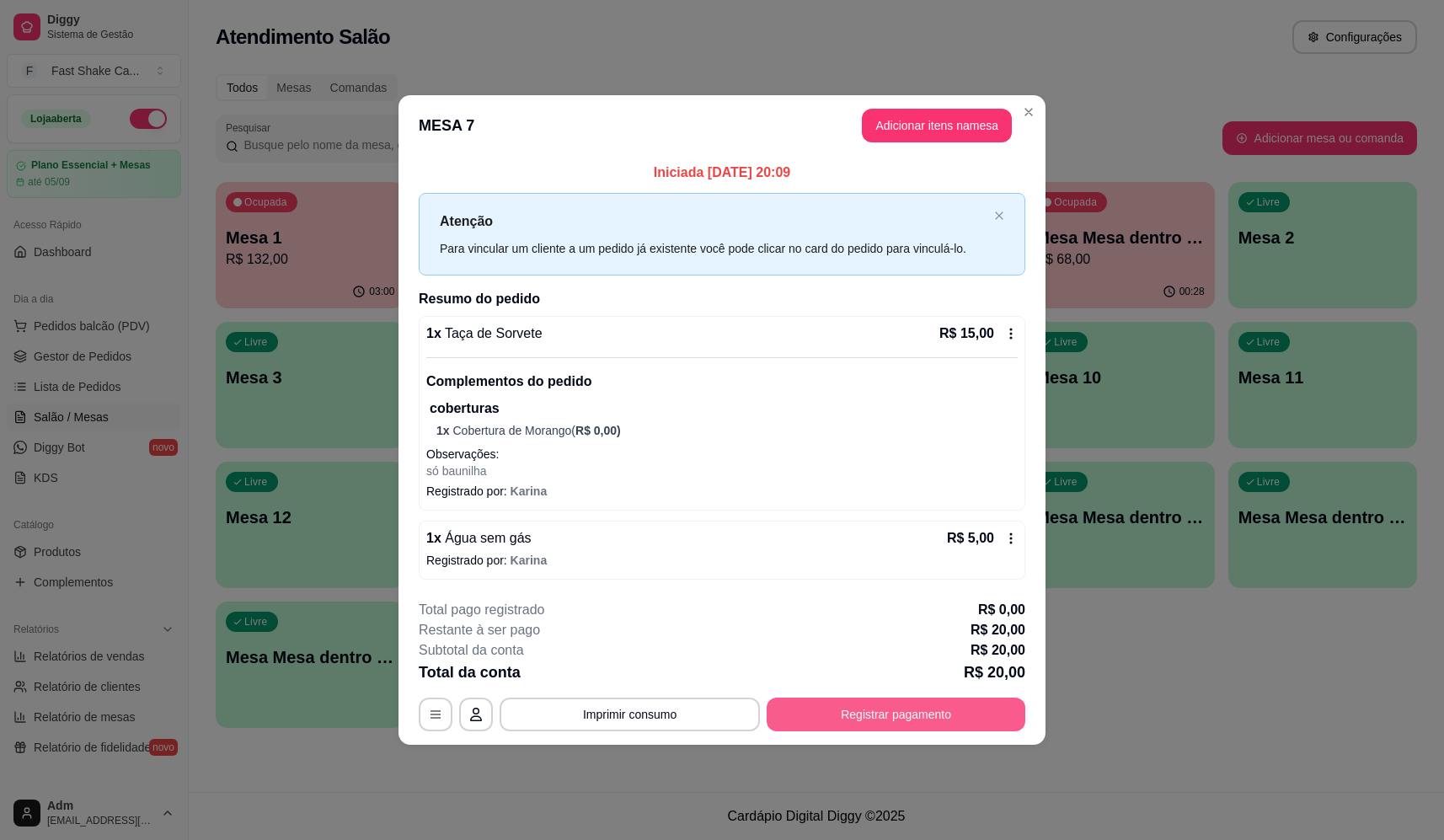
click at [947, 724] on button "Registrar pagamento" at bounding box center [896, 714] width 259 height 34
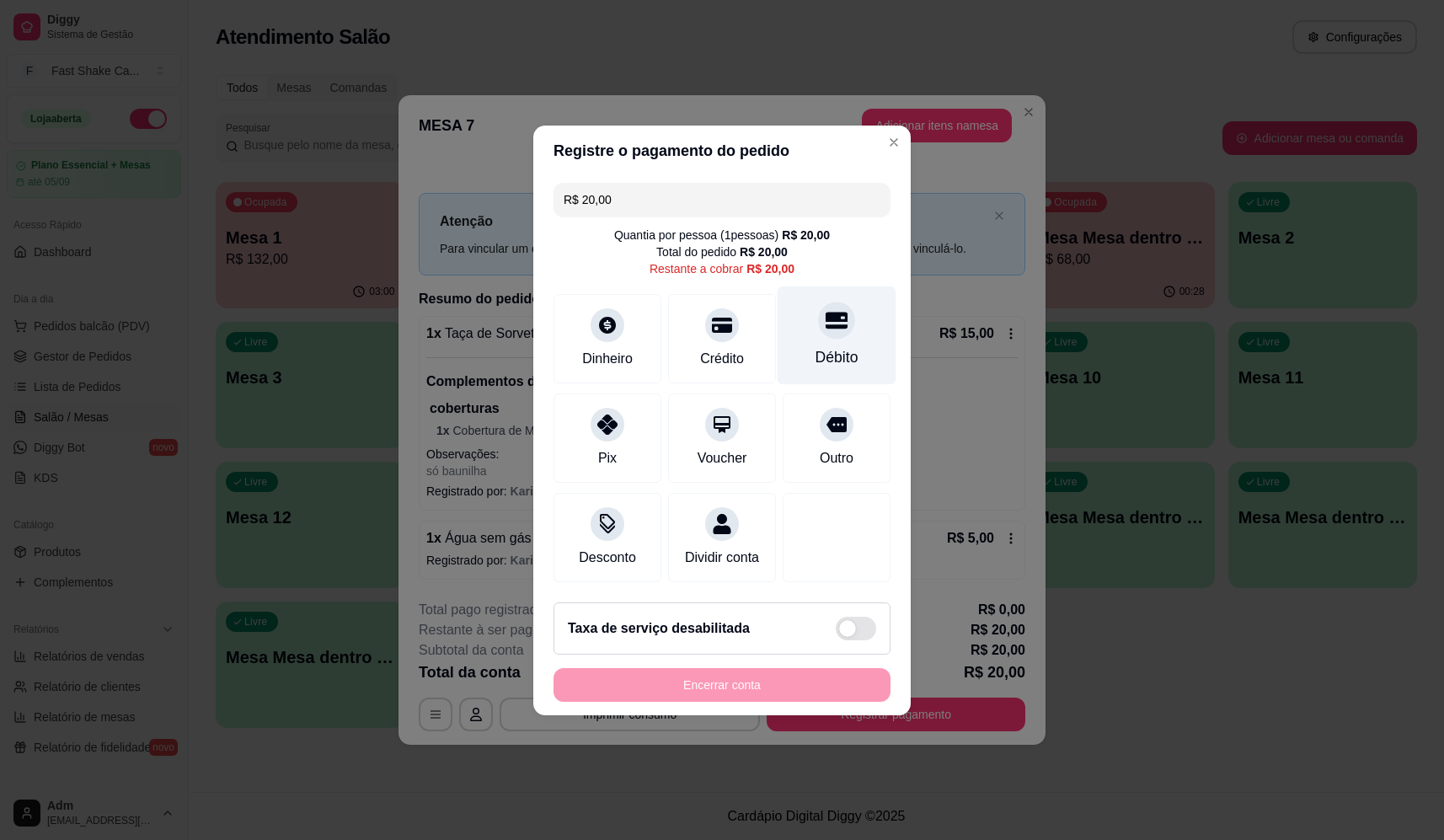
click at [806, 331] on div "Débito" at bounding box center [837, 334] width 118 height 98
type input "R$ 0,00"
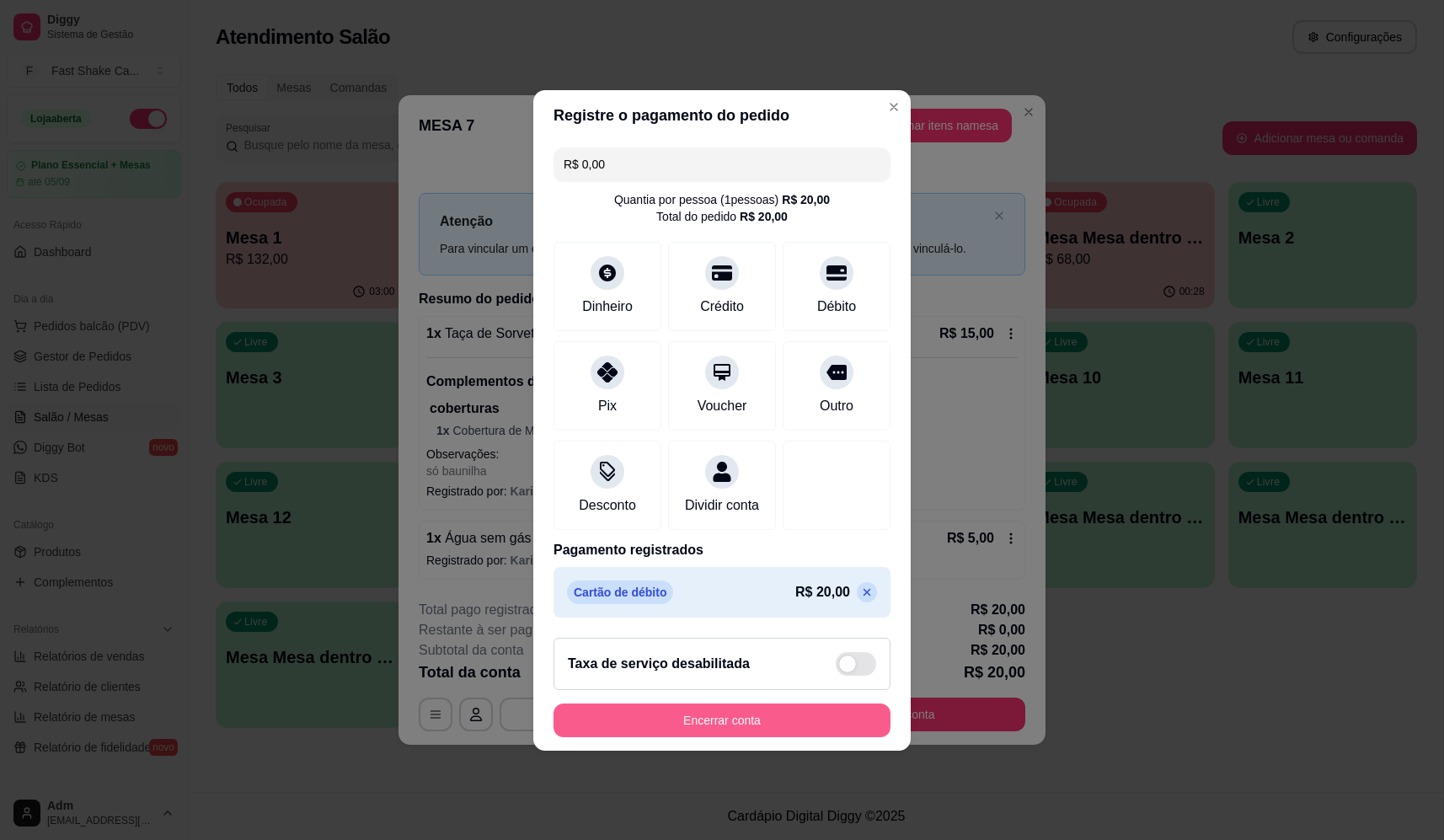
click at [722, 727] on button "Encerrar conta" at bounding box center [722, 720] width 337 height 34
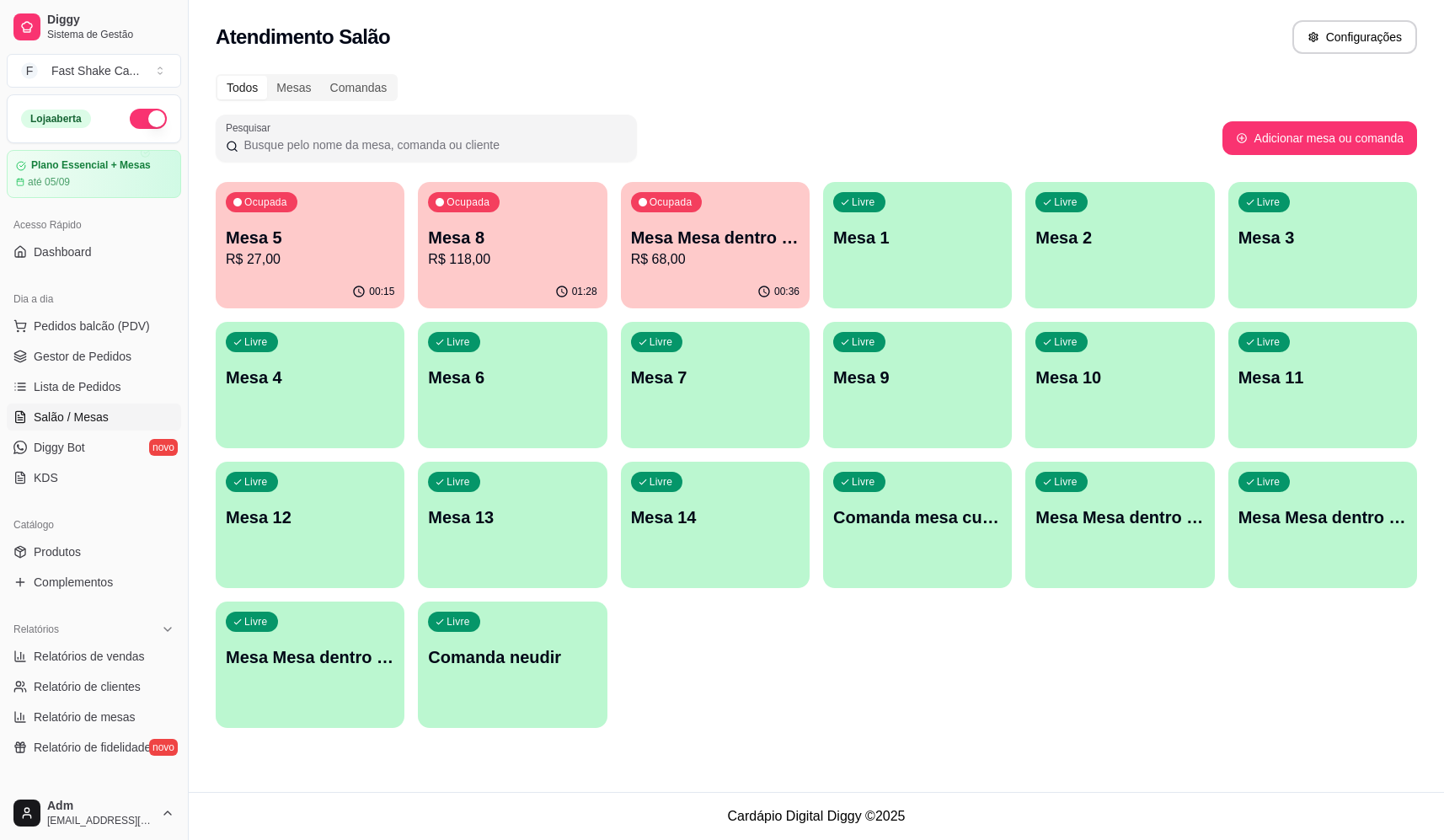
click at [1089, 525] on p "Mesa Mesa dentro azul" at bounding box center [1120, 517] width 169 height 24
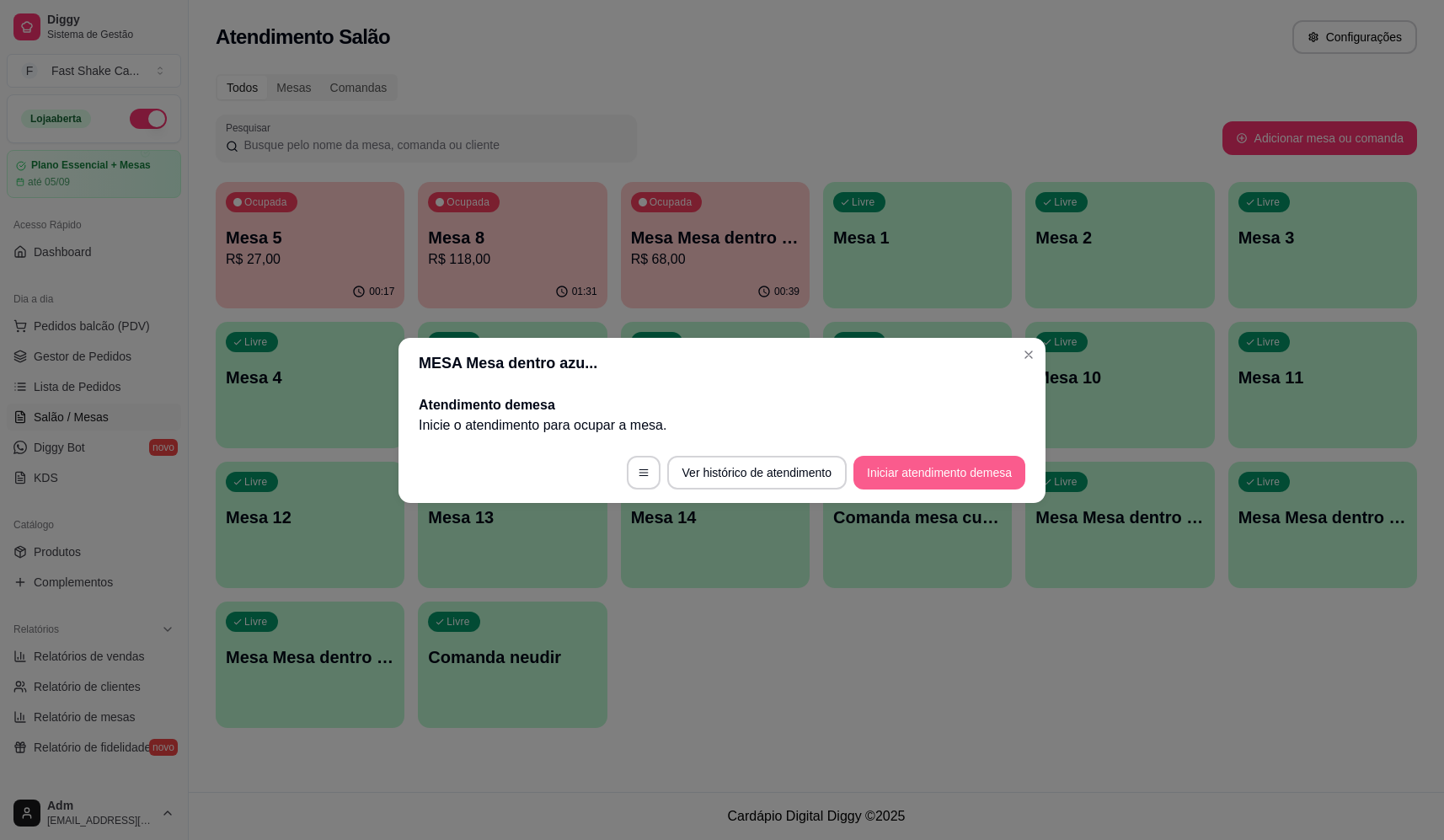
click at [907, 485] on button "Iniciar atendimento de mesa" at bounding box center [939, 472] width 172 height 34
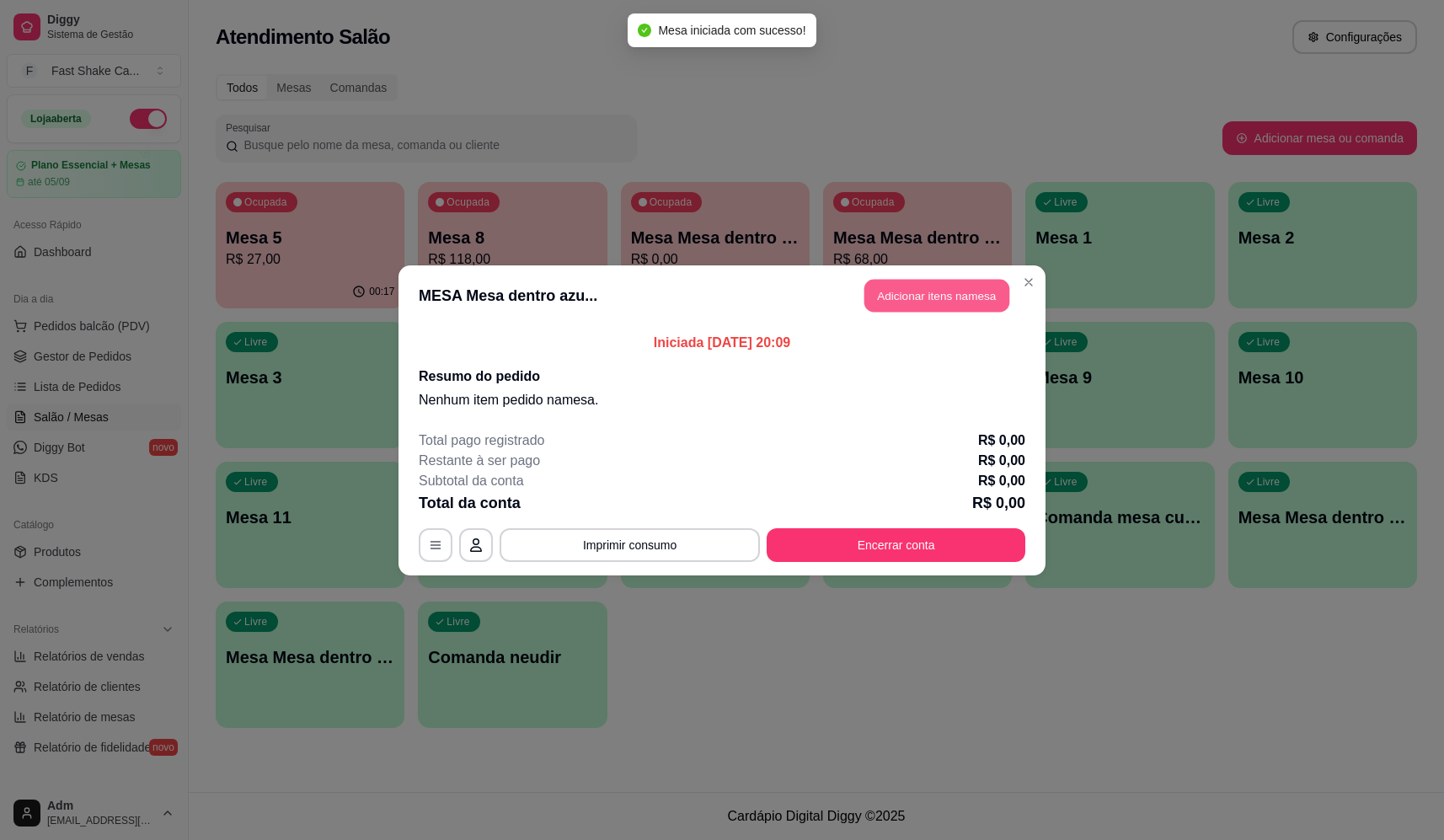
click at [937, 304] on button "Adicionar itens na mesa" at bounding box center [937, 295] width 145 height 33
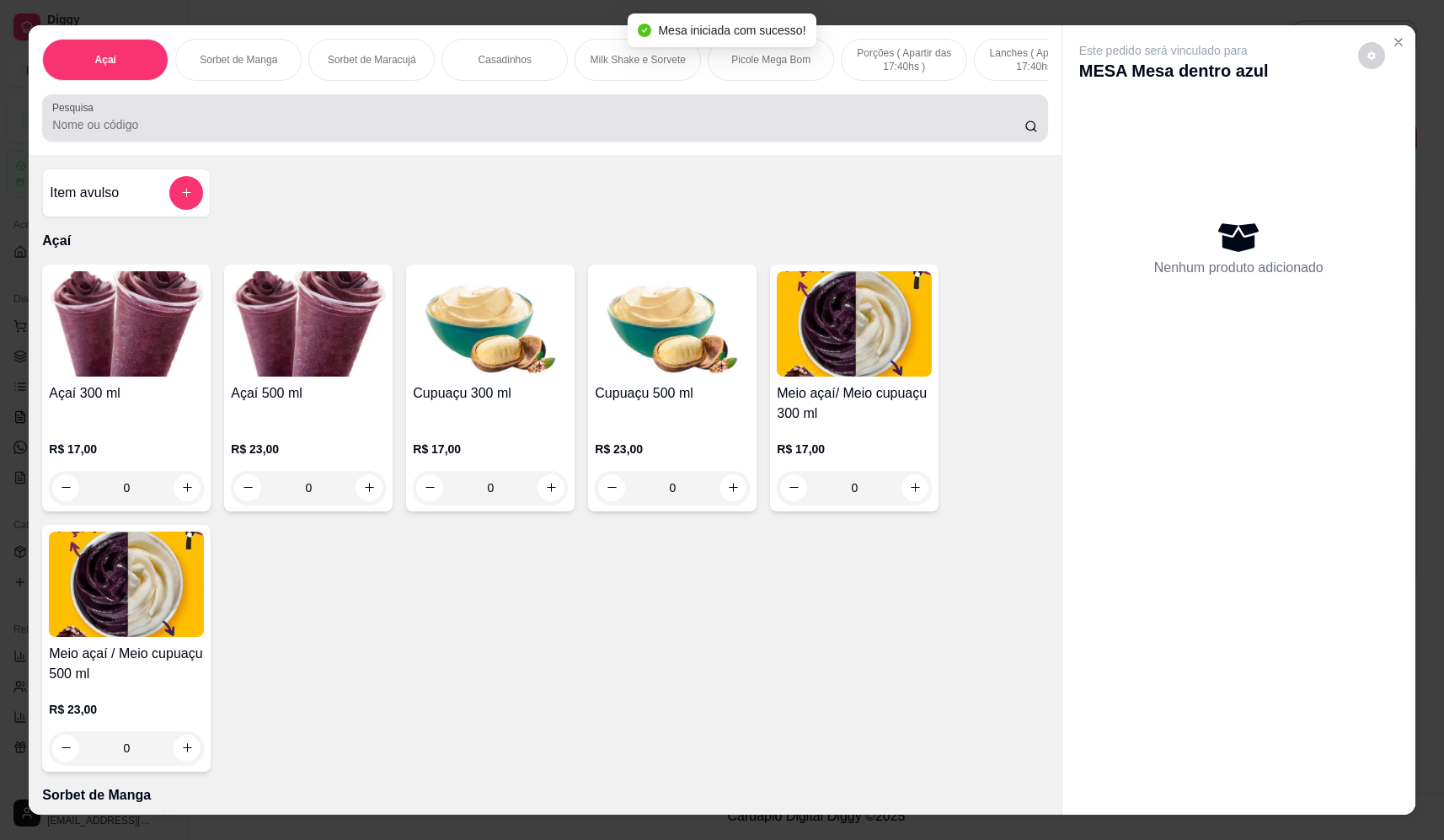
click at [635, 133] on input "Pesquisa" at bounding box center [538, 125] width 972 height 16
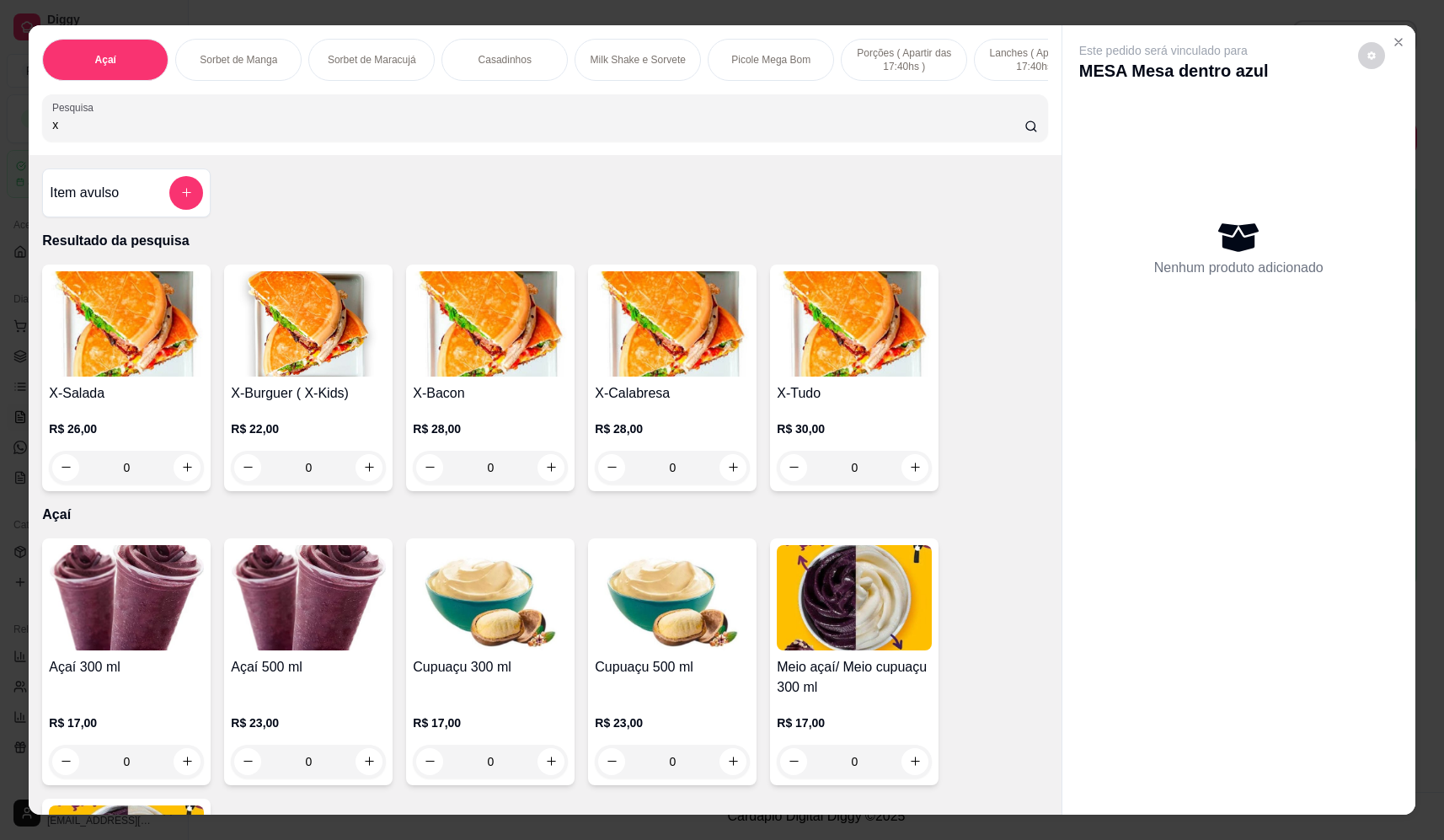
type input "x"
click at [542, 478] on div "0" at bounding box center [490, 467] width 155 height 34
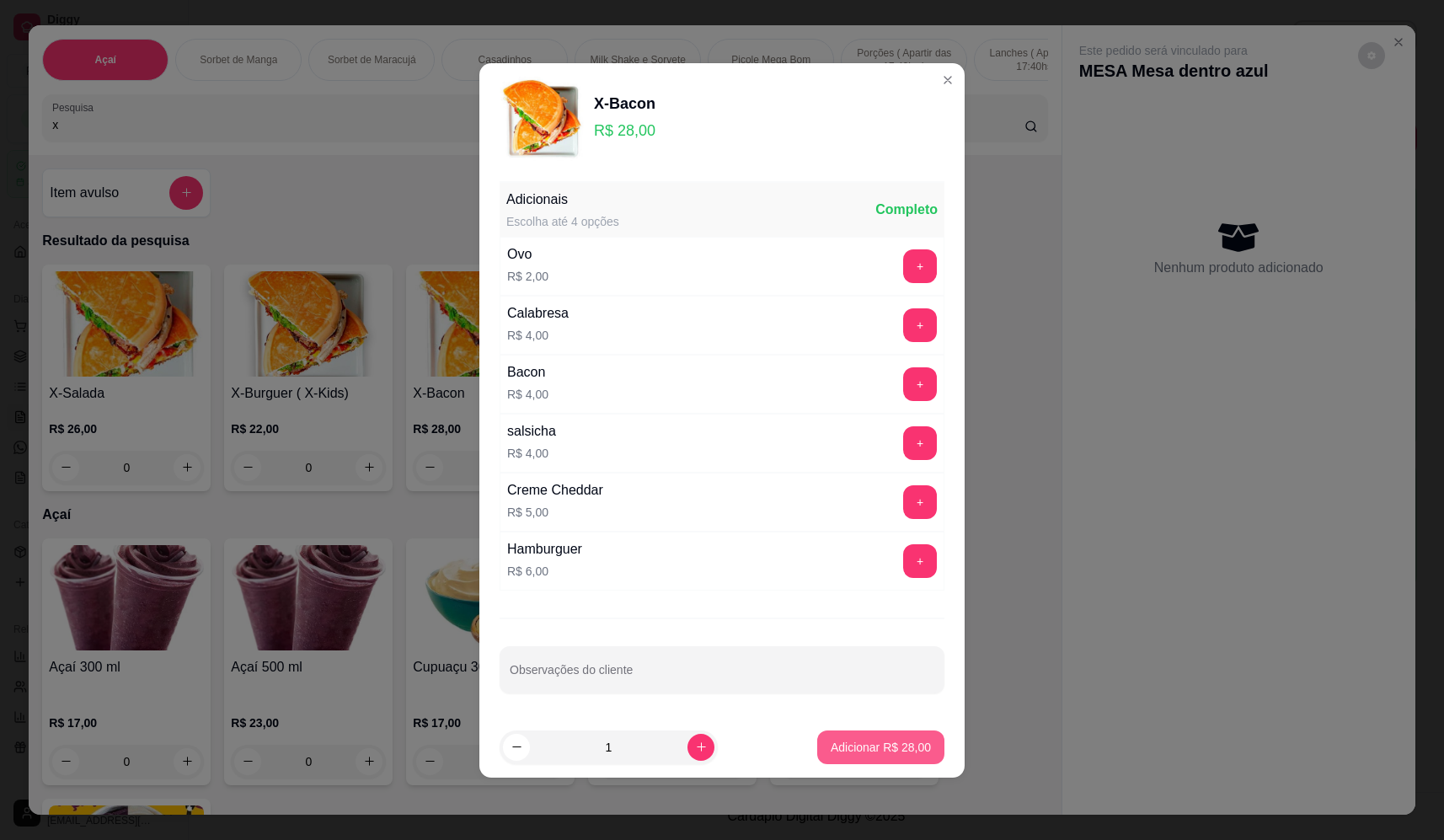
click at [868, 736] on button "Adicionar R$ 28,00" at bounding box center [881, 747] width 128 height 34
type input "1"
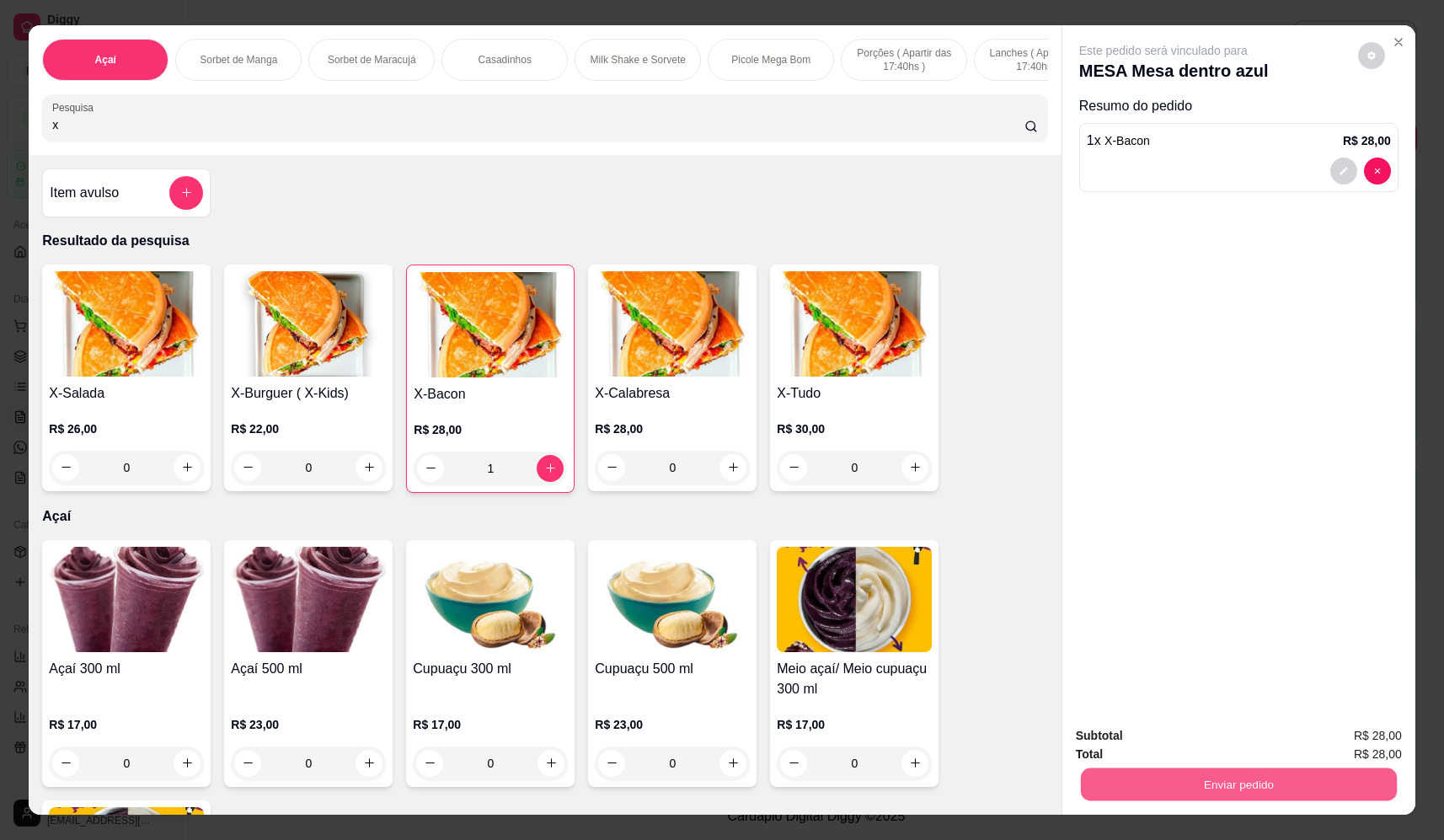
click at [1223, 783] on button "Enviar pedido" at bounding box center [1238, 784] width 316 height 33
click at [1207, 751] on button "Não registrar e enviar pedido" at bounding box center [1183, 743] width 170 height 31
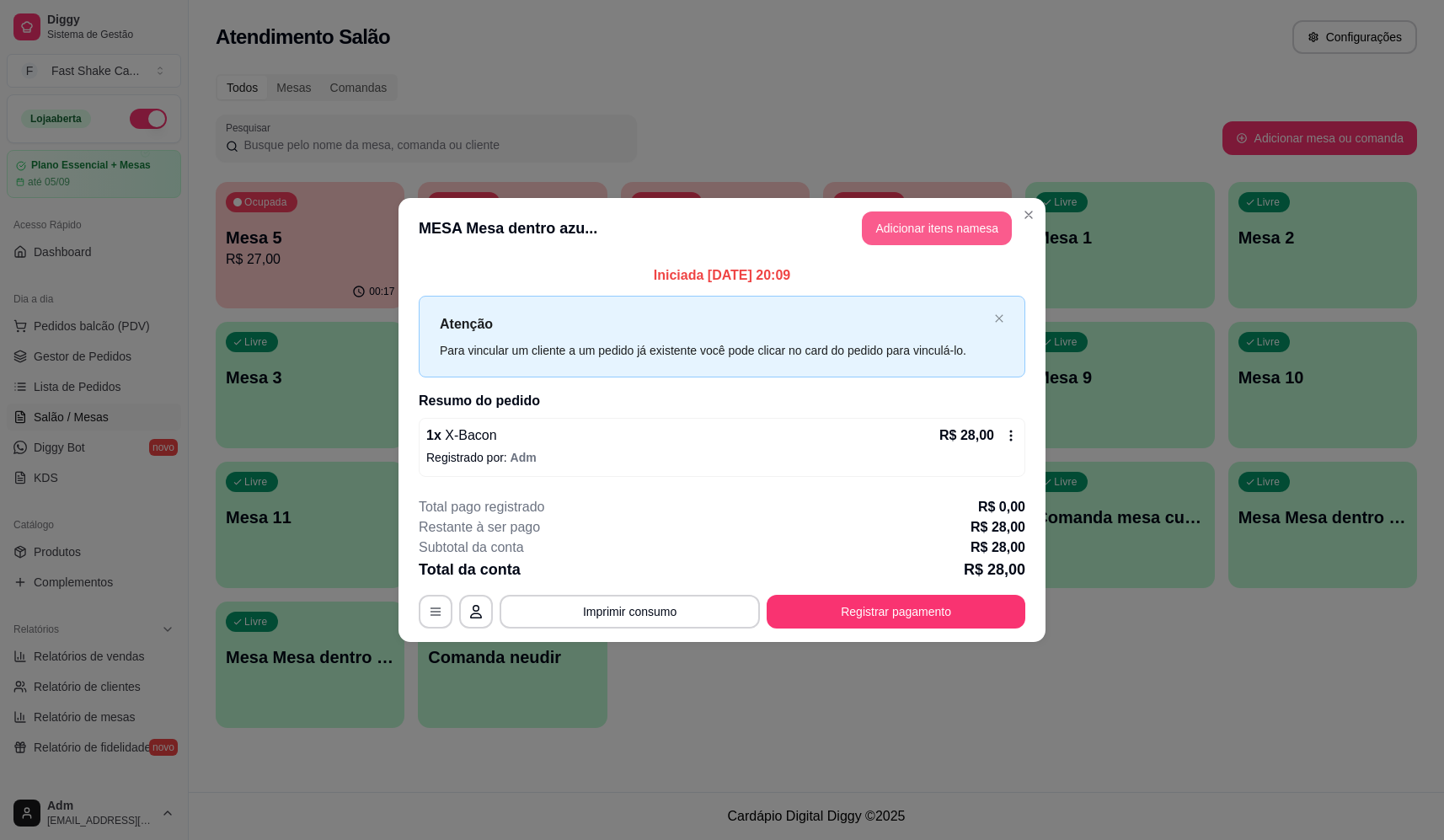
click at [916, 220] on button "Adicionar itens na mesa" at bounding box center [937, 228] width 150 height 34
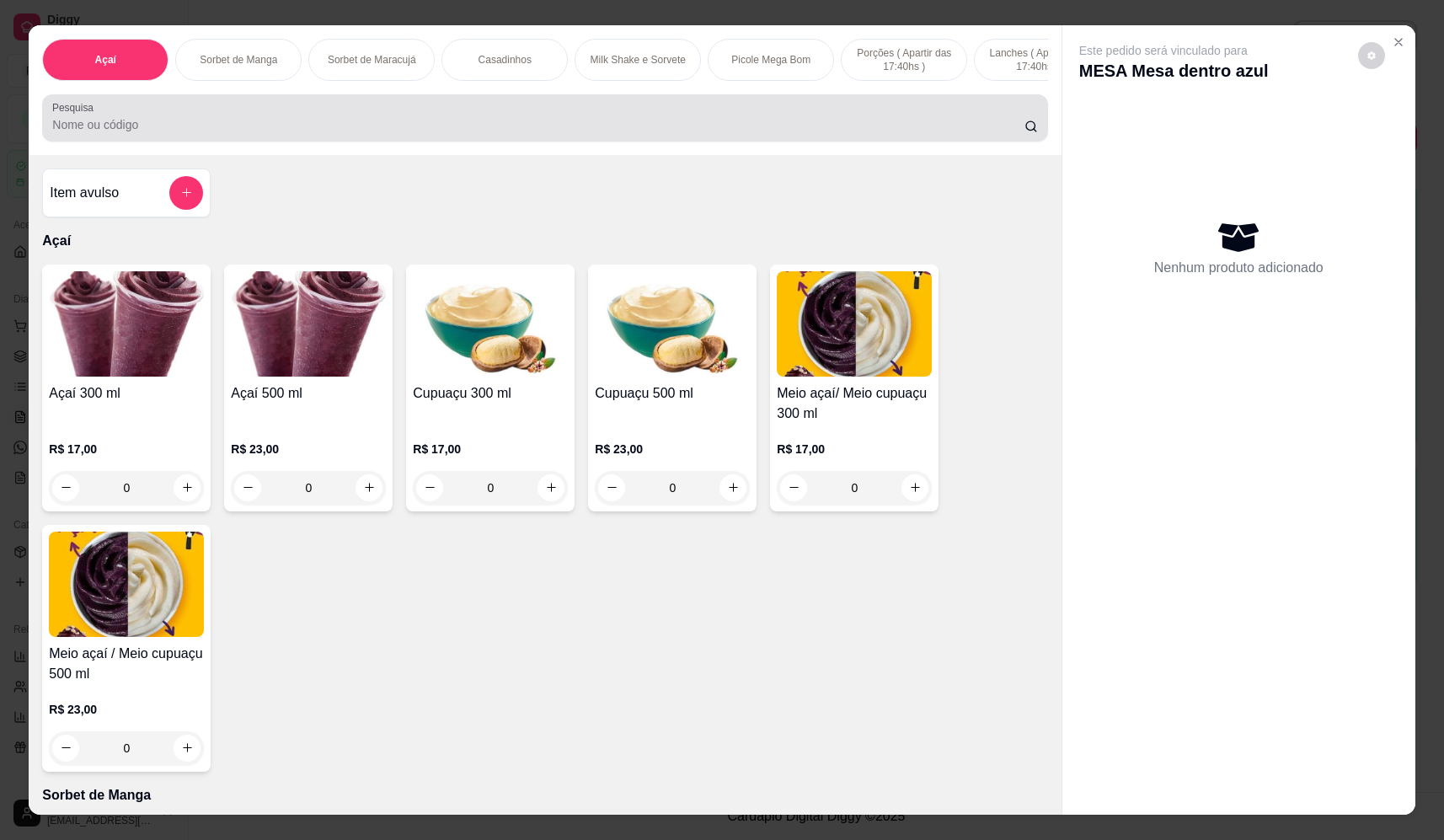
click at [600, 128] on input "Pesquisa" at bounding box center [538, 125] width 972 height 16
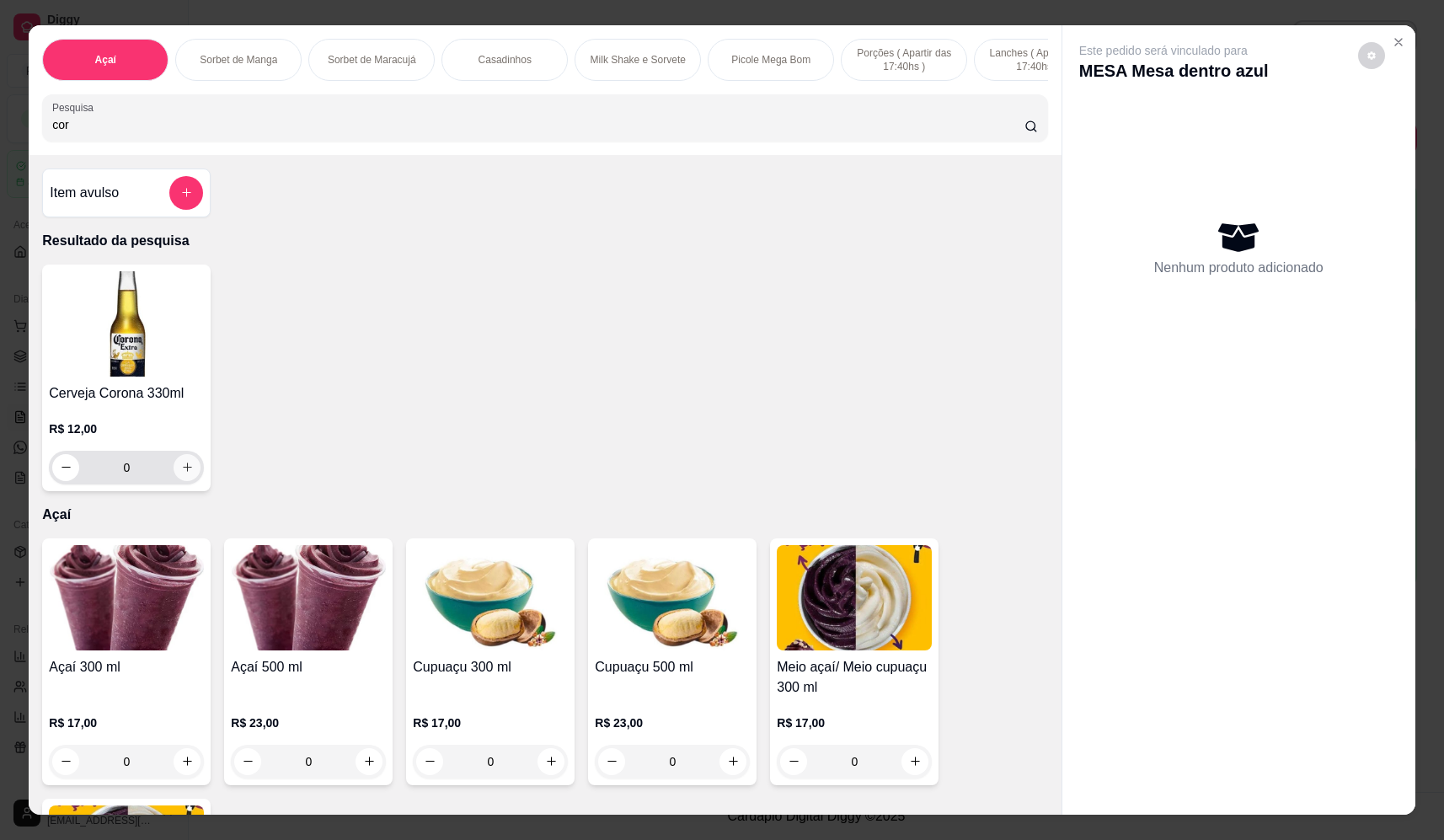
type input "cor"
click at [183, 473] on icon "increase-product-quantity" at bounding box center [188, 468] width 9 height 9
type input "1"
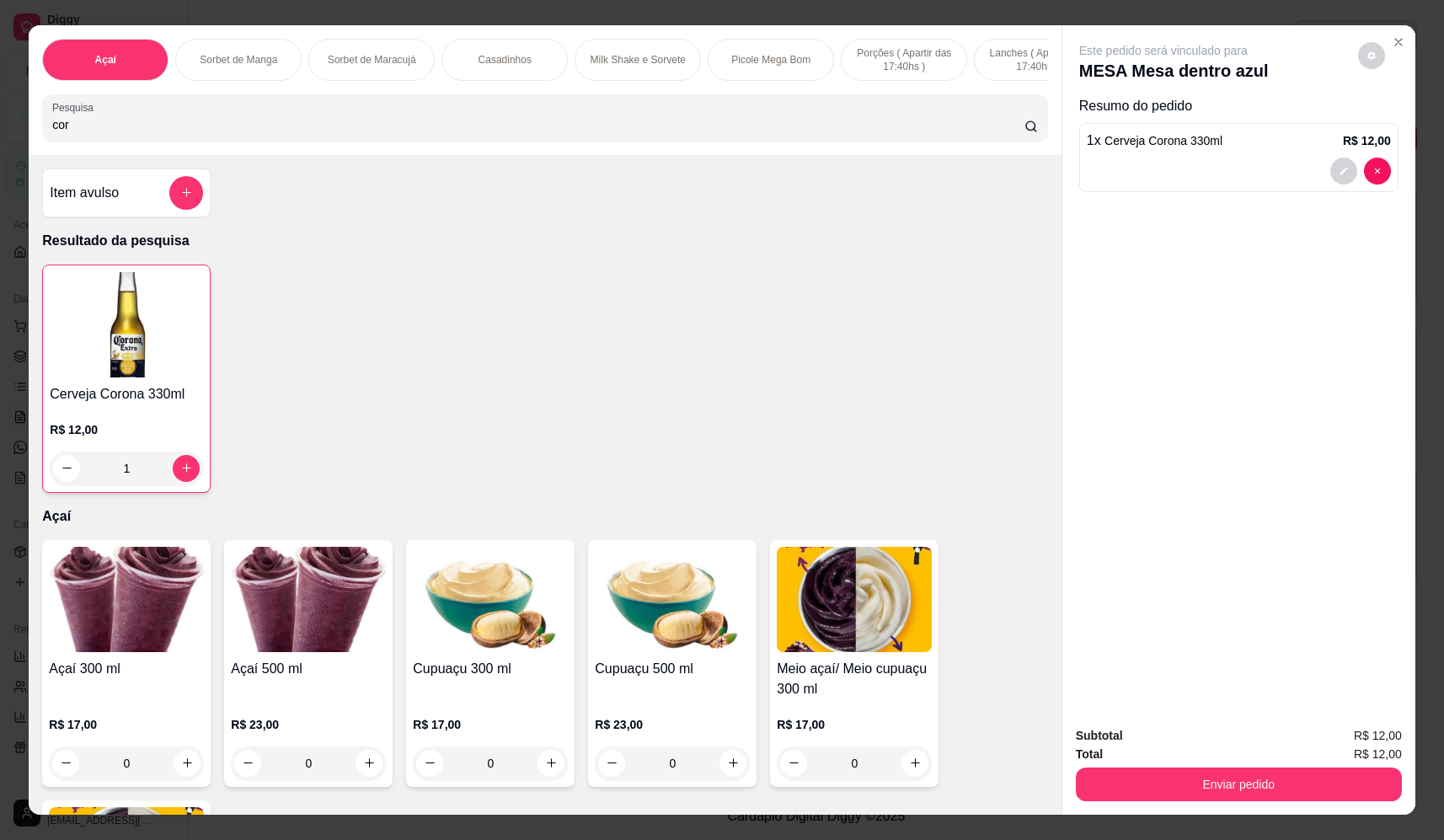
click at [1289, 791] on button "Enviar pedido" at bounding box center [1239, 784] width 326 height 34
click at [1224, 735] on button "Não registrar e enviar pedido" at bounding box center [1183, 743] width 175 height 32
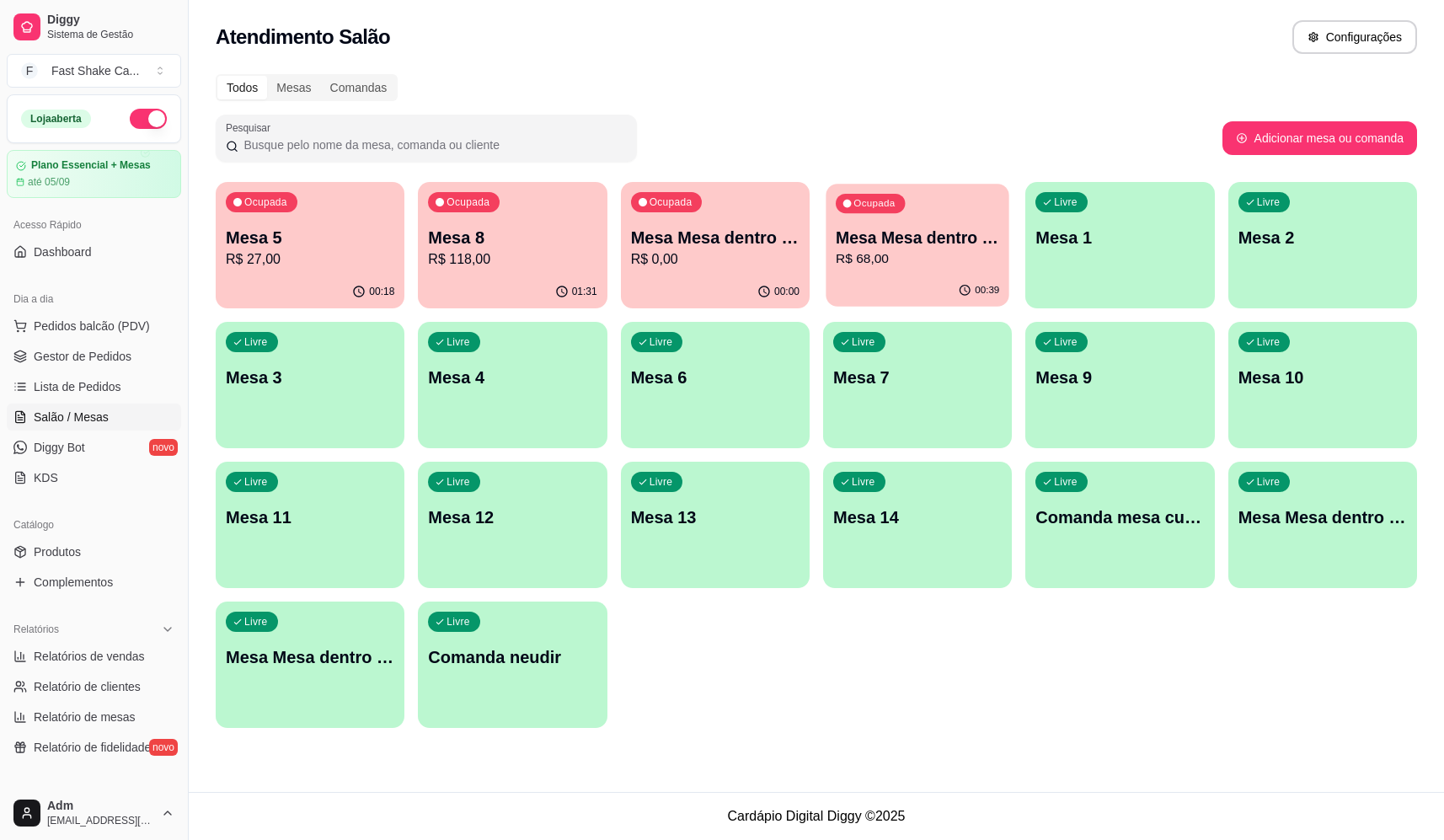
click at [901, 249] on p "Mesa Mesa dentro verde" at bounding box center [917, 238] width 163 height 23
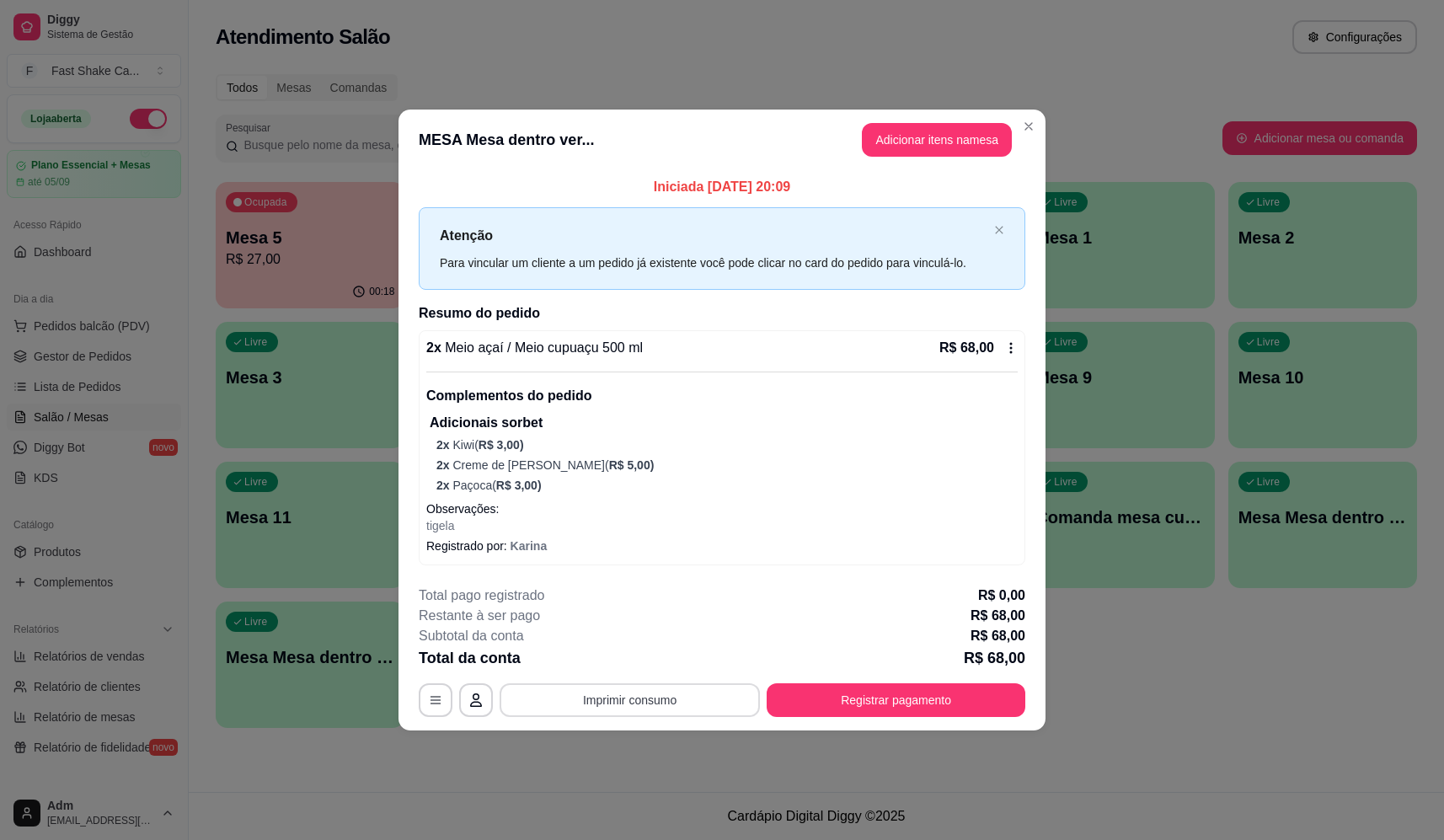
click at [627, 703] on button "Imprimir consumo" at bounding box center [630, 700] width 261 height 34
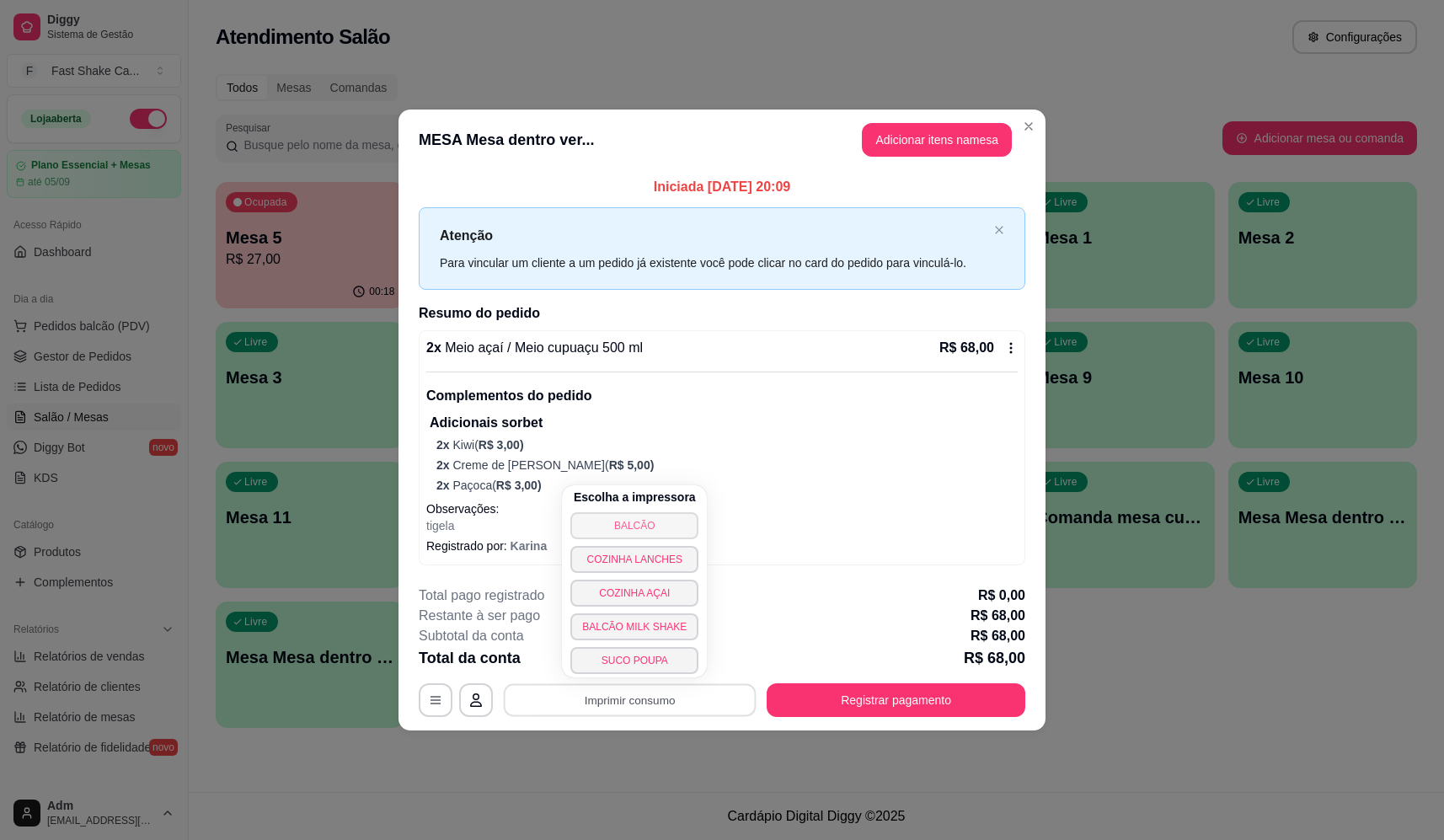
click at [649, 525] on button "BALCÃO" at bounding box center [634, 526] width 128 height 27
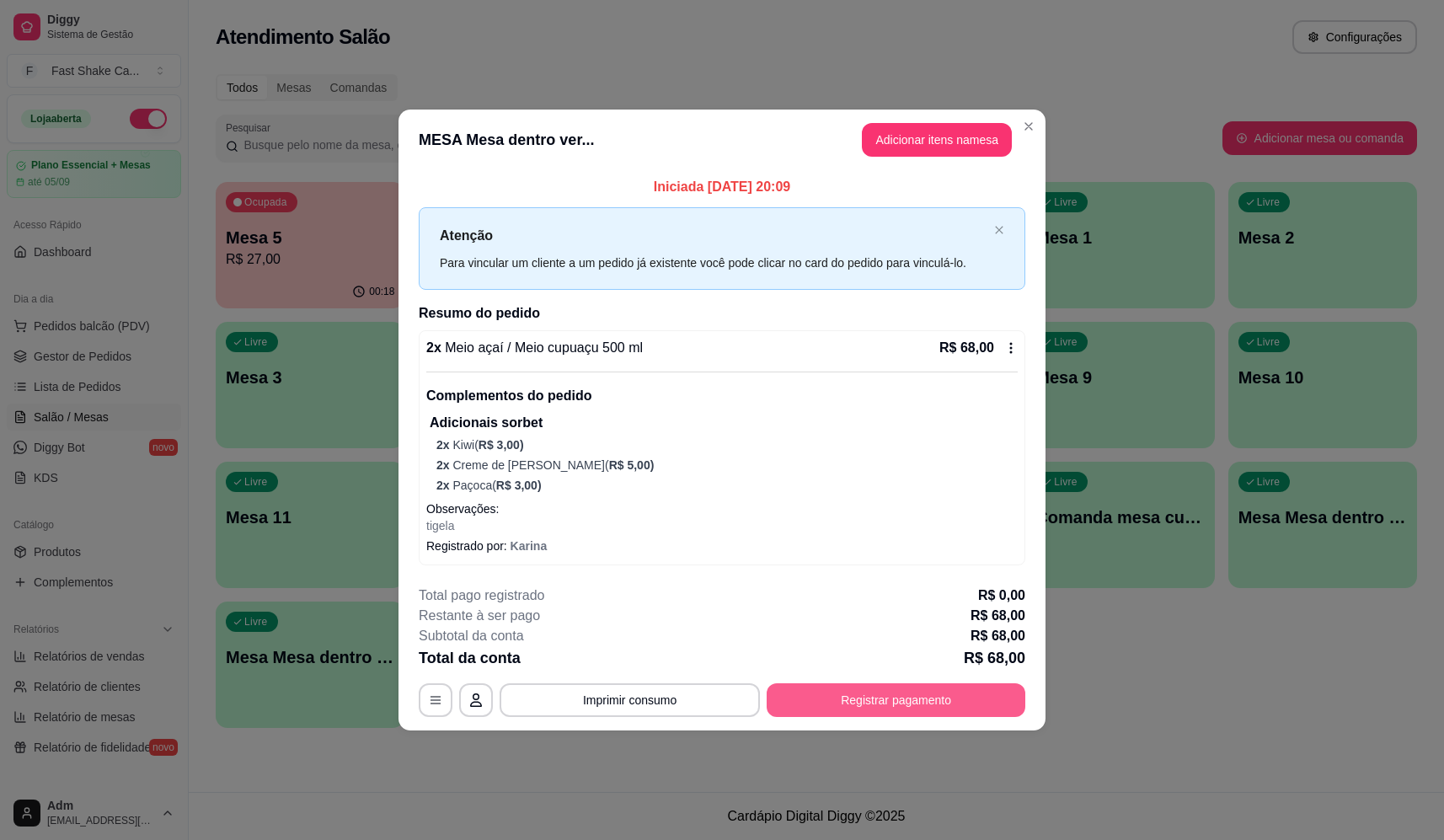
click at [930, 690] on button "Registrar pagamento" at bounding box center [896, 700] width 259 height 34
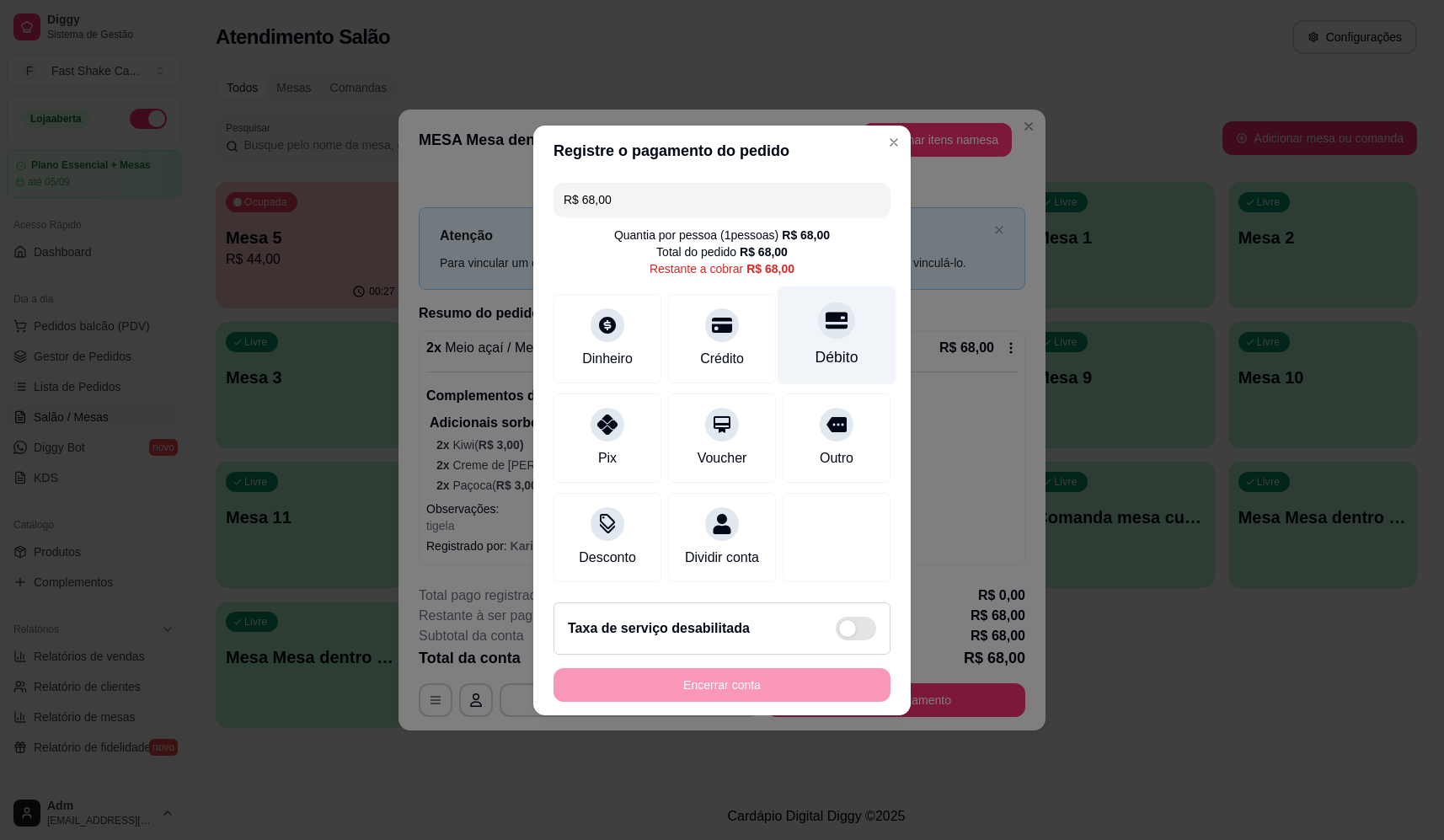
click at [842, 332] on div "Débito" at bounding box center [837, 334] width 118 height 98
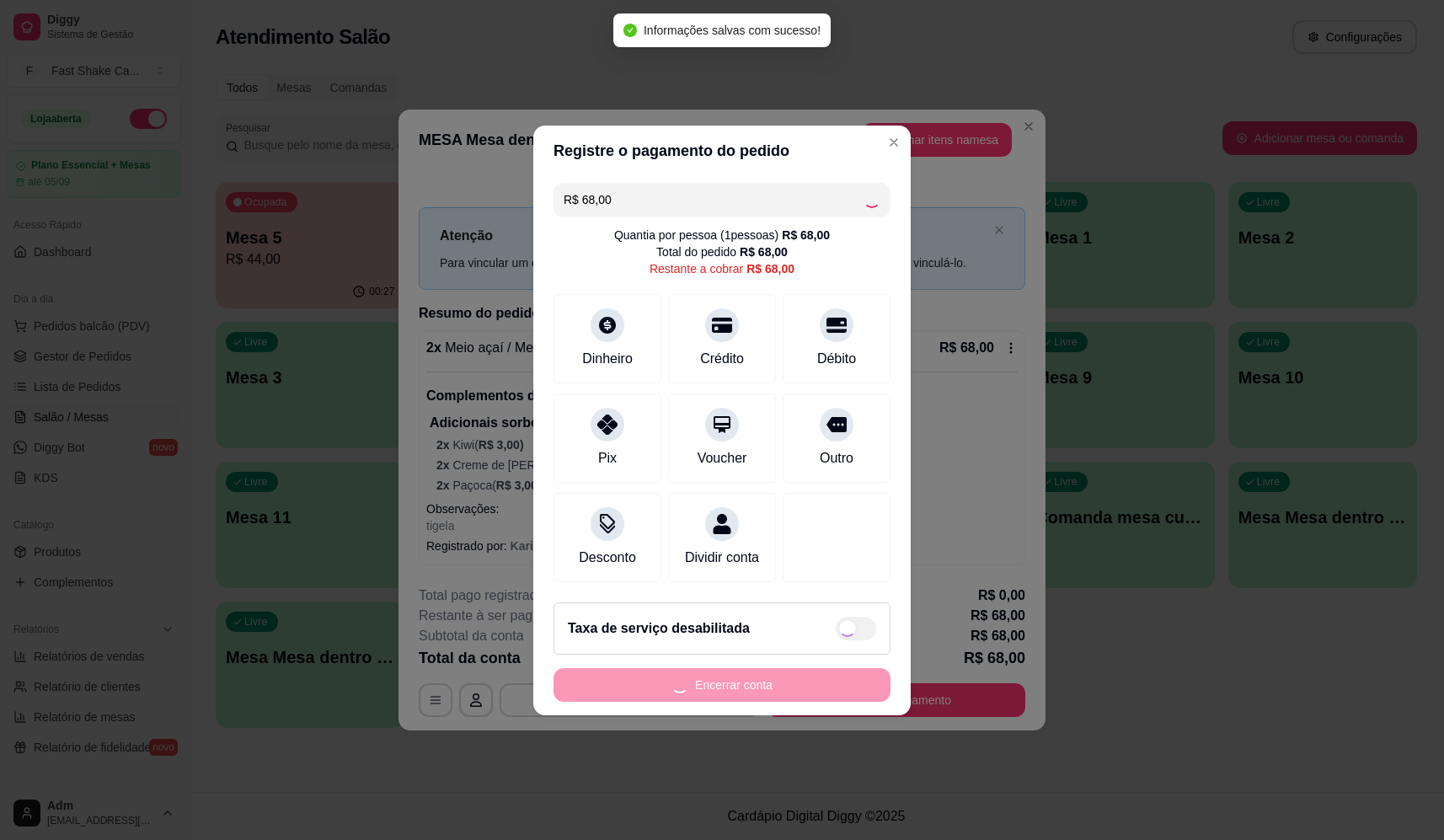
type input "R$ 0,00"
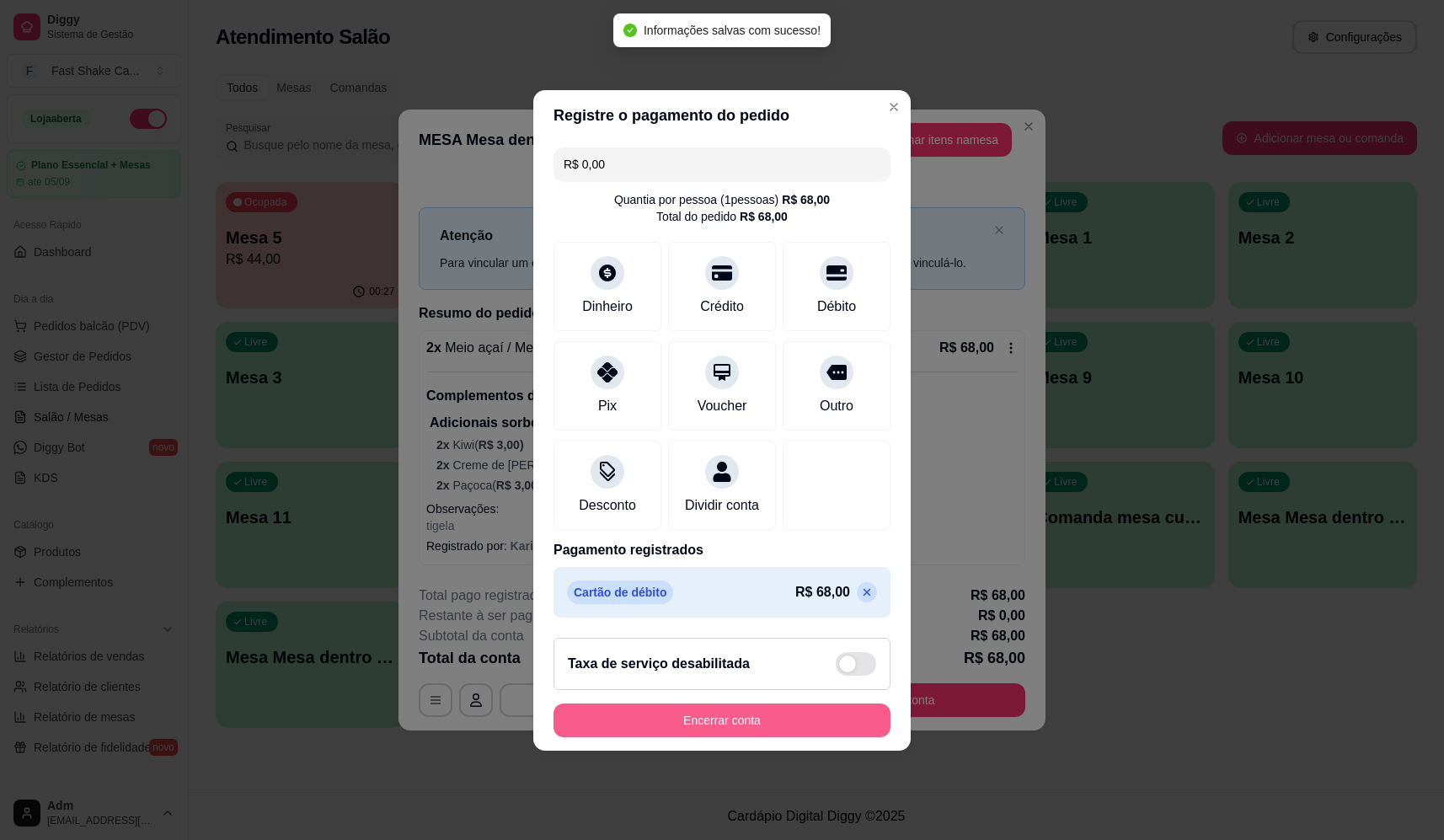
click at [772, 737] on button "Encerrar conta" at bounding box center [722, 720] width 337 height 34
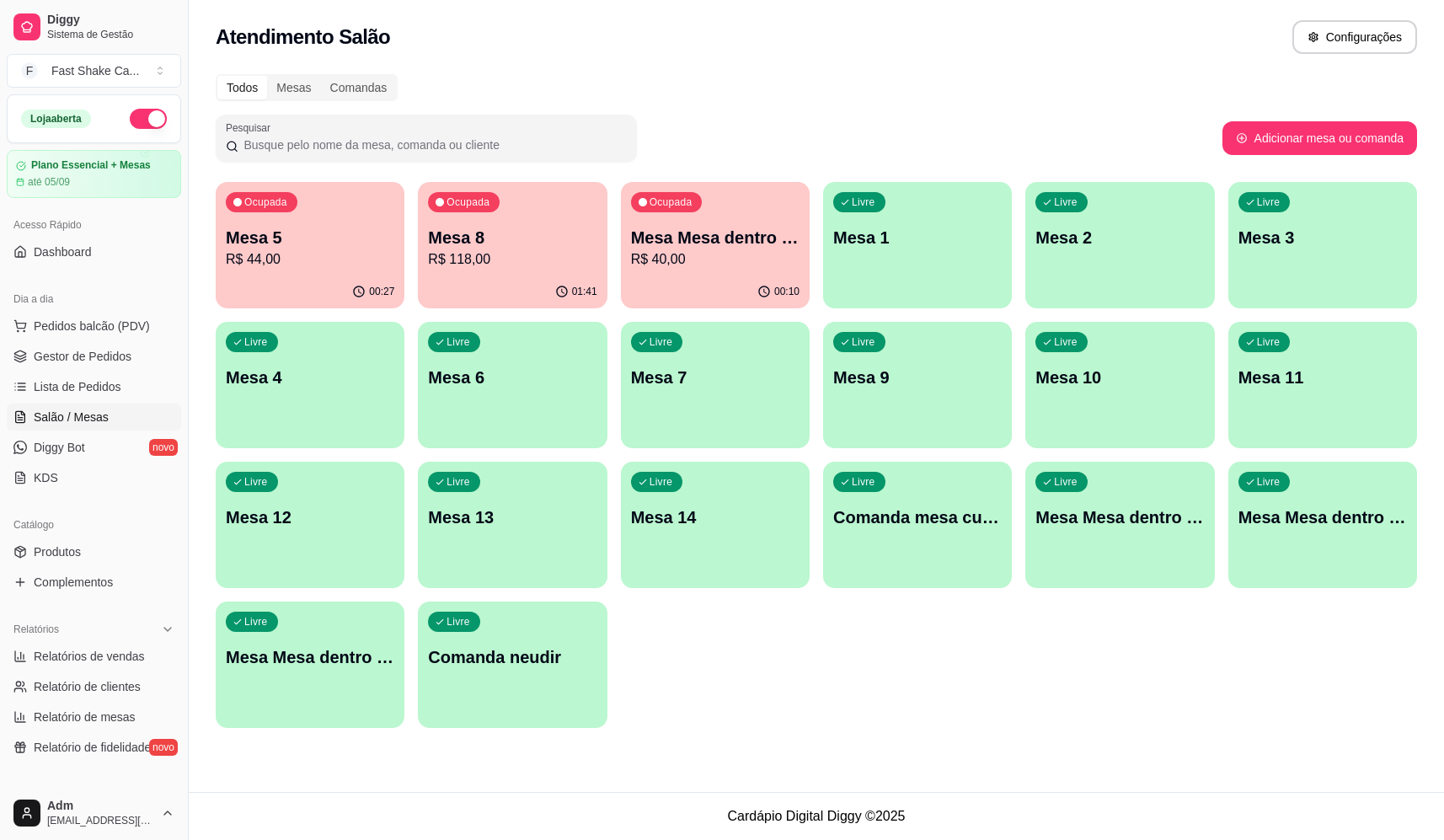
click at [675, 93] on div "Todos Mesas Comandas" at bounding box center [816, 87] width 1202 height 27
click at [743, 236] on p "Mesa Mesa dentro azul" at bounding box center [714, 238] width 163 height 23
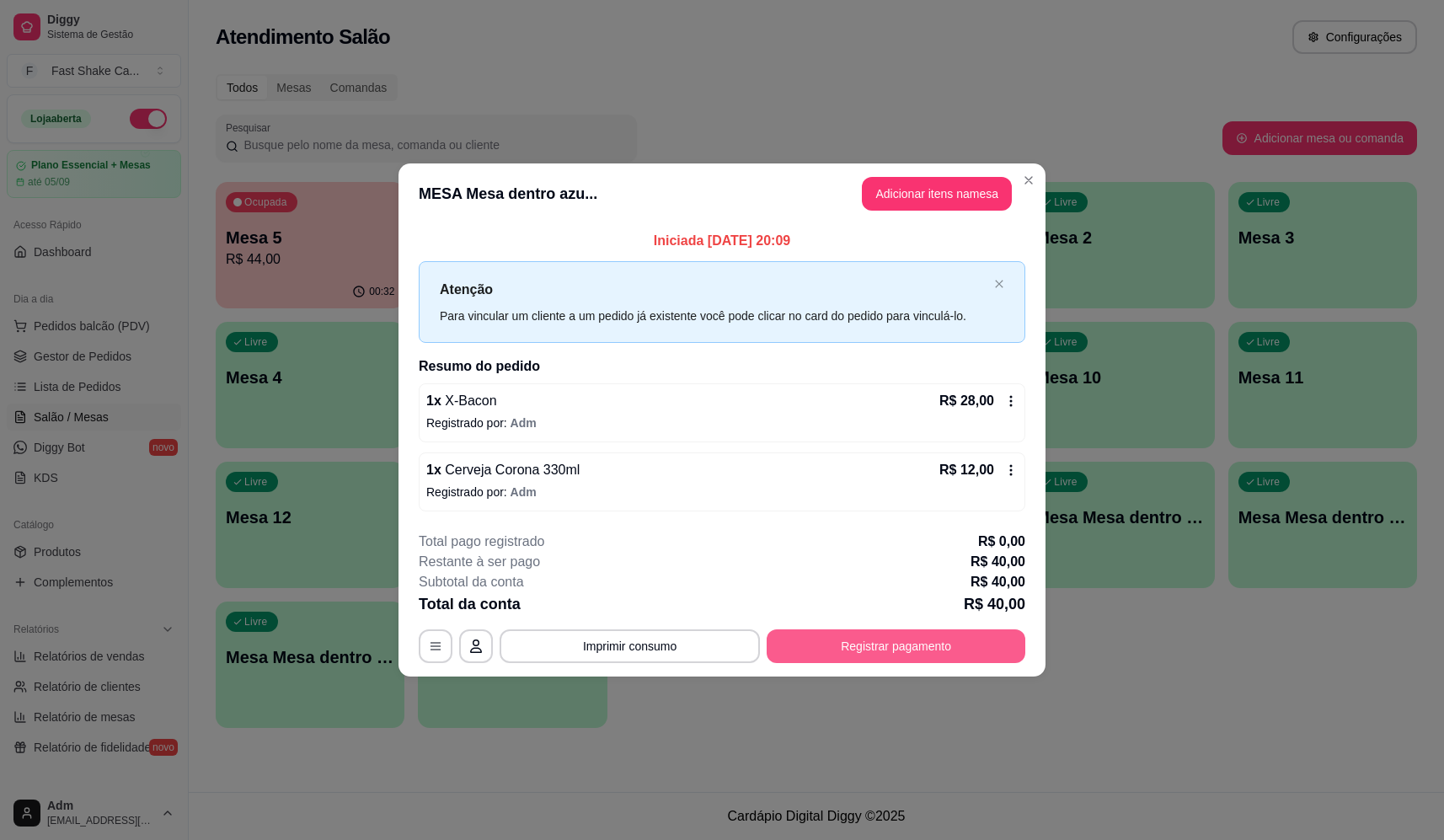
click at [909, 645] on button "Registrar pagamento" at bounding box center [896, 646] width 259 height 34
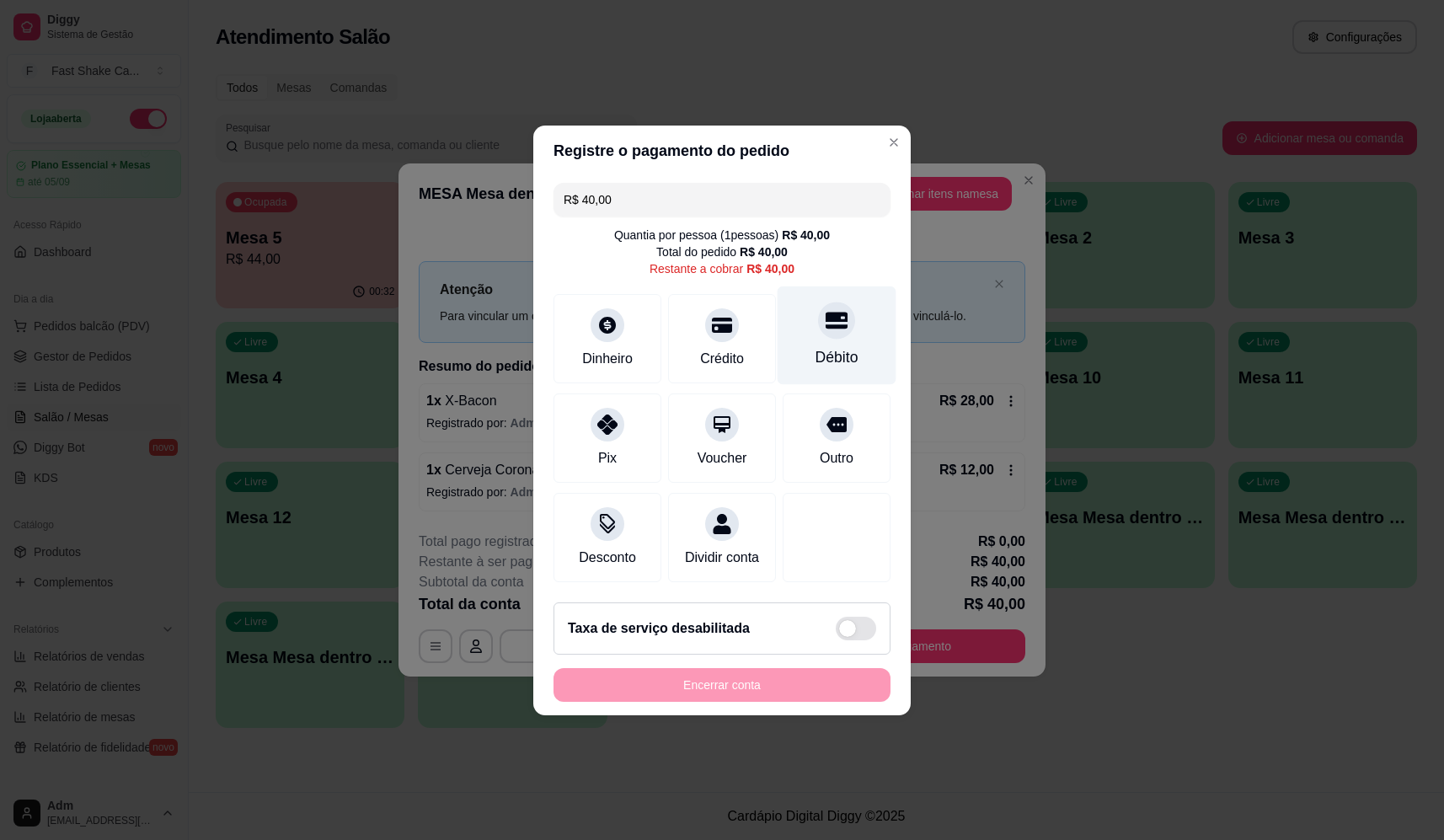
click at [848, 302] on div "Débito" at bounding box center [837, 334] width 118 height 98
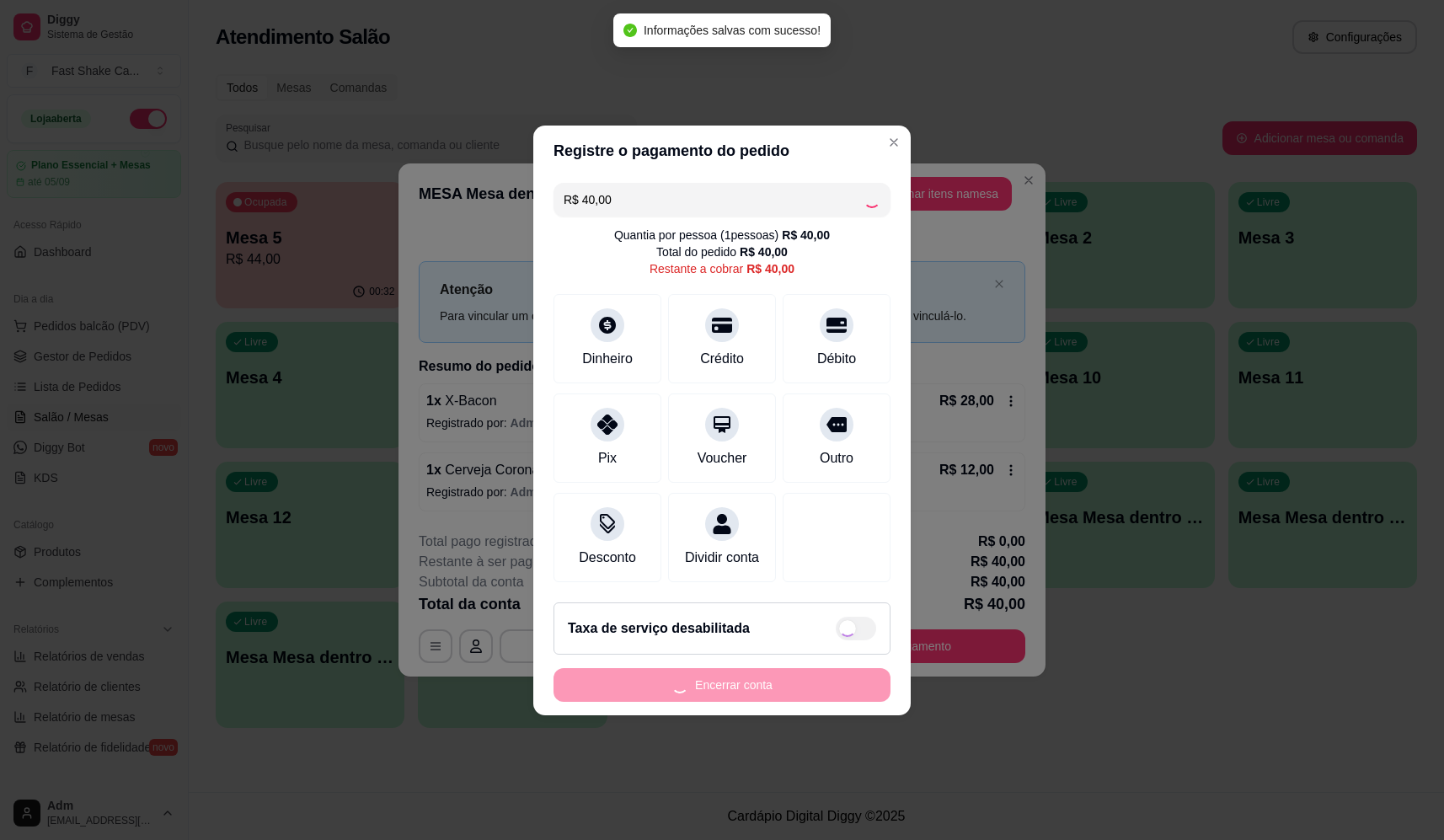
type input "R$ 0,00"
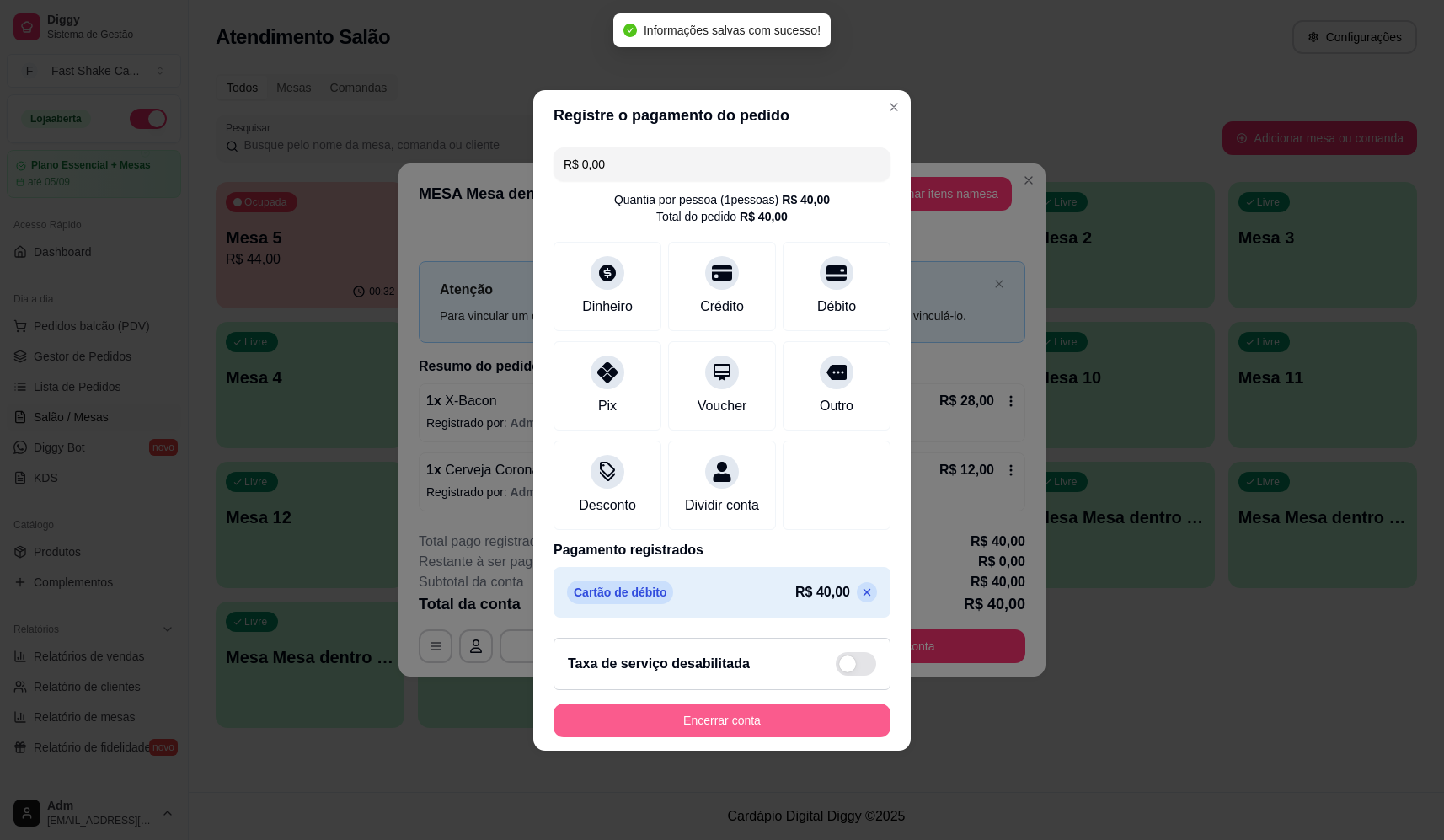
click at [845, 724] on button "Encerrar conta" at bounding box center [722, 720] width 337 height 34
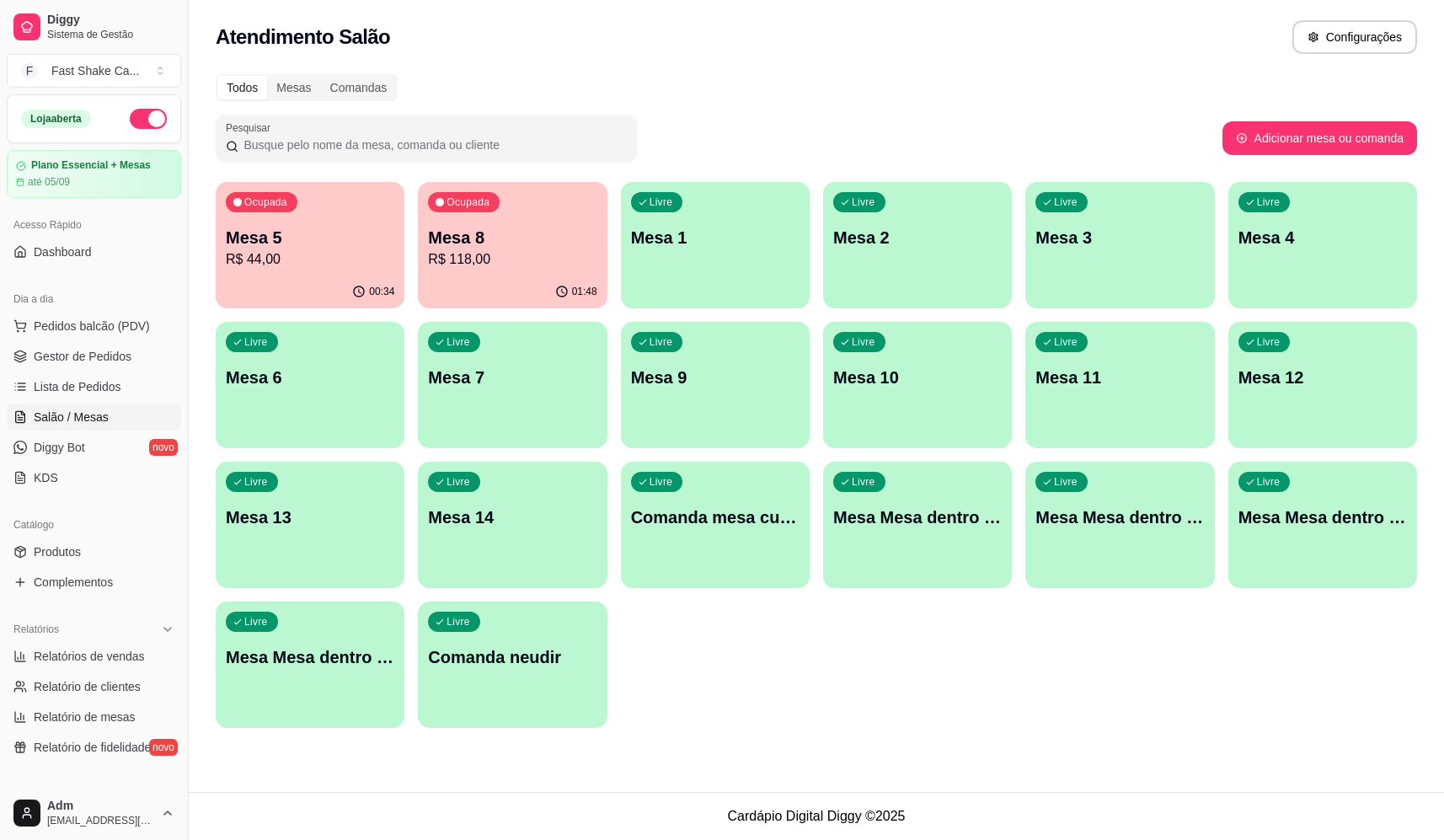
click at [1108, 244] on p "Mesa 3" at bounding box center [1120, 238] width 169 height 24
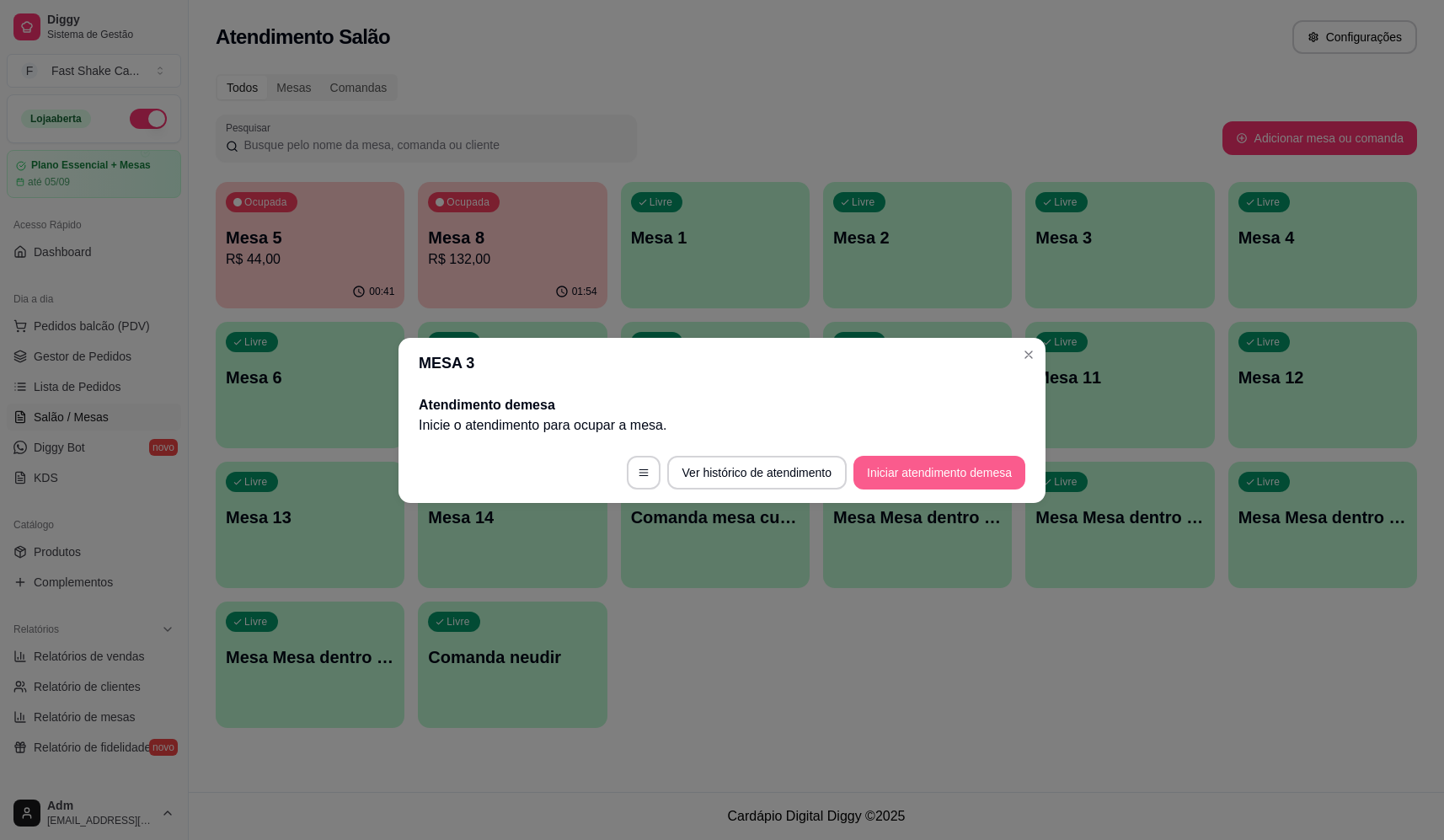
click at [894, 472] on button "Iniciar atendimento de mesa" at bounding box center [939, 472] width 172 height 34
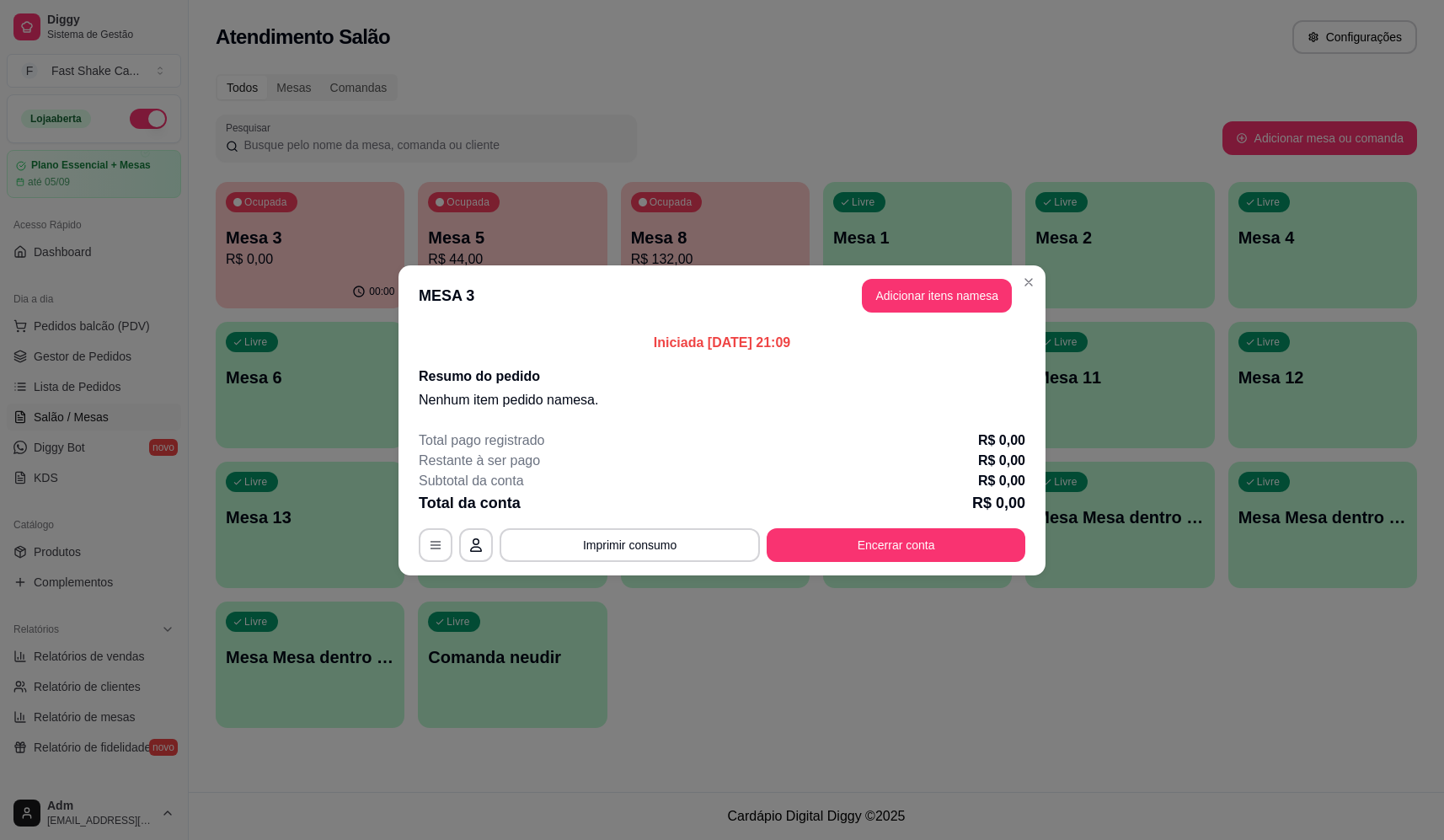
click at [991, 299] on button "Adicionar itens na mesa" at bounding box center [937, 295] width 150 height 34
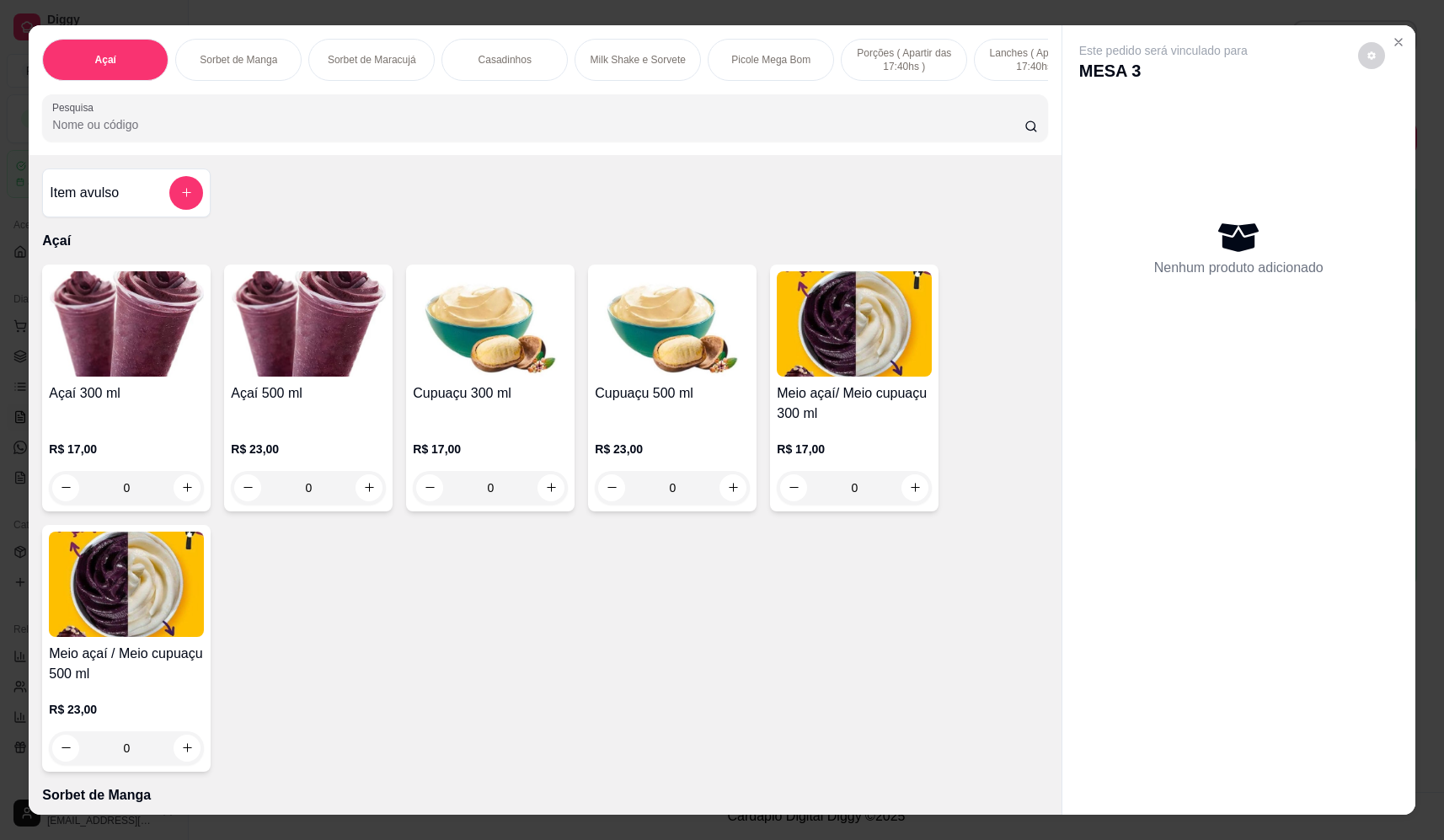
click at [364, 498] on div "0" at bounding box center [308, 487] width 155 height 34
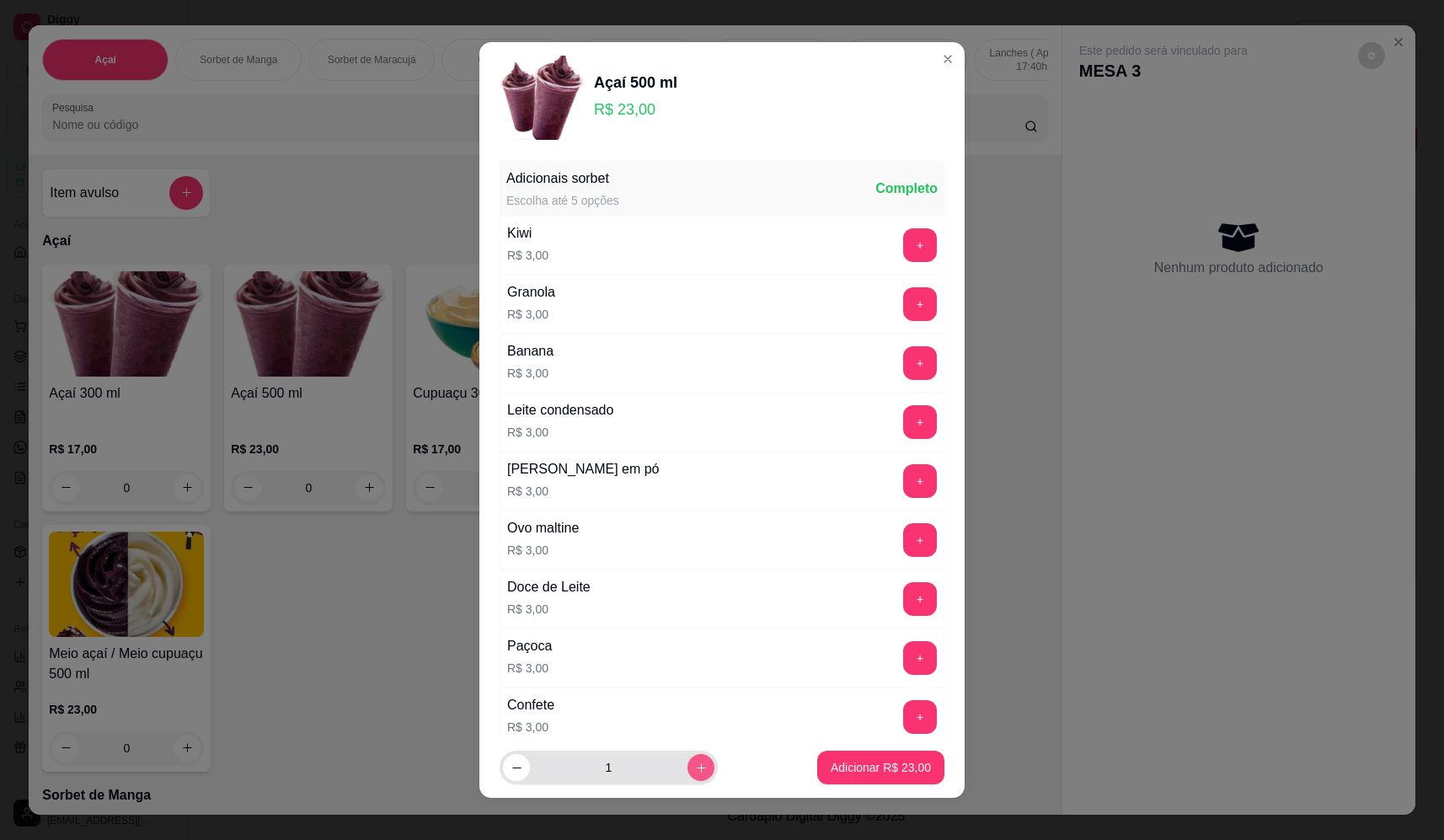
click at [695, 769] on icon "increase-product-quantity" at bounding box center [702, 768] width 13 height 13
type input "2"
click at [903, 250] on button "+" at bounding box center [919, 245] width 34 height 34
click at [903, 487] on button "+" at bounding box center [919, 481] width 34 height 34
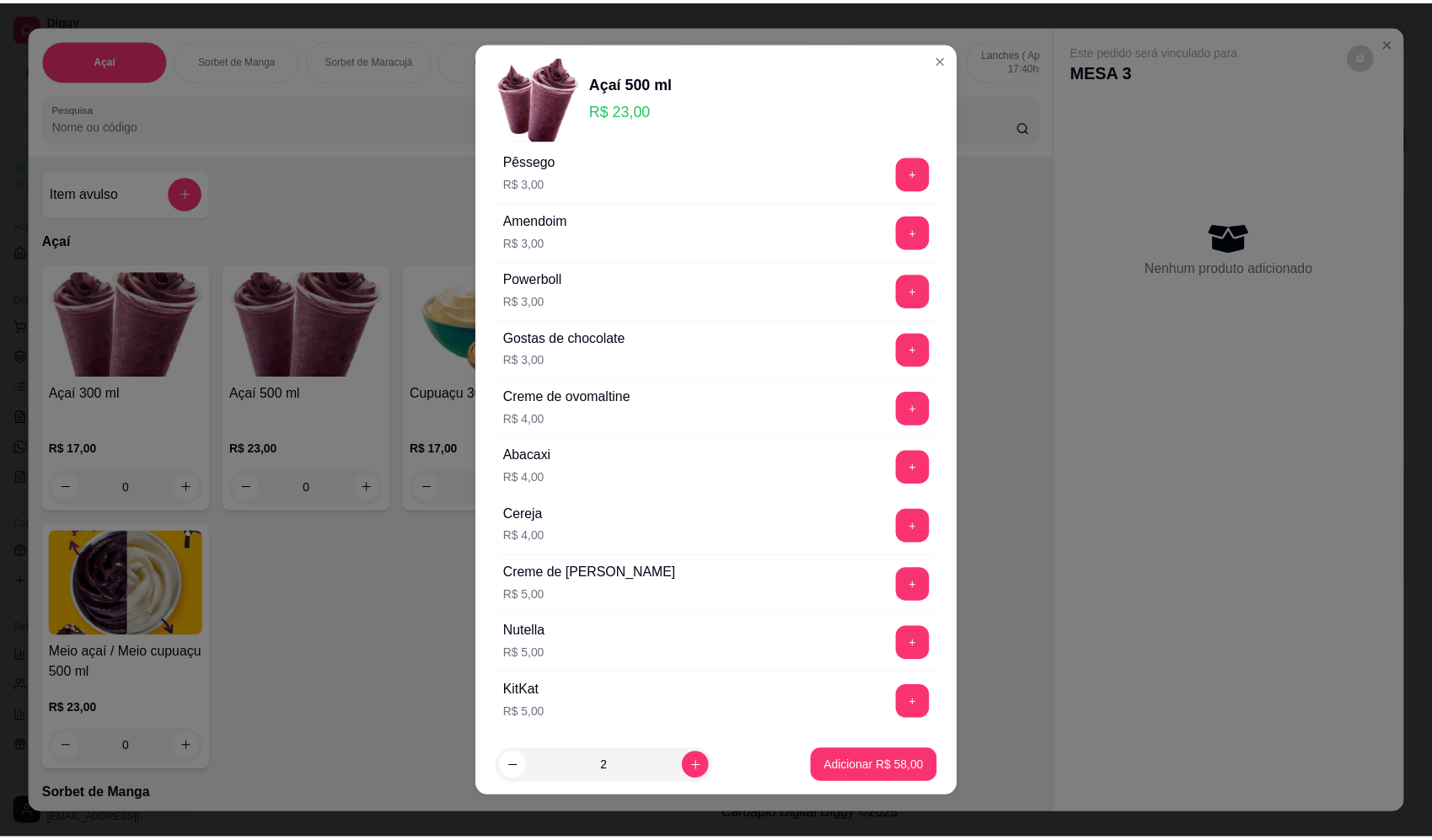
scroll to position [843, 0]
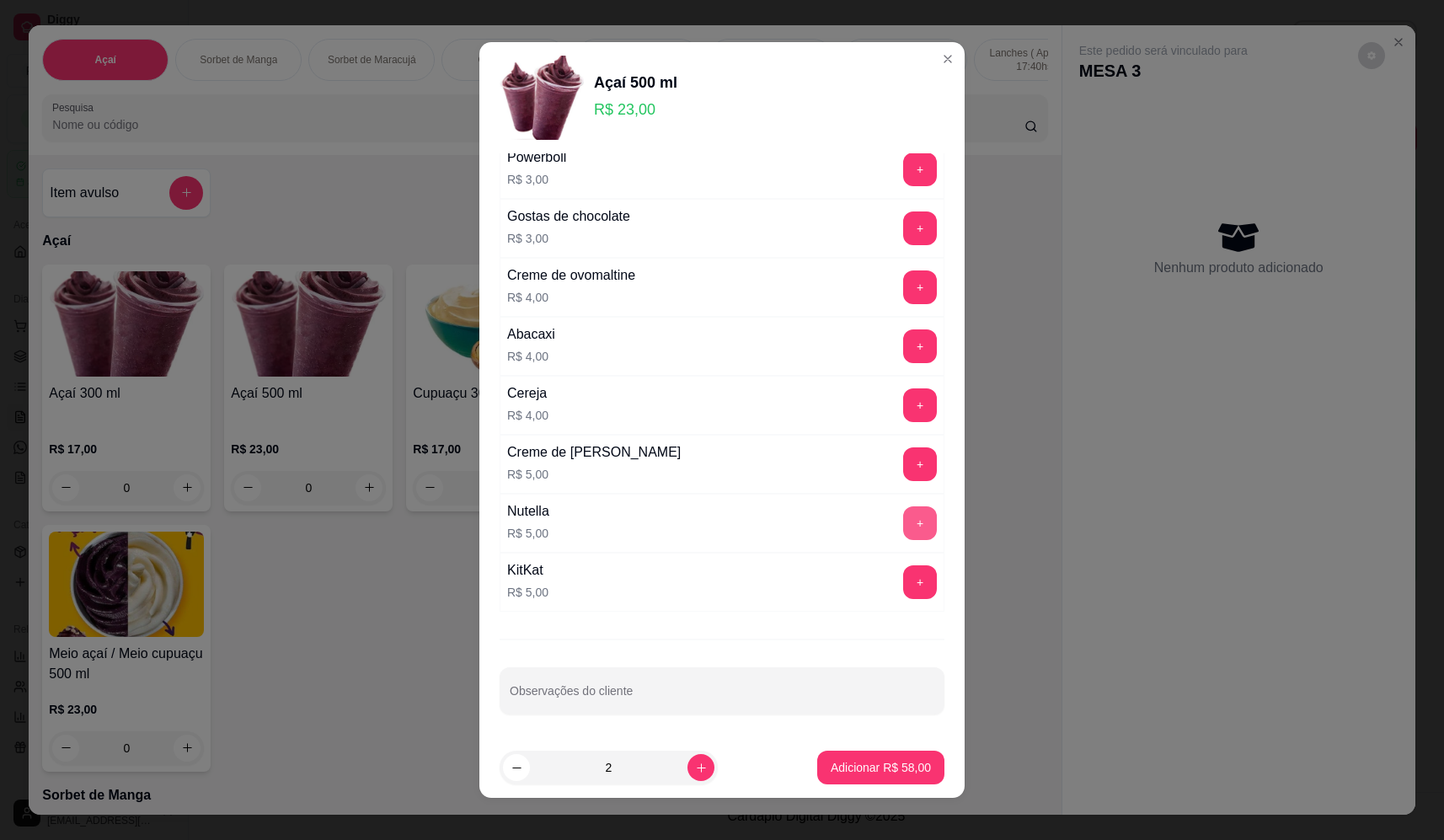
click at [903, 532] on button "+" at bounding box center [919, 523] width 34 height 34
click at [879, 773] on p "Adicionar R$ 68,00" at bounding box center [881, 767] width 100 height 16
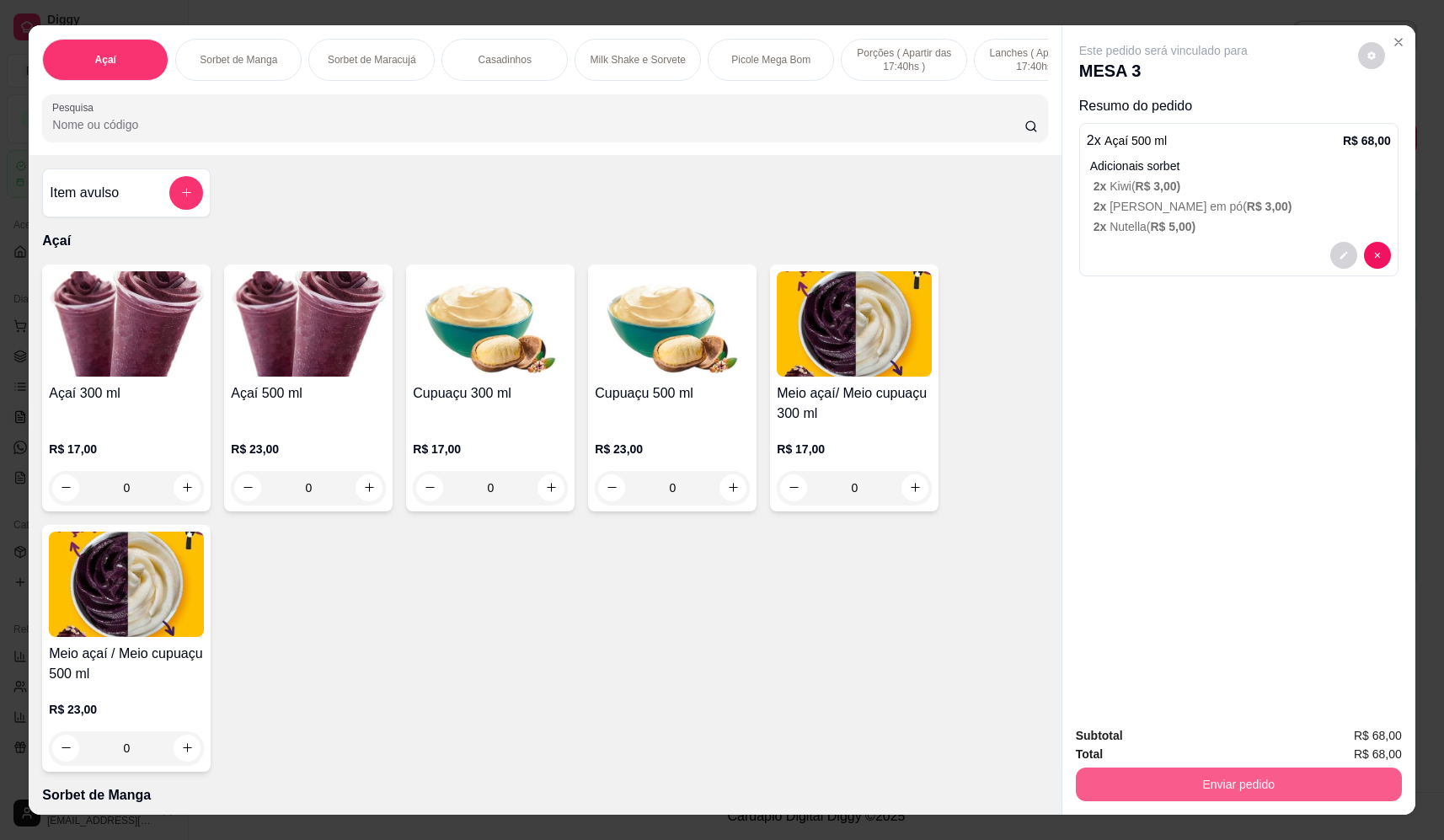
click at [1241, 782] on button "Enviar pedido" at bounding box center [1239, 784] width 326 height 34
click at [1189, 730] on button "Não registrar e enviar pedido" at bounding box center [1183, 743] width 175 height 32
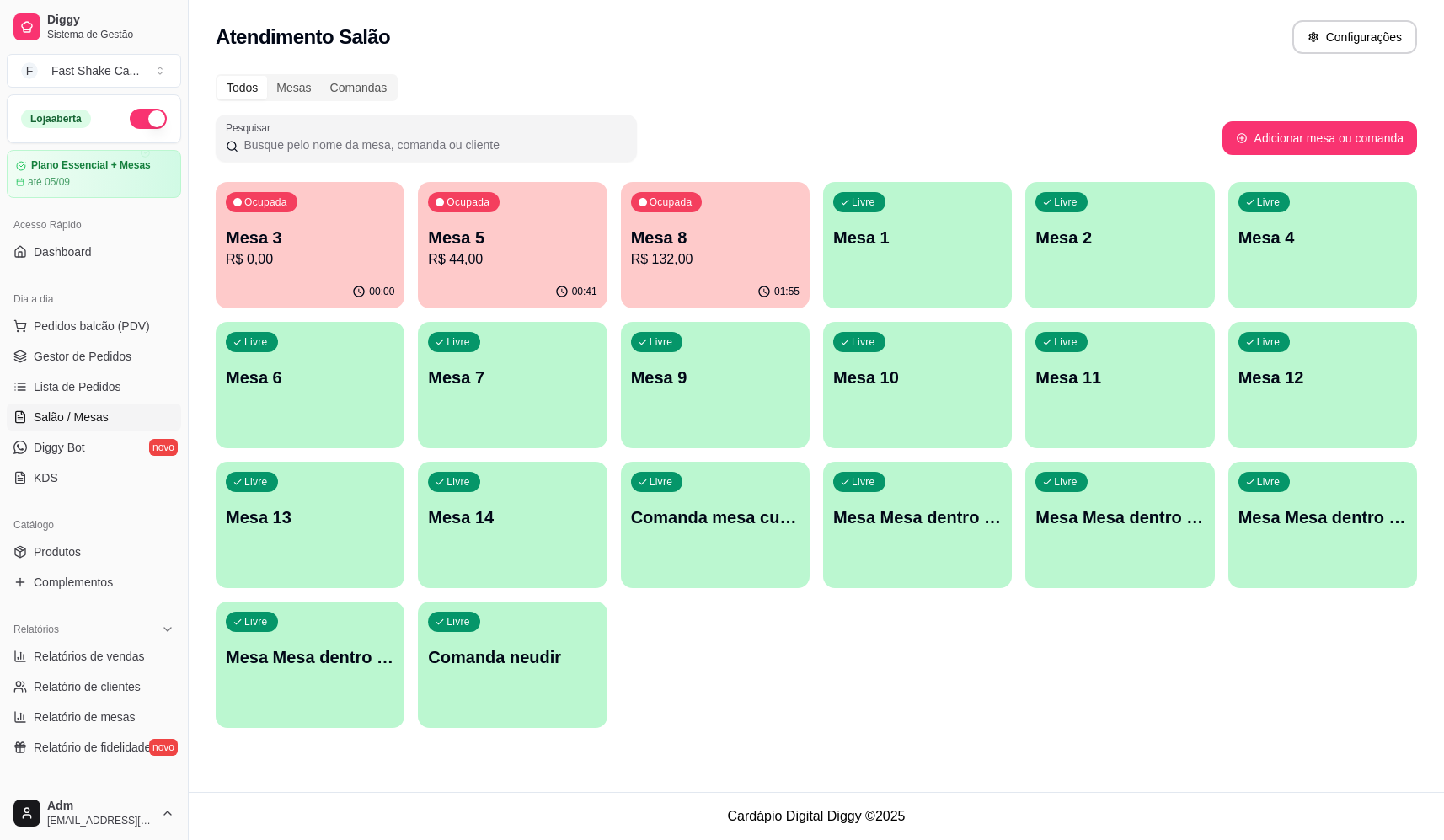
click at [346, 226] on p "Mesa 3" at bounding box center [310, 238] width 169 height 24
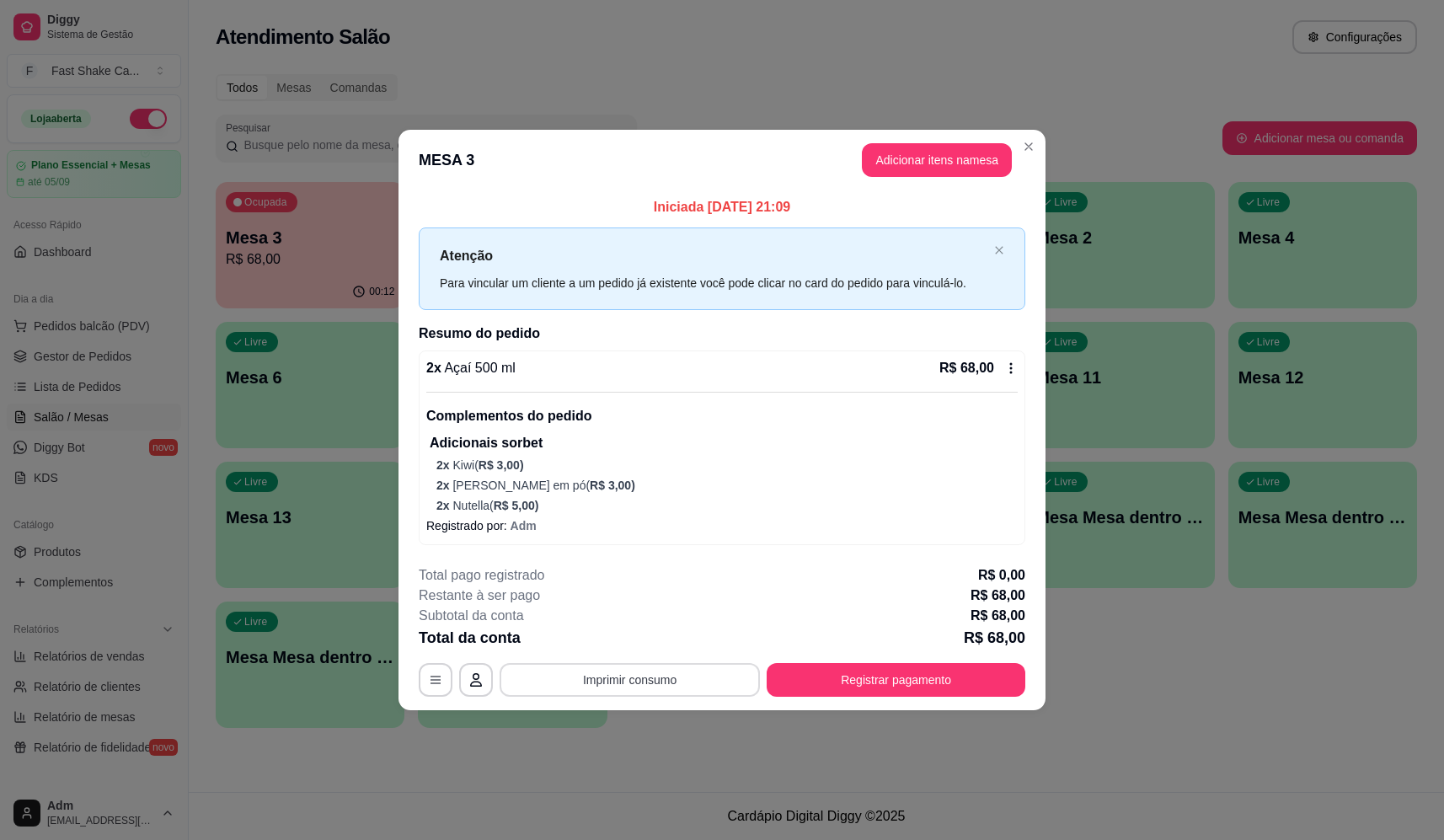
click at [615, 694] on button "Imprimir consumo" at bounding box center [630, 680] width 261 height 34
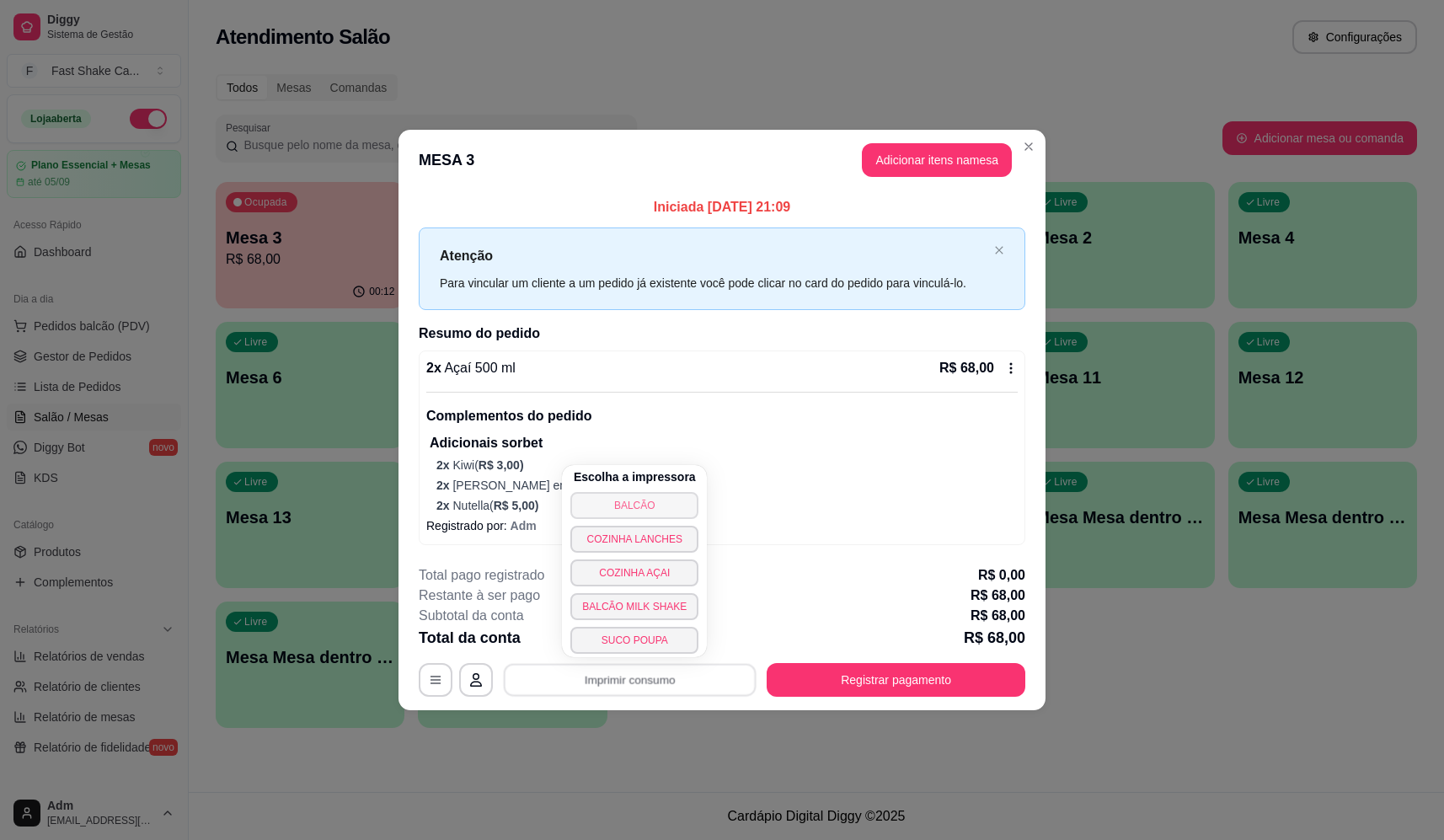
click at [650, 513] on button "BALCÃO" at bounding box center [634, 506] width 128 height 27
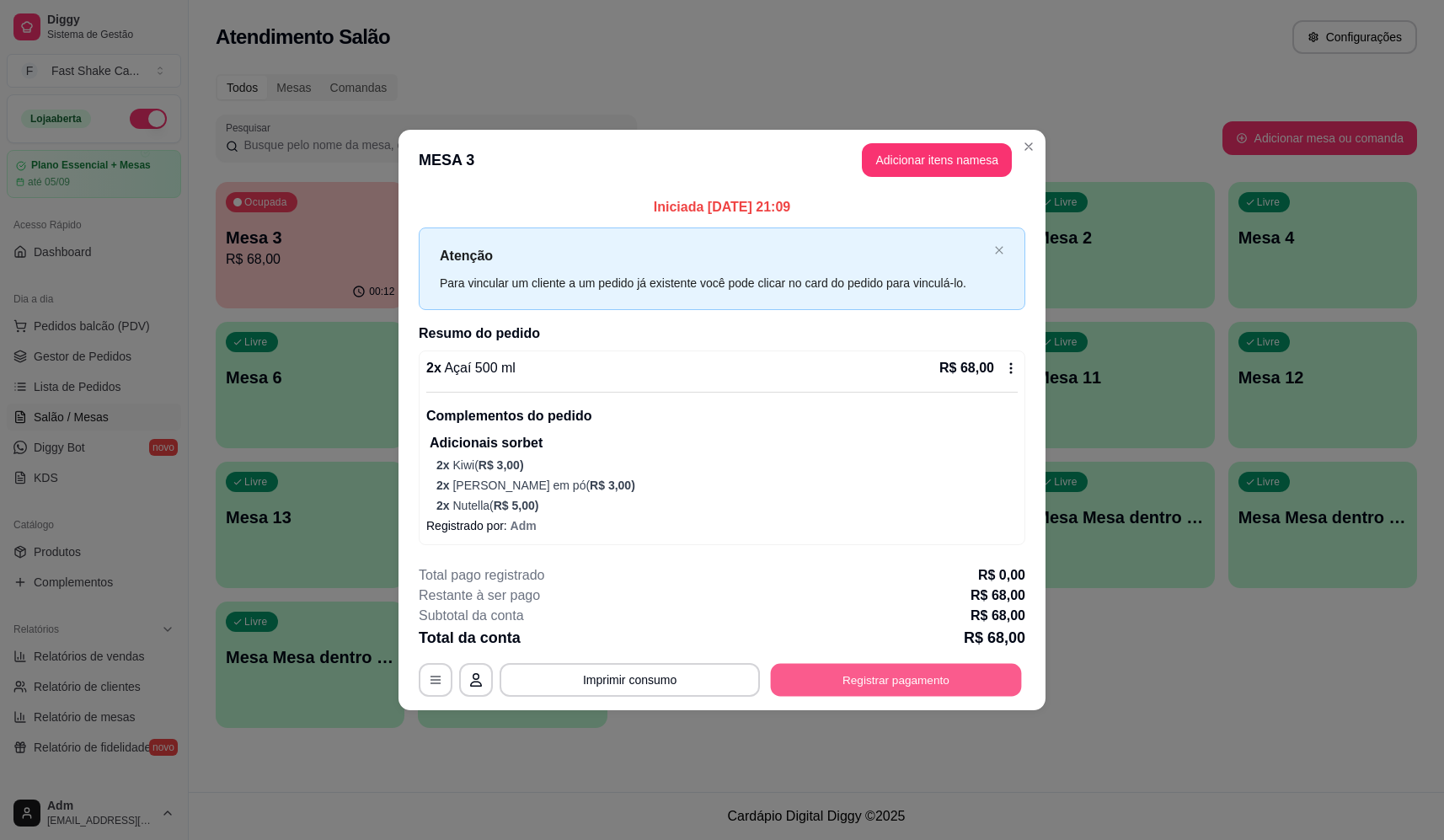
click at [978, 665] on button "Registrar pagamento" at bounding box center [896, 680] width 251 height 33
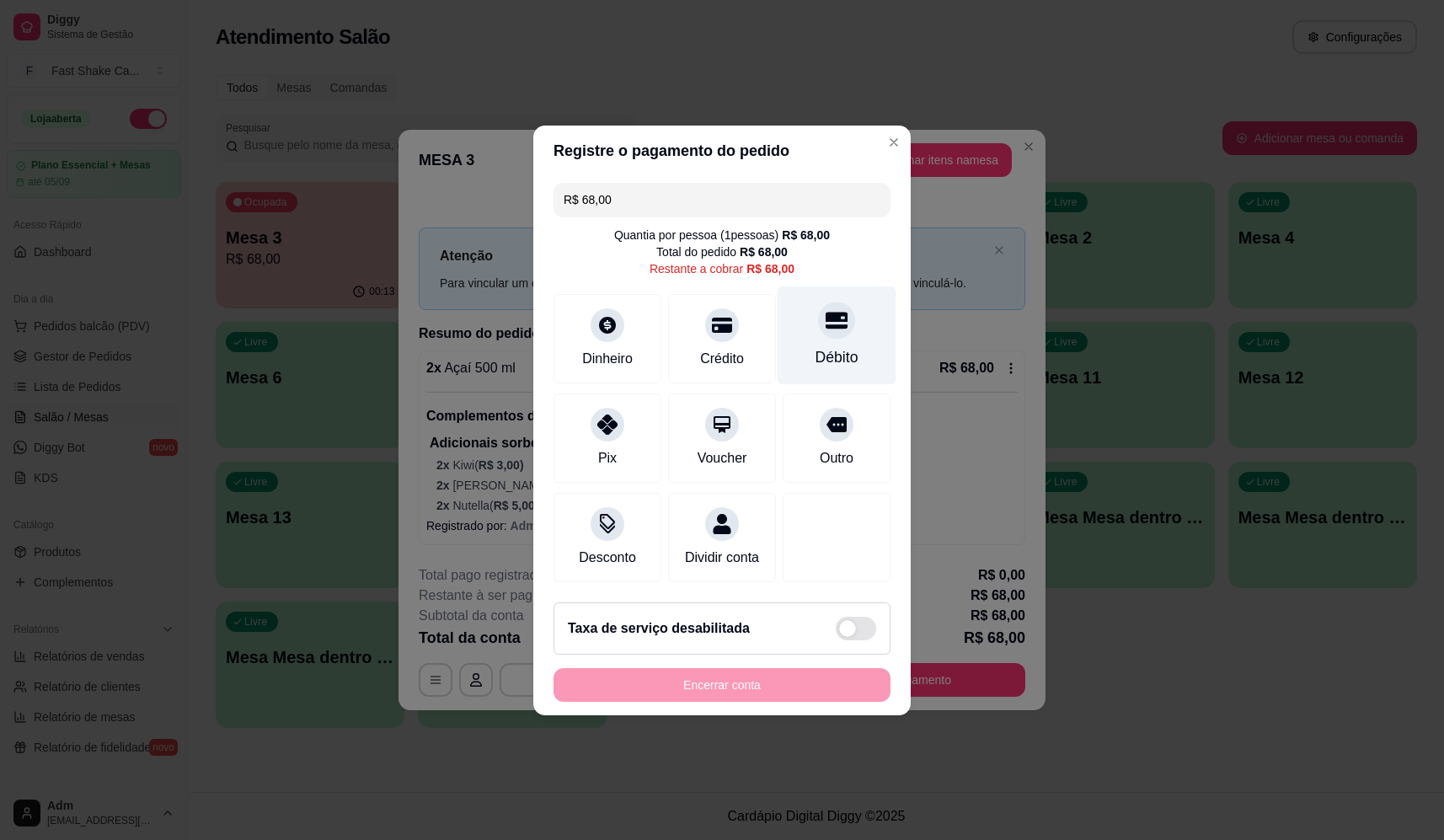
click at [829, 305] on div at bounding box center [836, 320] width 37 height 37
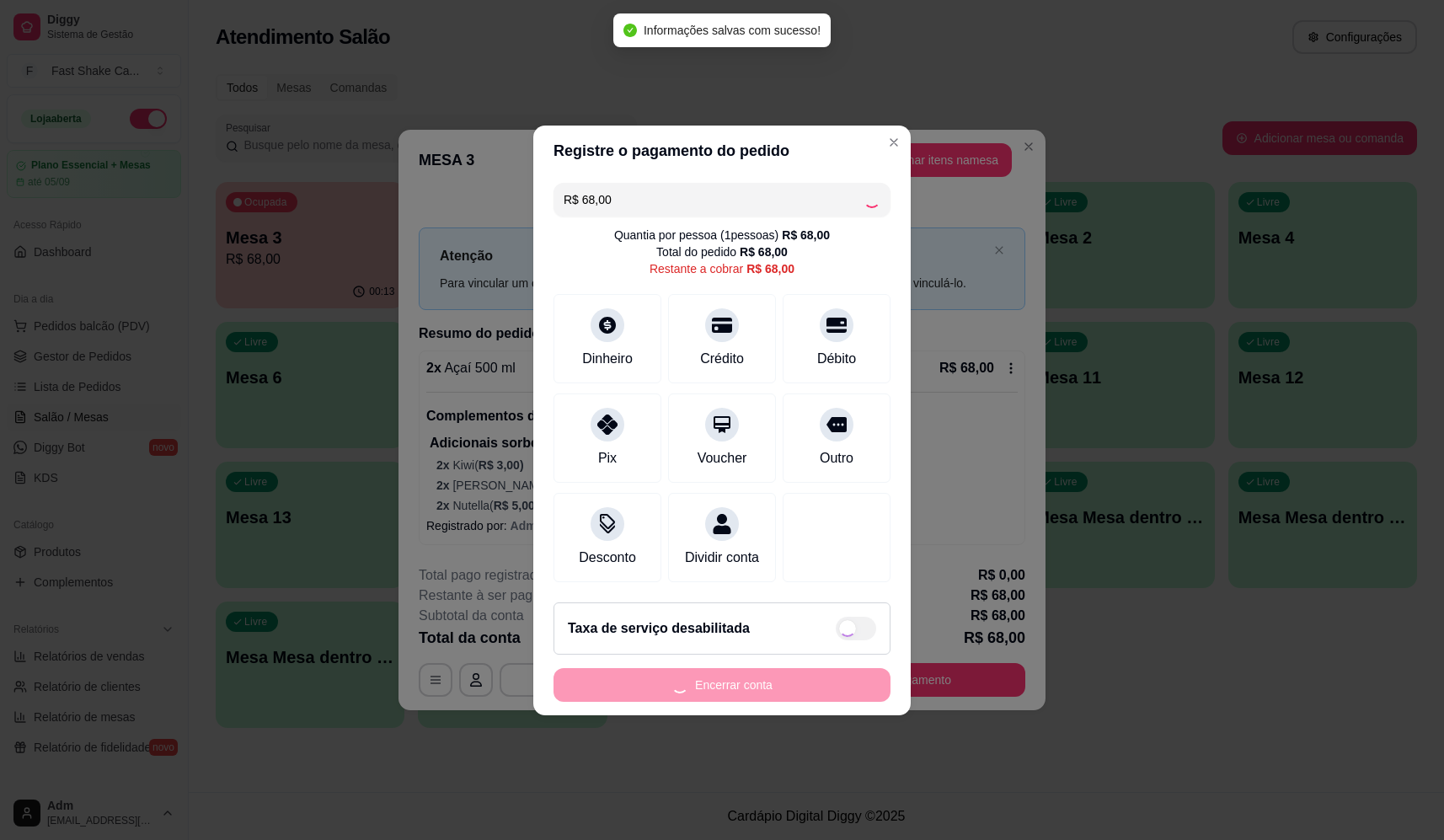
type input "R$ 0,00"
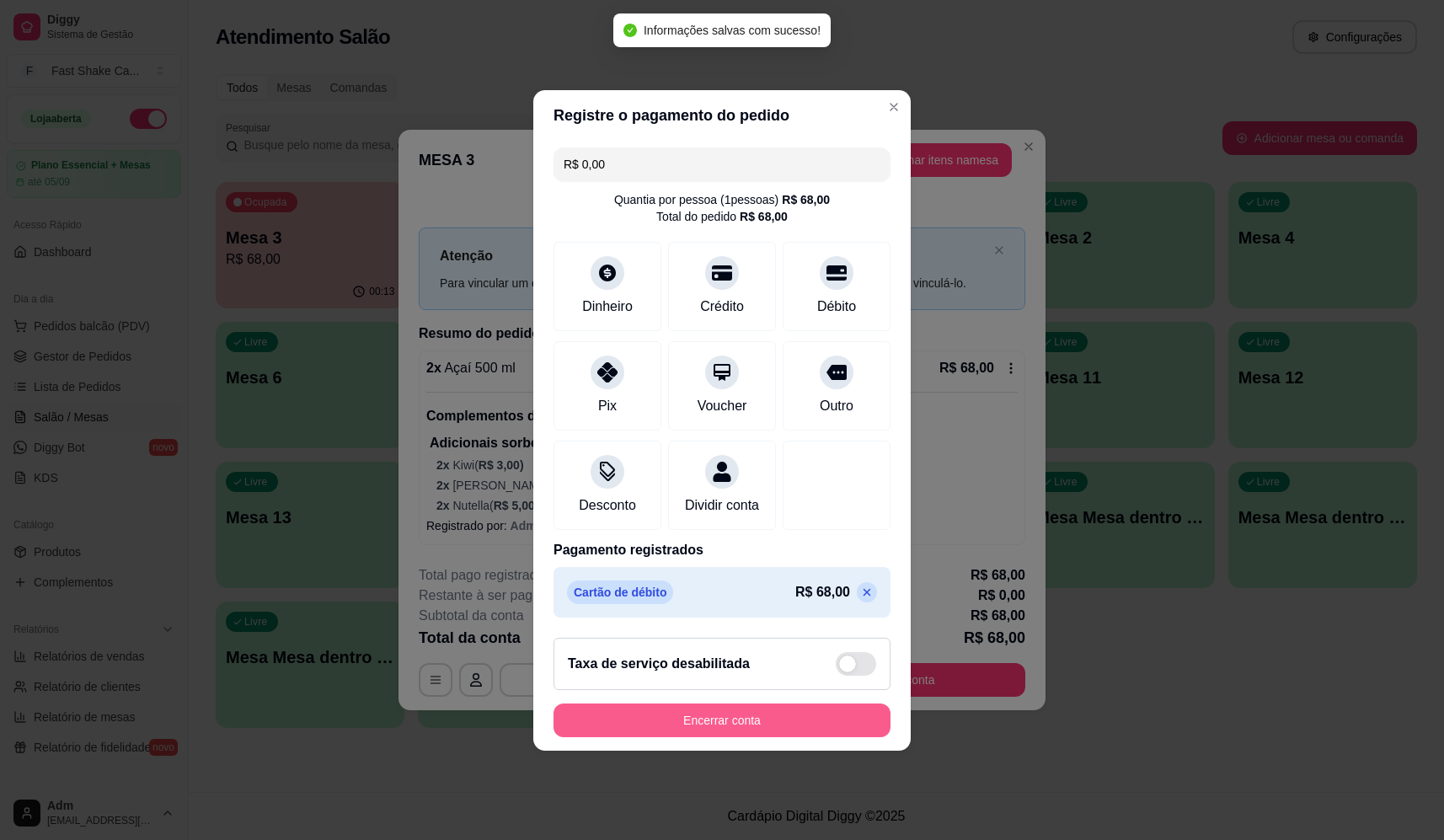
click at [793, 728] on button "Encerrar conta" at bounding box center [722, 720] width 337 height 34
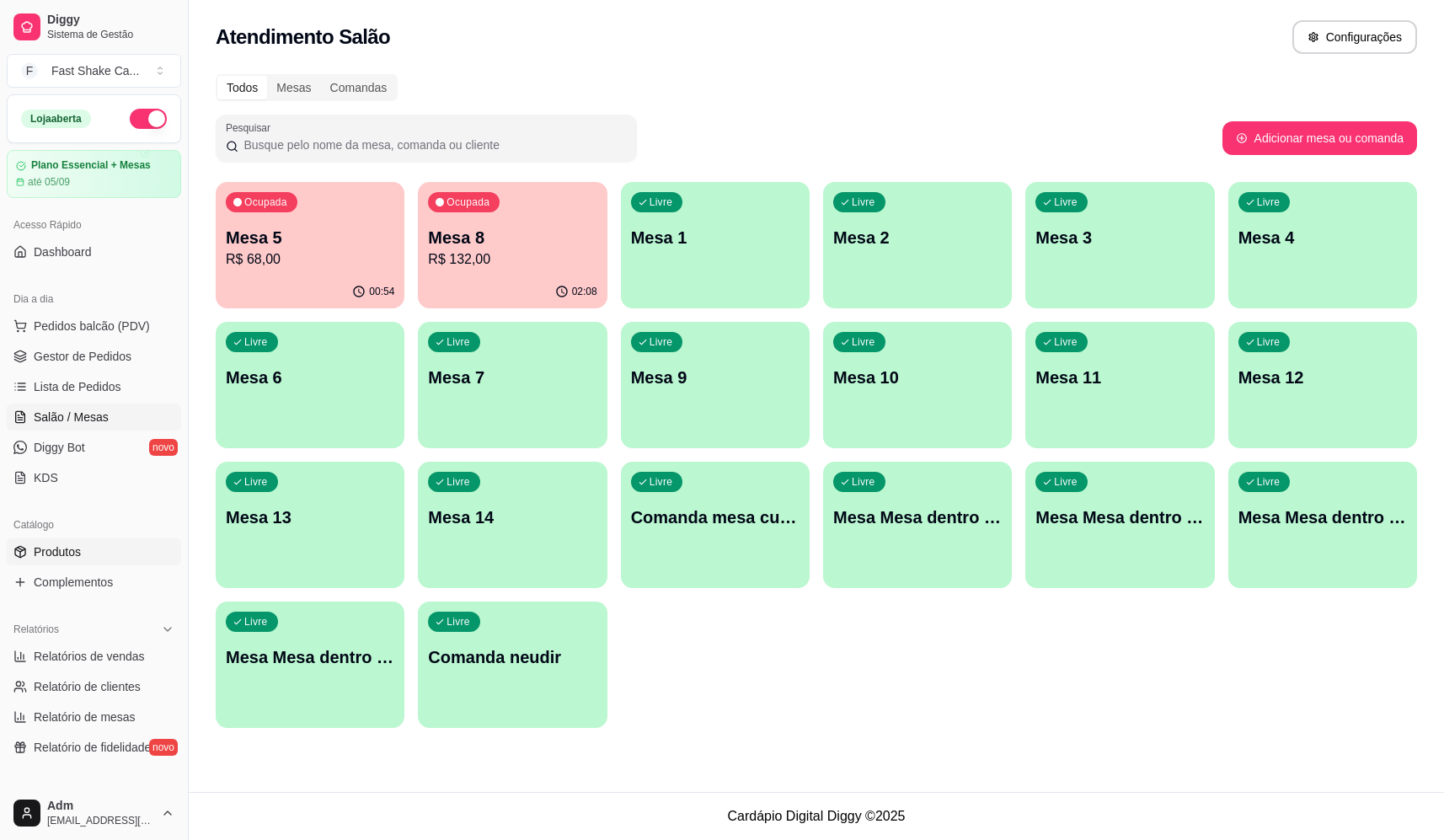
click at [78, 554] on span "Produtos" at bounding box center [57, 551] width 47 height 16
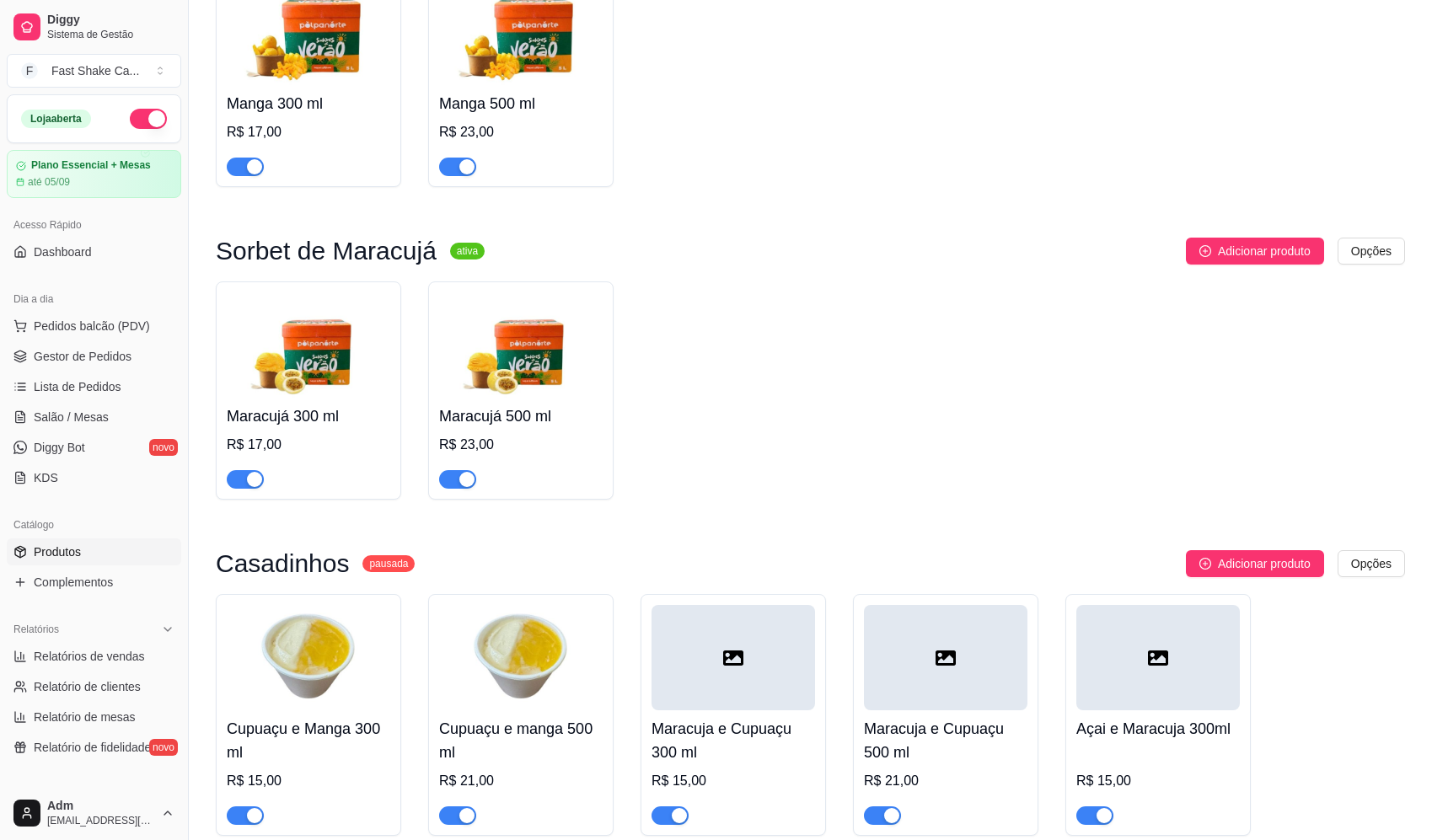
scroll to position [1432, 0]
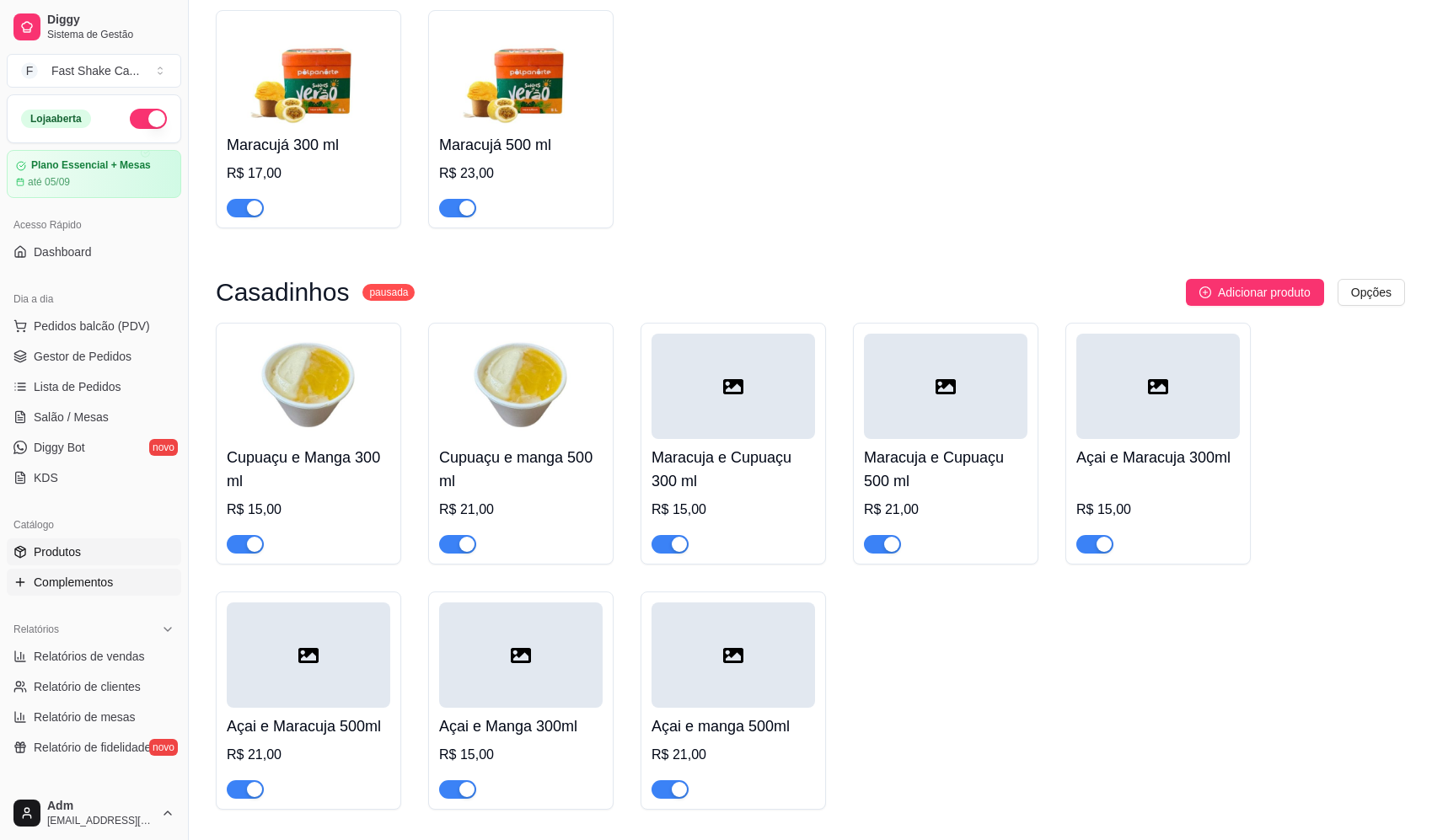
click at [71, 590] on link "Complementos" at bounding box center [93, 582] width 174 height 27
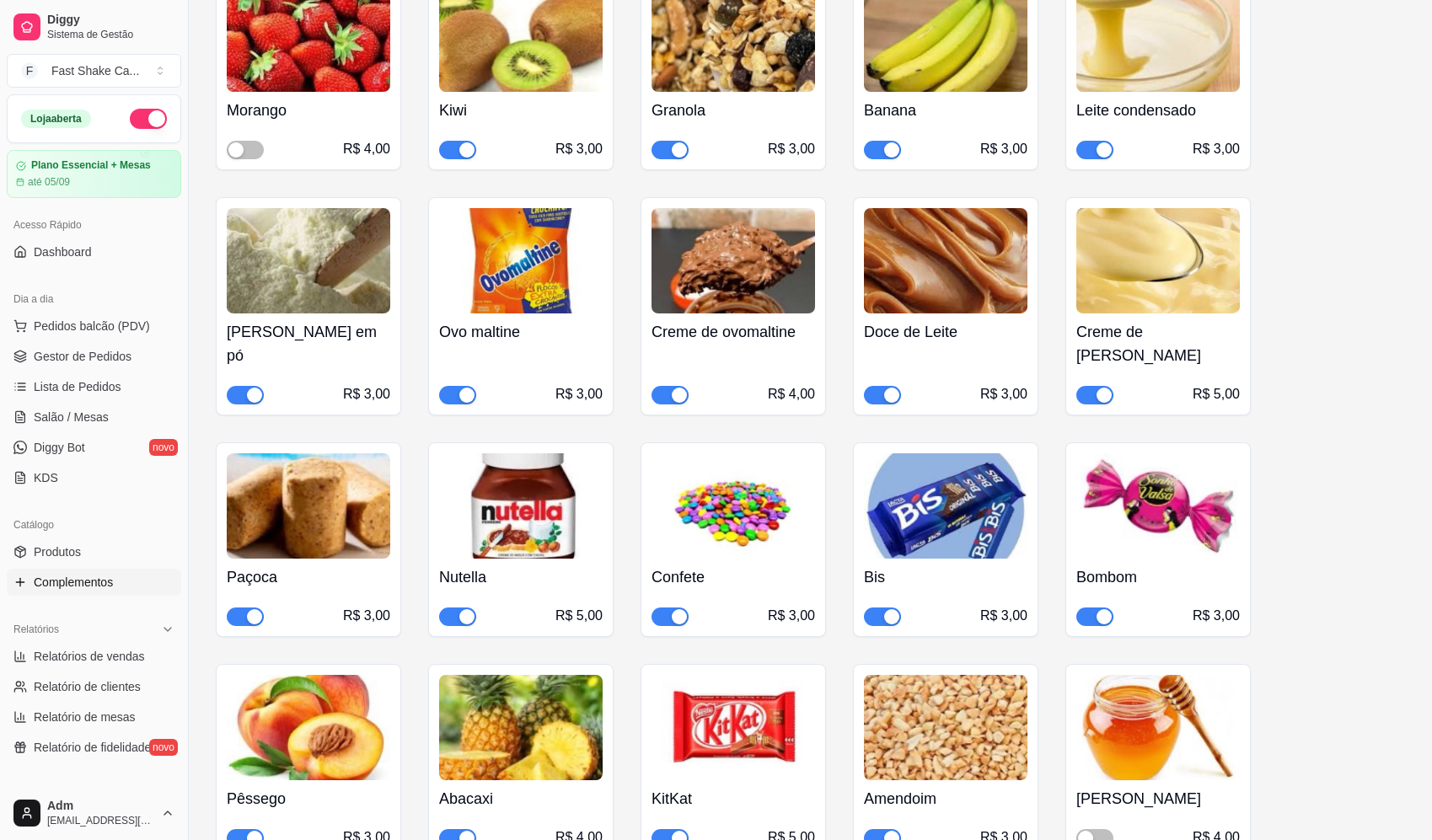
scroll to position [1517, 0]
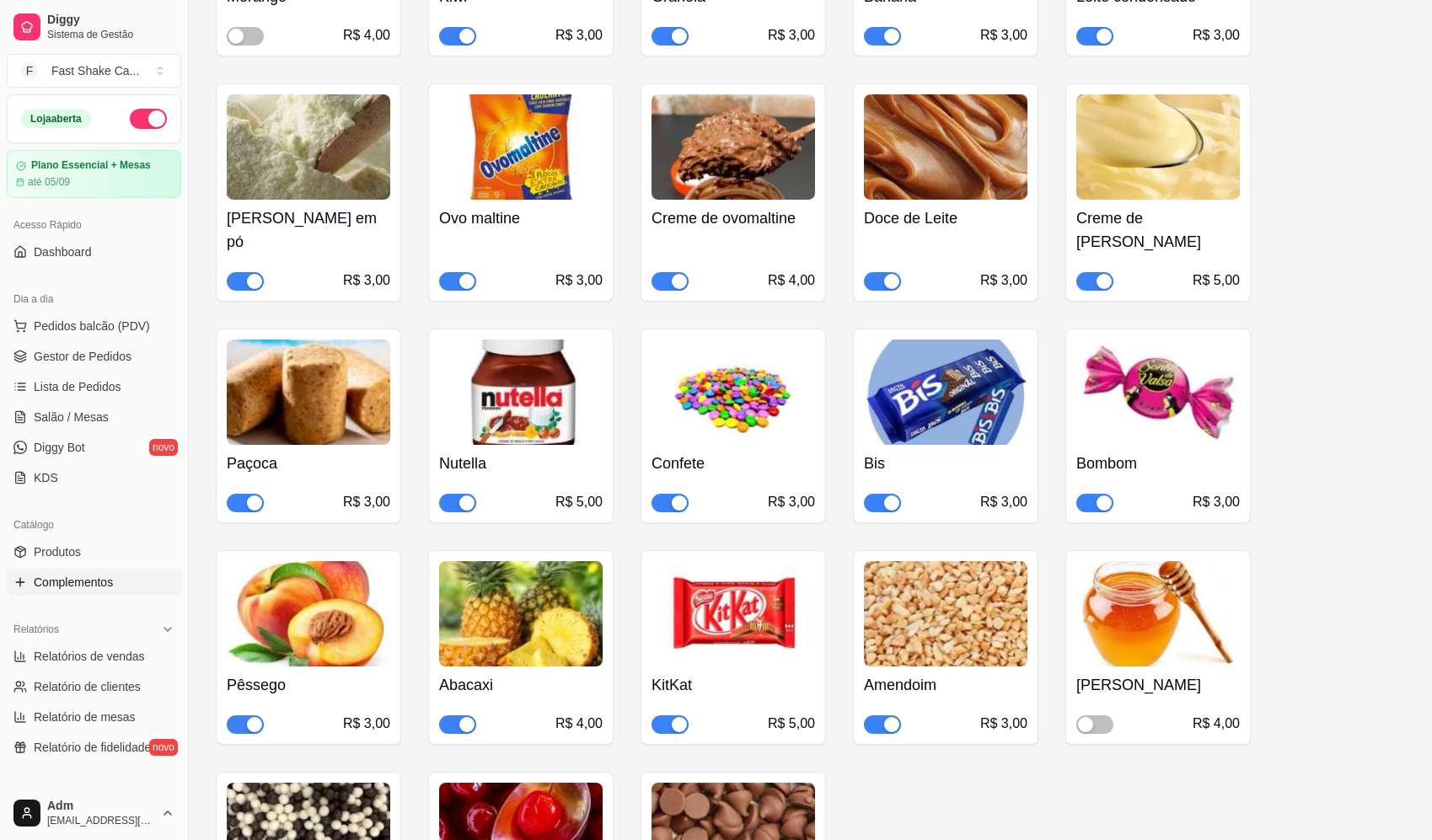
click at [676, 717] on div "button" at bounding box center [679, 724] width 15 height 15
click at [98, 425] on span "Salão / Mesas" at bounding box center [71, 417] width 75 height 16
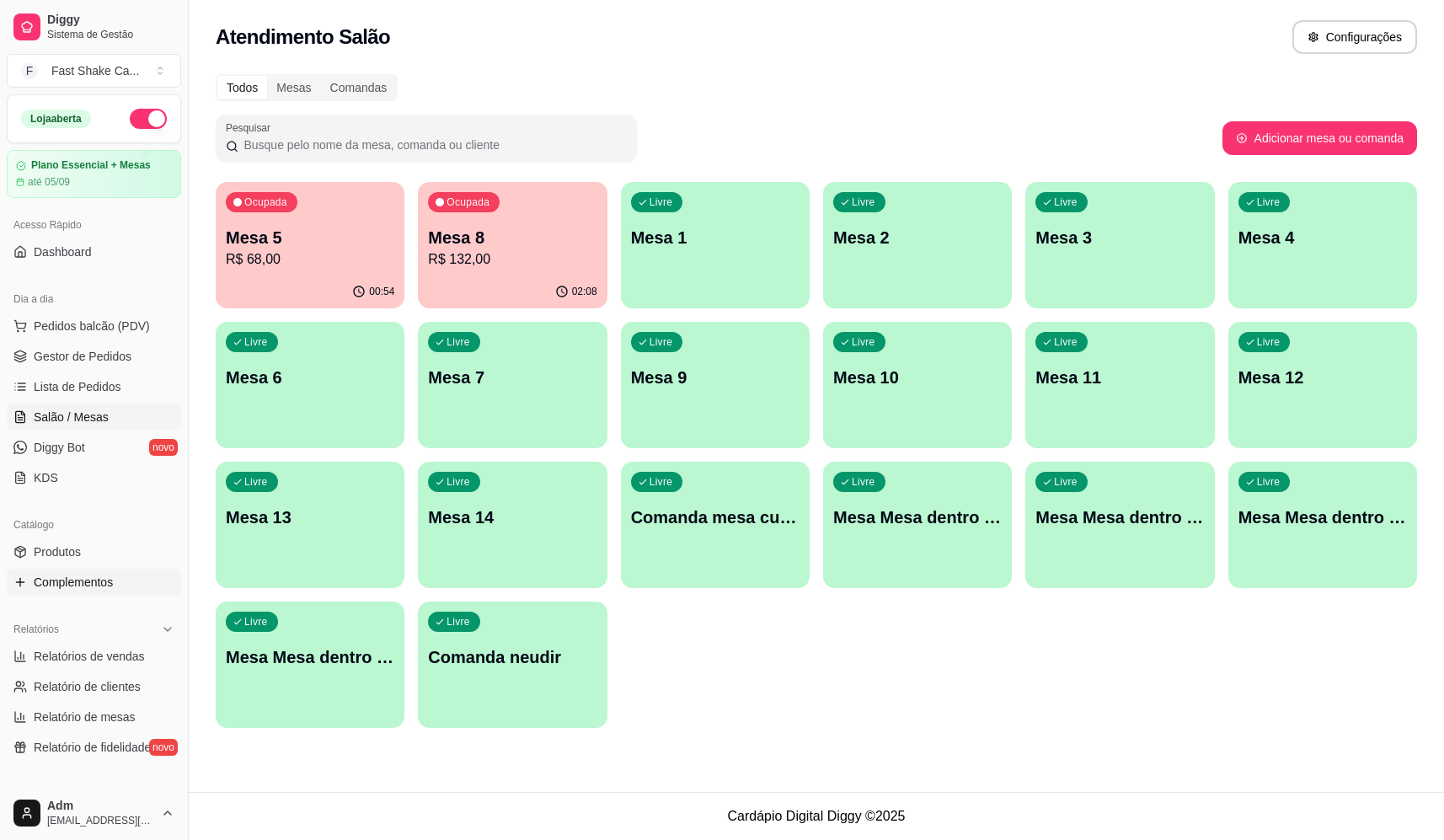
click at [78, 577] on span "Complementos" at bounding box center [73, 582] width 79 height 16
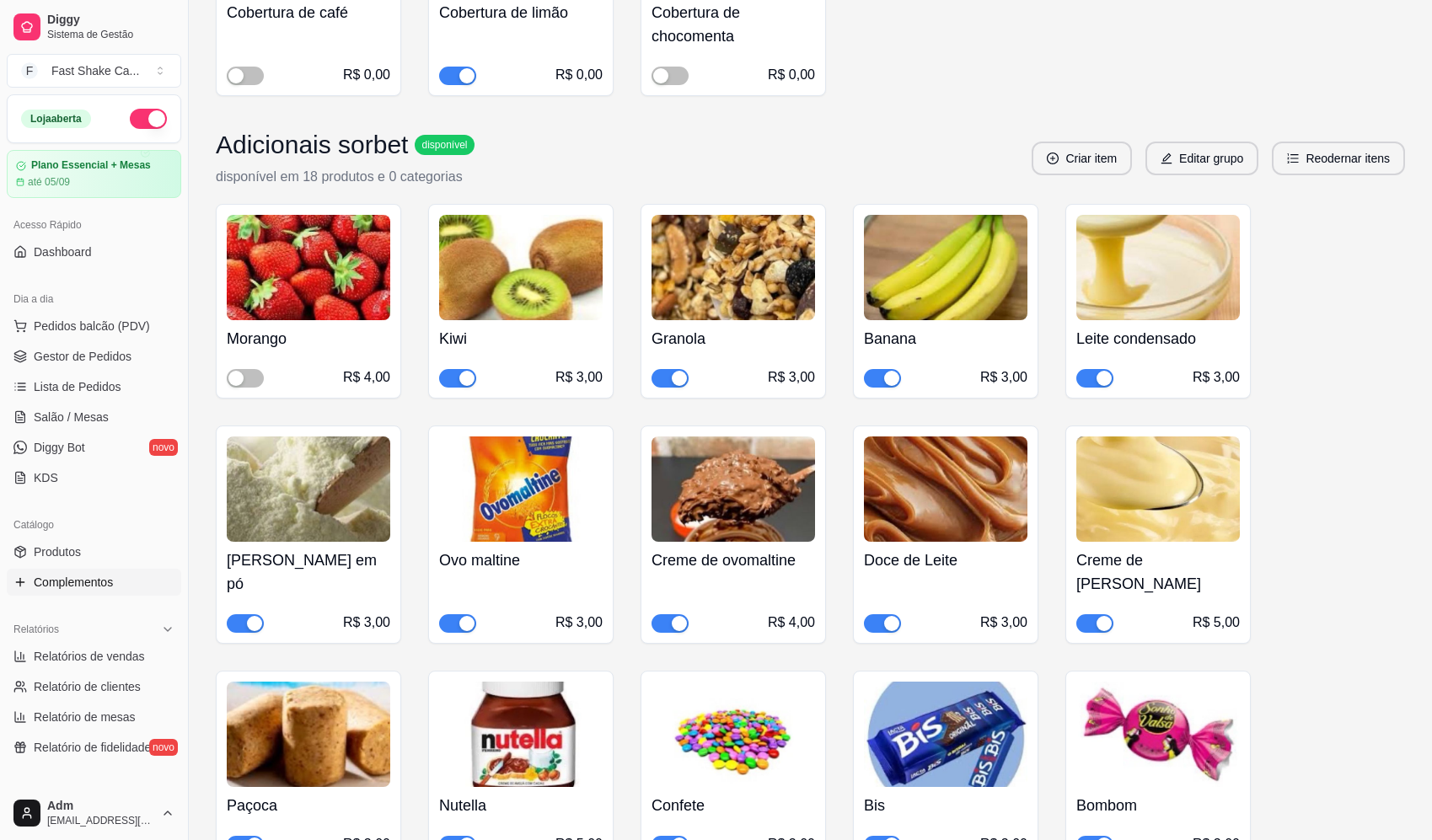
scroll to position [1517, 0]
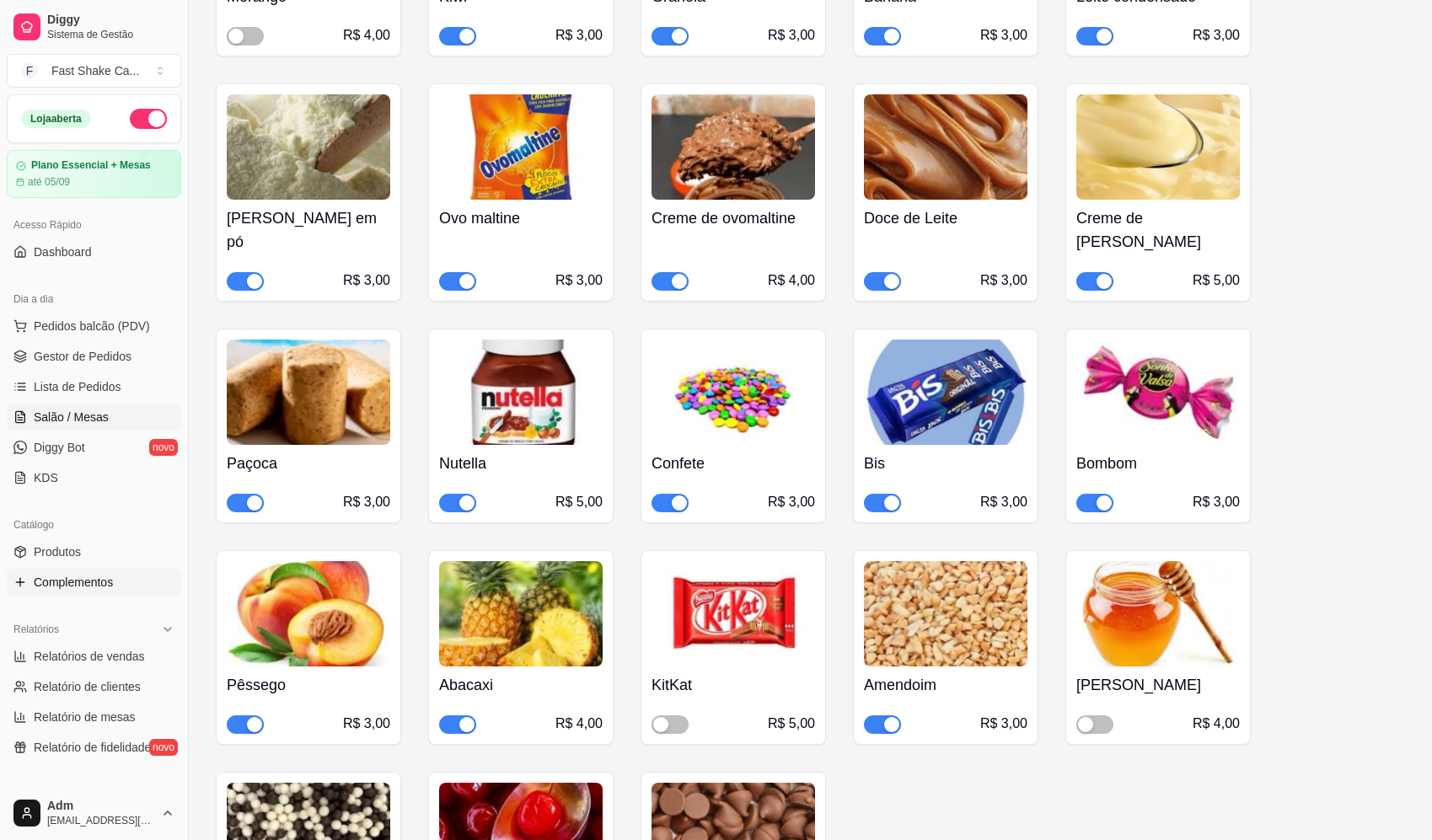
click at [98, 416] on span "Salão / Mesas" at bounding box center [71, 417] width 75 height 16
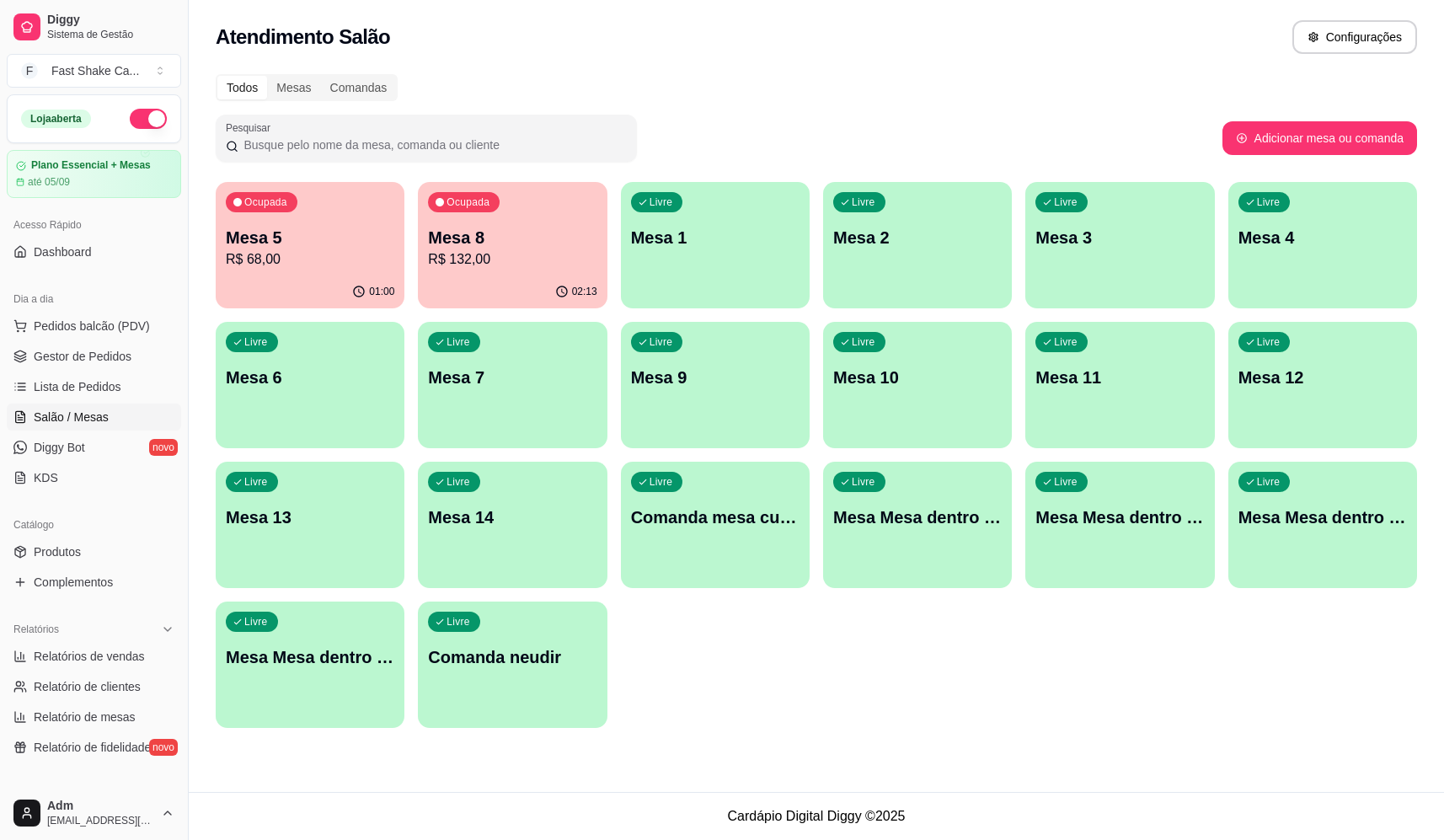
click at [520, 274] on div "Ocupada Mesa 8 R$ 132,00" at bounding box center [512, 229] width 189 height 94
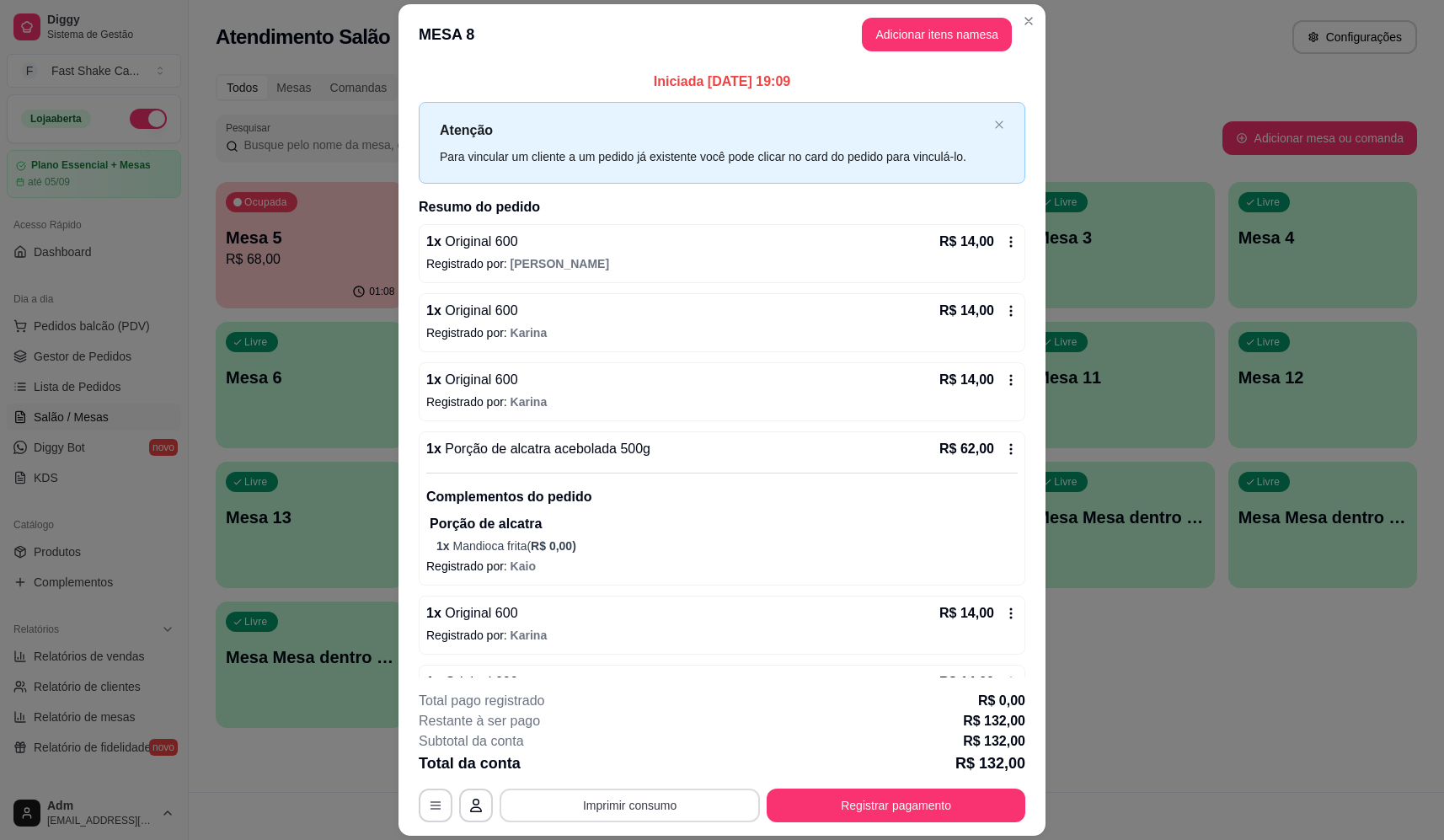
click at [627, 816] on button "Imprimir consumo" at bounding box center [630, 805] width 261 height 34
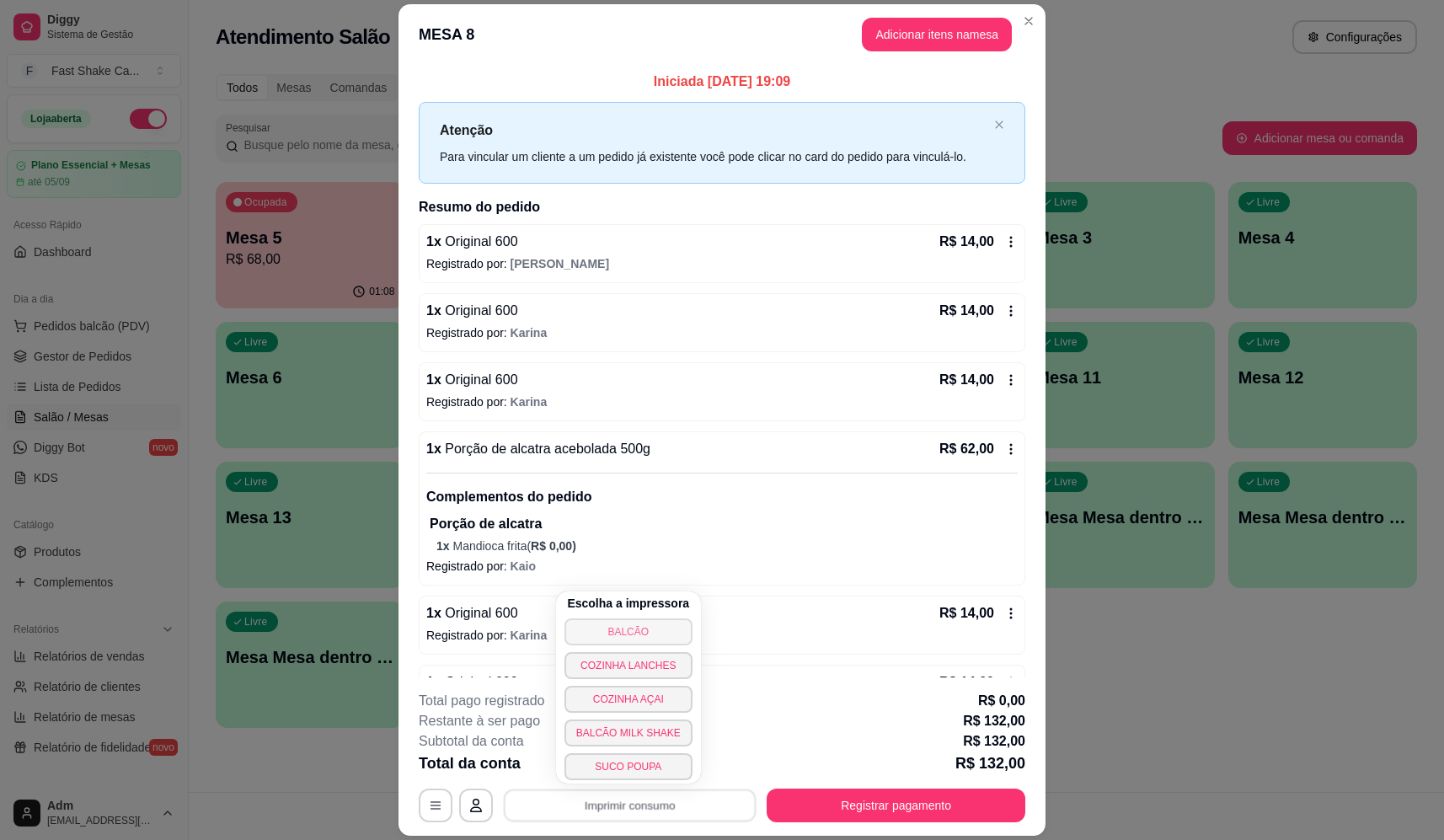
click at [637, 631] on button "BALCÃO" at bounding box center [629, 632] width 128 height 27
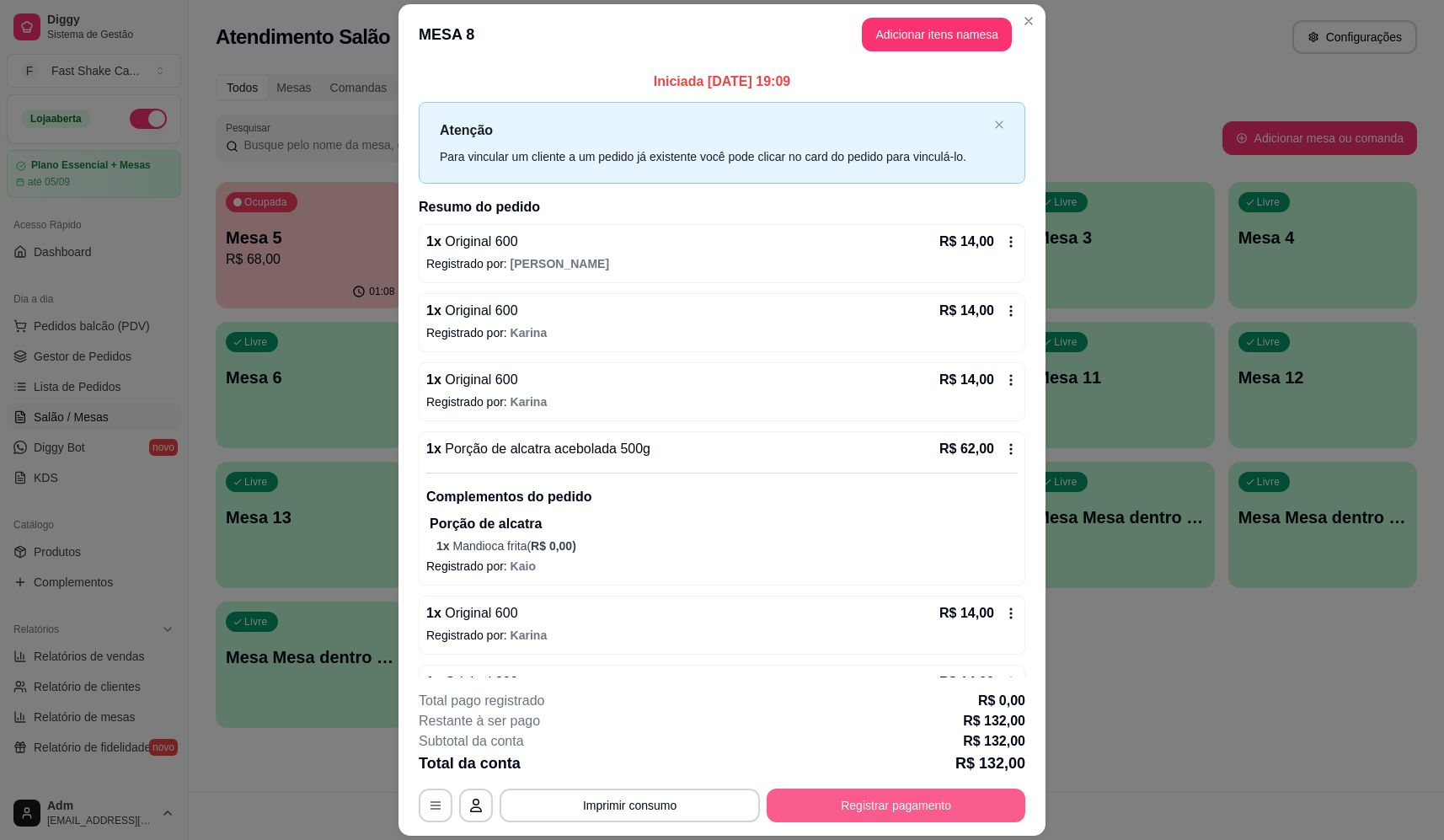
click at [913, 801] on button "Registrar pagamento" at bounding box center [896, 805] width 259 height 34
click at [815, 346] on div "Débito" at bounding box center [836, 357] width 43 height 22
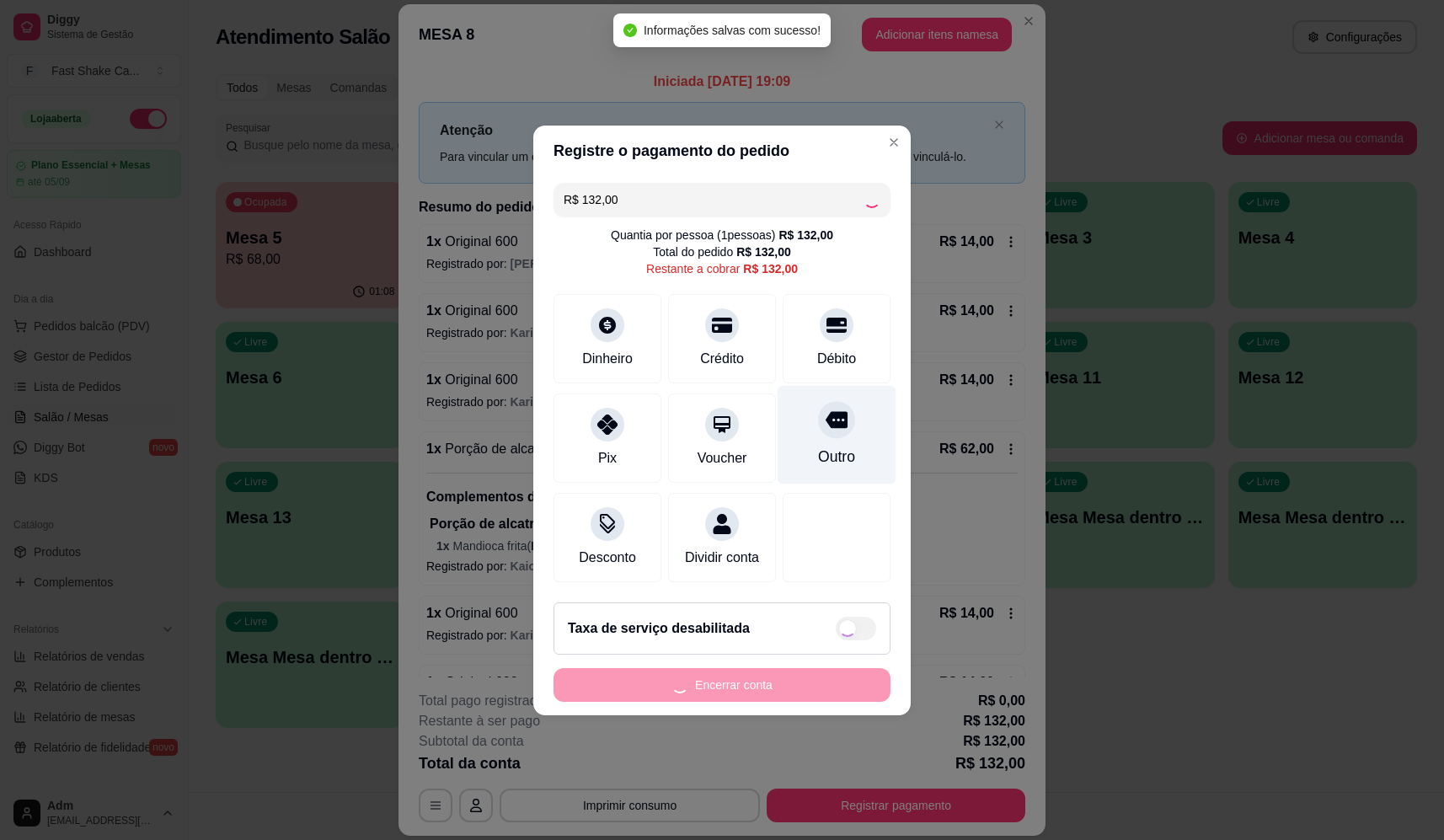
type input "R$ 0,00"
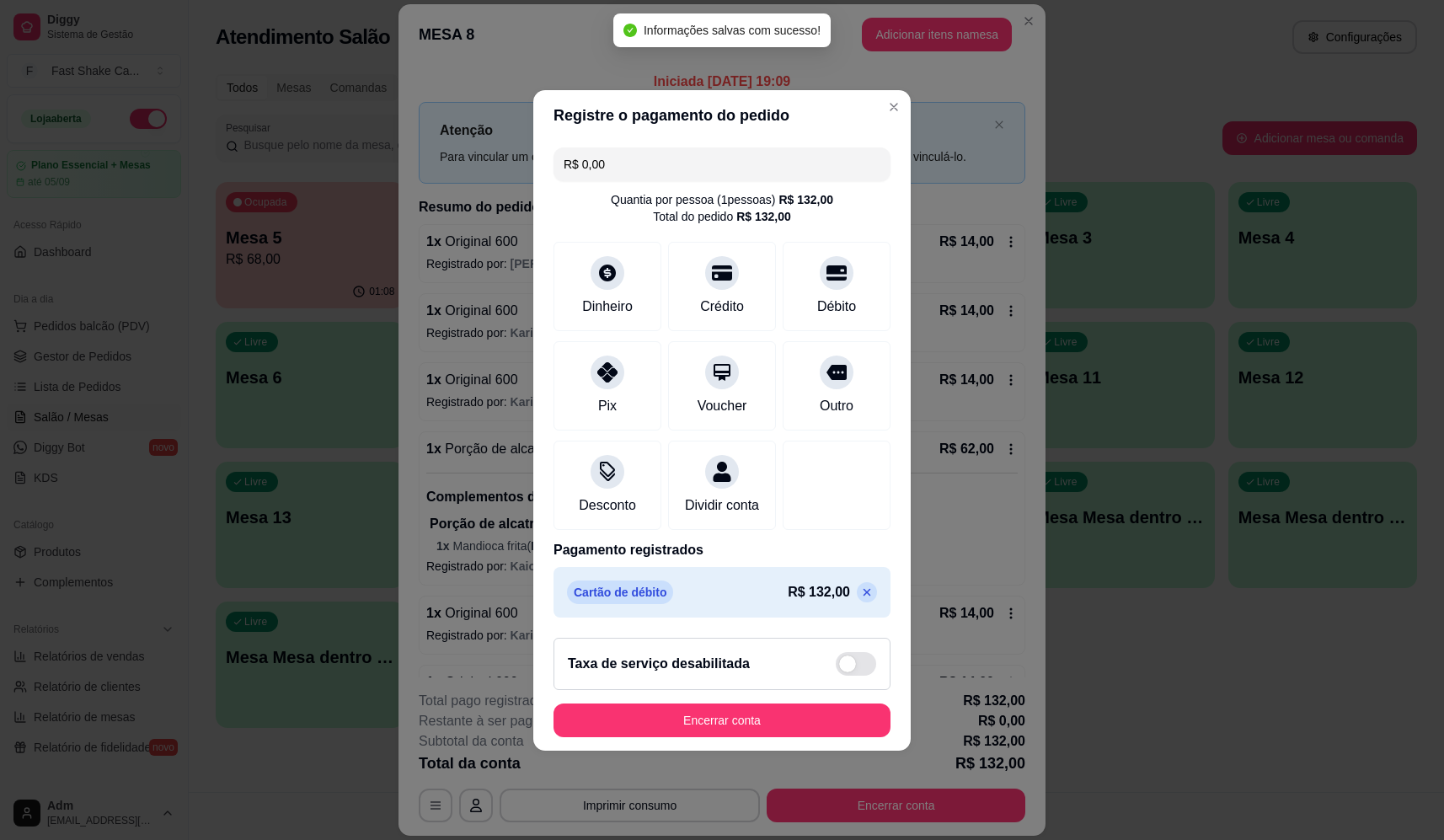
click at [737, 751] on footer "Taxa de serviço desabilitada Encerrar conta" at bounding box center [722, 687] width 377 height 127
click at [757, 729] on button "Encerrar conta" at bounding box center [722, 720] width 337 height 34
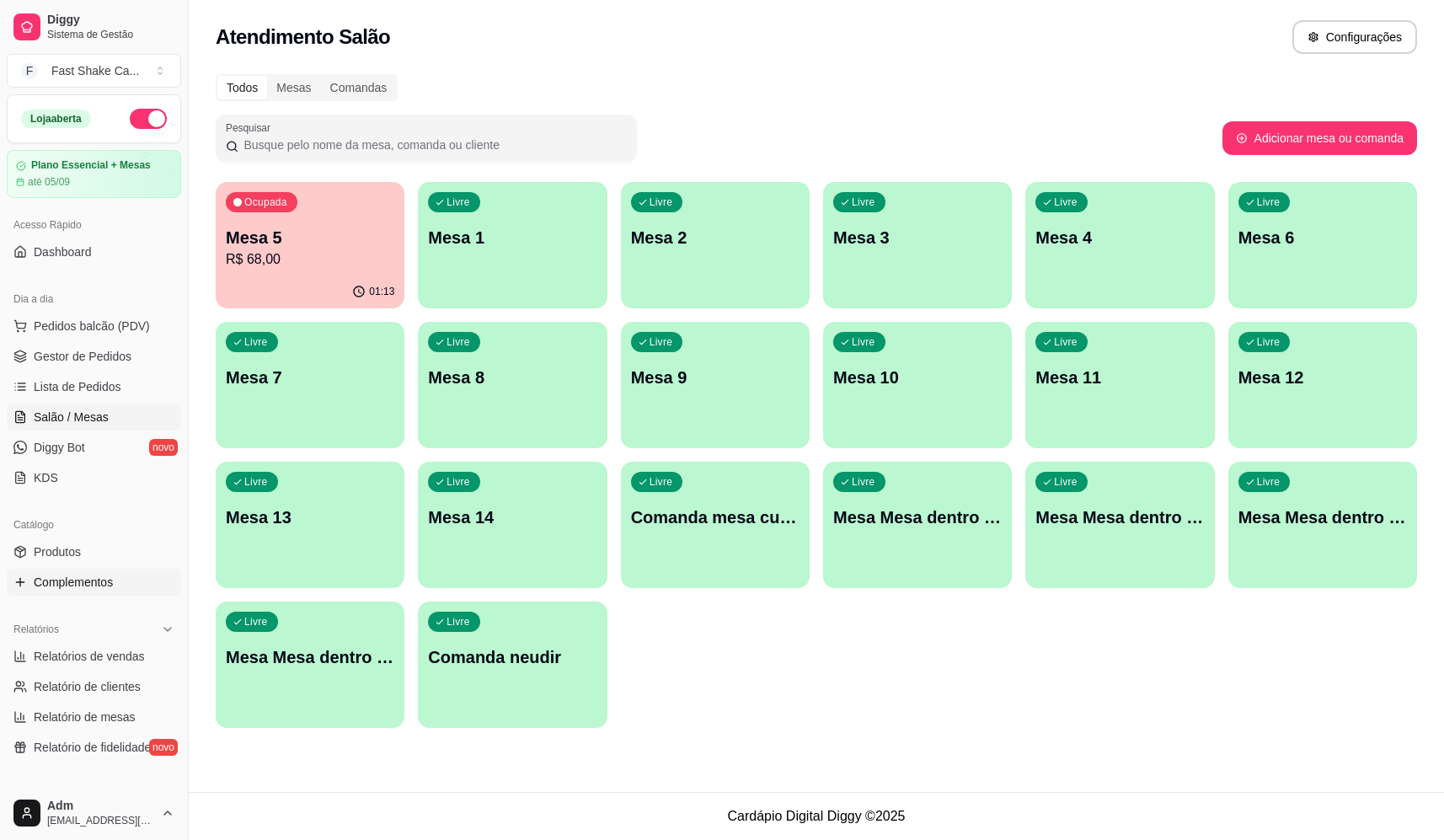
click at [70, 578] on span "Complementos" at bounding box center [73, 582] width 79 height 16
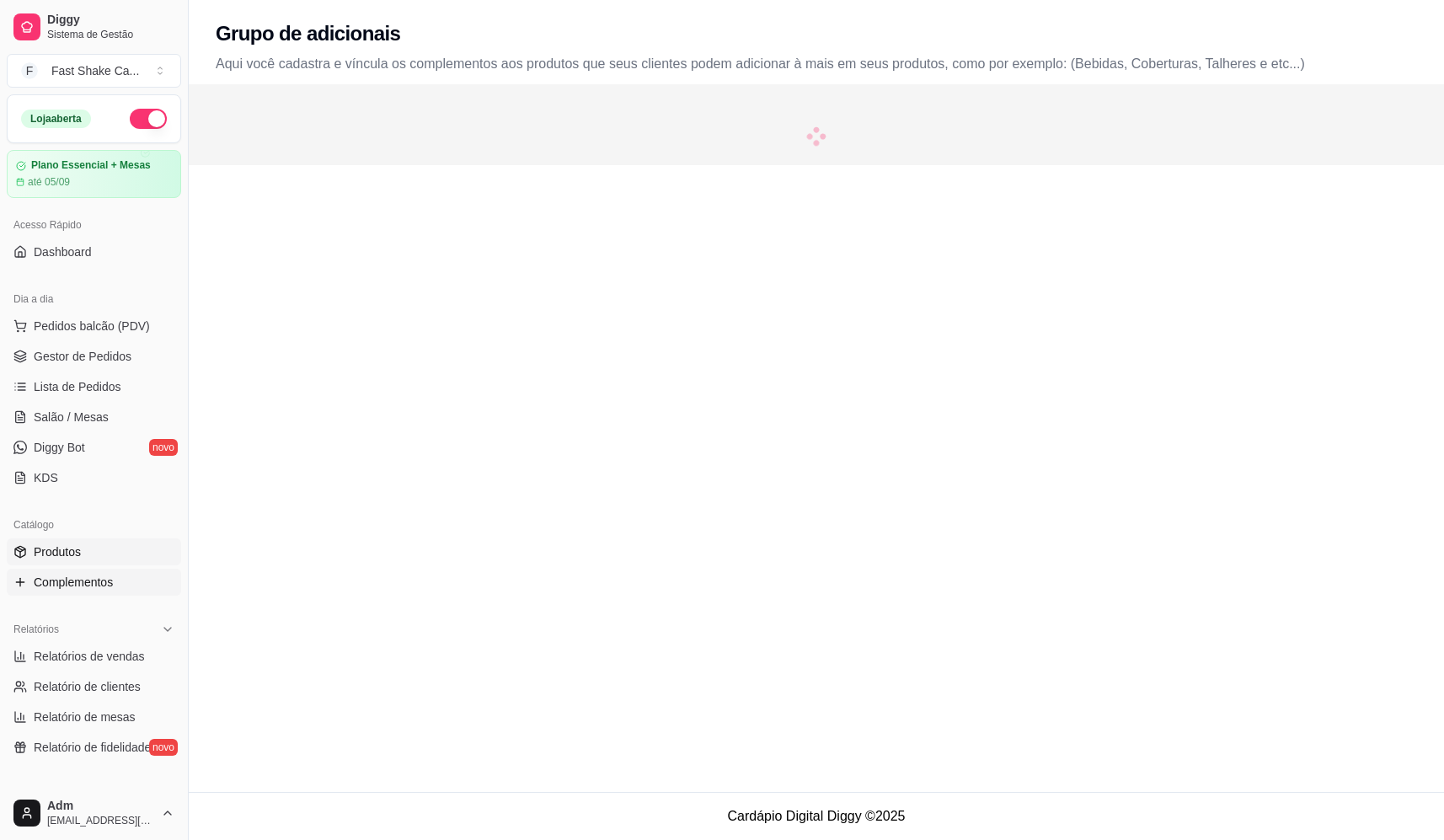
click at [74, 553] on span "Produtos" at bounding box center [57, 551] width 47 height 16
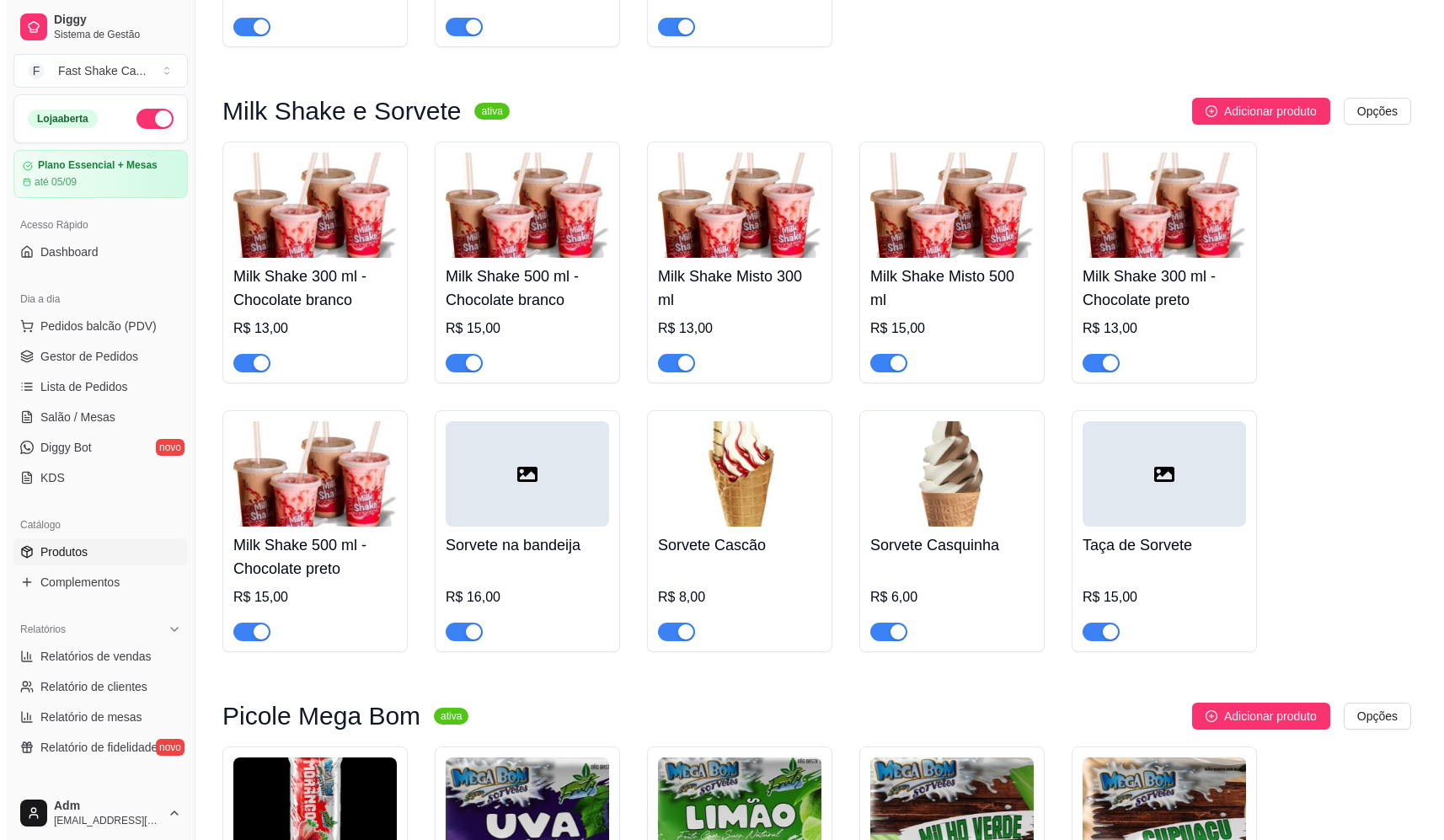
scroll to position [1938, 0]
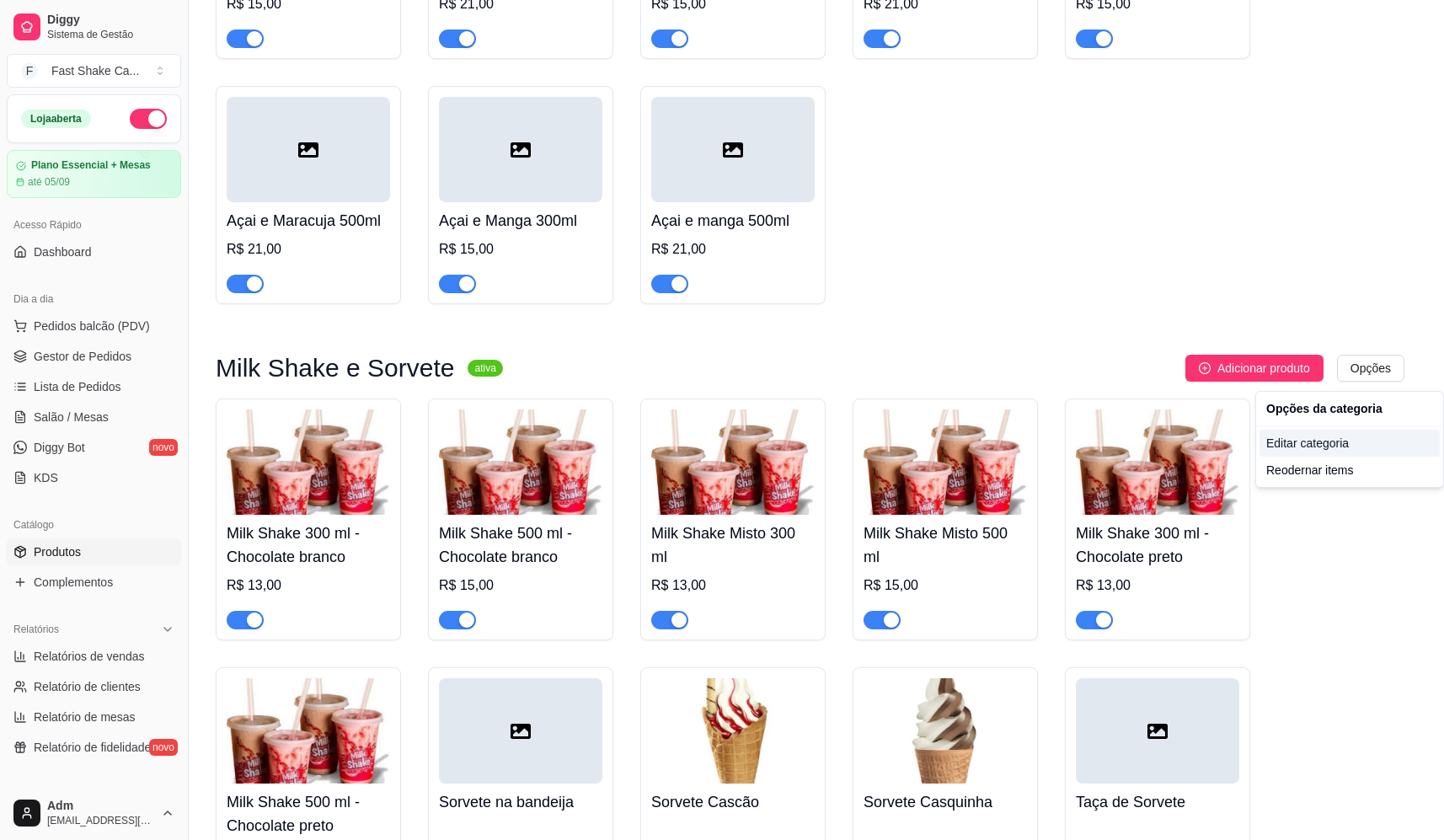
click at [1319, 451] on div "Editar categoria" at bounding box center [1350, 444] width 180 height 27
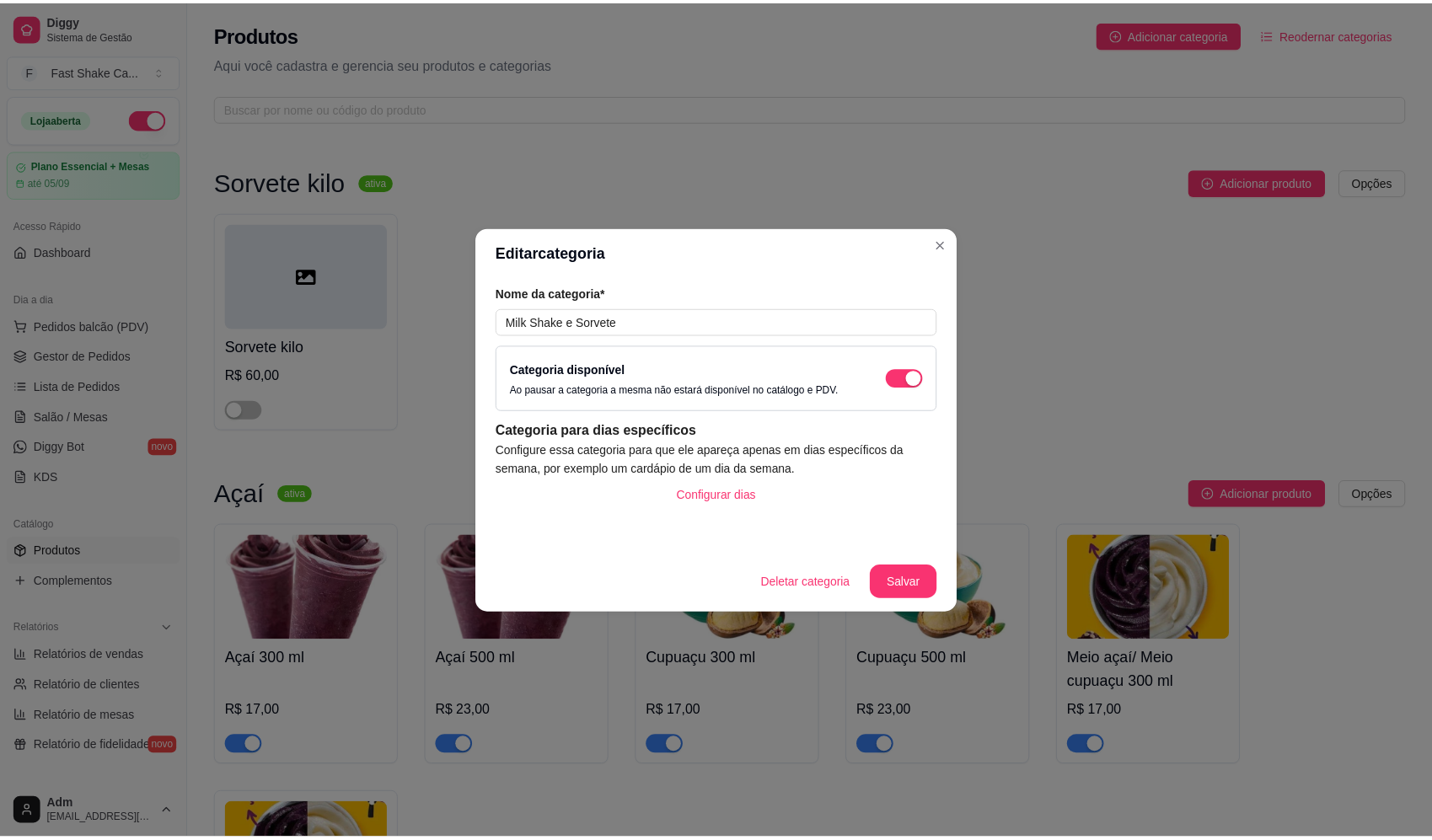
scroll to position [1892, 0]
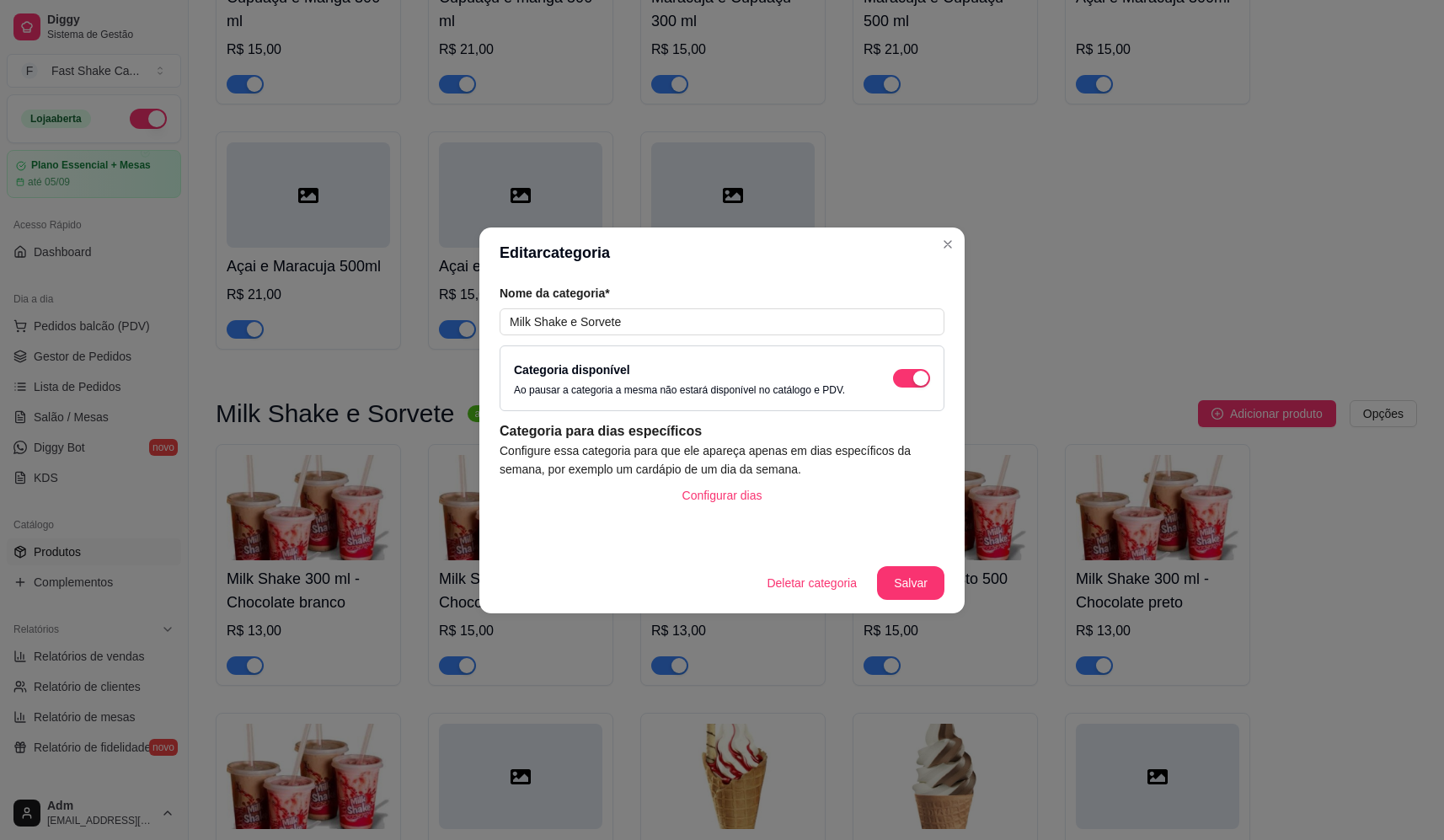
drag, startPoint x: 886, startPoint y: 508, endPoint x: 904, endPoint y: 529, distance: 27.7
drag, startPoint x: 904, startPoint y: 529, endPoint x: 900, endPoint y: 377, distance: 152.1
click at [900, 378] on span "button" at bounding box center [911, 378] width 37 height 18
click at [907, 595] on button "Salvar" at bounding box center [911, 582] width 67 height 34
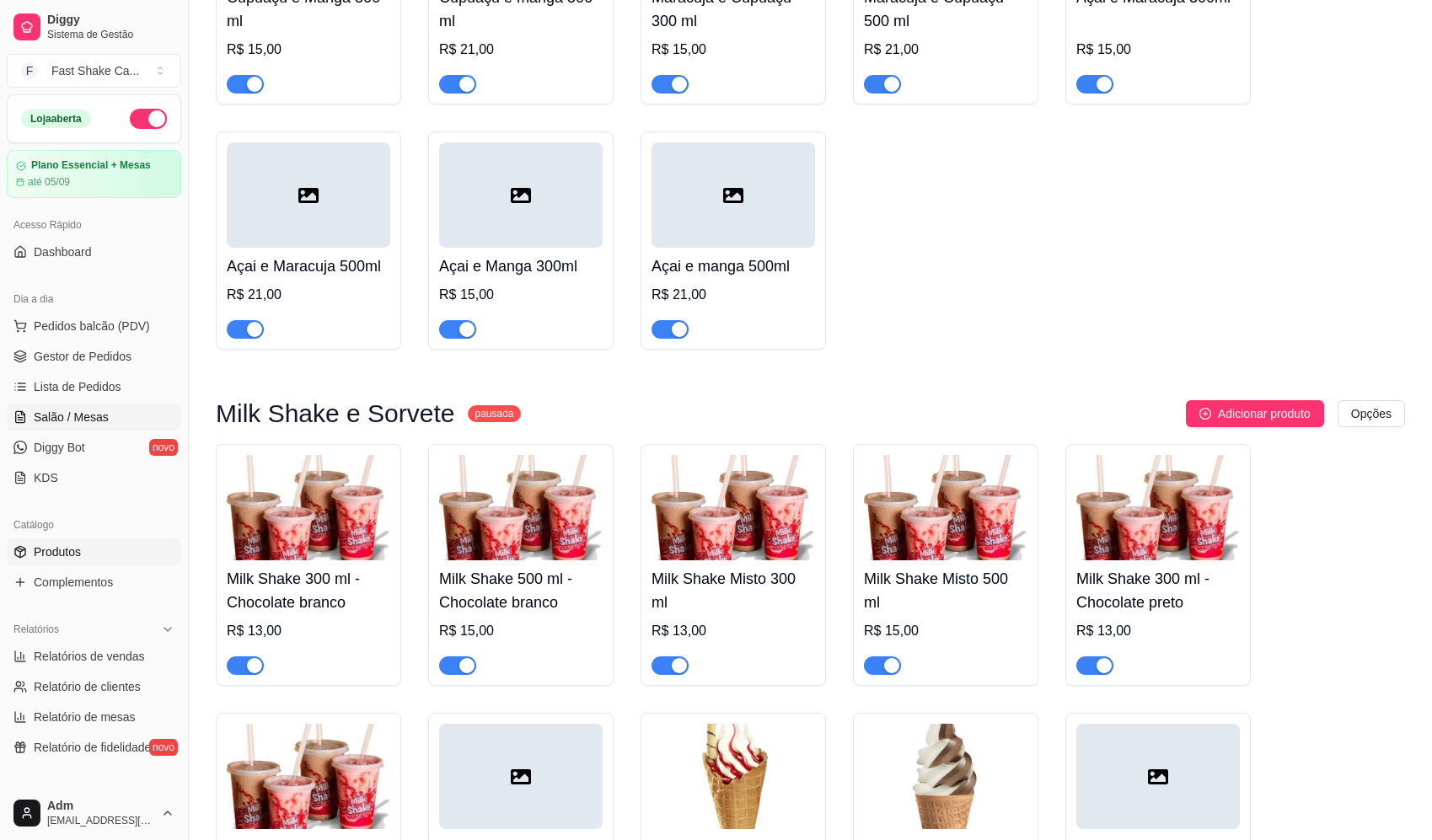
click at [101, 405] on link "Salão / Mesas" at bounding box center [93, 417] width 174 height 27
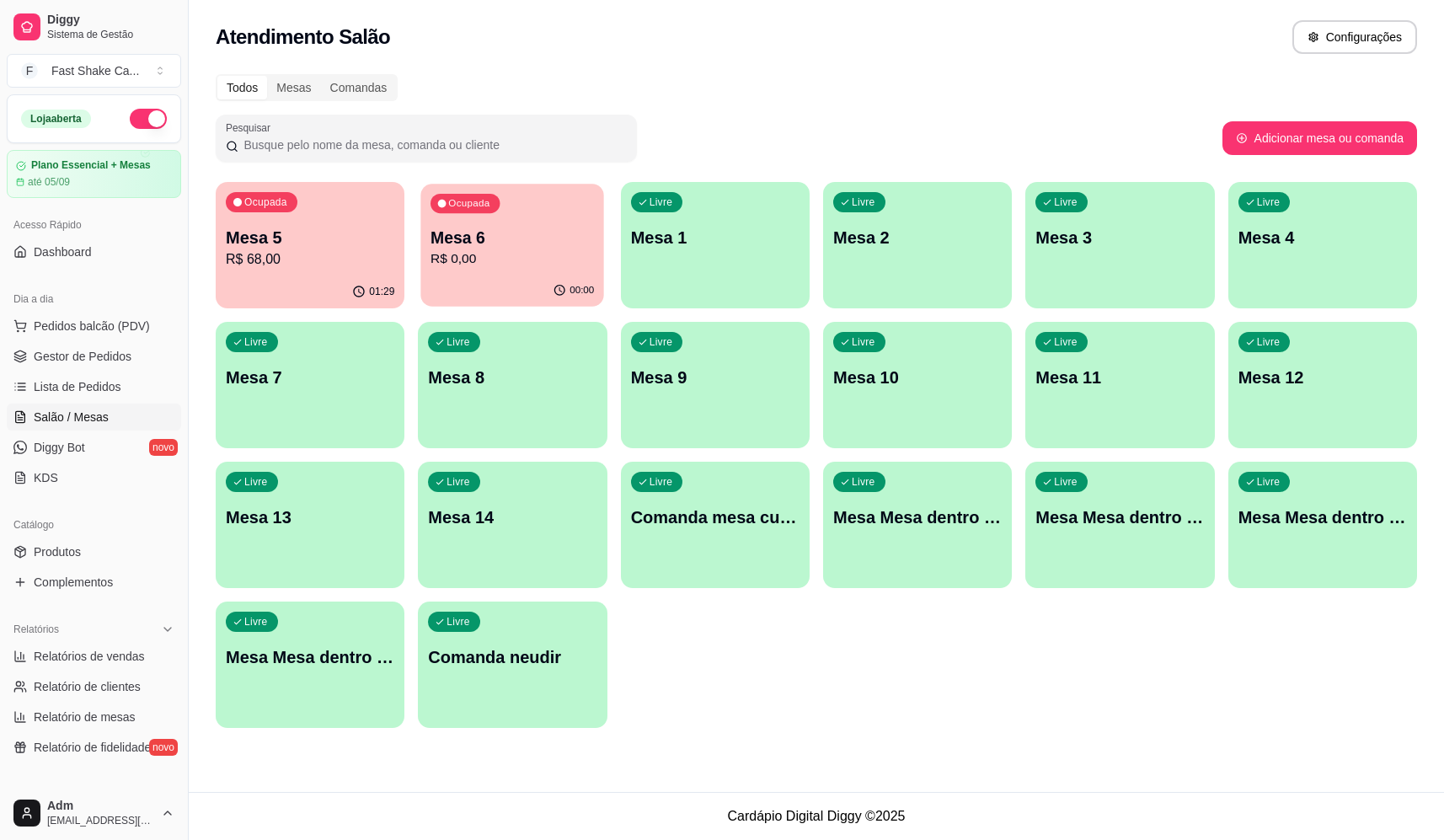
click at [561, 286] on icon "button" at bounding box center [560, 291] width 14 height 14
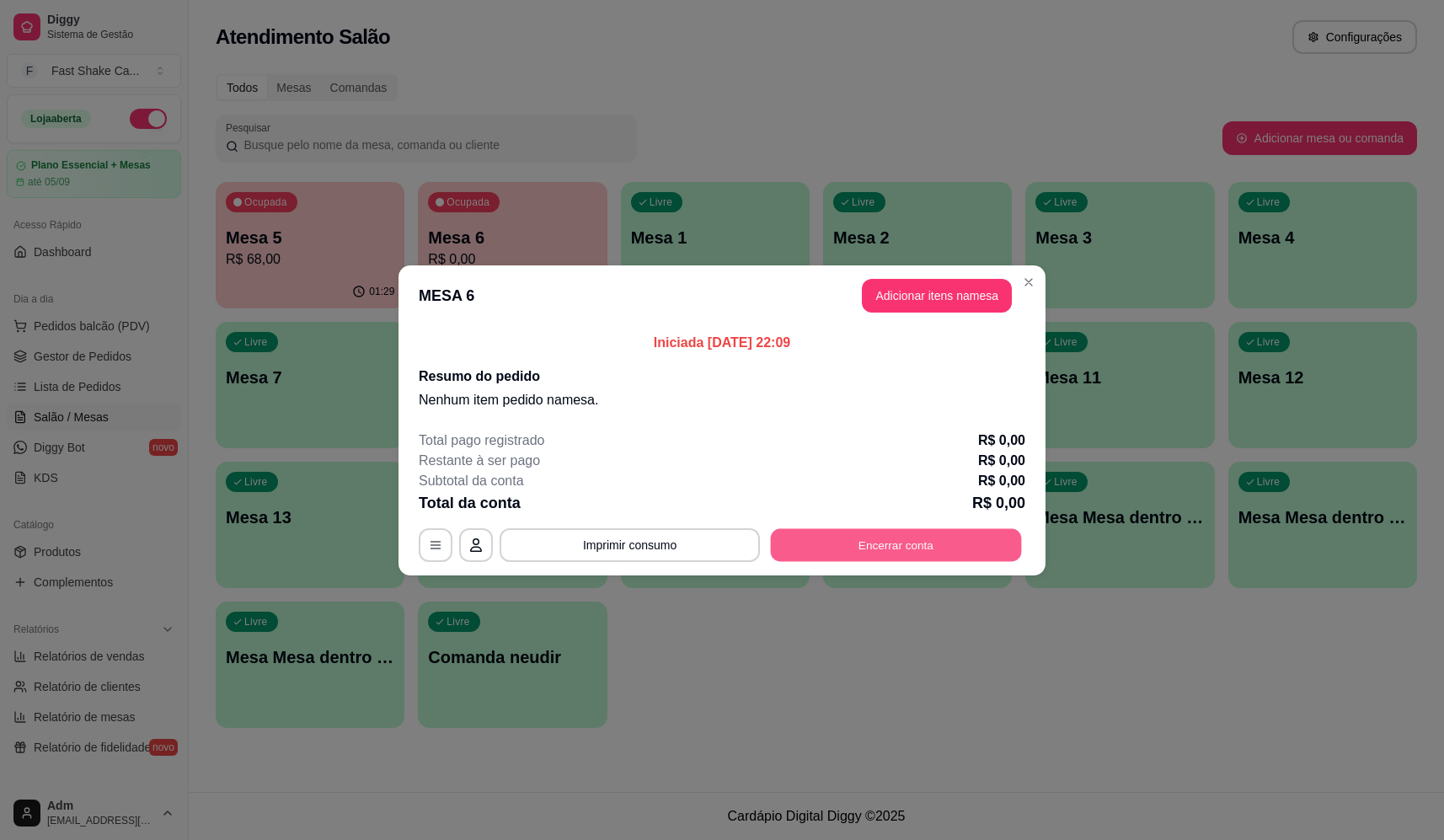
click at [824, 544] on button "Encerrar conta" at bounding box center [896, 545] width 251 height 33
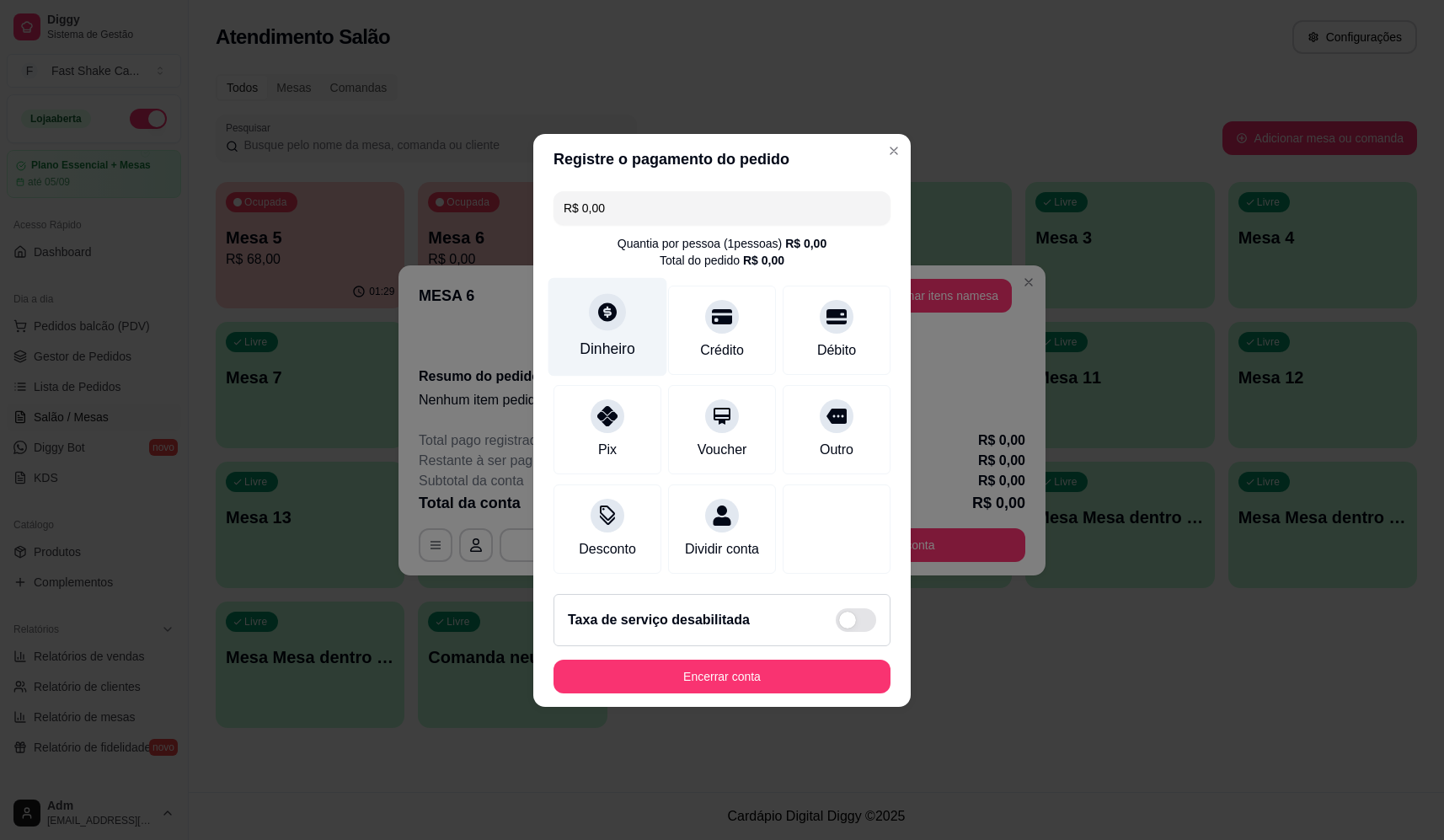
click at [588, 317] on div "Dinheiro" at bounding box center [608, 326] width 118 height 98
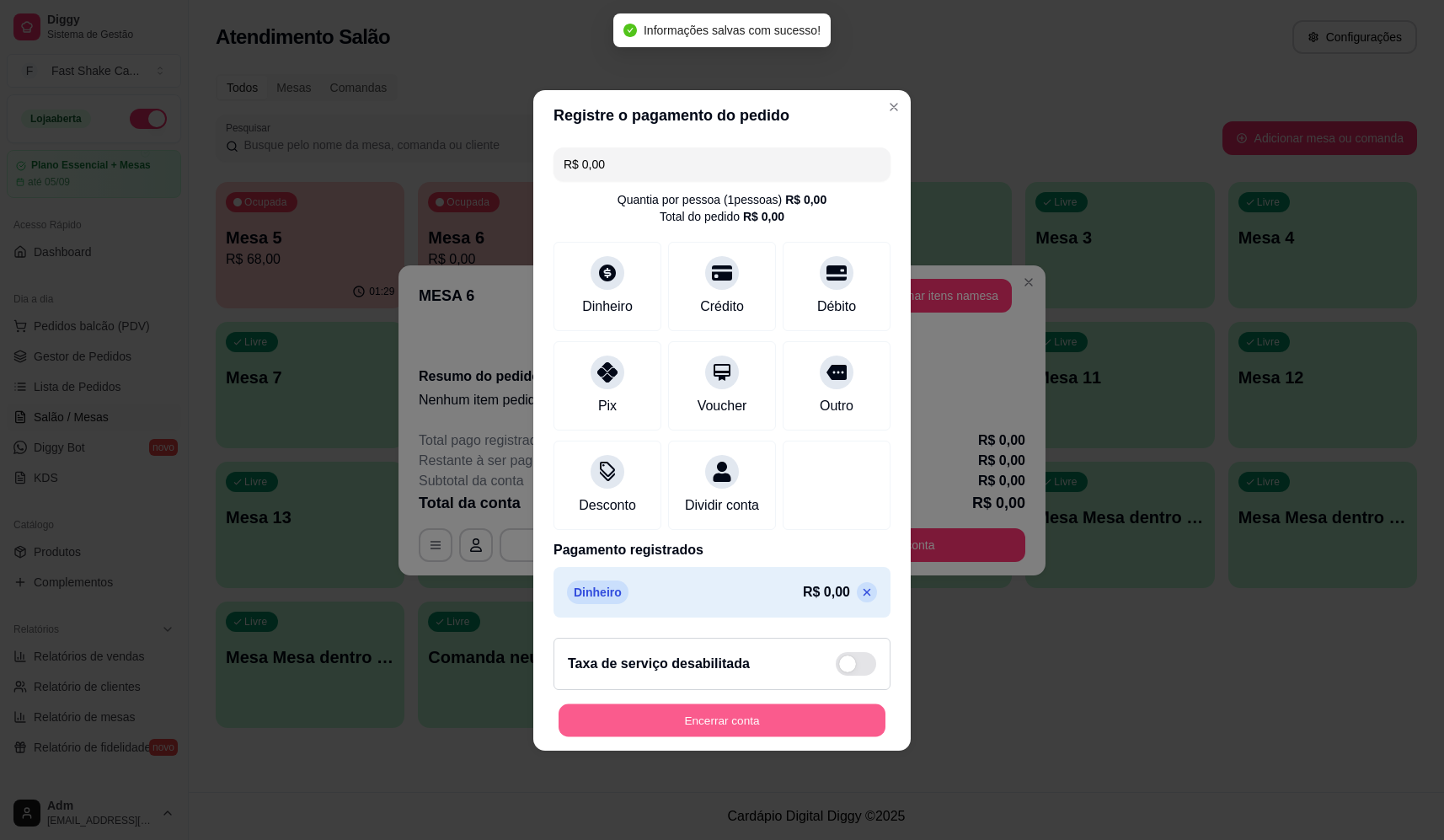
click at [794, 736] on button "Encerrar conta" at bounding box center [722, 720] width 327 height 33
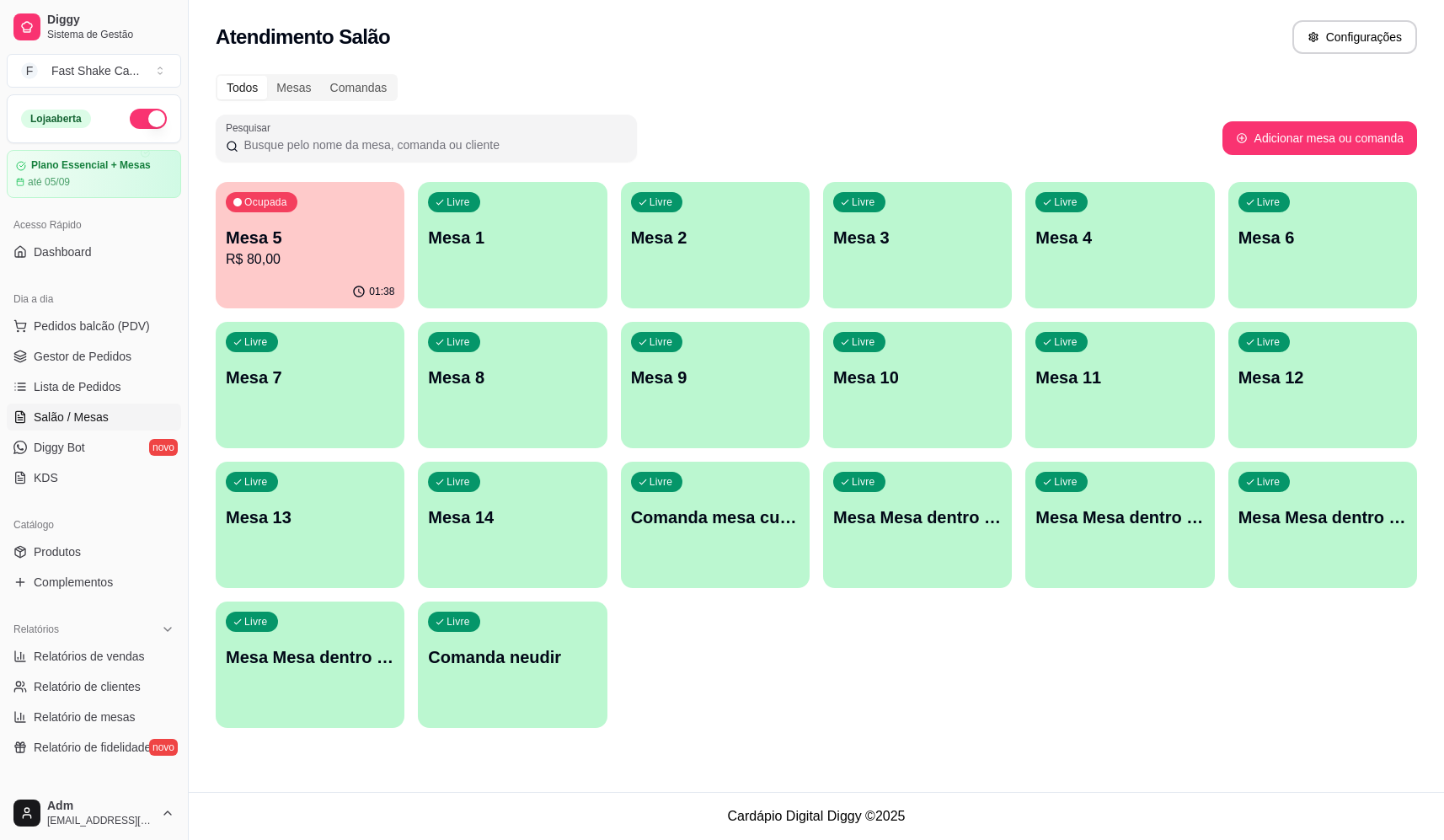
click at [267, 288] on div "01:38" at bounding box center [310, 292] width 189 height 33
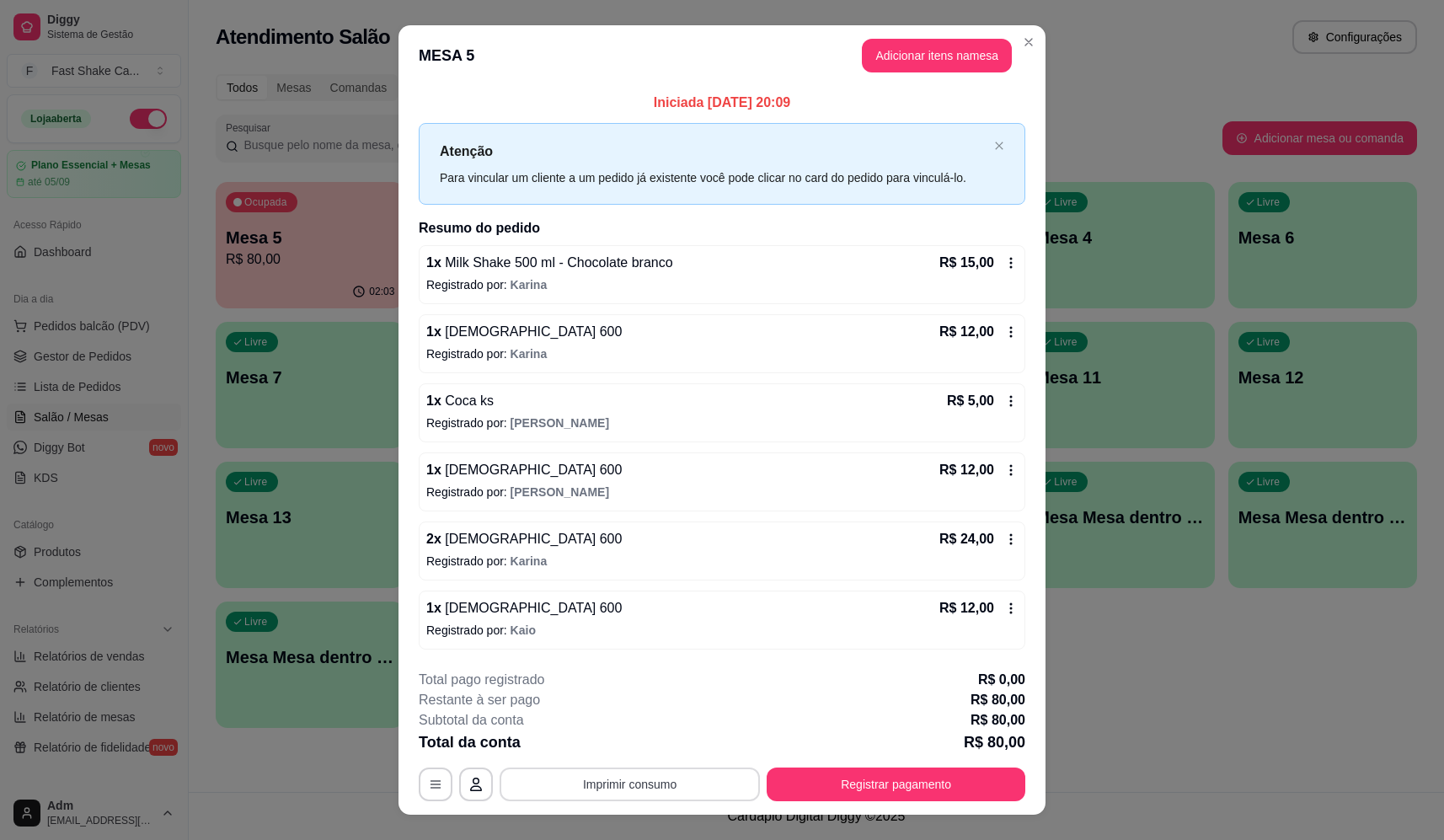
click at [689, 793] on button "Imprimir consumo" at bounding box center [630, 784] width 261 height 34
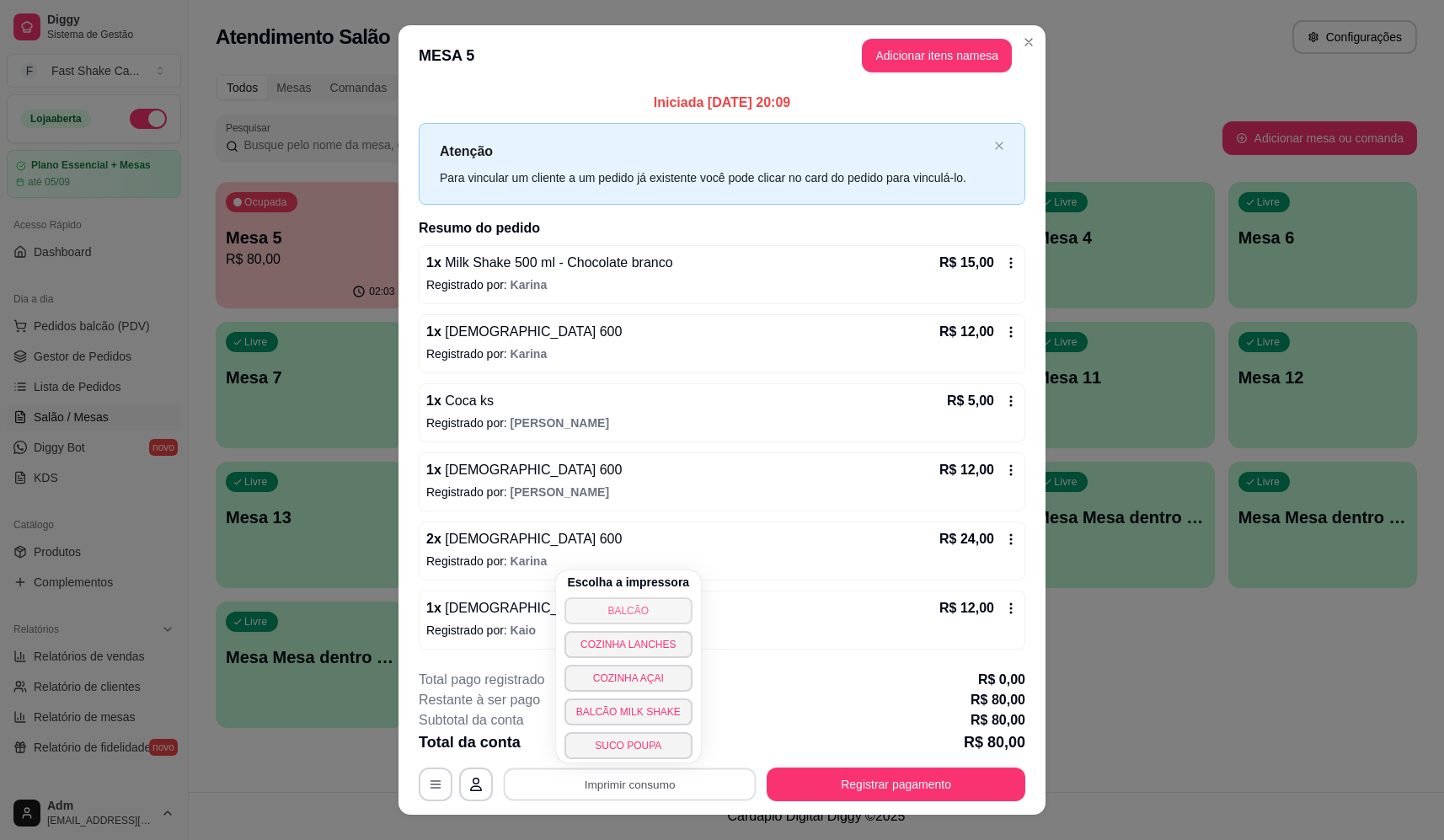
click at [589, 610] on button "BALCÃO" at bounding box center [629, 611] width 128 height 27
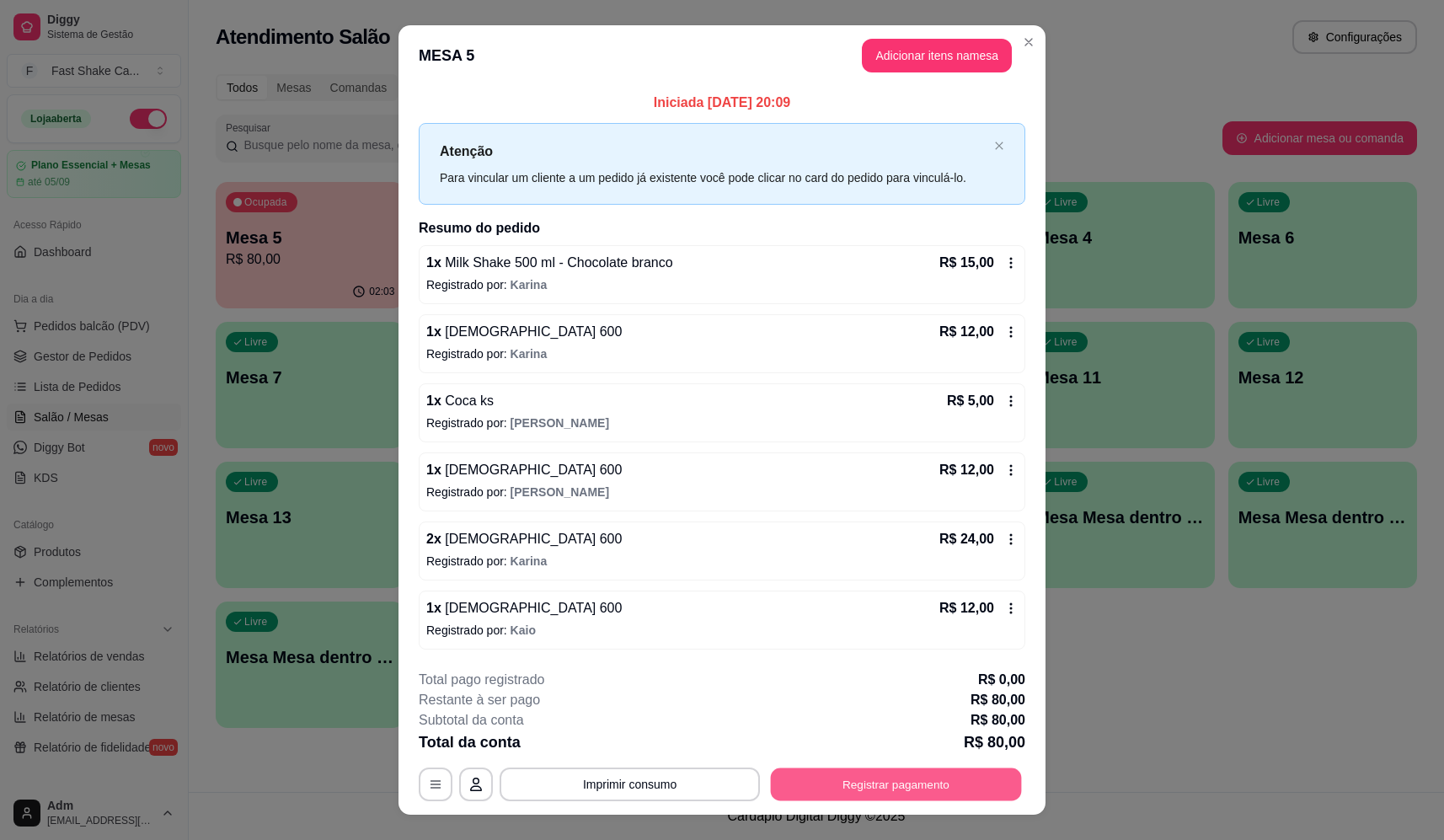
click at [959, 791] on button "Registrar pagamento" at bounding box center [896, 784] width 251 height 33
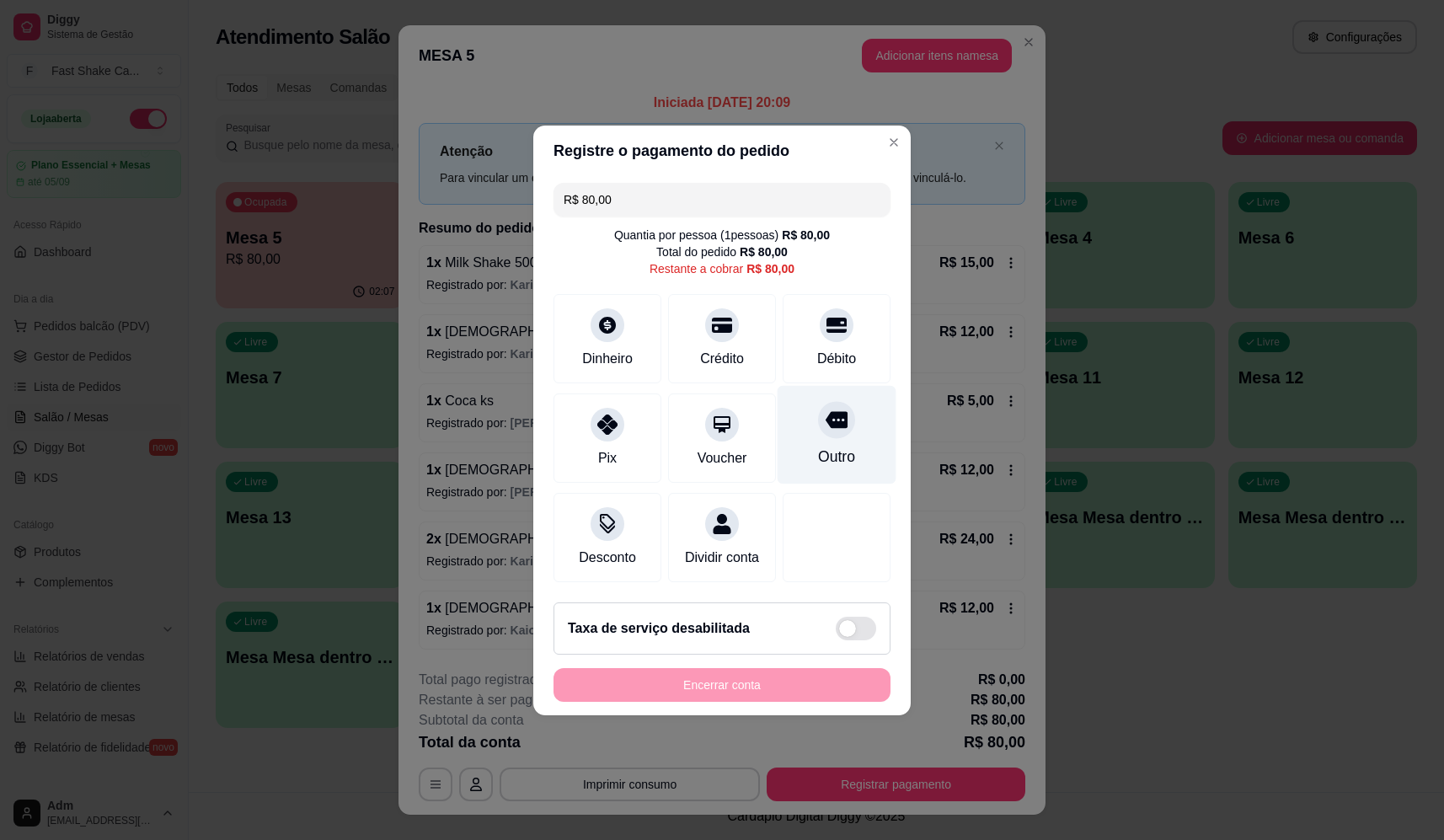
click at [833, 411] on icon at bounding box center [836, 420] width 22 height 22
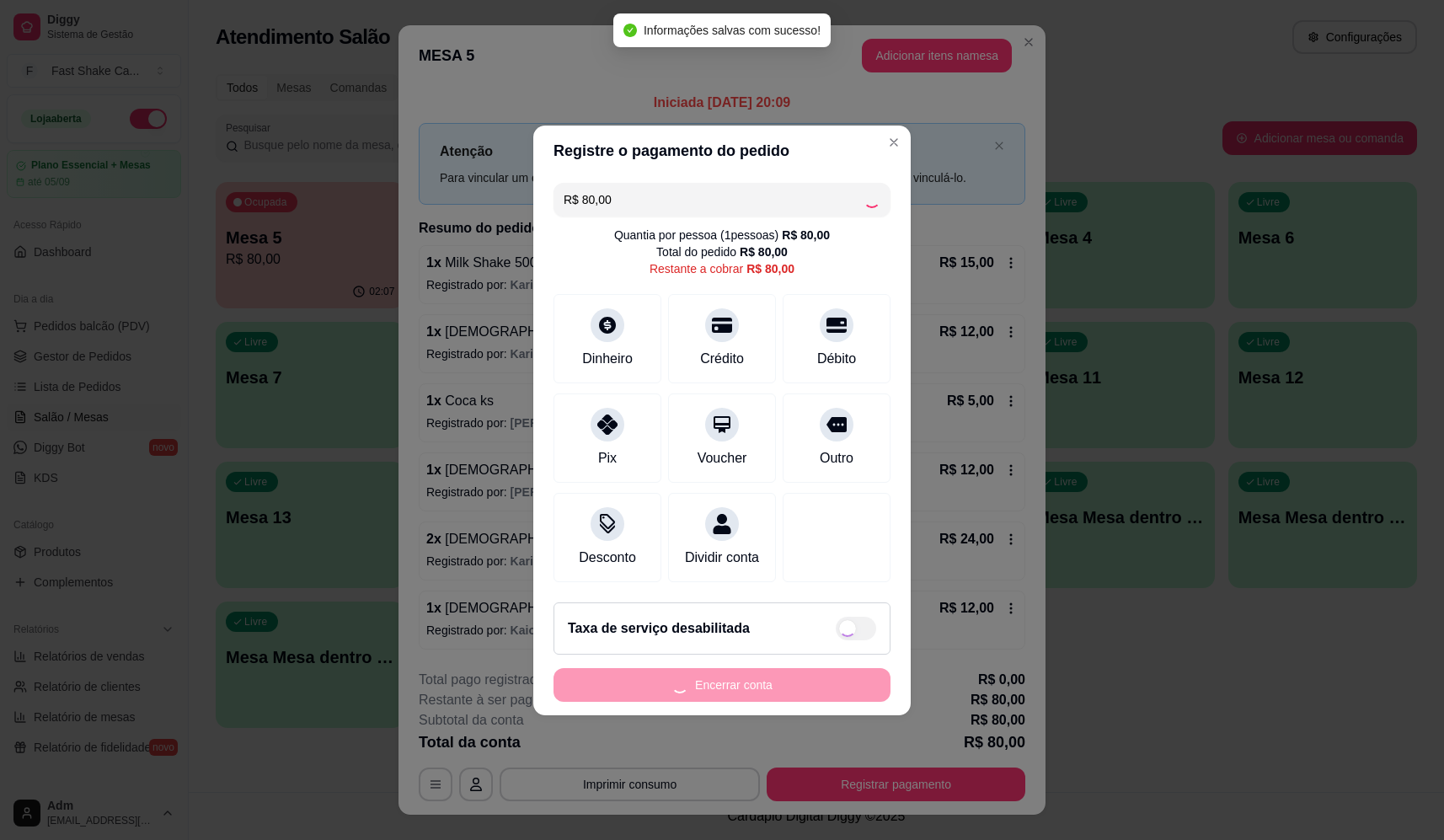
type input "R$ 0,00"
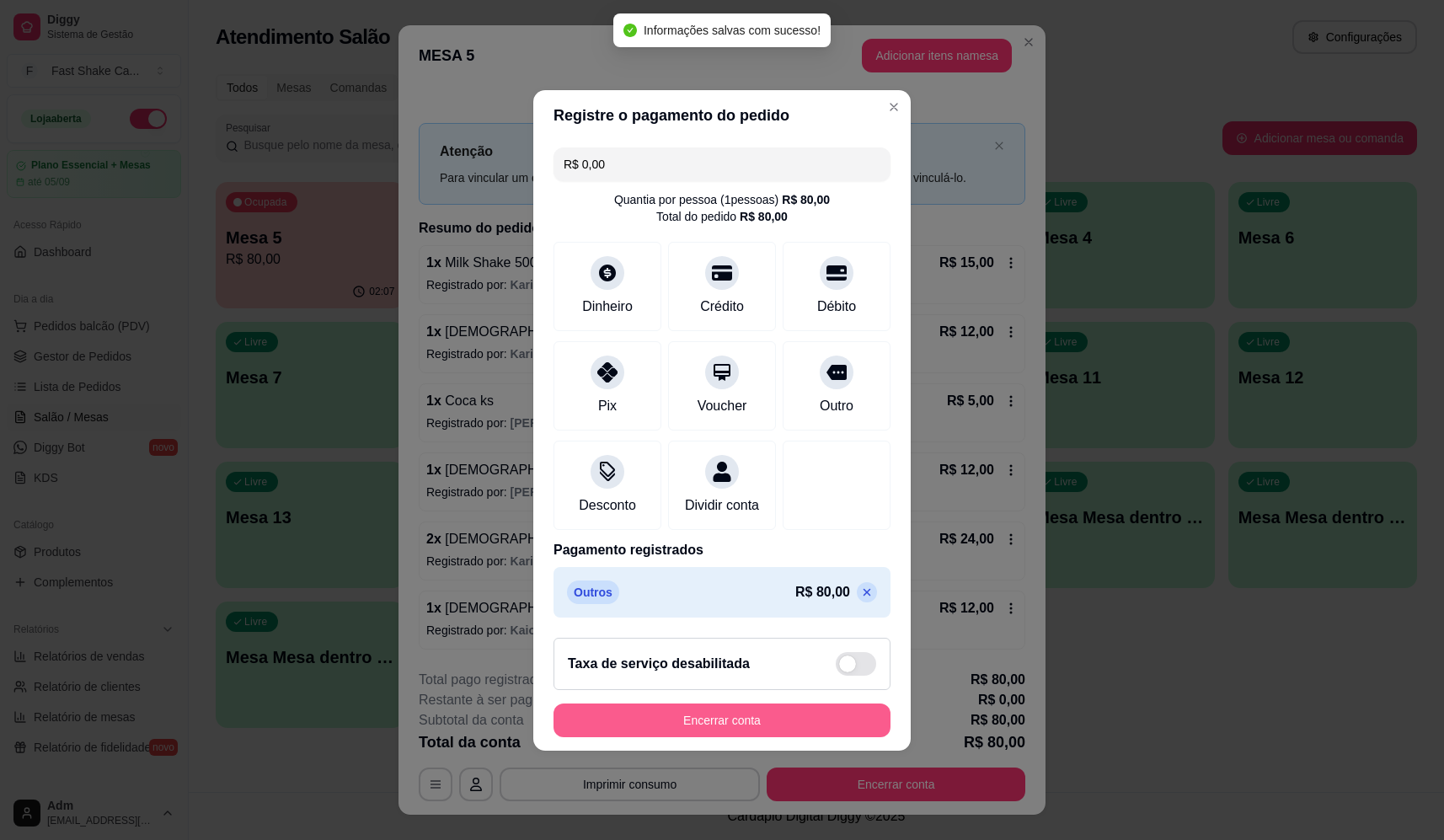
click at [772, 712] on footer "Taxa de serviço desabilitada Encerrar conta" at bounding box center [722, 687] width 377 height 127
click at [812, 719] on button "Encerrar conta" at bounding box center [722, 720] width 337 height 34
